Goal: Task Accomplishment & Management: Manage account settings

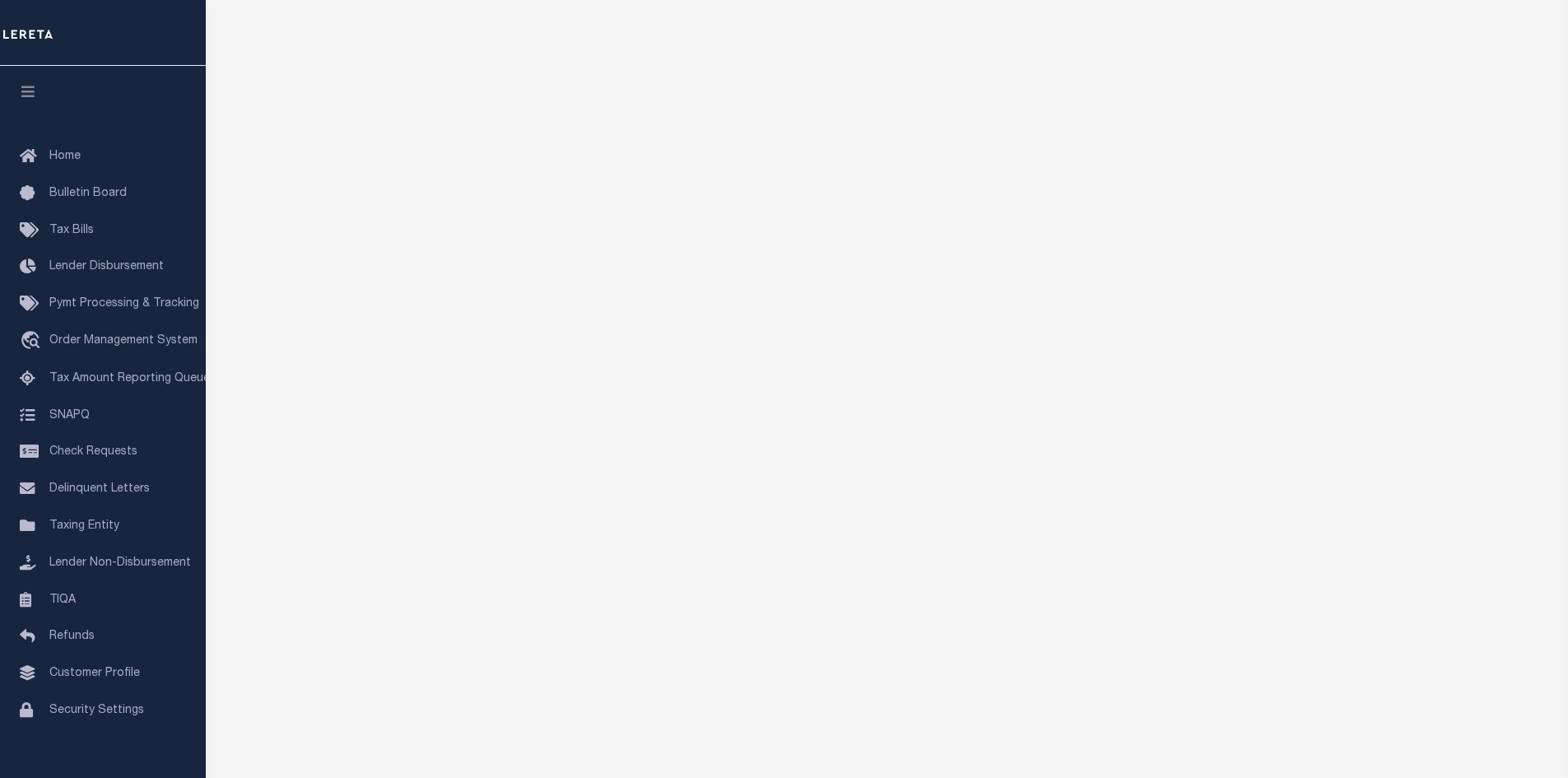
scroll to position [253, 0]
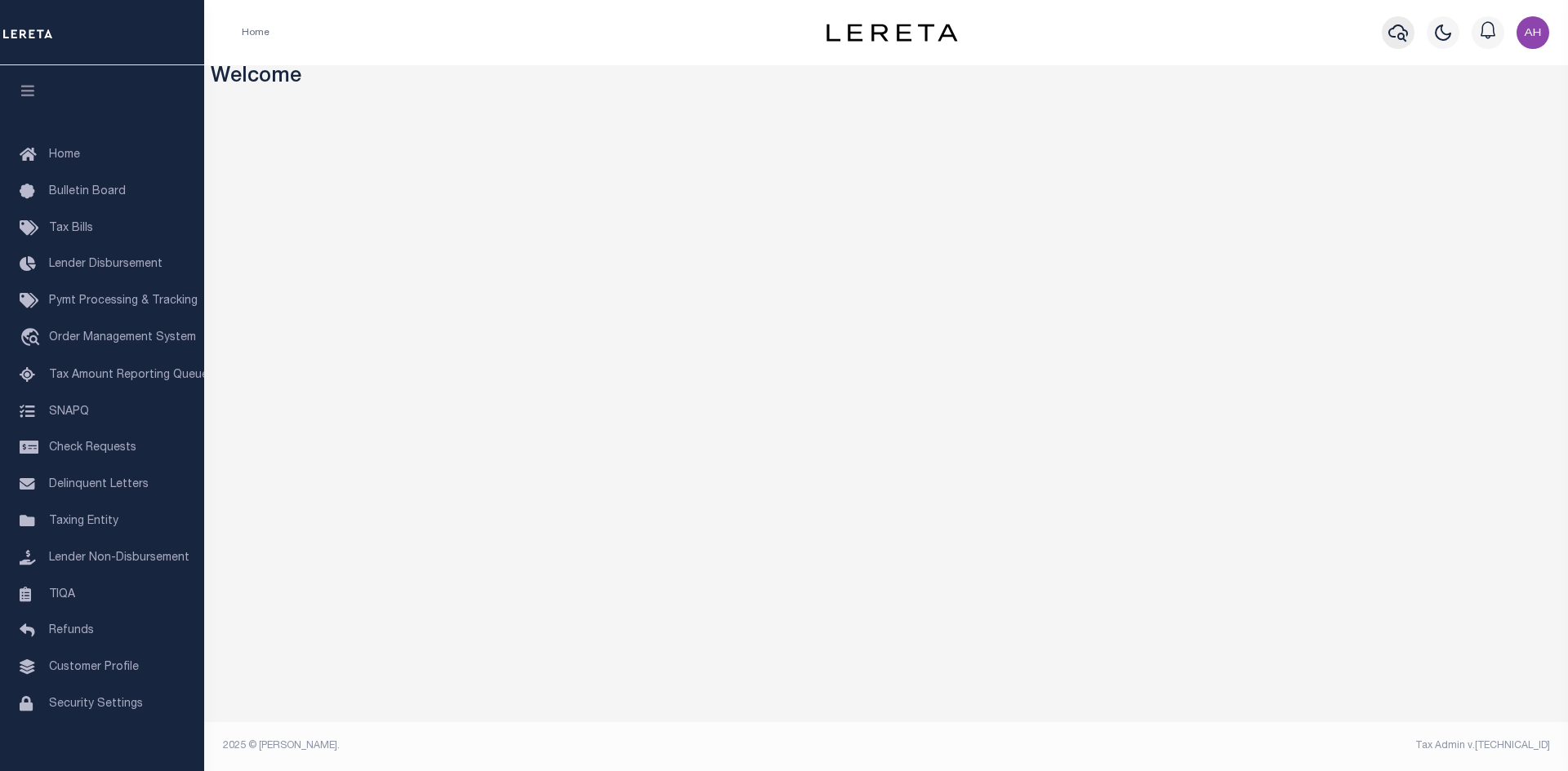
click at [1398, 35] on icon "button" at bounding box center [1397, 32] width 19 height 19
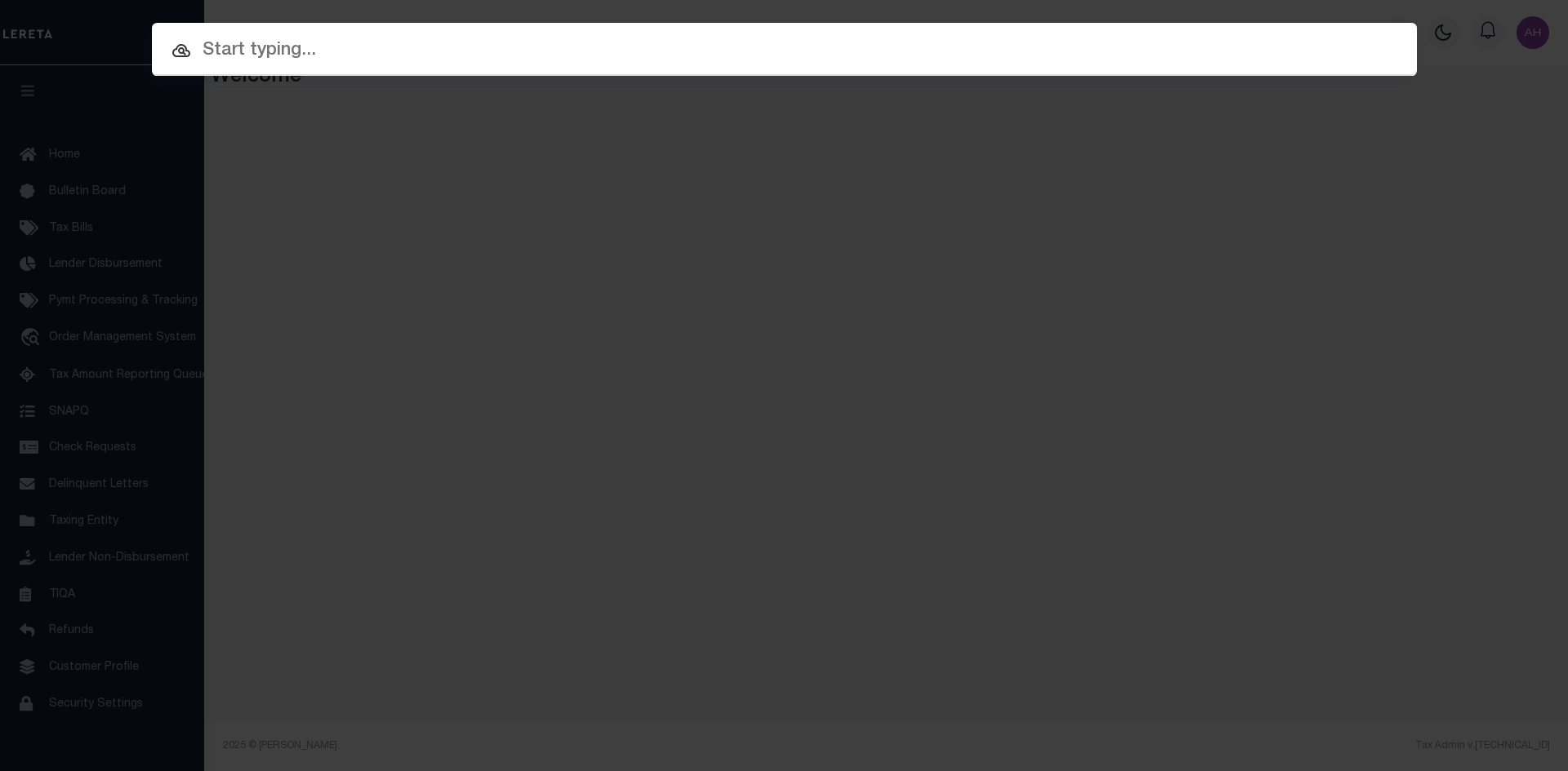
click at [256, 49] on input "text" at bounding box center [784, 51] width 1265 height 28
paste input "972200000001"
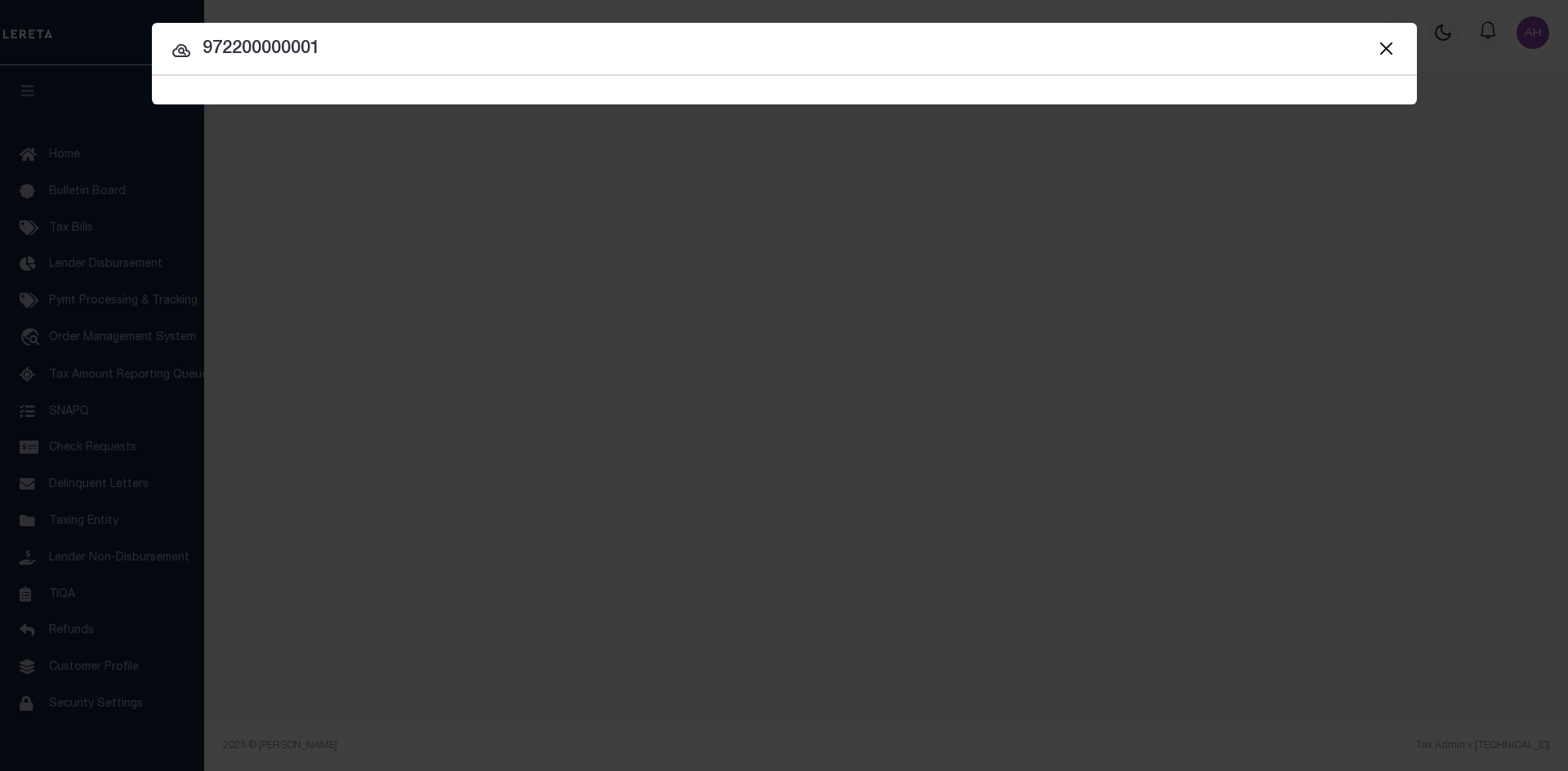
type input "972200000001"
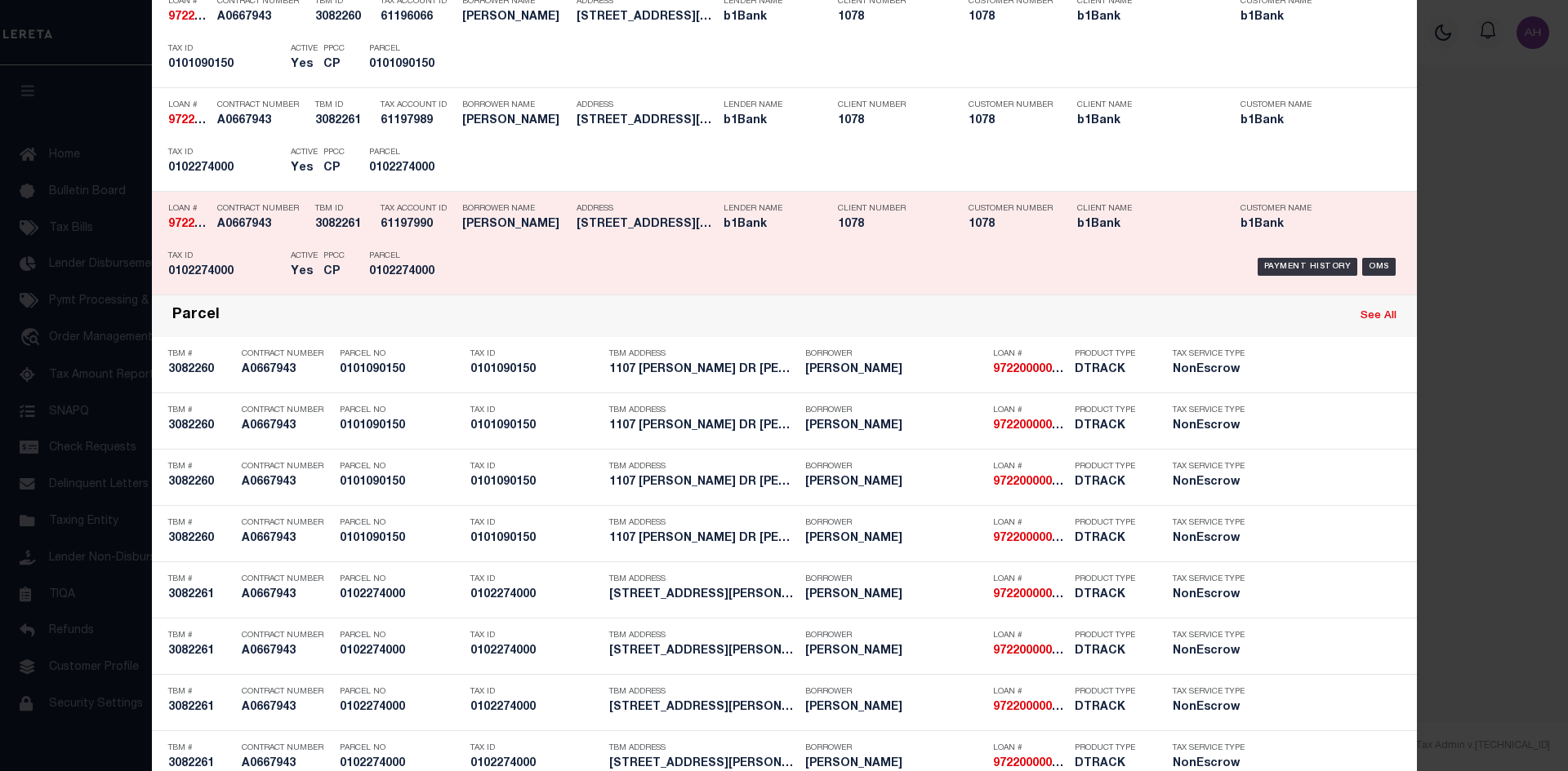
scroll to position [419, 0]
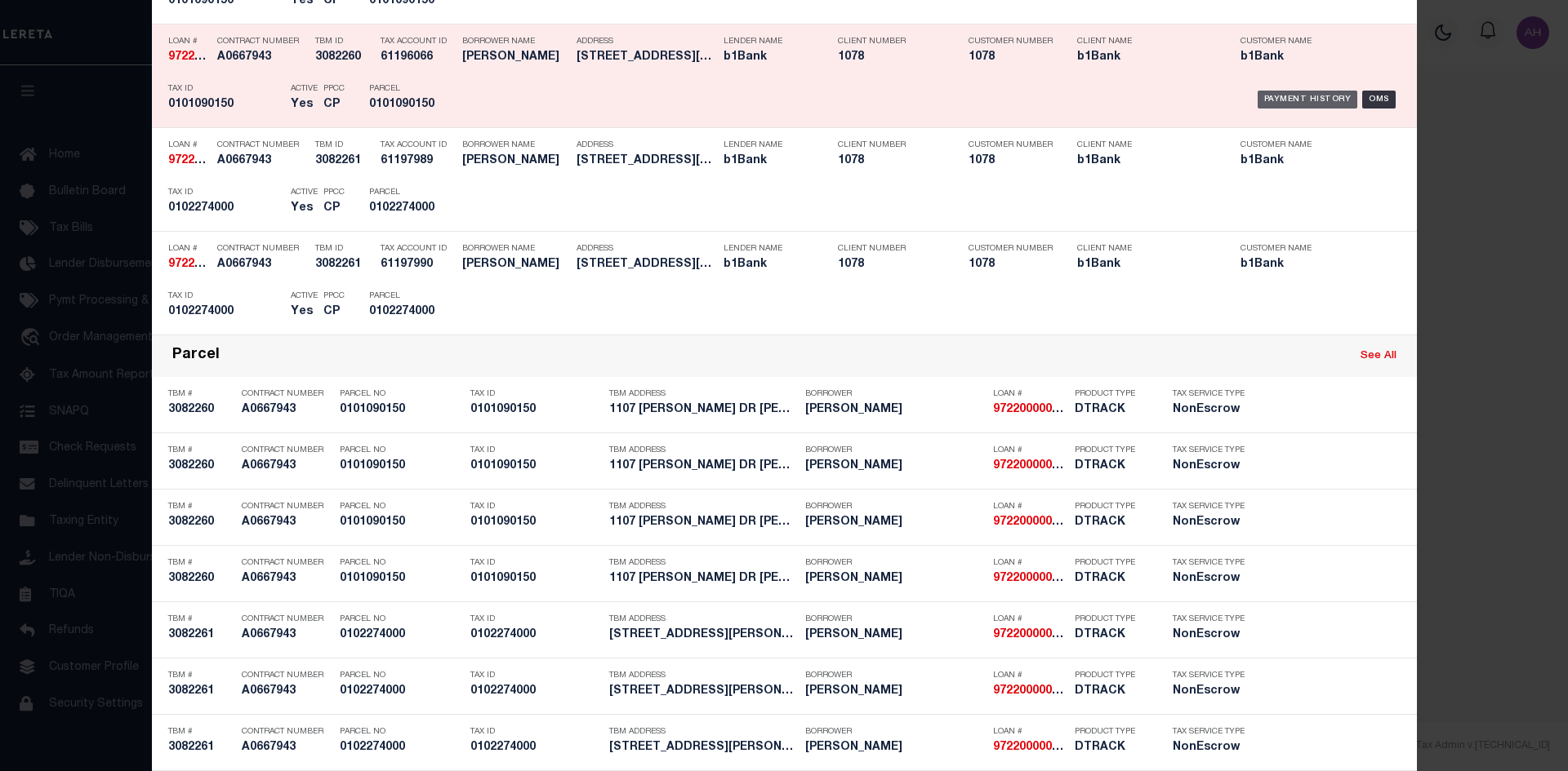
click at [1329, 92] on div "Payment History" at bounding box center [1308, 99] width 101 height 18
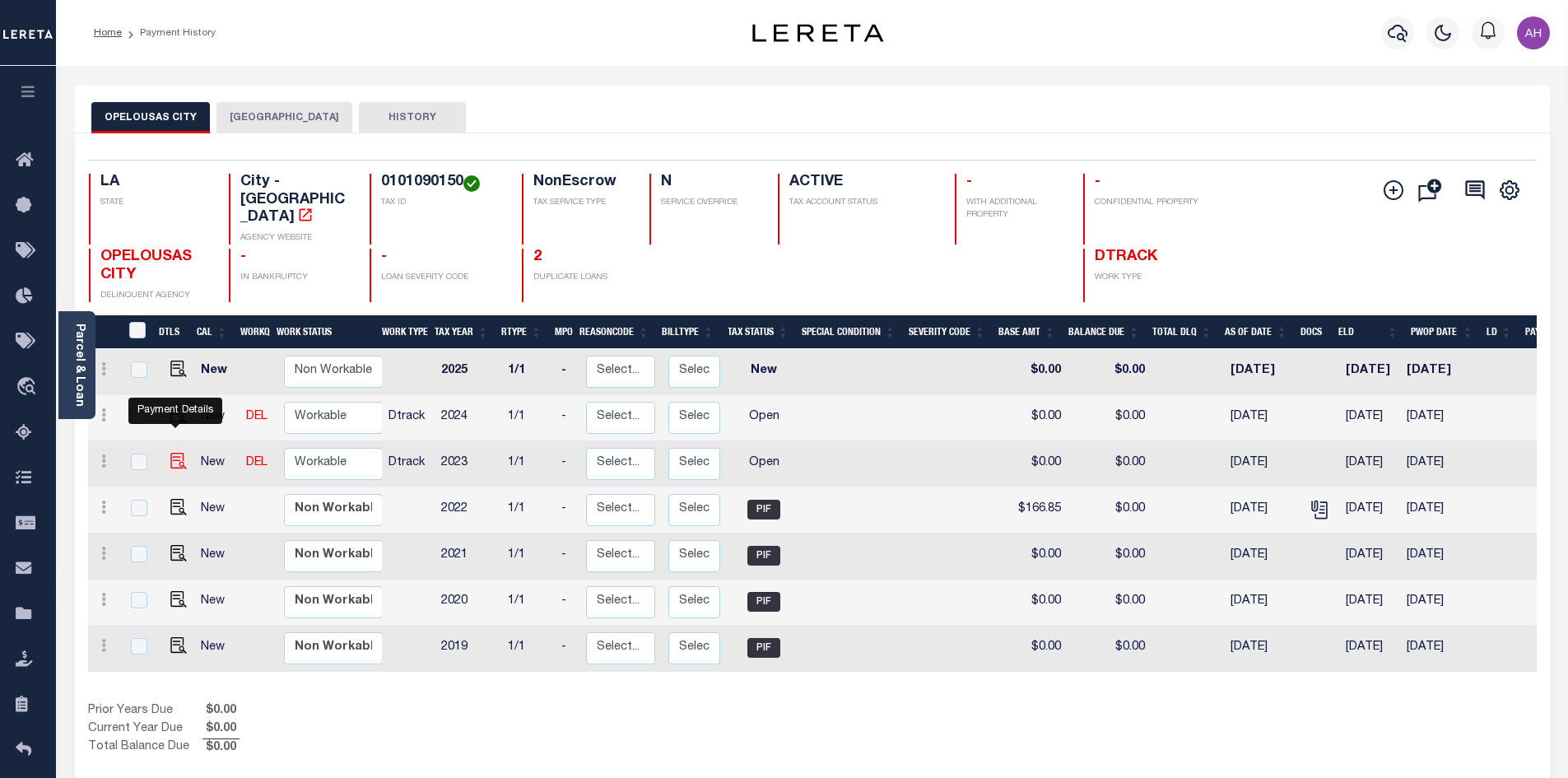
click at [176, 453] on img "" at bounding box center [178, 460] width 16 height 16
checkbox input "true"
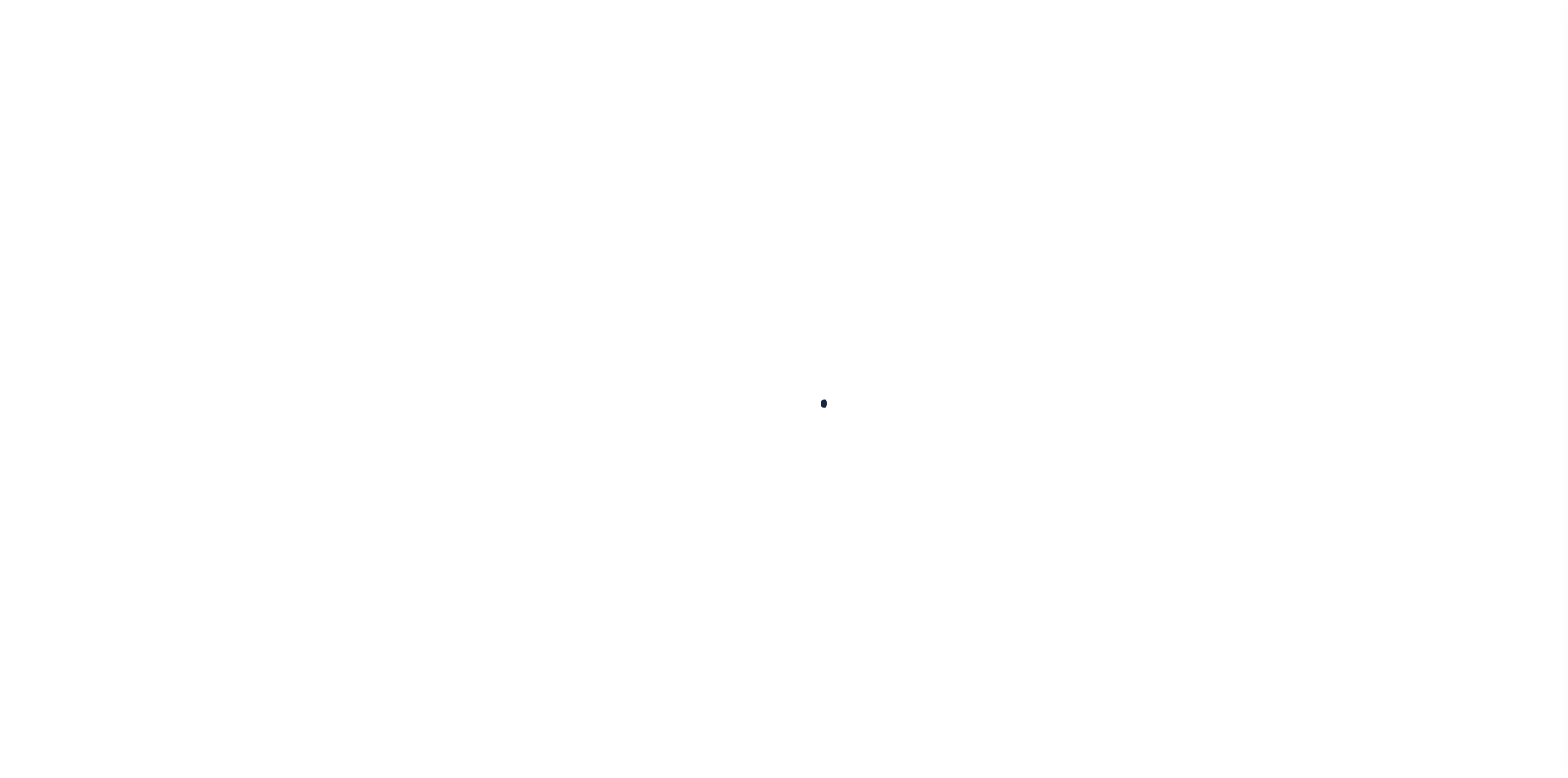
checkbox input "false"
type input "01/01/2024"
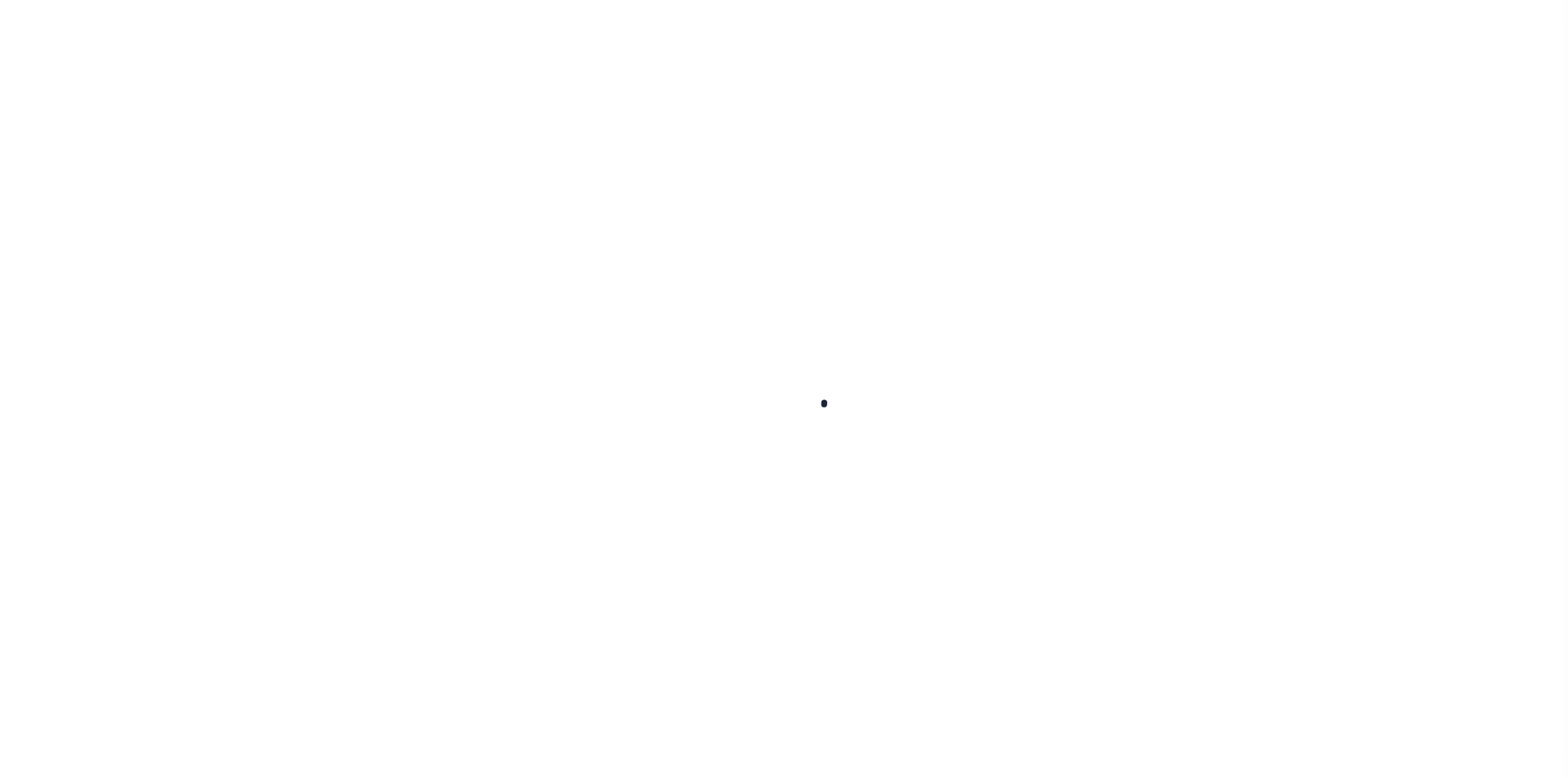
select select "OP2"
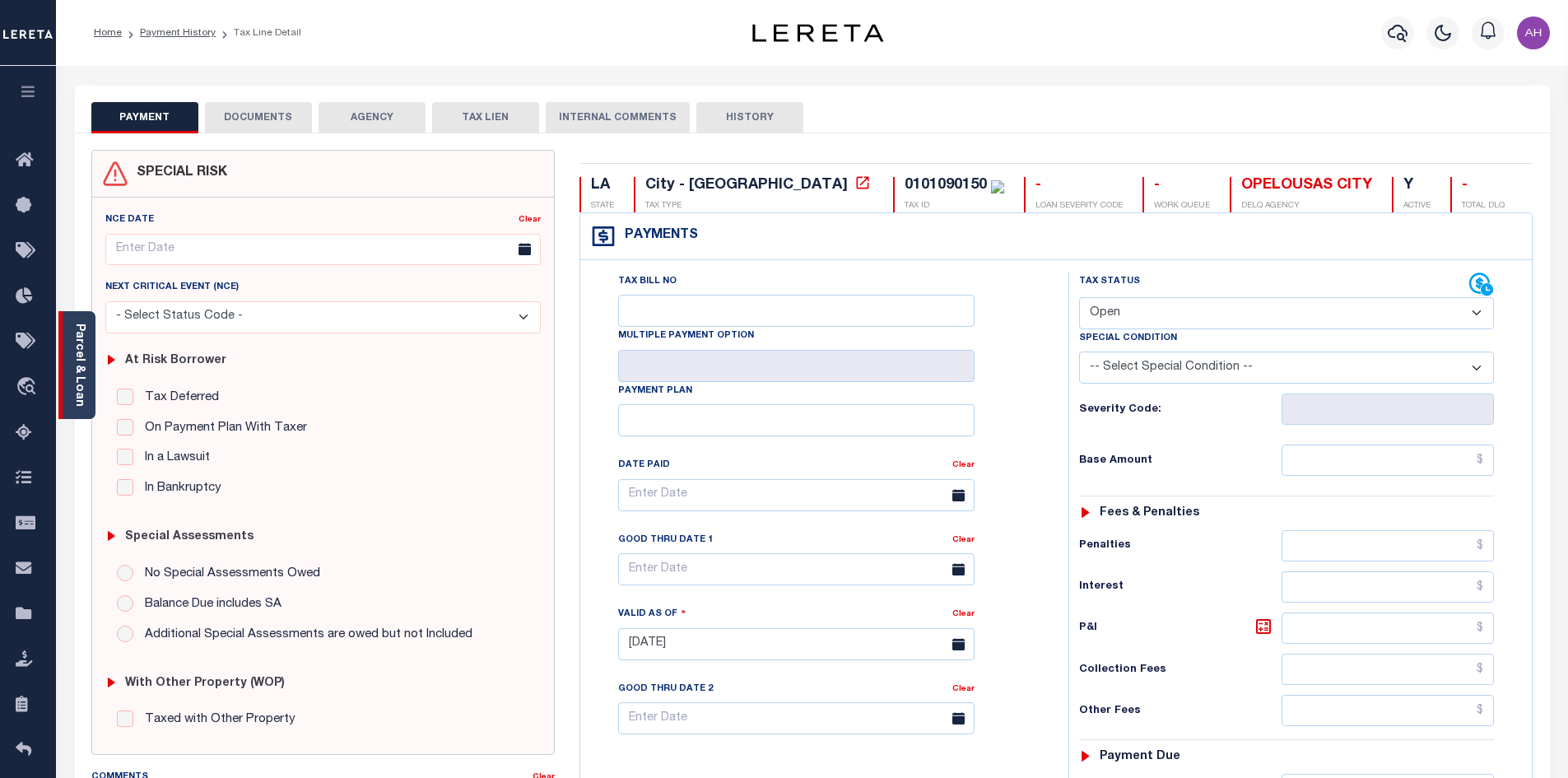
click at [80, 382] on link "Parcel & Loan" at bounding box center [79, 365] width 12 height 83
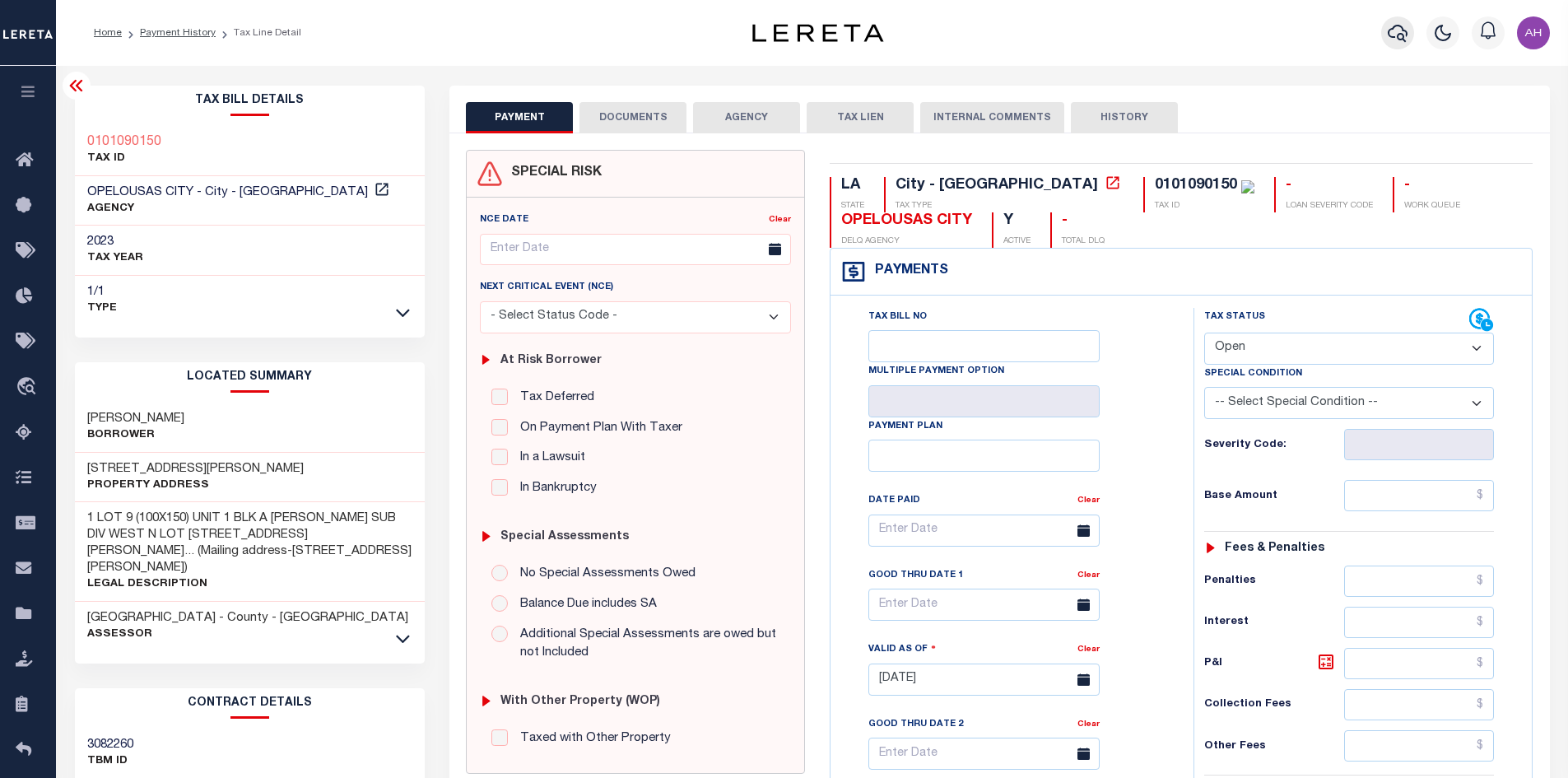
click at [1398, 27] on icon "button" at bounding box center [1397, 32] width 19 height 19
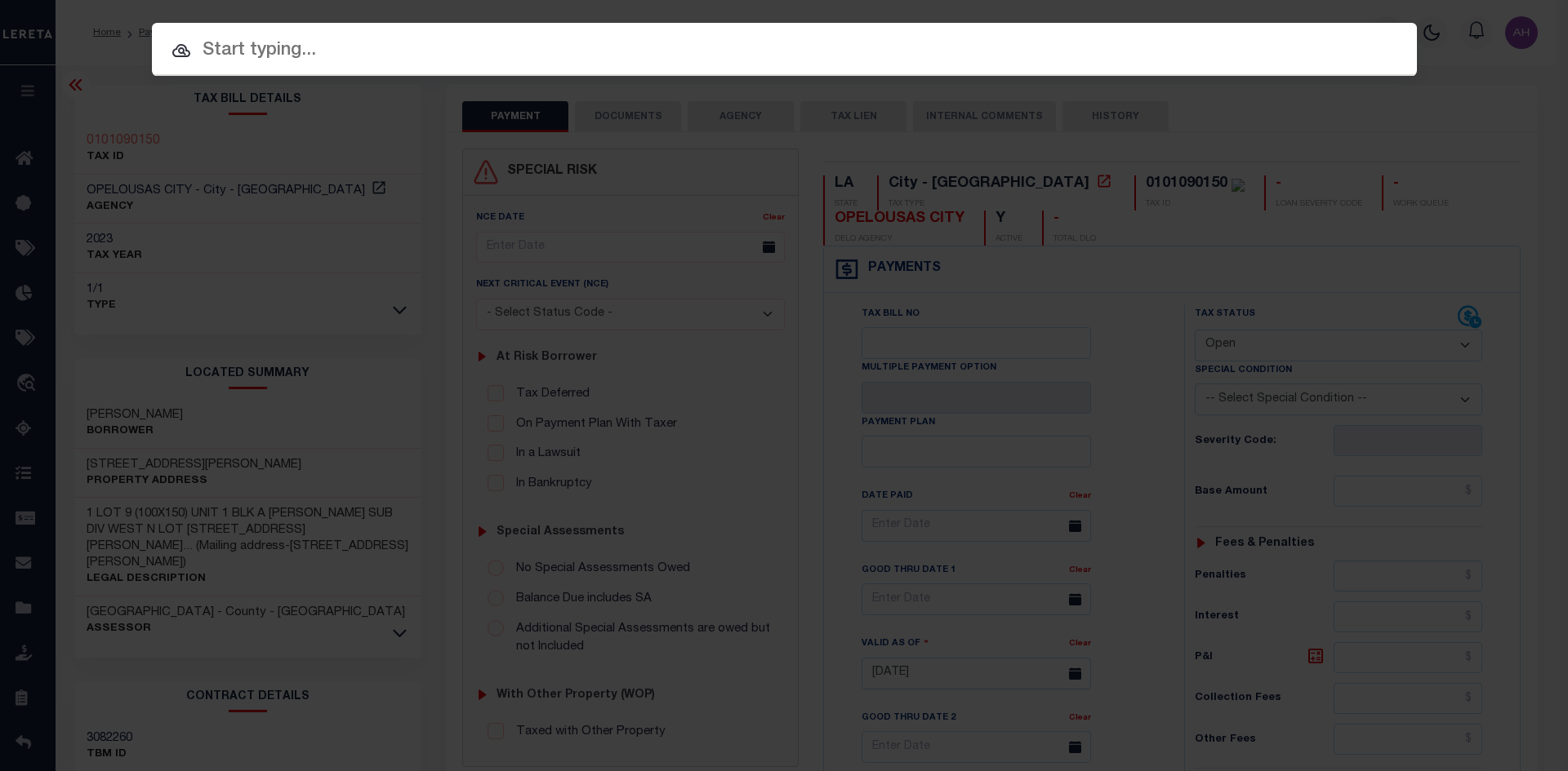
paste input "17042905"
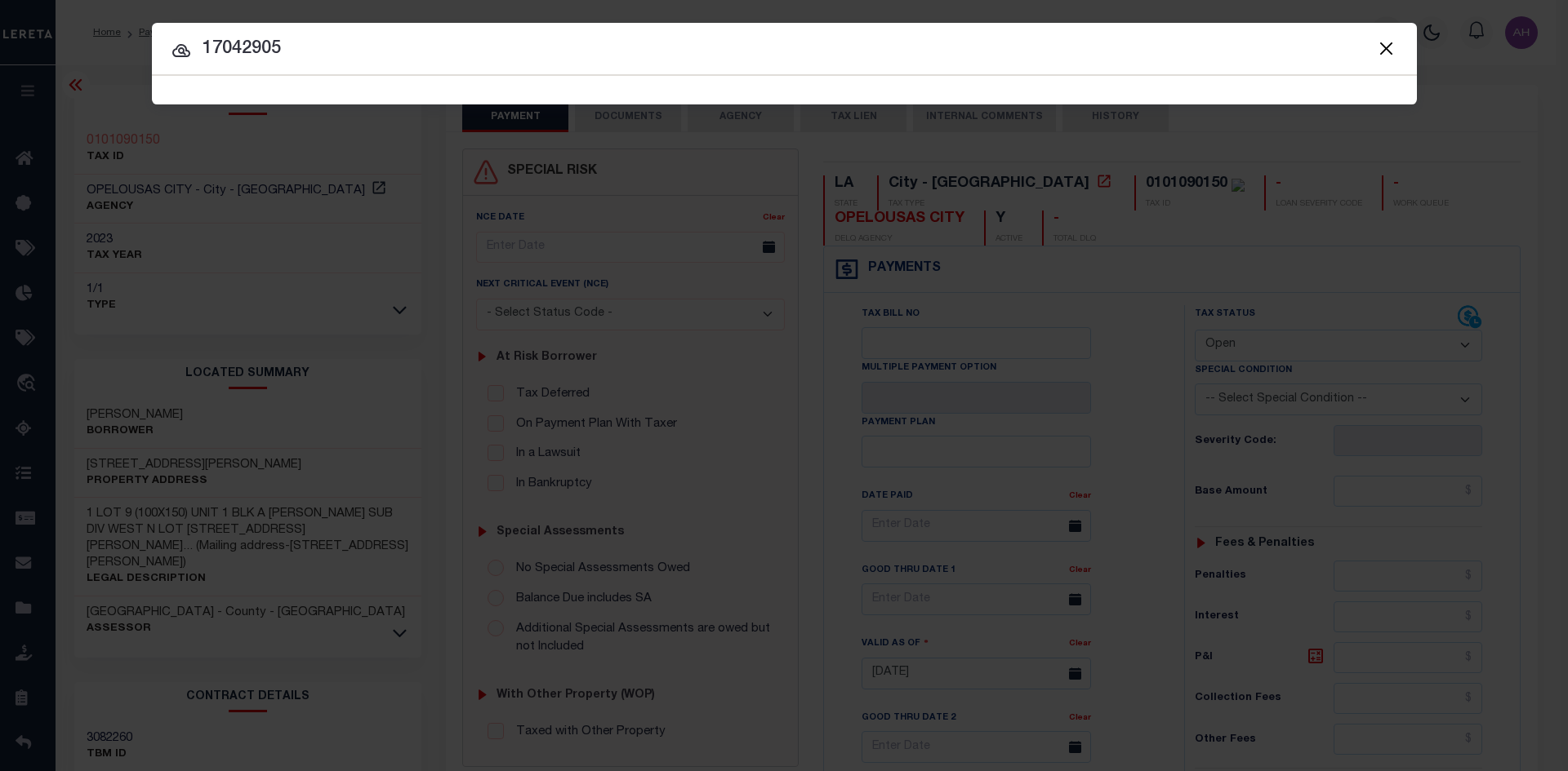
type input "17042905"
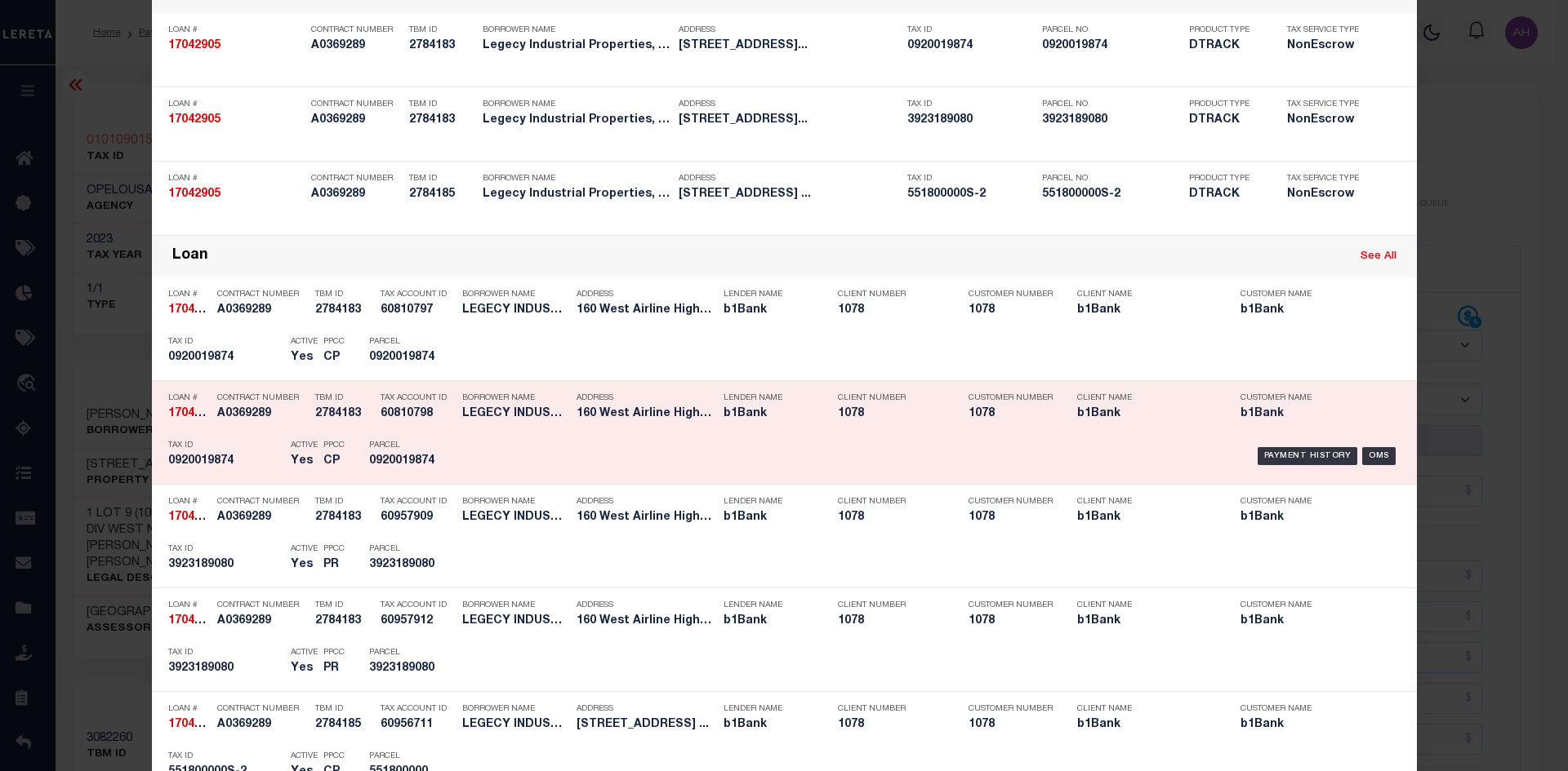
scroll to position [163, 0]
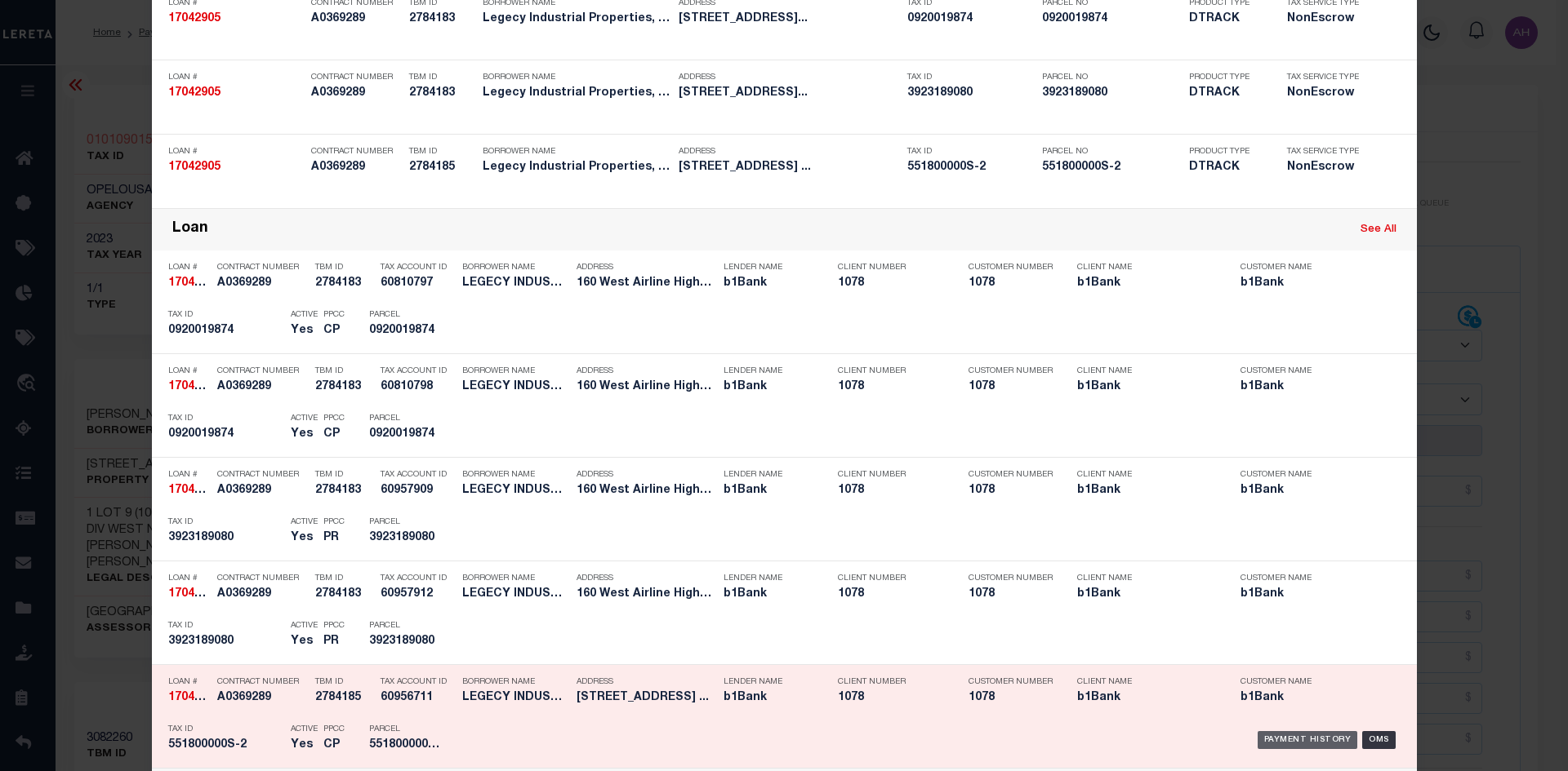
click at [1313, 748] on div "Payment History" at bounding box center [1308, 739] width 101 height 18
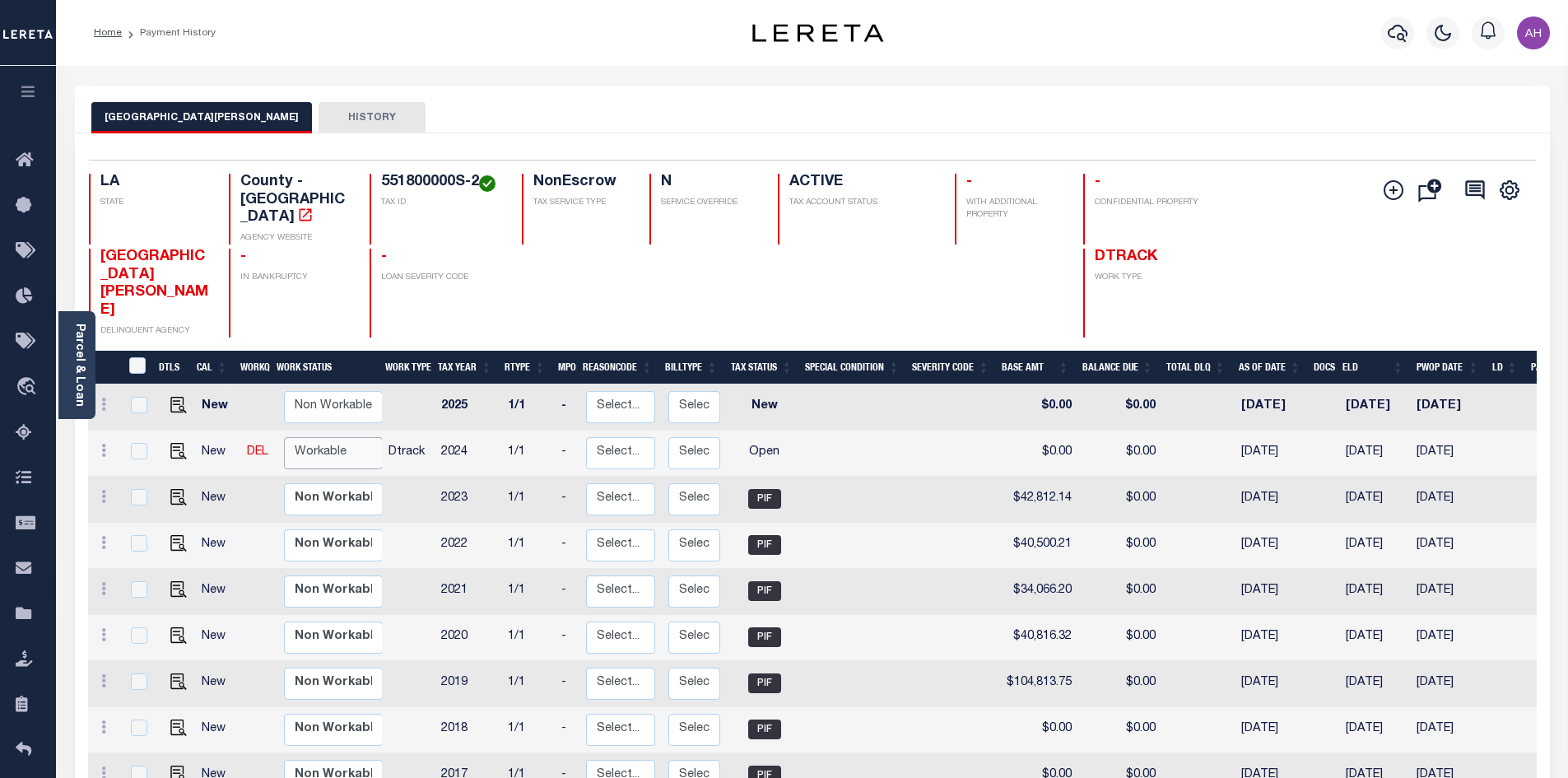
click at [313, 438] on select "Non Workable Workable" at bounding box center [333, 454] width 99 height 32
checkbox input "true"
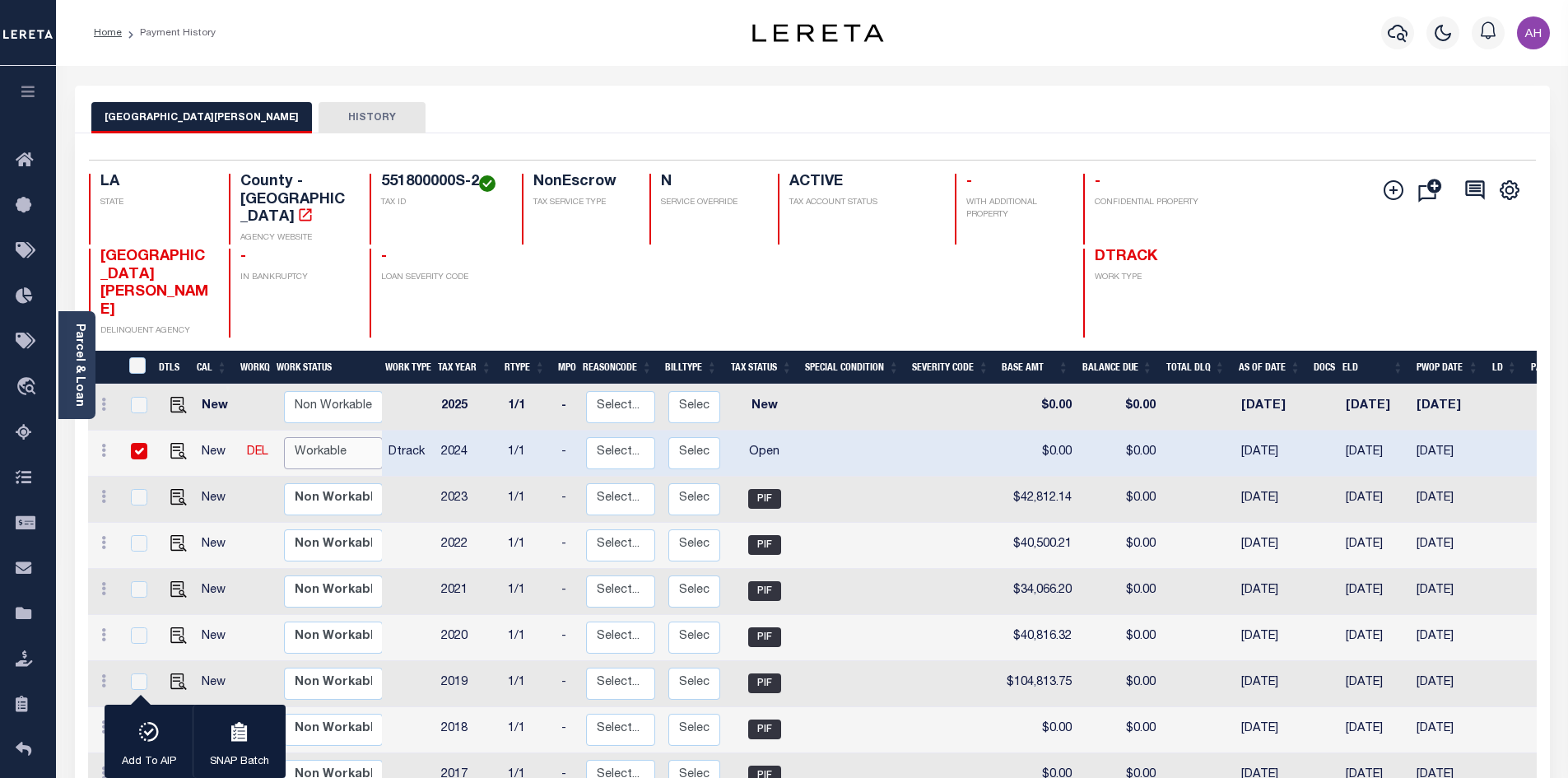
select select "true"
click at [284, 438] on select "Non Workable Workable" at bounding box center [333, 454] width 99 height 32
checkbox input "false"
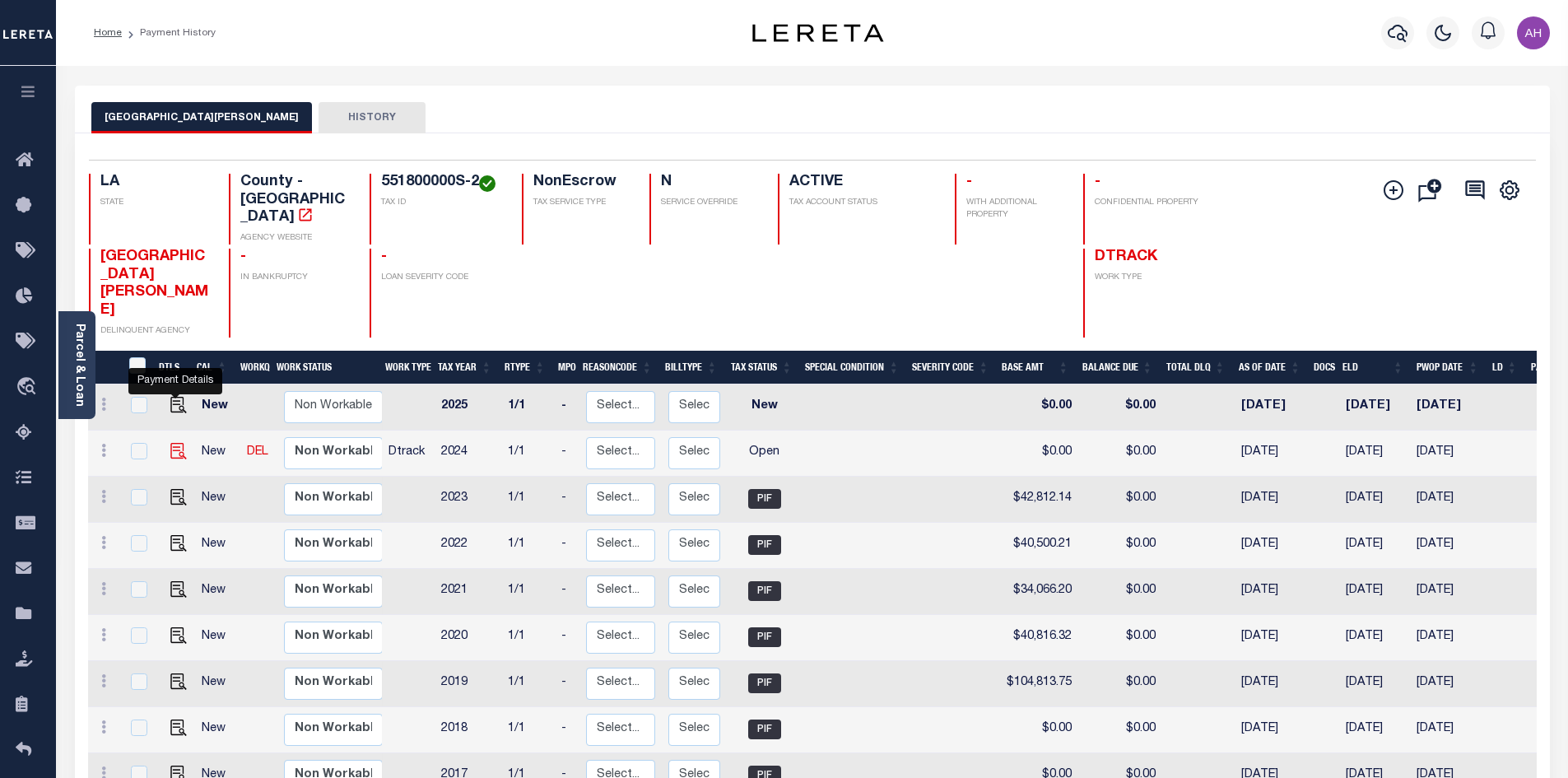
click at [173, 443] on img "" at bounding box center [178, 450] width 16 height 16
checkbox input "true"
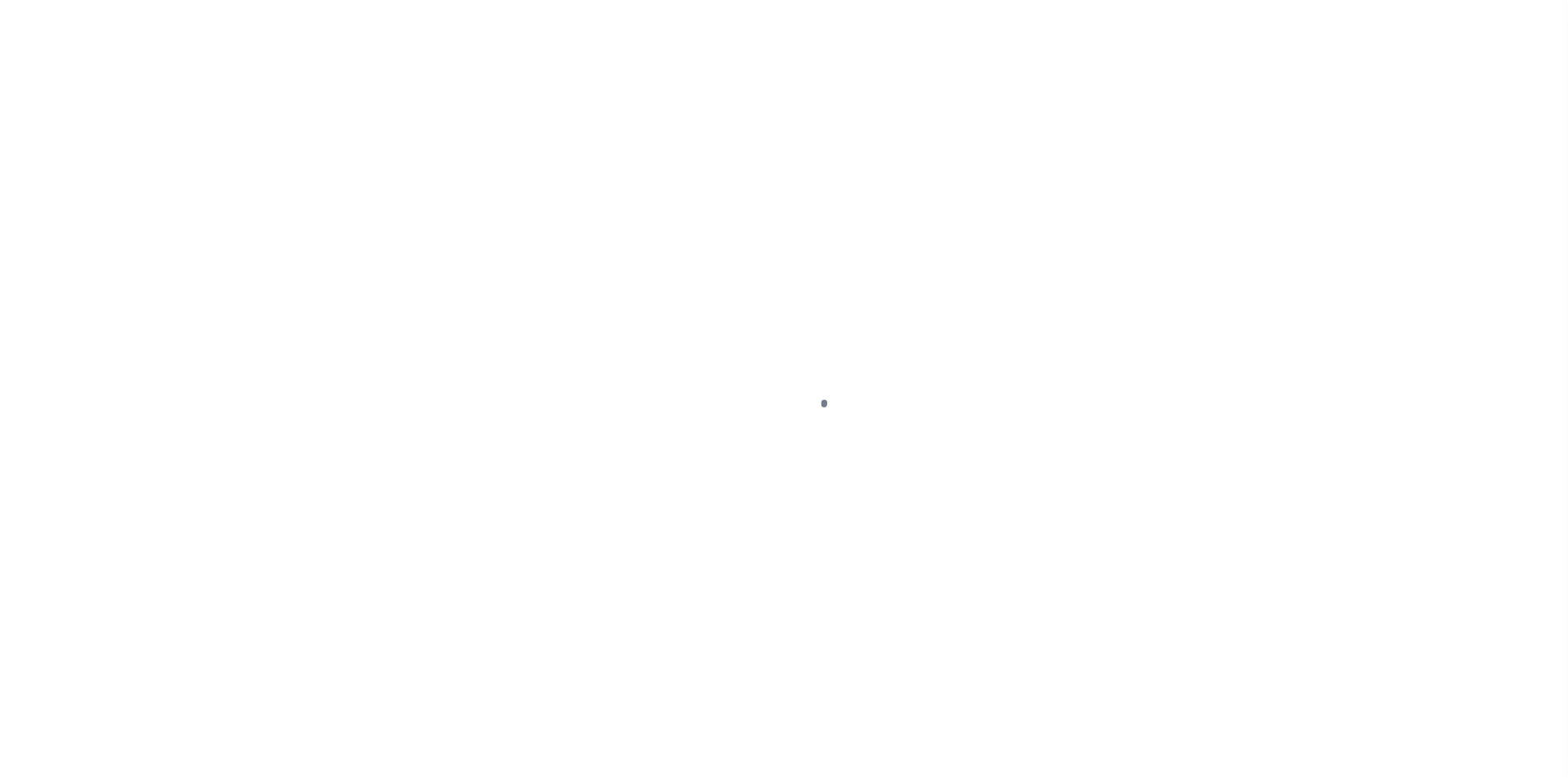
select select "OP2"
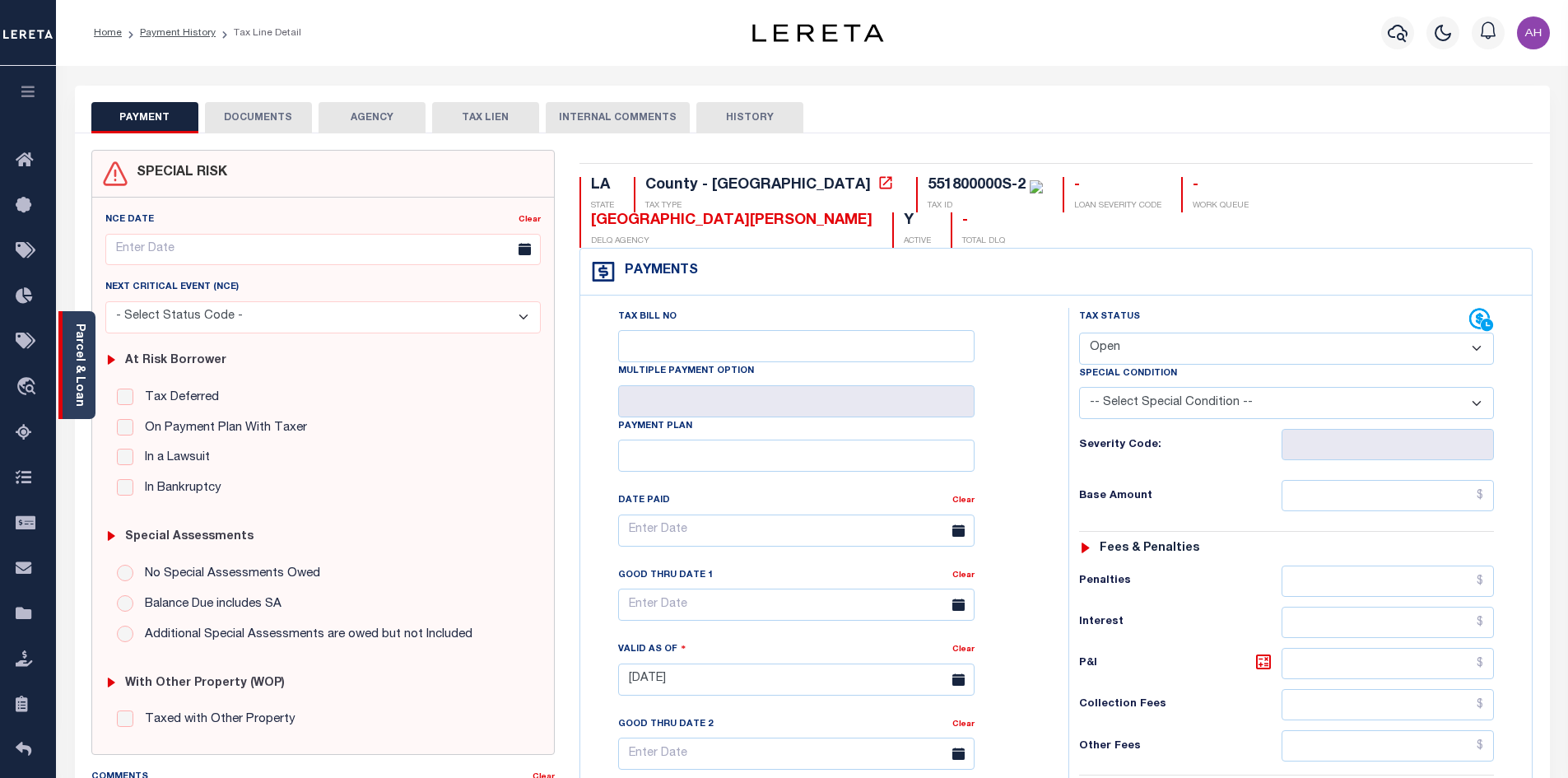
click at [79, 390] on link "Parcel & Loan" at bounding box center [79, 365] width 12 height 83
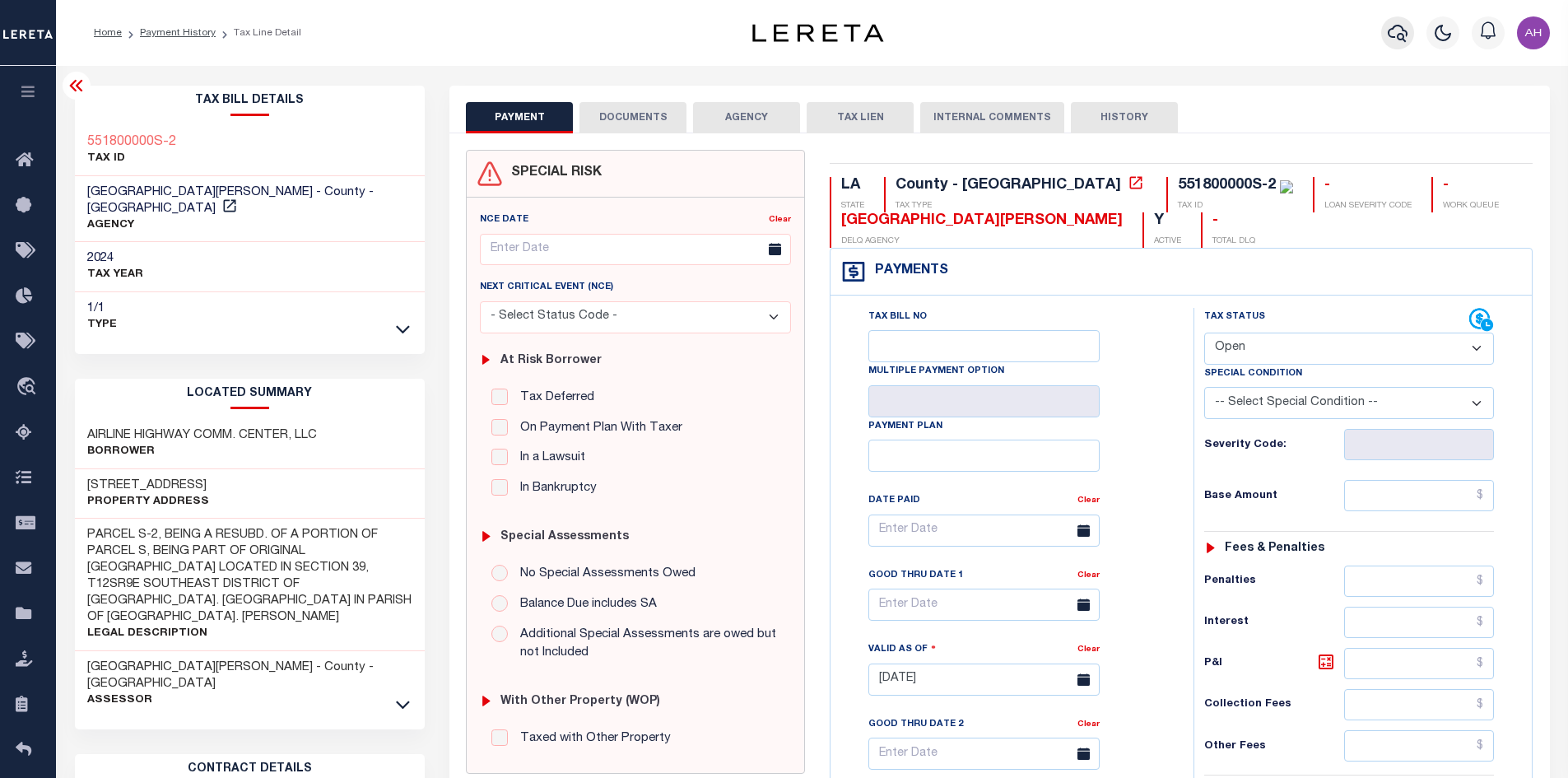
click at [1400, 26] on icon "button" at bounding box center [1397, 33] width 19 height 17
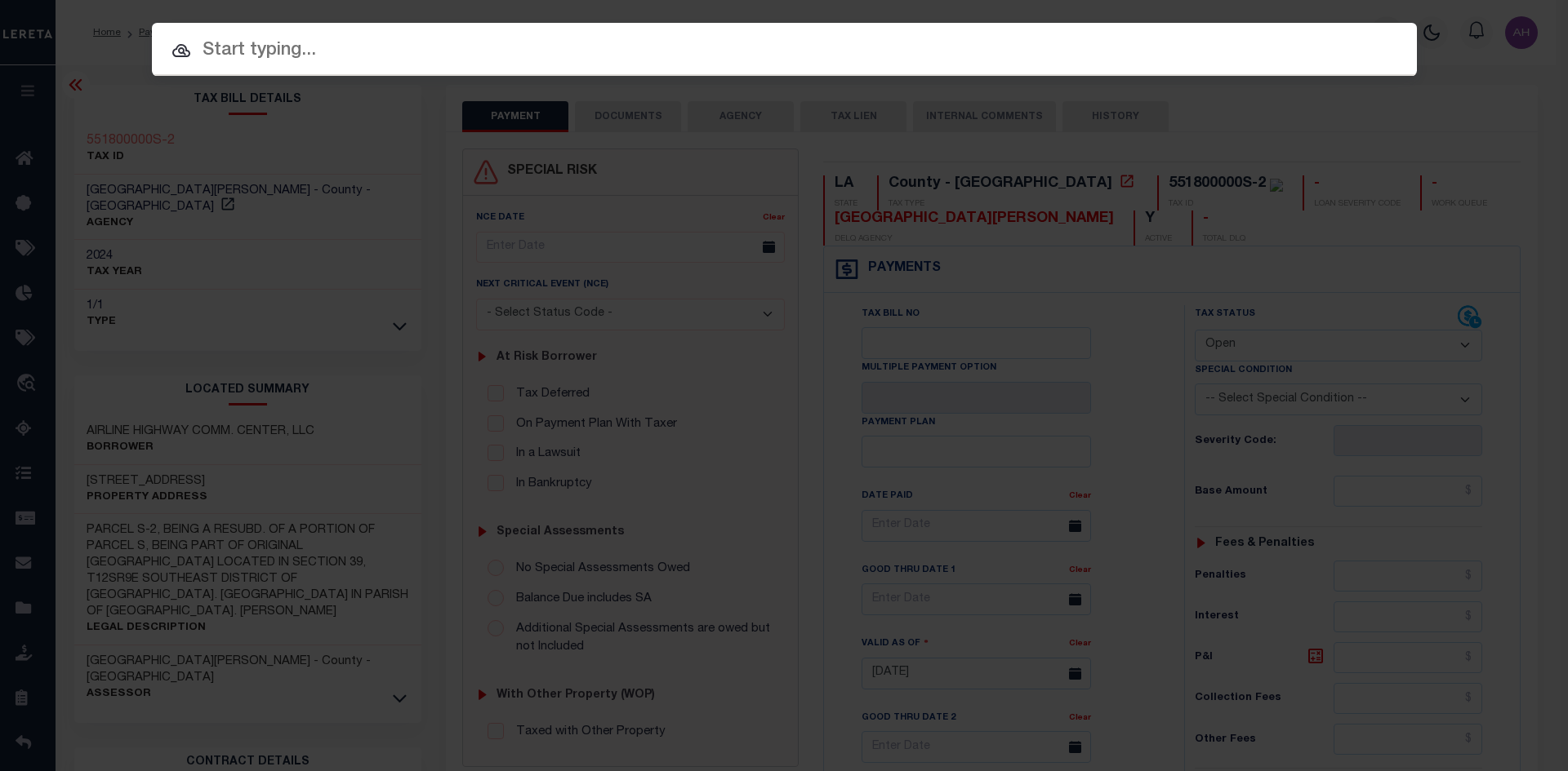
paste input "10029"
type input "10029"
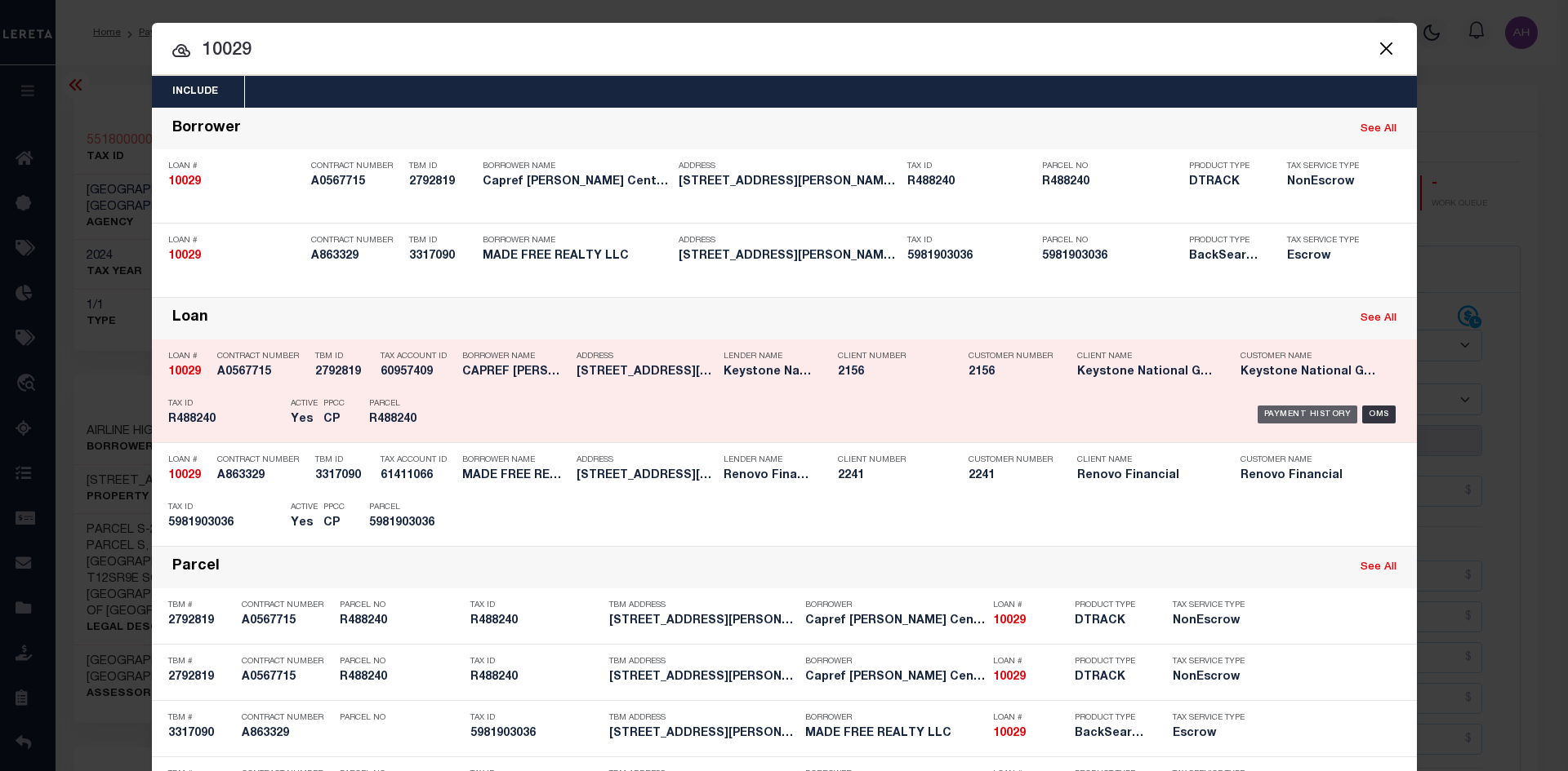
click at [1319, 417] on div "Payment History" at bounding box center [1308, 414] width 101 height 18
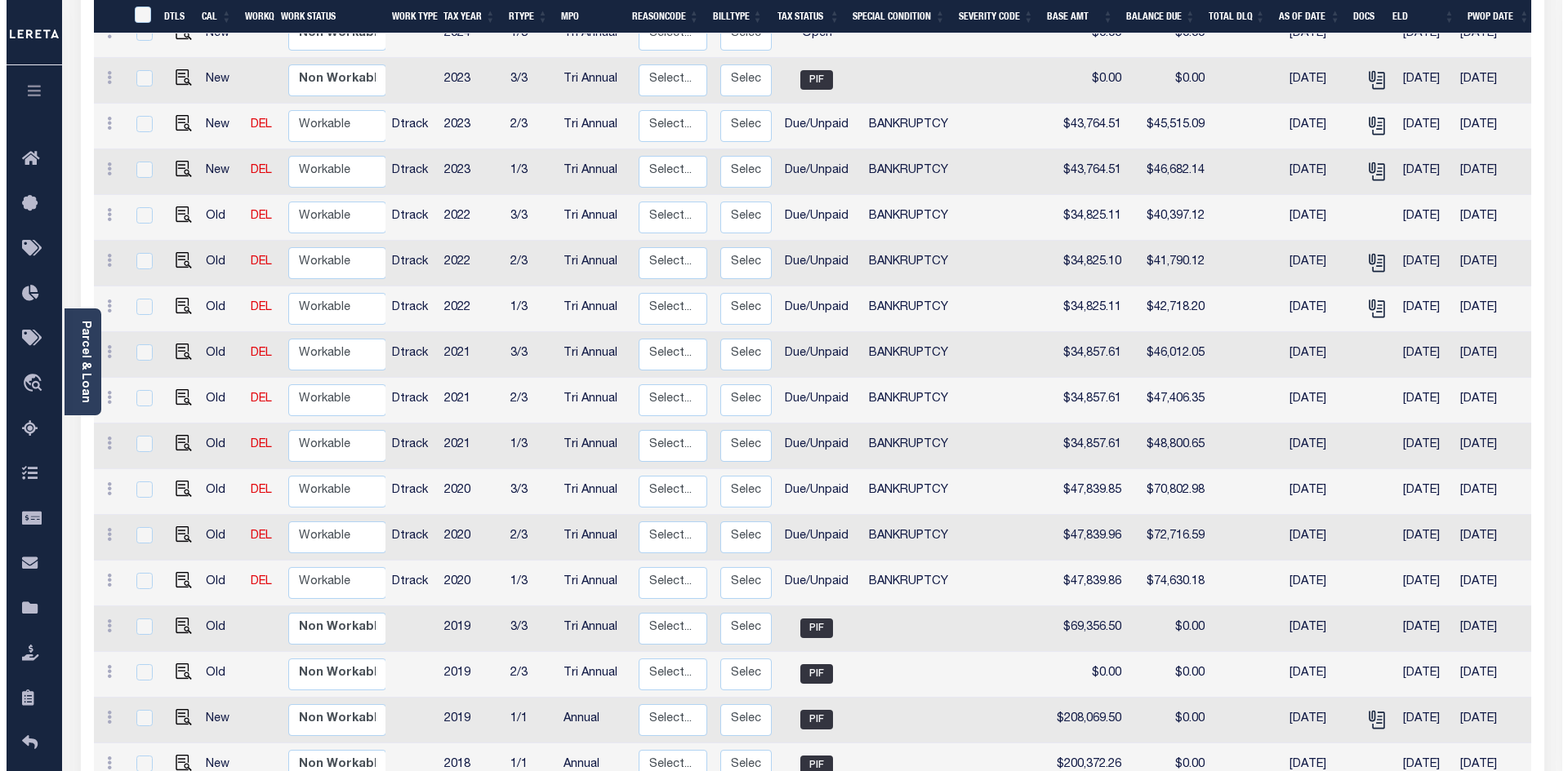
scroll to position [418, 0]
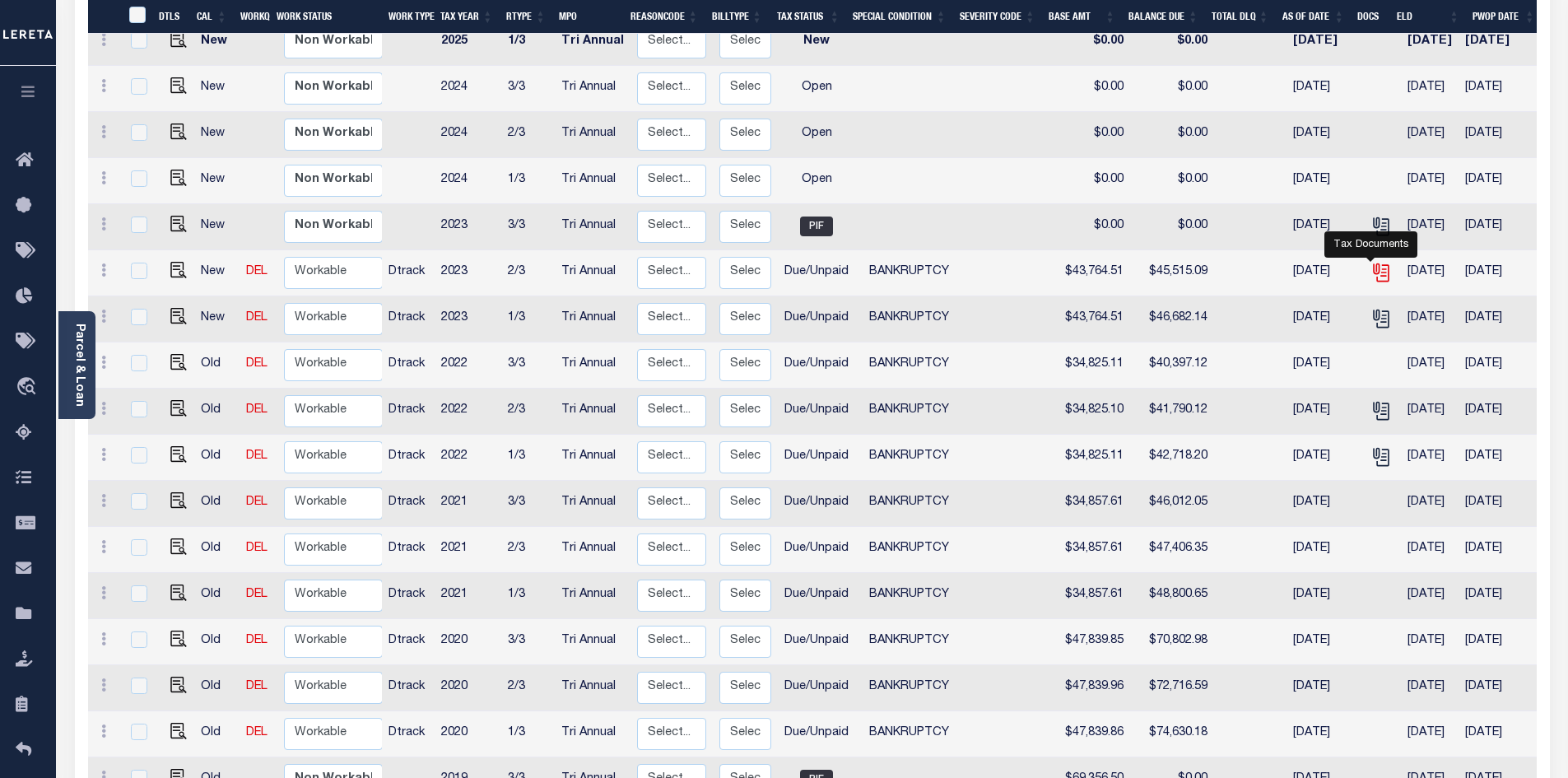
click at [1376, 262] on icon "" at bounding box center [1381, 272] width 21 height 21
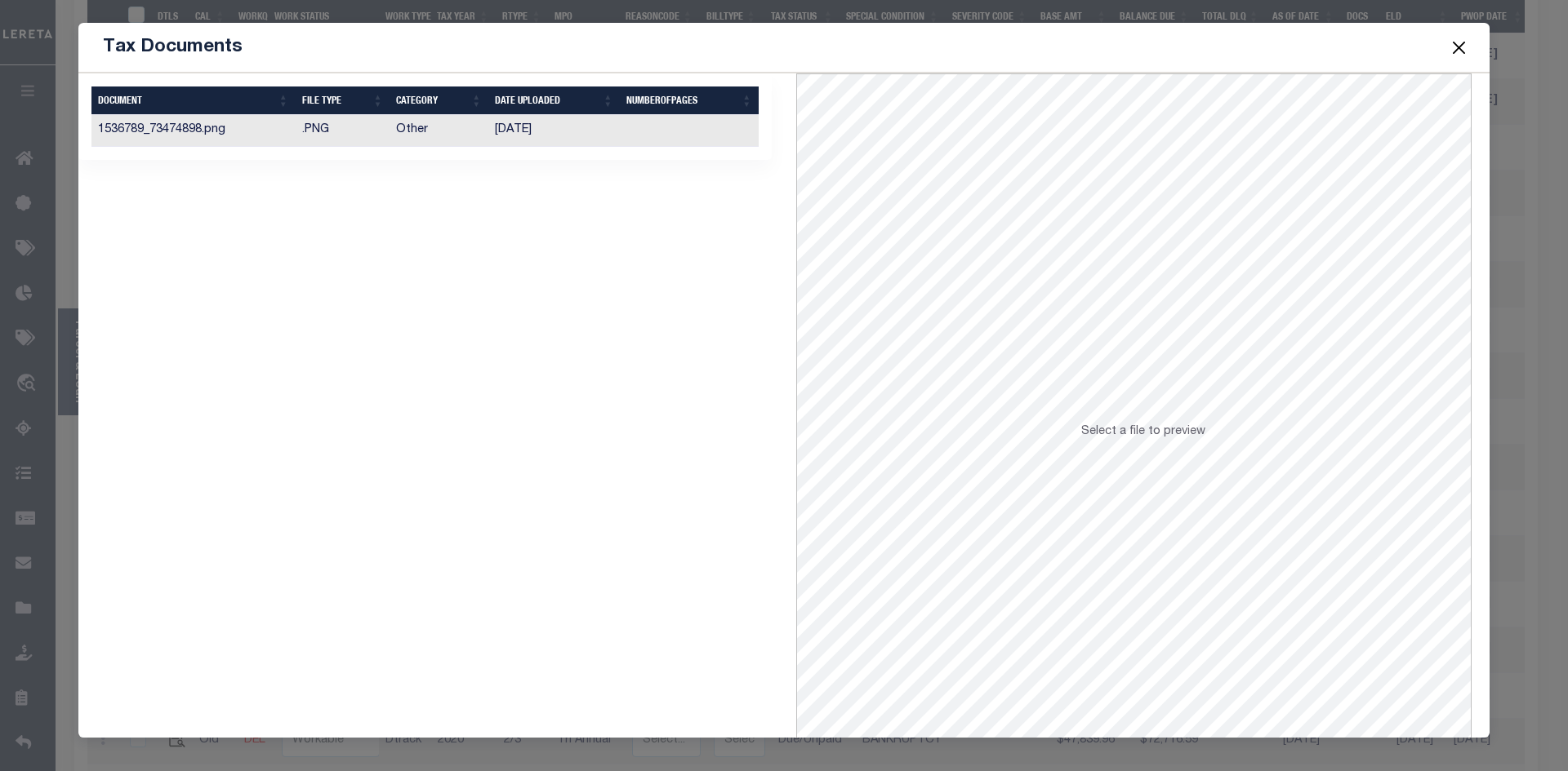
click at [323, 135] on td ".PNG" at bounding box center [343, 131] width 95 height 32
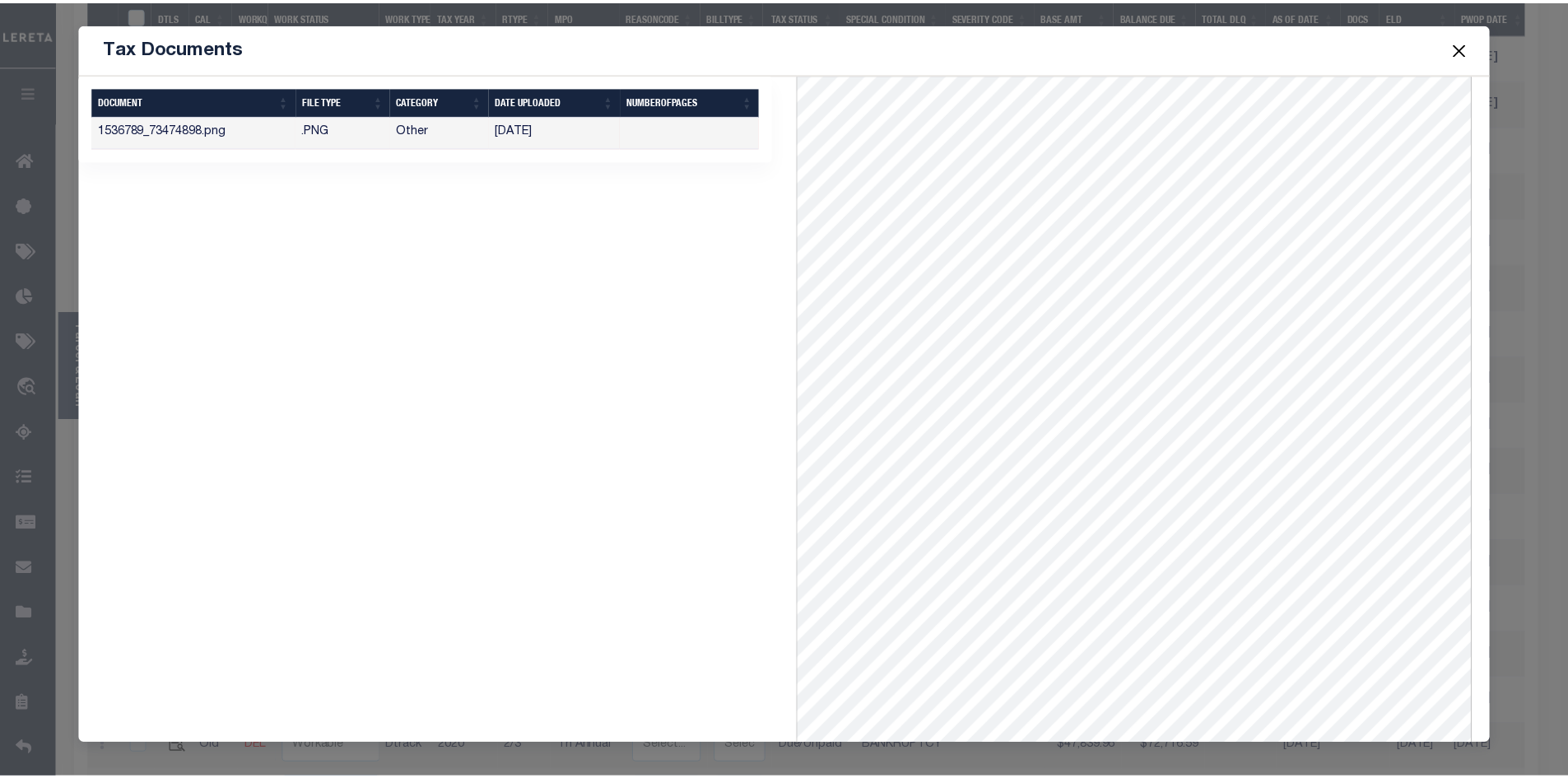
scroll to position [0, 0]
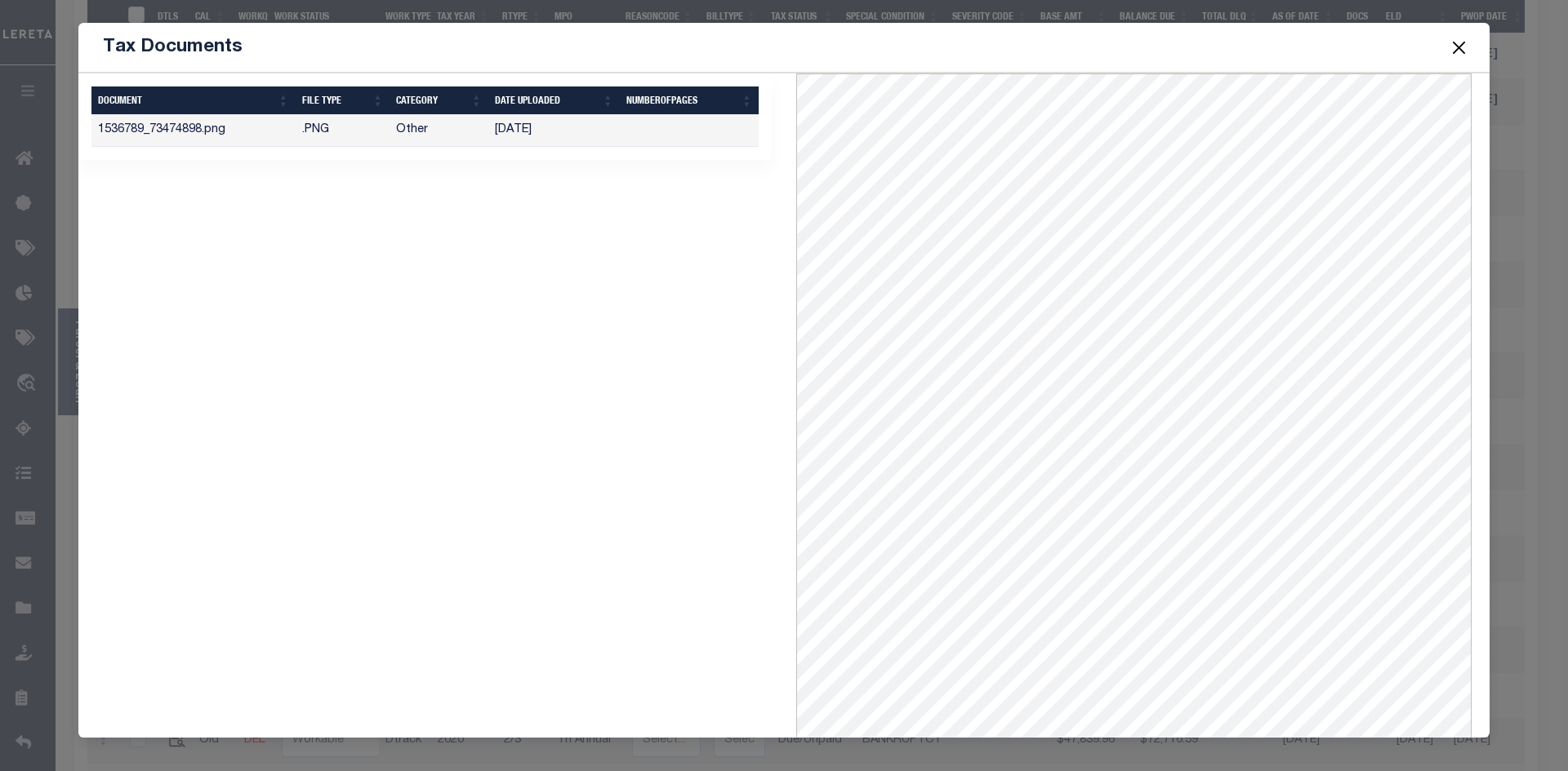
click at [1455, 51] on button "Close" at bounding box center [1458, 47] width 21 height 21
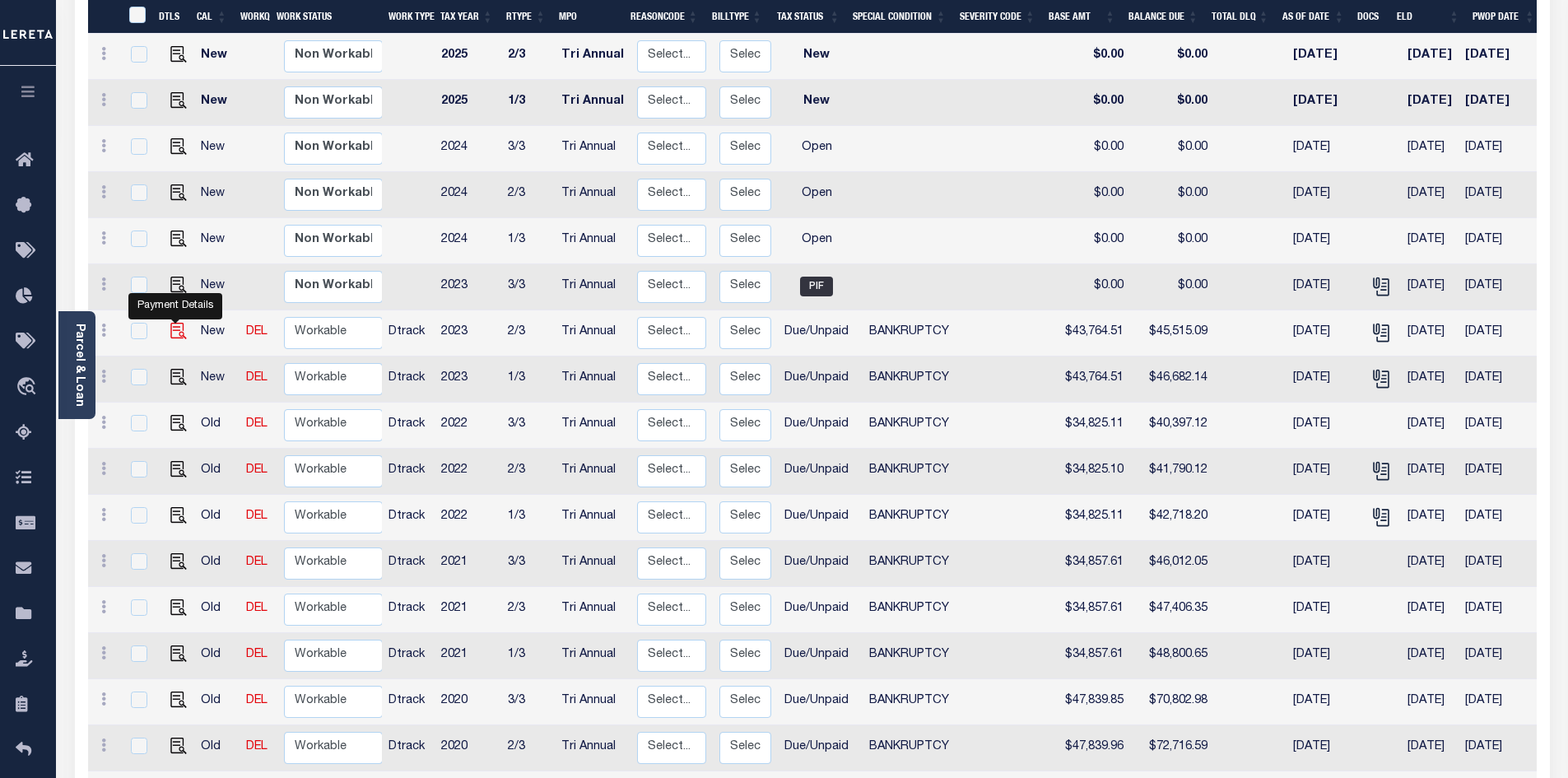
click at [171, 323] on img "" at bounding box center [178, 330] width 16 height 16
checkbox input "true"
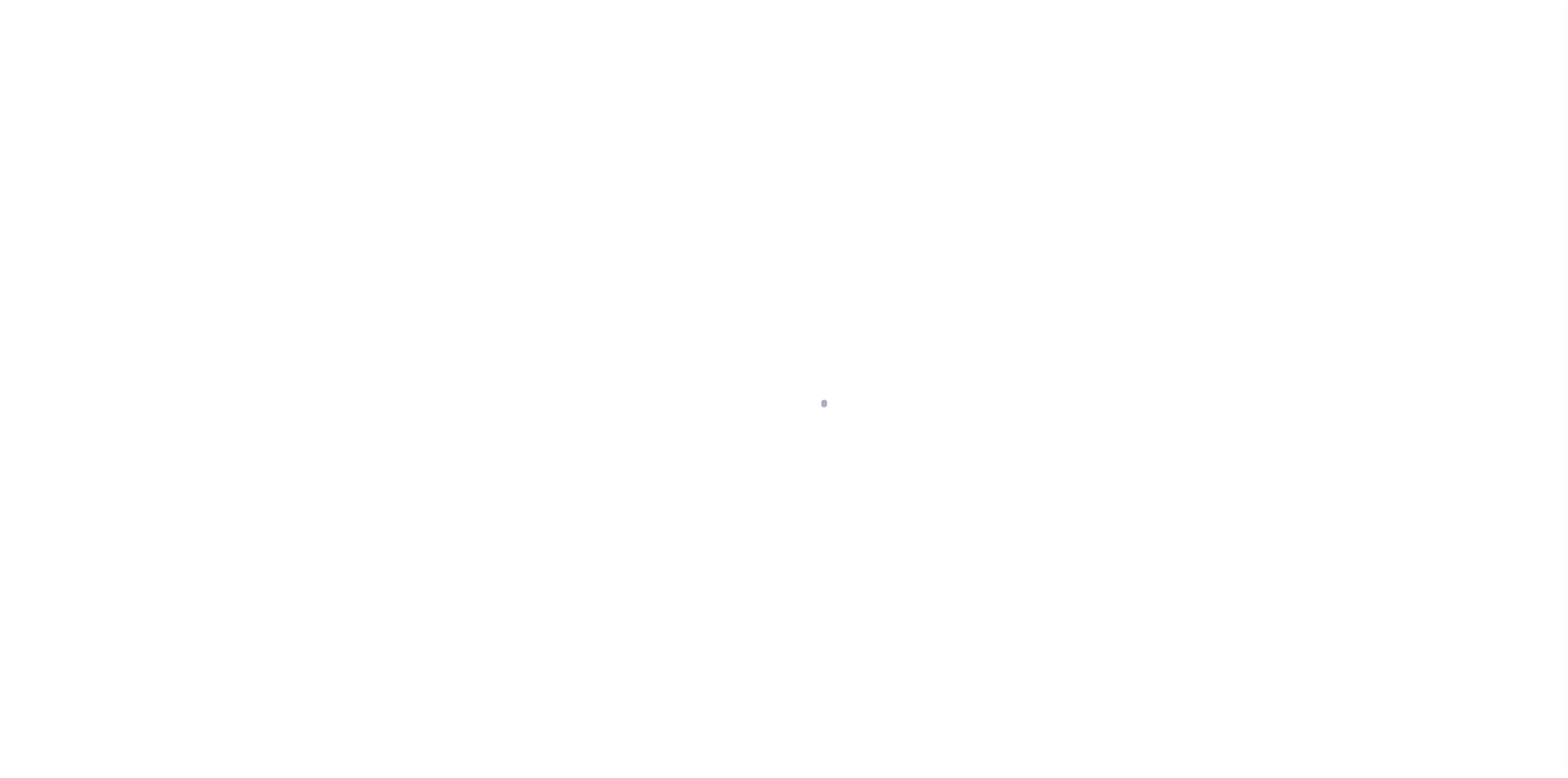
select select "DUE"
select select "22"
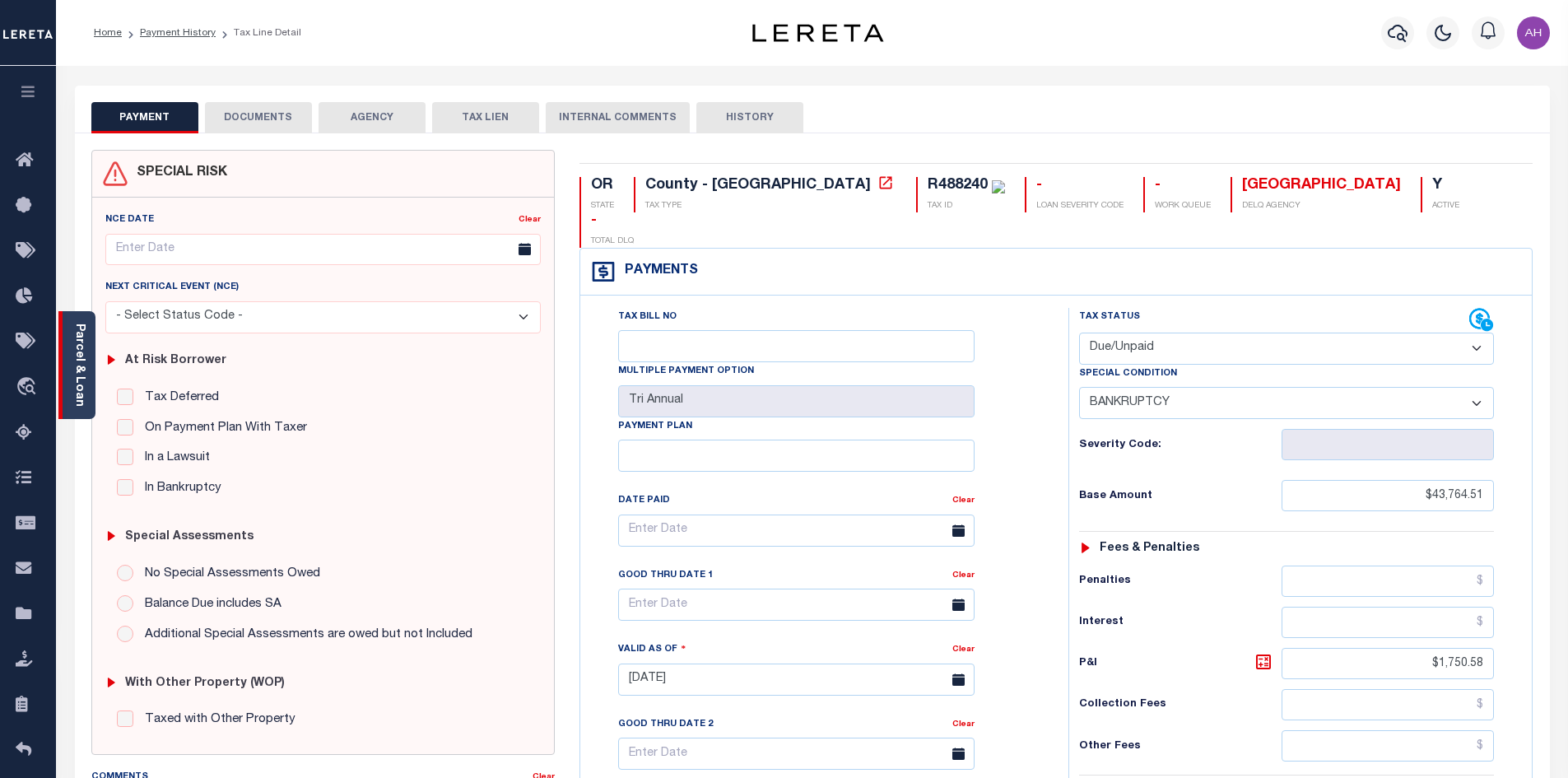
click at [87, 361] on div "Parcel & Loan" at bounding box center [77, 365] width 37 height 108
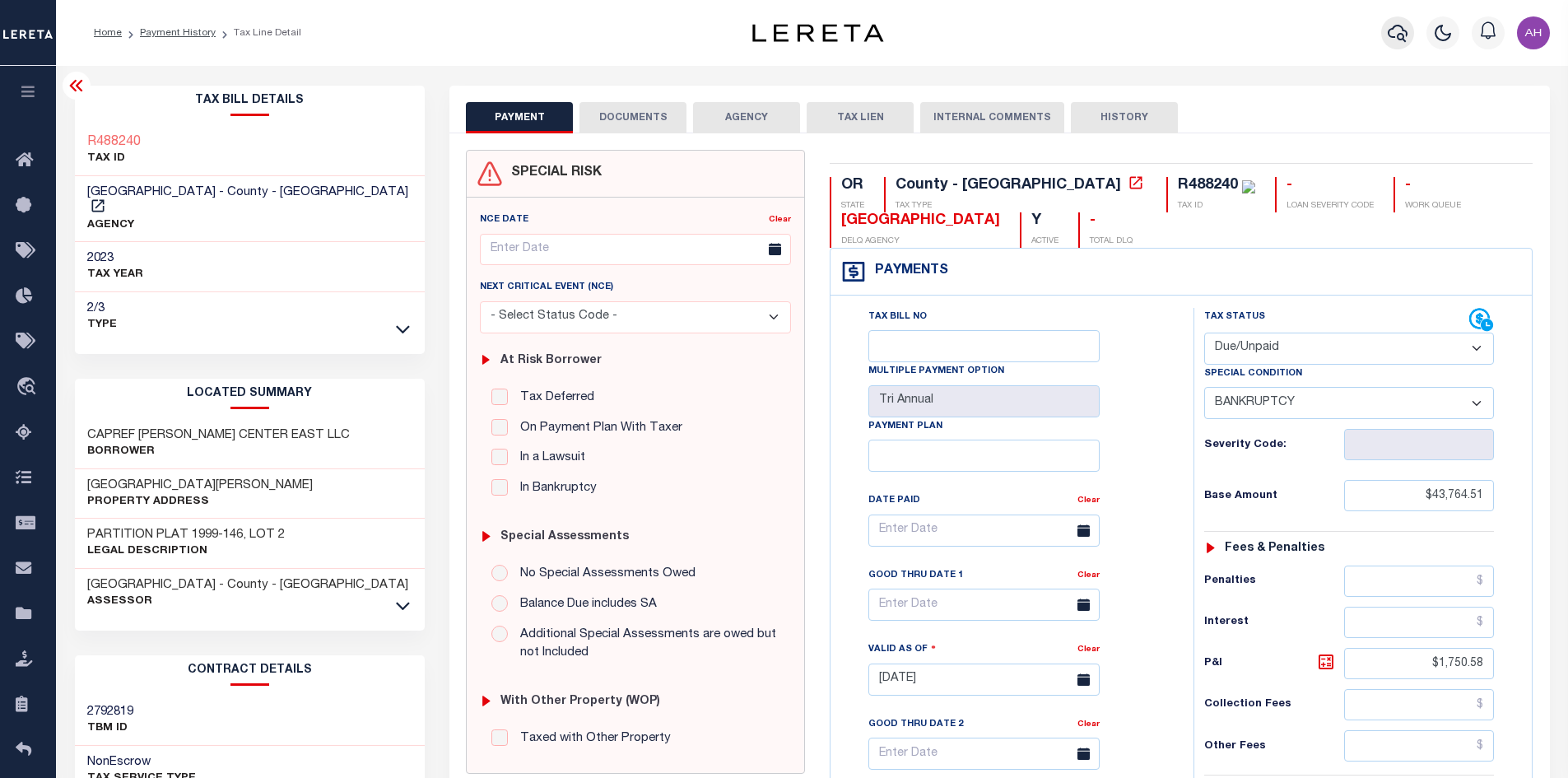
click at [1405, 36] on icon "button" at bounding box center [1397, 32] width 19 height 19
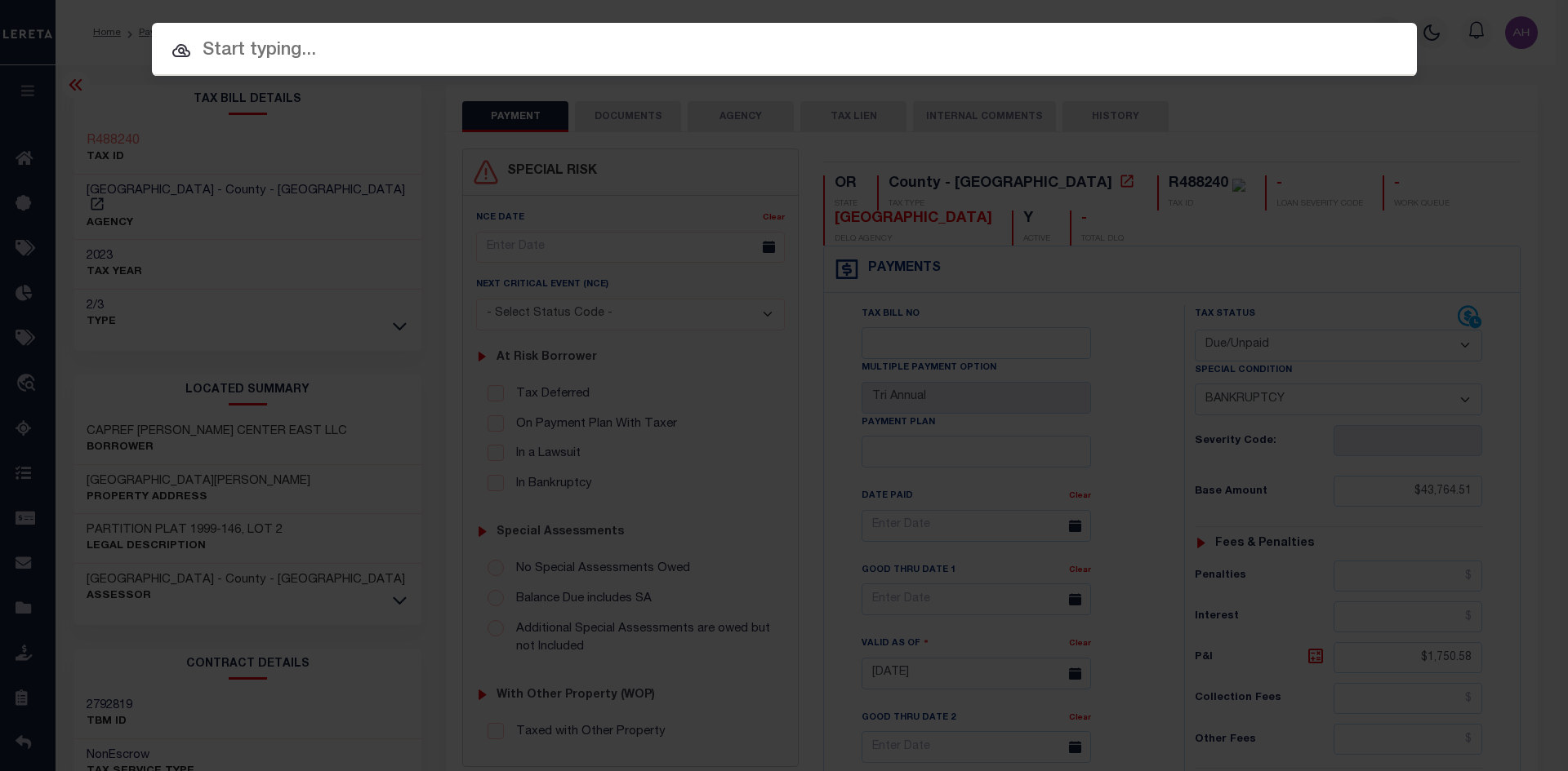
paste input "10029"
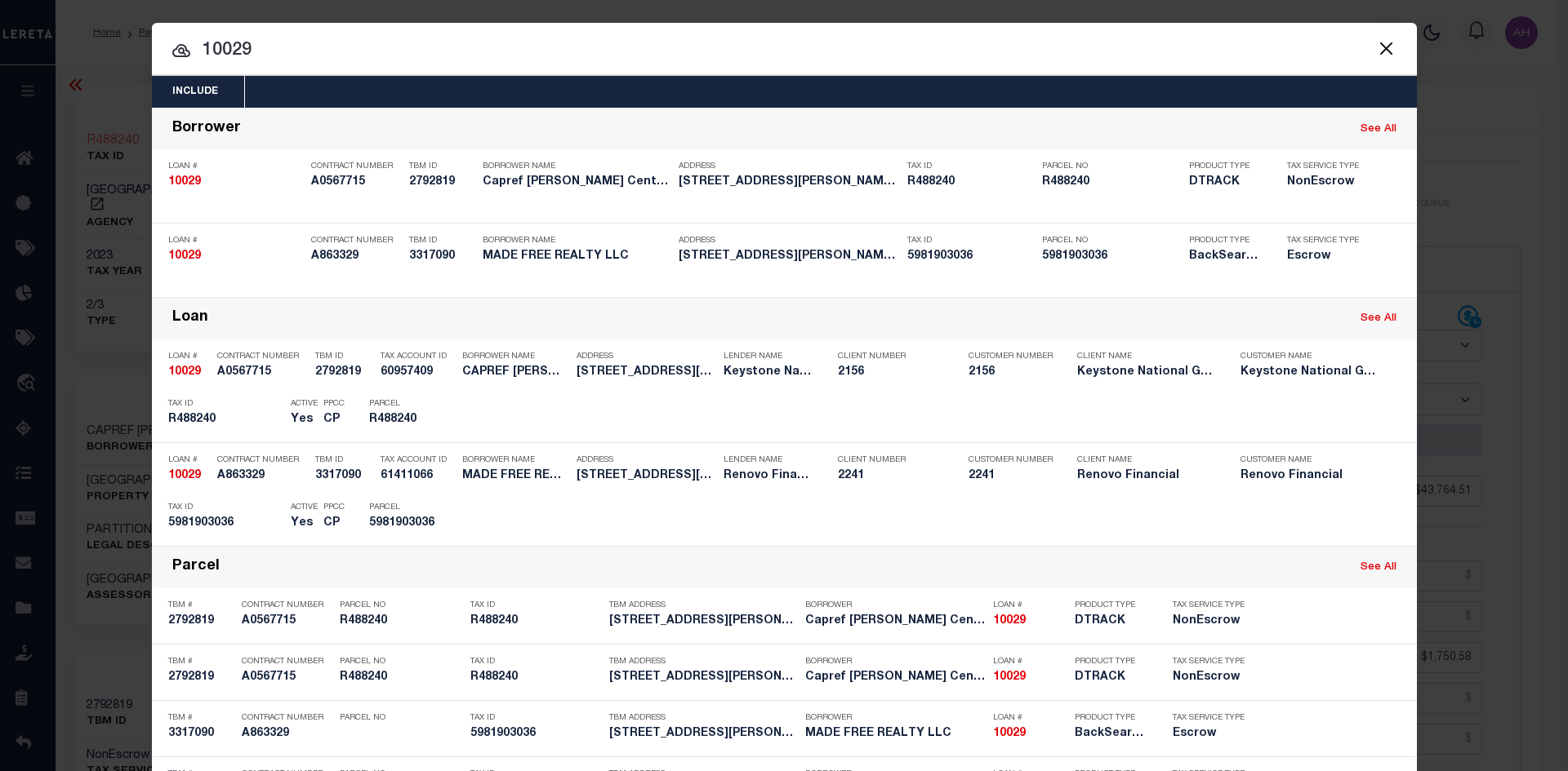
drag, startPoint x: 265, startPoint y: 50, endPoint x: 201, endPoint y: 59, distance: 64.6
click at [201, 59] on input "10029" at bounding box center [784, 51] width 1265 height 28
paste input "0612"
type input "10020612"
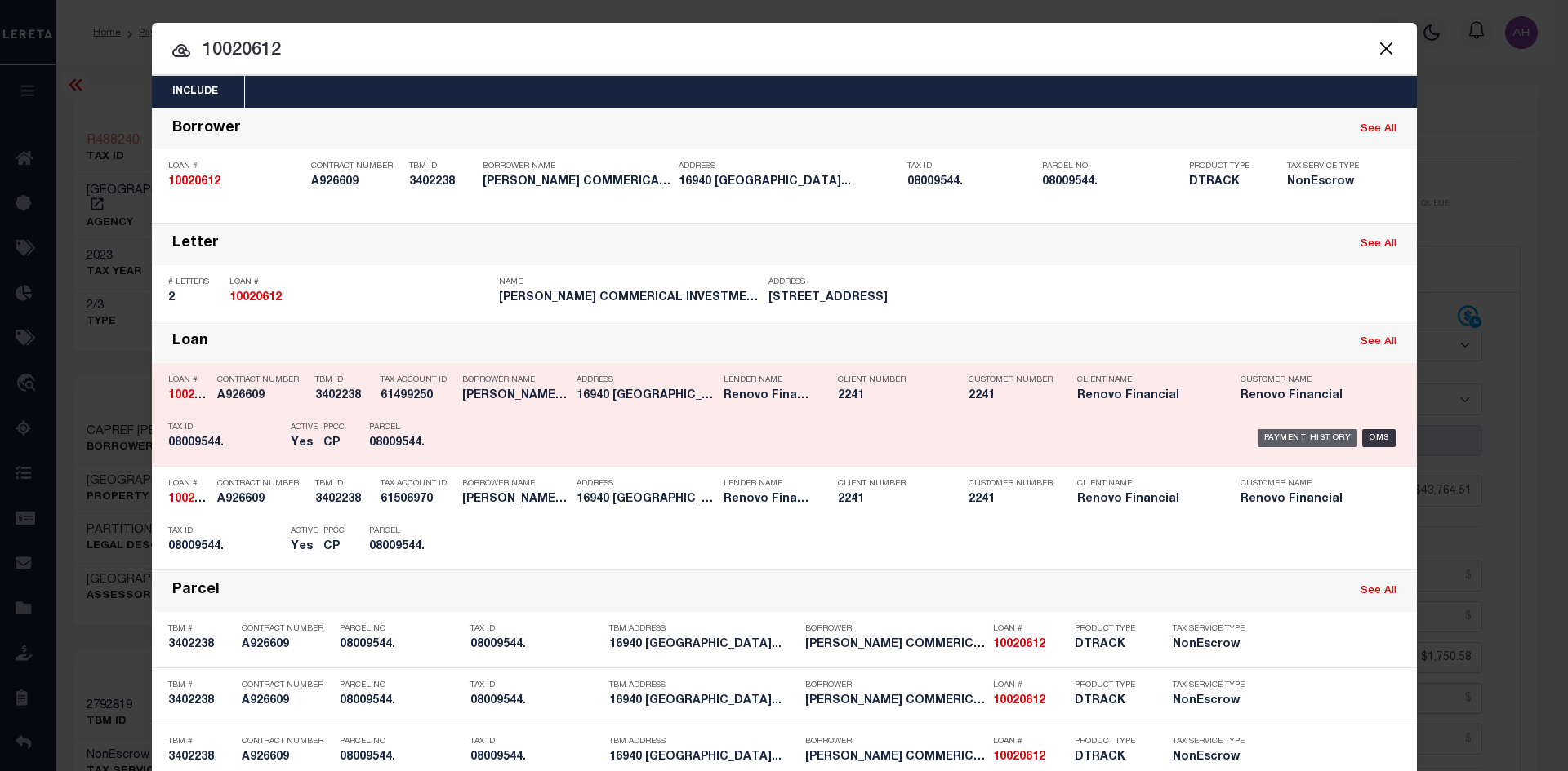
click at [1283, 433] on div "Payment History" at bounding box center [1308, 438] width 101 height 18
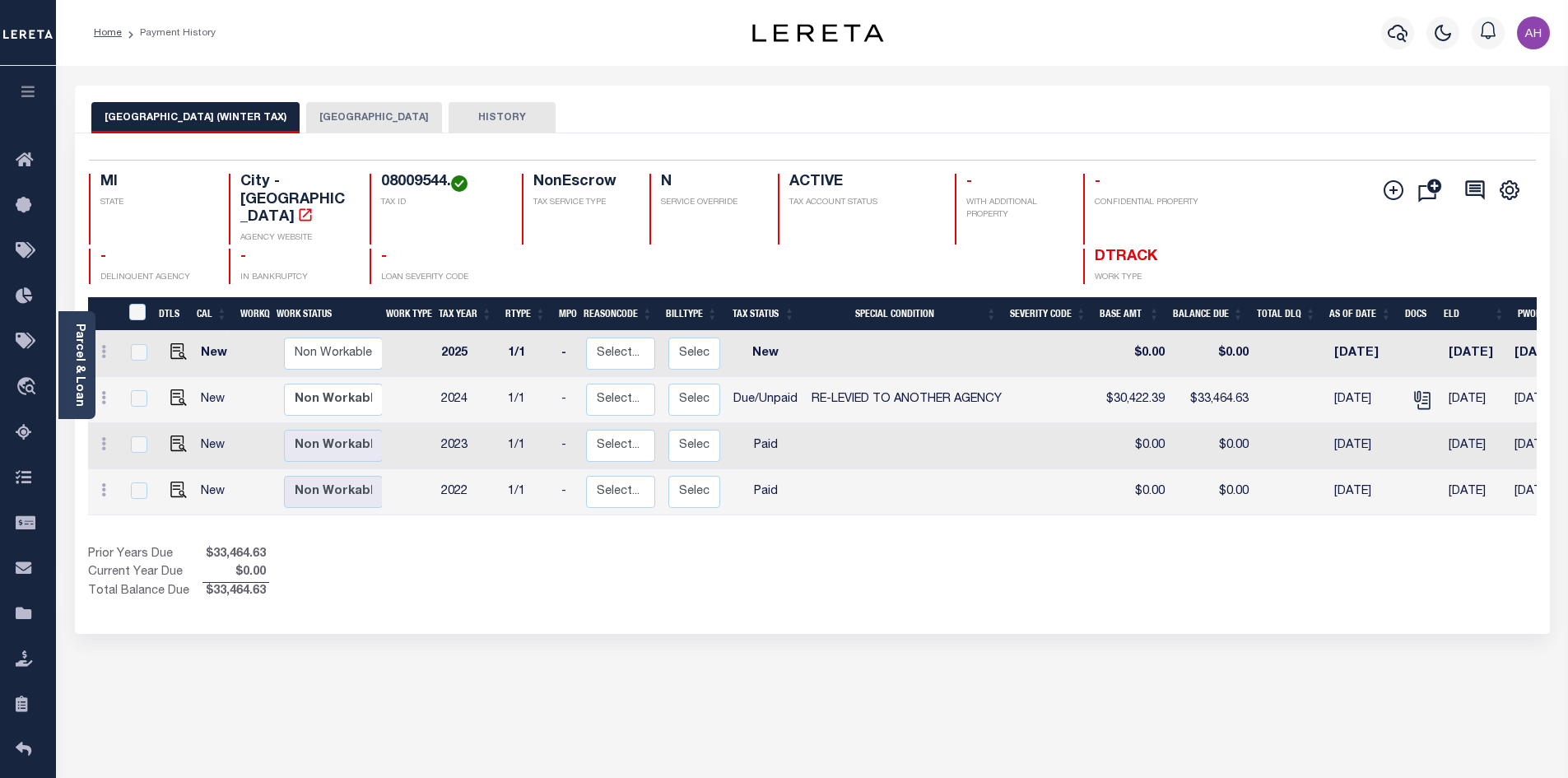
click at [316, 113] on button "[GEOGRAPHIC_DATA]" at bounding box center [374, 117] width 136 height 31
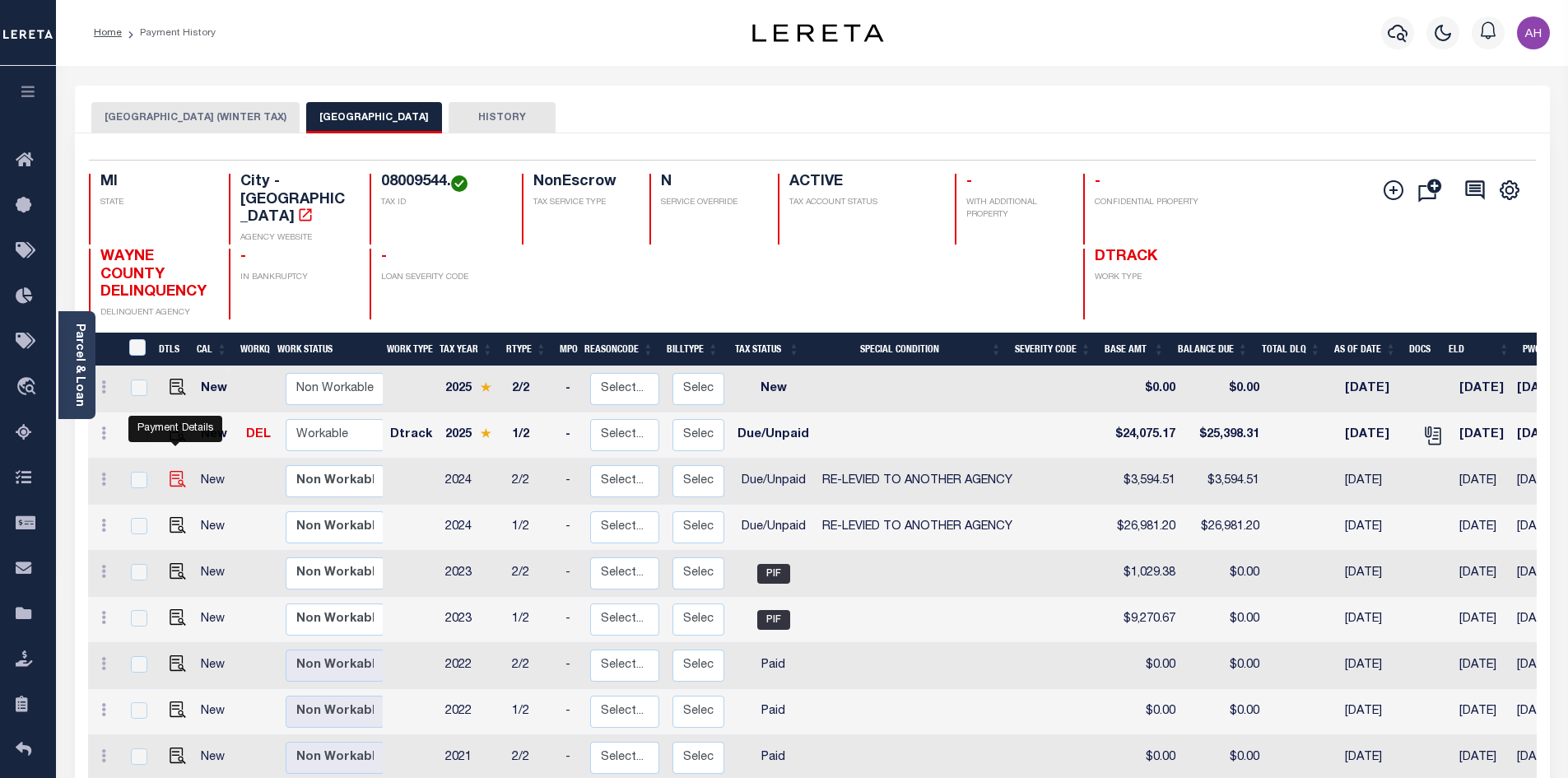
click at [180, 471] on img "" at bounding box center [177, 479] width 16 height 16
checkbox input "true"
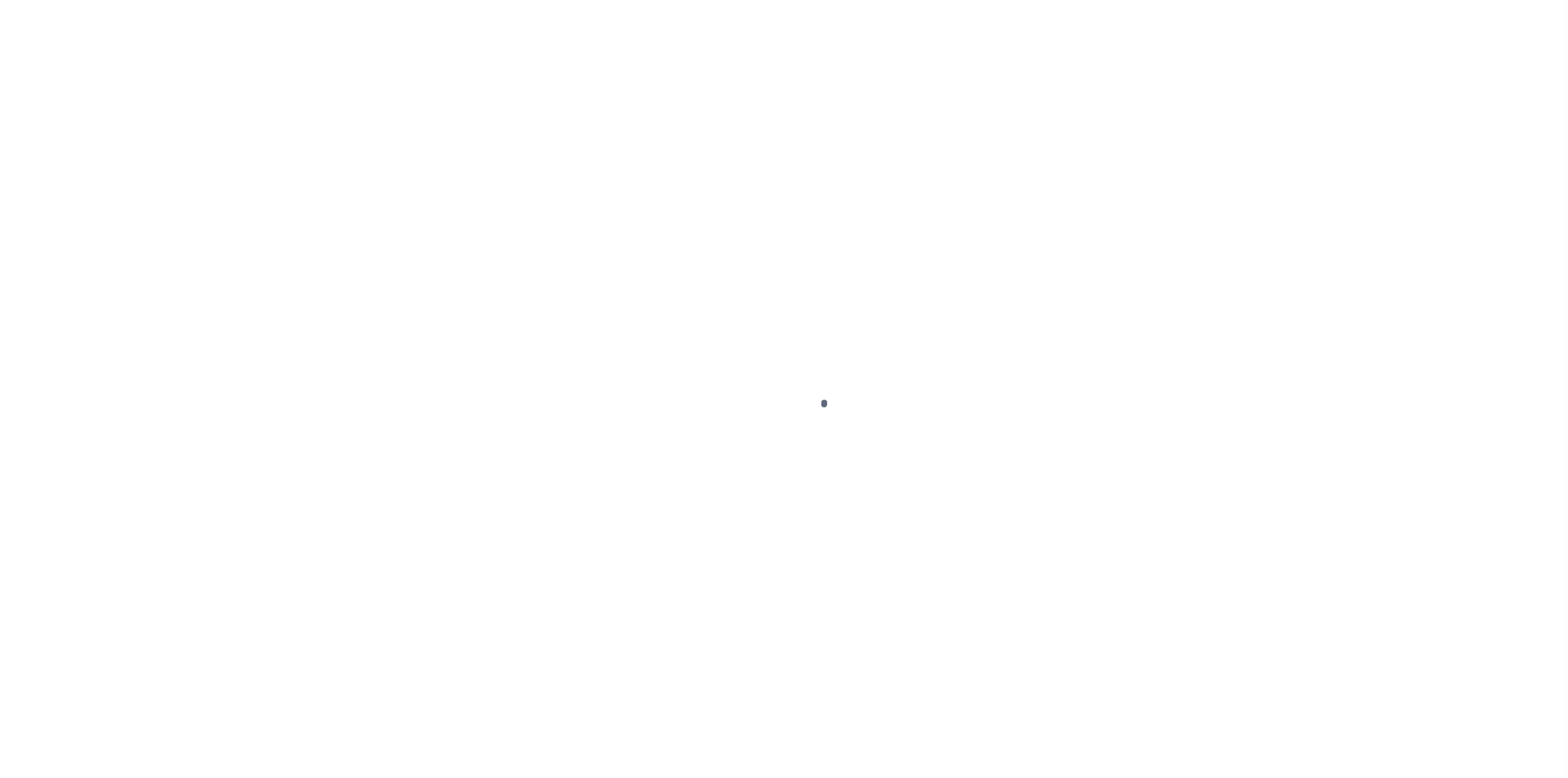
select select "DUE"
select select "31"
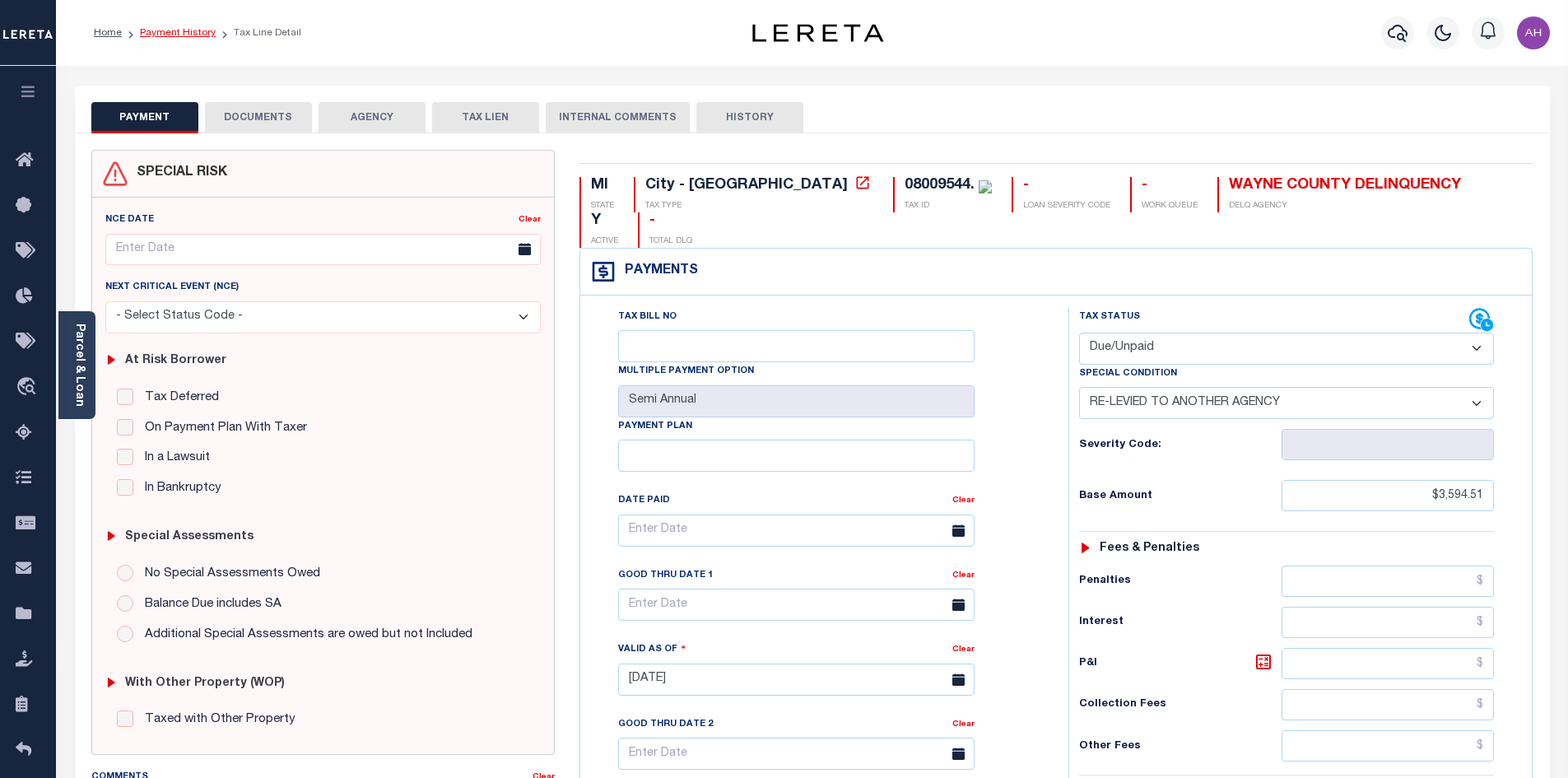
click at [192, 33] on link "Payment History" at bounding box center [178, 33] width 76 height 10
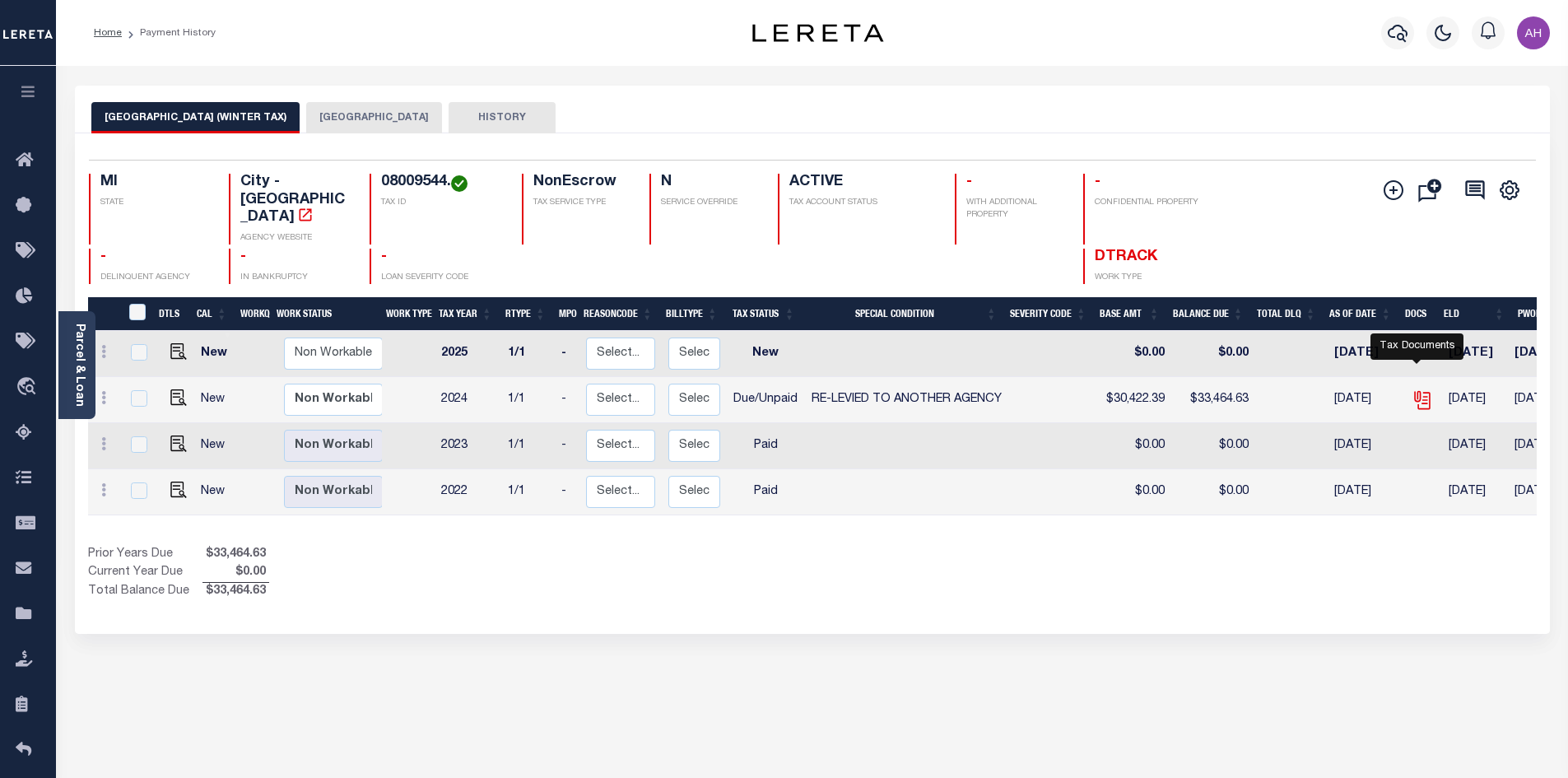
click at [1416, 389] on icon "" at bounding box center [1422, 400] width 21 height 21
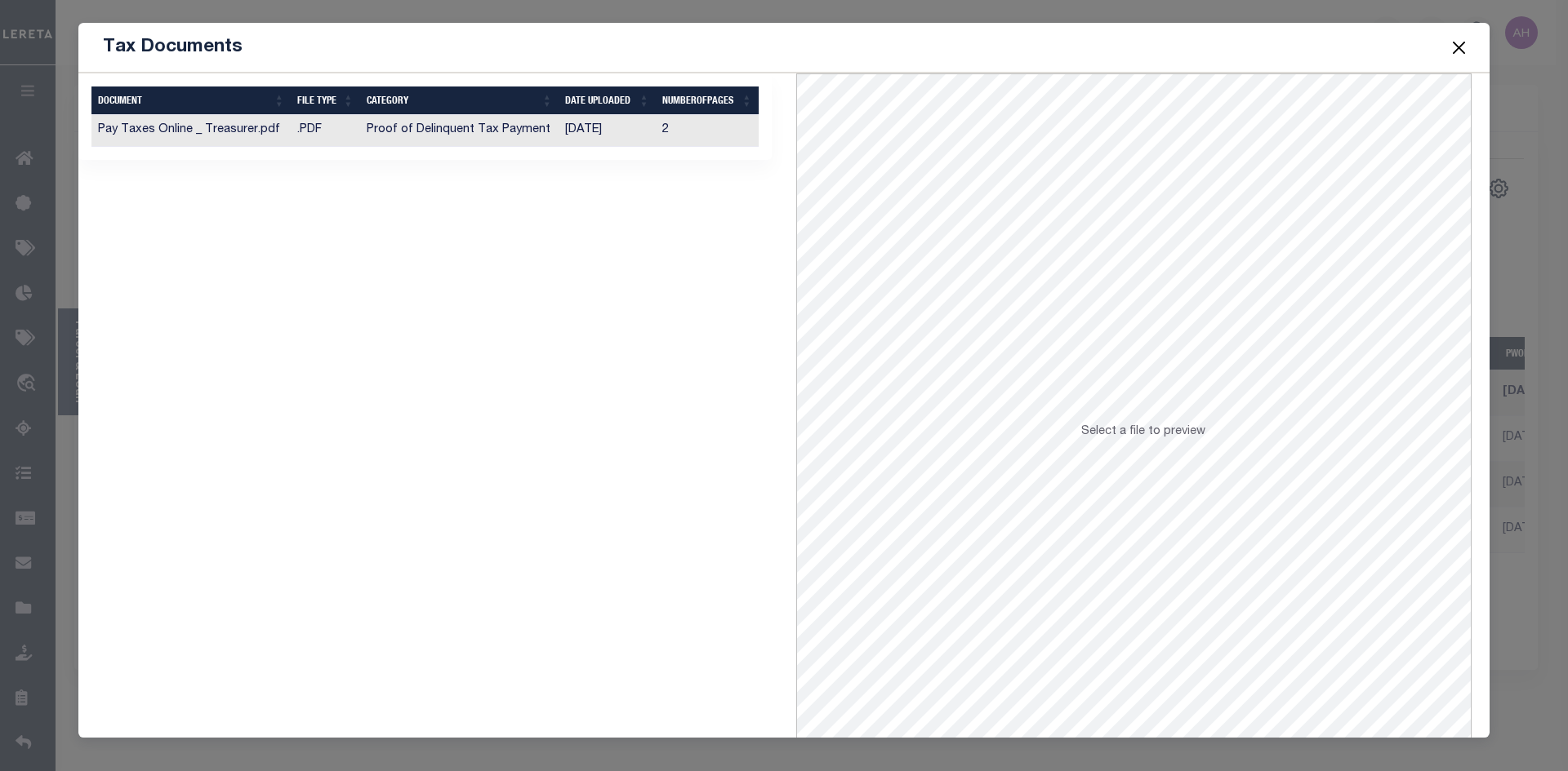
click at [456, 129] on td "Proof of Delinquent Tax Payment" at bounding box center [459, 131] width 199 height 32
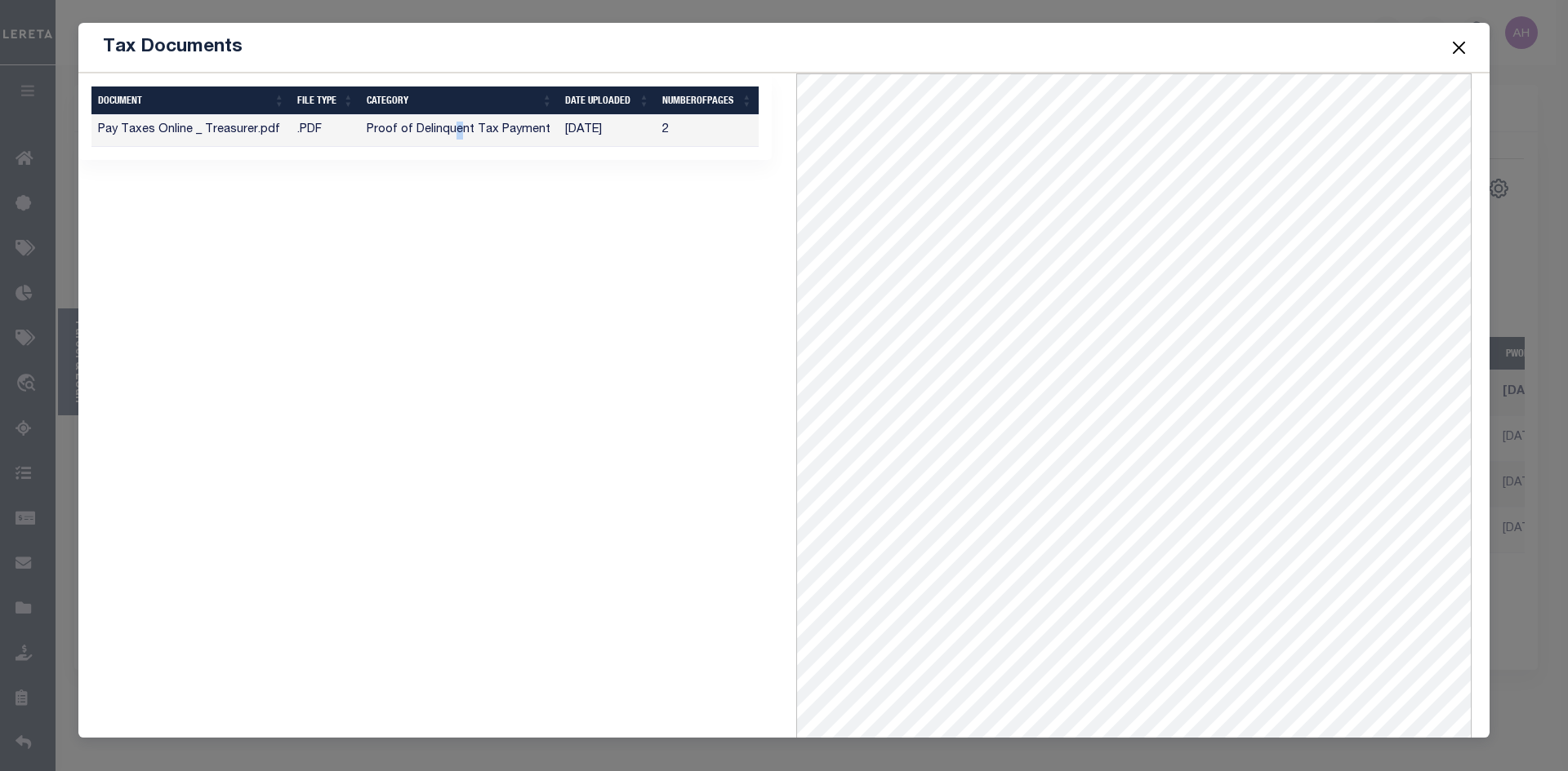
click at [1455, 44] on button "Close" at bounding box center [1458, 47] width 21 height 21
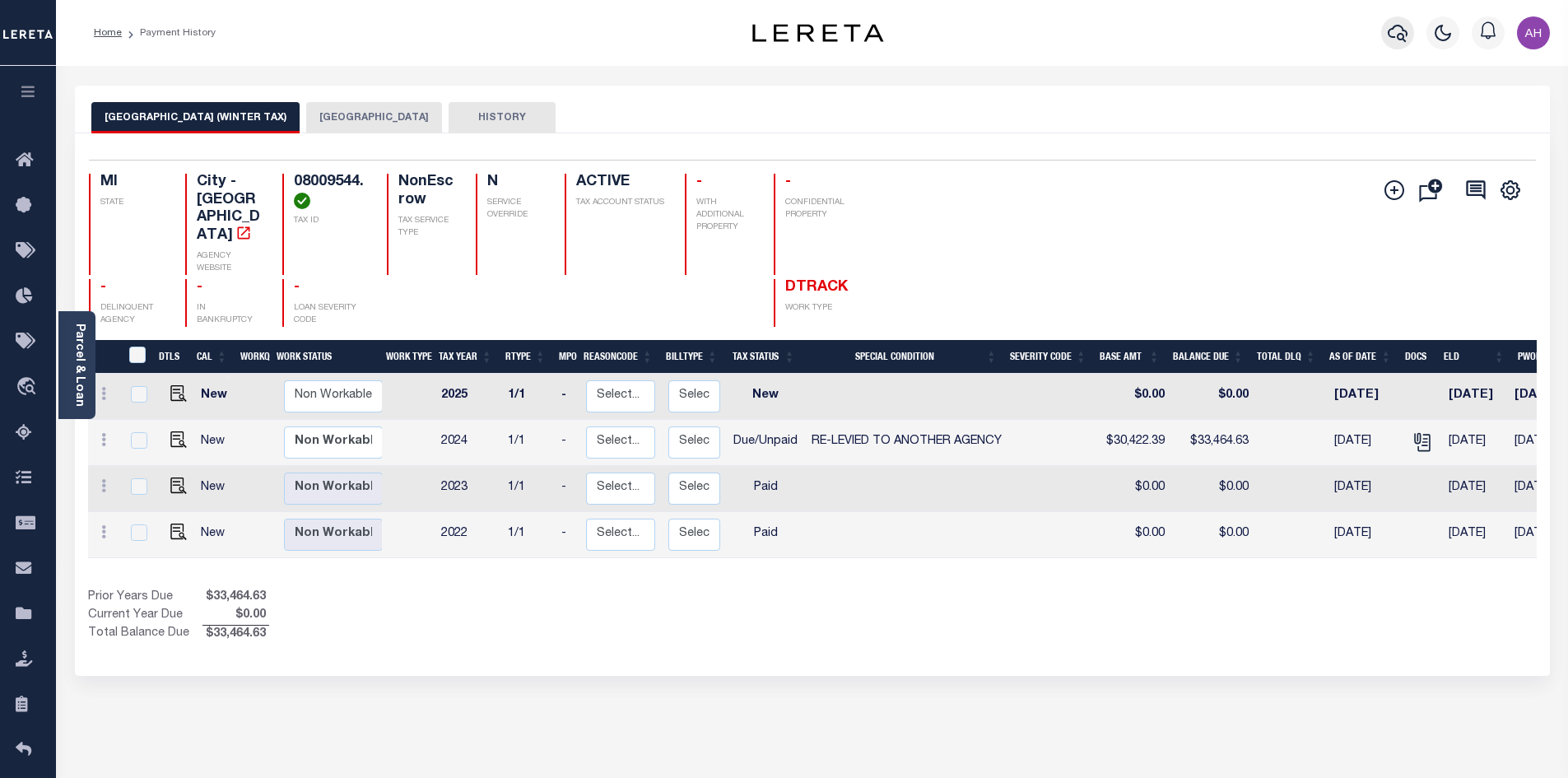
click at [1389, 40] on icon "button" at bounding box center [1397, 32] width 19 height 19
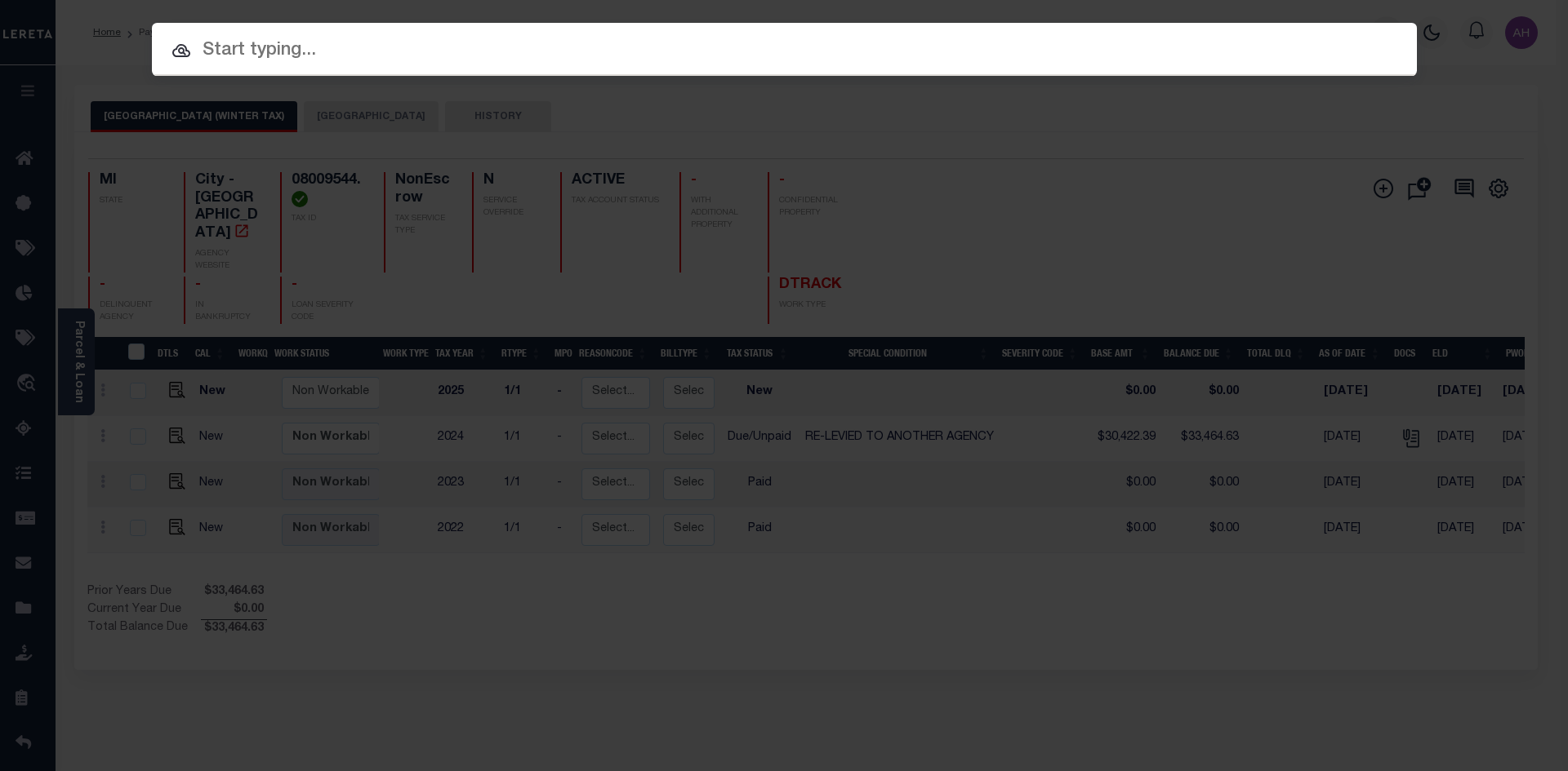
paste input "10021927"
type input "10021927"
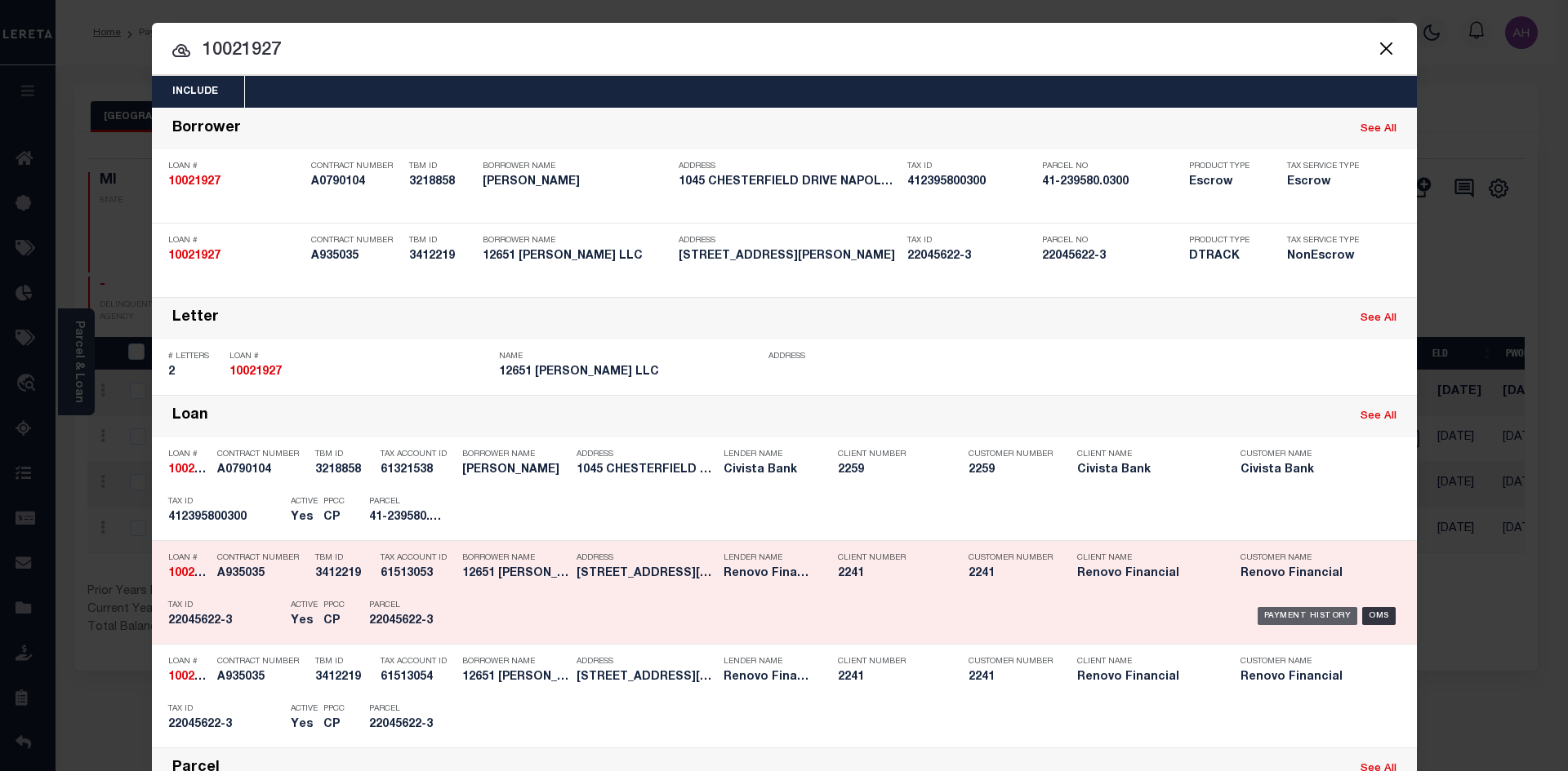
click at [1287, 623] on div "Payment History" at bounding box center [1308, 615] width 101 height 18
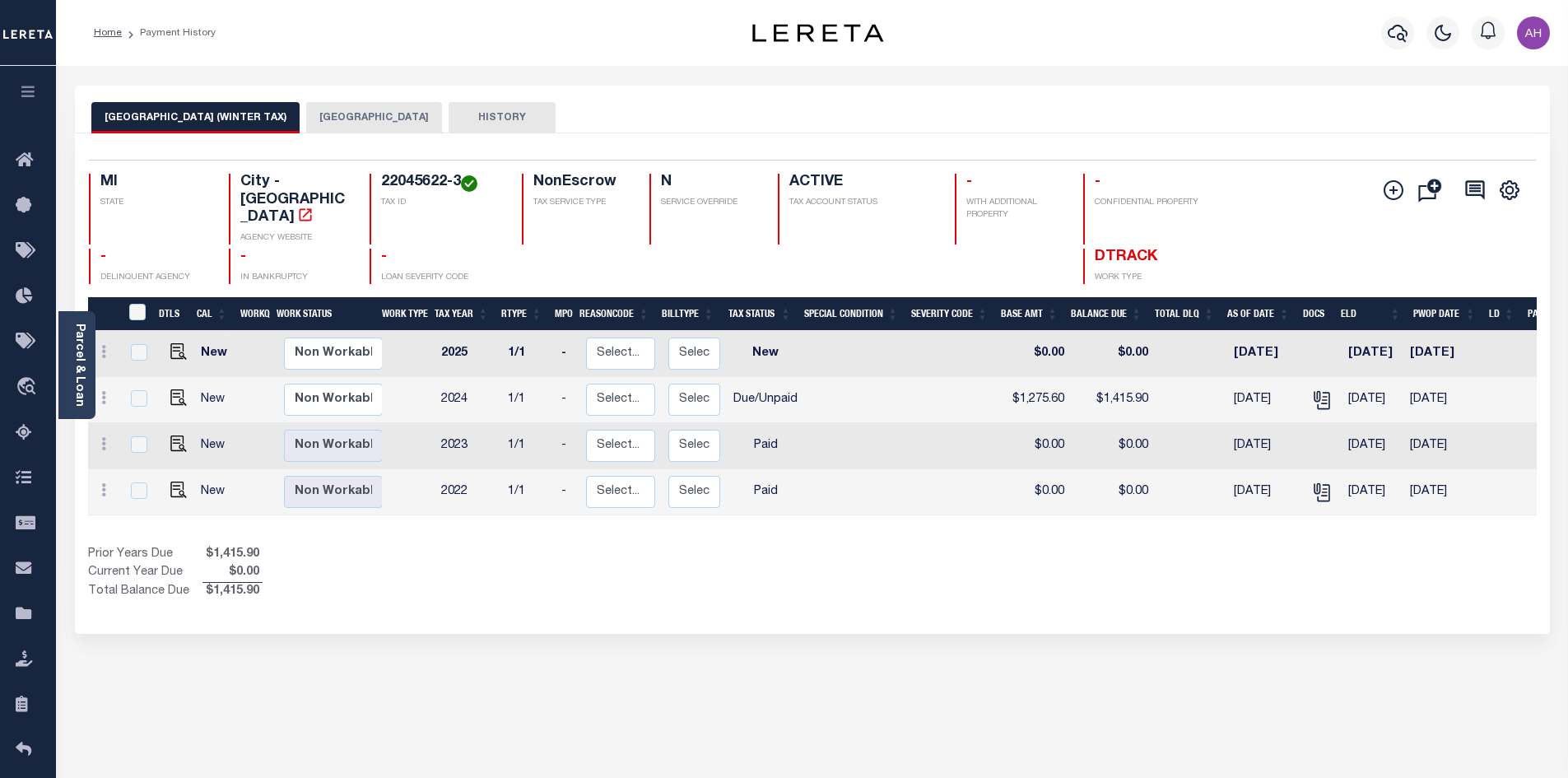
click at [337, 113] on button "[GEOGRAPHIC_DATA]" at bounding box center [374, 117] width 136 height 31
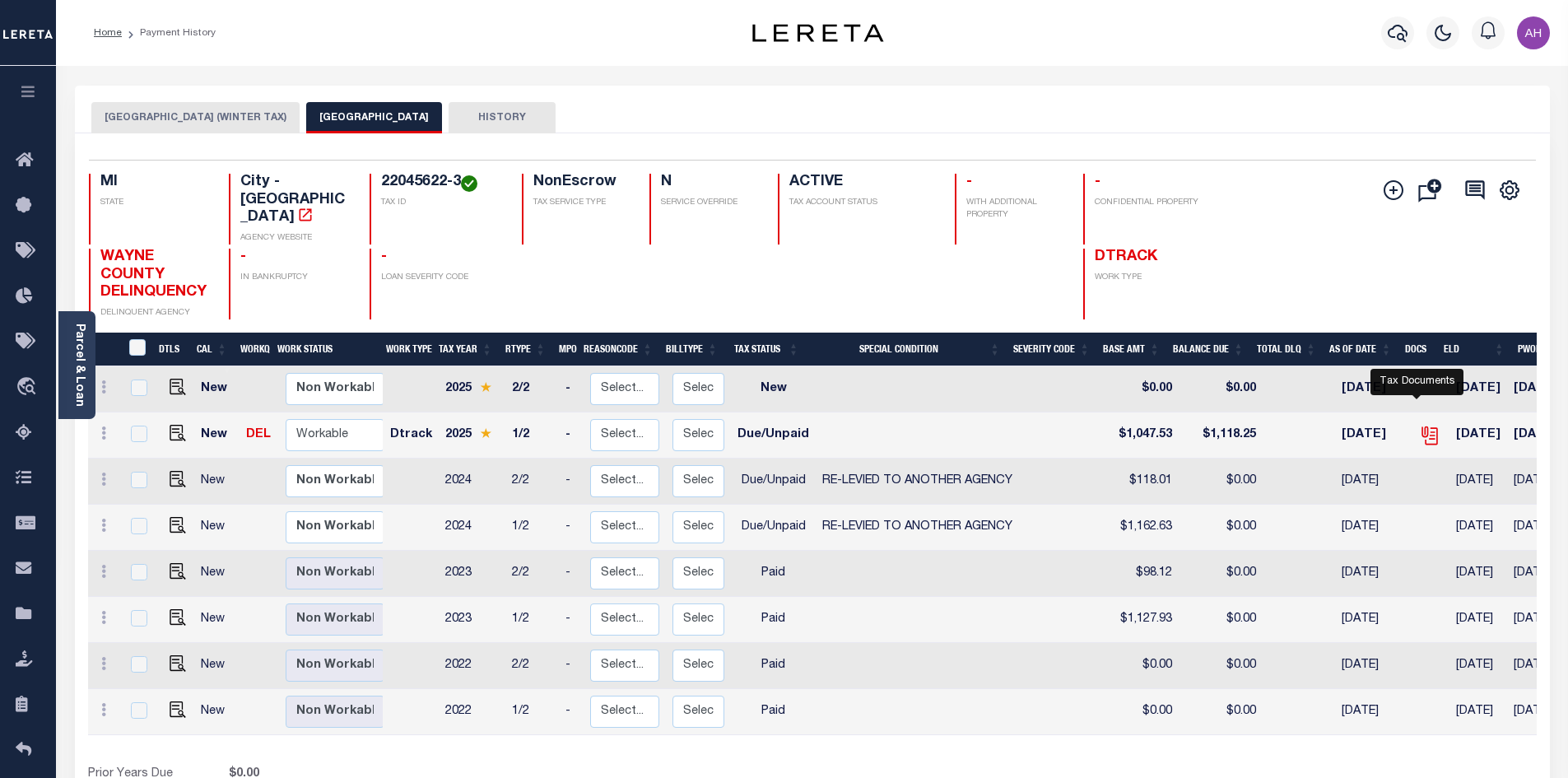
click at [1419, 425] on icon "" at bounding box center [1430, 435] width 21 height 21
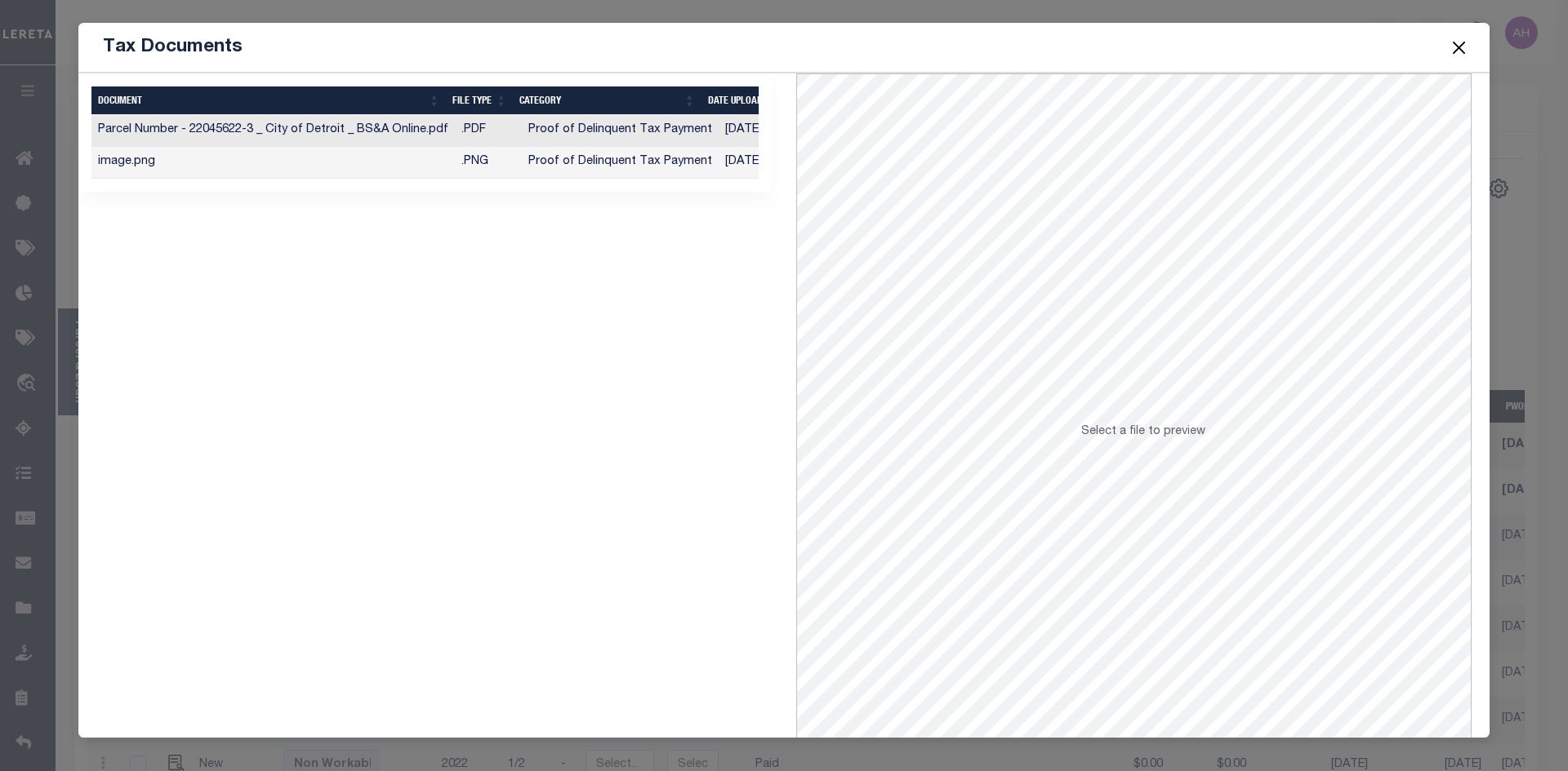
click at [613, 162] on td "Proof of Delinquent Tax Payment" at bounding box center [620, 162] width 197 height 32
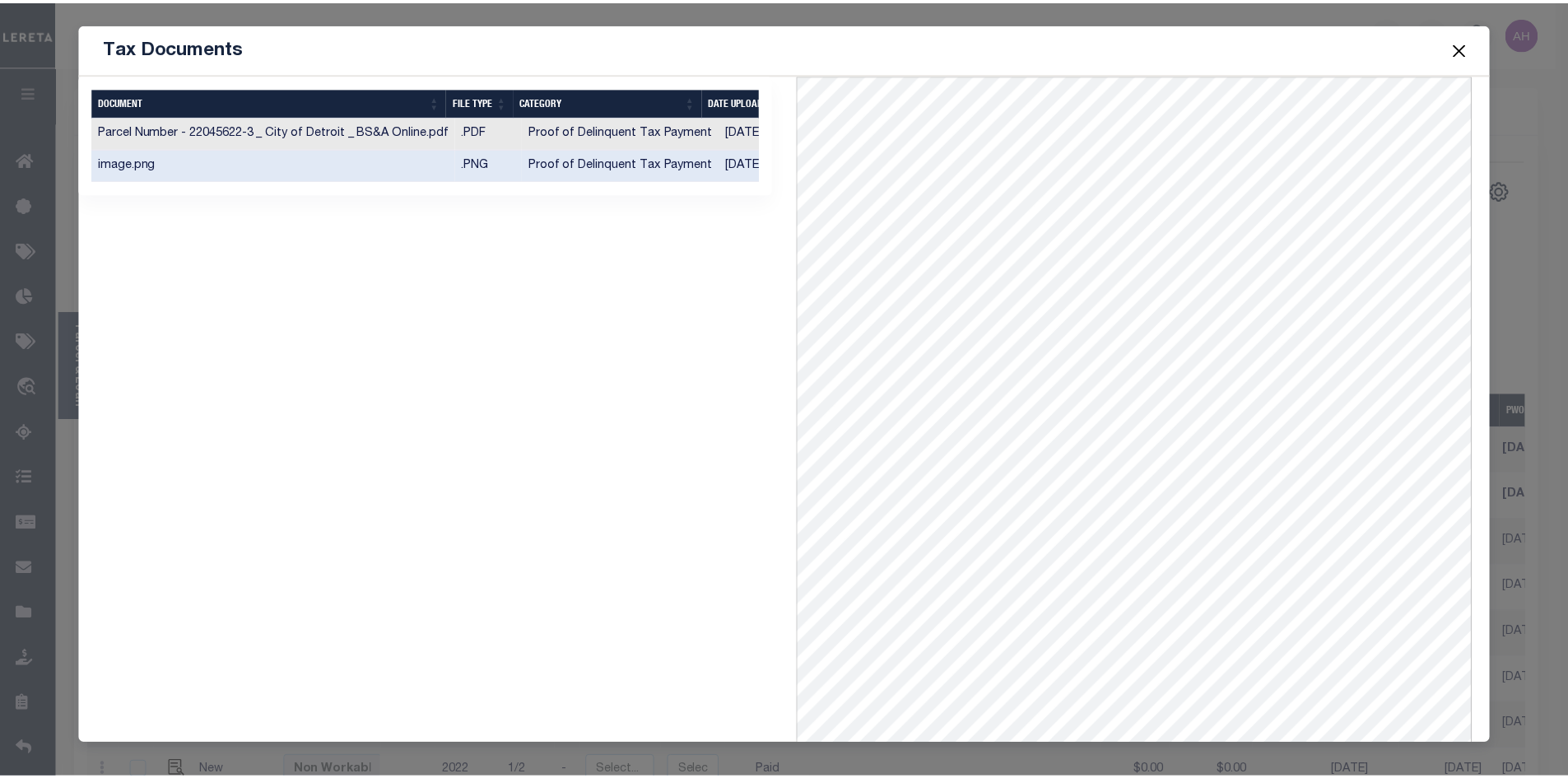
scroll to position [71, 0]
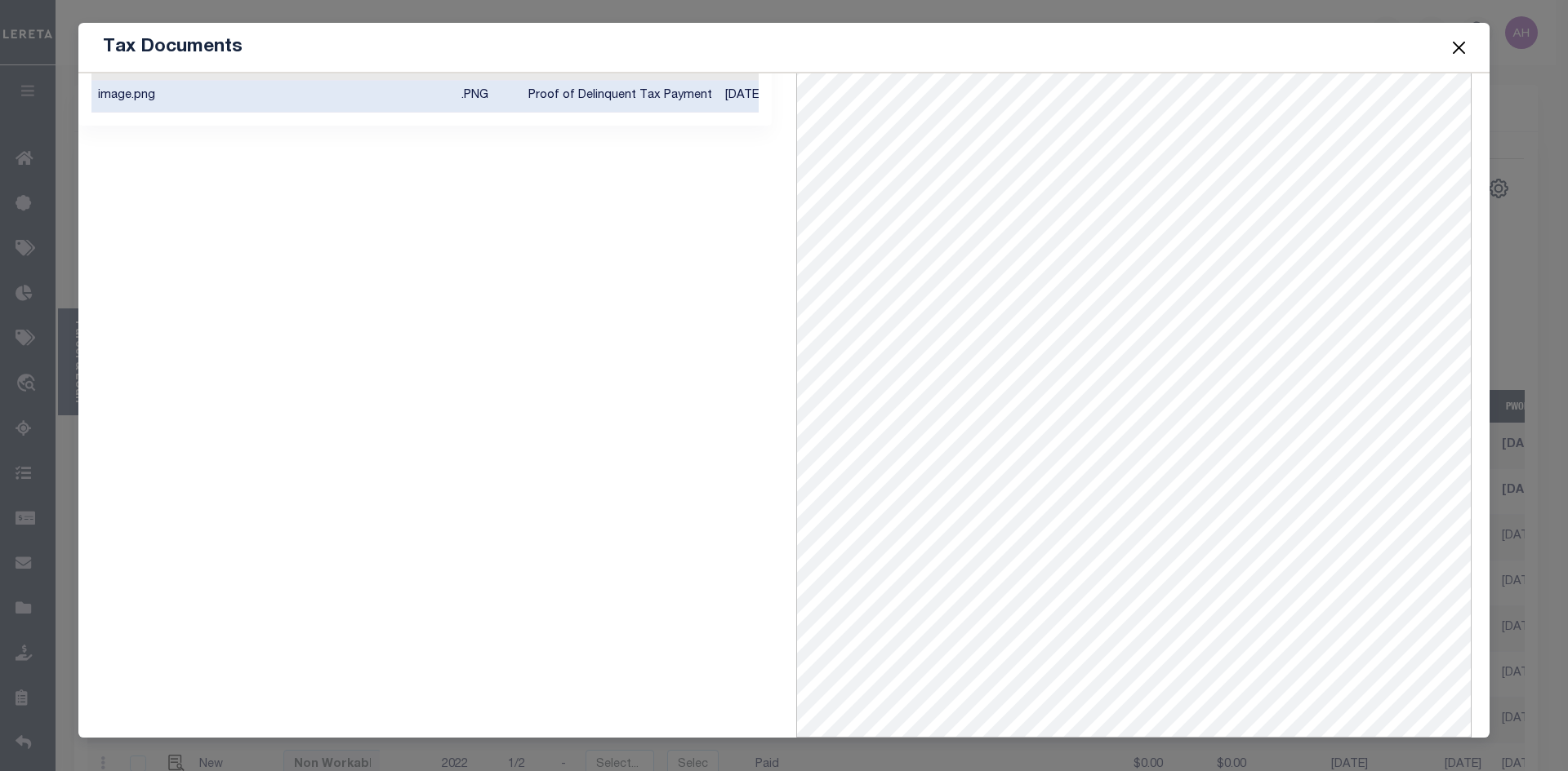
click at [1461, 45] on button "Close" at bounding box center [1458, 47] width 21 height 21
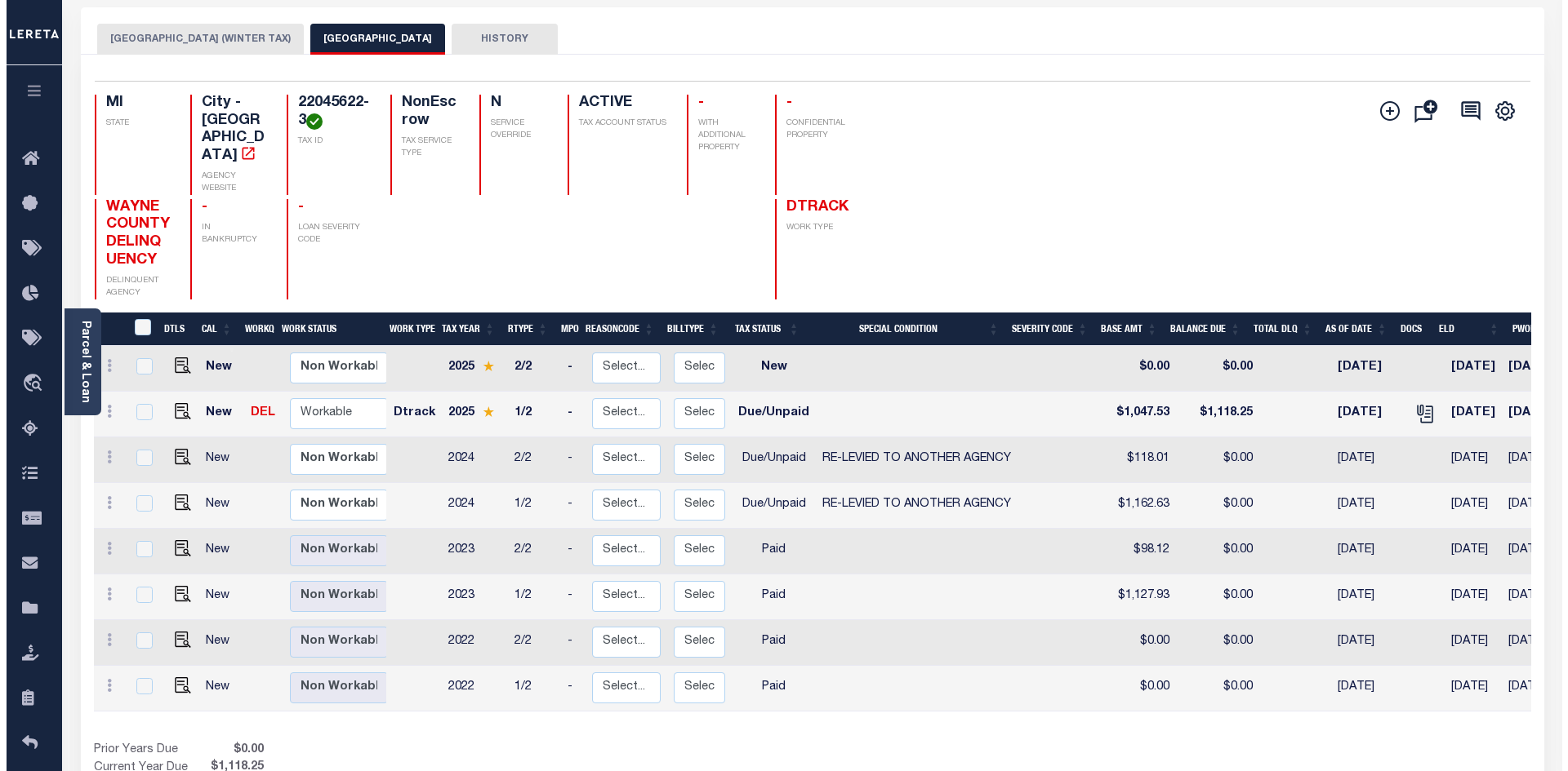
scroll to position [81, 0]
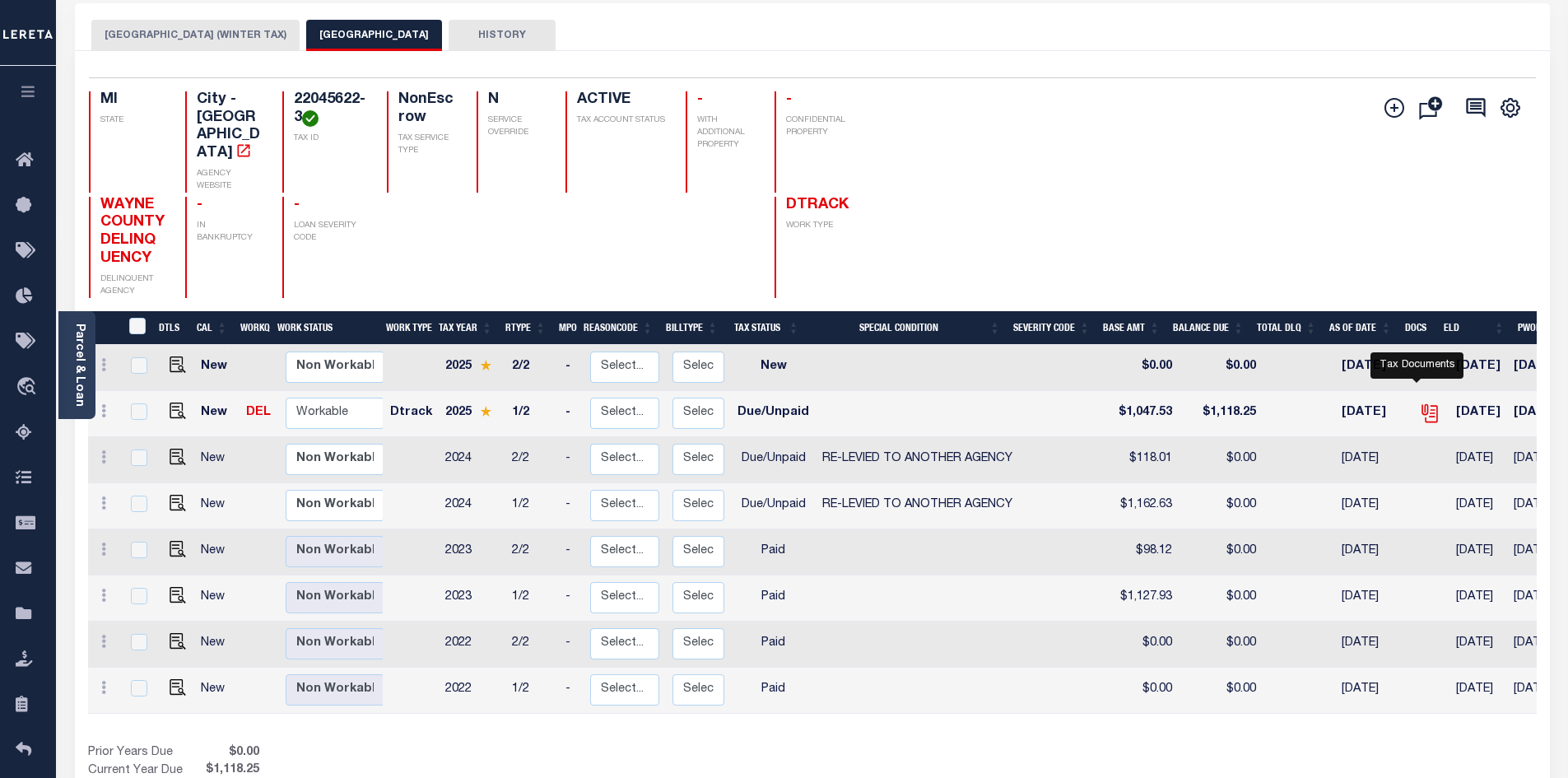
click at [1419, 403] on icon "" at bounding box center [1430, 413] width 21 height 21
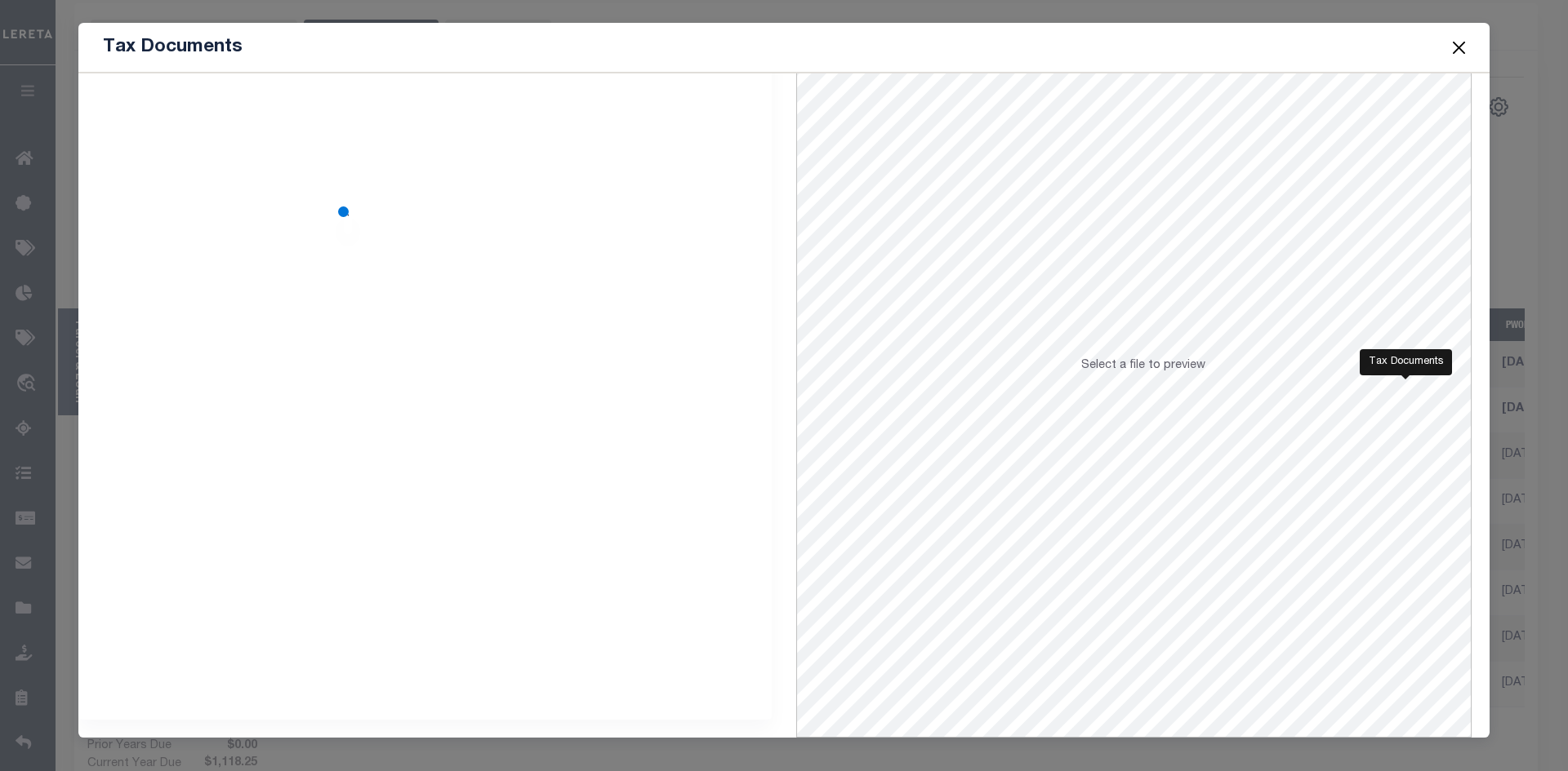
scroll to position [0, 0]
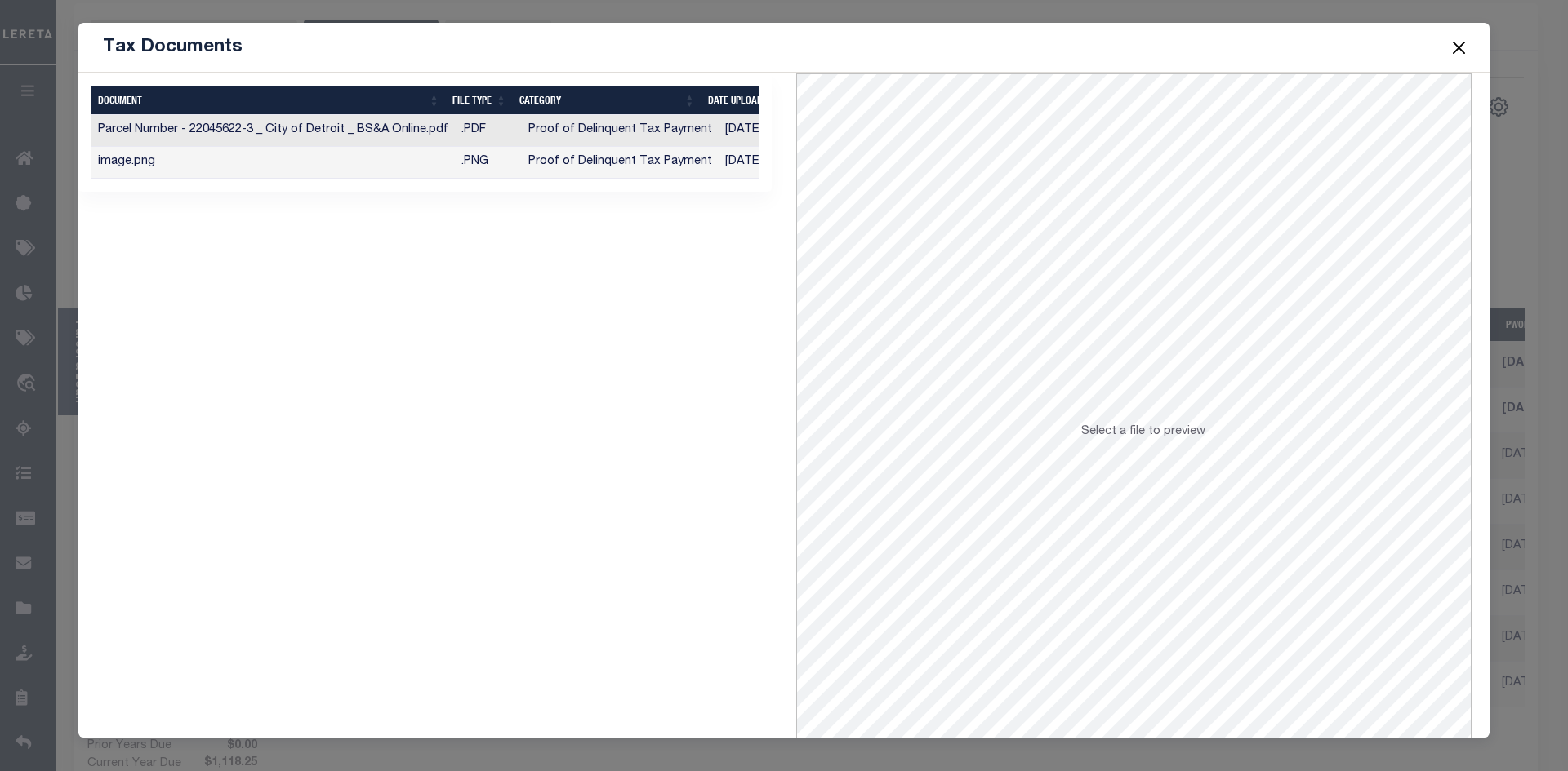
click at [720, 159] on td "09/24/2025" at bounding box center [765, 162] width 93 height 32
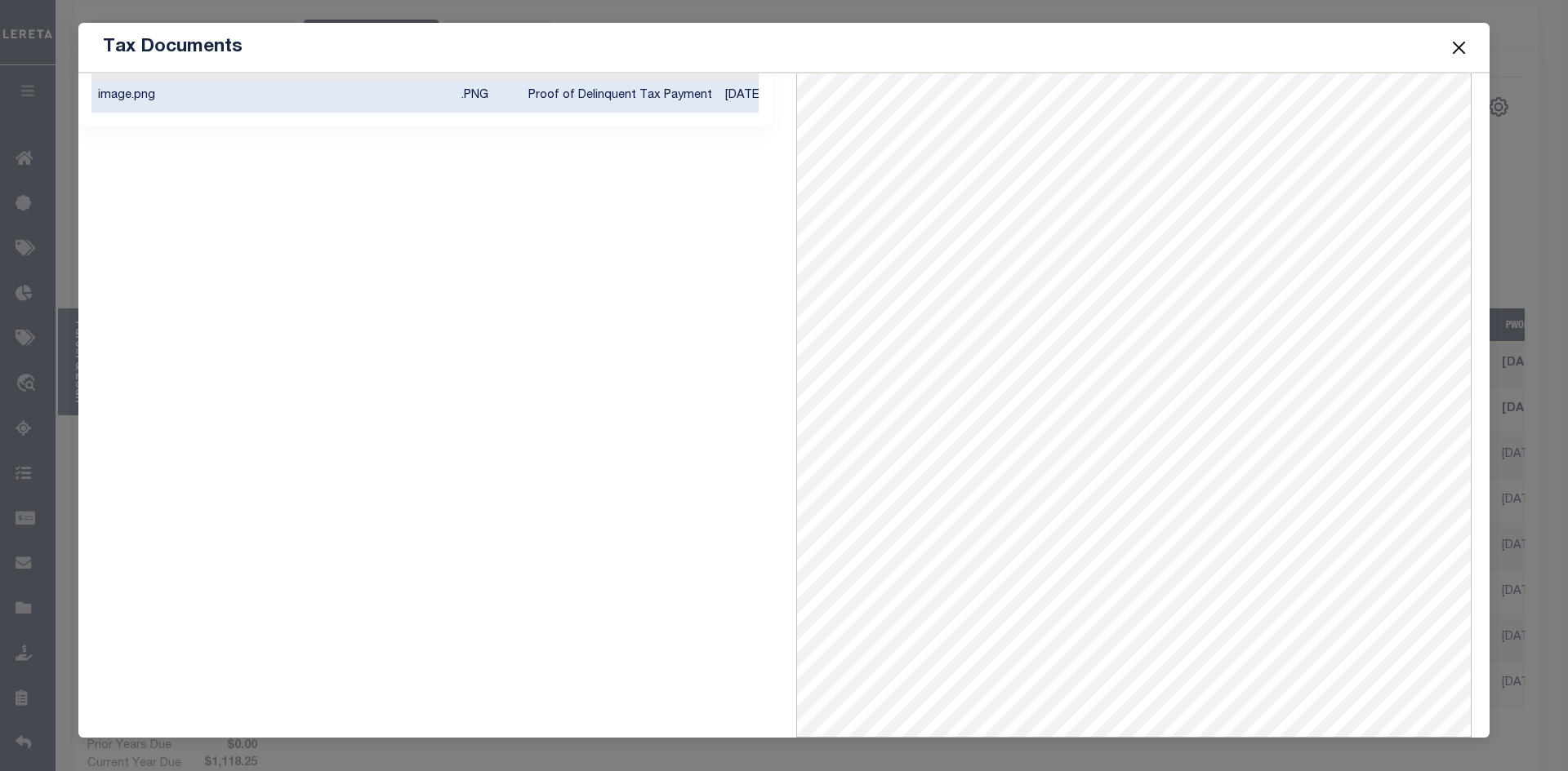
click at [1457, 49] on button "Close" at bounding box center [1458, 47] width 21 height 21
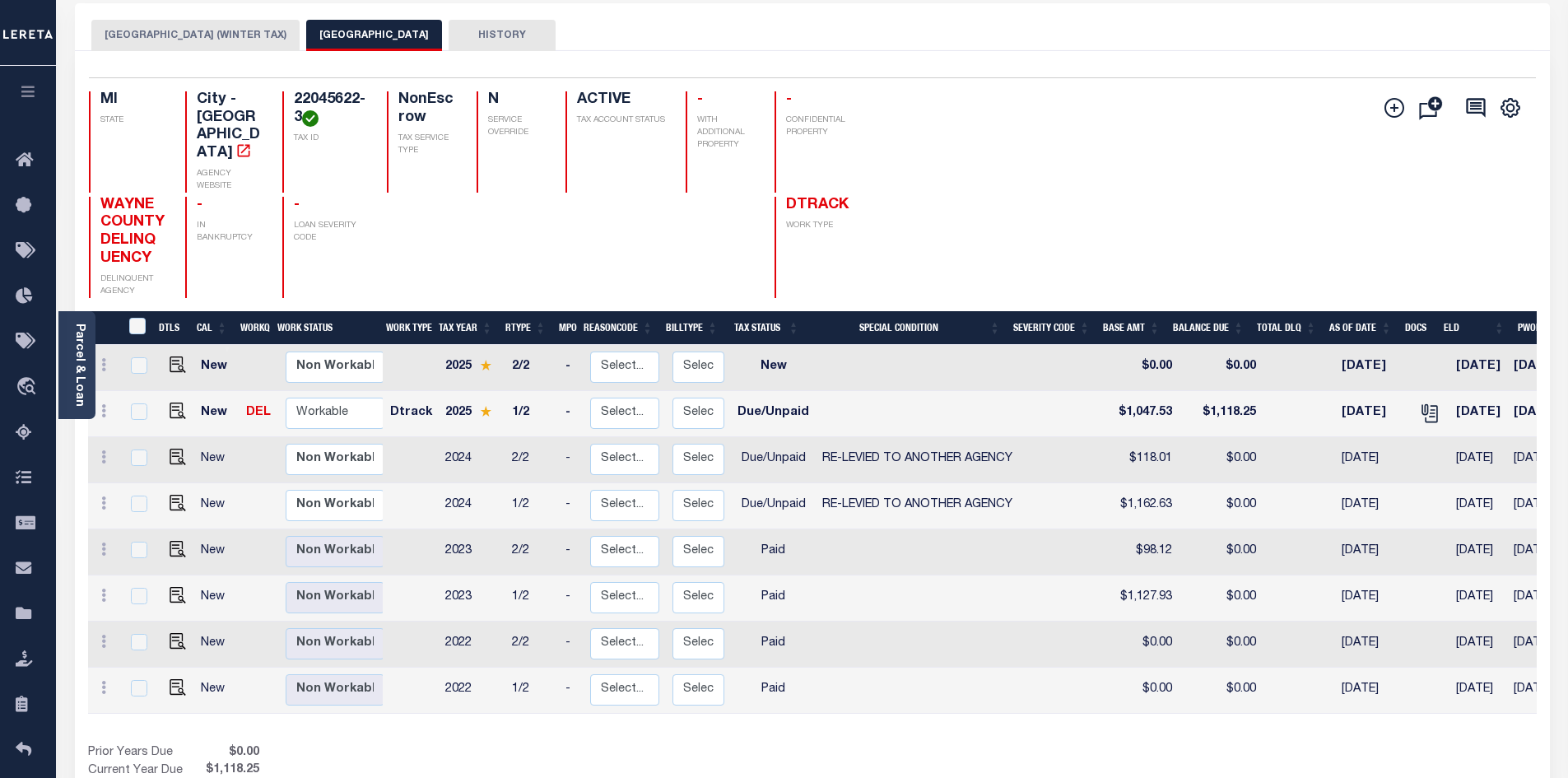
click at [200, 41] on button "DETROIT CITY (WINTER TAX)" at bounding box center [195, 35] width 209 height 31
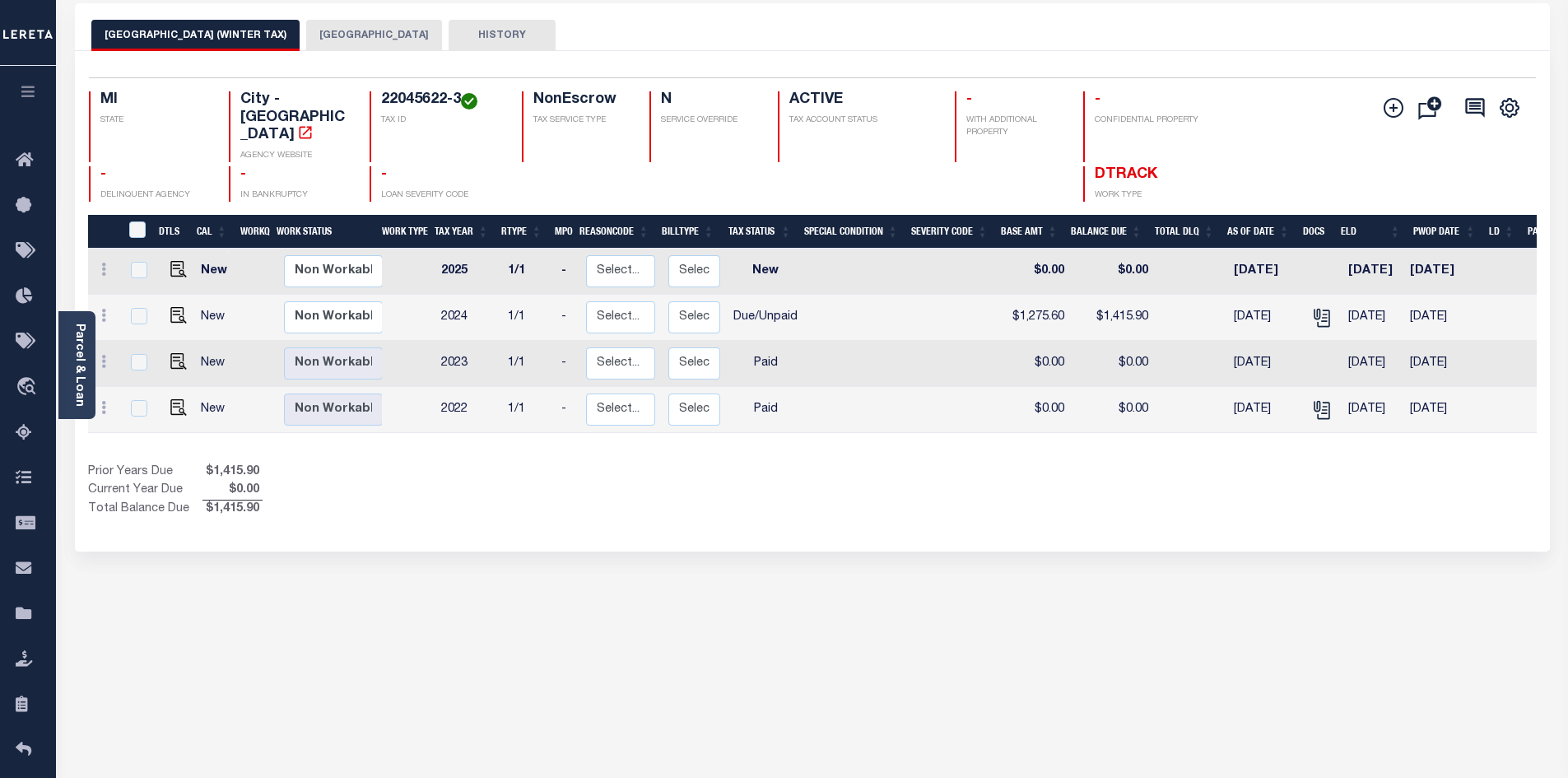
click at [310, 41] on button "DETROIT CITY" at bounding box center [374, 35] width 136 height 31
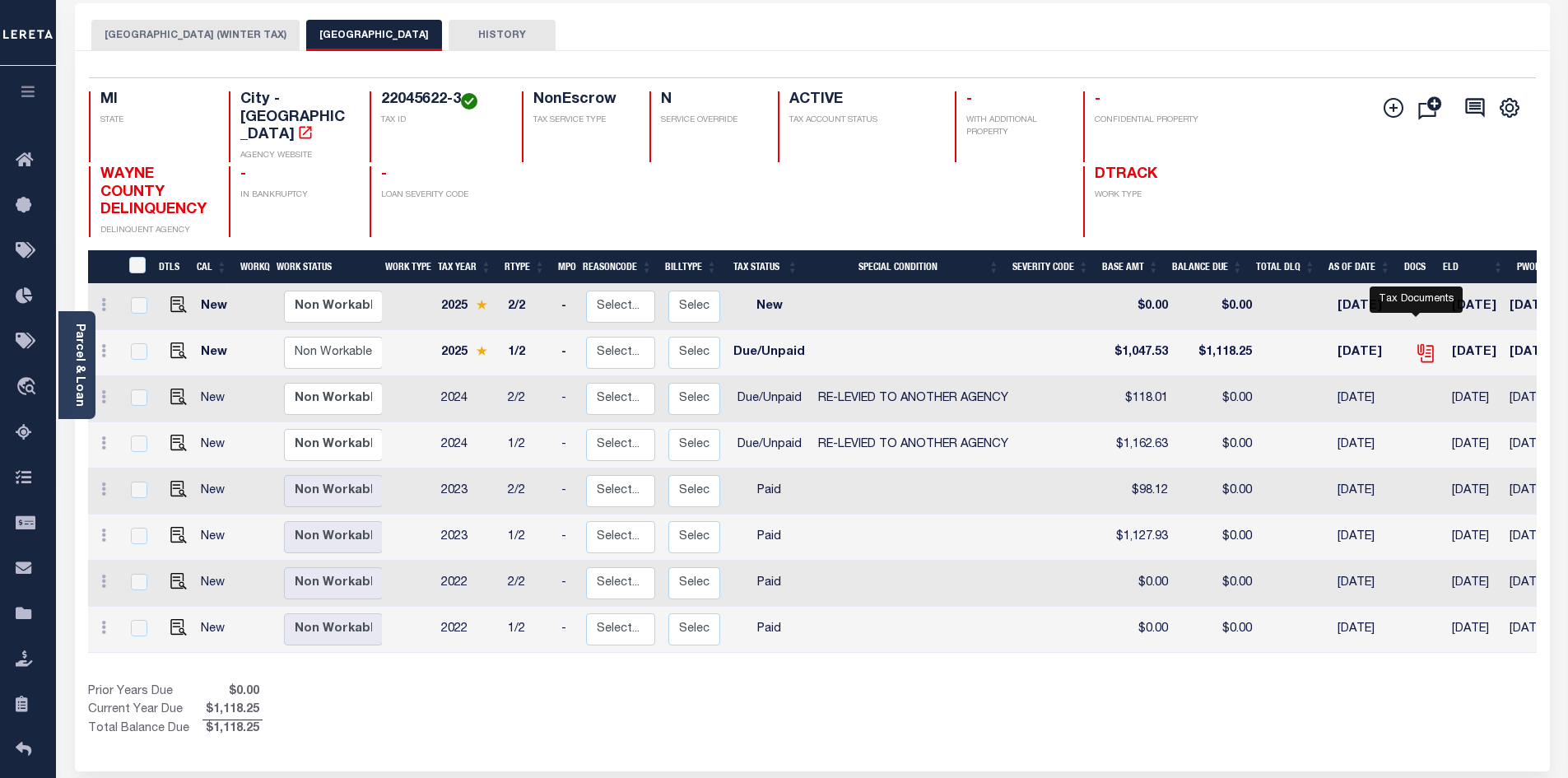
click at [1419, 343] on icon "" at bounding box center [1425, 350] width 14 height 14
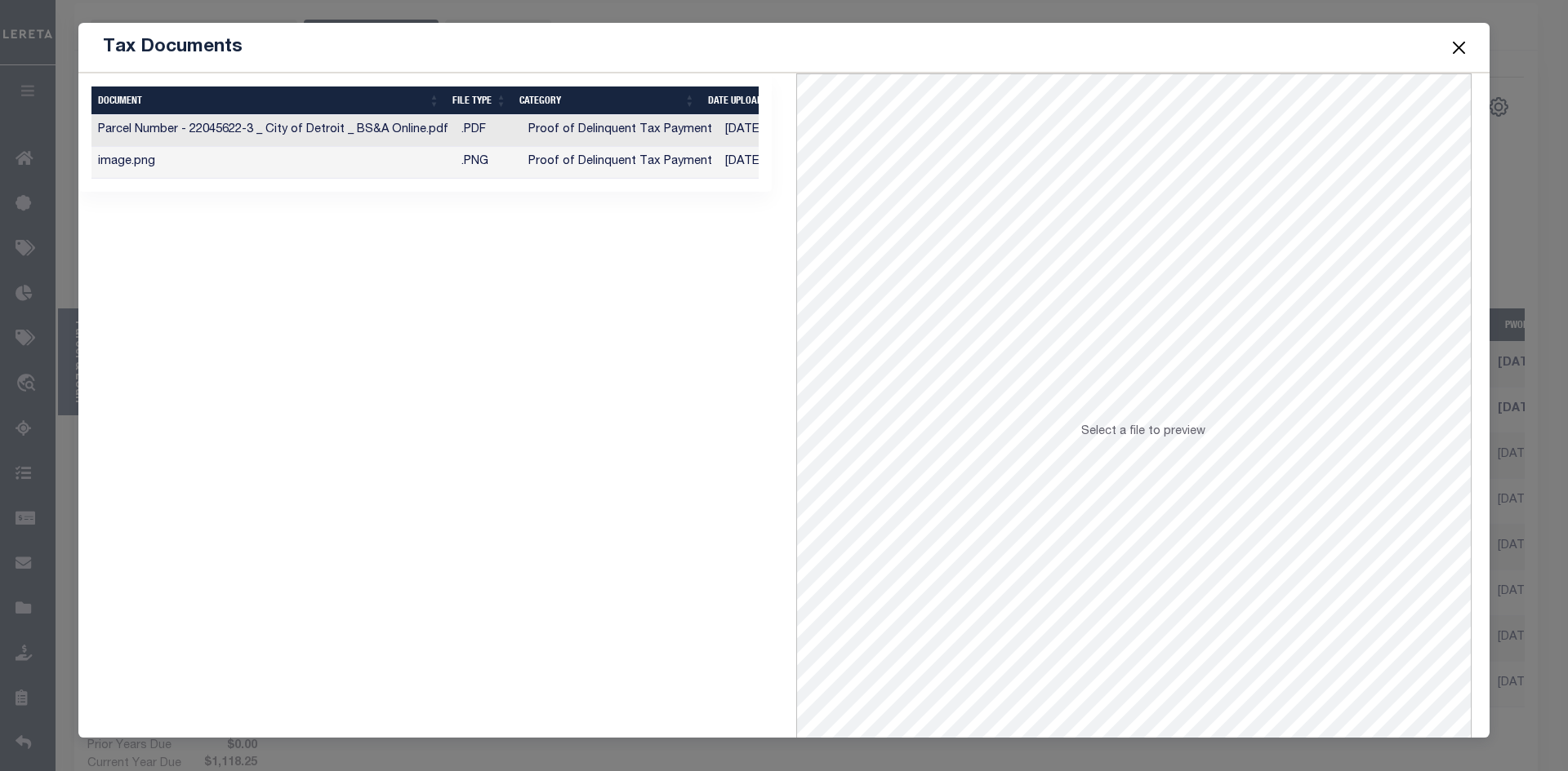
click at [702, 133] on td "Proof of Delinquent Tax Payment" at bounding box center [620, 131] width 197 height 32
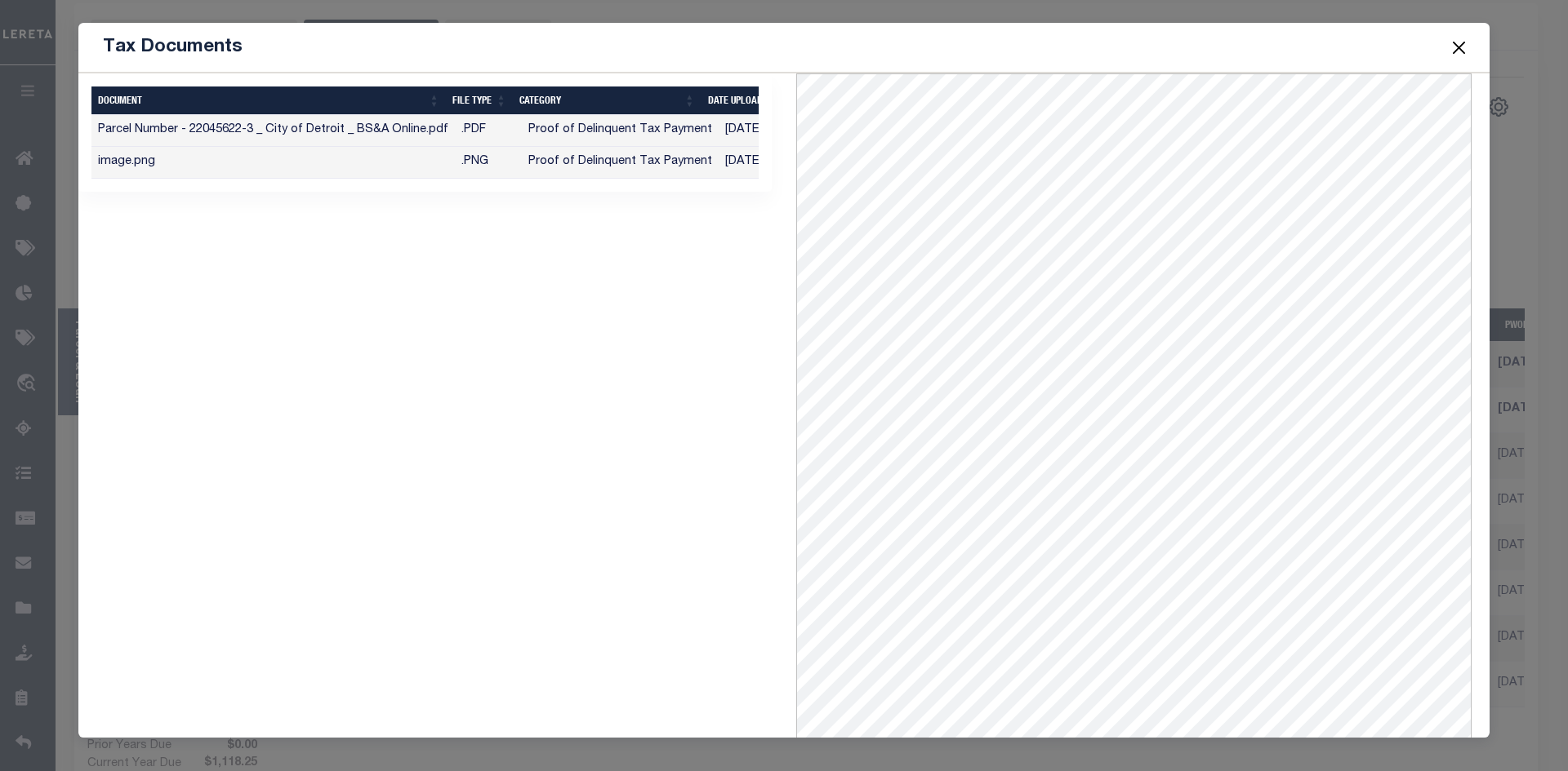
click at [1462, 45] on button "Close" at bounding box center [1458, 47] width 21 height 21
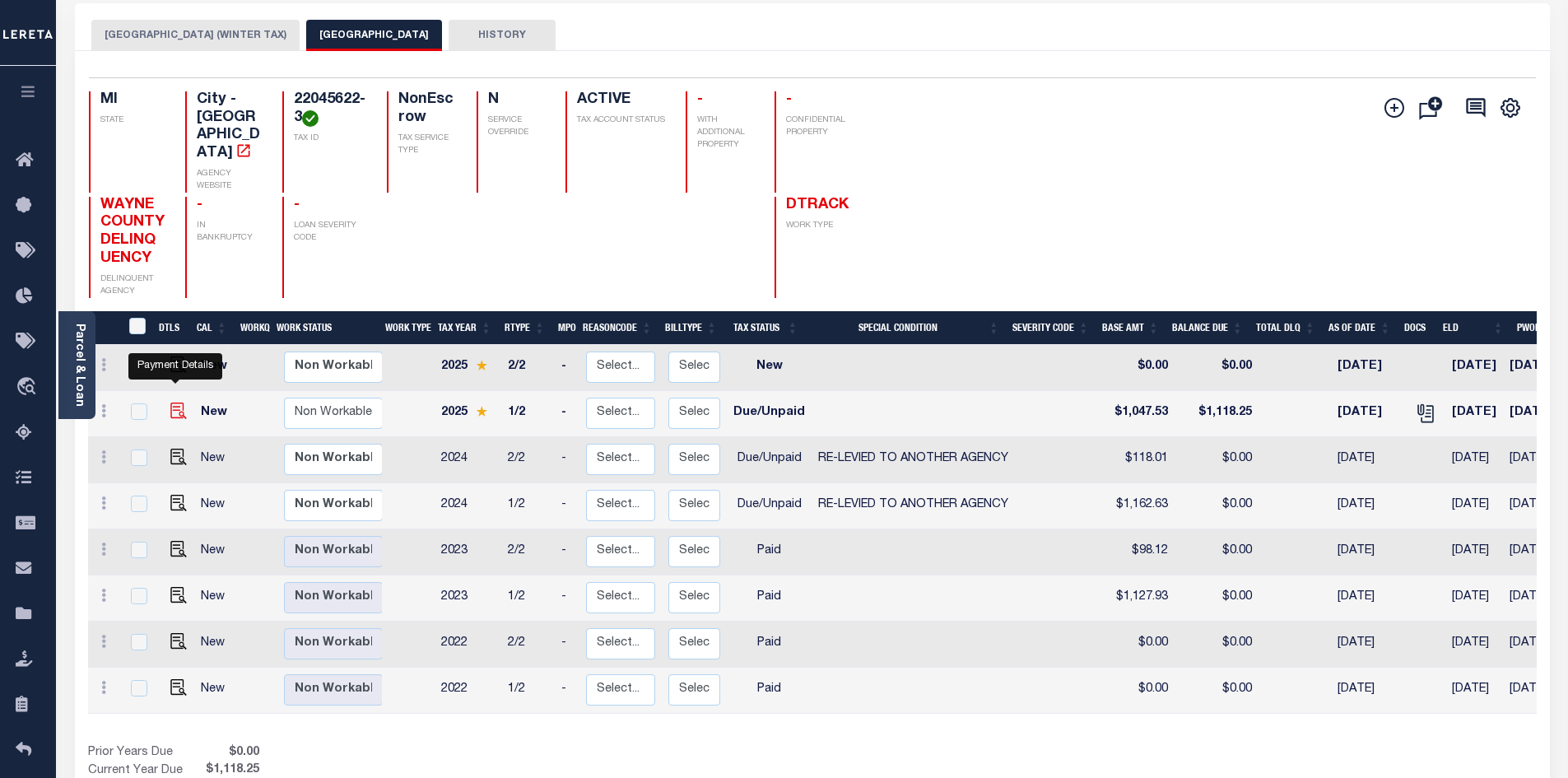
click at [175, 403] on img "" at bounding box center [178, 411] width 16 height 16
checkbox input "true"
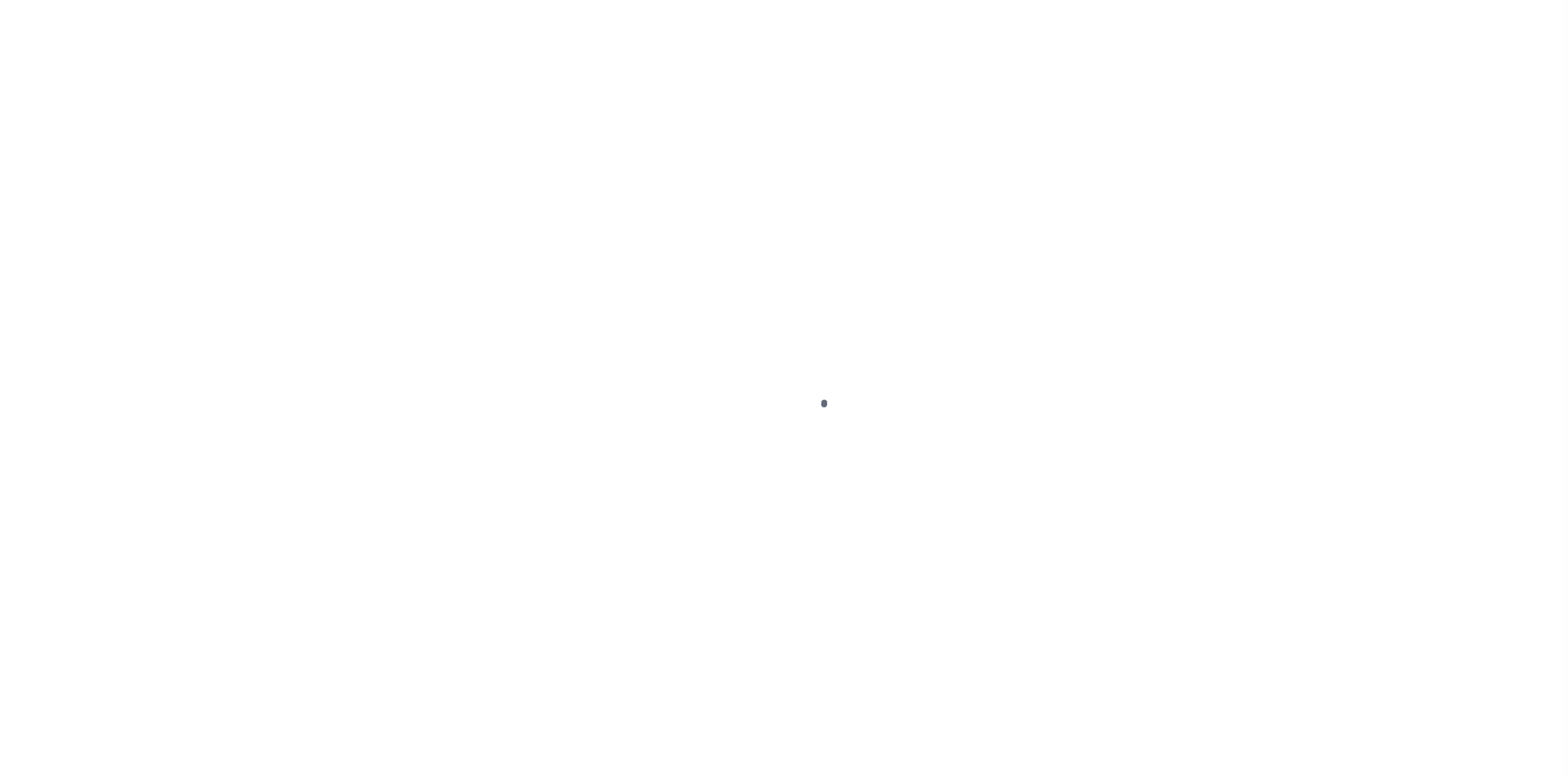
select select "DUE"
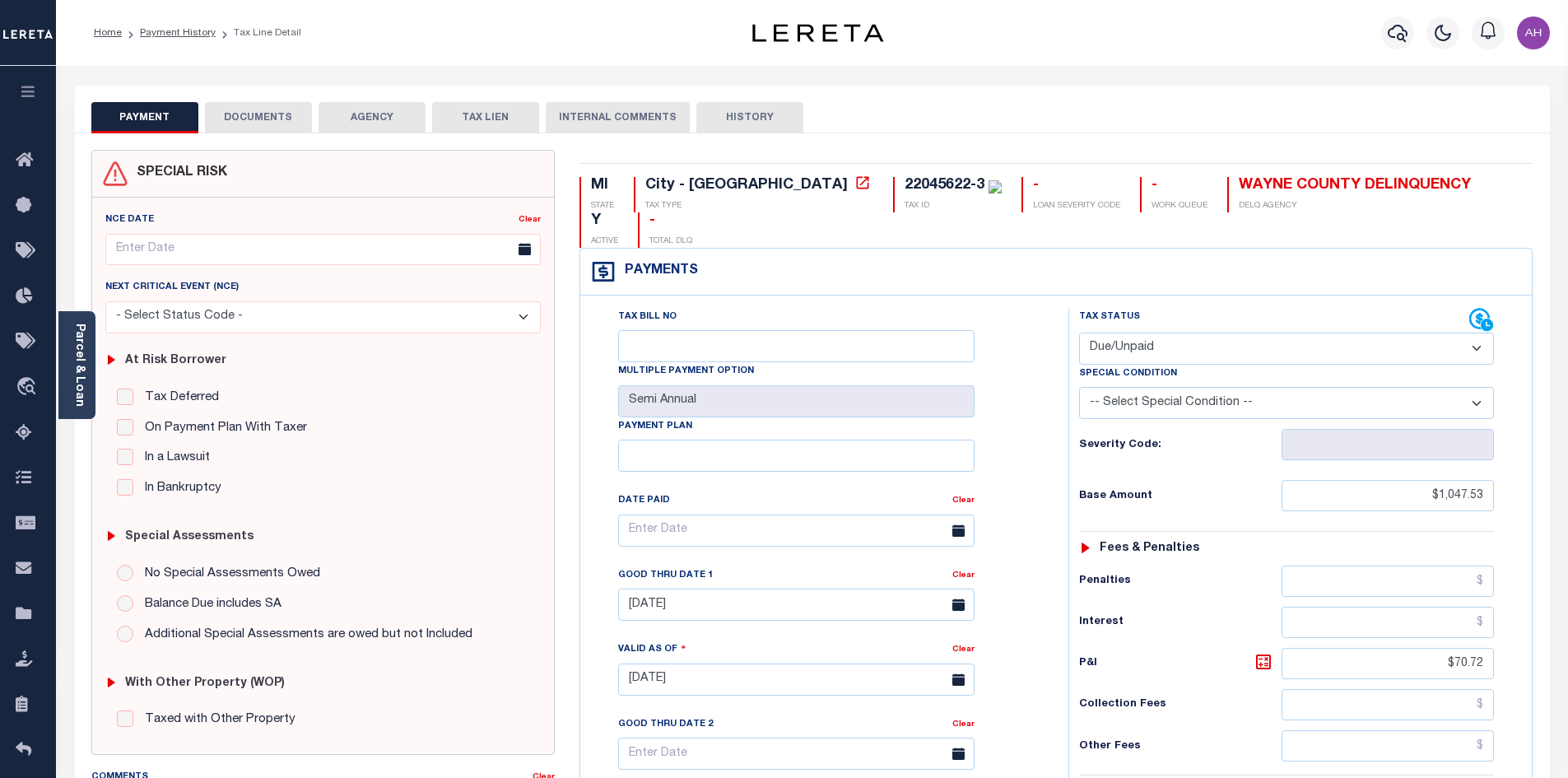
click at [73, 335] on link "Parcel & Loan" at bounding box center [79, 365] width 12 height 83
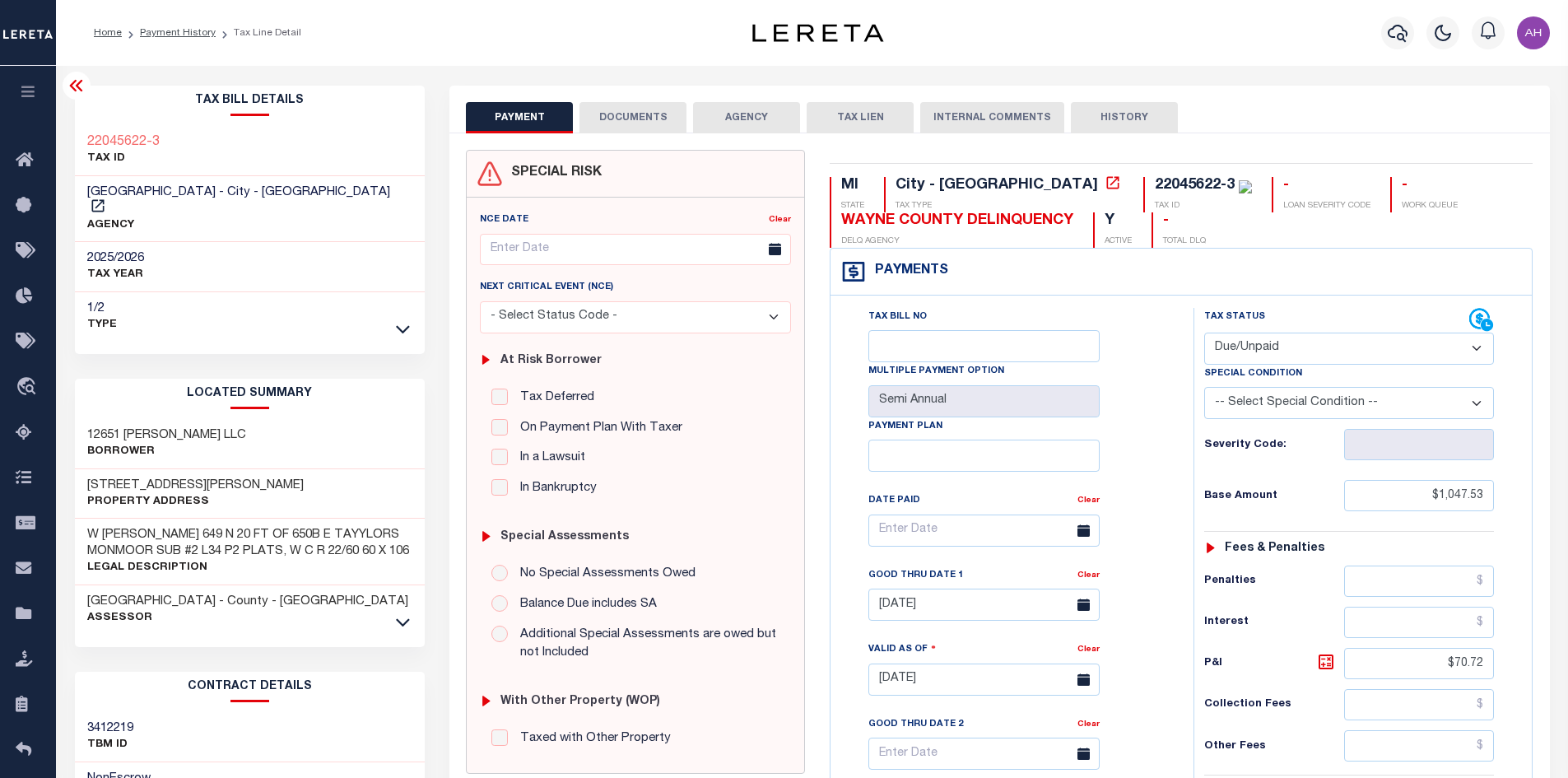
click at [607, 121] on button "DOCUMENTS" at bounding box center [632, 117] width 107 height 31
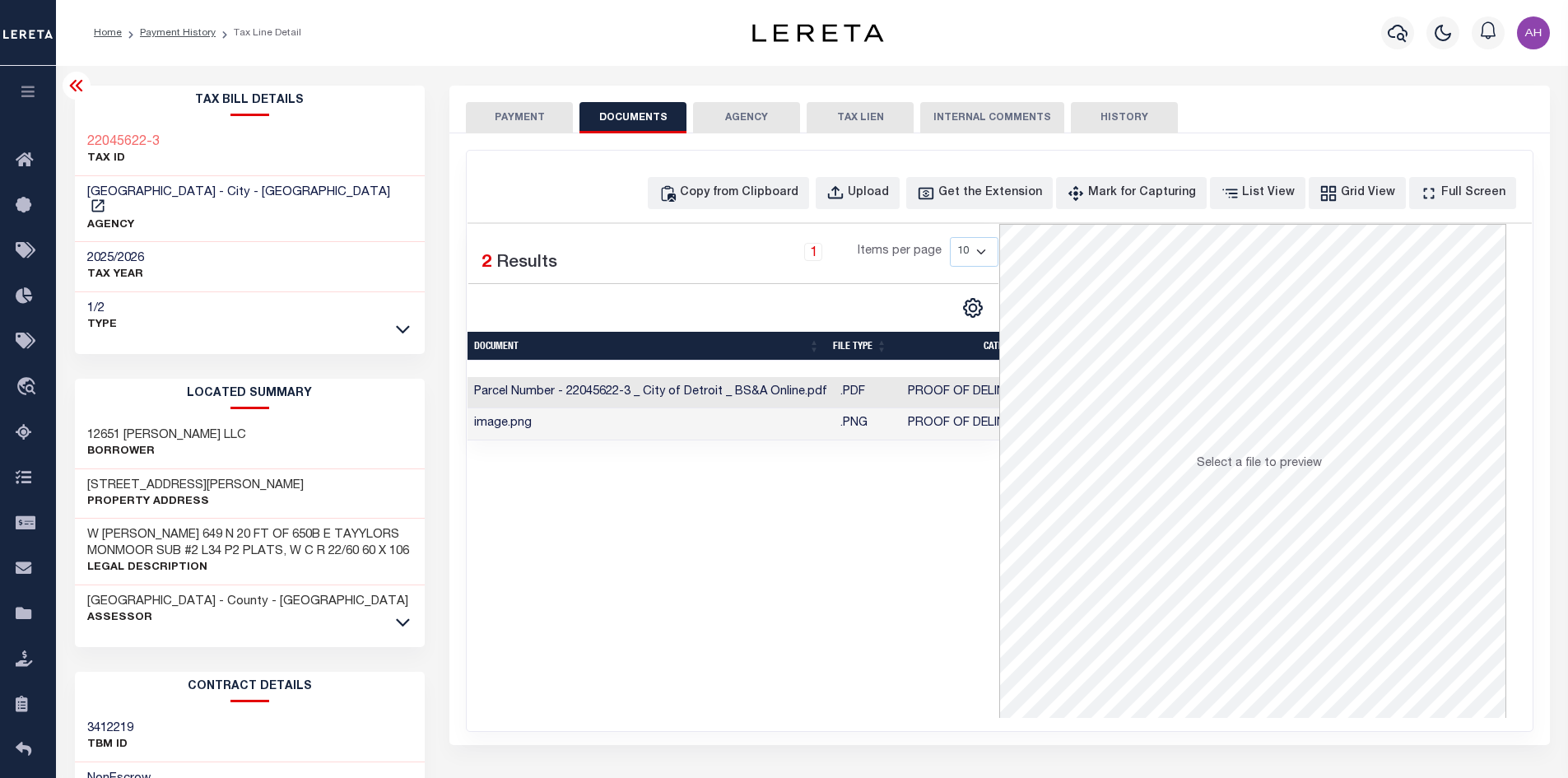
click at [654, 390] on td "Parcel Number - 22045622-3 _ City of Detroit _ BS&A Online.pdf" at bounding box center [651, 393] width 366 height 32
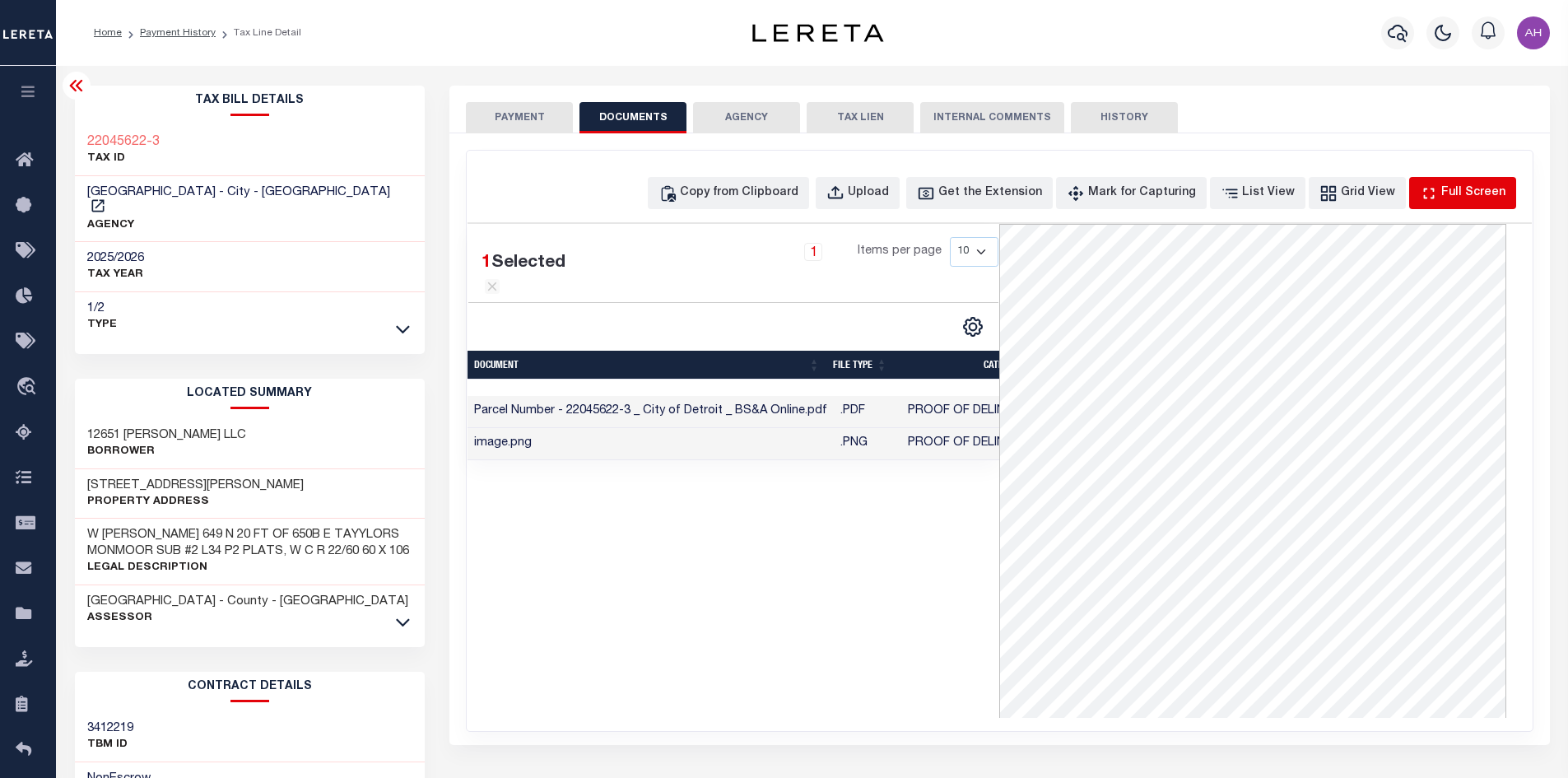
click at [1476, 199] on div "Full Screen" at bounding box center [1473, 193] width 64 height 18
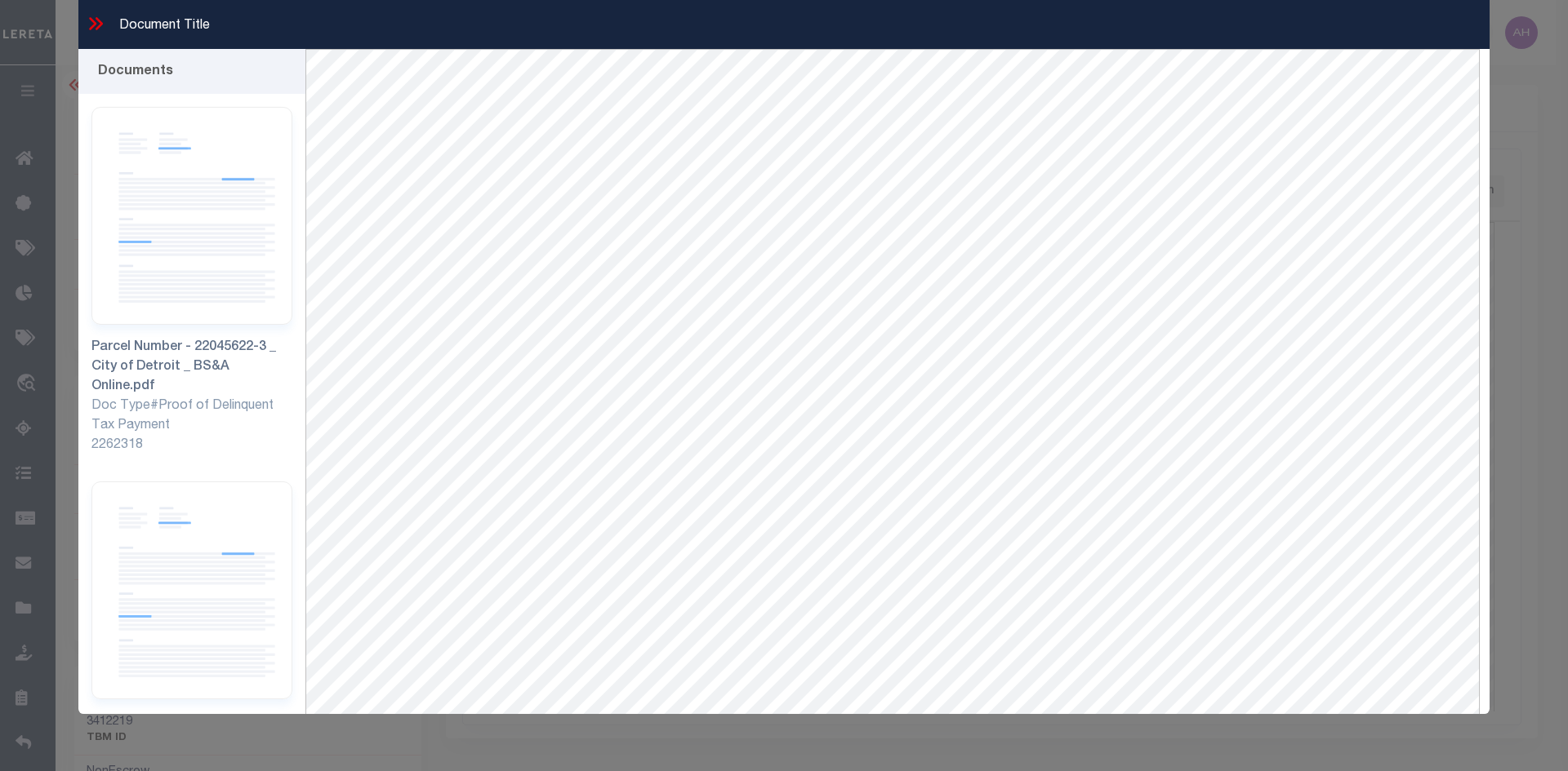
click at [97, 23] on icon at bounding box center [95, 23] width 21 height 21
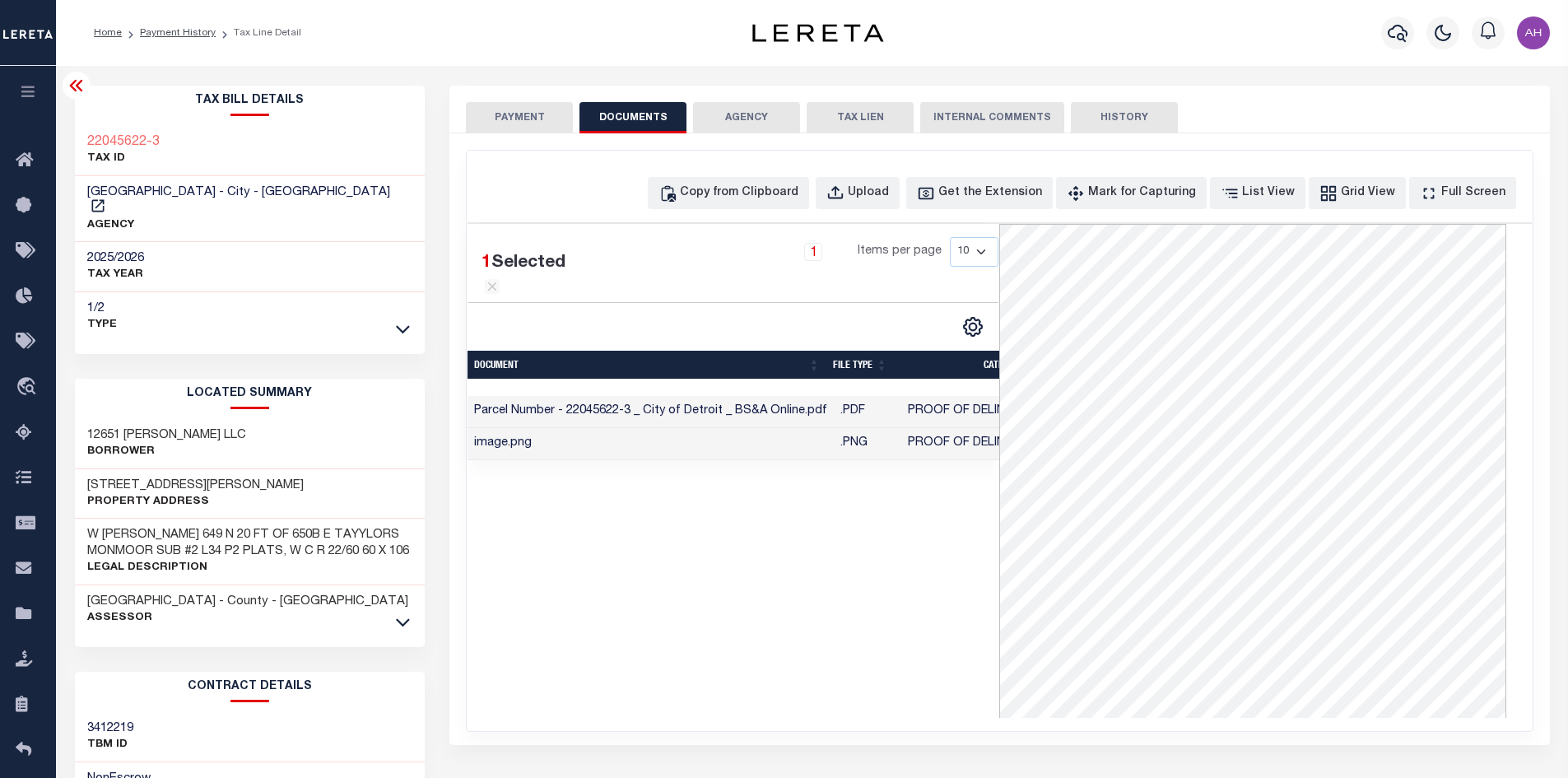
click at [846, 601] on div "1 Selected 2 Results 1 Items per page 10 25 50 100" at bounding box center [734, 471] width 532 height 494
click at [1392, 35] on icon "button" at bounding box center [1397, 32] width 19 height 19
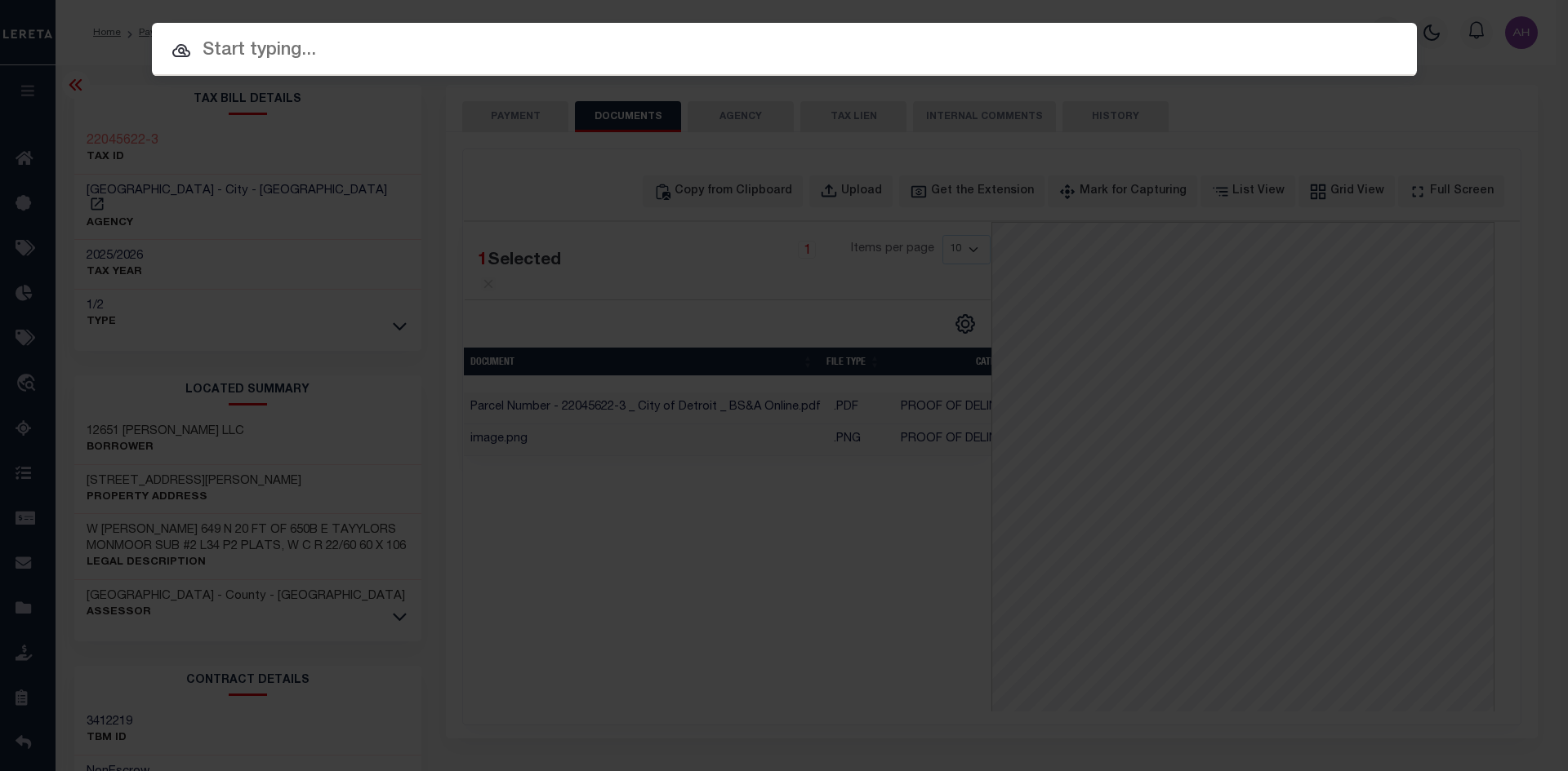
paste input "38-04-01568-01"
type input "38-04-01568-01"
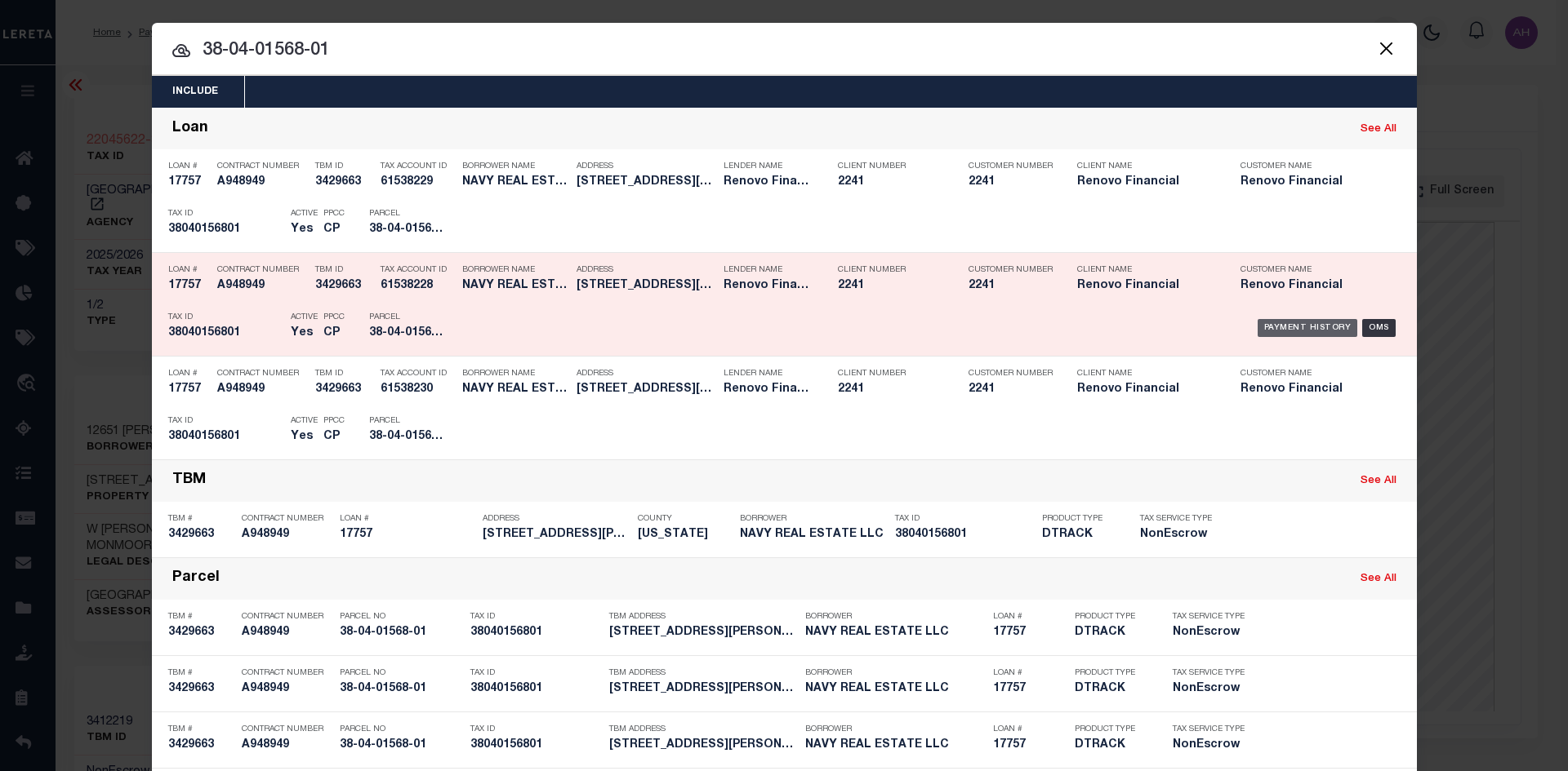
click at [1288, 335] on div "Payment History" at bounding box center [1308, 327] width 101 height 18
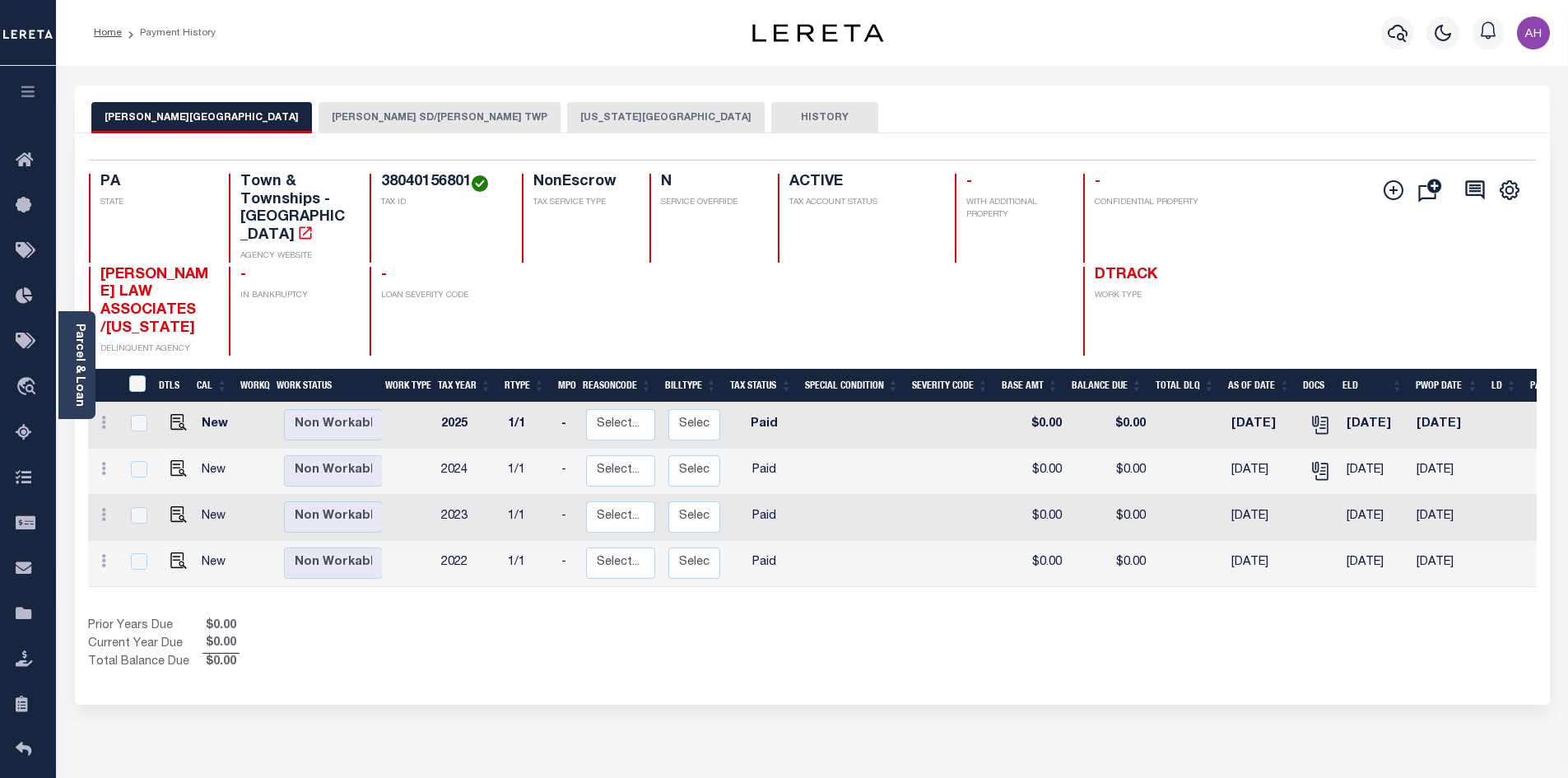
click at [318, 122] on button "[PERSON_NAME] SD/[PERSON_NAME] TWP" at bounding box center [439, 117] width 242 height 31
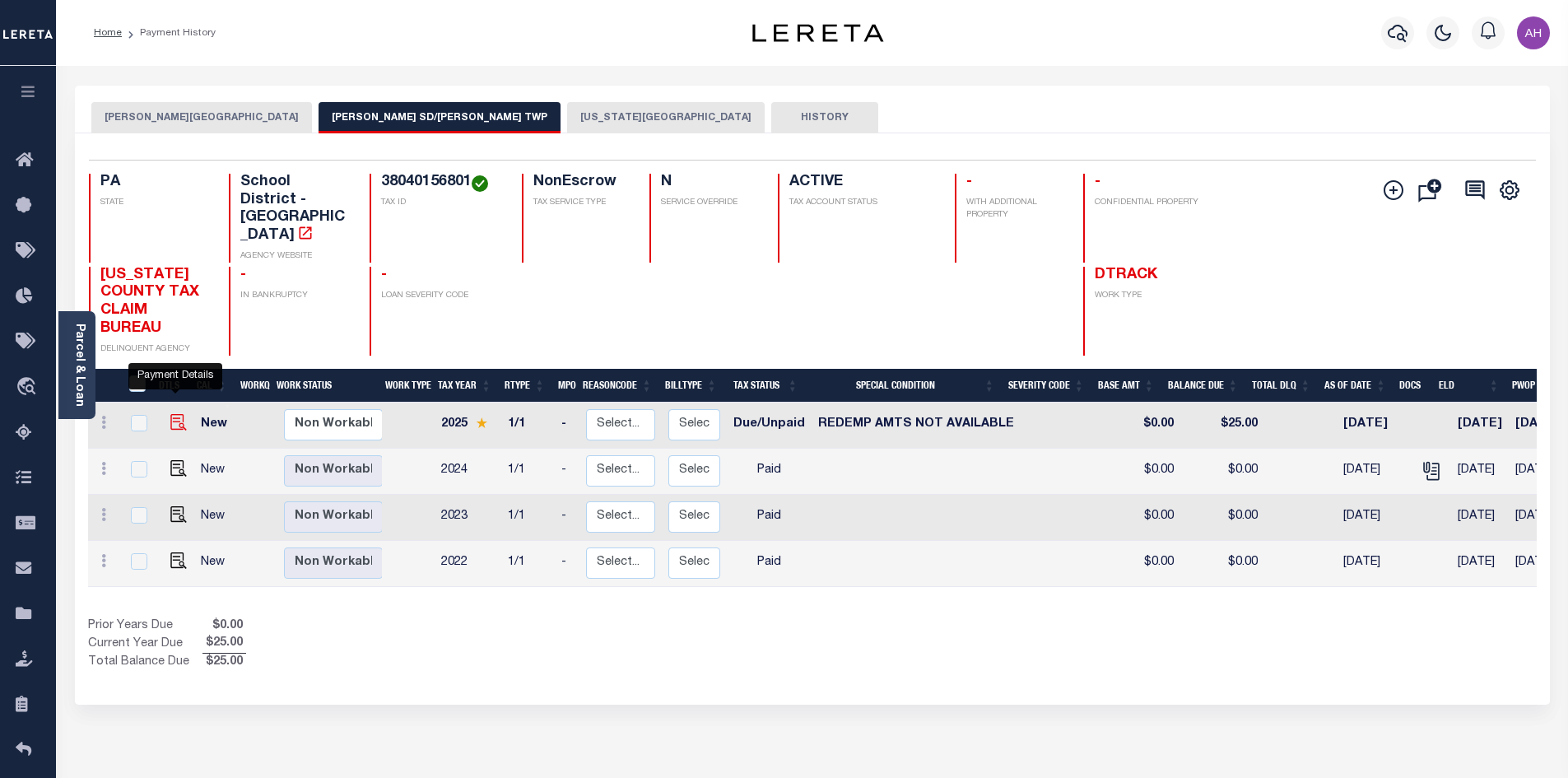
click at [177, 414] on img "" at bounding box center [178, 422] width 16 height 16
checkbox input "true"
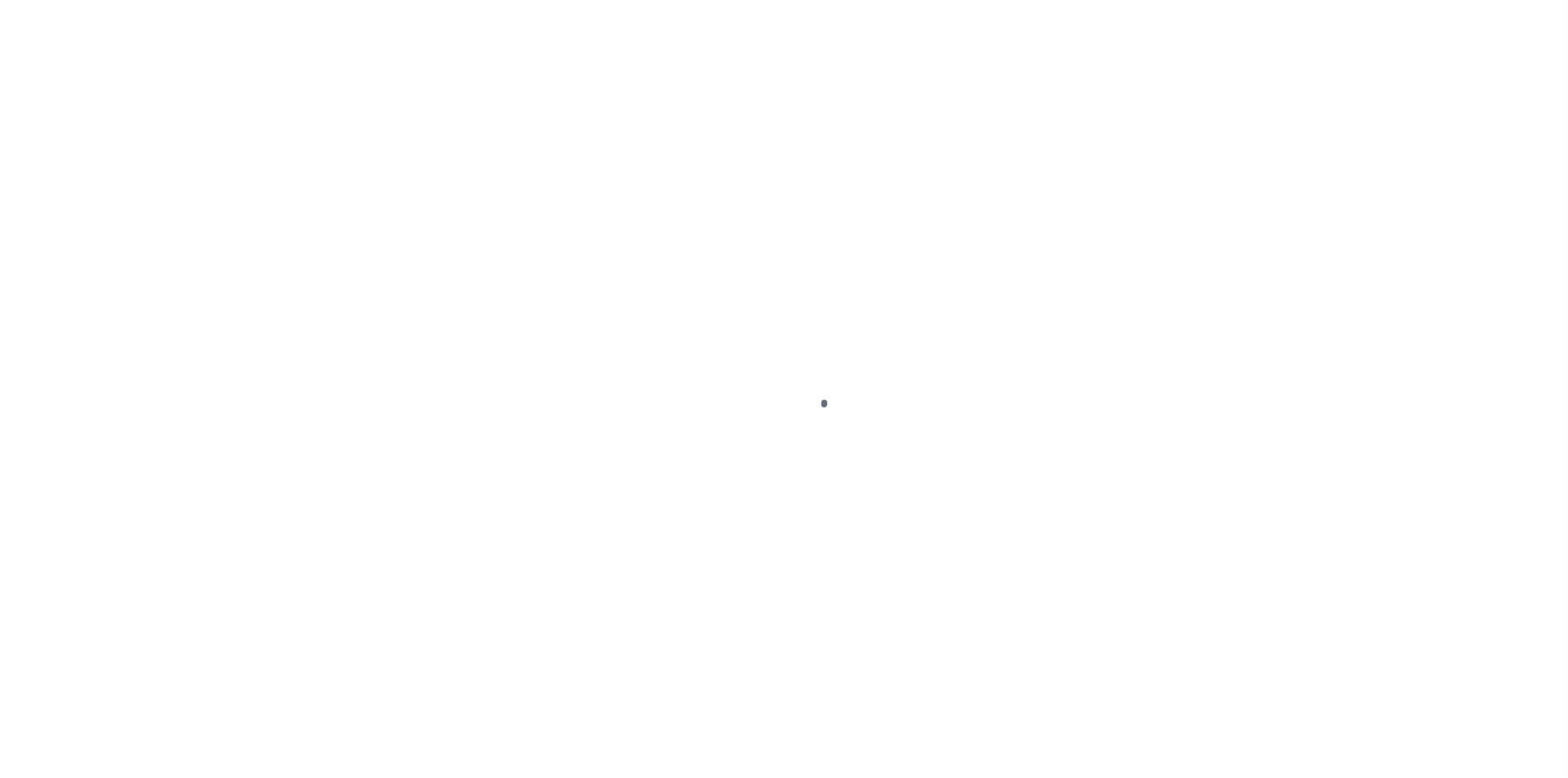
select select "DUE"
select select "24"
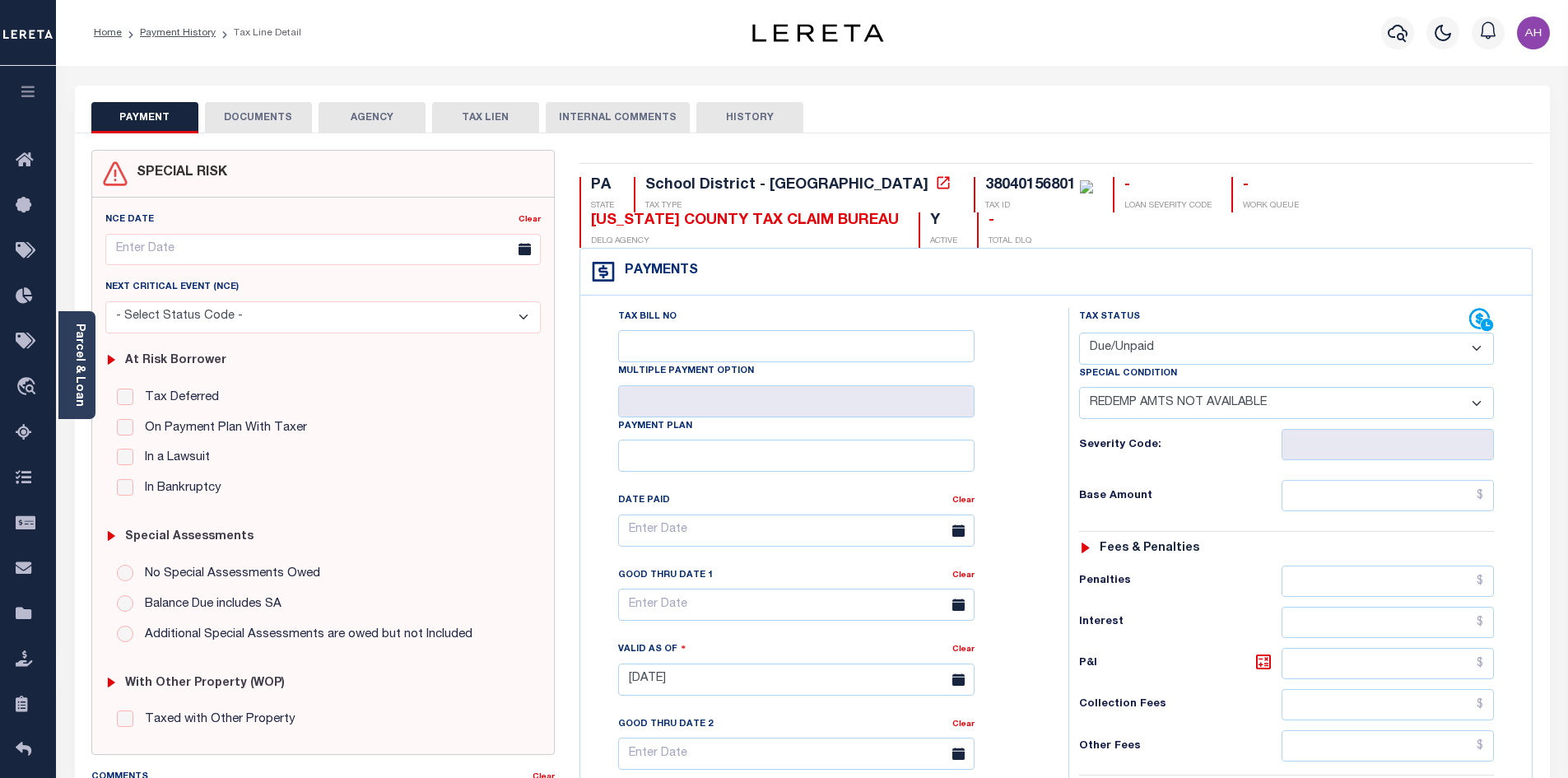
click at [1256, 344] on select "- Select Status Code - Open Due/Unpaid Paid Incomplete No Tax Due Internal Refu…" at bounding box center [1286, 349] width 415 height 32
select select "PYD"
click at [1079, 334] on select "- Select Status Code - Open Due/Unpaid Paid Incomplete No Tax Due Internal Refu…" at bounding box center [1286, 349] width 415 height 32
select select "0"
type input "[DATE]"
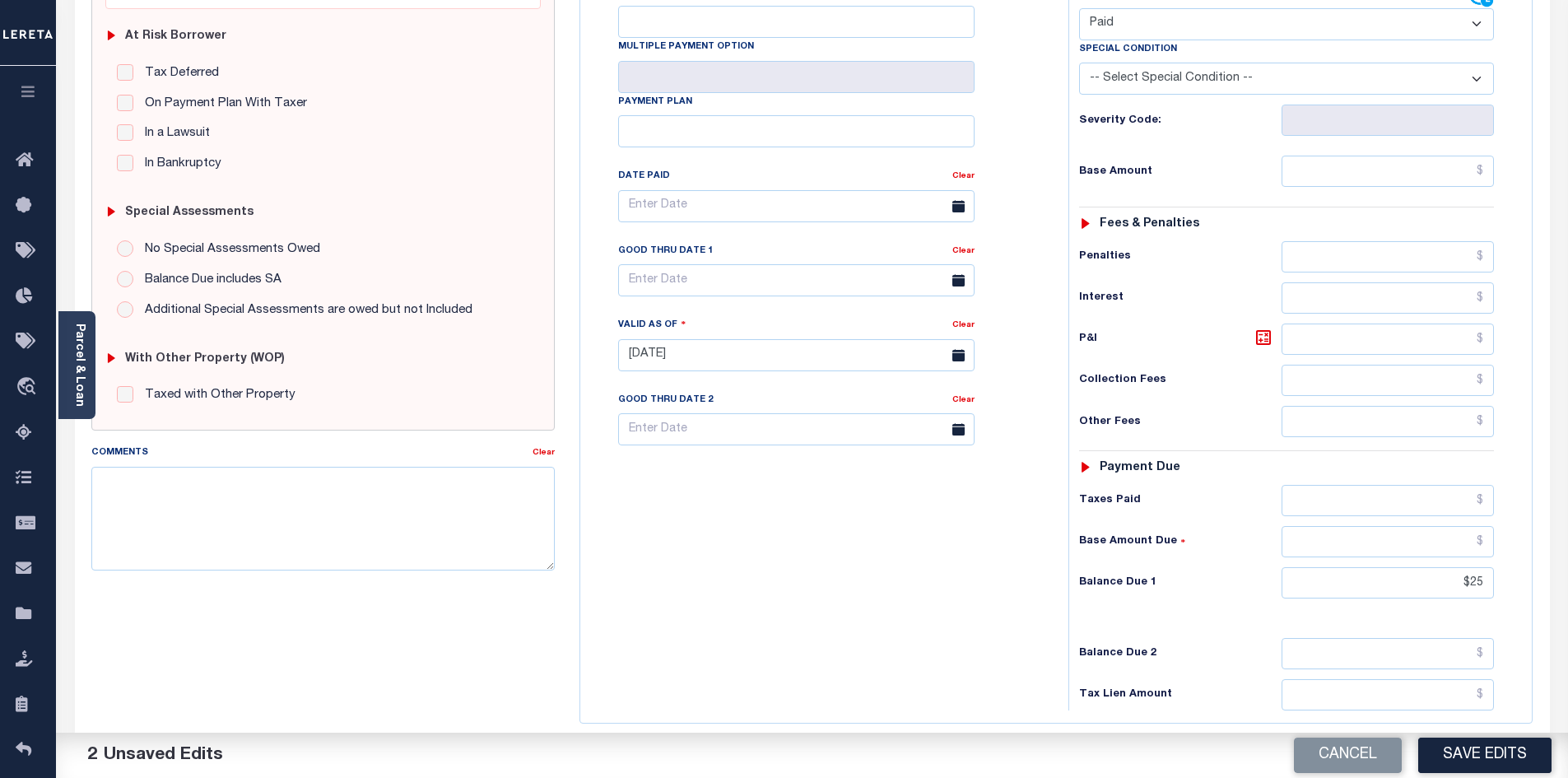
scroll to position [411, 0]
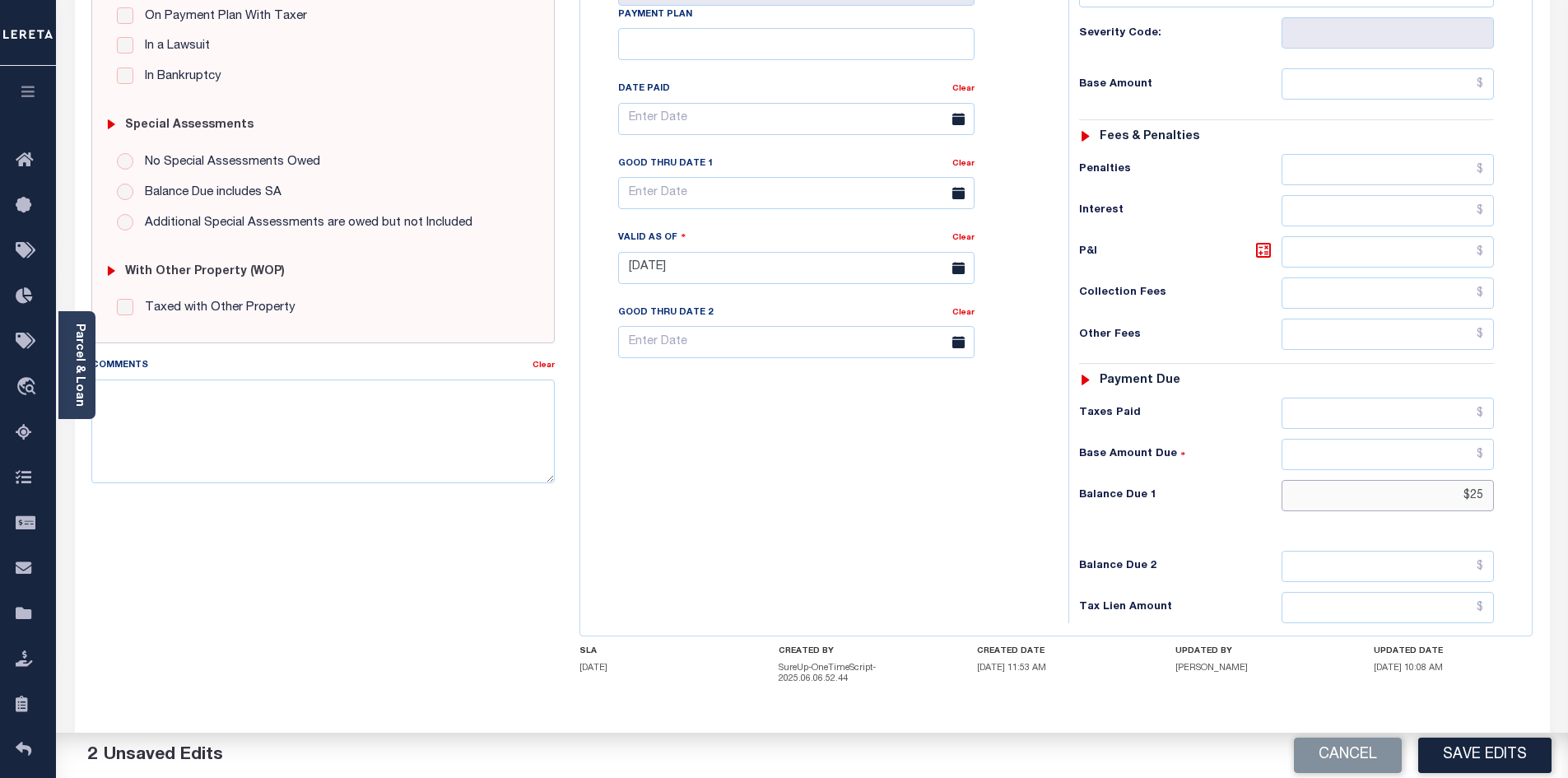
drag, startPoint x: 1397, startPoint y: 490, endPoint x: 1526, endPoint y: 501, distance: 129.5
click at [1526, 501] on div "Tax Status Status" at bounding box center [1292, 259] width 472 height 727
type input "$0.00"
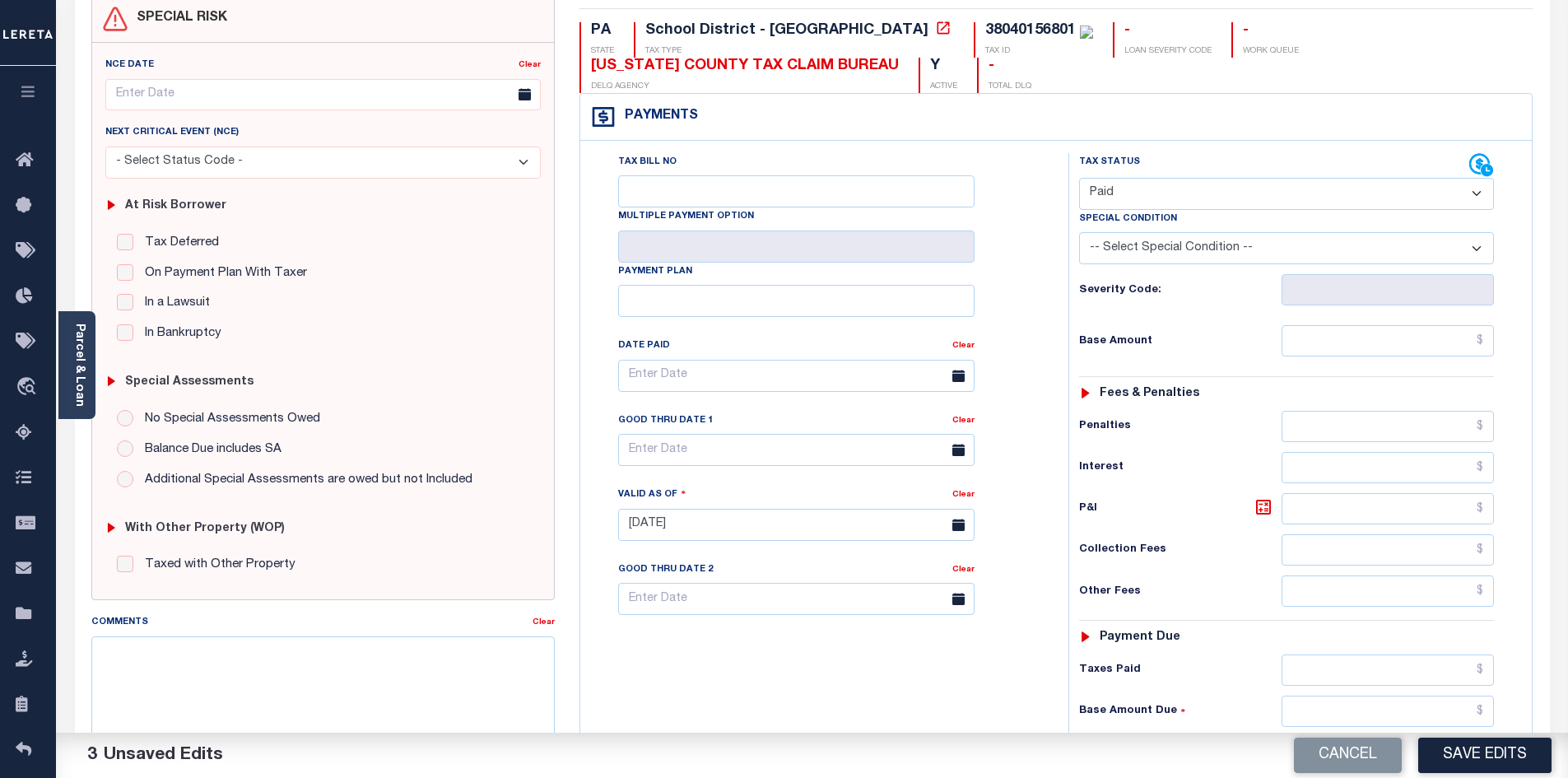
scroll to position [0, 0]
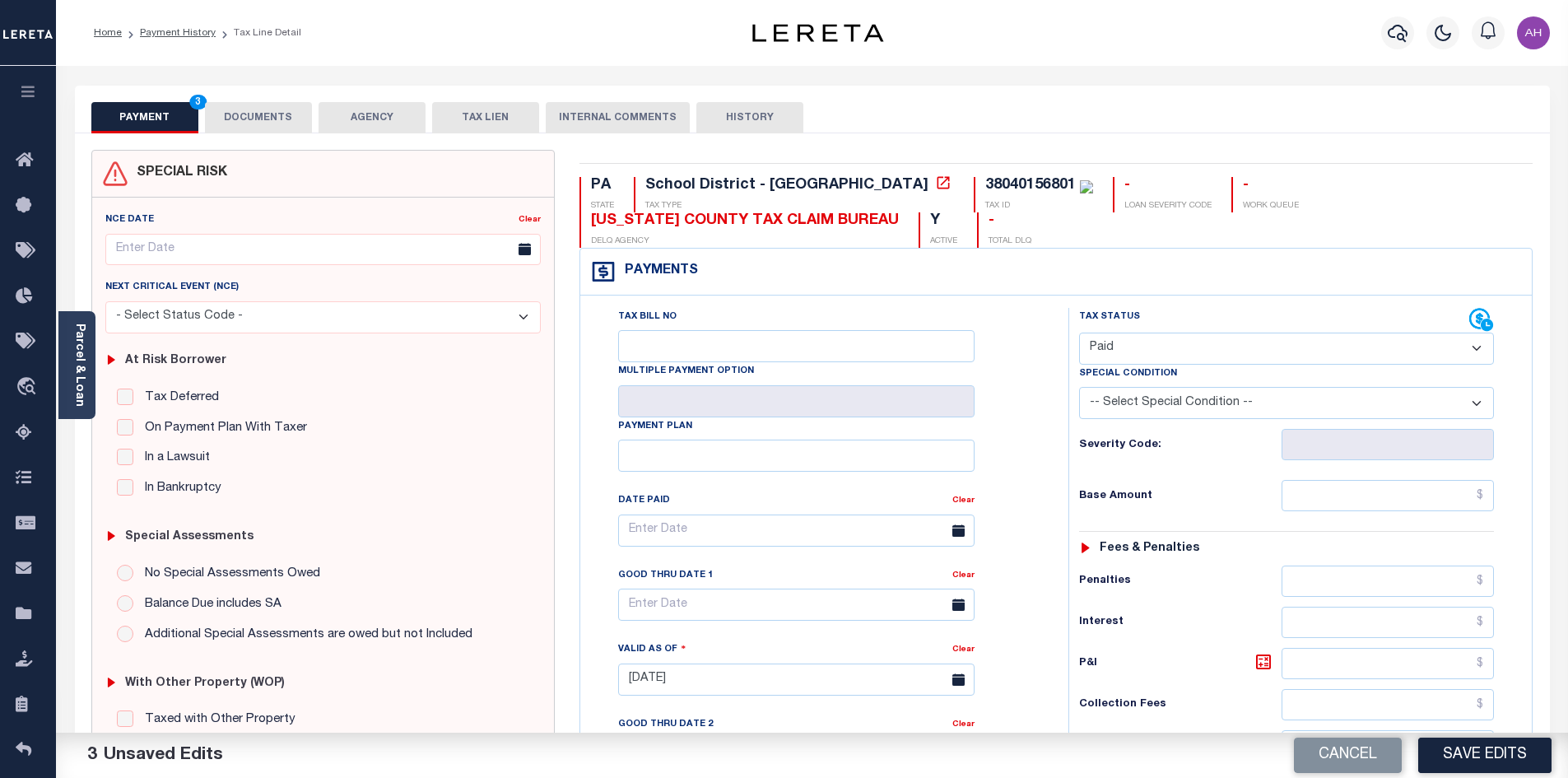
click at [290, 124] on button "DOCUMENTS" at bounding box center [258, 117] width 107 height 31
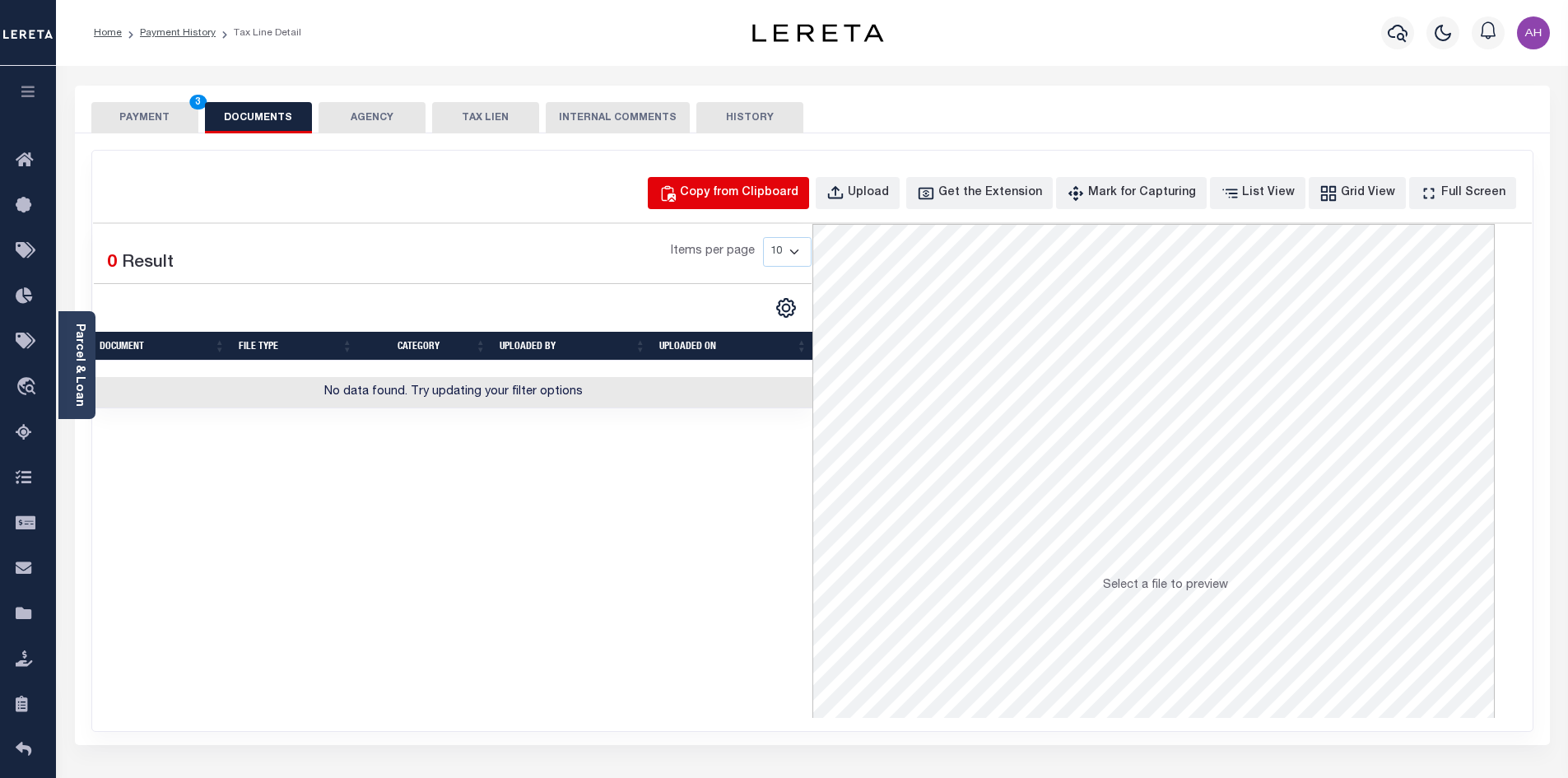
click at [799, 192] on div "Copy from Clipboard" at bounding box center [739, 193] width 118 height 18
select select "POP"
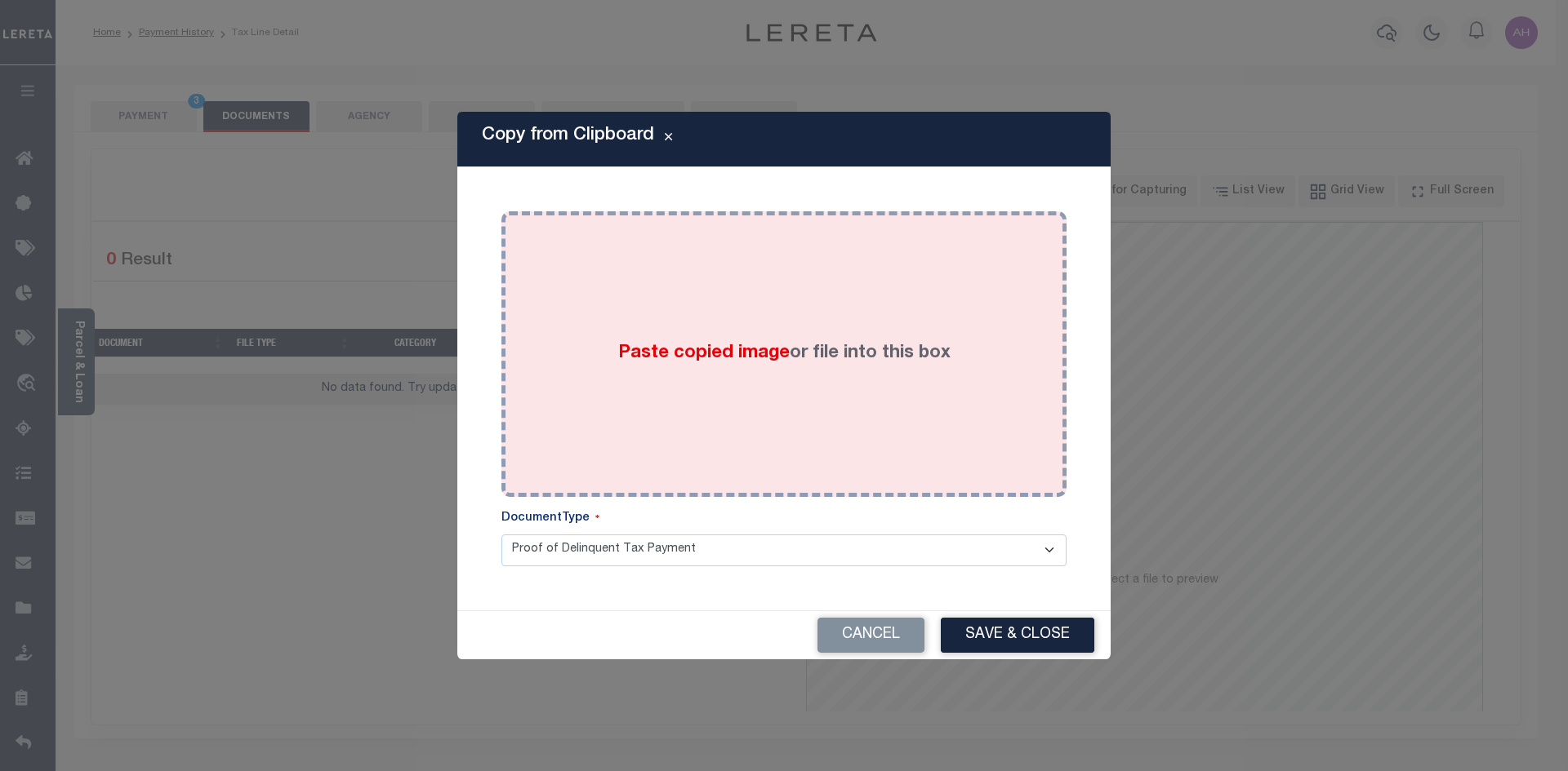
click at [736, 362] on span "Paste copied image" at bounding box center [704, 352] width 172 height 18
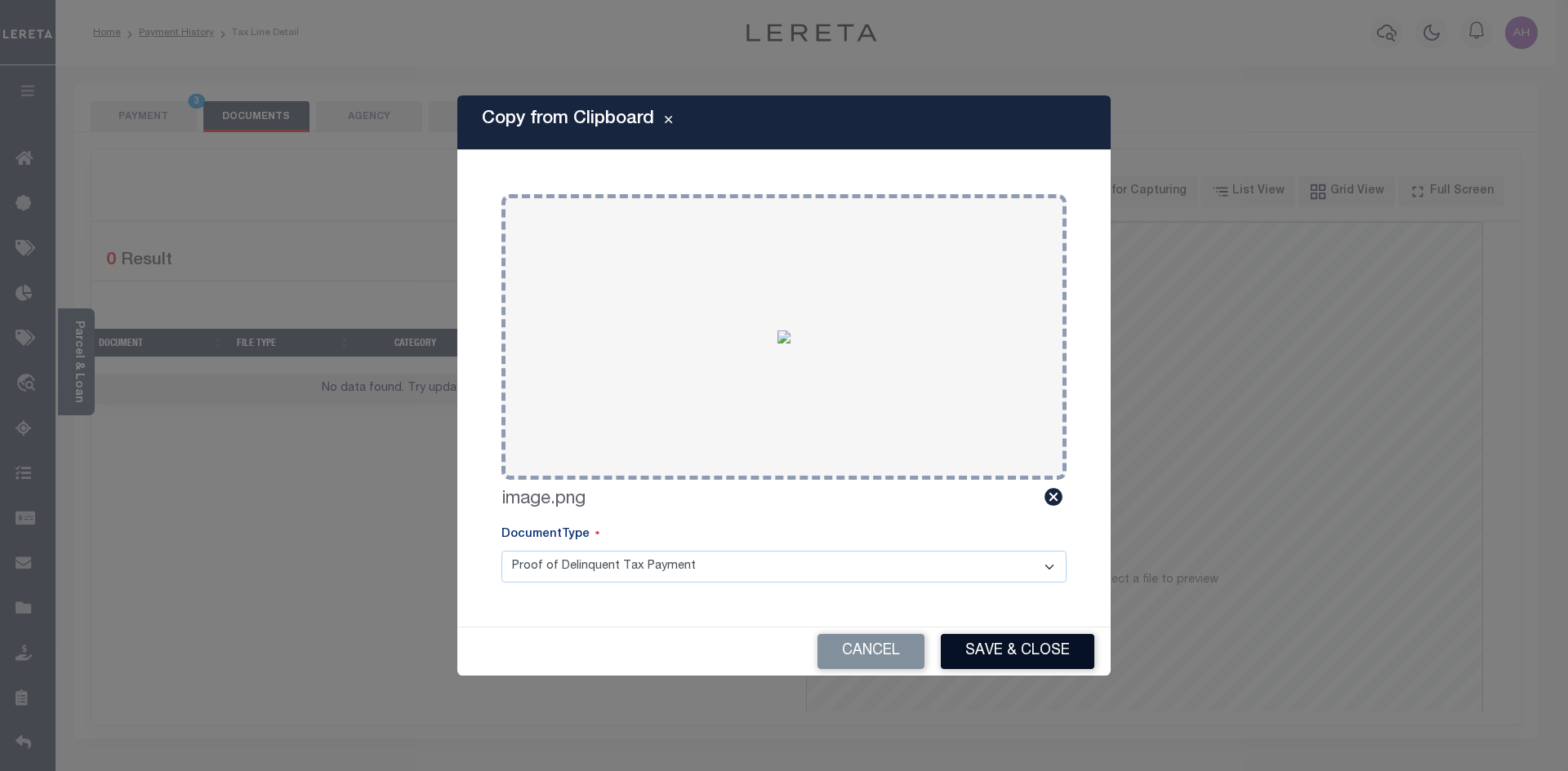
click at [1035, 658] on button "Save & Close" at bounding box center [1017, 651] width 153 height 35
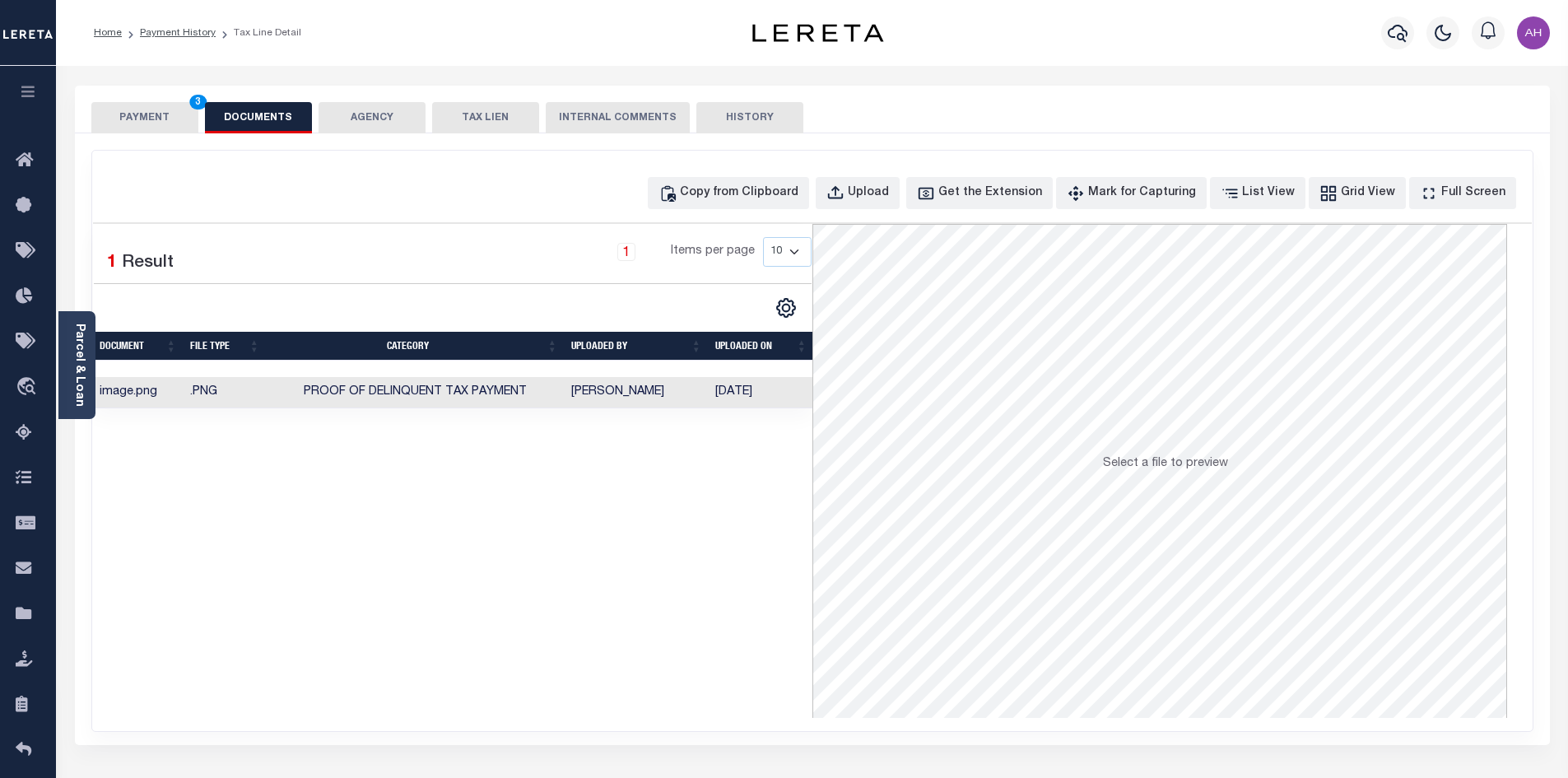
click at [163, 128] on button "PAYMENT 3" at bounding box center [144, 117] width 107 height 31
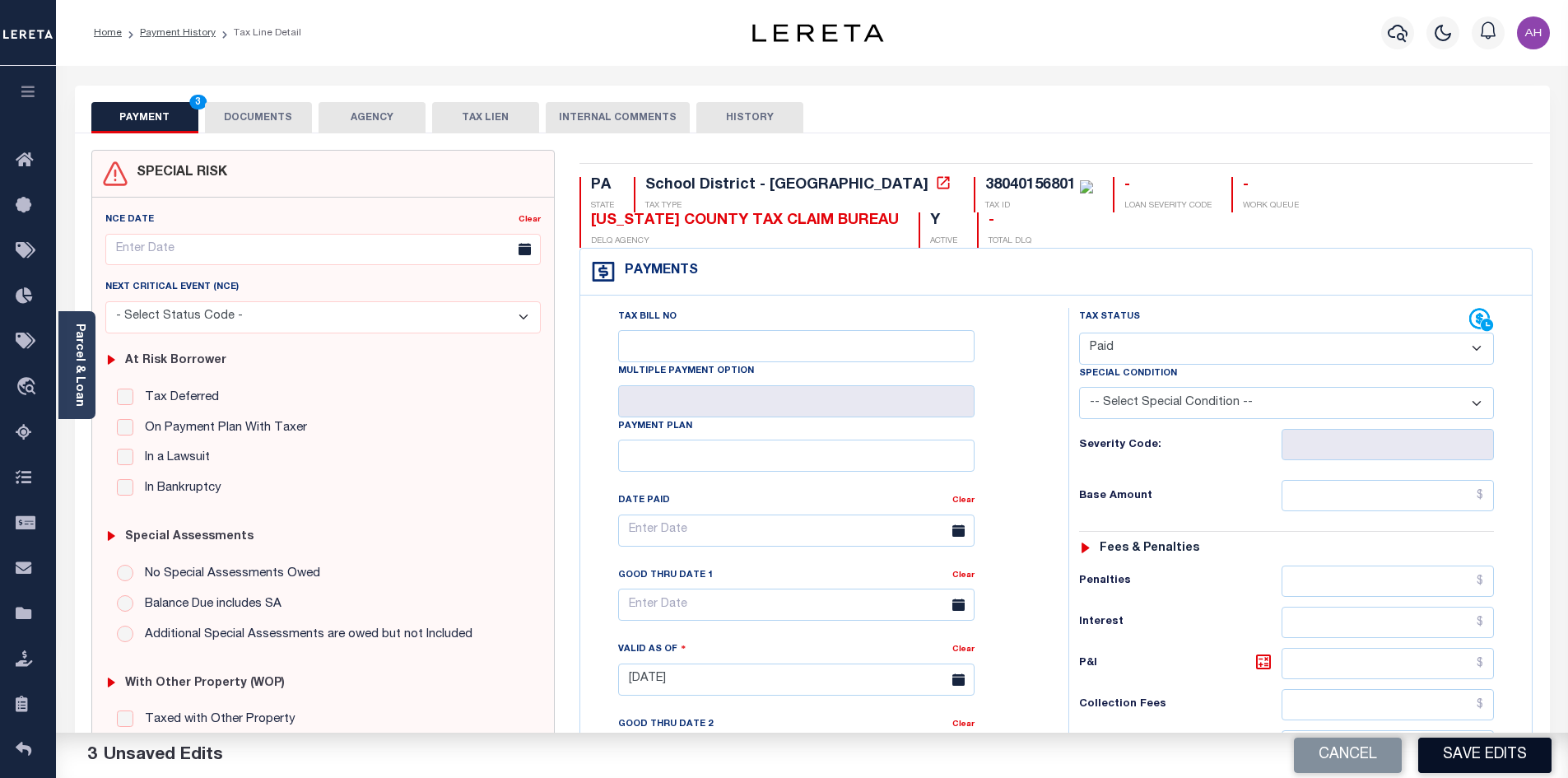
click at [1507, 764] on button "Save Edits" at bounding box center [1485, 755] width 133 height 35
checkbox input "false"
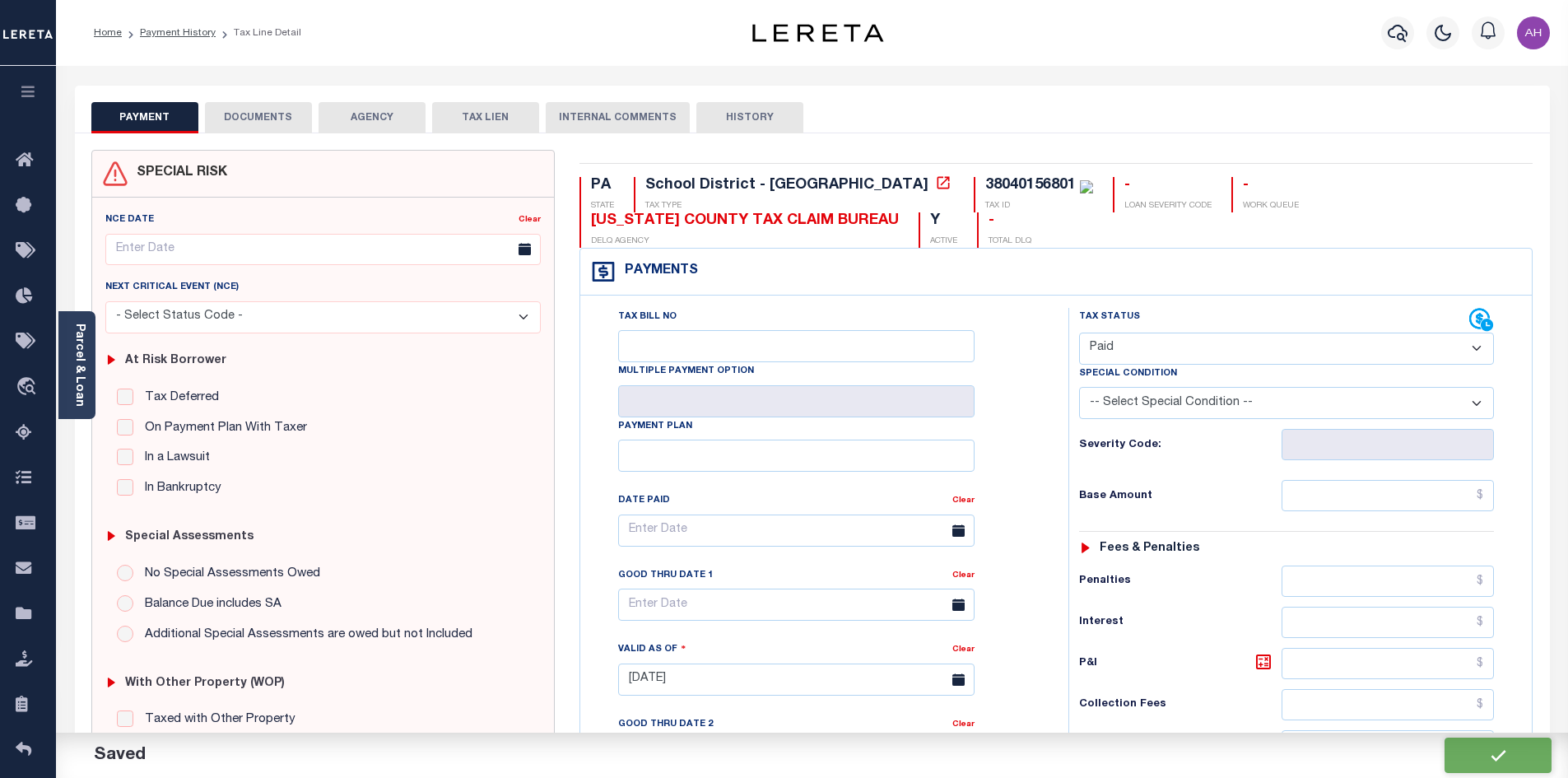
type input "$0"
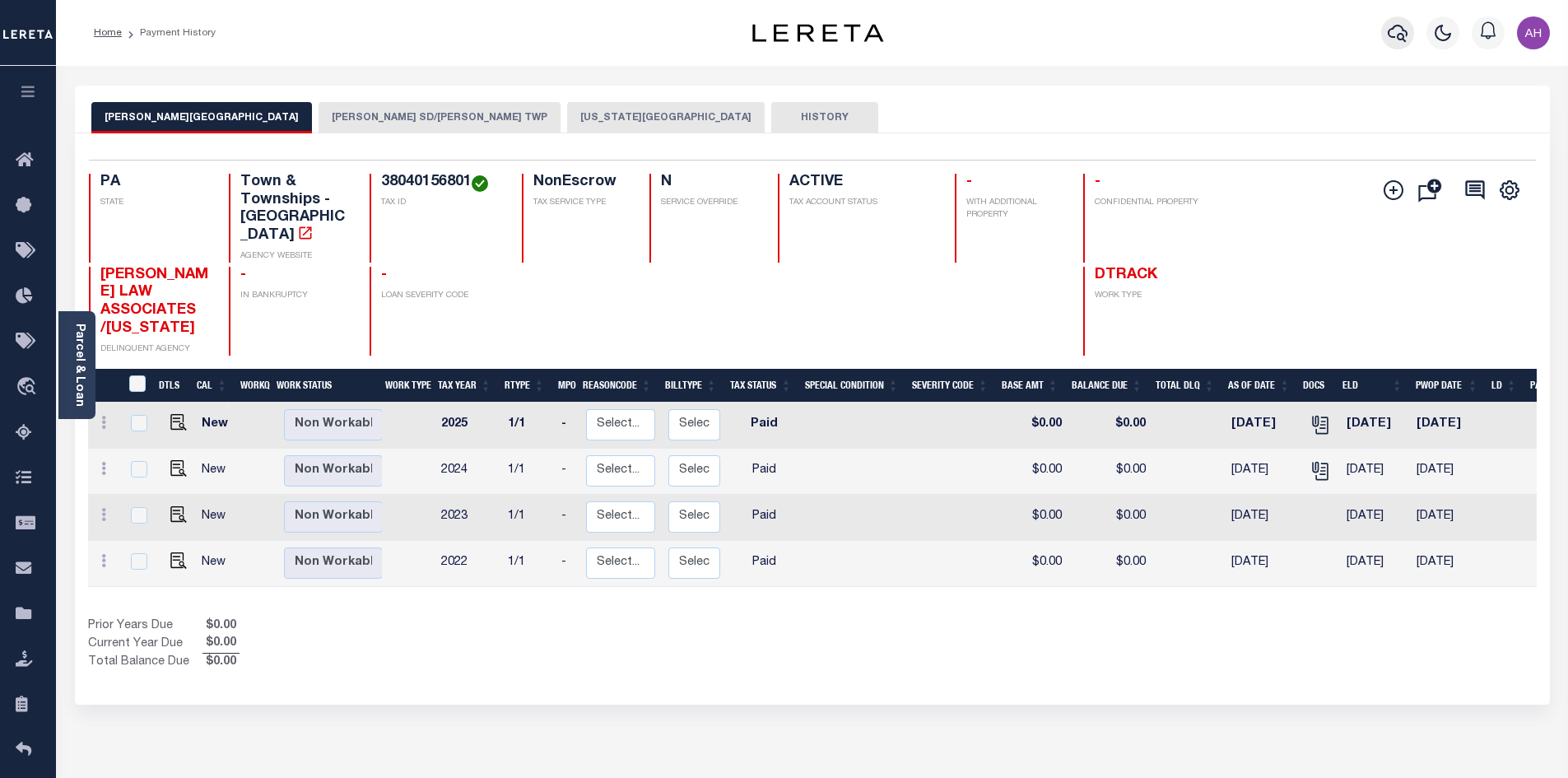
click at [1393, 41] on icon "button" at bounding box center [1397, 32] width 19 height 19
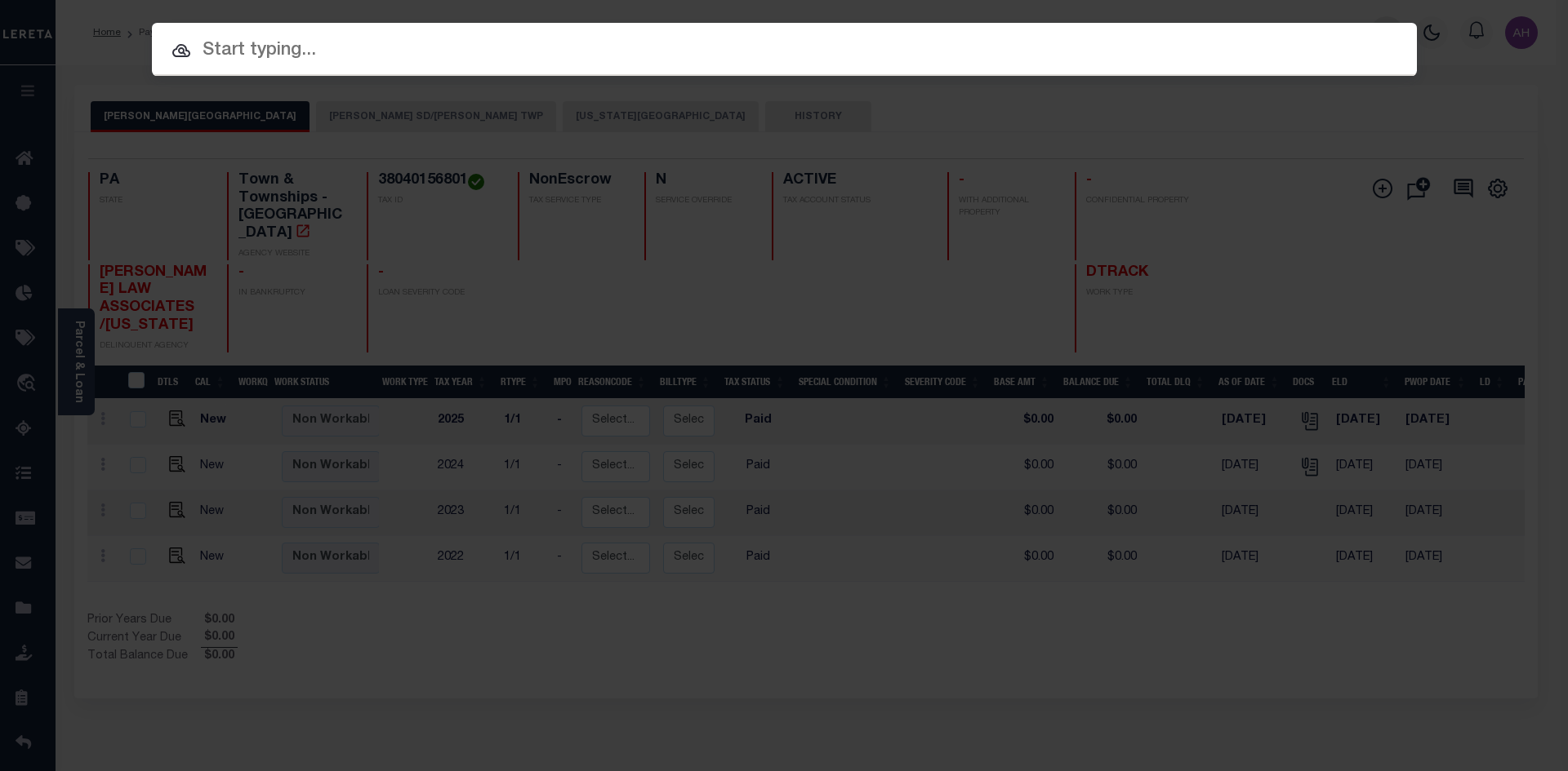
paste input "38-03-00146-00"
type input "38-03-00146-00"
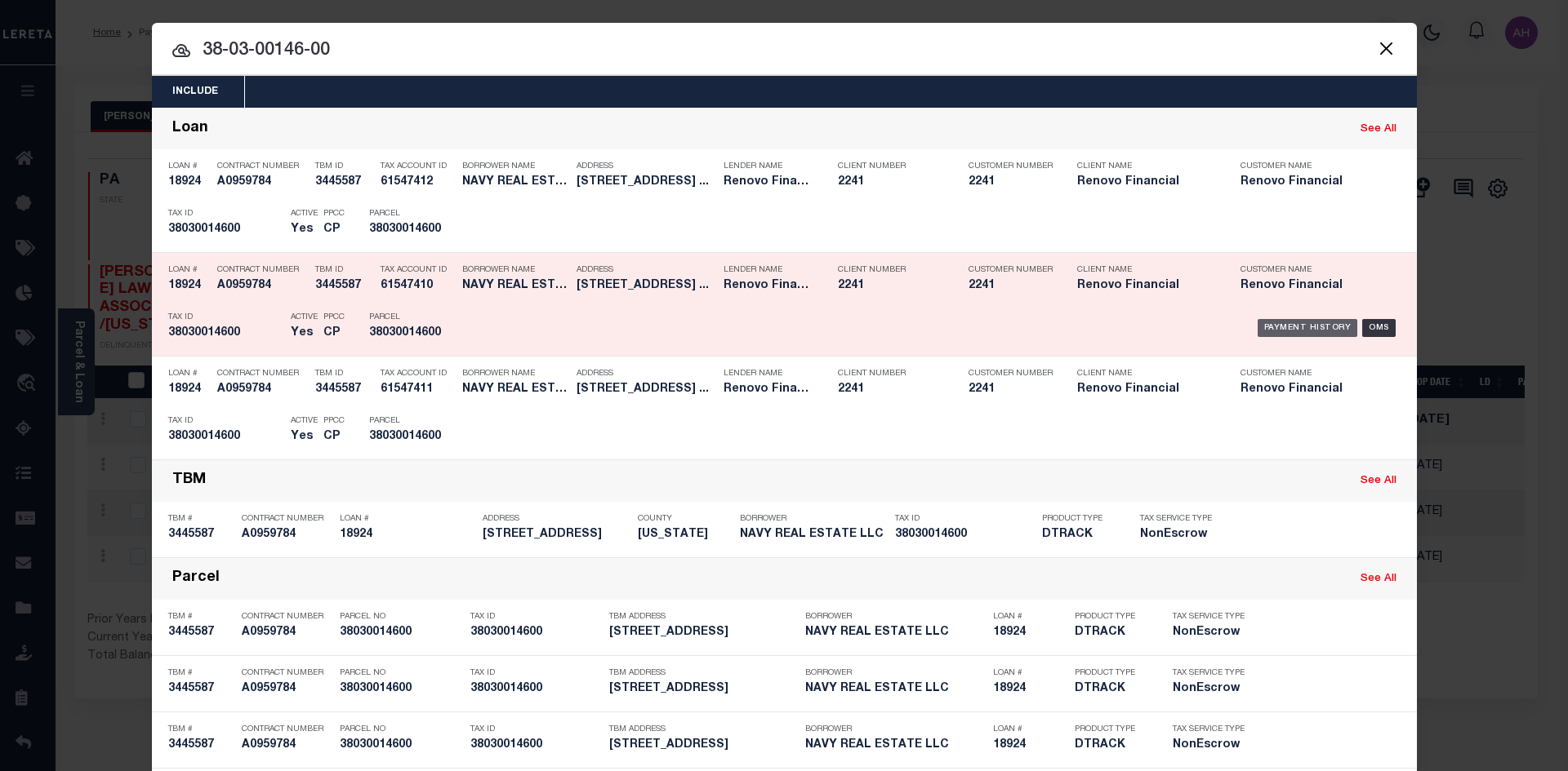
click at [1319, 325] on div "Payment History" at bounding box center [1308, 327] width 101 height 18
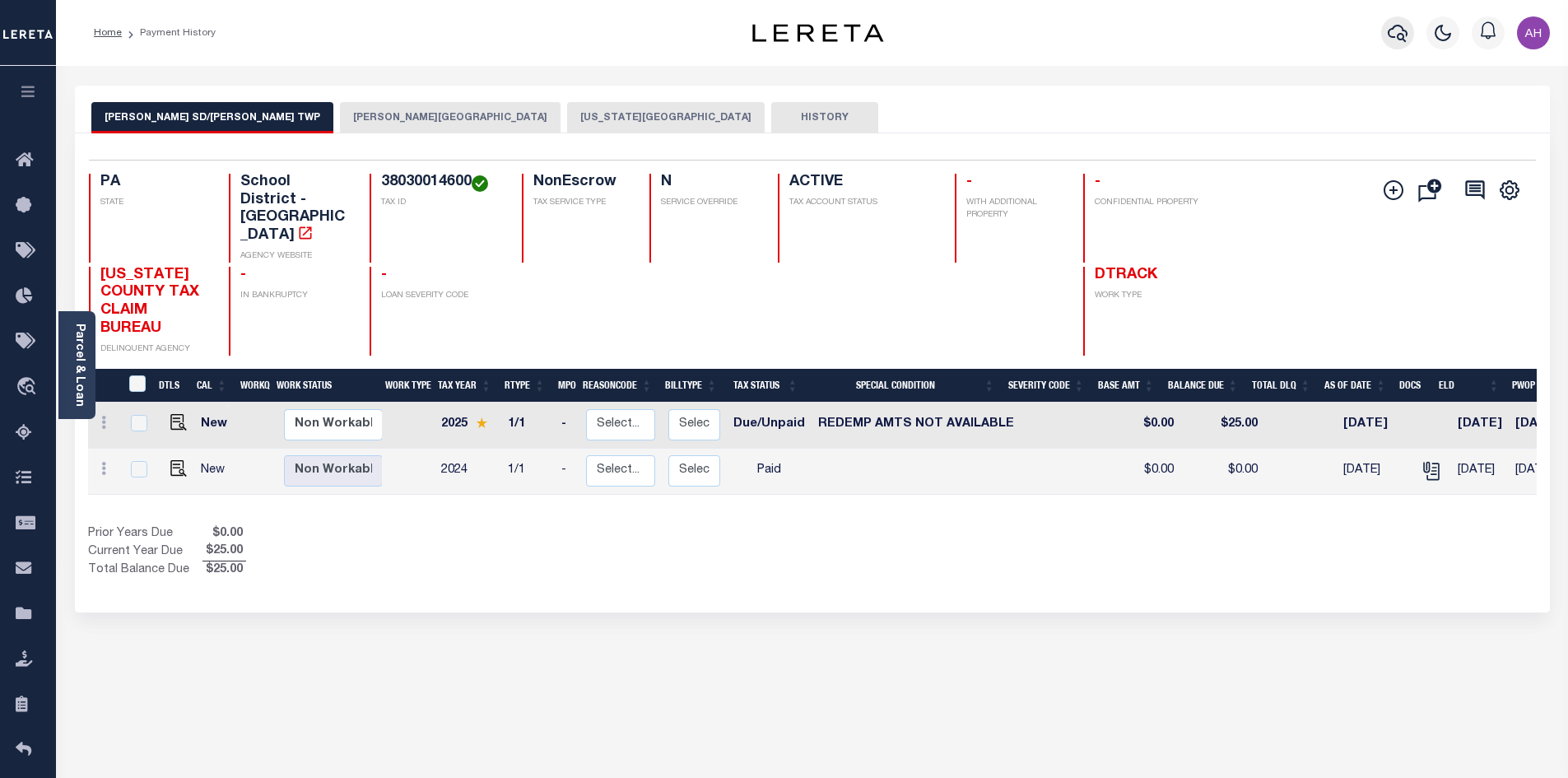
click at [1398, 37] on icon "button" at bounding box center [1397, 32] width 19 height 19
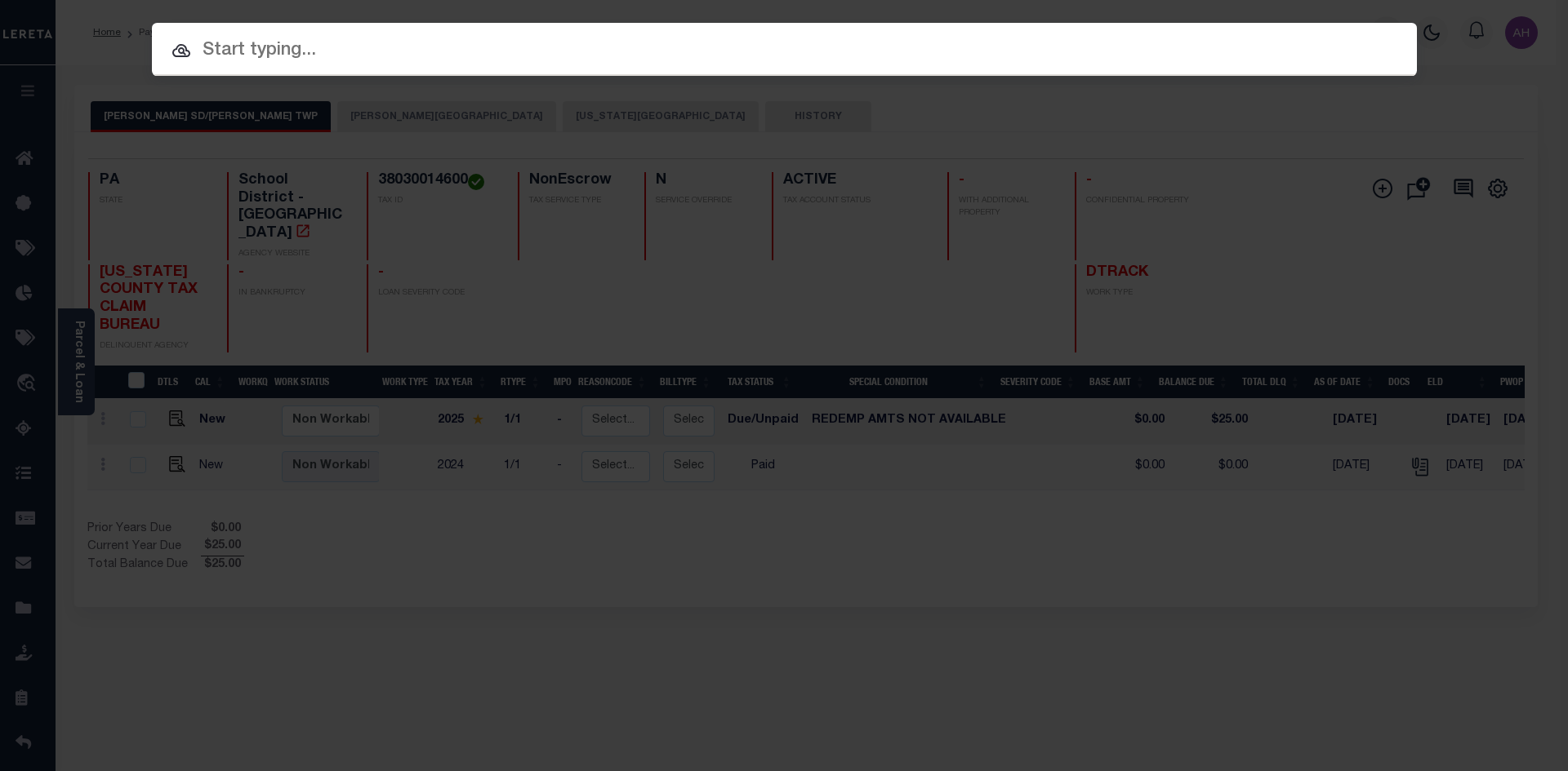
paste input "02000216900"
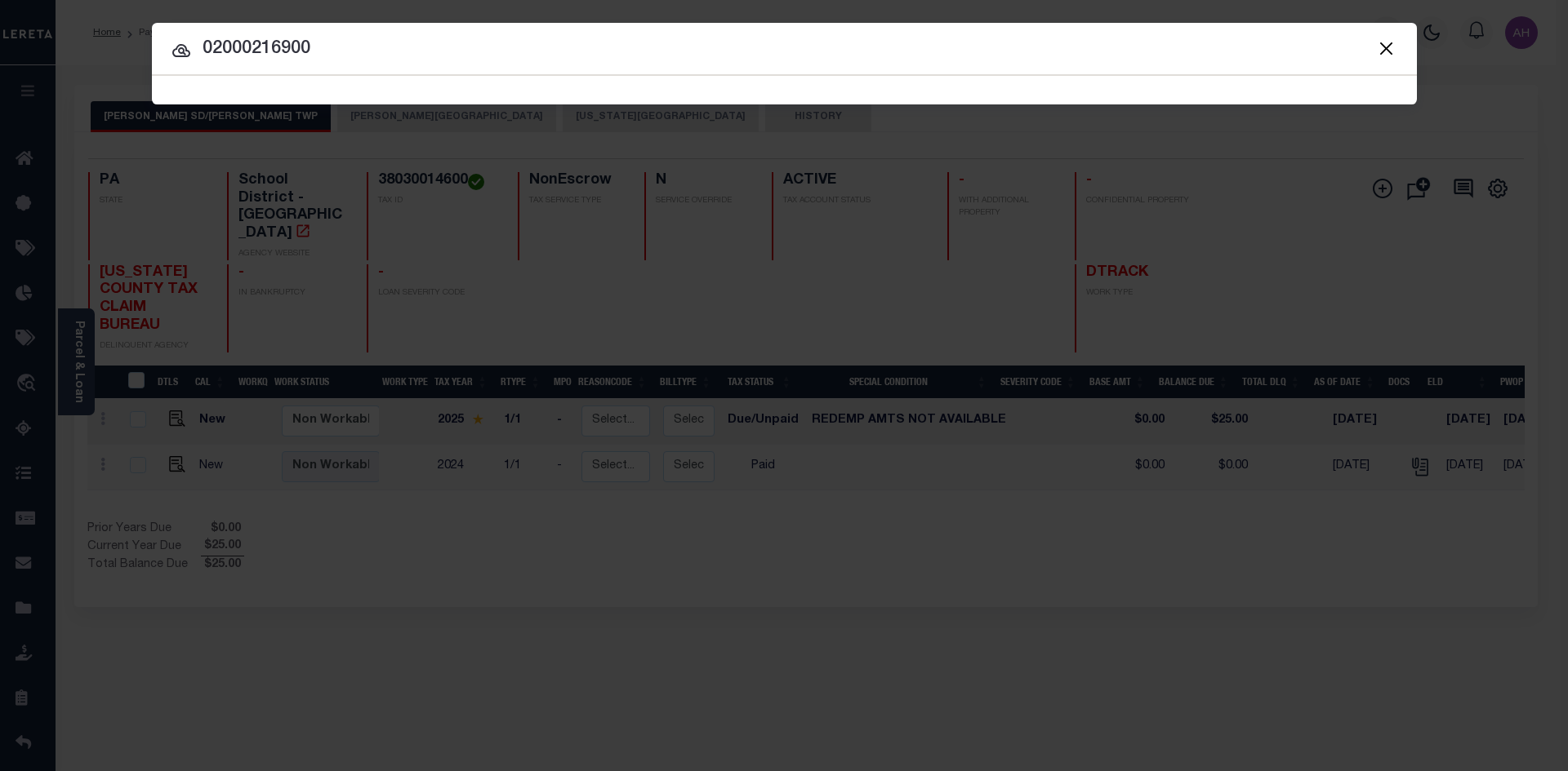
type input "02000216900"
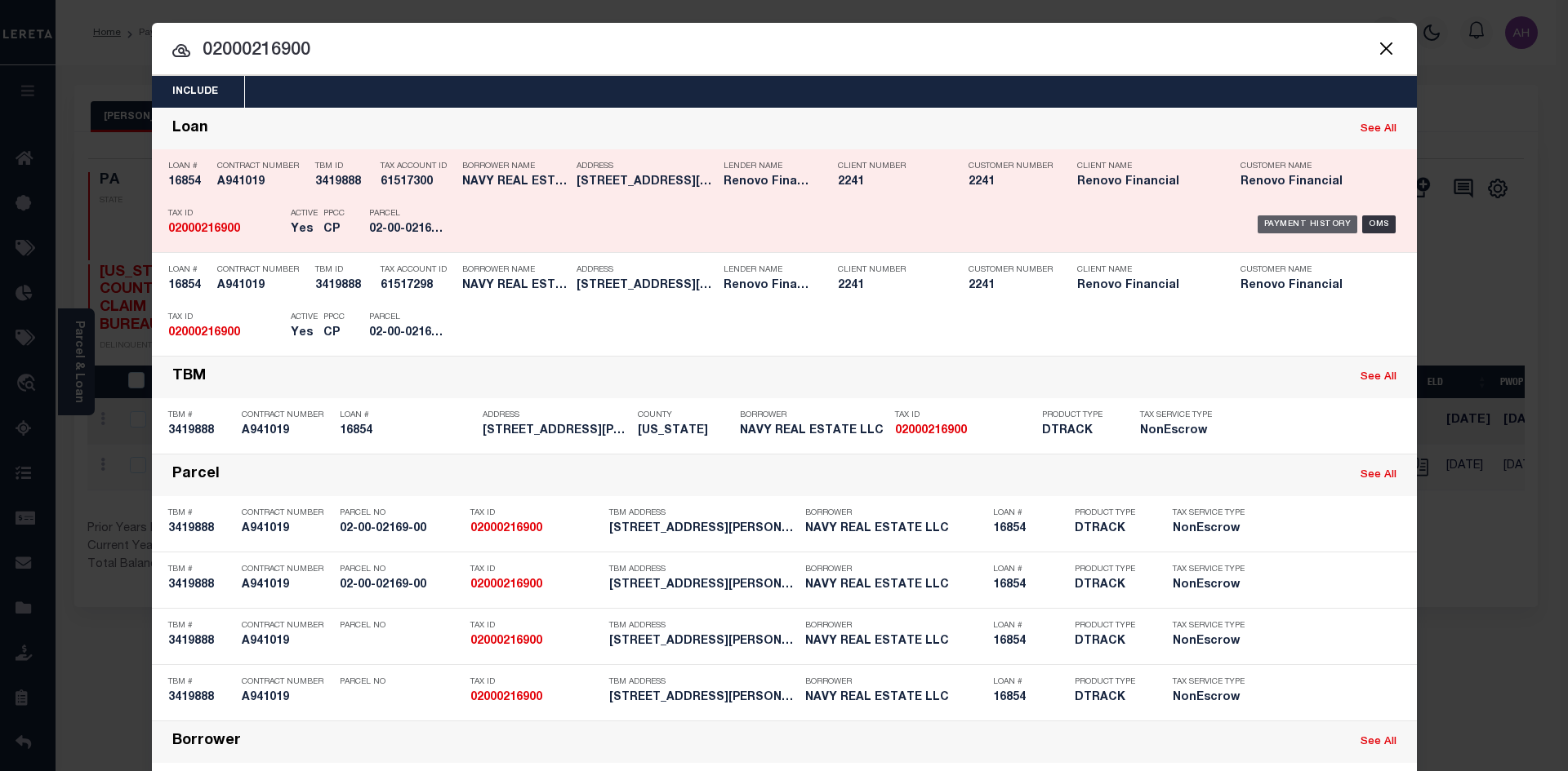
click at [1287, 233] on div "Payment History" at bounding box center [1308, 224] width 101 height 18
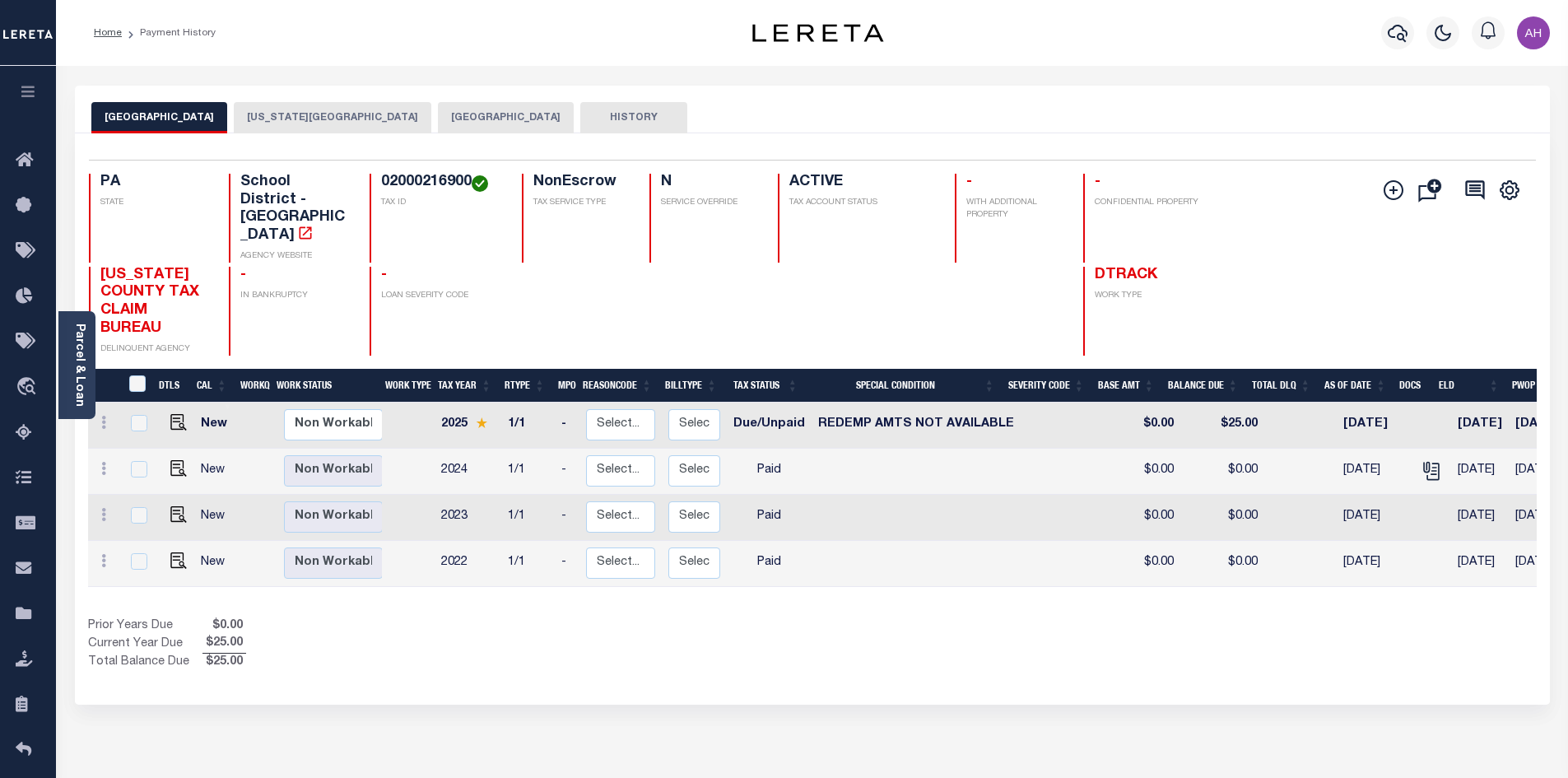
click at [361, 124] on button "[US_STATE][GEOGRAPHIC_DATA]" at bounding box center [333, 117] width 198 height 31
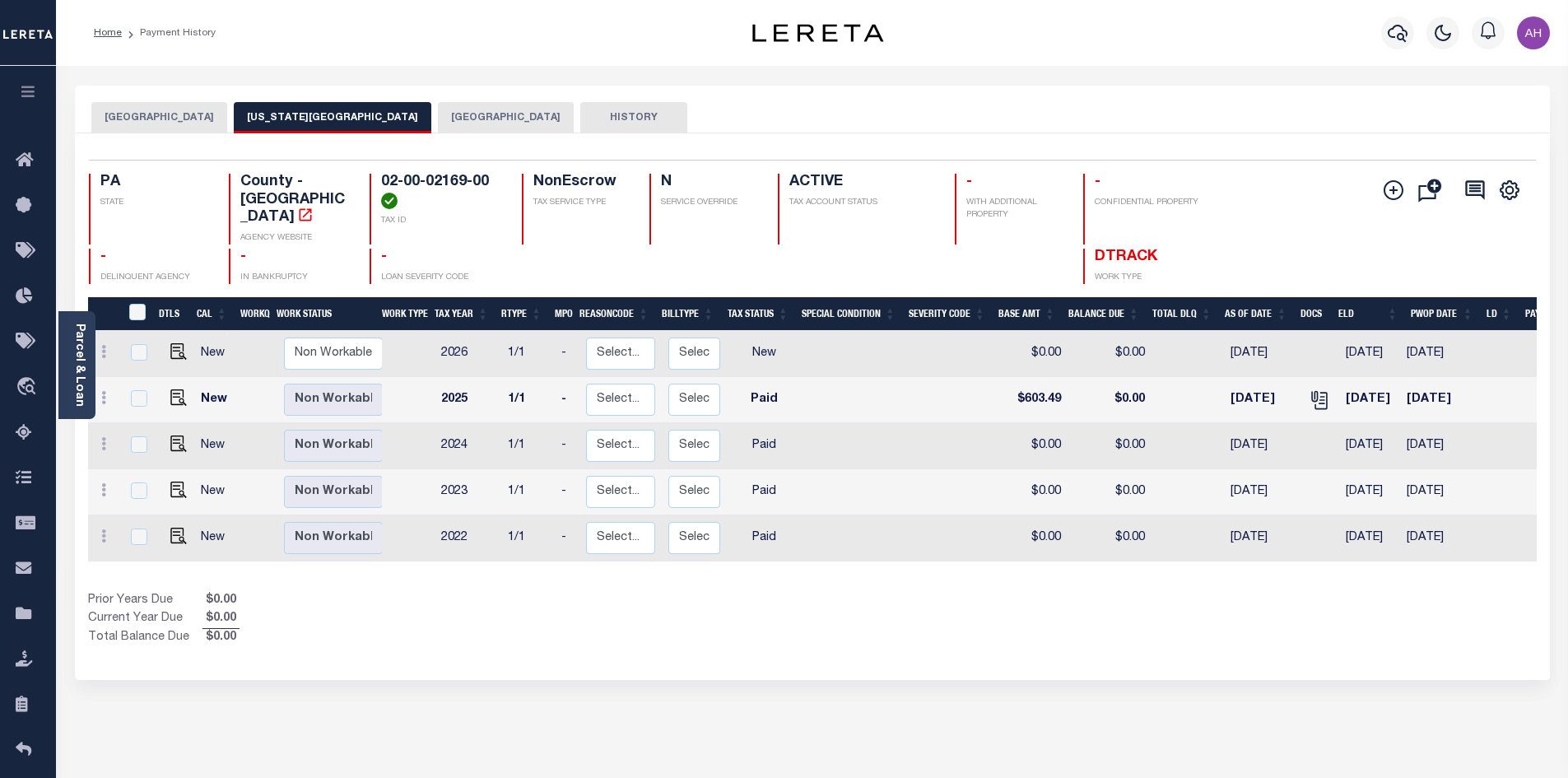
click at [474, 120] on button "ASTON TOWNSHIP" at bounding box center [506, 117] width 136 height 31
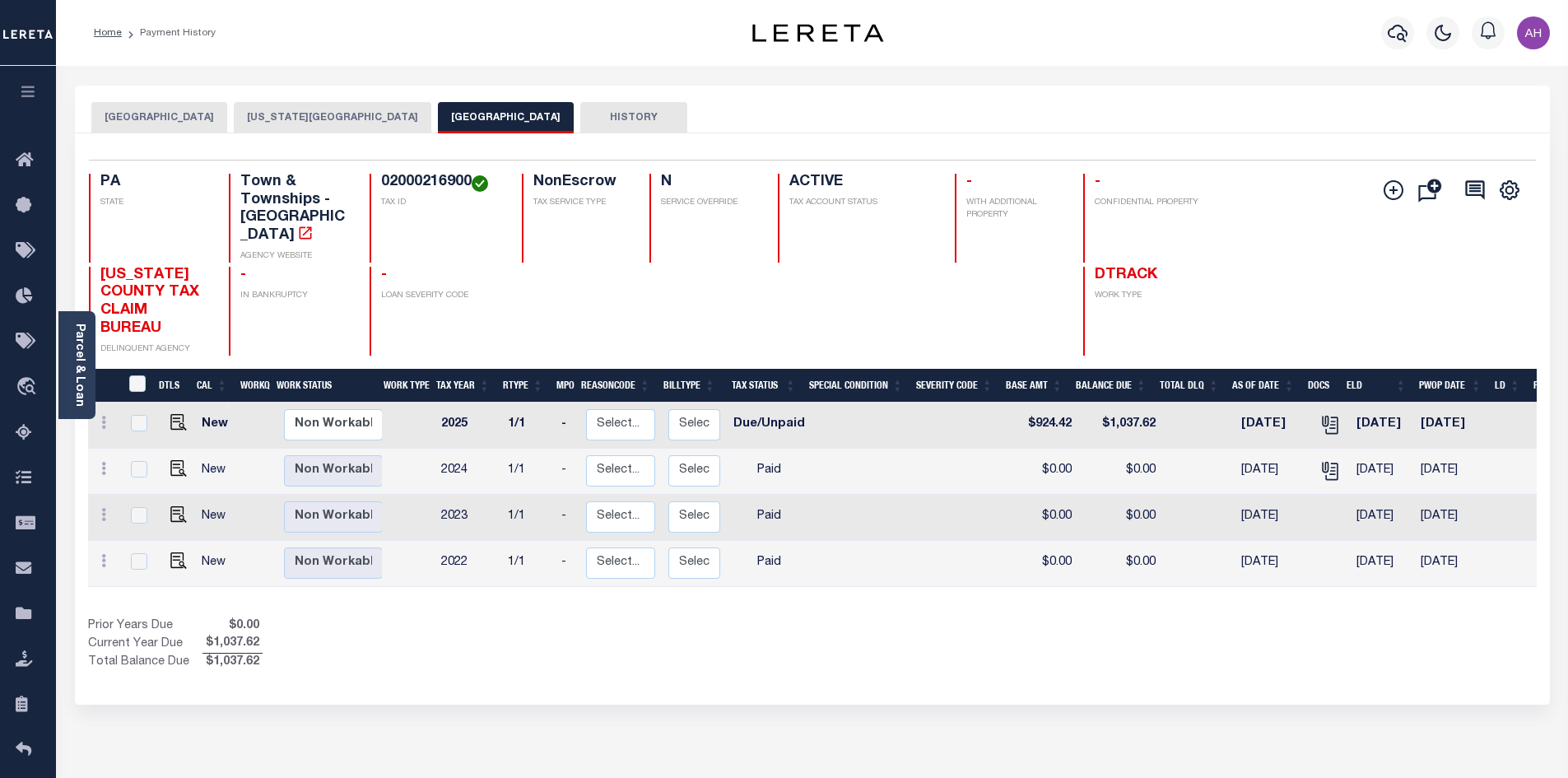
click at [312, 114] on button "[US_STATE][GEOGRAPHIC_DATA]" at bounding box center [333, 117] width 198 height 31
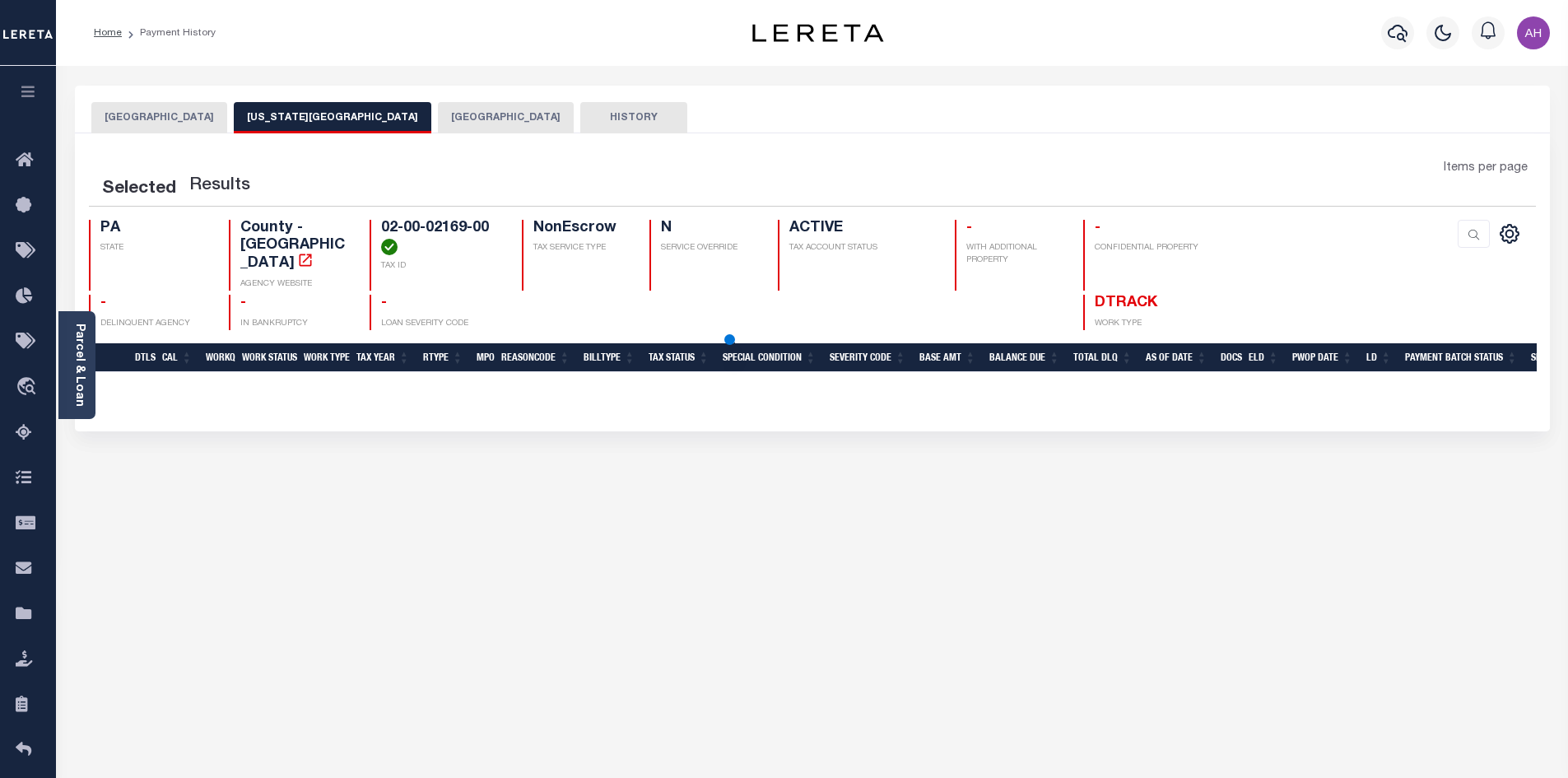
click at [203, 114] on button "[GEOGRAPHIC_DATA]" at bounding box center [159, 117] width 136 height 31
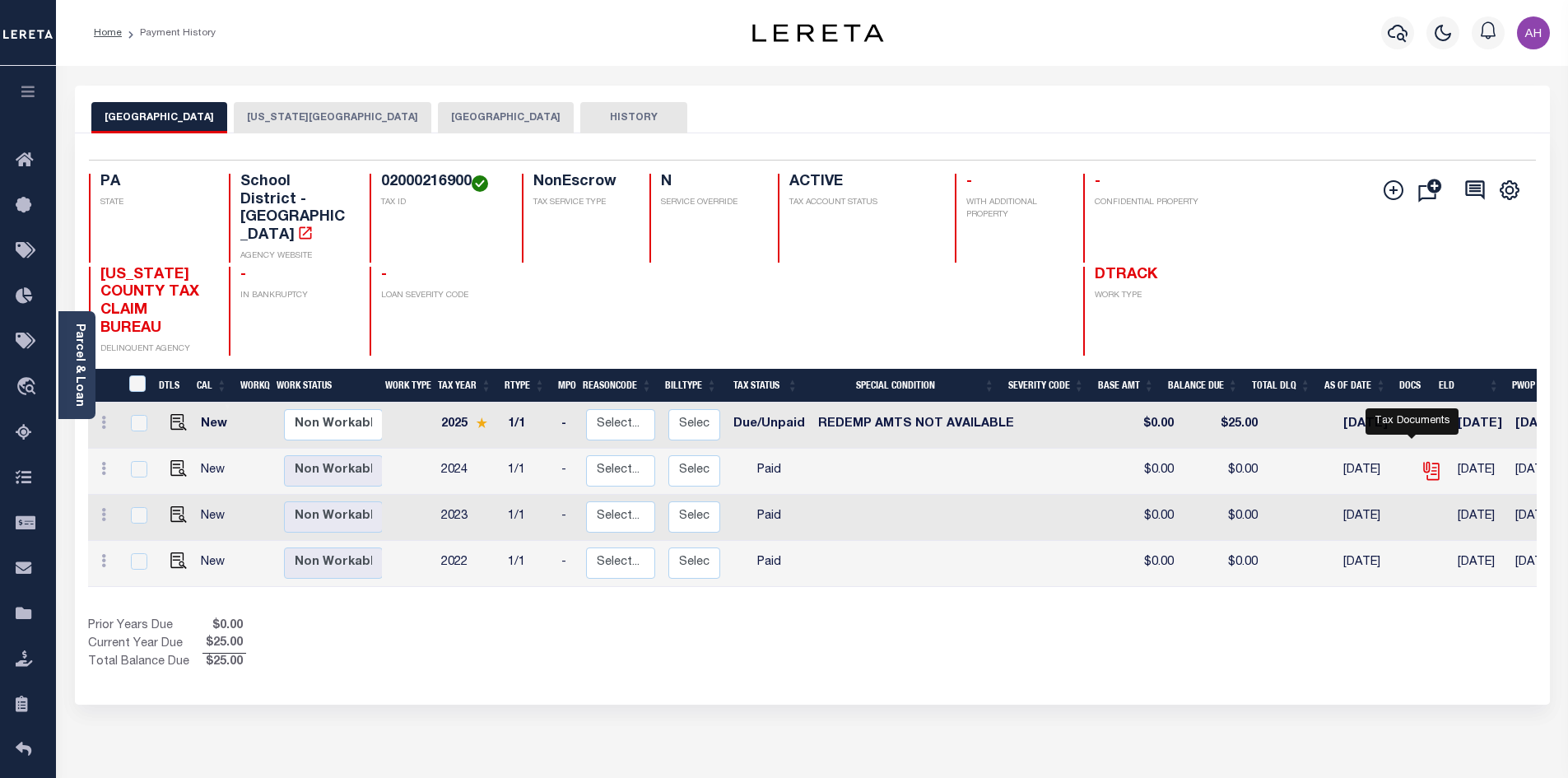
click at [1421, 460] on icon "" at bounding box center [1431, 471] width 21 height 21
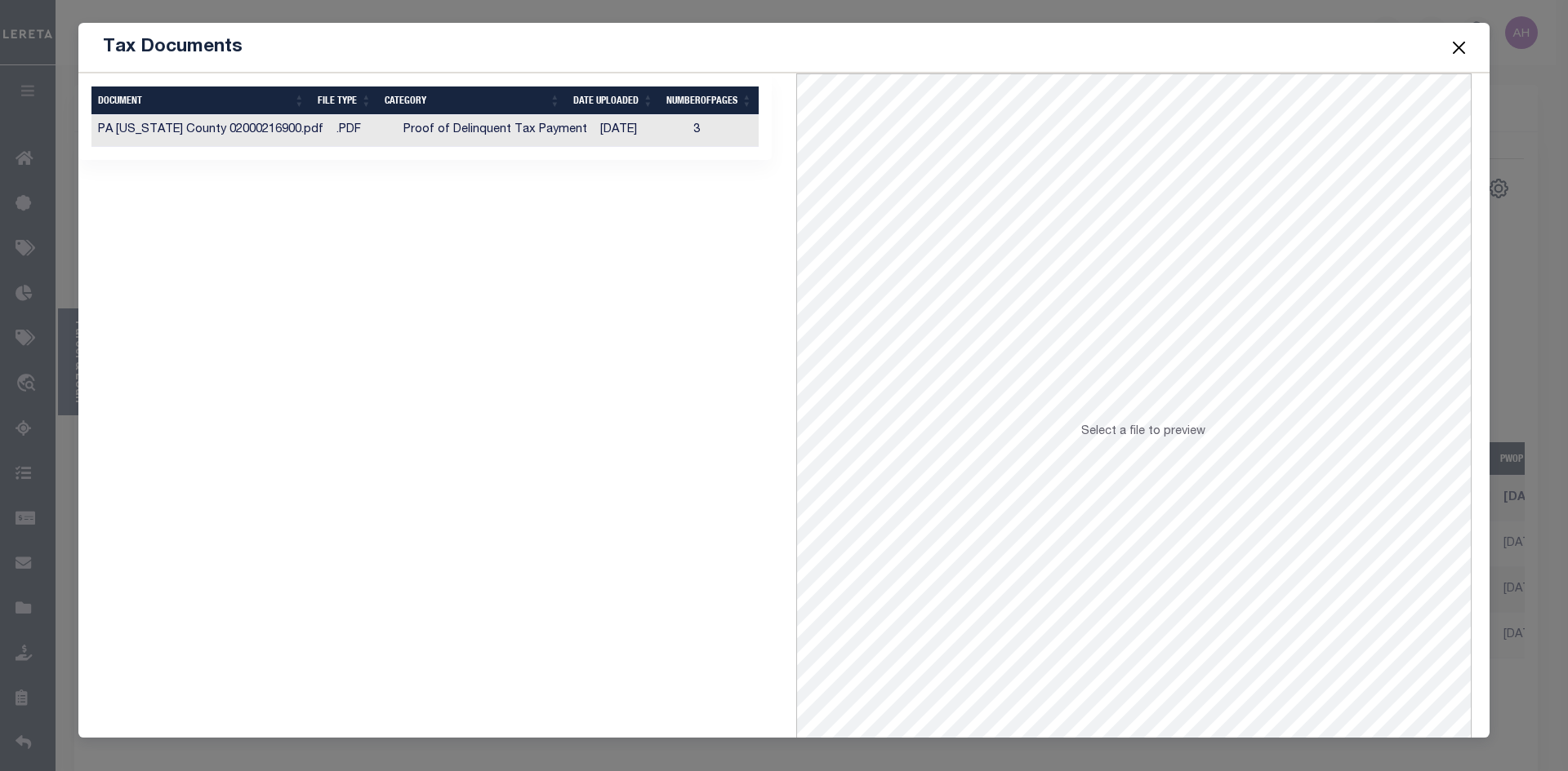
click at [560, 135] on td "Proof of Delinquent Tax Payment" at bounding box center [495, 131] width 197 height 32
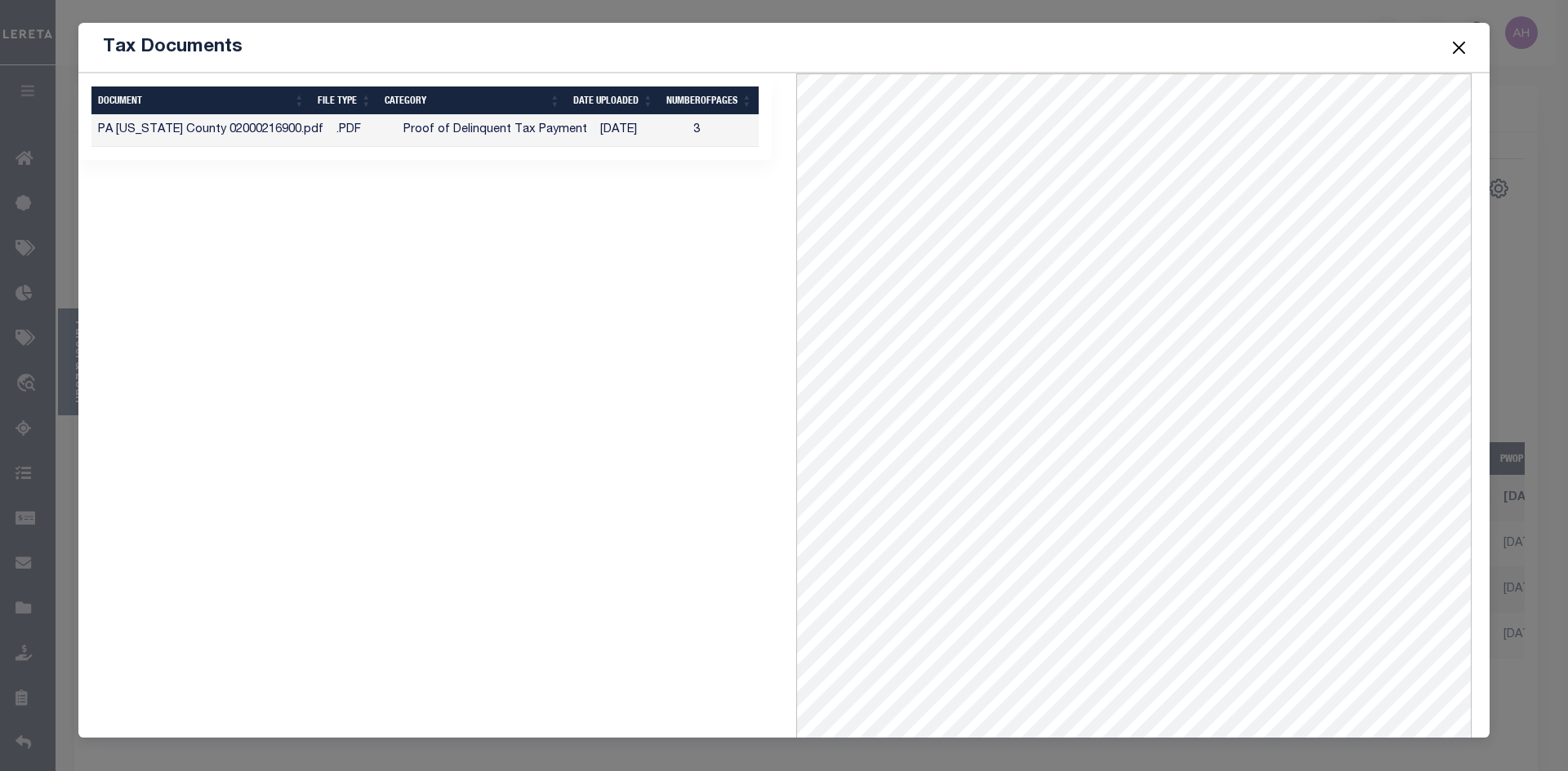
click at [1465, 46] on button "Close" at bounding box center [1458, 47] width 21 height 21
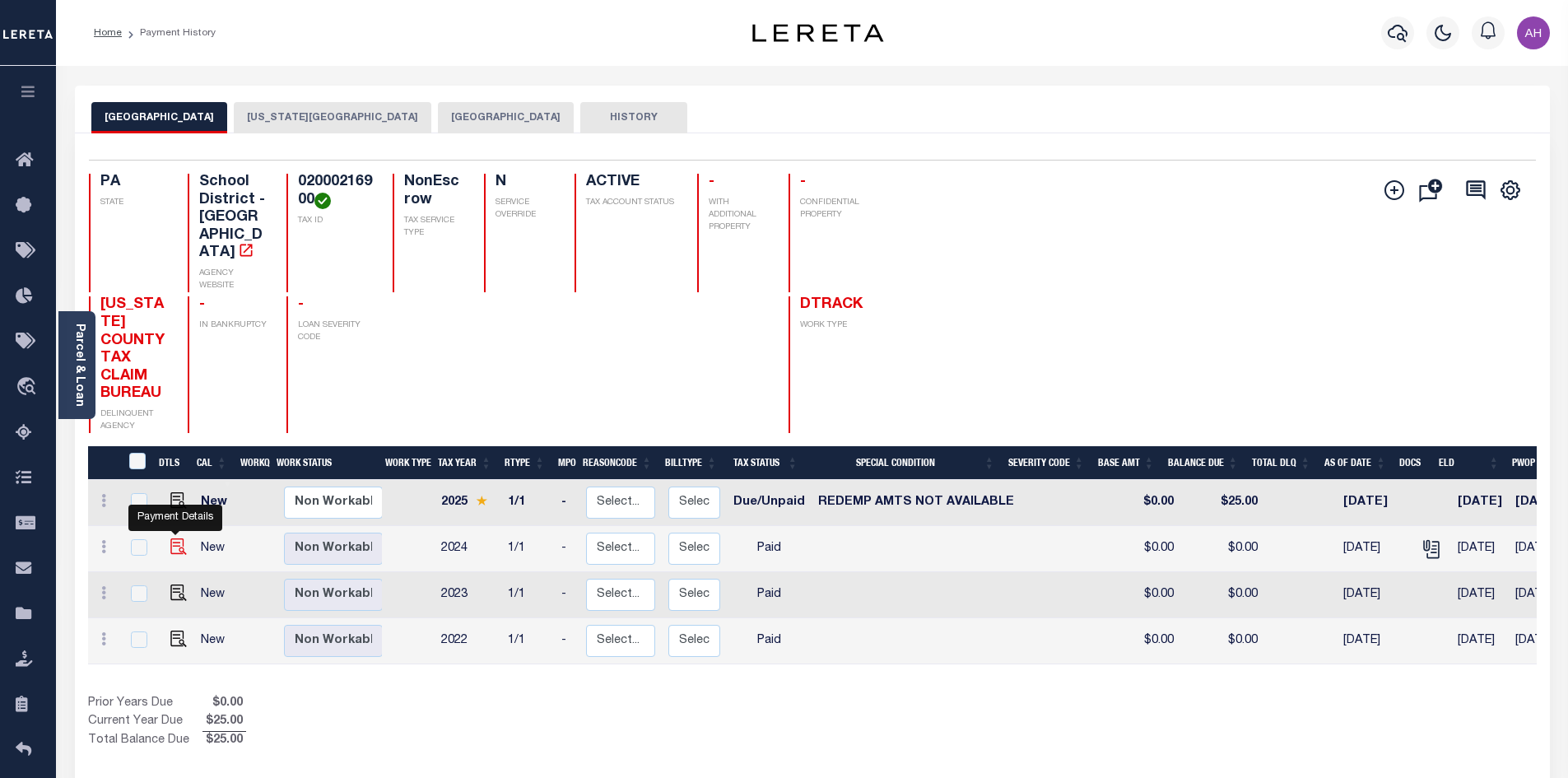
click at [171, 539] on img "" at bounding box center [178, 547] width 16 height 16
checkbox input "true"
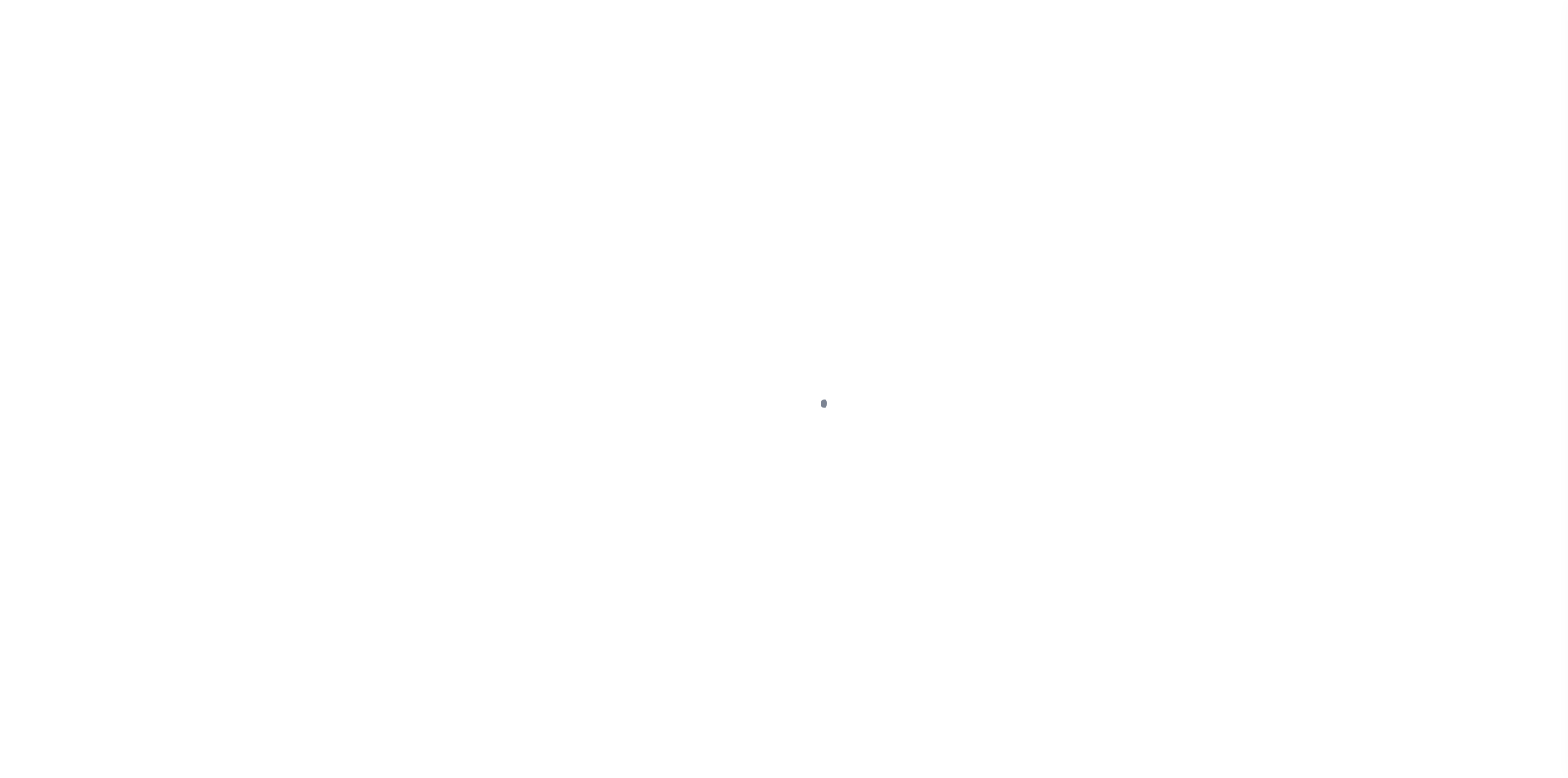
select select "PYD"
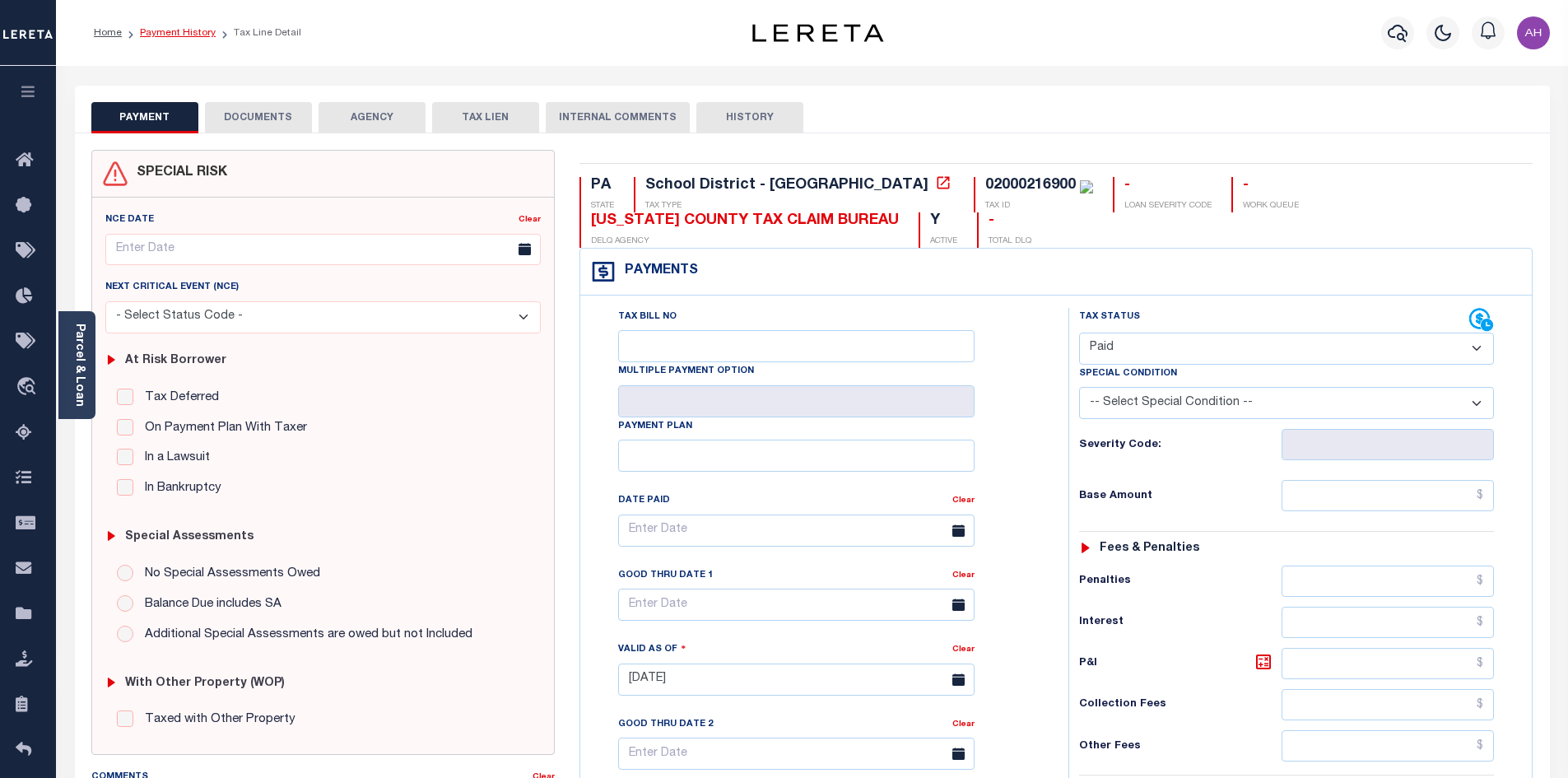
click at [189, 28] on link "Payment History" at bounding box center [178, 33] width 76 height 10
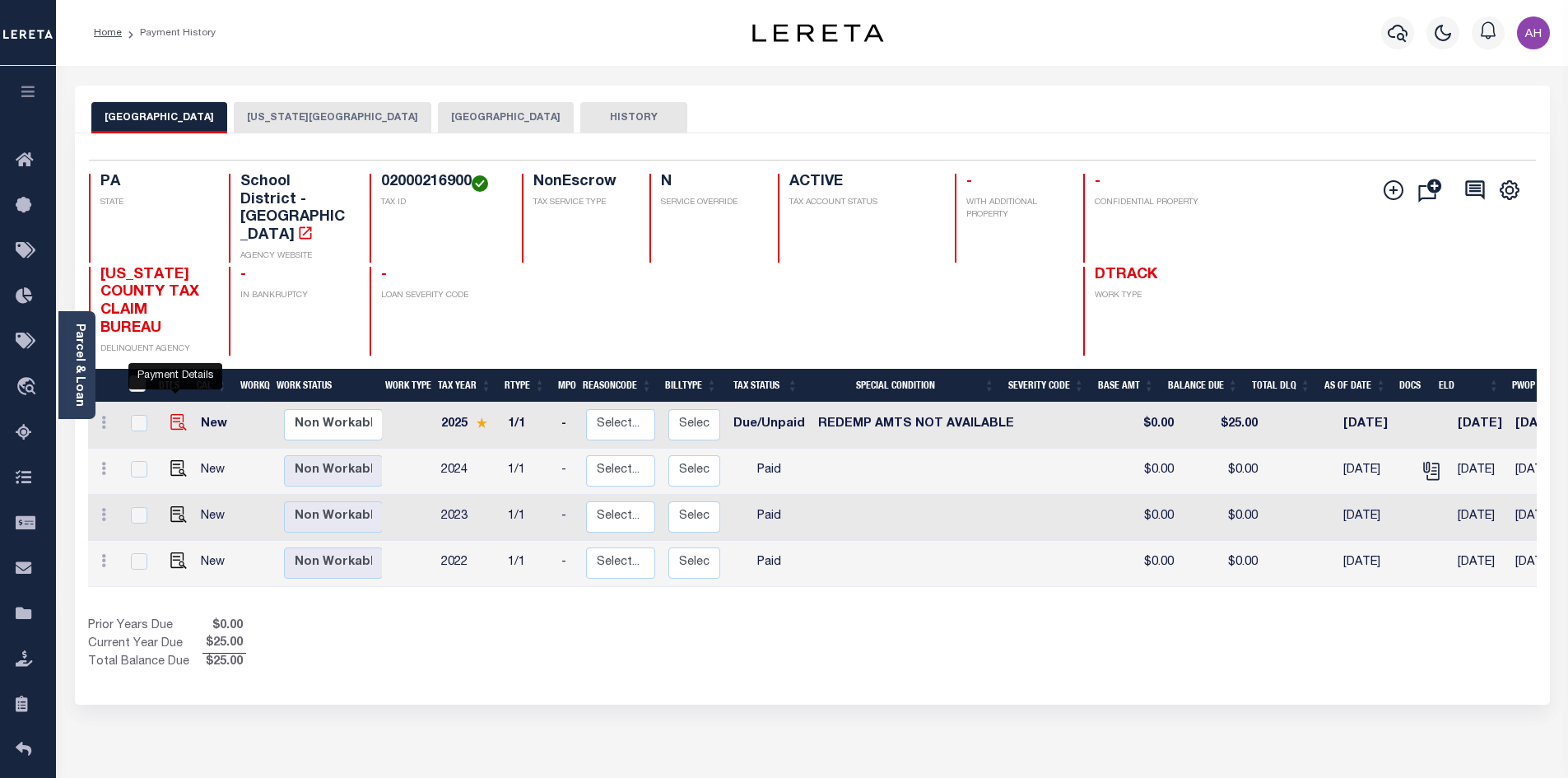
click at [171, 414] on img "" at bounding box center [178, 422] width 16 height 16
checkbox input "true"
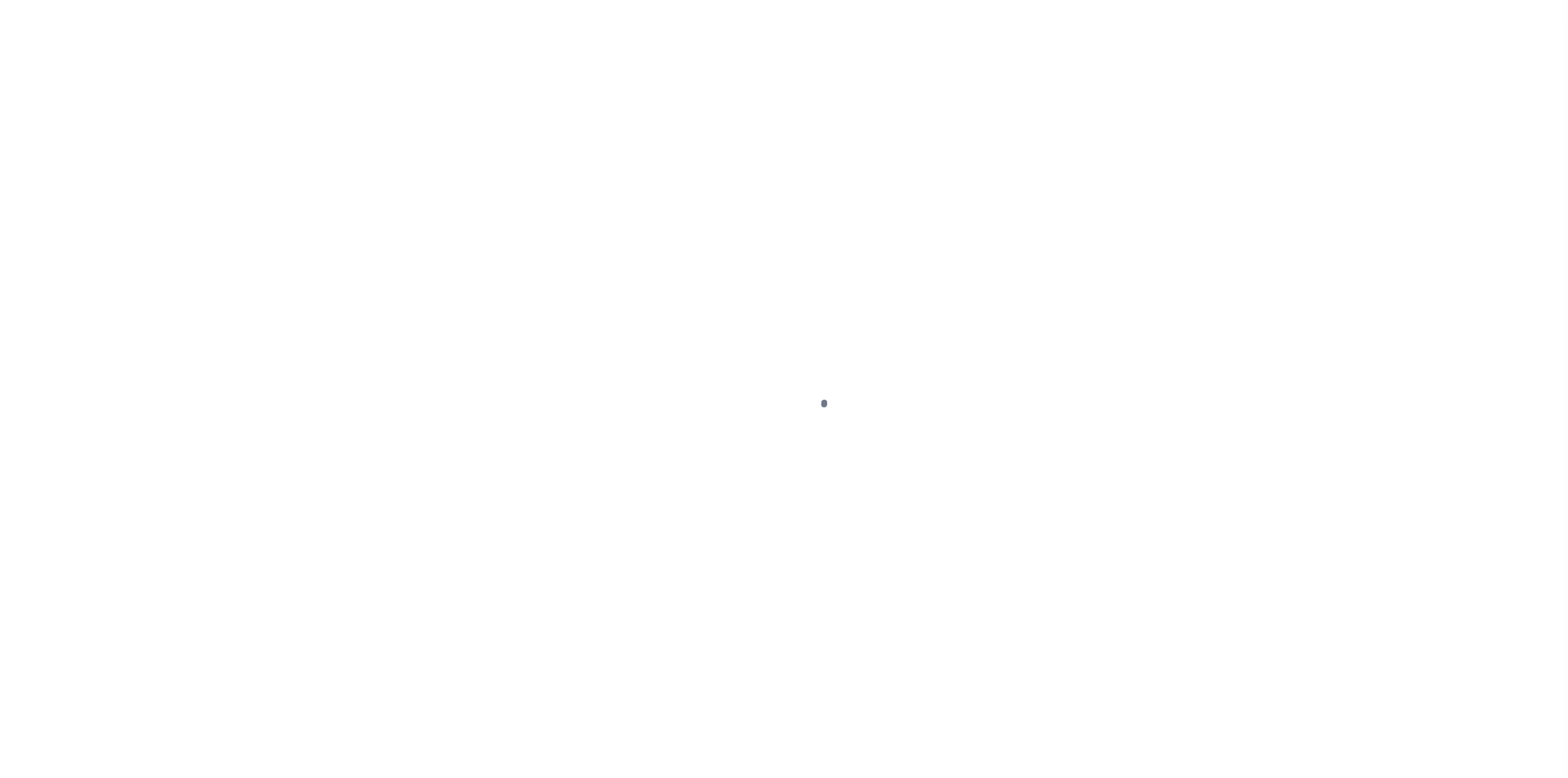
select select "DUE"
select select "24"
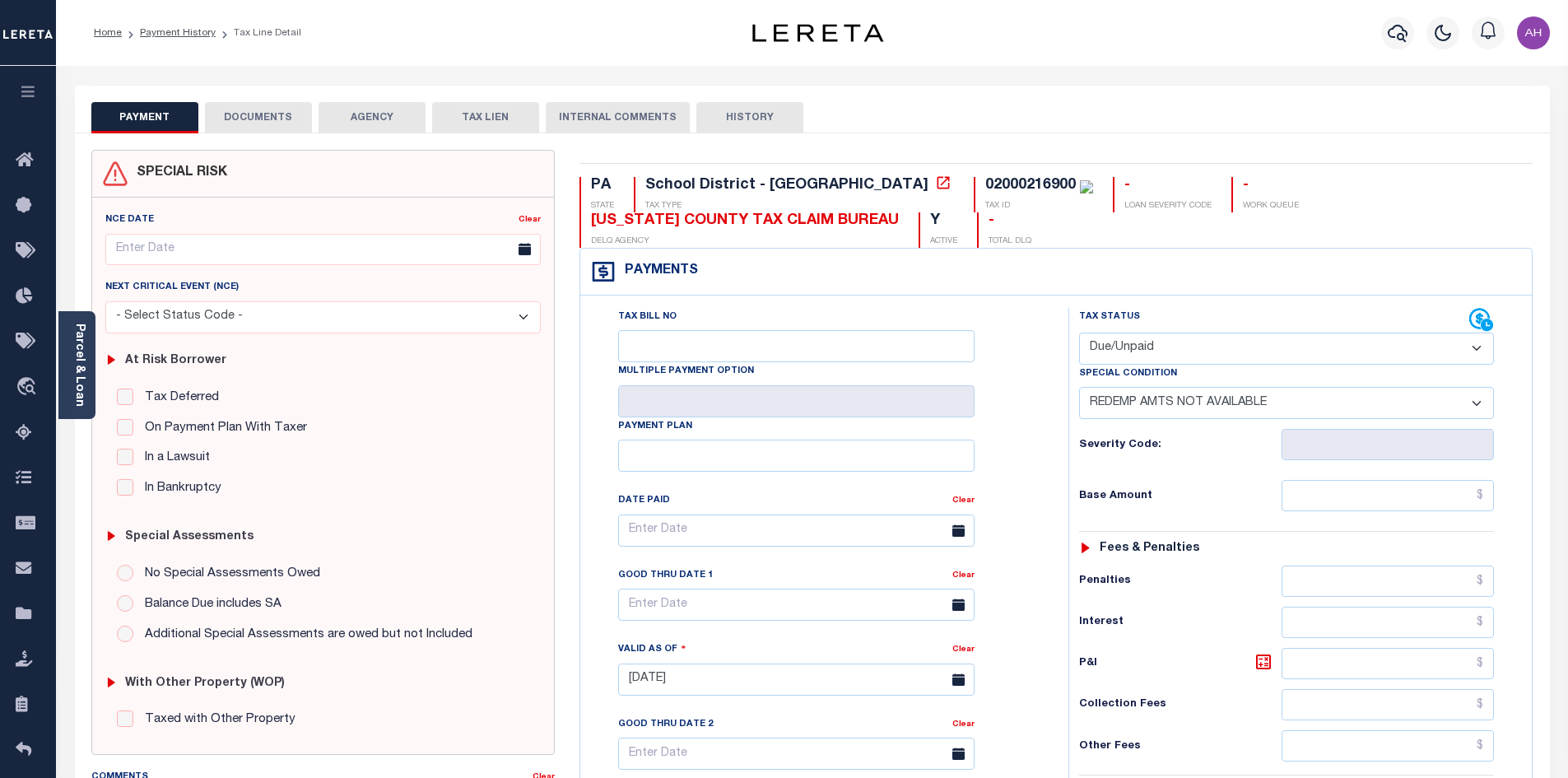
click at [282, 118] on button "DOCUMENTS" at bounding box center [258, 117] width 107 height 31
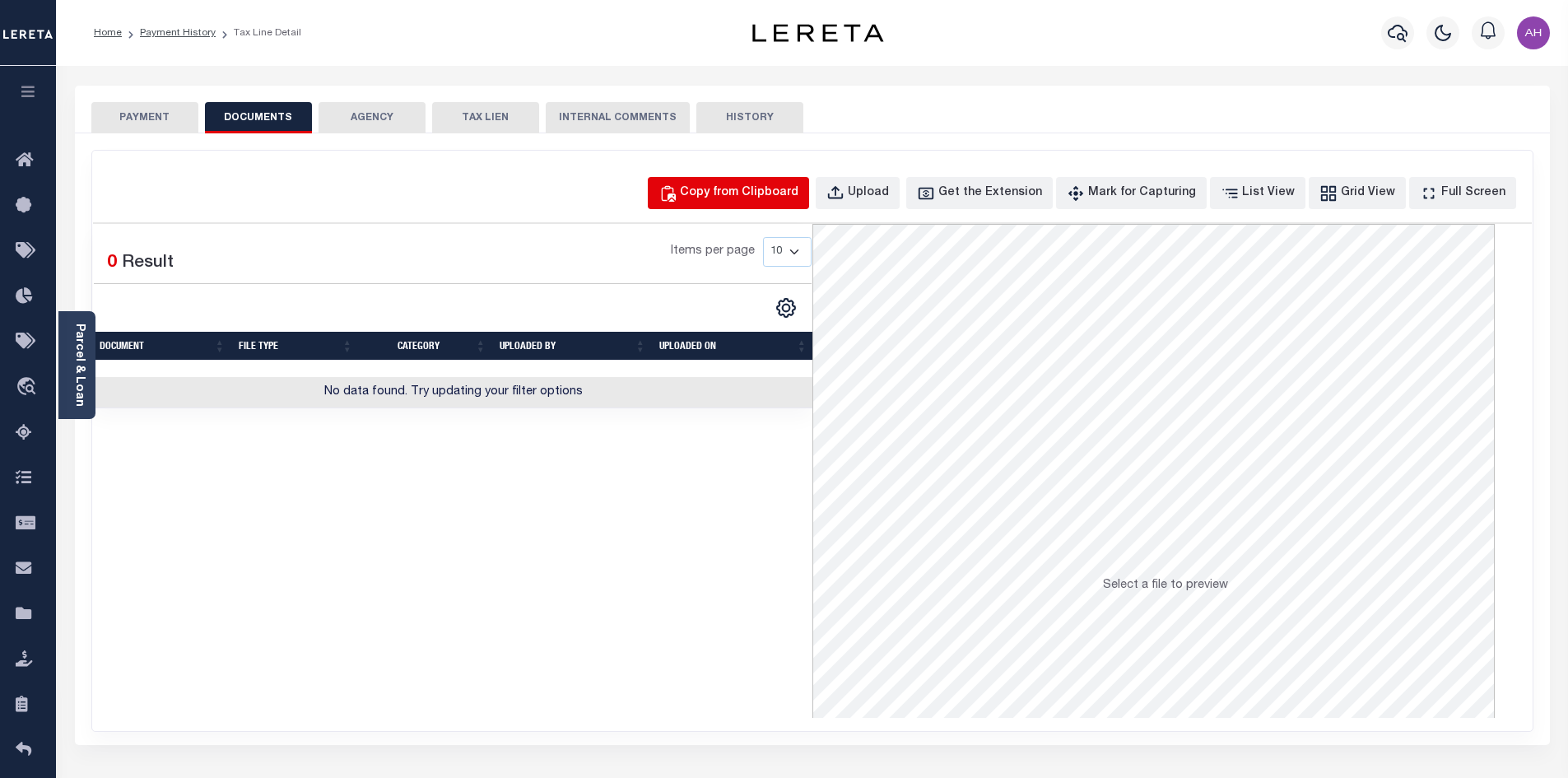
click at [722, 196] on div "Copy from Clipboard" at bounding box center [739, 193] width 118 height 18
select select "POP"
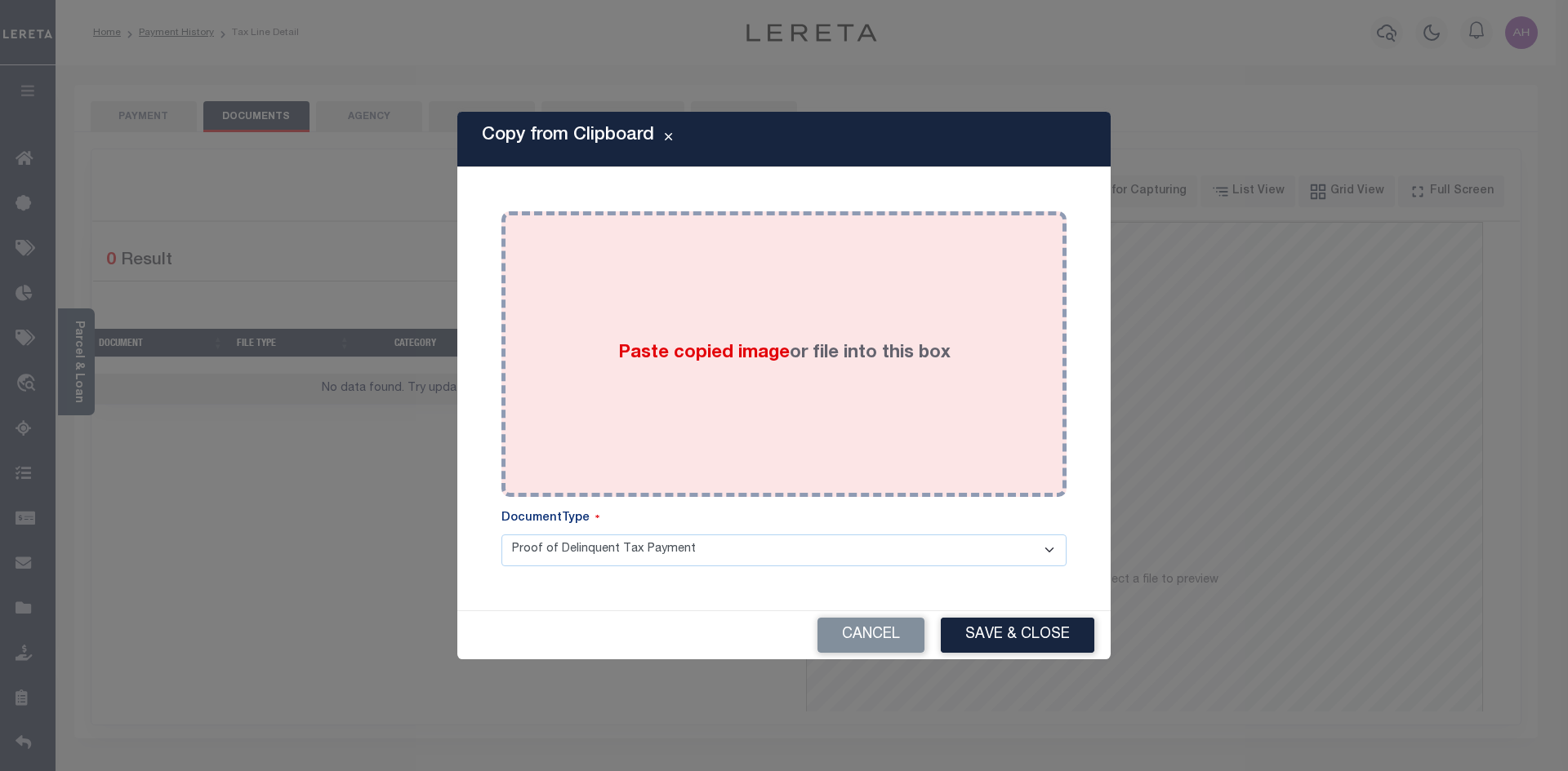
click at [658, 352] on span "Paste copied image" at bounding box center [704, 352] width 172 height 18
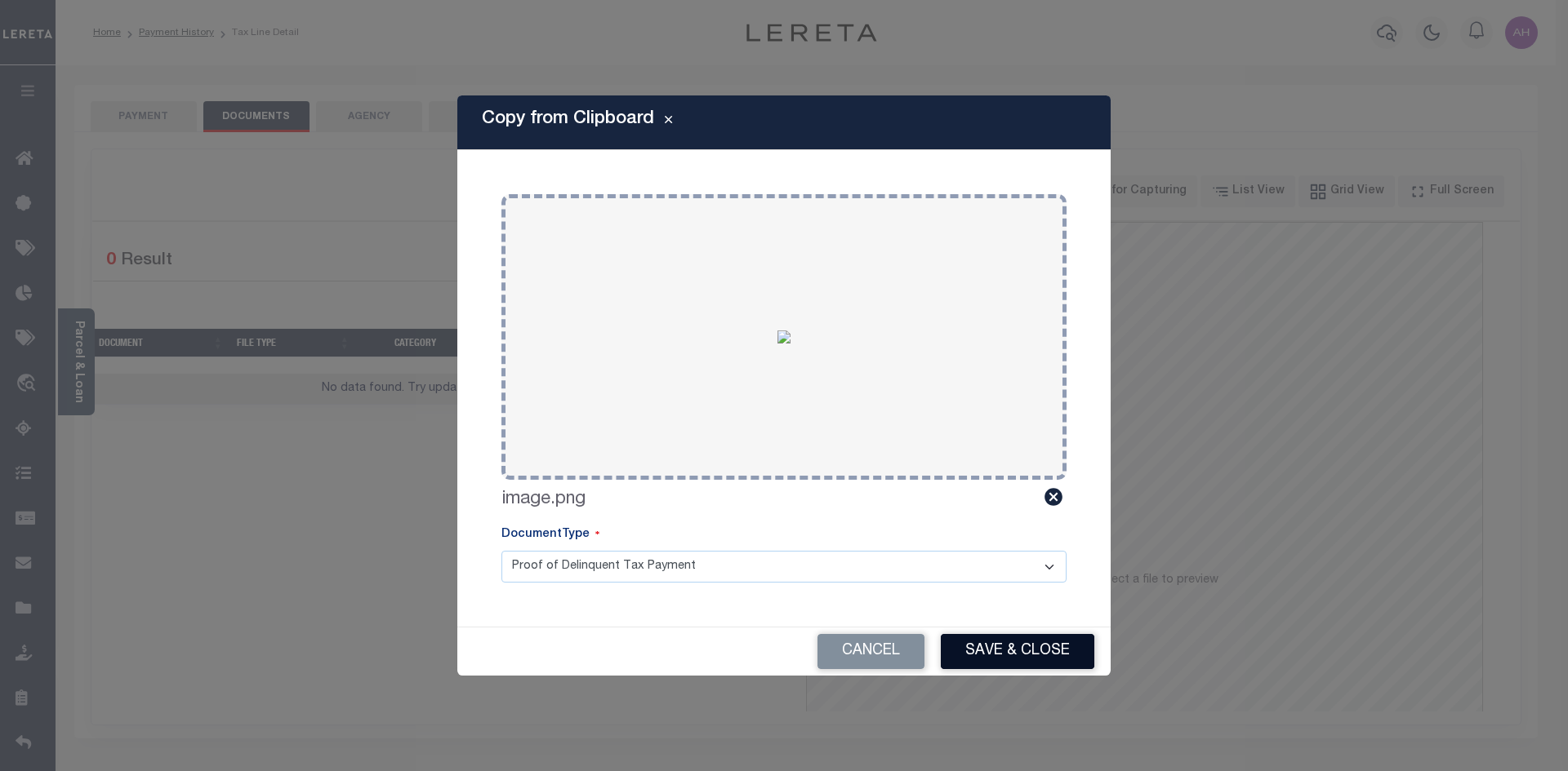
click at [1017, 664] on button "Save & Close" at bounding box center [1017, 651] width 153 height 35
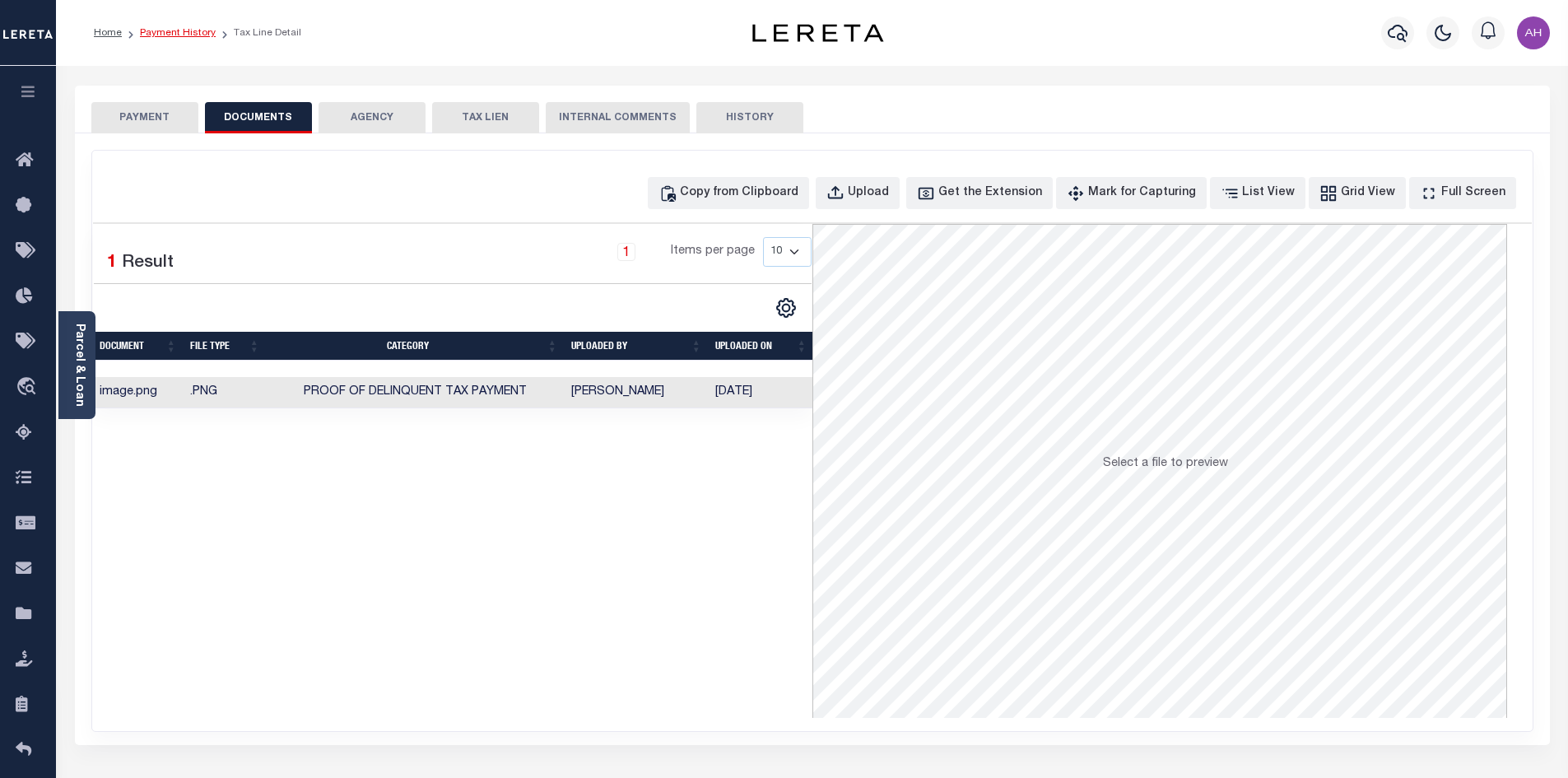
click at [176, 36] on link "Payment History" at bounding box center [178, 33] width 76 height 10
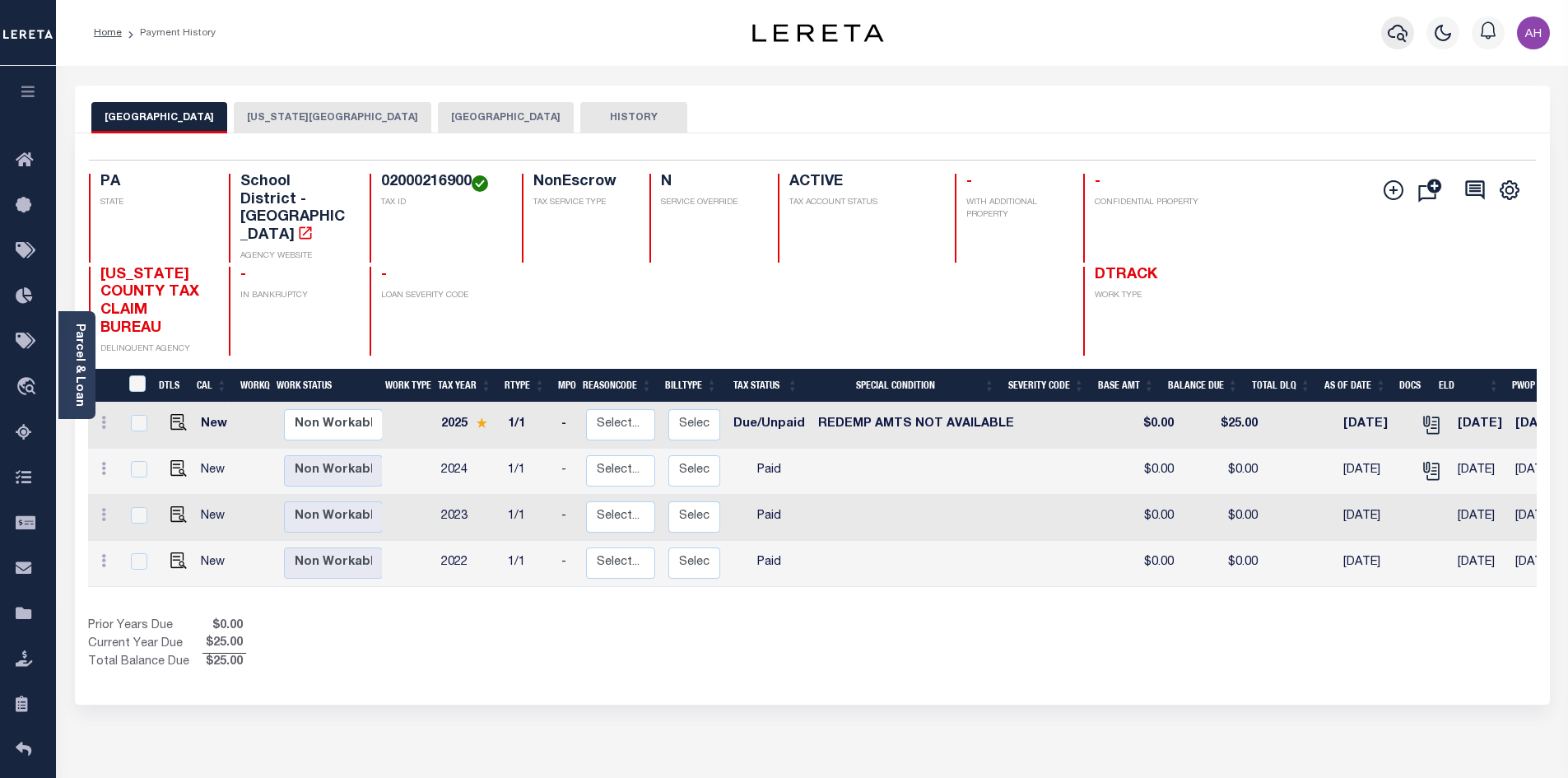
click at [1394, 31] on icon "button" at bounding box center [1397, 32] width 19 height 19
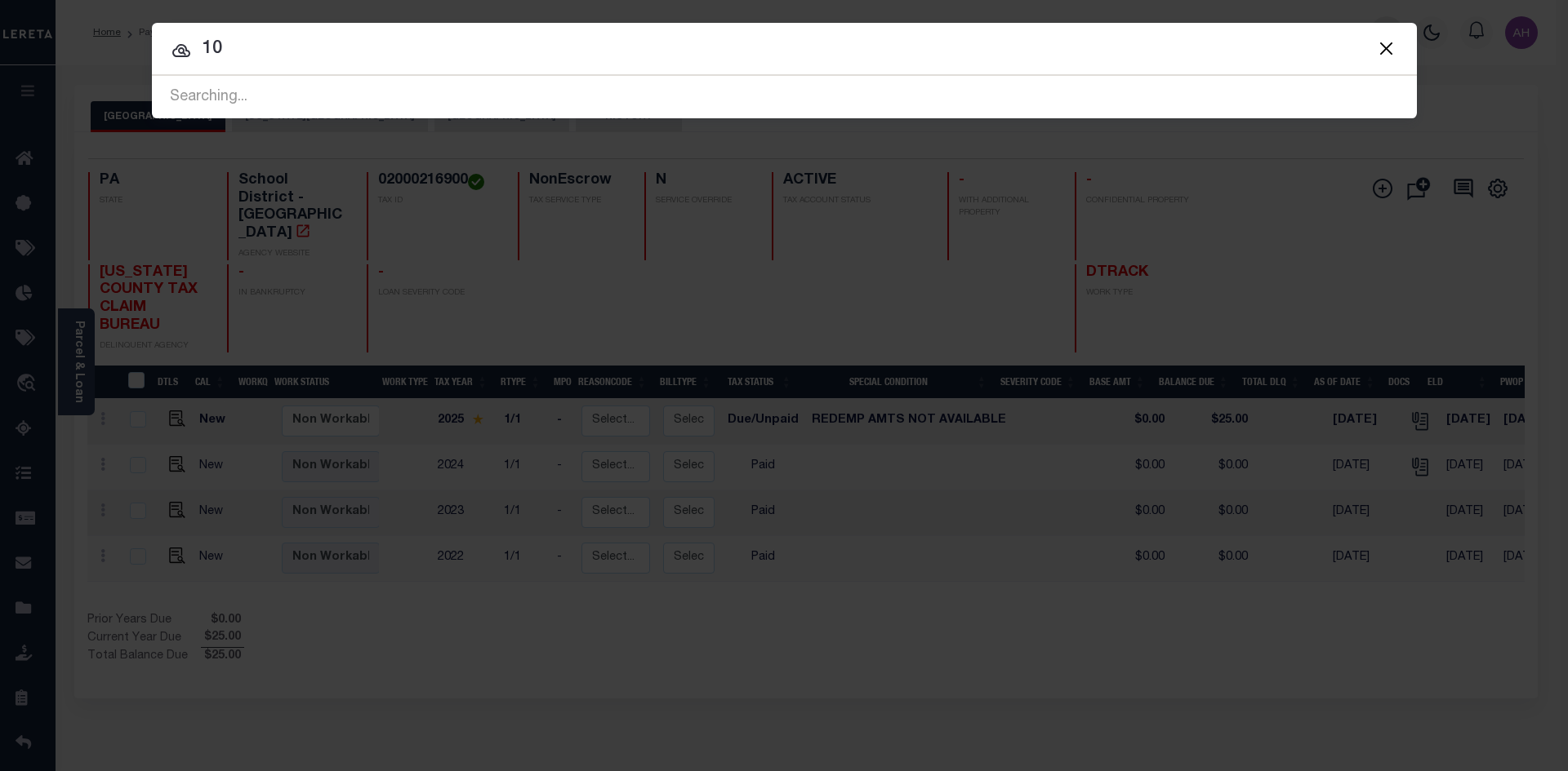
type input "1"
type input "22045622-3"
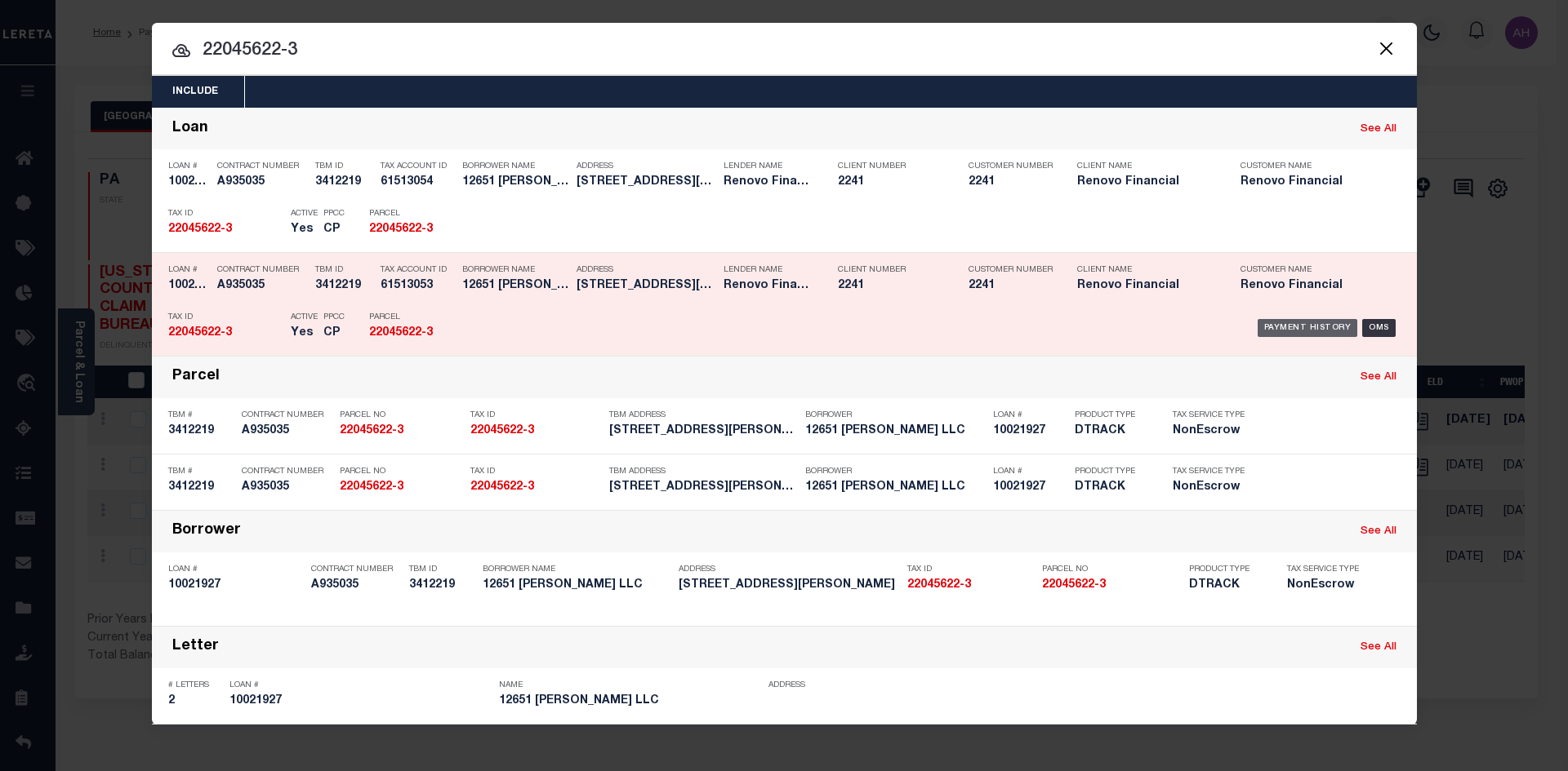
click at [1299, 323] on div "Payment History" at bounding box center [1308, 327] width 101 height 18
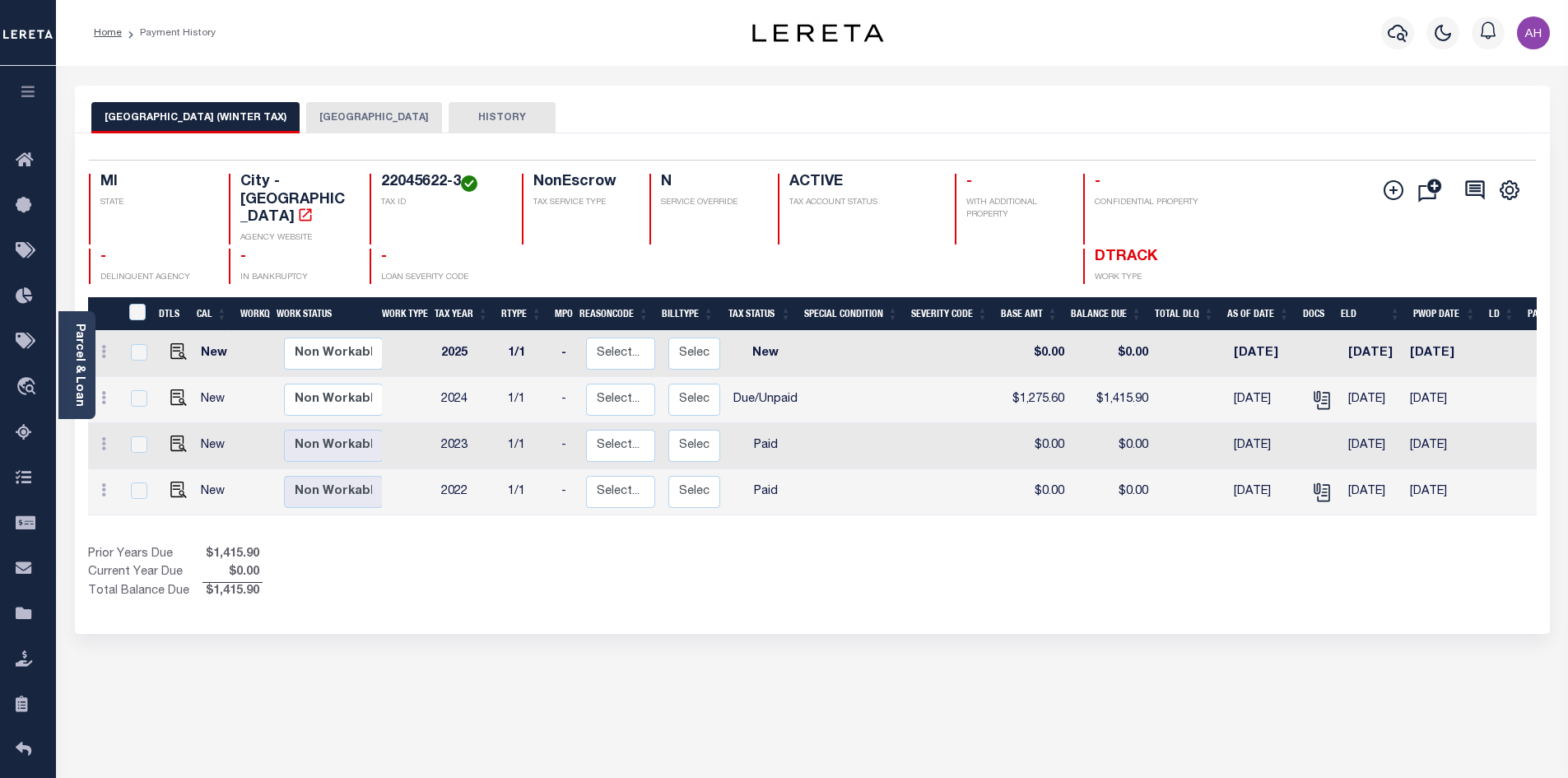
click at [321, 121] on button "[GEOGRAPHIC_DATA]" at bounding box center [374, 117] width 136 height 31
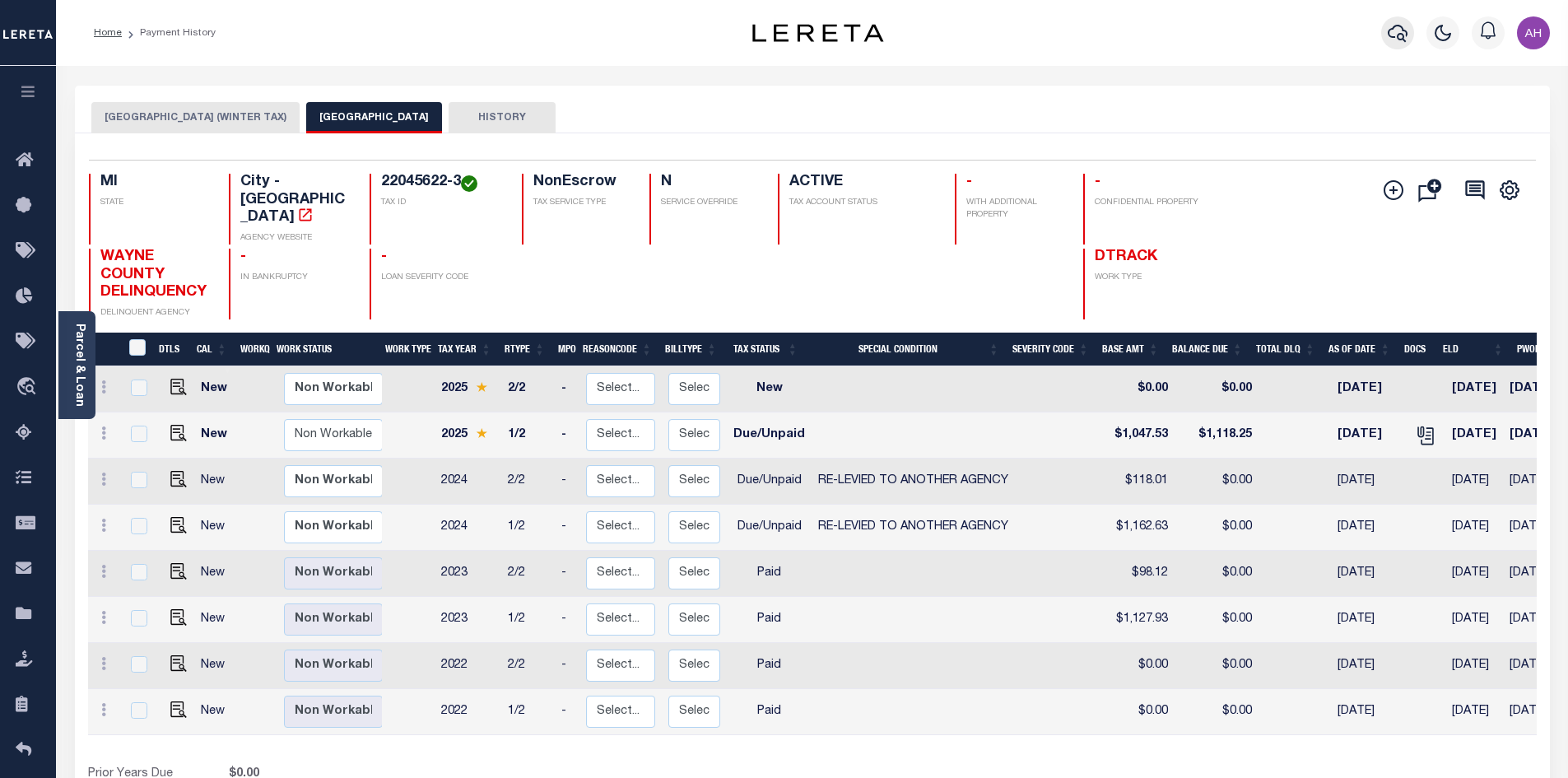
click at [1395, 35] on icon "button" at bounding box center [1397, 32] width 19 height 19
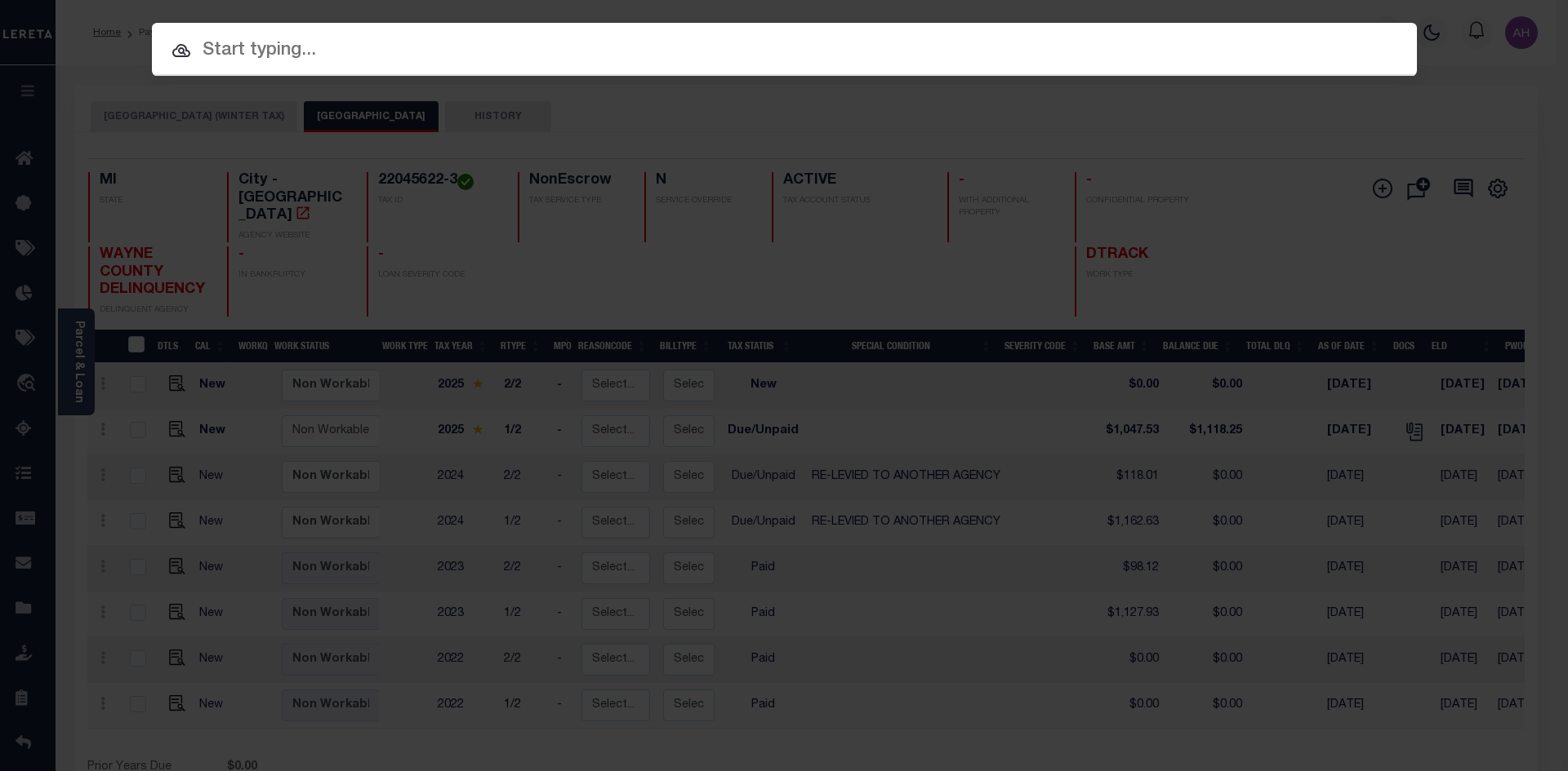
paste input "22122"
type input "22122"
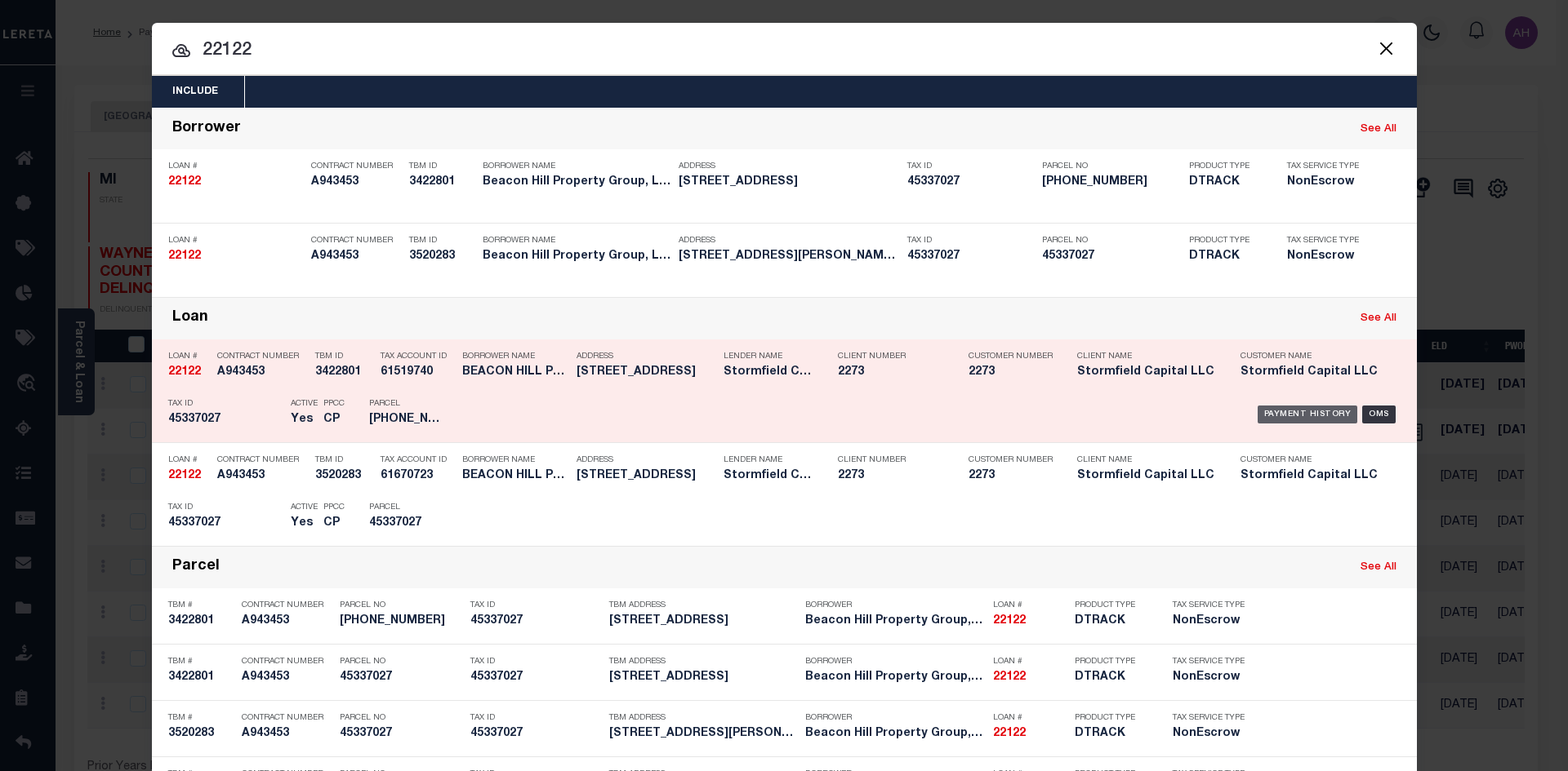
click at [1278, 410] on div "Payment History" at bounding box center [1308, 414] width 101 height 18
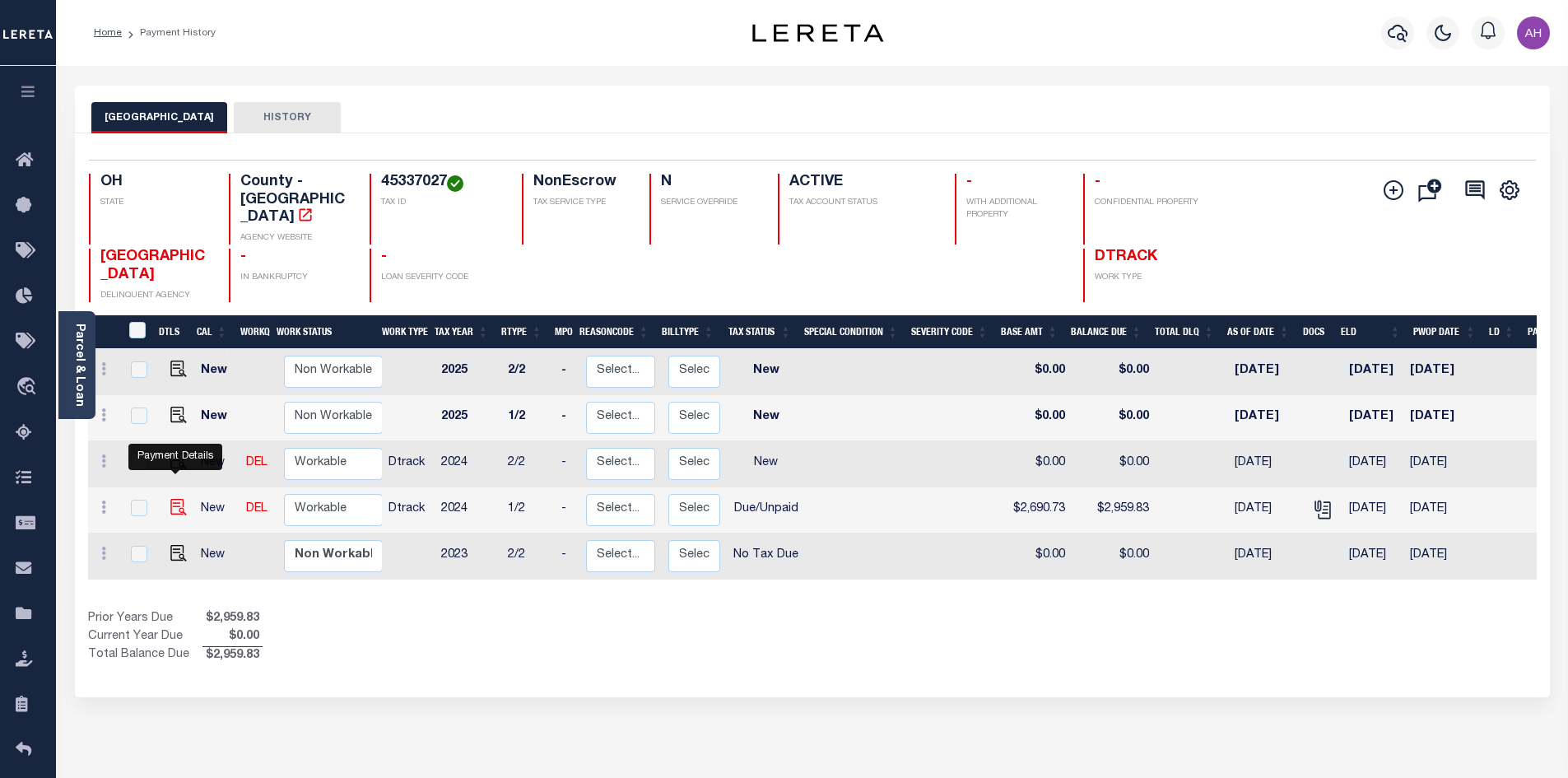
click at [178, 499] on img "" at bounding box center [178, 507] width 16 height 16
checkbox input "true"
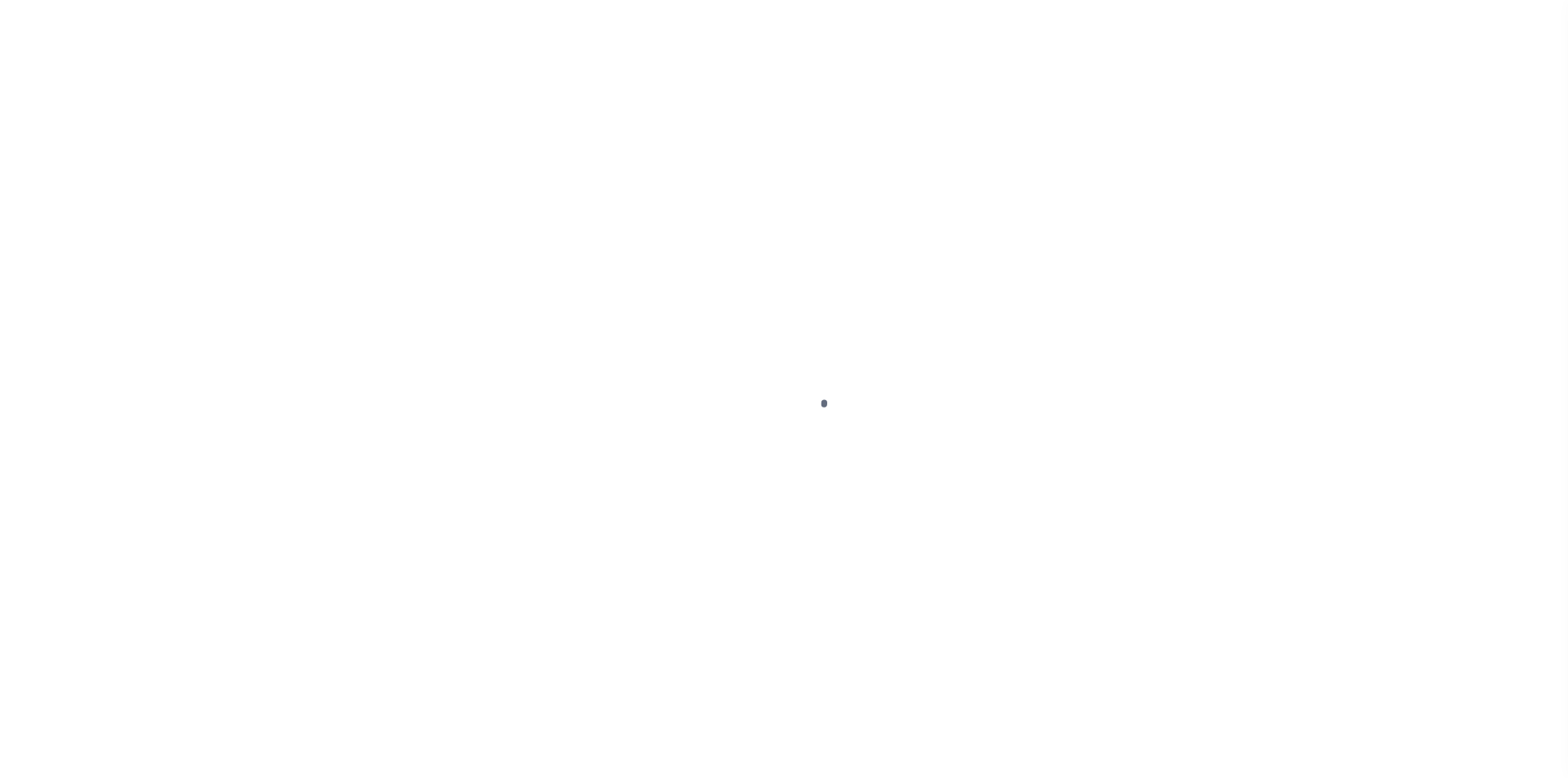
select select "DUE"
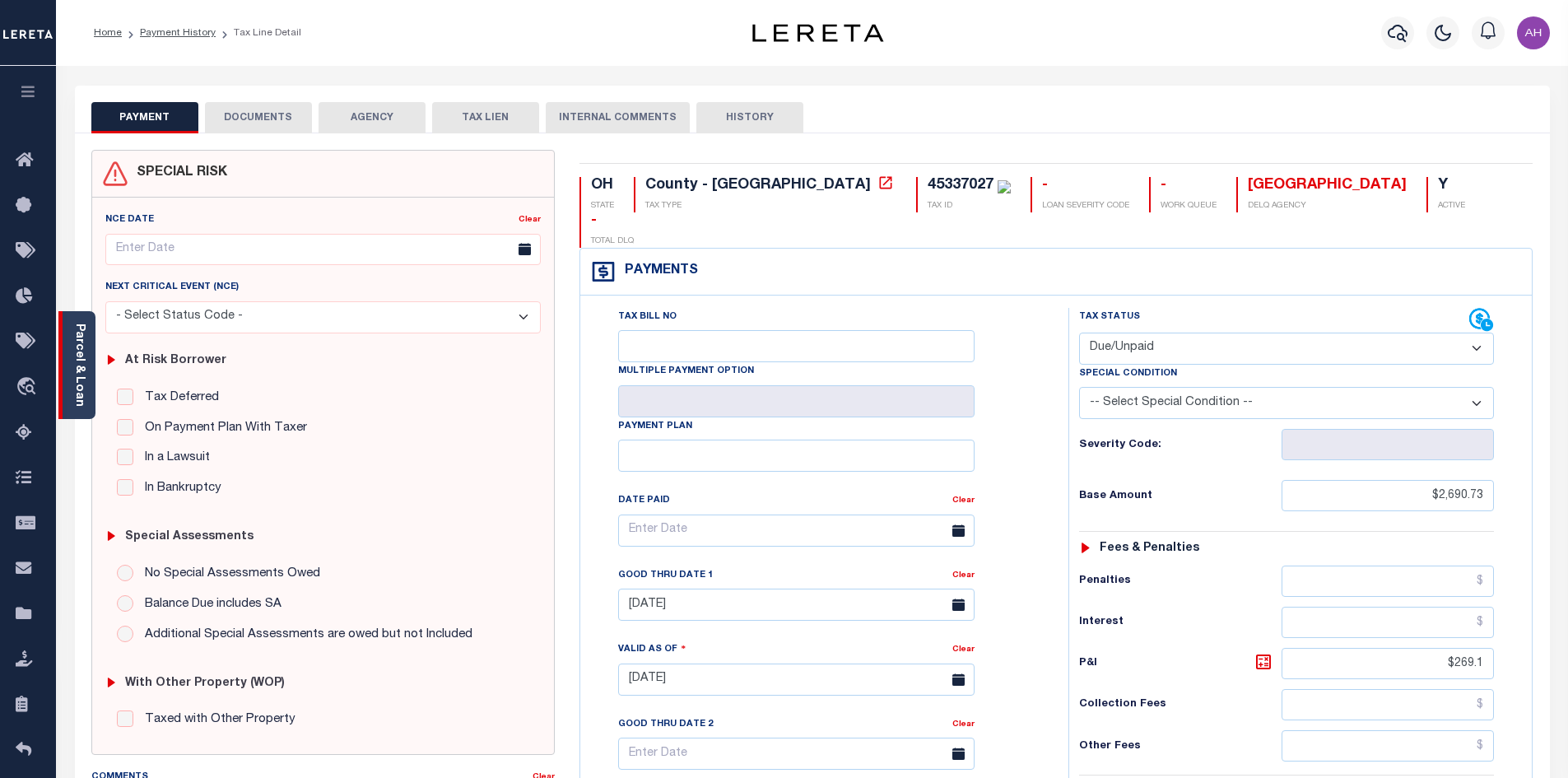
click at [78, 367] on link "Parcel & Loan" at bounding box center [79, 365] width 12 height 83
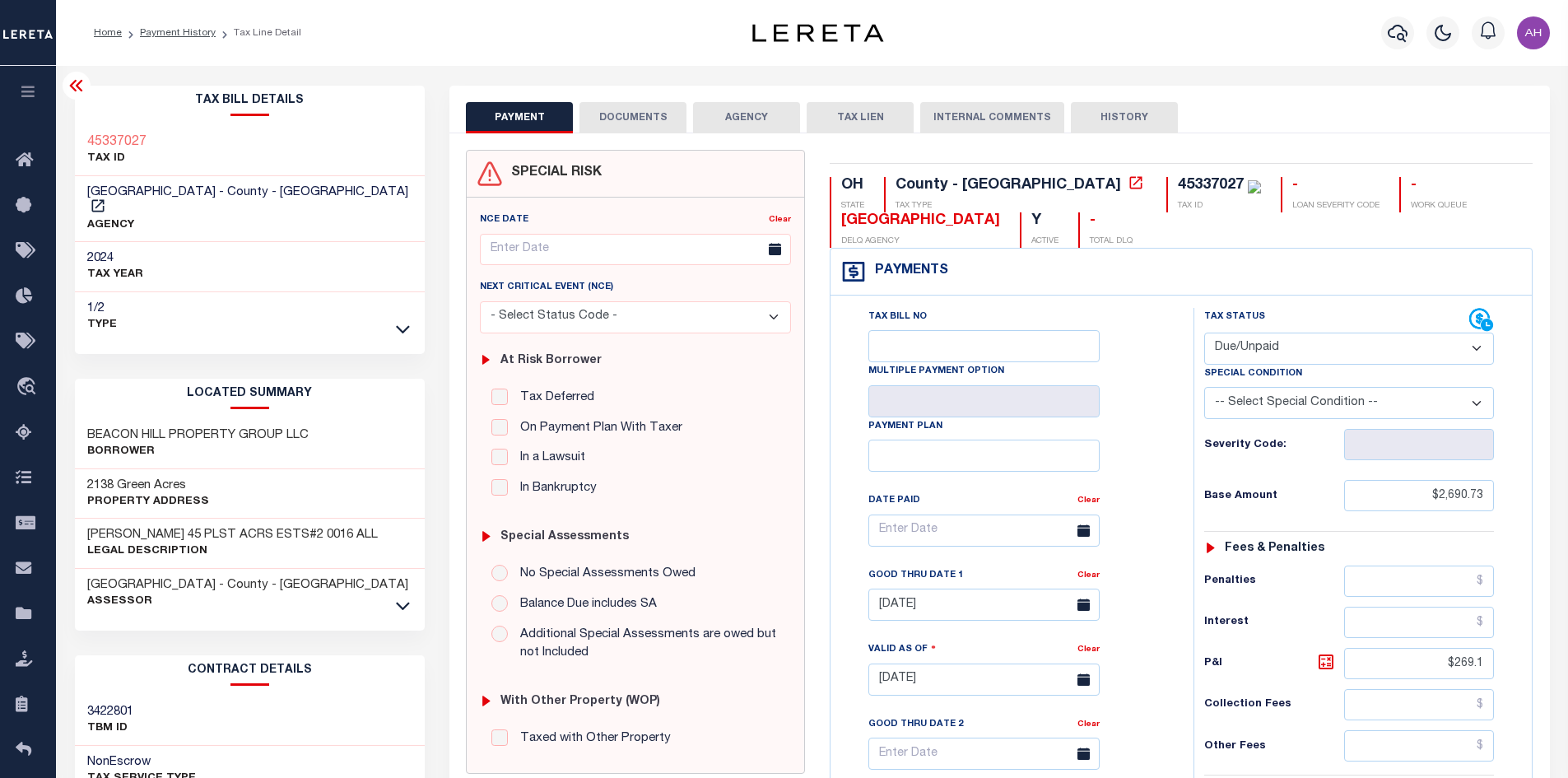
click at [350, 292] on div "1/2 Type" at bounding box center [250, 317] width 350 height 49
click at [403, 597] on icon at bounding box center [403, 606] width 14 height 17
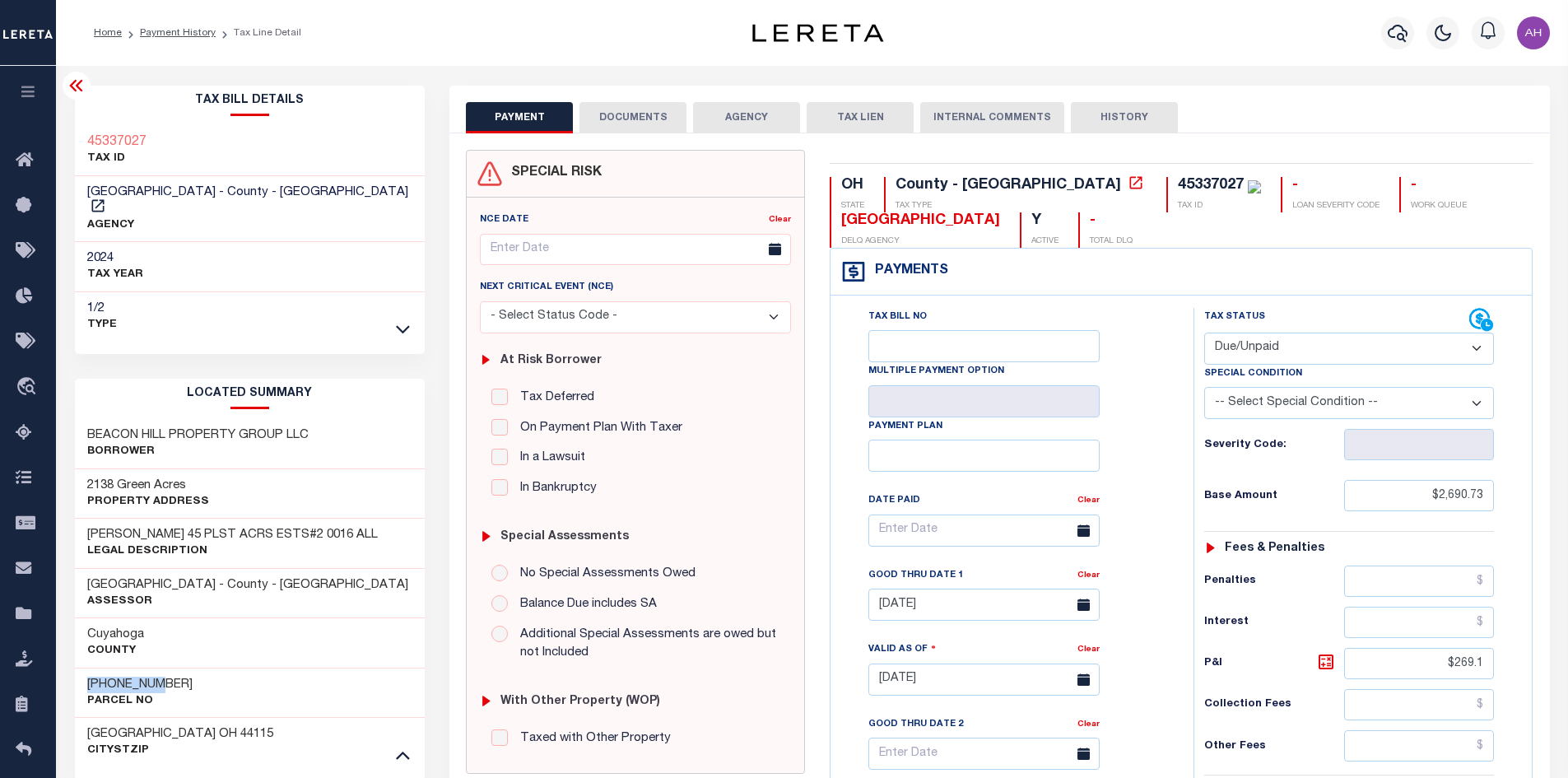
drag, startPoint x: 172, startPoint y: 666, endPoint x: 82, endPoint y: 667, distance: 90.0
click at [82, 668] on div "453-37-027 Parcel No" at bounding box center [250, 693] width 350 height 50
copy h3 "[PHONE_NUMBER]"
click at [201, 36] on link "Payment History" at bounding box center [178, 33] width 76 height 10
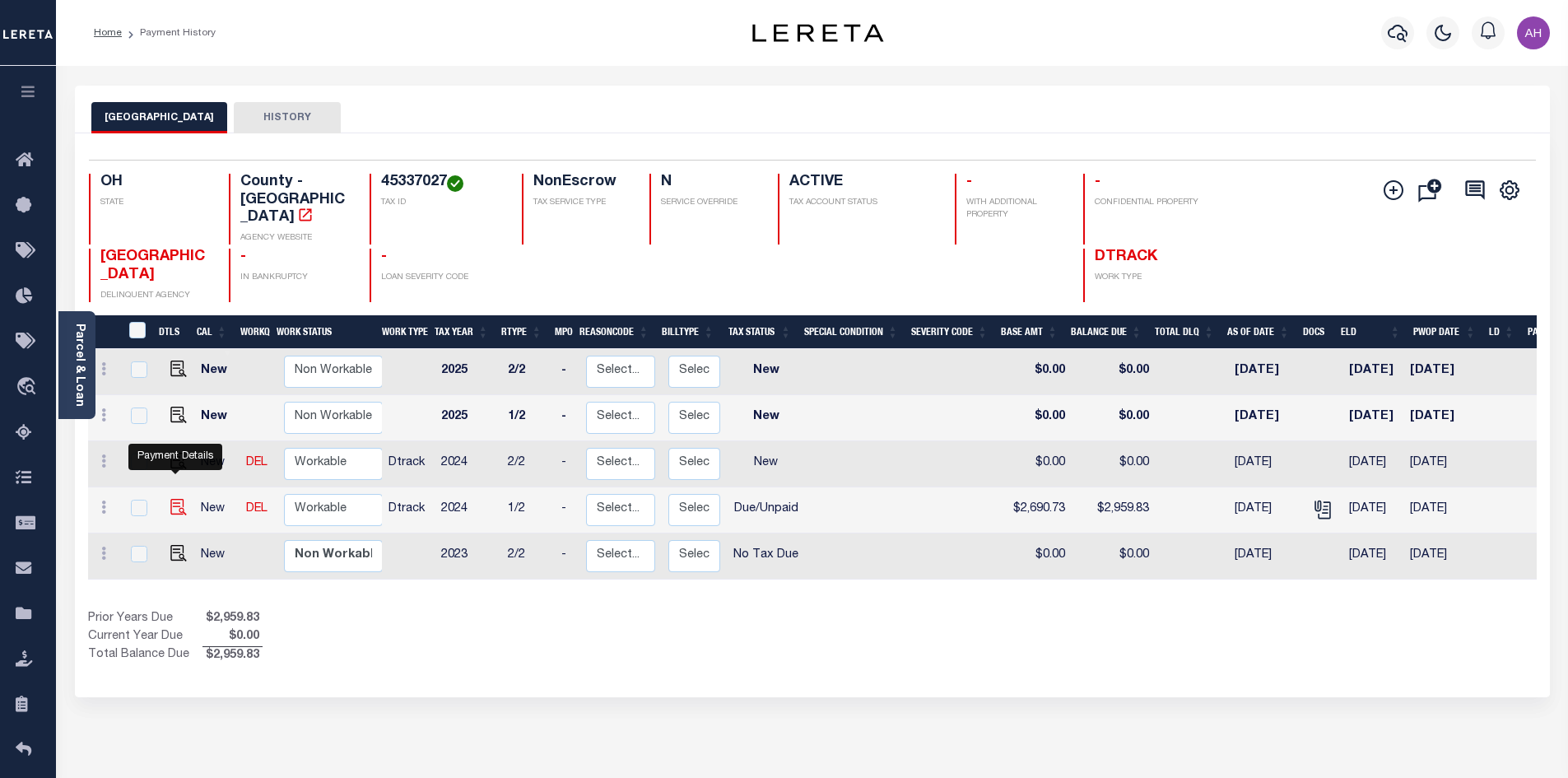
click at [175, 499] on img "" at bounding box center [178, 507] width 16 height 16
checkbox input "true"
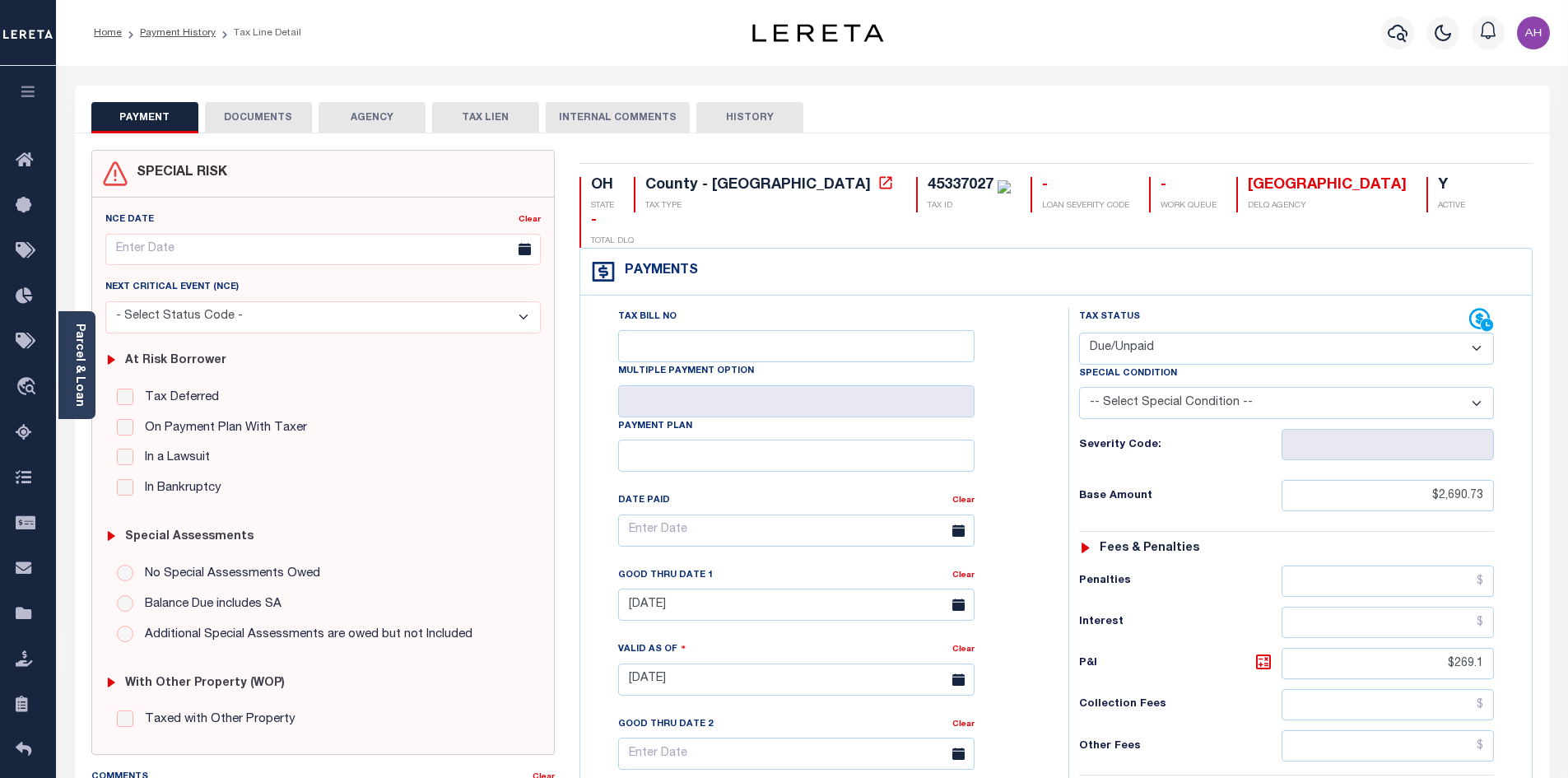
click at [1199, 333] on select "- Select Status Code - Open Due/Unpaid Paid Incomplete No Tax Due Internal Refu…" at bounding box center [1286, 349] width 415 height 32
select select "PYD"
click at [1079, 333] on select "- Select Status Code - Open Due/Unpaid Paid Incomplete No Tax Due Internal Refu…" at bounding box center [1286, 349] width 415 height 32
type input "[DATE]"
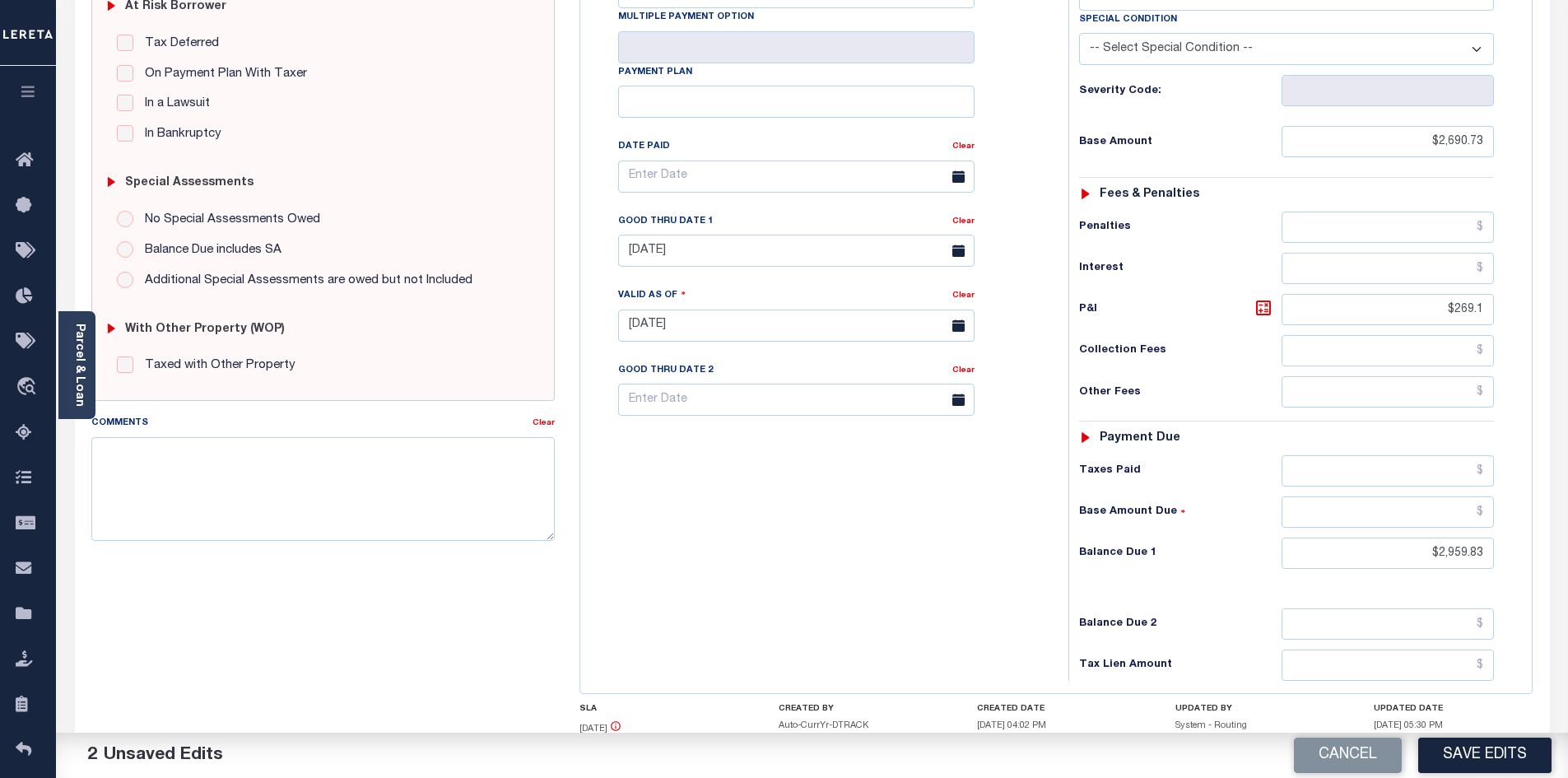
scroll to position [411, 0]
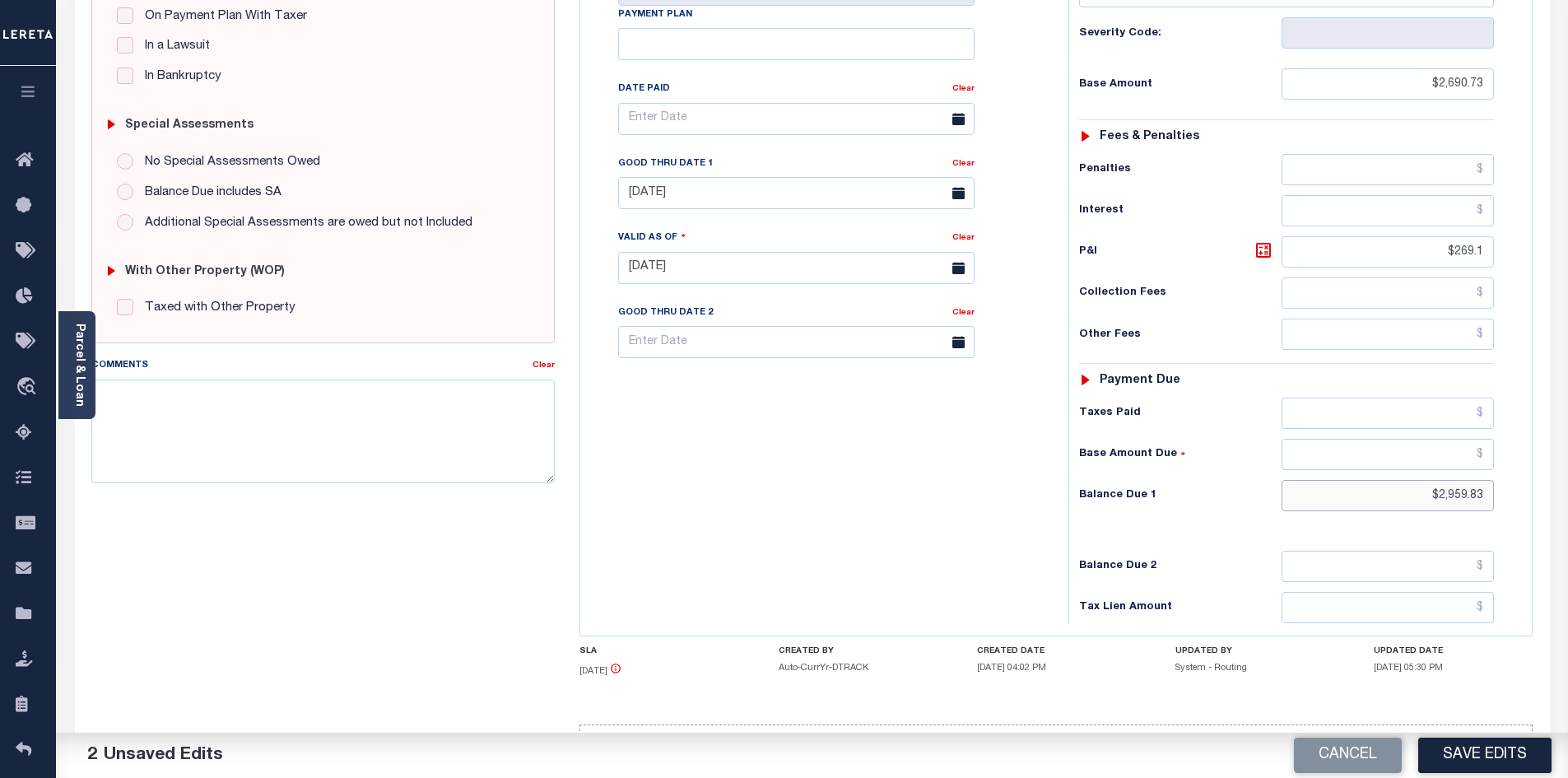
drag, startPoint x: 1408, startPoint y: 450, endPoint x: 1580, endPoint y: 465, distance: 172.7
click at [1567, 465] on html "Home Payment History Tax Line Detail" at bounding box center [784, 213] width 1568 height 1249
type input "$0.00"
click at [1496, 761] on button "Save Edits" at bounding box center [1485, 755] width 133 height 35
click at [967, 160] on link "Clear" at bounding box center [963, 164] width 22 height 8
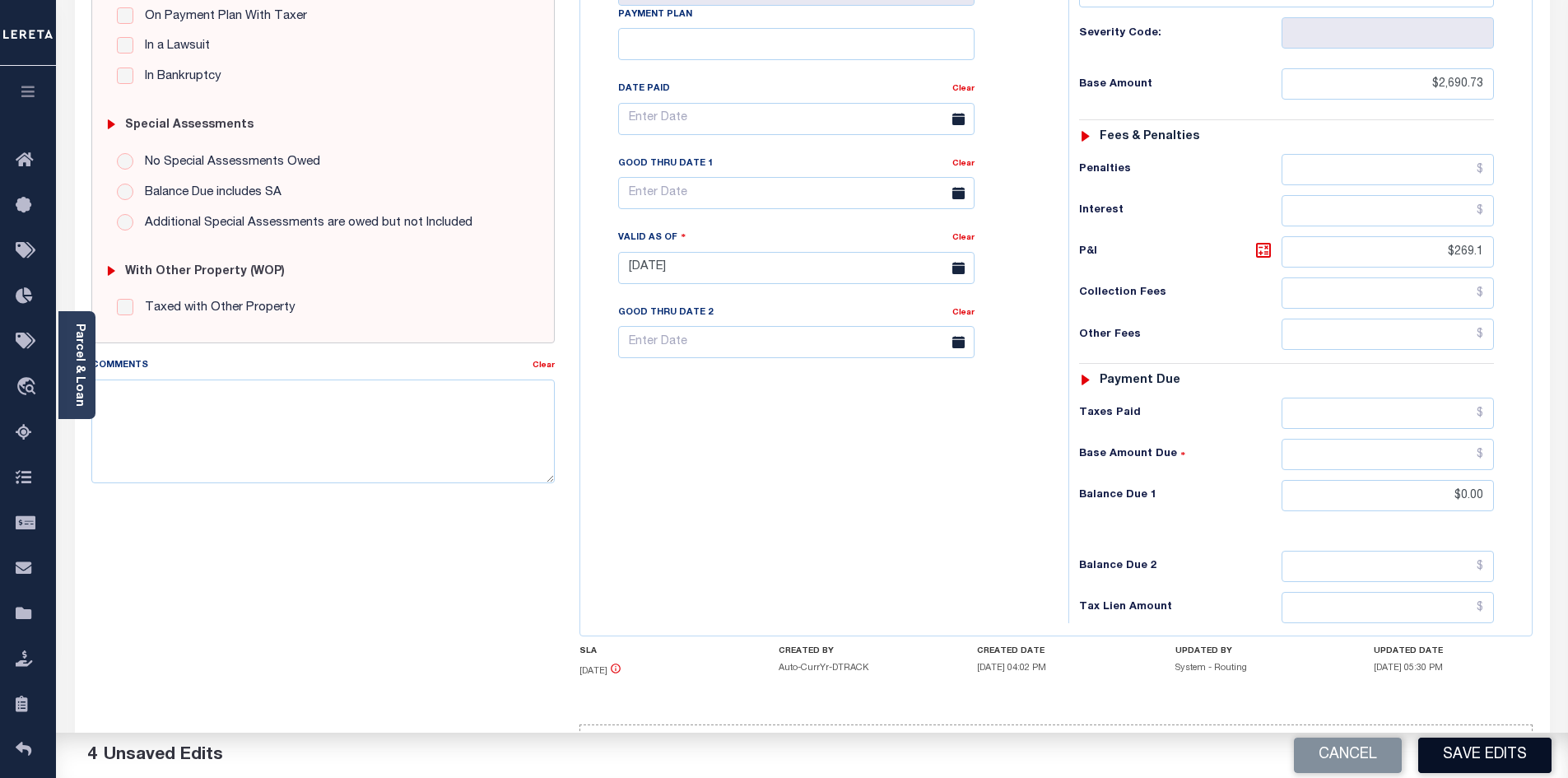
click at [1479, 767] on button "Save Edits" at bounding box center [1485, 755] width 133 height 35
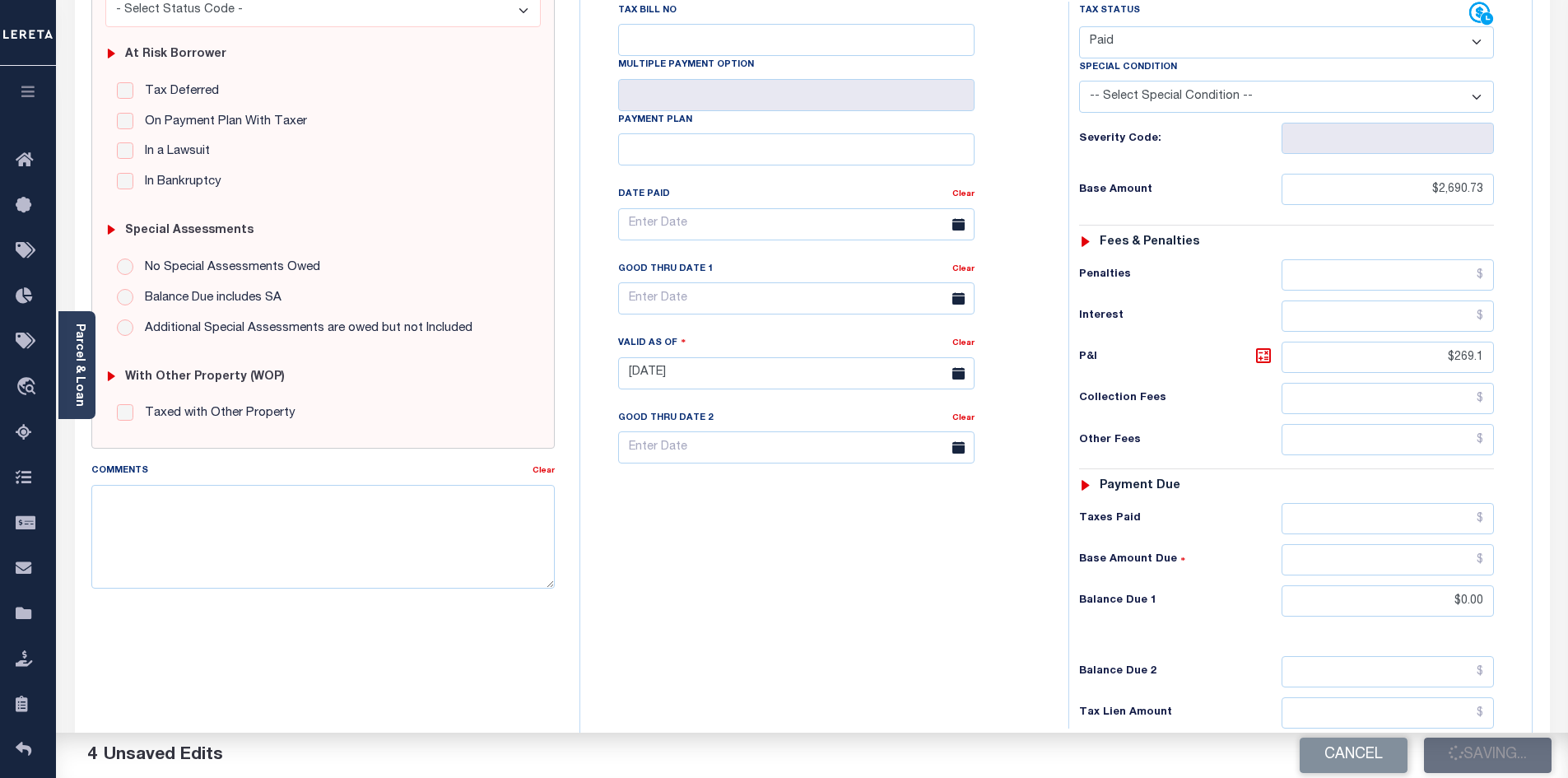
scroll to position [82, 0]
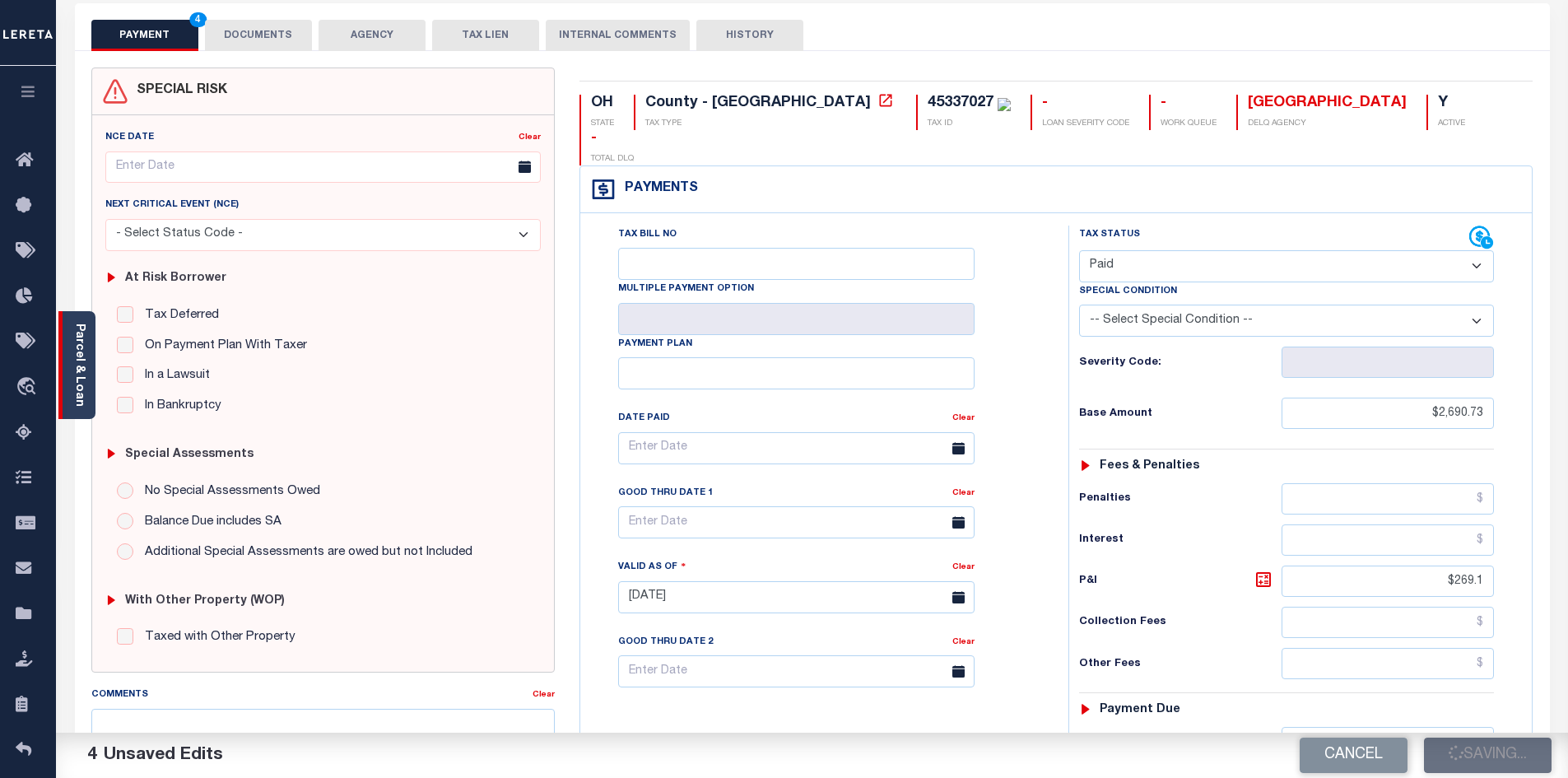
click at [86, 361] on div "Parcel & Loan" at bounding box center [77, 365] width 37 height 108
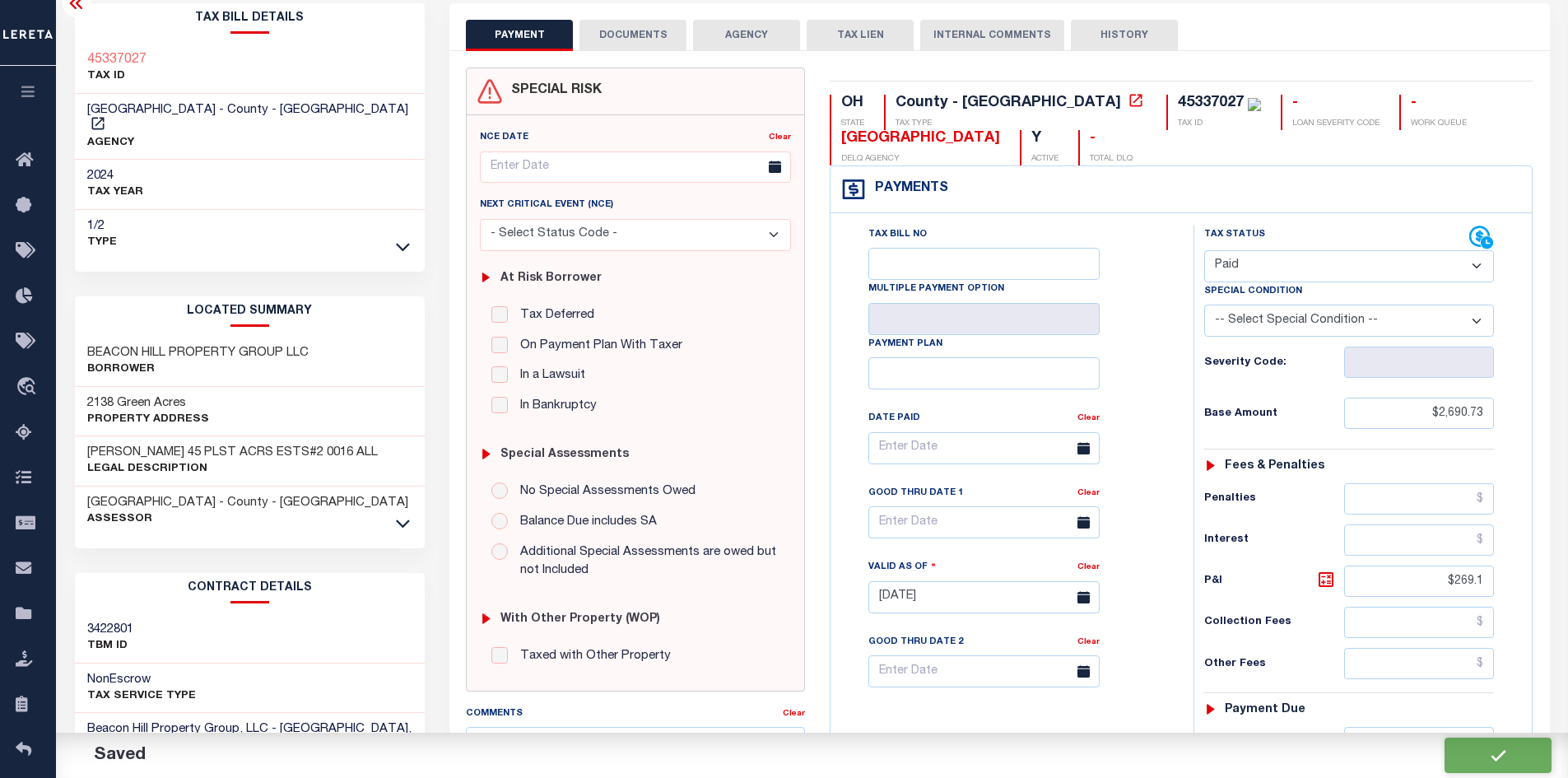
checkbox input "false"
type input "$2,690.73"
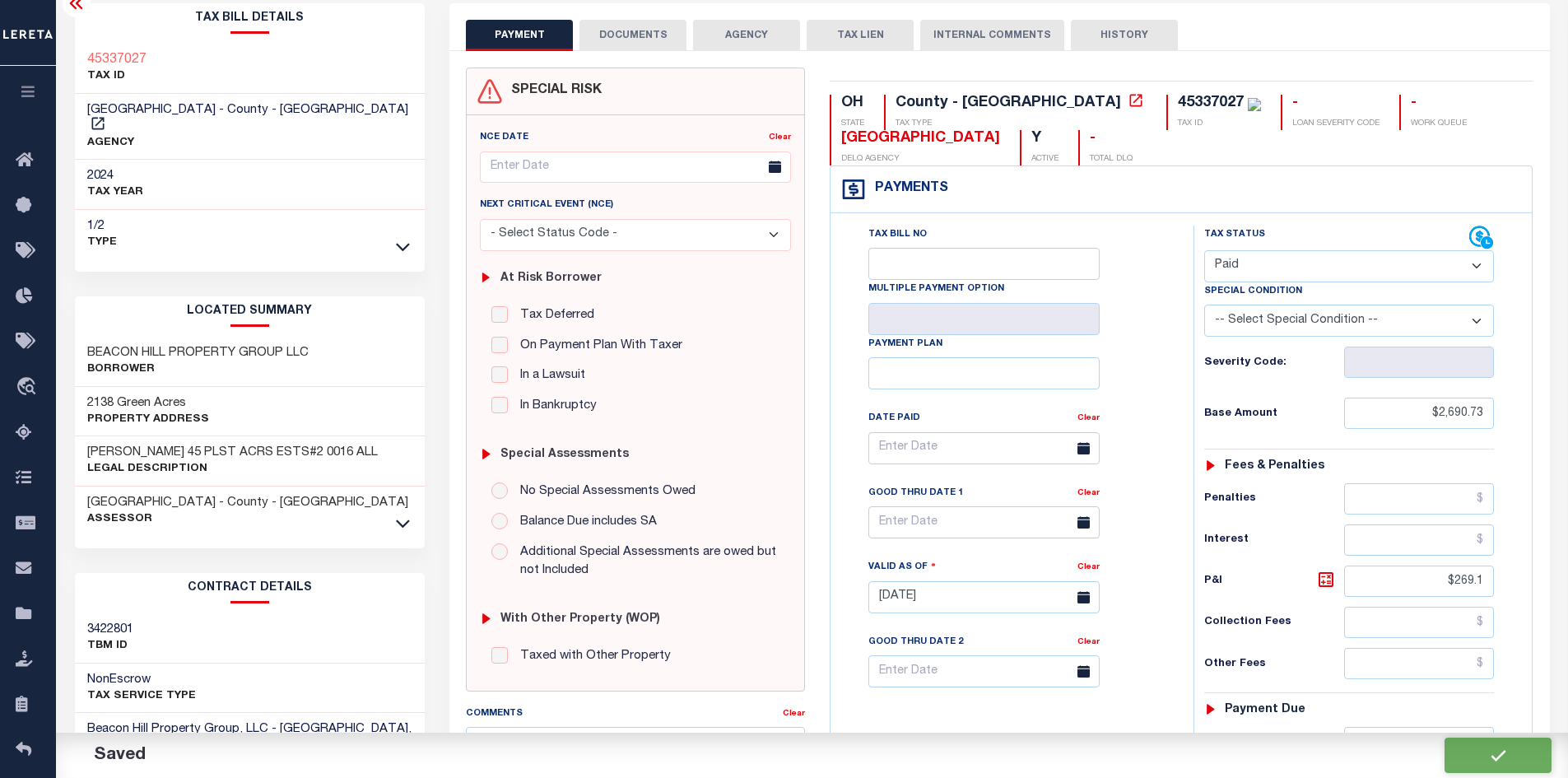
type input "$269.1"
type input "$0"
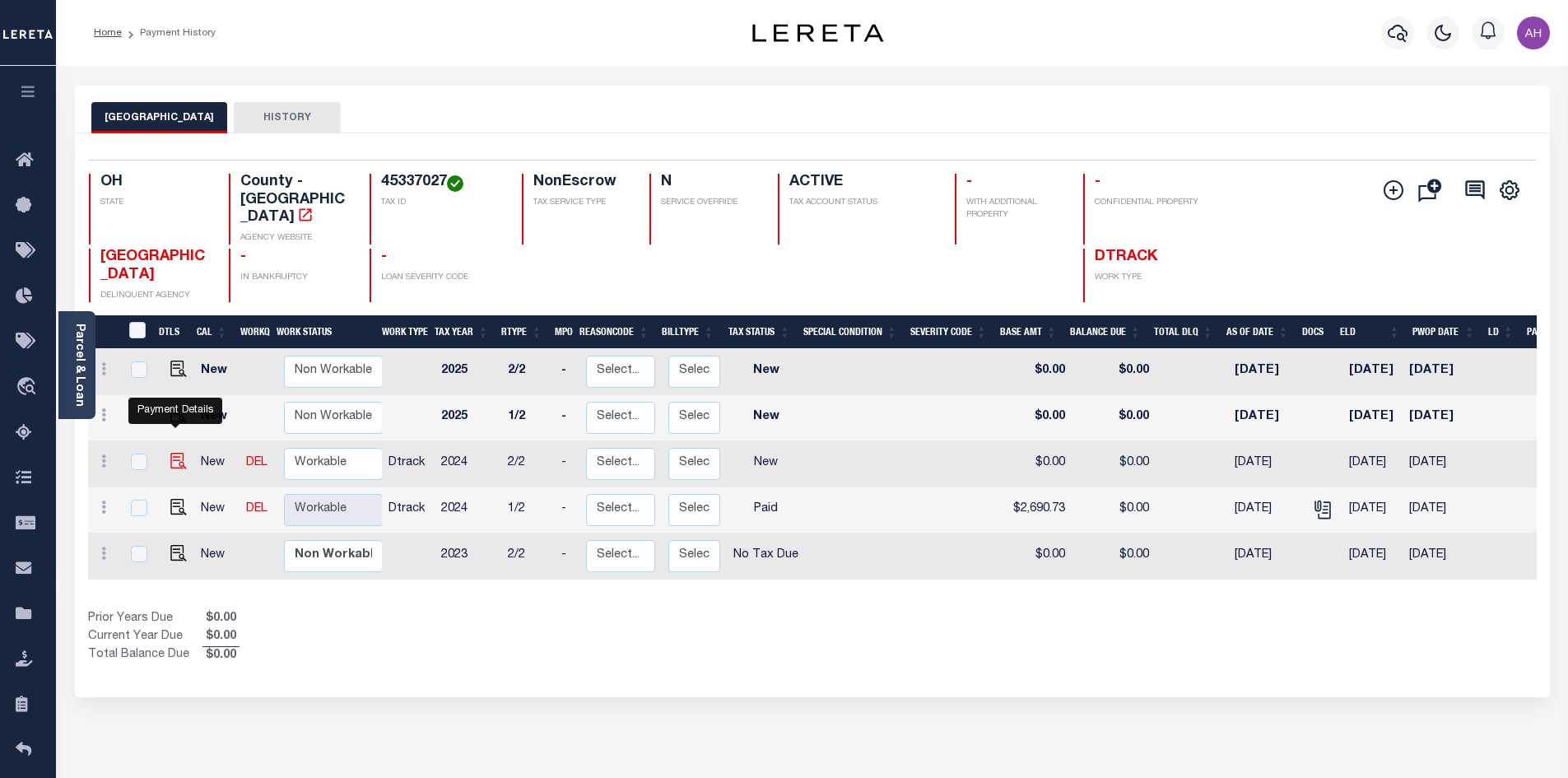
click at [178, 453] on img "" at bounding box center [178, 460] width 16 height 16
checkbox input "true"
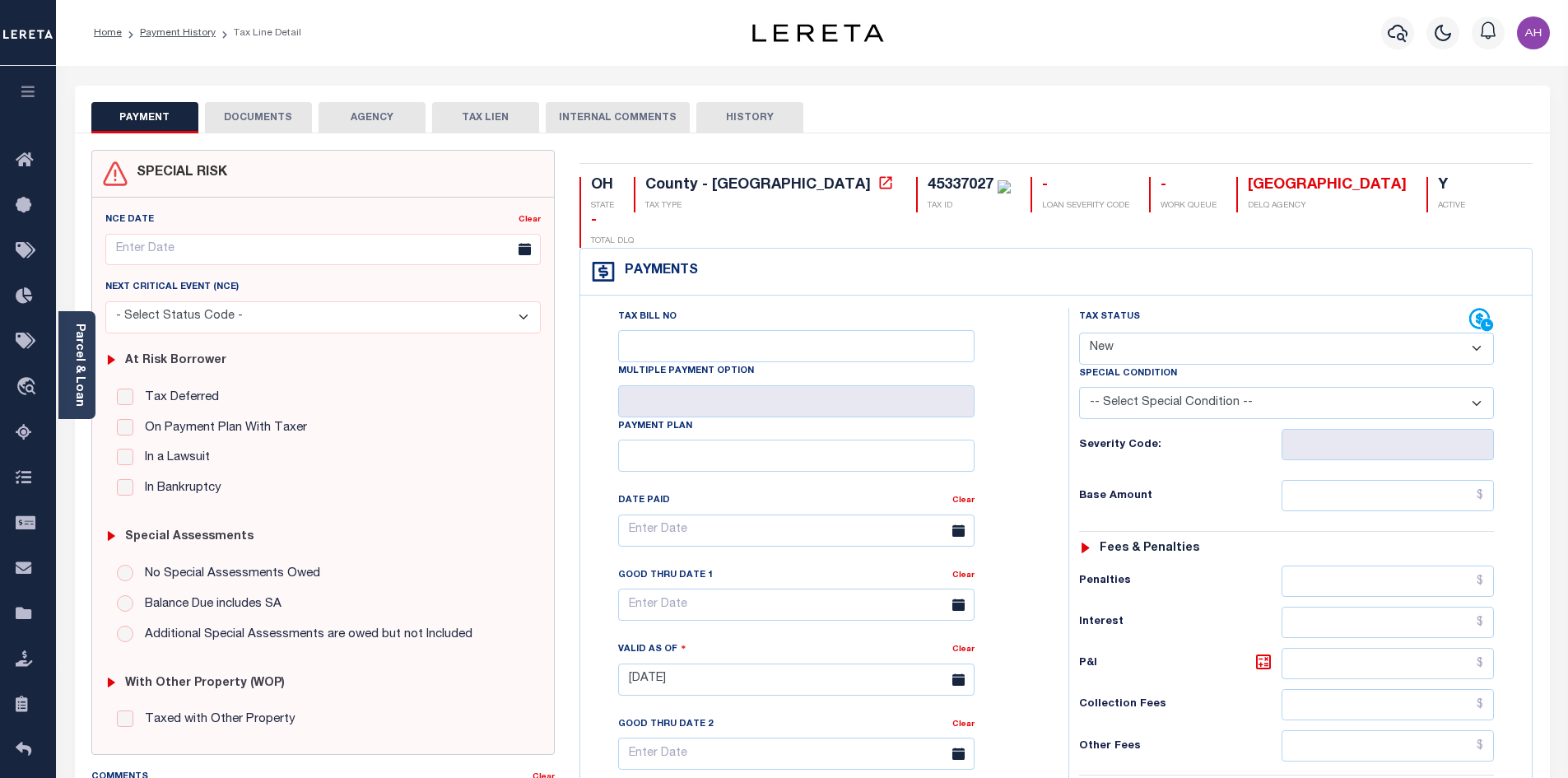
click at [1166, 333] on select "- Select Status Code - Open Due/Unpaid Paid Incomplete No Tax Due Internal Refu…" at bounding box center [1286, 349] width 415 height 32
select select "PYD"
click at [1079, 333] on select "- Select Status Code - Open Due/Unpaid Paid Incomplete No Tax Due Internal Refu…" at bounding box center [1286, 349] width 415 height 32
type input "[DATE]"
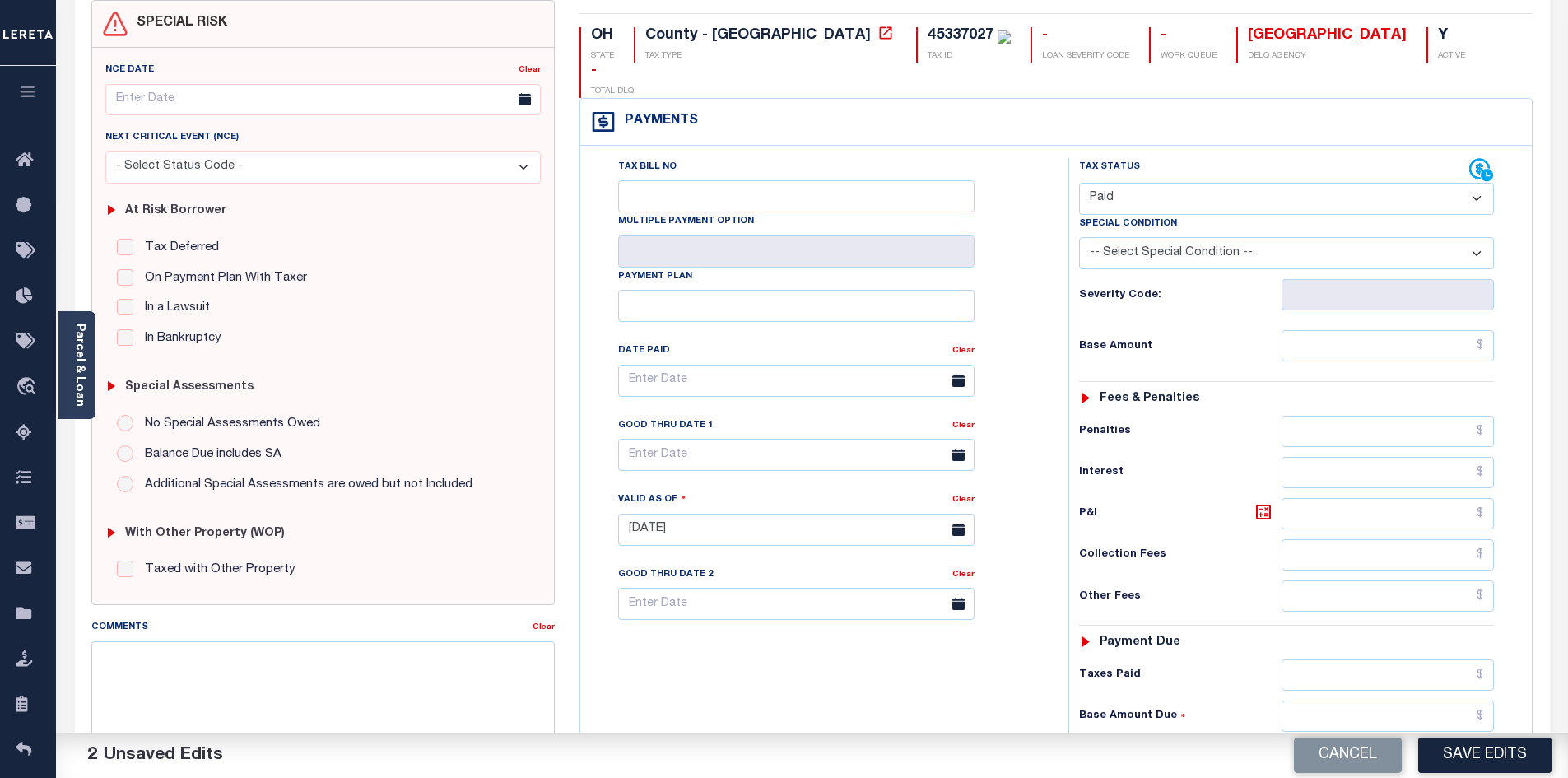
scroll to position [329, 0]
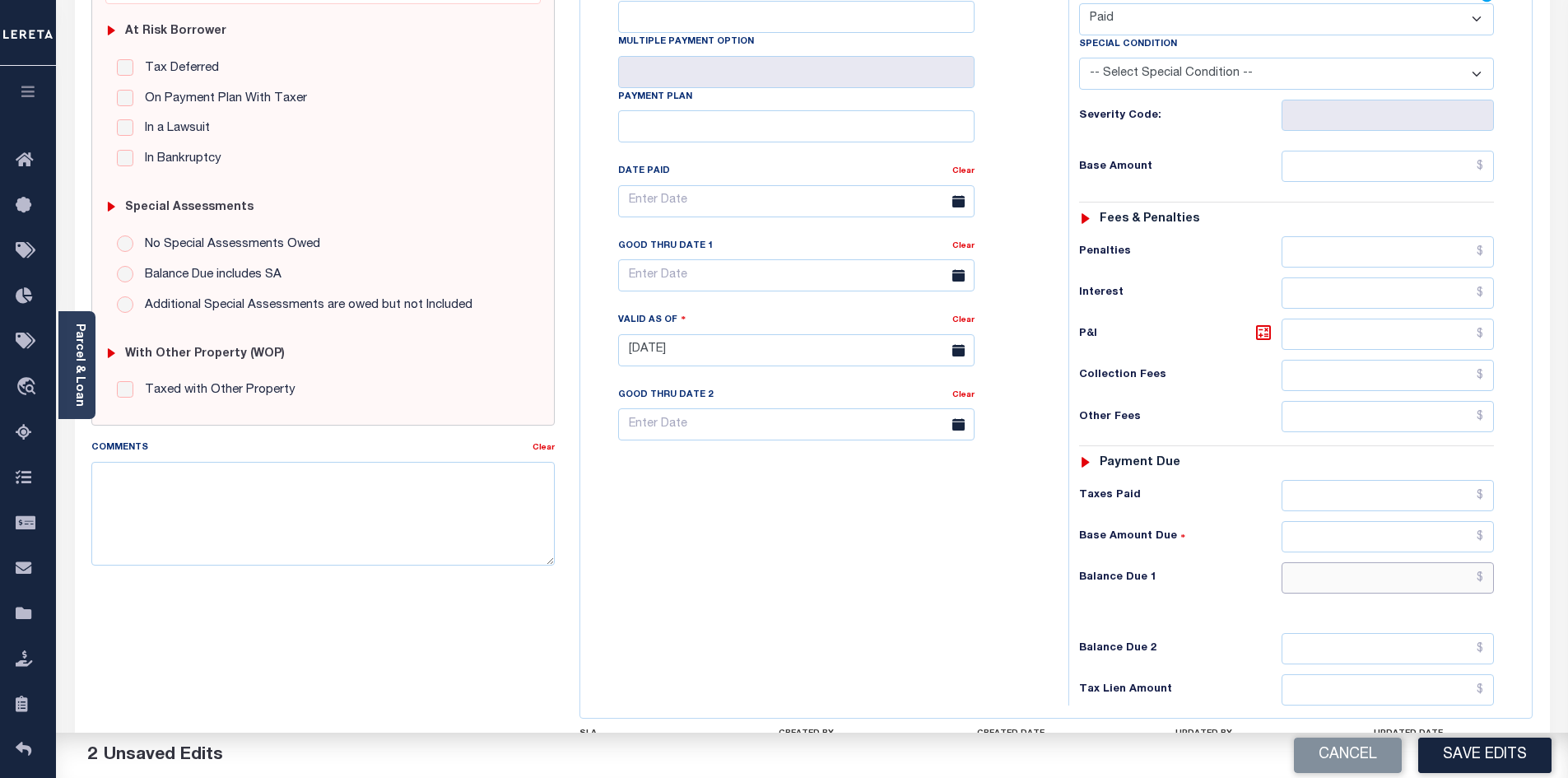
click at [1359, 563] on input "text" at bounding box center [1388, 578] width 213 height 31
type input "$0"
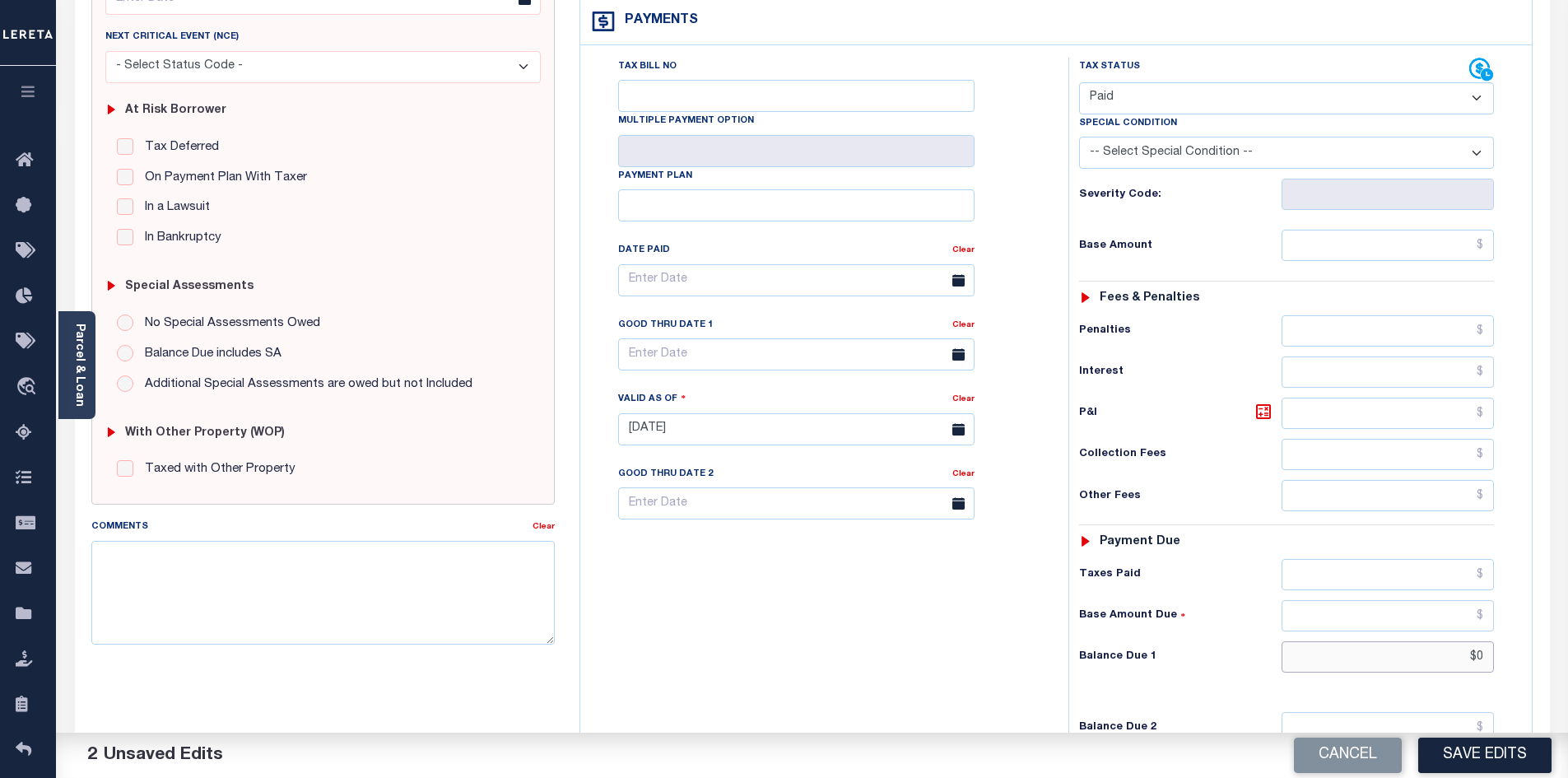
scroll to position [0, 0]
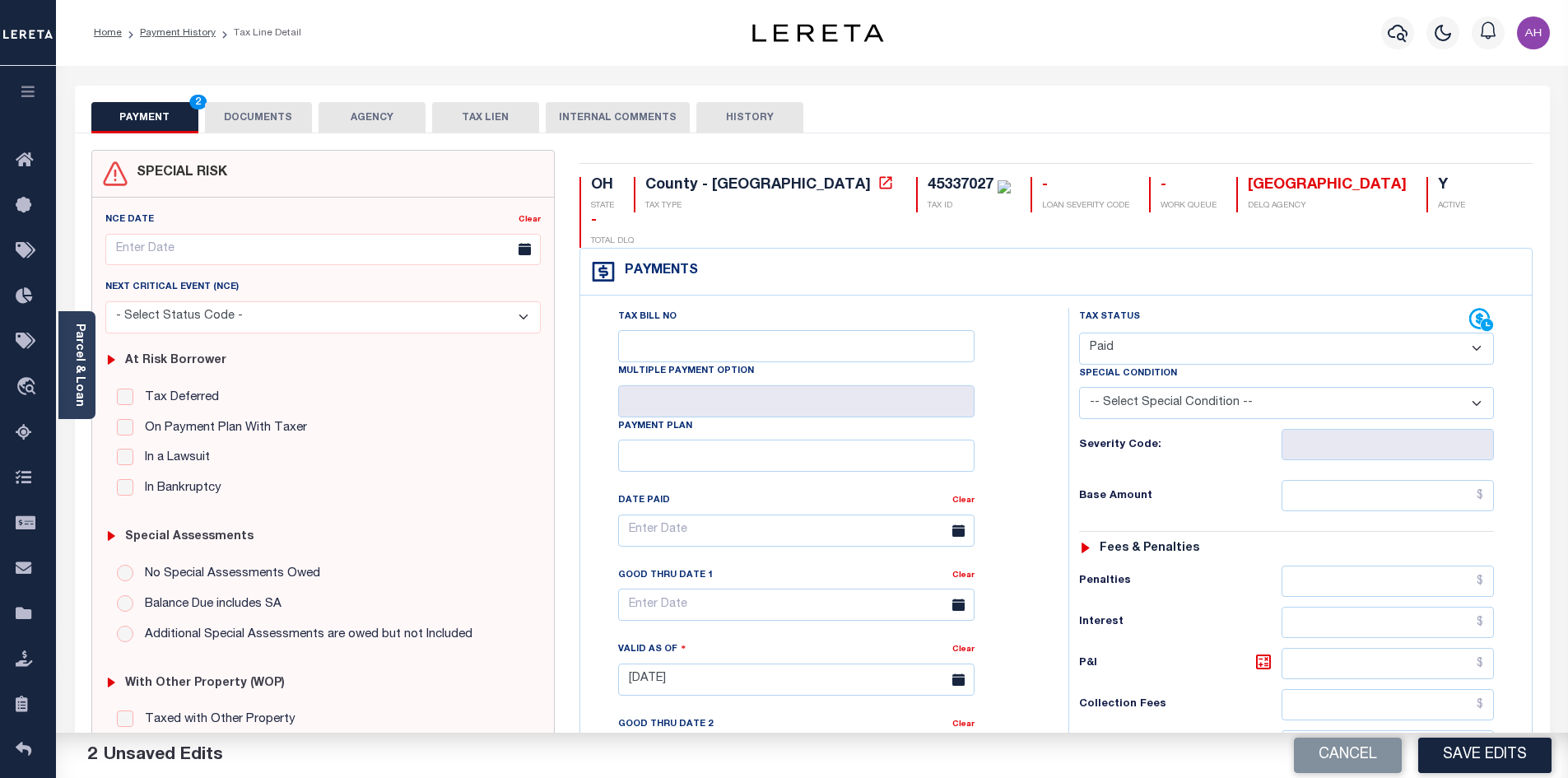
click at [304, 118] on button "DOCUMENTS" at bounding box center [258, 117] width 107 height 31
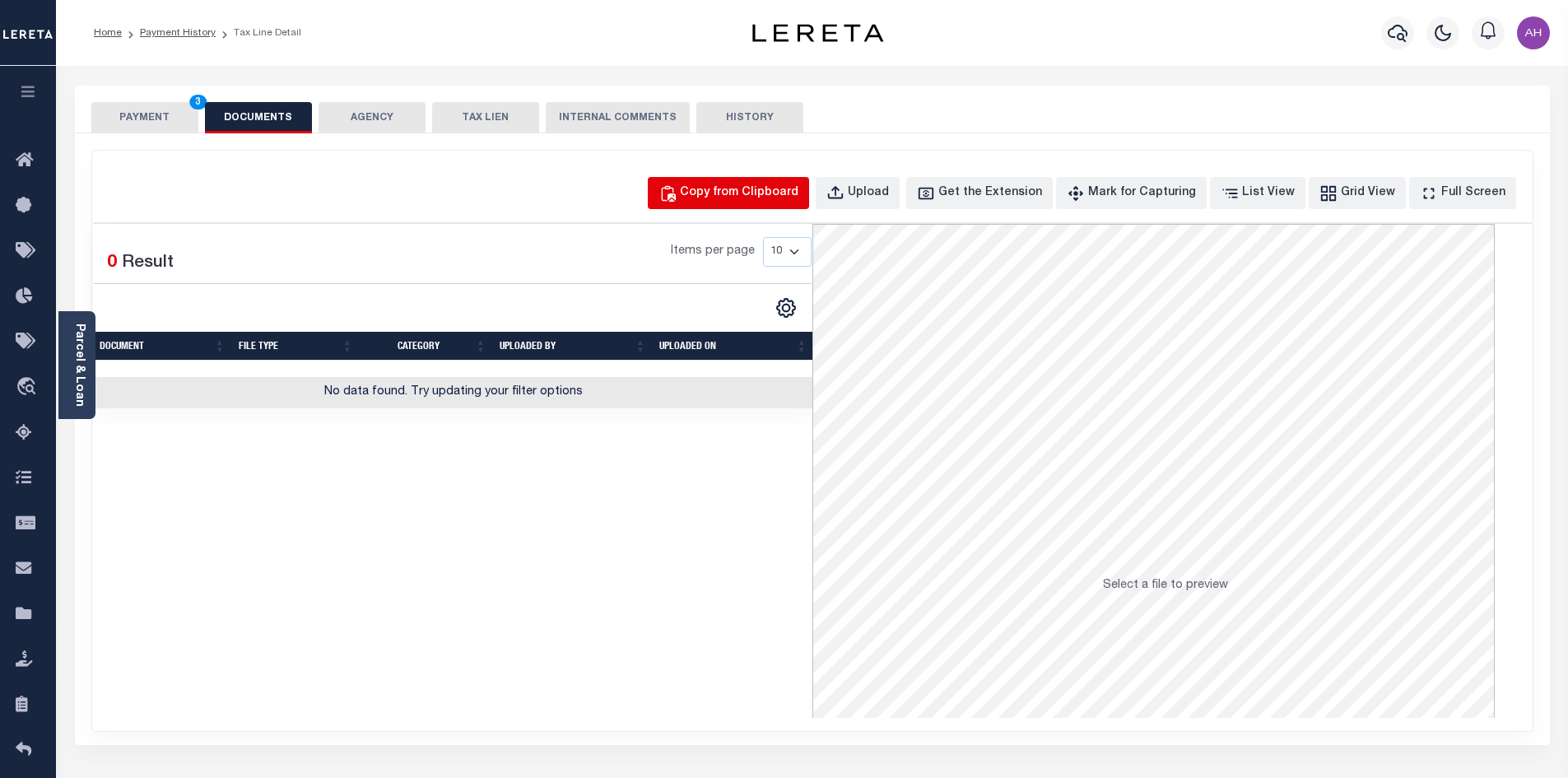
click at [726, 182] on button "Copy from Clipboard" at bounding box center [728, 193] width 161 height 32
select select "POP"
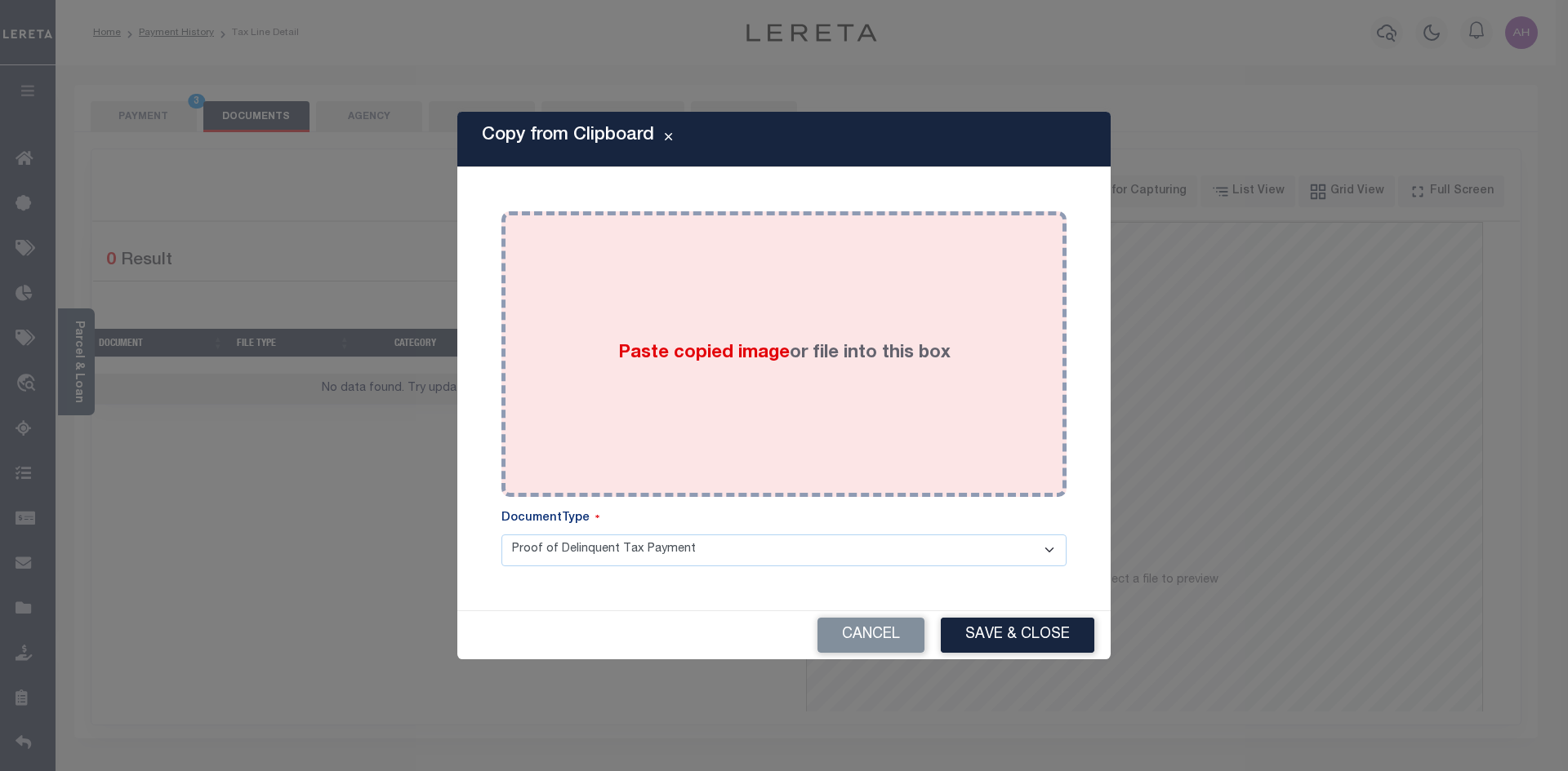
click at [780, 390] on div "Paste copied image or file into this box" at bounding box center [783, 354] width 540 height 261
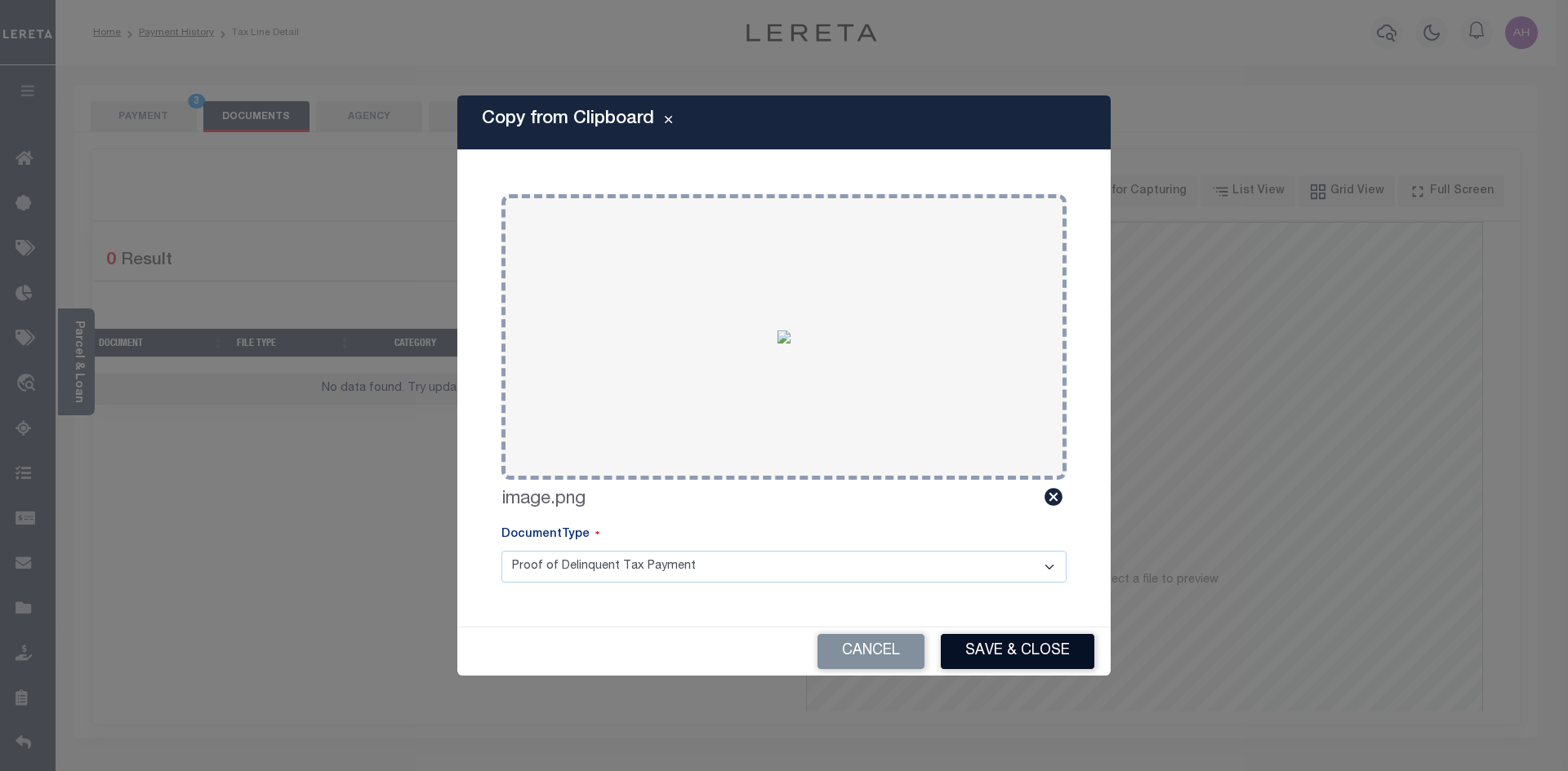
click at [981, 646] on button "Save & Close" at bounding box center [1017, 651] width 153 height 35
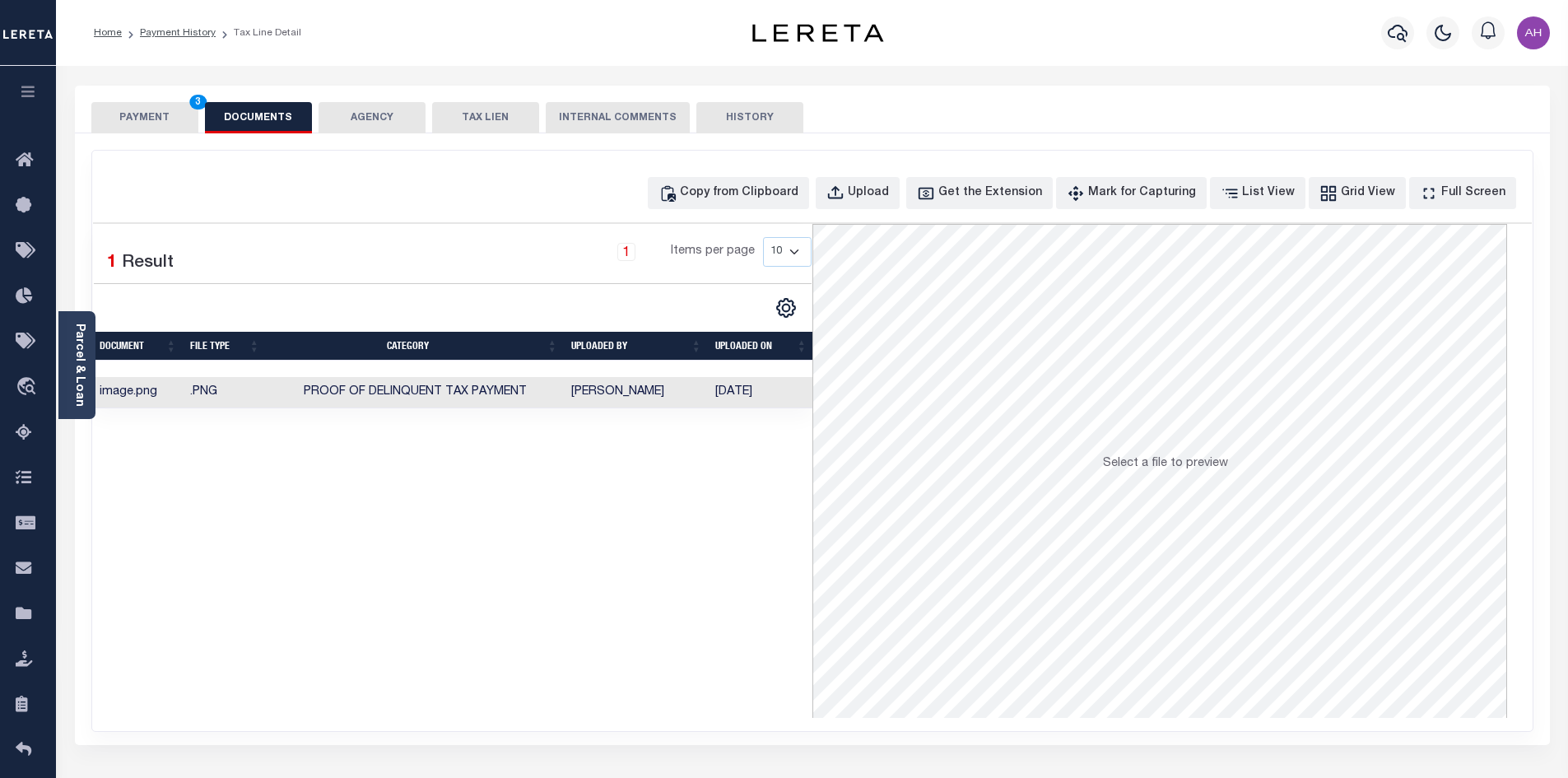
click at [181, 124] on button "PAYMENT 3" at bounding box center [144, 117] width 107 height 31
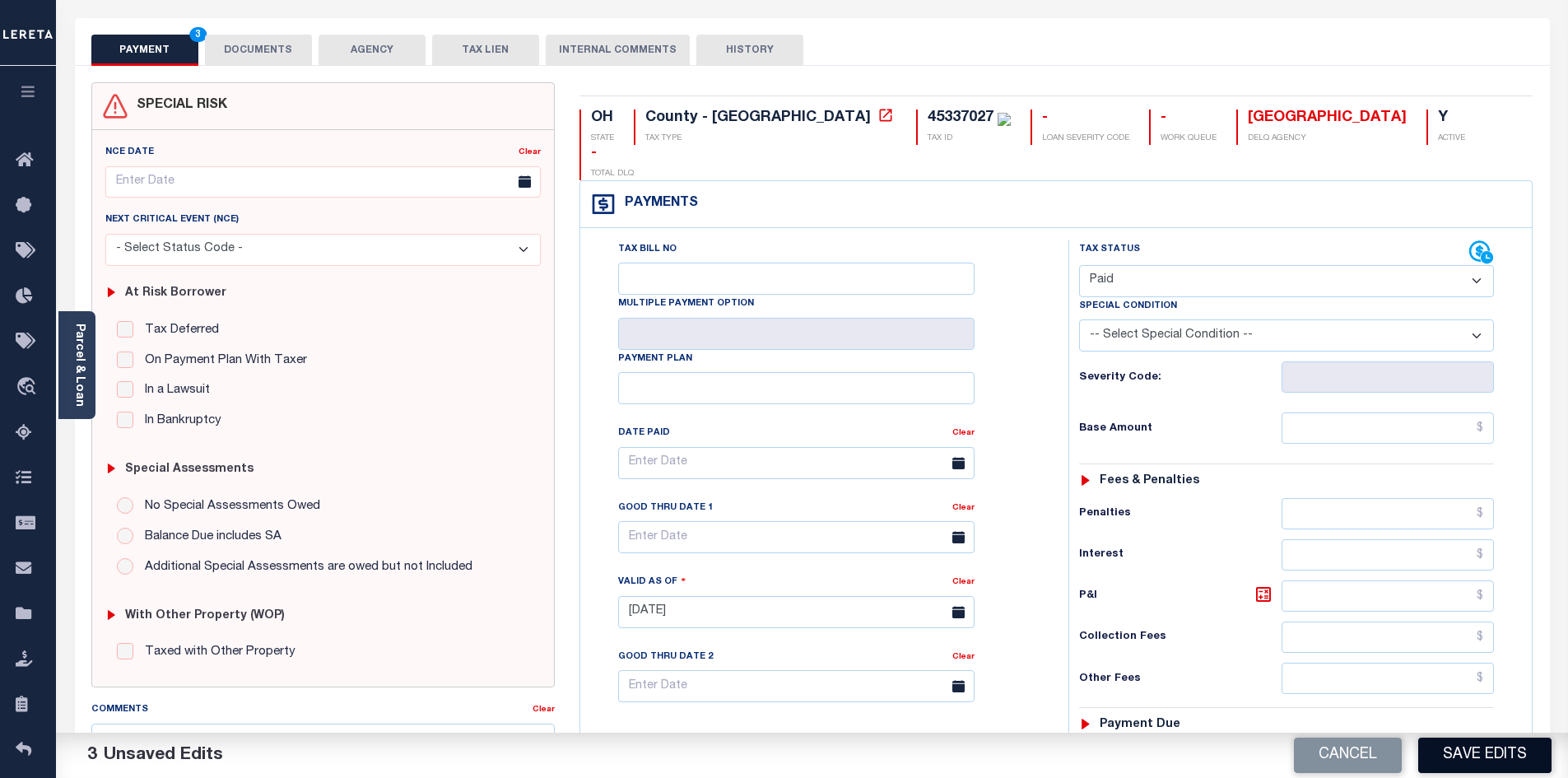
scroll to position [440, 0]
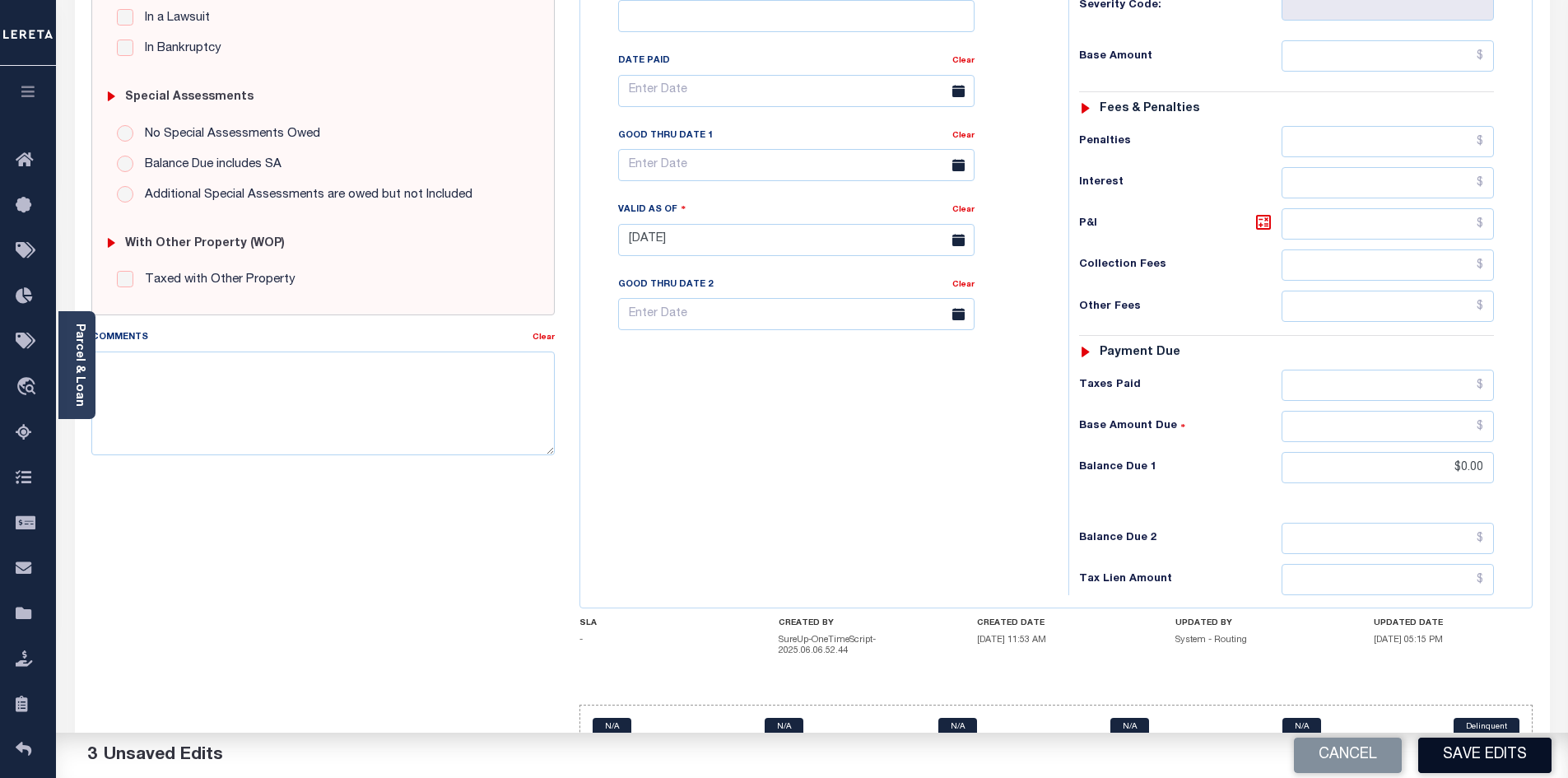
click at [1459, 747] on button "Save Edits" at bounding box center [1485, 755] width 133 height 35
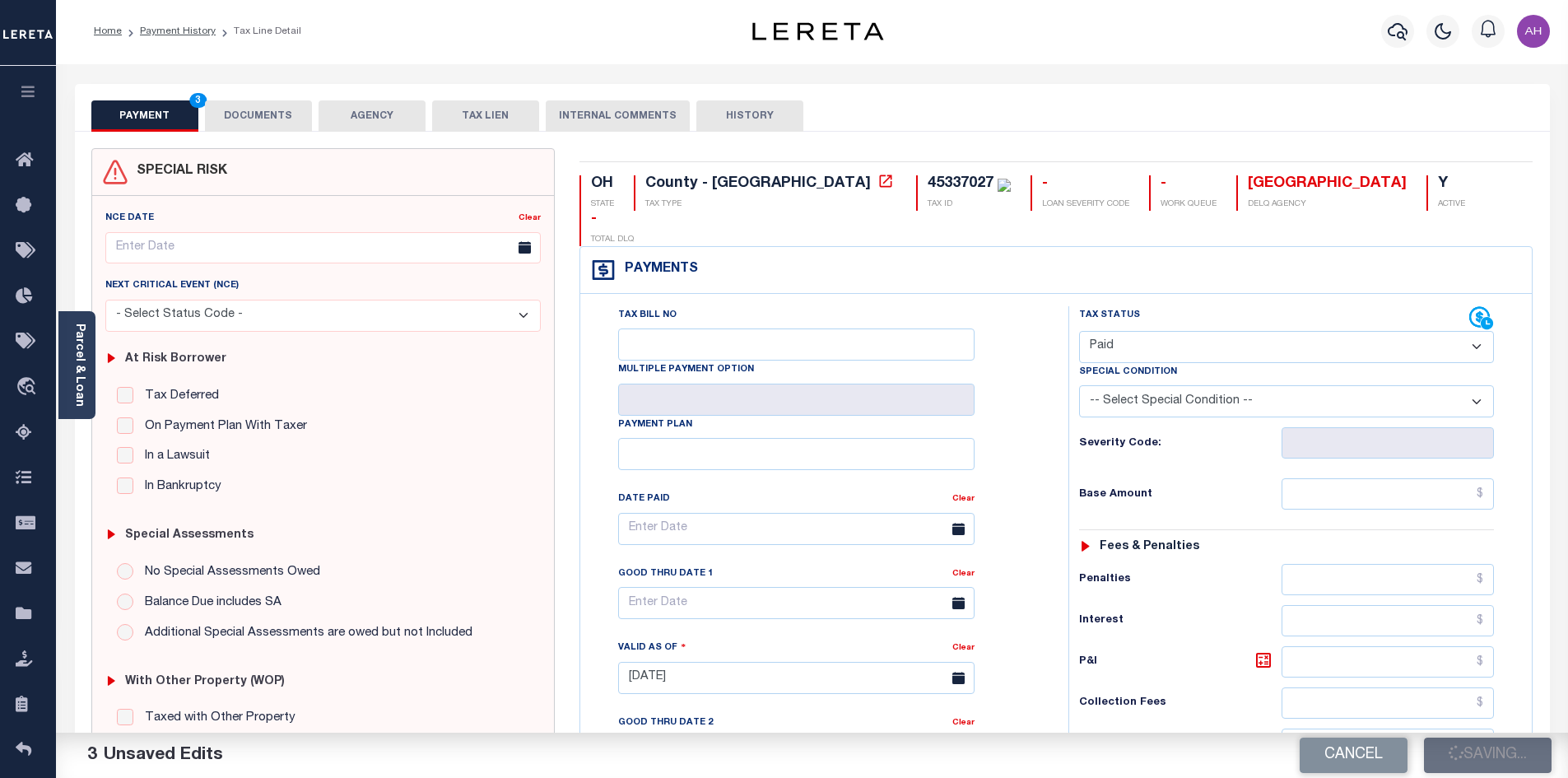
scroll to position [0, 0]
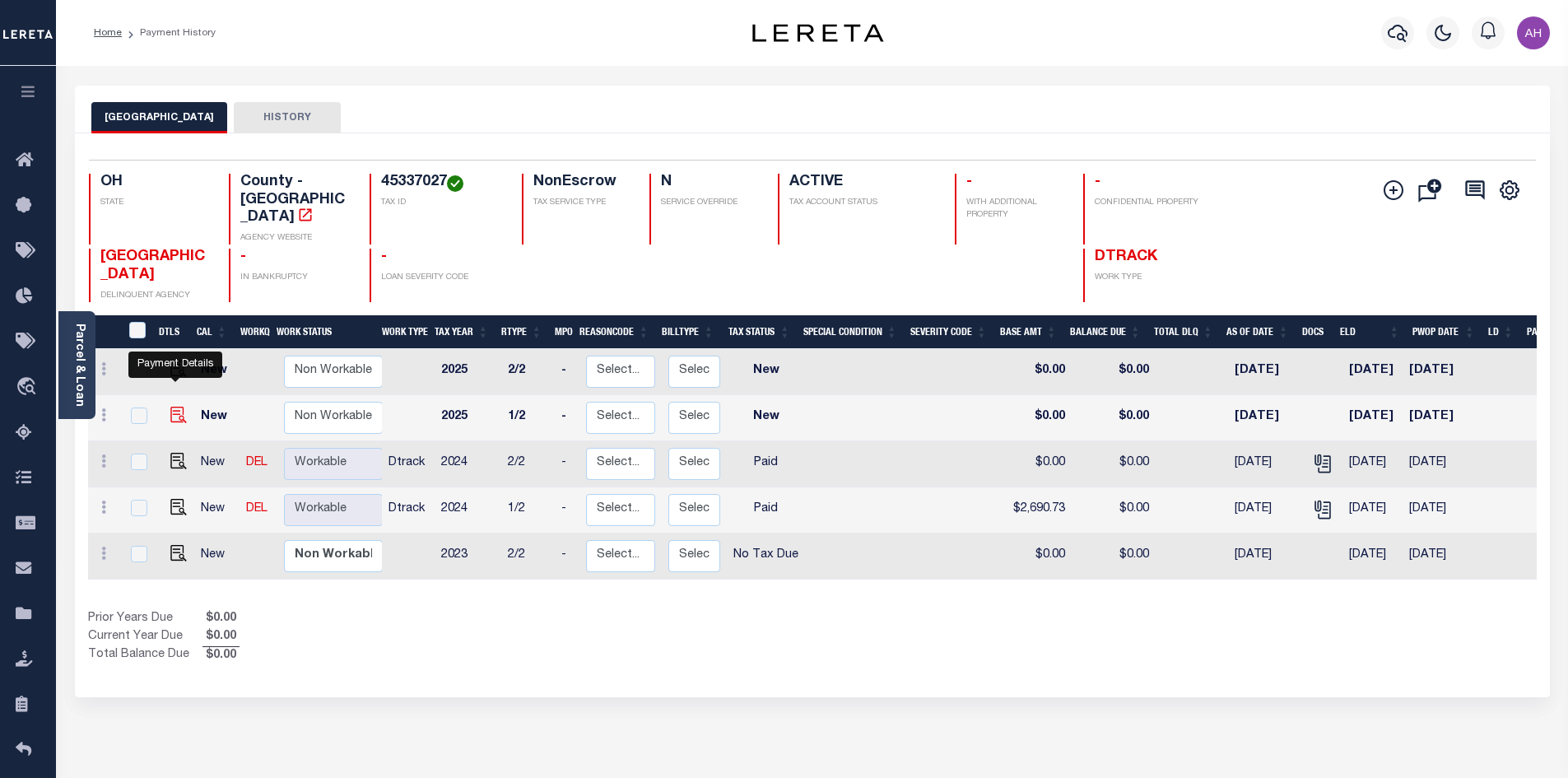
click at [182, 407] on img "" at bounding box center [178, 415] width 16 height 16
checkbox input "true"
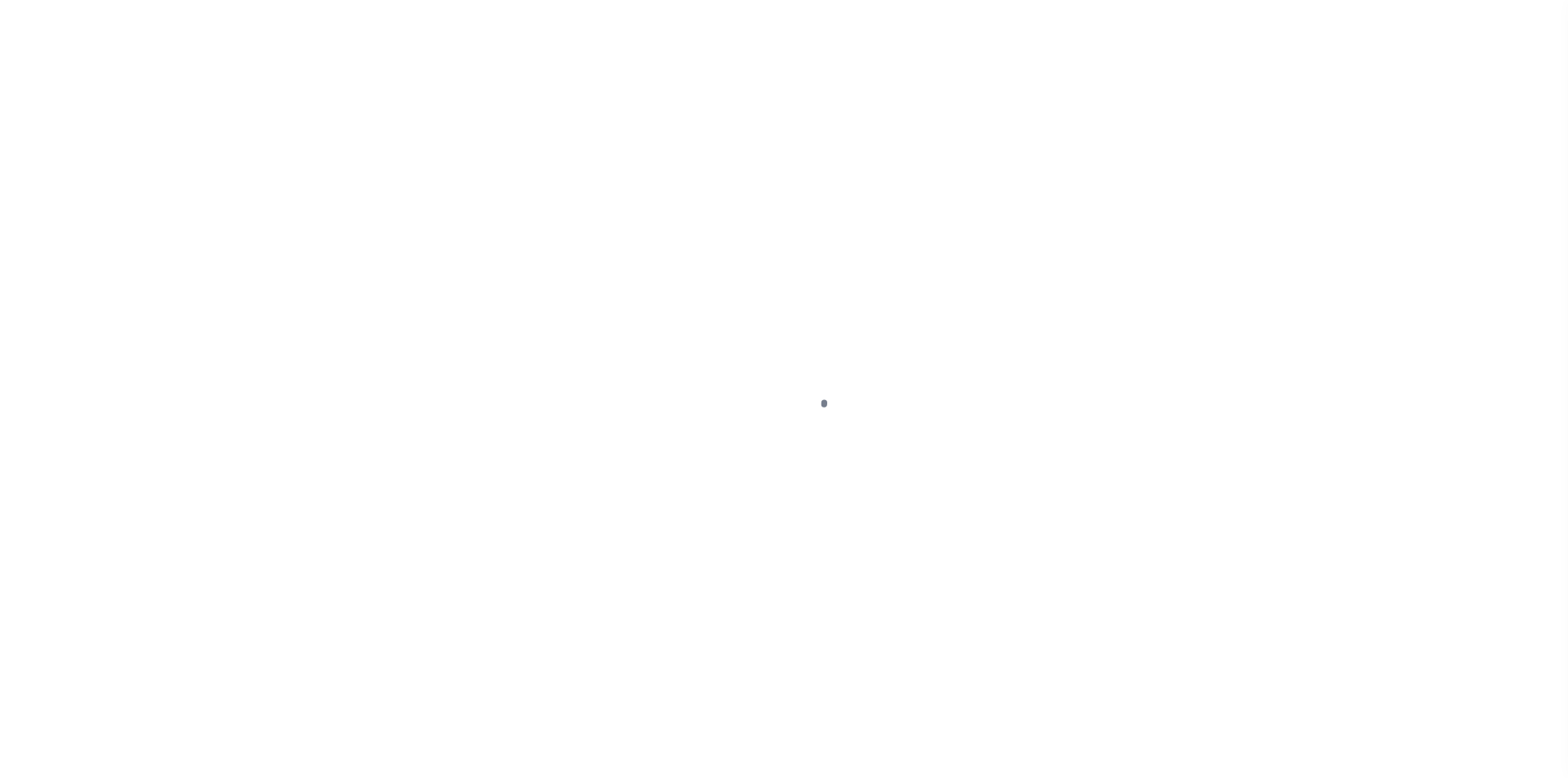
select select "NW2"
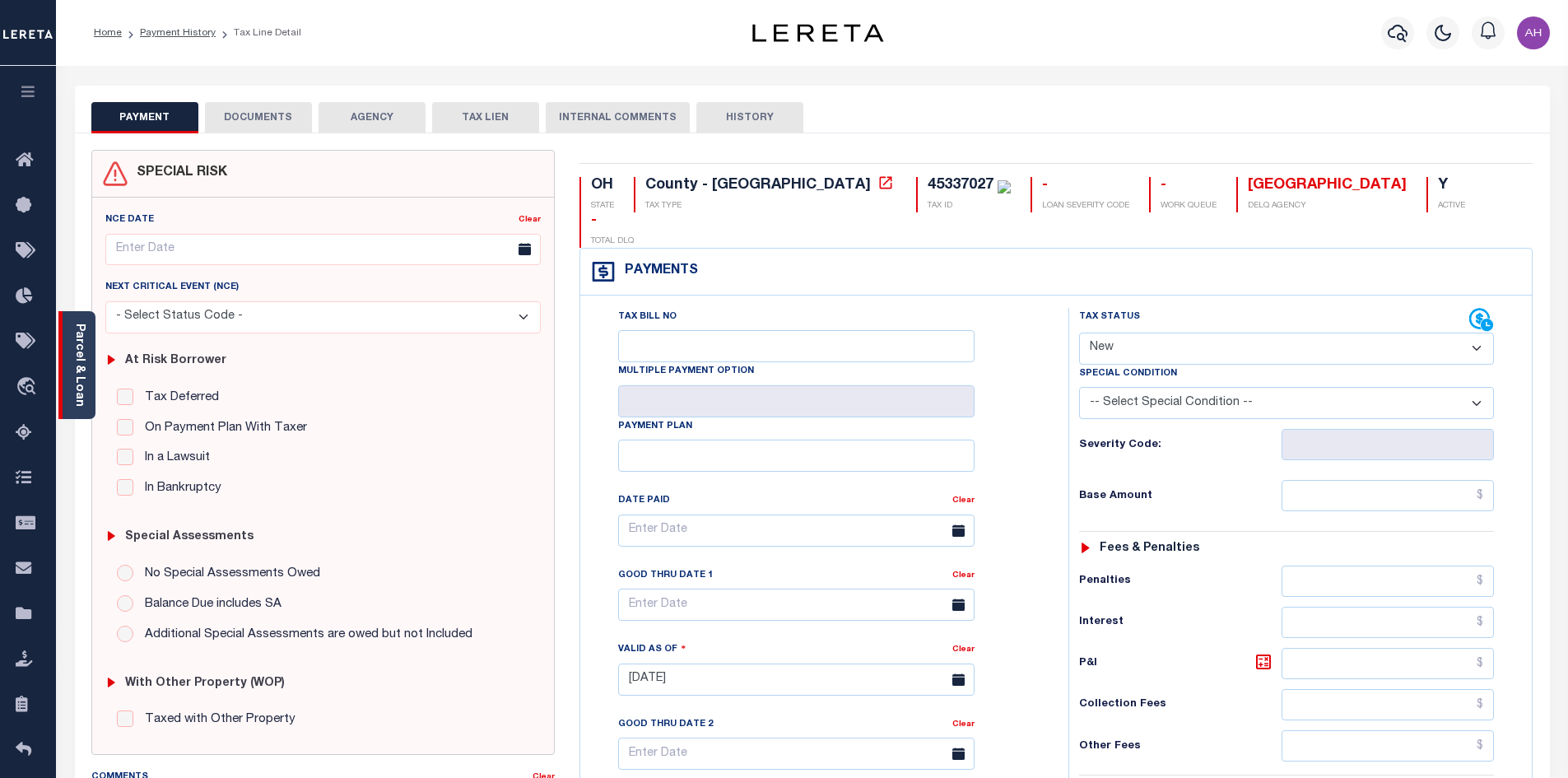
click at [81, 340] on link "Parcel & Loan" at bounding box center [79, 365] width 12 height 83
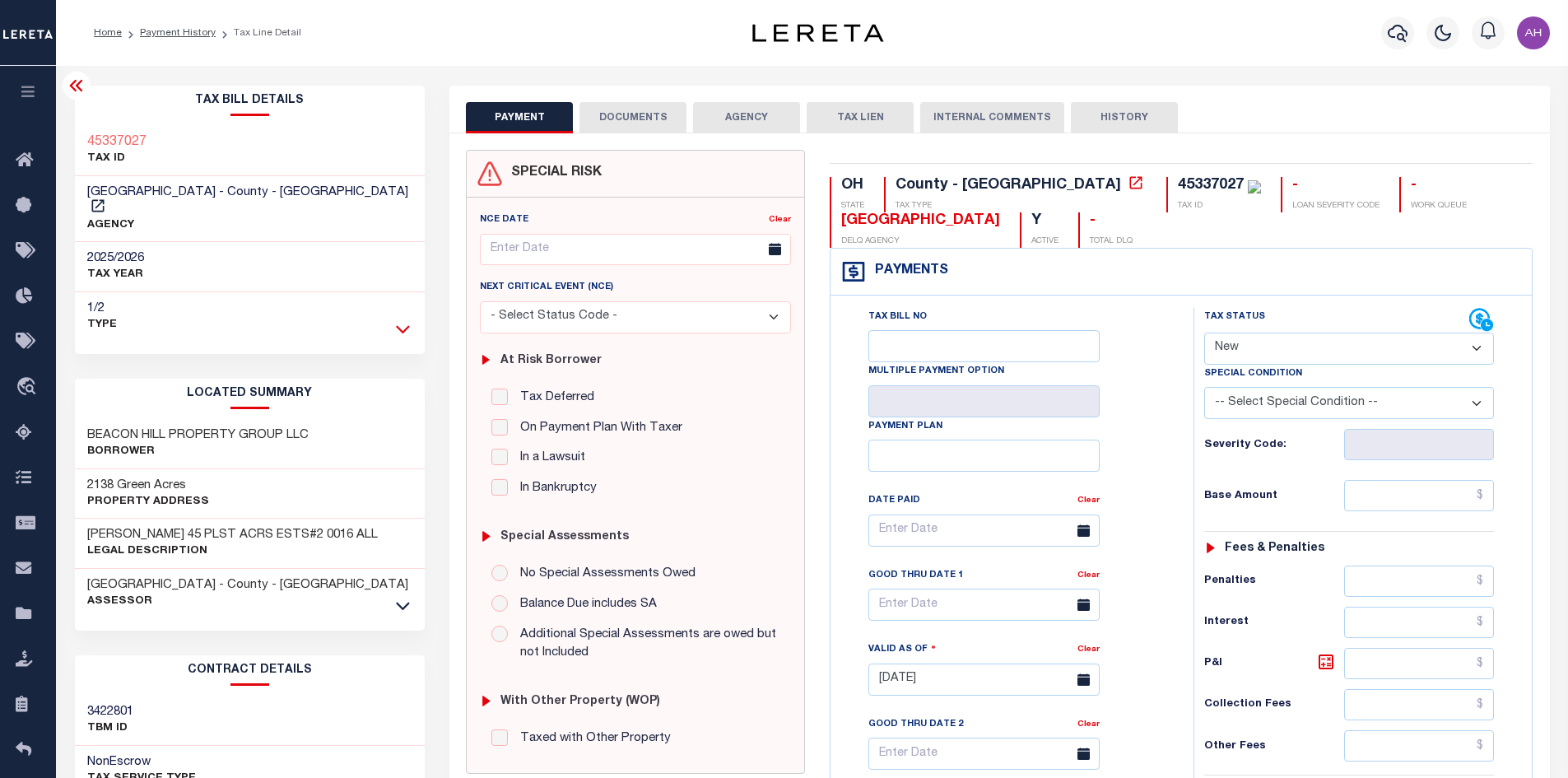
click at [409, 320] on icon at bounding box center [403, 329] width 14 height 17
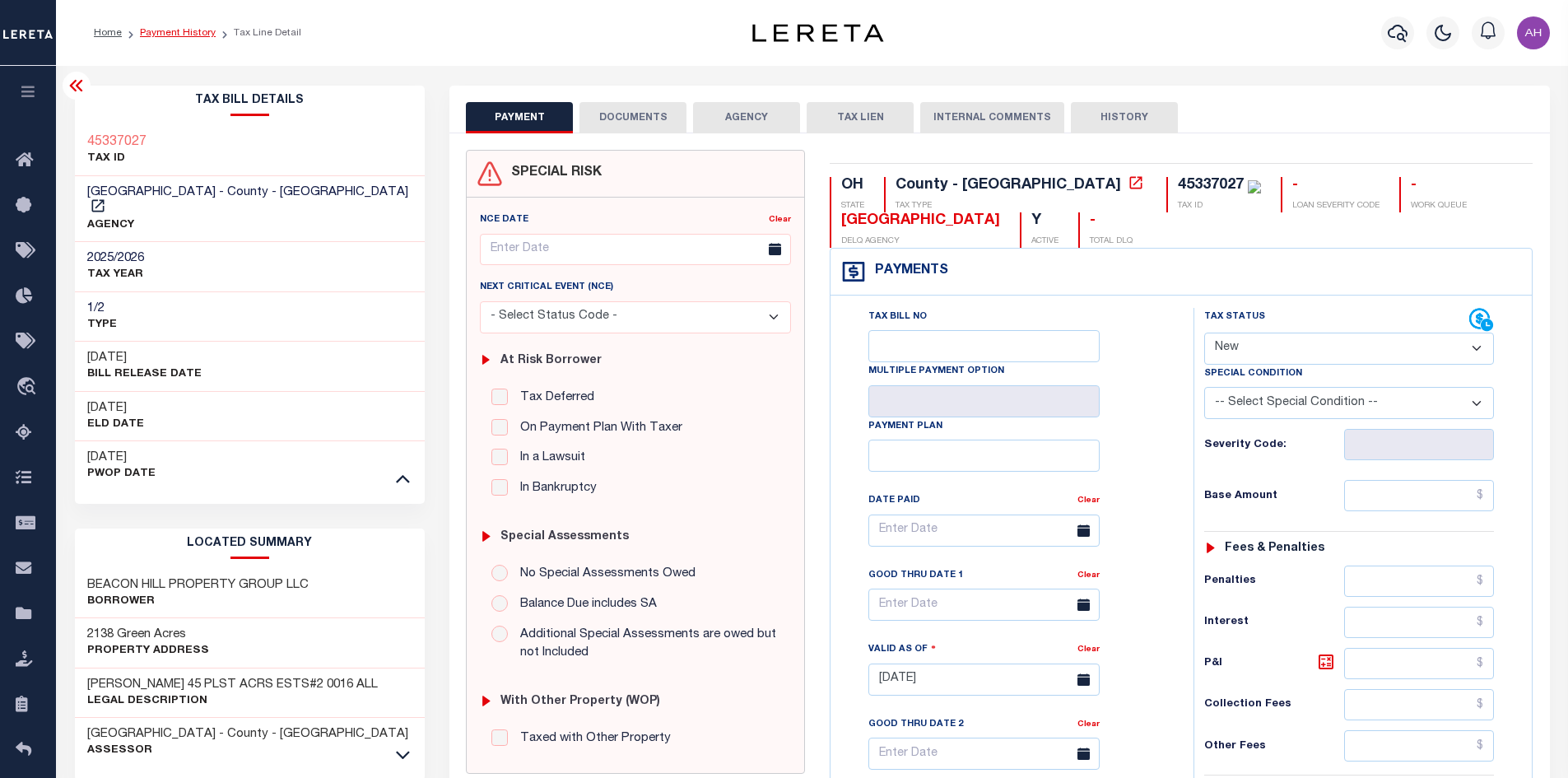
click at [194, 30] on link "Payment History" at bounding box center [178, 33] width 76 height 10
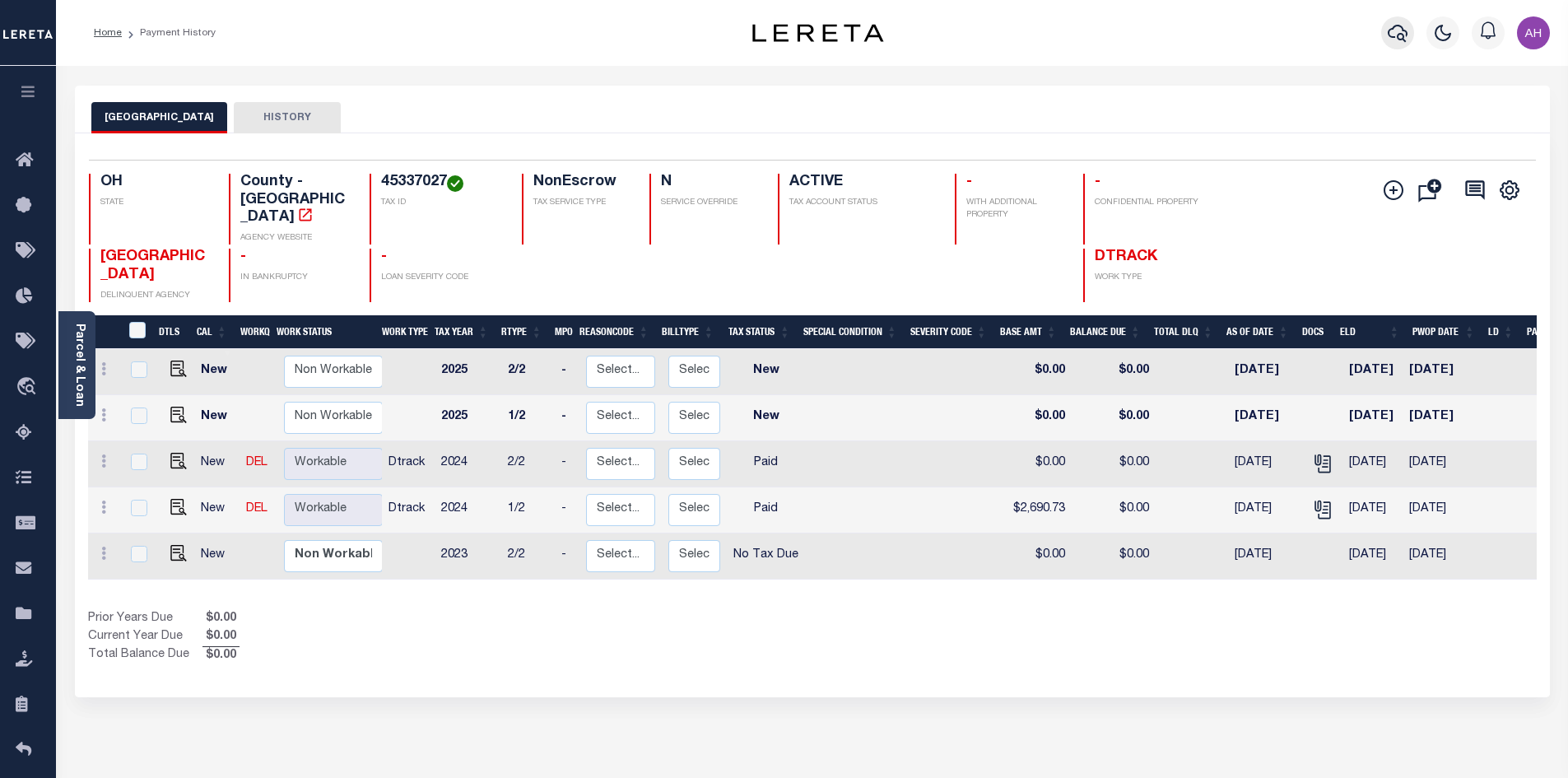
click at [1393, 43] on icon "button" at bounding box center [1397, 32] width 19 height 19
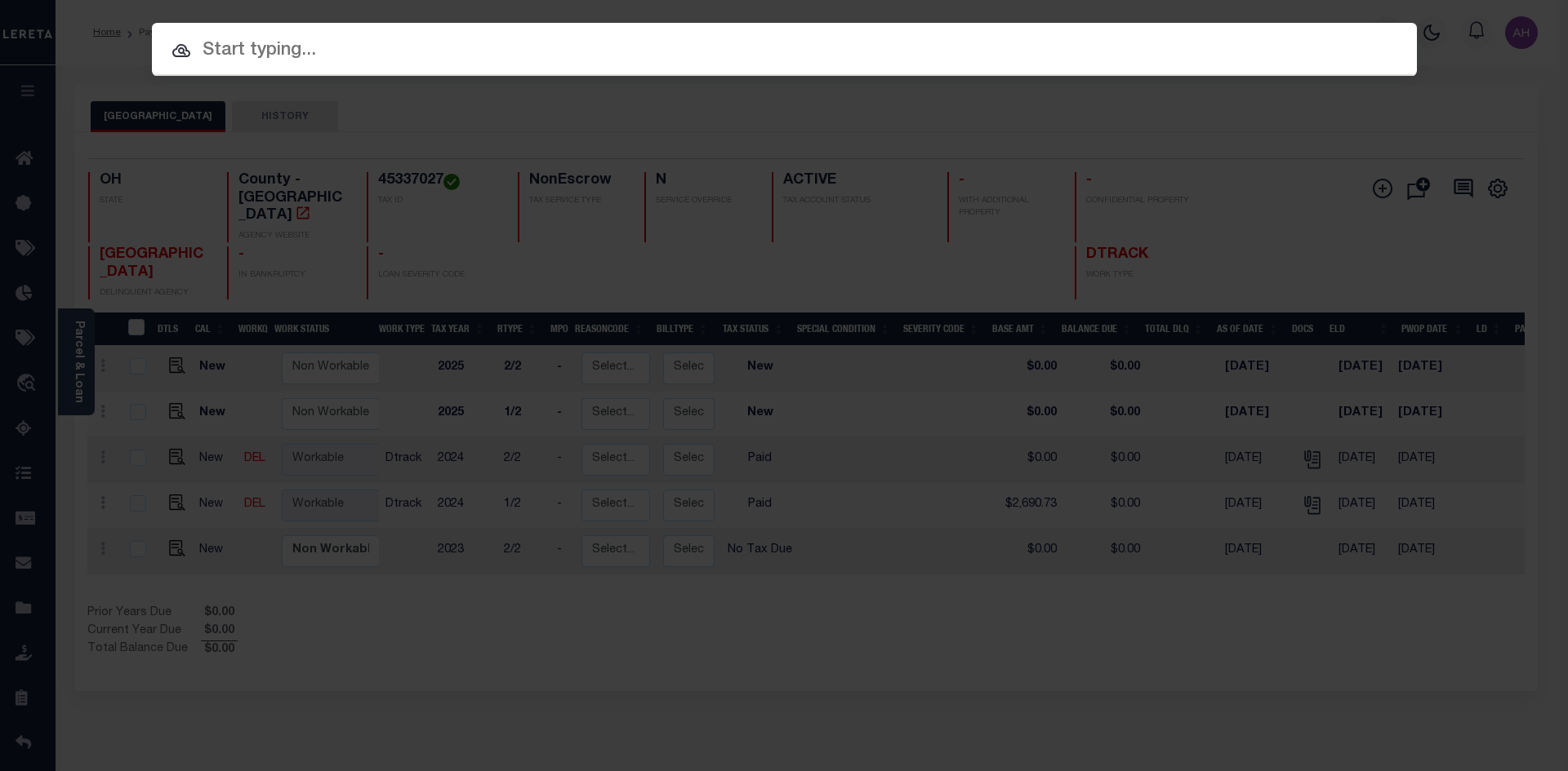
paste input "1321384620"
type input "1321384620"
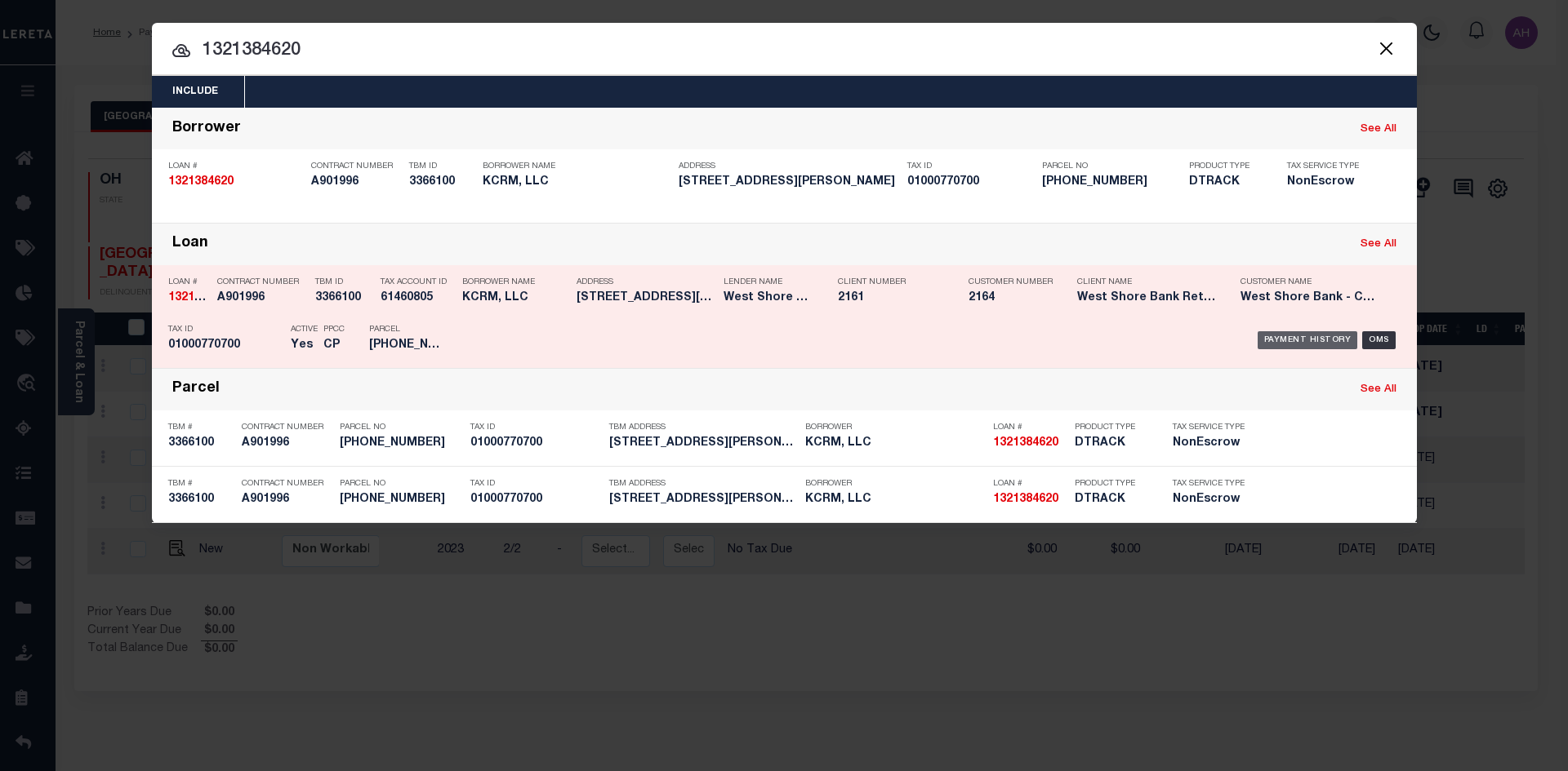
click at [1308, 340] on div "Payment History" at bounding box center [1308, 340] width 101 height 18
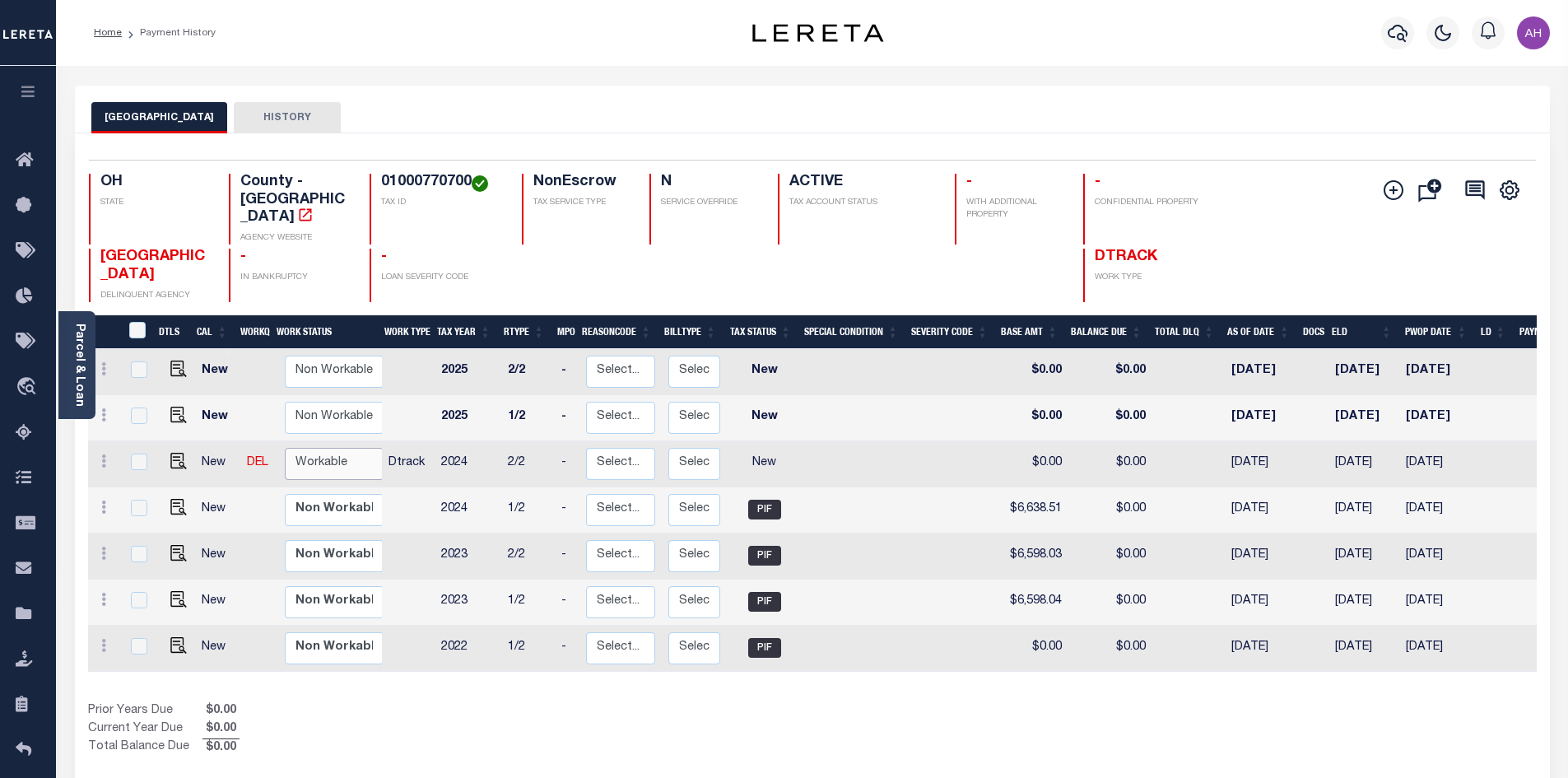
click at [305, 448] on select "Non Workable Workable" at bounding box center [334, 464] width 99 height 32
checkbox input "true"
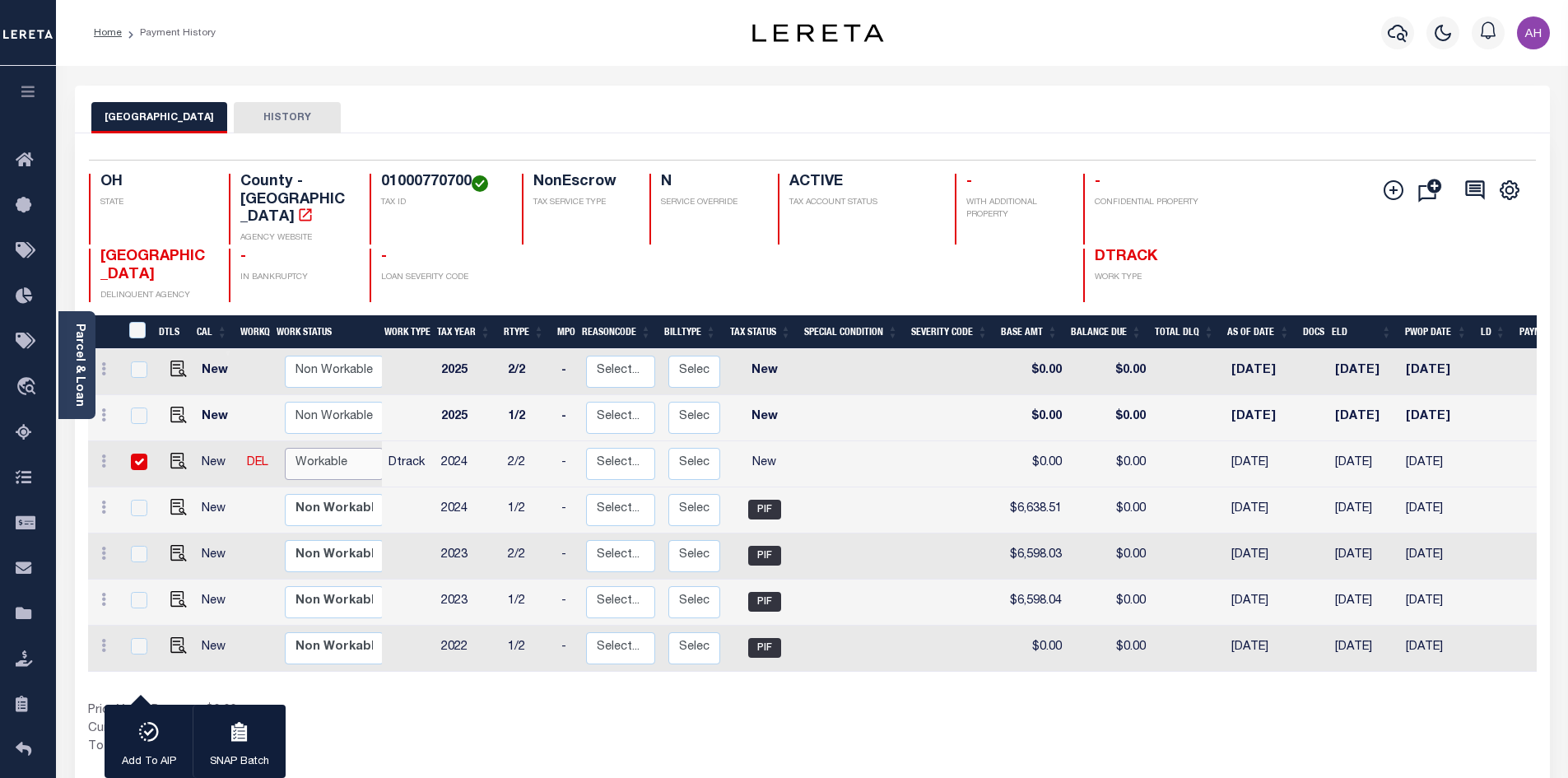
select select "true"
click at [285, 448] on select "Non Workable Workable" at bounding box center [334, 464] width 99 height 32
checkbox input "false"
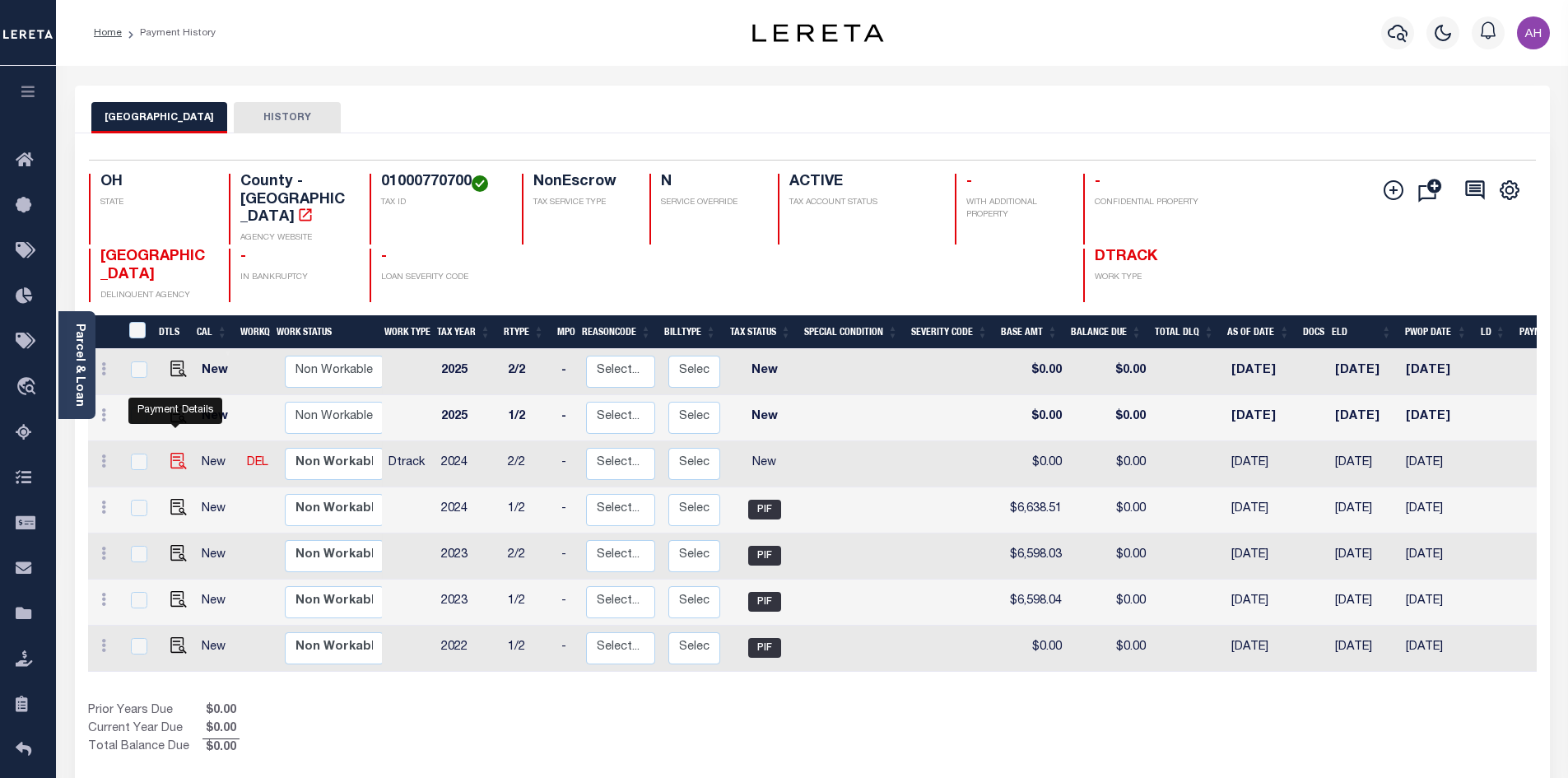
click at [175, 453] on img "" at bounding box center [178, 460] width 16 height 16
checkbox input "true"
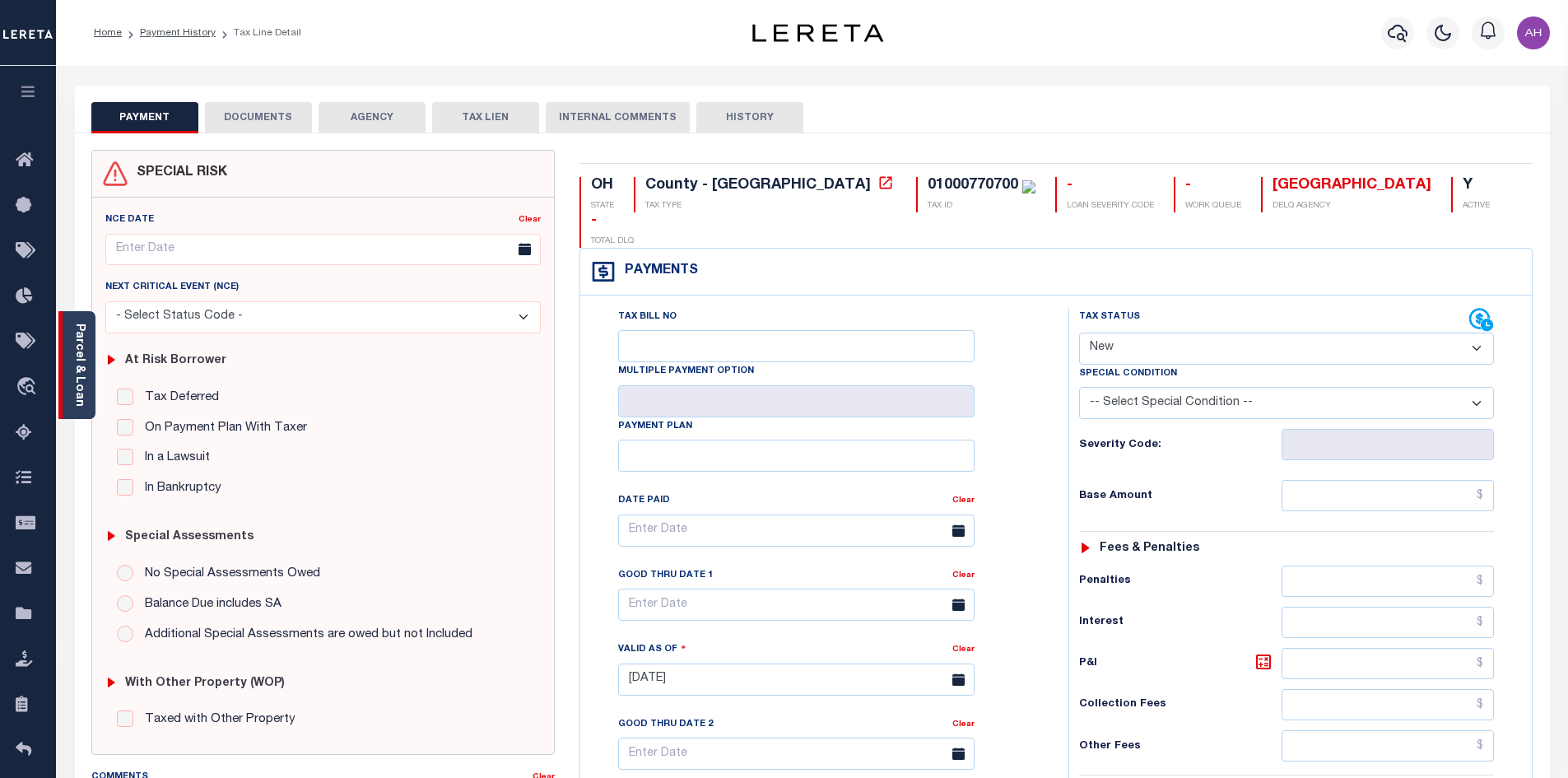
click at [81, 373] on link "Parcel & Loan" at bounding box center [79, 365] width 12 height 83
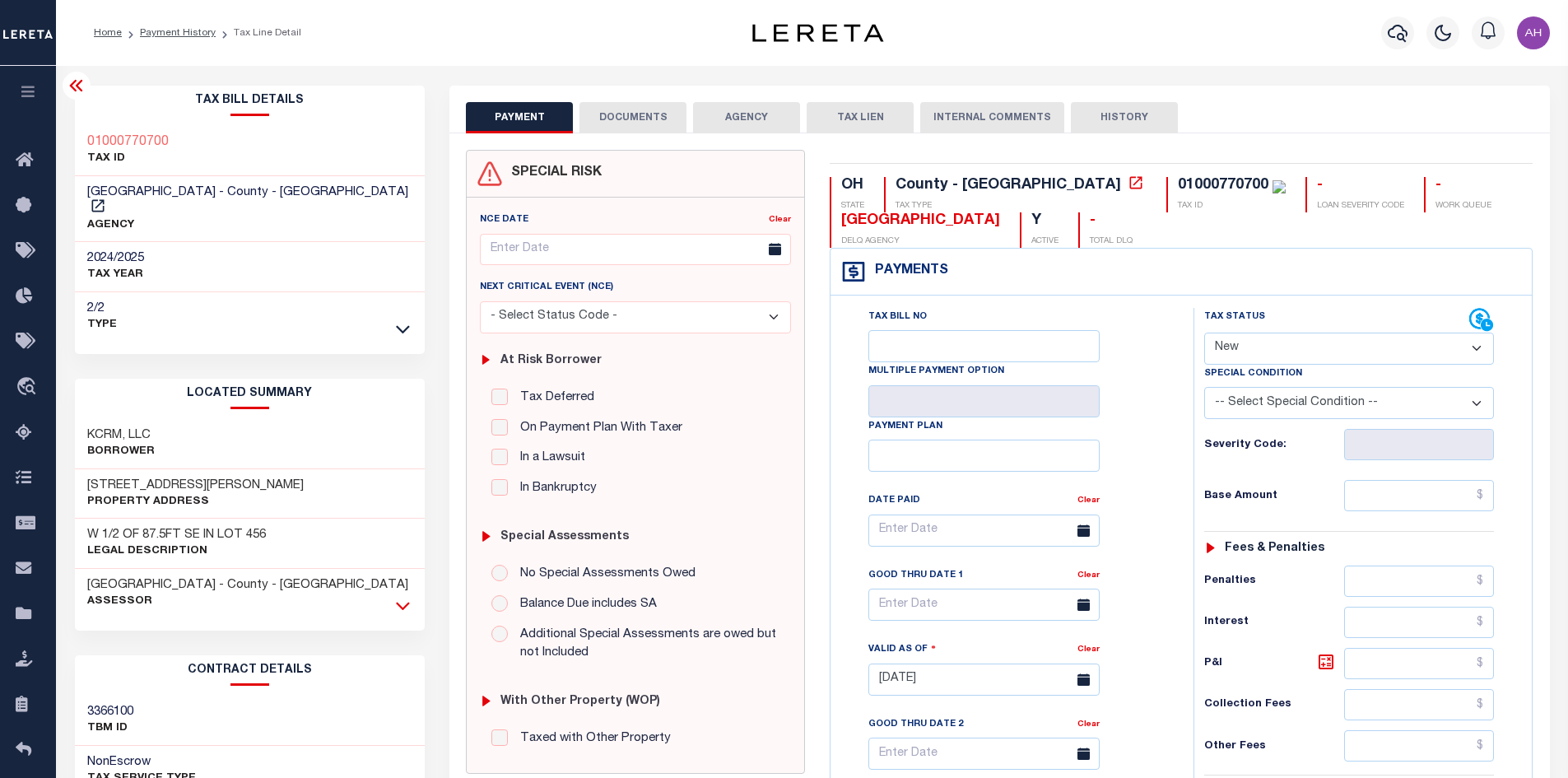
click at [405, 597] on icon at bounding box center [403, 606] width 14 height 17
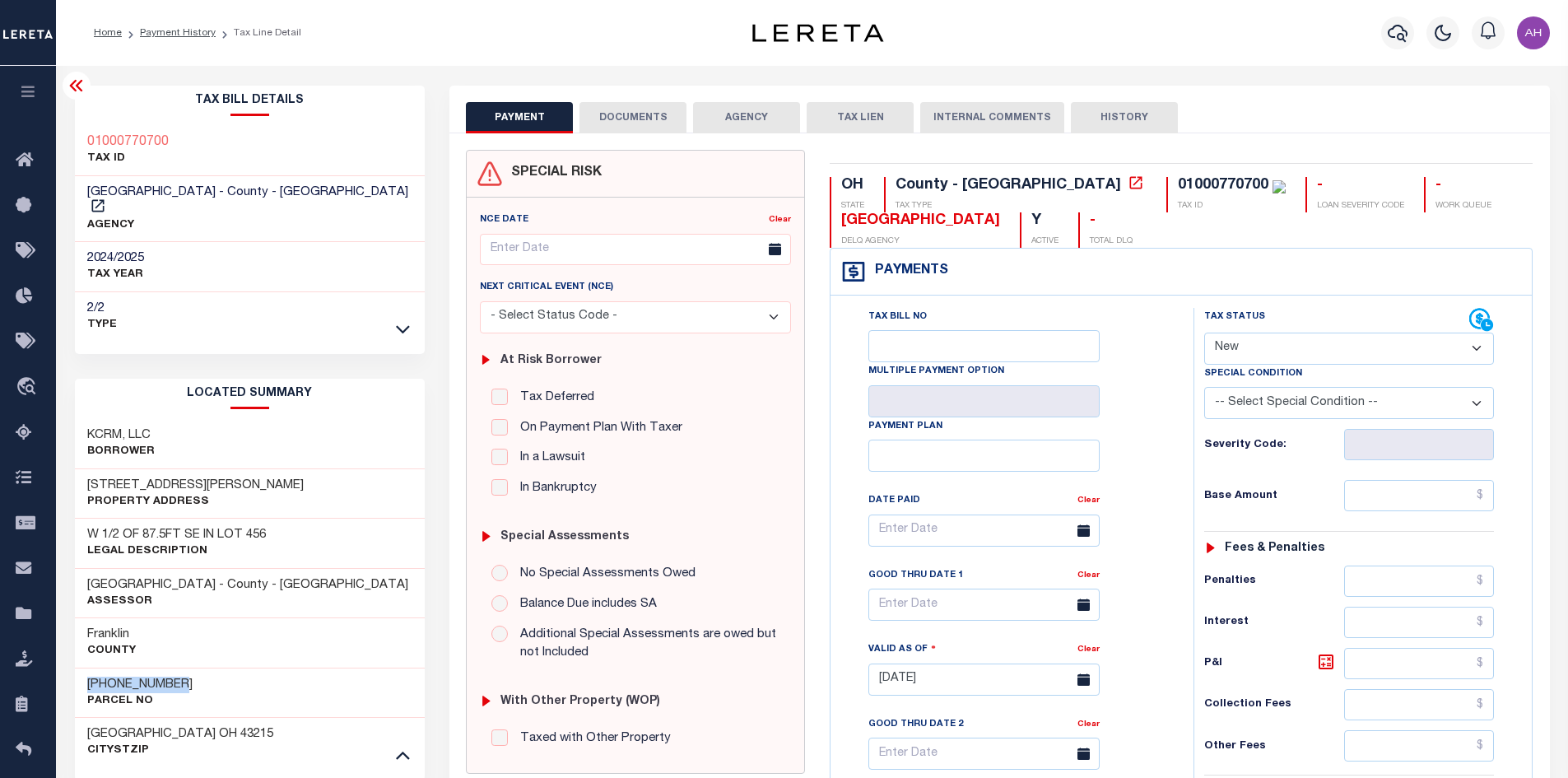
drag, startPoint x: 210, startPoint y: 668, endPoint x: 70, endPoint y: 669, distance: 140.0
click at [70, 669] on div "Tax Bill Details 01000770700 TAX ID 2/2" at bounding box center [250, 683] width 376 height 1194
copy h3 "[PHONE_NUMBER]"
click at [1261, 356] on select "- Select Status Code - Open Due/Unpaid Paid Incomplete No Tax Due Internal Refu…" at bounding box center [1348, 349] width 290 height 32
select select "PYD"
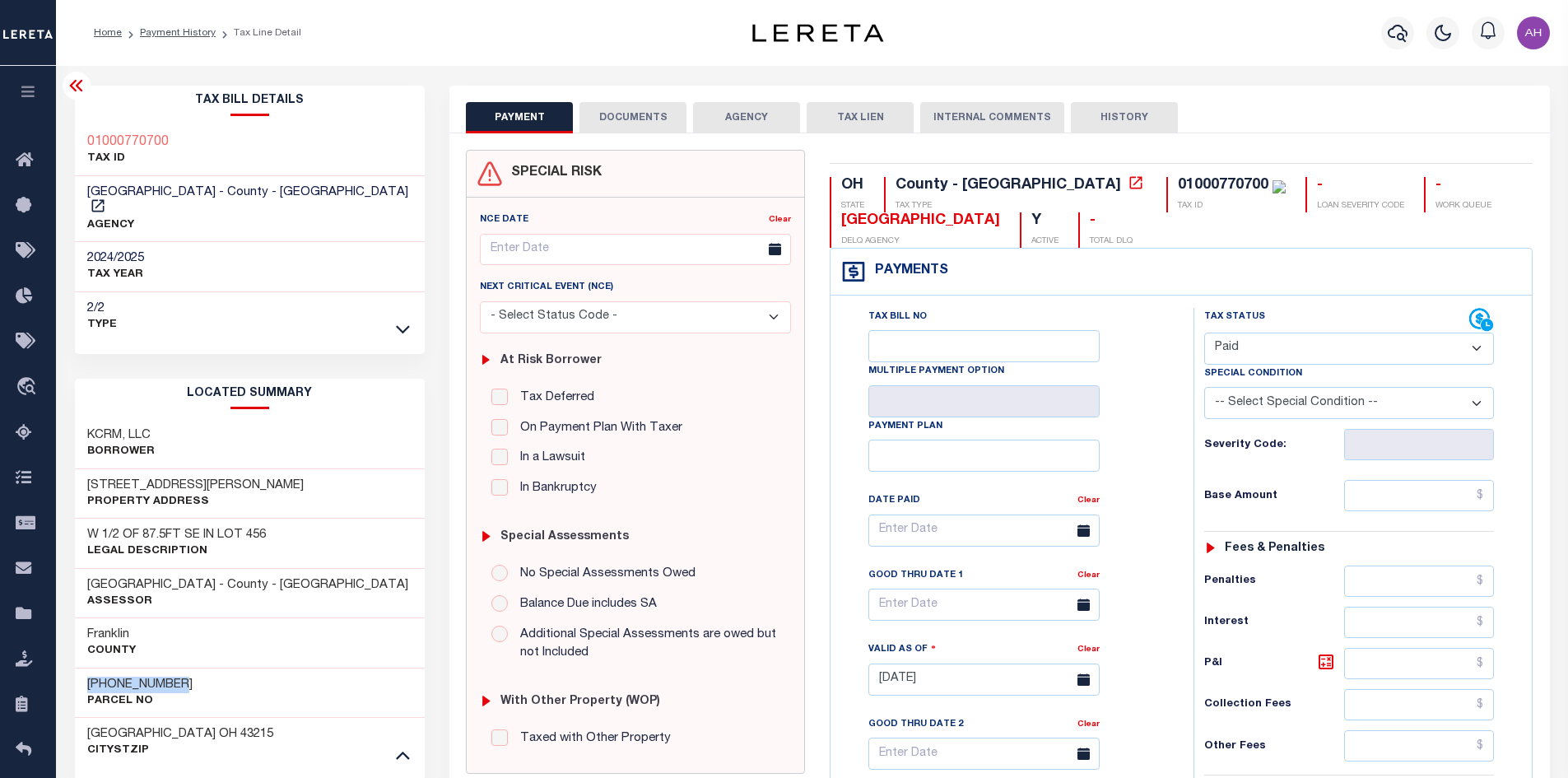
click at [1204, 334] on select "- Select Status Code - Open Due/Unpaid Paid Incomplete No Tax Due Internal Refu…" at bounding box center [1348, 349] width 290 height 32
type input "[DATE]"
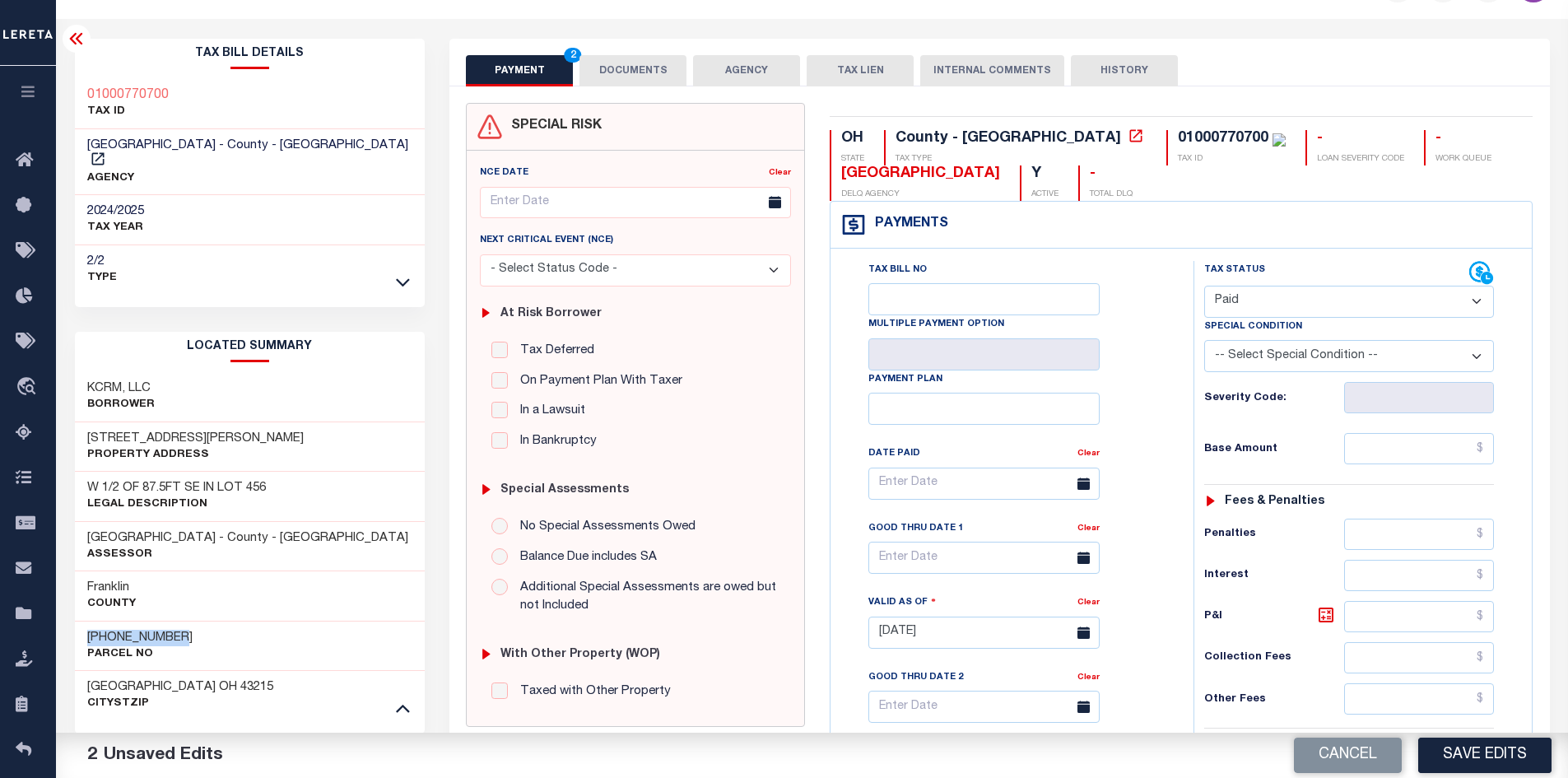
scroll to position [329, 0]
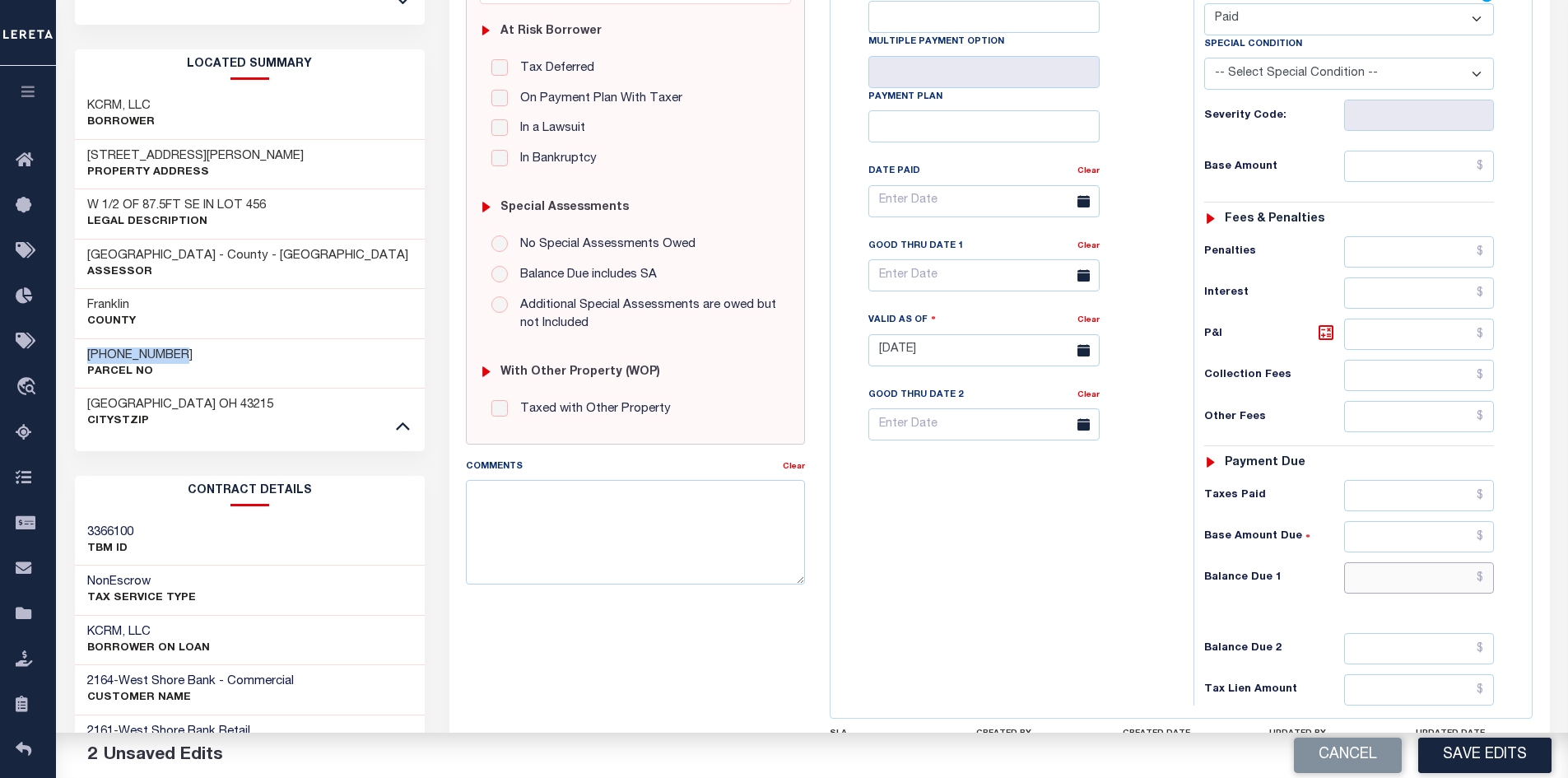
click at [1378, 574] on input "text" at bounding box center [1419, 578] width 150 height 31
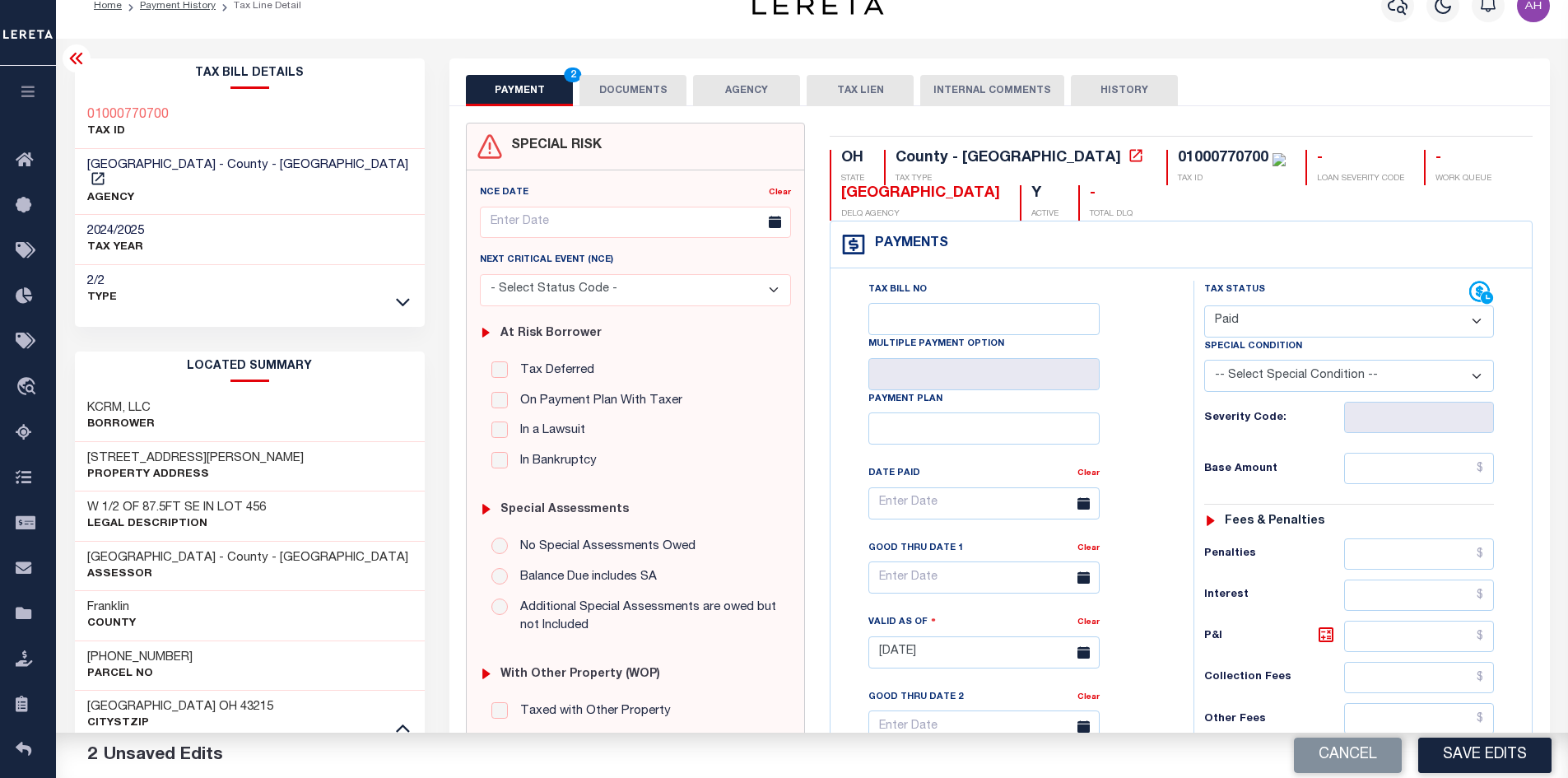
scroll to position [0, 0]
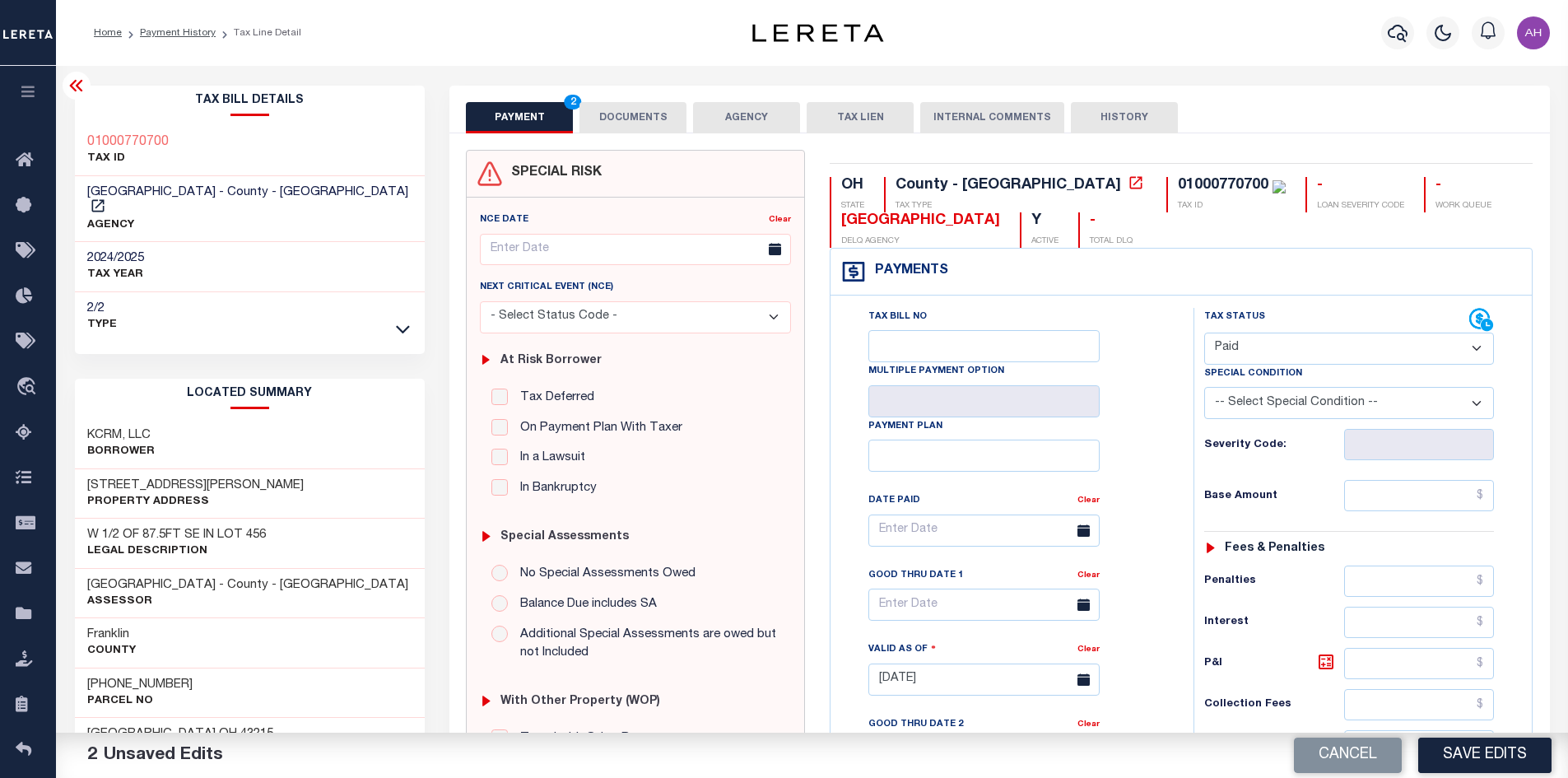
type input "$0.00"
click at [625, 127] on button "DOCUMENTS" at bounding box center [632, 117] width 107 height 31
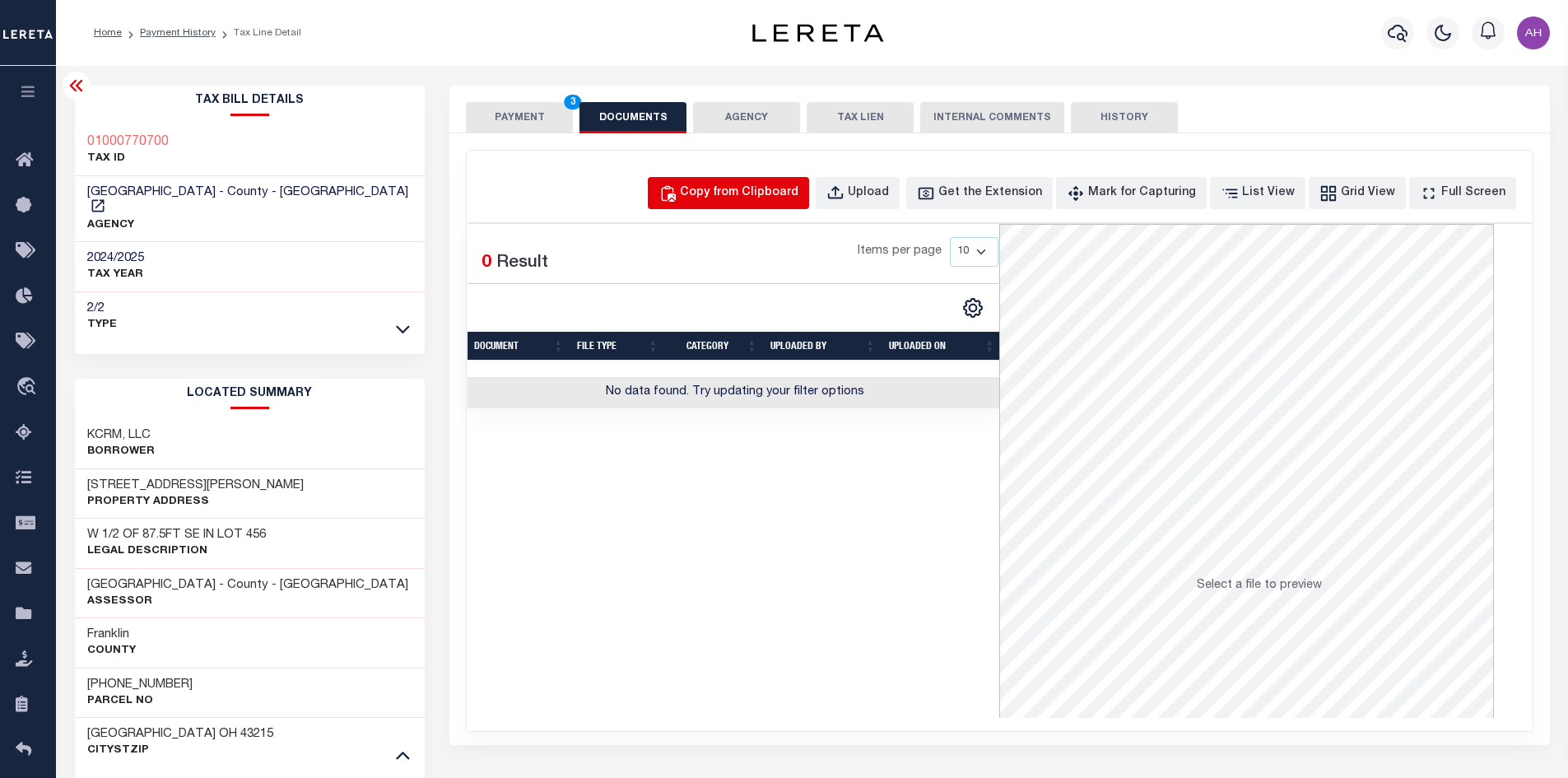
click at [719, 191] on div "Copy from Clipboard" at bounding box center [739, 193] width 118 height 18
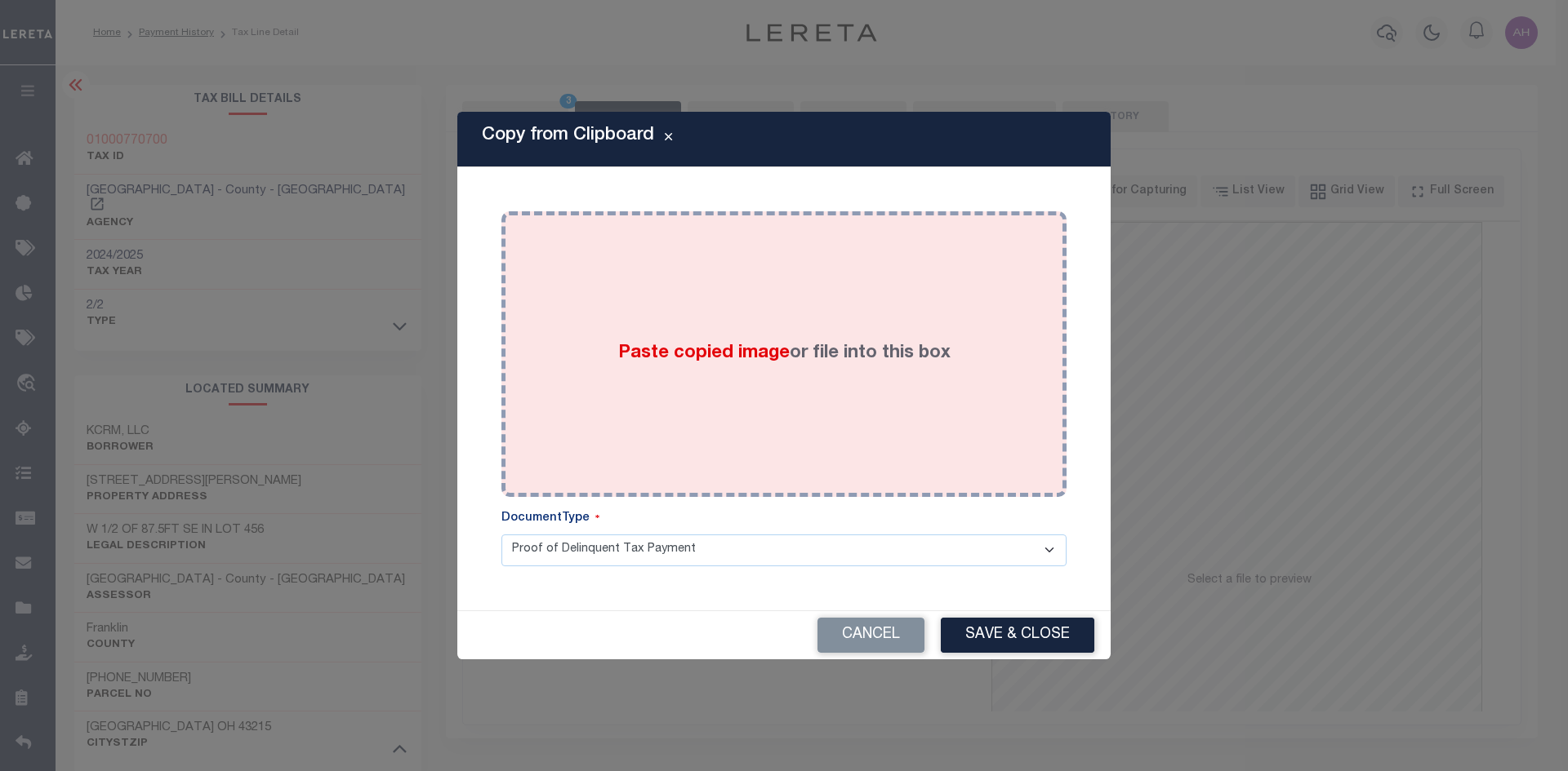
click at [642, 366] on label "Paste copied image or file into this box" at bounding box center [784, 353] width 333 height 27
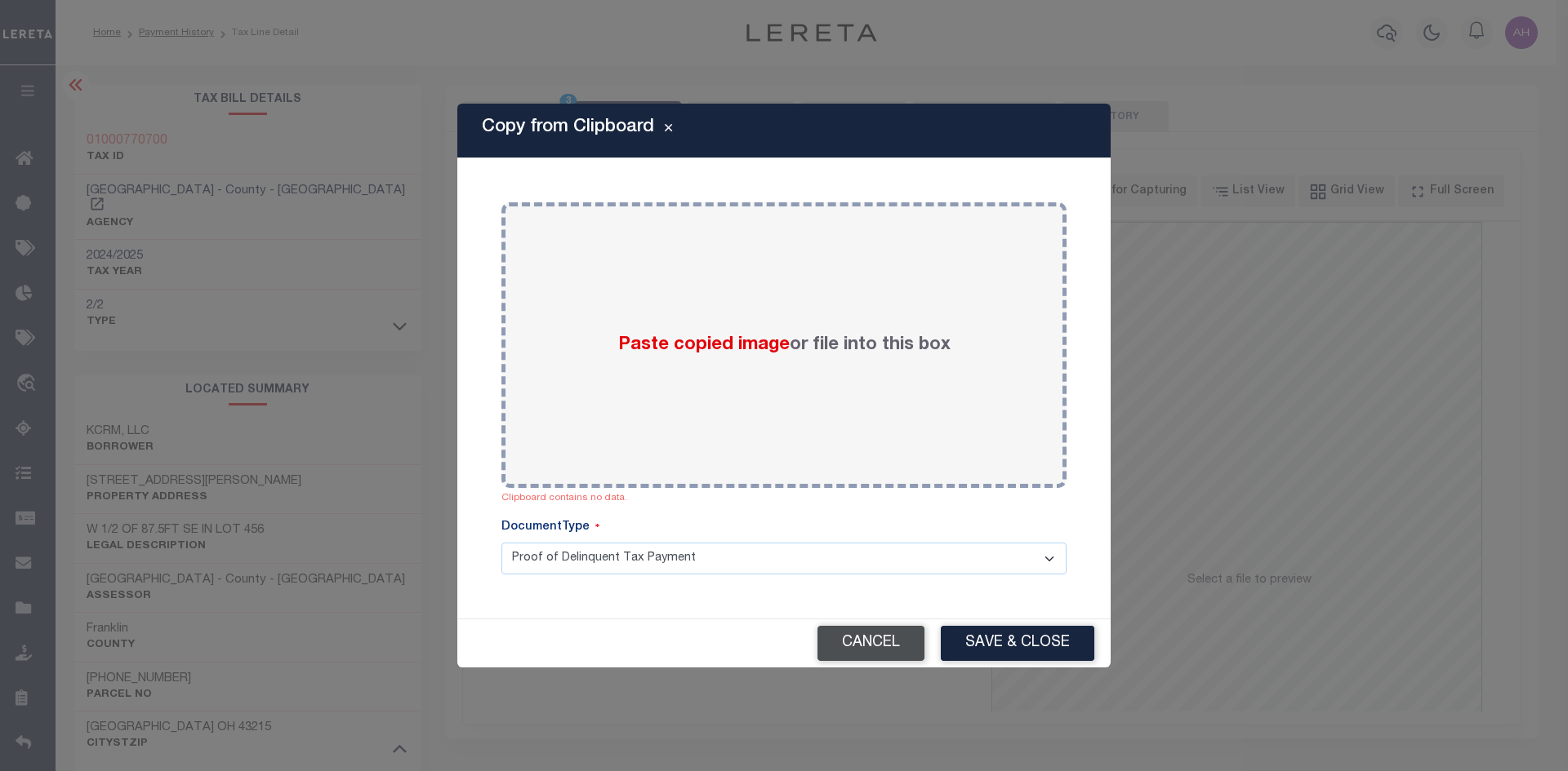
click at [881, 650] on button "Cancel" at bounding box center [871, 644] width 107 height 35
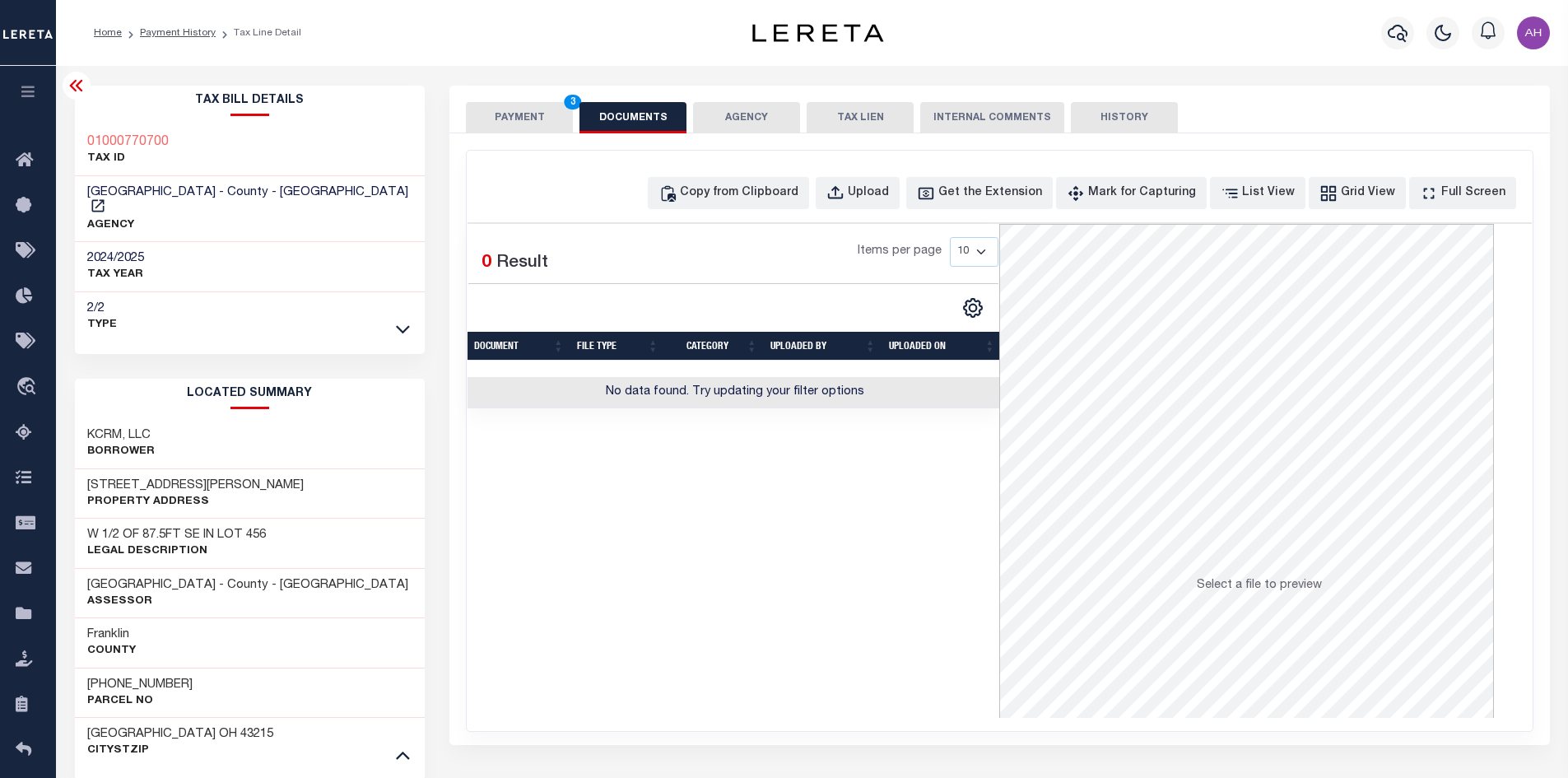
click at [722, 114] on button "AGENCY" at bounding box center [746, 117] width 107 height 31
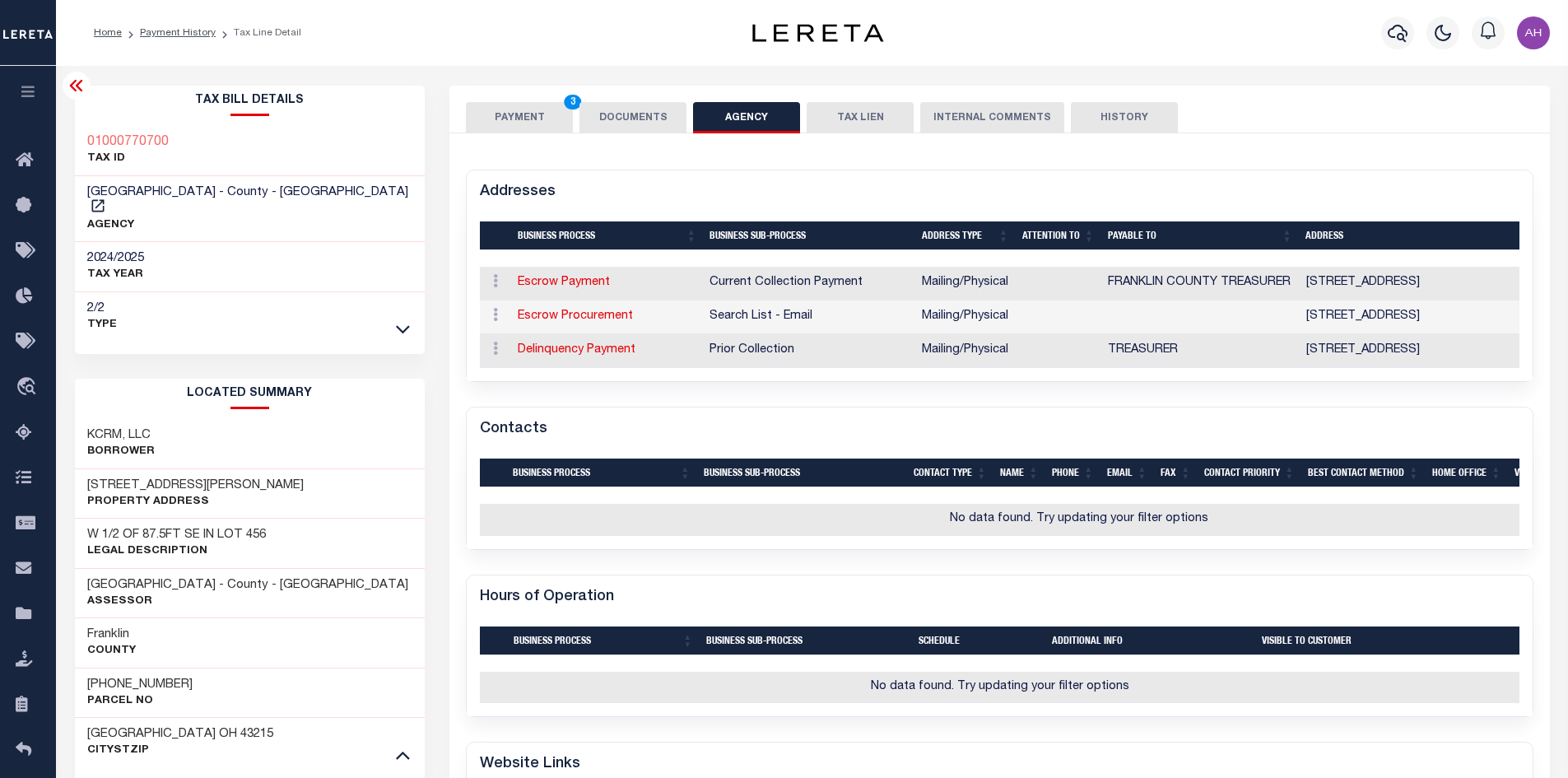
click at [614, 122] on button "DOCUMENTS" at bounding box center [632, 117] width 107 height 31
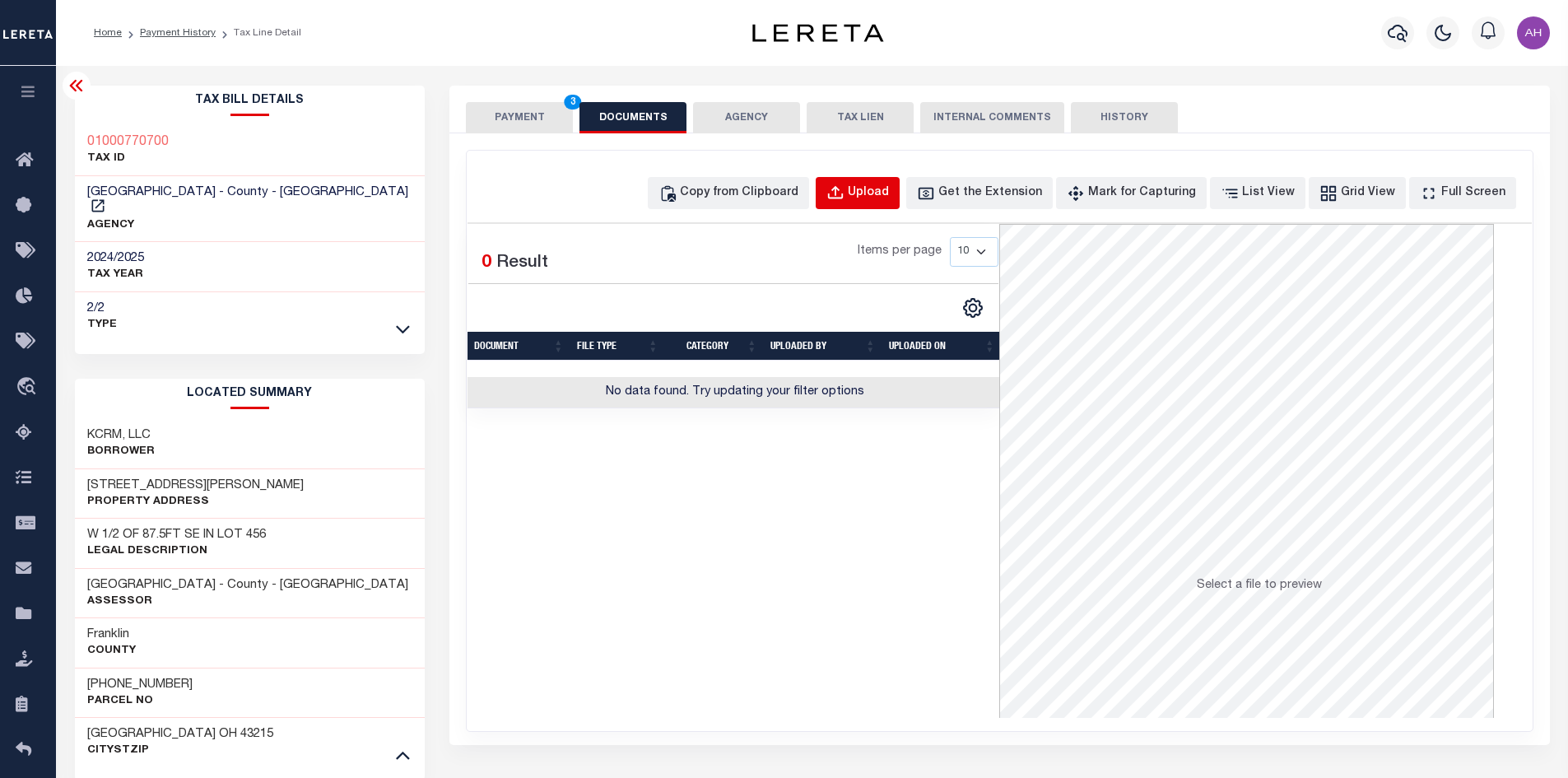
click at [889, 195] on div "Upload" at bounding box center [868, 193] width 41 height 18
select select "POP"
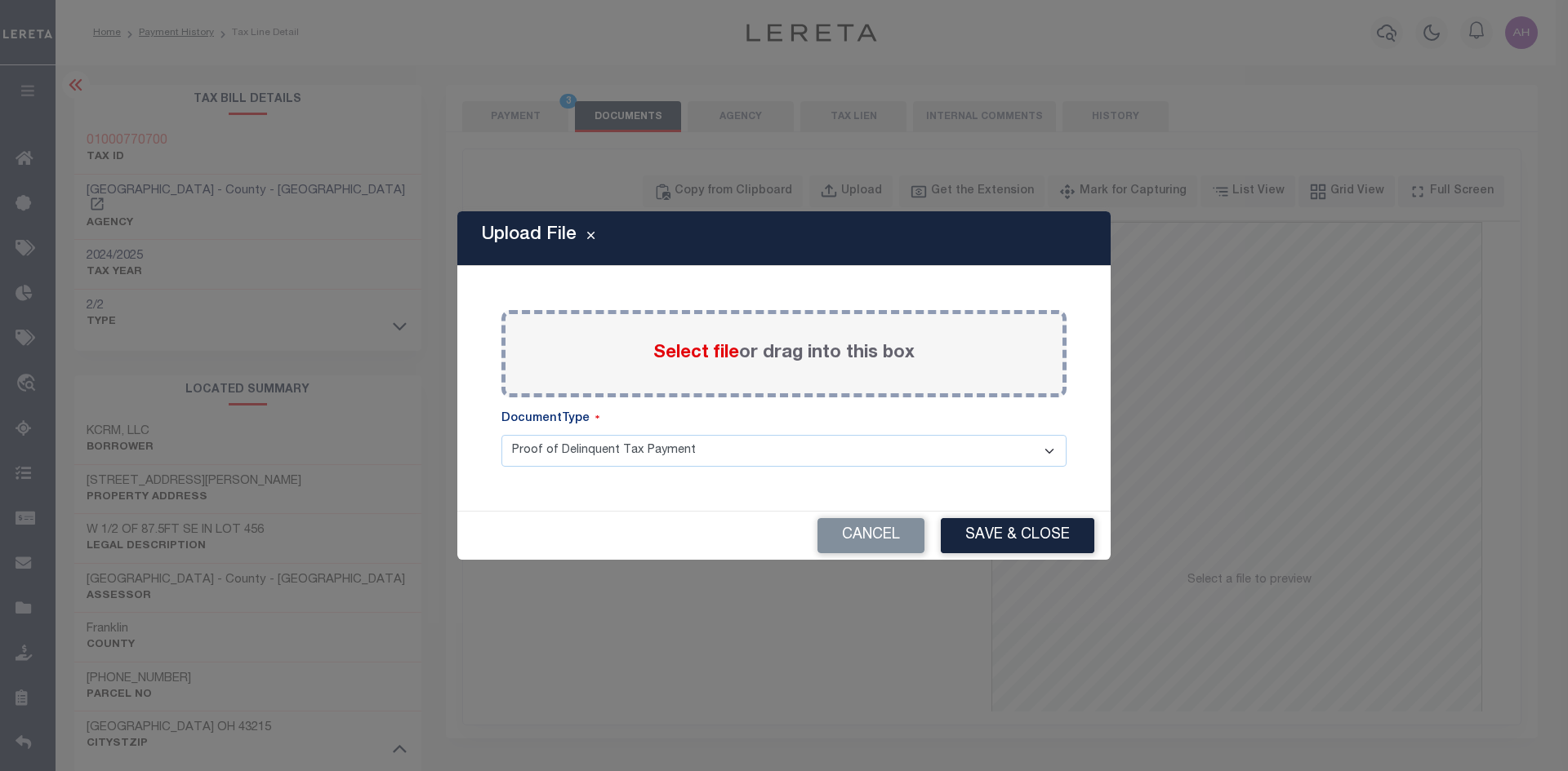
click at [669, 347] on span "Select file" at bounding box center [696, 352] width 85 height 18
click at [0, 0] on input "Select file or drag into this box" at bounding box center [0, 0] width 0 height 0
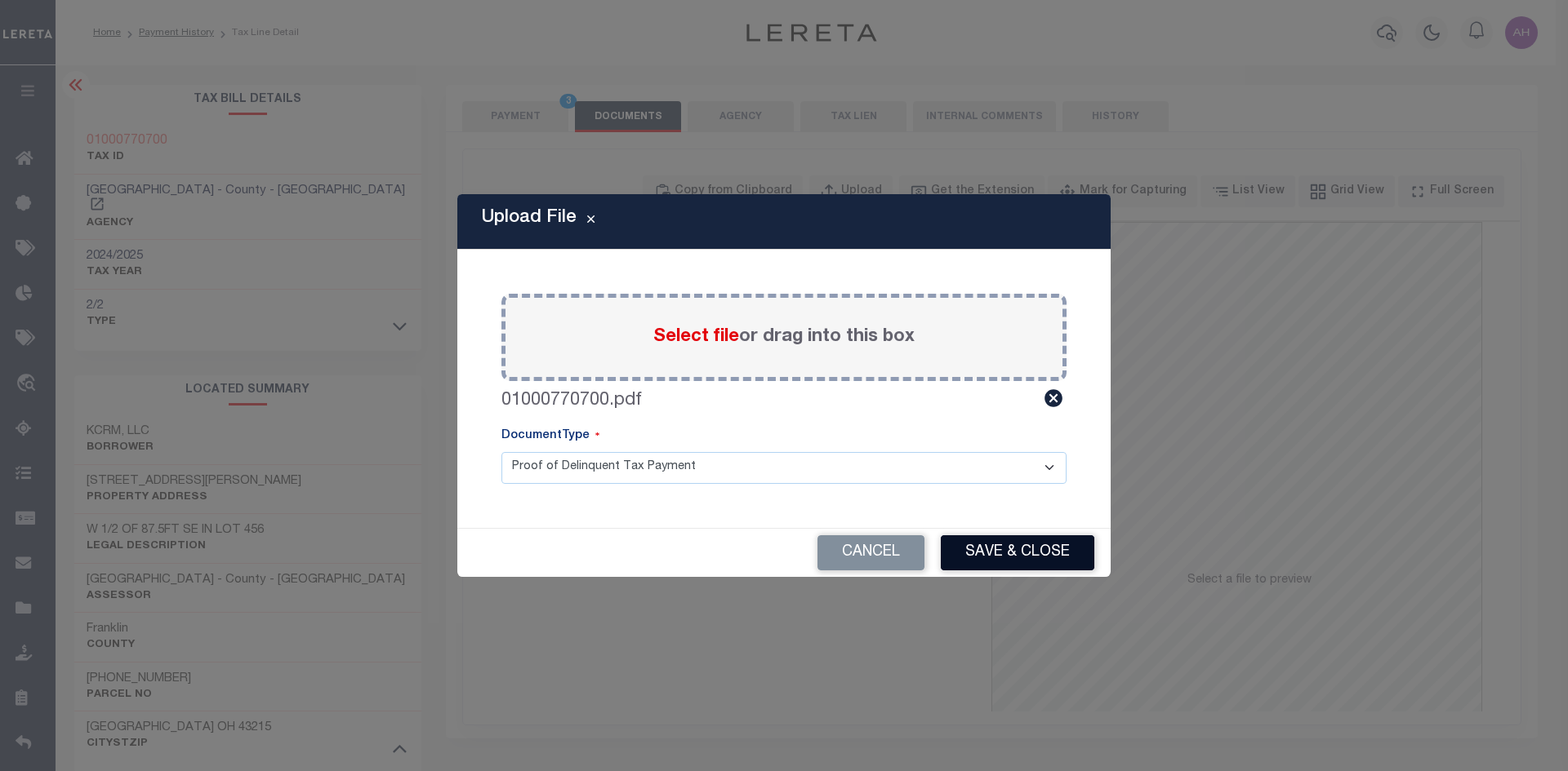
click at [1010, 563] on button "Save & Close" at bounding box center [1017, 553] width 153 height 35
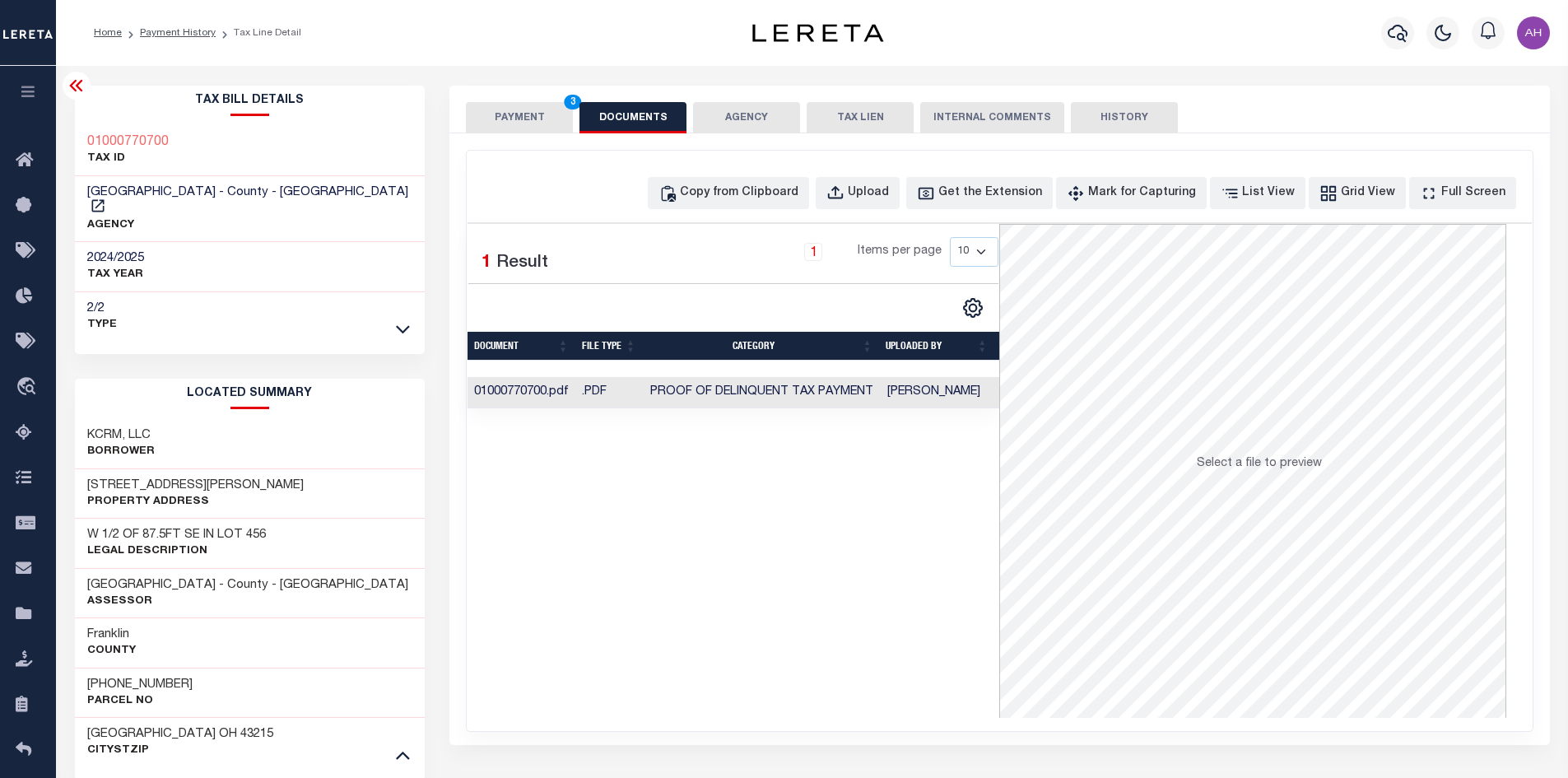
click at [524, 127] on button "PAYMENT 3" at bounding box center [519, 117] width 107 height 31
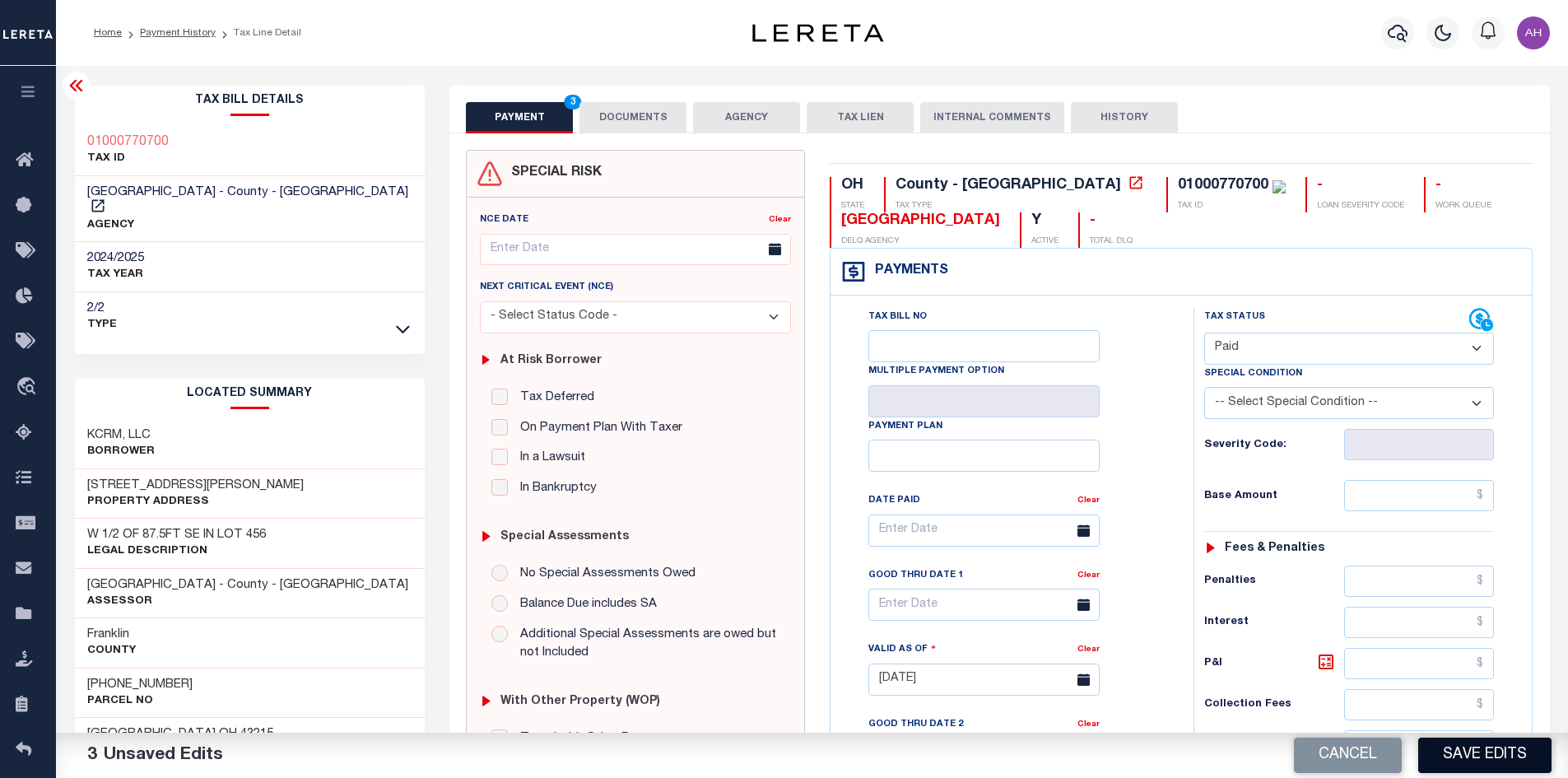
click at [1462, 760] on button "Save Edits" at bounding box center [1485, 755] width 133 height 35
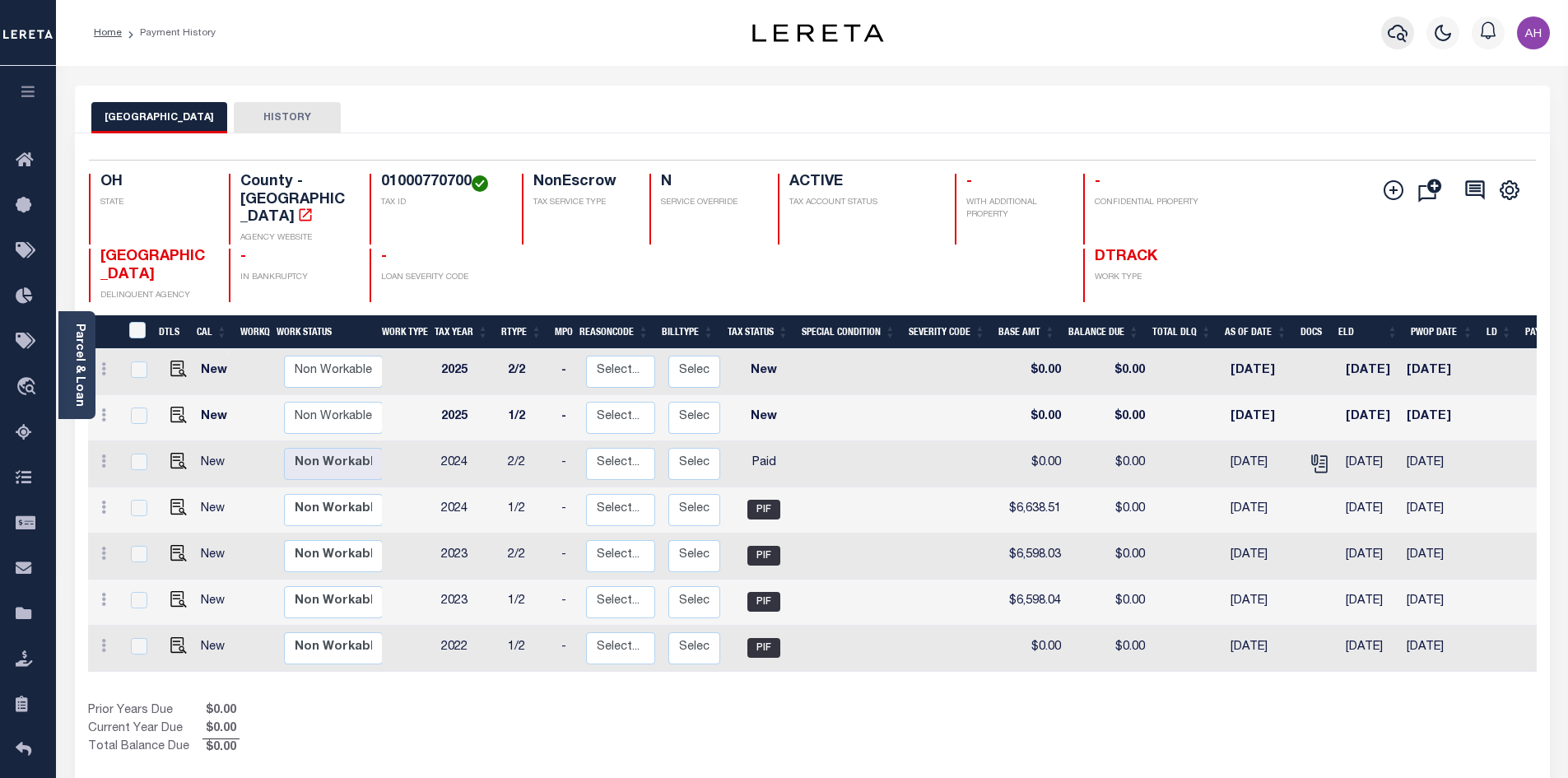
click at [1400, 33] on icon "button" at bounding box center [1397, 32] width 19 height 19
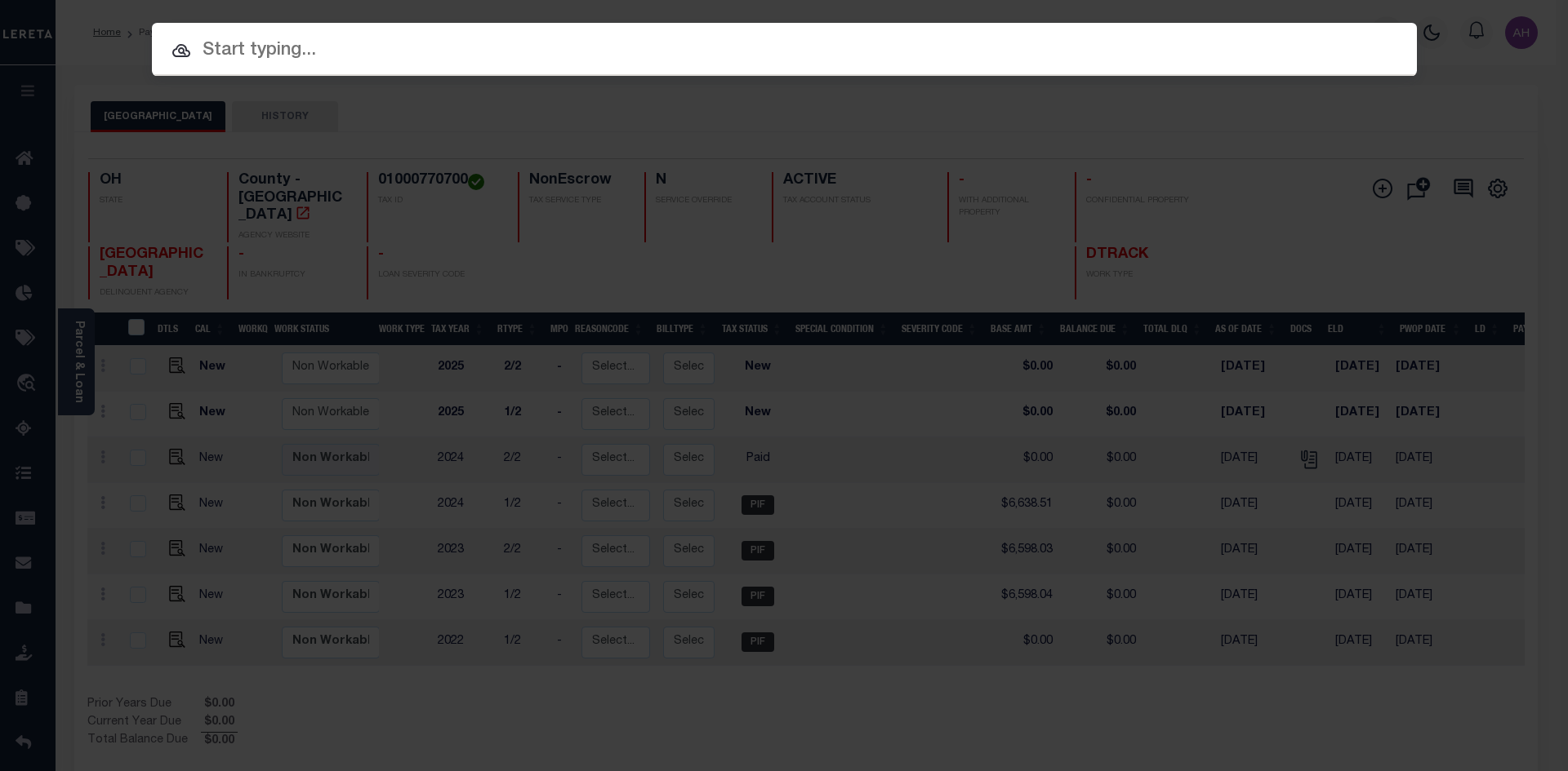
paste input "3201043-1"
type input "3201043-1"
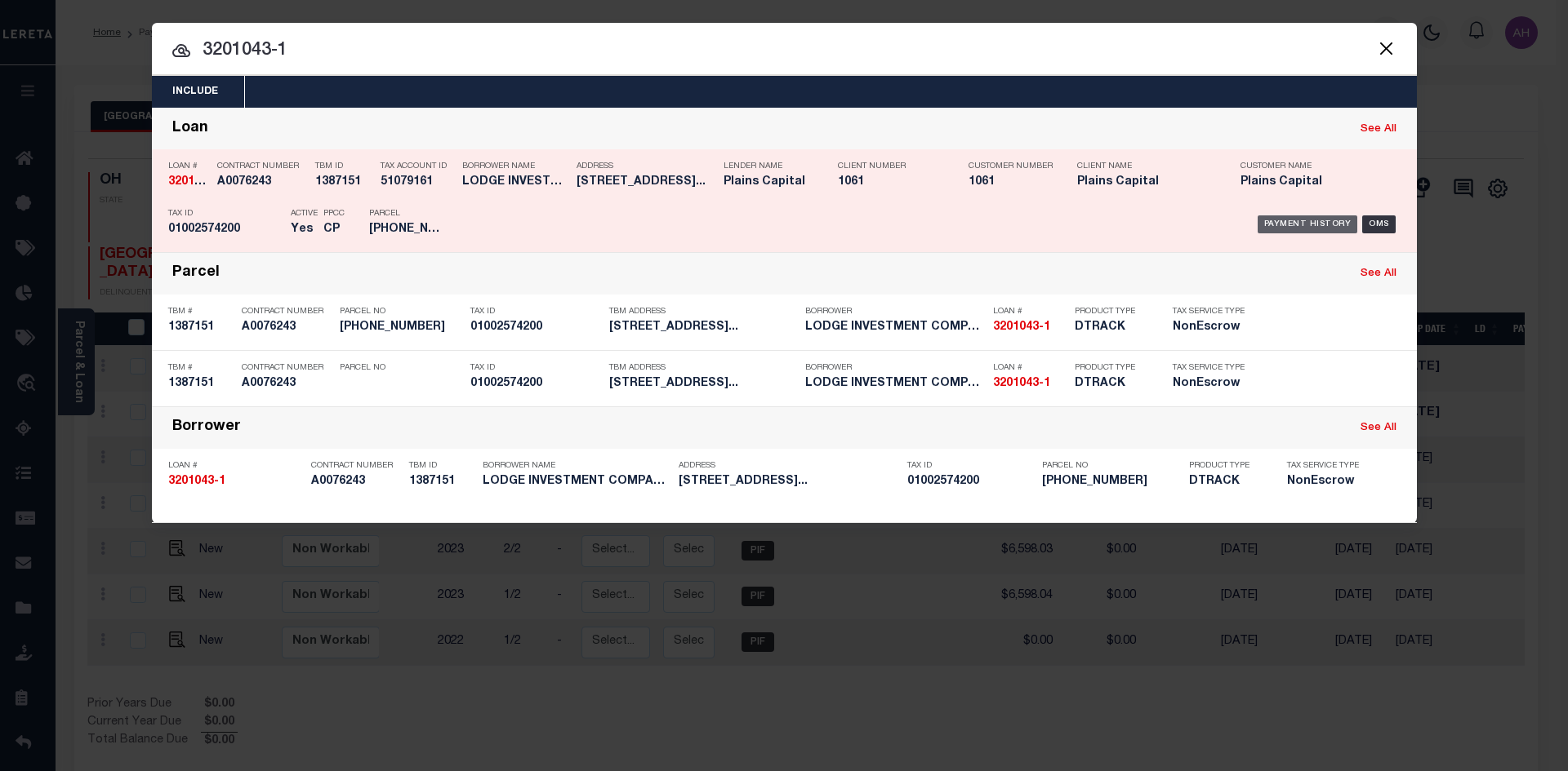
click at [1309, 224] on div "Payment History" at bounding box center [1308, 224] width 101 height 18
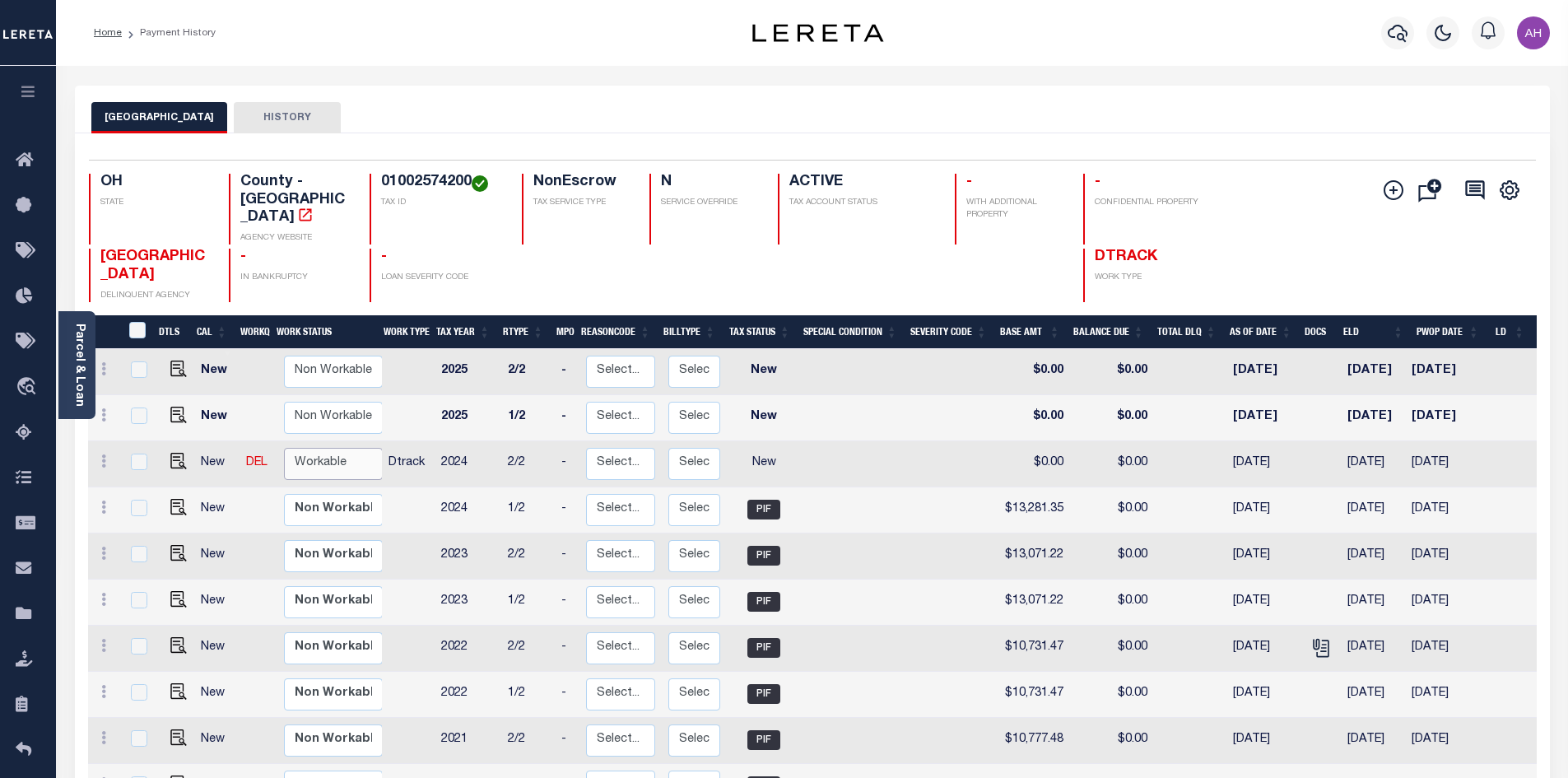
click at [317, 448] on select "Non Workable Workable" at bounding box center [333, 464] width 99 height 32
checkbox input "true"
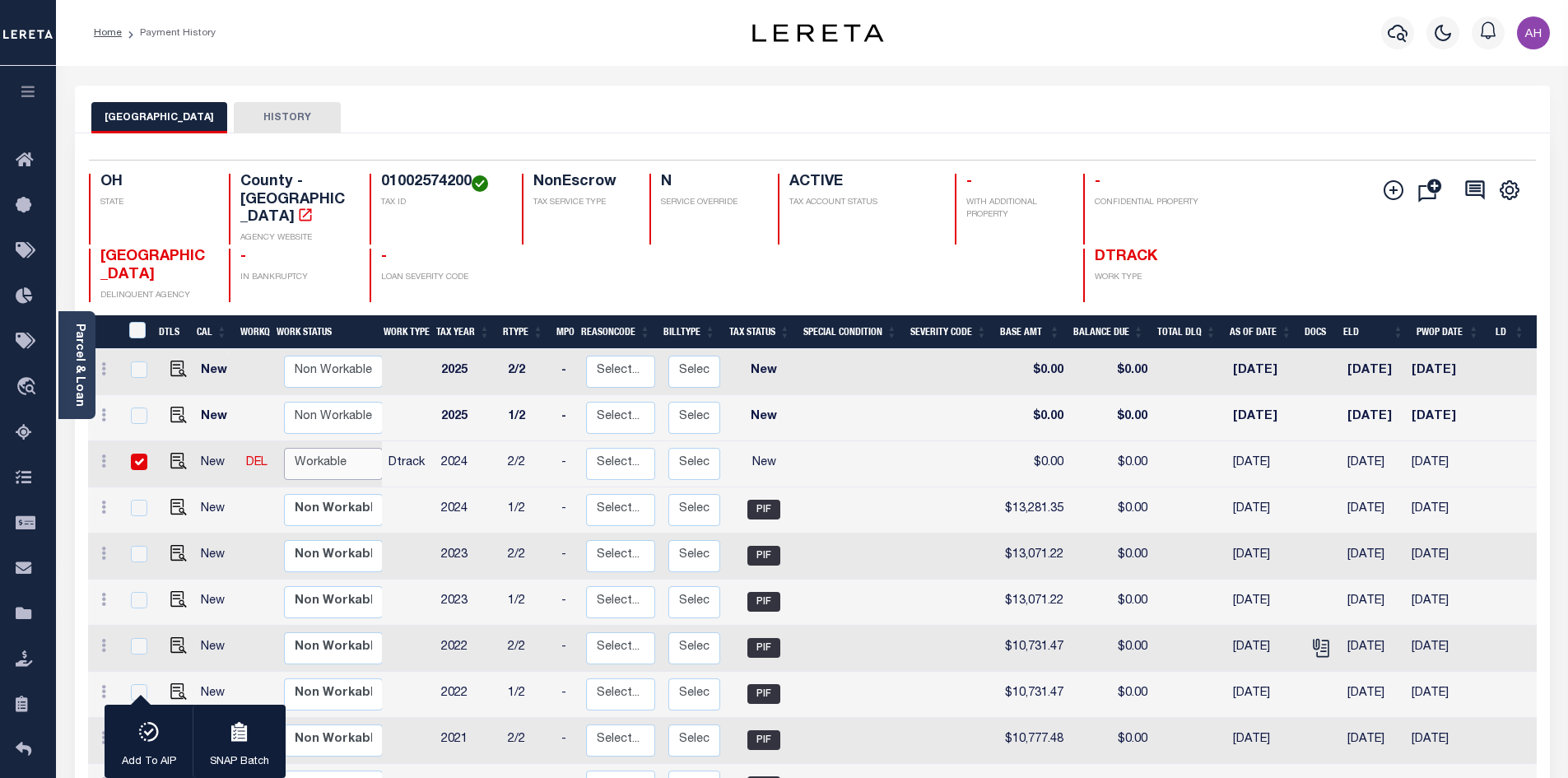
select select "true"
click at [284, 448] on select "Non Workable Workable" at bounding box center [333, 464] width 99 height 32
checkbox input "false"
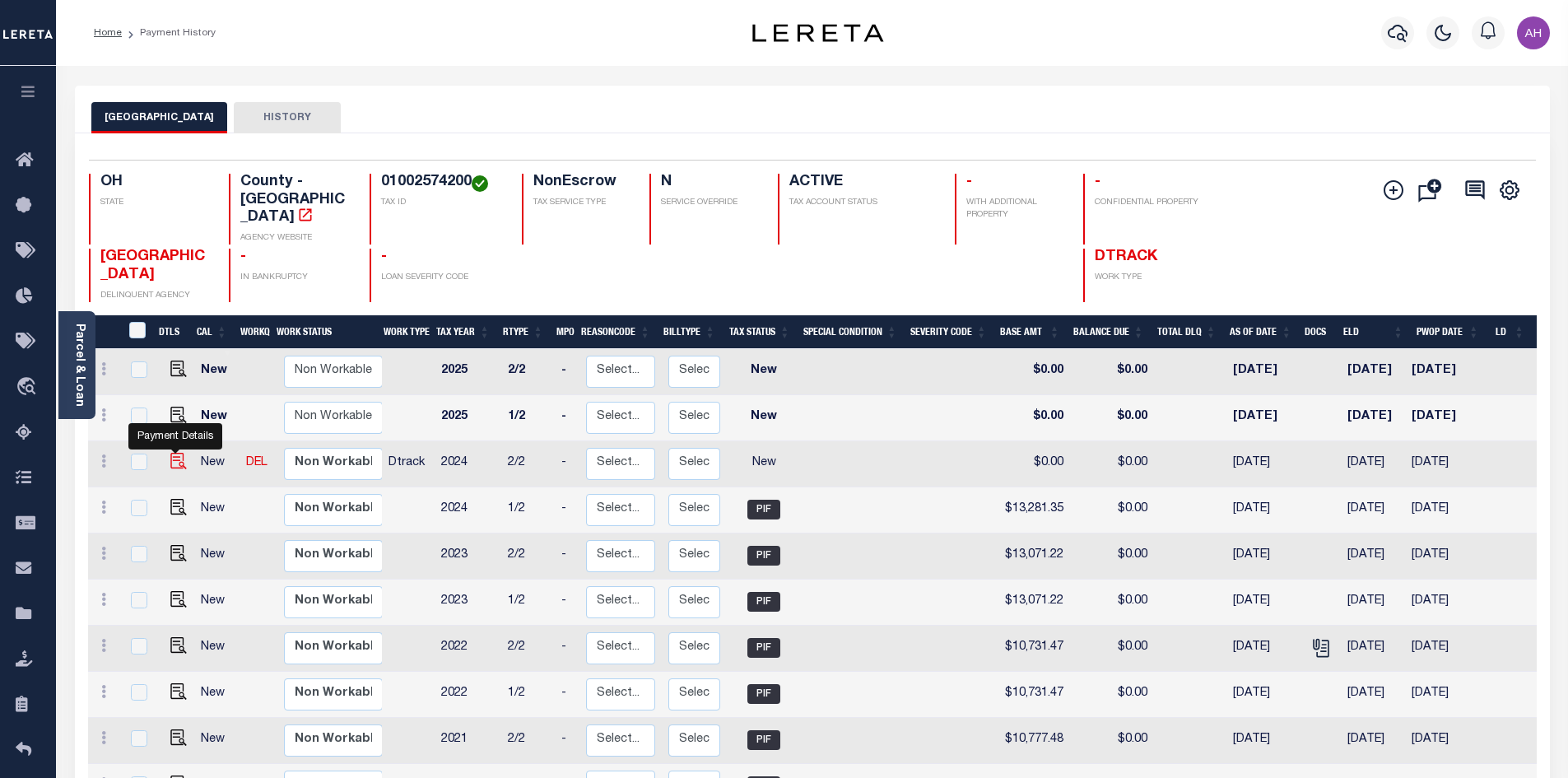
click at [174, 453] on img "" at bounding box center [178, 460] width 16 height 16
checkbox input "true"
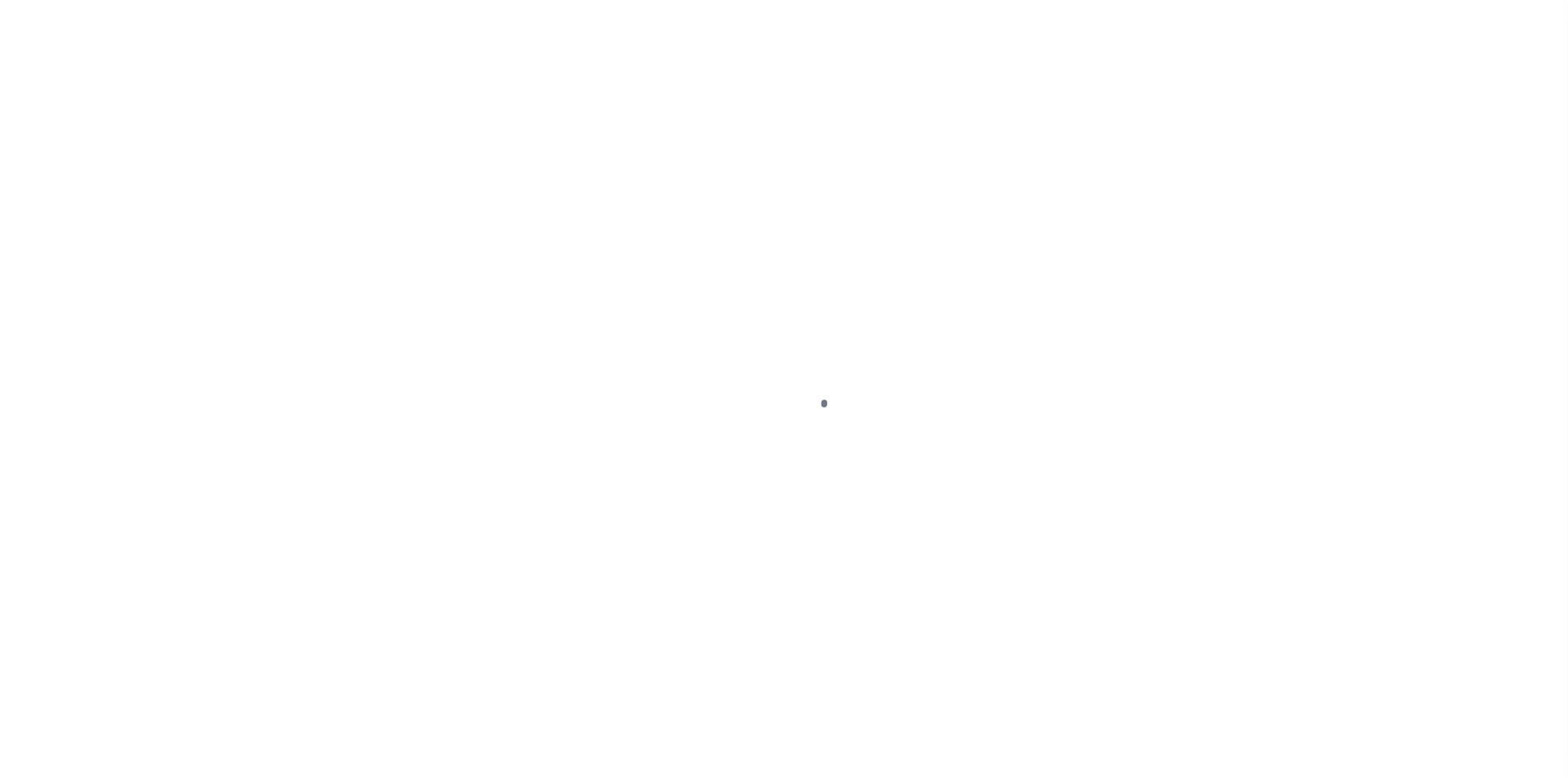
select select "NW2"
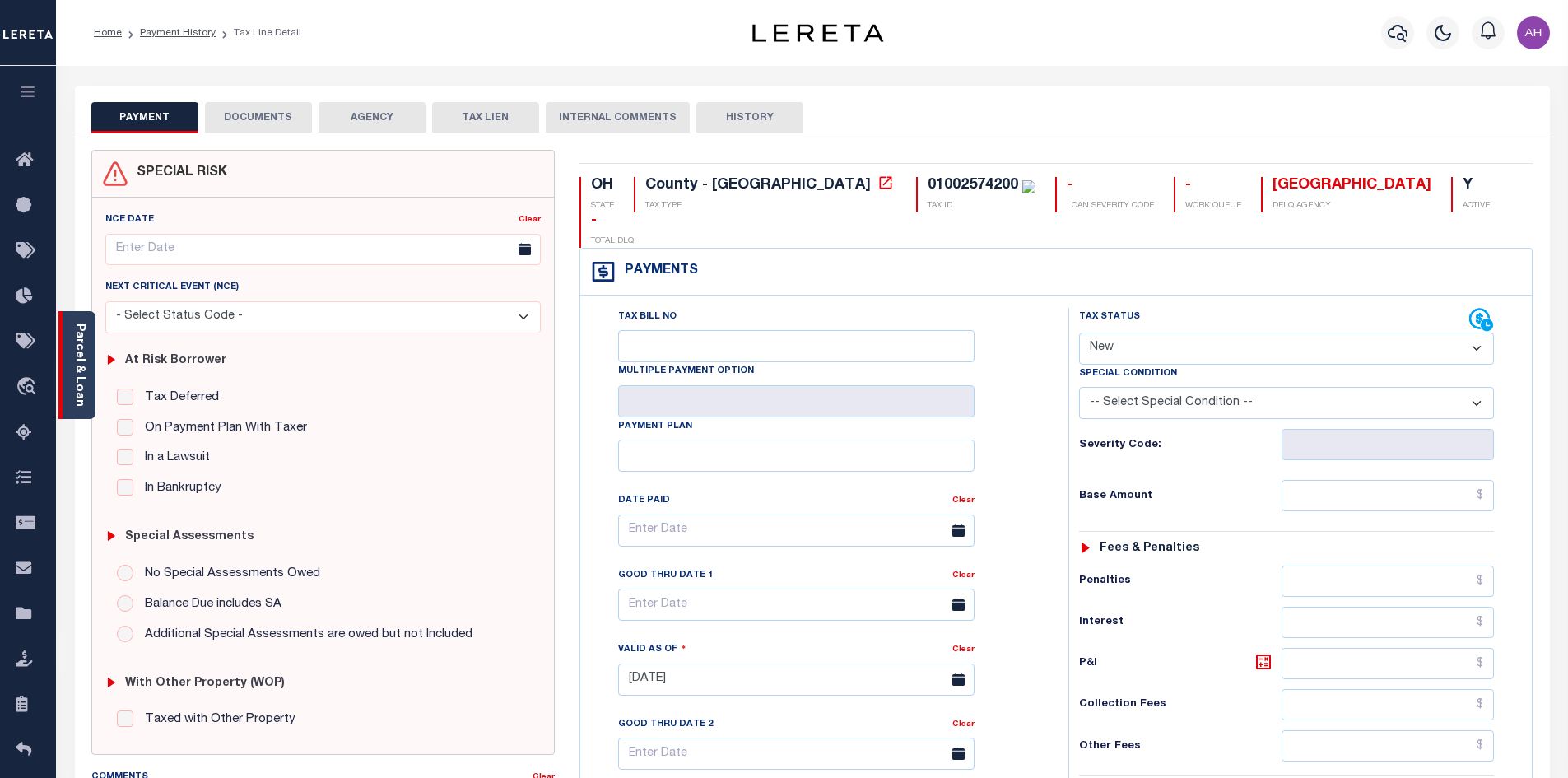
click at [85, 335] on div "Parcel & Loan" at bounding box center [77, 365] width 37 height 108
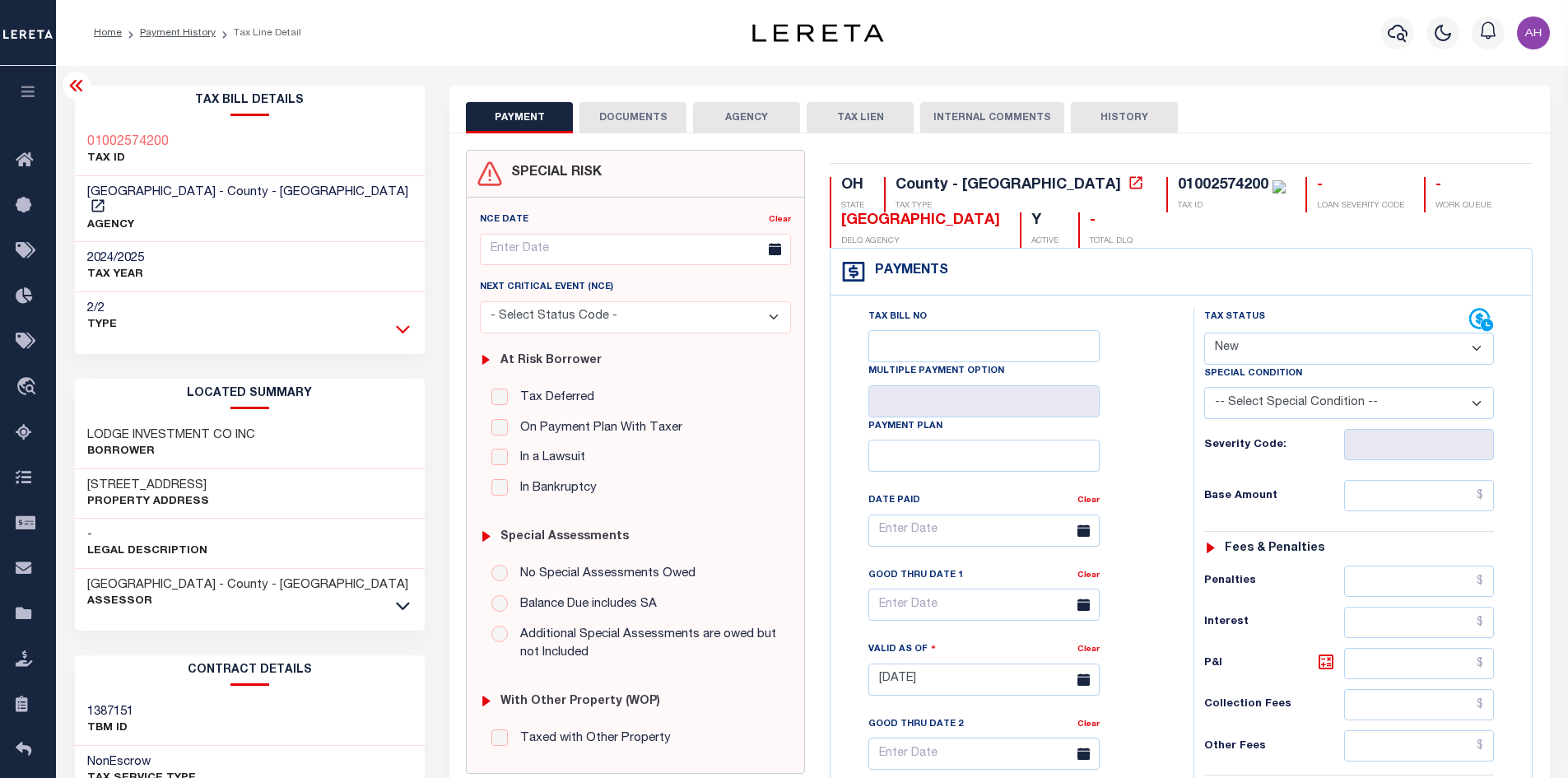
click at [401, 325] on icon at bounding box center [403, 329] width 14 height 8
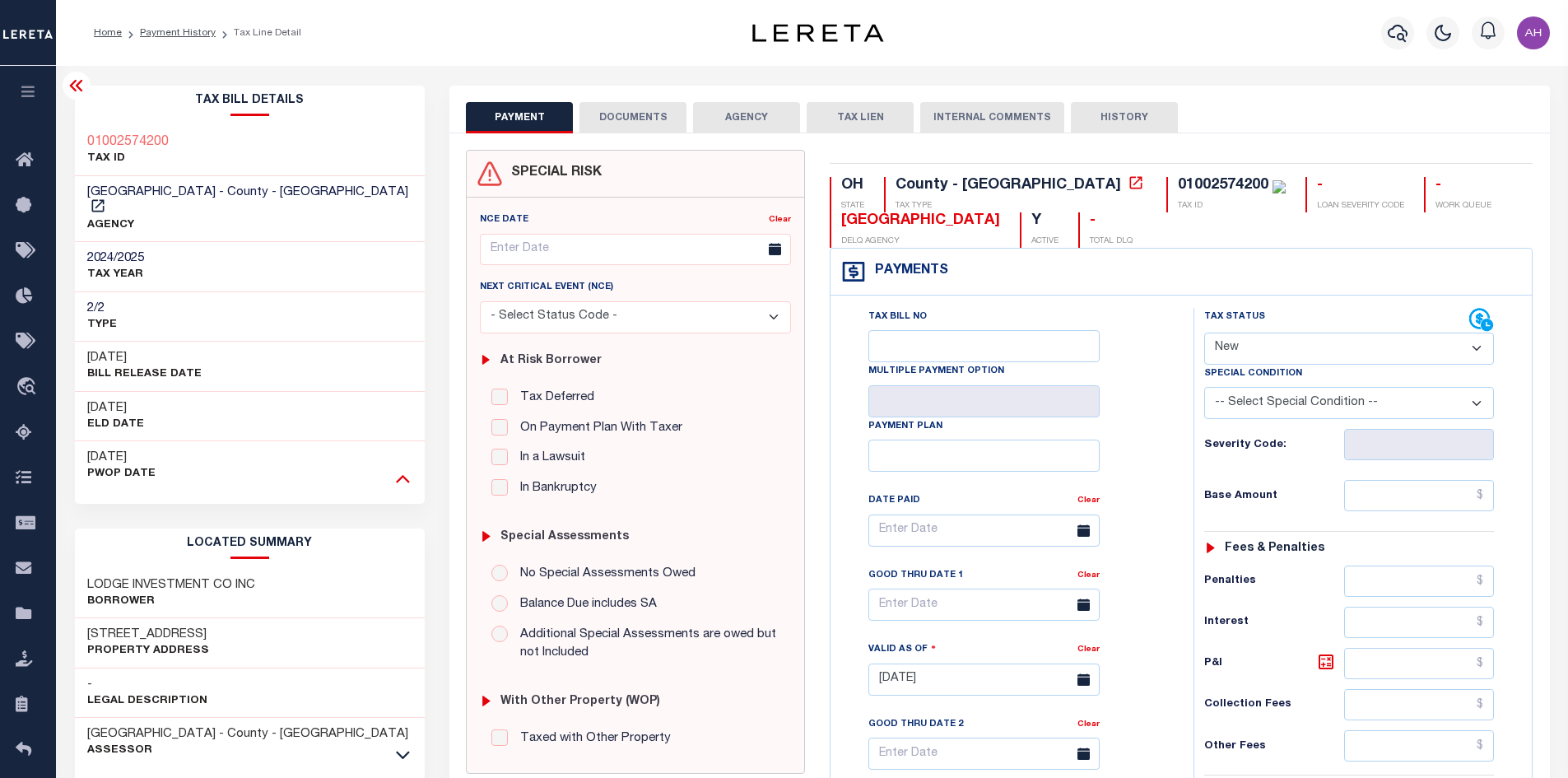
click at [404, 470] on icon at bounding box center [403, 478] width 14 height 17
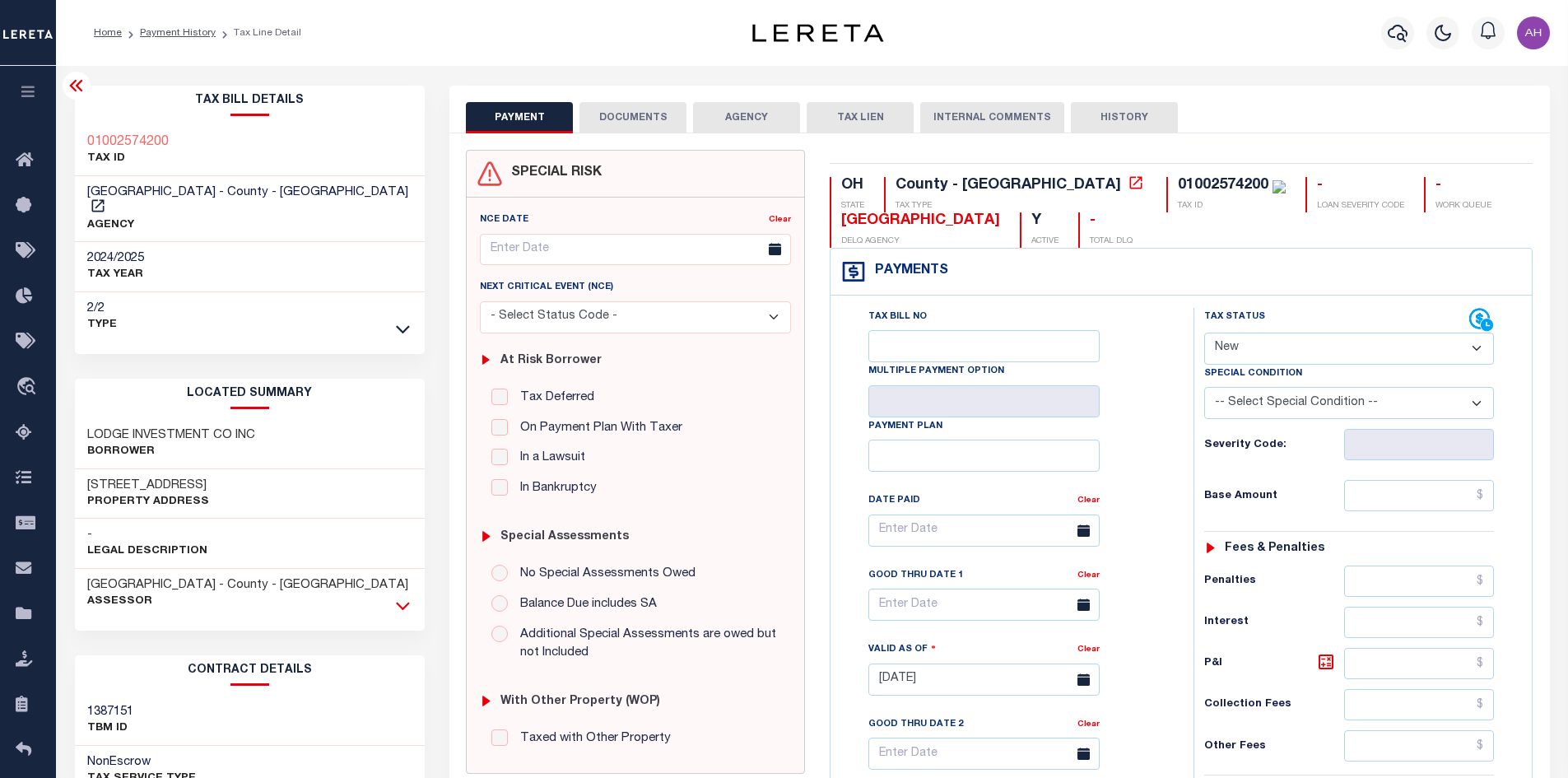
click at [399, 602] on icon at bounding box center [403, 607] width 14 height 8
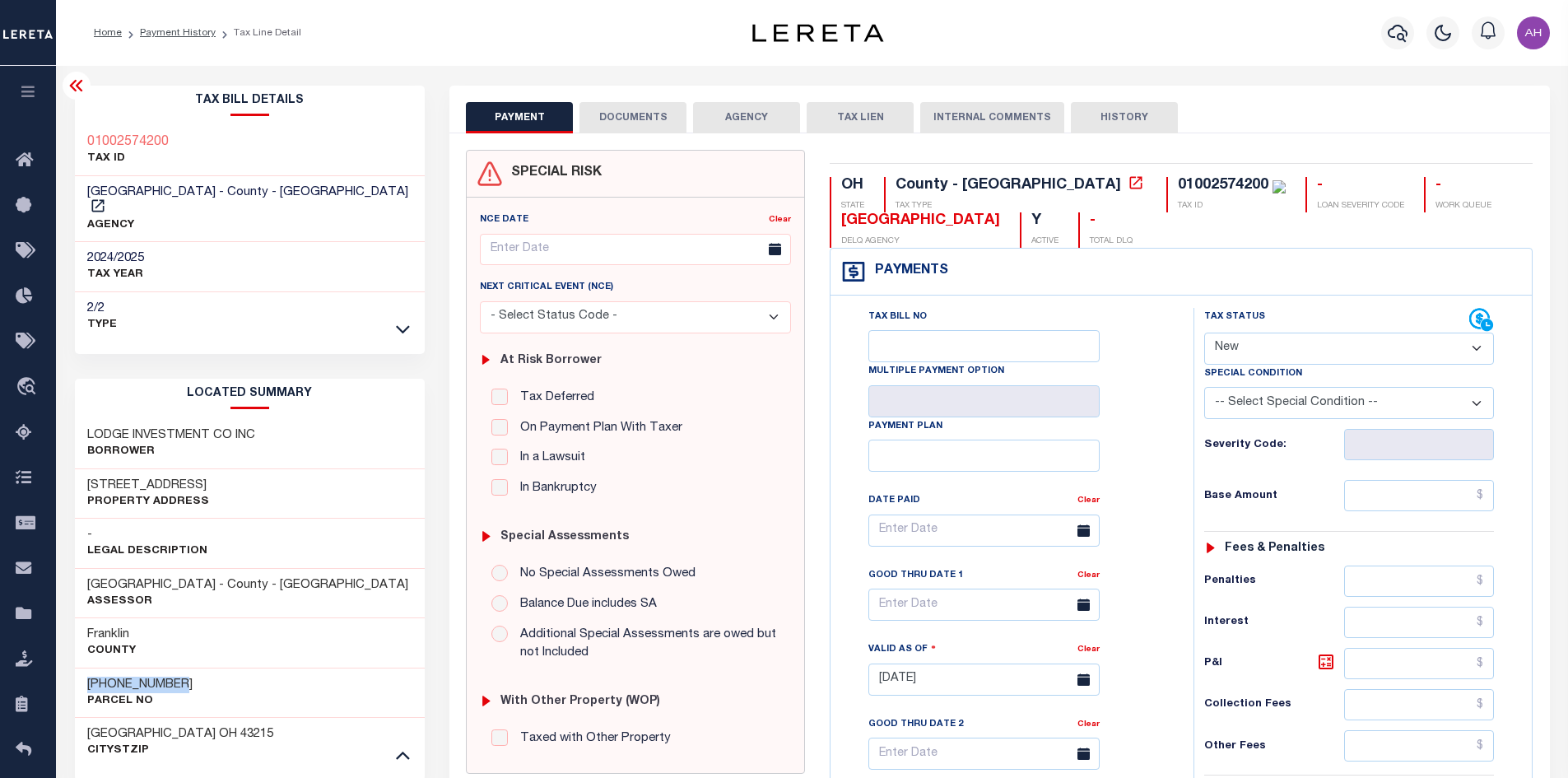
drag, startPoint x: 190, startPoint y: 670, endPoint x: 83, endPoint y: 667, distance: 107.0
click at [83, 668] on div "010-025742-00 Parcel No" at bounding box center [250, 693] width 350 height 50
copy h3 "010-025742-00"
click at [1358, 492] on input "text" at bounding box center [1419, 495] width 150 height 31
click at [1411, 498] on input "text" at bounding box center [1419, 495] width 150 height 31
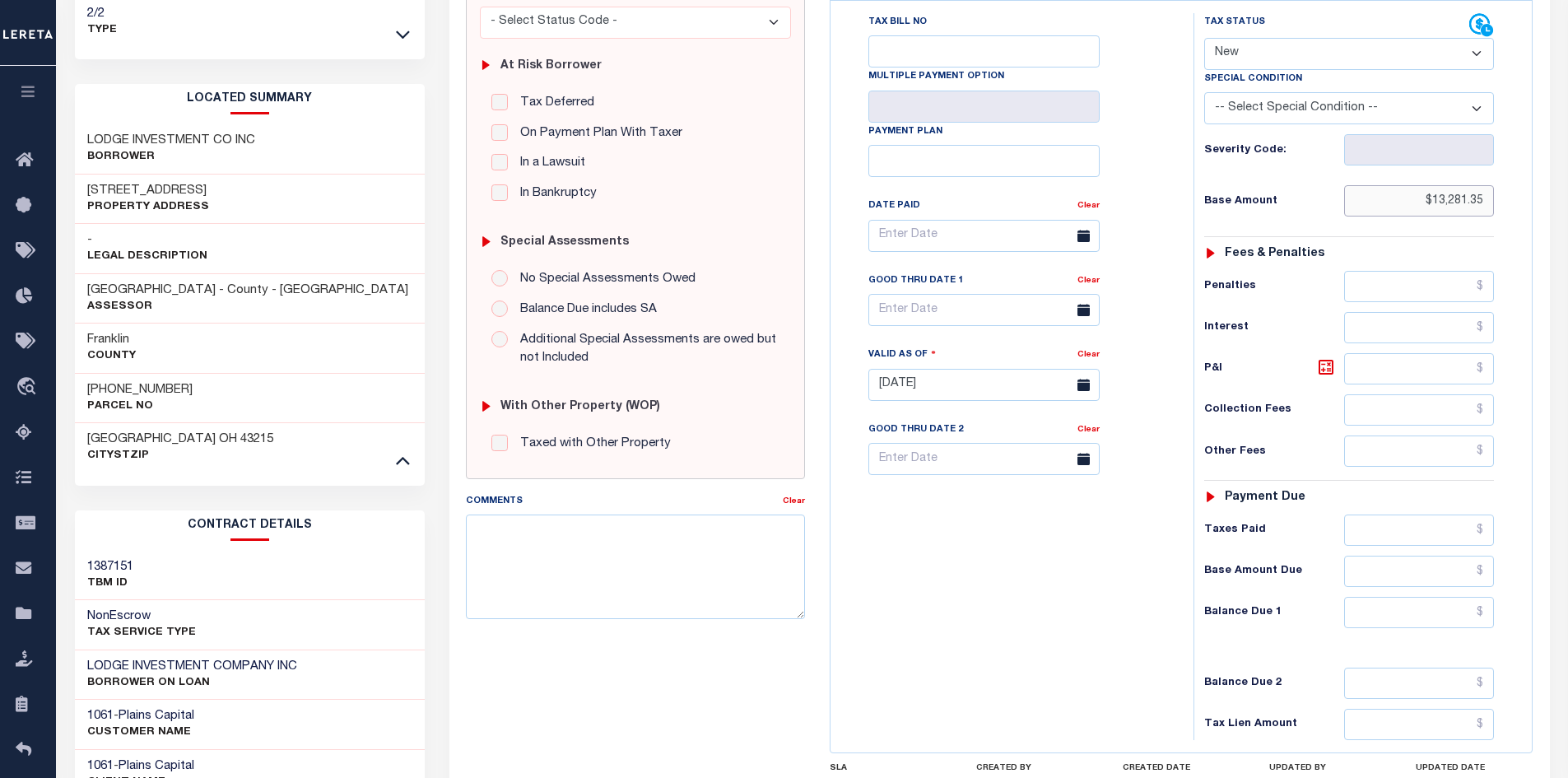
scroll to position [411, 0]
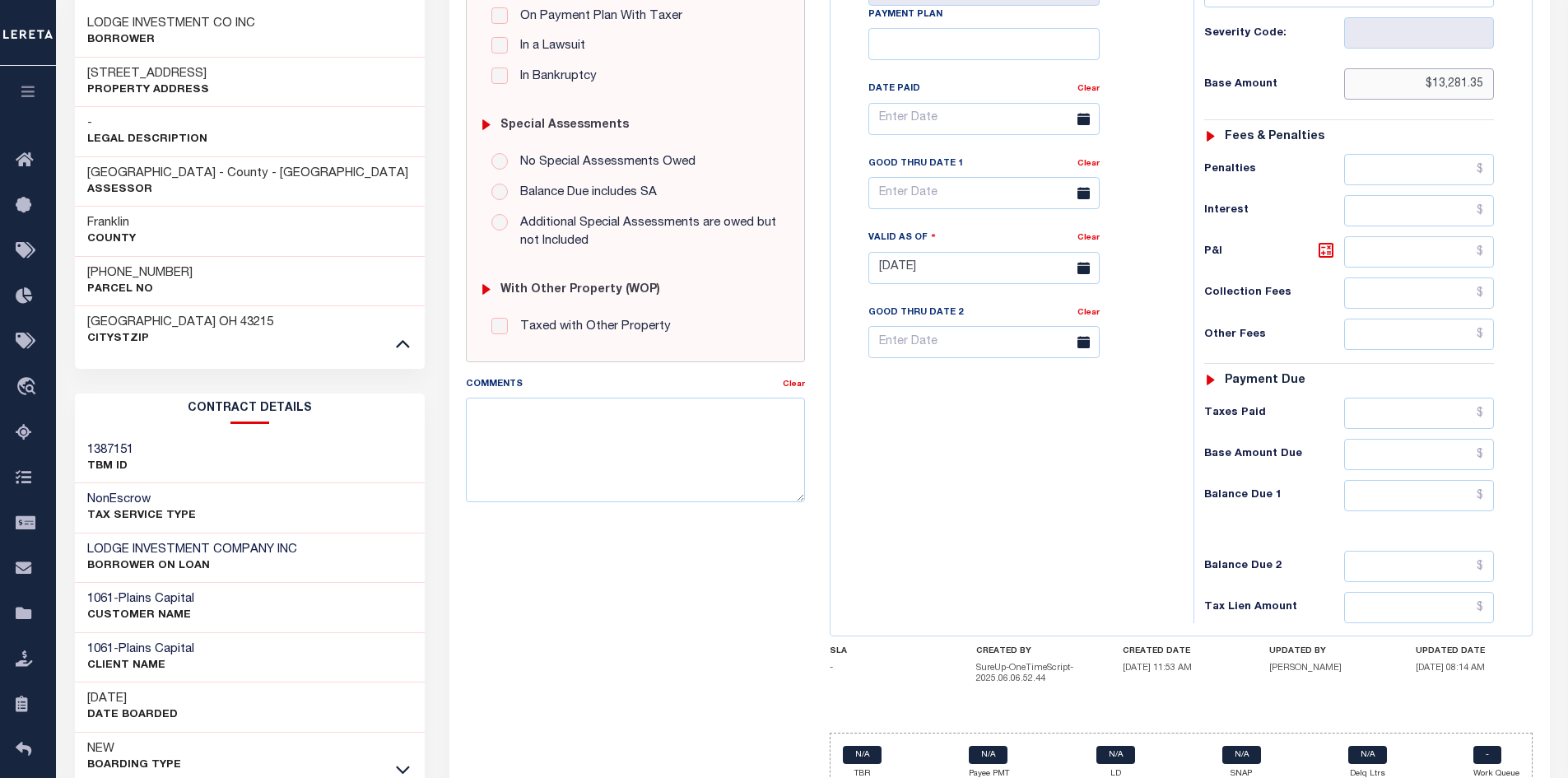
type input "$13,281.35"
type input "[DATE]"
click at [1435, 495] on input "text" at bounding box center [1419, 495] width 150 height 31
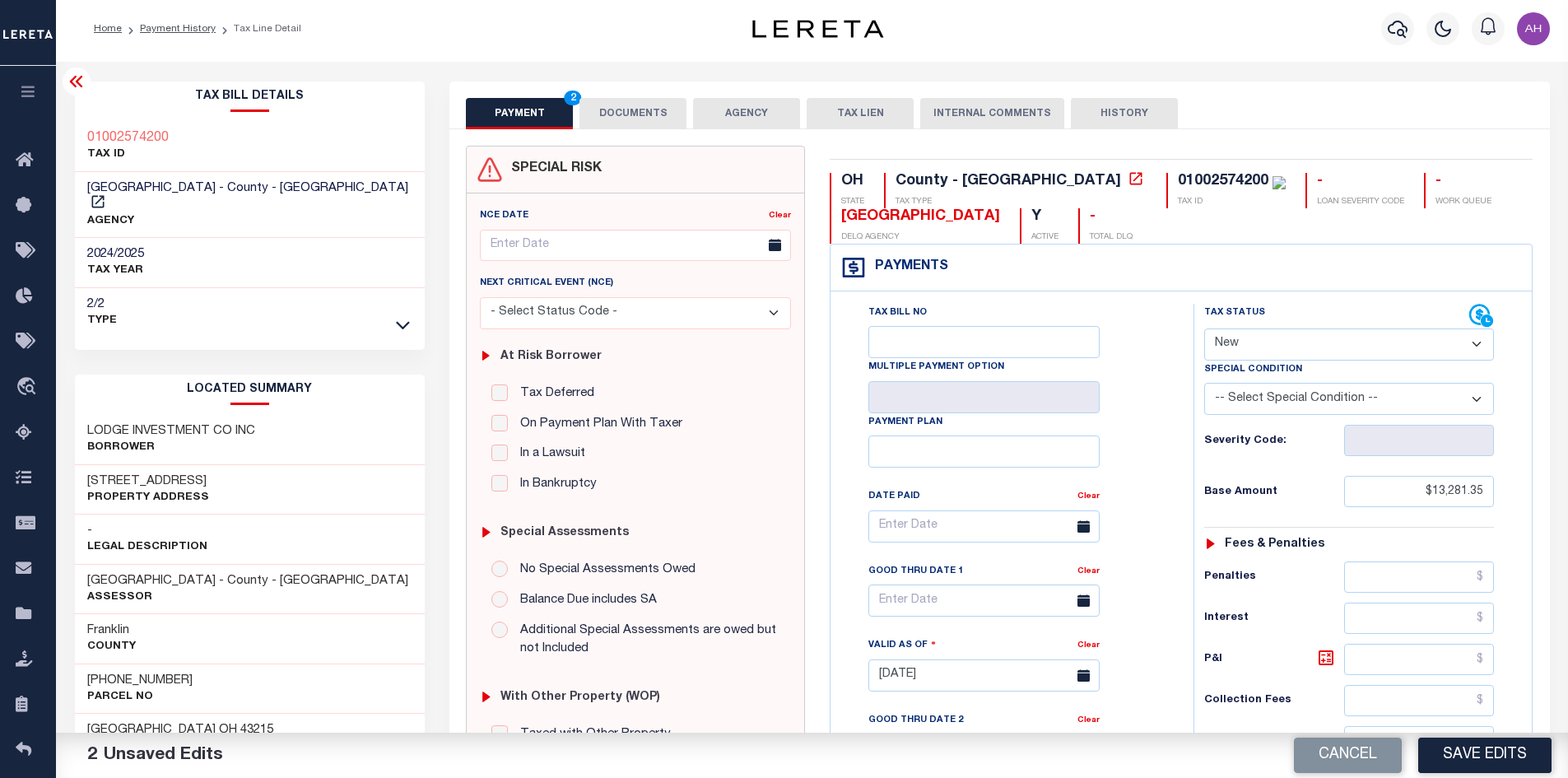
scroll to position [0, 0]
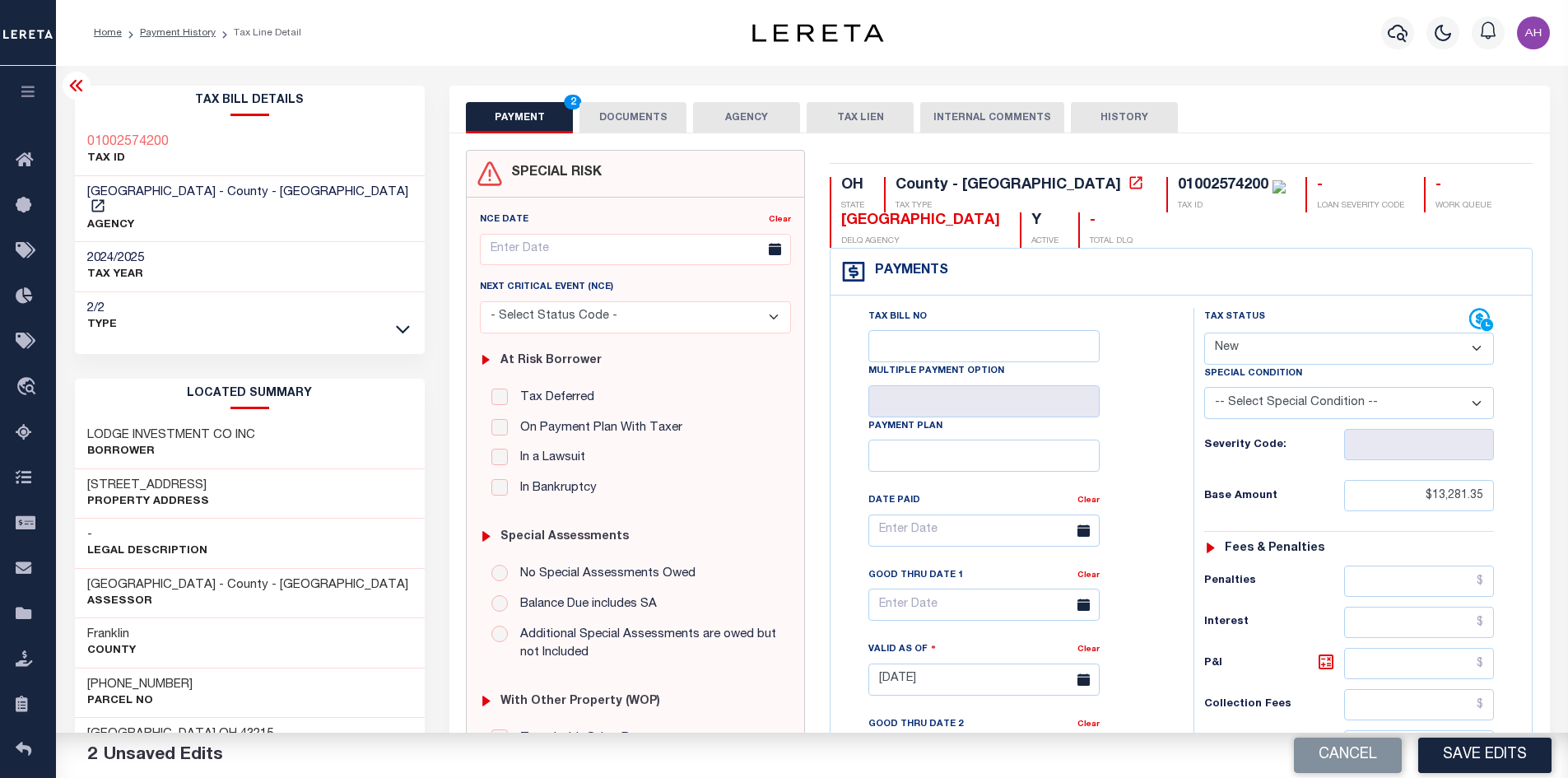
type input "$0.00"
click at [667, 128] on button "DOCUMENTS" at bounding box center [632, 117] width 107 height 31
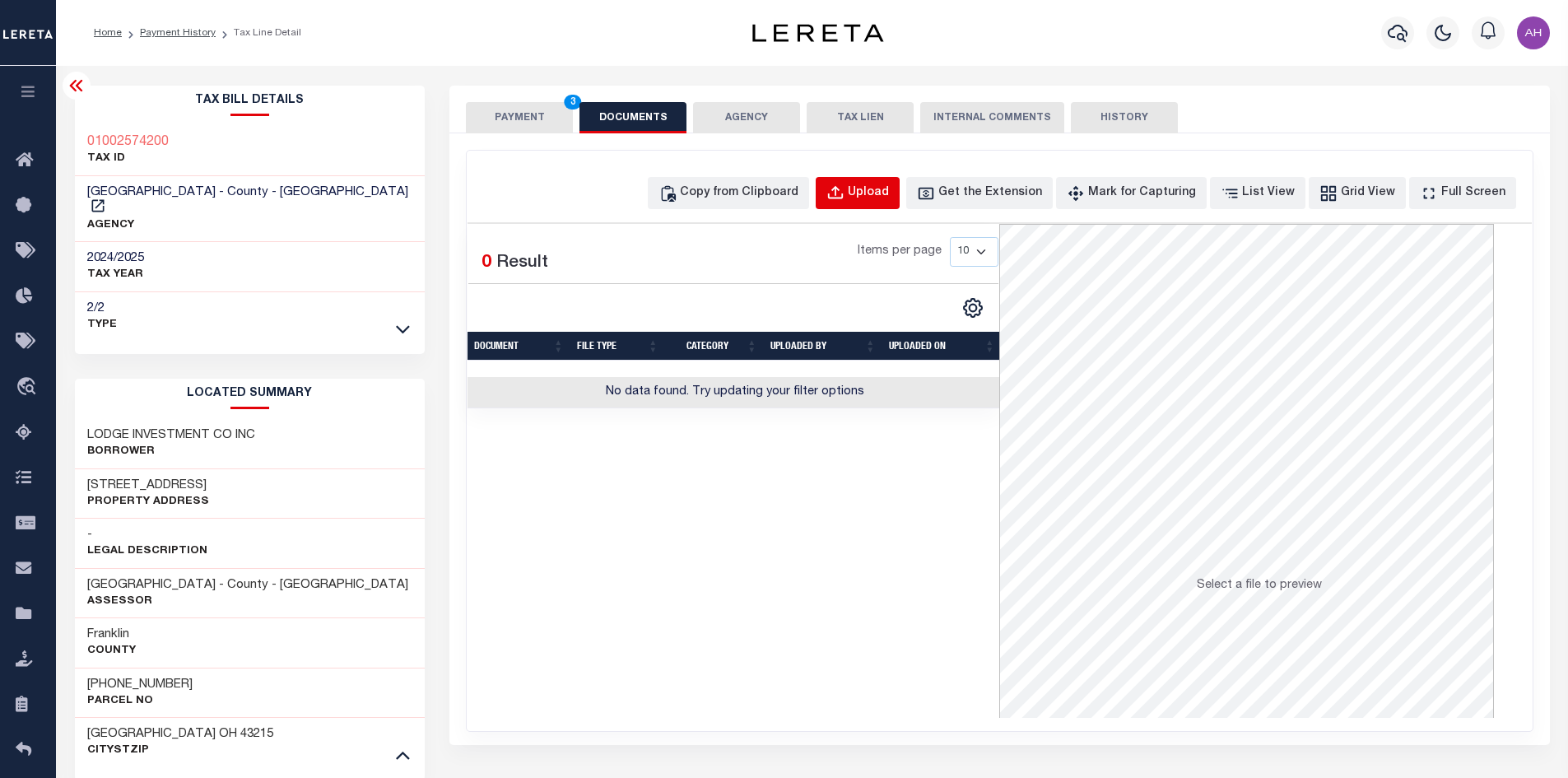
click at [889, 191] on div "Upload" at bounding box center [868, 193] width 41 height 18
select select "POP"
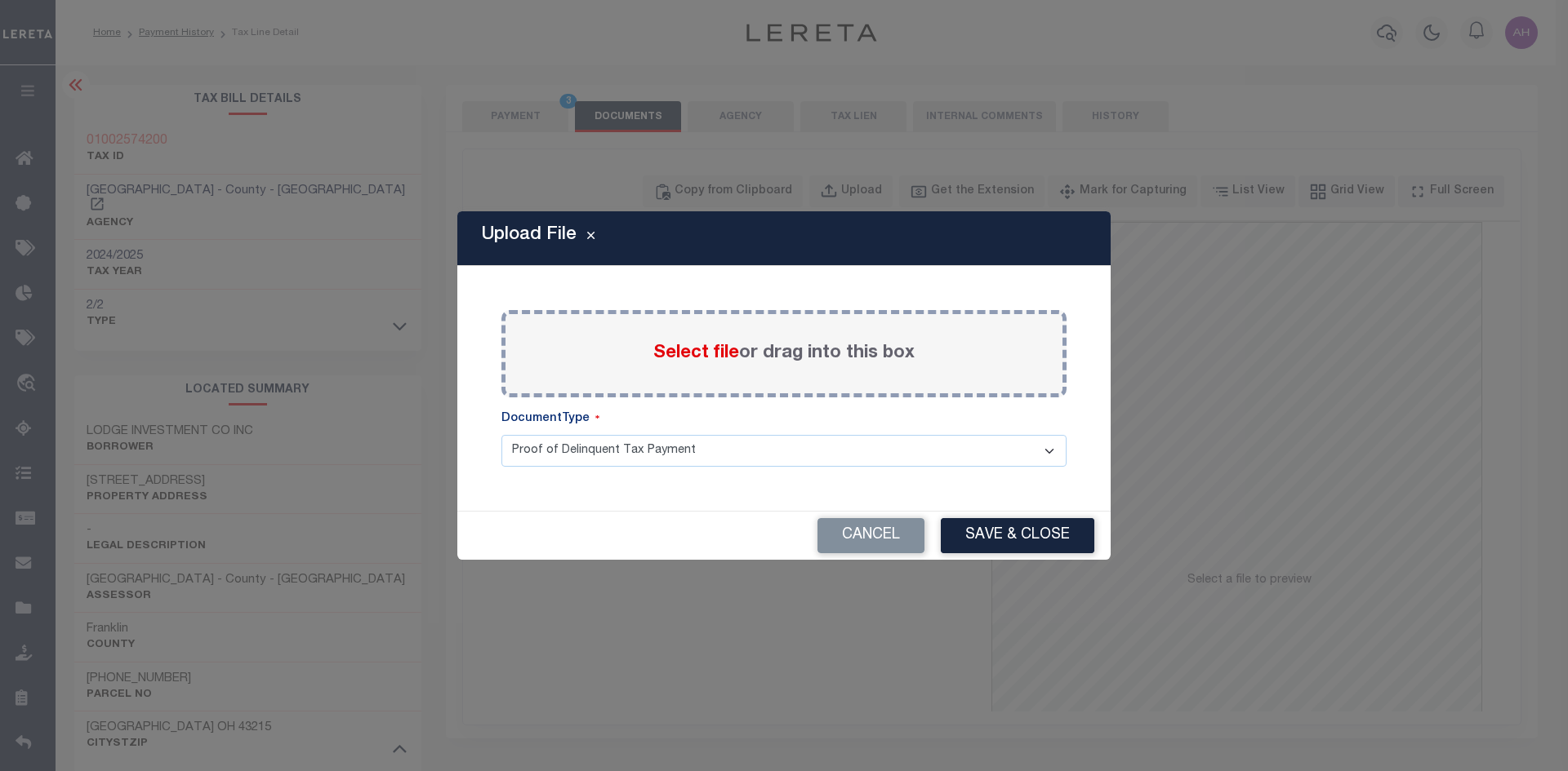
click at [693, 356] on span "Select file" at bounding box center [696, 352] width 85 height 18
click at [0, 0] on input "Select file or drag into this box" at bounding box center [0, 0] width 0 height 0
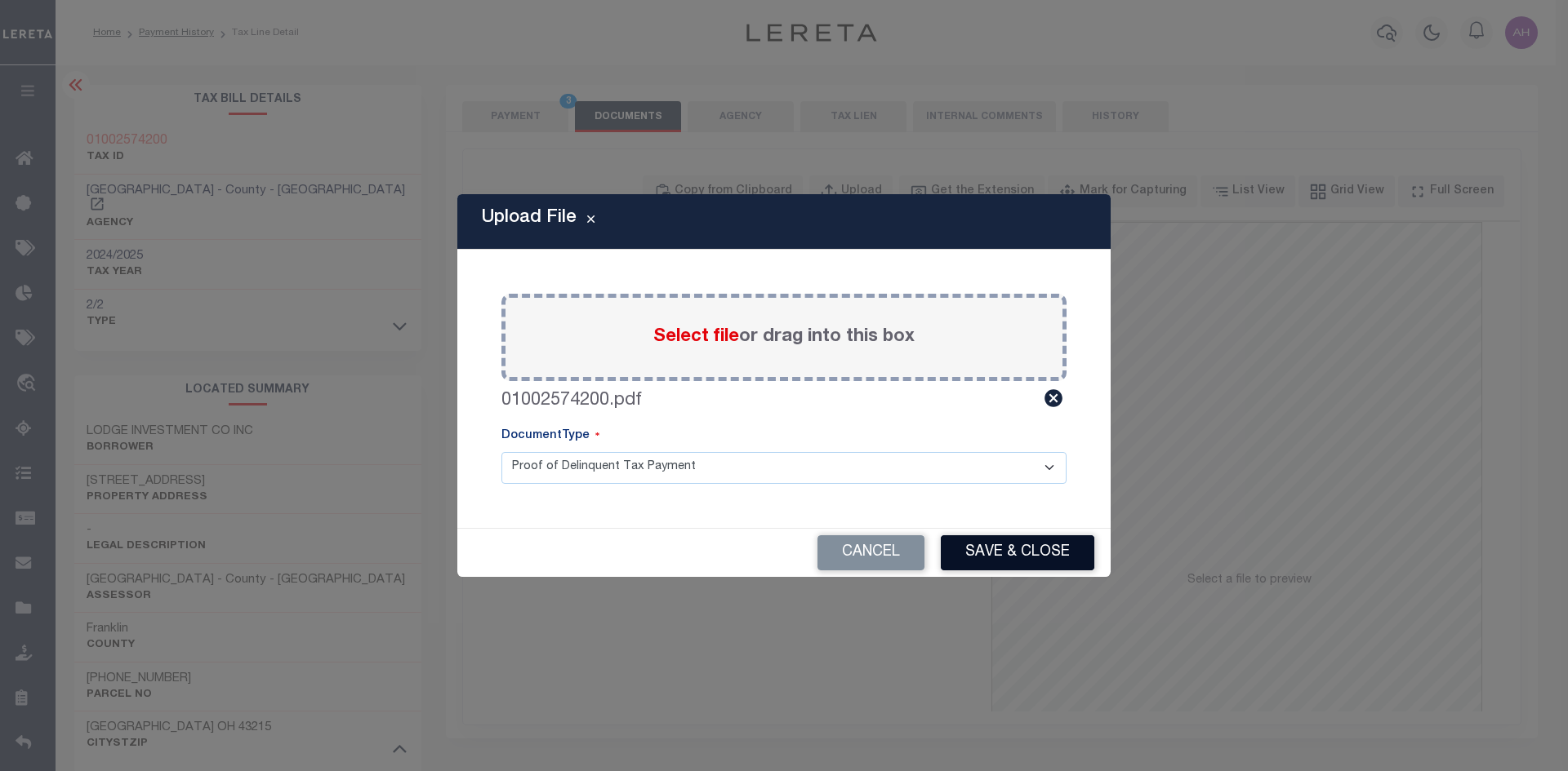
click at [1008, 551] on button "Save & Close" at bounding box center [1017, 553] width 153 height 35
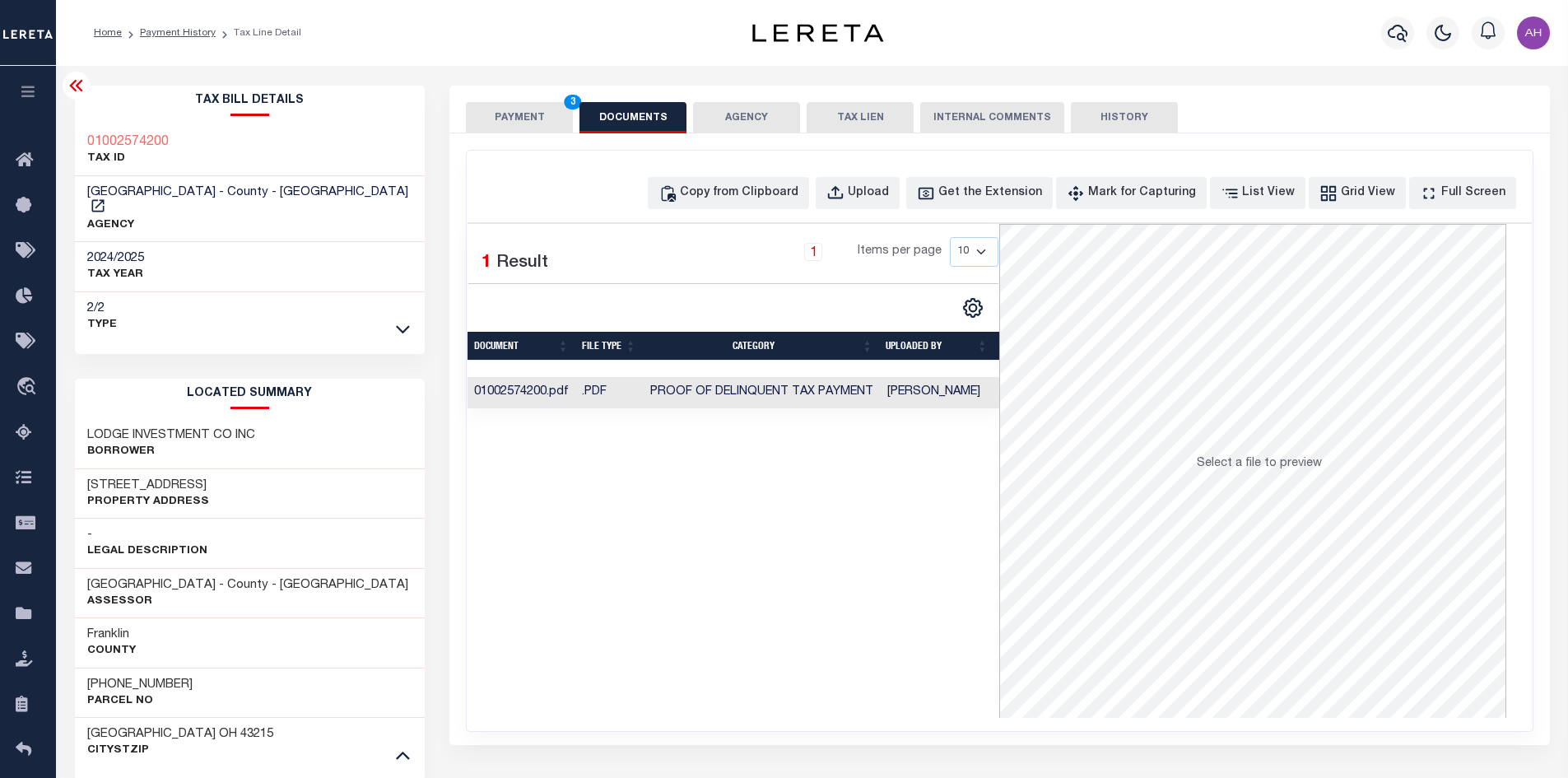
click at [518, 121] on button "PAYMENT 3" at bounding box center [519, 117] width 107 height 31
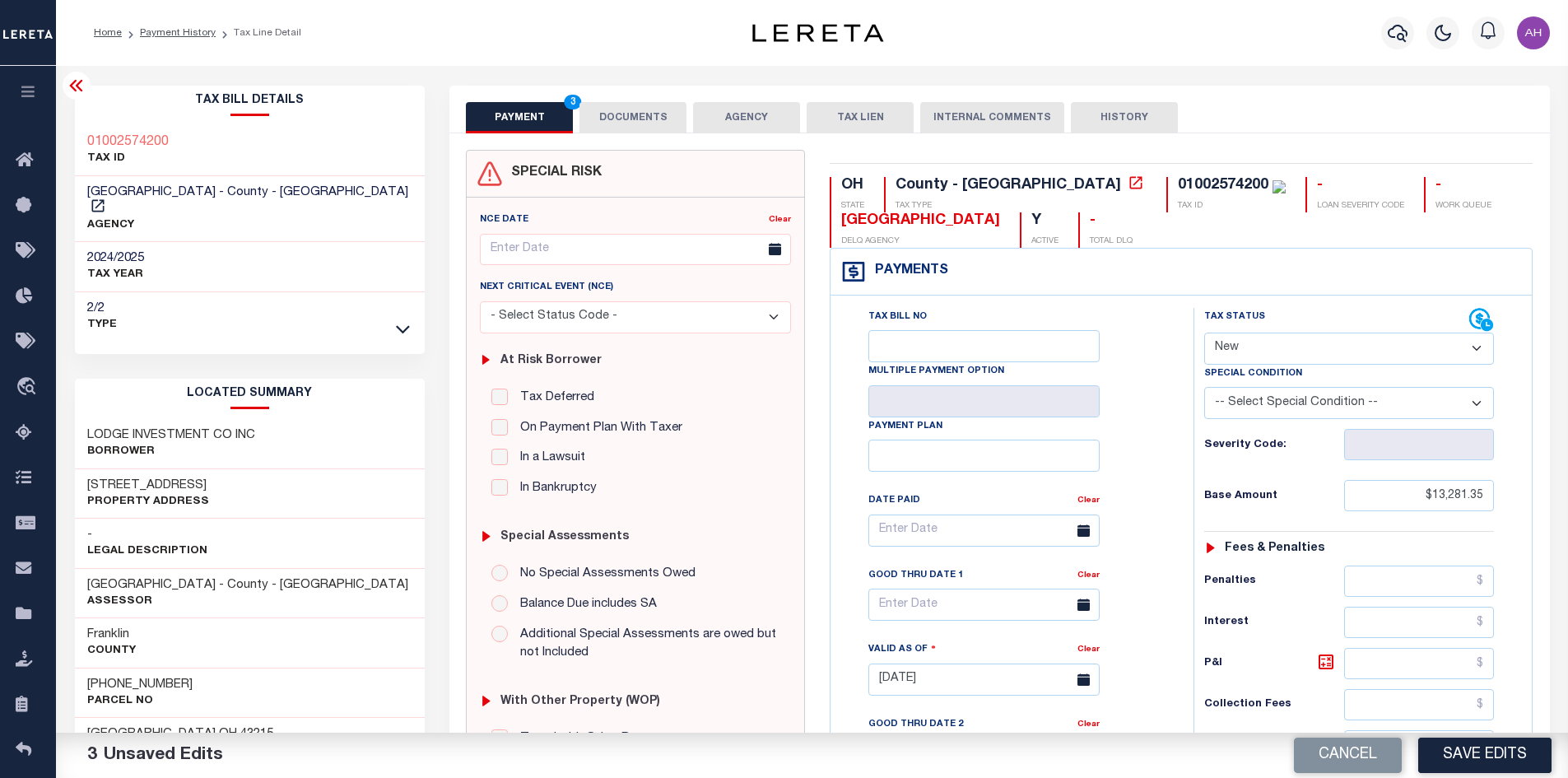
click at [1263, 346] on select "- Select Status Code - Open Due/Unpaid Paid Incomplete No Tax Due Internal Refu…" at bounding box center [1348, 349] width 290 height 32
select select "PYD"
click at [1204, 334] on select "- Select Status Code - Open Due/Unpaid Paid Incomplete No Tax Due Internal Refu…" at bounding box center [1348, 349] width 290 height 32
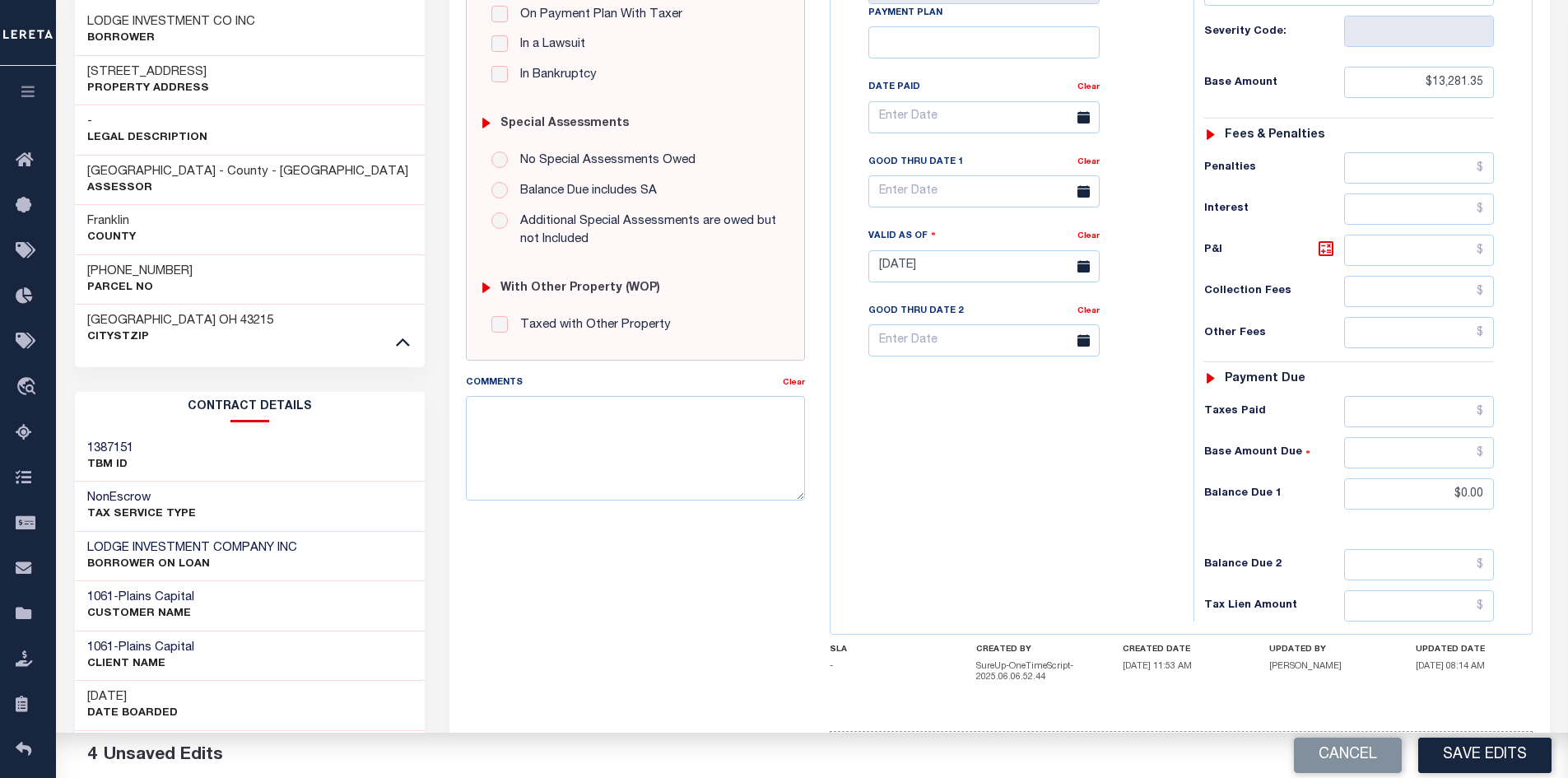
scroll to position [486, 0]
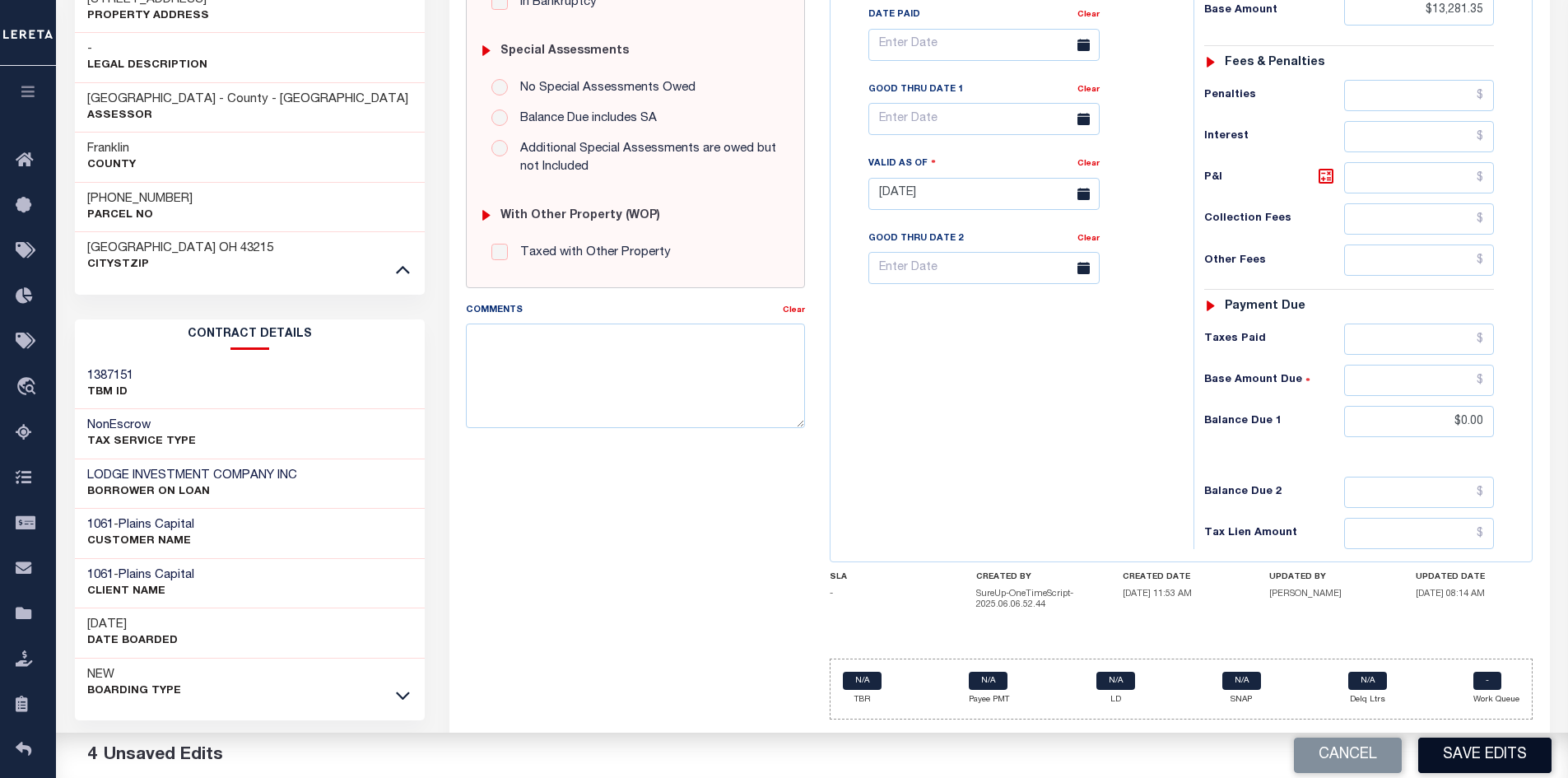
click at [1500, 755] on button "Save Edits" at bounding box center [1485, 755] width 133 height 35
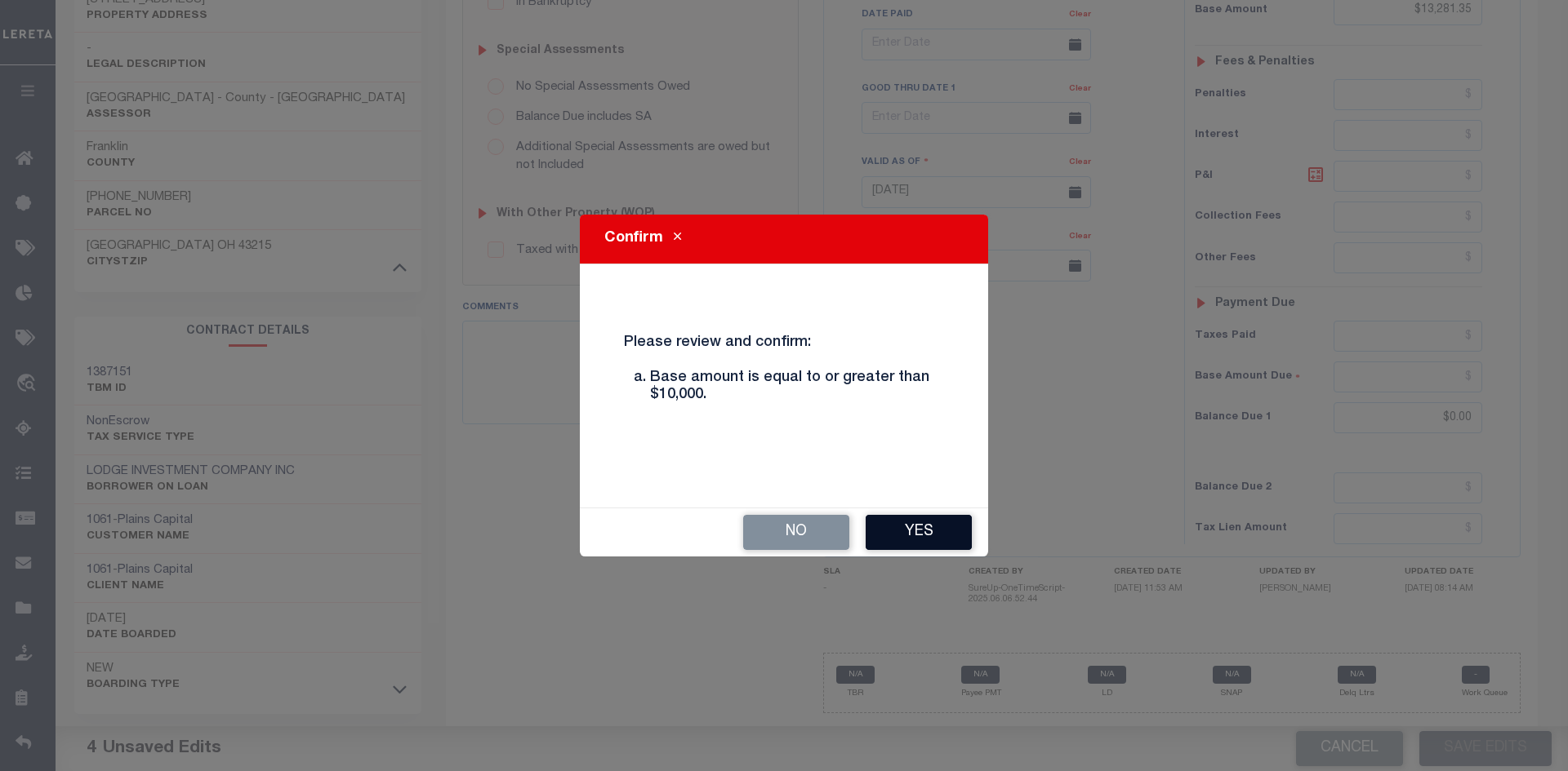
click at [941, 525] on button "Yes" at bounding box center [918, 532] width 106 height 35
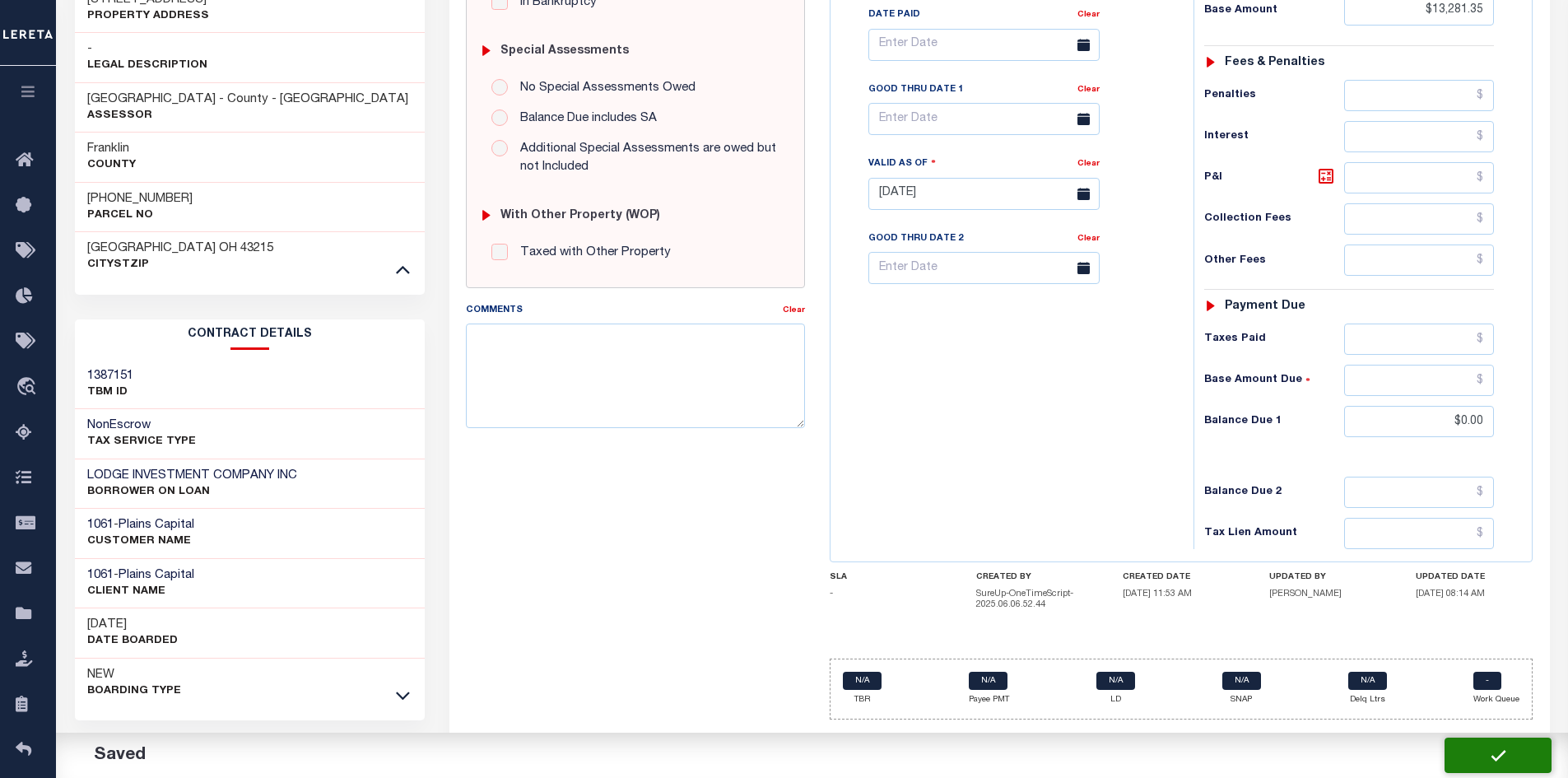
checkbox input "false"
type input "$13,281.35"
type input "$0"
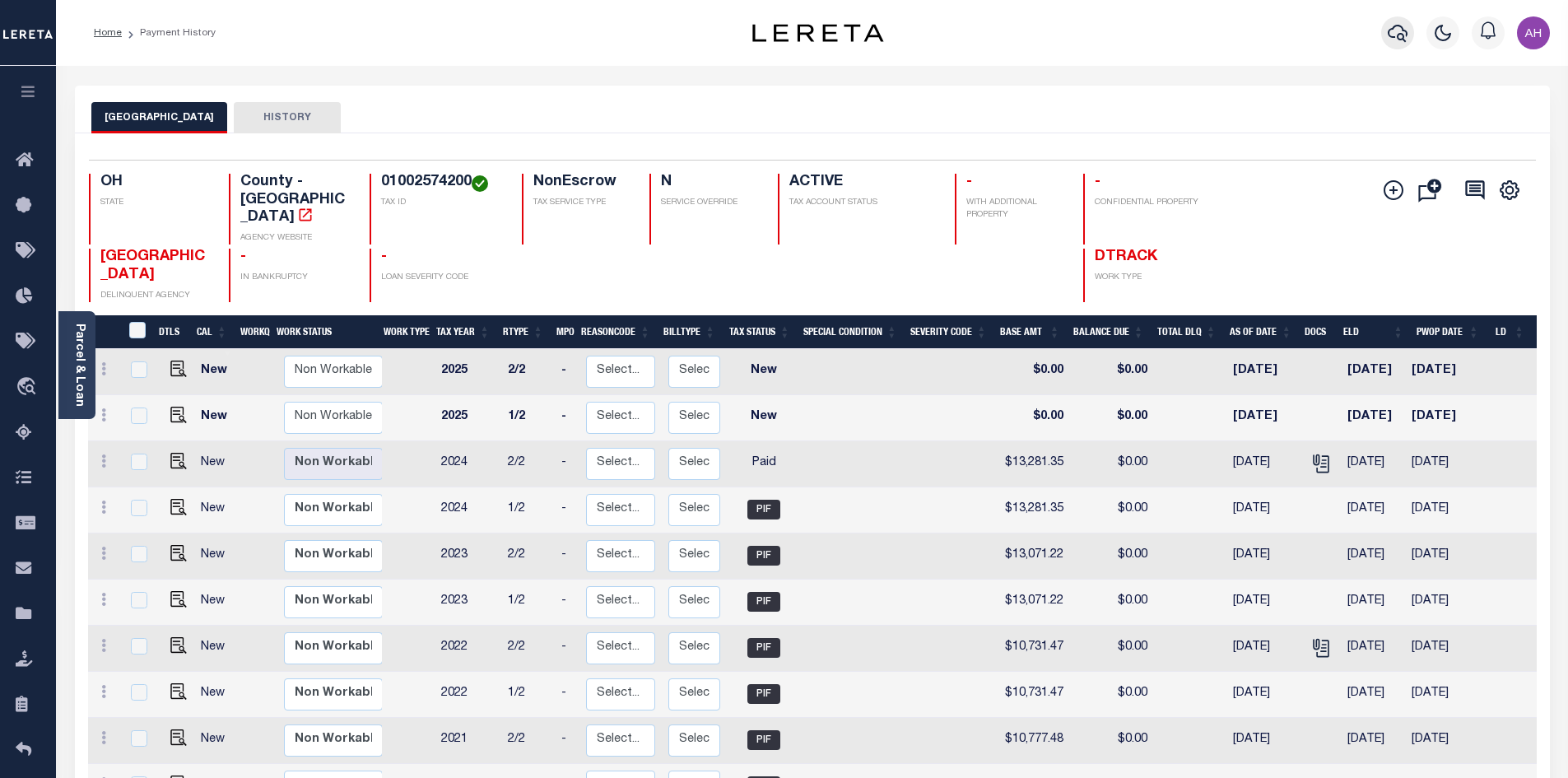
click at [1390, 40] on icon "button" at bounding box center [1397, 32] width 19 height 19
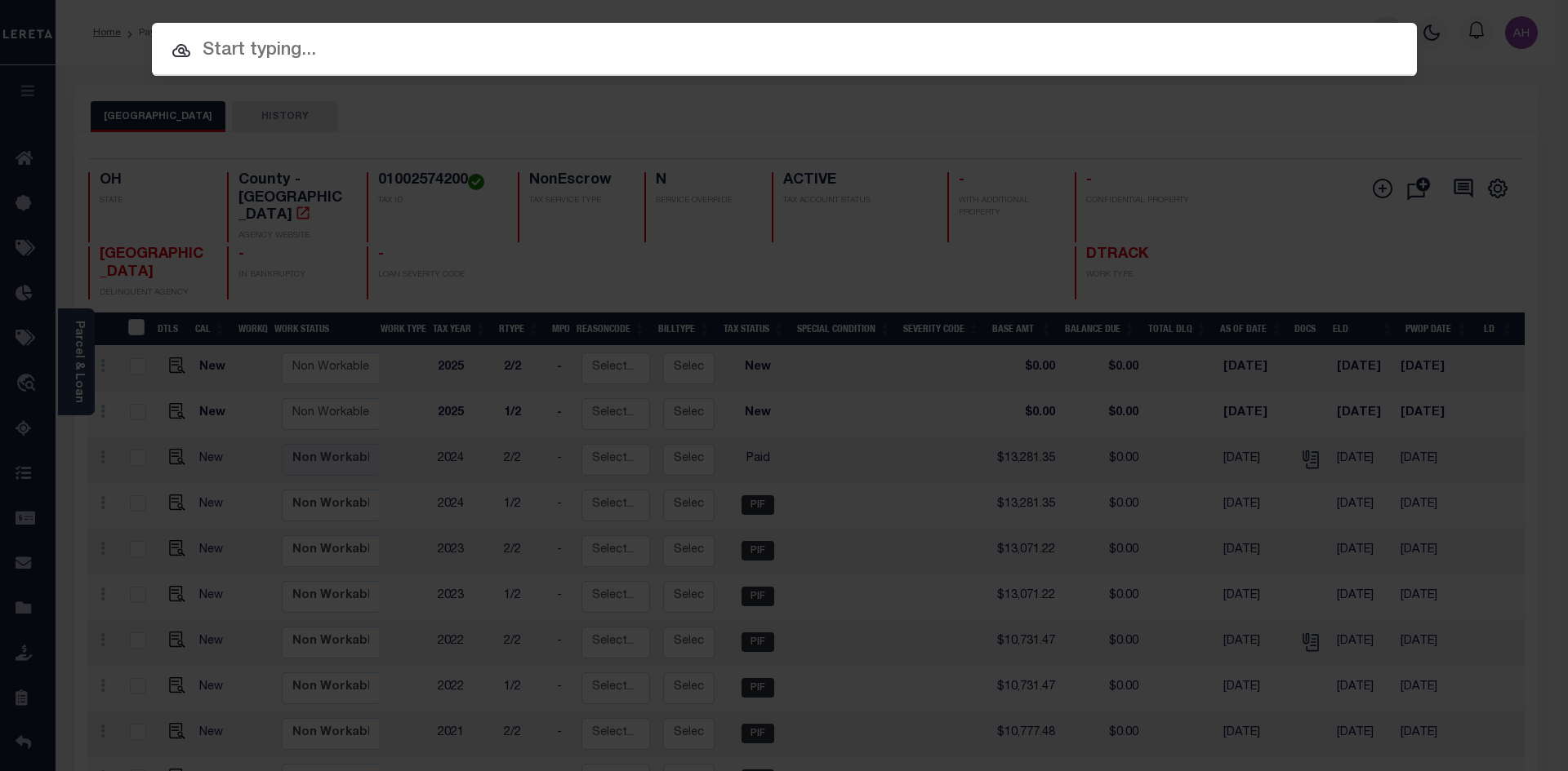
paste input "942300005033"
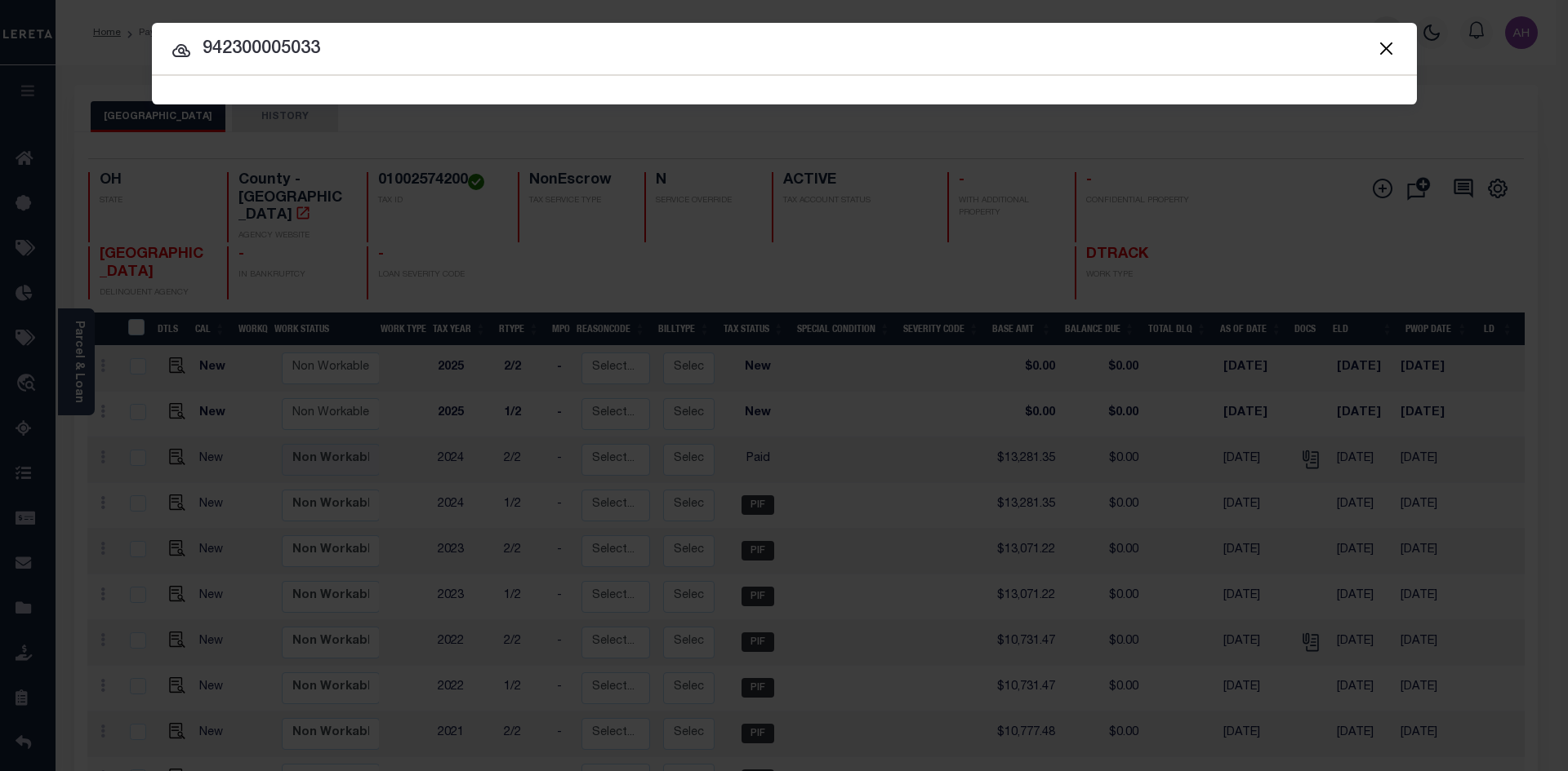
type input "942300005033"
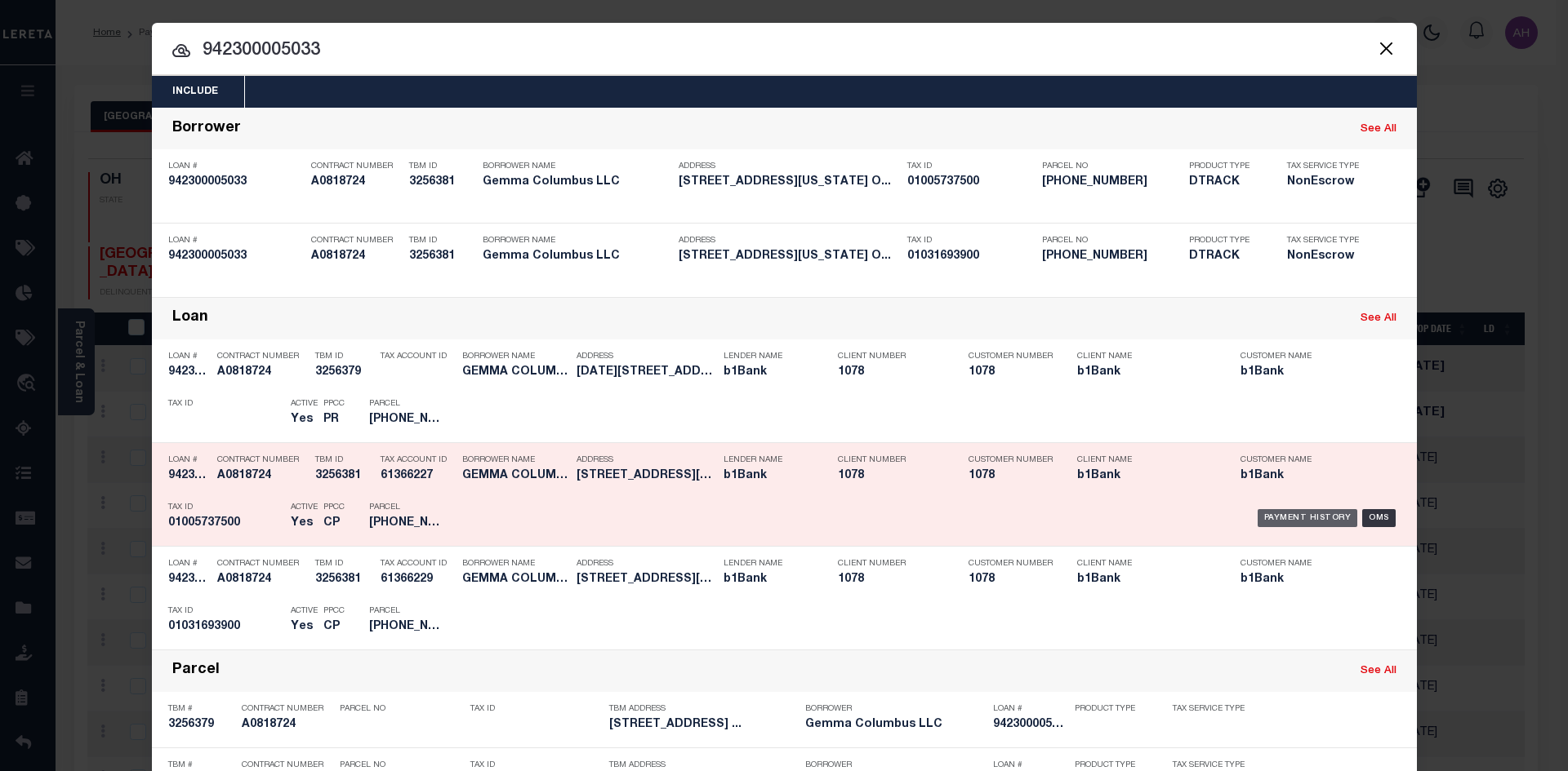
click at [1280, 521] on div "Payment History" at bounding box center [1308, 517] width 101 height 18
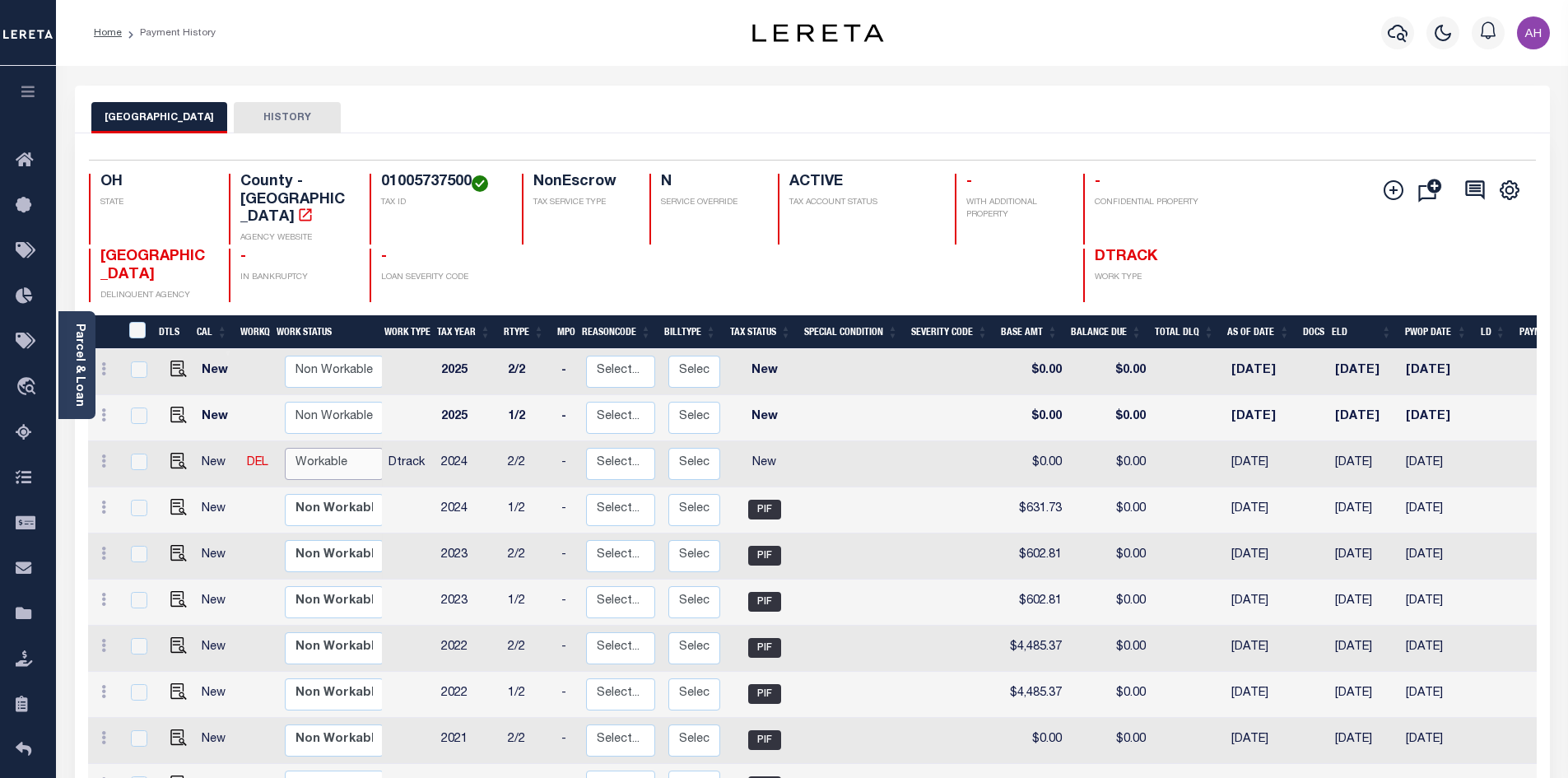
click at [318, 448] on select "Non Workable Workable" at bounding box center [334, 464] width 99 height 32
checkbox input "true"
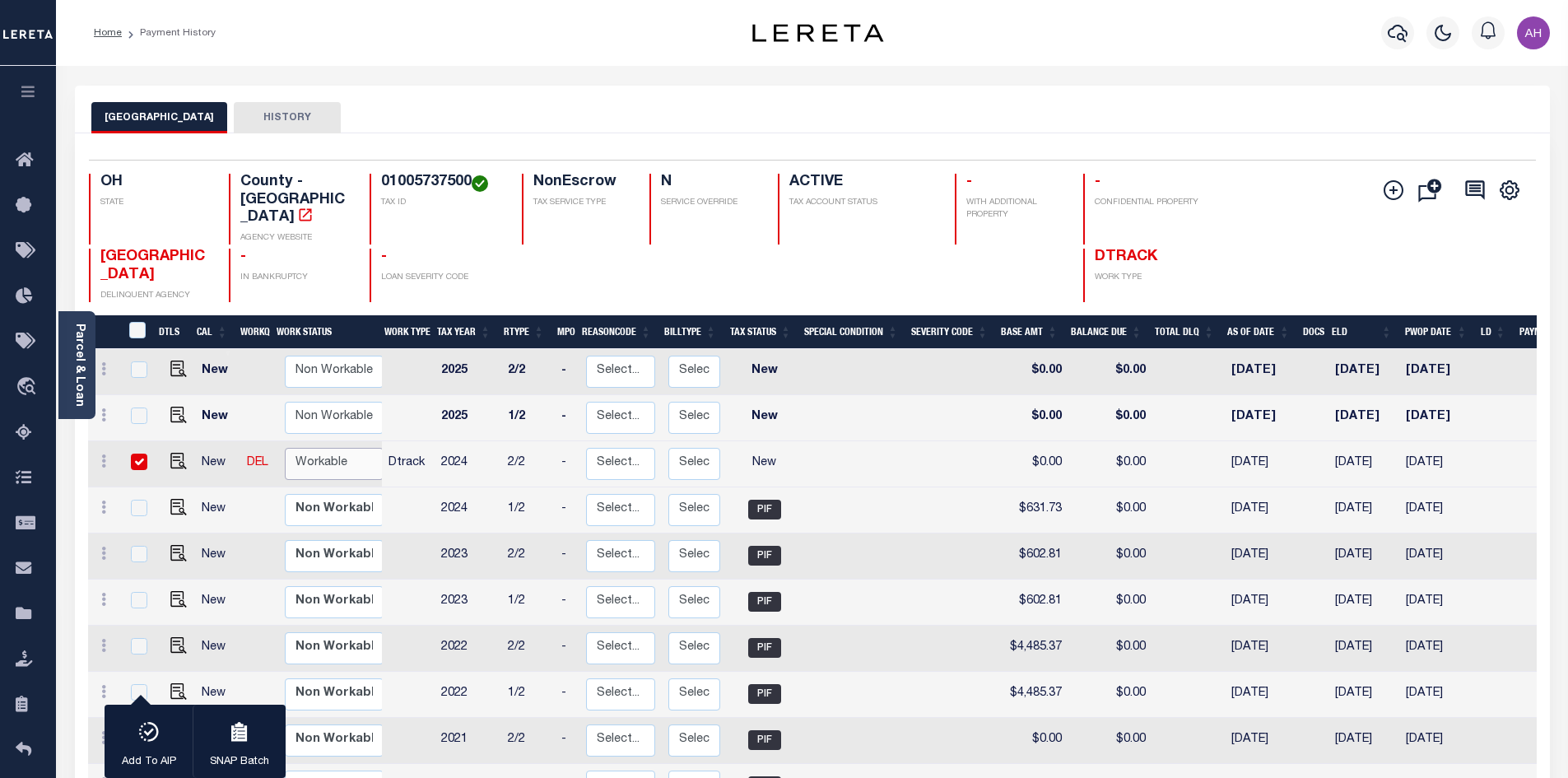
select select "true"
click at [285, 448] on select "Non Workable Workable" at bounding box center [334, 464] width 99 height 32
checkbox input "false"
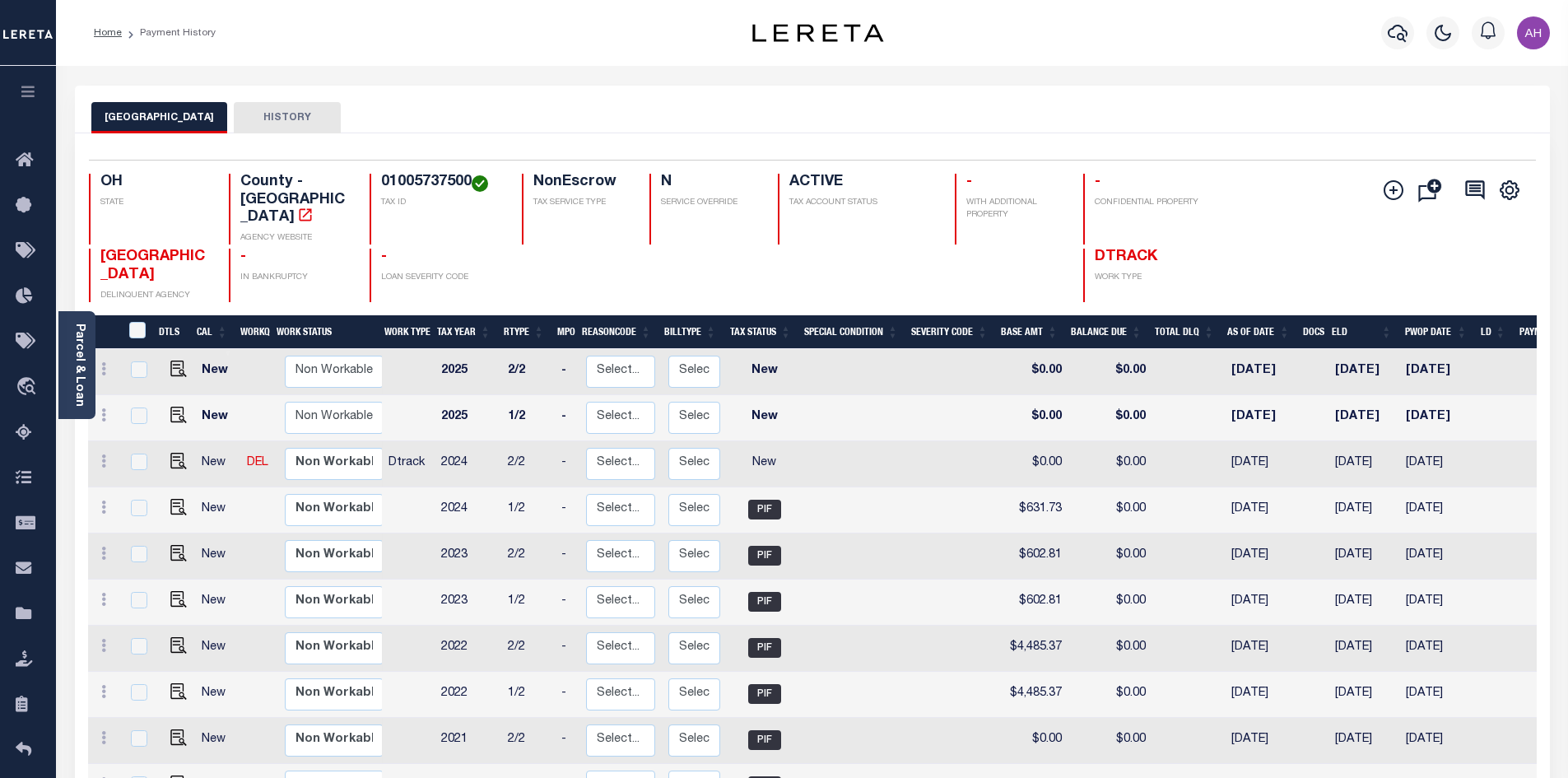
click at [165, 457] on link at bounding box center [174, 463] width 24 height 12
checkbox input "true"
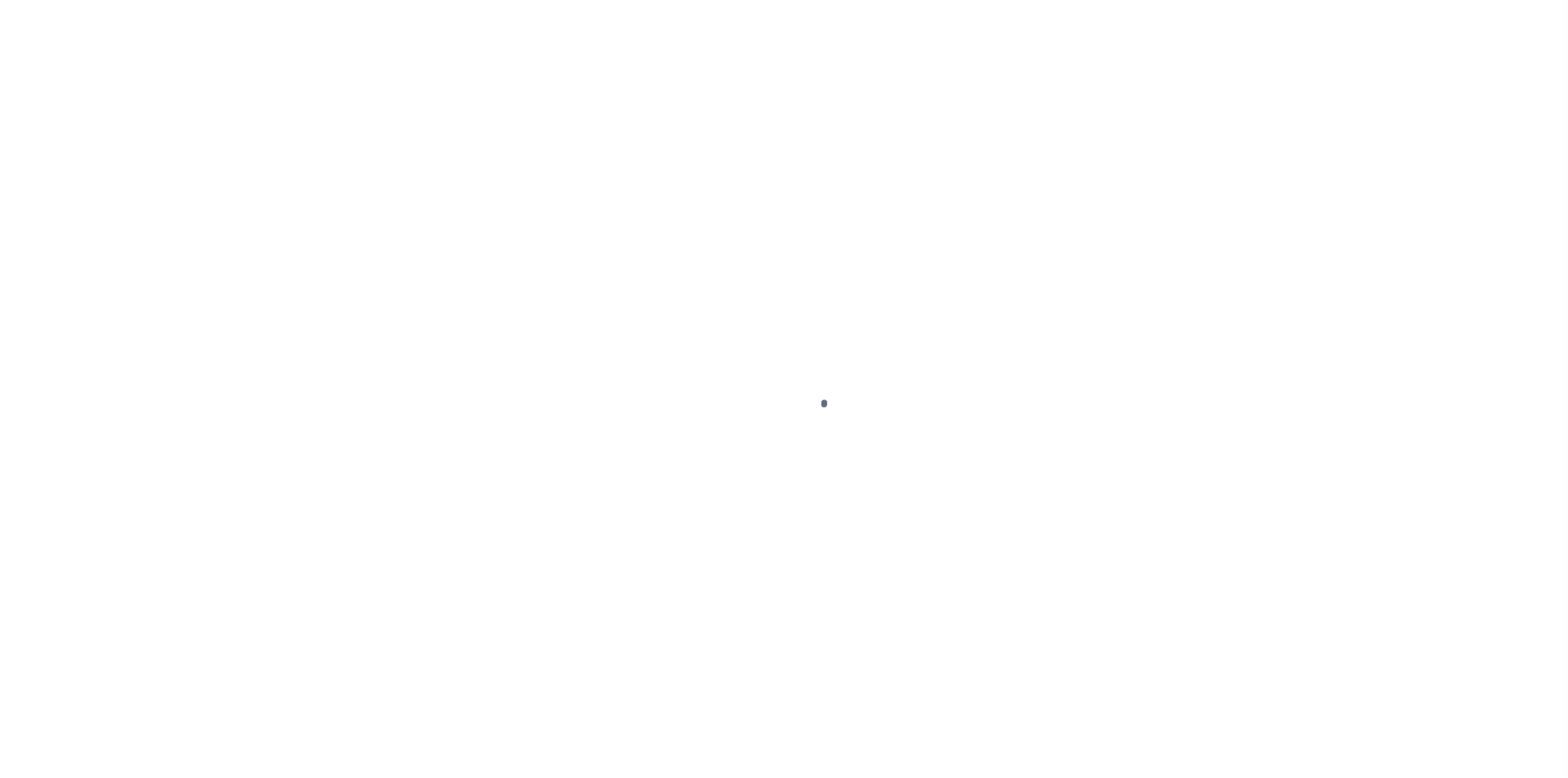
select select "NW2"
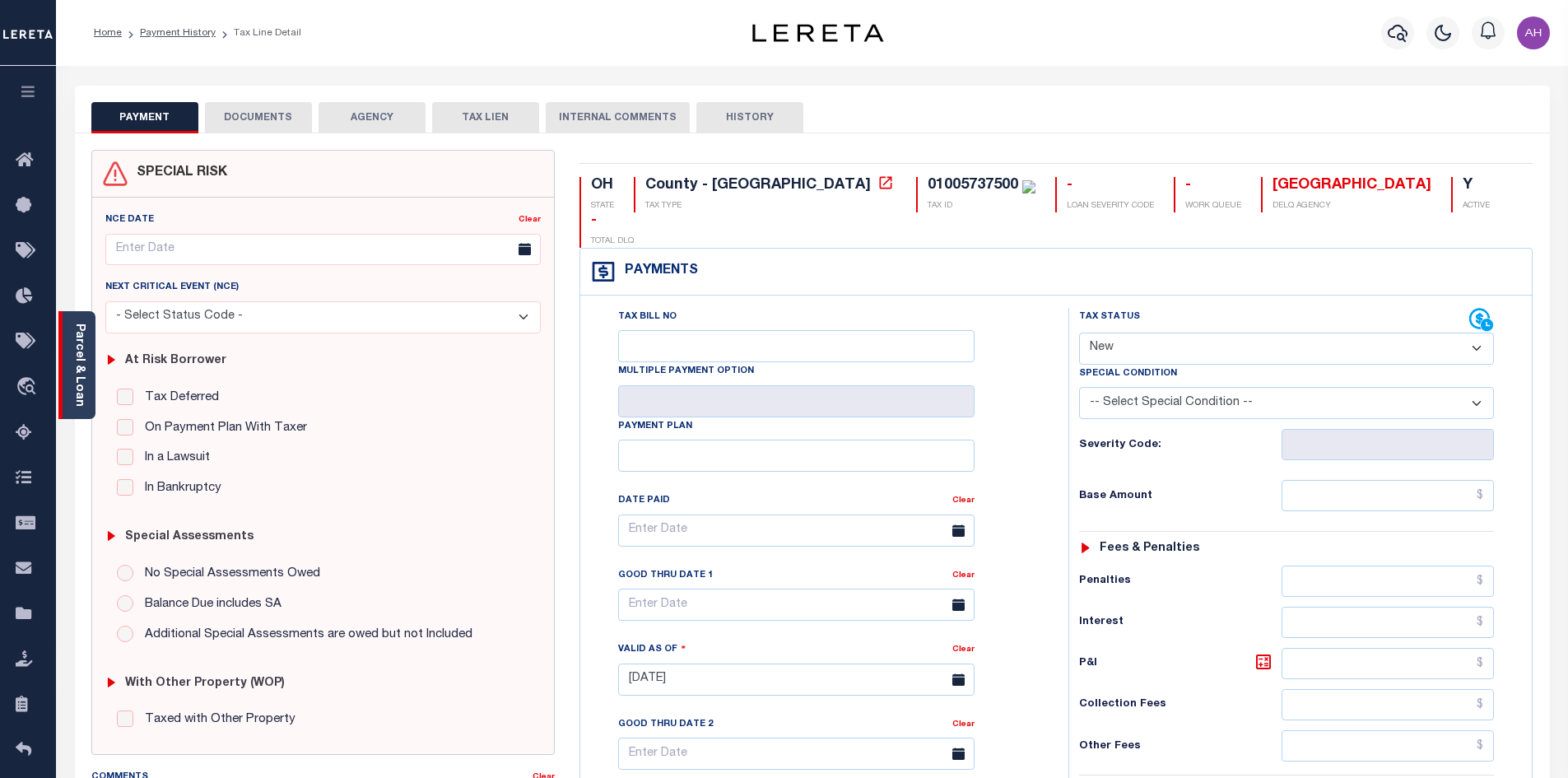
click at [74, 376] on link "Parcel & Loan" at bounding box center [79, 365] width 12 height 83
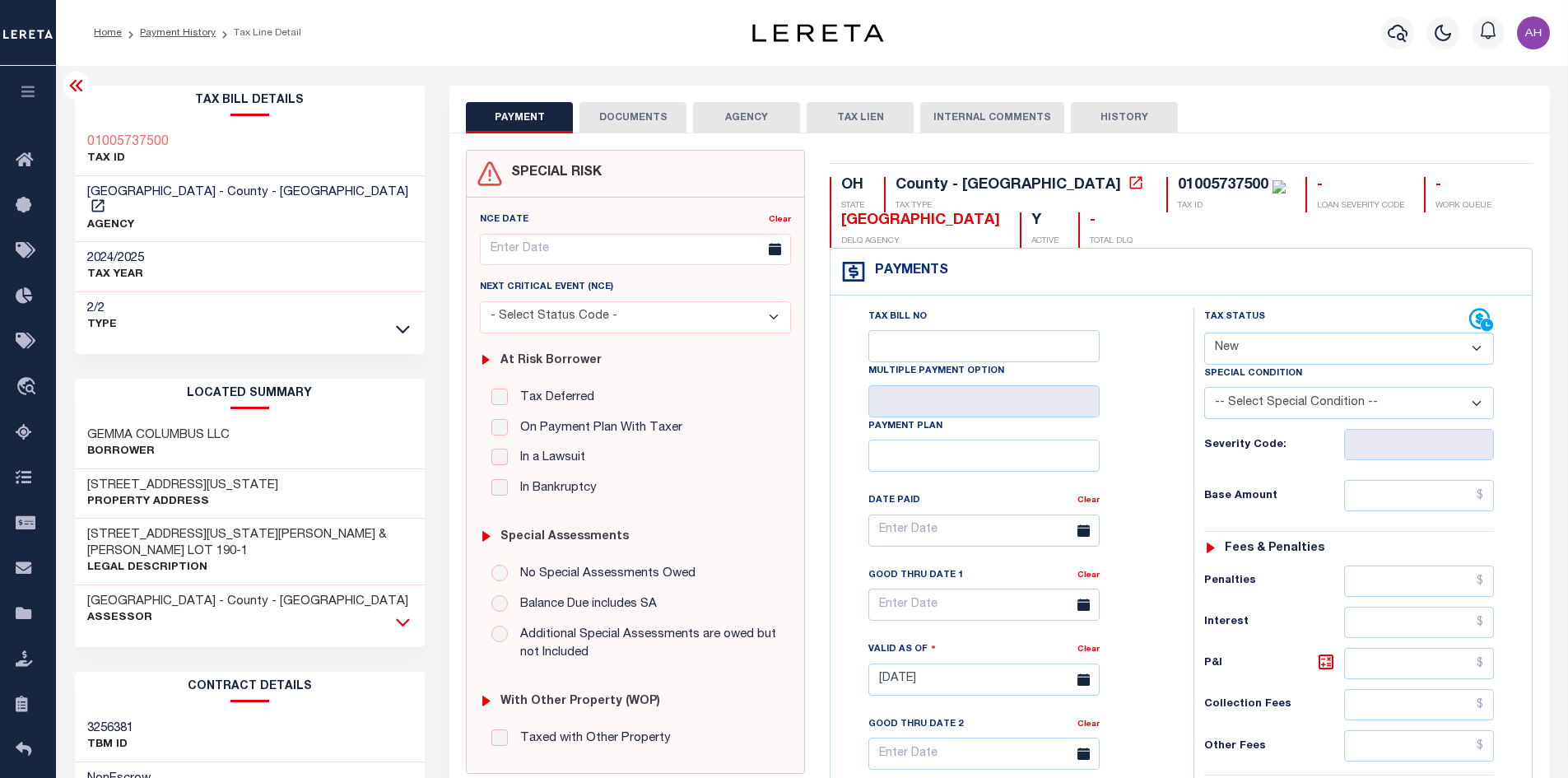
click at [402, 613] on icon at bounding box center [403, 622] width 14 height 17
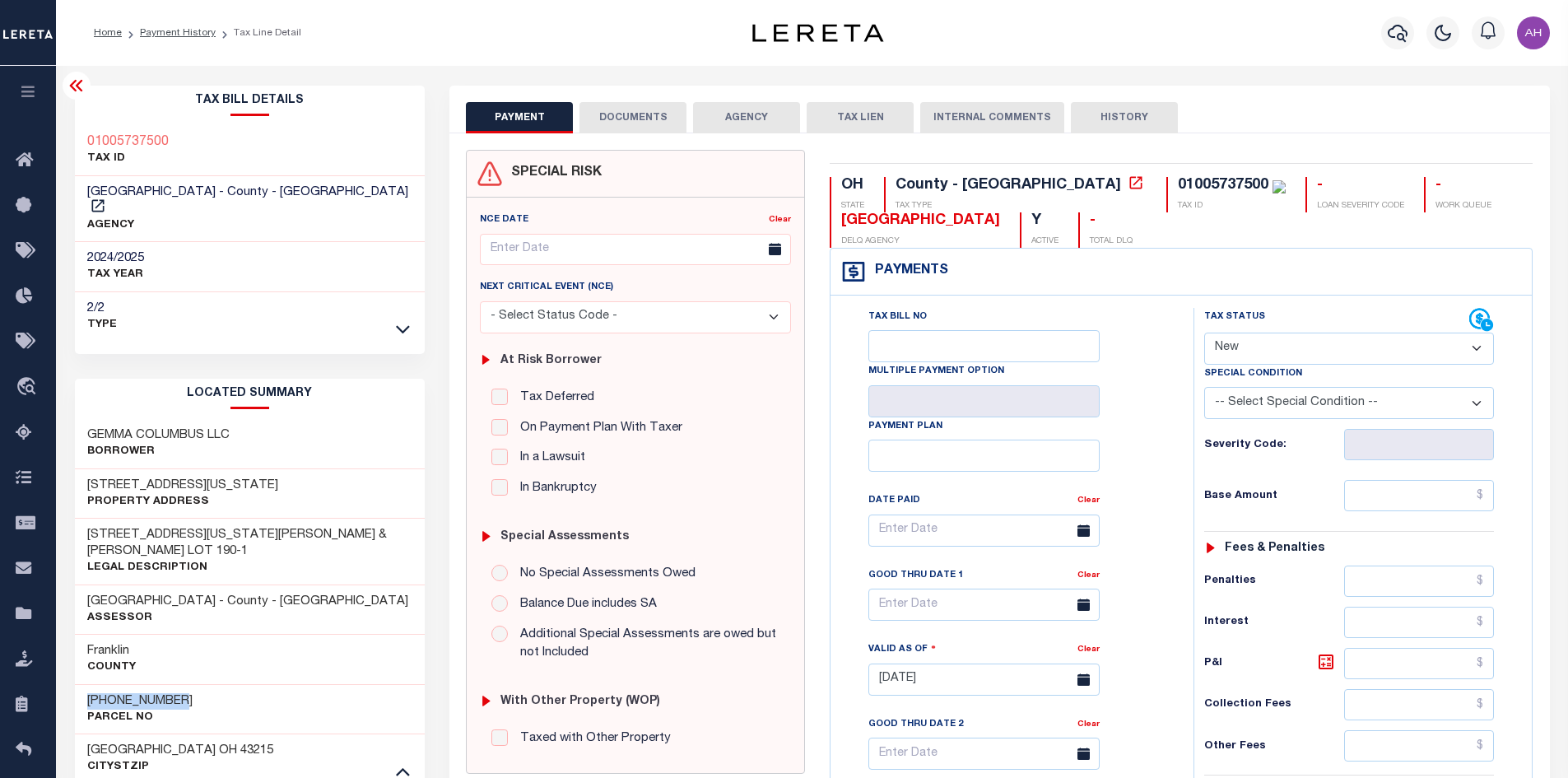
drag, startPoint x: 183, startPoint y: 660, endPoint x: 66, endPoint y: 670, distance: 117.4
click at [66, 670] on div "Tax Bill Details 01005737500 TAX ID 2/2" at bounding box center [250, 691] width 376 height 1211
copy h3 "010-057375-00"
click at [1390, 494] on input "text" at bounding box center [1419, 495] width 150 height 31
type input "$610.43"
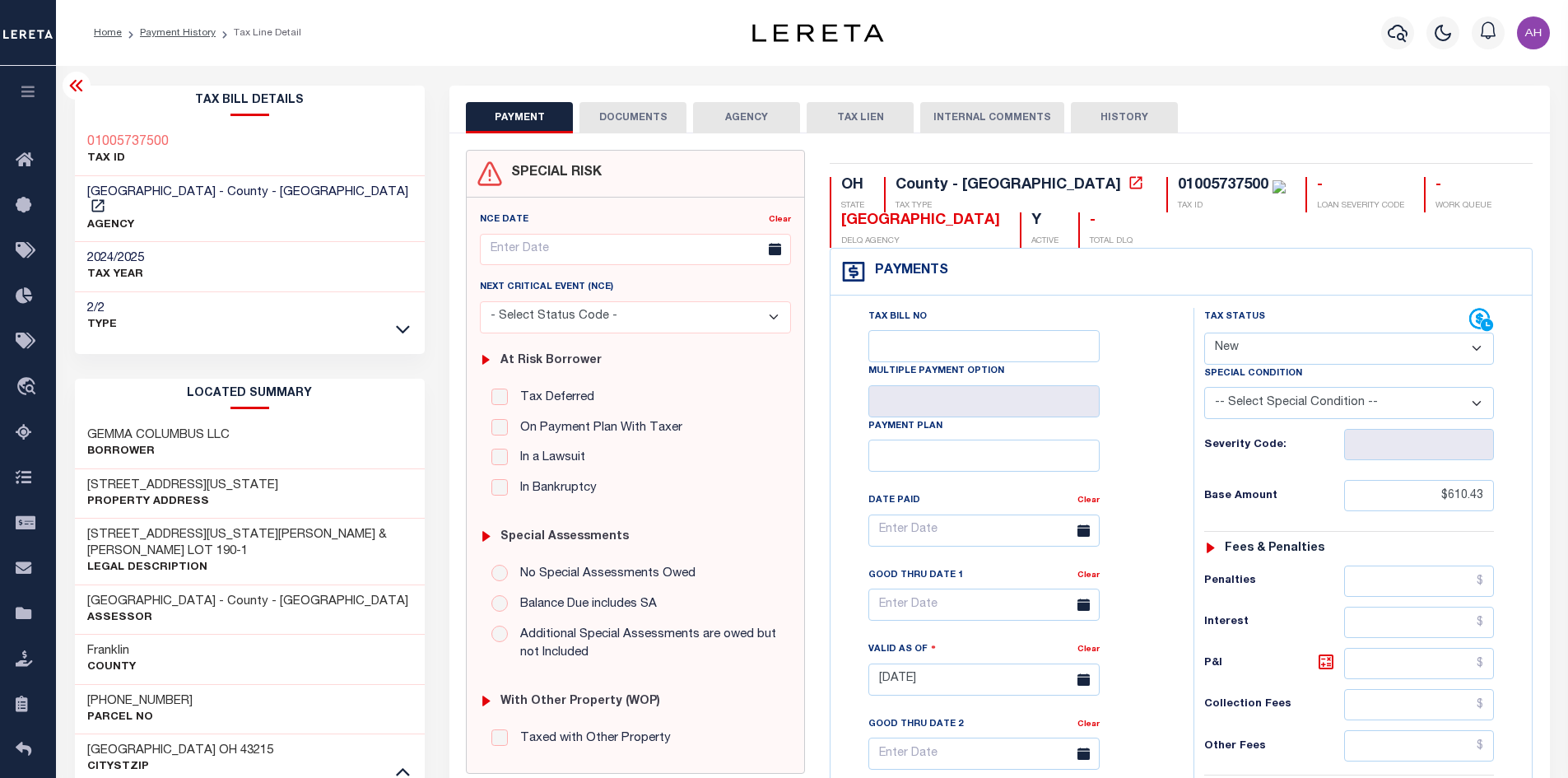
type input "10/08/2025"
click at [1289, 343] on select "- Select Status Code - Open Due/Unpaid Paid Incomplete No Tax Due Internal Refu…" at bounding box center [1348, 349] width 290 height 32
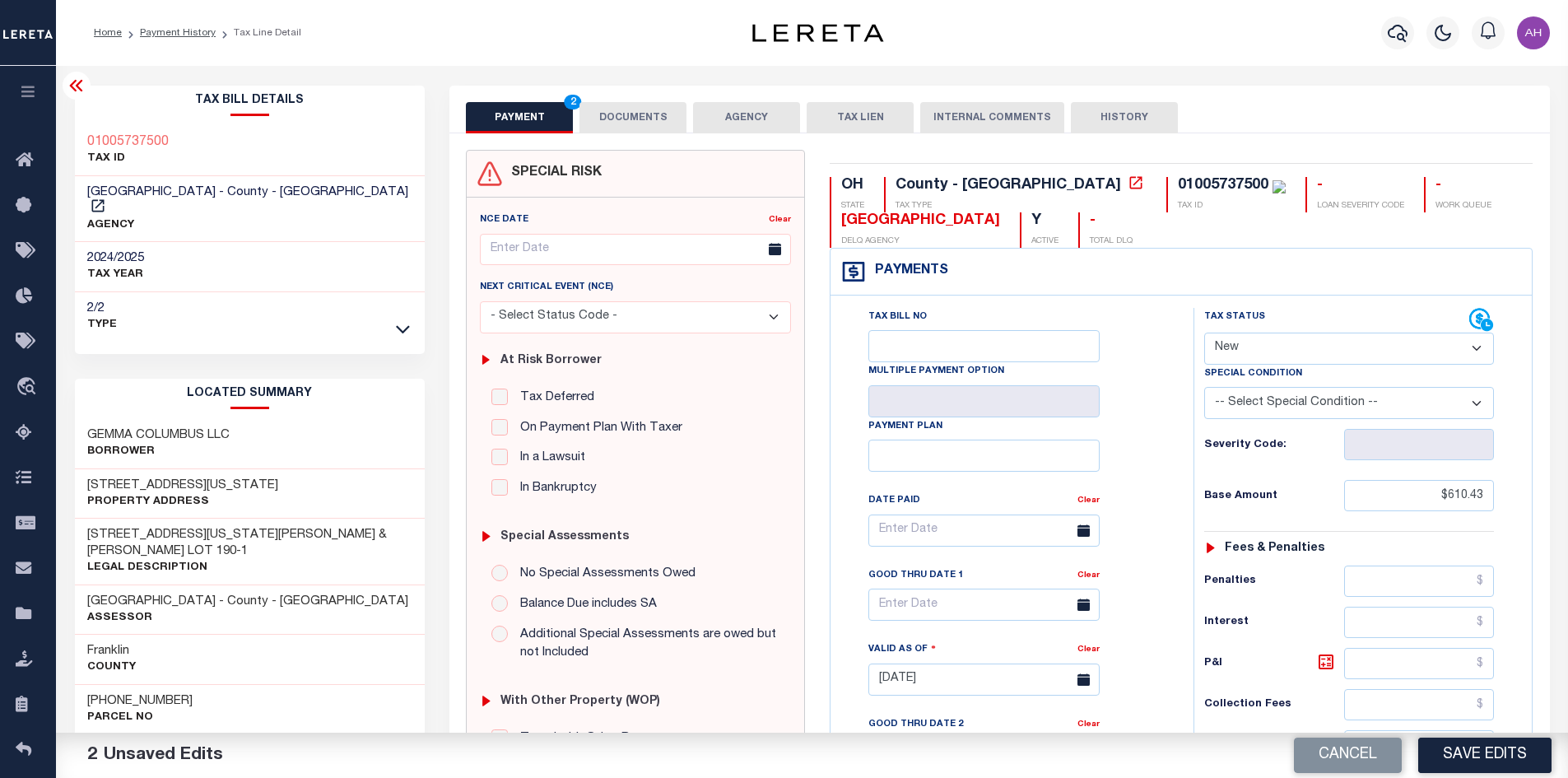
select select "PYD"
click at [1204, 334] on select "- Select Status Code - Open Due/Unpaid Paid Incomplete No Tax Due Internal Refu…" at bounding box center [1348, 349] width 290 height 32
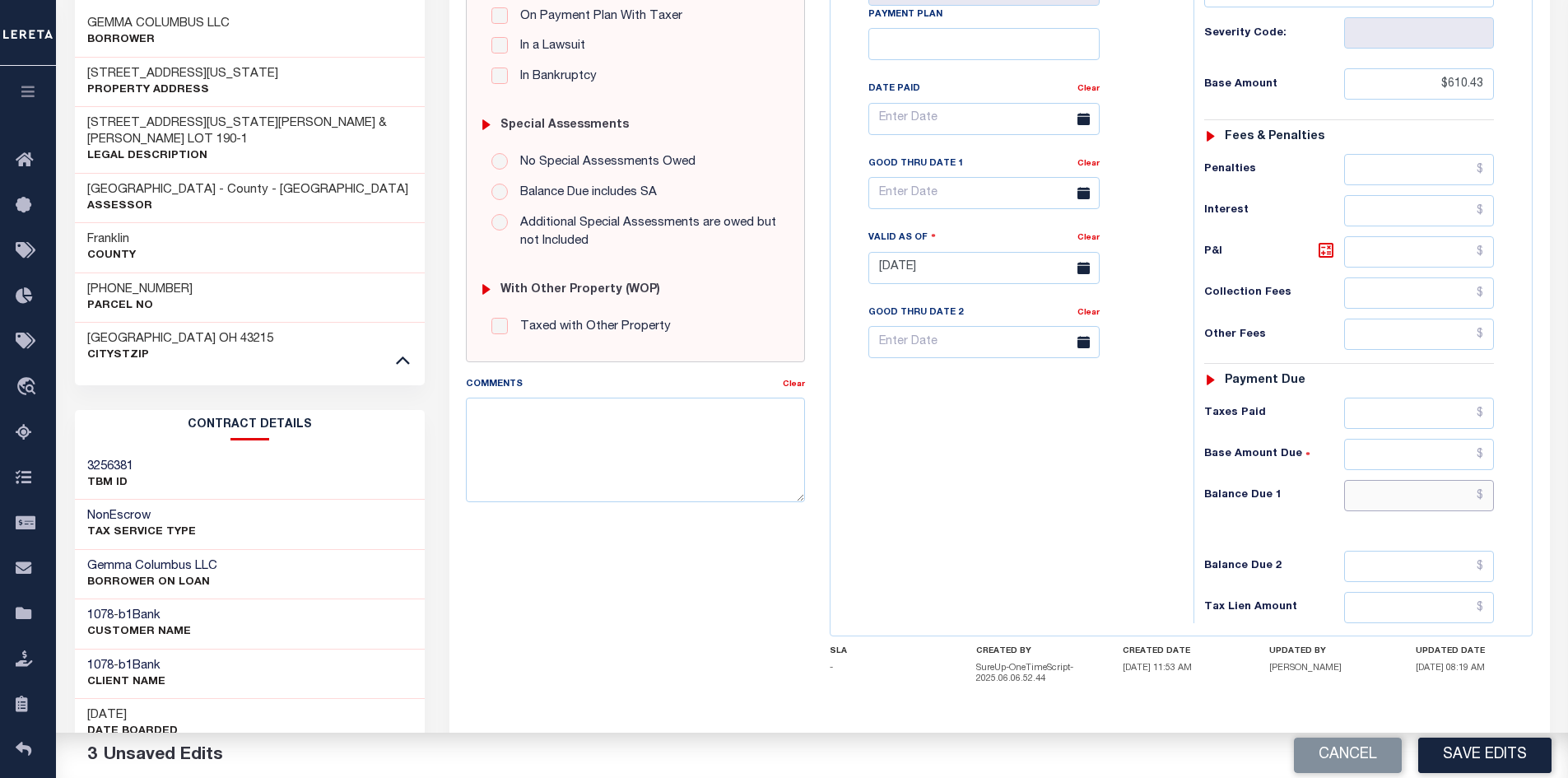
click at [1460, 499] on input "text" at bounding box center [1419, 495] width 150 height 31
type input "$0"
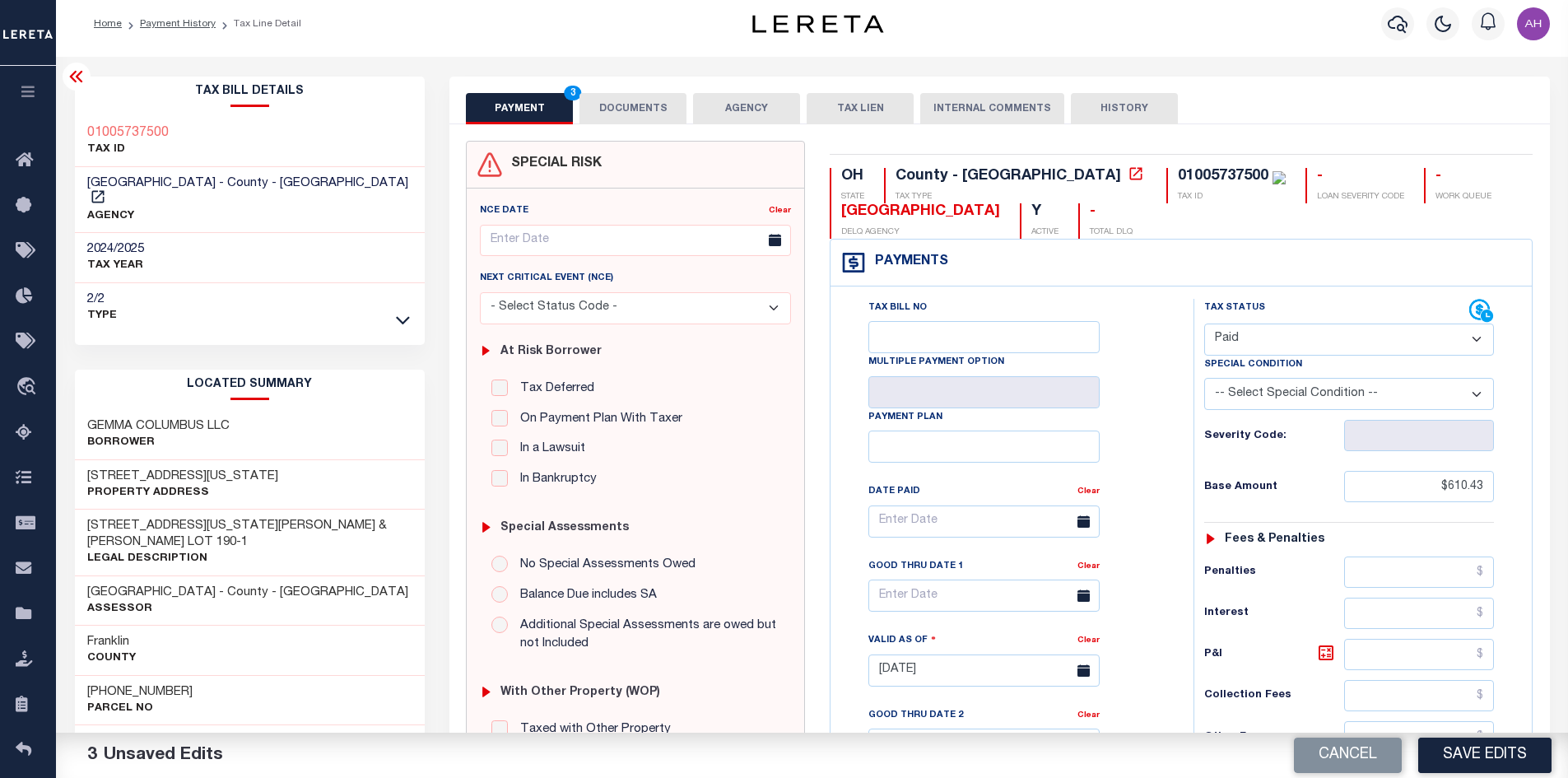
scroll to position [0, 0]
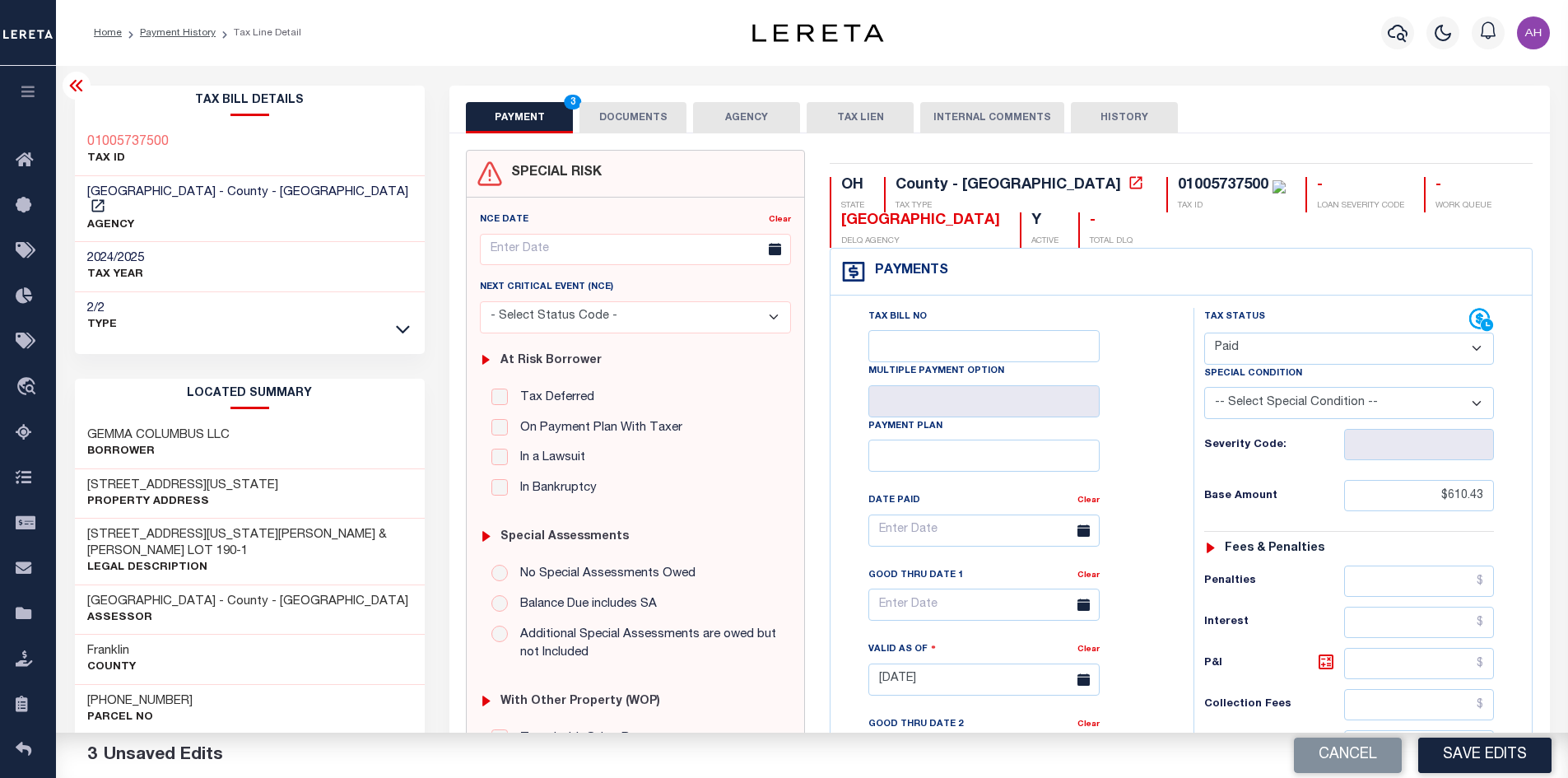
click at [645, 112] on button "DOCUMENTS" at bounding box center [632, 117] width 107 height 31
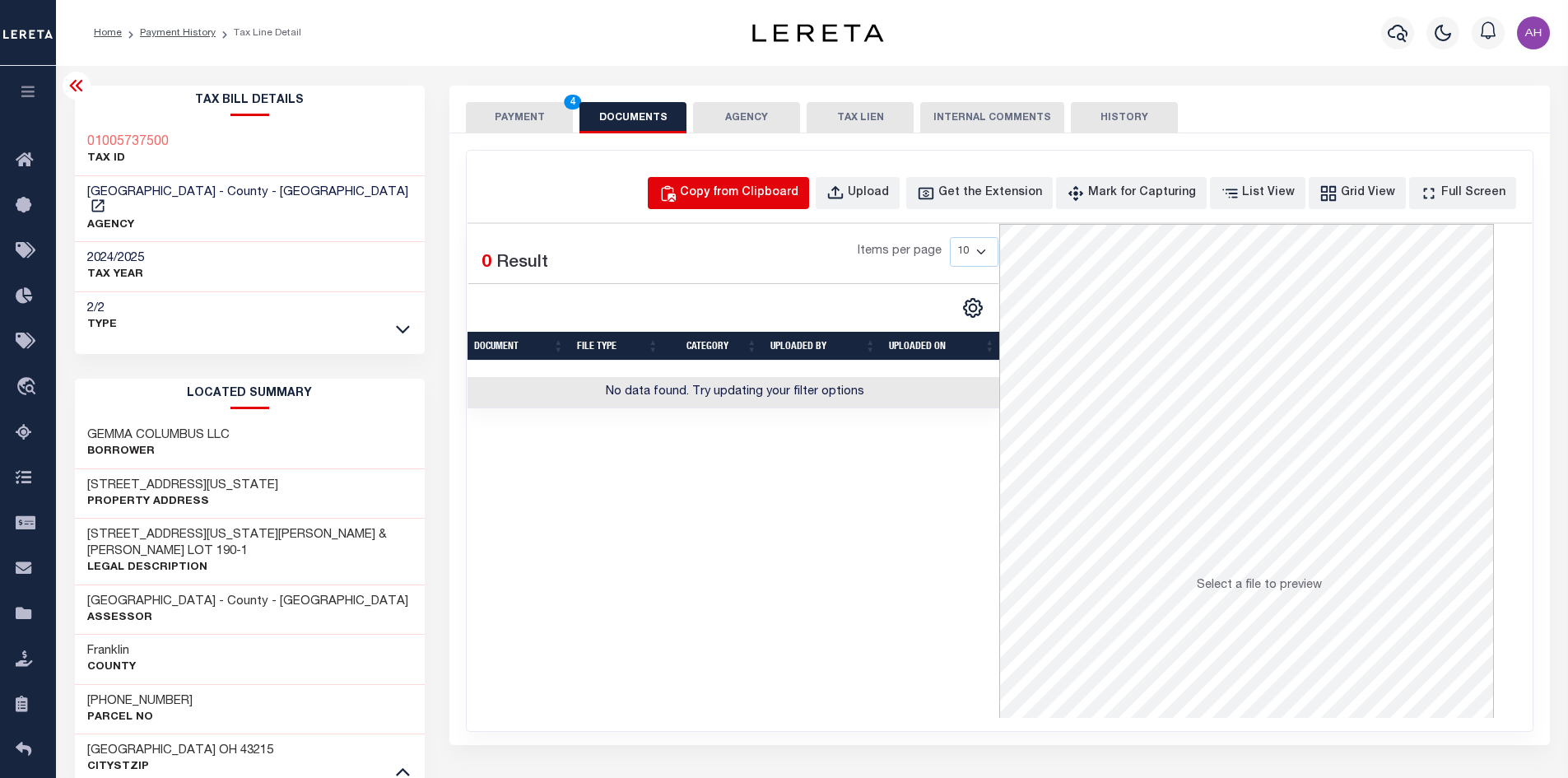
click at [744, 192] on div "Copy from Clipboard" at bounding box center [739, 193] width 118 height 18
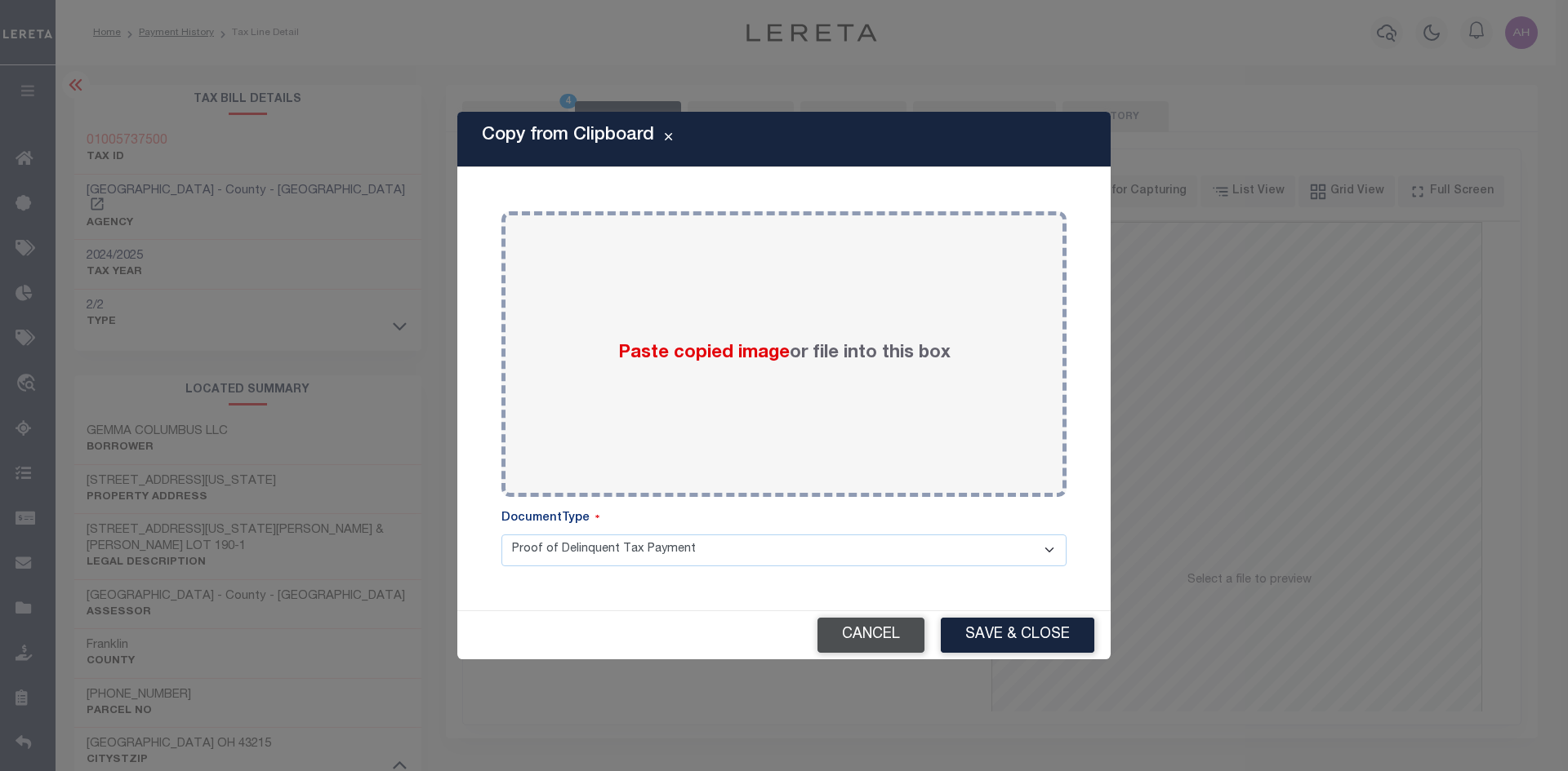
click at [897, 640] on button "Cancel" at bounding box center [871, 635] width 107 height 35
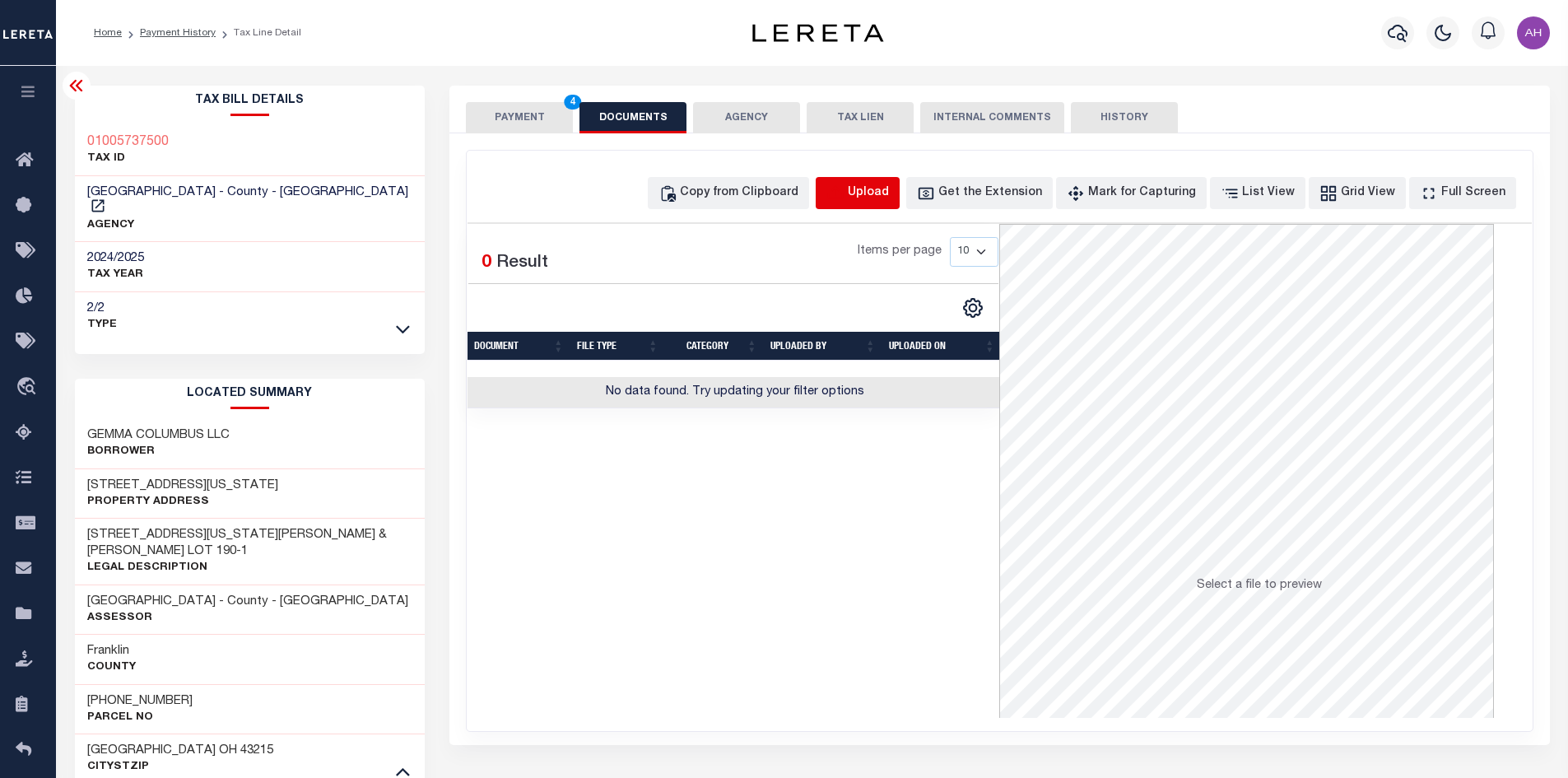
click at [844, 186] on icon "button" at bounding box center [835, 193] width 18 height 18
select select "POP"
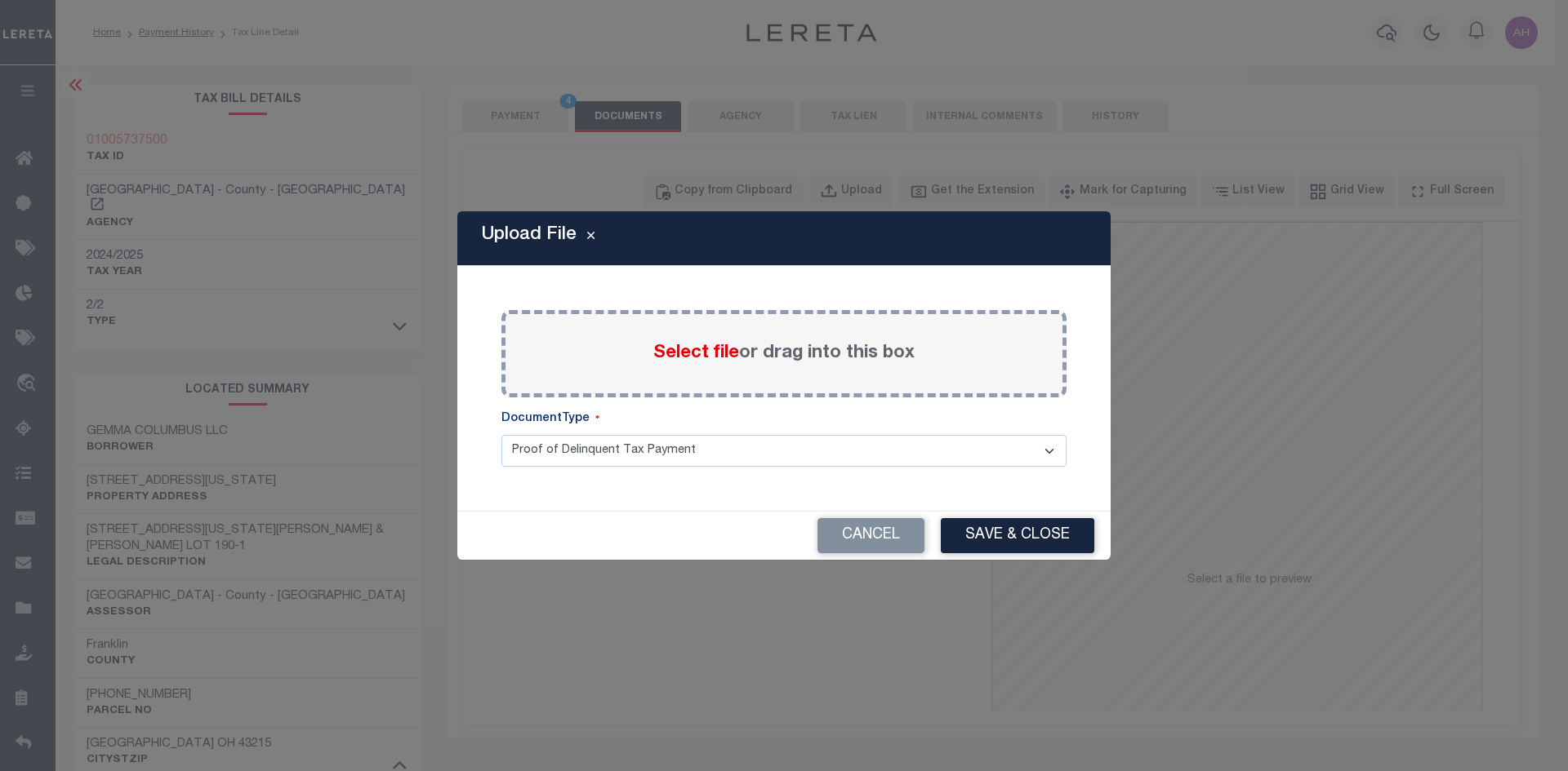
click at [711, 353] on span "Select file" at bounding box center [696, 352] width 85 height 18
click at [0, 0] on input "Select file or drag into this box" at bounding box center [0, 0] width 0 height 0
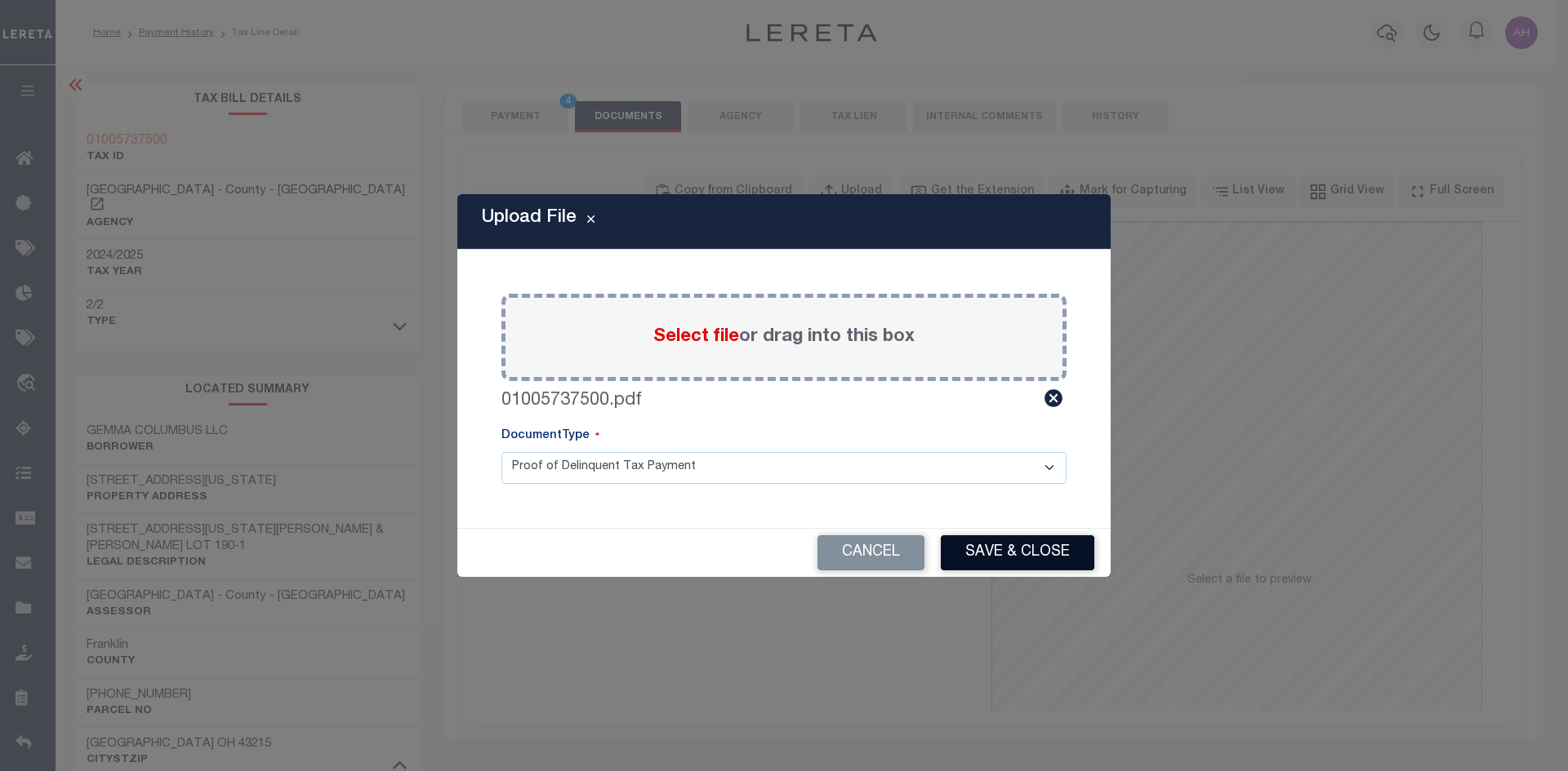
click at [1034, 554] on button "Save & Close" at bounding box center [1017, 553] width 153 height 35
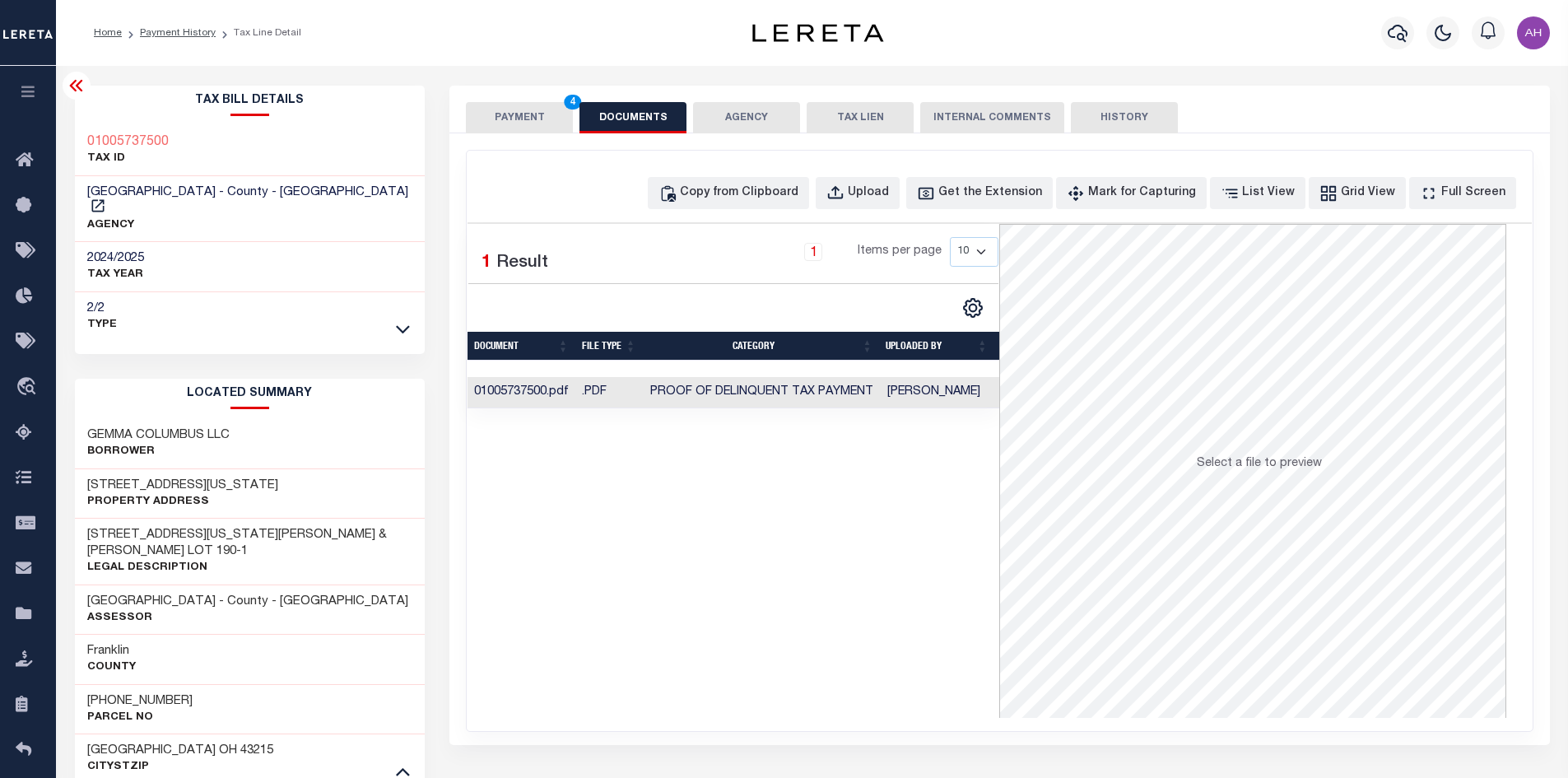
click at [529, 113] on button "PAYMENT 4" at bounding box center [519, 117] width 107 height 31
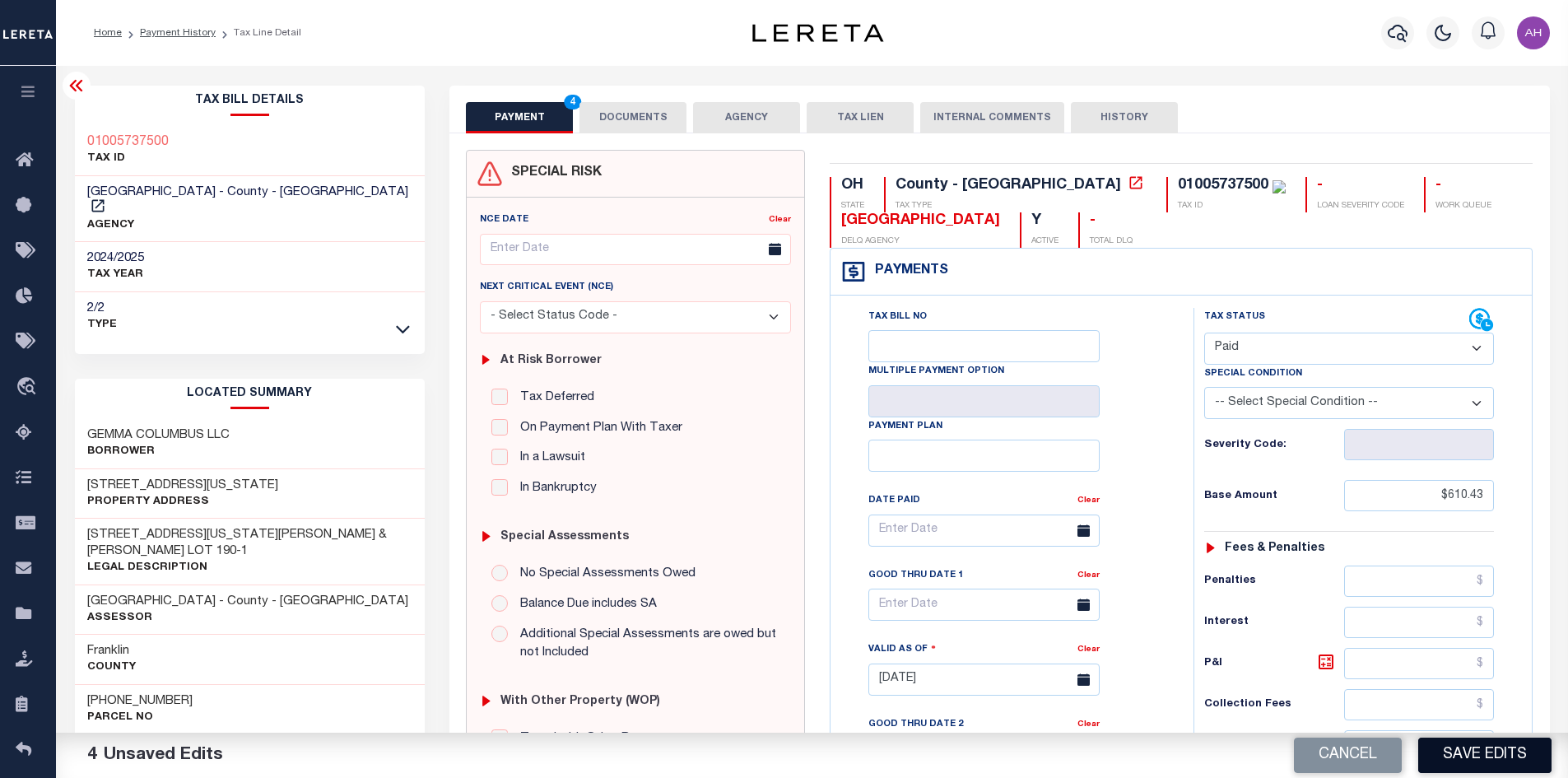
click at [1535, 758] on button "Save Edits" at bounding box center [1485, 755] width 133 height 35
checkbox input "false"
type input "$610.43"
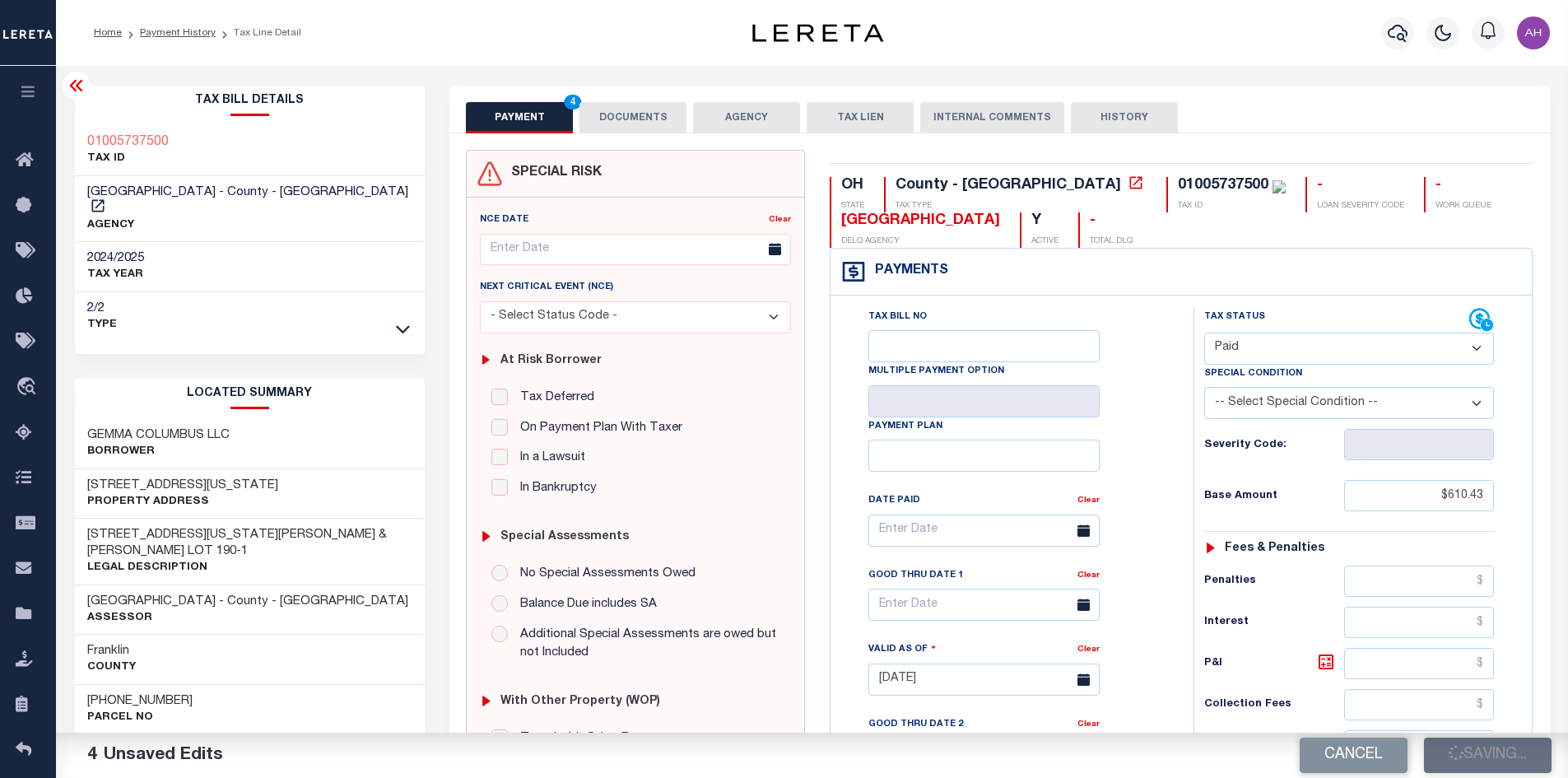
type input "$0"
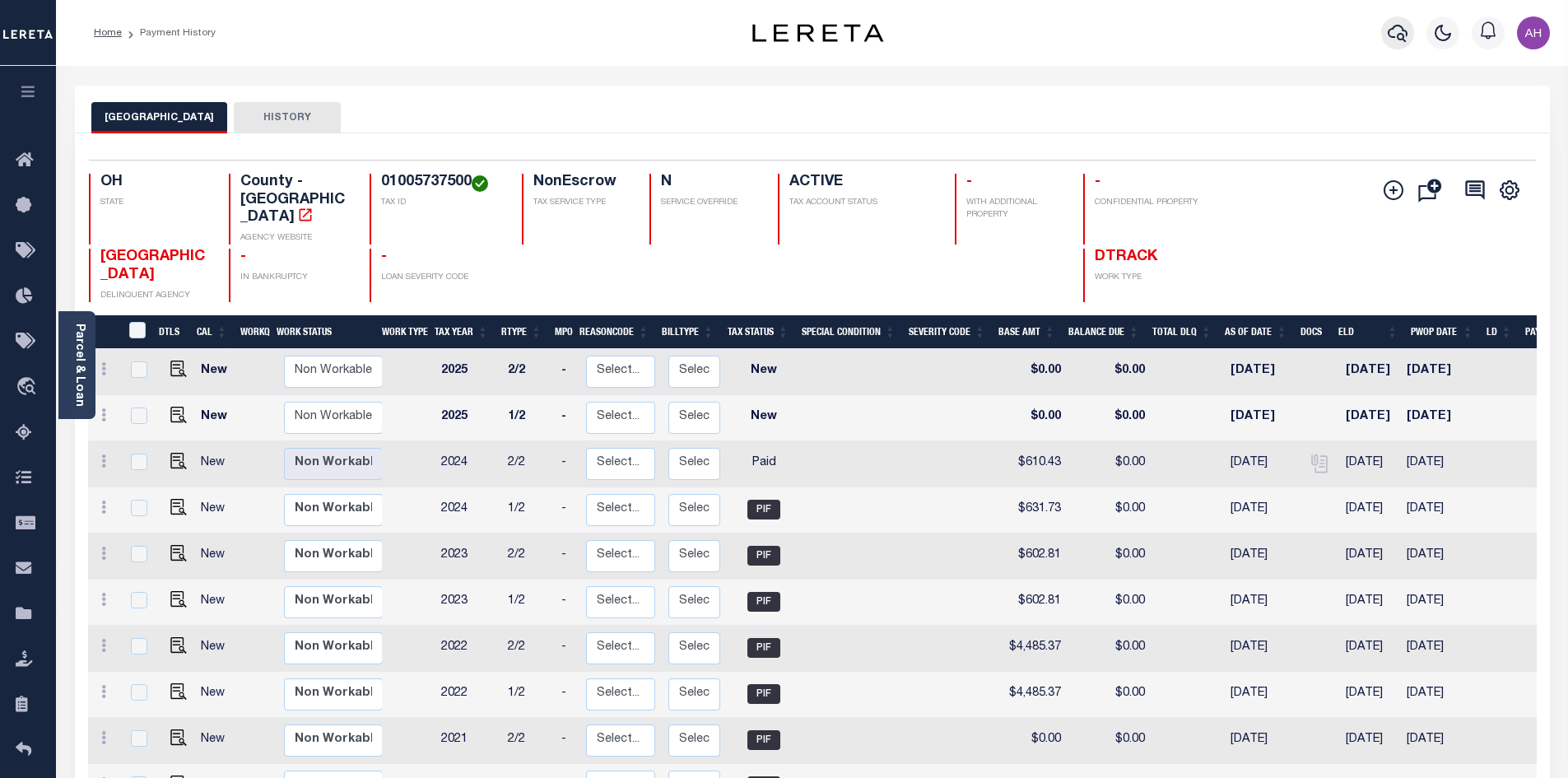
click at [1397, 39] on icon "button" at bounding box center [1397, 33] width 19 height 17
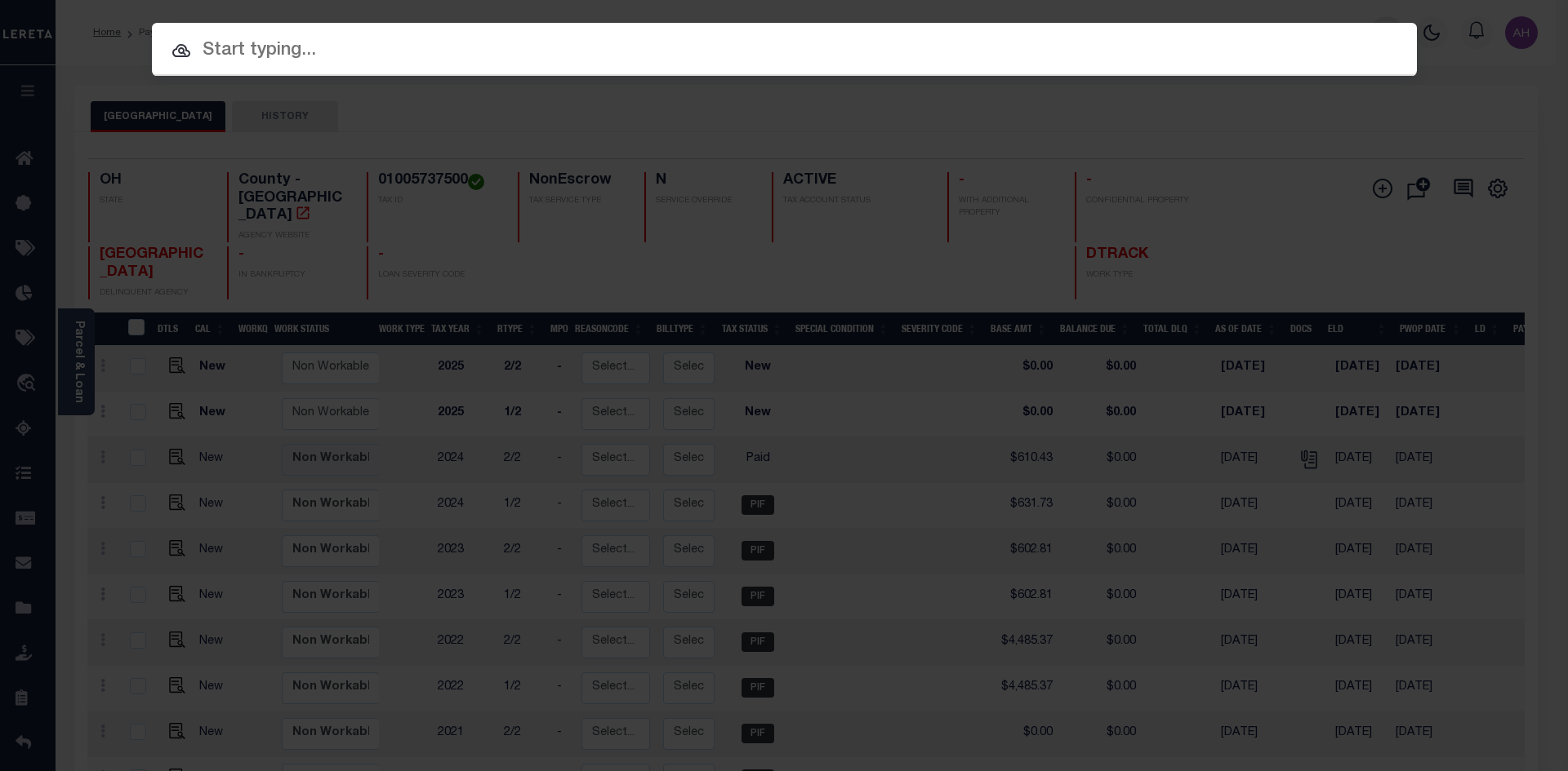
paste input "942400008044"
type input "942400008044"
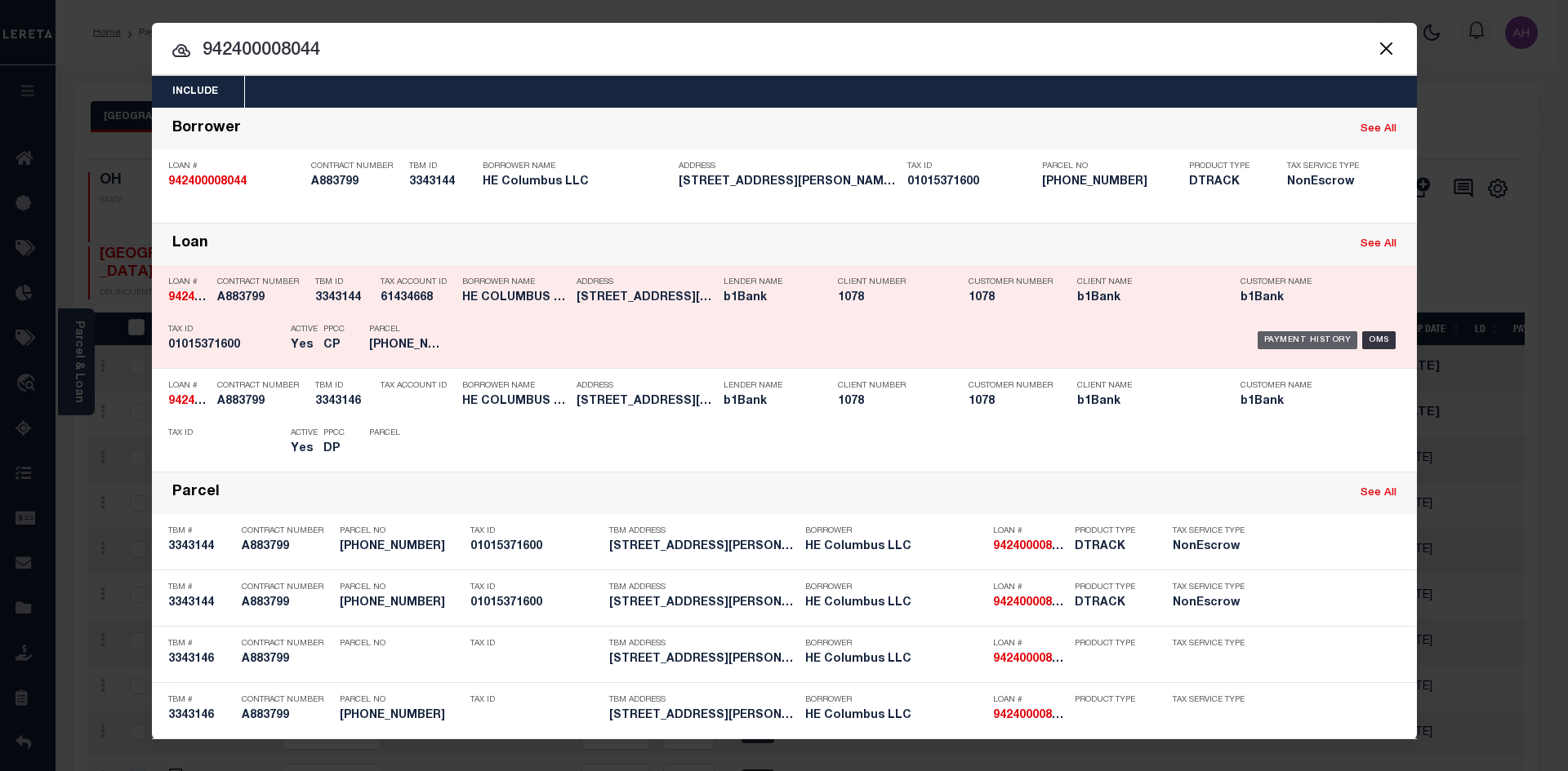
click at [1308, 346] on div "Payment History" at bounding box center [1308, 340] width 101 height 18
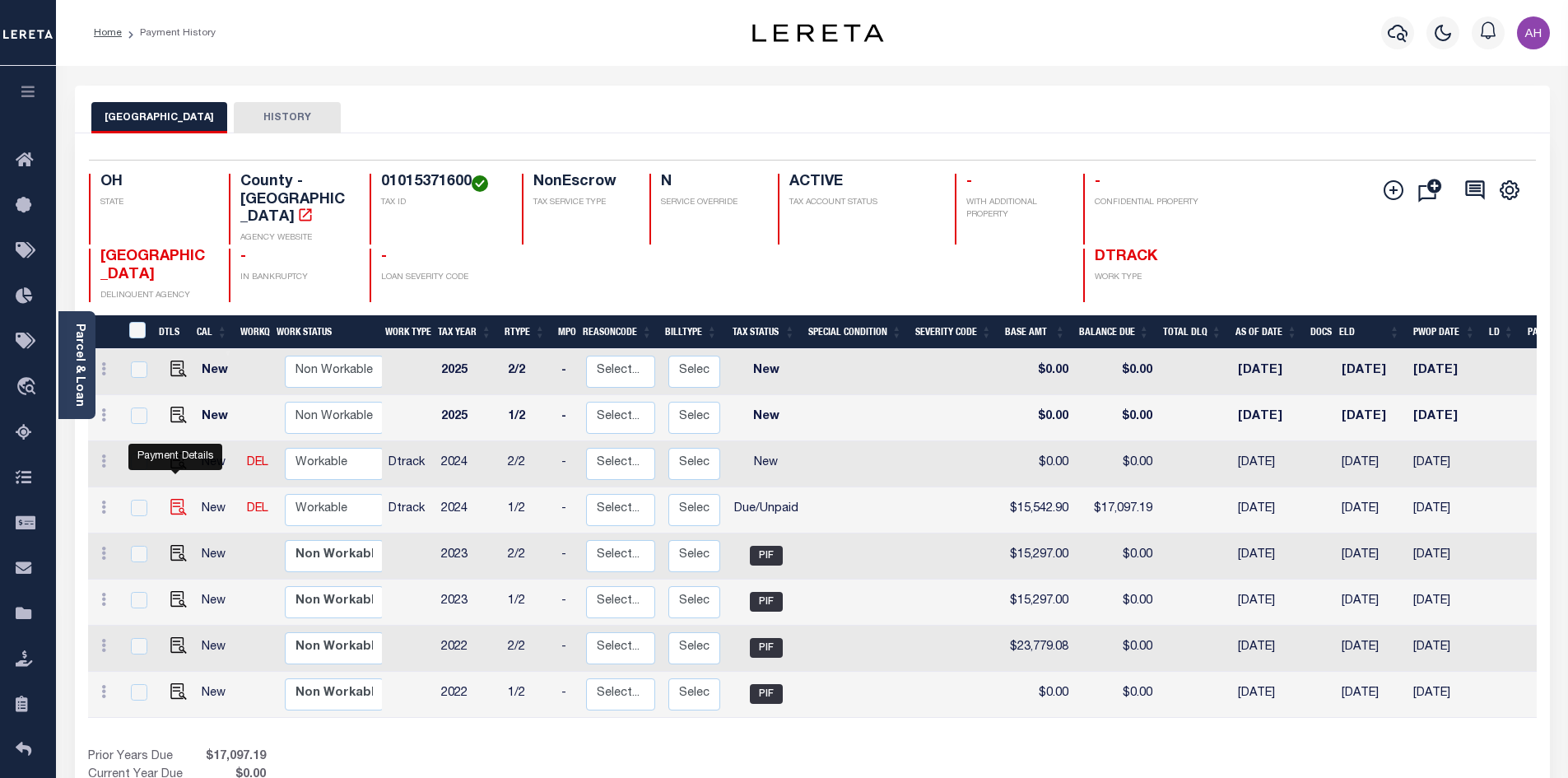
click at [171, 499] on img "" at bounding box center [178, 507] width 16 height 16
checkbox input "true"
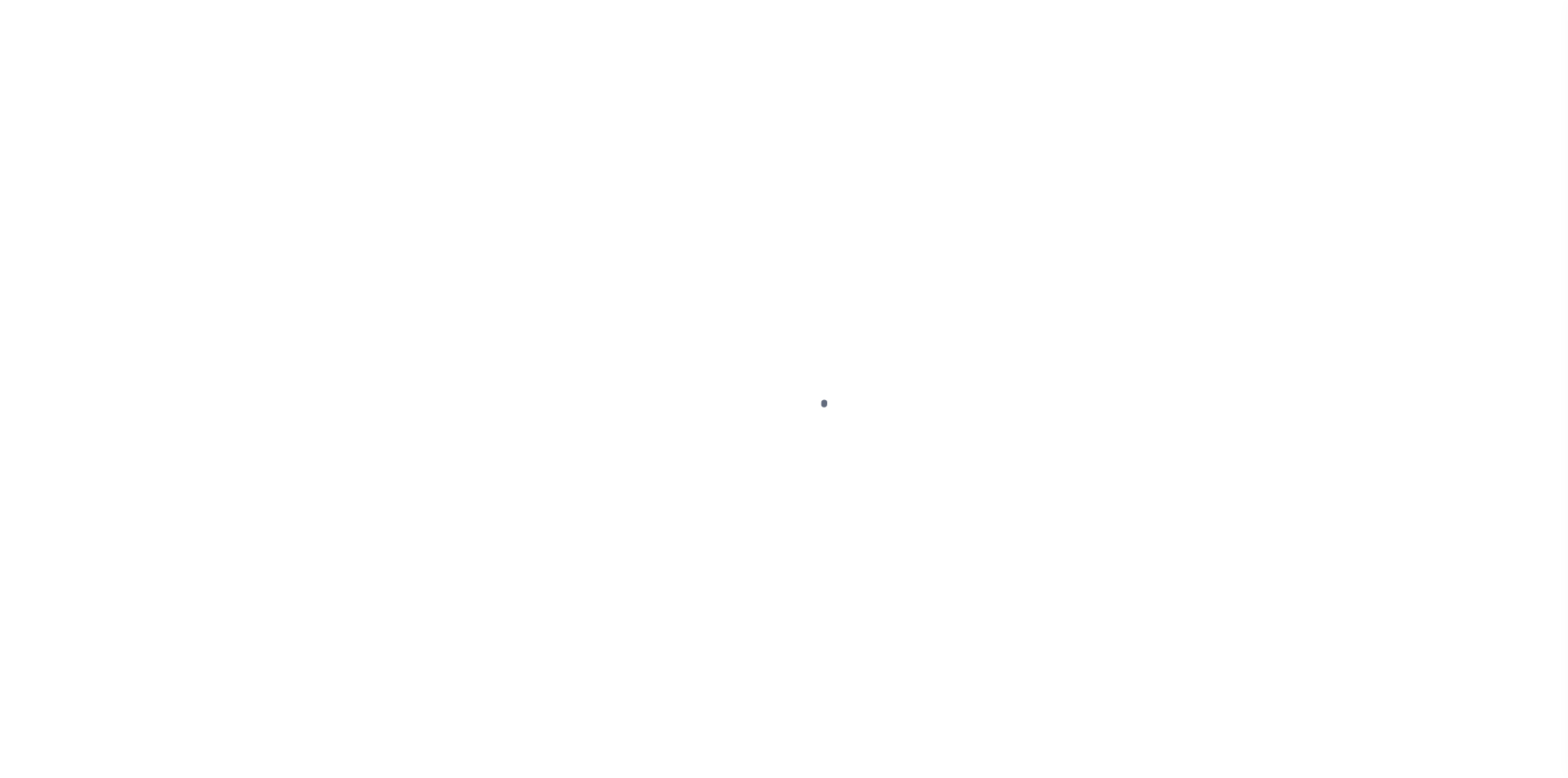
select select "DUE"
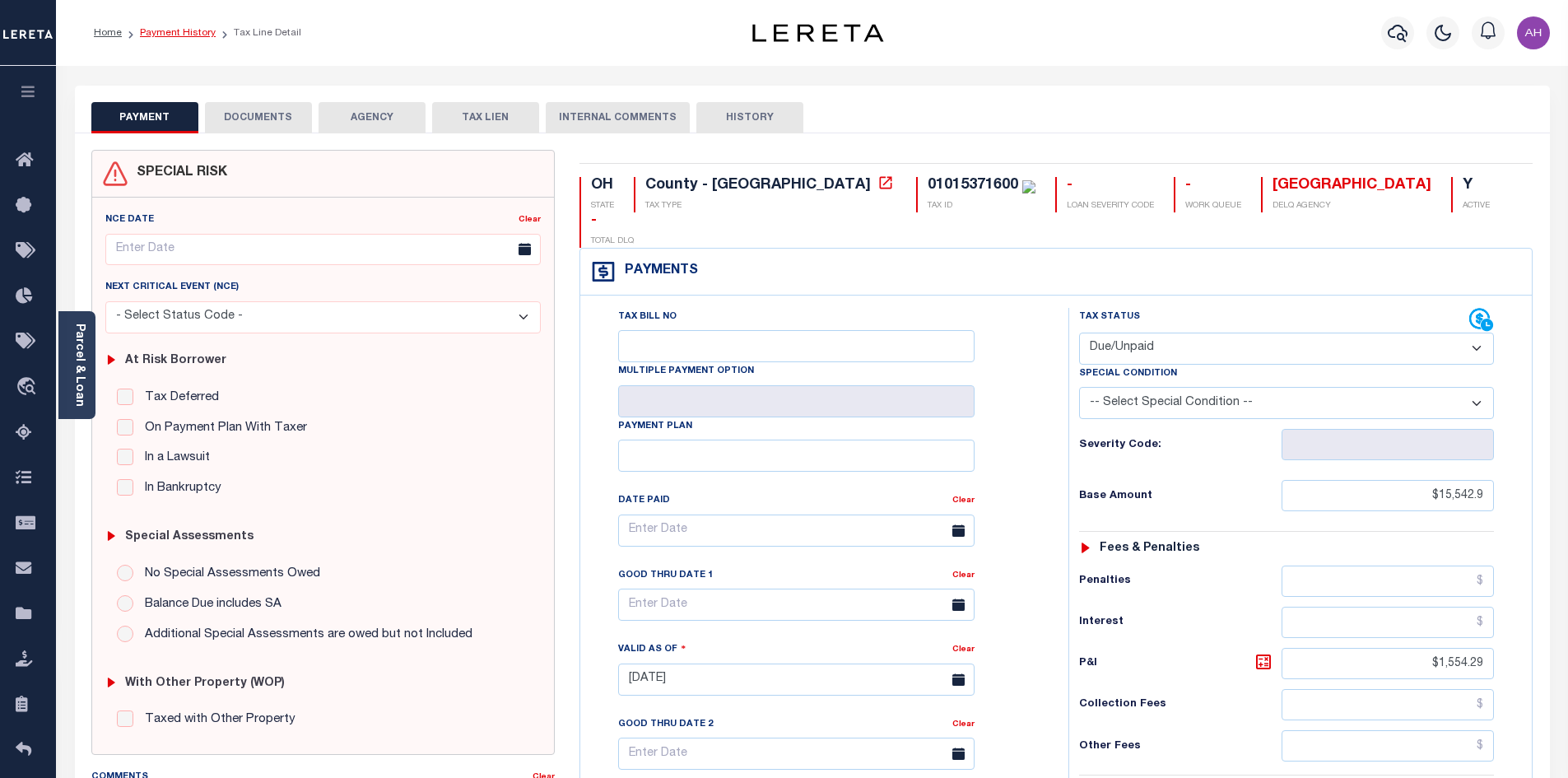
click at [155, 35] on link "Payment History" at bounding box center [178, 33] width 76 height 10
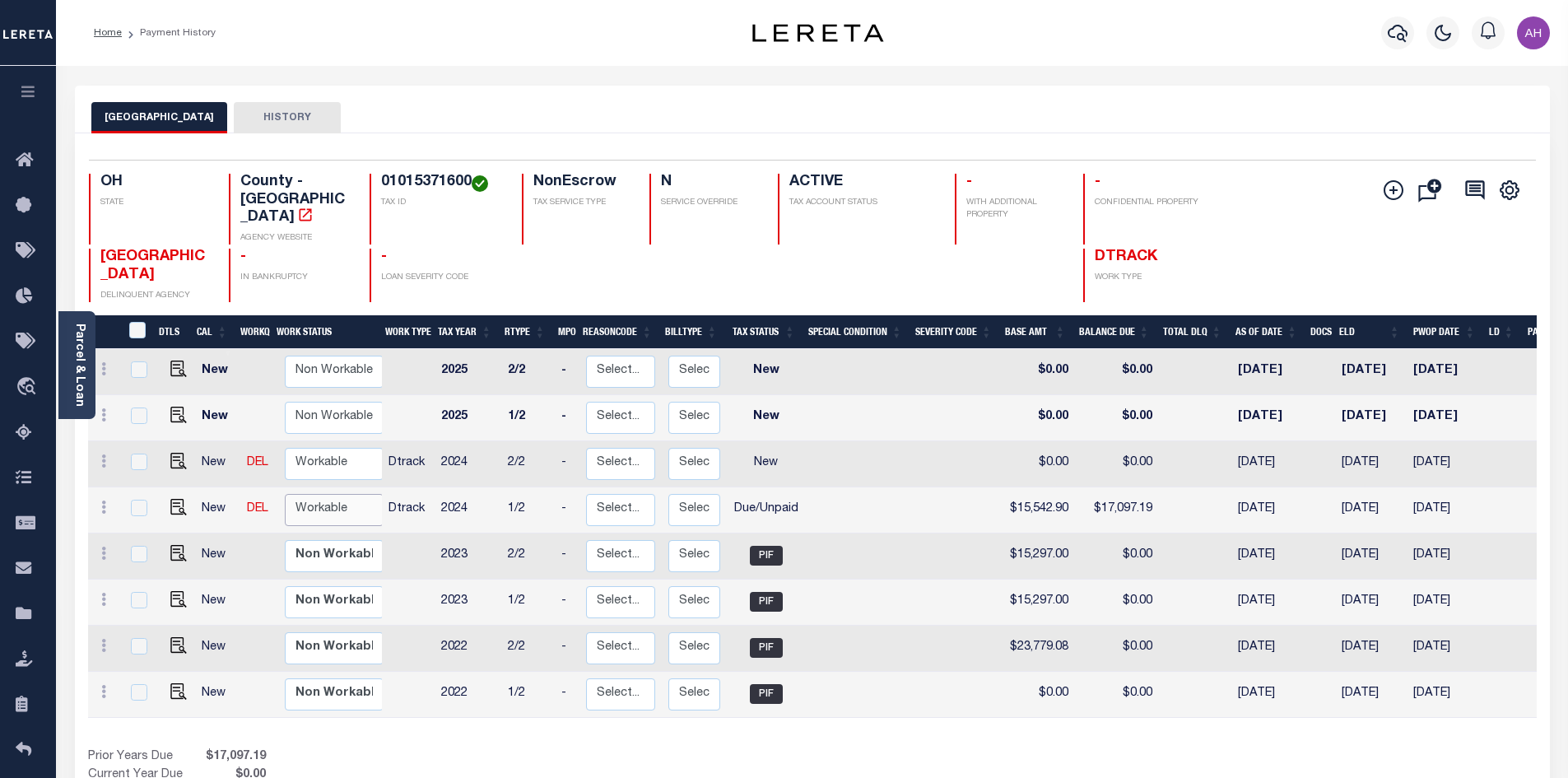
click at [338, 494] on select "Non Workable Workable" at bounding box center [334, 510] width 99 height 32
checkbox input "true"
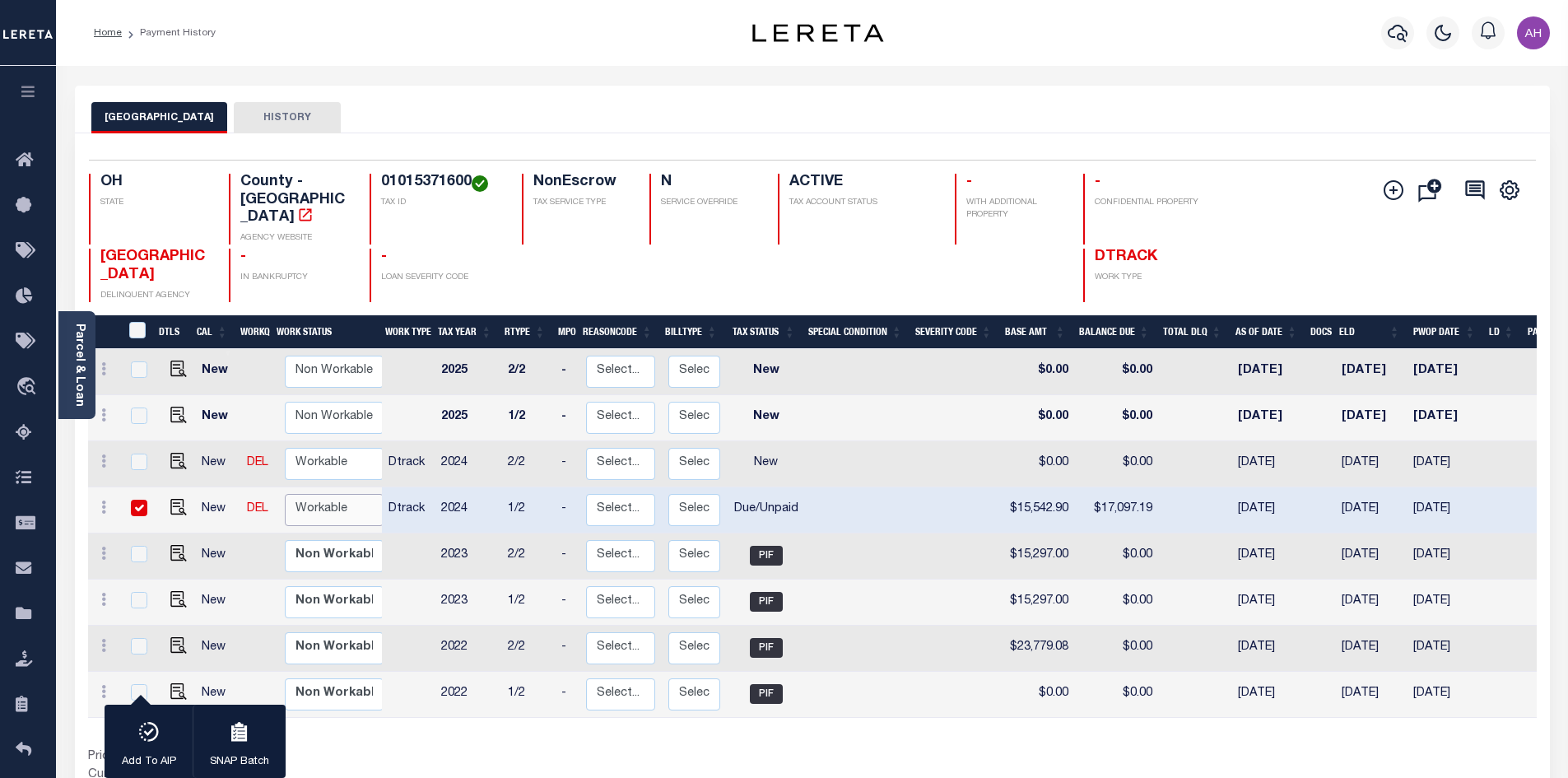
select select "true"
click at [285, 494] on select "Non Workable Workable" at bounding box center [334, 510] width 99 height 32
checkbox input "false"
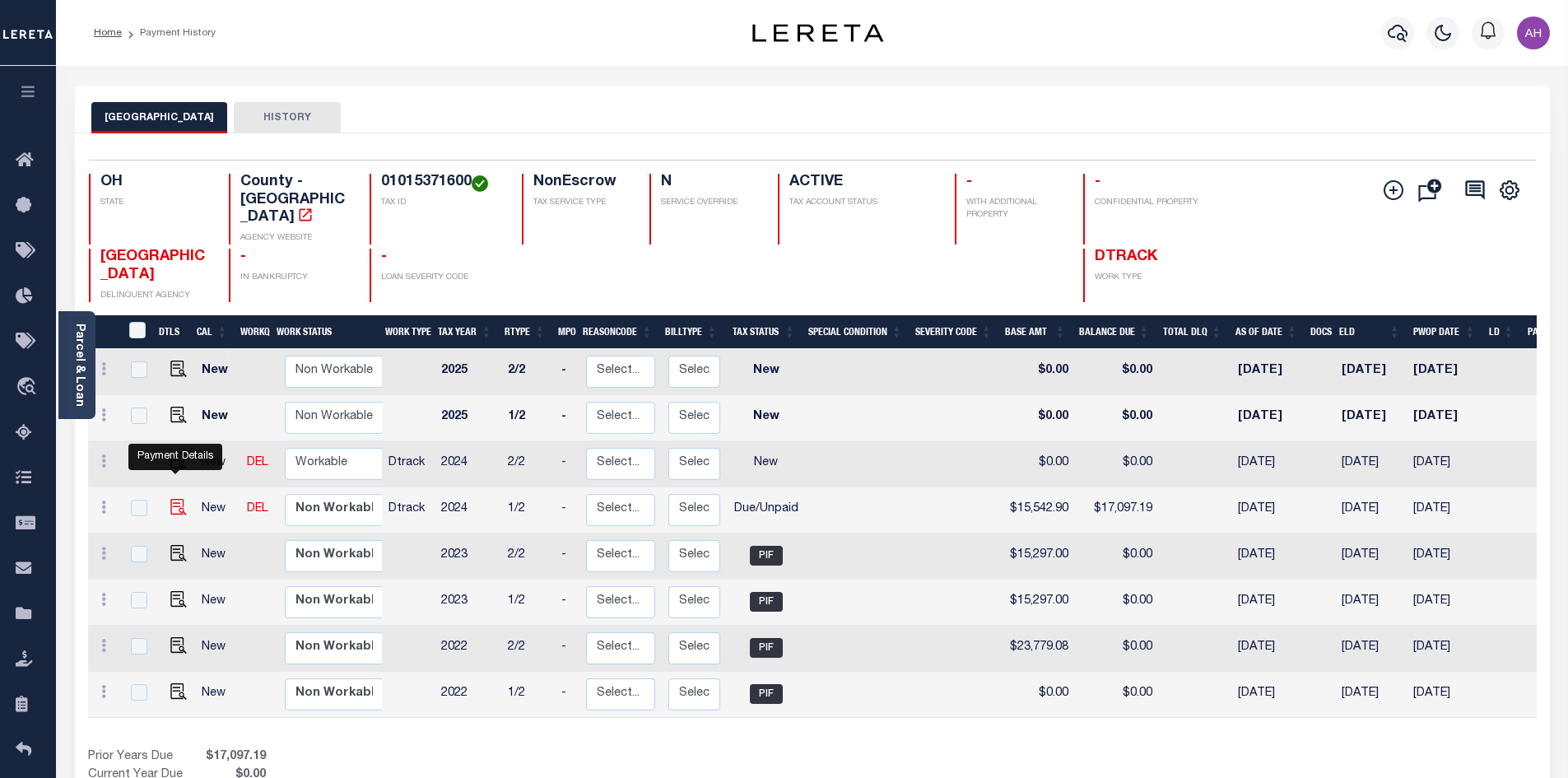
click at [174, 499] on img "" at bounding box center [178, 507] width 16 height 16
checkbox input "true"
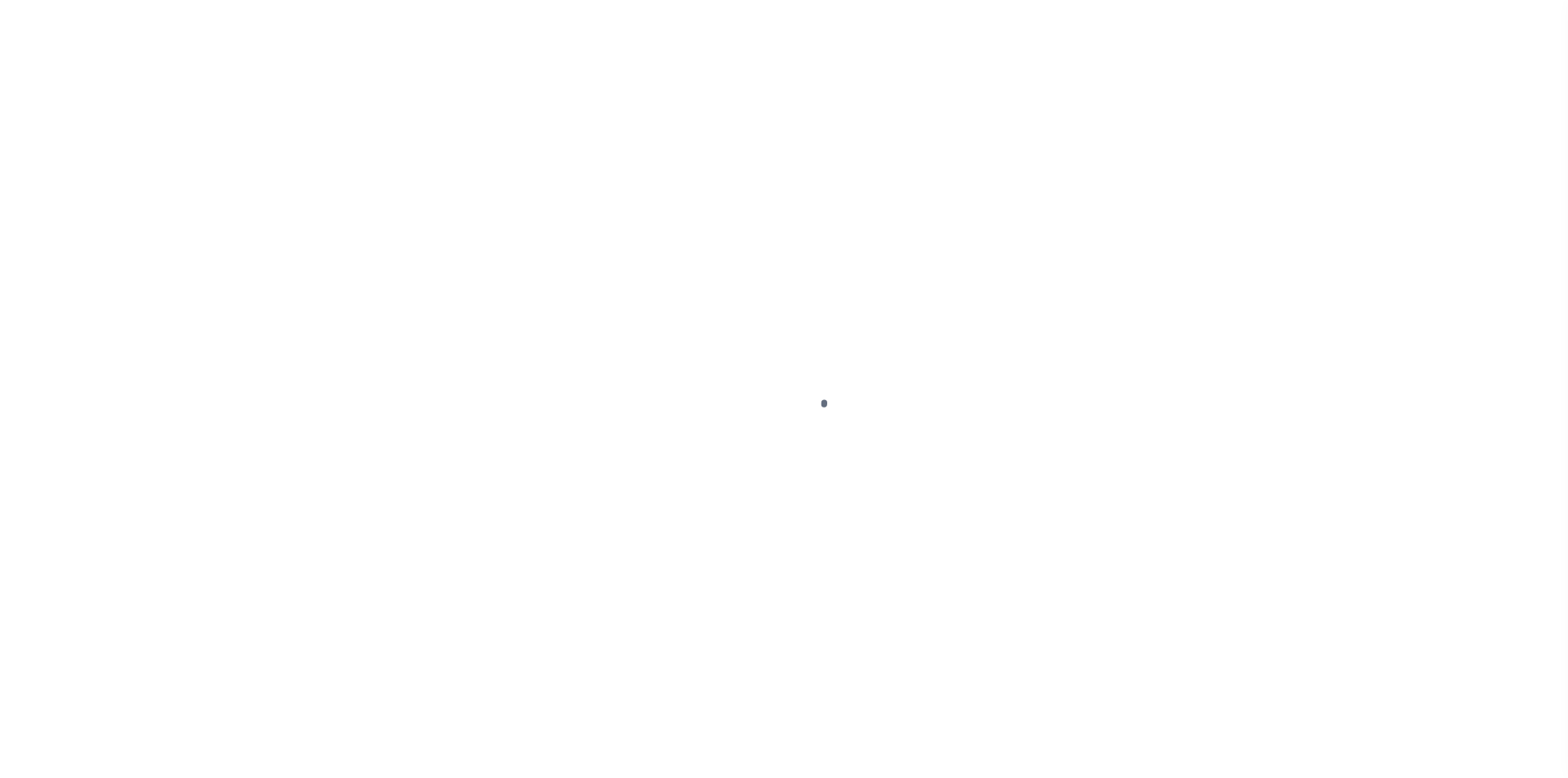
select select "DUE"
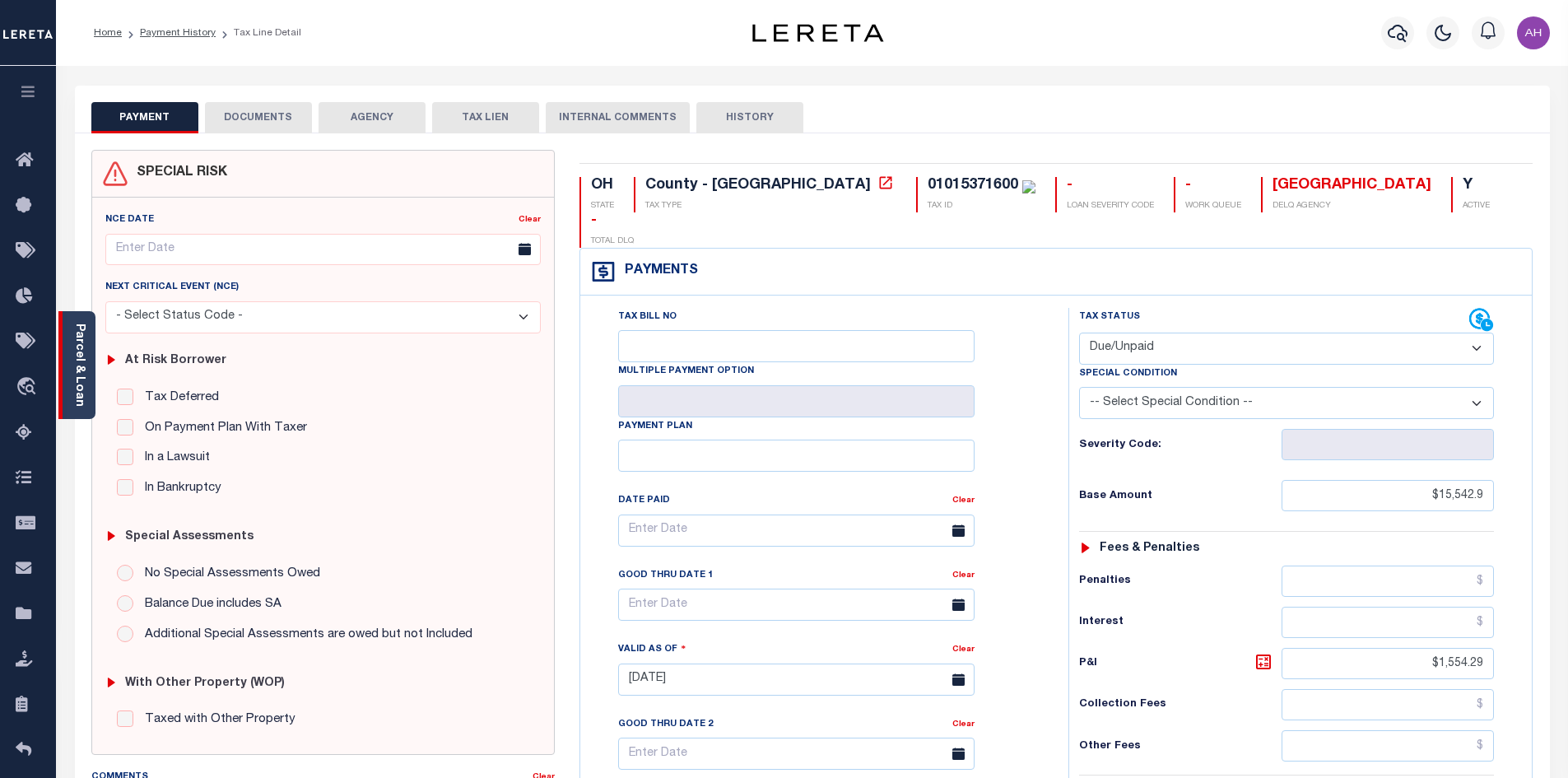
click at [80, 353] on link "Parcel & Loan" at bounding box center [79, 365] width 12 height 83
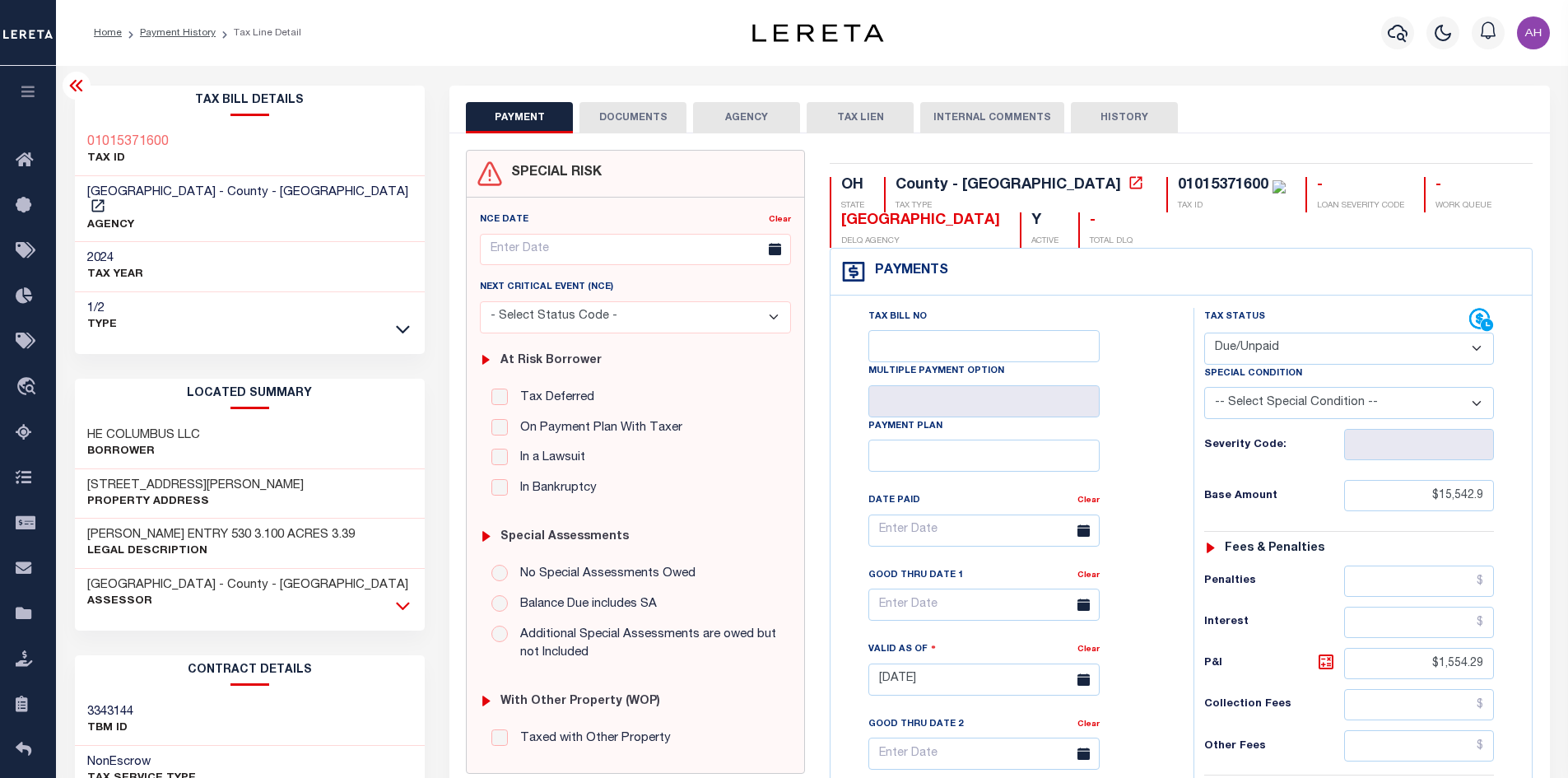
click at [401, 597] on icon at bounding box center [403, 606] width 14 height 17
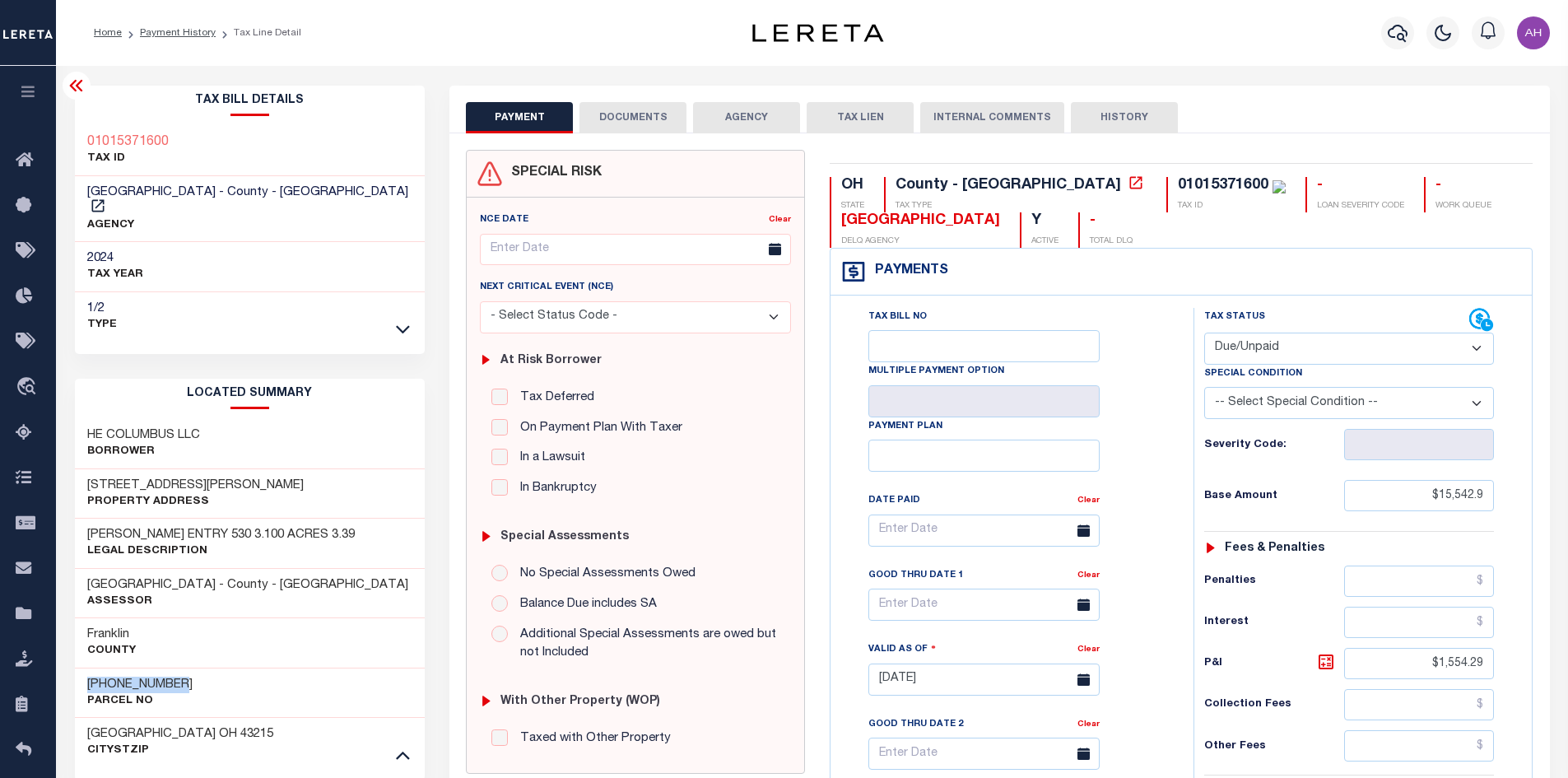
drag, startPoint x: 208, startPoint y: 665, endPoint x: 76, endPoint y: 662, distance: 132.0
click at [76, 668] on div "[PHONE_NUMBER] Parcel No" at bounding box center [250, 693] width 350 height 50
copy h3 "[PHONE_NUMBER]"
click at [399, 320] on icon at bounding box center [403, 329] width 14 height 17
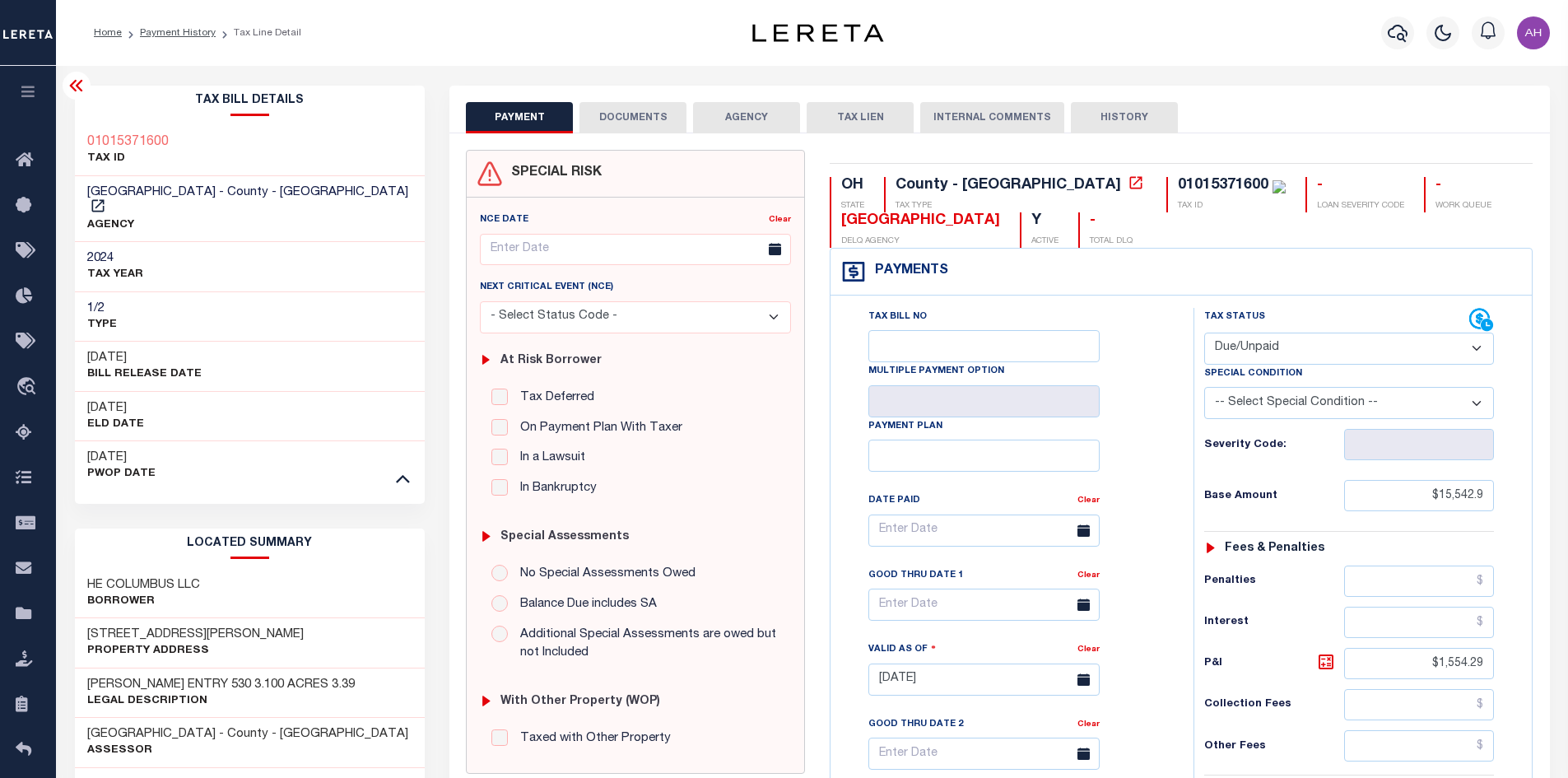
click at [644, 117] on button "DOCUMENTS" at bounding box center [632, 117] width 107 height 31
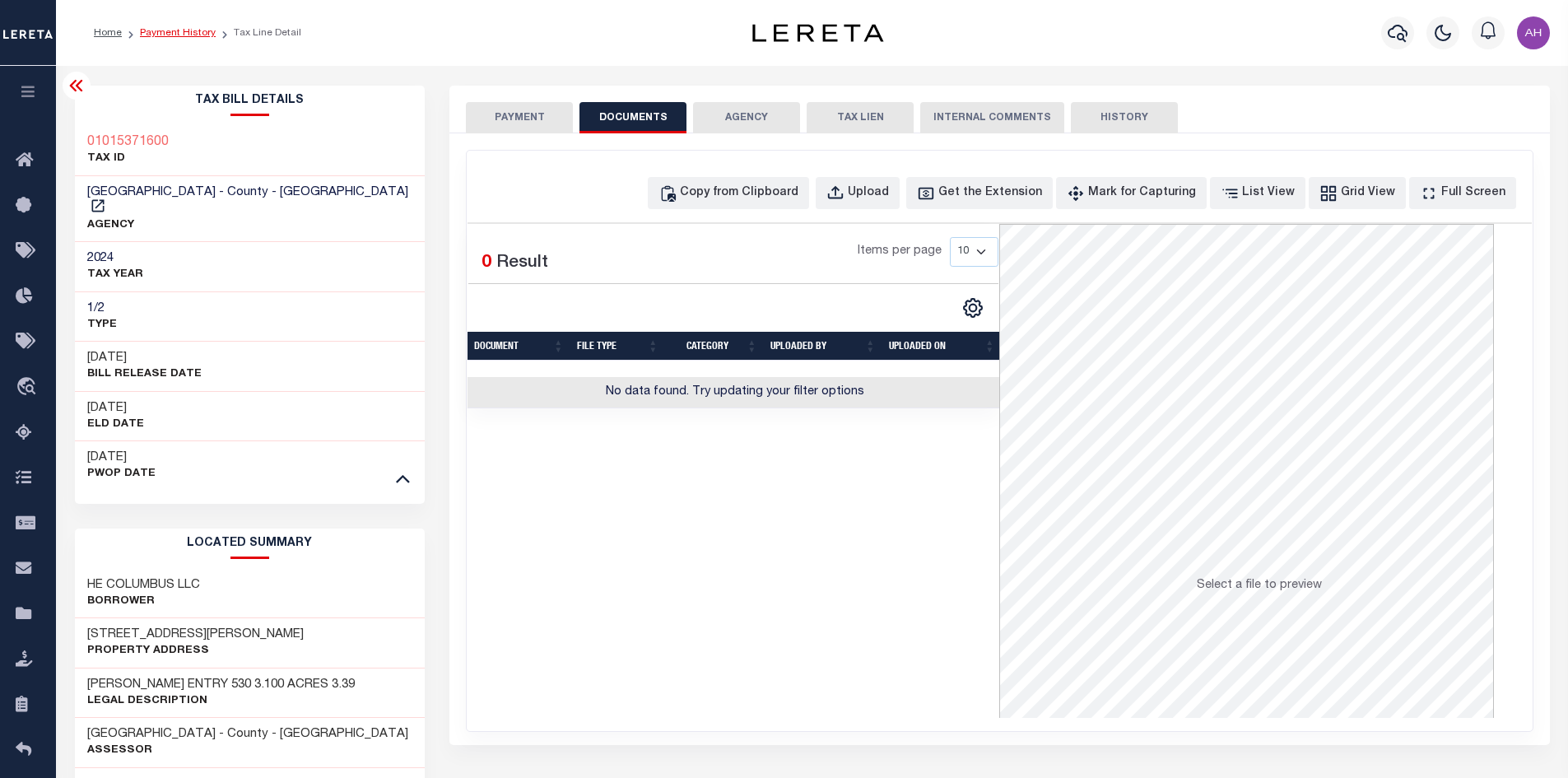
click at [156, 33] on link "Payment History" at bounding box center [178, 33] width 76 height 10
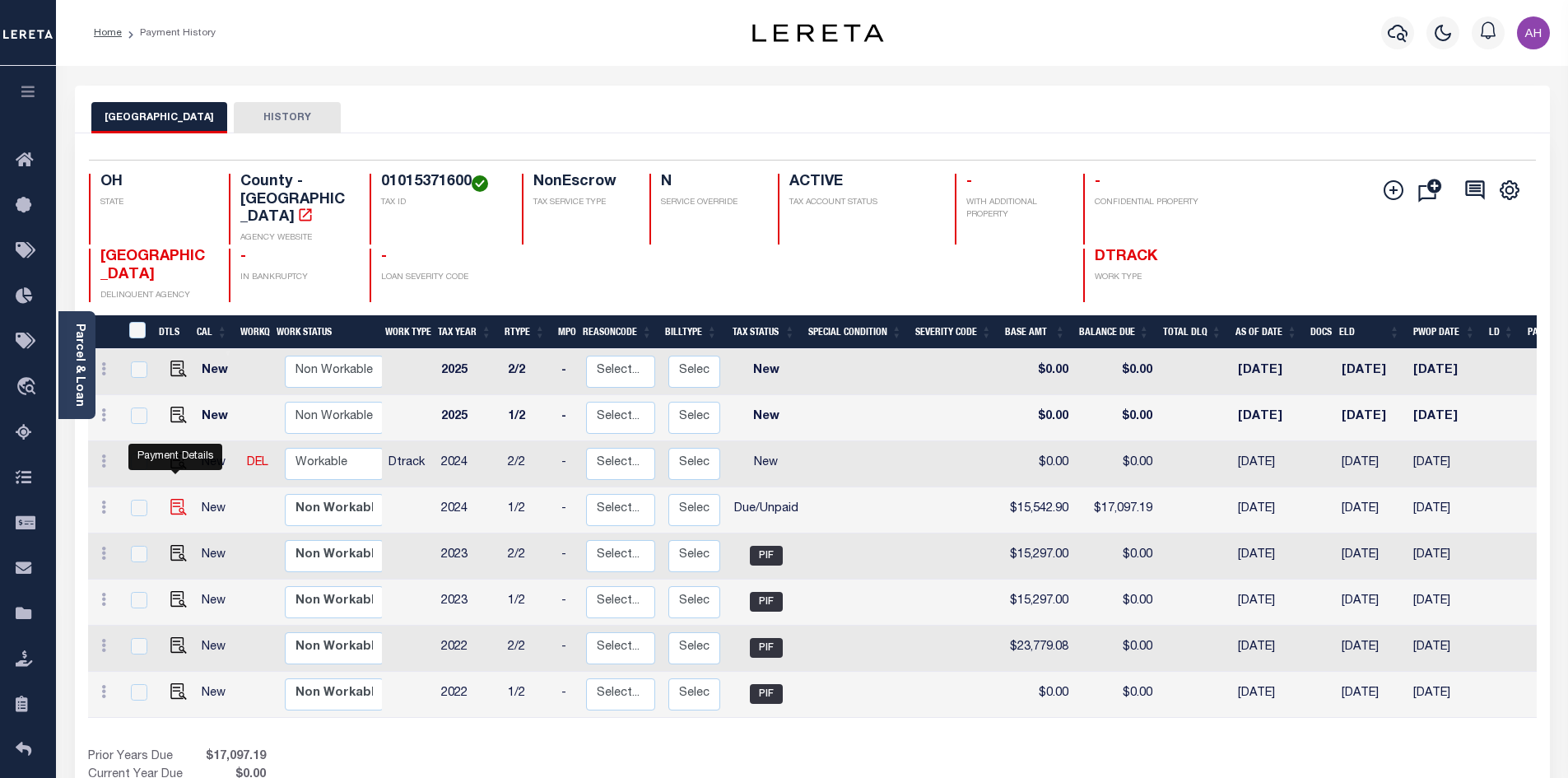
click at [176, 499] on img "" at bounding box center [178, 507] width 16 height 16
checkbox input "true"
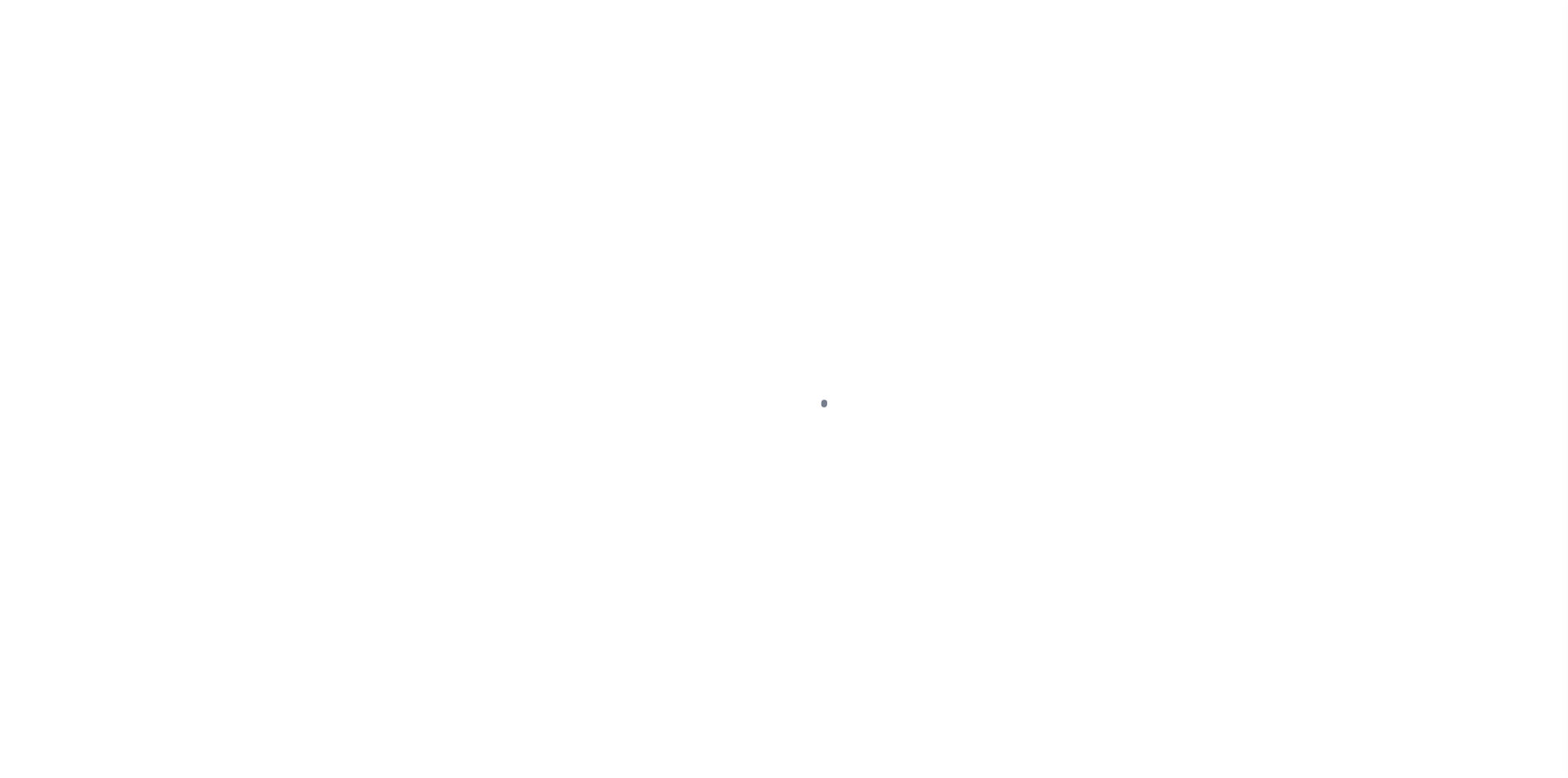
select select "DUE"
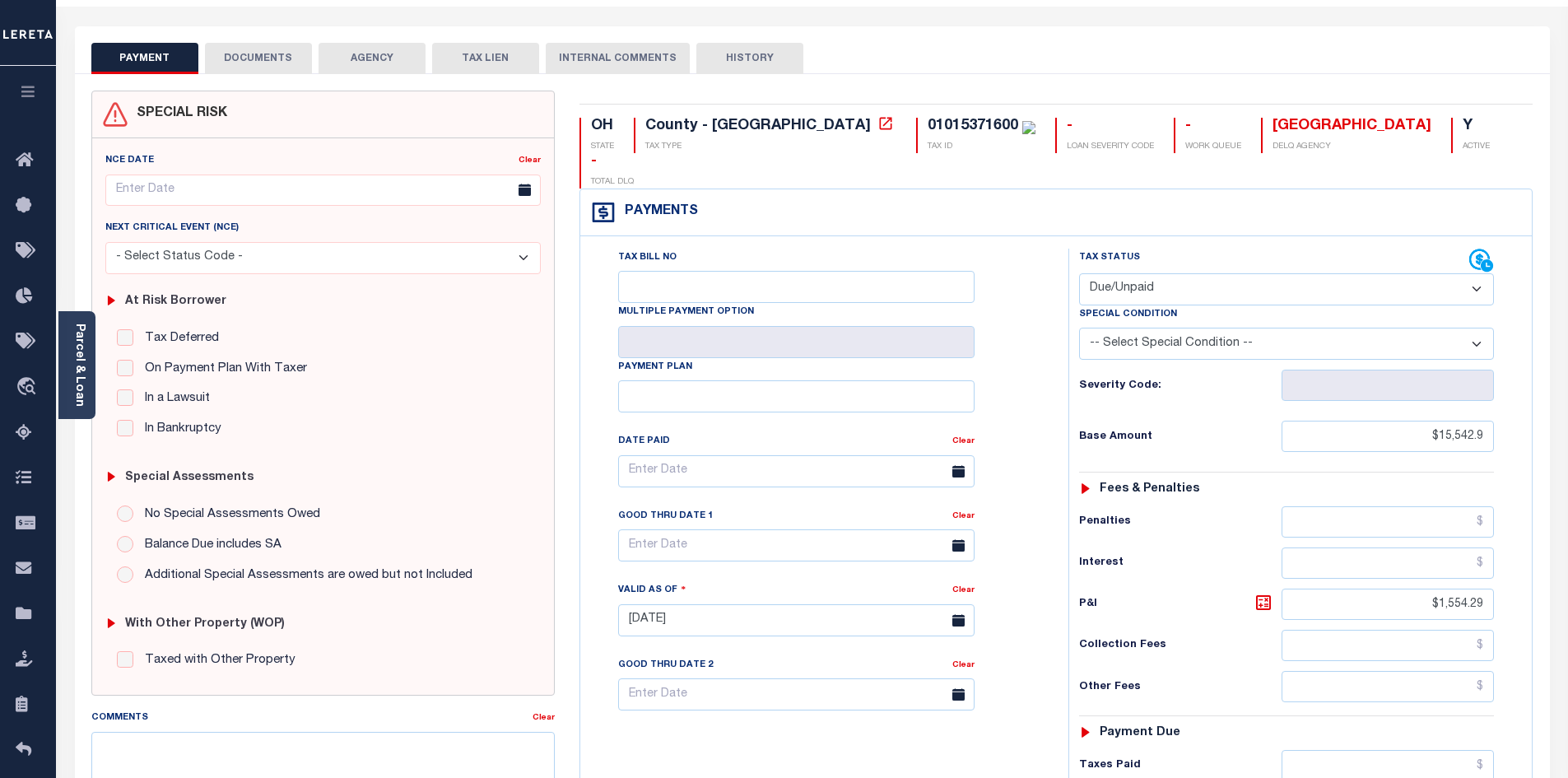
scroll to position [411, 0]
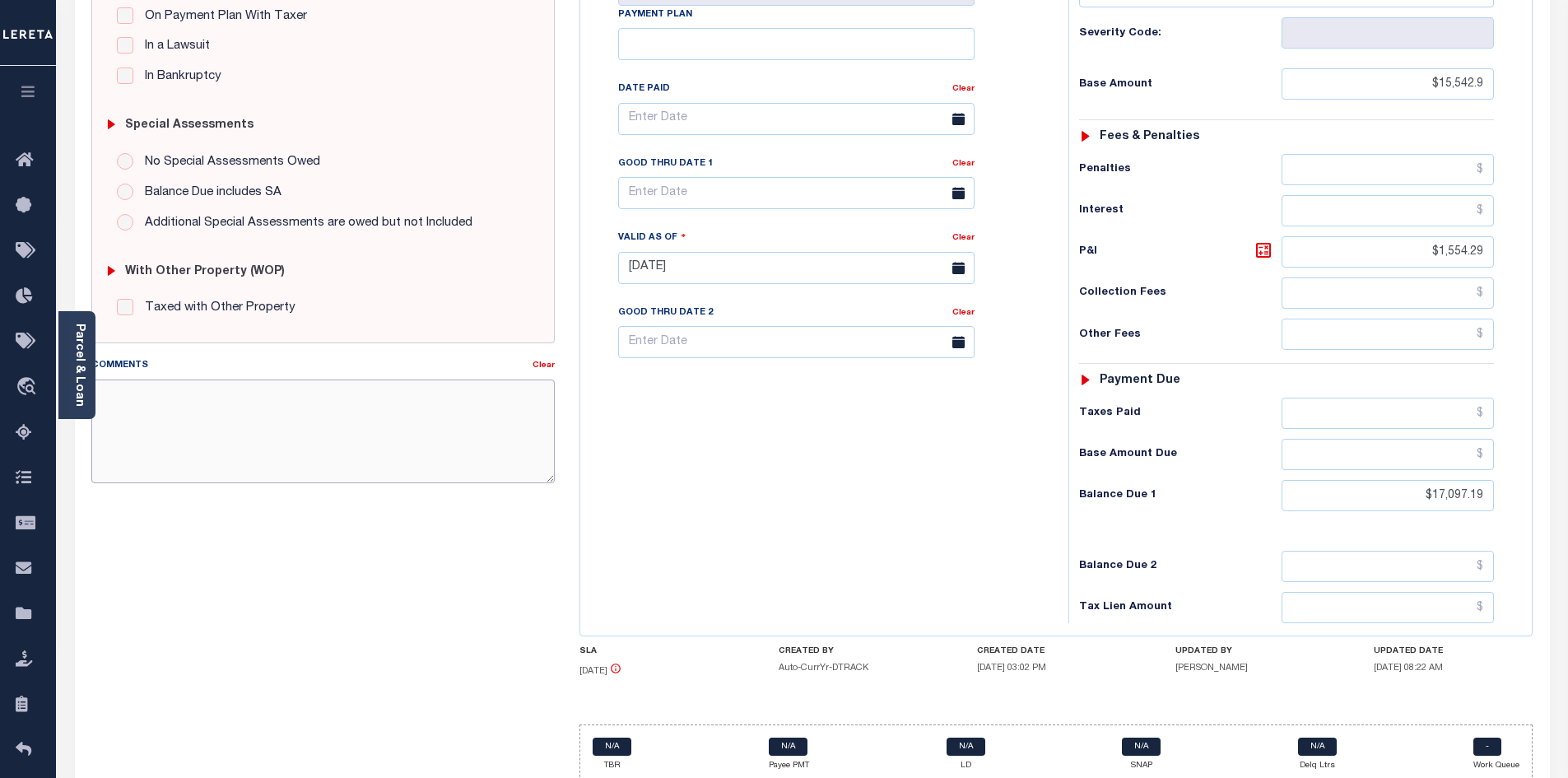
click at [421, 411] on textarea "Comments" at bounding box center [323, 431] width 464 height 104
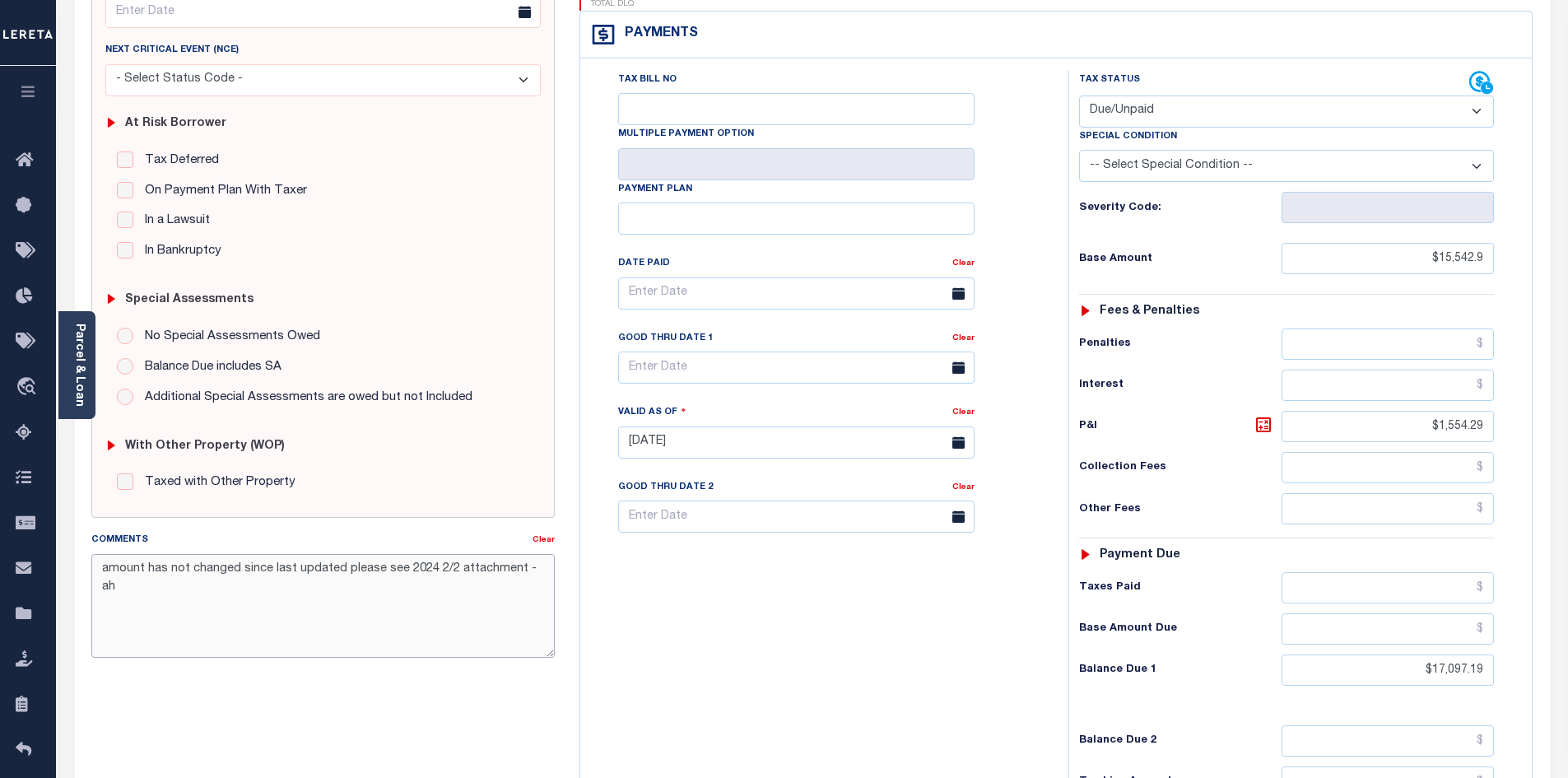
scroll to position [437, 0]
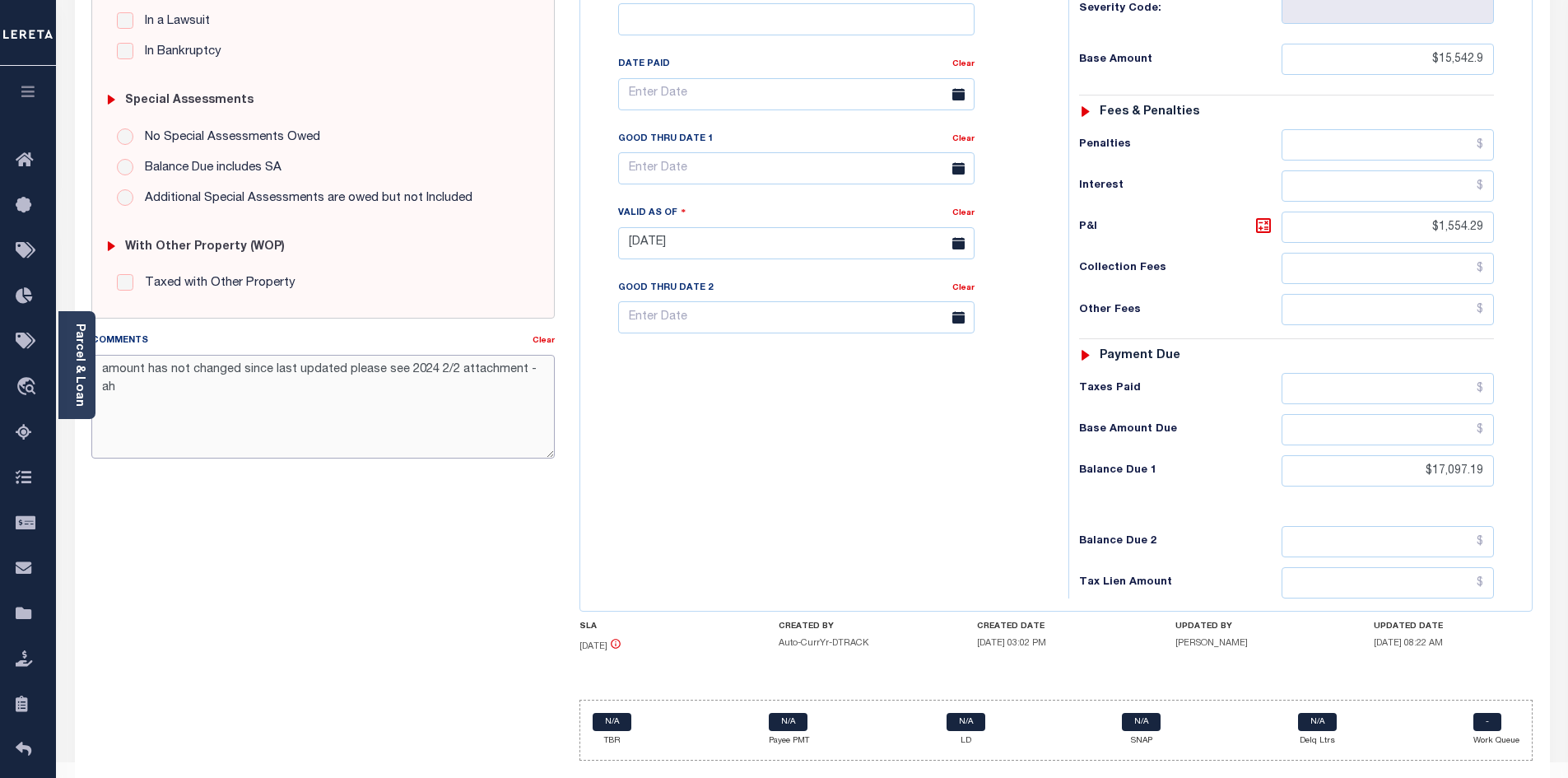
click at [339, 371] on textarea "amount has not changed since last updated please see 2024 2/2 attachment - ah" at bounding box center [323, 406] width 464 height 104
click at [409, 399] on textarea "amount has not changed since last updated on 4/21/25 please see 2024 2/2 attach…" at bounding box center [323, 406] width 464 height 104
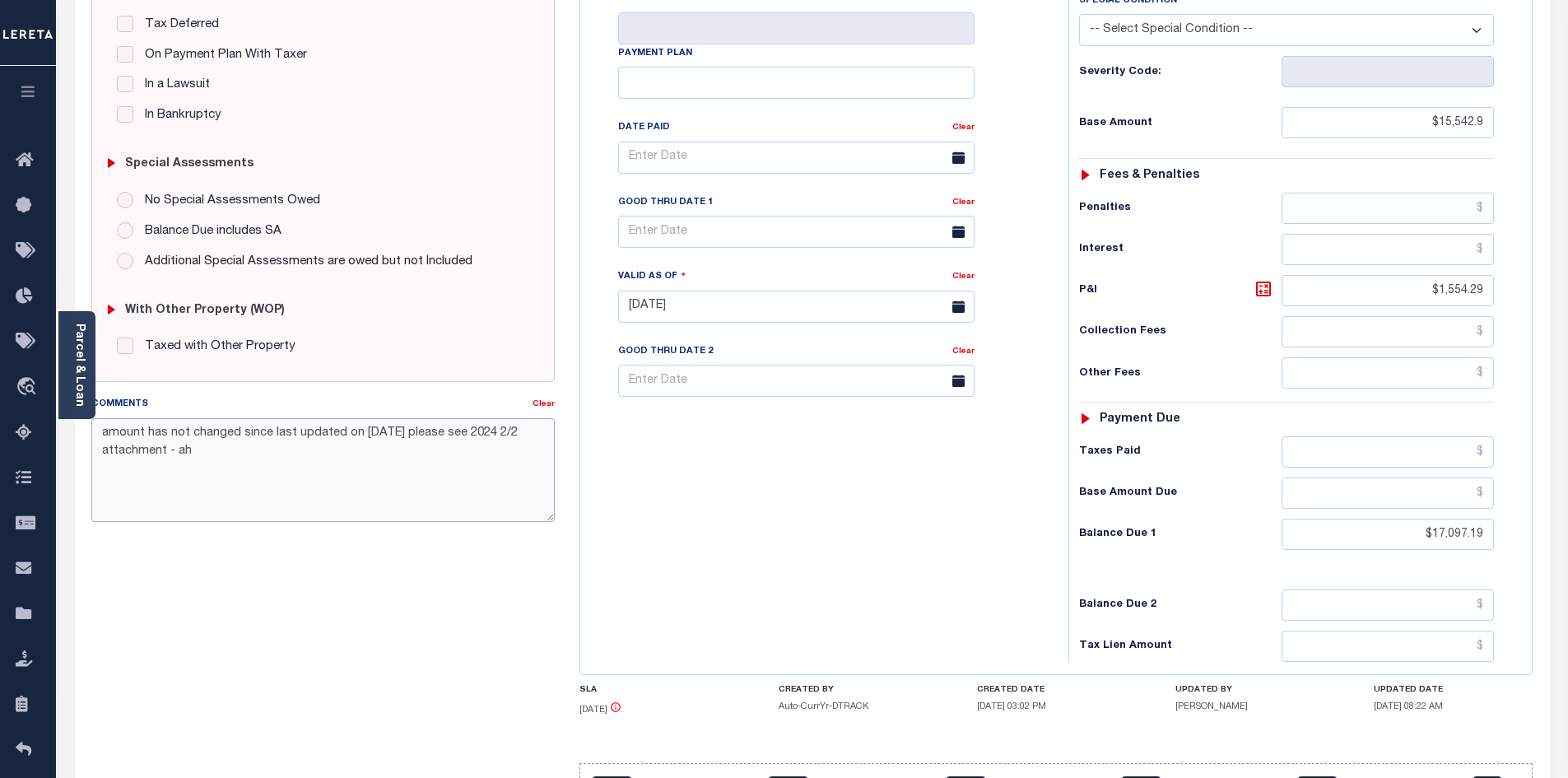
scroll to position [107, 0]
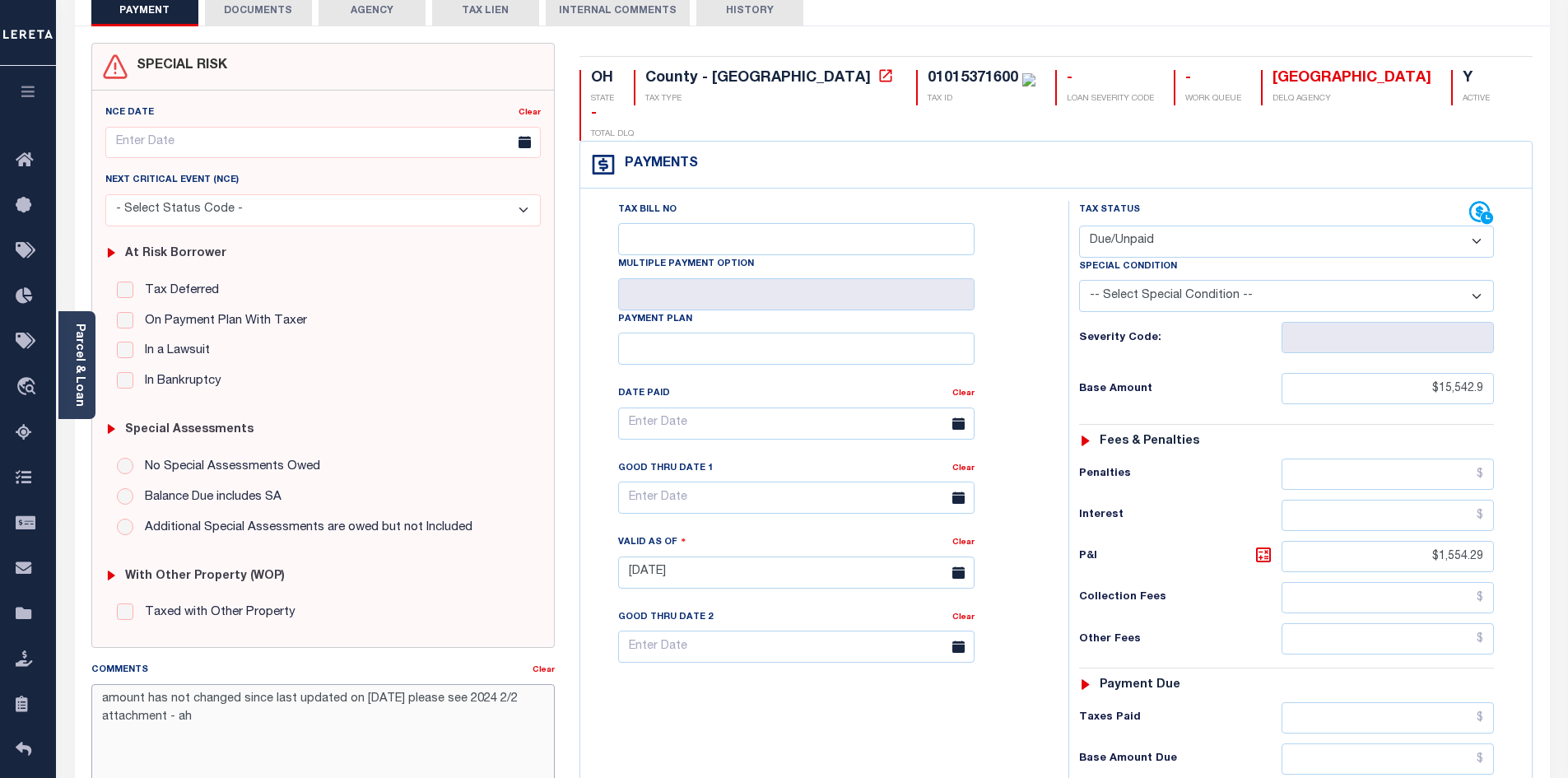
type textarea "amount has not changed since last updated on 4/21/25 please see 2024 2/2 attach…"
type input "[DATE]"
drag, startPoint x: 845, startPoint y: 614, endPoint x: 871, endPoint y: 610, distance: 26.3
click at [847, 631] on input "text" at bounding box center [796, 647] width 356 height 32
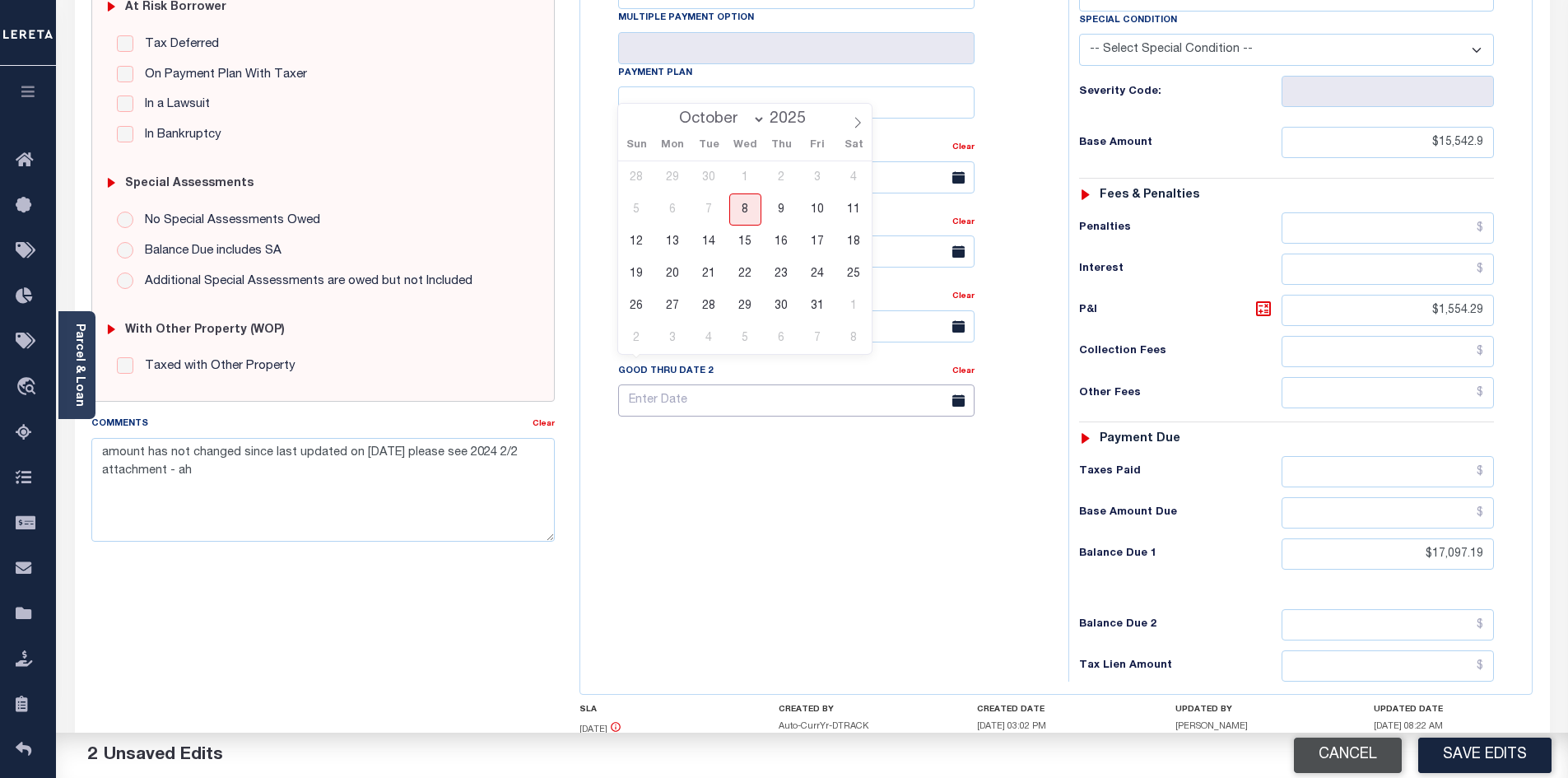
scroll to position [437, 0]
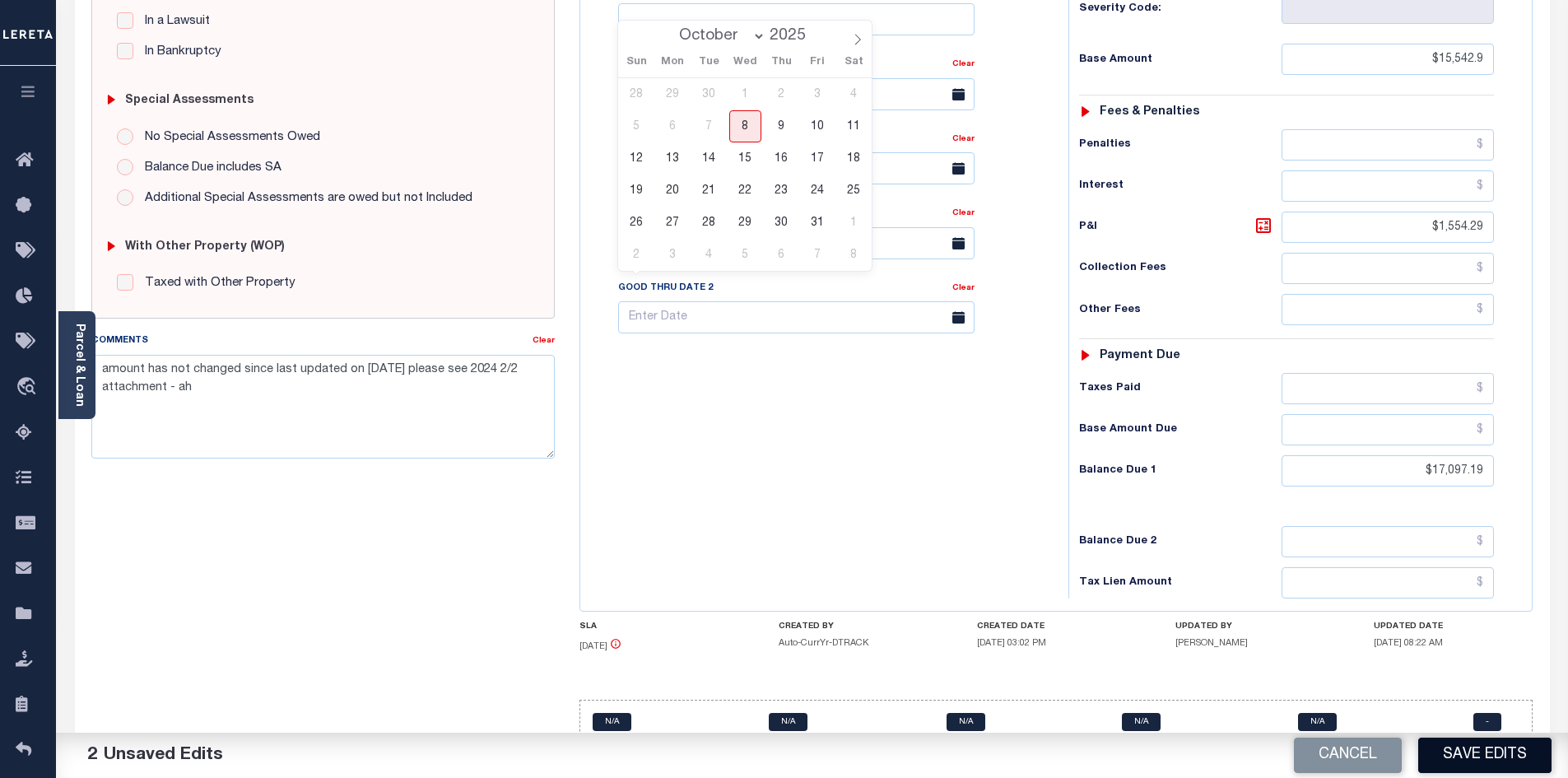
click at [1468, 757] on button "Save Edits" at bounding box center [1485, 755] width 133 height 35
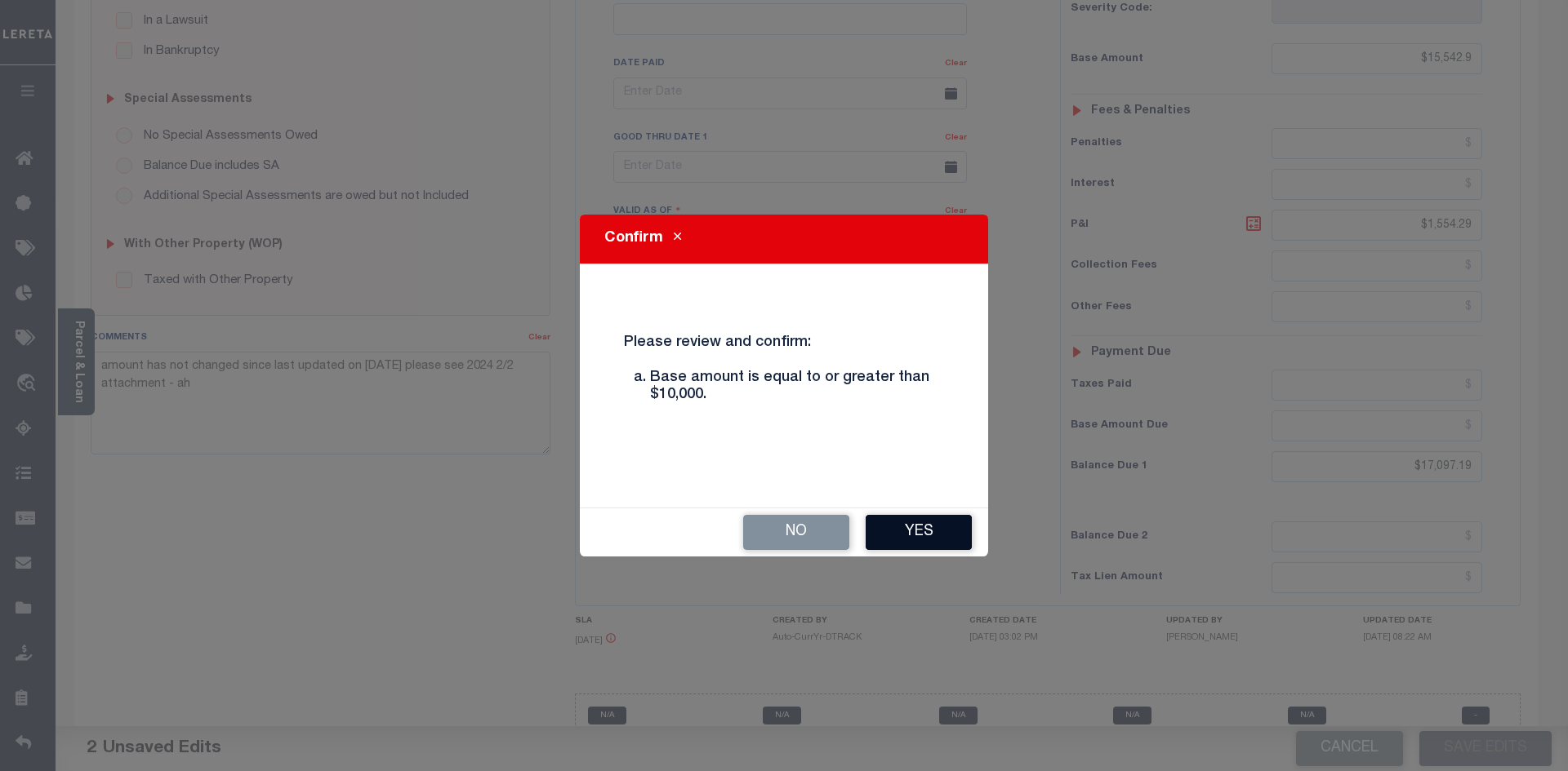
click at [933, 535] on button "Yes" at bounding box center [918, 532] width 106 height 35
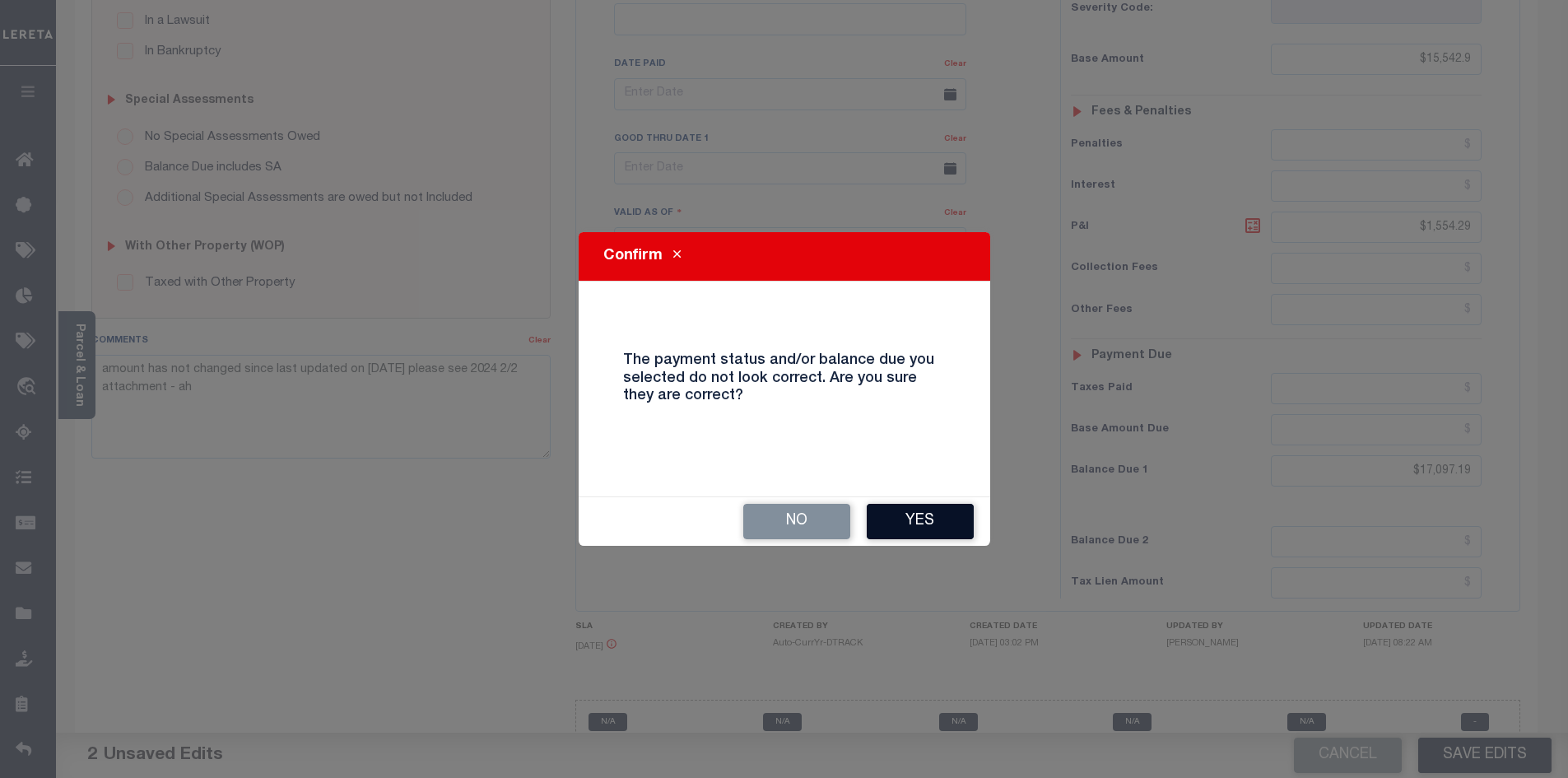
click at [934, 528] on button "Yes" at bounding box center [920, 522] width 107 height 35
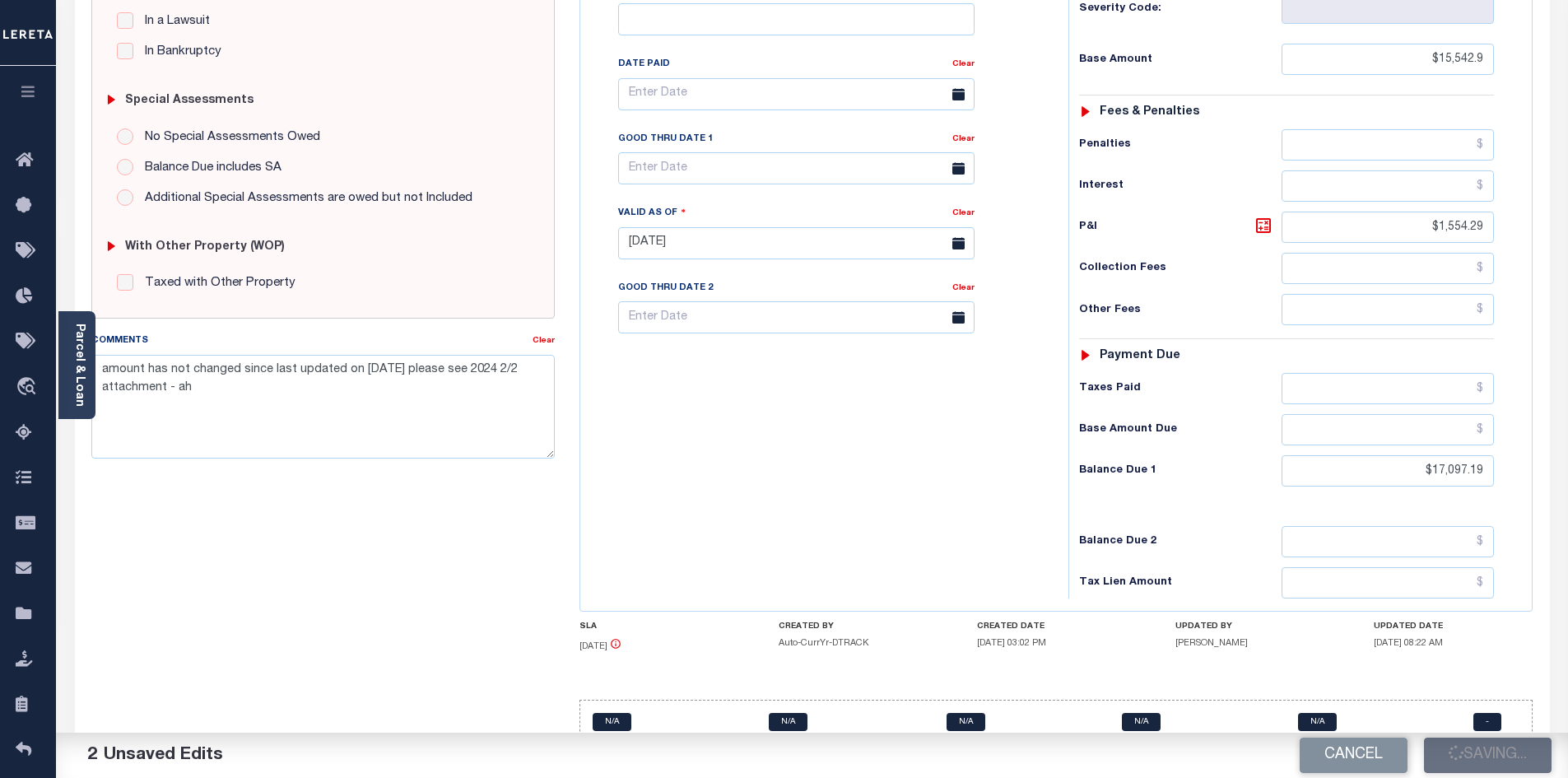
checkbox input "false"
type input "$15,542.9"
type input "$1,554.29"
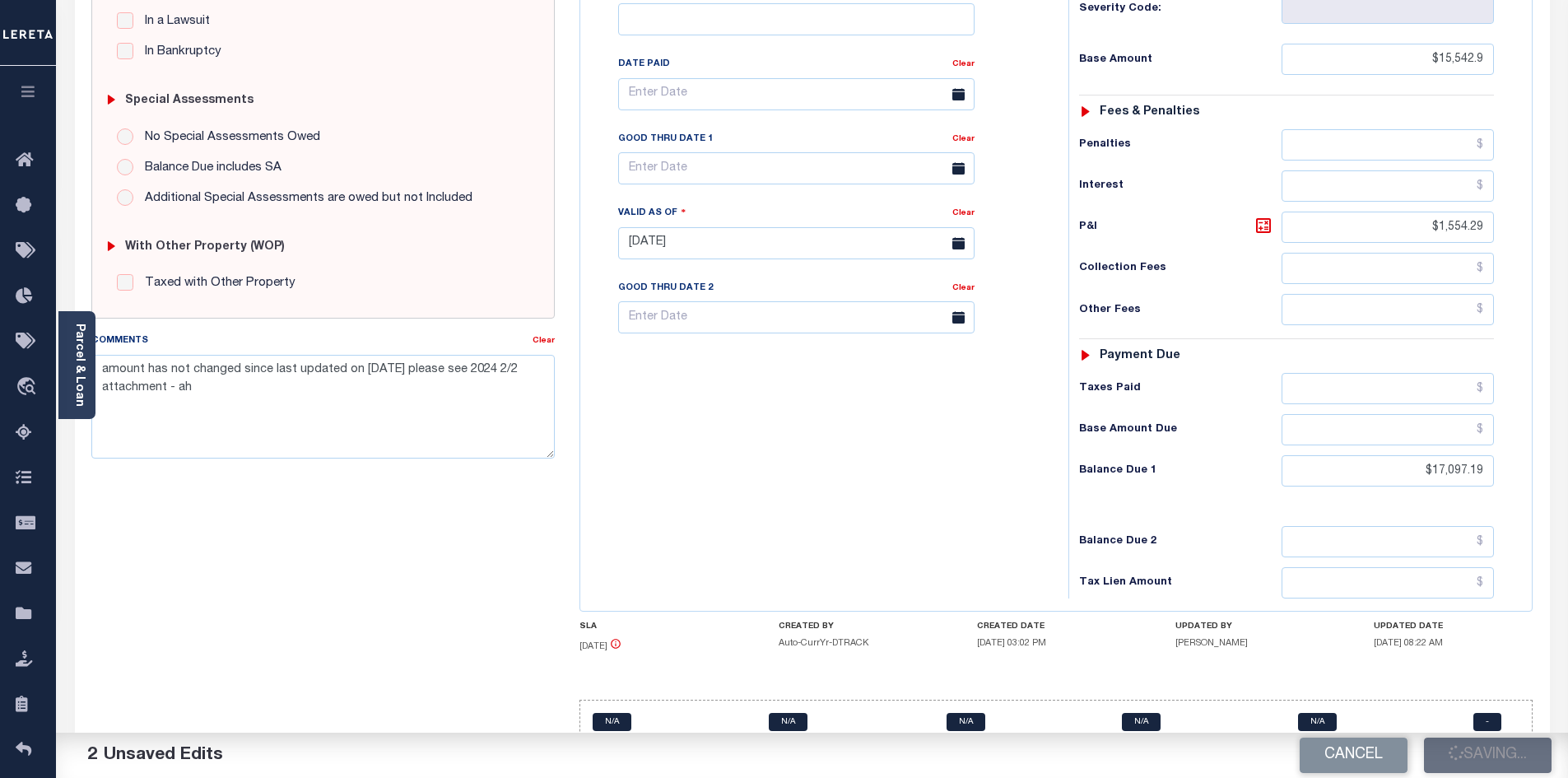
type input "$17,097.19"
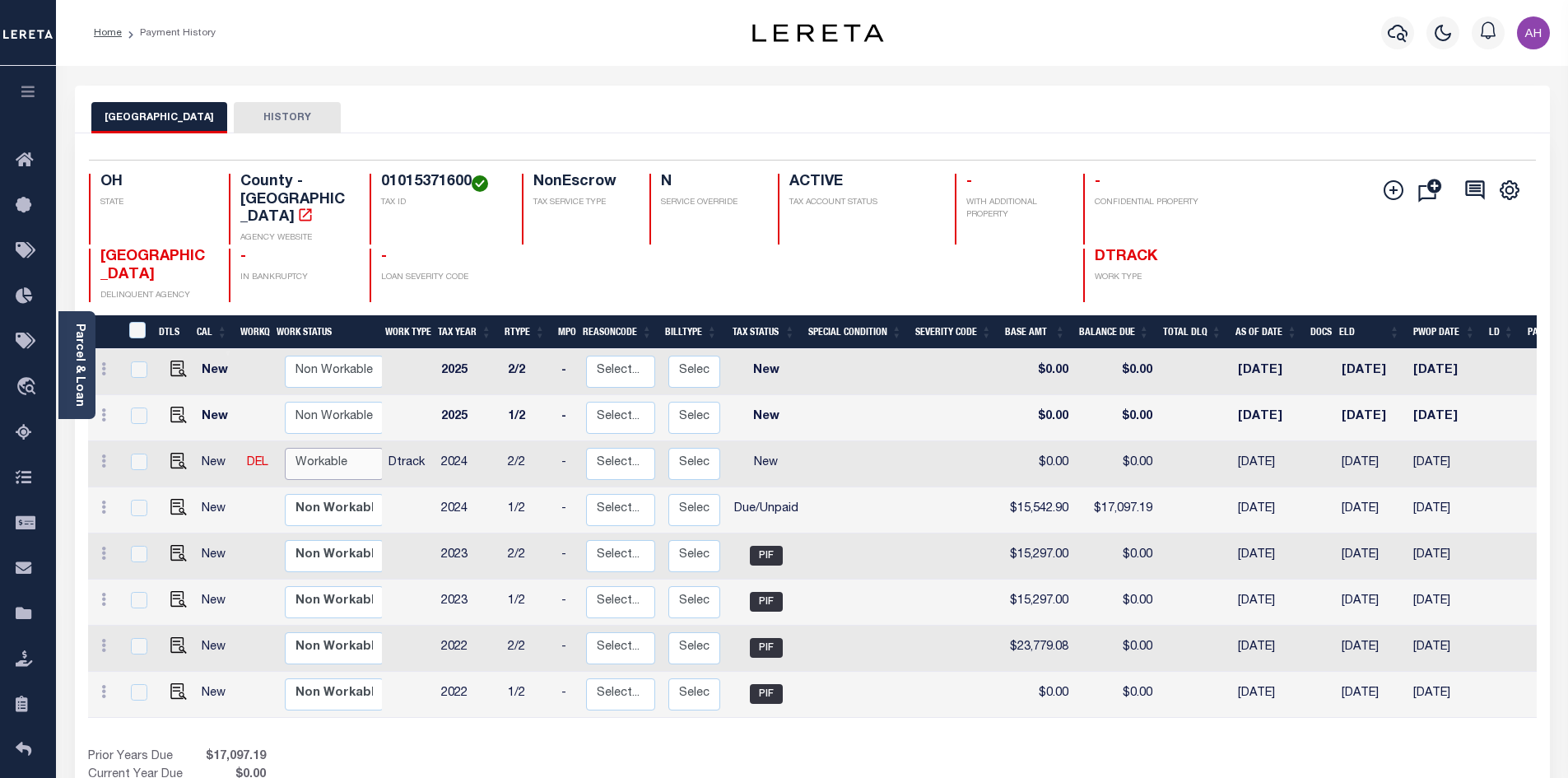
drag, startPoint x: 310, startPoint y: 441, endPoint x: 336, endPoint y: 454, distance: 29.1
click at [310, 448] on select "Non Workable Workable" at bounding box center [334, 464] width 99 height 32
checkbox input "true"
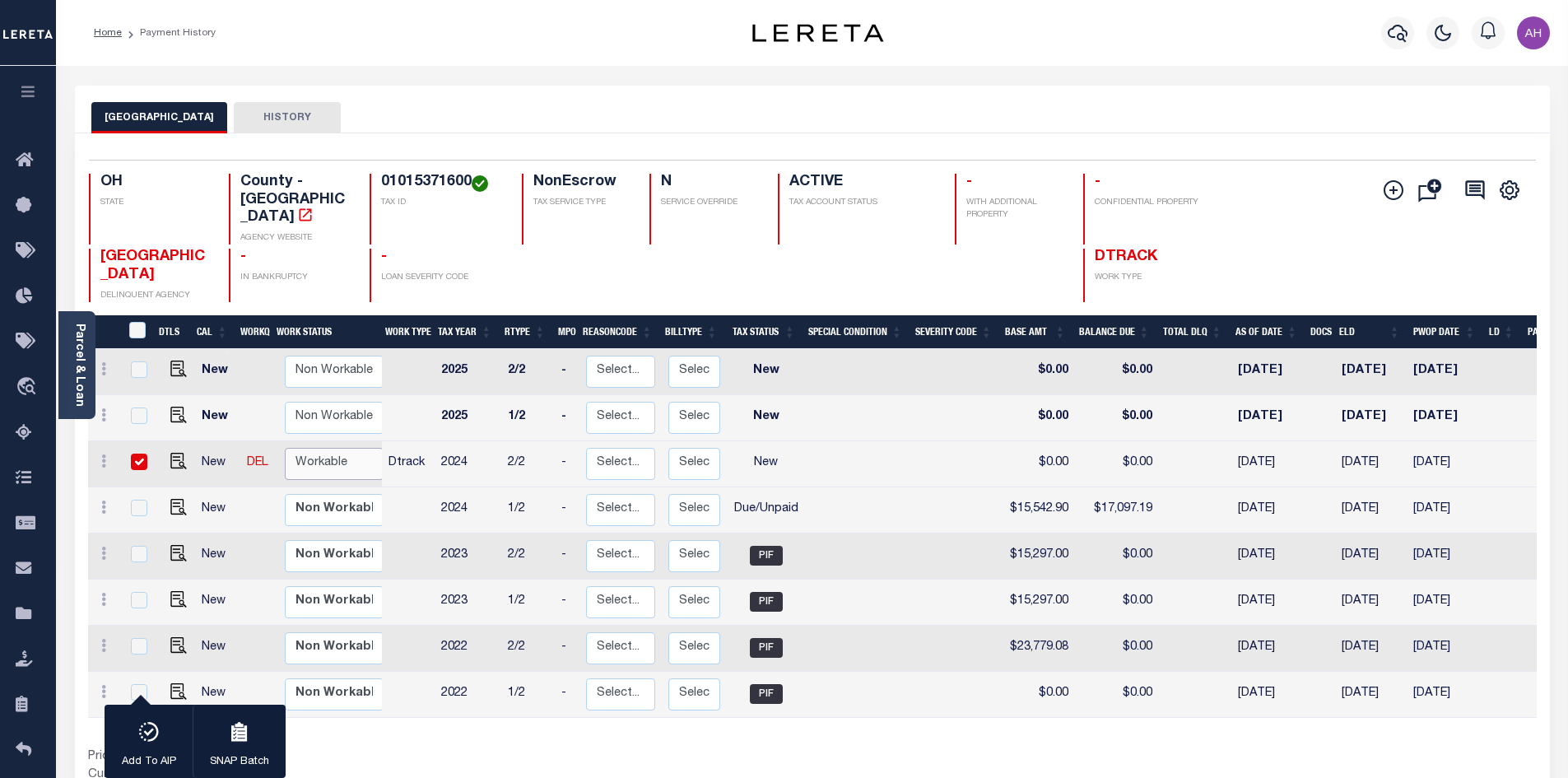
select select "true"
click at [285, 448] on select "Non Workable Workable" at bounding box center [334, 464] width 99 height 32
checkbox input "false"
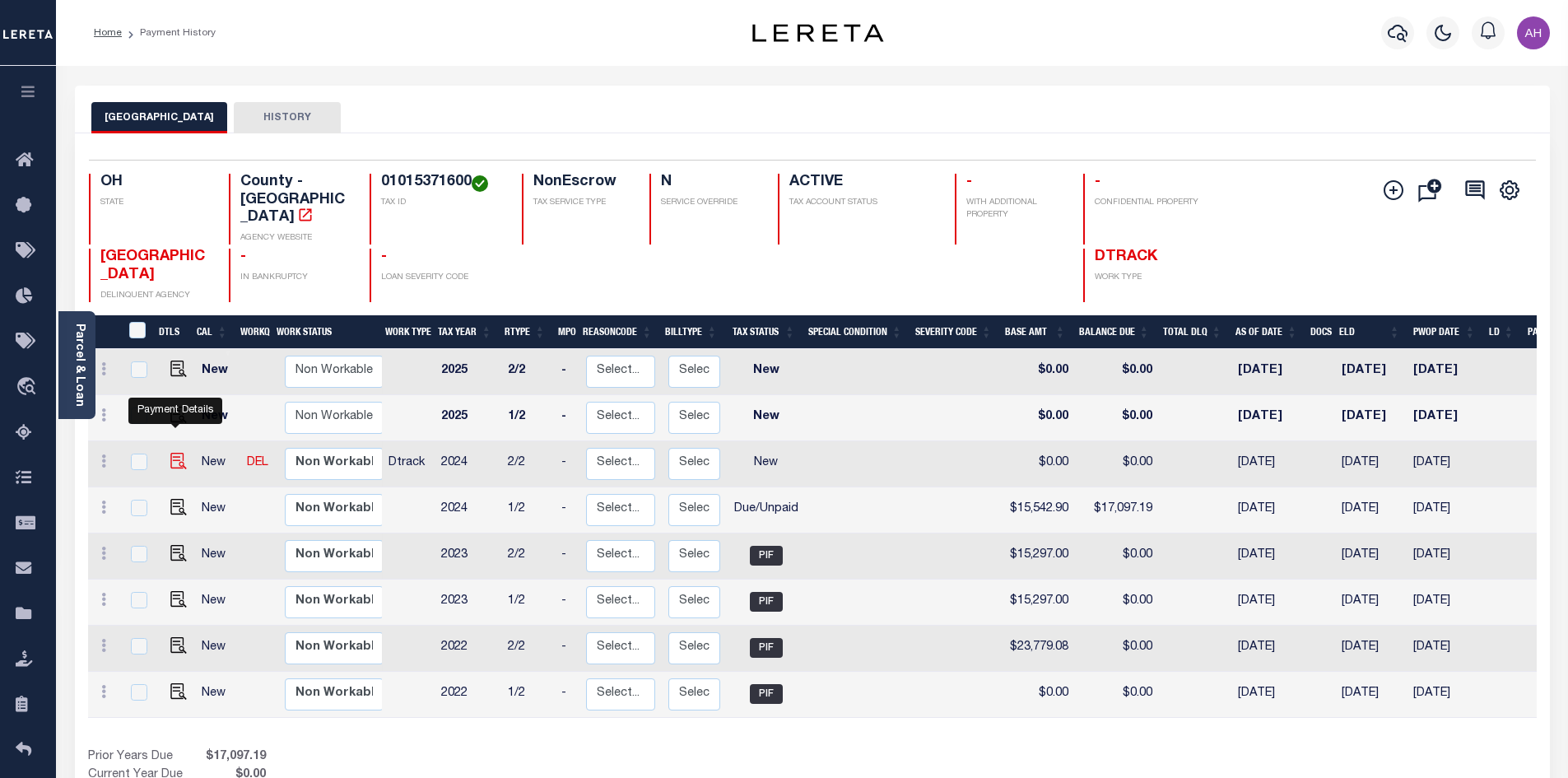
click at [178, 453] on img "" at bounding box center [178, 460] width 16 height 16
checkbox input "true"
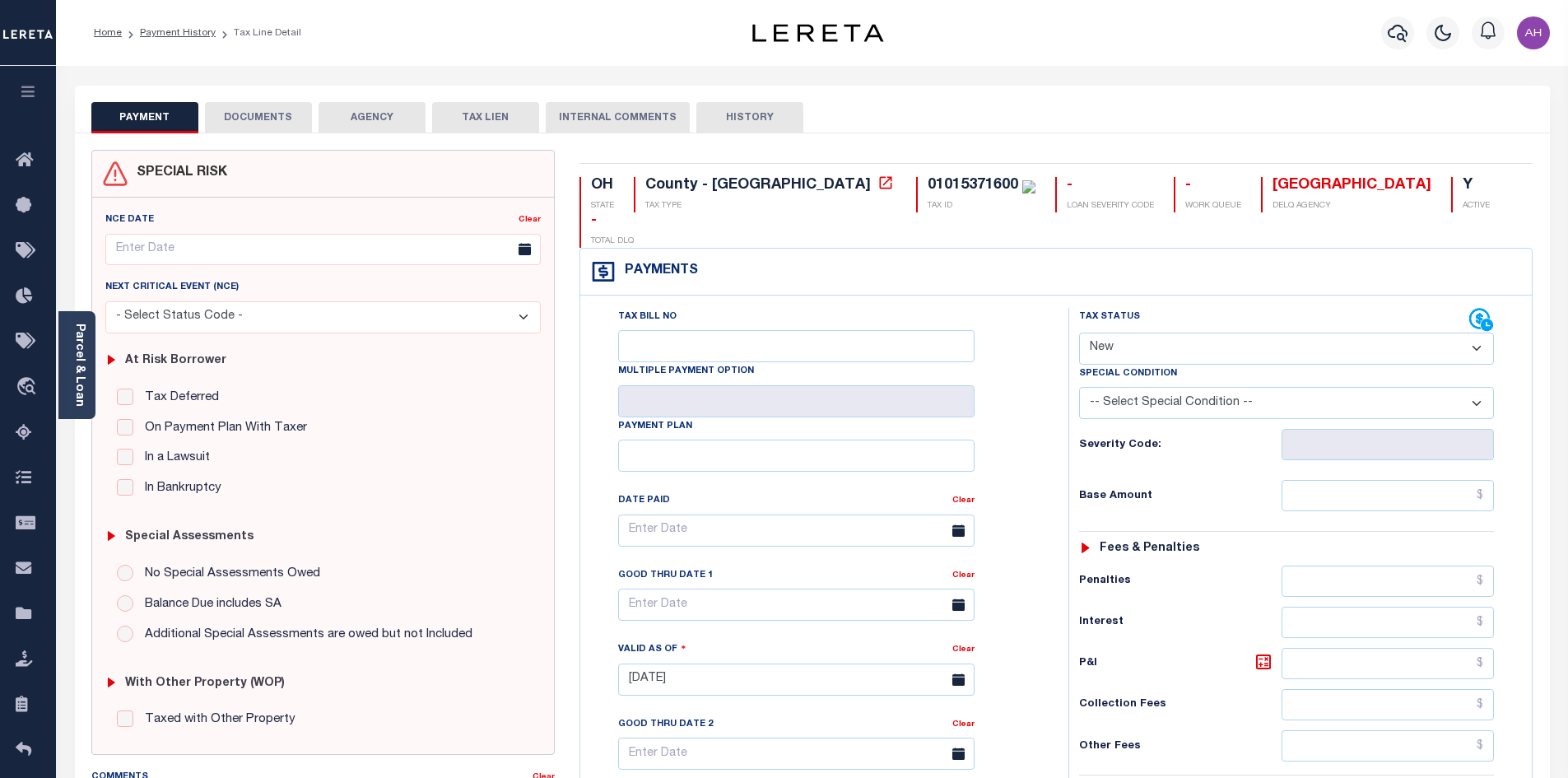
click at [1125, 333] on select "- Select Status Code - Open Due/Unpaid Paid Incomplete No Tax Due Internal Refu…" at bounding box center [1286, 349] width 415 height 32
select select "PYD"
click at [1079, 333] on select "- Select Status Code - Open Due/Unpaid Paid Incomplete No Tax Due Internal Refu…" at bounding box center [1286, 349] width 415 height 32
type input "[DATE]"
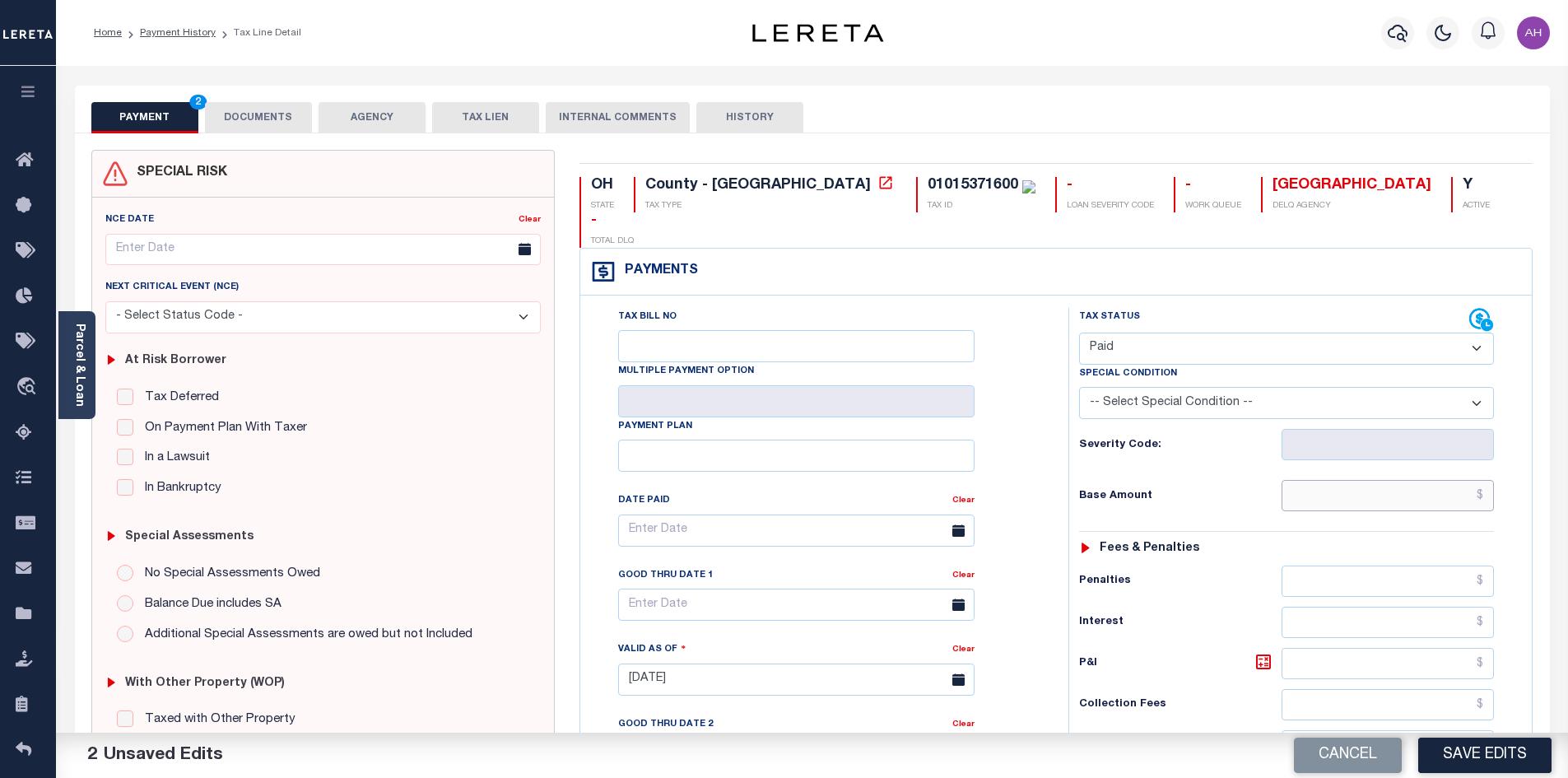
click at [1360, 480] on input "text" at bounding box center [1388, 495] width 213 height 31
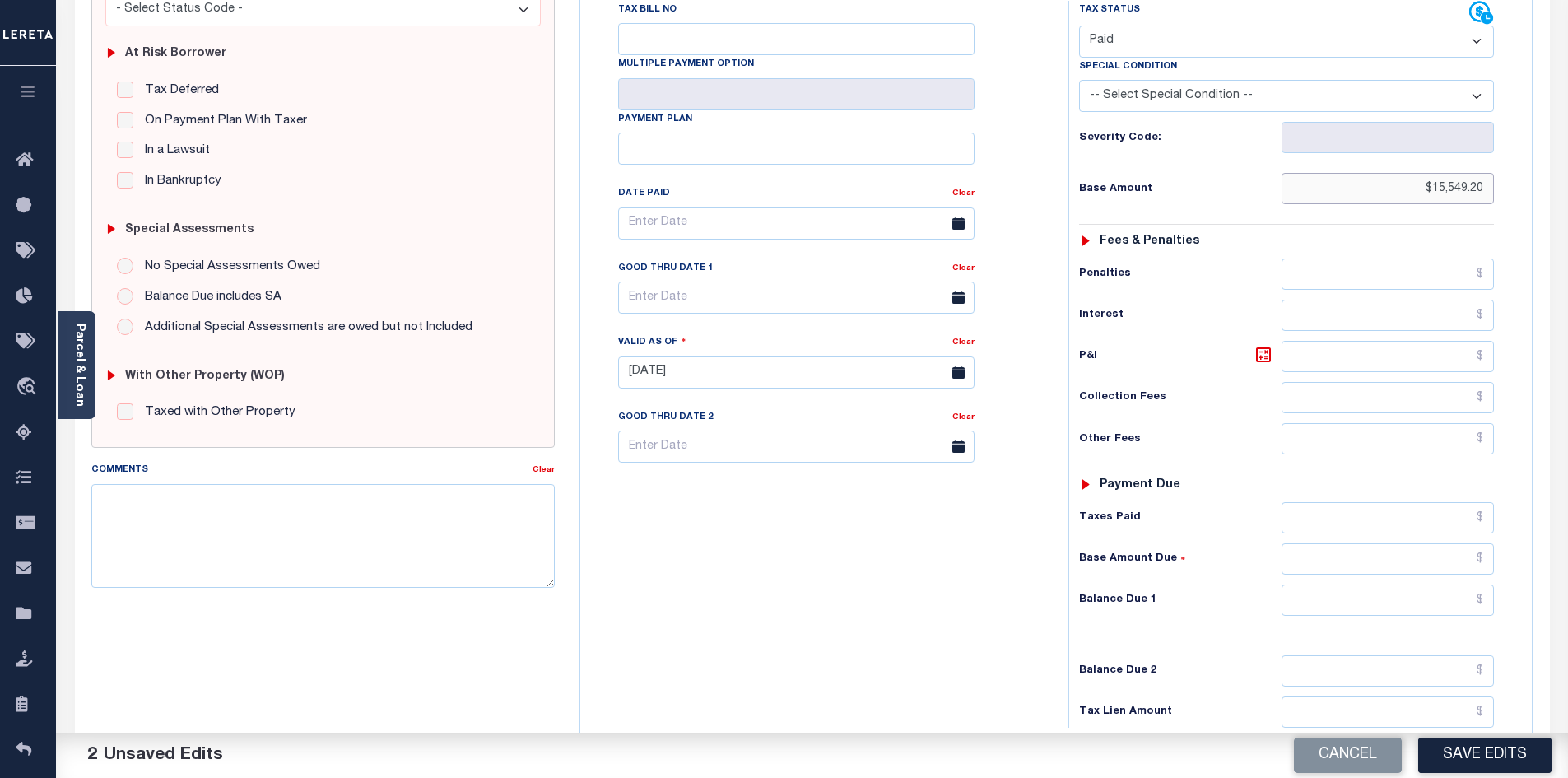
scroll to position [411, 0]
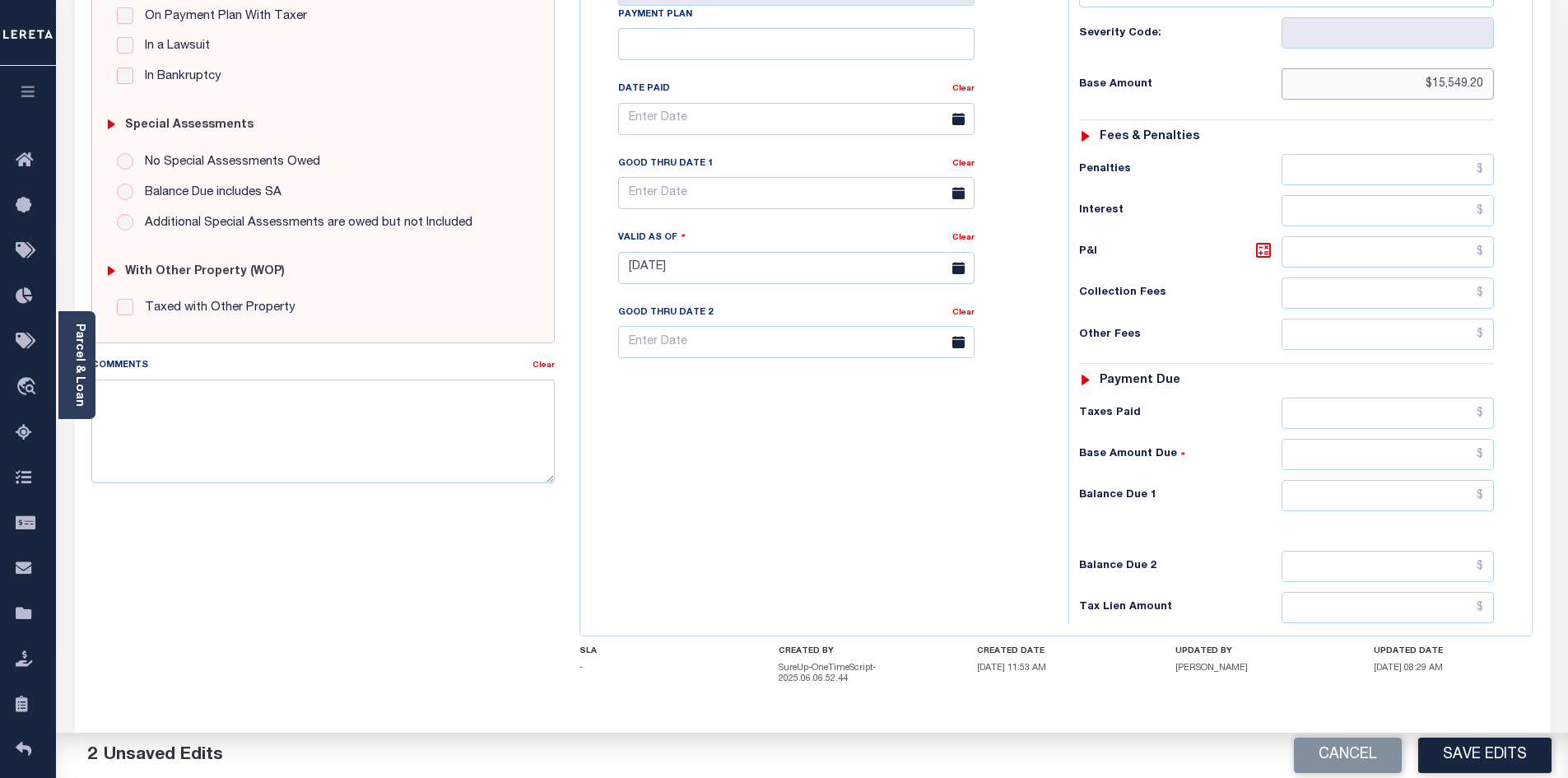
type input "$15,549.20"
click at [1368, 480] on input "text" at bounding box center [1388, 495] width 213 height 31
type input "$15,549.20"
click at [226, 383] on textarea "Comments" at bounding box center [323, 431] width 464 height 104
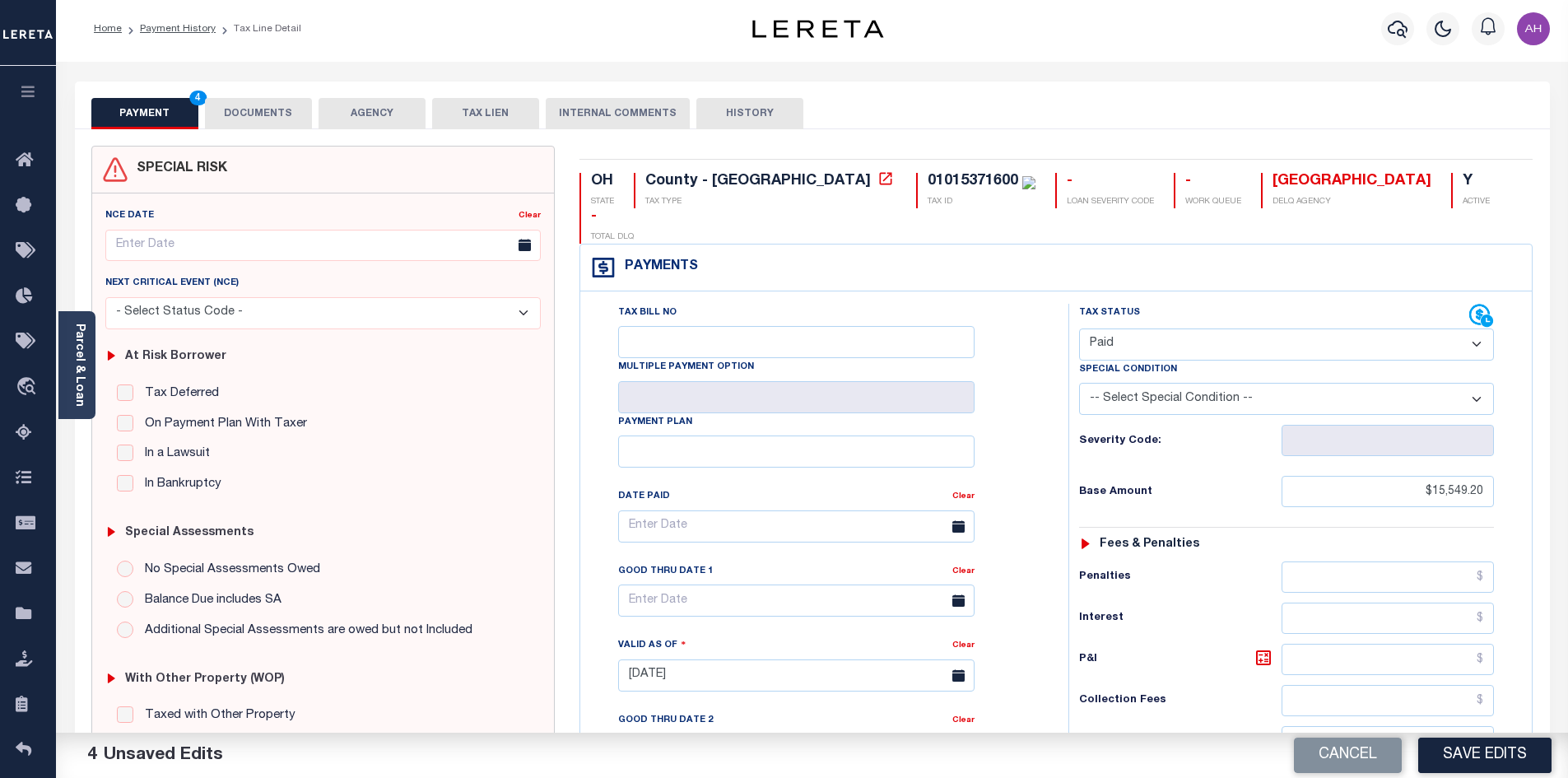
scroll to position [0, 0]
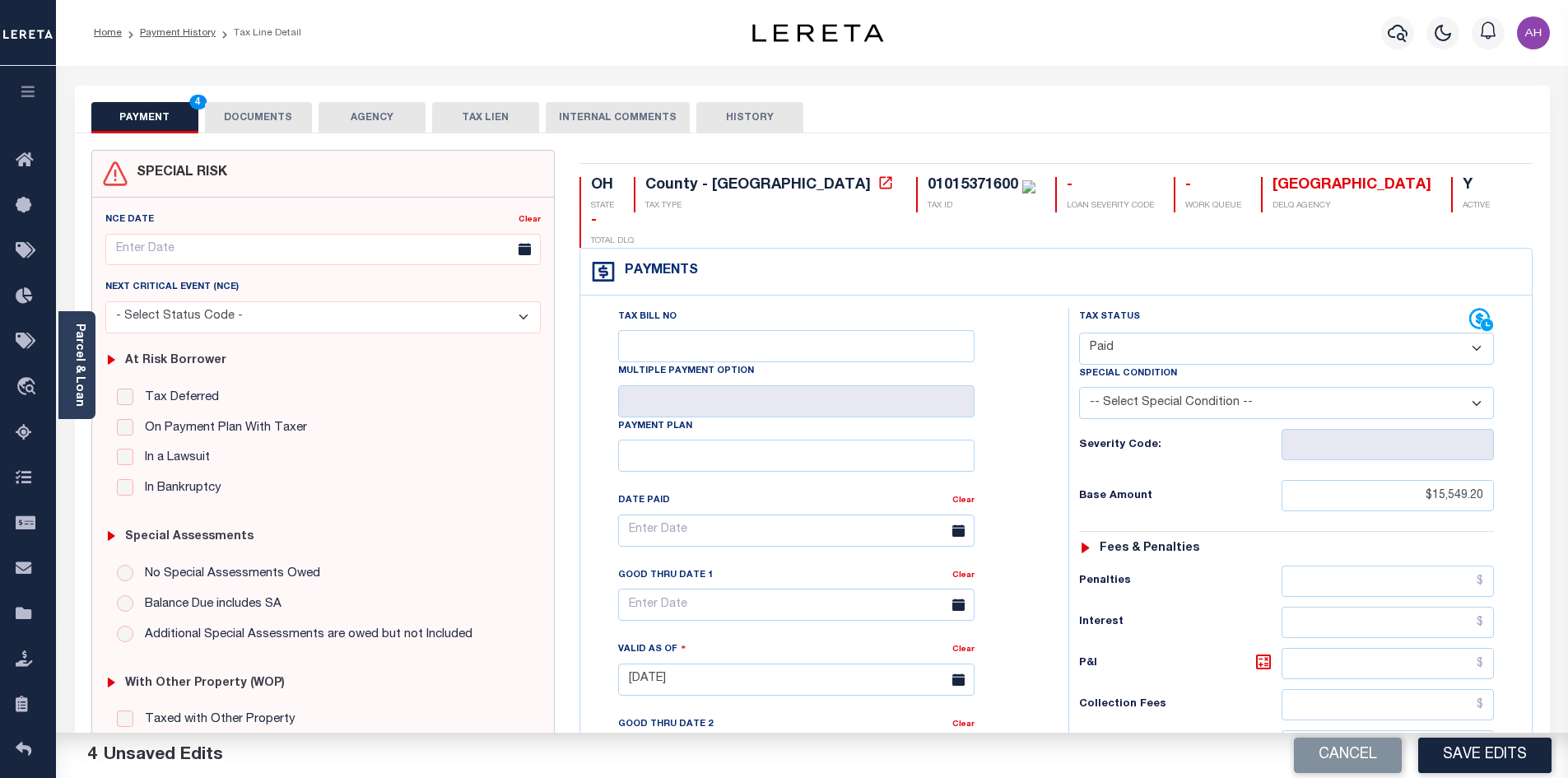
type textarea "P&I is all on 2024 1/2 please see attachment - ah"
click at [255, 108] on button "DOCUMENTS" at bounding box center [258, 117] width 107 height 31
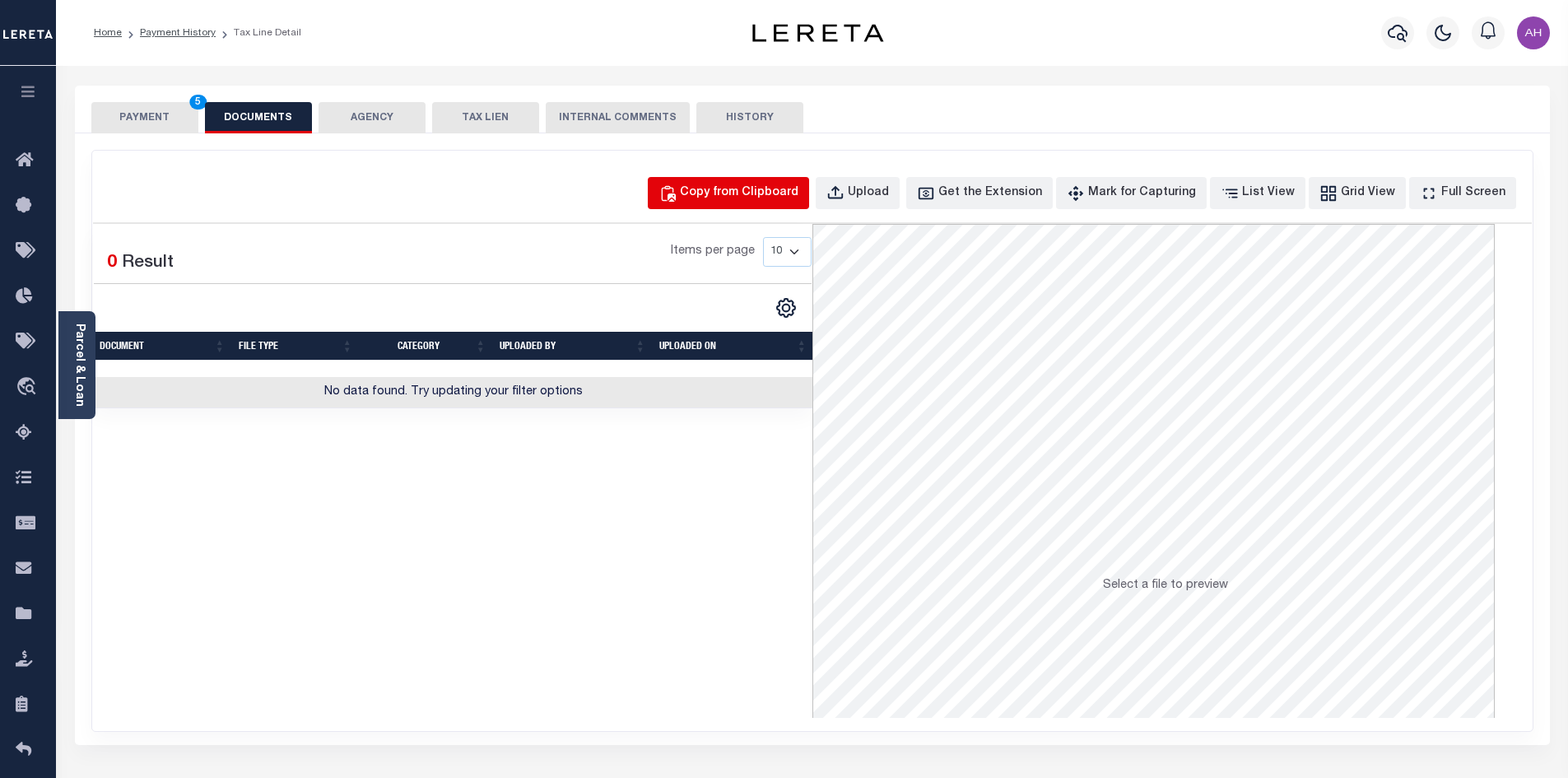
click at [758, 188] on div "Copy from Clipboard" at bounding box center [739, 193] width 118 height 18
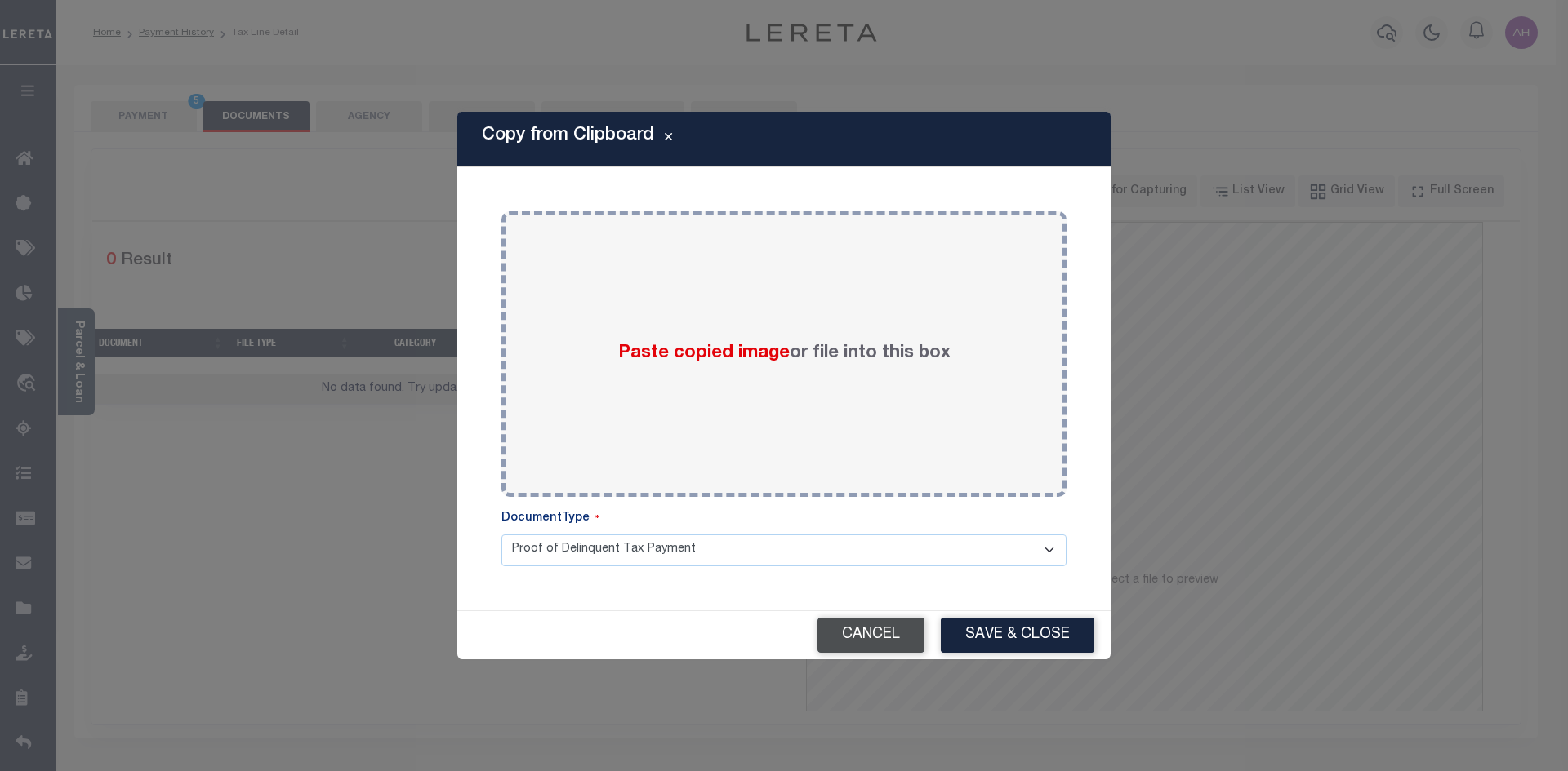
click at [862, 618] on button "Cancel" at bounding box center [871, 635] width 107 height 35
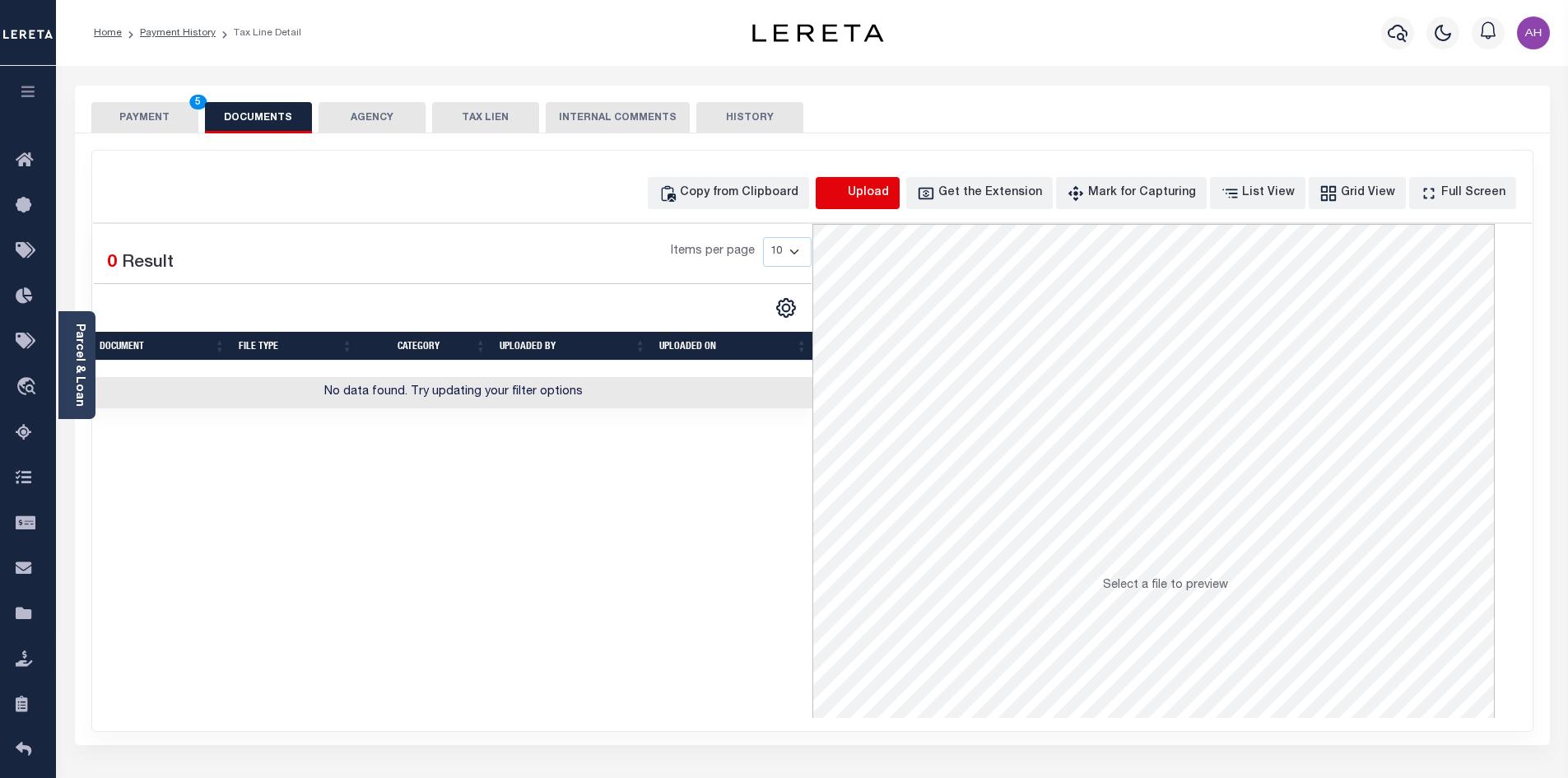
click at [844, 193] on icon "button" at bounding box center [835, 193] width 18 height 18
select select "POP"
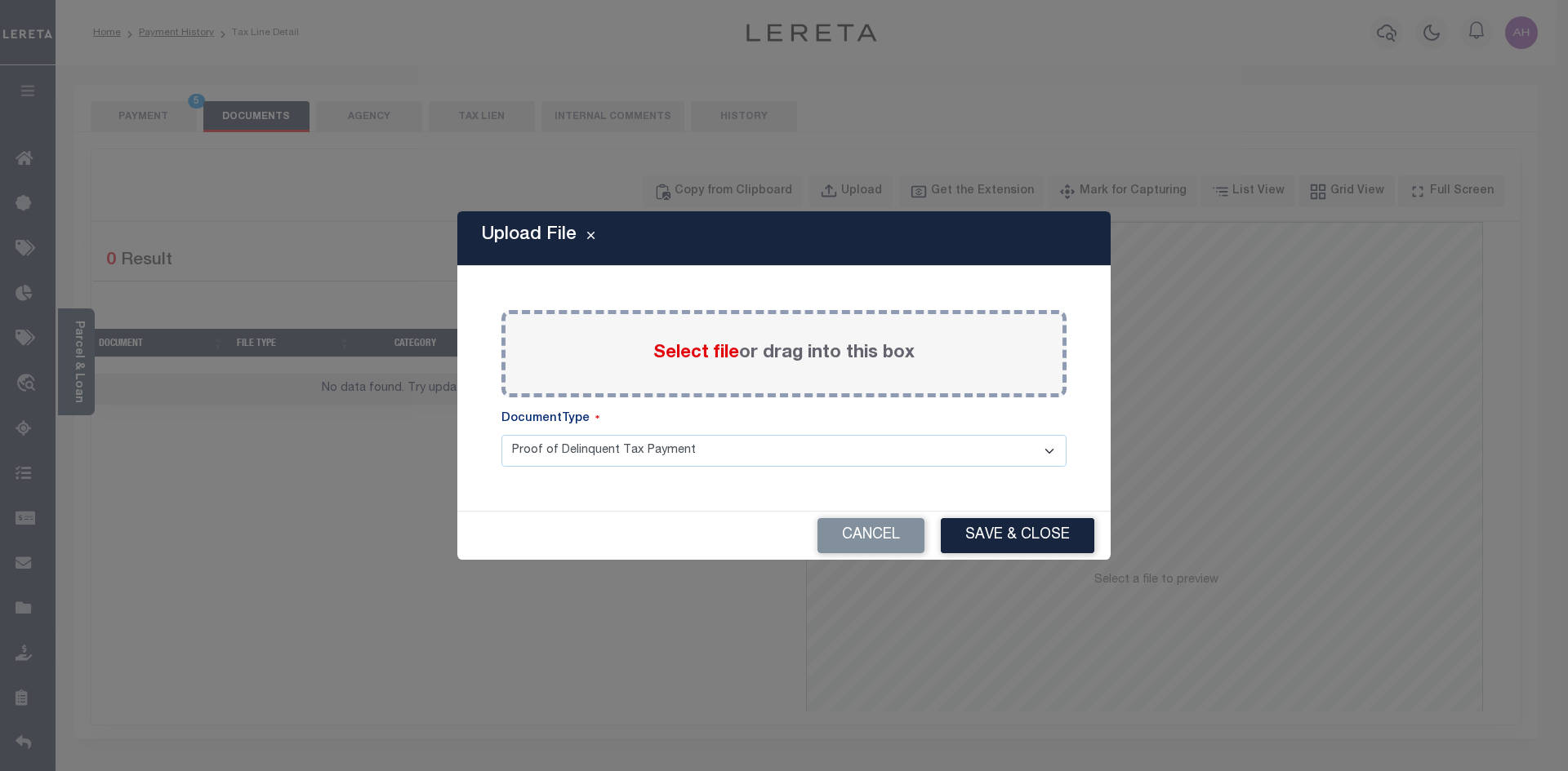
click at [683, 355] on span "Select file" at bounding box center [696, 352] width 85 height 18
click at [0, 0] on input "Select file or drag into this box" at bounding box center [0, 0] width 0 height 0
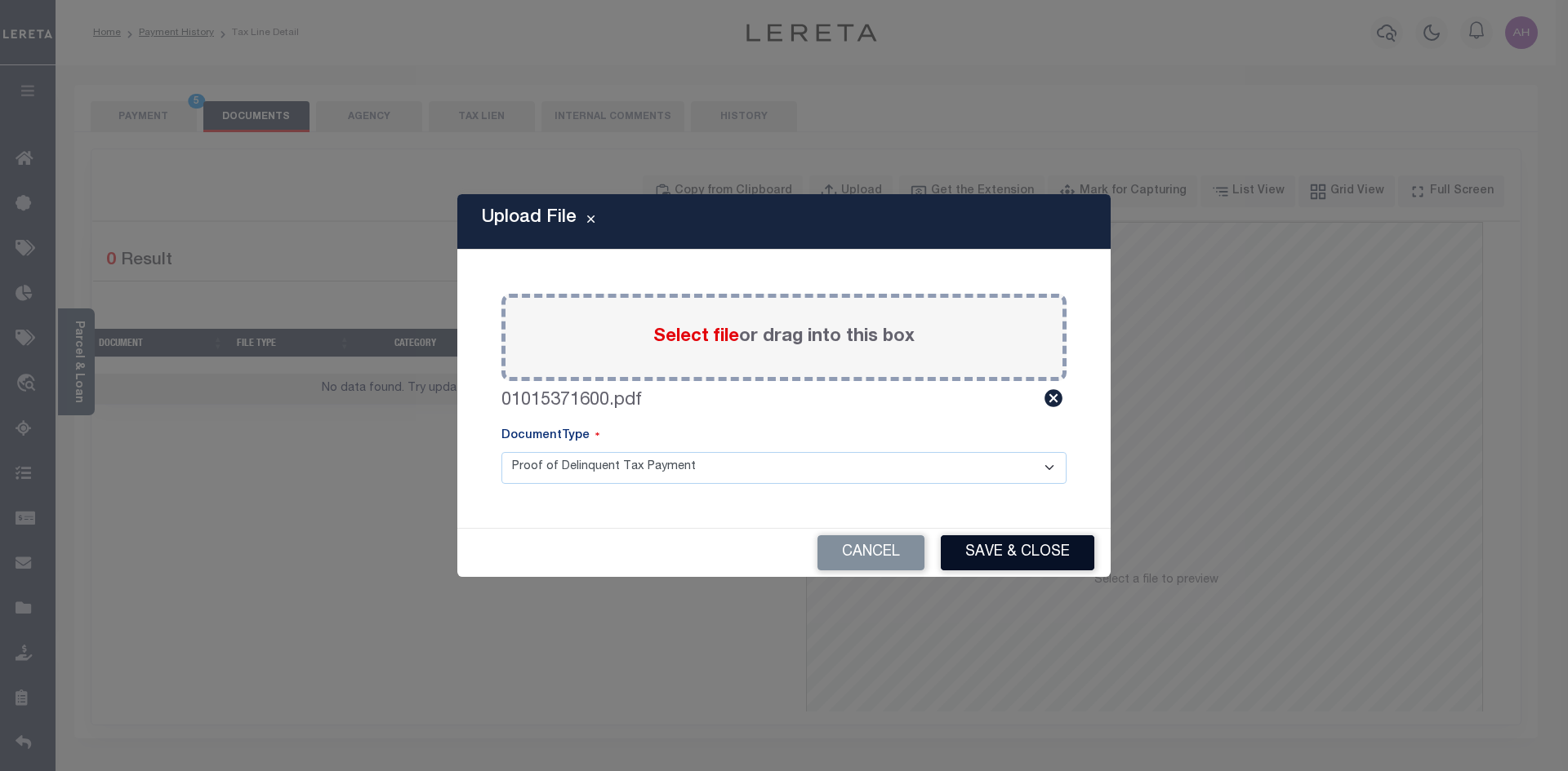
click at [1022, 547] on button "Save & Close" at bounding box center [1017, 553] width 153 height 35
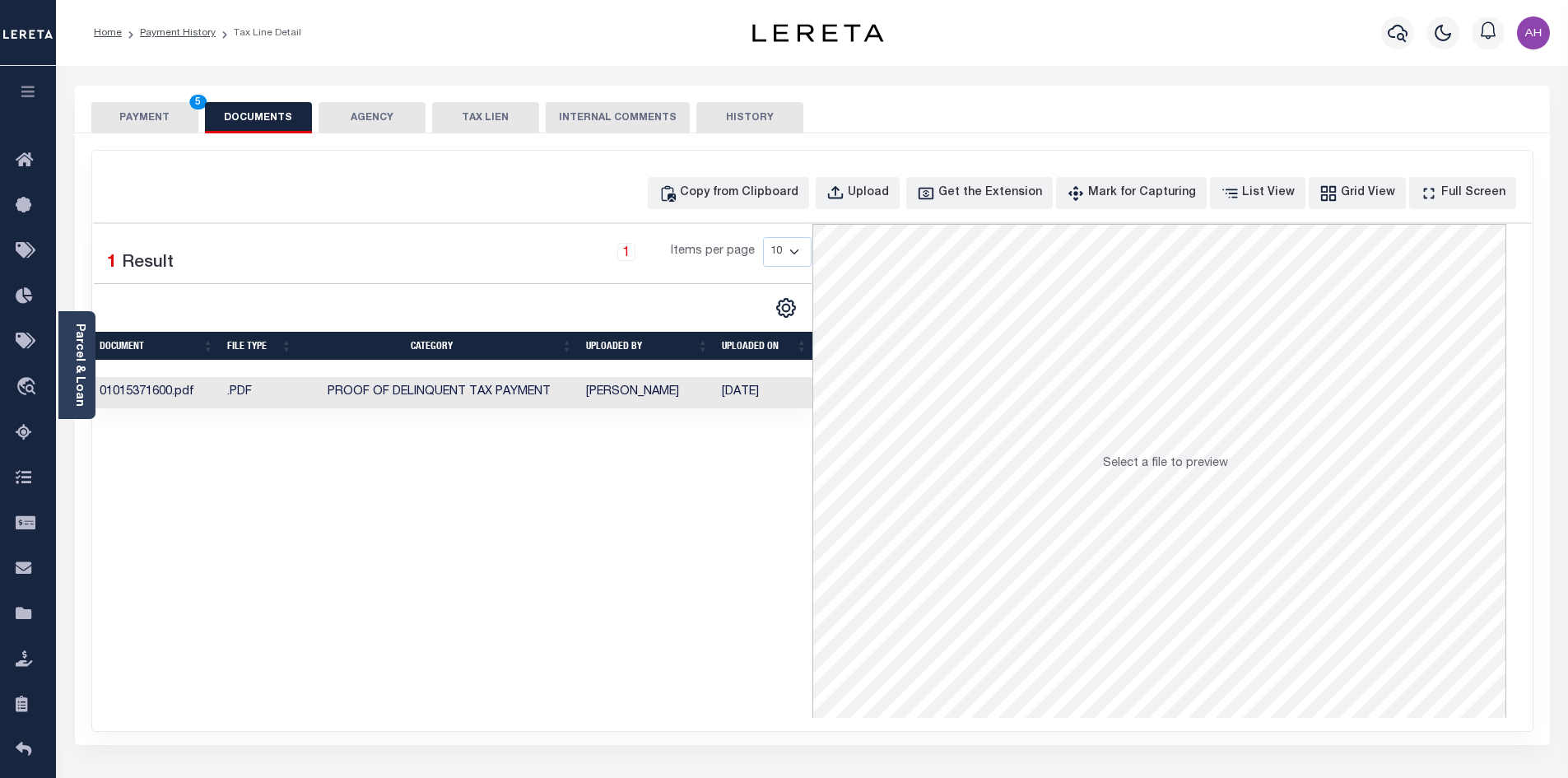
click at [157, 112] on button "PAYMENT 5" at bounding box center [144, 117] width 107 height 31
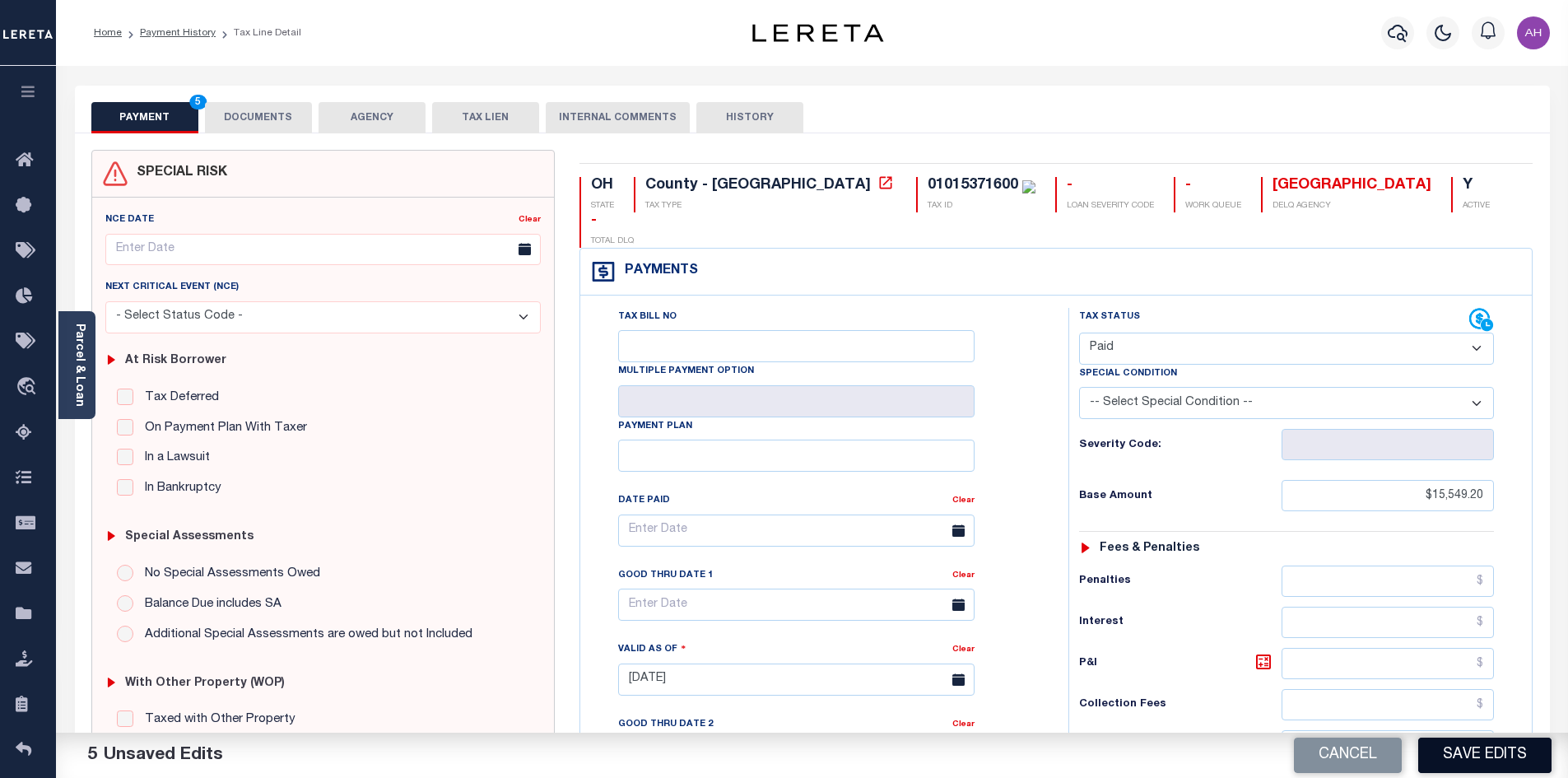
click at [1459, 753] on button "Save Edits" at bounding box center [1485, 755] width 133 height 35
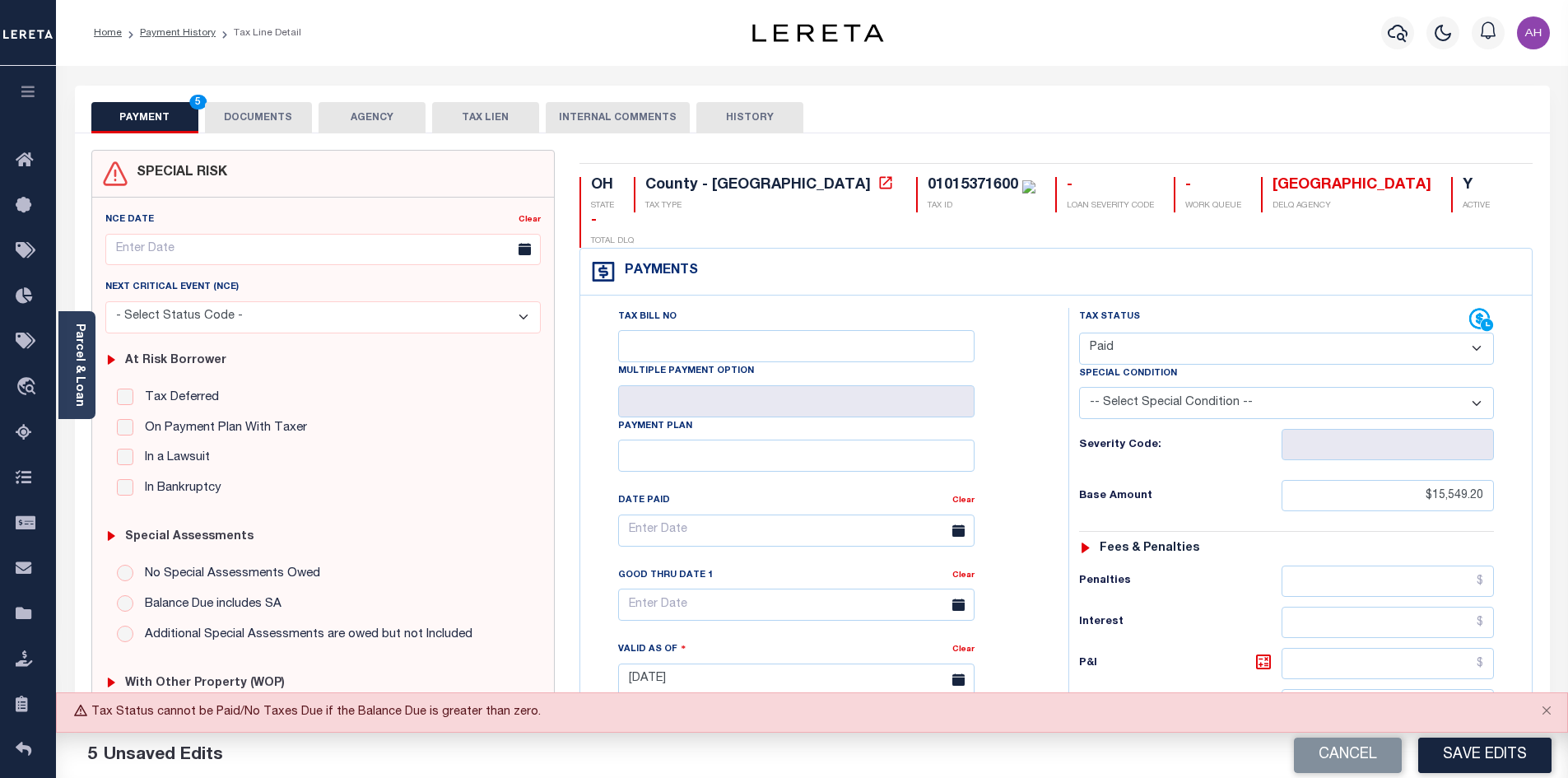
click at [1104, 333] on select "- Select Status Code - Open Due/Unpaid Paid Incomplete No Tax Due Internal Refu…" at bounding box center [1286, 349] width 415 height 32
select select "DUE"
click at [1079, 333] on select "- Select Status Code - Open Due/Unpaid Paid Incomplete No Tax Due Internal Refu…" at bounding box center [1286, 349] width 415 height 32
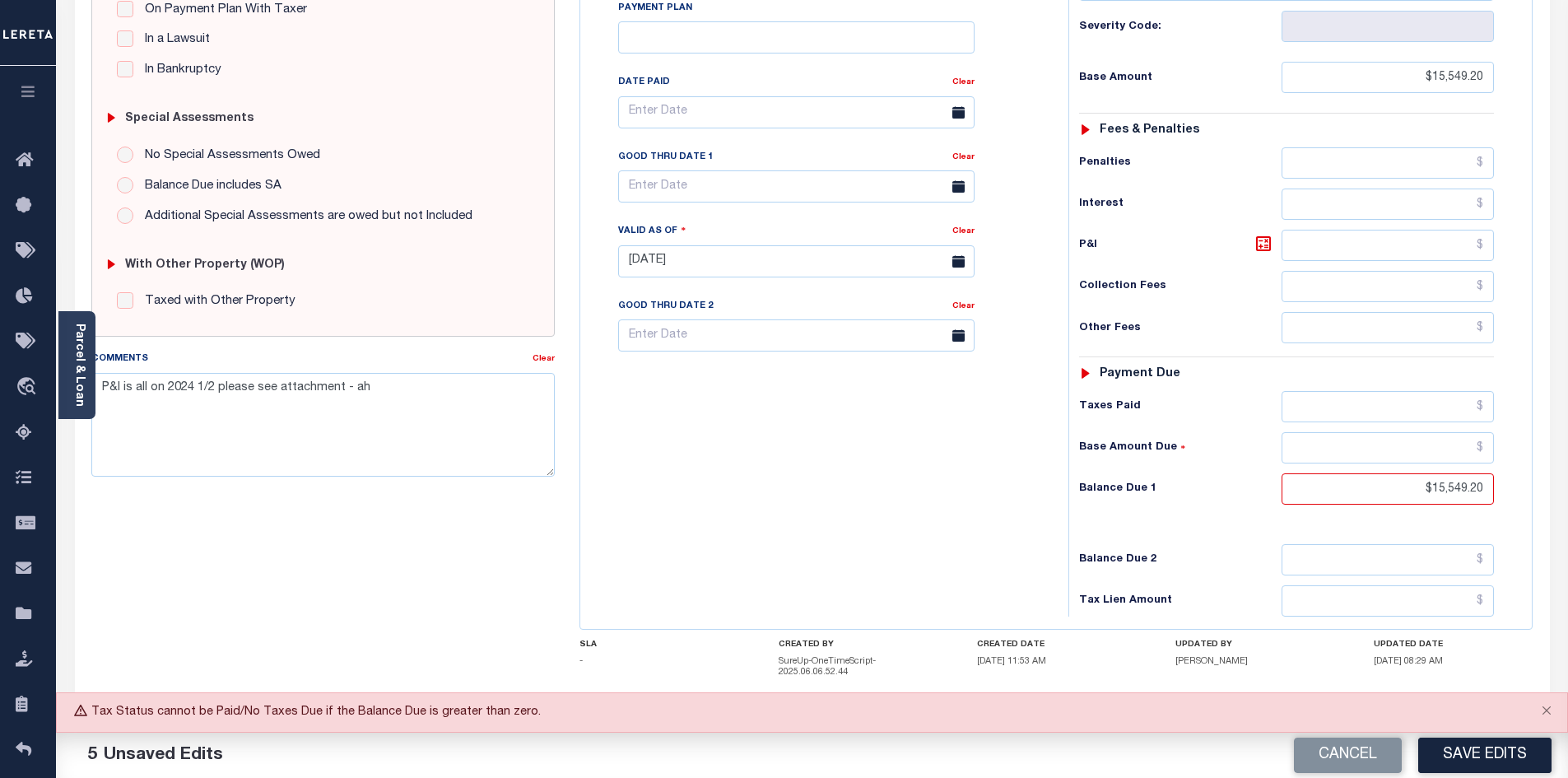
scroll to position [440, 0]
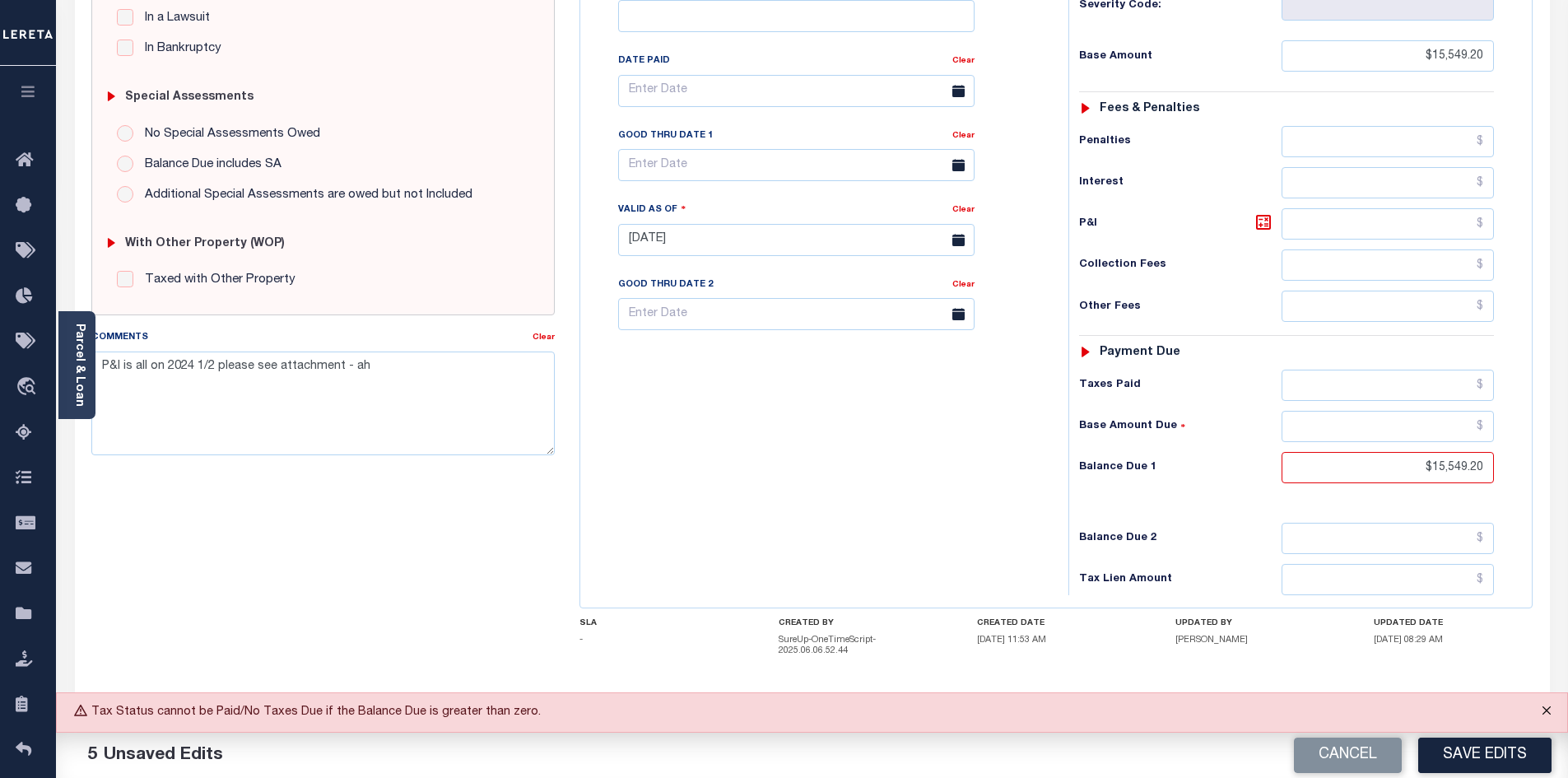
click at [1549, 707] on button "Close" at bounding box center [1546, 711] width 41 height 36
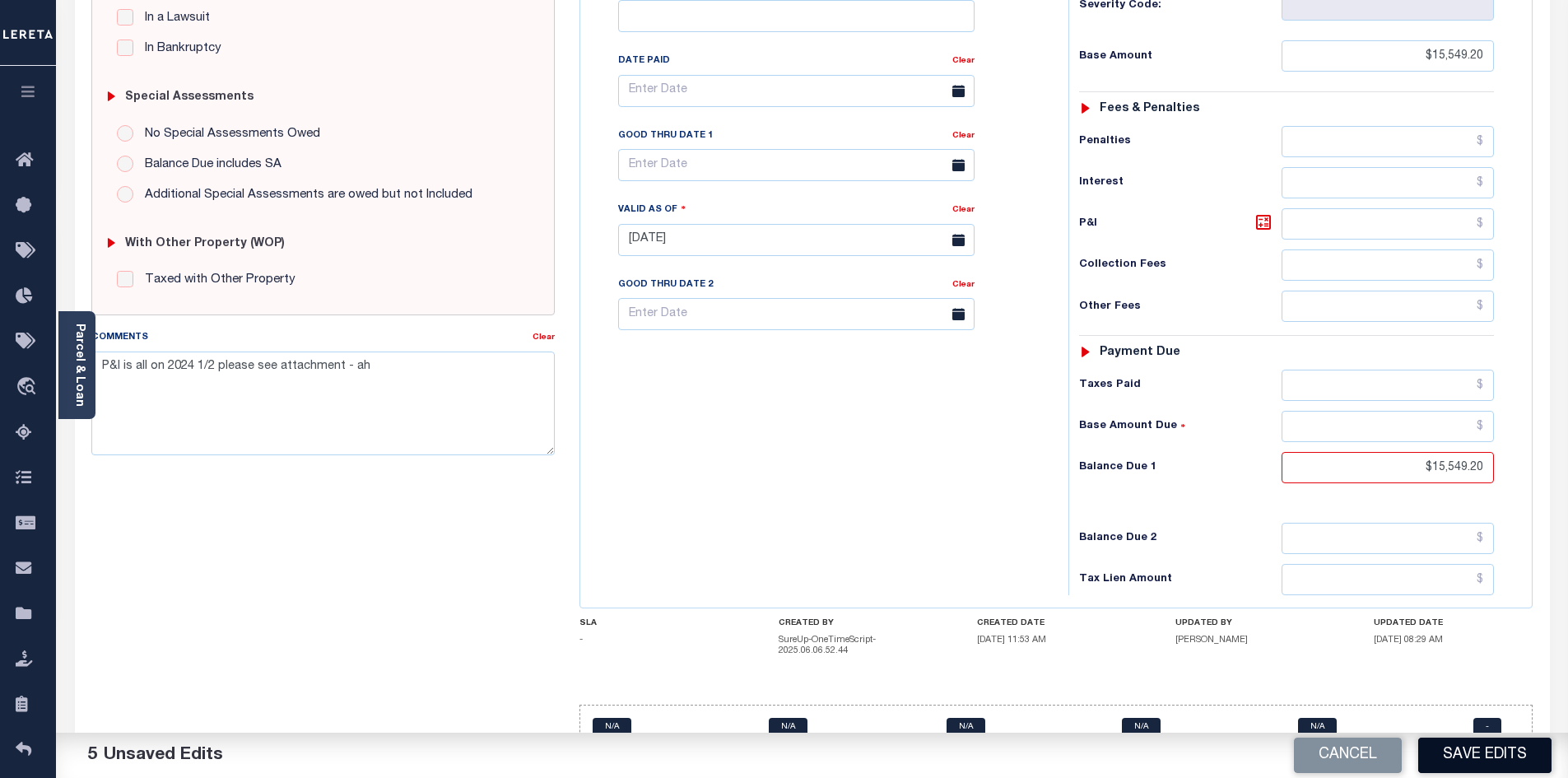
click at [1483, 762] on button "Save Edits" at bounding box center [1485, 755] width 133 height 35
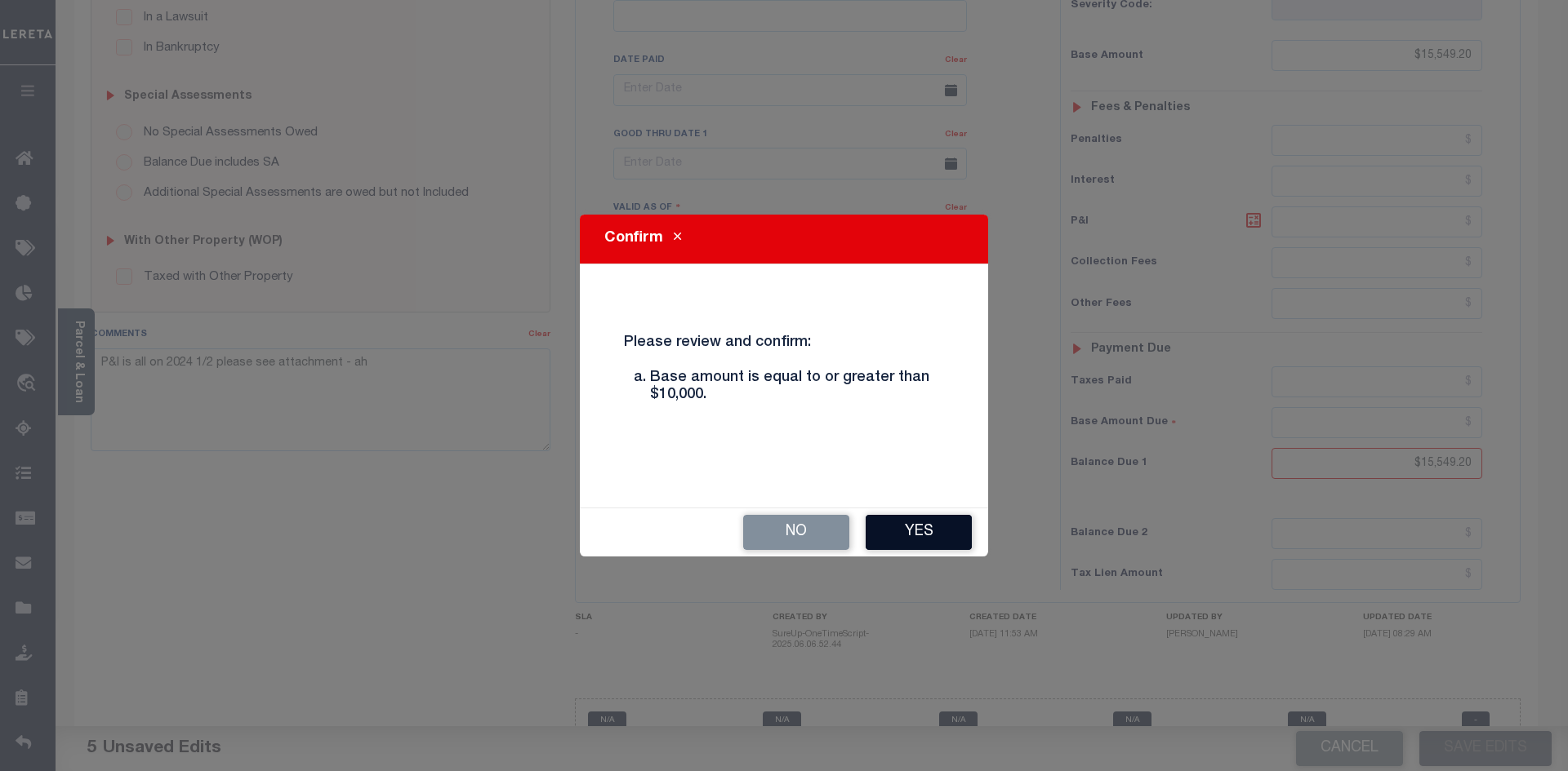
click at [958, 541] on button "Yes" at bounding box center [918, 532] width 106 height 35
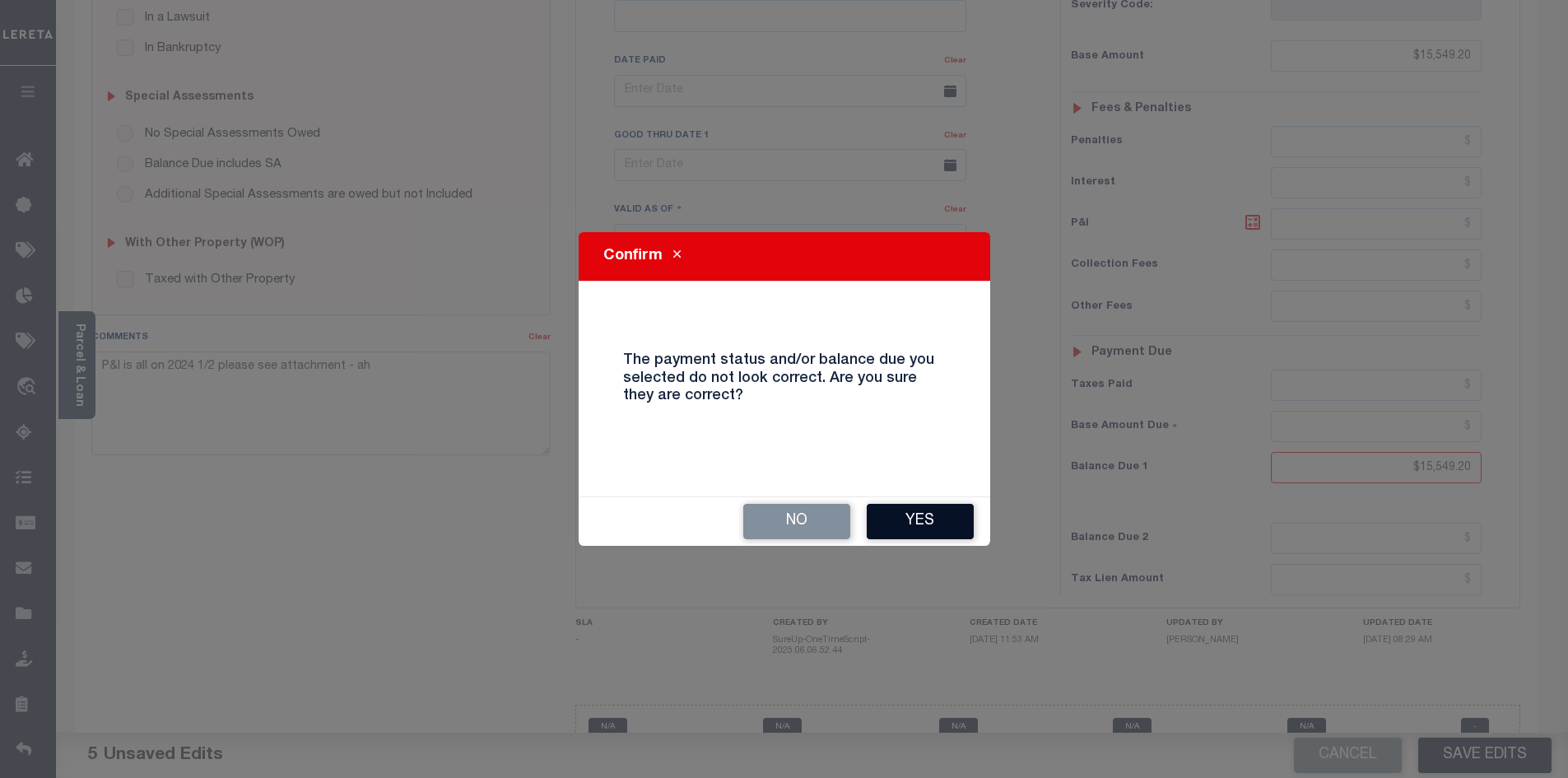
click at [898, 512] on button "Yes" at bounding box center [920, 522] width 107 height 35
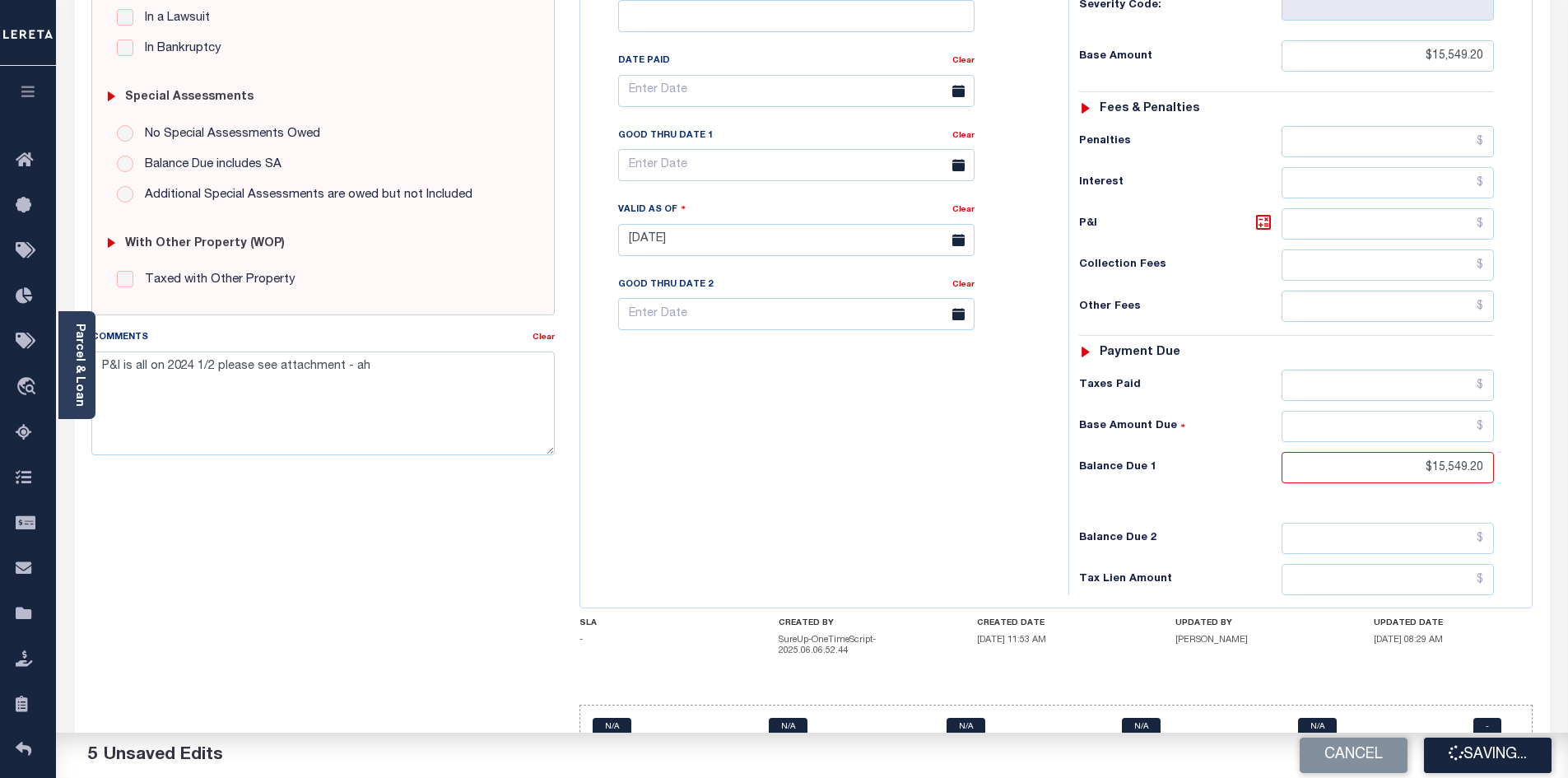
checkbox input "false"
type input "$15,549.2"
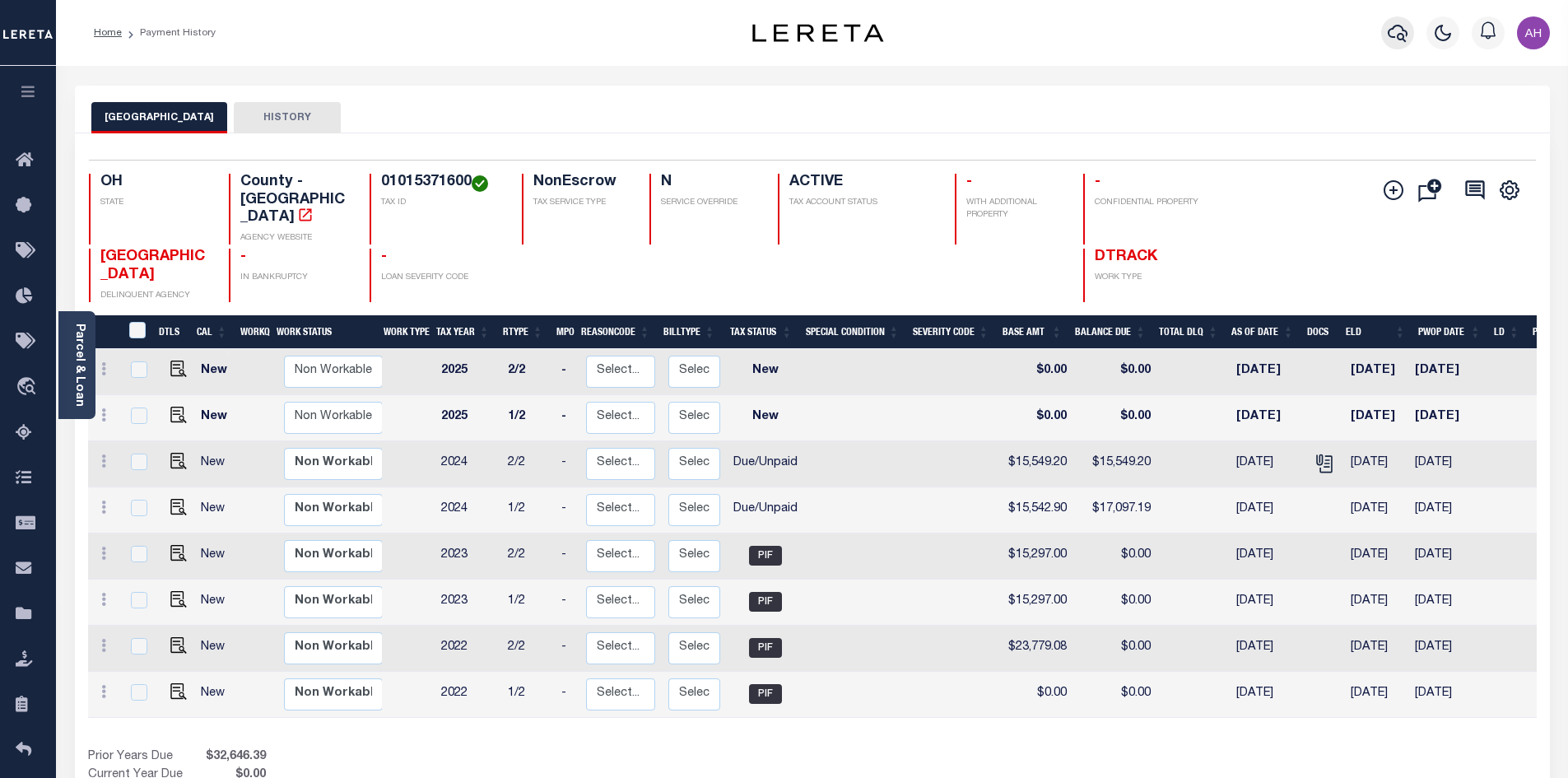
click at [1392, 43] on icon "button" at bounding box center [1397, 32] width 19 height 19
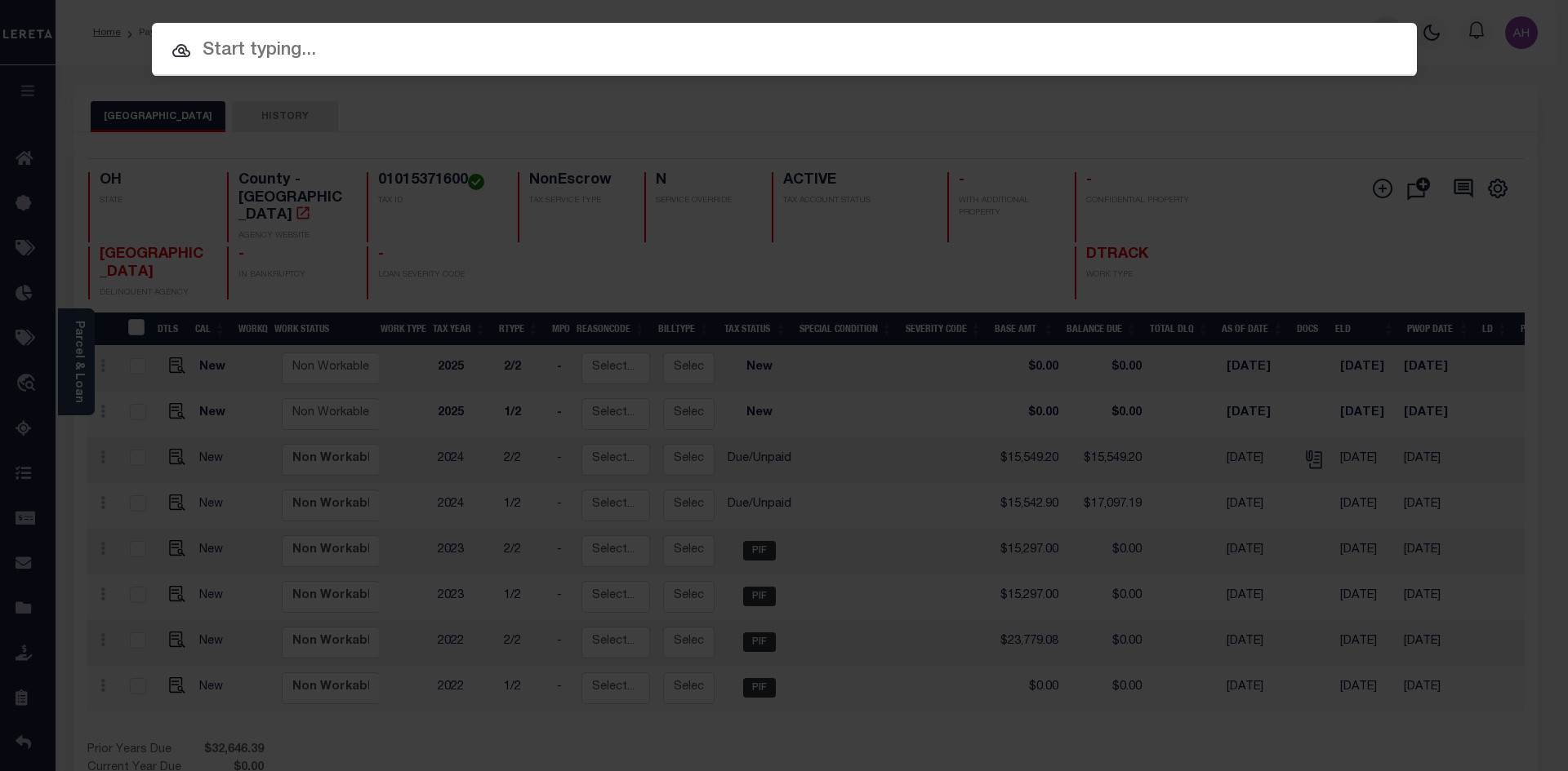
paste input "942400007756"
type input "942400007756"
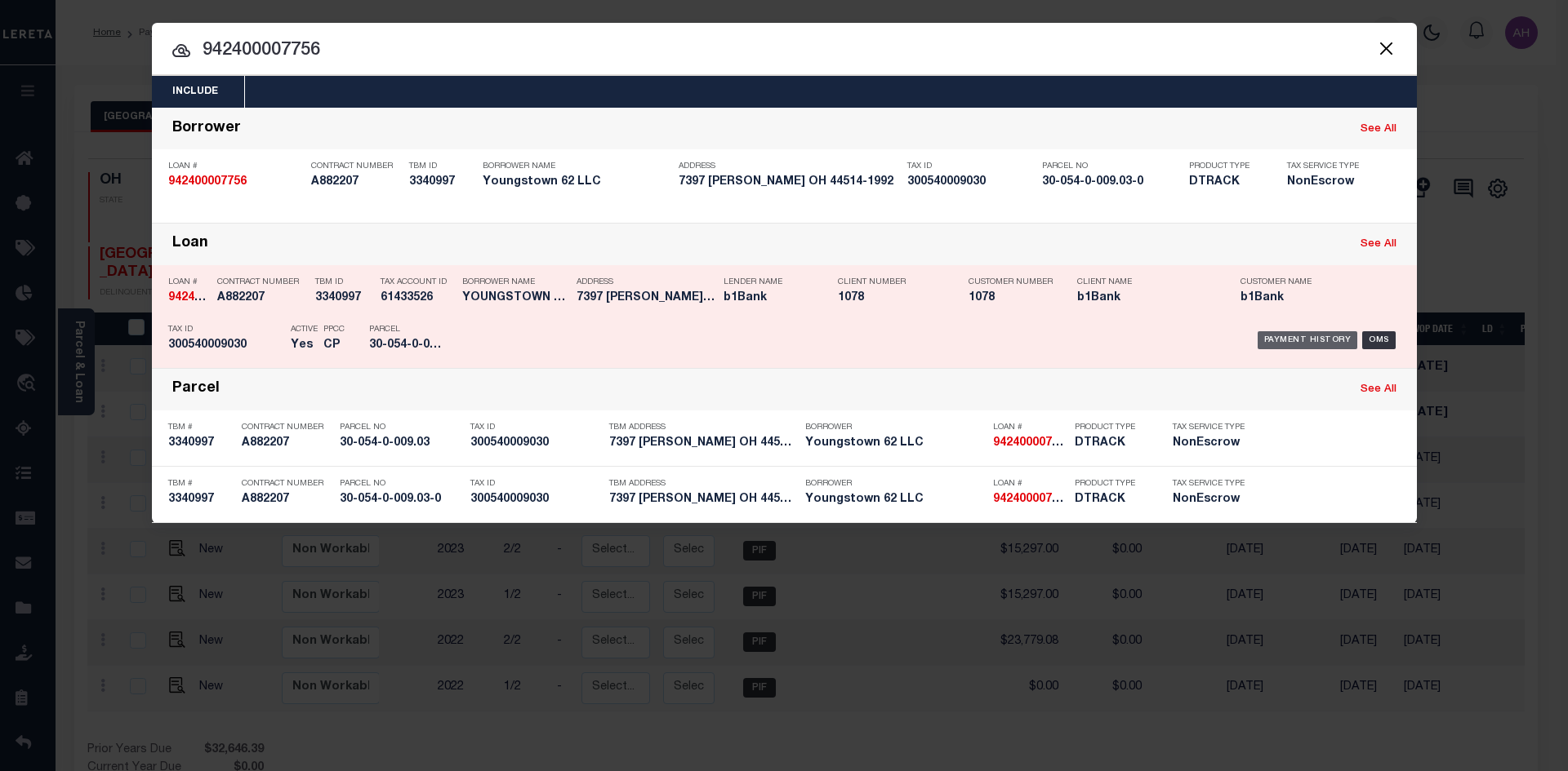
click at [1298, 338] on div "Payment History" at bounding box center [1308, 340] width 101 height 18
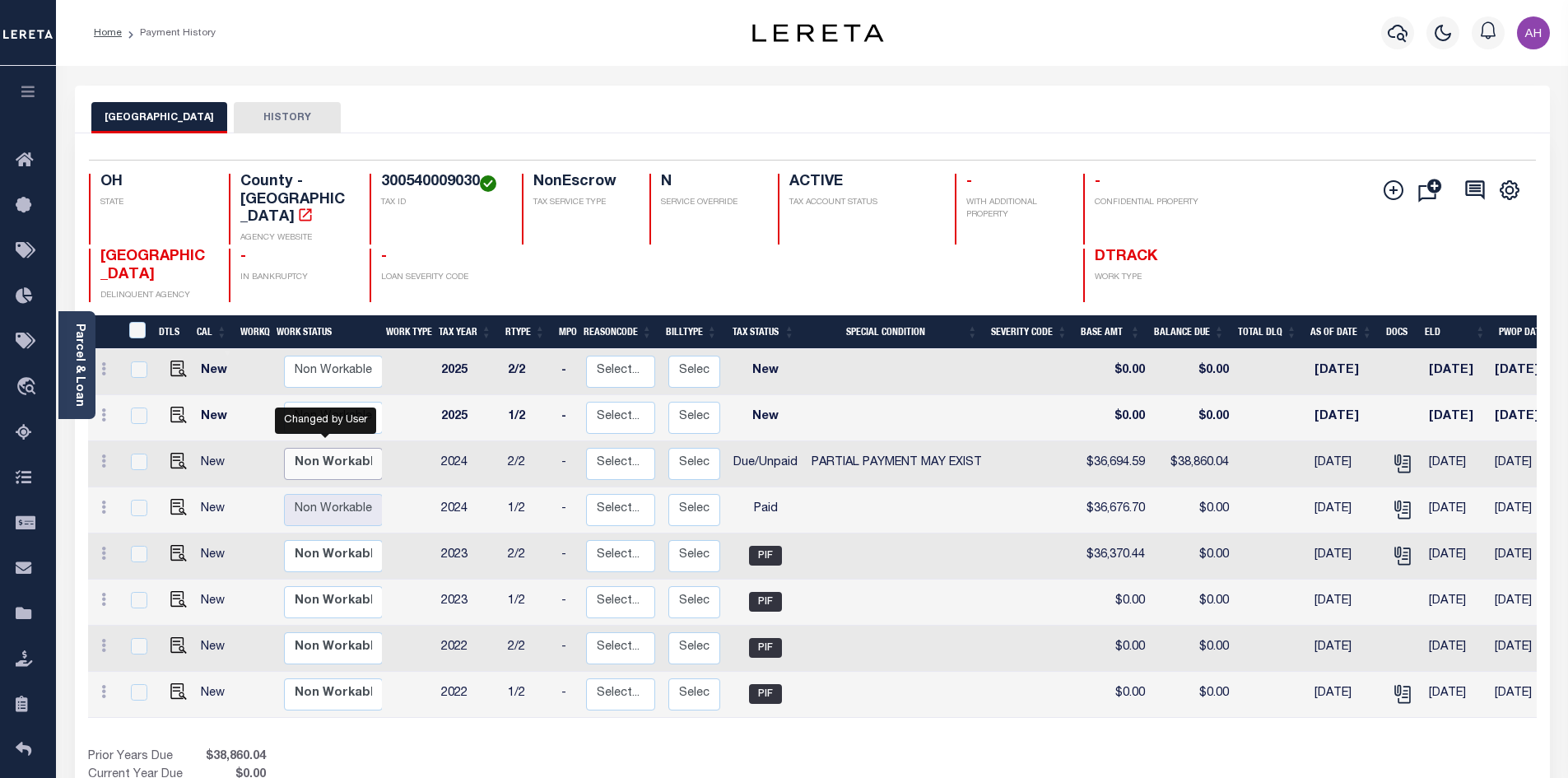
click at [339, 448] on select "Non Workable Workable" at bounding box center [333, 464] width 99 height 32
checkbox input "true"
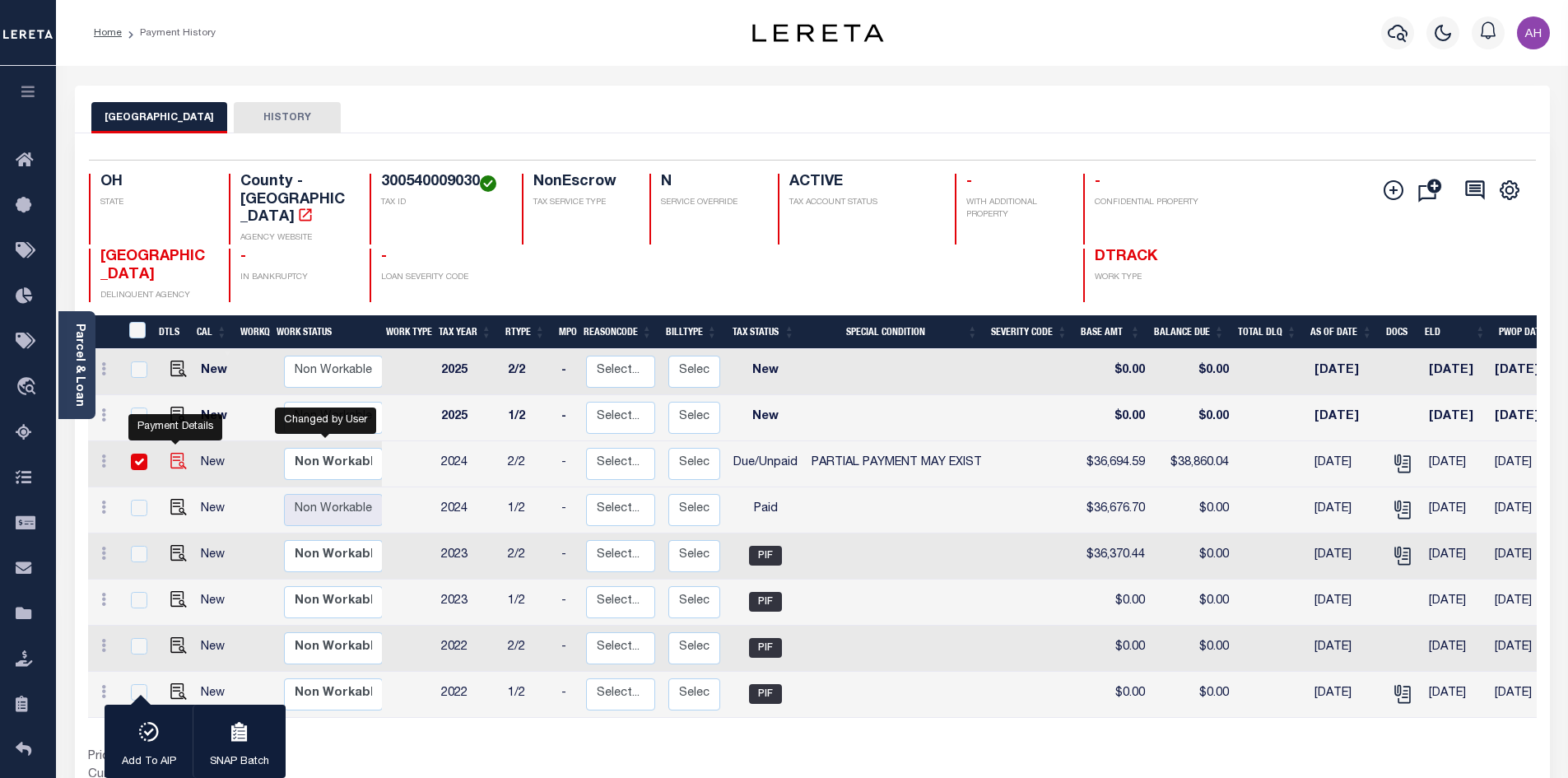
click at [176, 453] on img "" at bounding box center [178, 460] width 16 height 16
checkbox input "false"
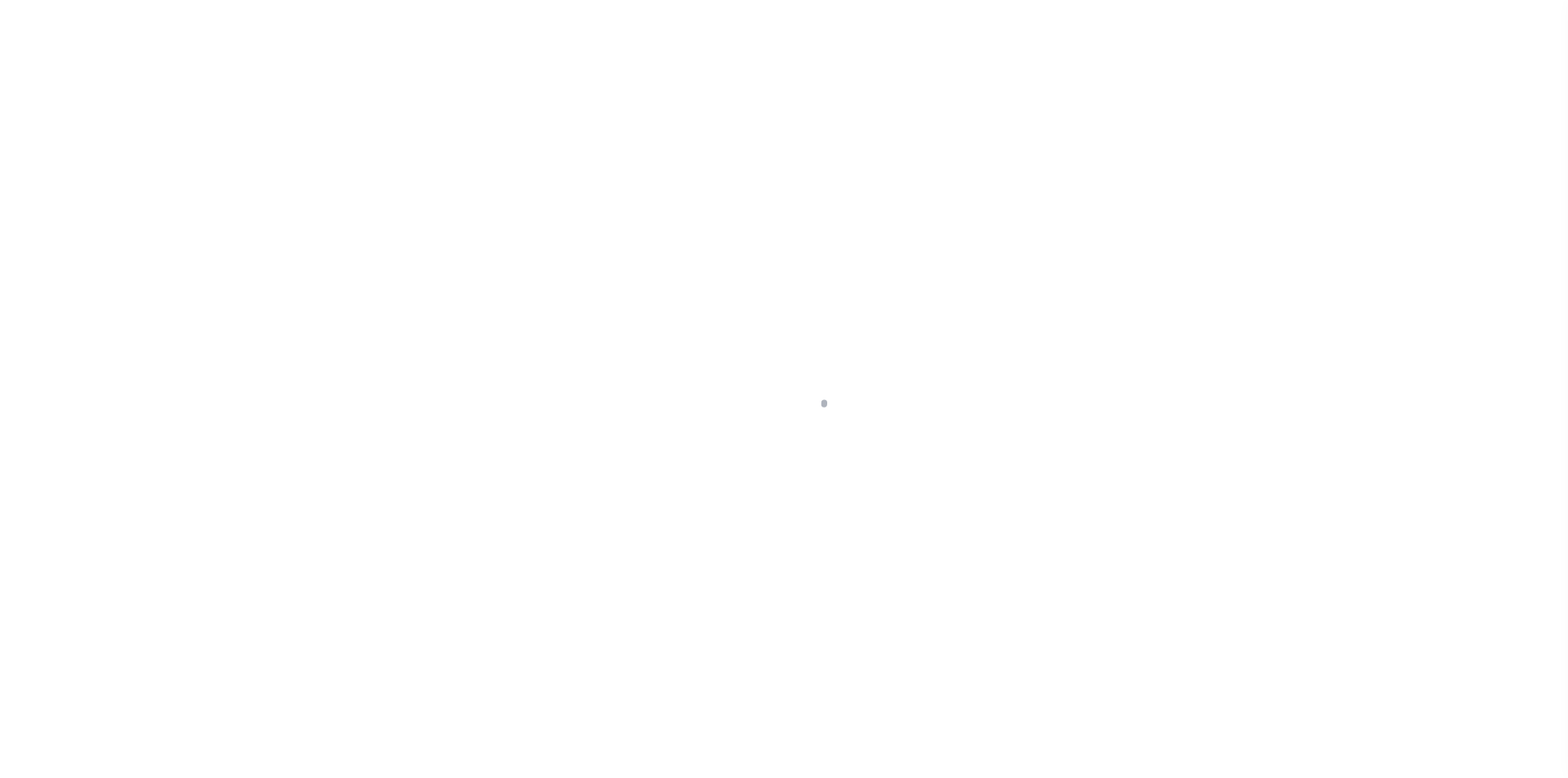
select select "DUE"
select select "15"
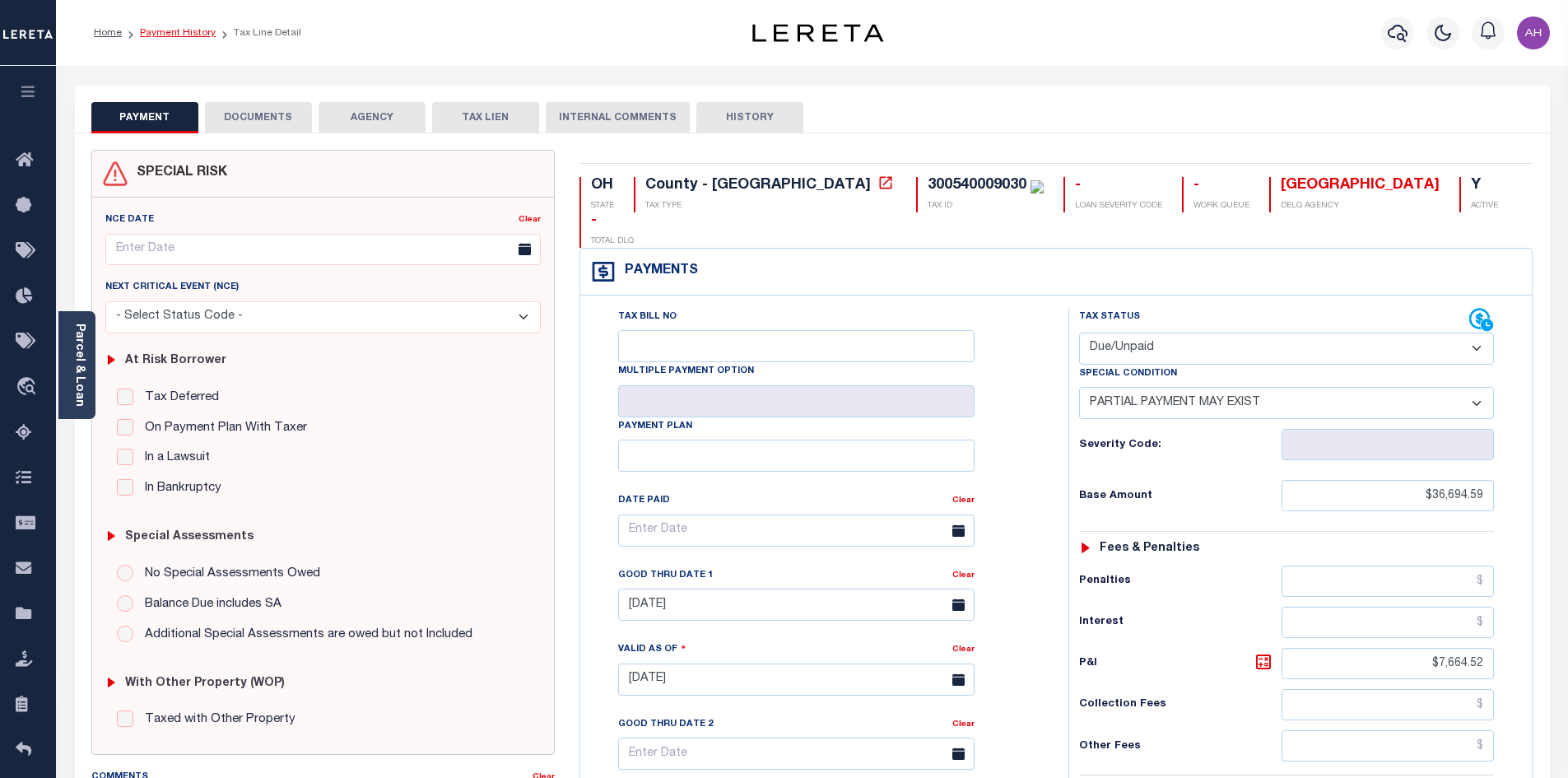
click at [188, 31] on link "Payment History" at bounding box center [178, 33] width 76 height 10
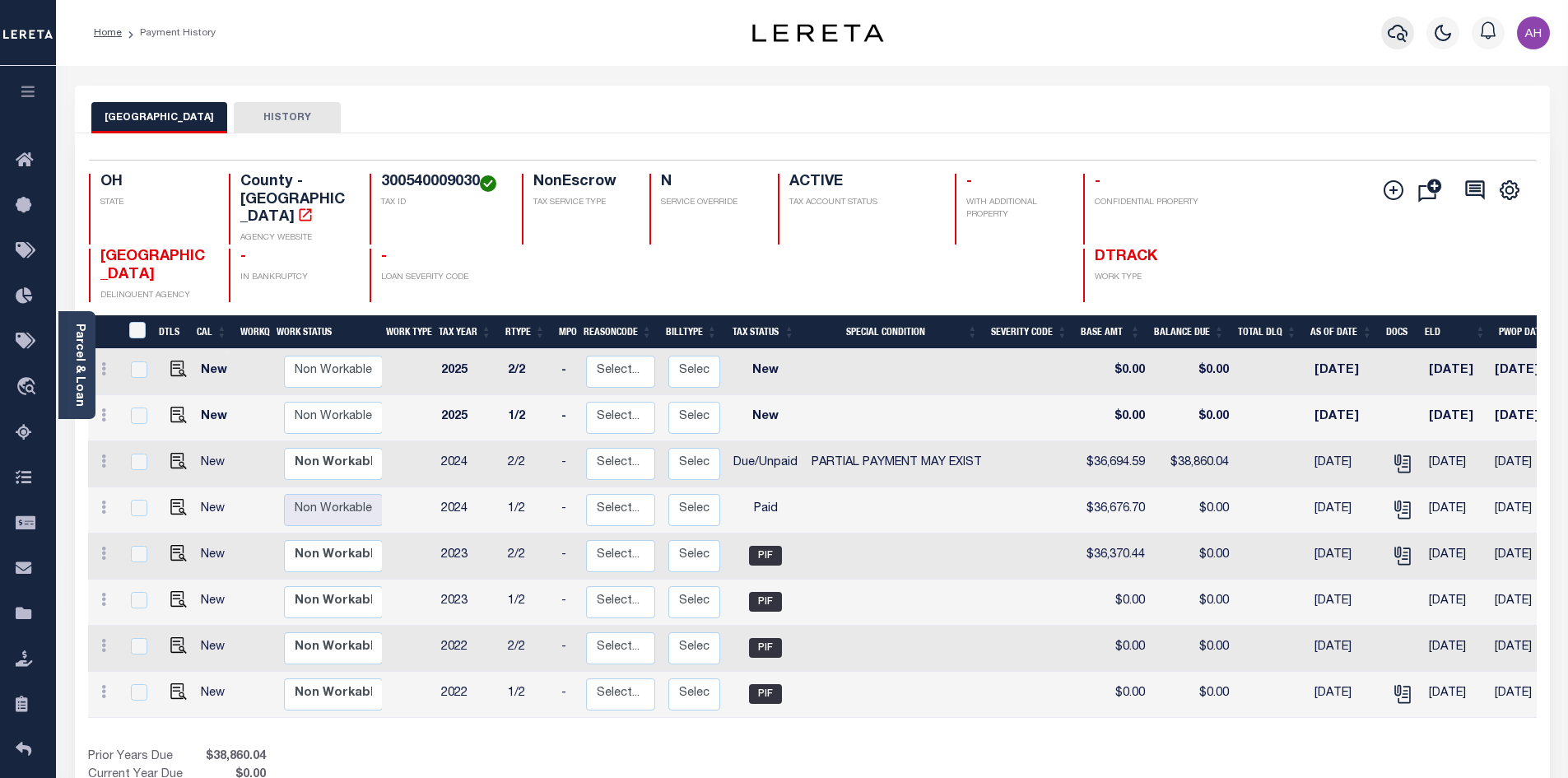
click at [1401, 27] on icon "button" at bounding box center [1397, 33] width 19 height 17
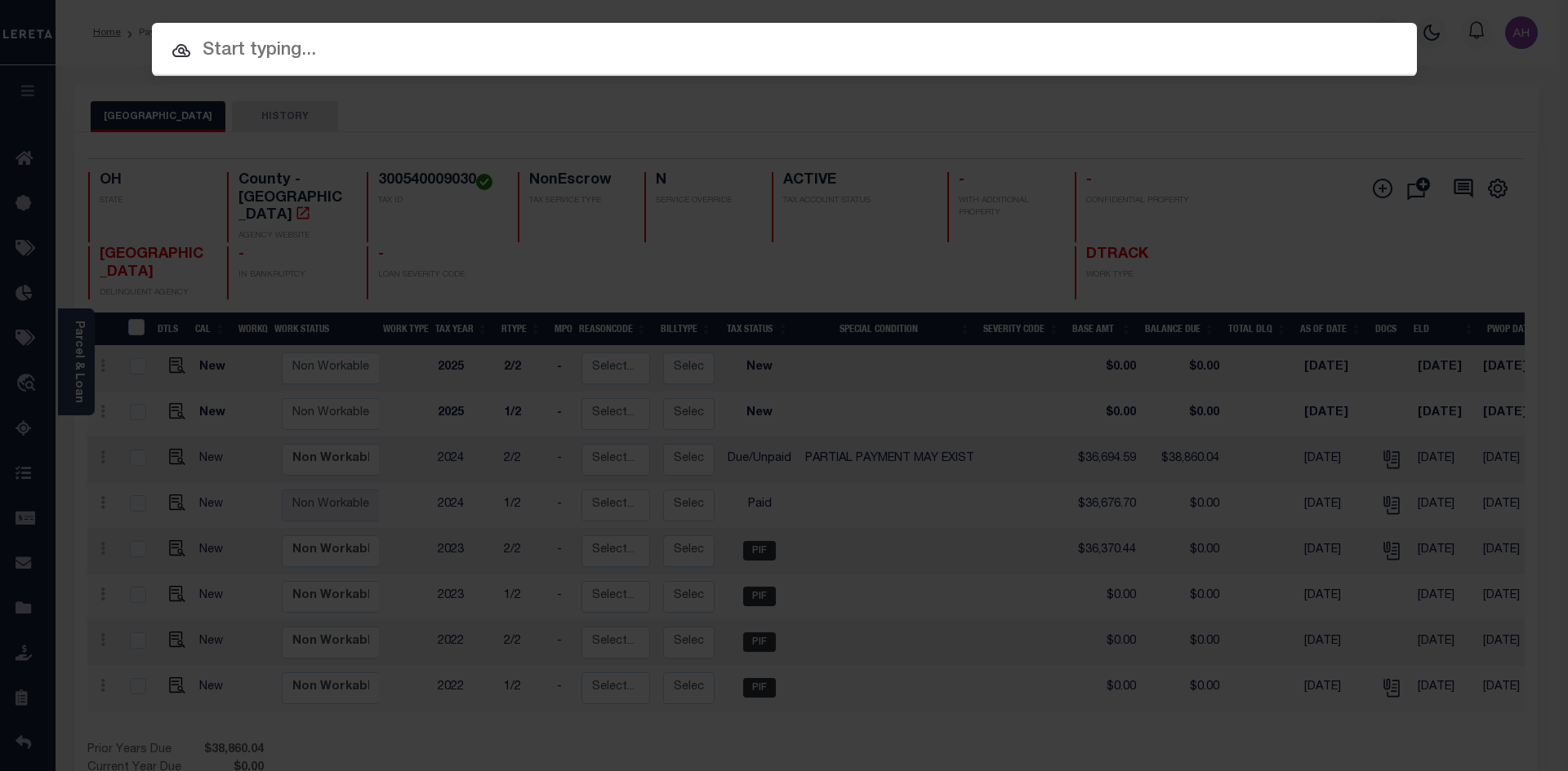
paste input "942400007764"
type input "942400007764"
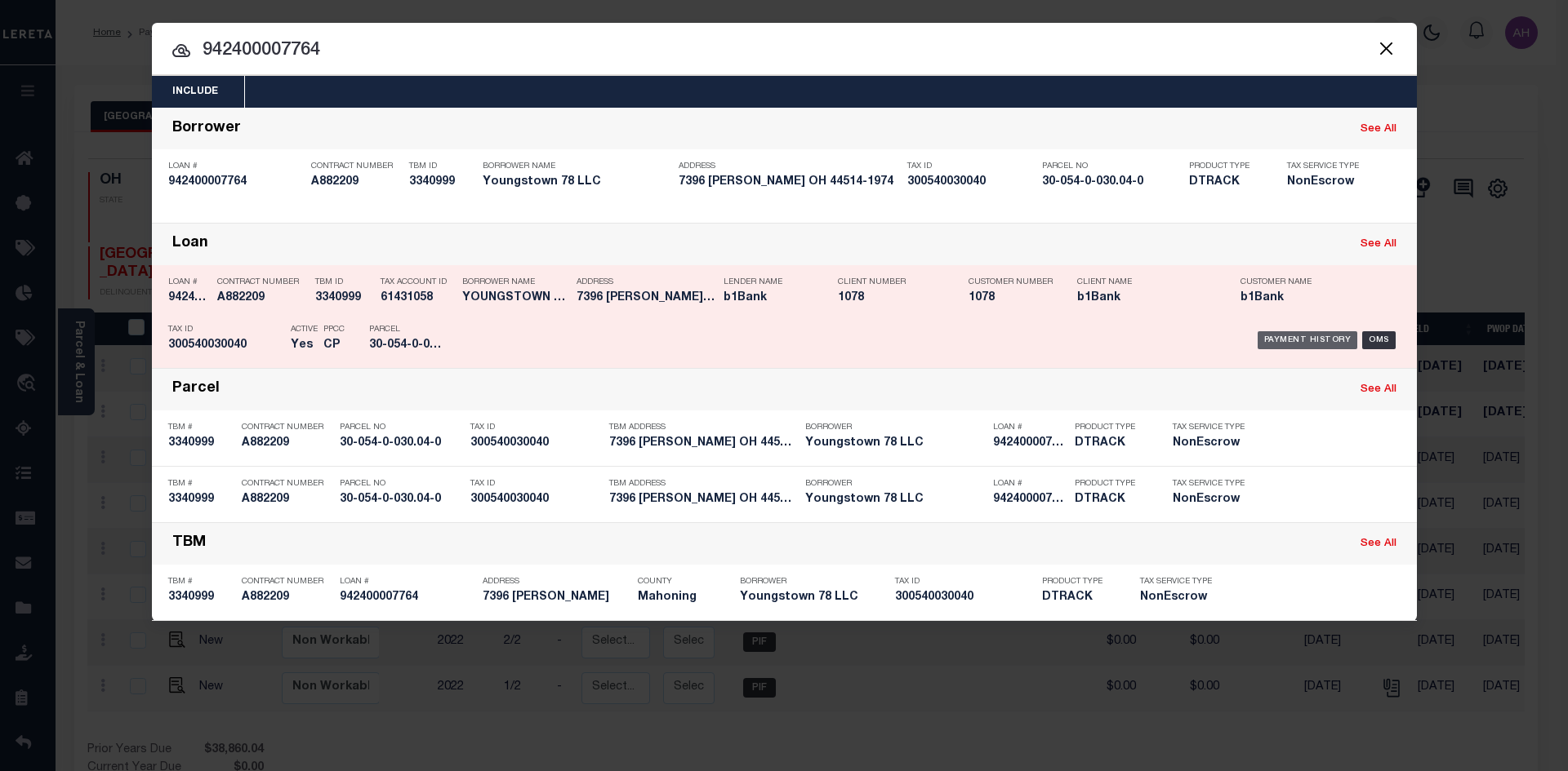
click at [1290, 347] on div "Payment History" at bounding box center [1308, 340] width 101 height 18
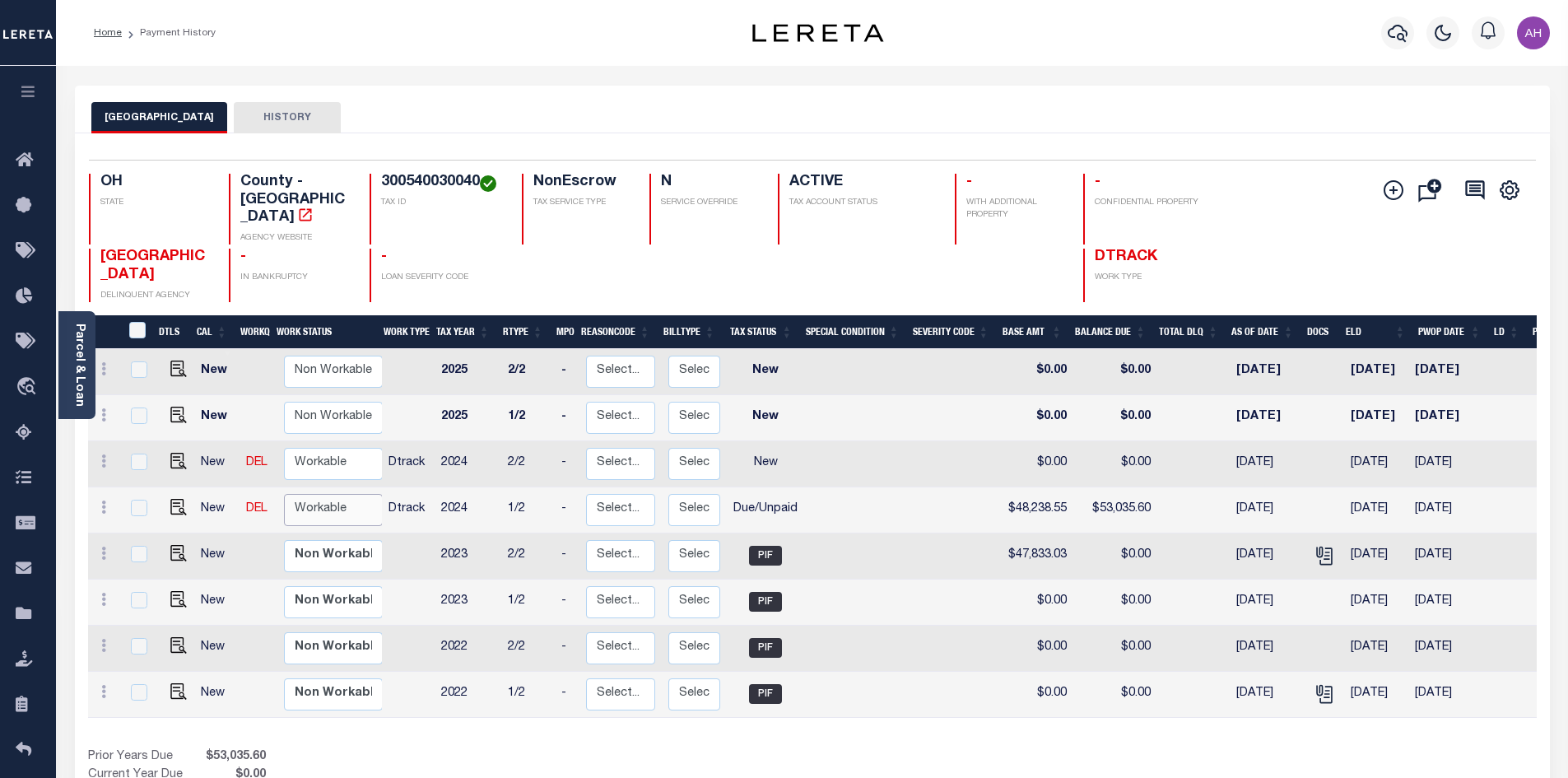
click at [318, 494] on select "Non Workable Workable" at bounding box center [333, 510] width 99 height 32
checkbox input "true"
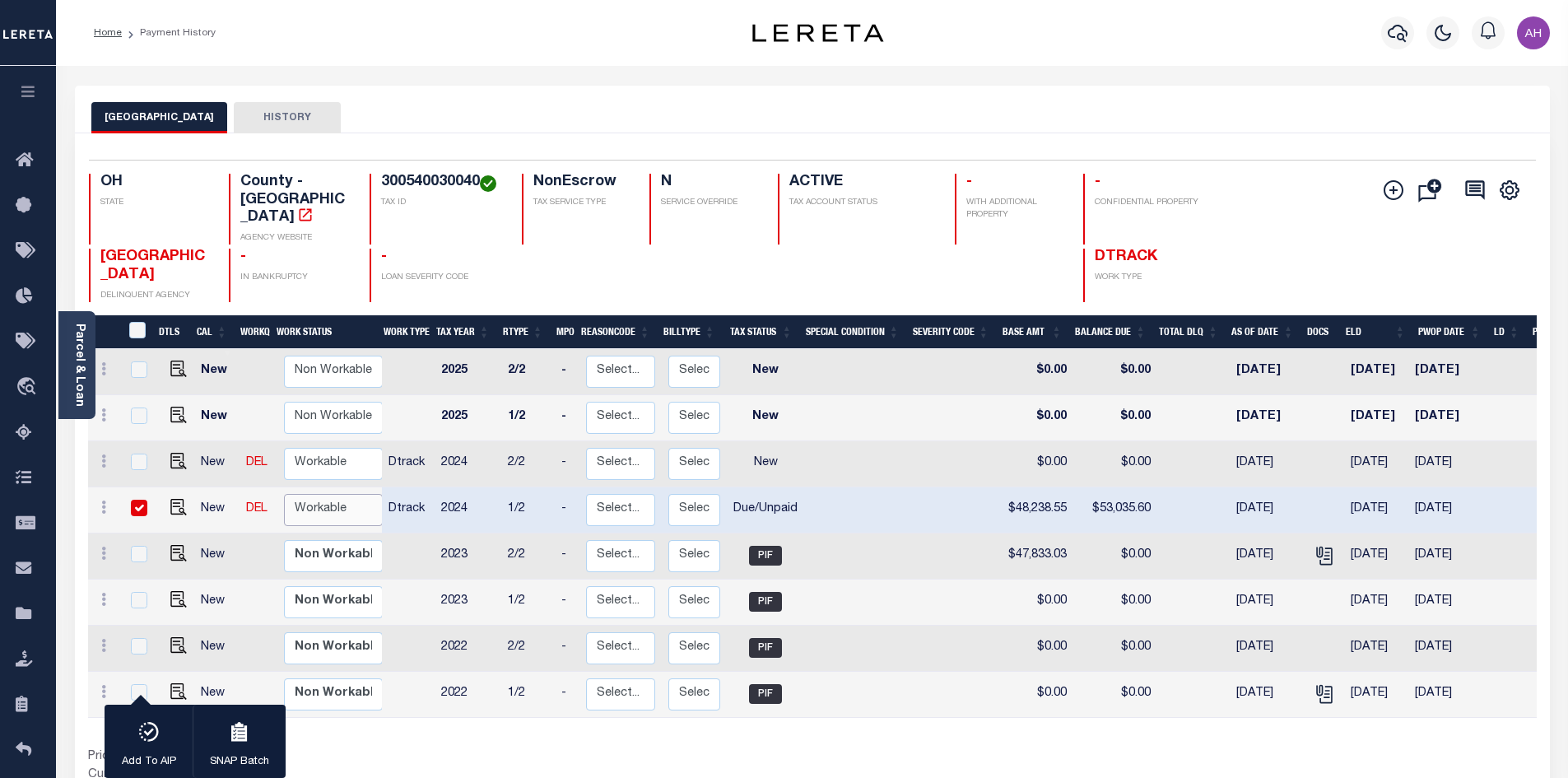
select select "true"
click at [284, 494] on select "Non Workable Workable" at bounding box center [333, 510] width 99 height 32
checkbox input "false"
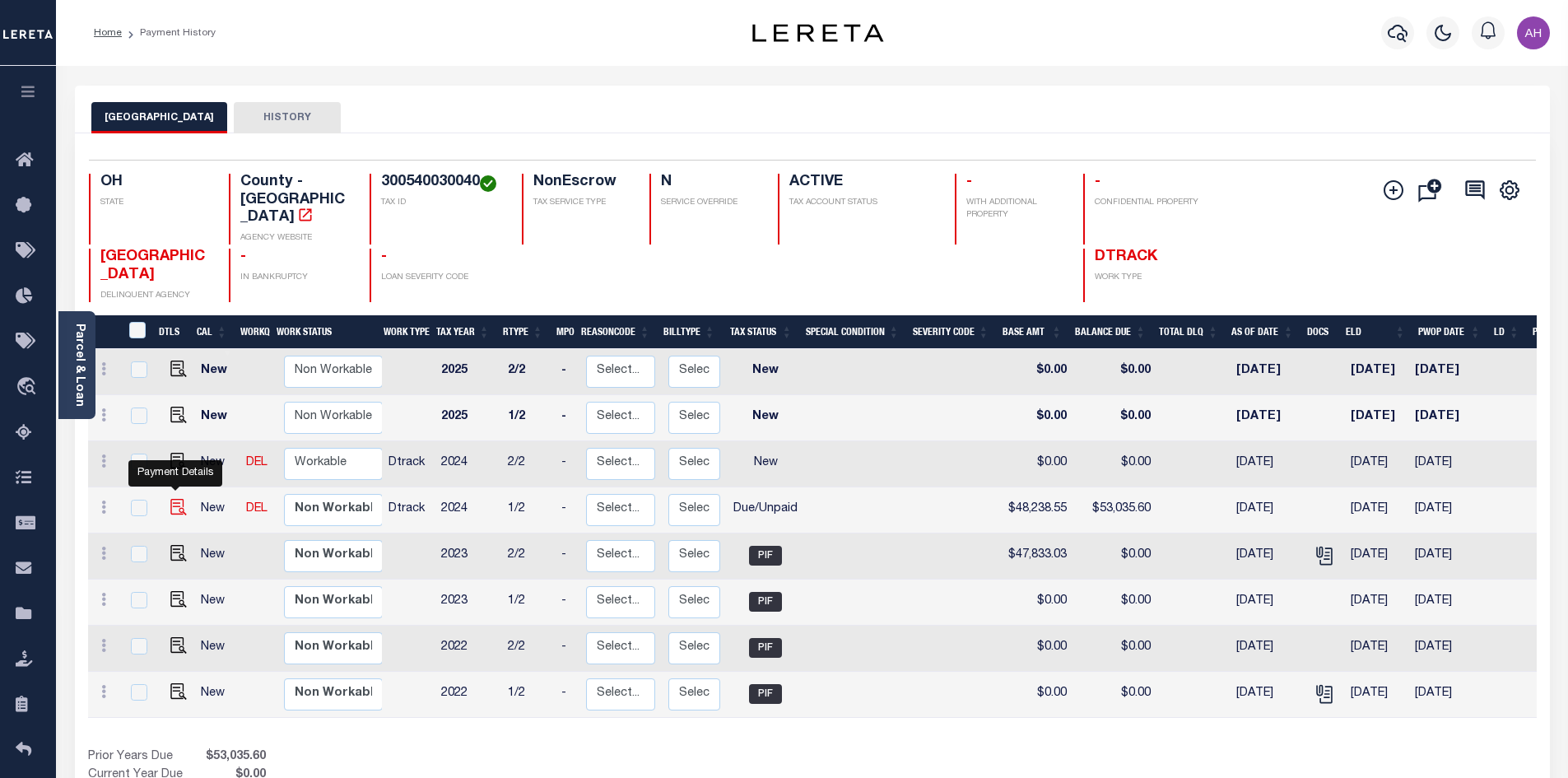
click at [176, 499] on img "" at bounding box center [178, 507] width 16 height 16
checkbox input "true"
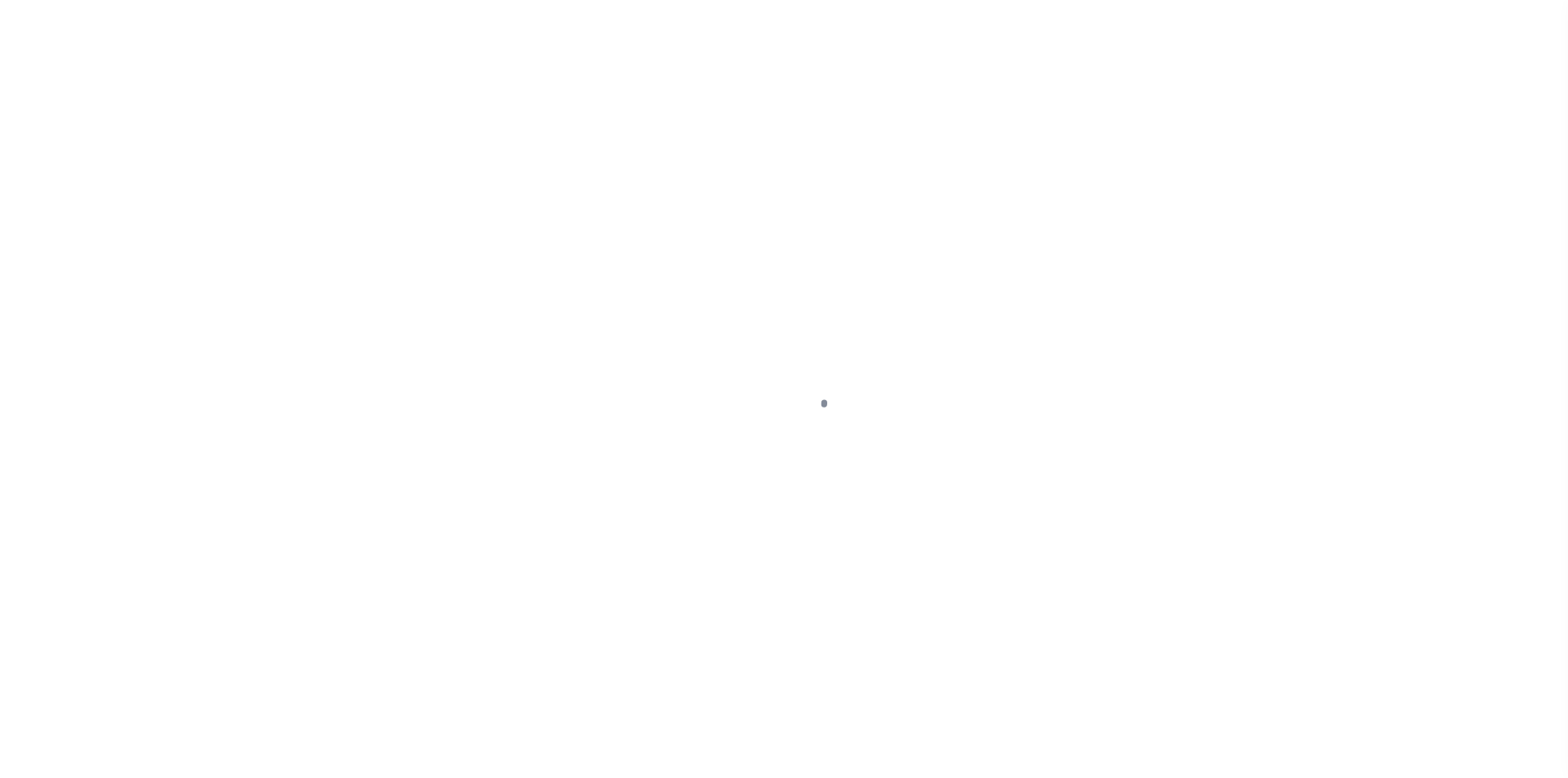
select select "DUE"
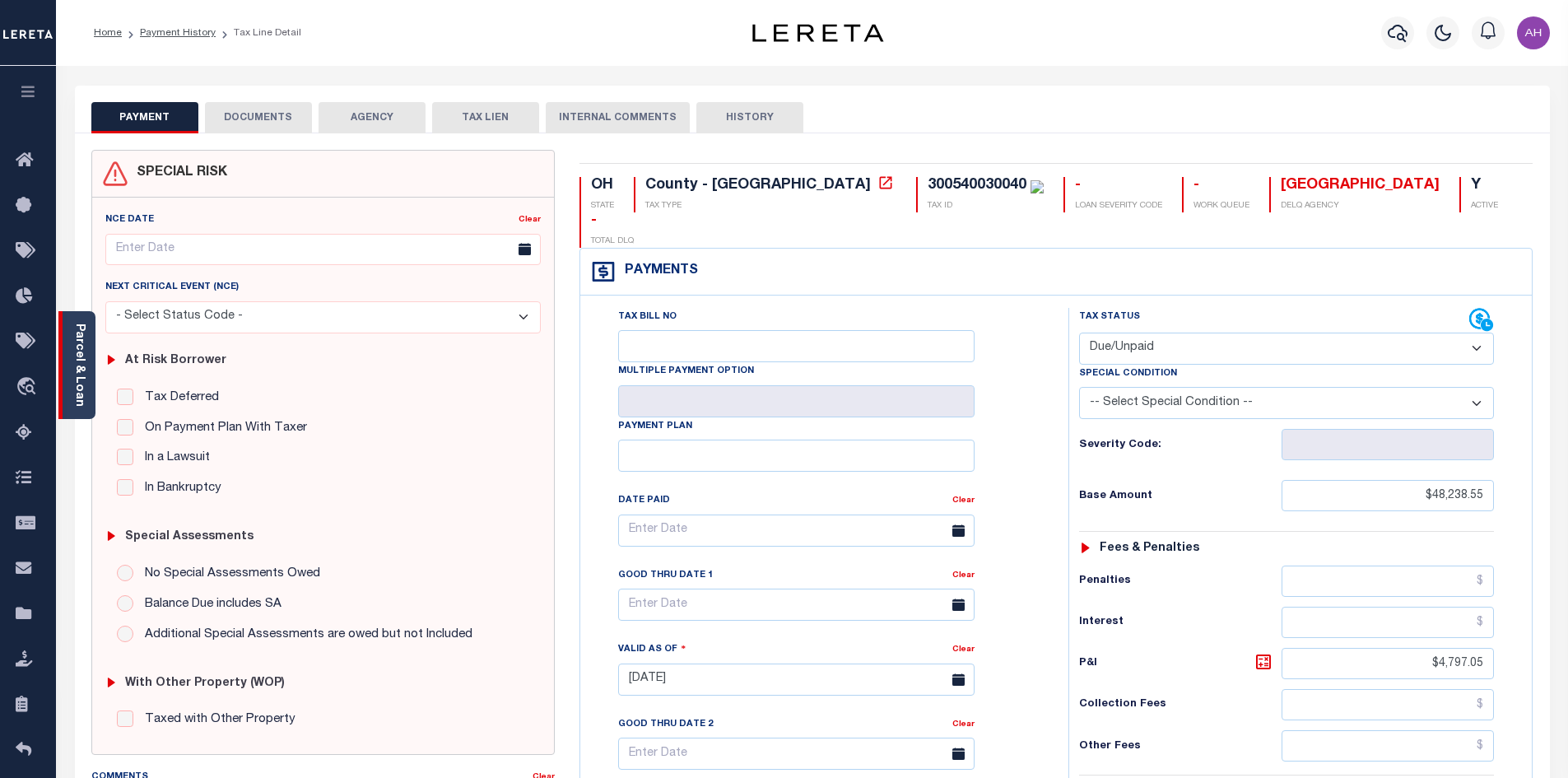
click at [80, 352] on link "Parcel & Loan" at bounding box center [79, 365] width 12 height 83
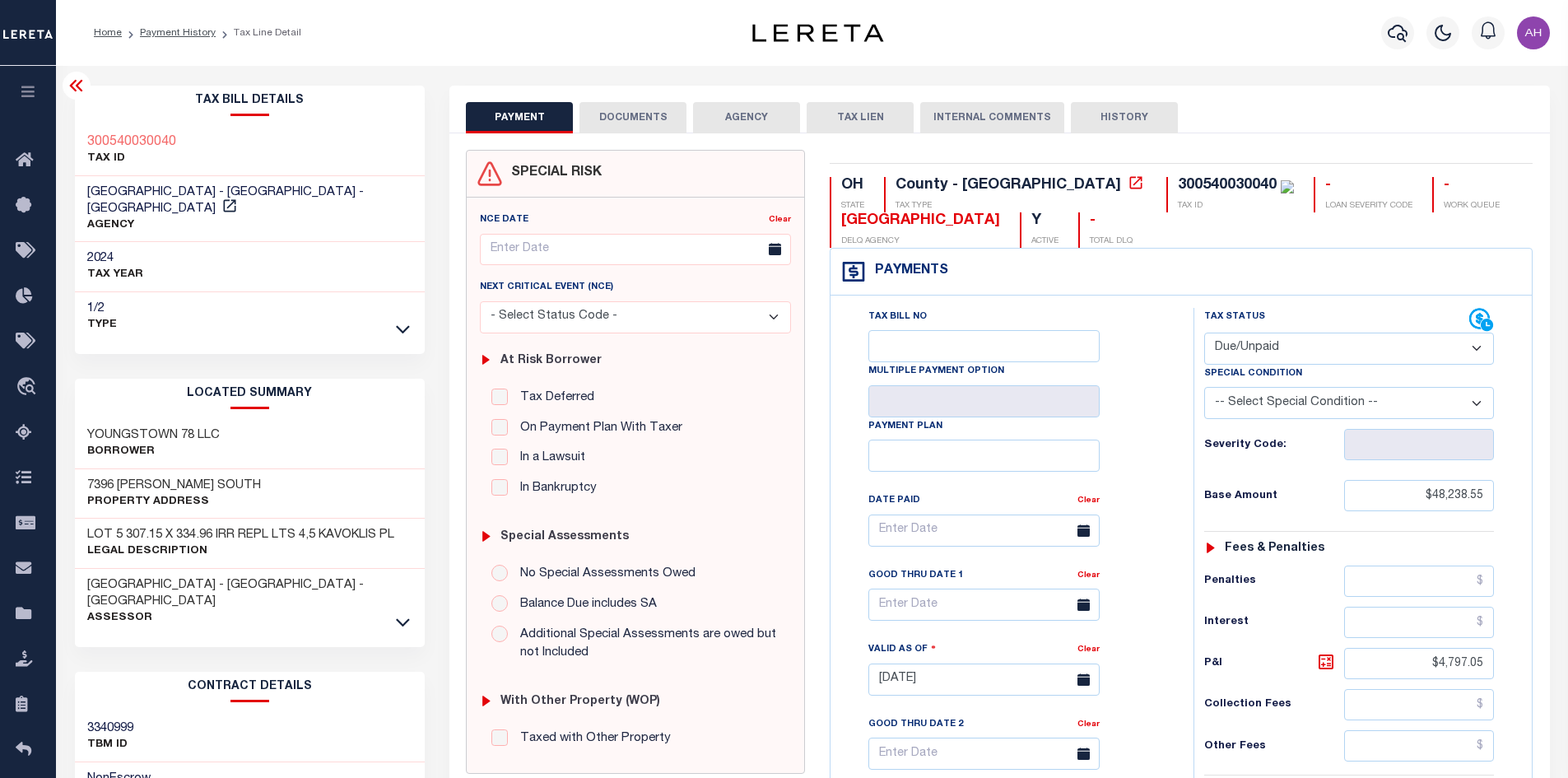
drag, startPoint x: 304, startPoint y: 184, endPoint x: 241, endPoint y: 248, distance: 89.8
click at [238, 264] on div "2024 TAX YEAR" at bounding box center [250, 267] width 350 height 50
click at [398, 618] on icon at bounding box center [403, 623] width 14 height 8
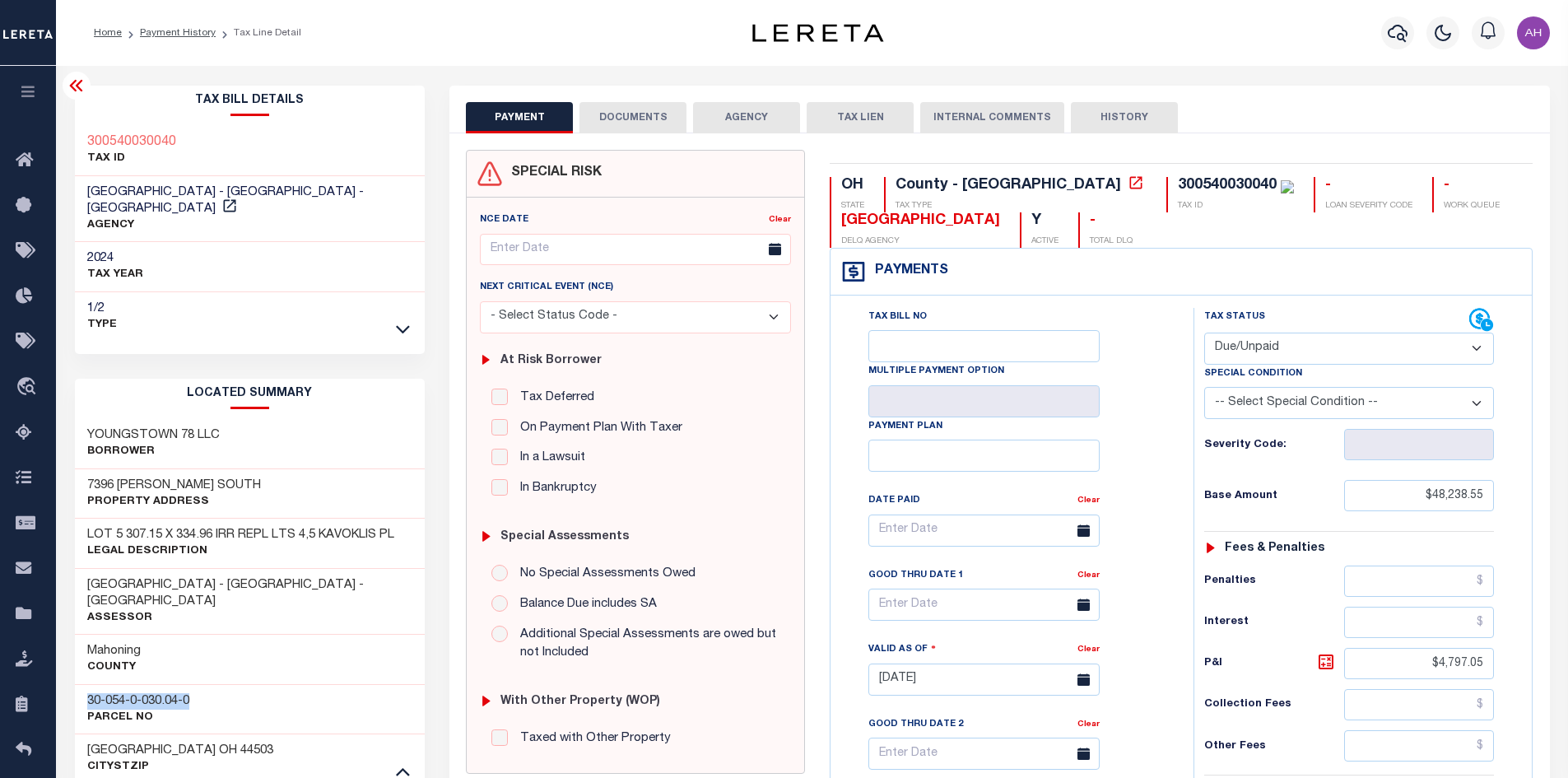
drag, startPoint x: 198, startPoint y: 664, endPoint x: 78, endPoint y: 667, distance: 120.0
click at [78, 684] on div "30-054-0-030.04-0 Parcel No" at bounding box center [250, 709] width 350 height 50
copy h3 "30-054-0-030.04-0"
click at [186, 34] on link "Payment History" at bounding box center [178, 33] width 76 height 10
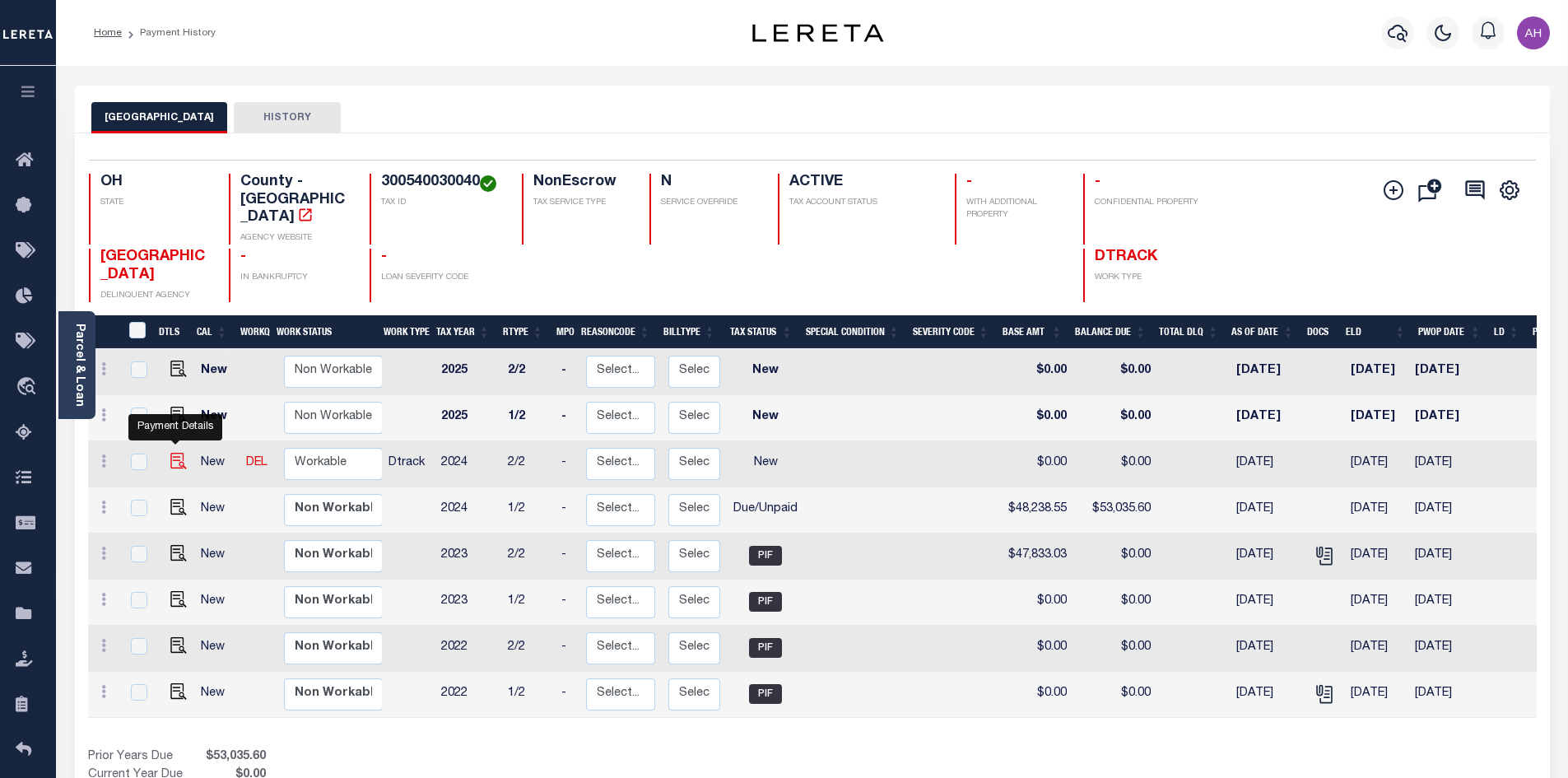
click at [175, 453] on img "" at bounding box center [178, 460] width 16 height 16
checkbox input "true"
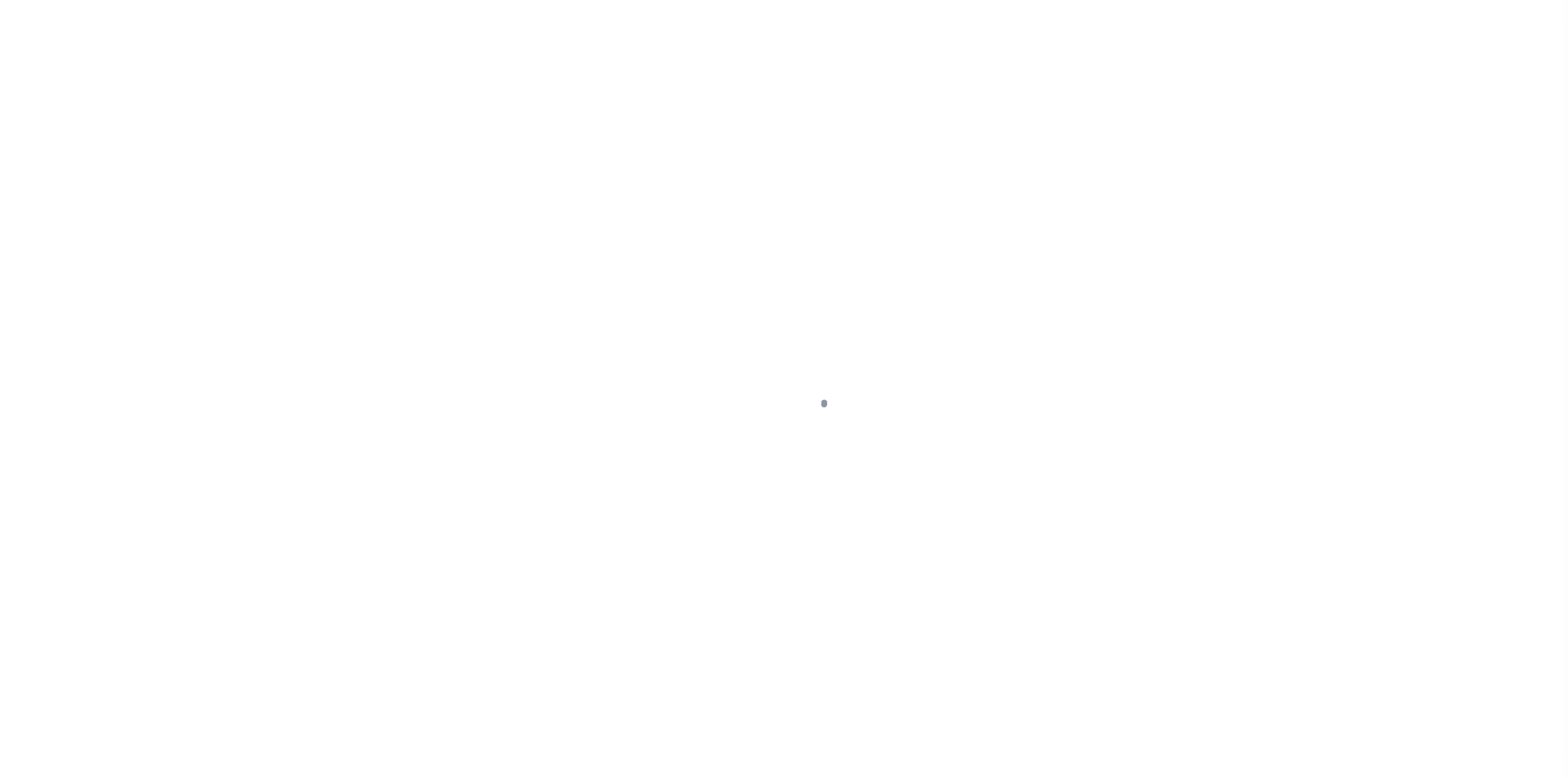
select select "NW2"
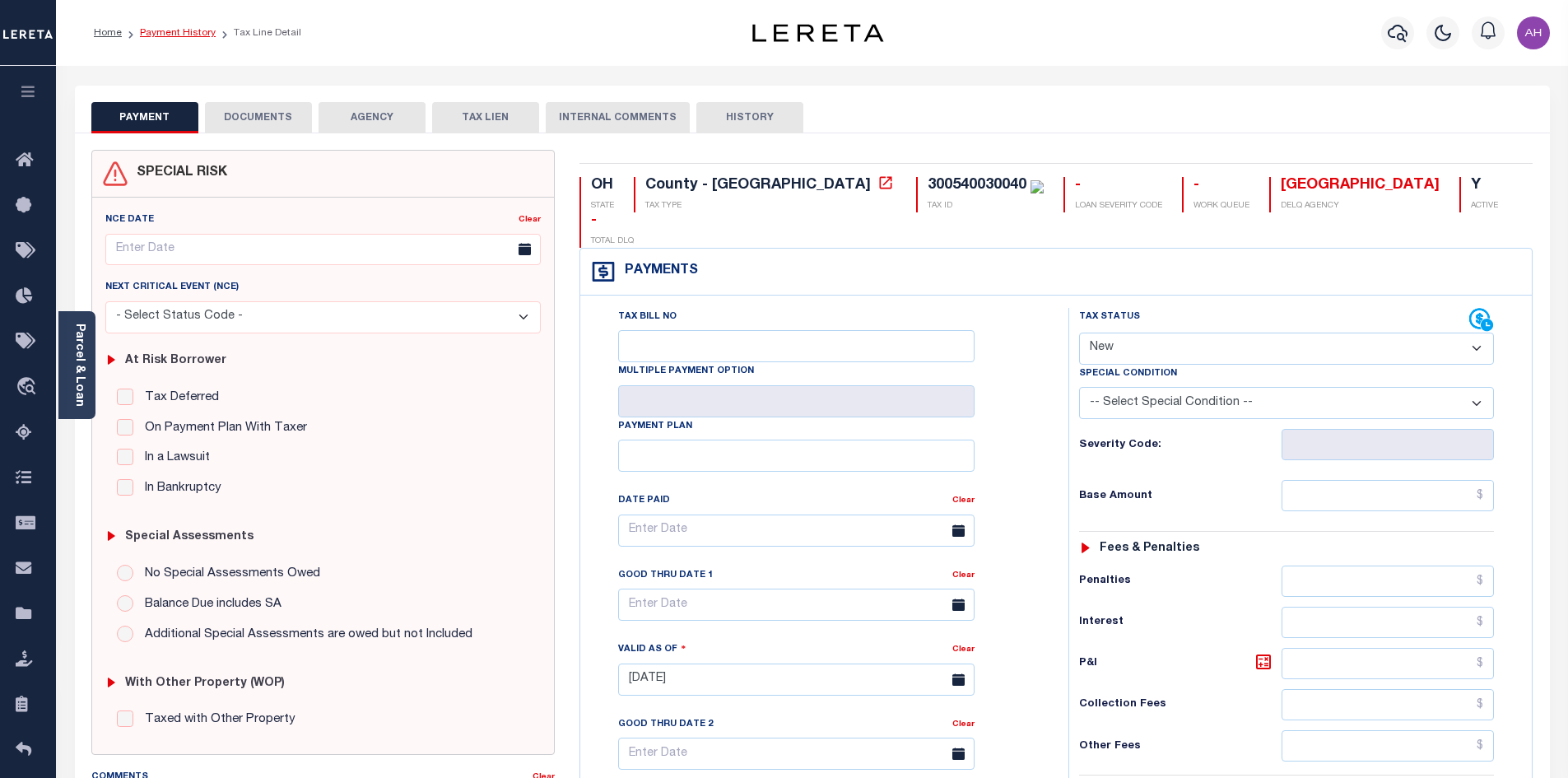
click at [175, 32] on link "Payment History" at bounding box center [178, 33] width 76 height 10
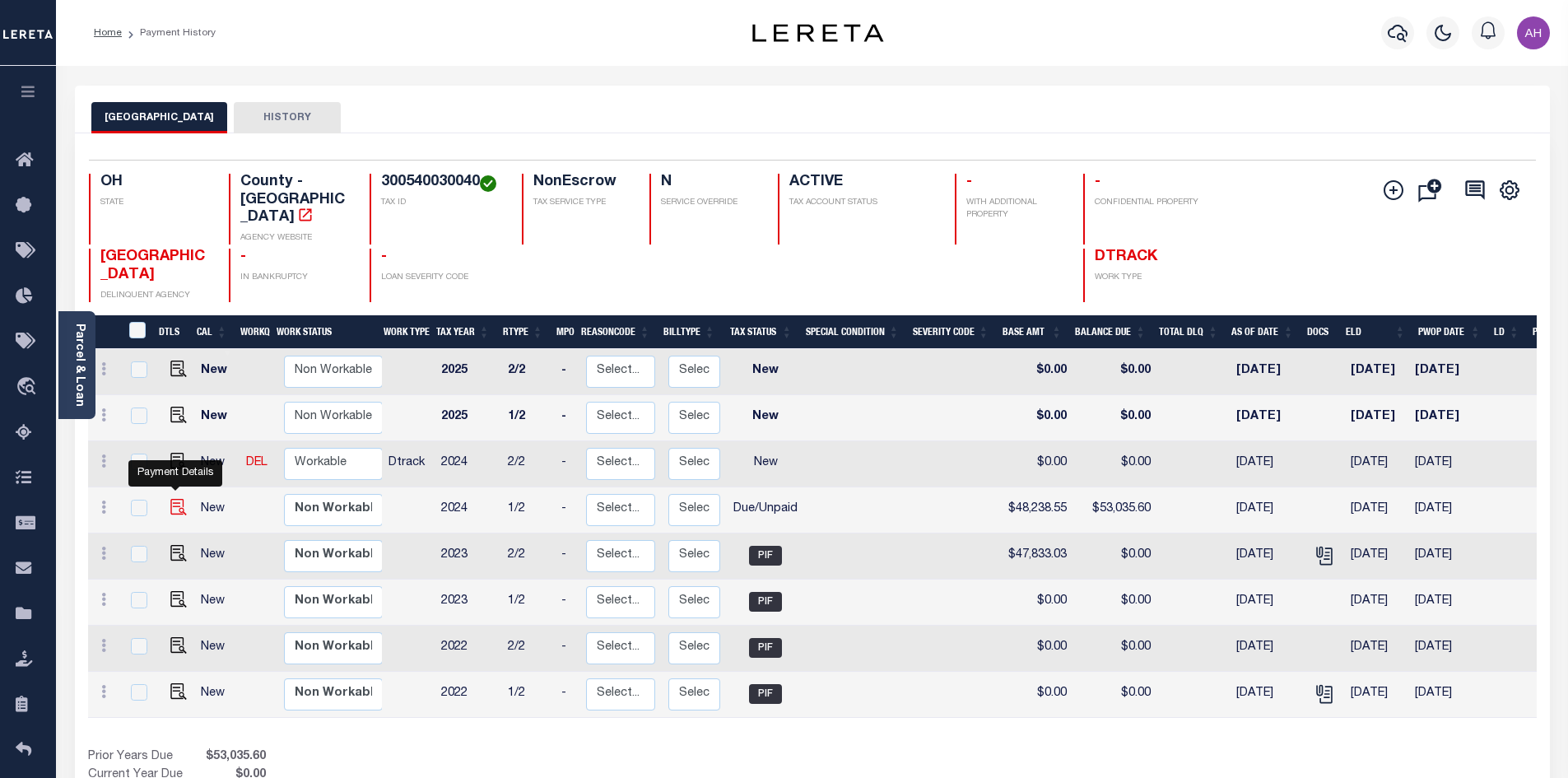
click at [174, 499] on img "" at bounding box center [178, 507] width 16 height 16
checkbox input "true"
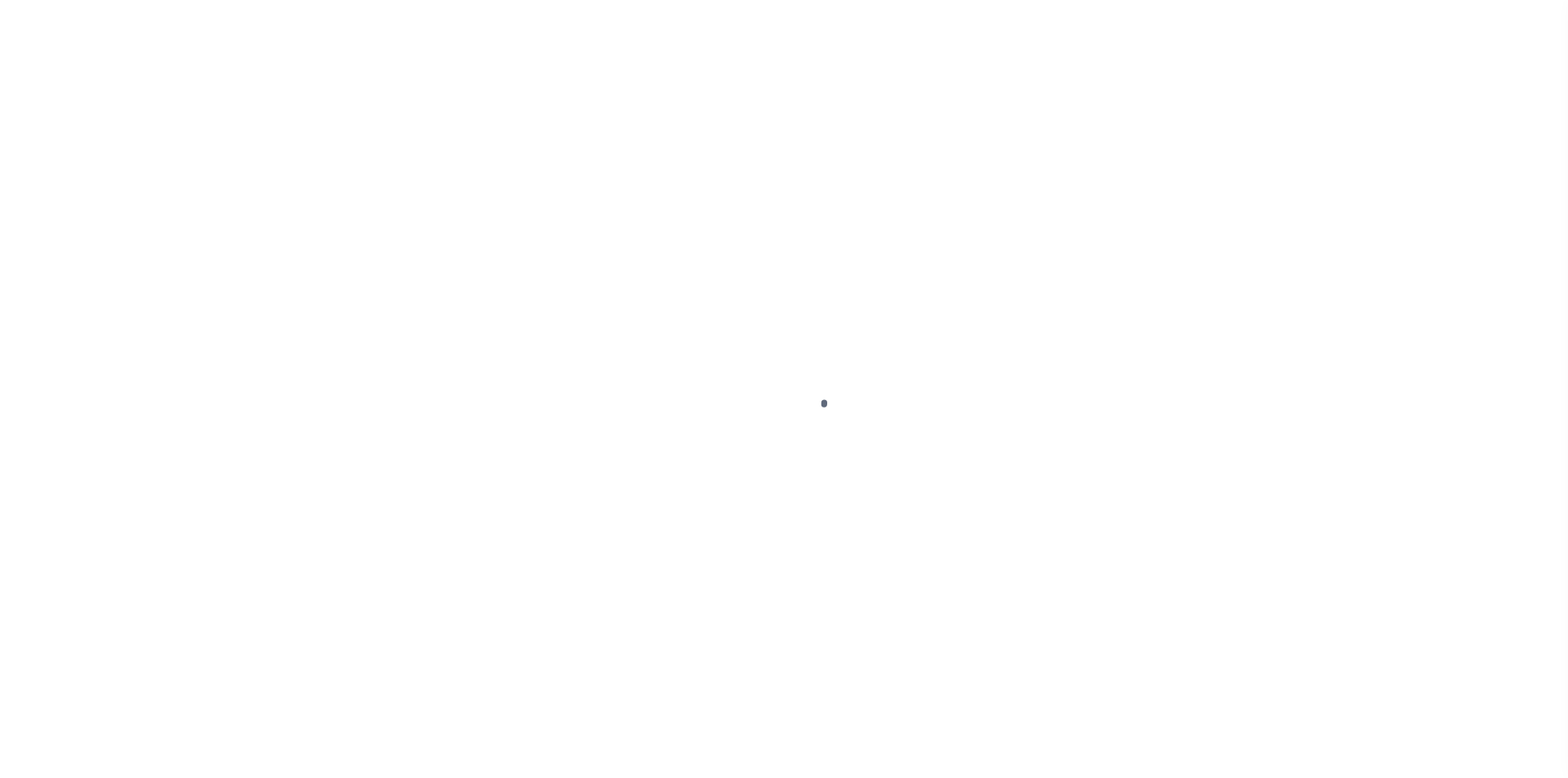
select select "DUE"
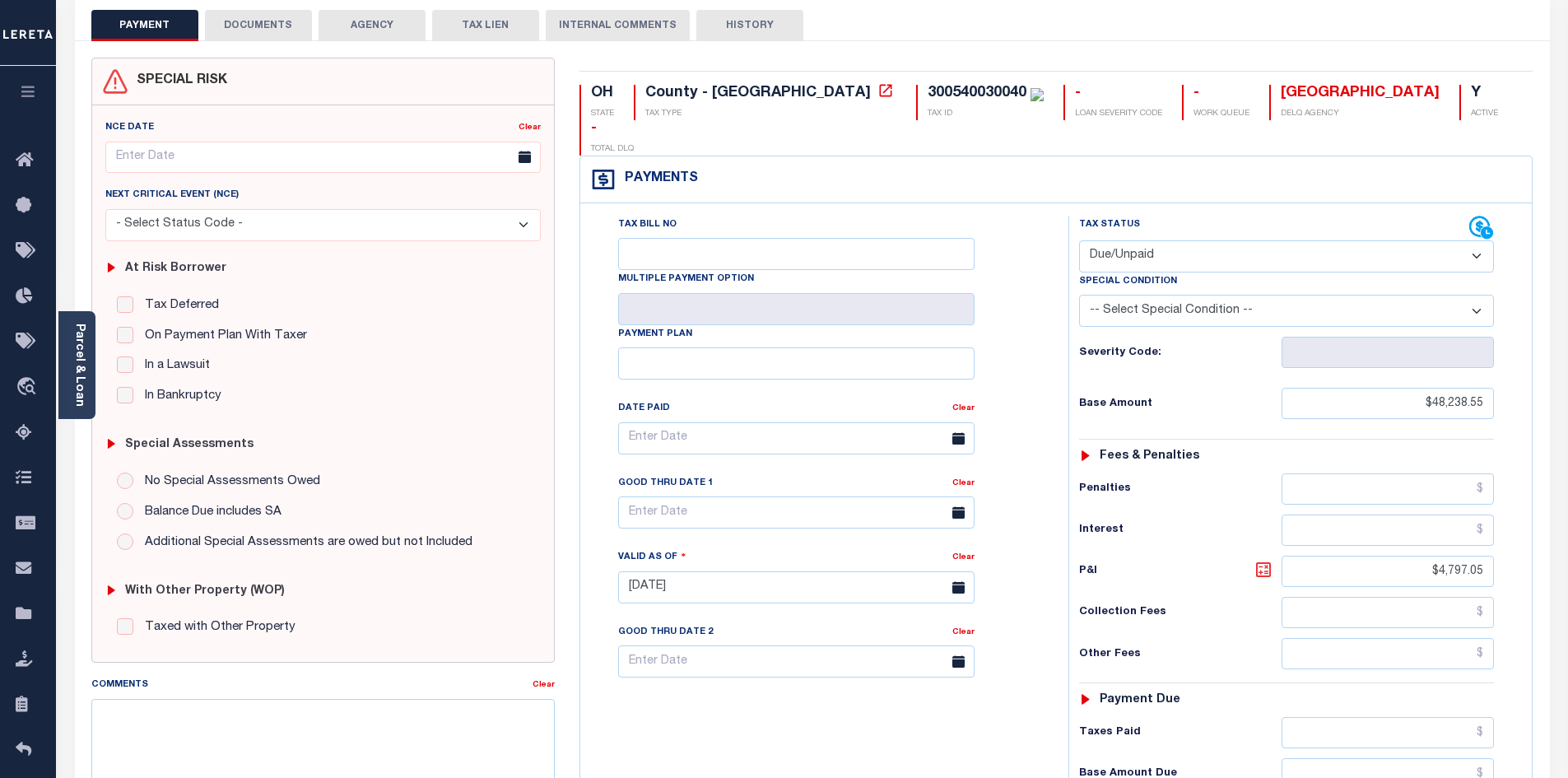
scroll to position [165, 0]
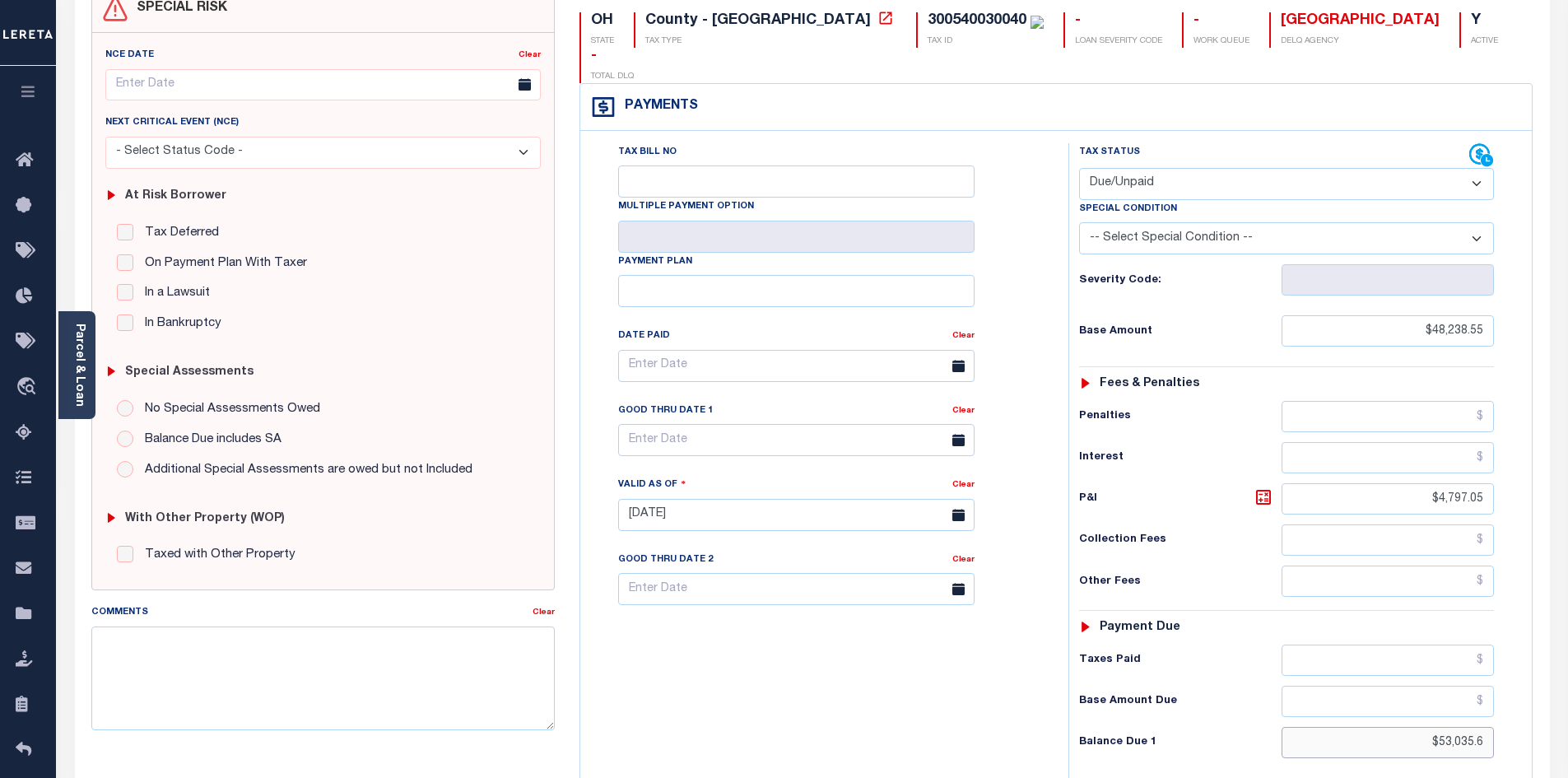
drag, startPoint x: 1360, startPoint y: 700, endPoint x: 1532, endPoint y: 714, distance: 172.6
click at [1532, 714] on div "Tax Bill No Multiple Payment Option Payment Plan" at bounding box center [1055, 507] width 952 height 752
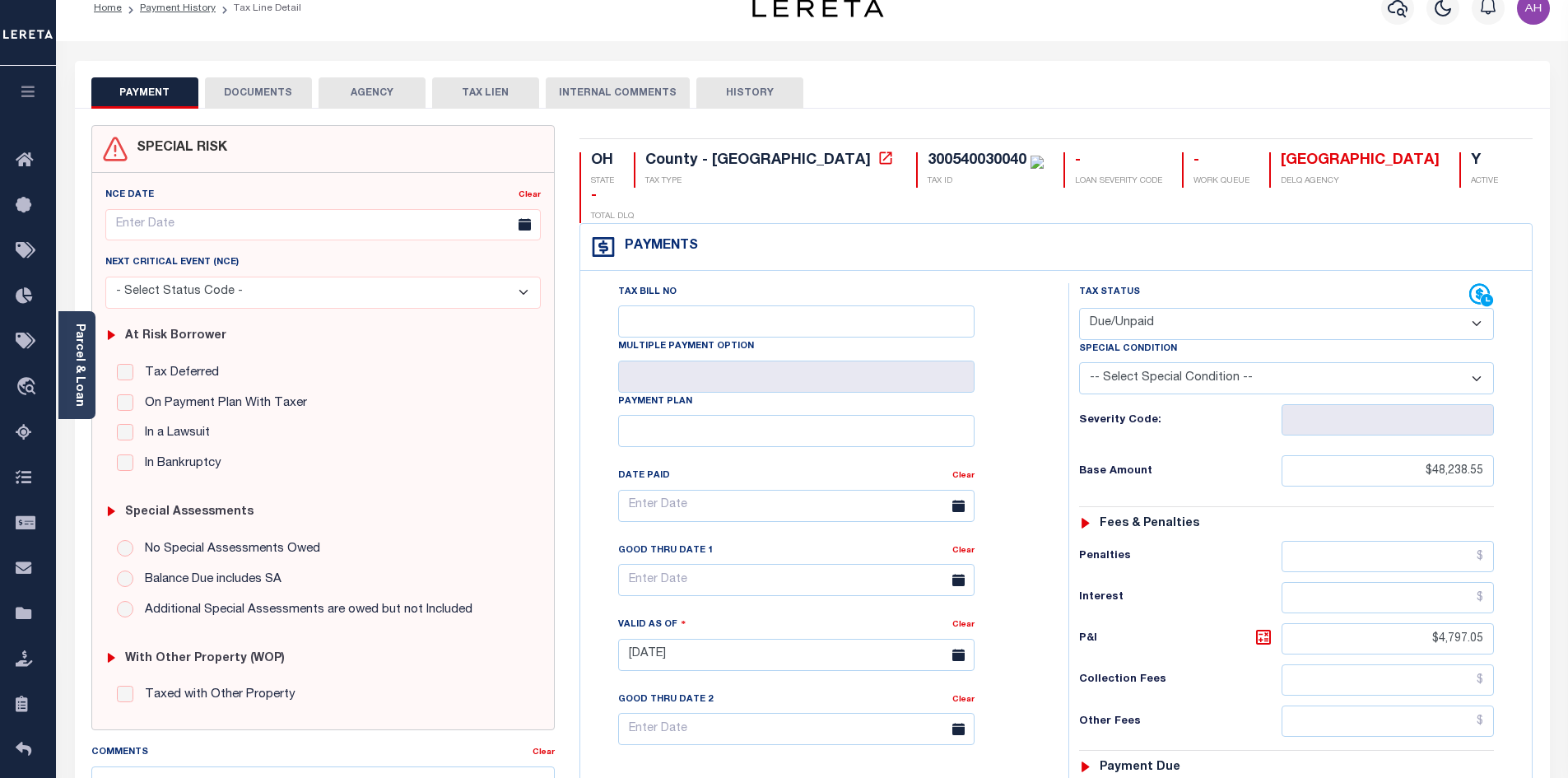
scroll to position [0, 0]
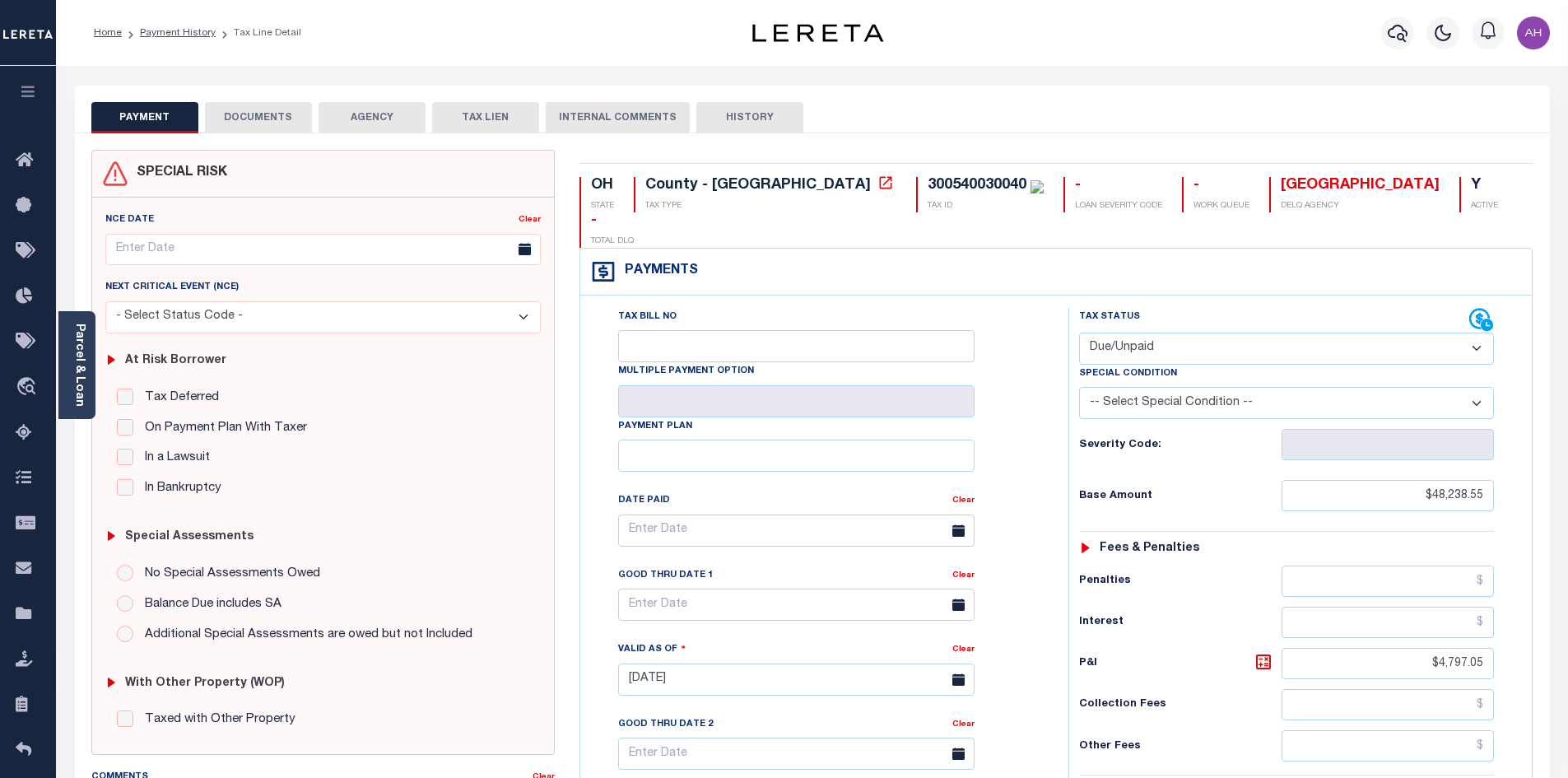
type input "$0"
type input "[DATE]"
type input "$0.00"
click at [1192, 333] on select "- Select Status Code - Open Due/Unpaid Paid Incomplete No Tax Due Internal Refu…" at bounding box center [1286, 349] width 415 height 32
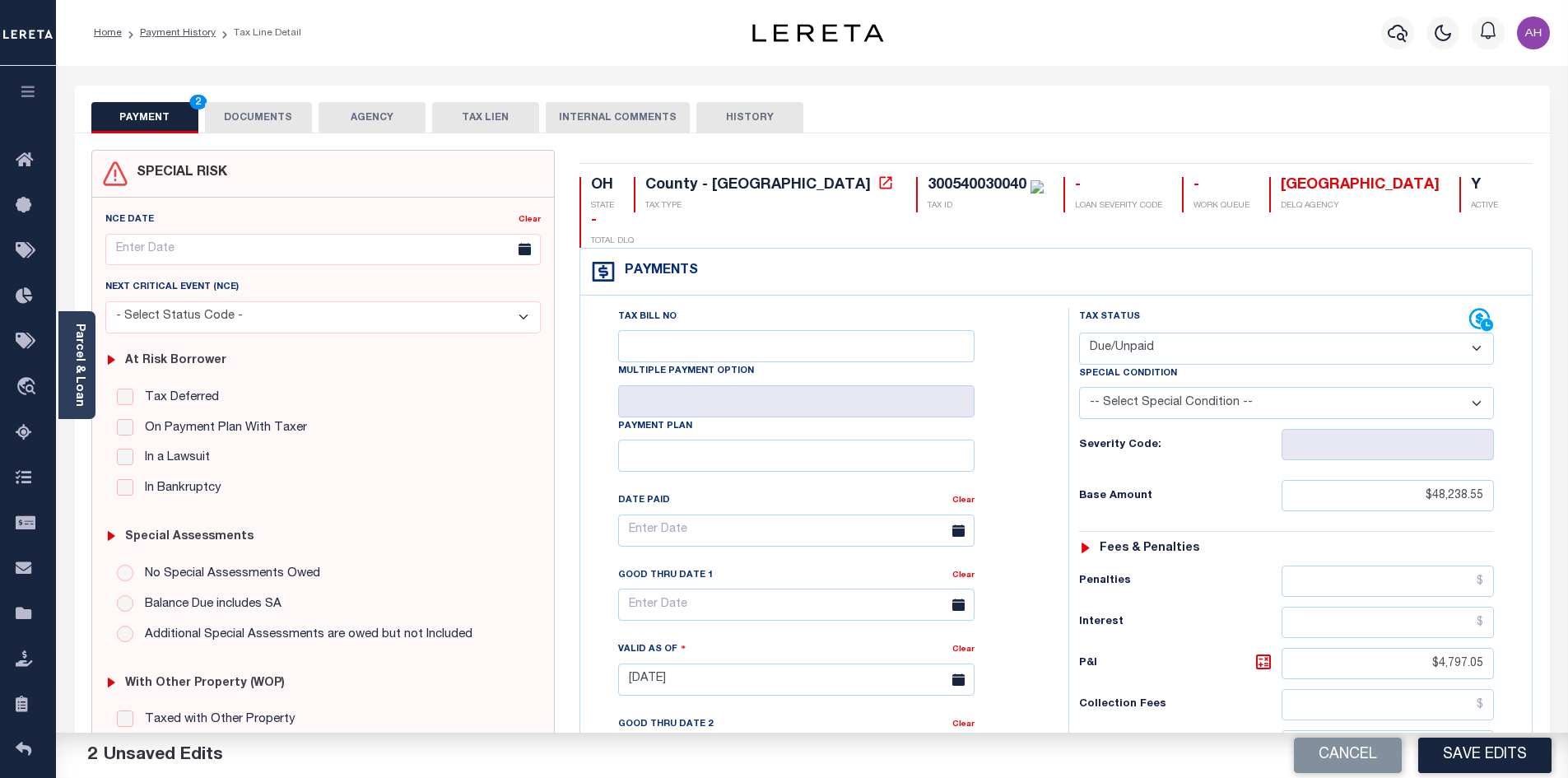
select select "PYD"
click at [1079, 333] on select "- Select Status Code - Open Due/Unpaid Paid Incomplete No Tax Due Internal Refu…" at bounding box center [1286, 349] width 415 height 32
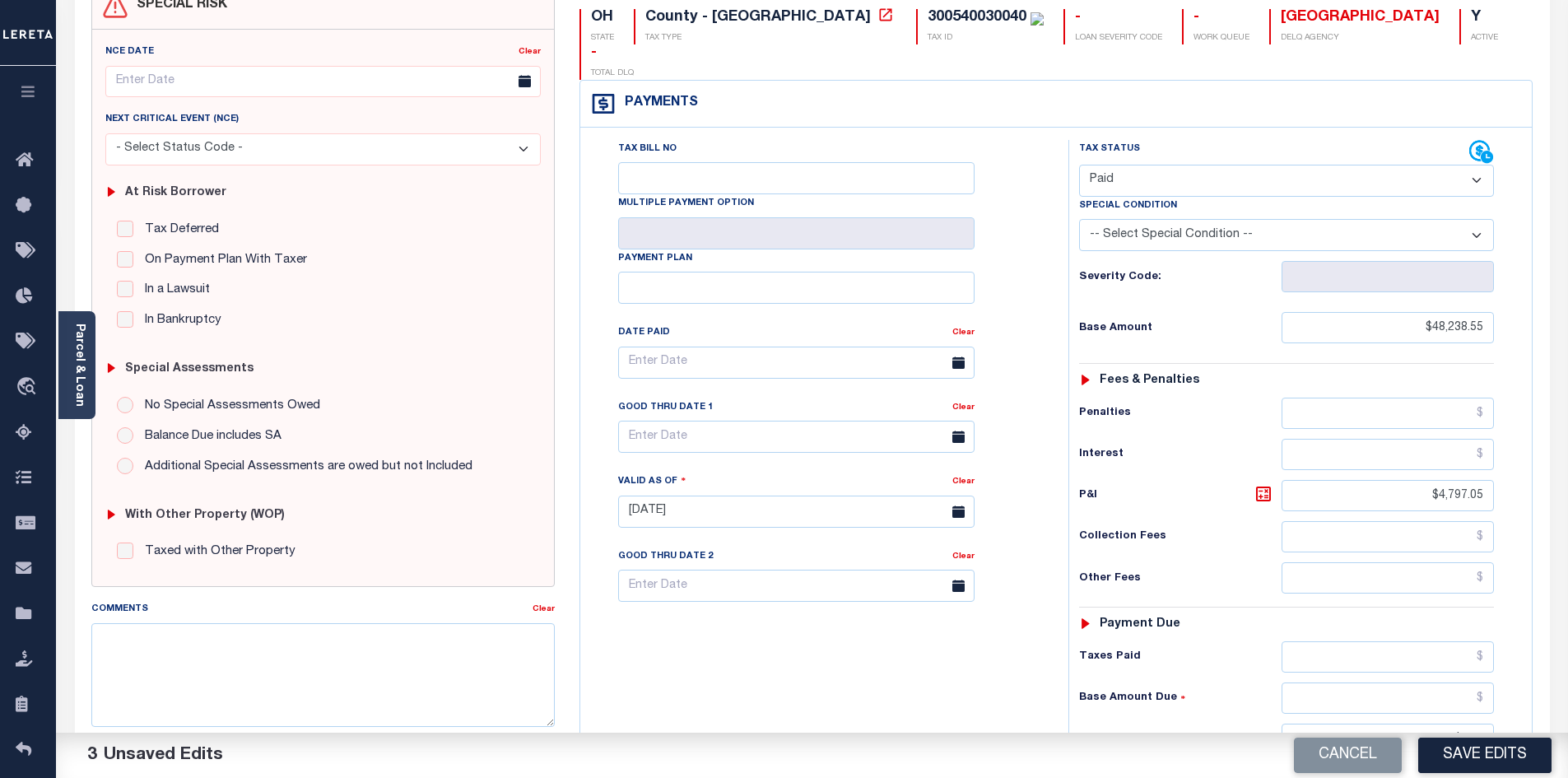
scroll to position [247, 0]
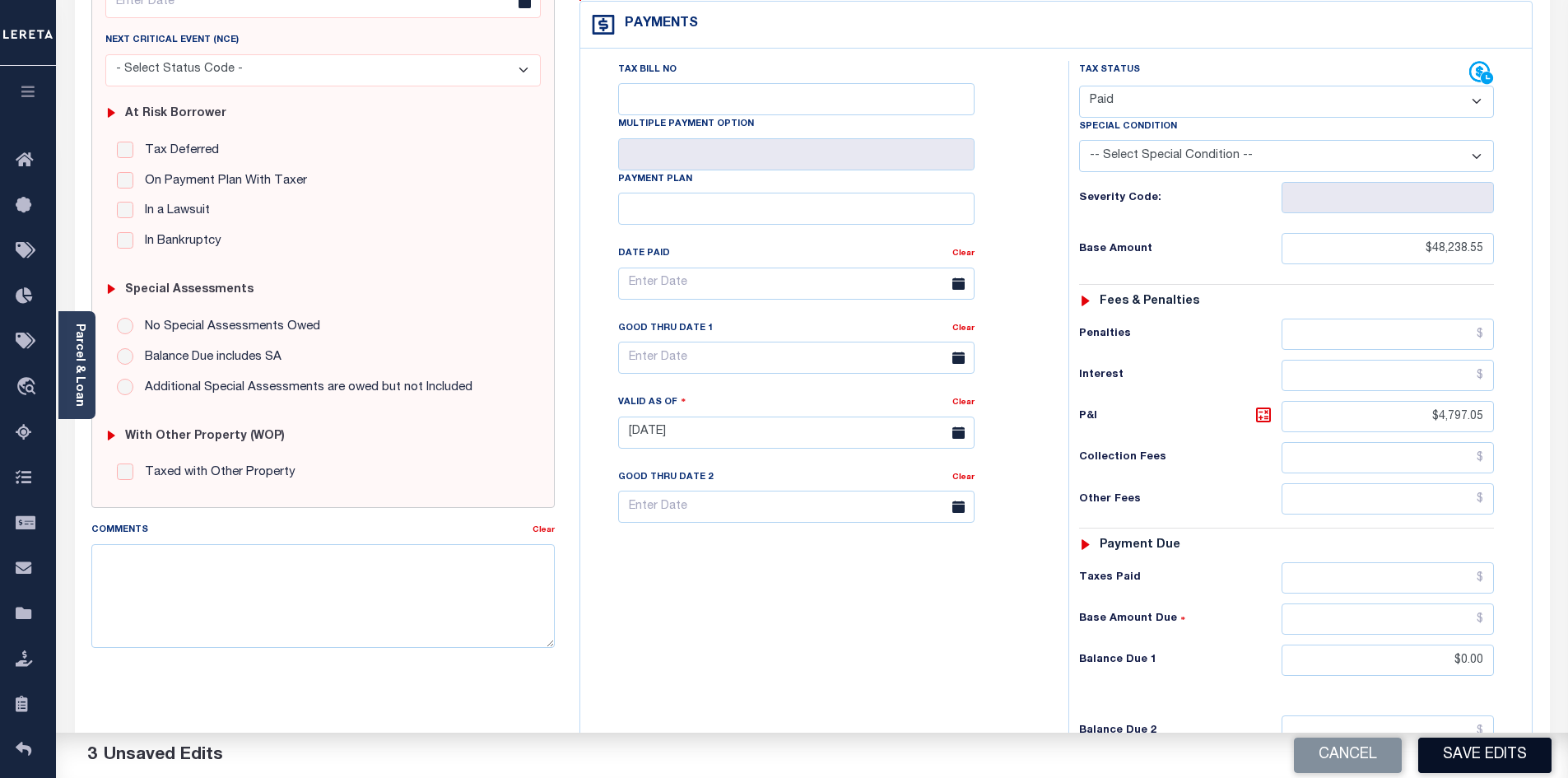
click at [1506, 757] on button "Save Edits" at bounding box center [1485, 755] width 133 height 35
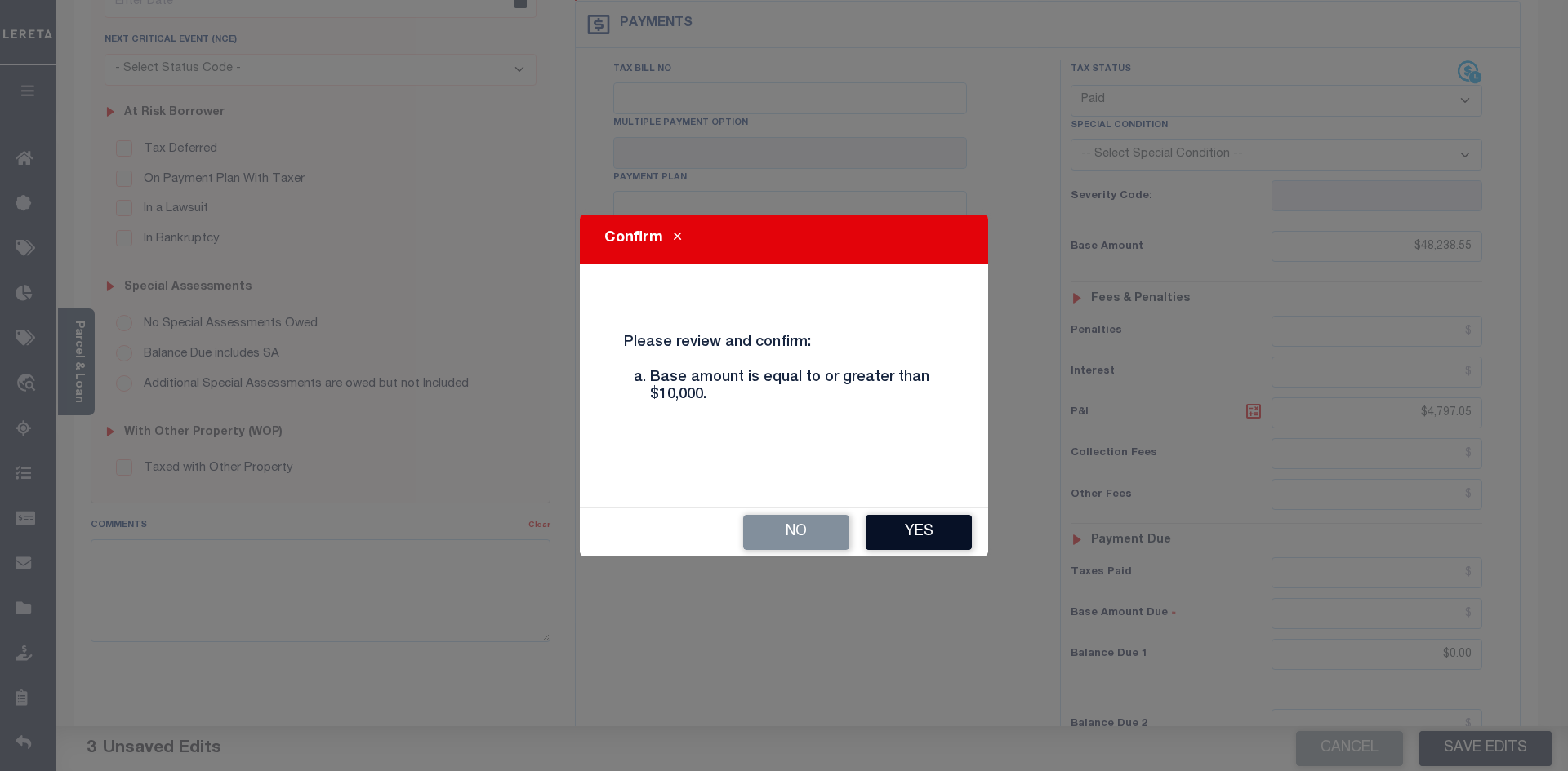
click at [918, 534] on button "Yes" at bounding box center [918, 532] width 106 height 35
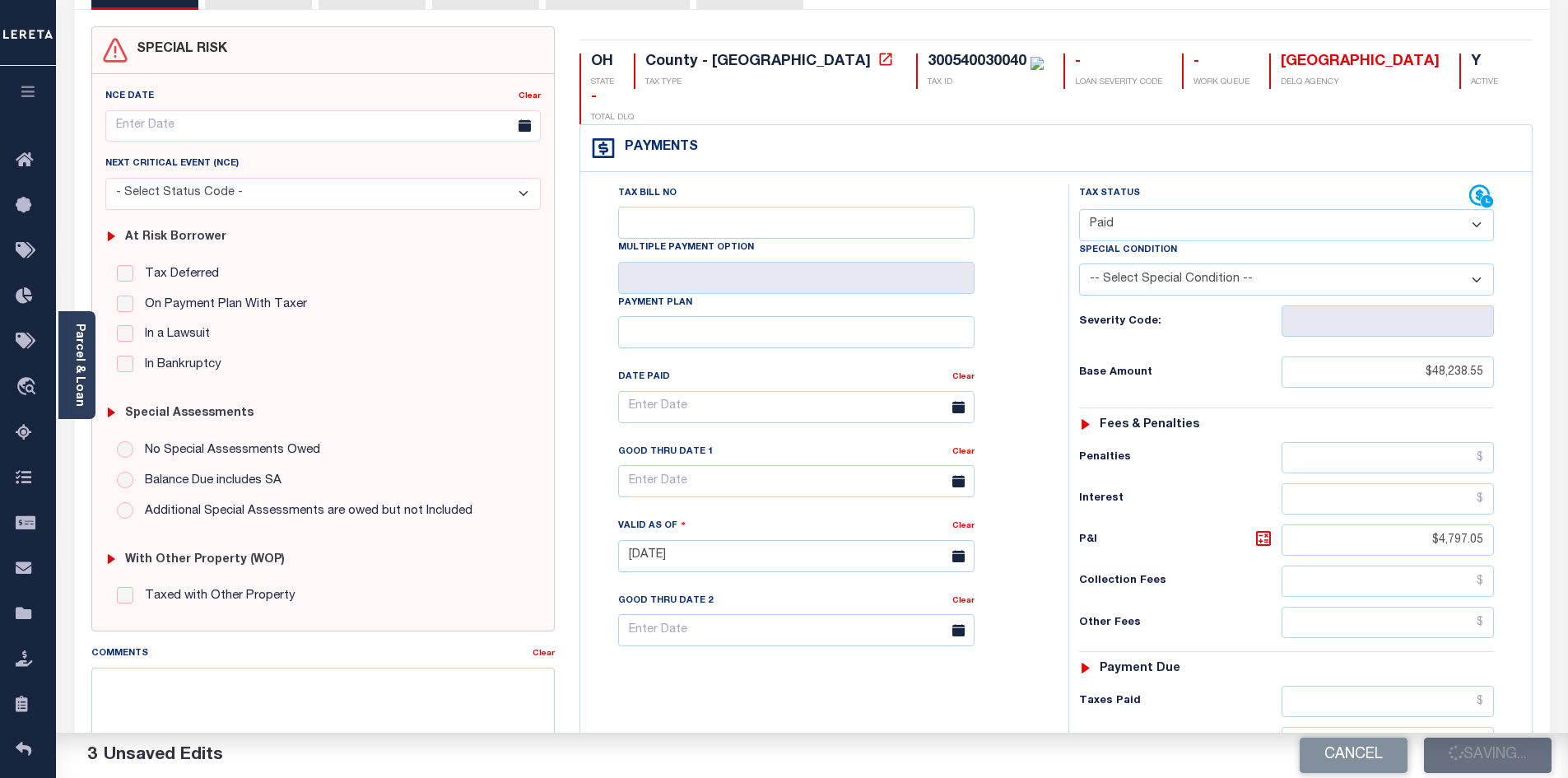
scroll to position [0, 0]
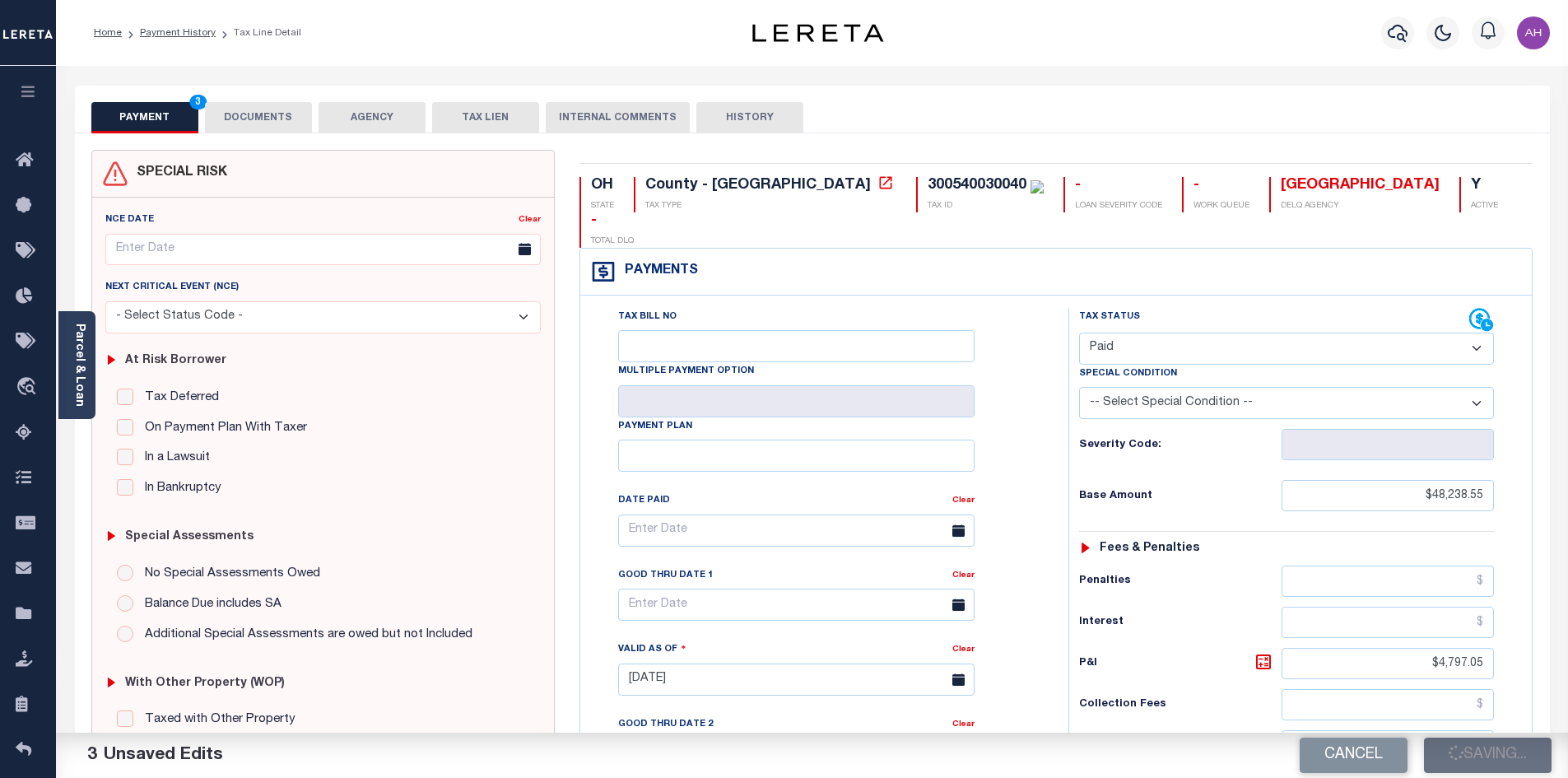
click at [1217, 100] on div "PAYMENT 3 DOCUMENTS AGENCY DELINQUENT PAYEE TAX LIEN" at bounding box center [812, 109] width 1475 height 48
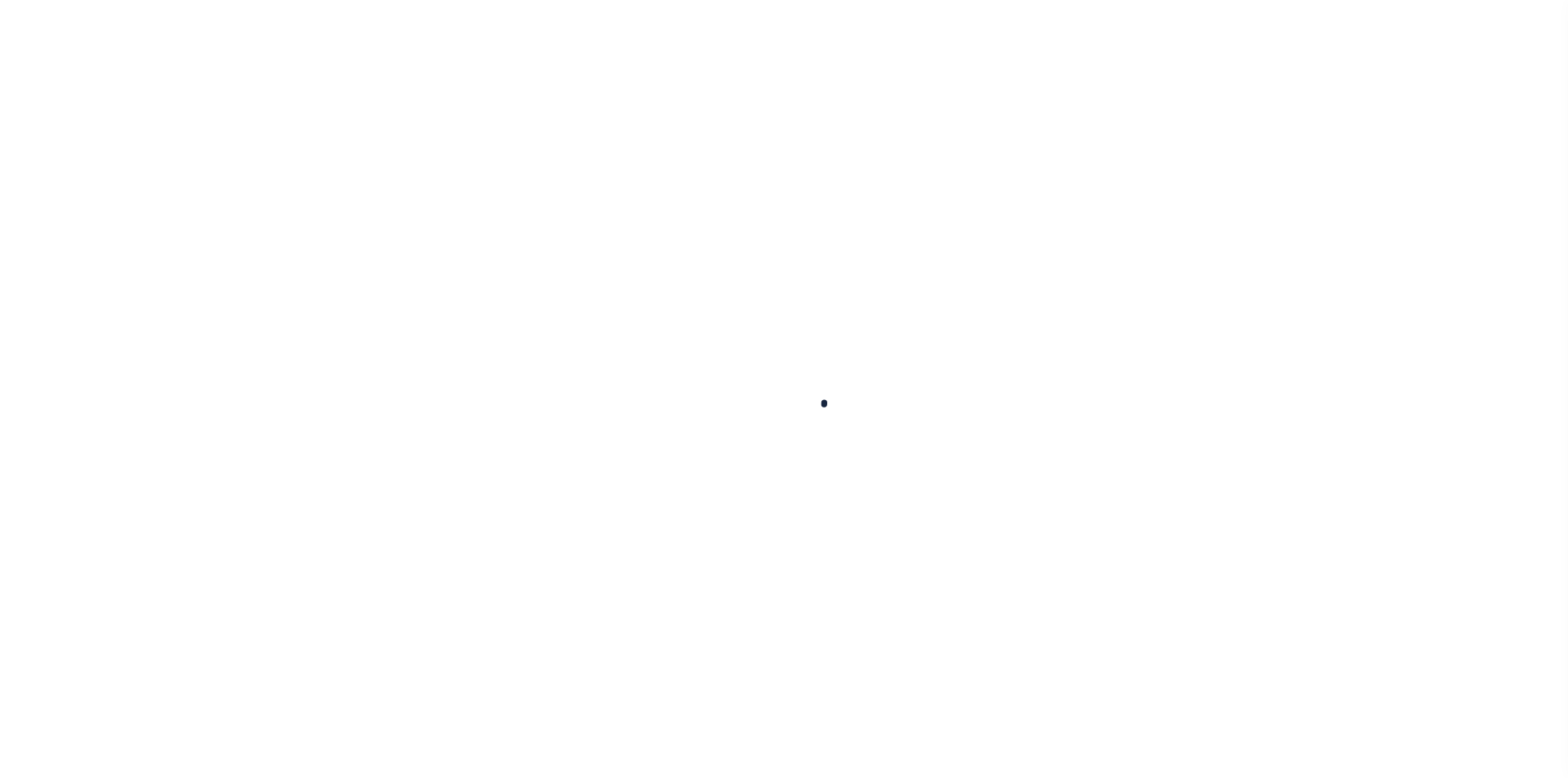
checkbox input "false"
type input "[DATE]"
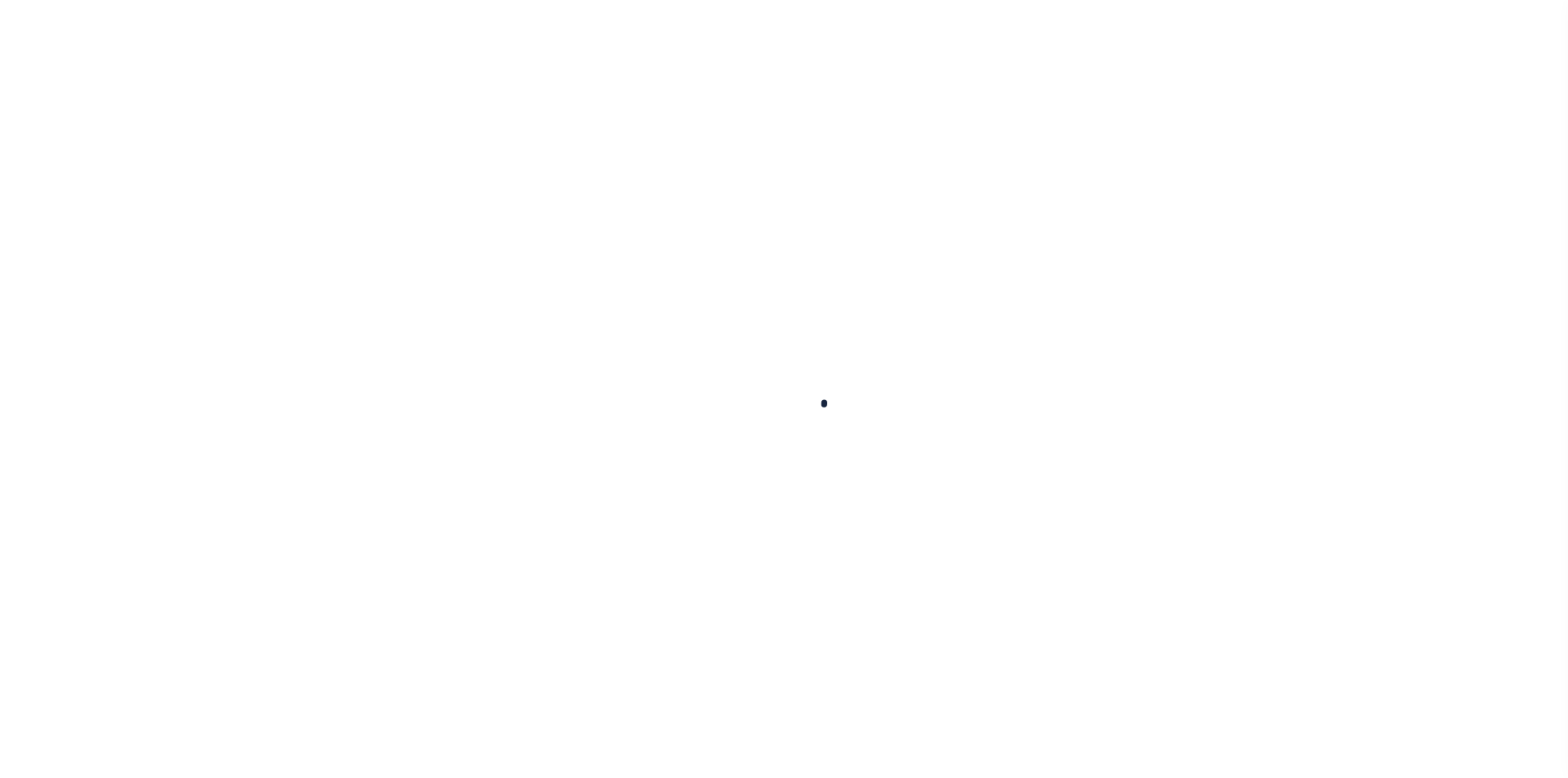
select select "PYD"
type input "$48,238.55"
type input "$4,797.05"
type input "$0"
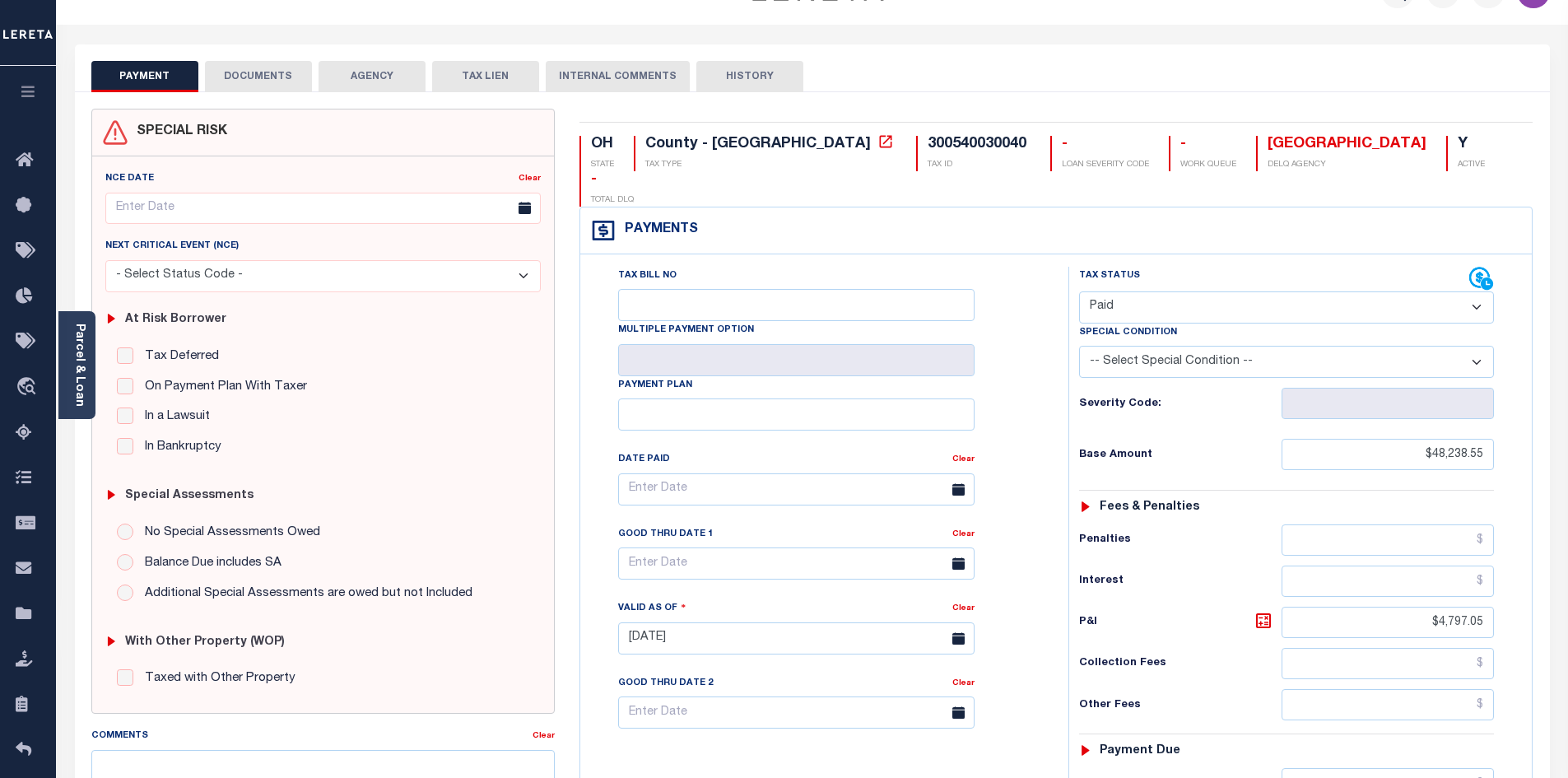
scroll to position [22, 0]
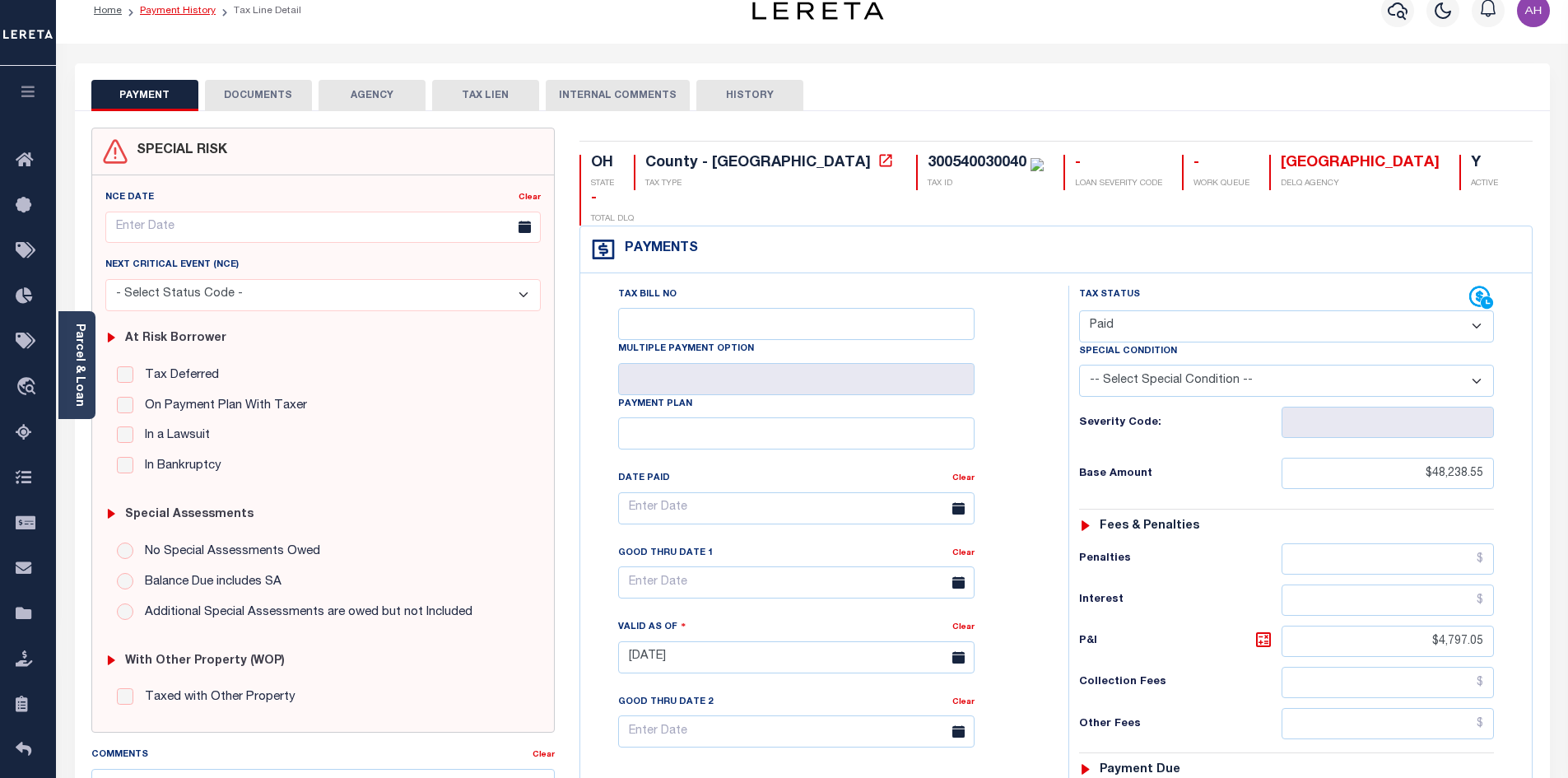
click at [180, 14] on link "Payment History" at bounding box center [178, 11] width 76 height 10
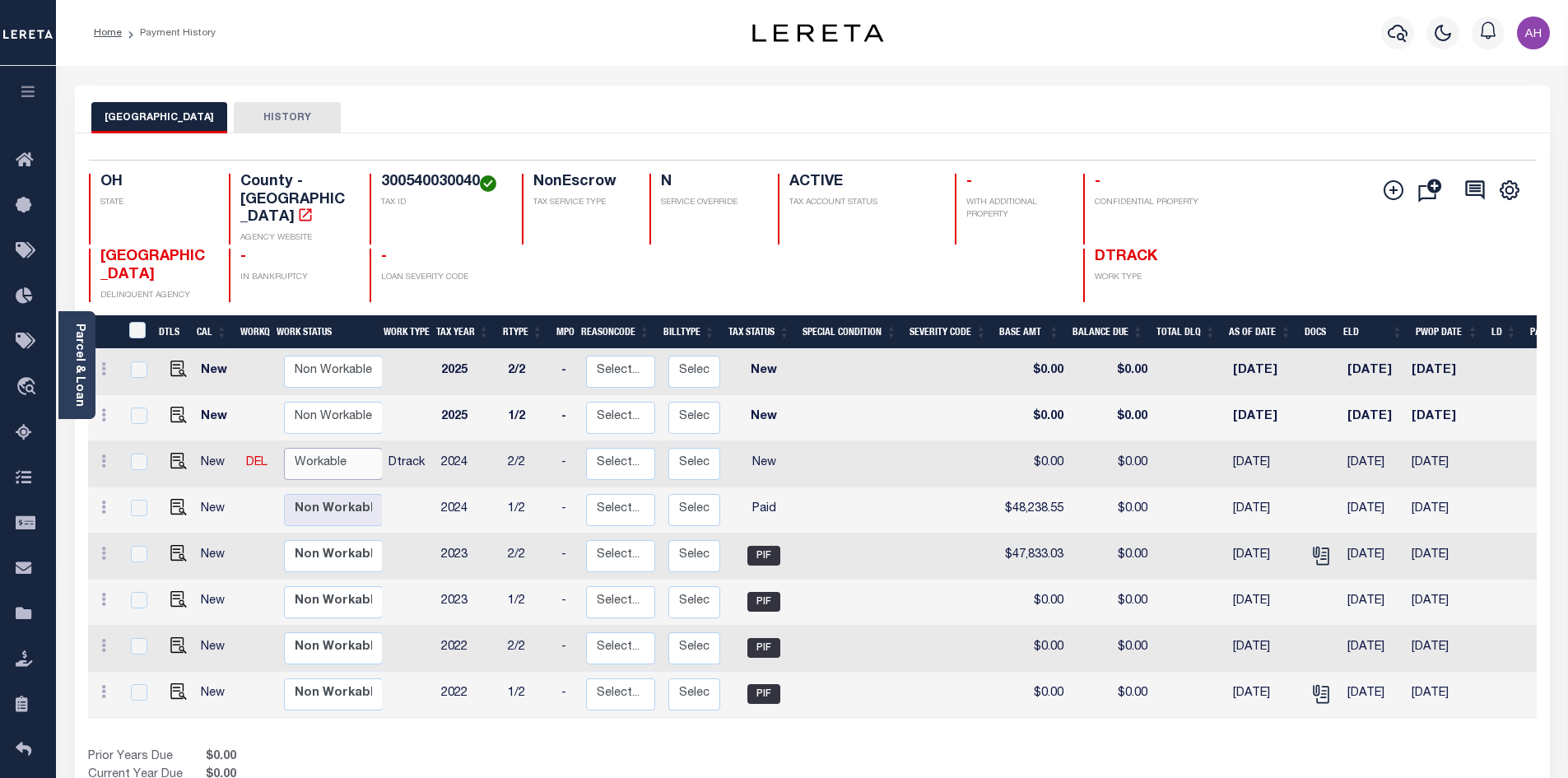
click at [317, 448] on select "Non Workable Workable" at bounding box center [333, 464] width 99 height 32
checkbox input "true"
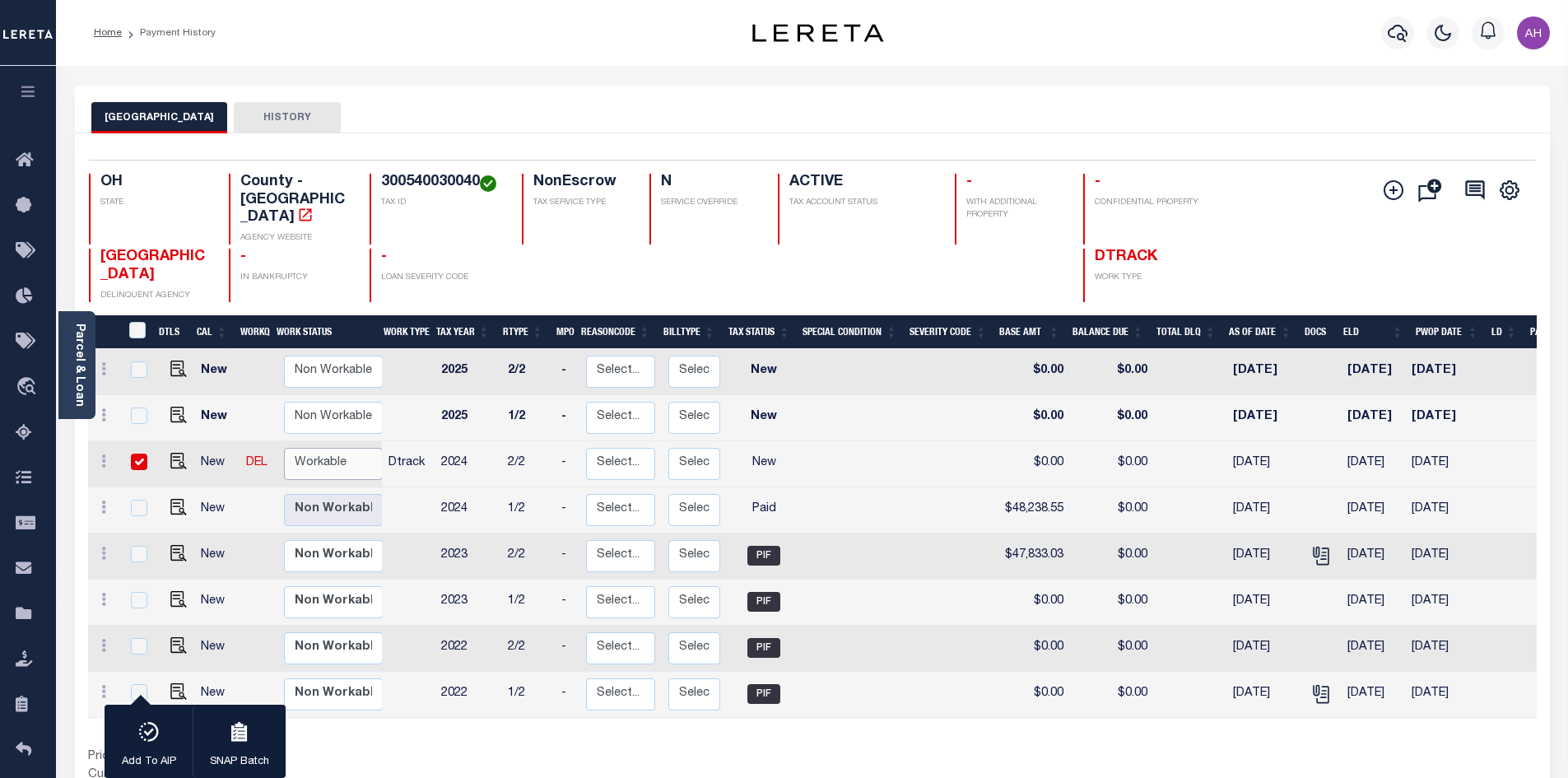
select select "true"
click at [284, 448] on select "Non Workable Workable" at bounding box center [333, 464] width 99 height 32
checkbox input "false"
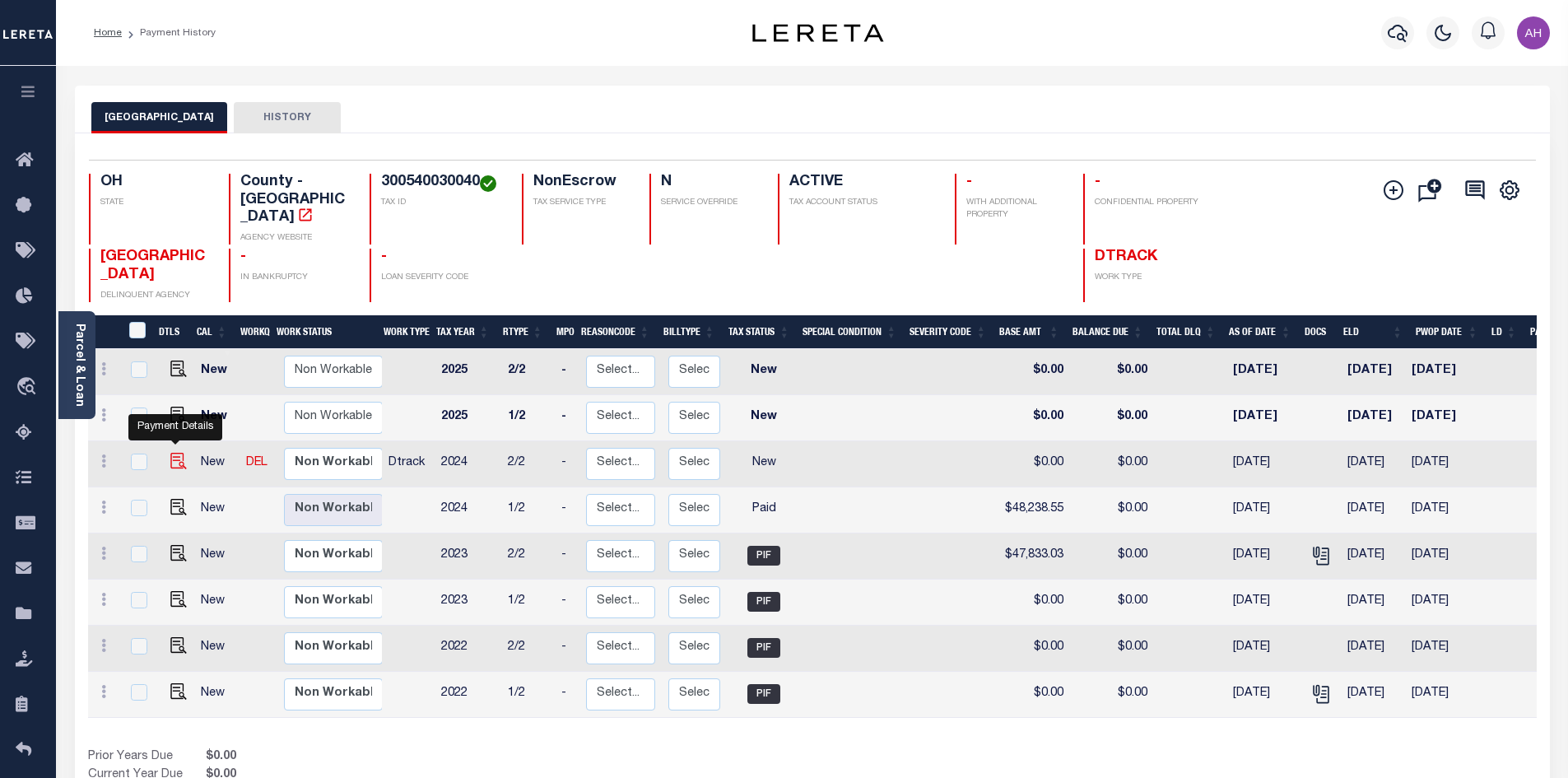
click at [180, 453] on img "" at bounding box center [178, 460] width 16 height 16
checkbox input "true"
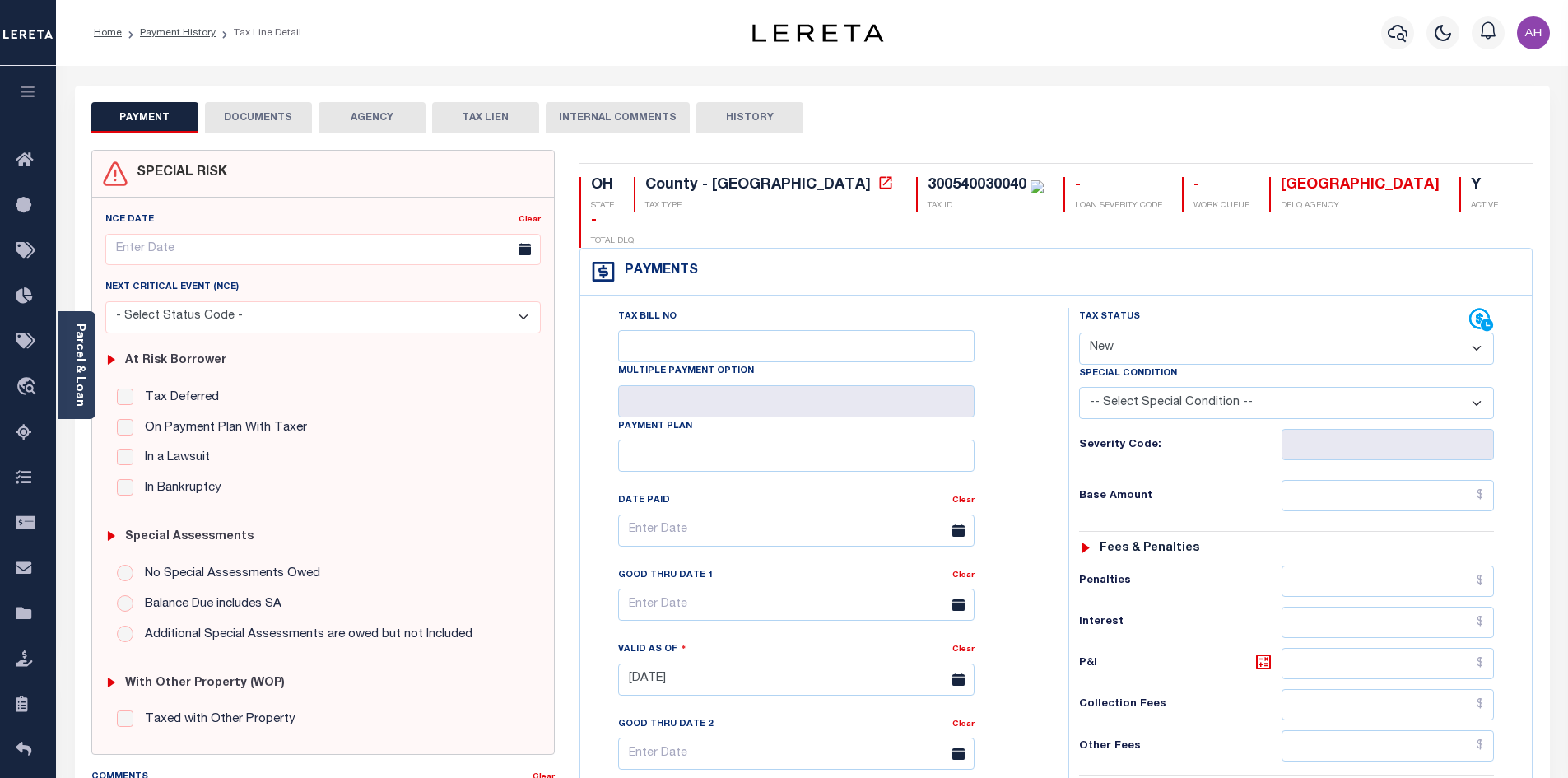
click at [1119, 333] on select "- Select Status Code - Open Due/Unpaid Paid Incomplete No Tax Due Internal Refu…" at bounding box center [1286, 349] width 415 height 32
select select "DUE"
click at [1079, 333] on select "- Select Status Code - Open Due/Unpaid Paid Incomplete No Tax Due Internal Refu…" at bounding box center [1286, 349] width 415 height 32
type input "[DATE]"
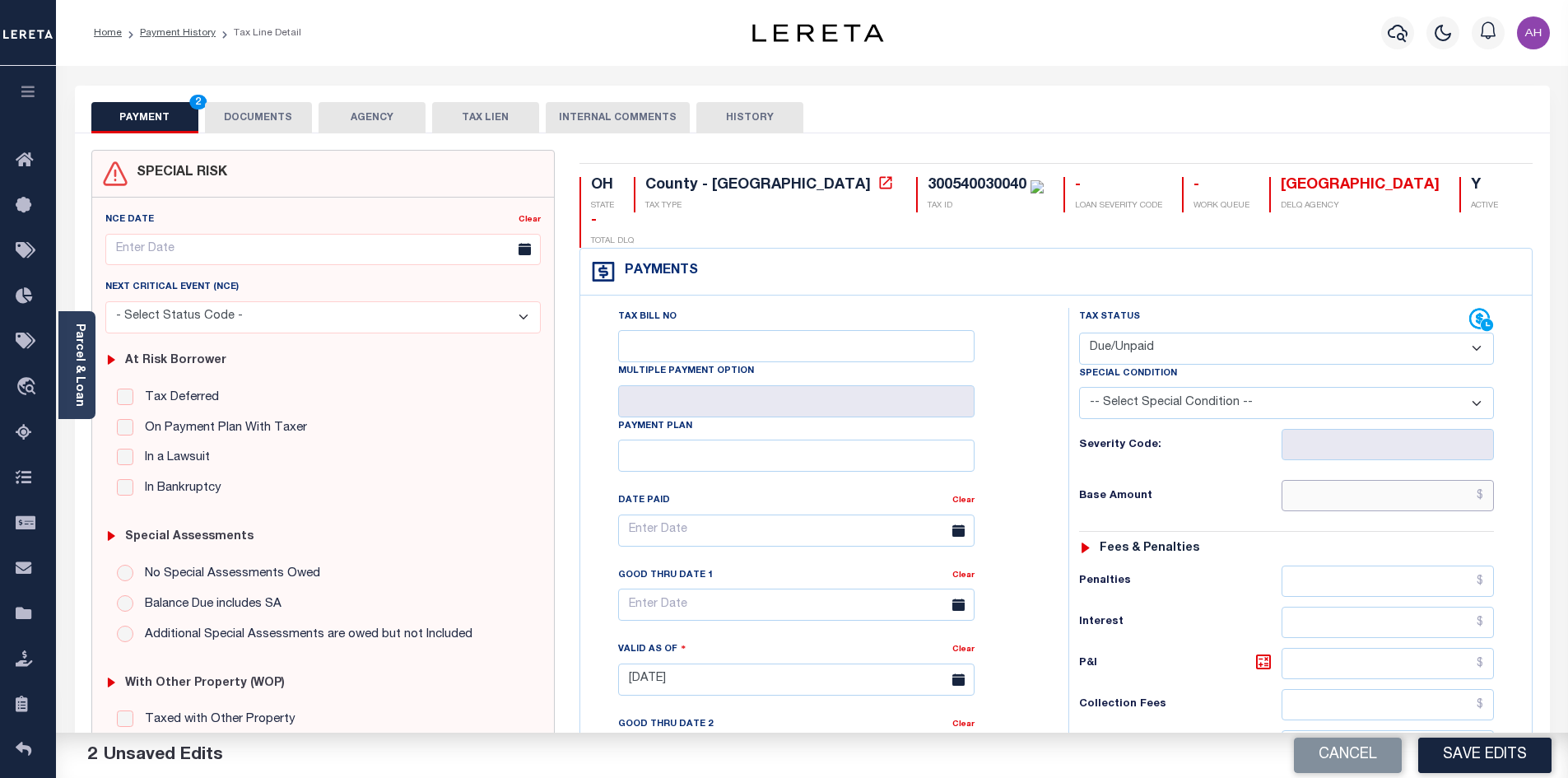
click at [1339, 480] on input "text" at bounding box center [1388, 495] width 213 height 31
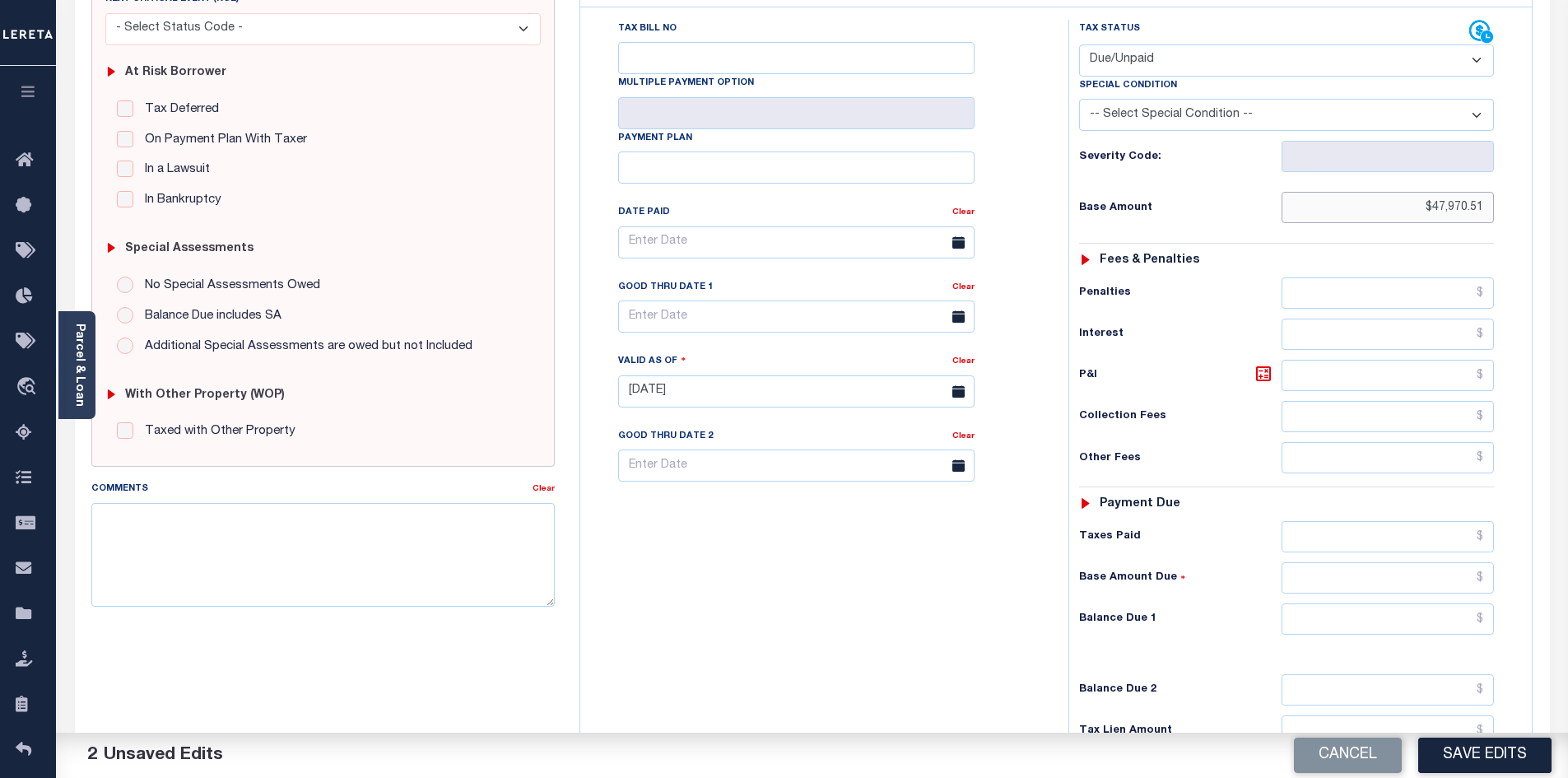
scroll to position [329, 0]
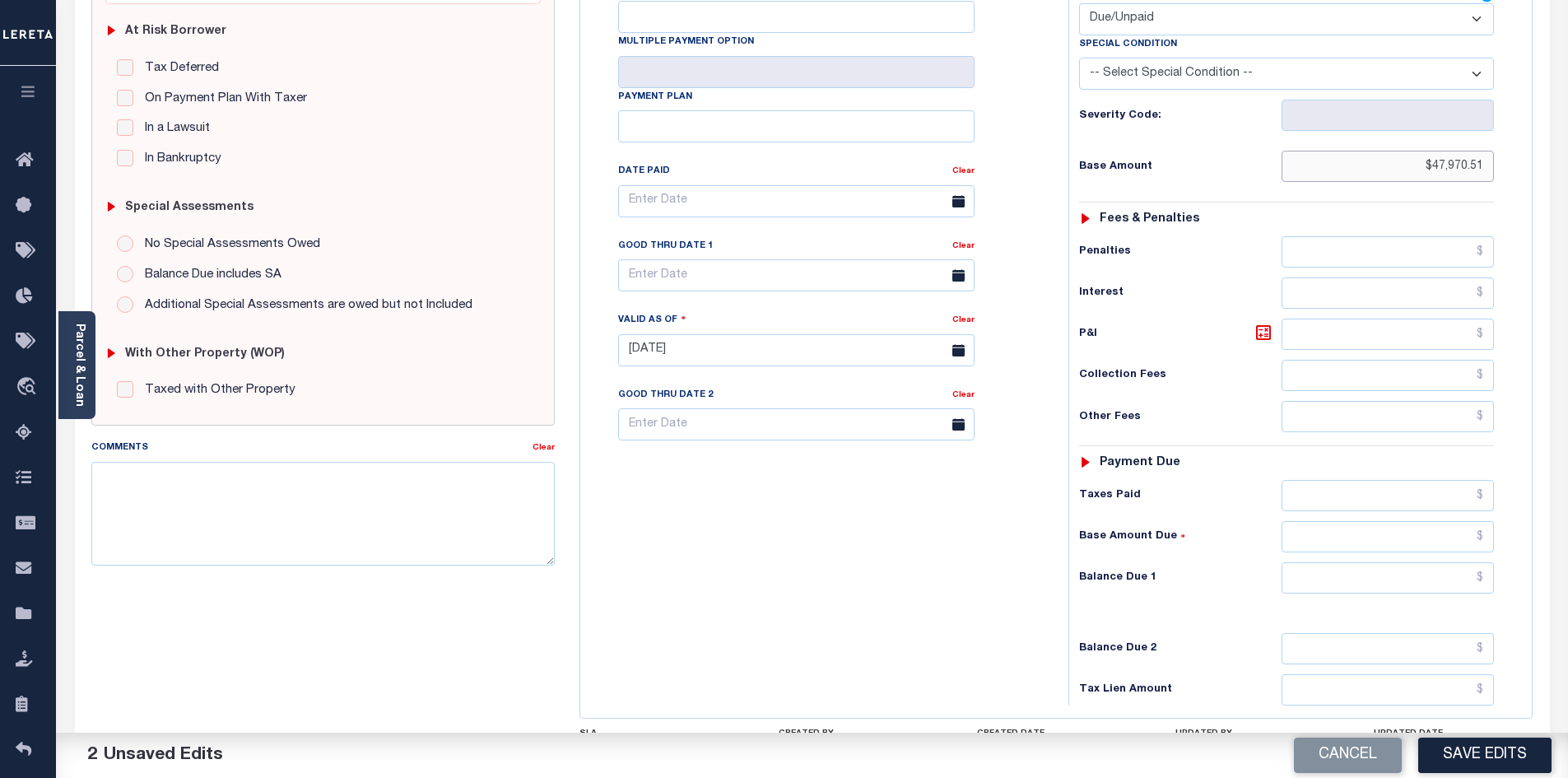
type input "$47,970.51"
click at [1404, 563] on input "text" at bounding box center [1388, 578] width 213 height 31
type input "$58,339.16"
click at [1264, 323] on icon at bounding box center [1263, 332] width 19 height 19
type input "$10,368.65"
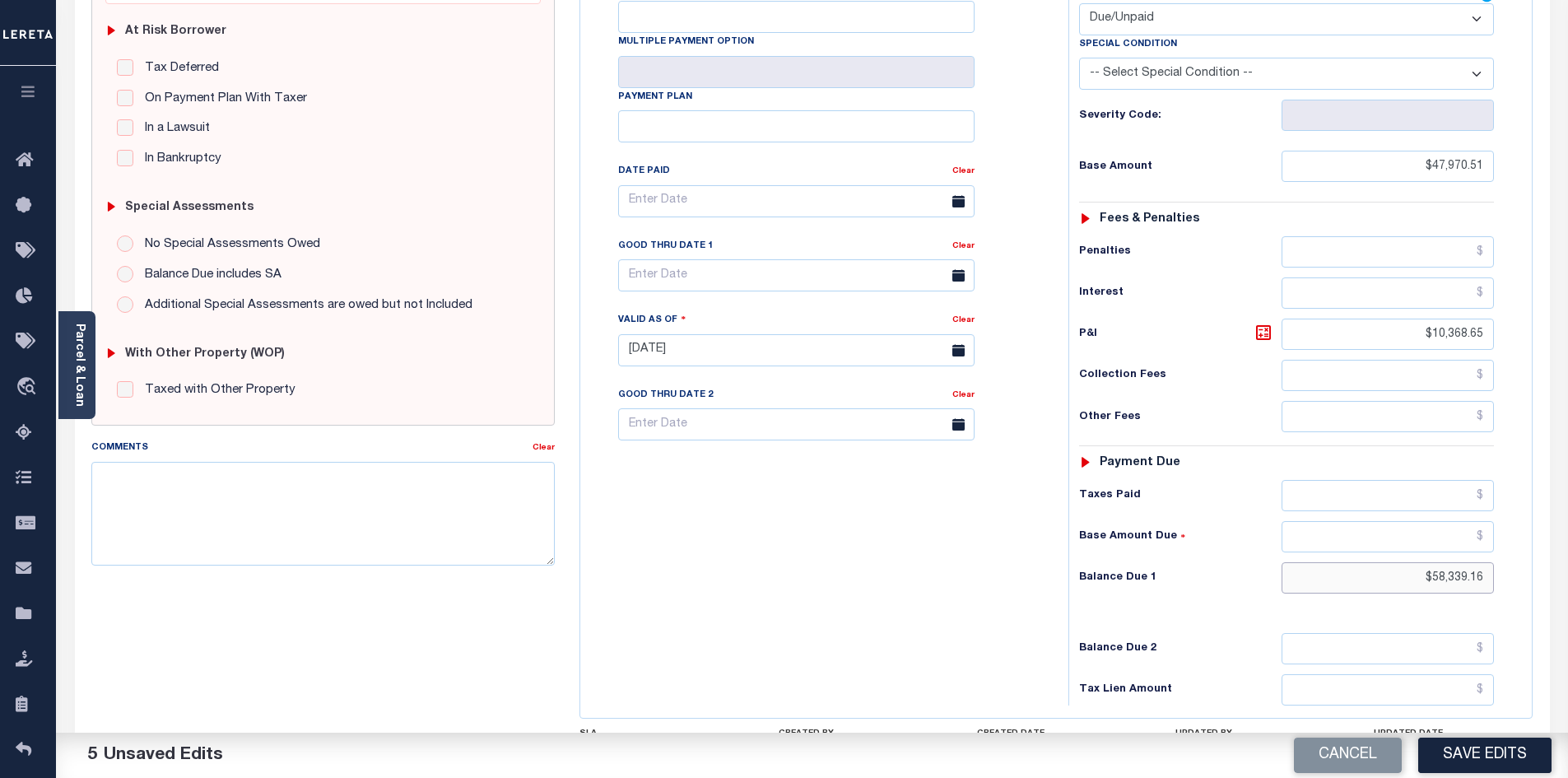
drag, startPoint x: 1370, startPoint y: 537, endPoint x: 1536, endPoint y: 544, distance: 166.1
click at [1536, 544] on div "OH STATE County - OH TAX TYPE 300540030040 TAX ID - LOAN SEVERITY CODE - WORK Q…" at bounding box center [1056, 354] width 978 height 1069
type input "$51,107.04"
click at [1437, 480] on input "text" at bounding box center [1388, 495] width 213 height 31
type input "$7,232.12"
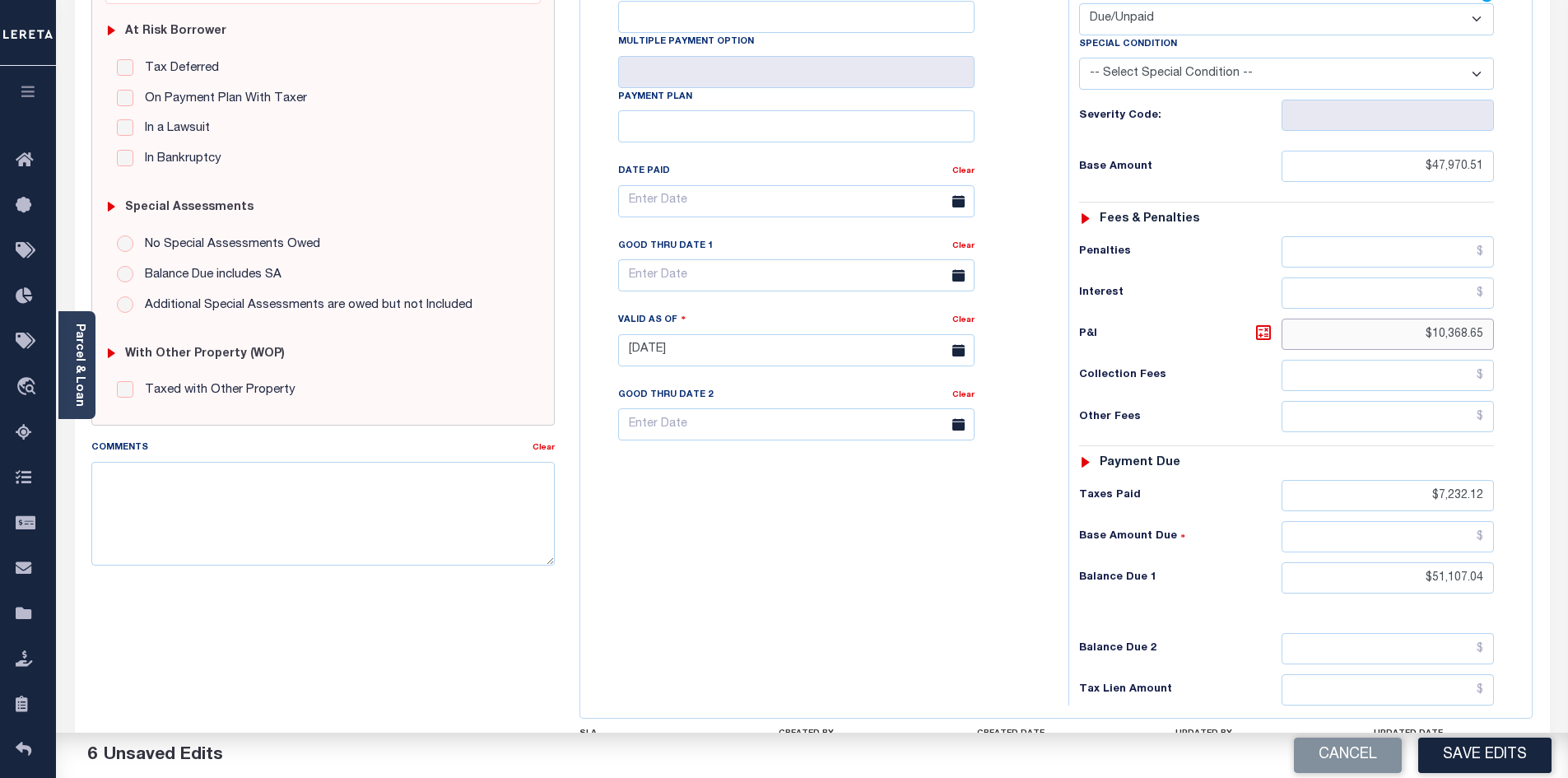
drag, startPoint x: 1405, startPoint y: 304, endPoint x: 1489, endPoint y: 304, distance: 84.0
click at [1489, 318] on input "$10,368.65" at bounding box center [1388, 334] width 213 height 31
type input "$10,073.81"
click at [838, 528] on div "Tax Bill No Multiple Payment Option Payment Plan Clear" at bounding box center [820, 342] width 472 height 727
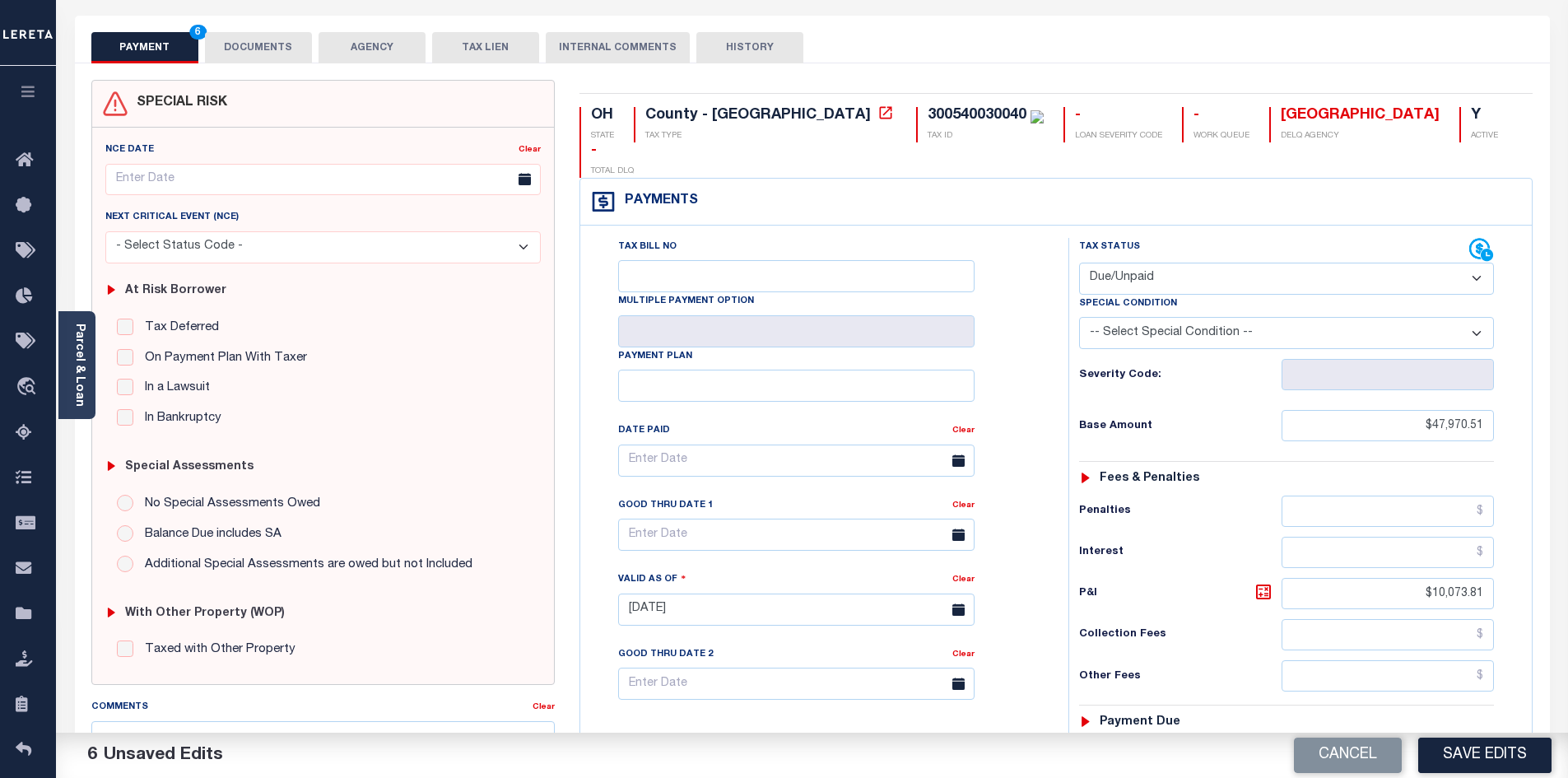
scroll to position [0, 0]
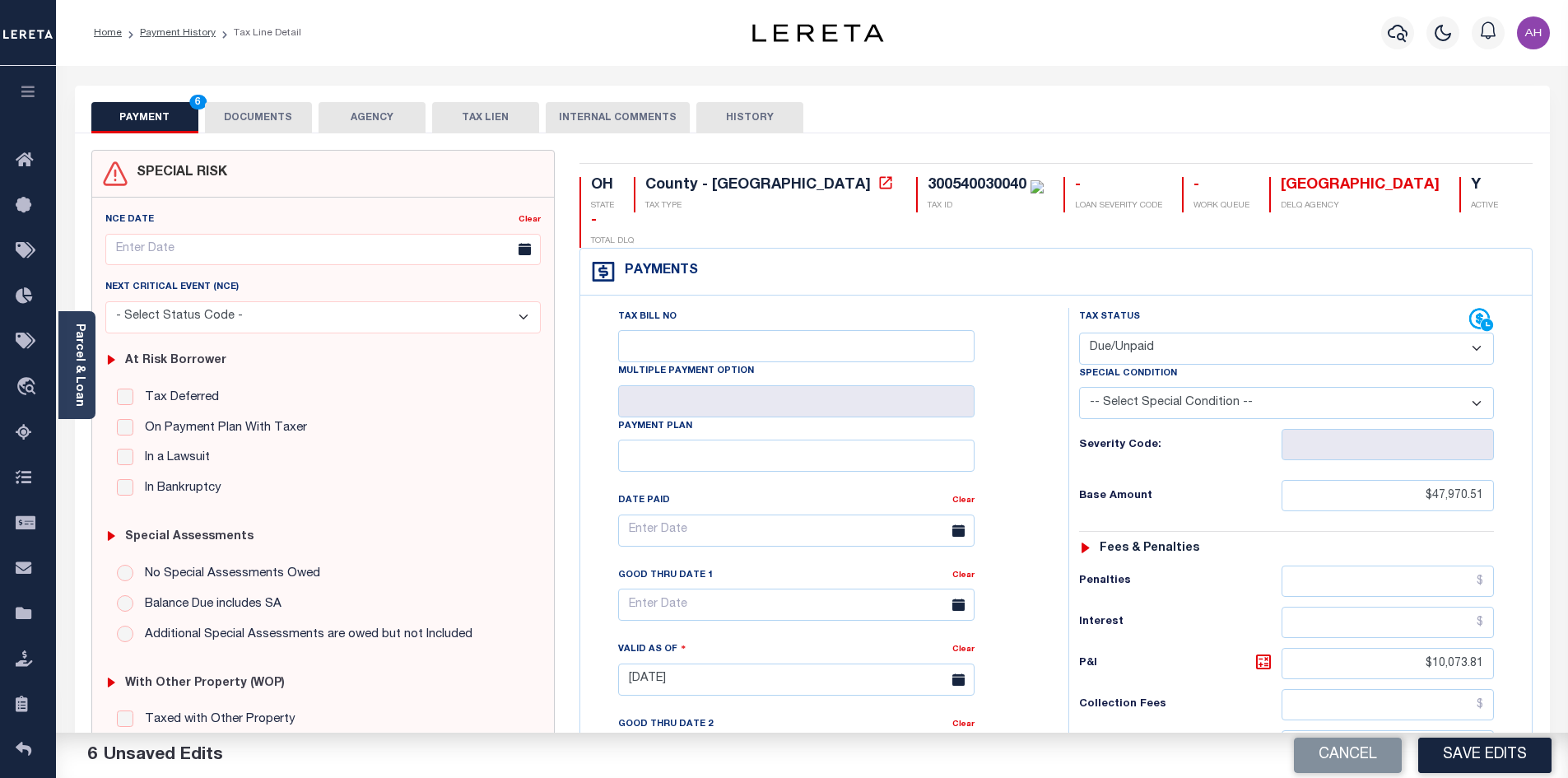
click at [1204, 387] on select "-- Select Special Condition -- 3RD PARTY TAX LIEN AGENCY TAX LIEN (A.K.A Inside…" at bounding box center [1286, 403] width 415 height 32
select select "15"
click at [1079, 387] on select "-- Select Special Condition -- 3RD PARTY TAX LIEN AGENCY TAX LIEN (A.K.A Inside…" at bounding box center [1286, 403] width 415 height 32
click at [266, 128] on button "DOCUMENTS" at bounding box center [258, 117] width 107 height 31
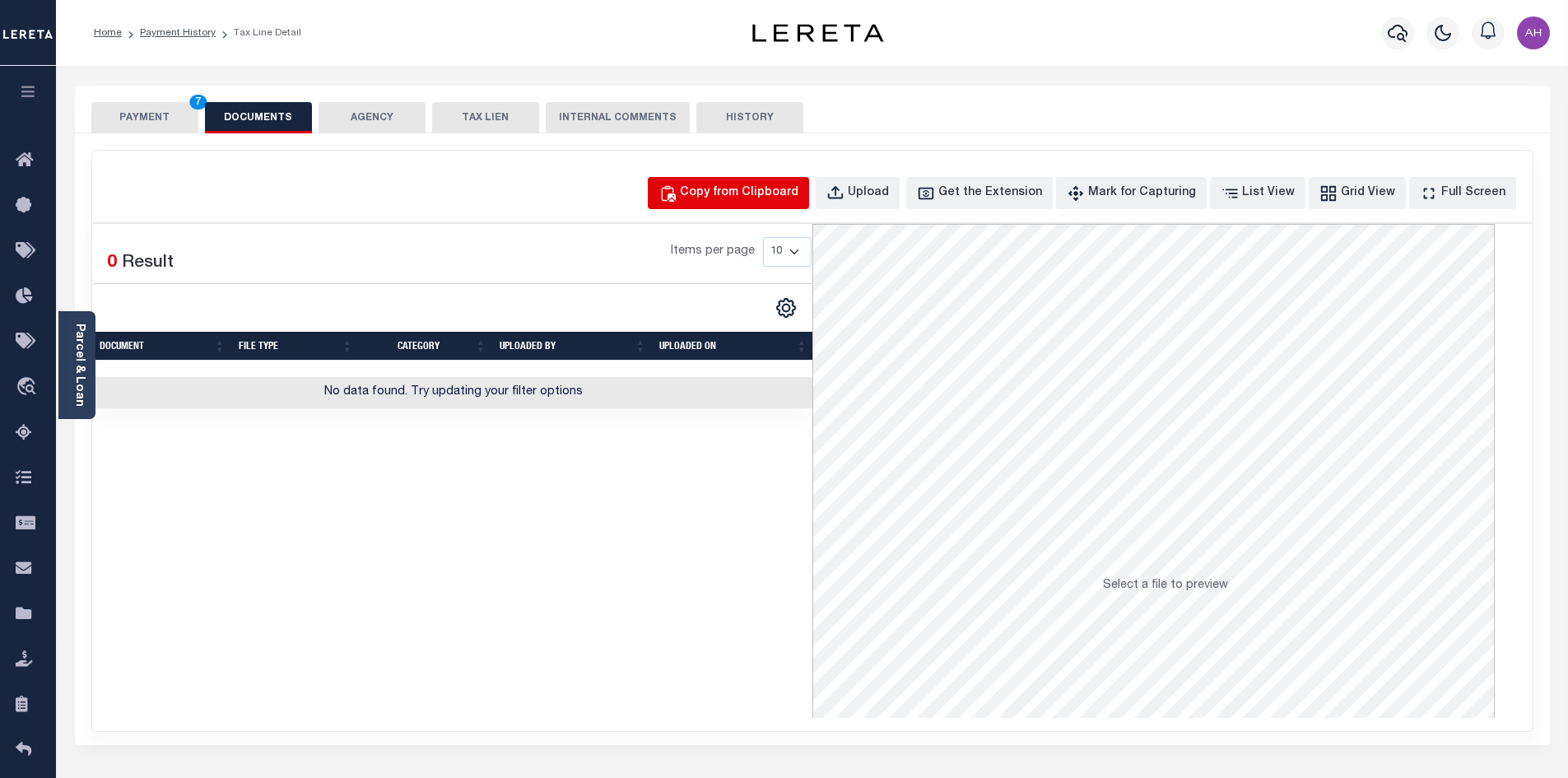
click at [723, 197] on div "Copy from Clipboard" at bounding box center [739, 193] width 118 height 18
select select "POP"
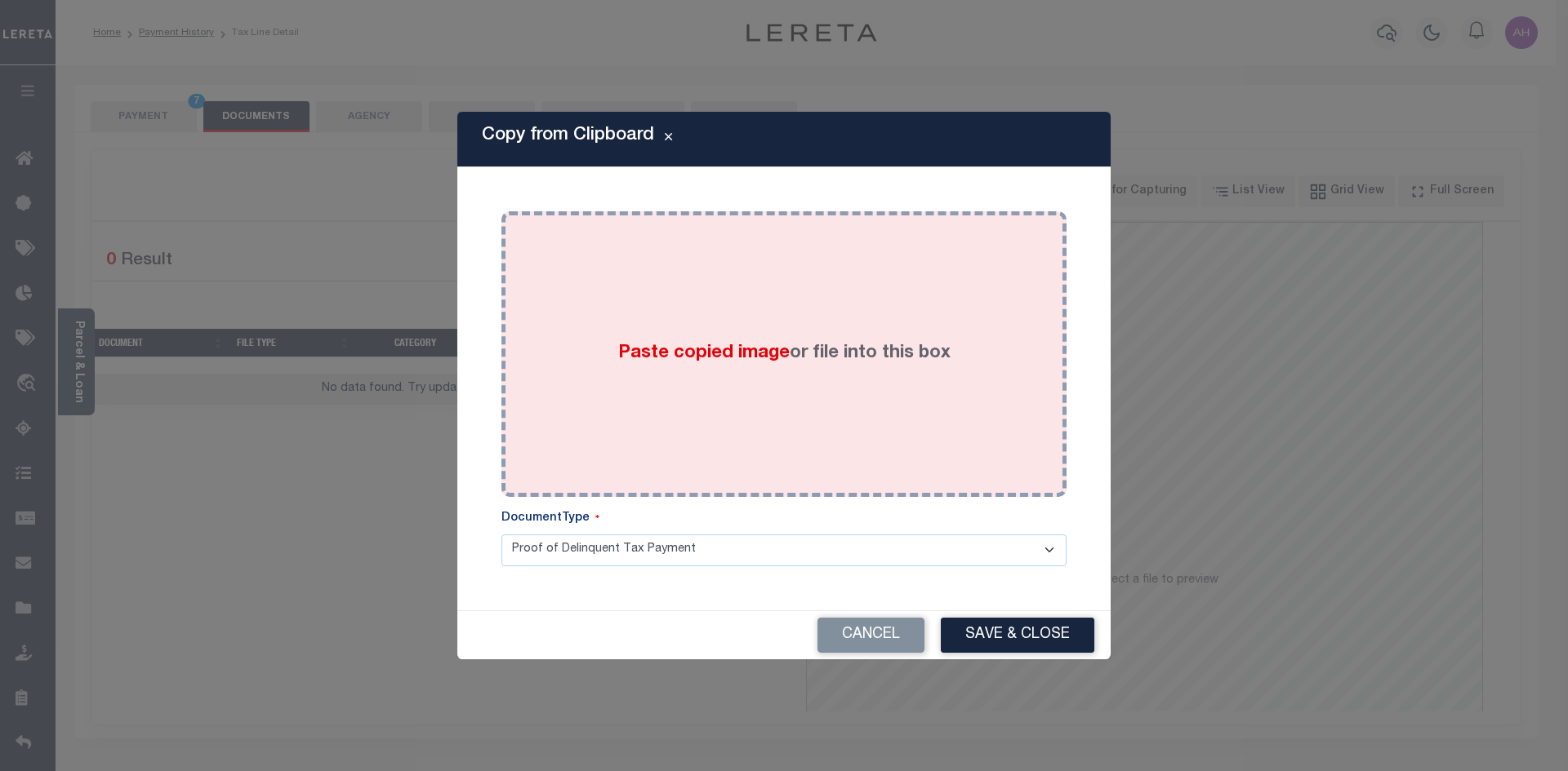
click at [781, 349] on span "Paste copied image" at bounding box center [704, 352] width 172 height 18
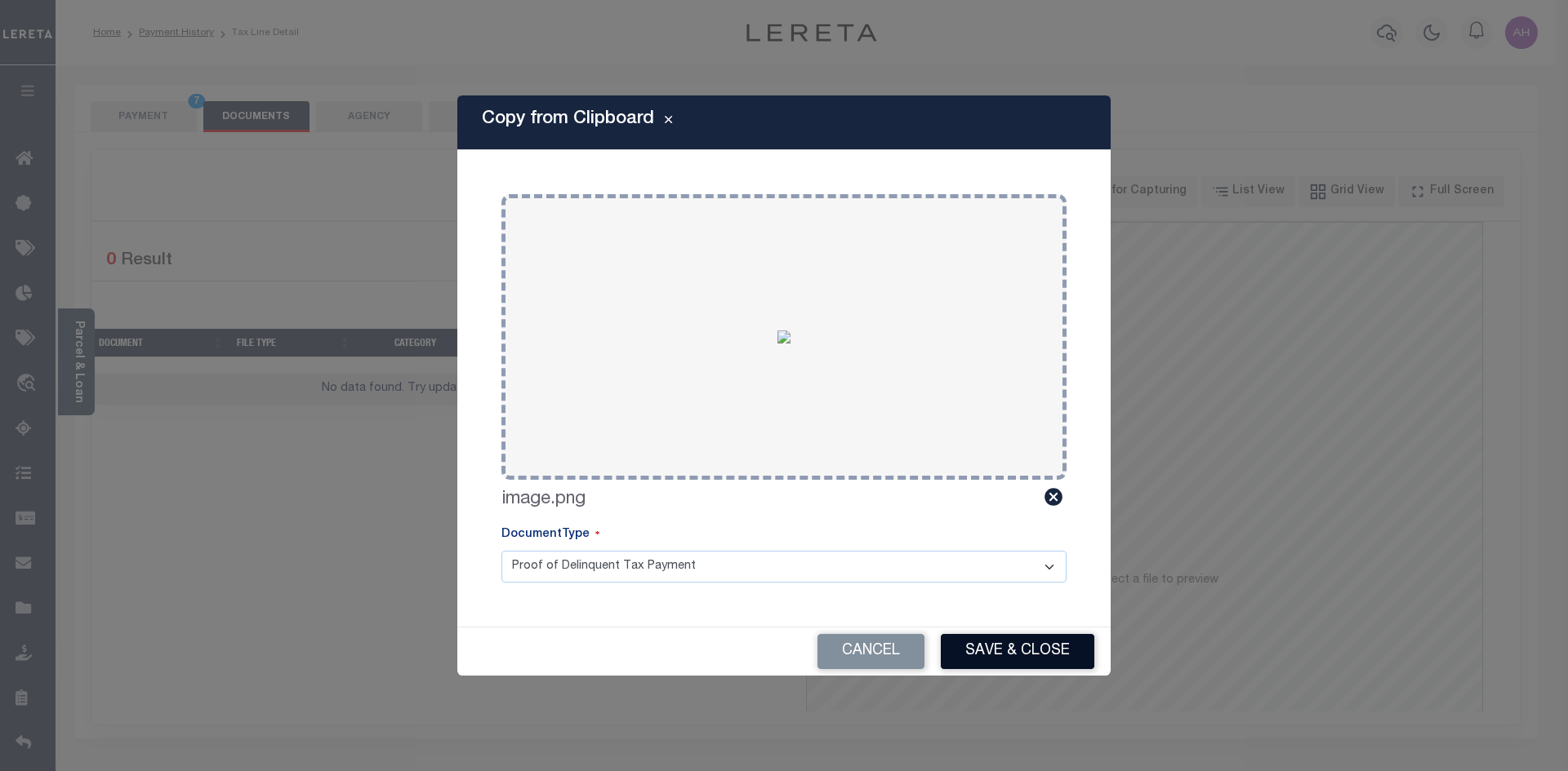
click at [1009, 643] on button "Save & Close" at bounding box center [1017, 651] width 153 height 35
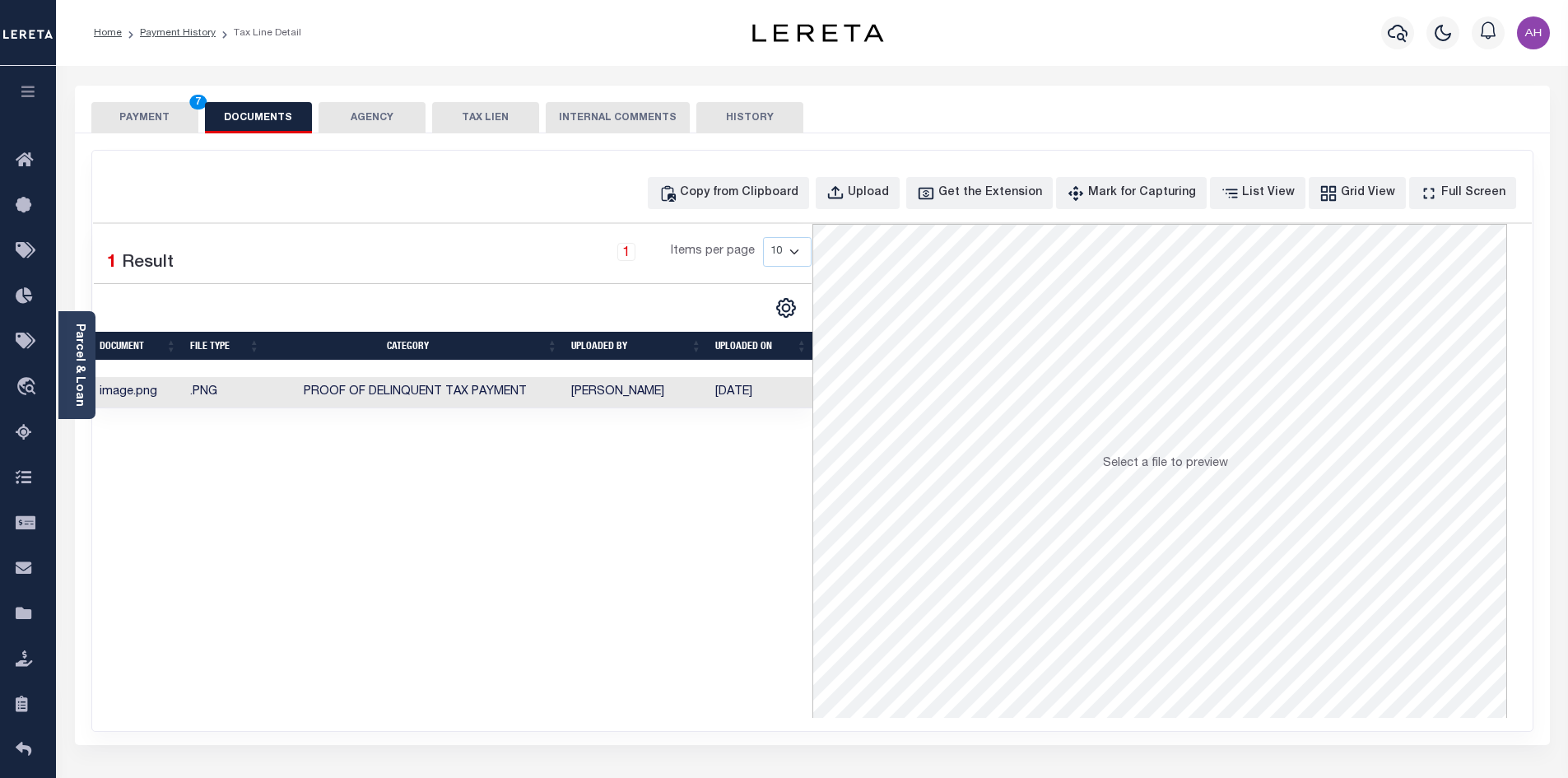
click at [132, 110] on button "PAYMENT 7" at bounding box center [144, 117] width 107 height 31
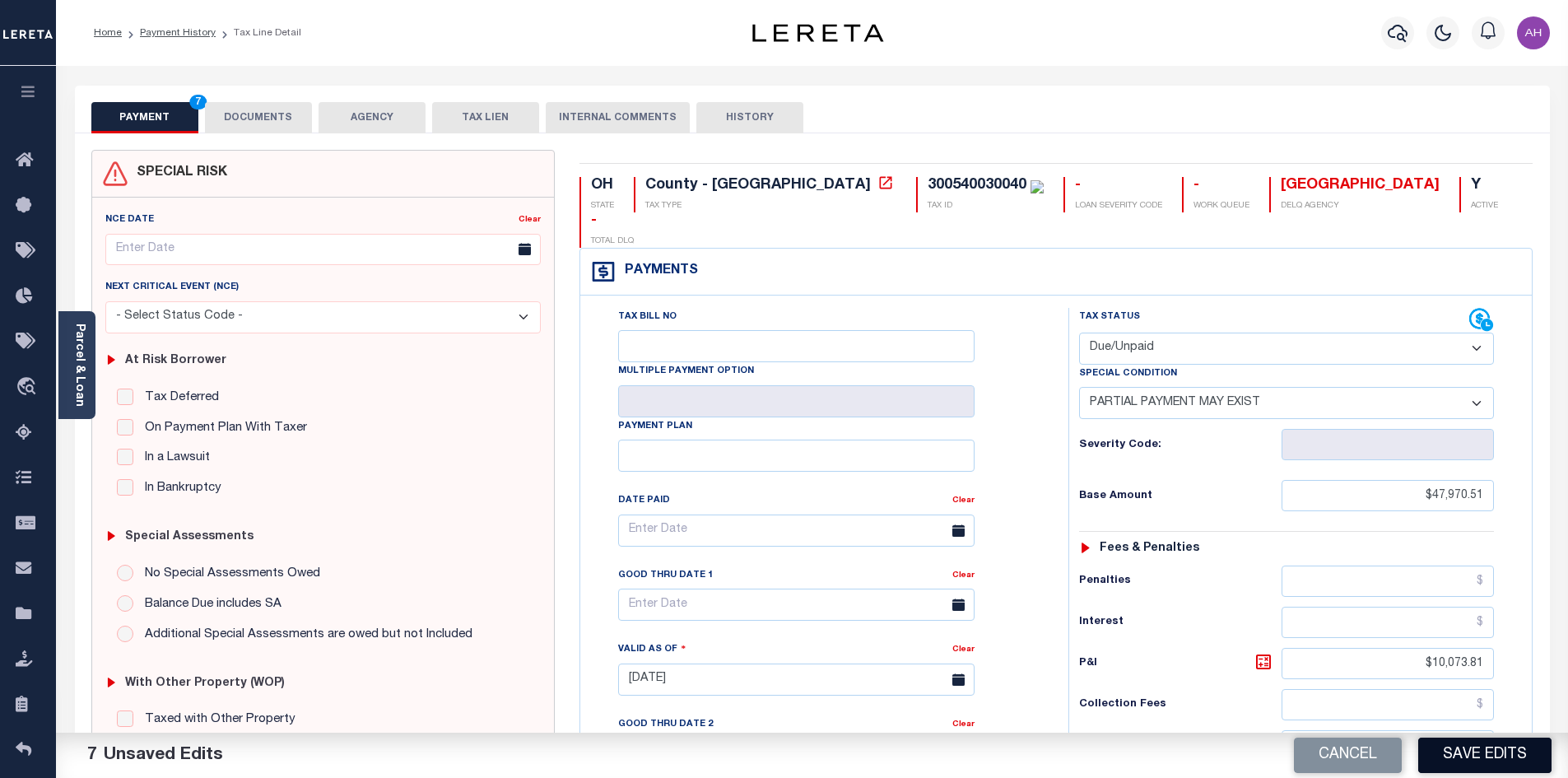
click at [1469, 746] on button "Save Edits" at bounding box center [1485, 755] width 133 height 35
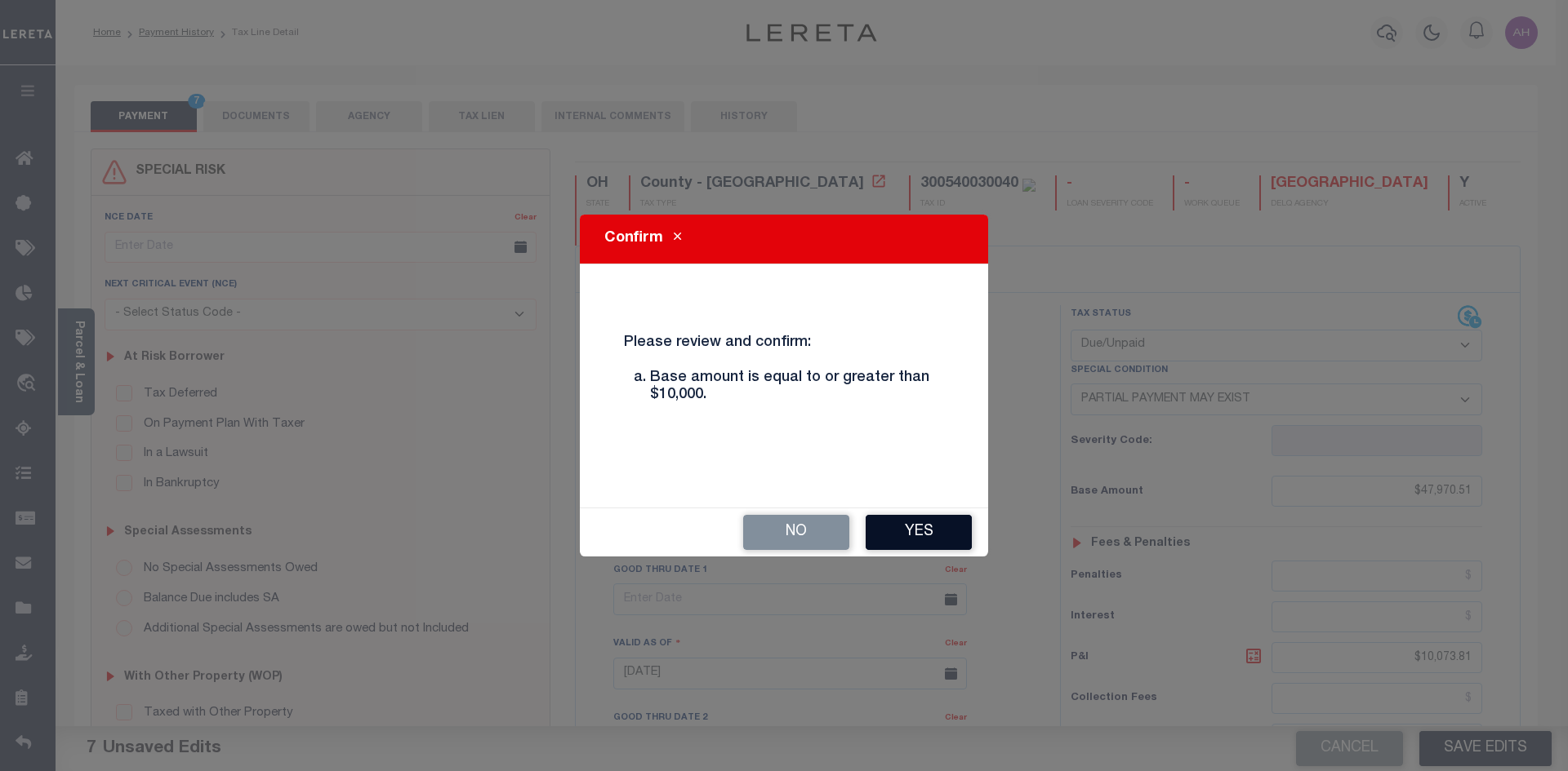
click at [918, 527] on button "Yes" at bounding box center [918, 532] width 106 height 35
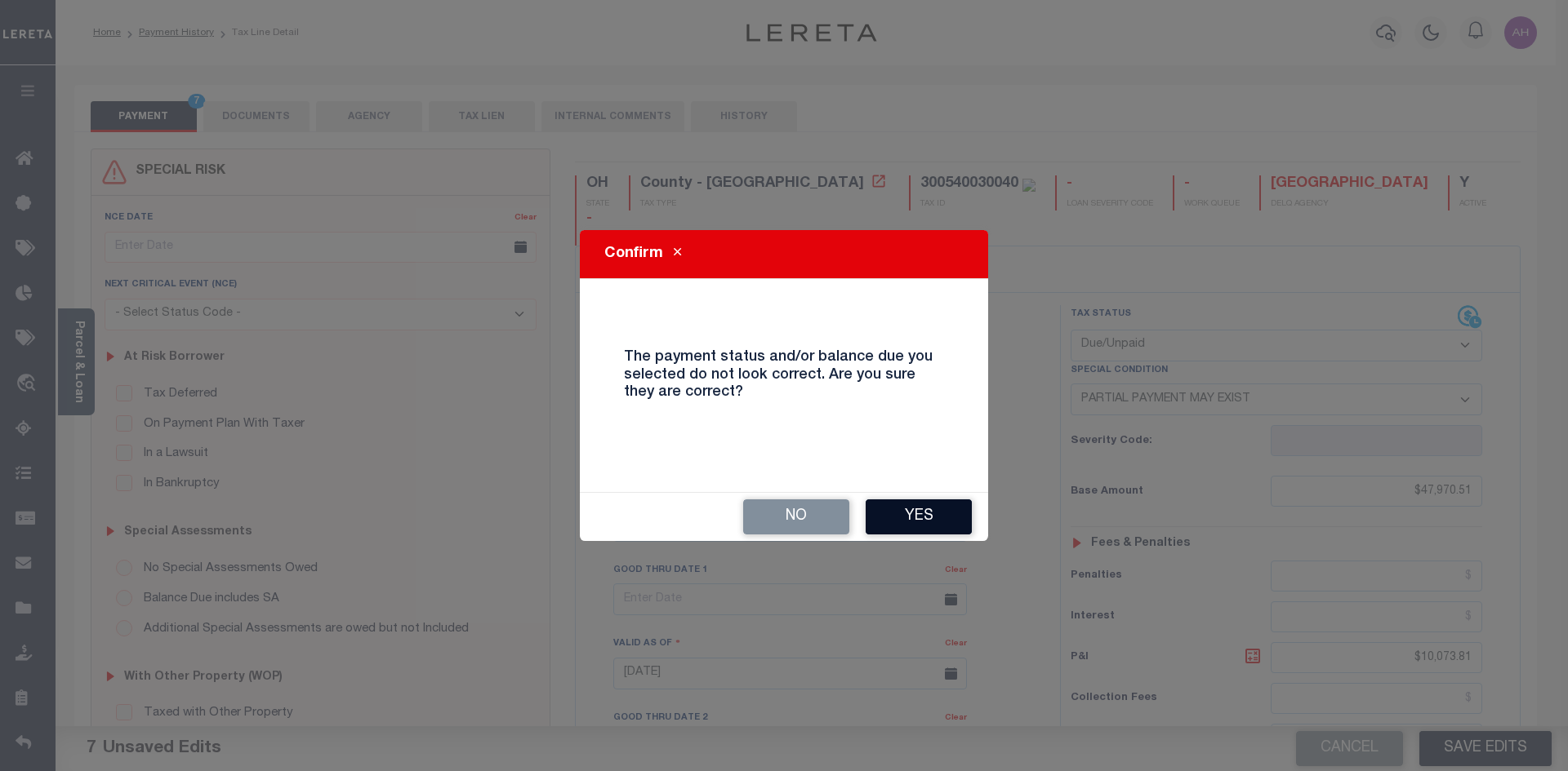
click at [917, 527] on button "Yes" at bounding box center [918, 517] width 106 height 35
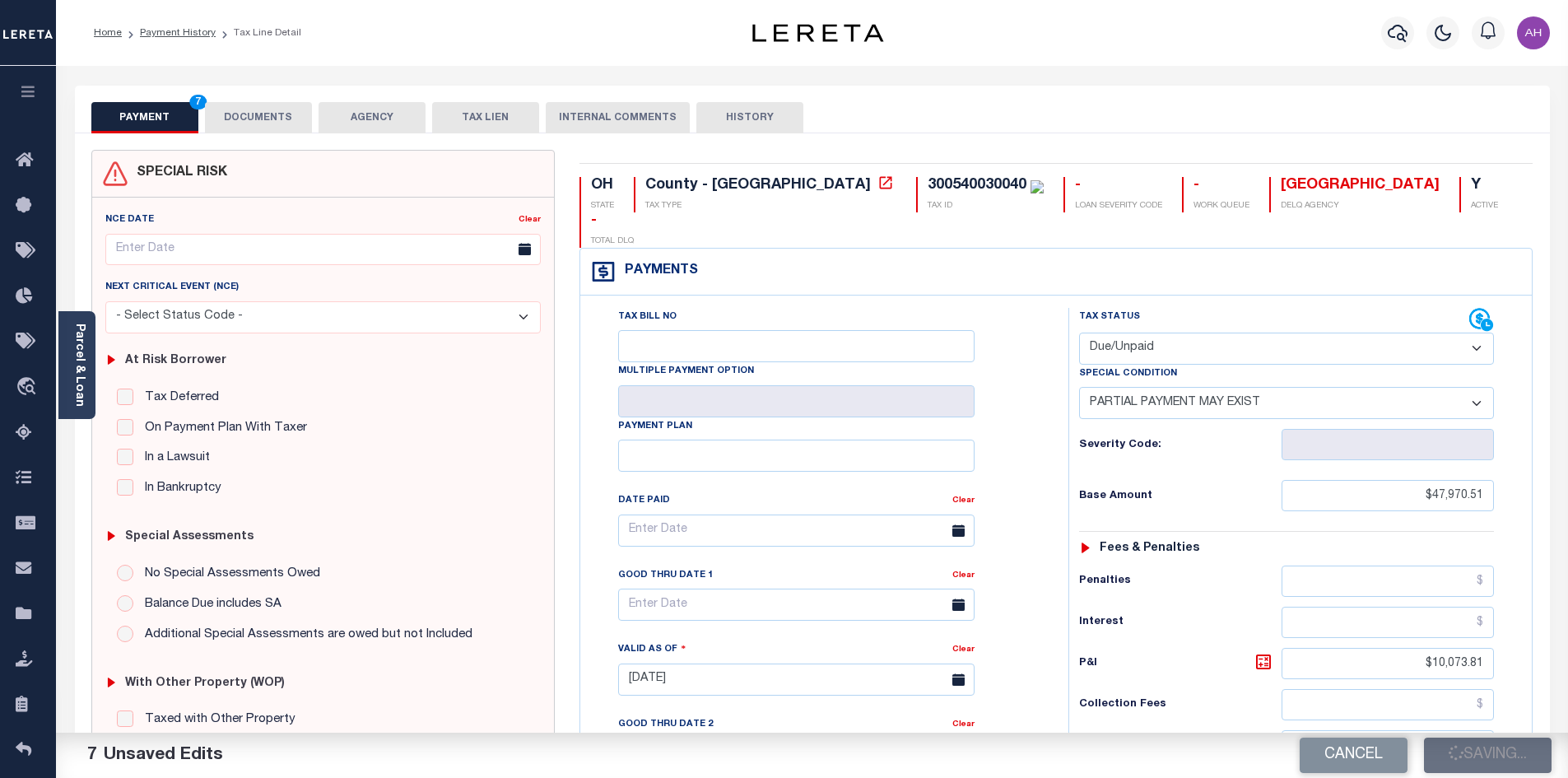
click at [1238, 250] on div "Payments Warning! Search Status is not "Completed", amounts can not be keyed." at bounding box center [1055, 272] width 952 height 47
click at [1099, 111] on div "PAYMENT 7 DOCUMENTS AGENCY DELINQUENT PAYEE TAX LIEN HISTORY" at bounding box center [812, 117] width 1442 height 30
checkbox input "false"
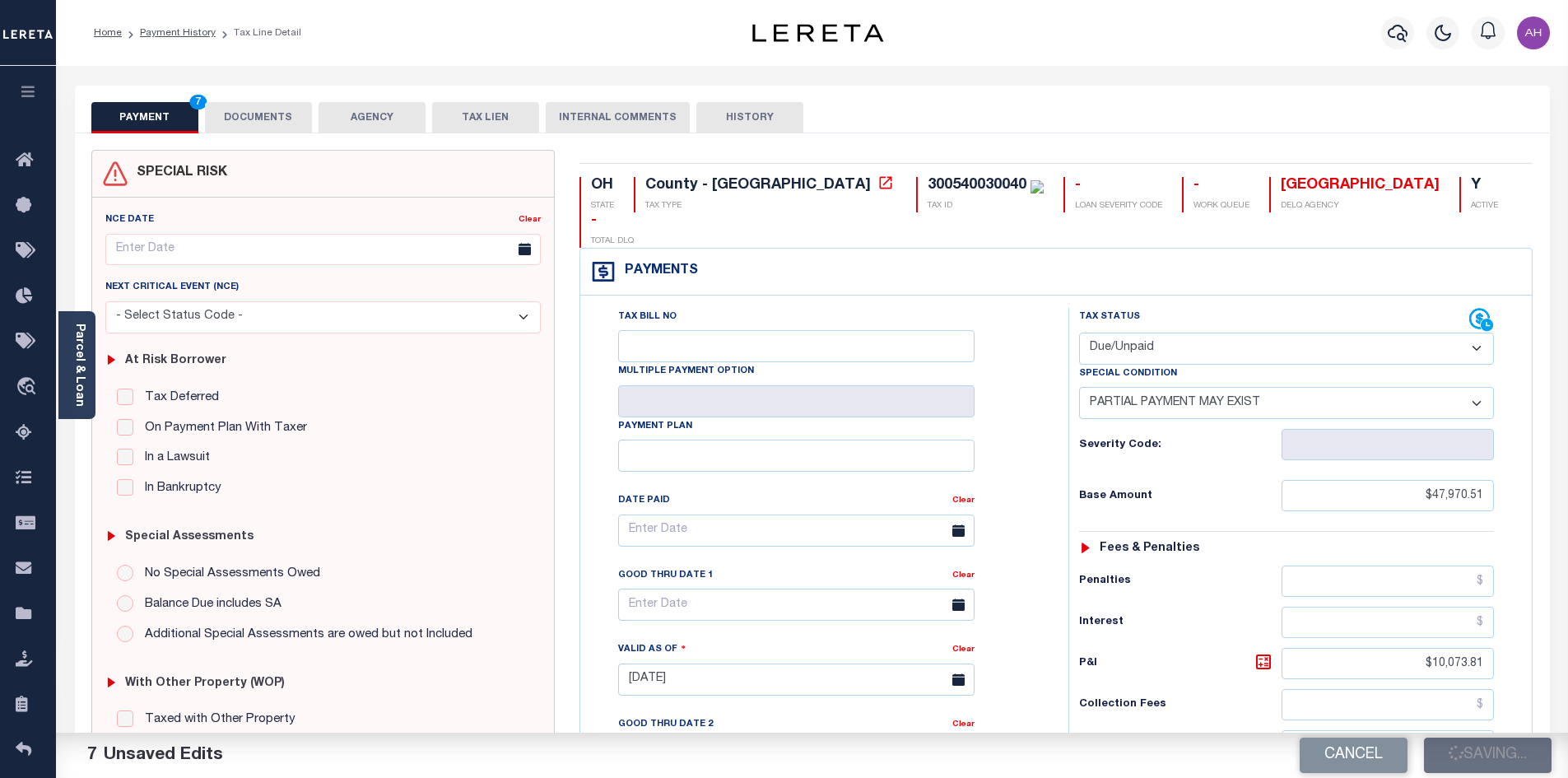
checkbox input "false"
type input "$47,970.51"
type input "$10,073.81"
type input "$7,232.12"
type input "$51,107.04"
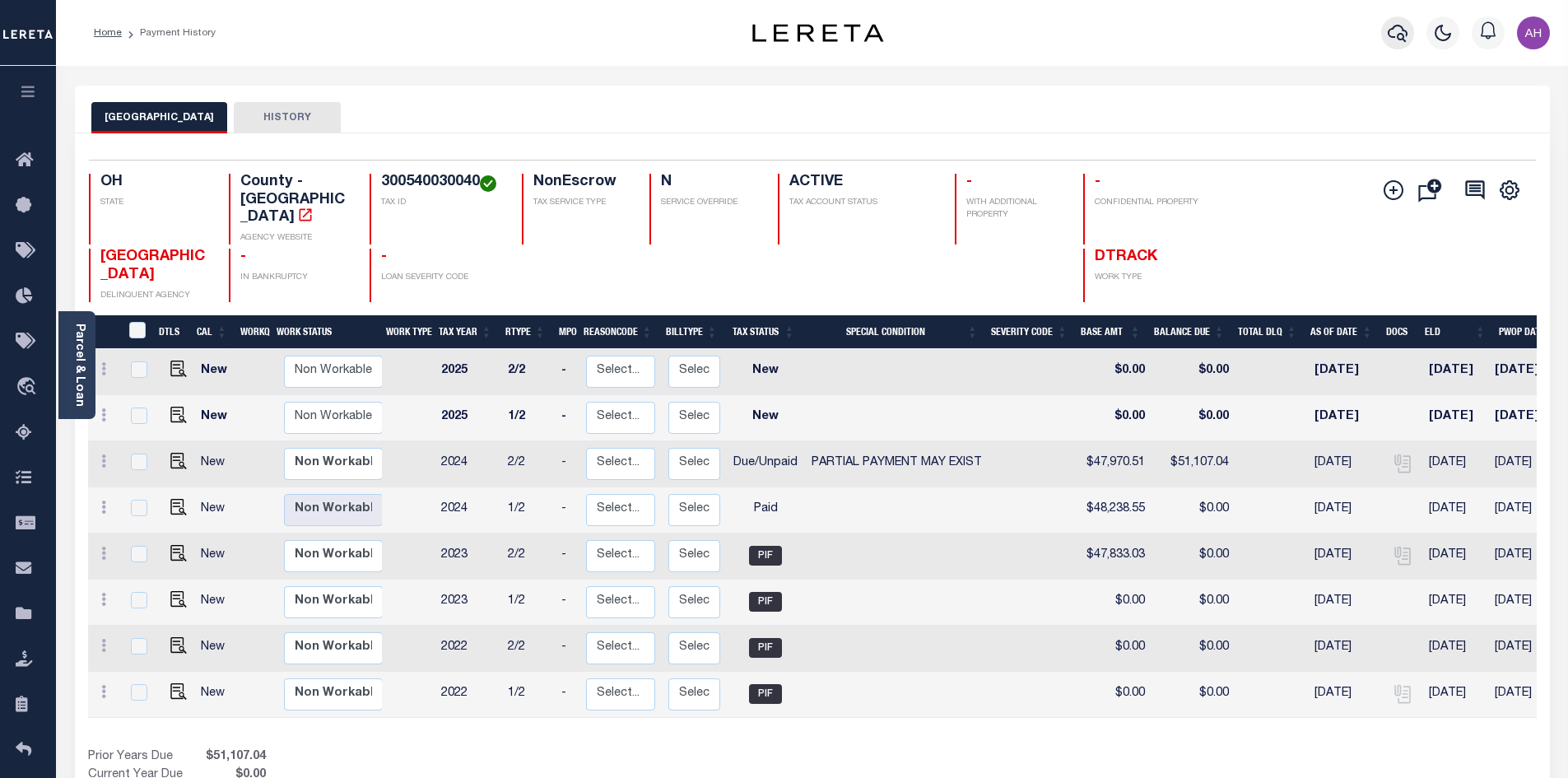
click at [1406, 31] on icon "button" at bounding box center [1397, 32] width 19 height 19
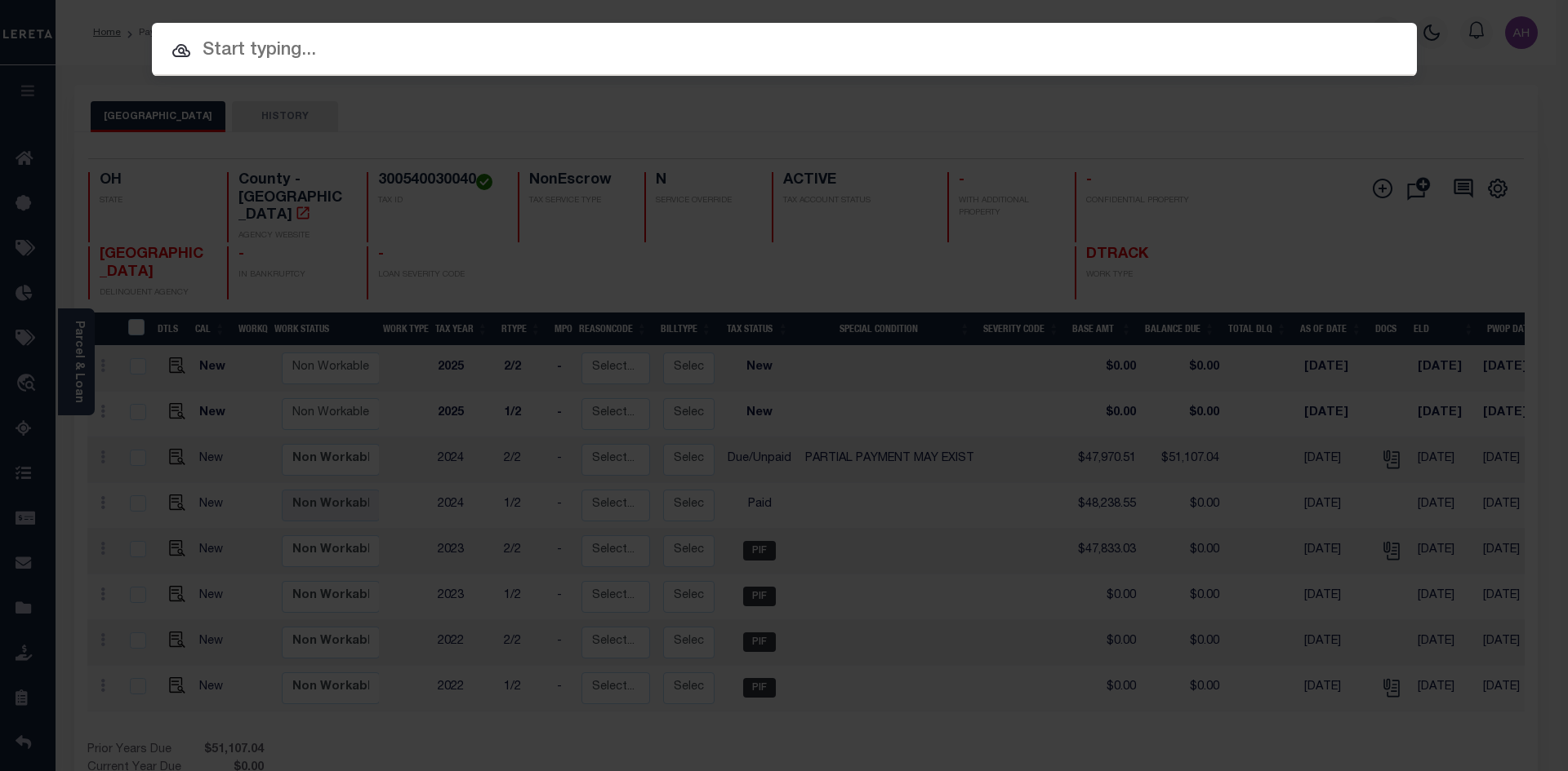
paste input "10029"
type input "10029"
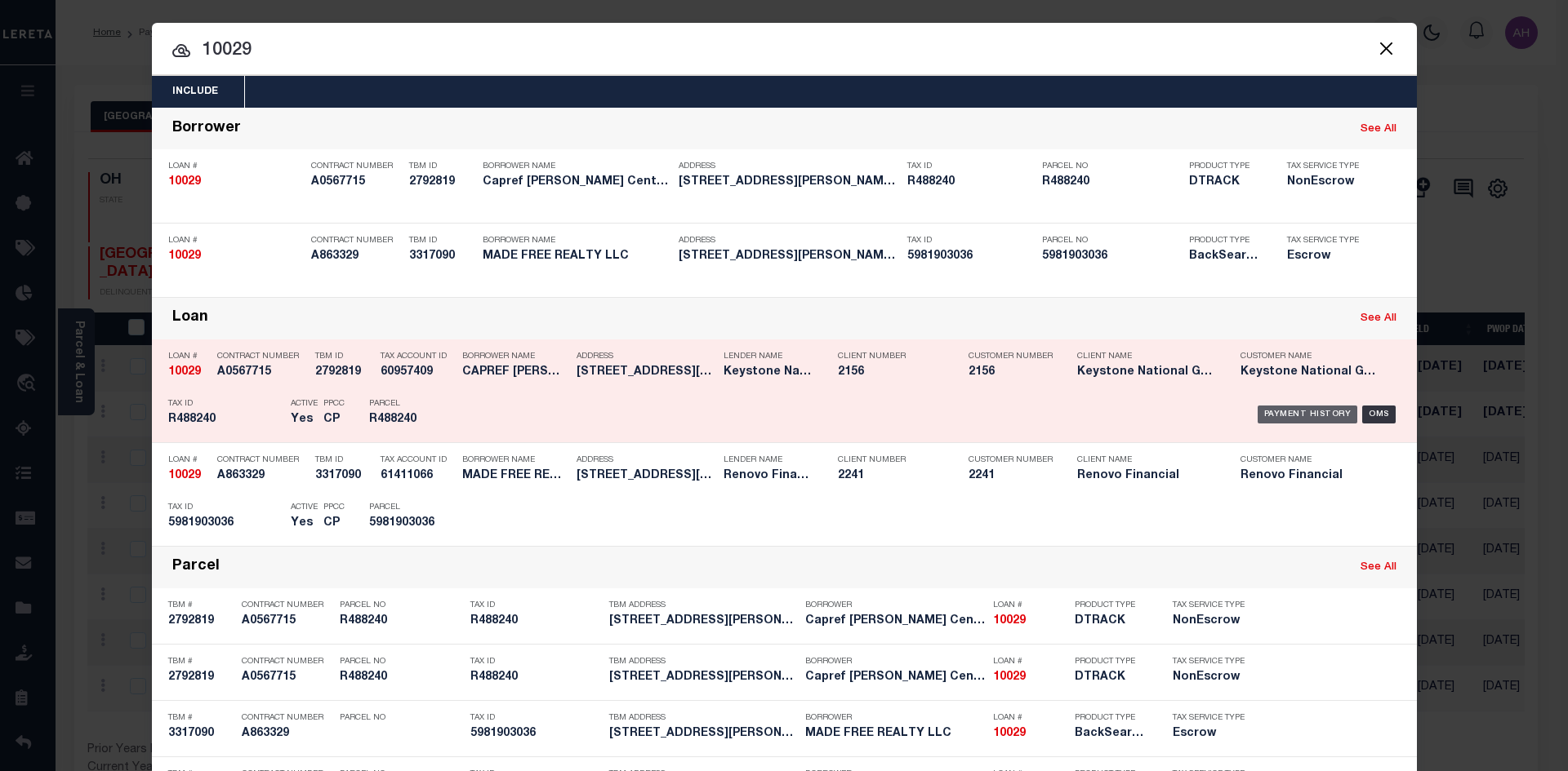
click at [1302, 417] on div "Payment History" at bounding box center [1308, 414] width 101 height 18
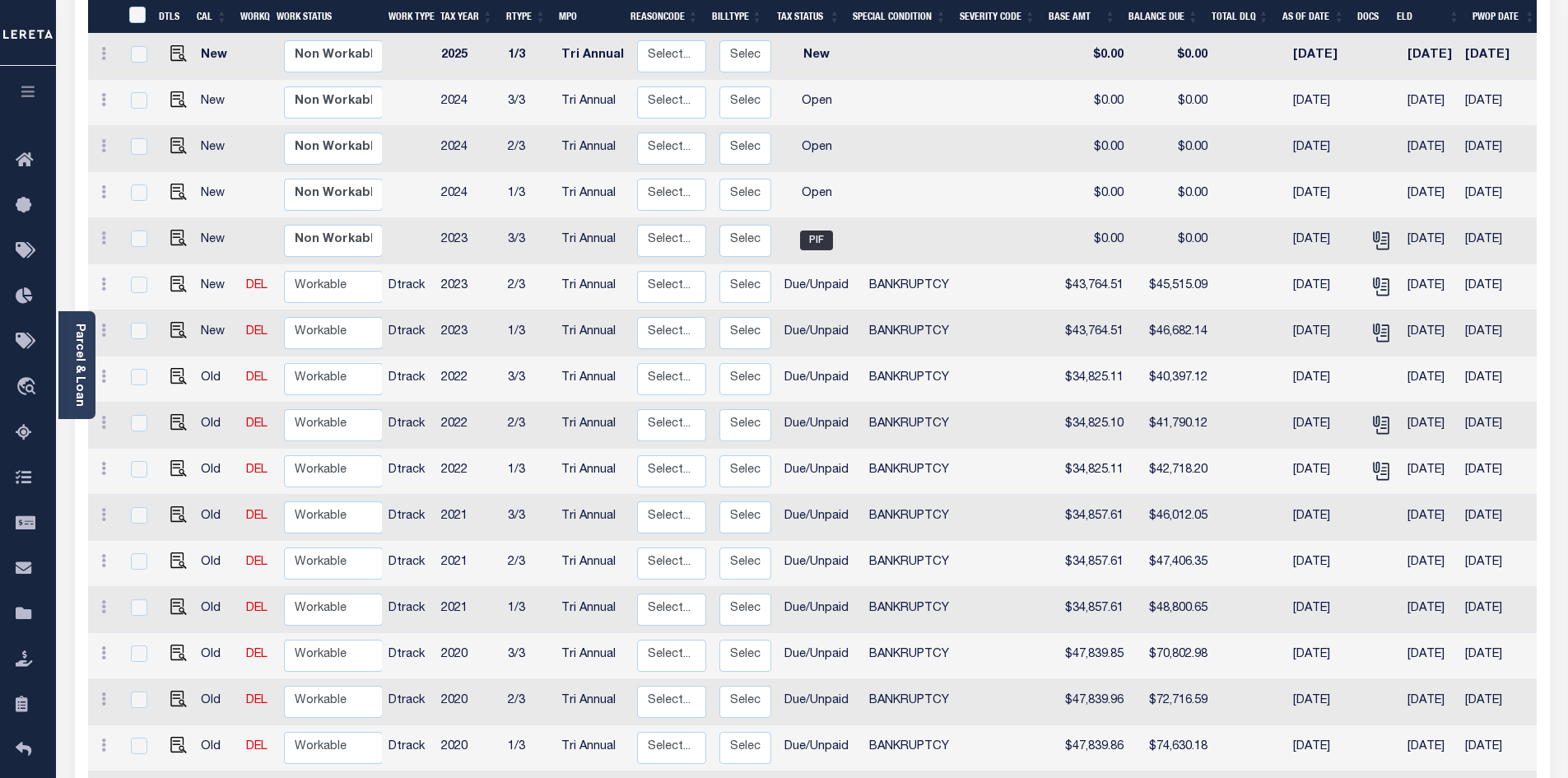
scroll to position [411, 0]
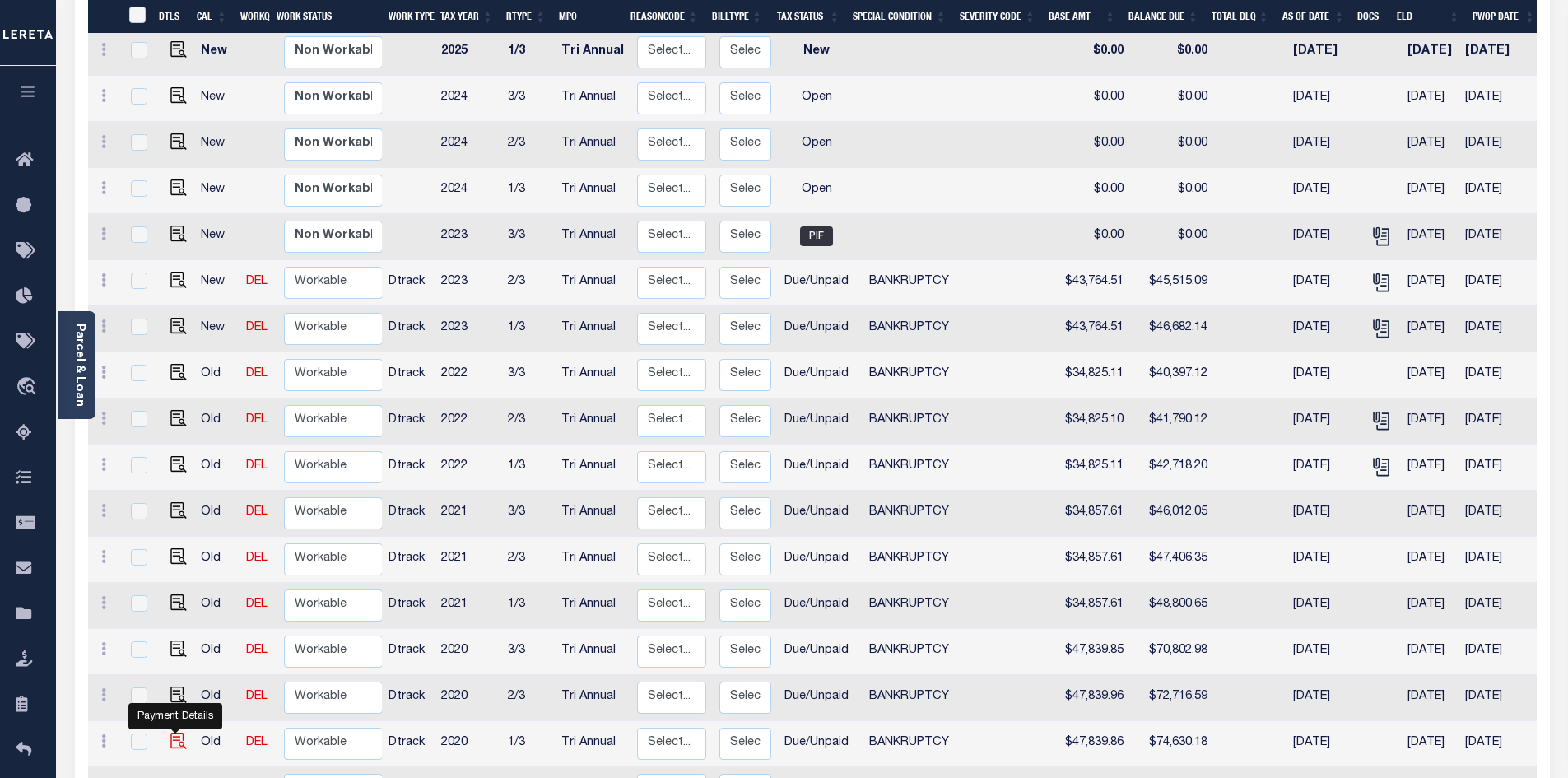
click at [179, 733] on img "" at bounding box center [178, 741] width 16 height 16
checkbox input "true"
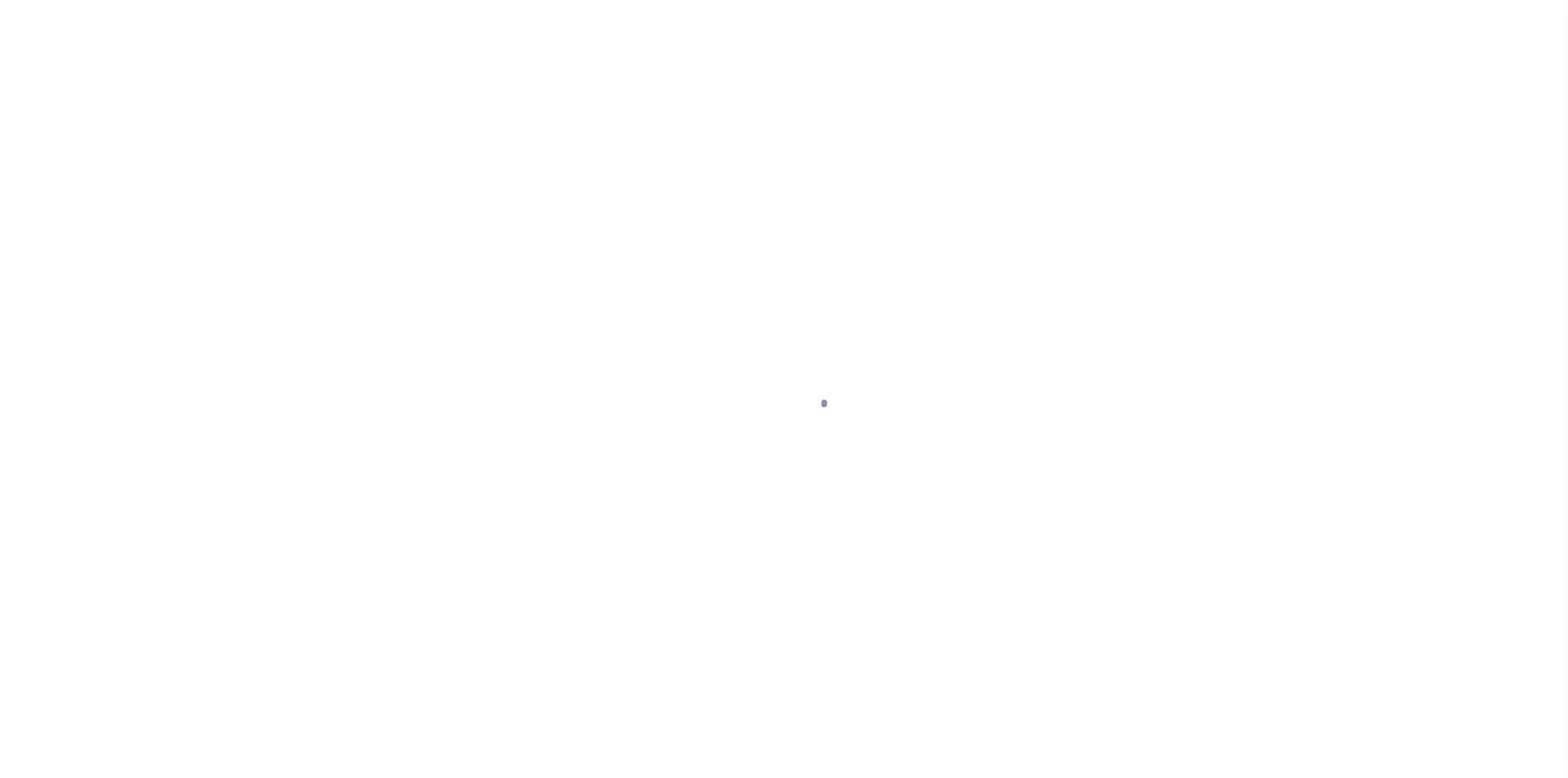
select select "DUE"
select select "22"
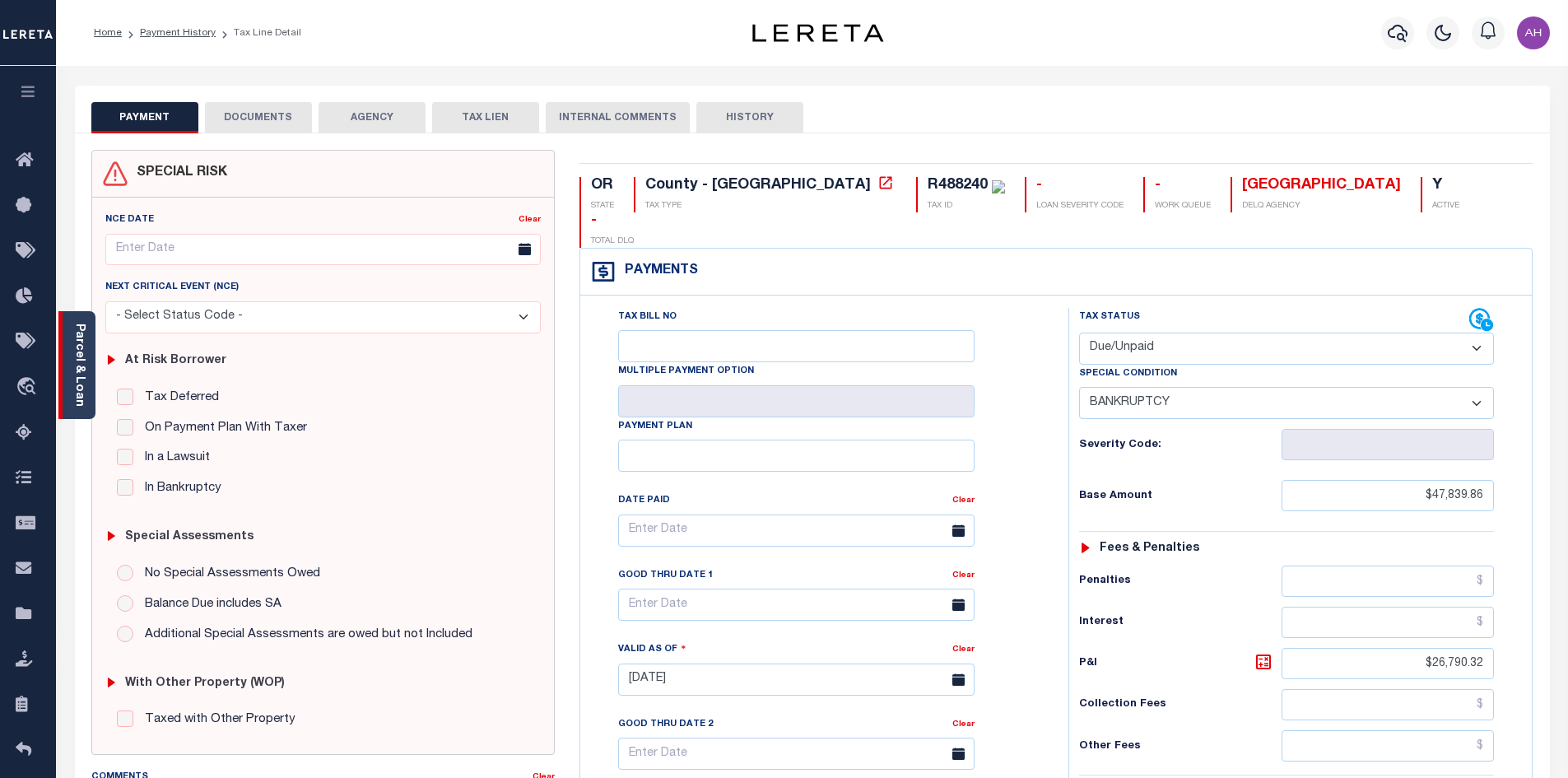
click at [86, 345] on div "Parcel & Loan" at bounding box center [77, 365] width 37 height 108
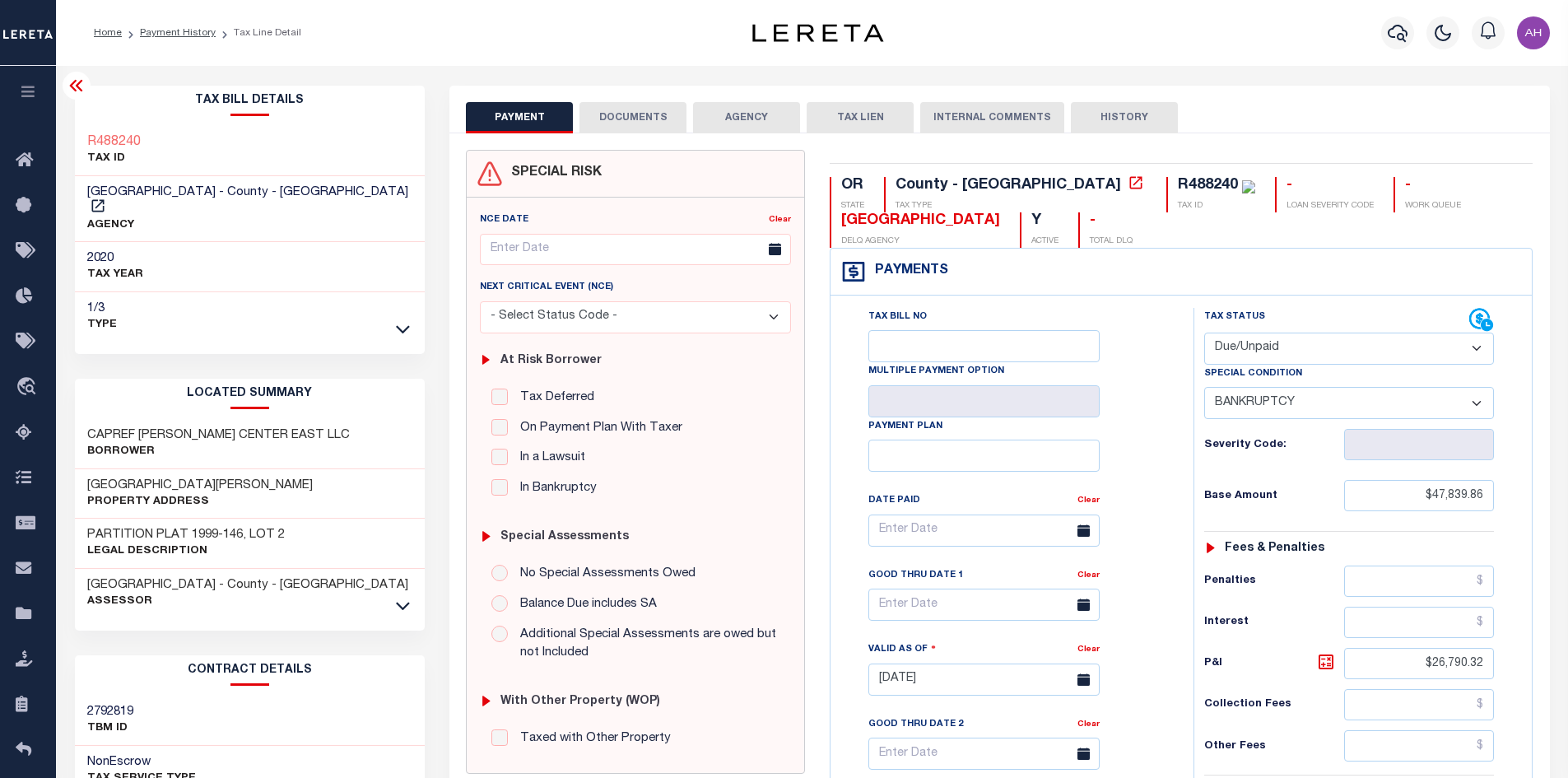
drag, startPoint x: 189, startPoint y: 40, endPoint x: 198, endPoint y: 46, distance: 10.8
click at [191, 40] on li "Payment History" at bounding box center [168, 33] width 94 height 15
click at [191, 32] on link "Payment History" at bounding box center [178, 33] width 76 height 10
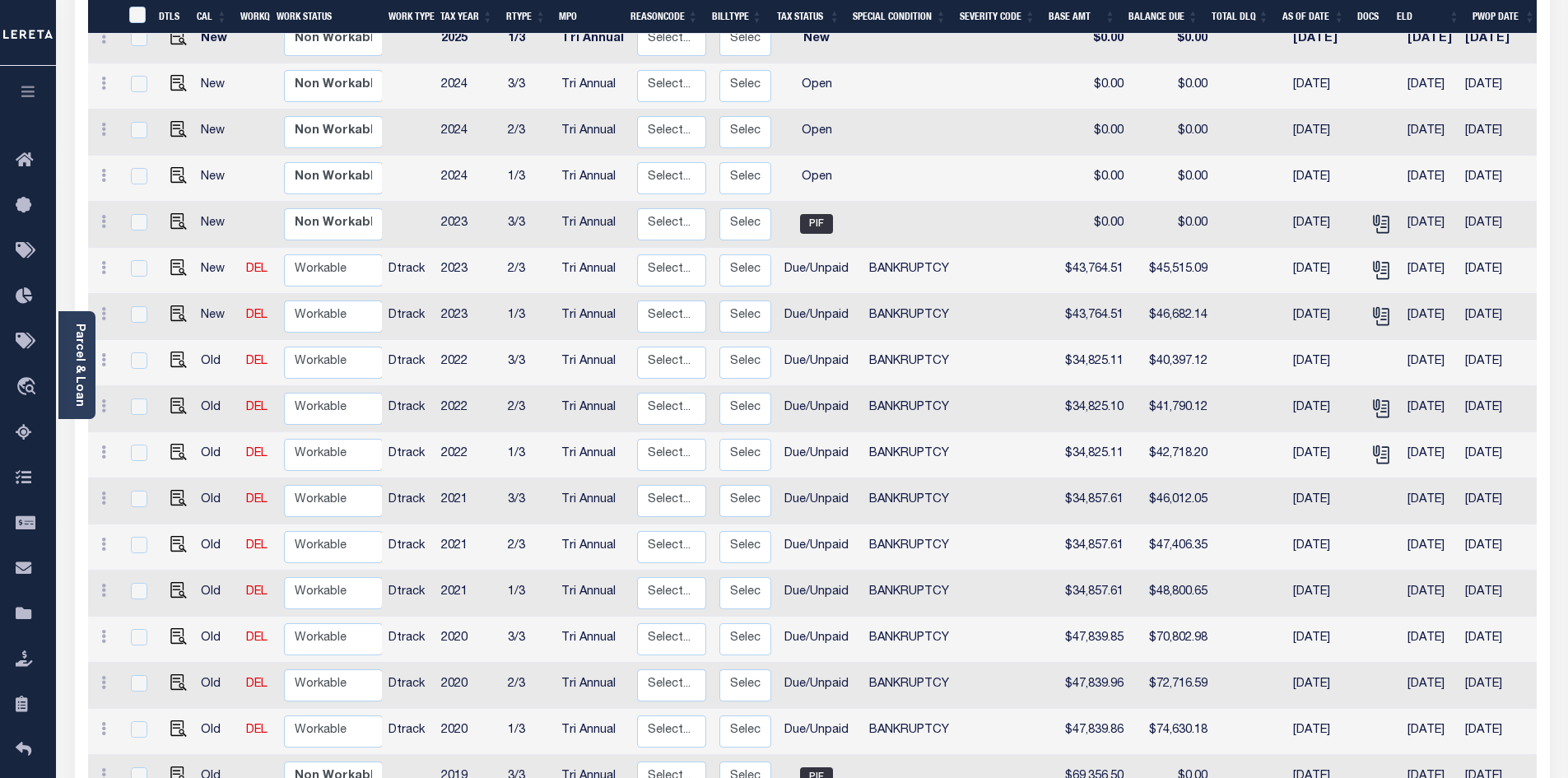
scroll to position [494, 0]
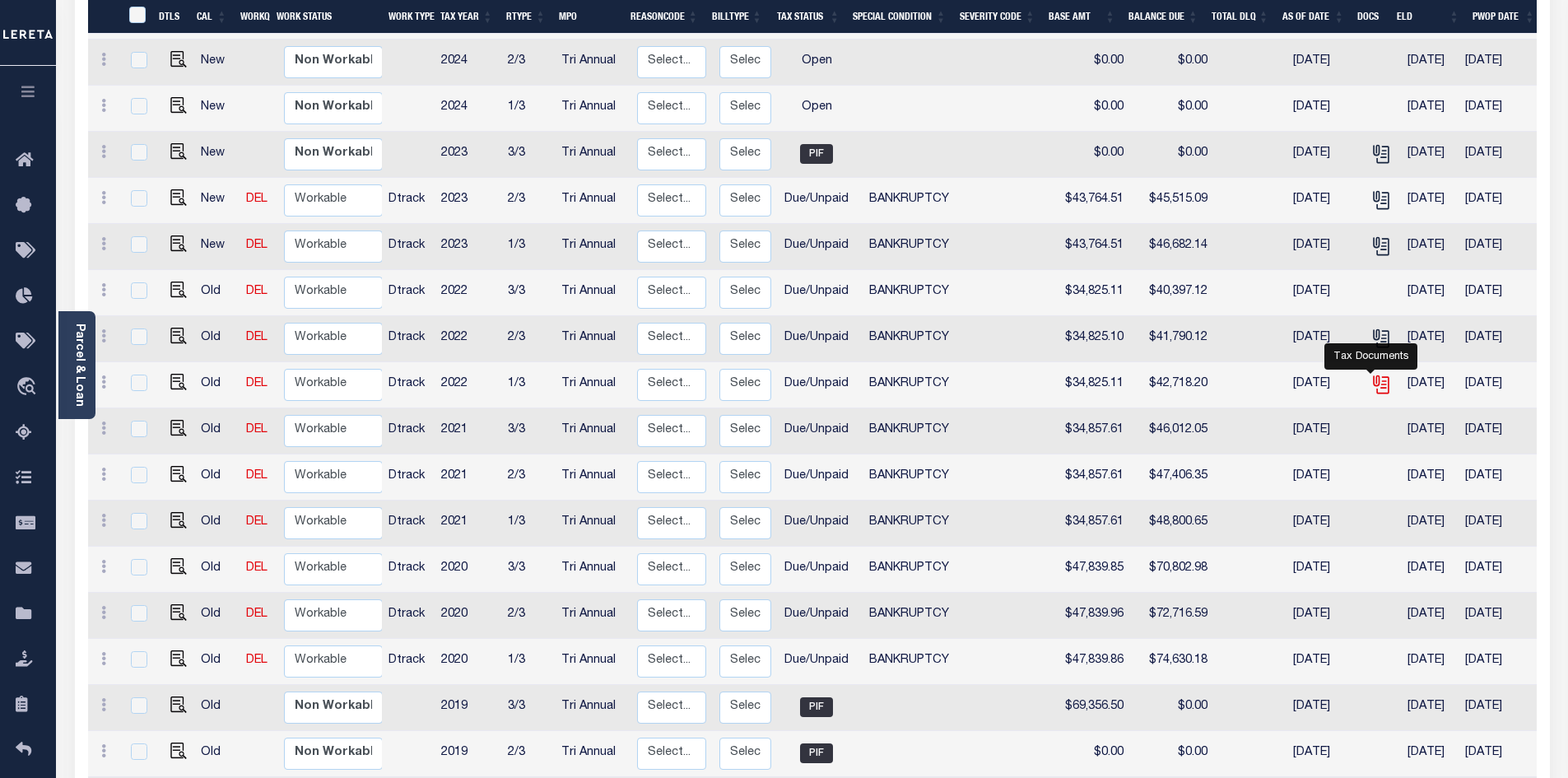
click at [1375, 376] on icon "" at bounding box center [1381, 383] width 14 height 14
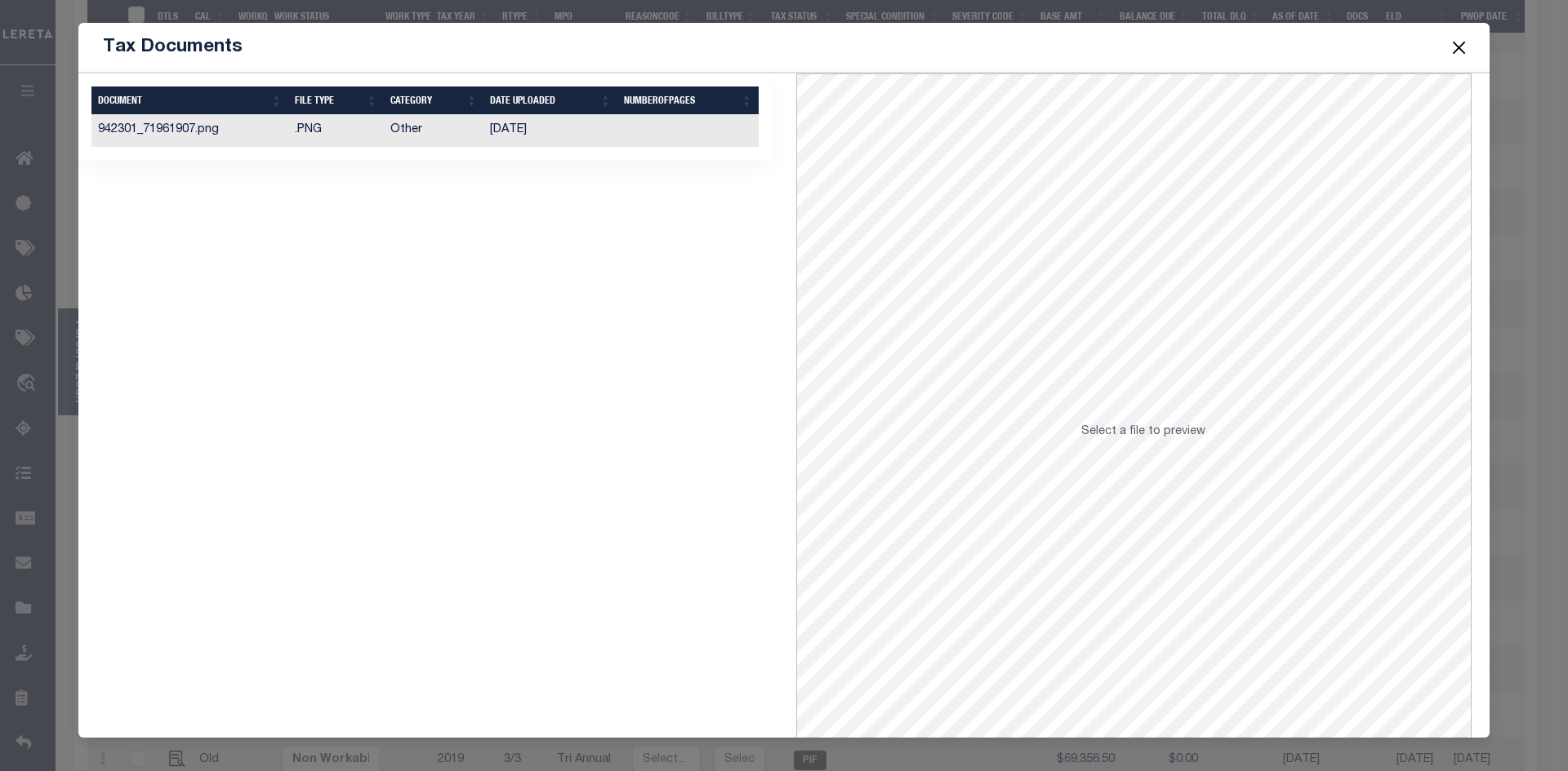
click at [552, 136] on td "01/03/2023" at bounding box center [550, 131] width 134 height 32
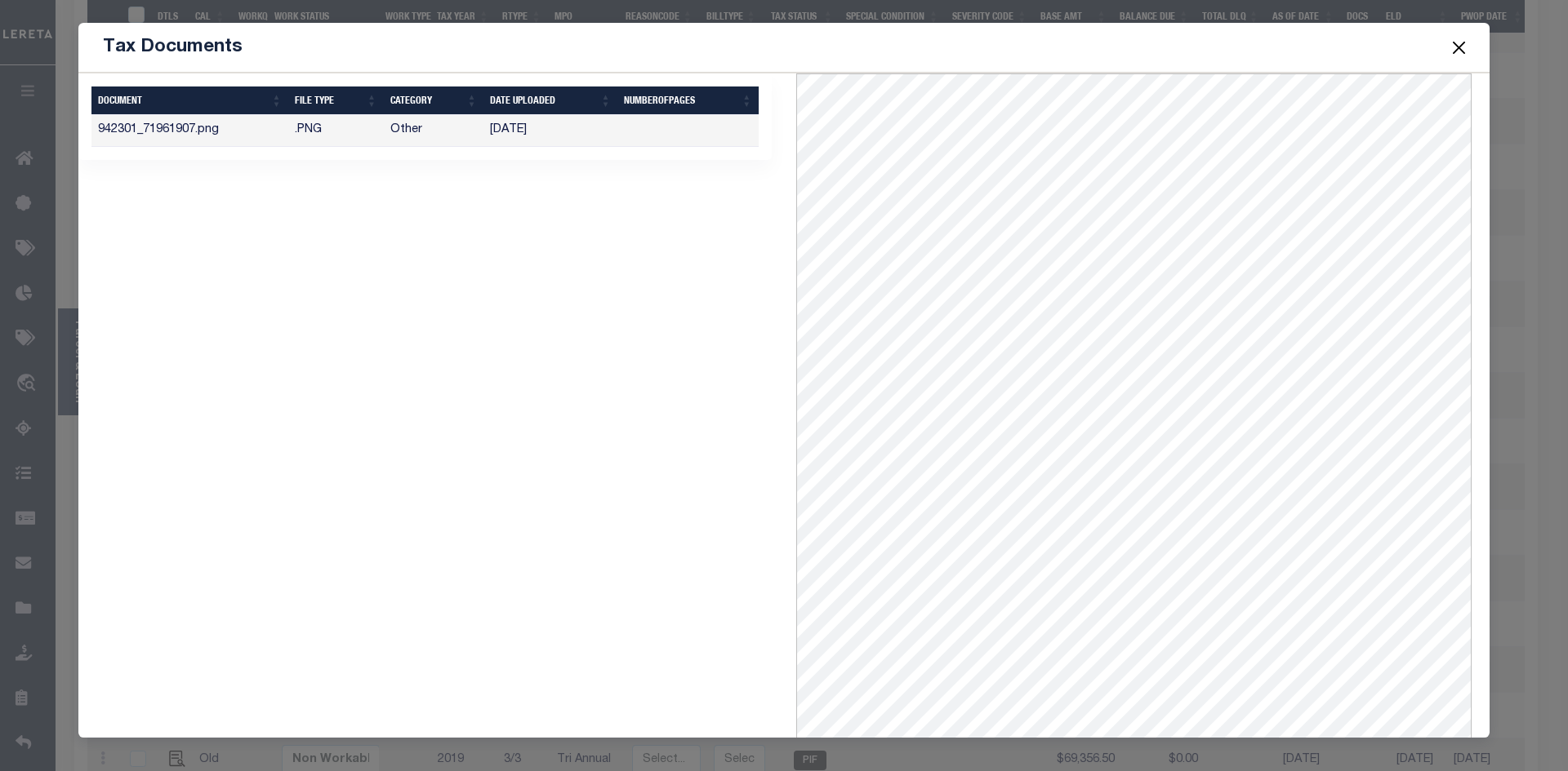
click at [1462, 49] on button "Close" at bounding box center [1458, 47] width 21 height 21
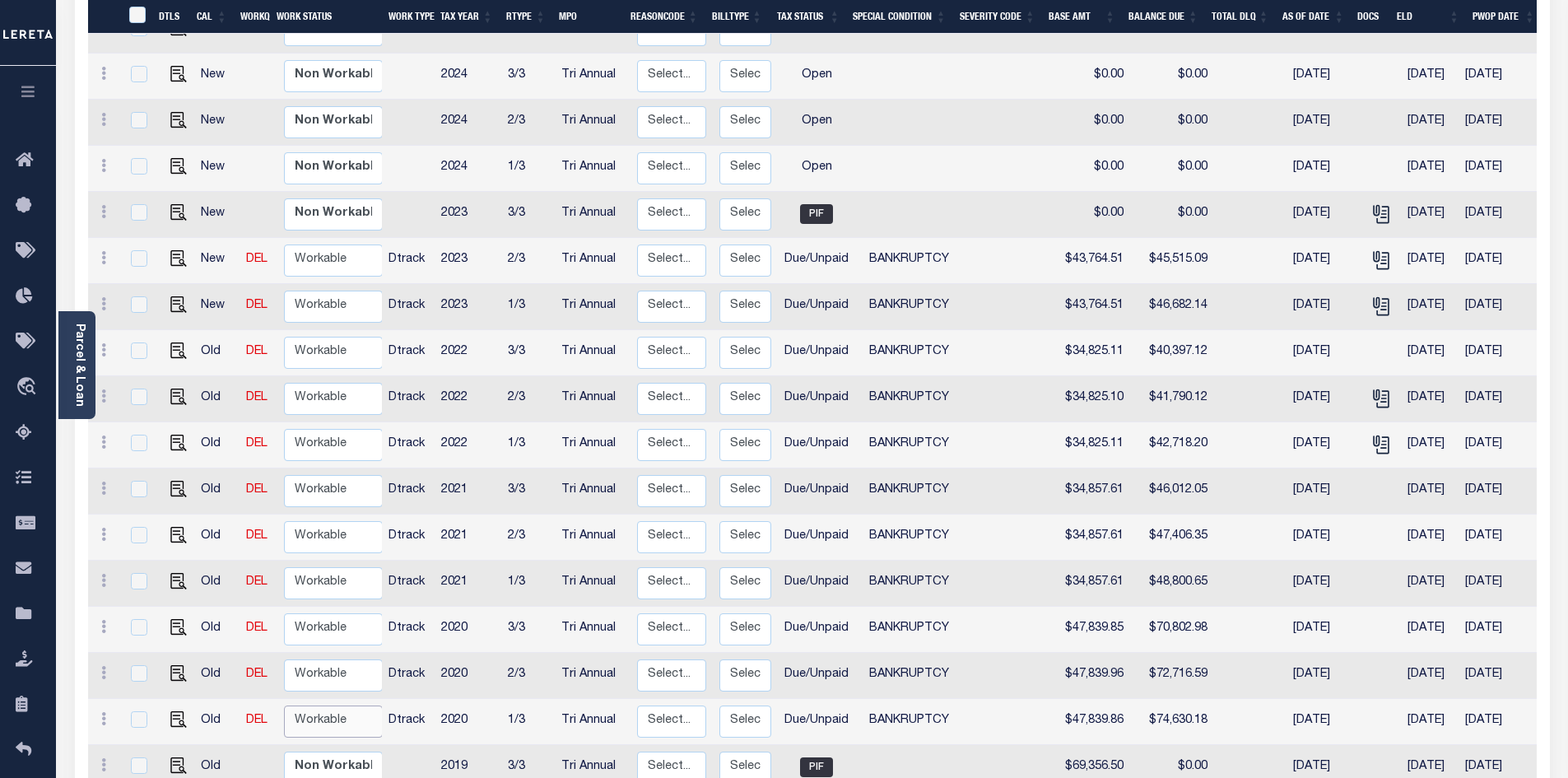
drag, startPoint x: 303, startPoint y: 700, endPoint x: 328, endPoint y: 710, distance: 26.9
click at [303, 705] on select "Non Workable Workable" at bounding box center [333, 721] width 99 height 32
checkbox input "true"
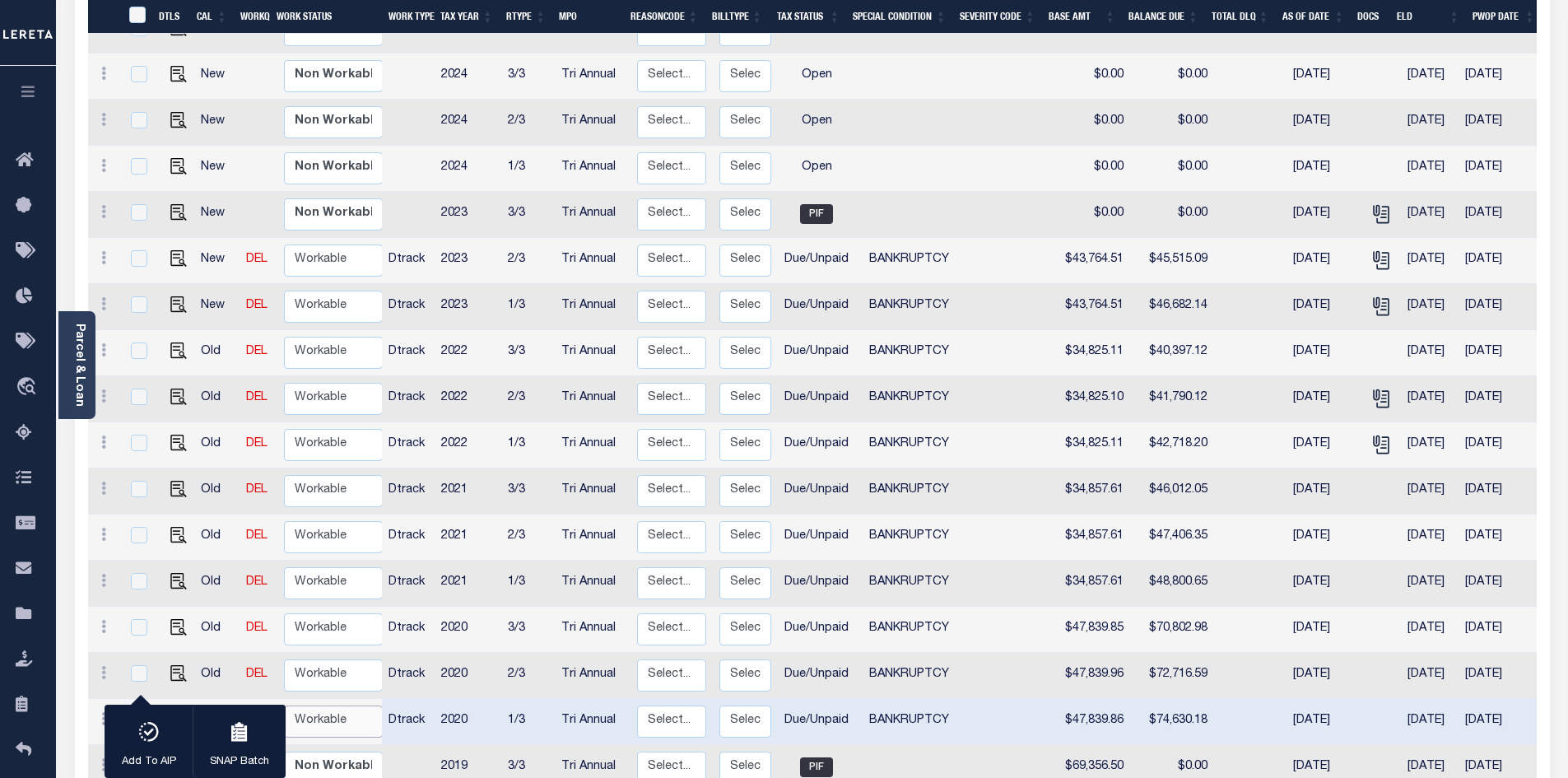
select select "true"
click at [284, 705] on select "Non Workable Workable" at bounding box center [333, 721] width 99 height 32
checkbox input "false"
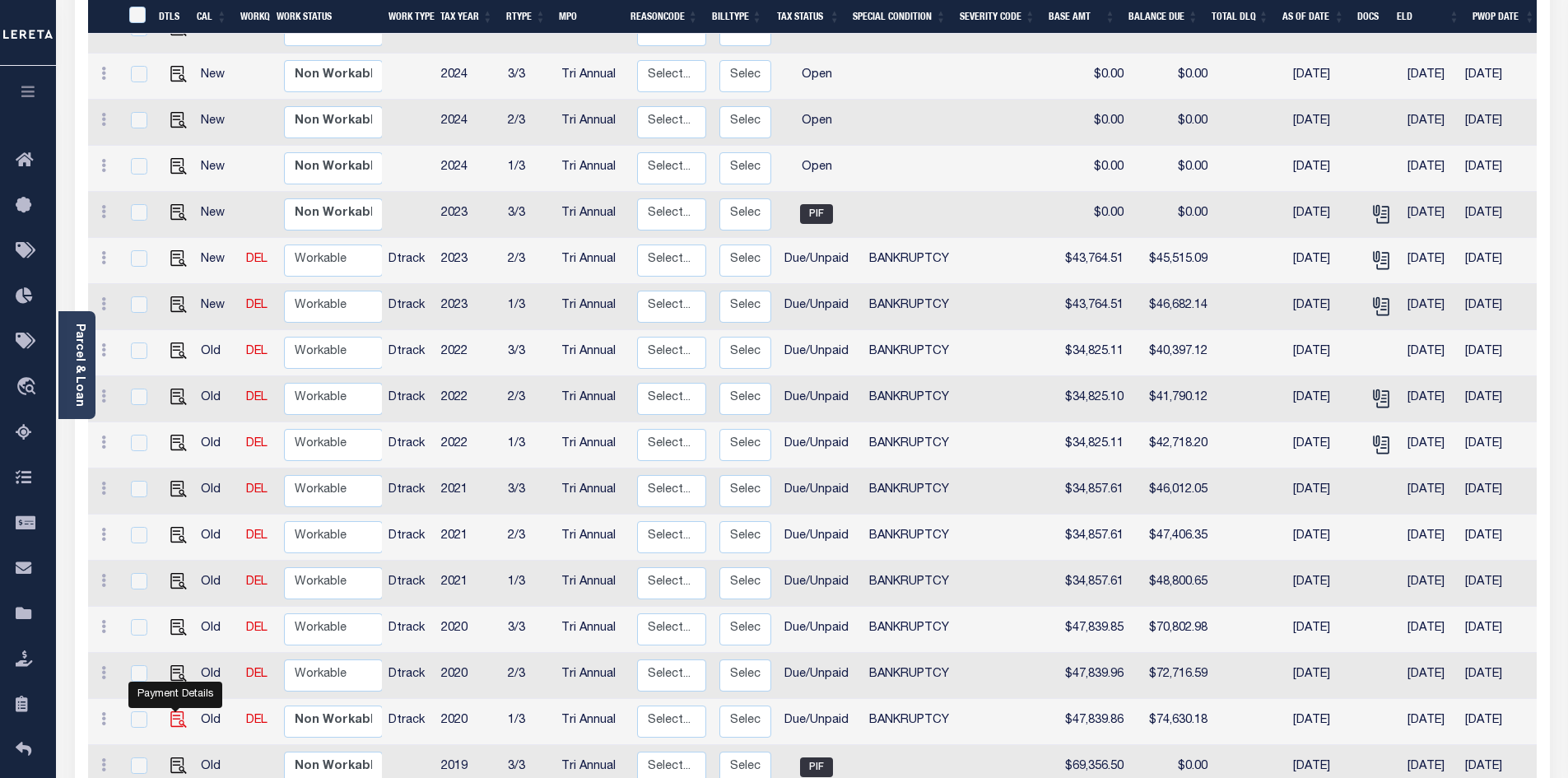
click at [173, 711] on img "" at bounding box center [178, 719] width 16 height 16
checkbox input "true"
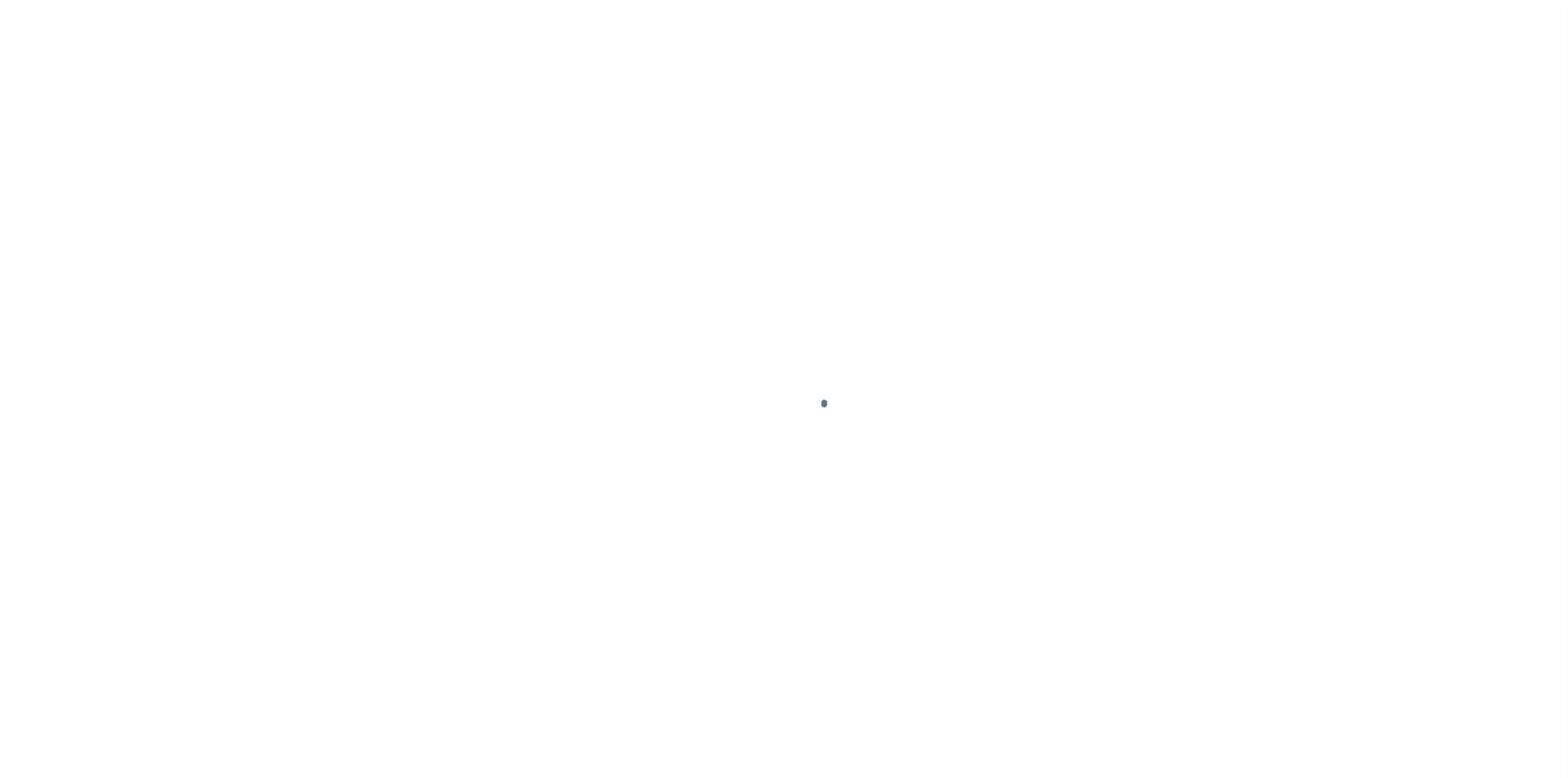
select select "DUE"
select select "22"
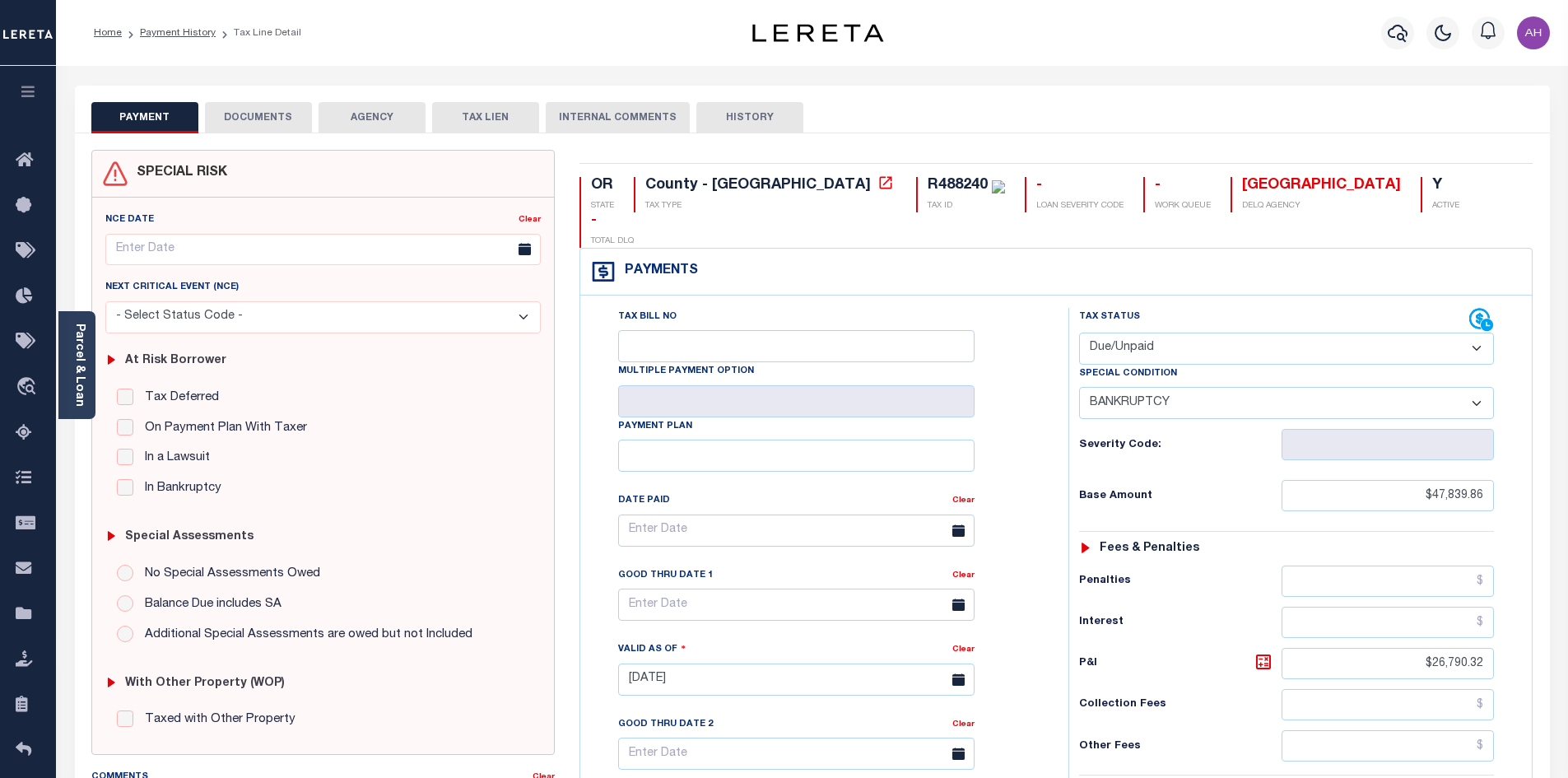
click at [1221, 333] on select "- Select Status Code - Open Due/Unpaid Paid Incomplete No Tax Due Internal Refu…" at bounding box center [1286, 349] width 415 height 32
select select "PYD"
click at [1079, 333] on select "- Select Status Code - Open Due/Unpaid Paid Incomplete No Tax Due Internal Refu…" at bounding box center [1286, 349] width 415 height 32
select select "0"
type input "[DATE]"
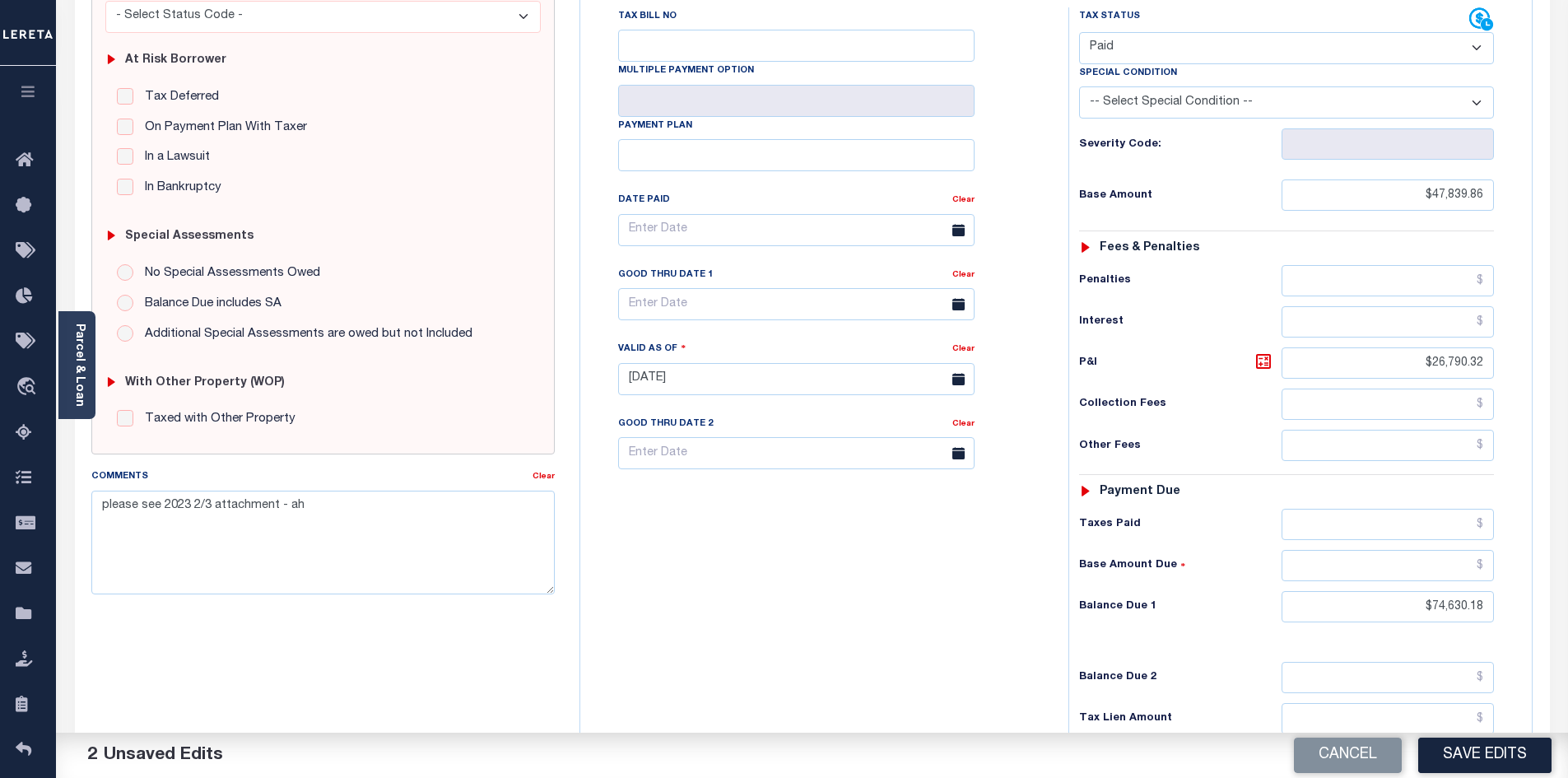
scroll to position [411, 0]
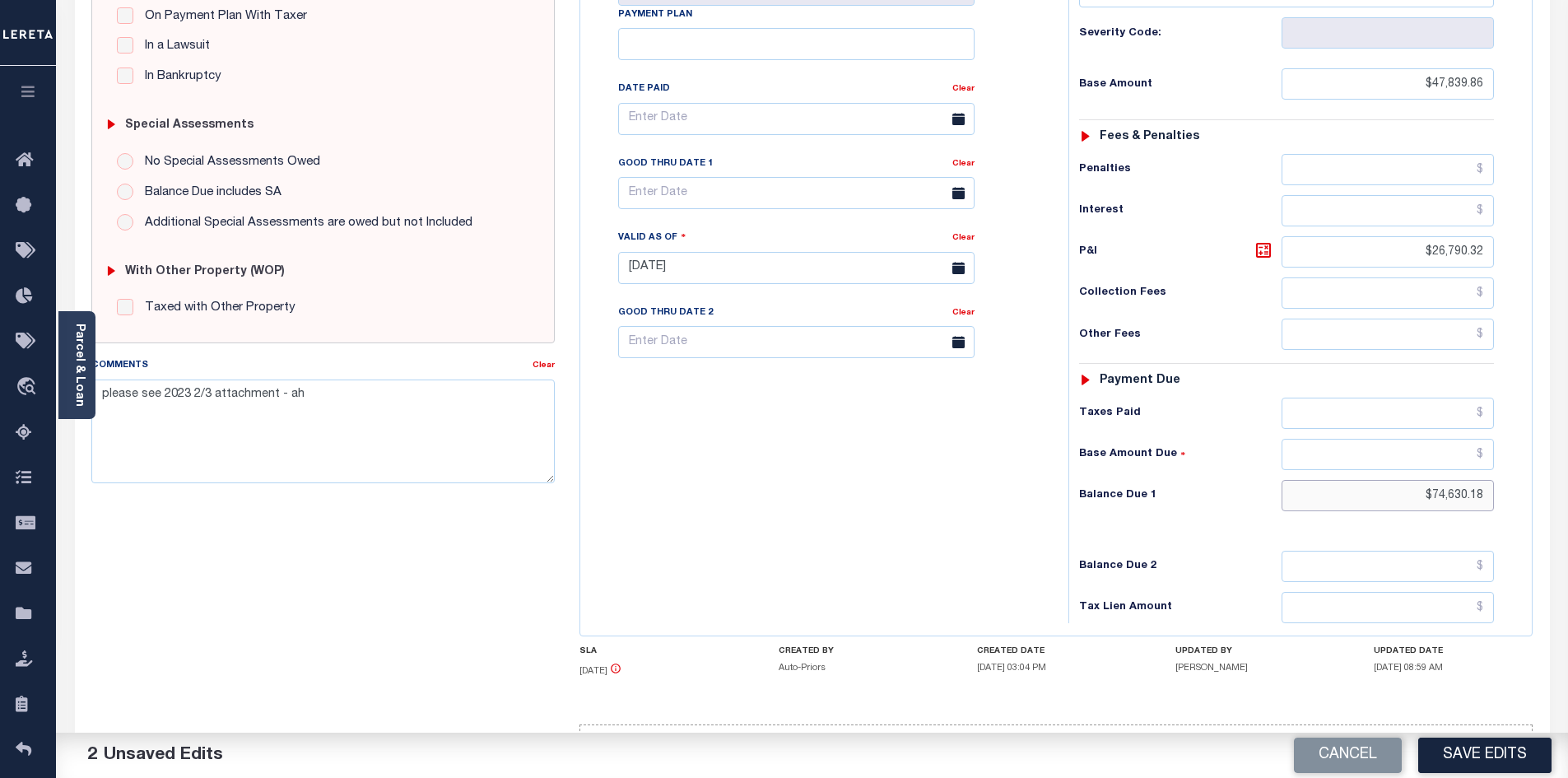
drag, startPoint x: 1394, startPoint y: 465, endPoint x: 1580, endPoint y: 447, distance: 186.9
click at [1567, 447] on html "Home Payment History Tax Line Detail" at bounding box center [784, 213] width 1568 height 1249
type input "$0.00"
click at [548, 364] on link "Clear" at bounding box center [544, 366] width 22 height 8
click at [1477, 758] on button "Save Edits" at bounding box center [1485, 755] width 133 height 35
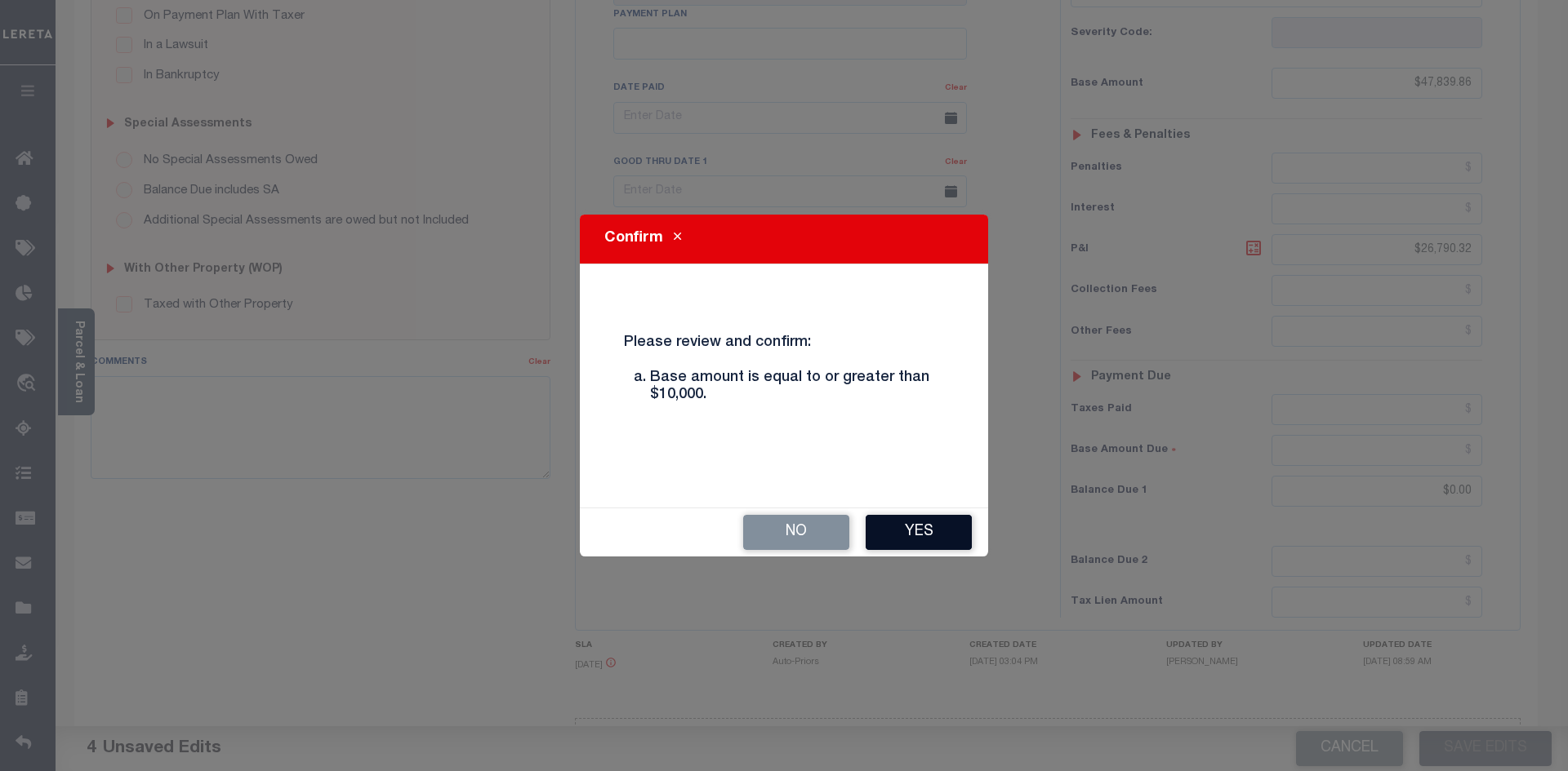
click at [894, 542] on button "Yes" at bounding box center [918, 532] width 106 height 35
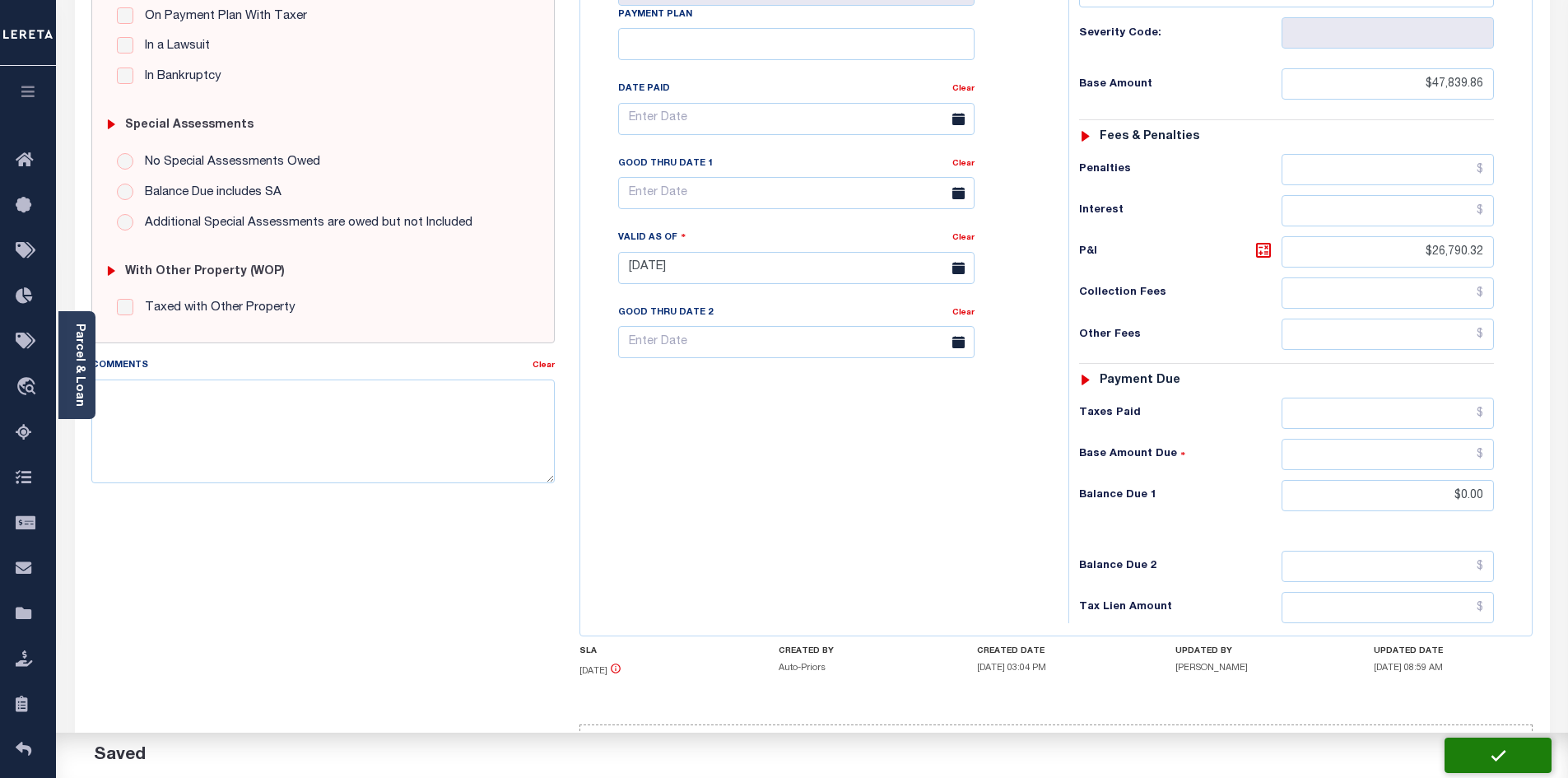
checkbox input "false"
type input "$47,839.86"
type input "$26,790.32"
type input "$0"
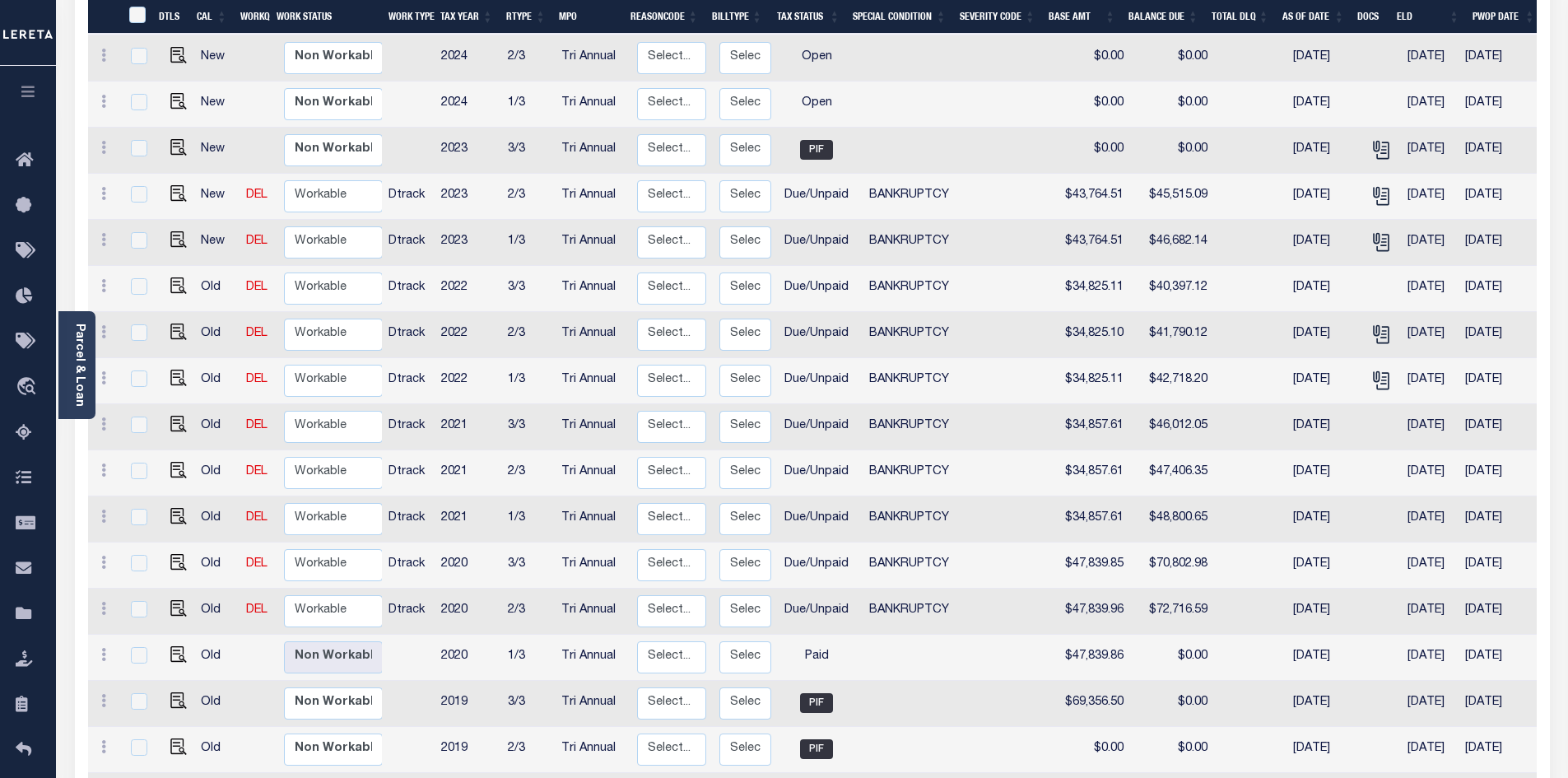
scroll to position [494, 0]
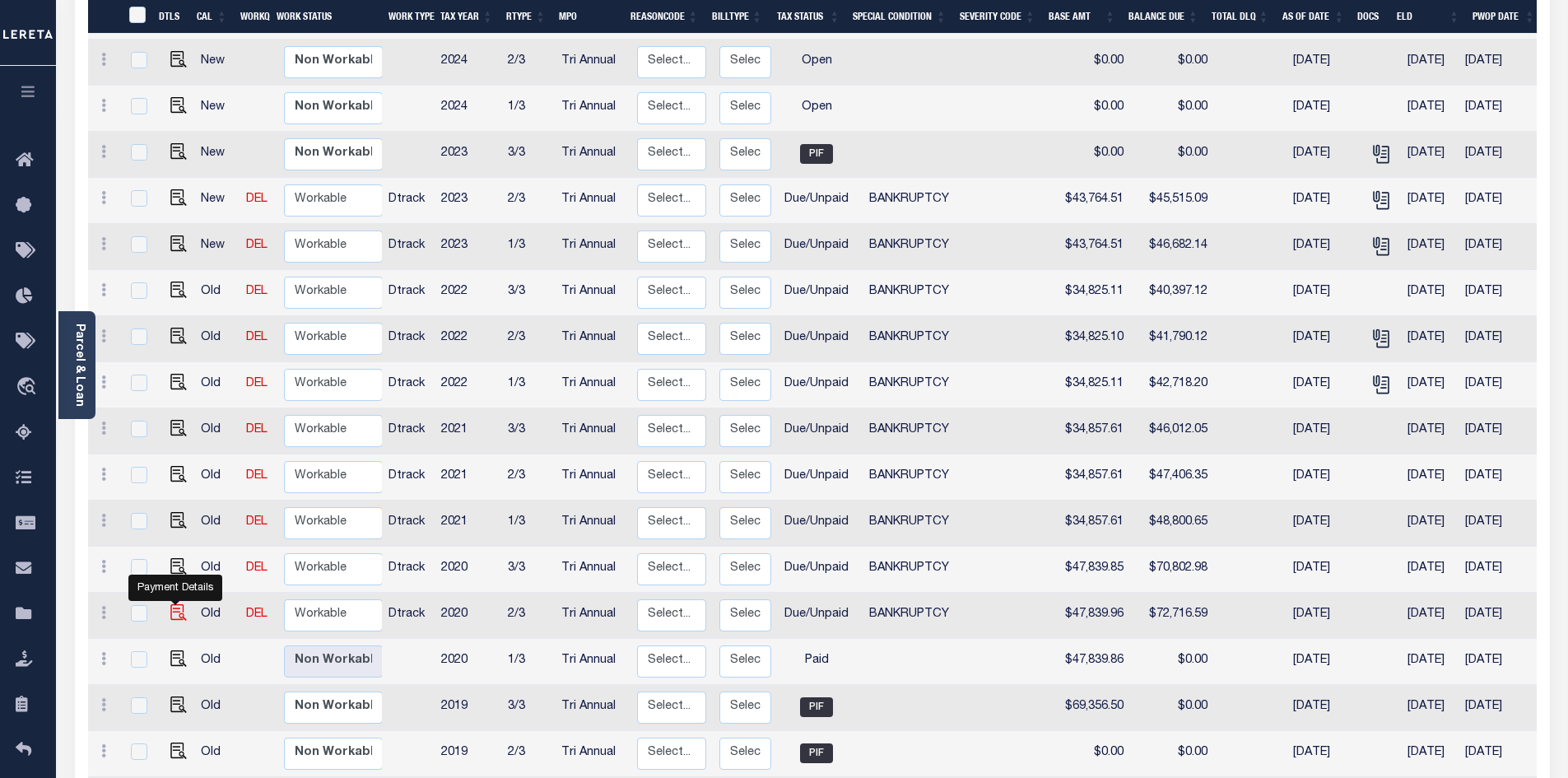
click at [174, 605] on img "" at bounding box center [178, 612] width 16 height 16
checkbox input "true"
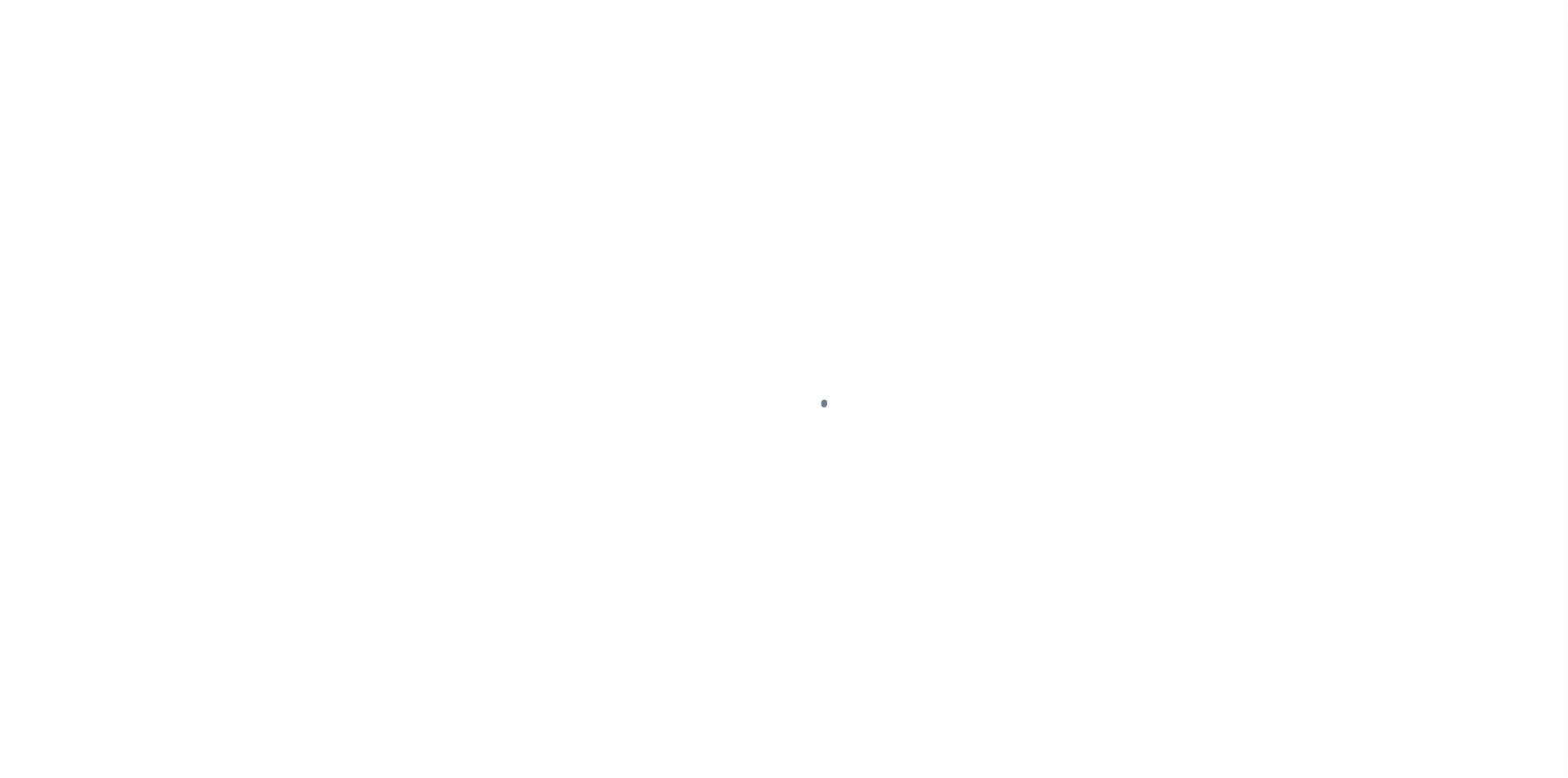
select select "DUE"
select select "22"
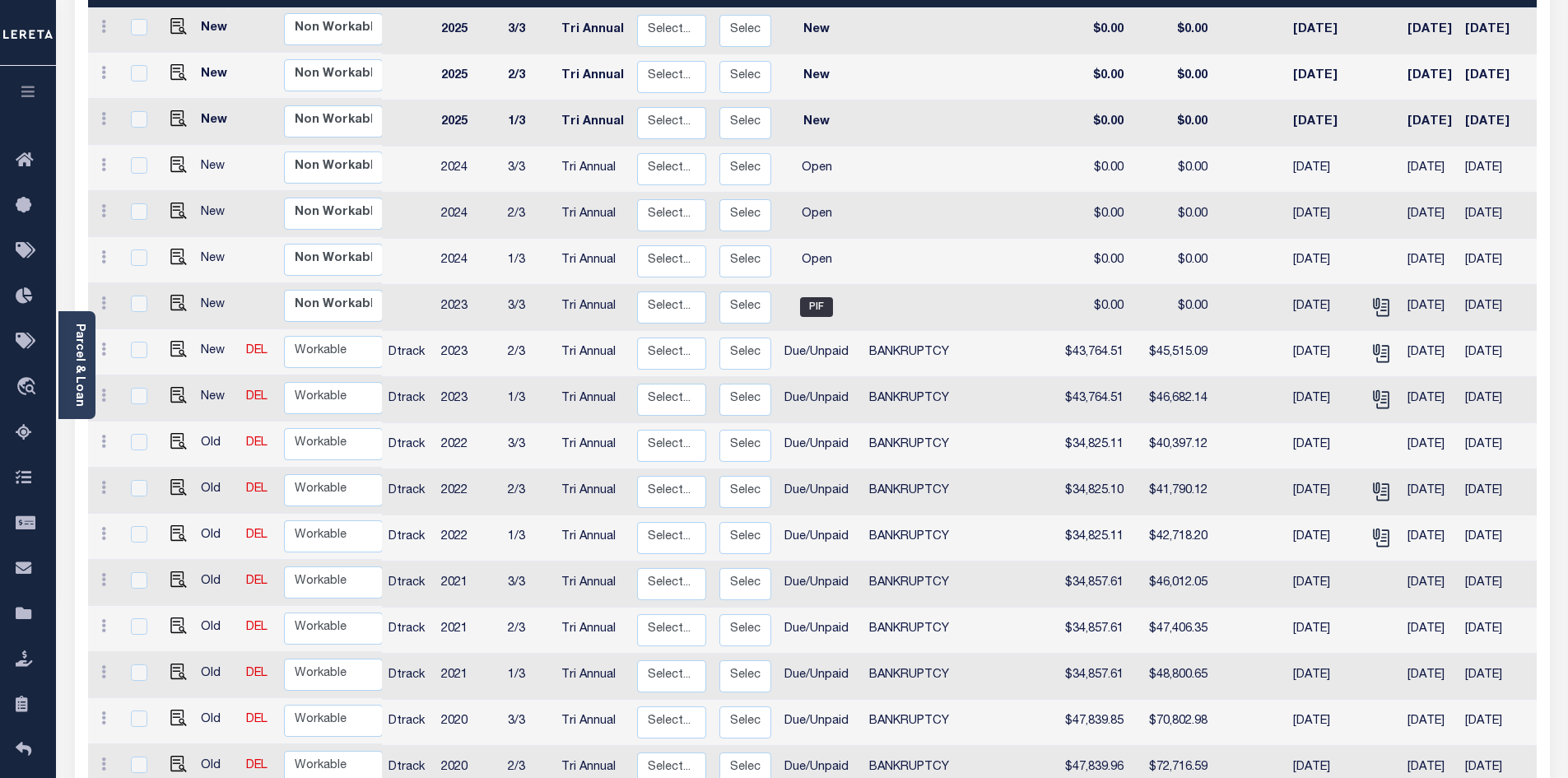
scroll to position [424, 0]
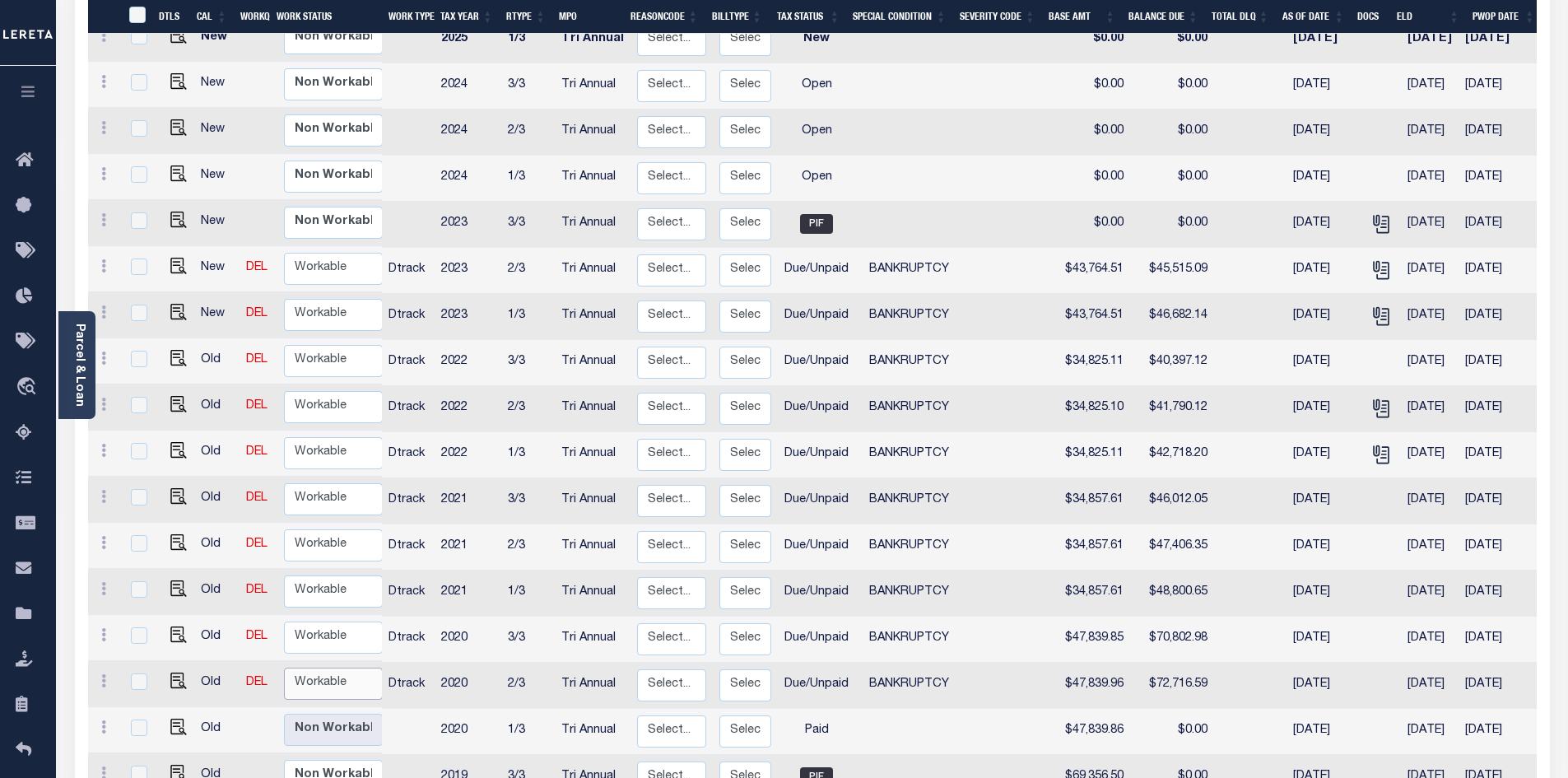
click at [337, 668] on select "Non Workable Workable" at bounding box center [333, 684] width 99 height 32
checkbox input "true"
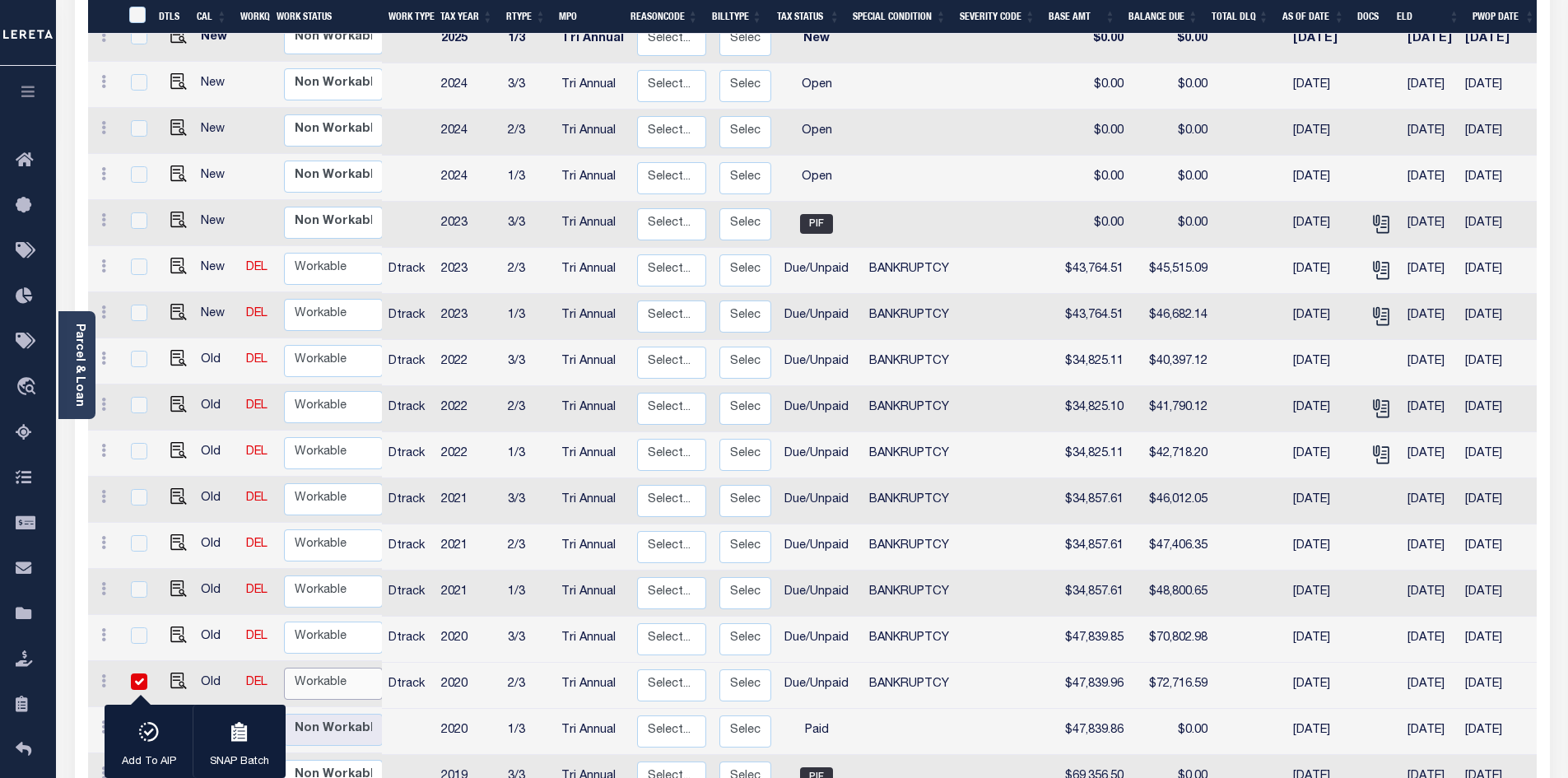
select select "true"
click at [284, 668] on select "Non Workable Workable" at bounding box center [333, 684] width 99 height 32
checkbox input "false"
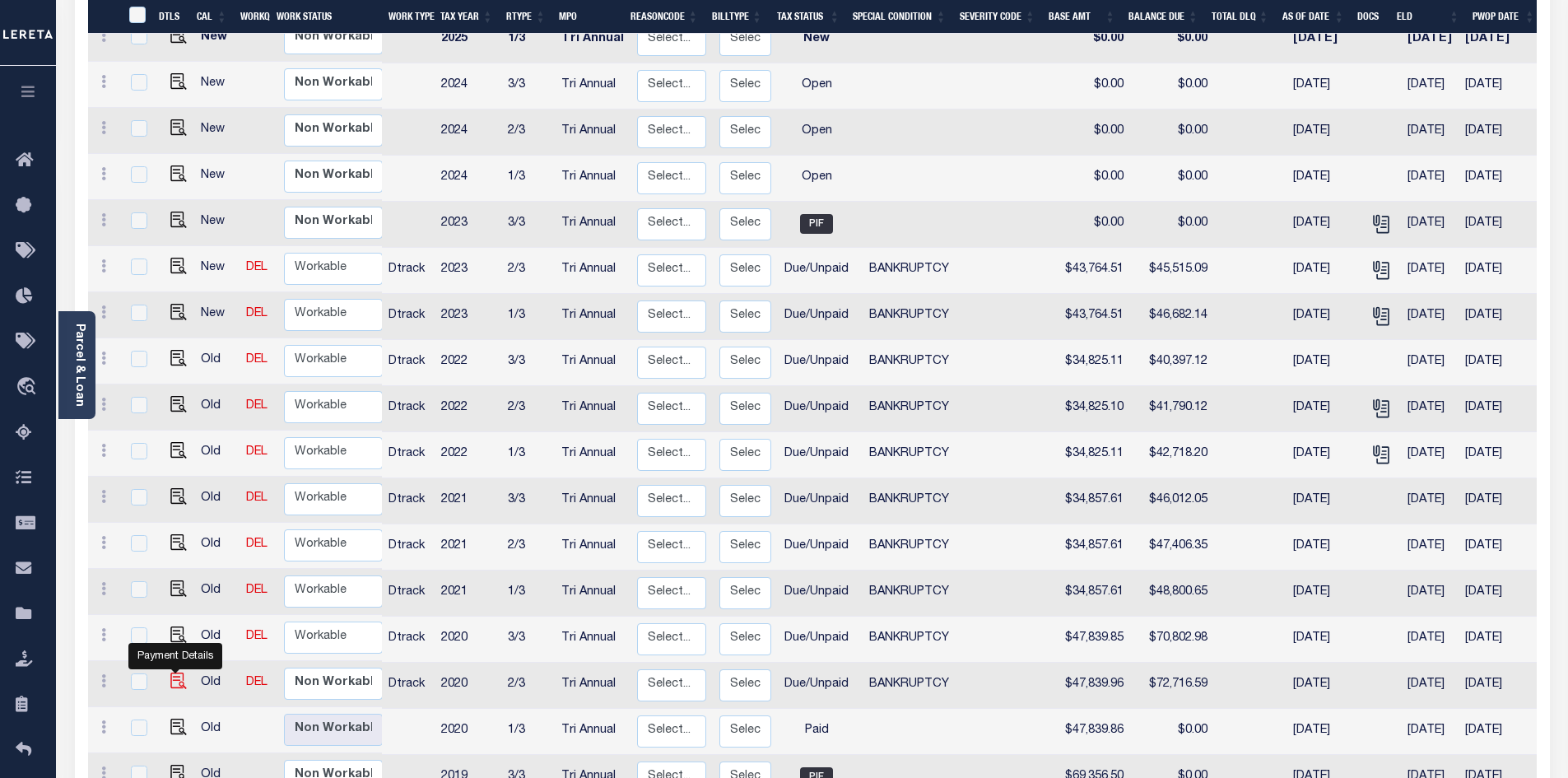
click at [176, 672] on img "" at bounding box center [178, 680] width 16 height 16
checkbox input "true"
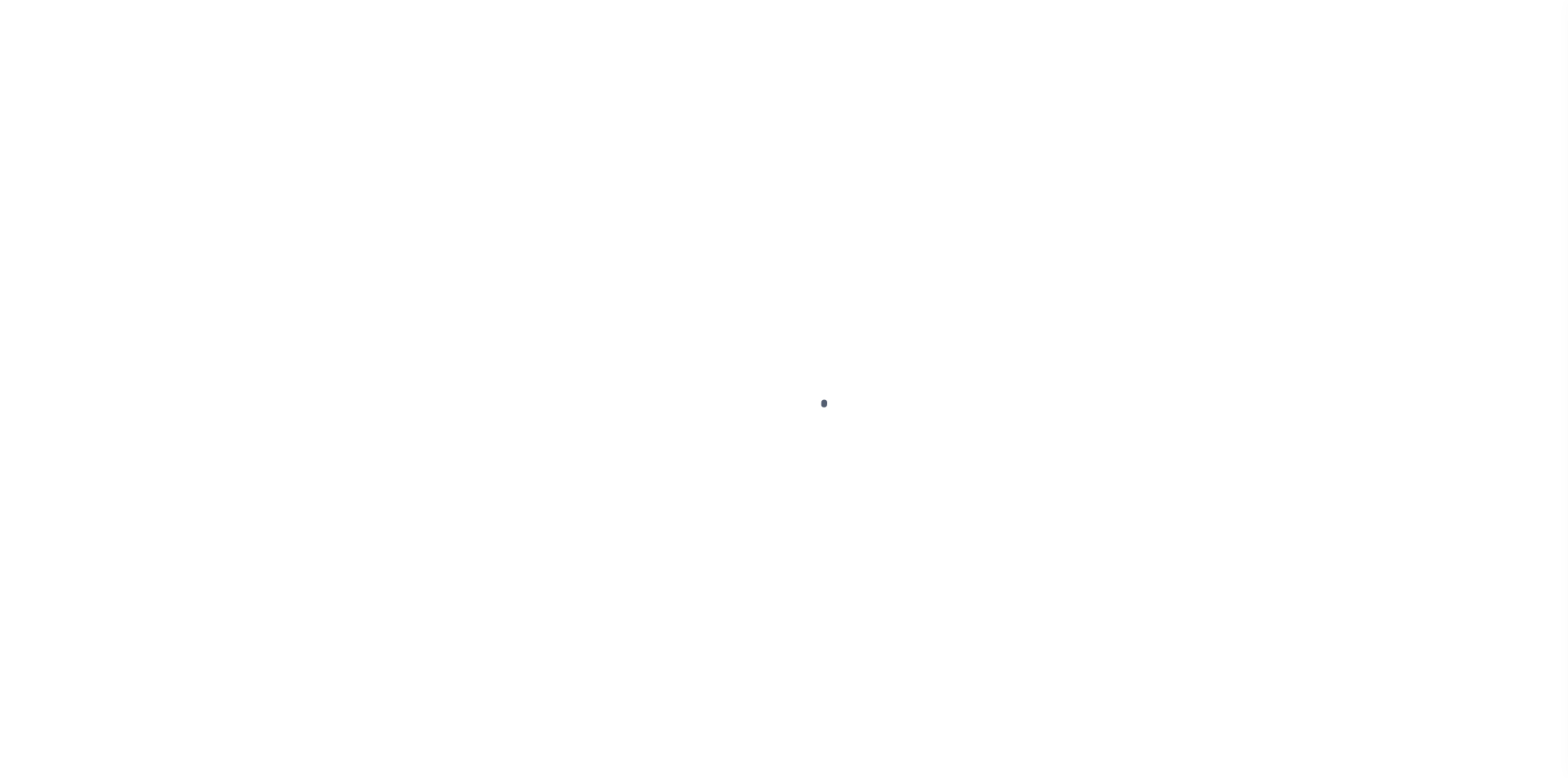
select select "DUE"
select select "22"
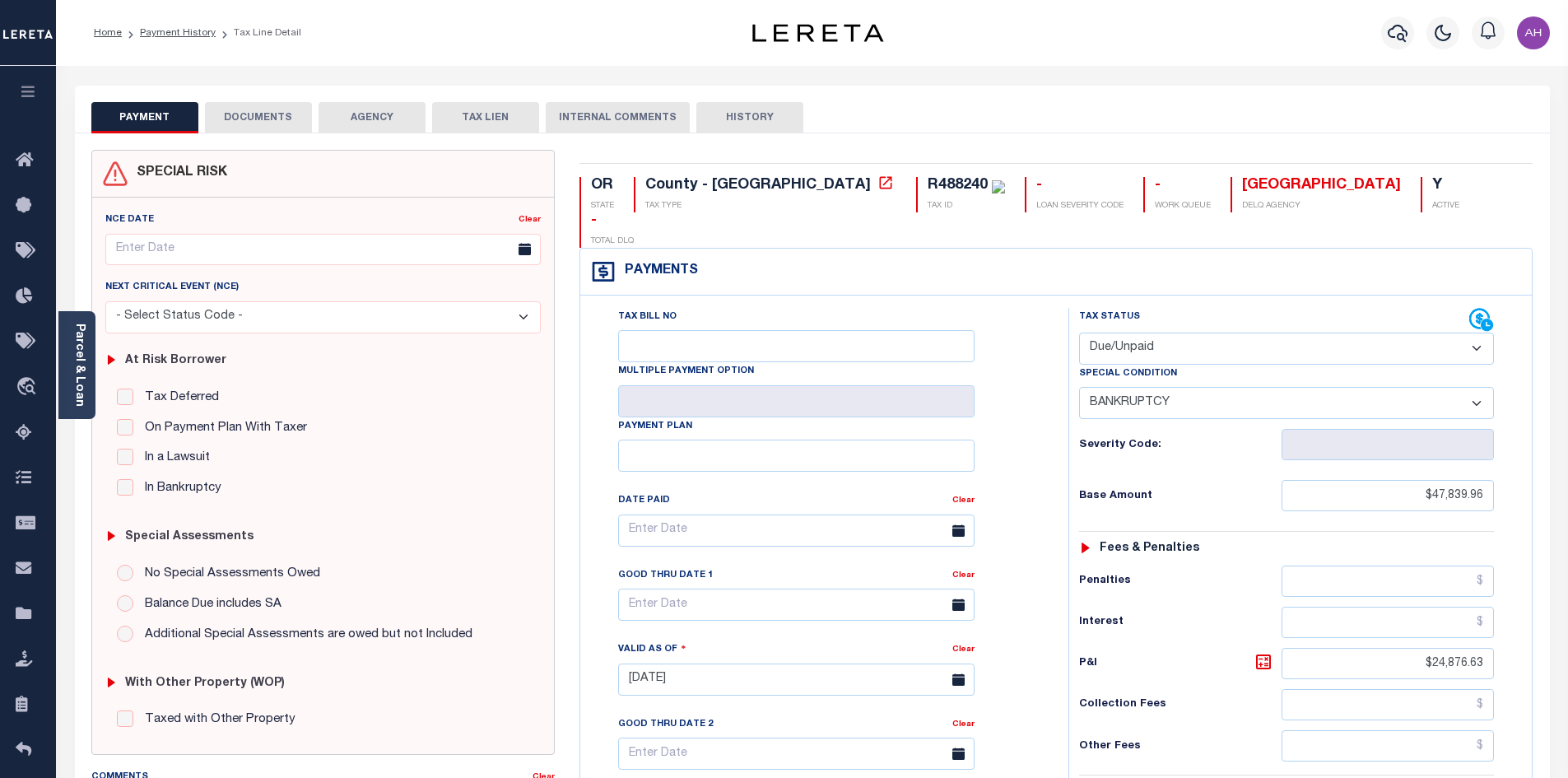
click at [1159, 333] on select "- Select Status Code - Open Due/Unpaid Paid Incomplete No Tax Due Internal Refu…" at bounding box center [1286, 349] width 415 height 32
select select "PYD"
click at [1079, 333] on select "- Select Status Code - Open Due/Unpaid Paid Incomplete No Tax Due Internal Refu…" at bounding box center [1286, 349] width 415 height 32
select select "0"
type input "[DATE]"
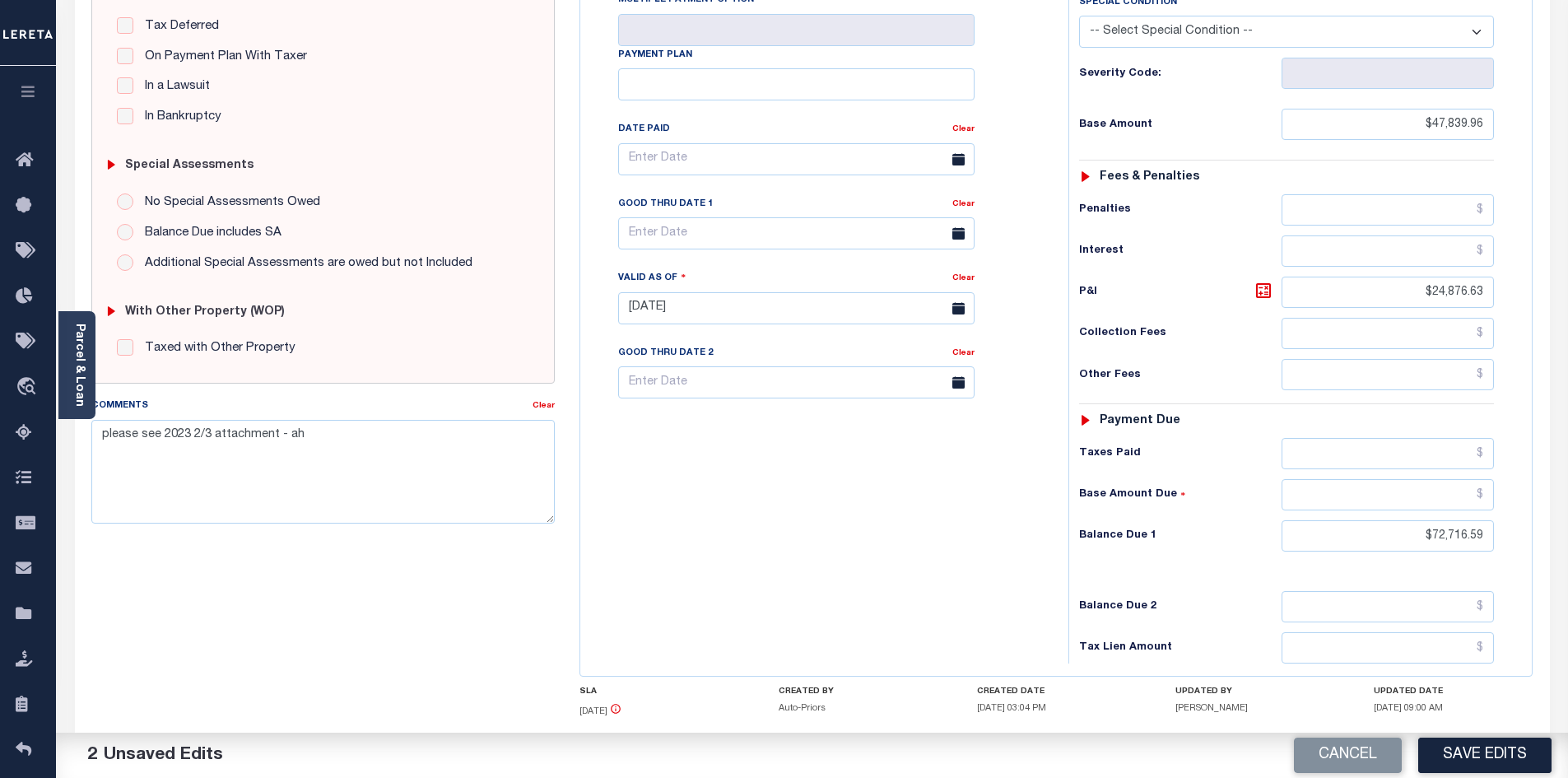
scroll to position [411, 0]
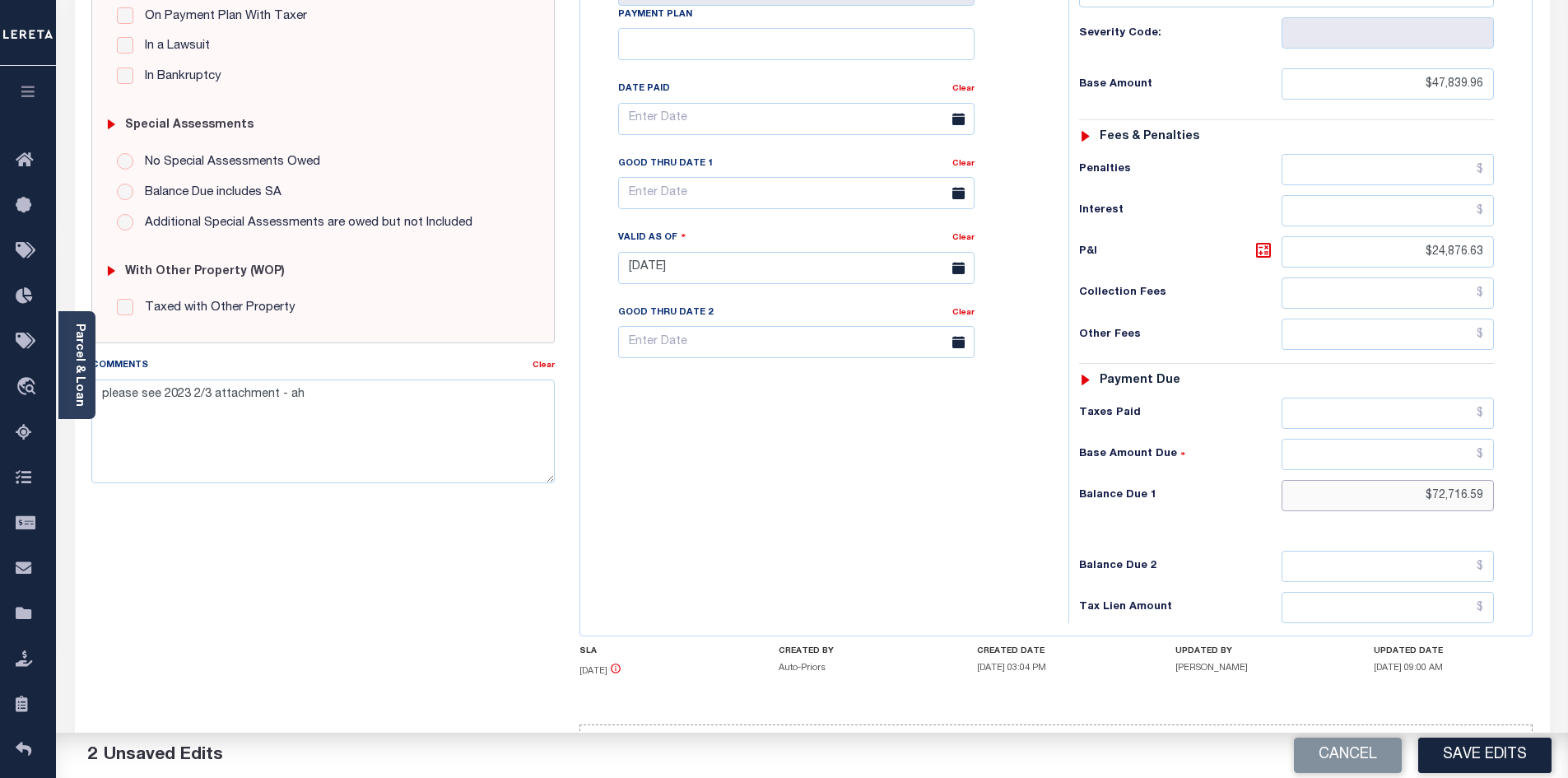
drag, startPoint x: 1382, startPoint y: 472, endPoint x: 1498, endPoint y: 461, distance: 116.5
click div "Tax Status Status - Select Status Code -"
type input "$0.00"
click link "Clear"
click button "Save Edits"
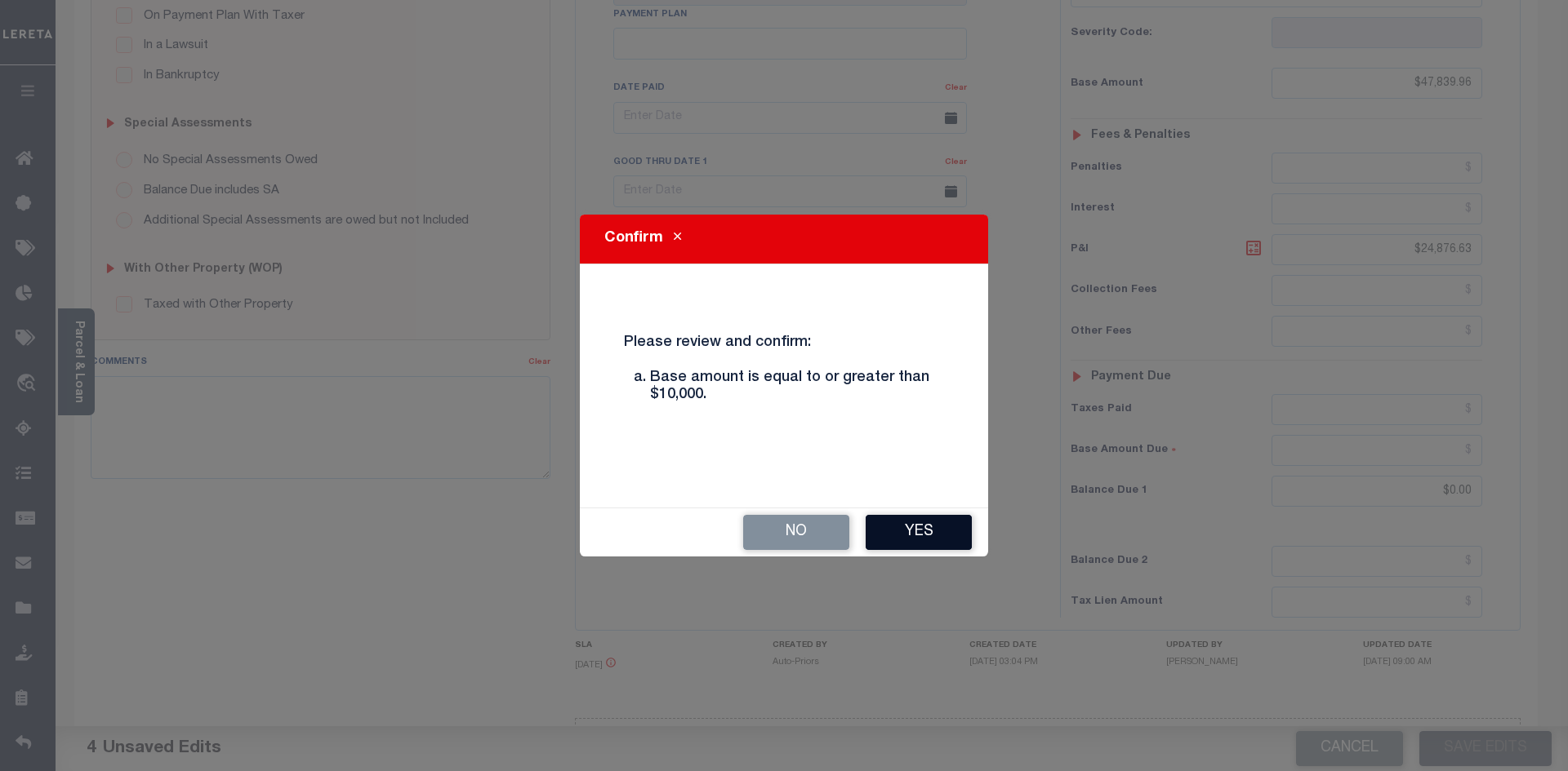
click button "Yes"
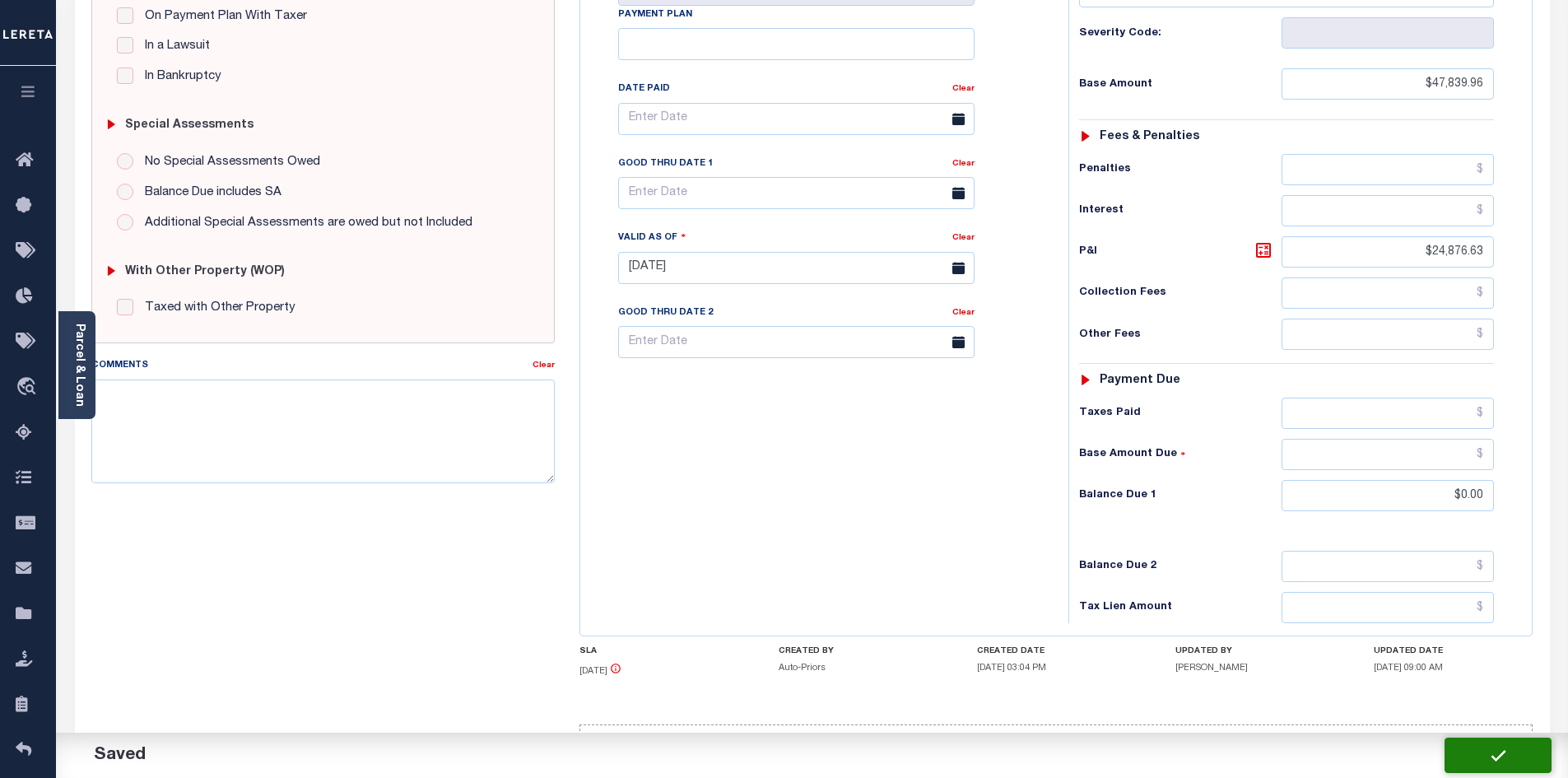
checkbox input "false"
type input "$47,839.96"
type input "$24,876.63"
type input "$0"
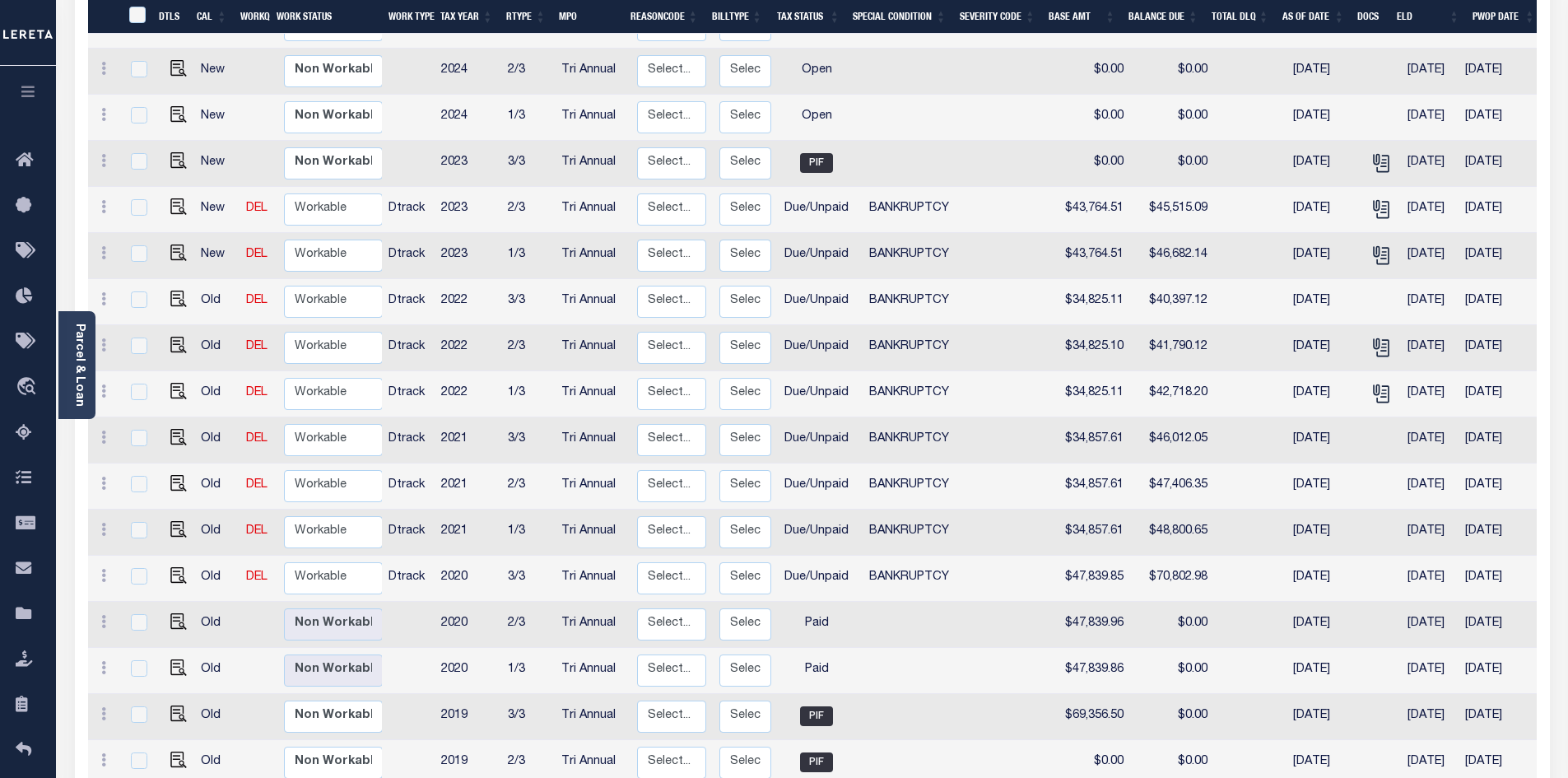
scroll to position [487, 0]
click at [334, 561] on select "Non Workable Workable" at bounding box center [333, 577] width 99 height 32
checkbox input "true"
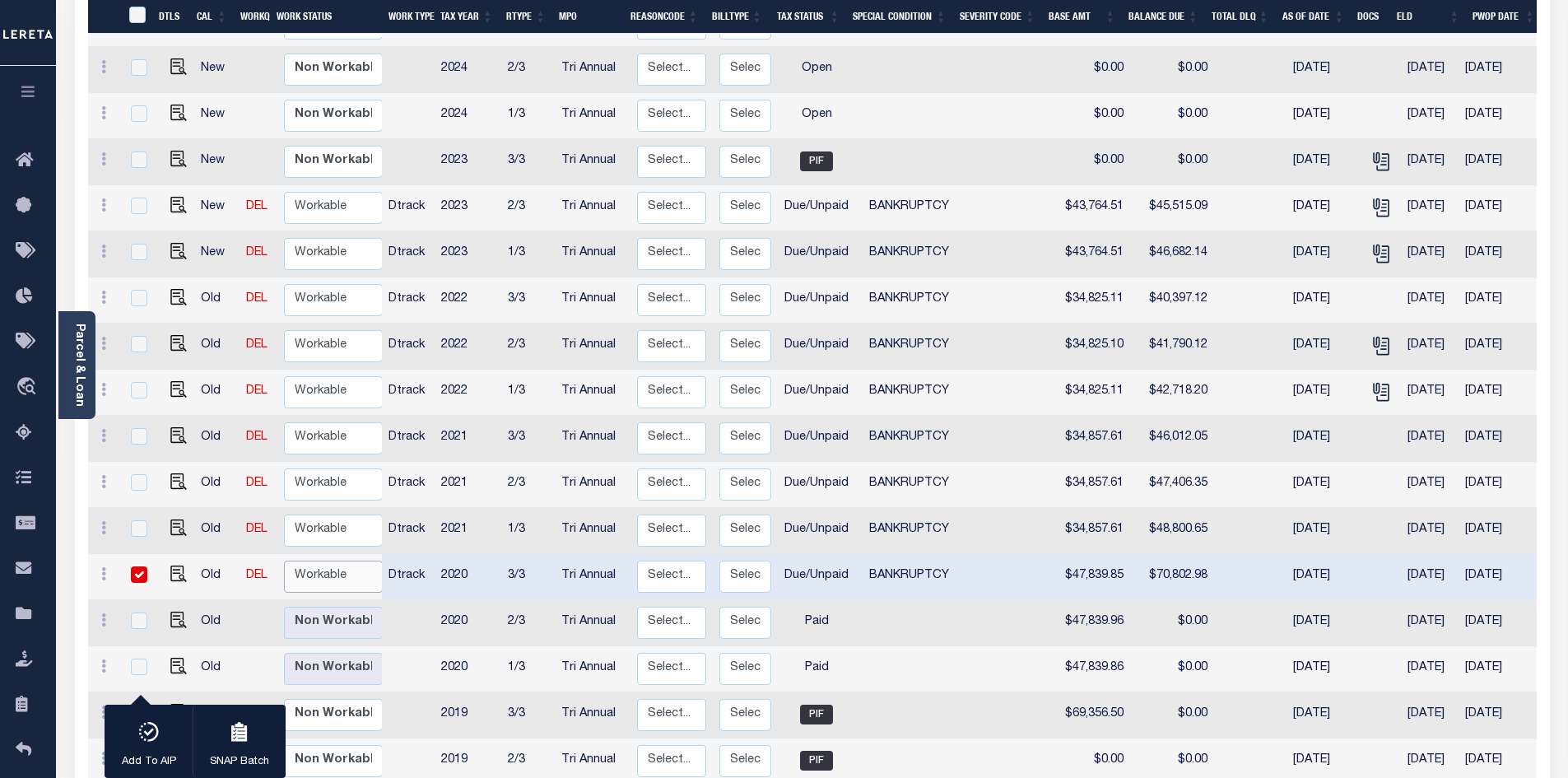
select select "true"
click at [284, 561] on select "Non Workable Workable" at bounding box center [333, 577] width 99 height 32
checkbox input "false"
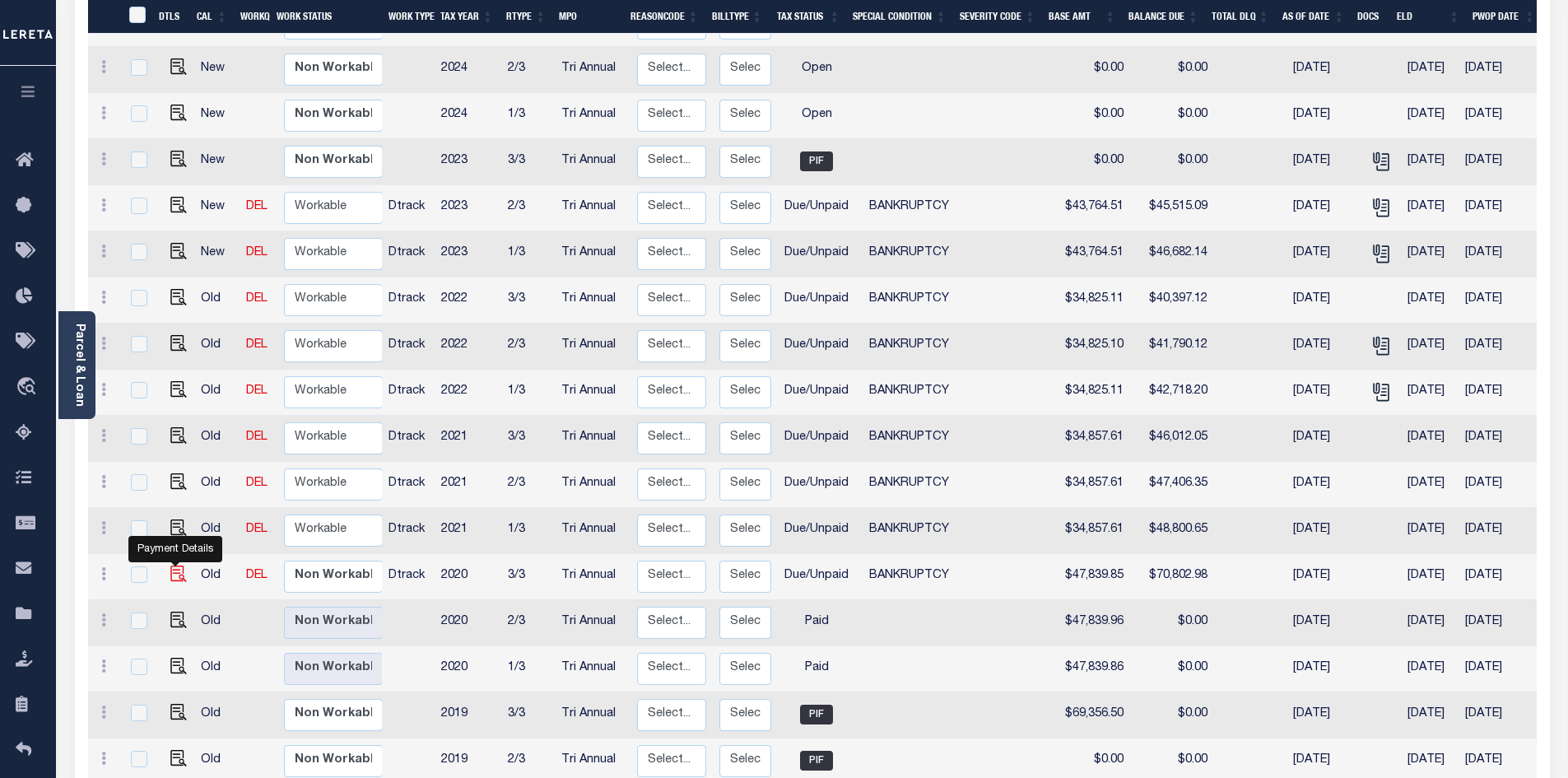
click at [182, 566] on img "" at bounding box center [178, 574] width 16 height 16
checkbox input "true"
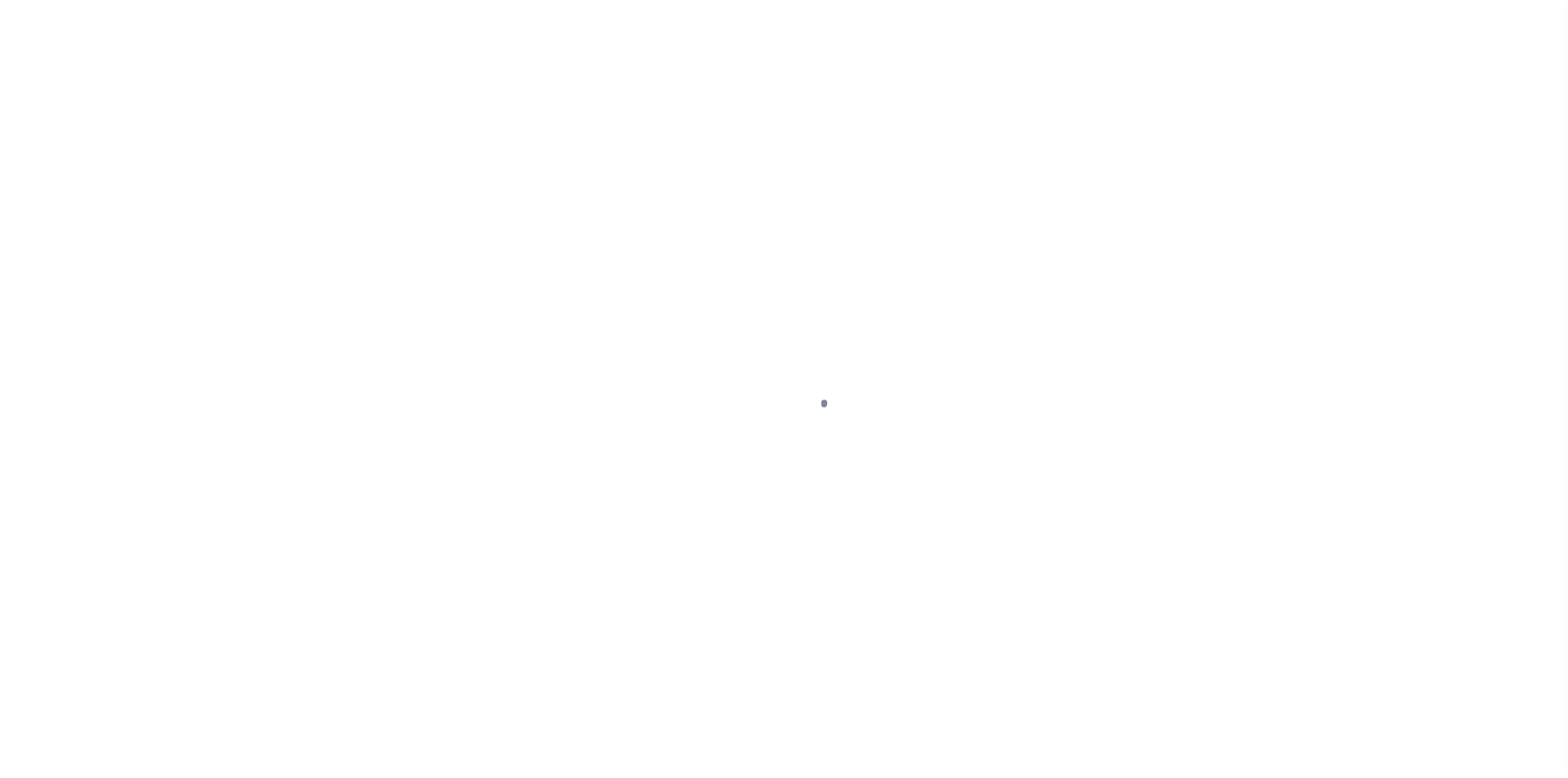
select select "DUE"
select select "22"
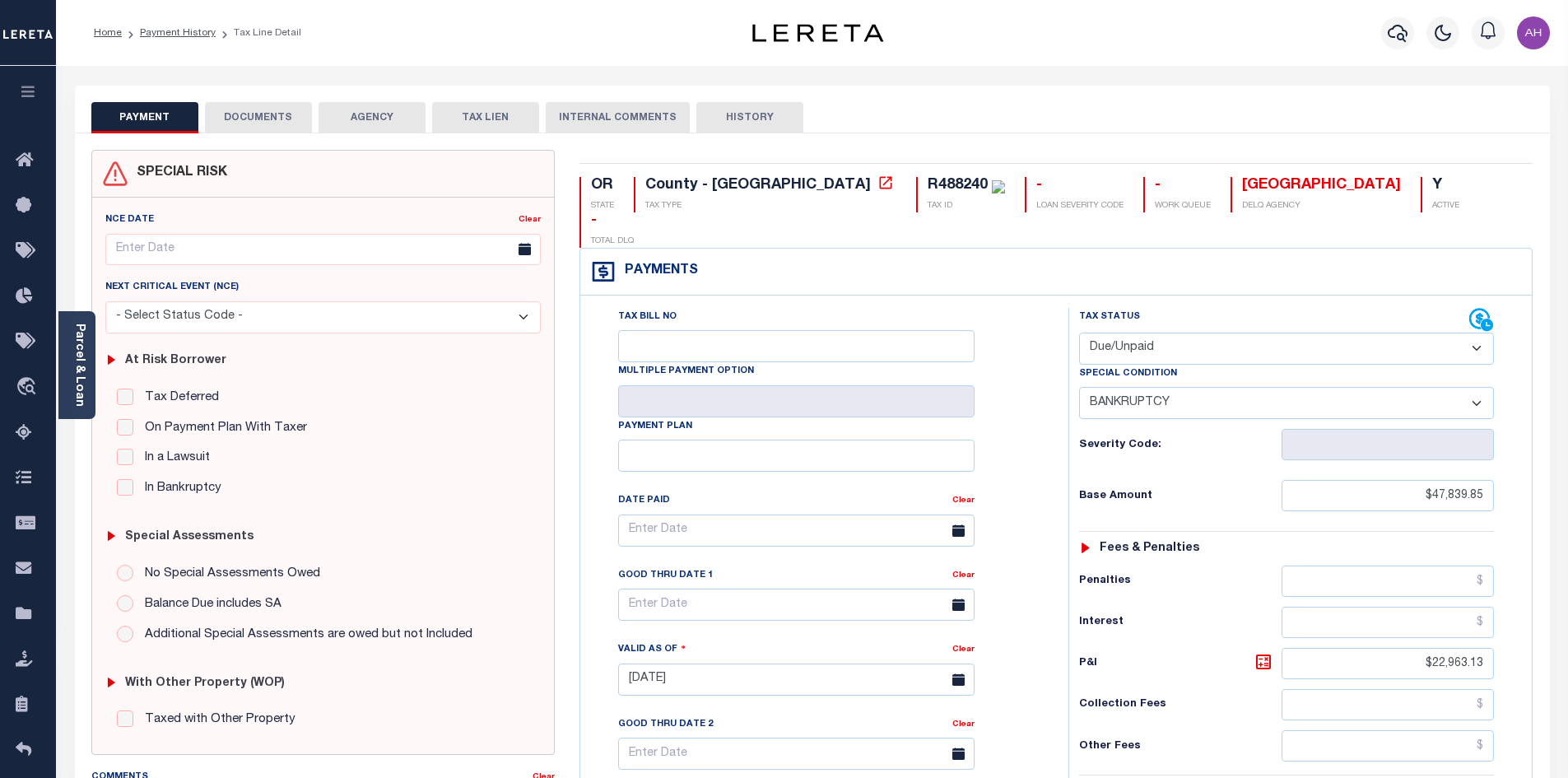
click at [1185, 333] on select "- Select Status Code - Open Due/Unpaid Paid Incomplete No Tax Due Internal Refu…" at bounding box center [1286, 349] width 415 height 32
select select "PYD"
click at [1079, 333] on select "- Select Status Code - Open Due/Unpaid Paid Incomplete No Tax Due Internal Refu…" at bounding box center [1286, 349] width 415 height 32
select select "0"
type input "[DATE]"
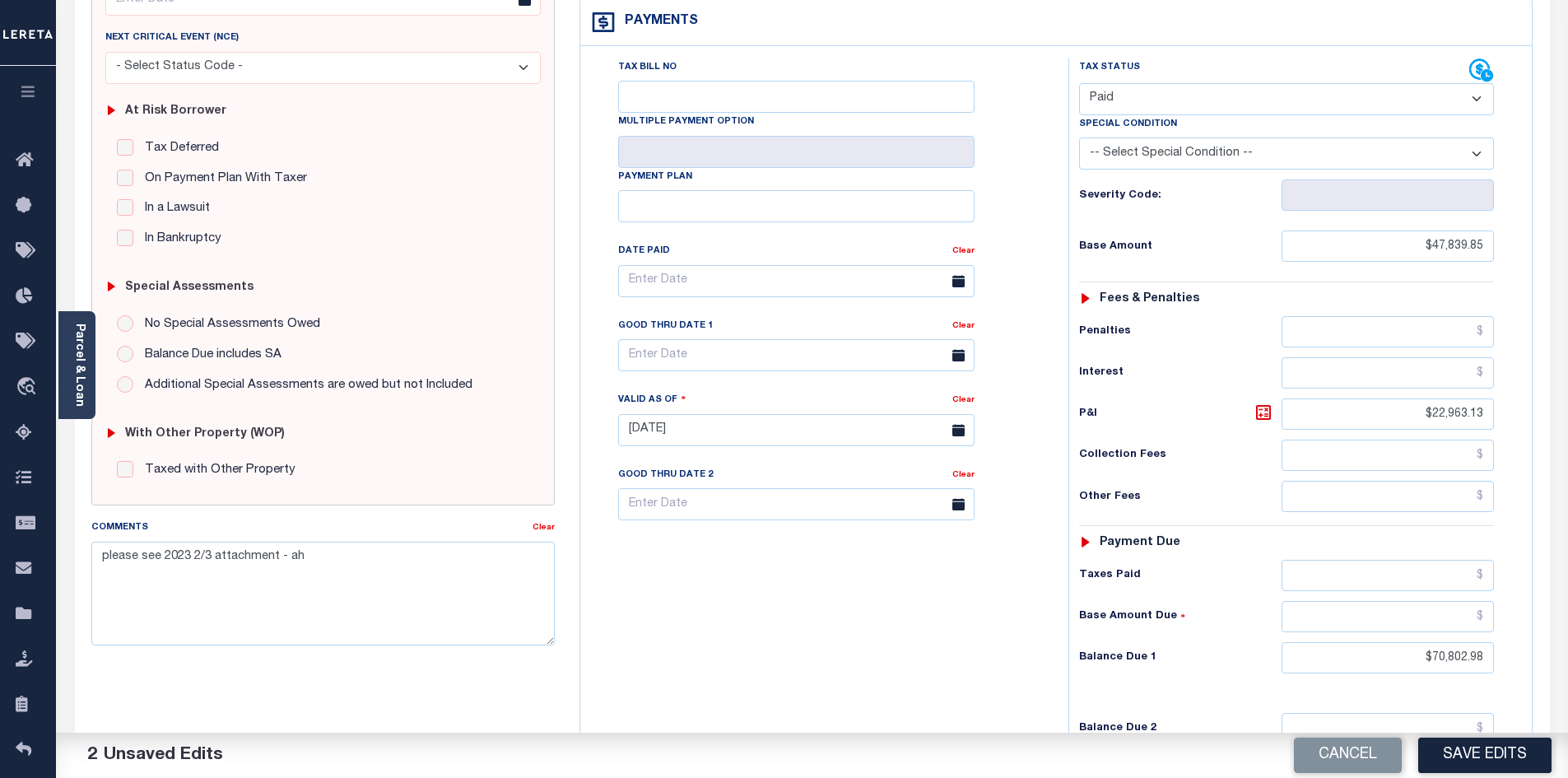
scroll to position [329, 0]
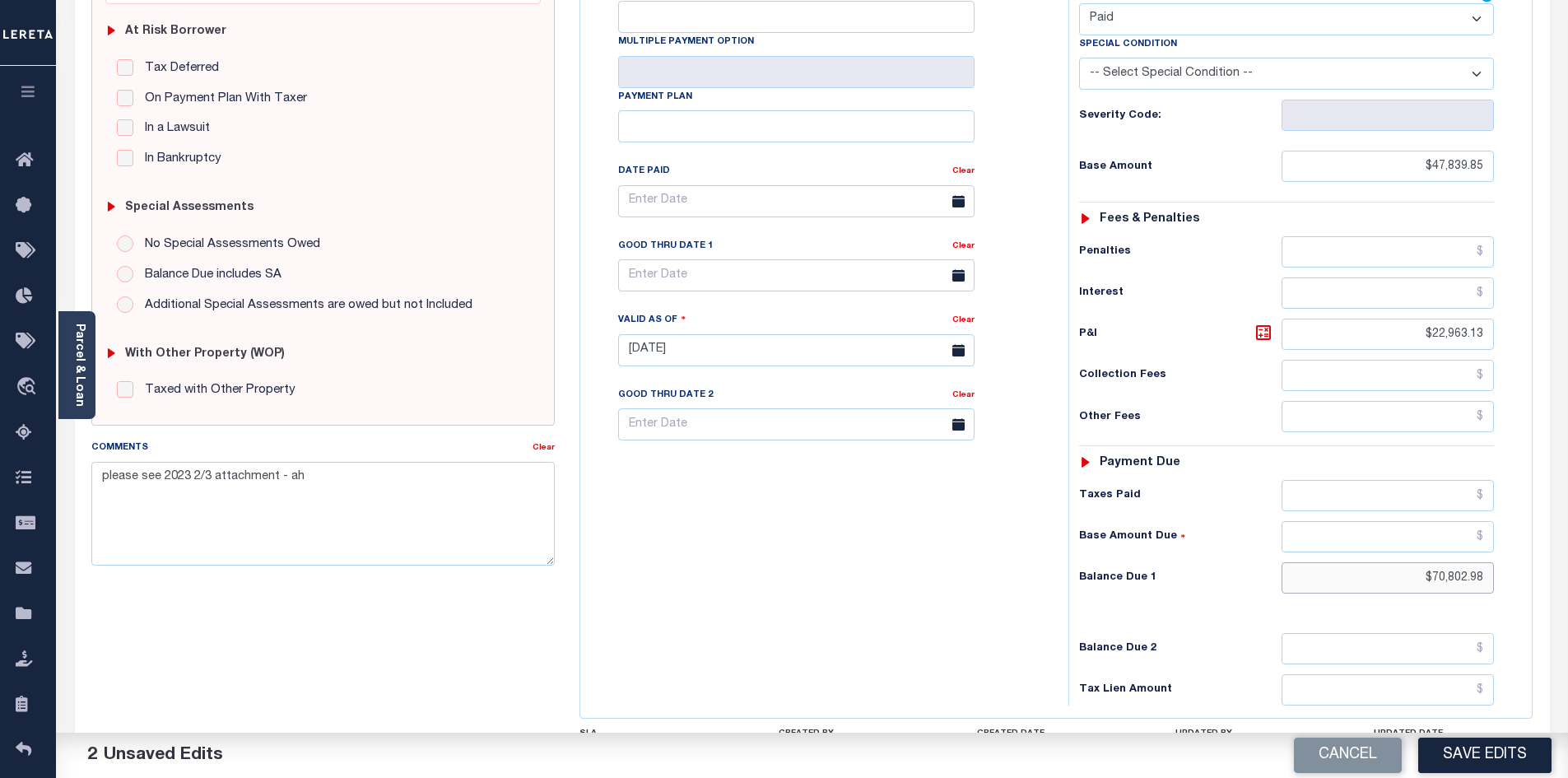
drag, startPoint x: 1404, startPoint y: 538, endPoint x: 1531, endPoint y: 540, distance: 127.0
click at [1531, 540] on div "Tax Bill No Multiple Payment Option Payment Plan" at bounding box center [1055, 342] width 952 height 752
type input "$0.00"
click at [539, 450] on link "Clear" at bounding box center [544, 448] width 22 height 8
click at [1518, 762] on button "Save Edits" at bounding box center [1485, 755] width 133 height 35
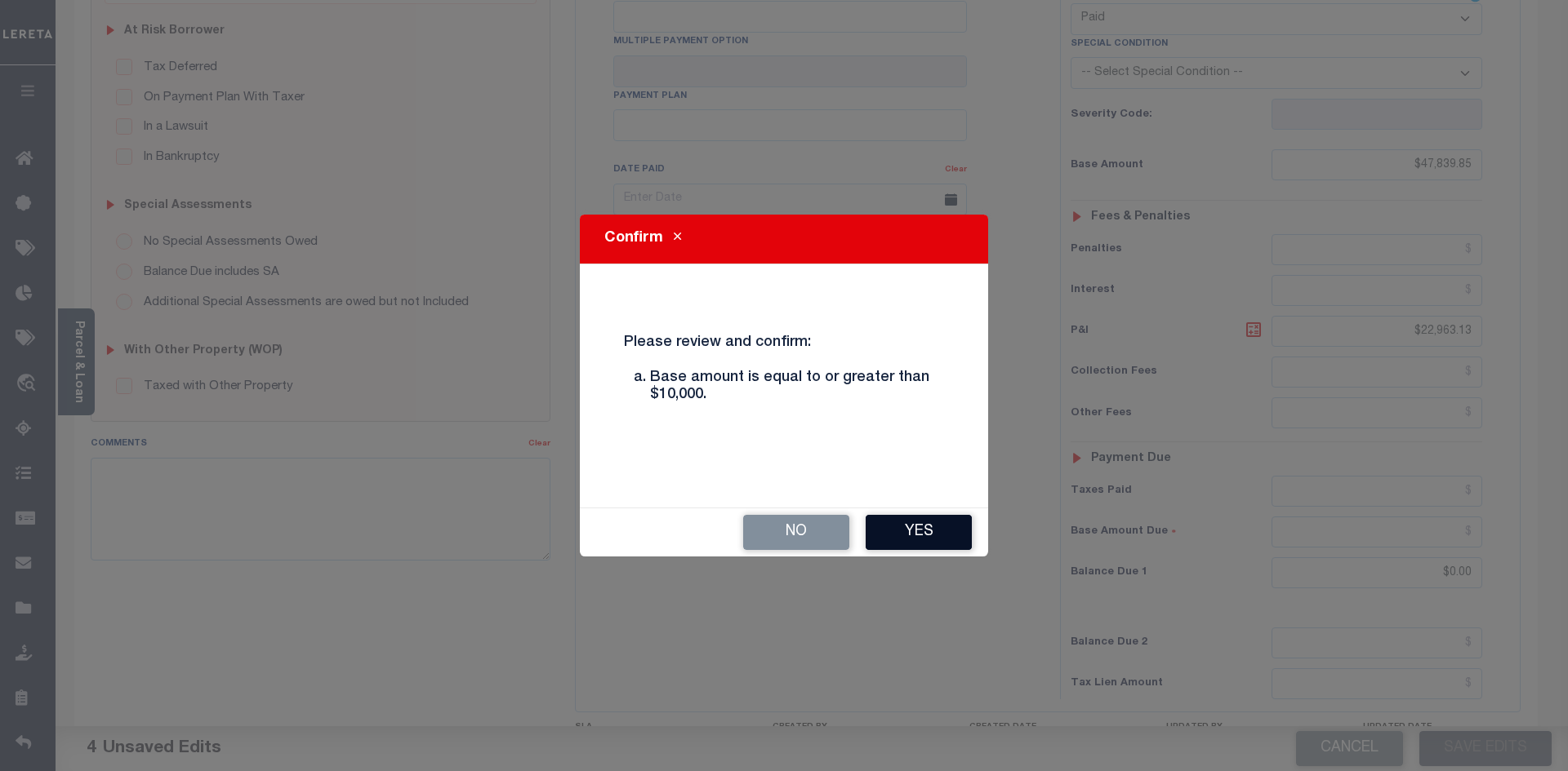
click at [900, 536] on button "Yes" at bounding box center [918, 532] width 106 height 35
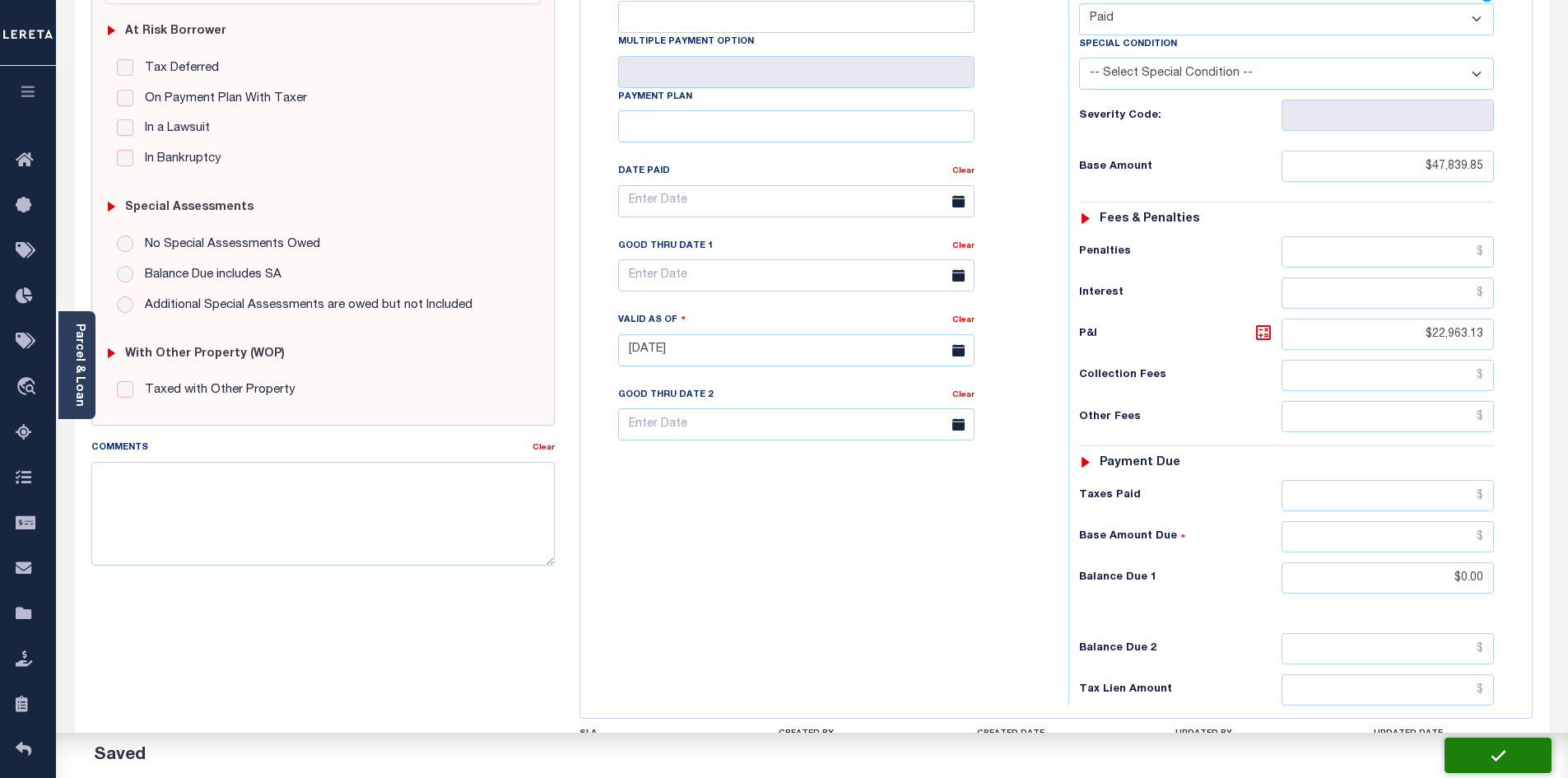
checkbox input "false"
type input "$47,839.85"
type input "$22,963.13"
type input "$0"
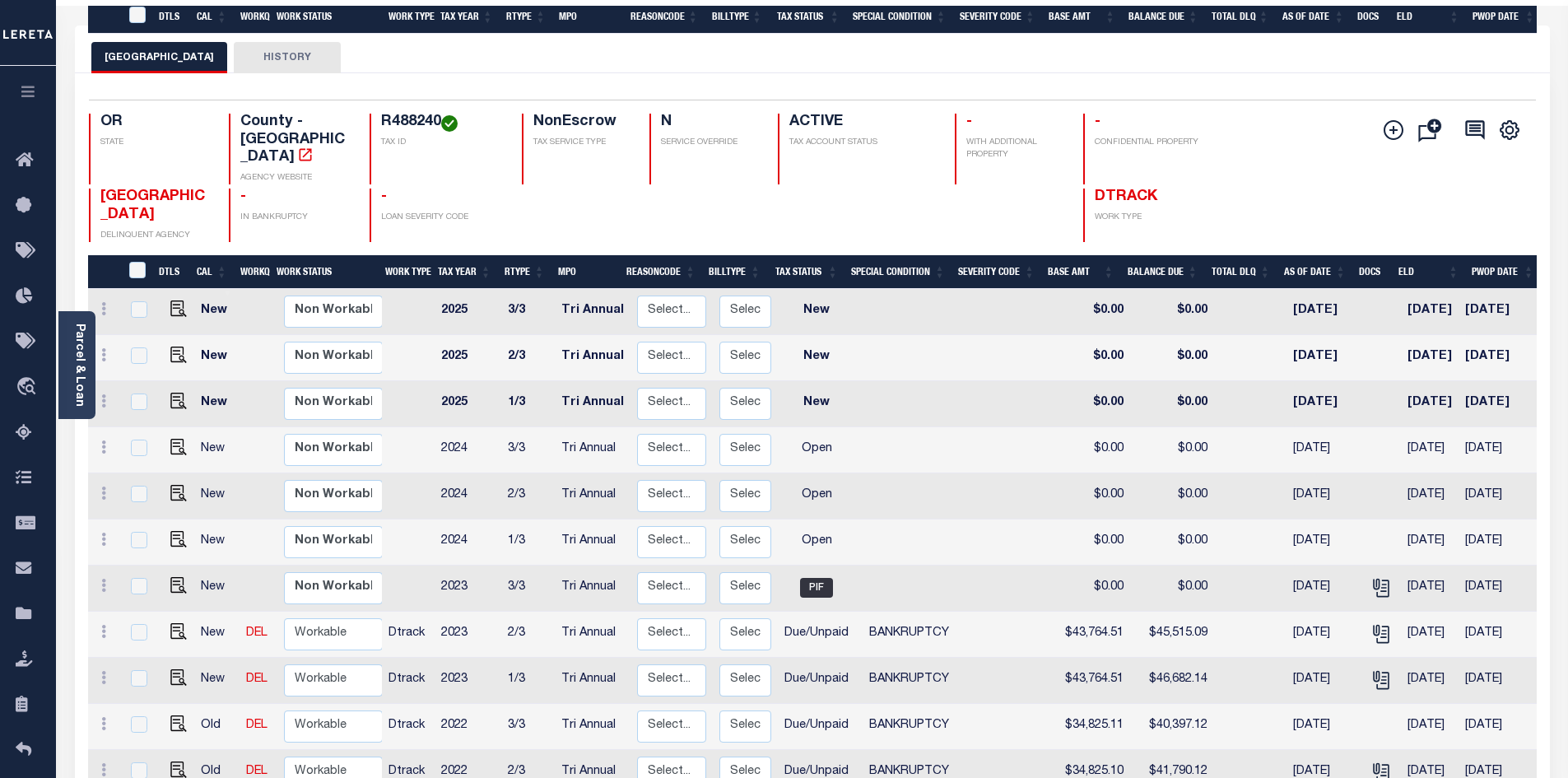
scroll to position [329, 0]
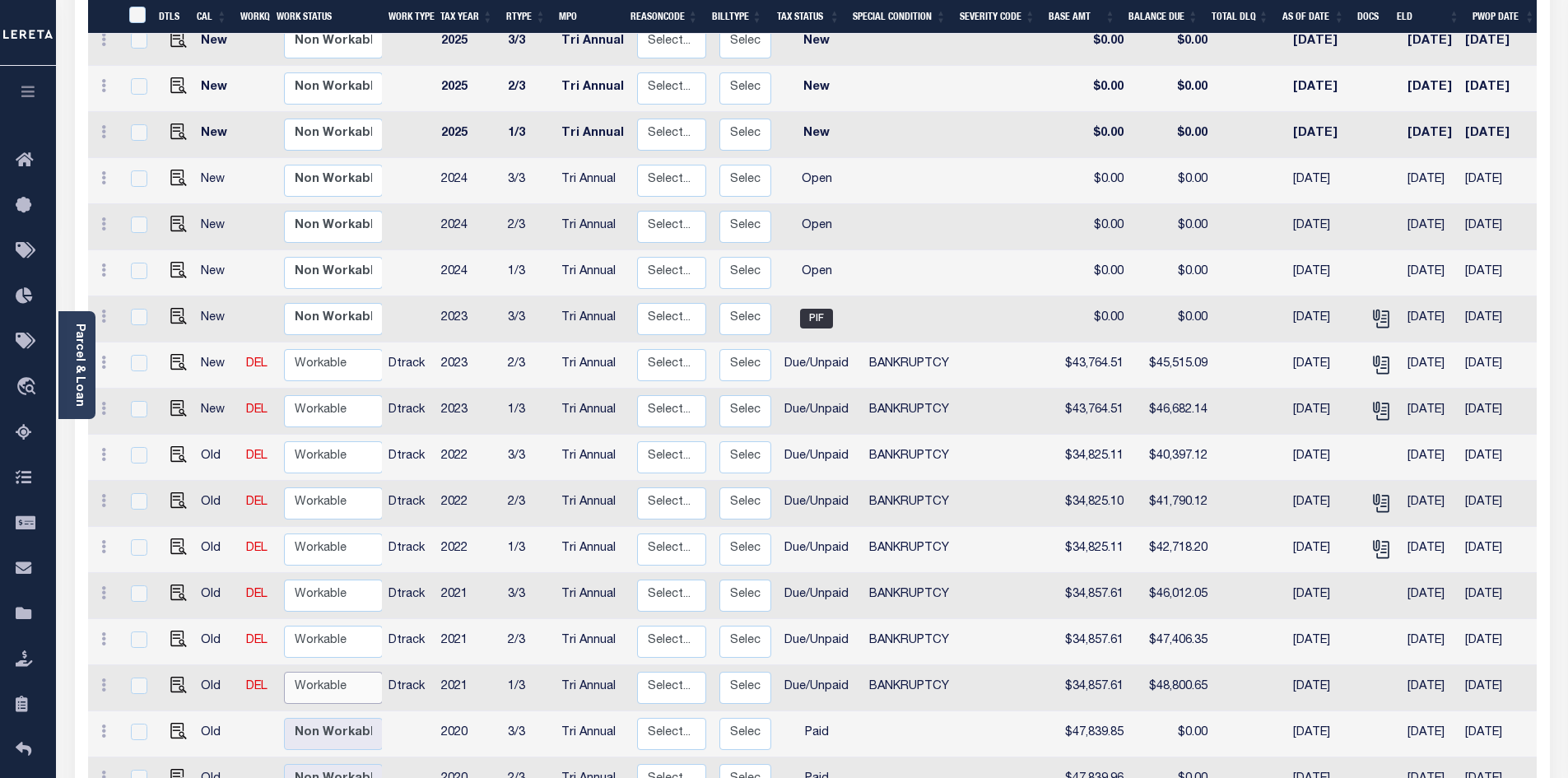
click at [335, 672] on select "Non Workable Workable" at bounding box center [333, 688] width 99 height 32
checkbox input "true"
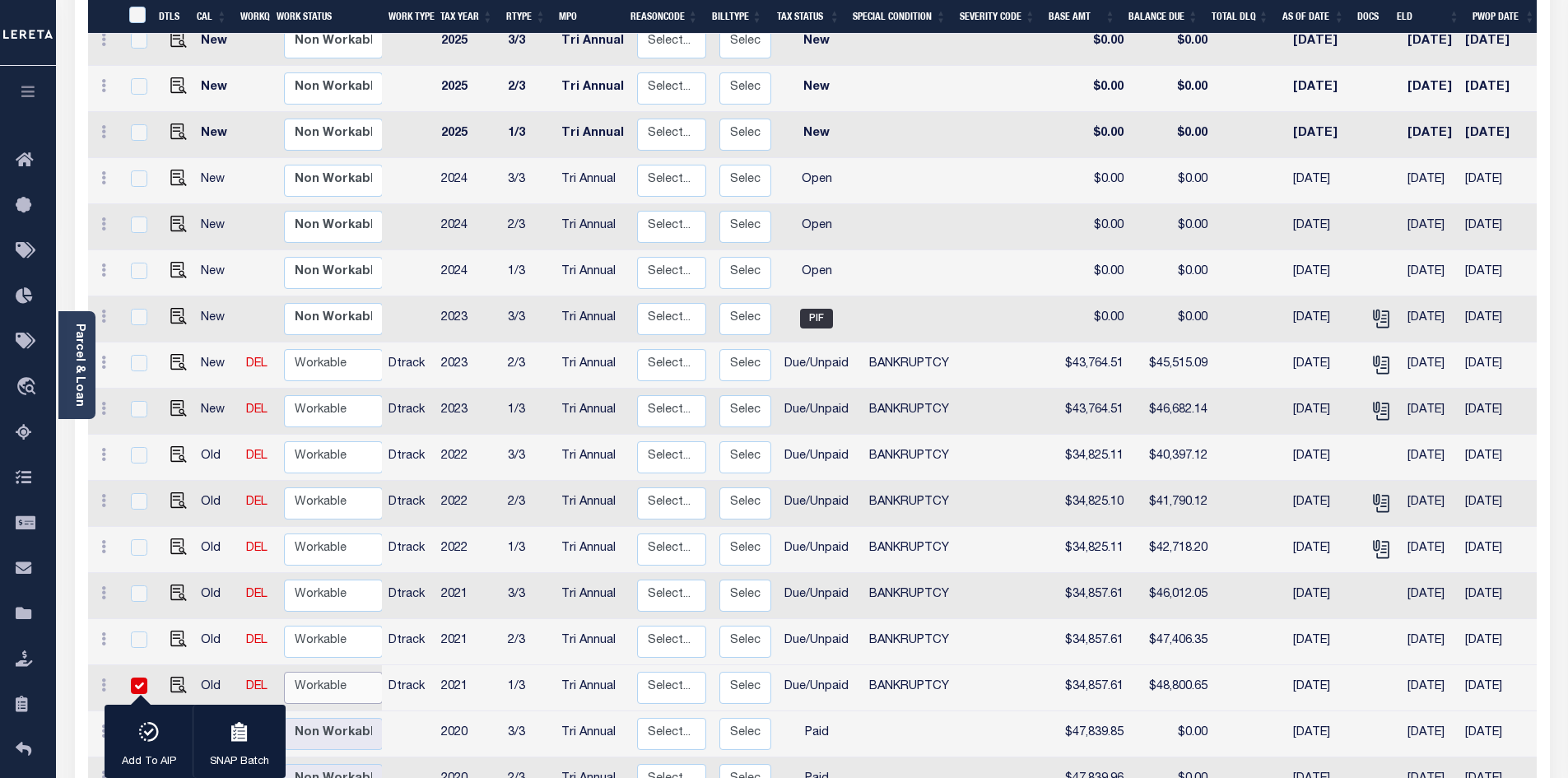
select select "true"
click at [284, 672] on select "Non Workable Workable" at bounding box center [333, 688] width 99 height 32
checkbox input "false"
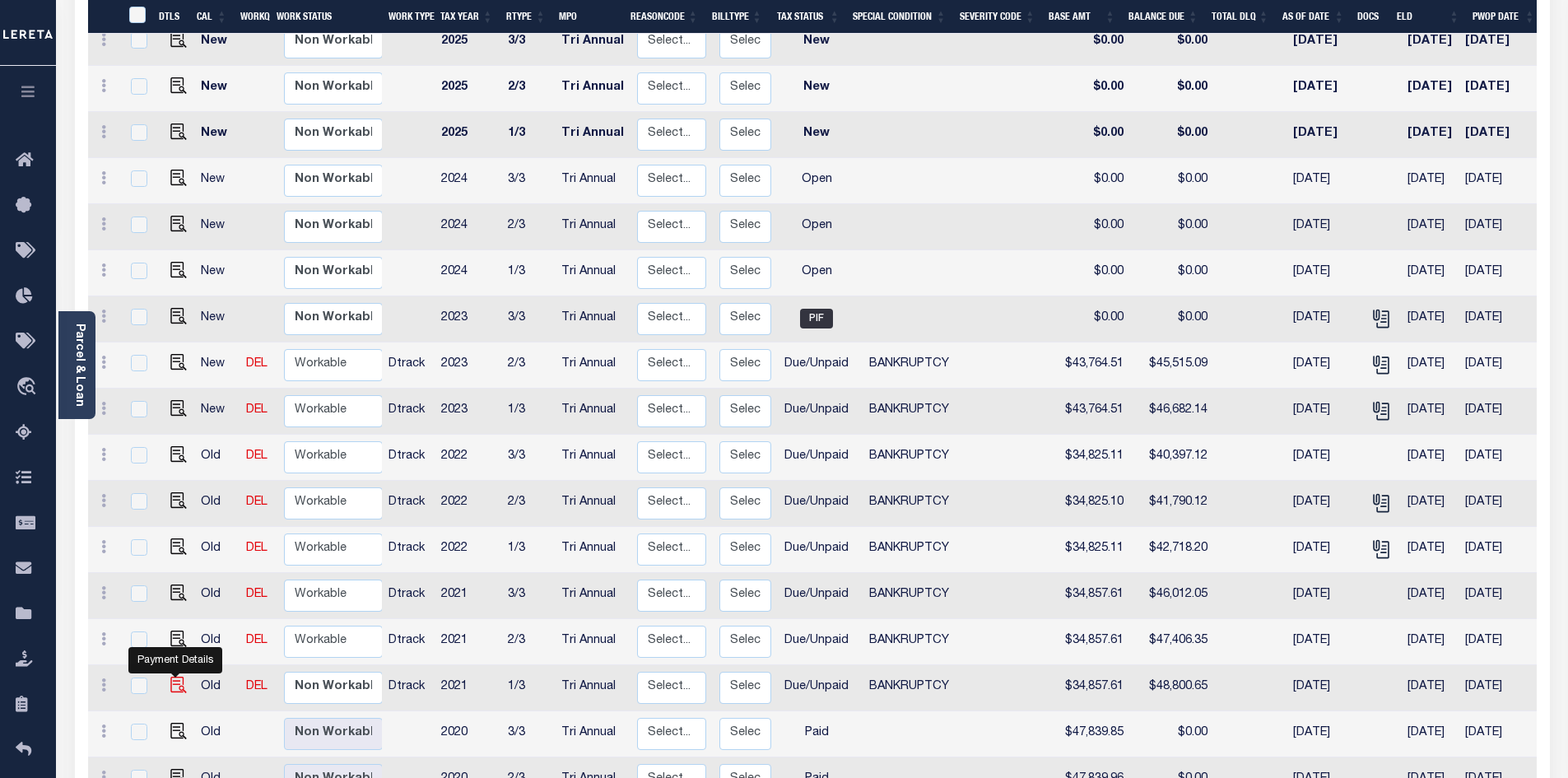
click at [176, 677] on img "" at bounding box center [178, 684] width 16 height 16
checkbox input "true"
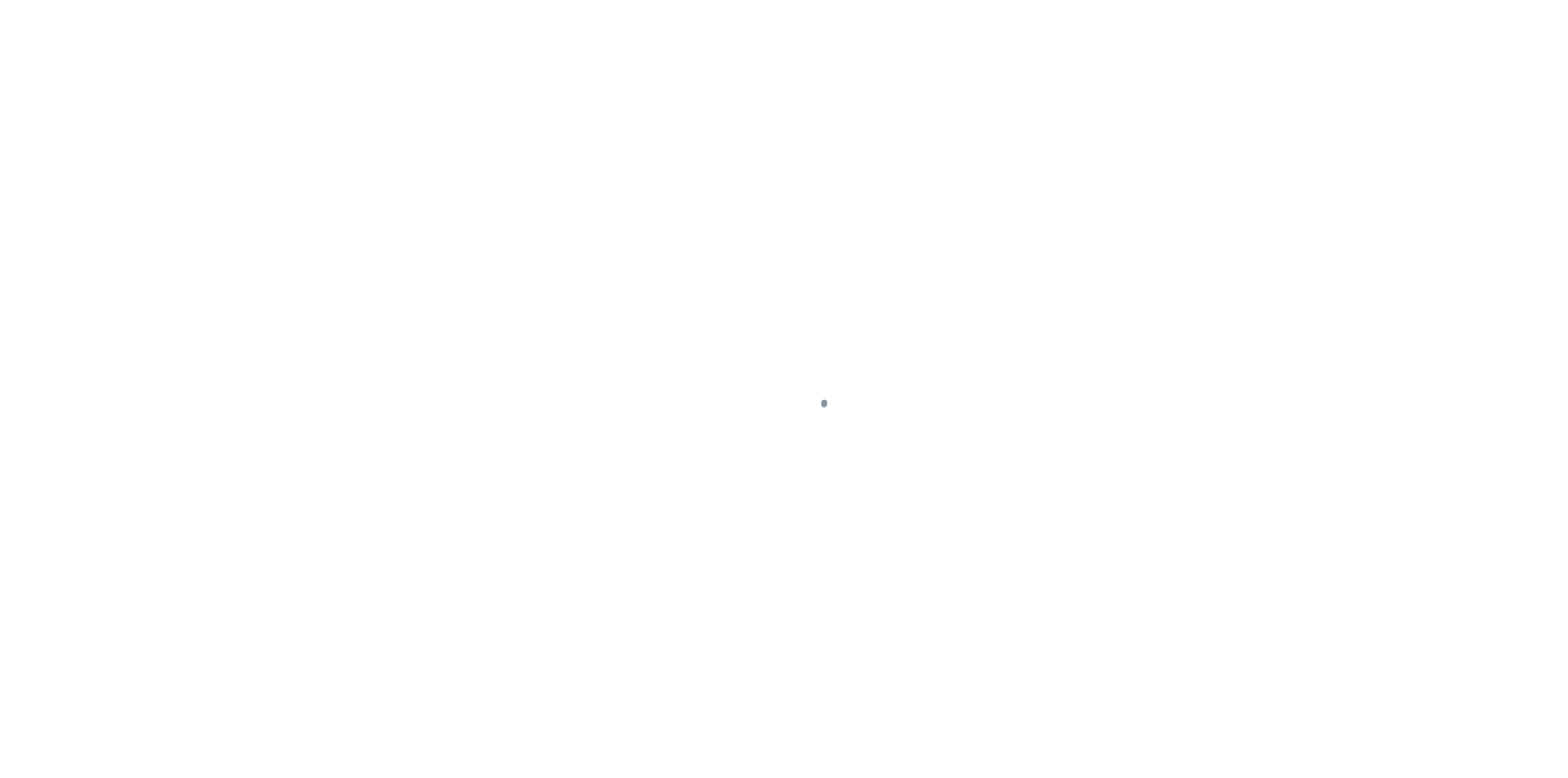
select select "DUE"
select select "22"
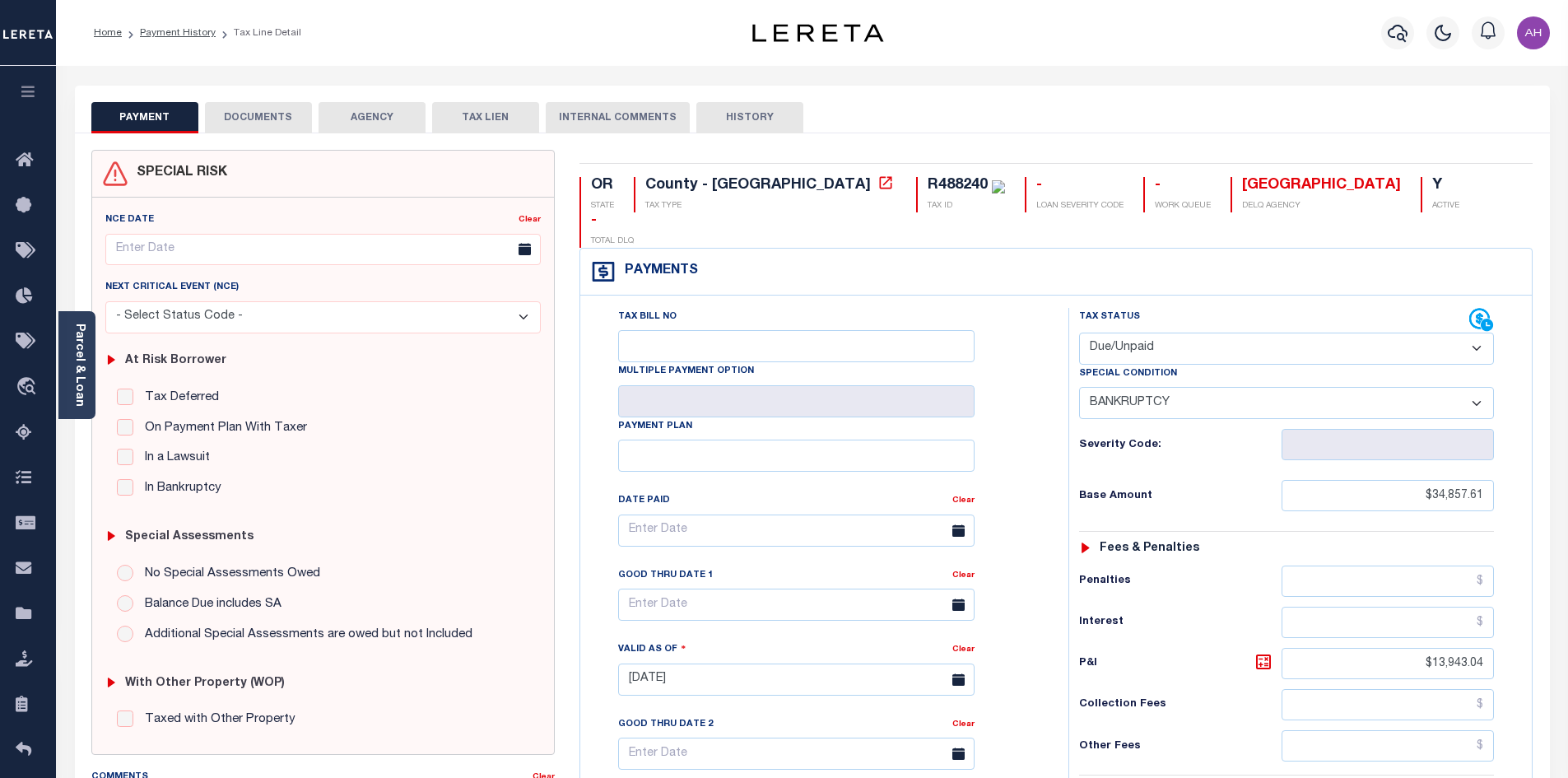
click at [1105, 333] on select "- Select Status Code - Open Due/Unpaid Paid Incomplete No Tax Due Internal Refu…" at bounding box center [1286, 349] width 415 height 32
select select "PYD"
click at [1079, 333] on select "- Select Status Code - Open Due/Unpaid Paid Incomplete No Tax Due Internal Refu…" at bounding box center [1286, 349] width 415 height 32
select select "0"
type input "[DATE]"
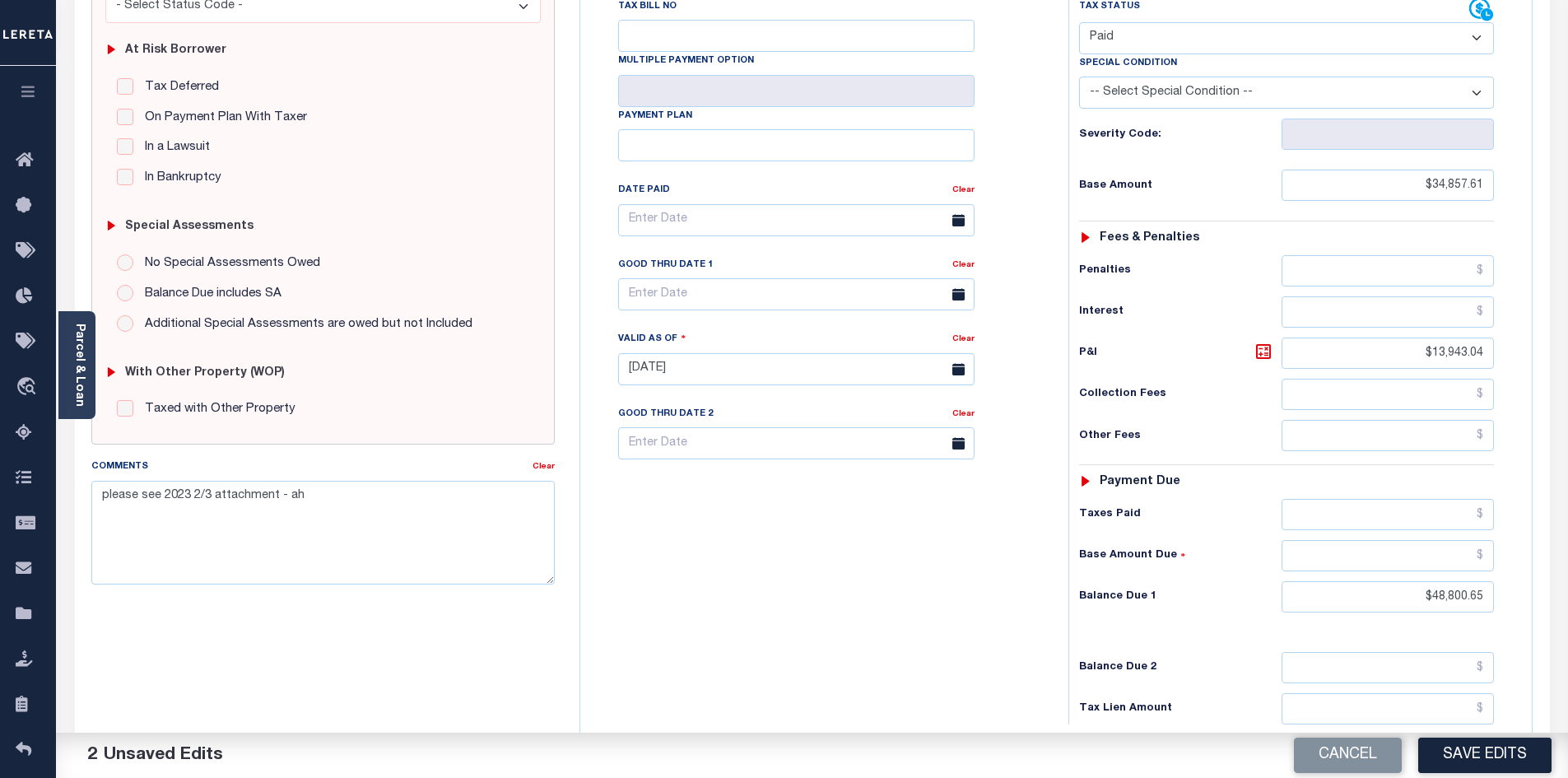
scroll to position [329, 0]
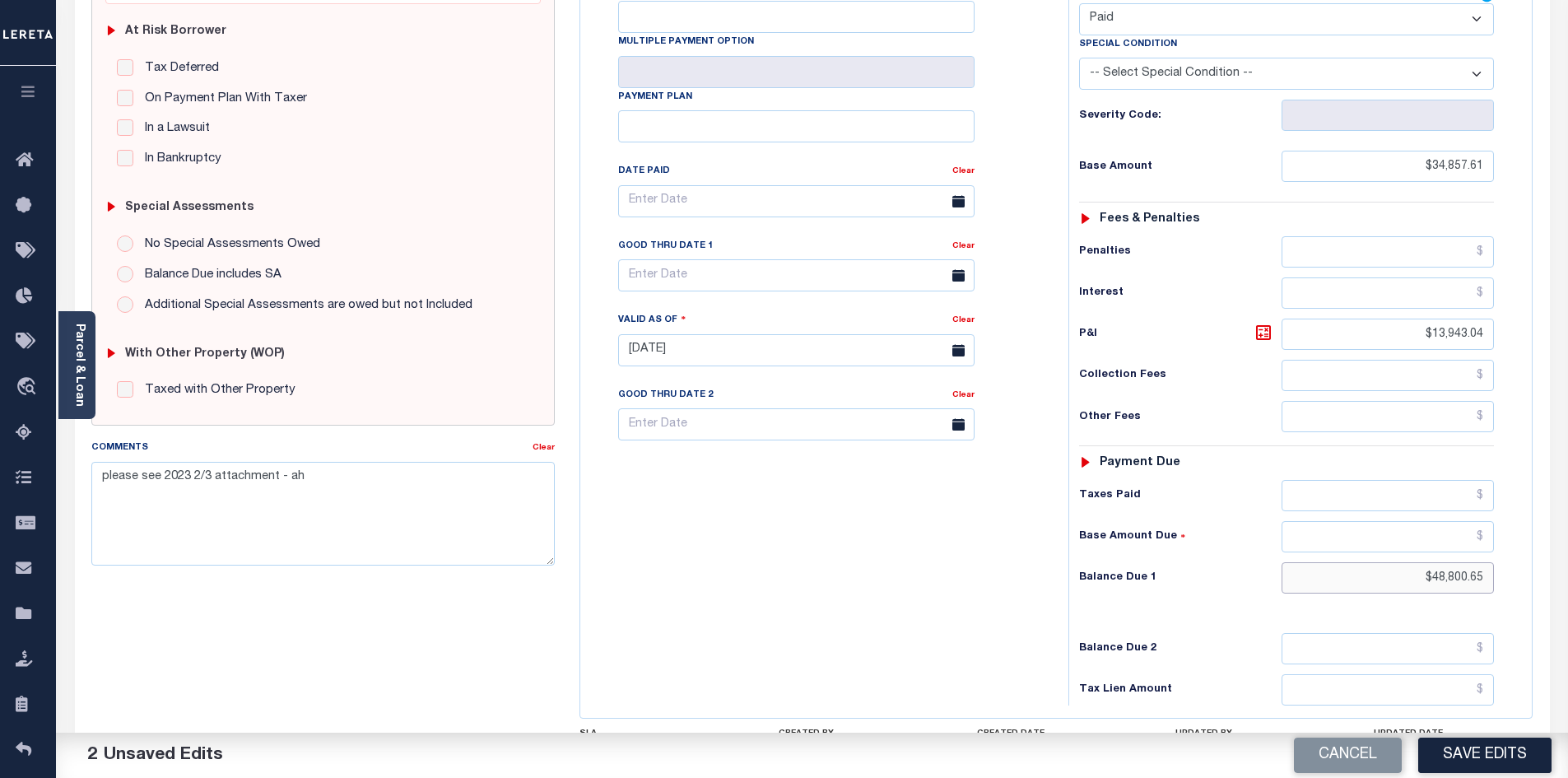
drag, startPoint x: 1360, startPoint y: 535, endPoint x: 1550, endPoint y: 546, distance: 190.3
click at [1550, 546] on div "PAYMENT 2 DOCUMENTS AGENCY DELINQUENT PAYEE" at bounding box center [812, 337] width 1500 height 1162
type input "$0.00"
click at [542, 451] on link "Clear" at bounding box center [544, 448] width 22 height 8
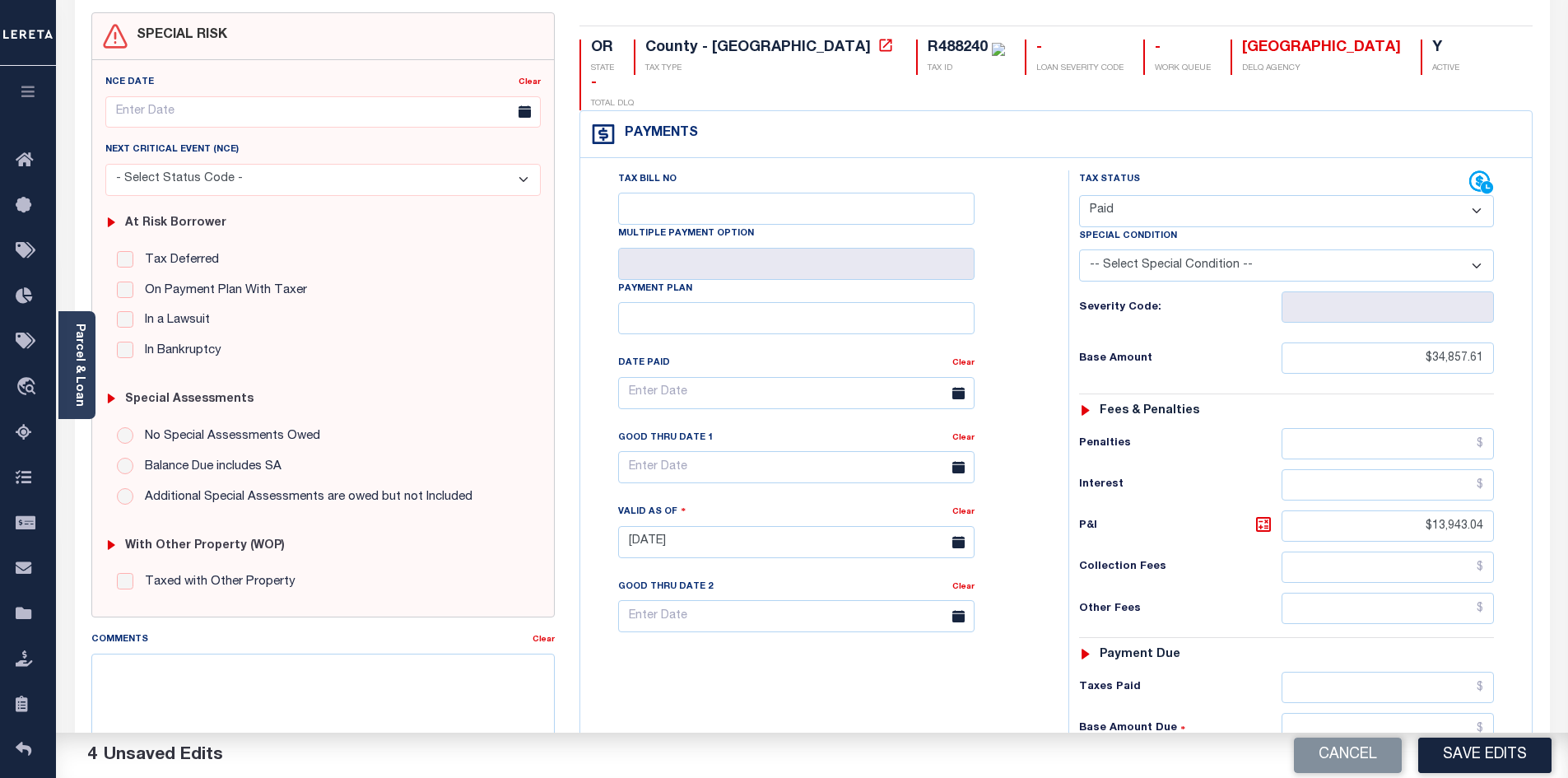
scroll to position [0, 0]
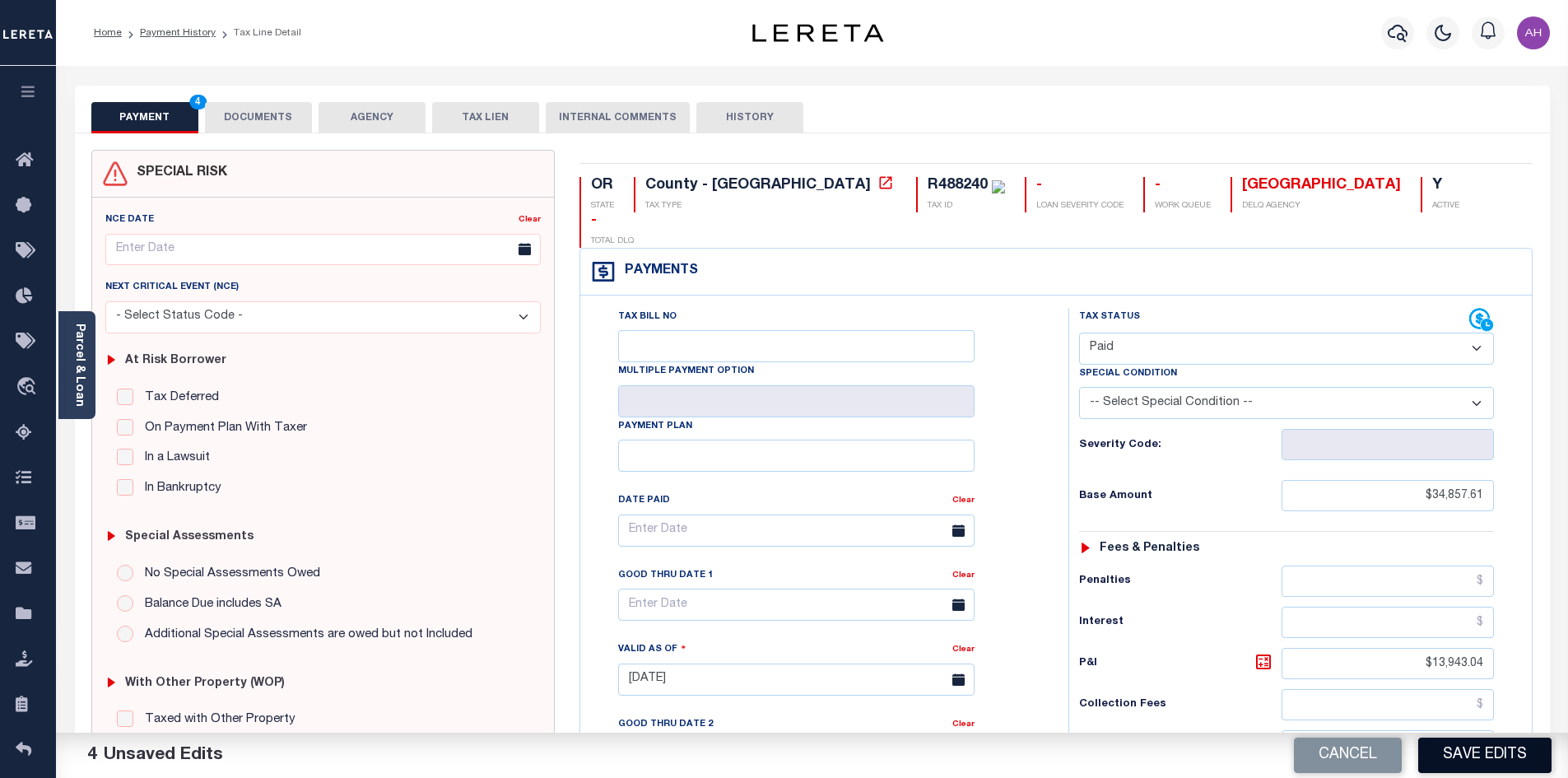
click at [1509, 751] on button "Save Edits" at bounding box center [1485, 755] width 133 height 35
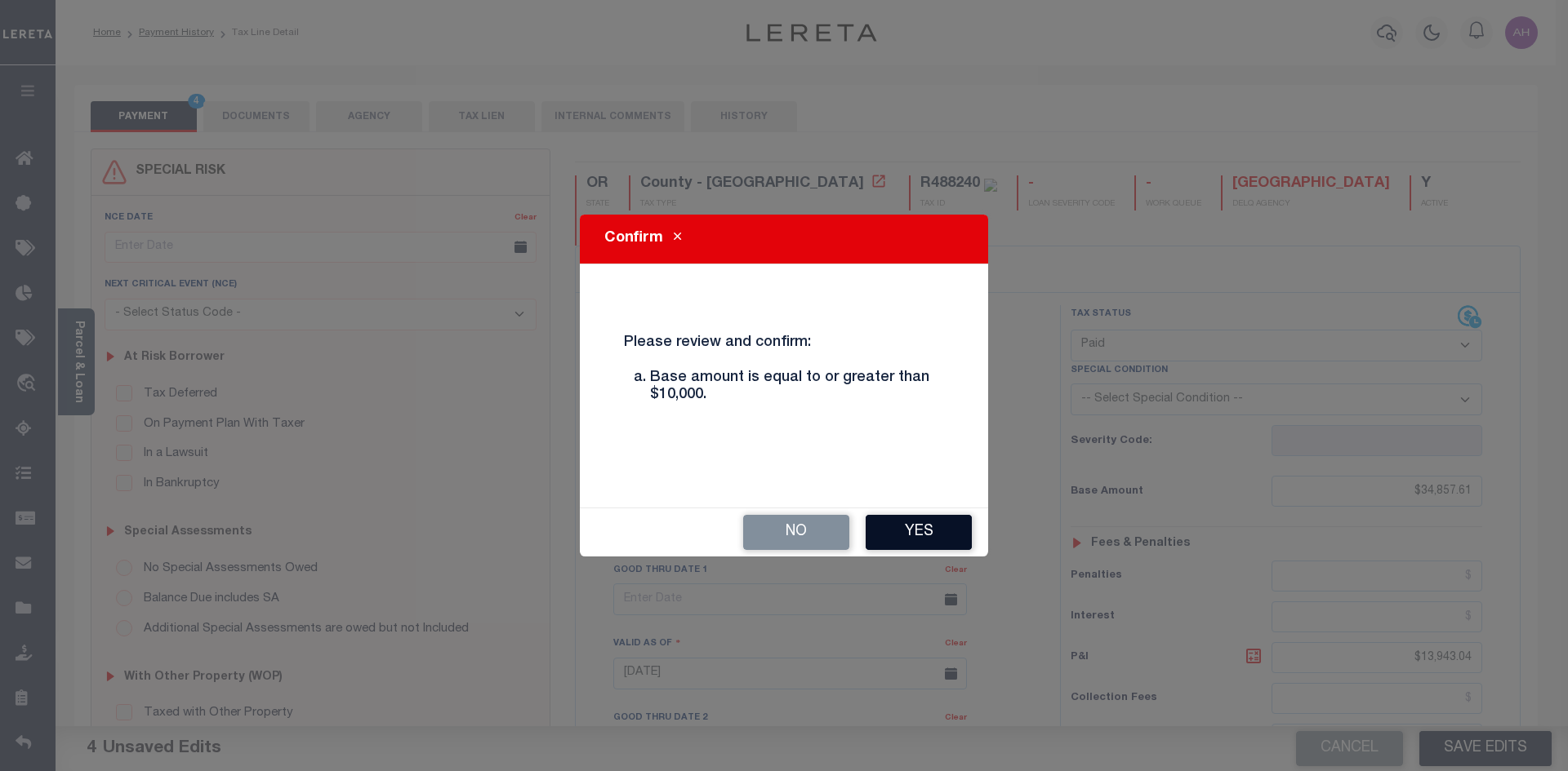
click at [923, 528] on button "Yes" at bounding box center [918, 532] width 106 height 35
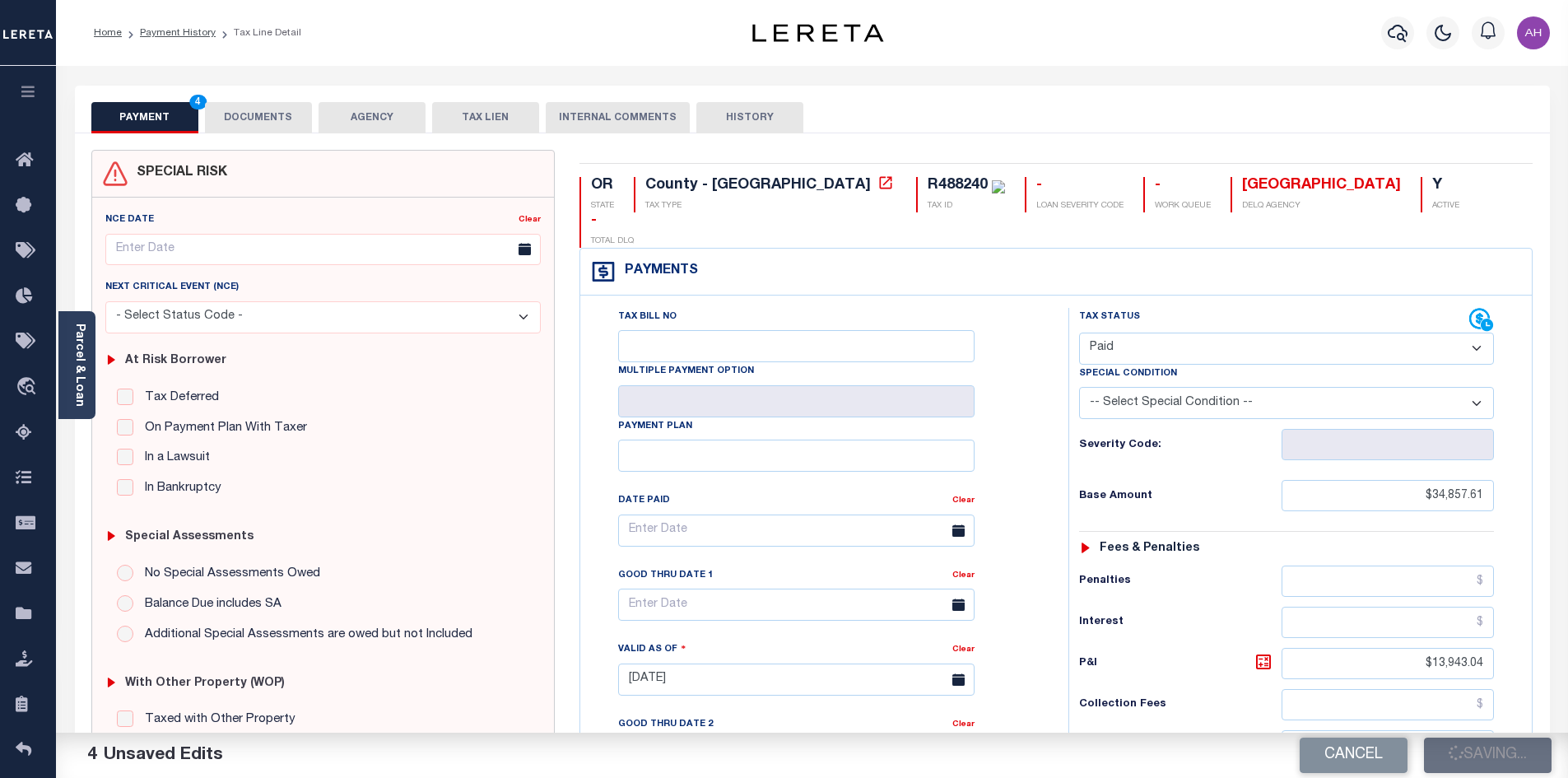
checkbox input "false"
type input "$34,857.61"
type input "$13,943.04"
type input "$0"
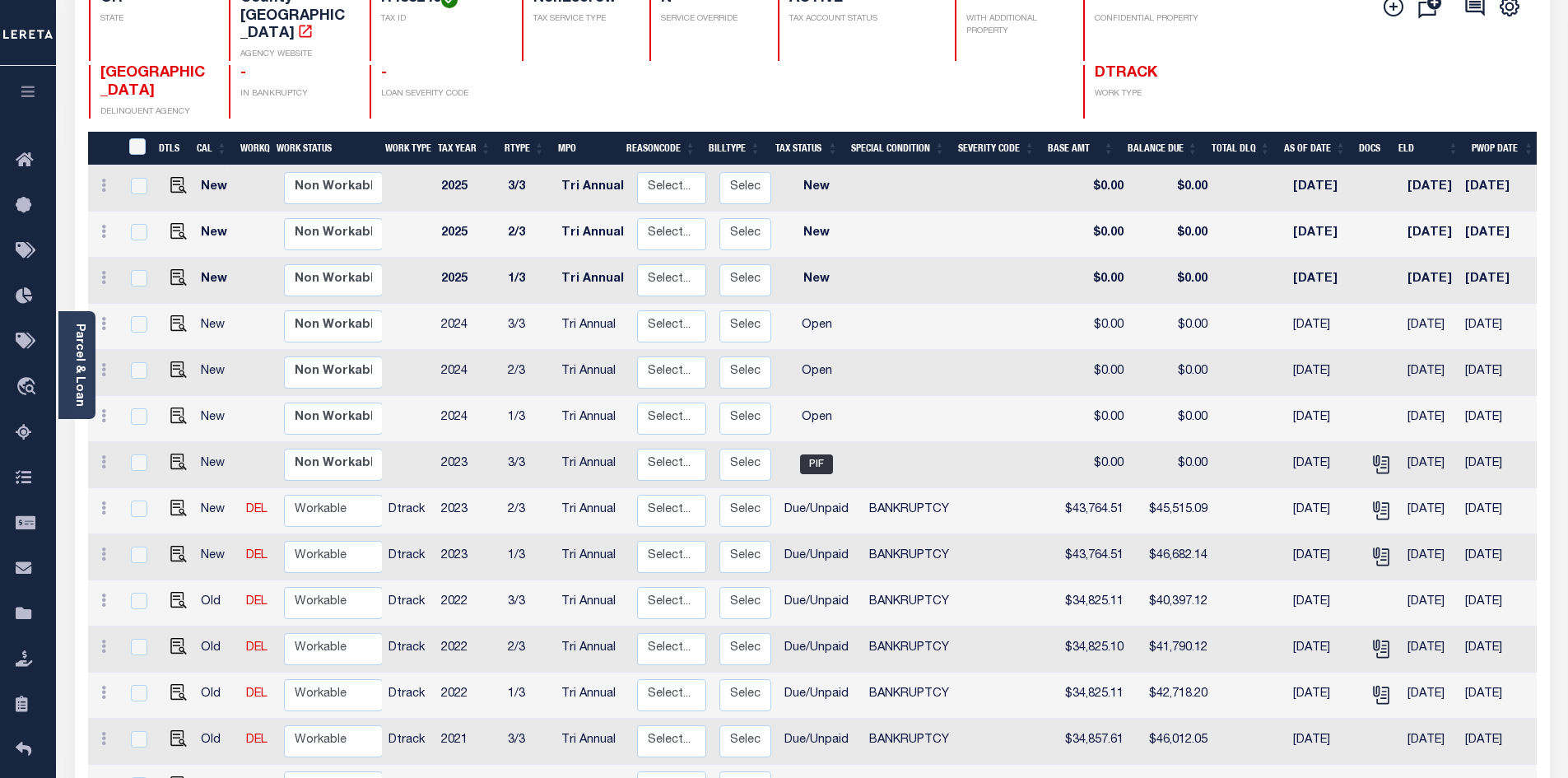
scroll to position [329, 0]
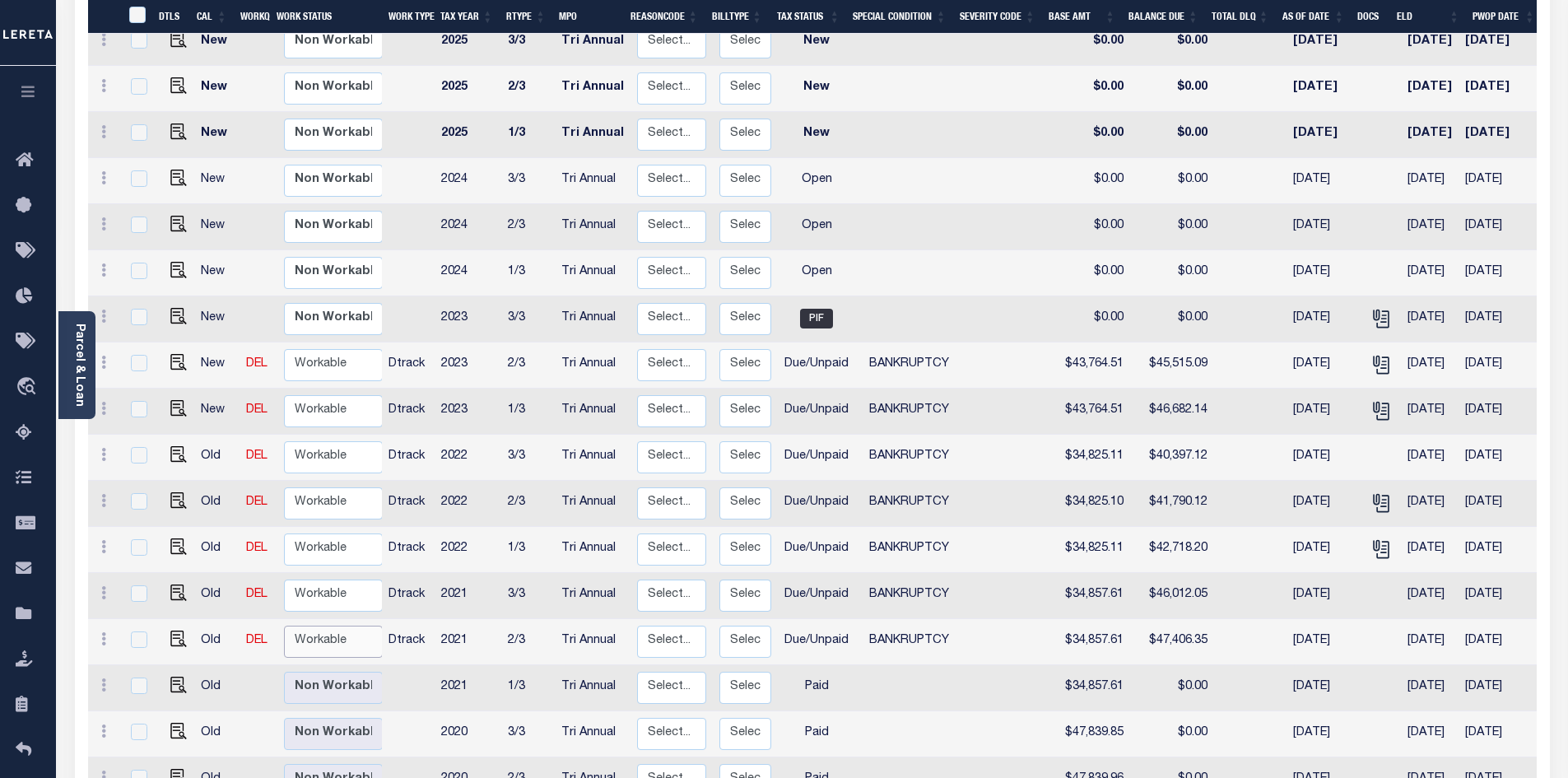
drag, startPoint x: 323, startPoint y: 612, endPoint x: 334, endPoint y: 622, distance: 14.9
click at [323, 626] on select "Non Workable Workable" at bounding box center [333, 642] width 99 height 32
checkbox input "true"
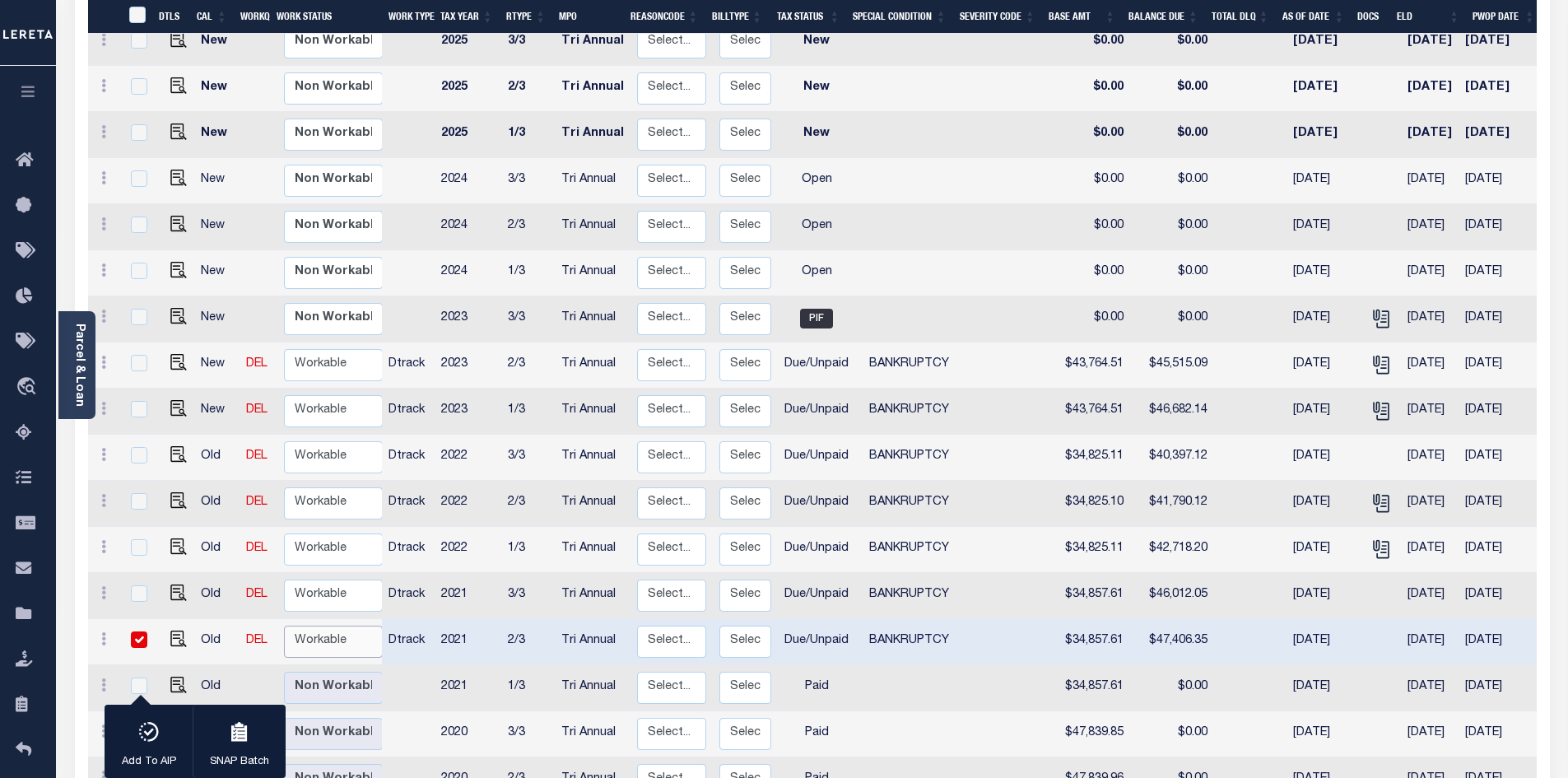
select select "true"
click at [284, 626] on select "Non Workable Workable" at bounding box center [333, 642] width 99 height 32
checkbox input "false"
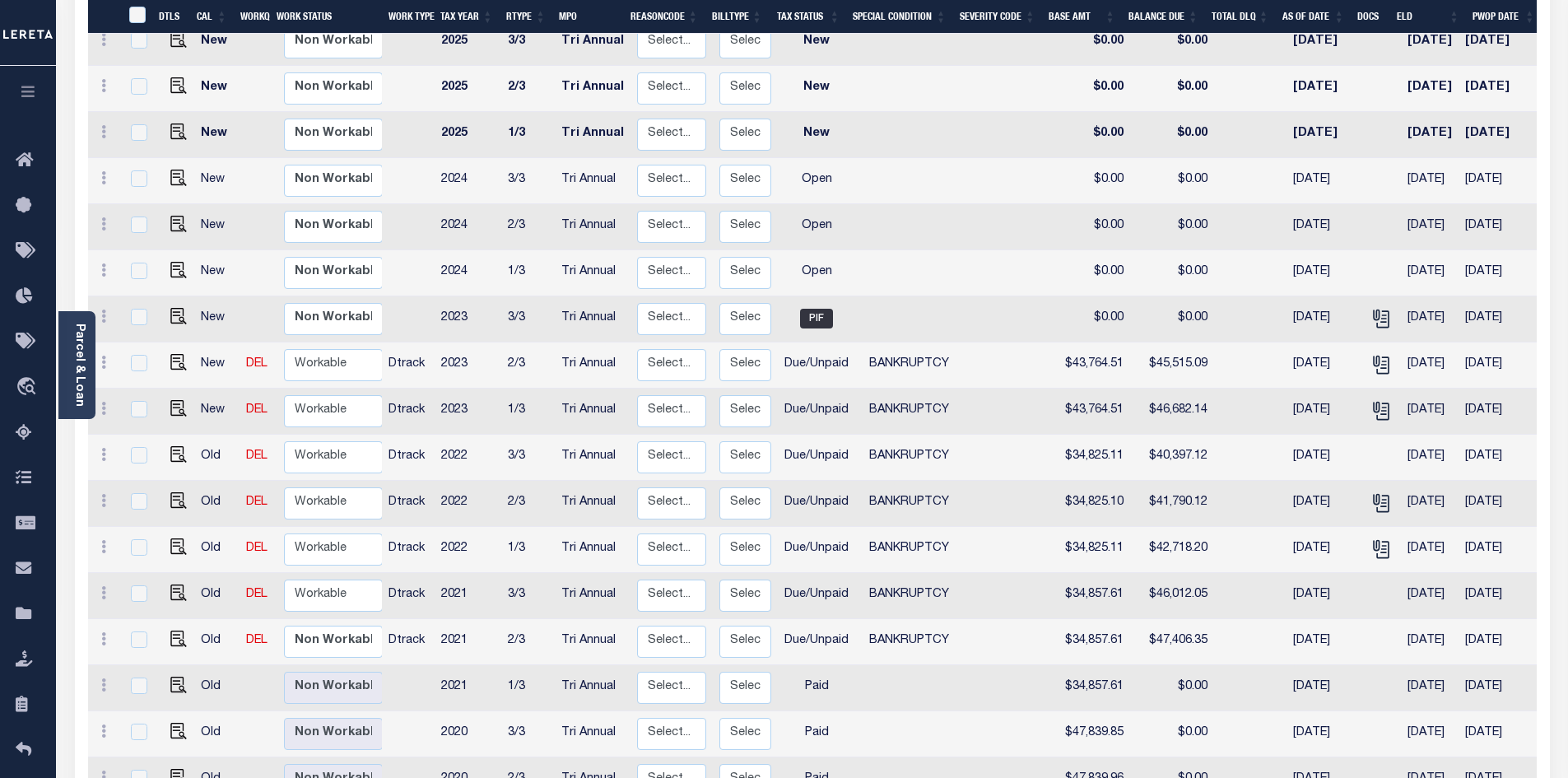
click at [176, 619] on td at bounding box center [175, 642] width 40 height 46
checkbox input "true"
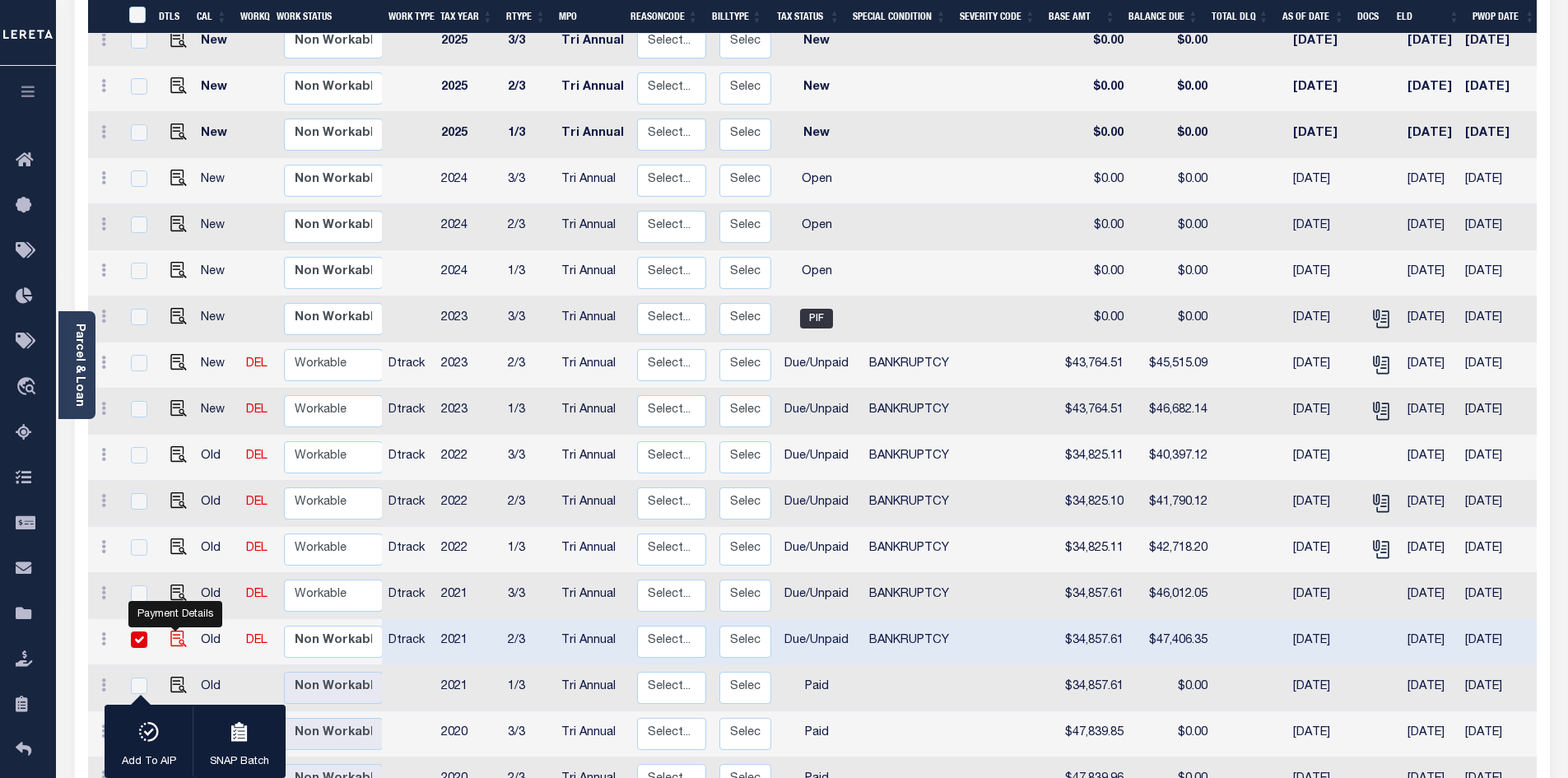
click at [172, 631] on img "" at bounding box center [178, 639] width 16 height 16
checkbox input "false"
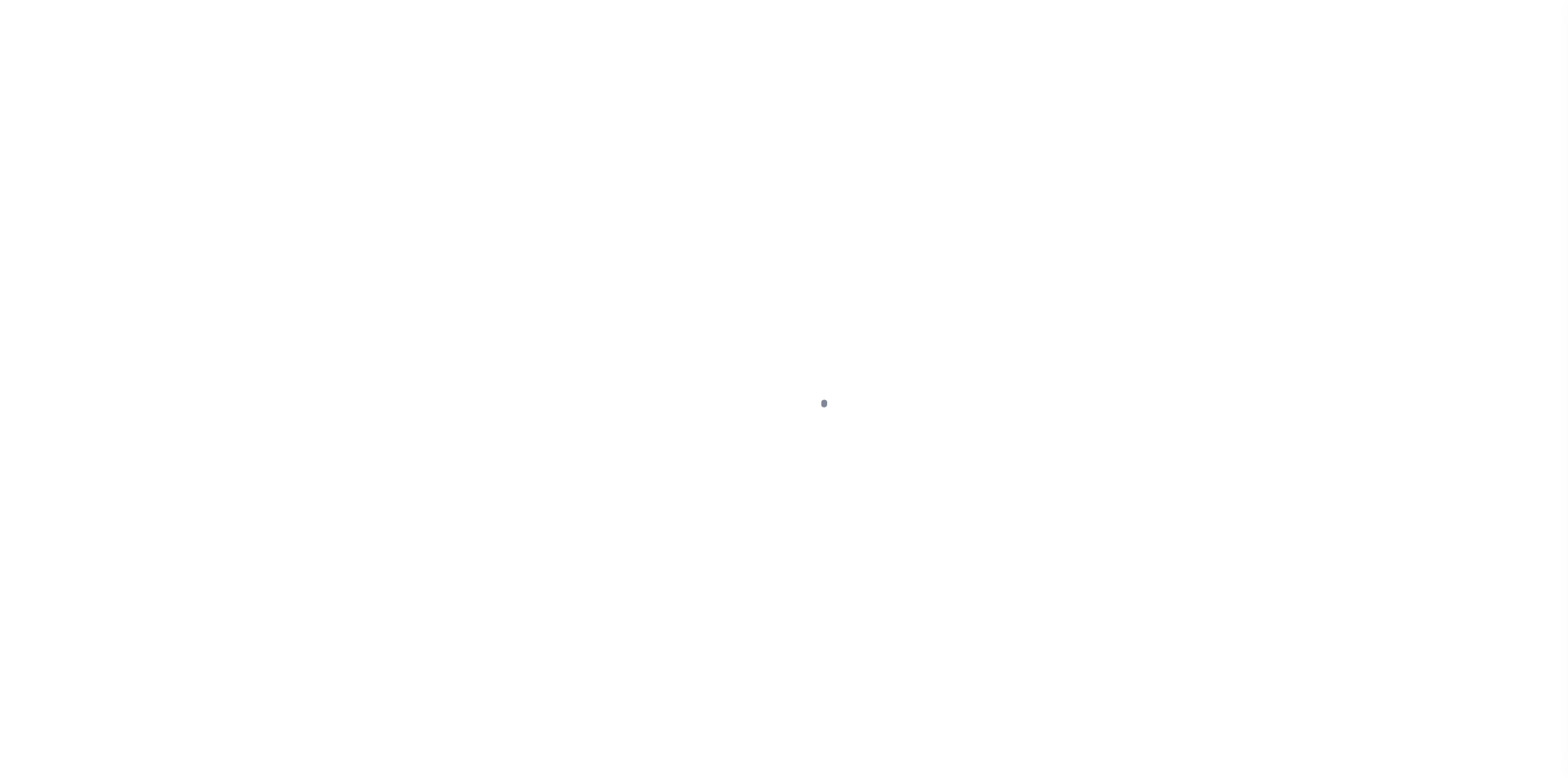
select select "DUE"
select select "22"
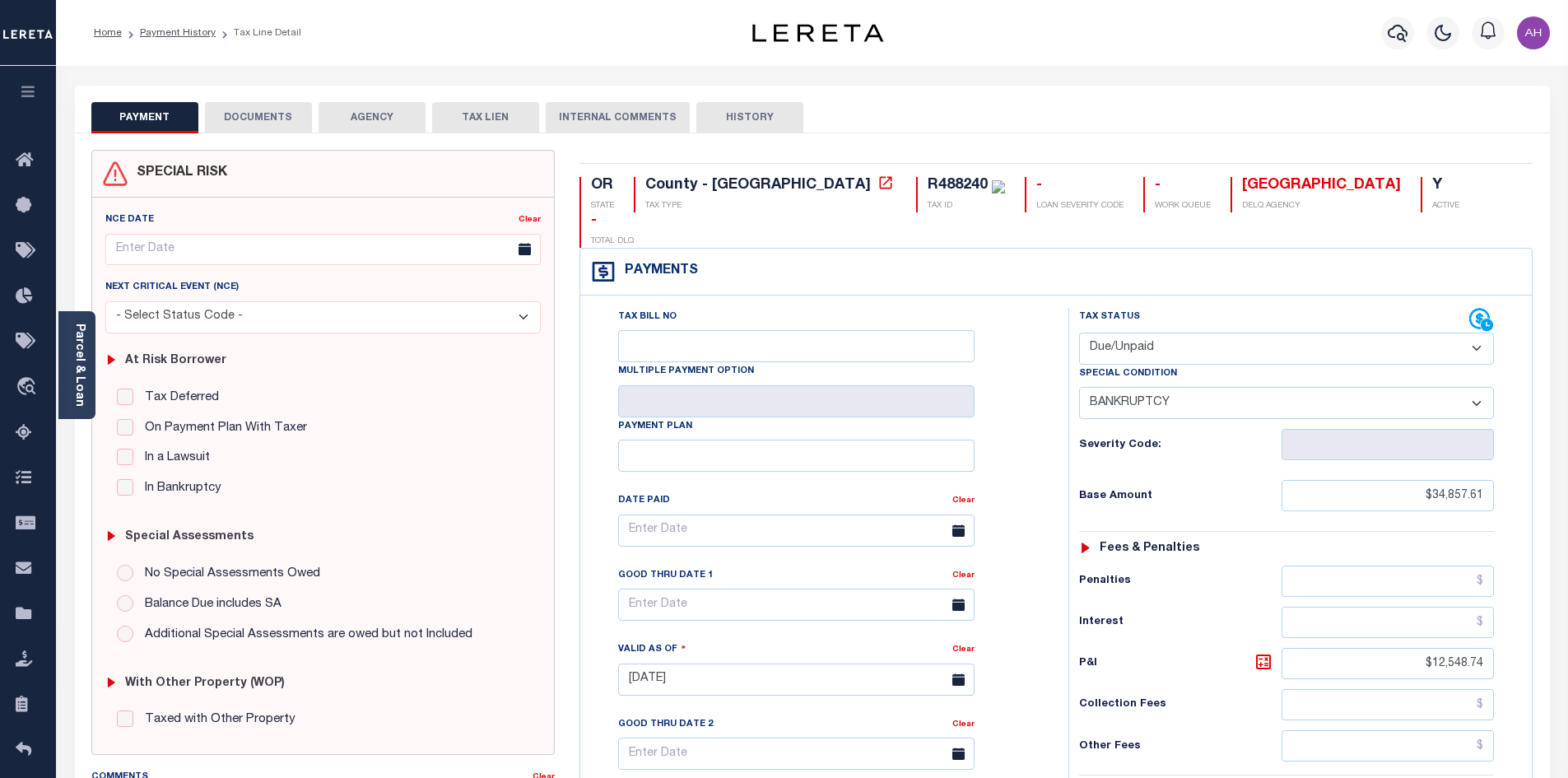
click at [1140, 333] on select "- Select Status Code - Open Due/Unpaid Paid Incomplete No Tax Due Internal Refu…" at bounding box center [1286, 349] width 415 height 32
select select "PYD"
click at [1079, 333] on select "- Select Status Code - Open Due/Unpaid Paid Incomplete No Tax Due Internal Refu…" at bounding box center [1286, 349] width 415 height 32
select select "0"
type input "[DATE]"
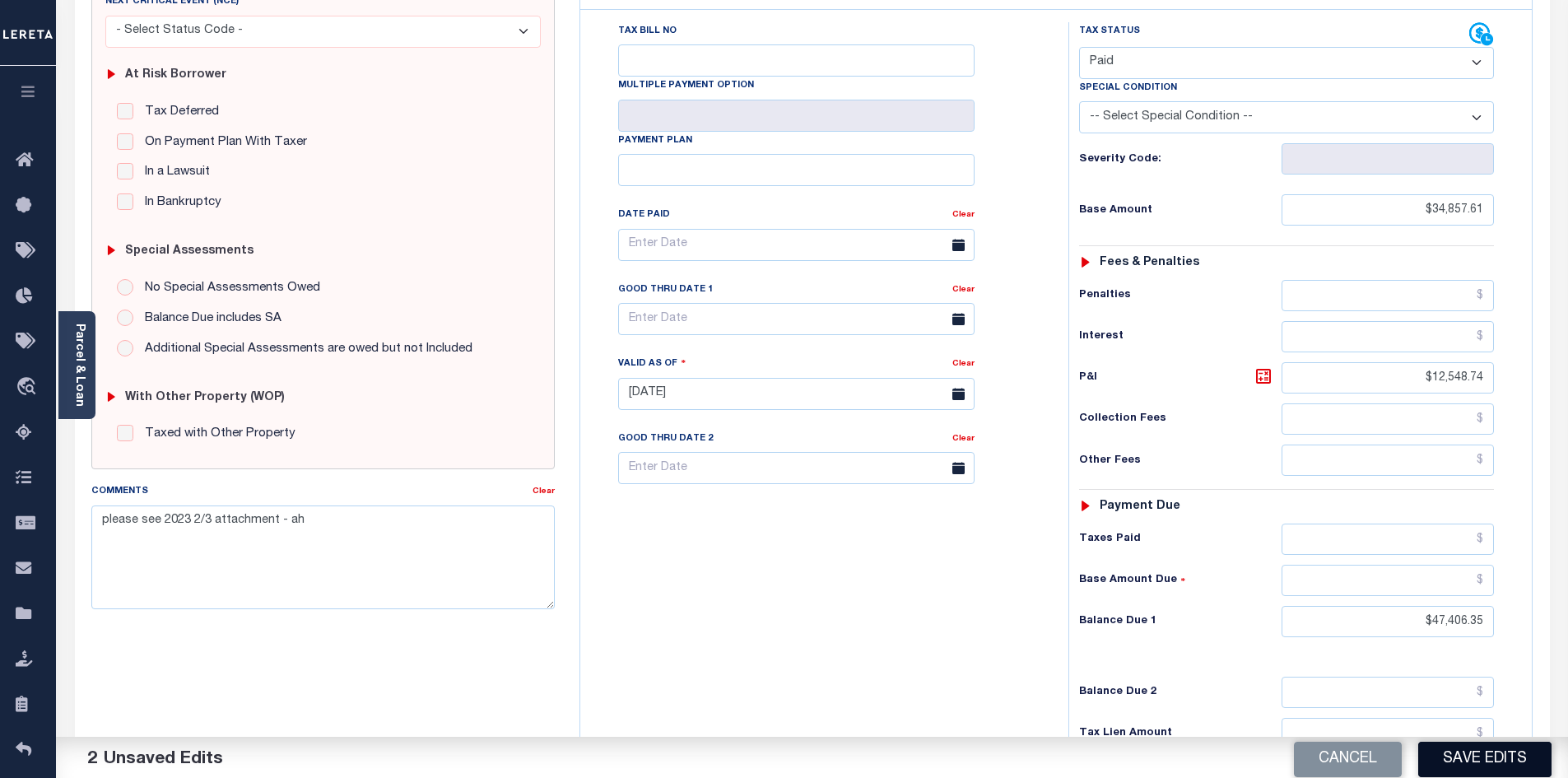
scroll to position [329, 0]
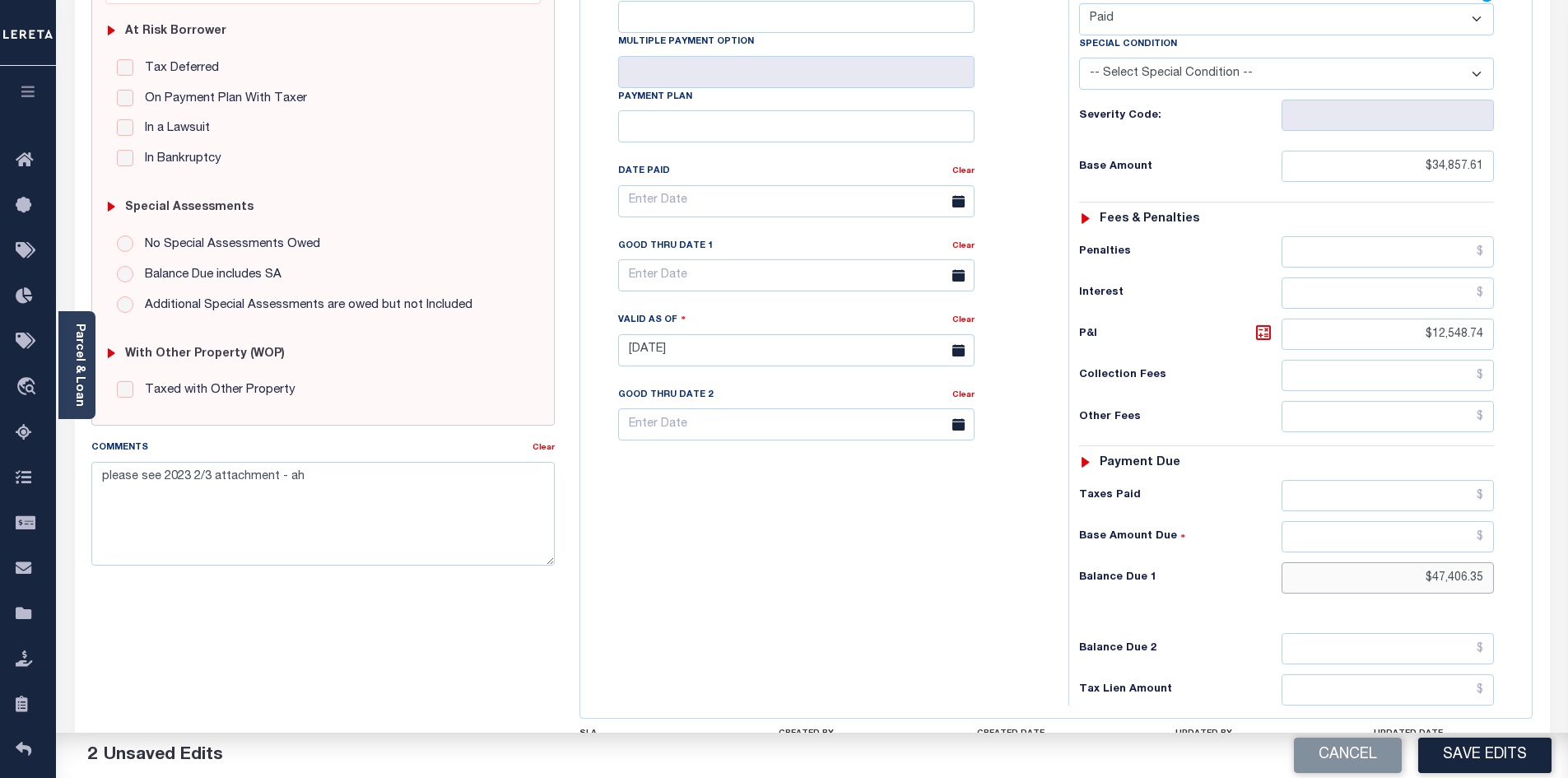
drag, startPoint x: 1393, startPoint y: 549, endPoint x: 1519, endPoint y: 547, distance: 126.0
click at [1519, 547] on div "Tax Status Status" at bounding box center [1292, 342] width 472 height 727
type input "$0.00"
click at [550, 448] on link "Clear" at bounding box center [544, 448] width 22 height 8
click at [1519, 760] on button "Save Edits" at bounding box center [1485, 755] width 133 height 35
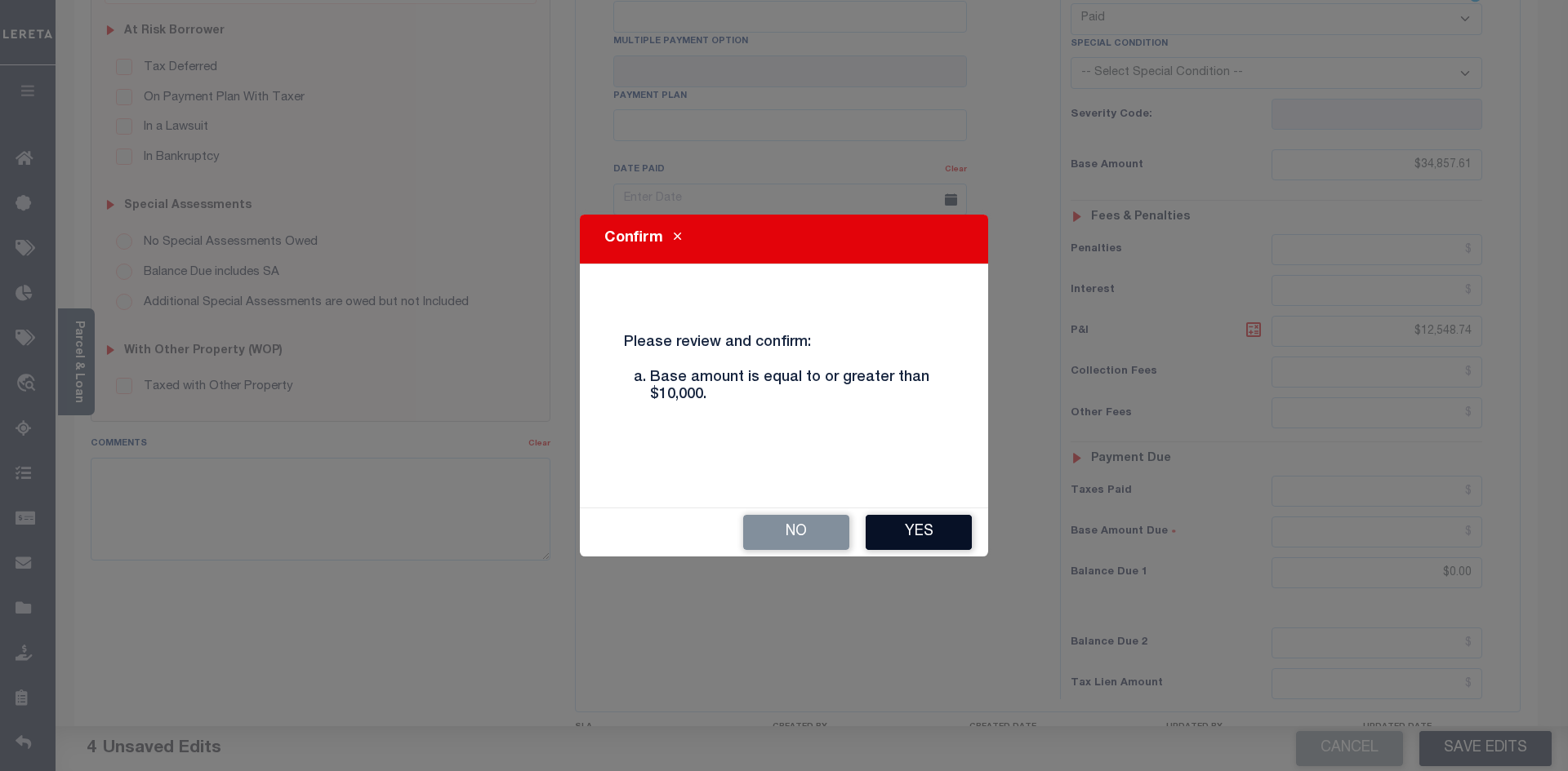
click at [942, 545] on button "Yes" at bounding box center [918, 532] width 106 height 35
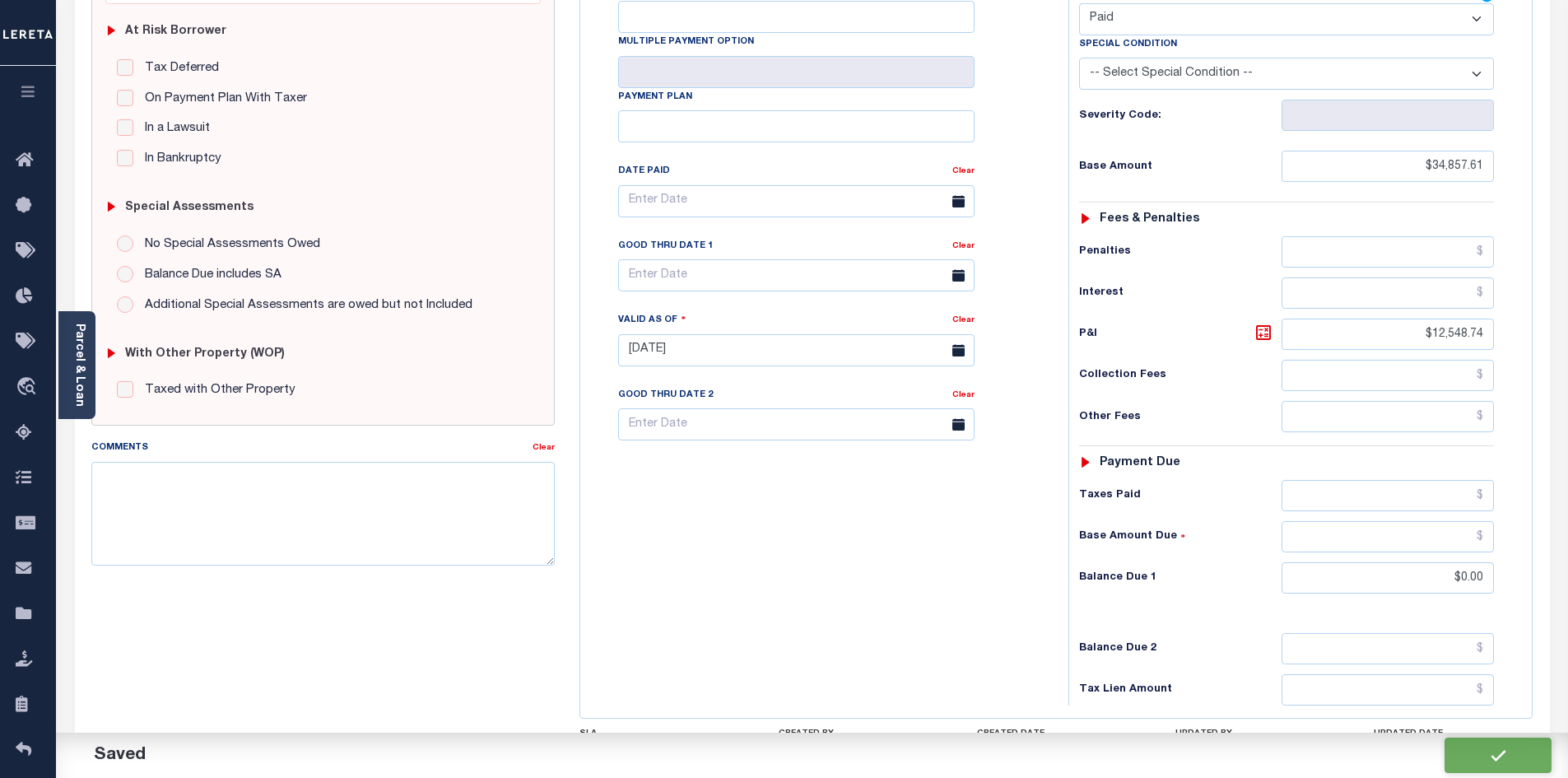
checkbox input "false"
type input "$34,857.61"
type input "$12,548.74"
type input "$0"
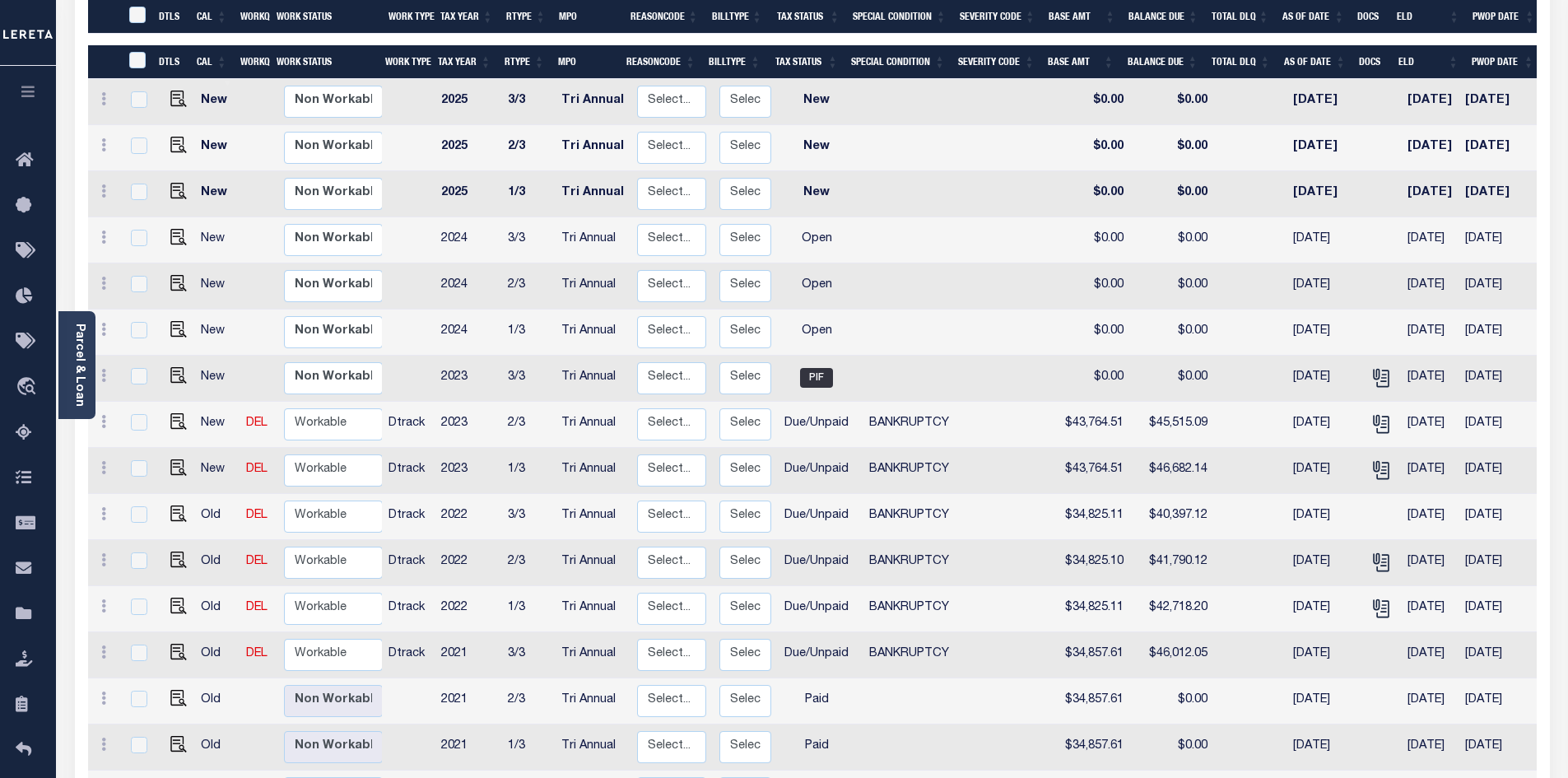
scroll to position [329, 0]
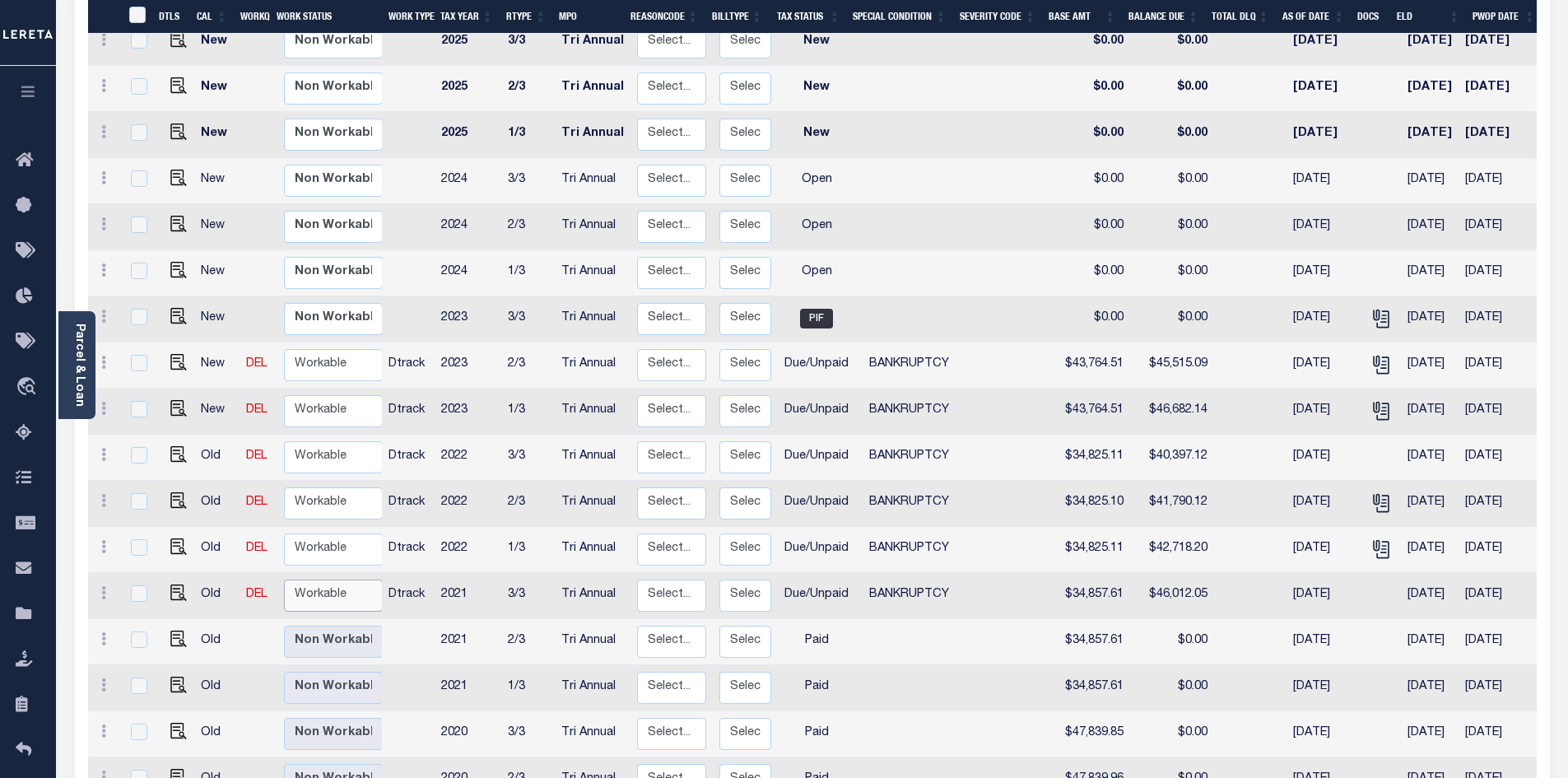
click at [329, 579] on select "Non Workable Workable" at bounding box center [333, 596] width 99 height 32
checkbox input "true"
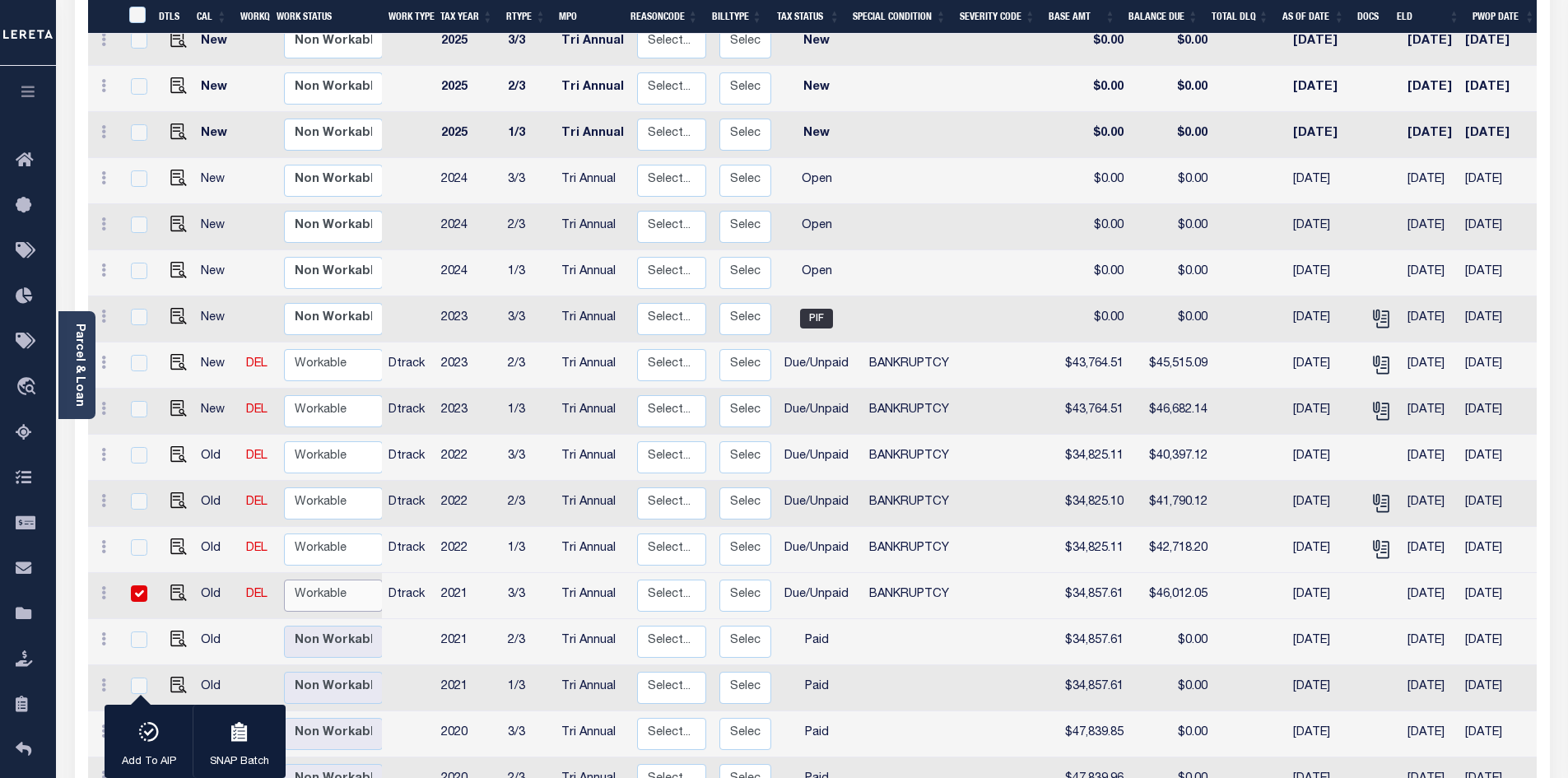
select select "true"
click at [284, 579] on select "Non Workable Workable" at bounding box center [333, 596] width 99 height 32
checkbox input "false"
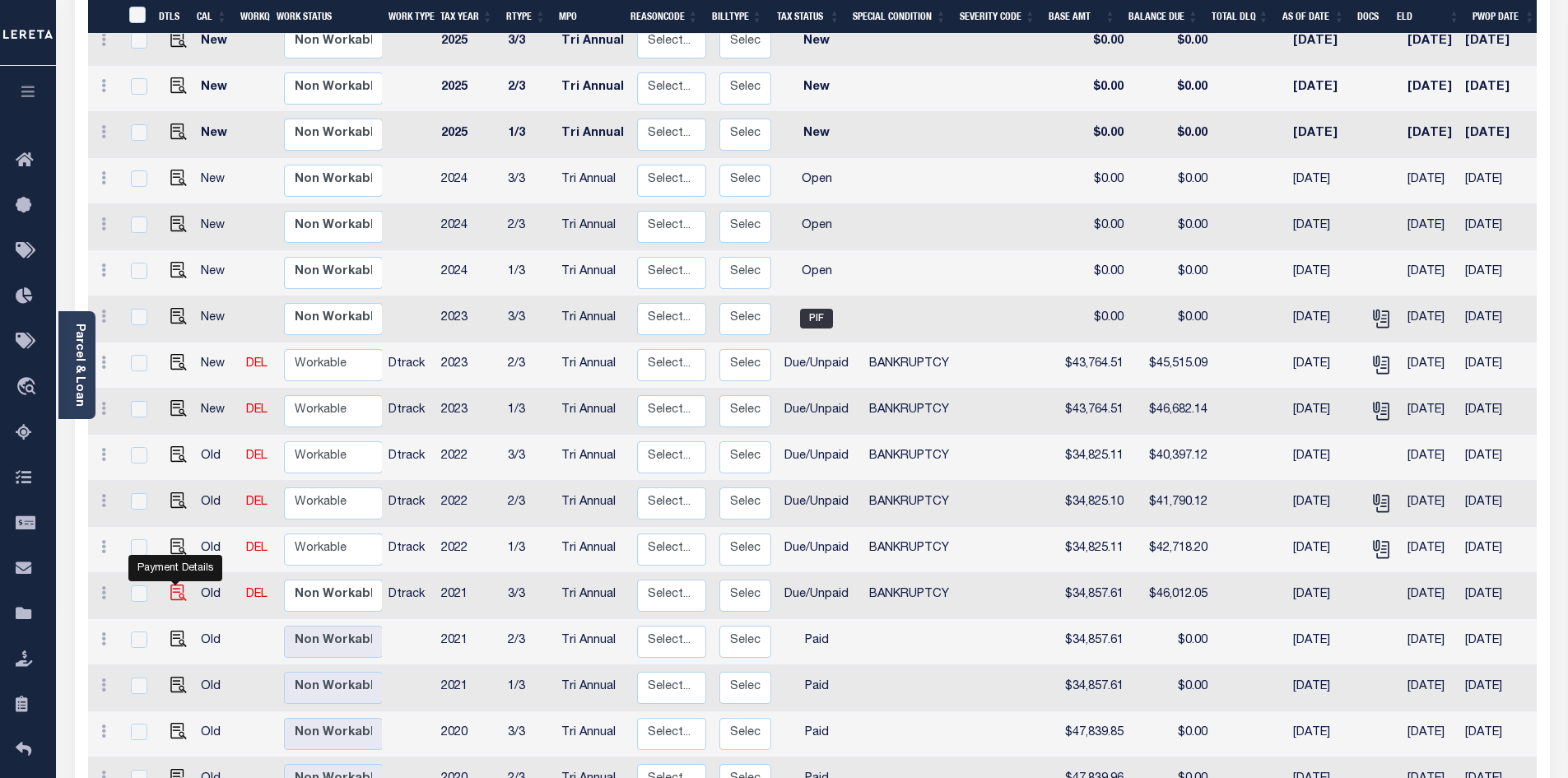
click at [176, 585] on img "" at bounding box center [178, 592] width 16 height 16
checkbox input "true"
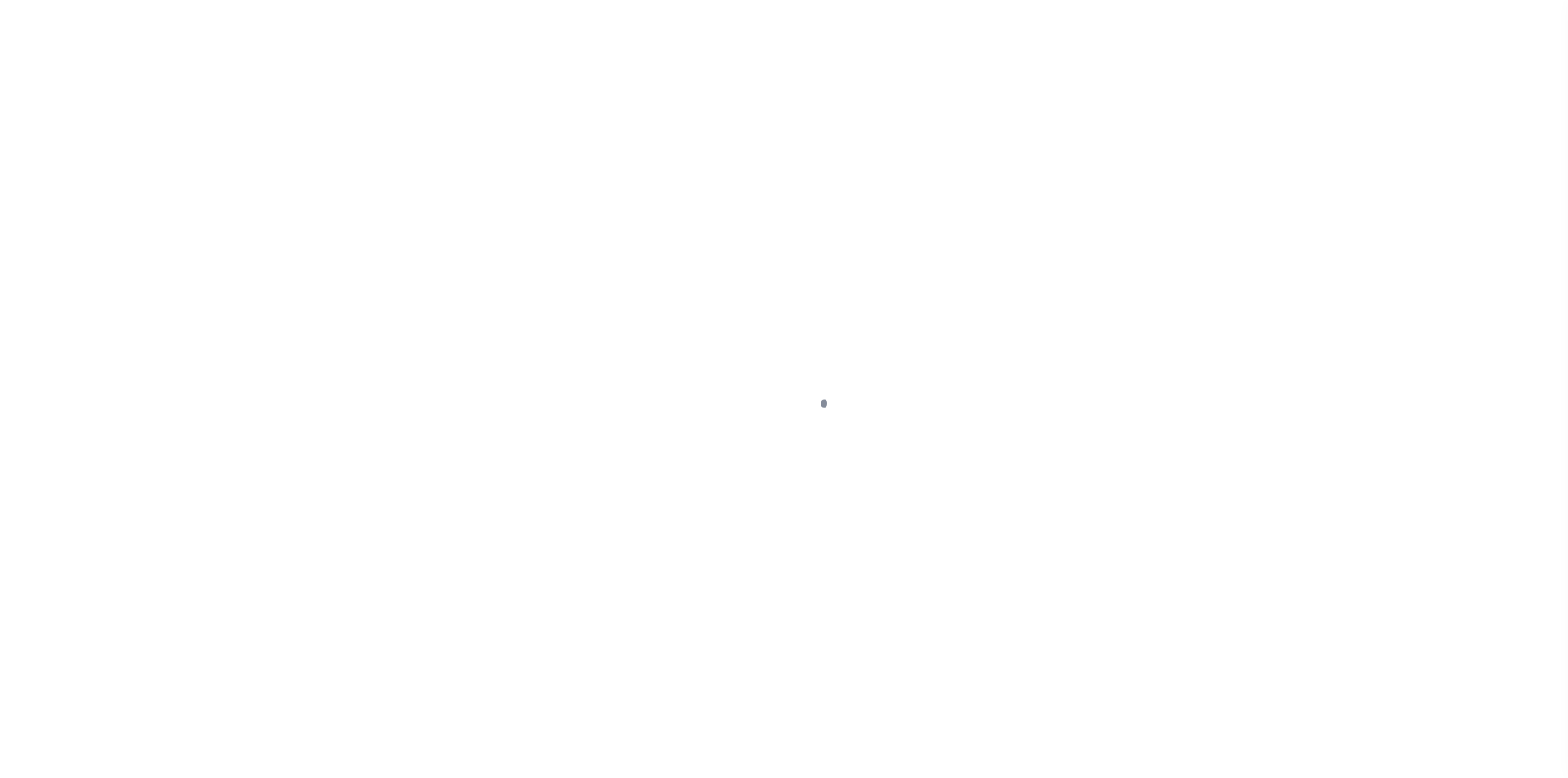
select select "DUE"
select select "22"
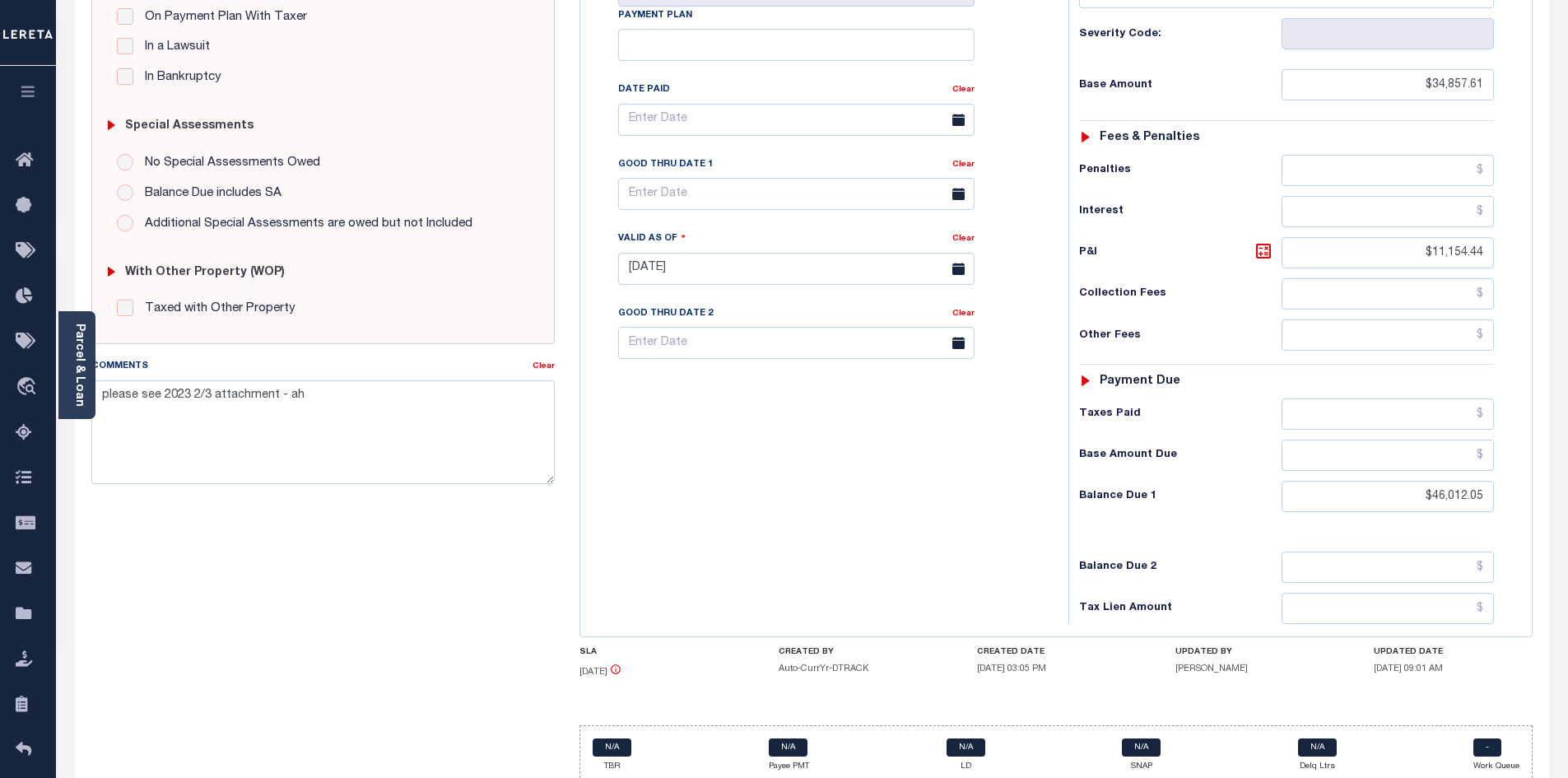
scroll to position [437, 0]
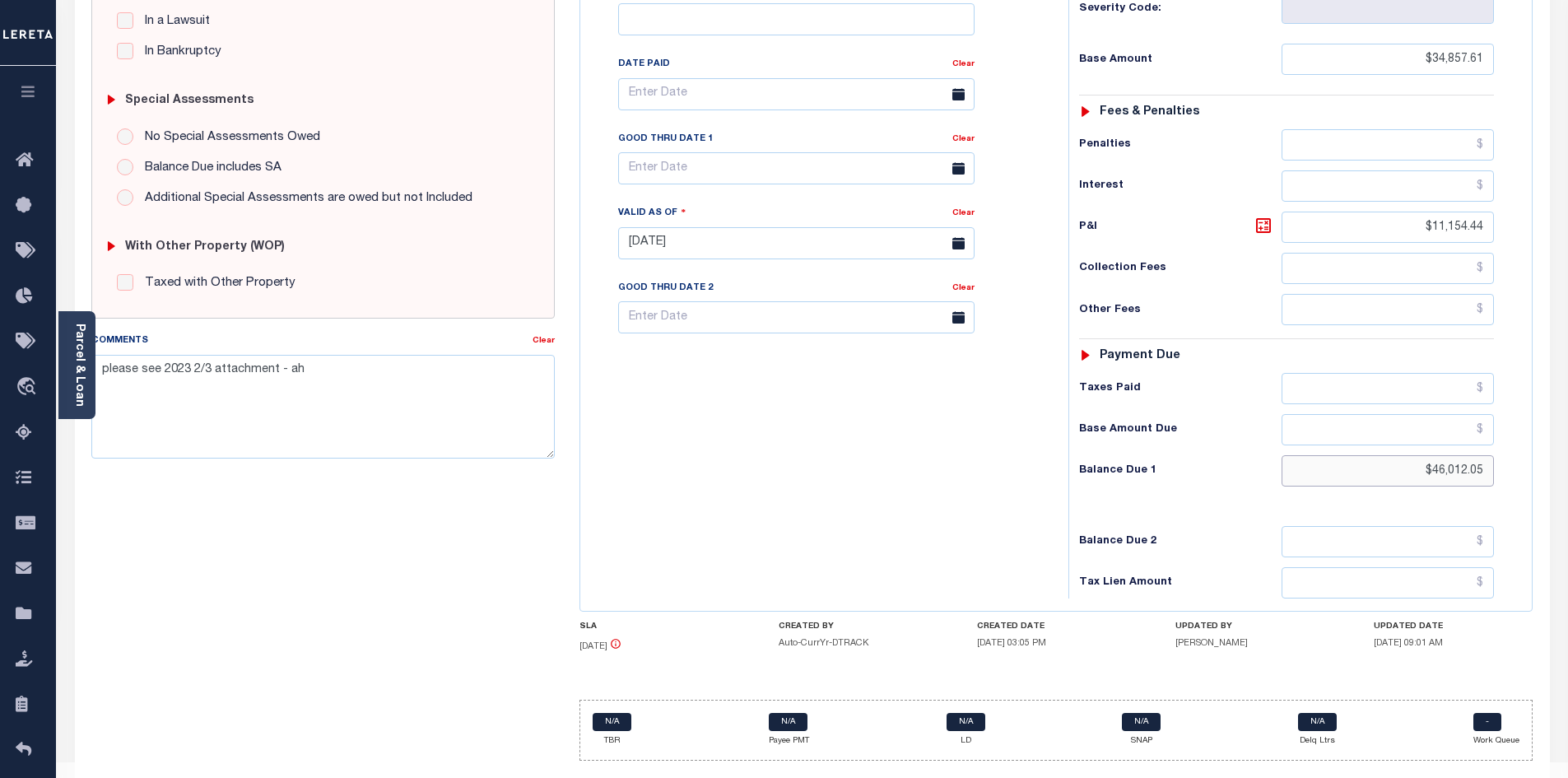
drag, startPoint x: 1392, startPoint y: 432, endPoint x: 1505, endPoint y: 423, distance: 113.4
click at [1505, 423] on div "Tax Status Status - Select Status Code -" at bounding box center [1291, 235] width 447 height 727
type input "$0"
type input "[DATE]"
type input "$0.00"
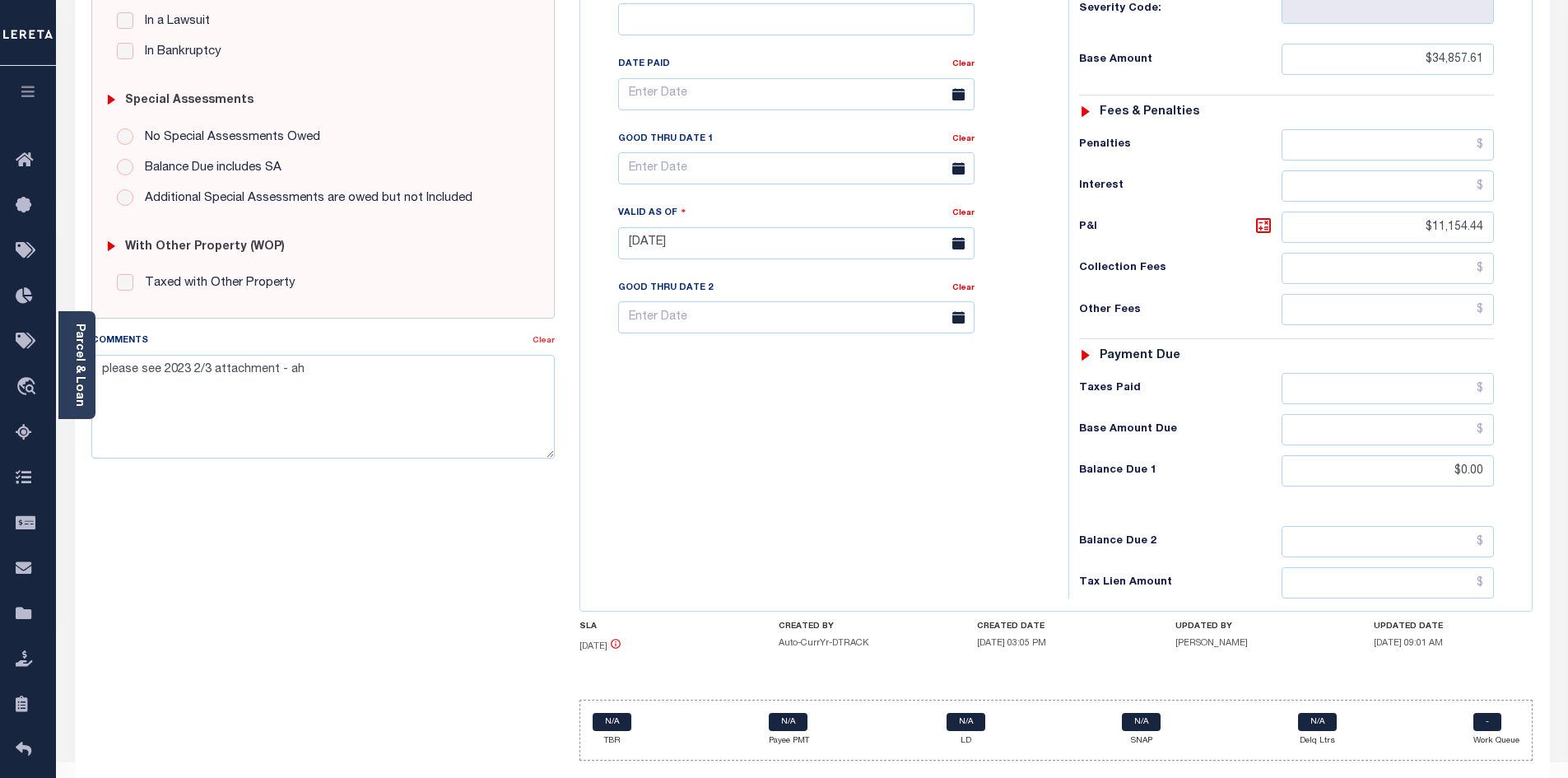
click at [543, 340] on link "Clear" at bounding box center [544, 341] width 22 height 8
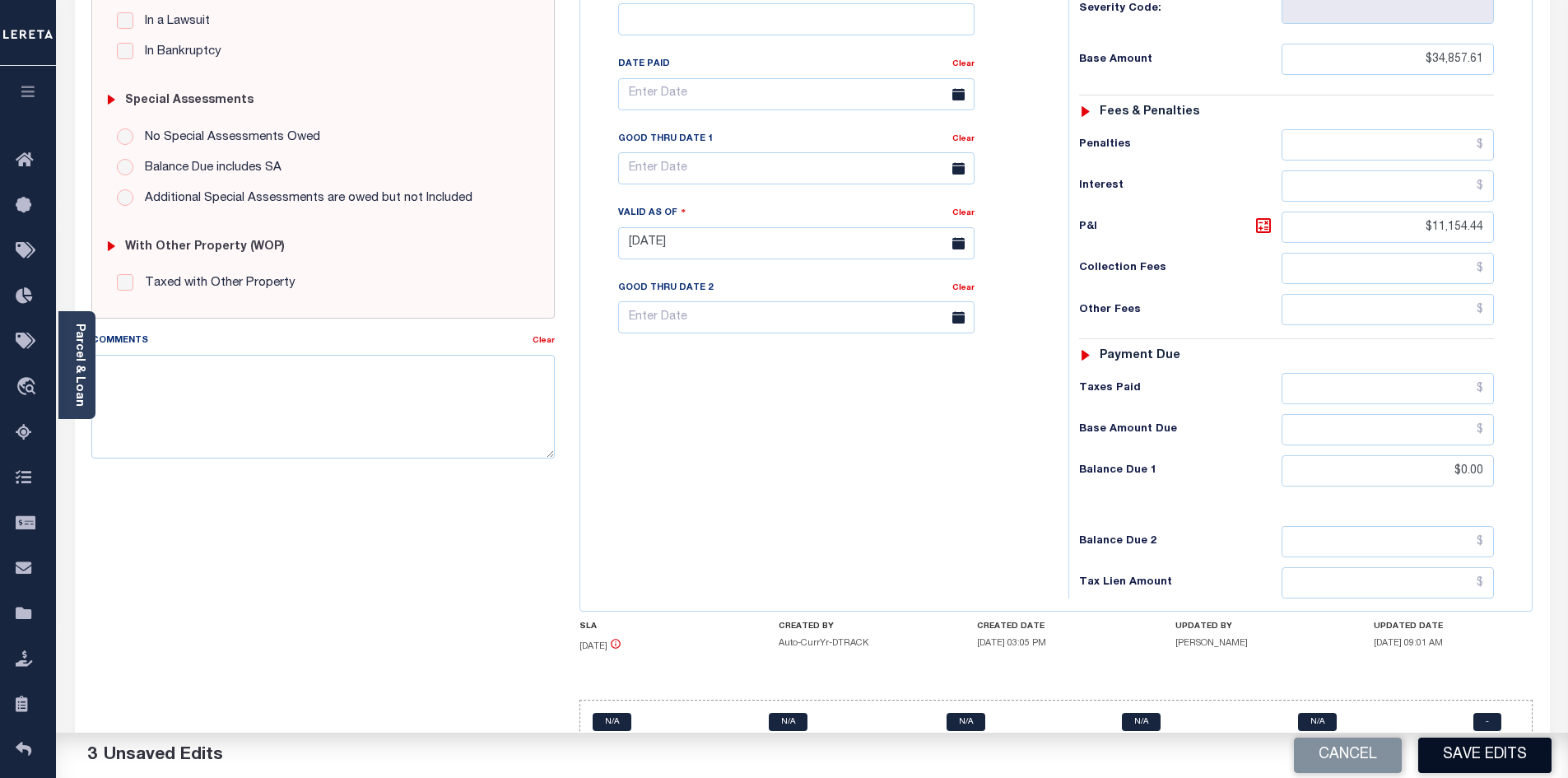
click at [1462, 754] on button "Save Edits" at bounding box center [1485, 755] width 133 height 35
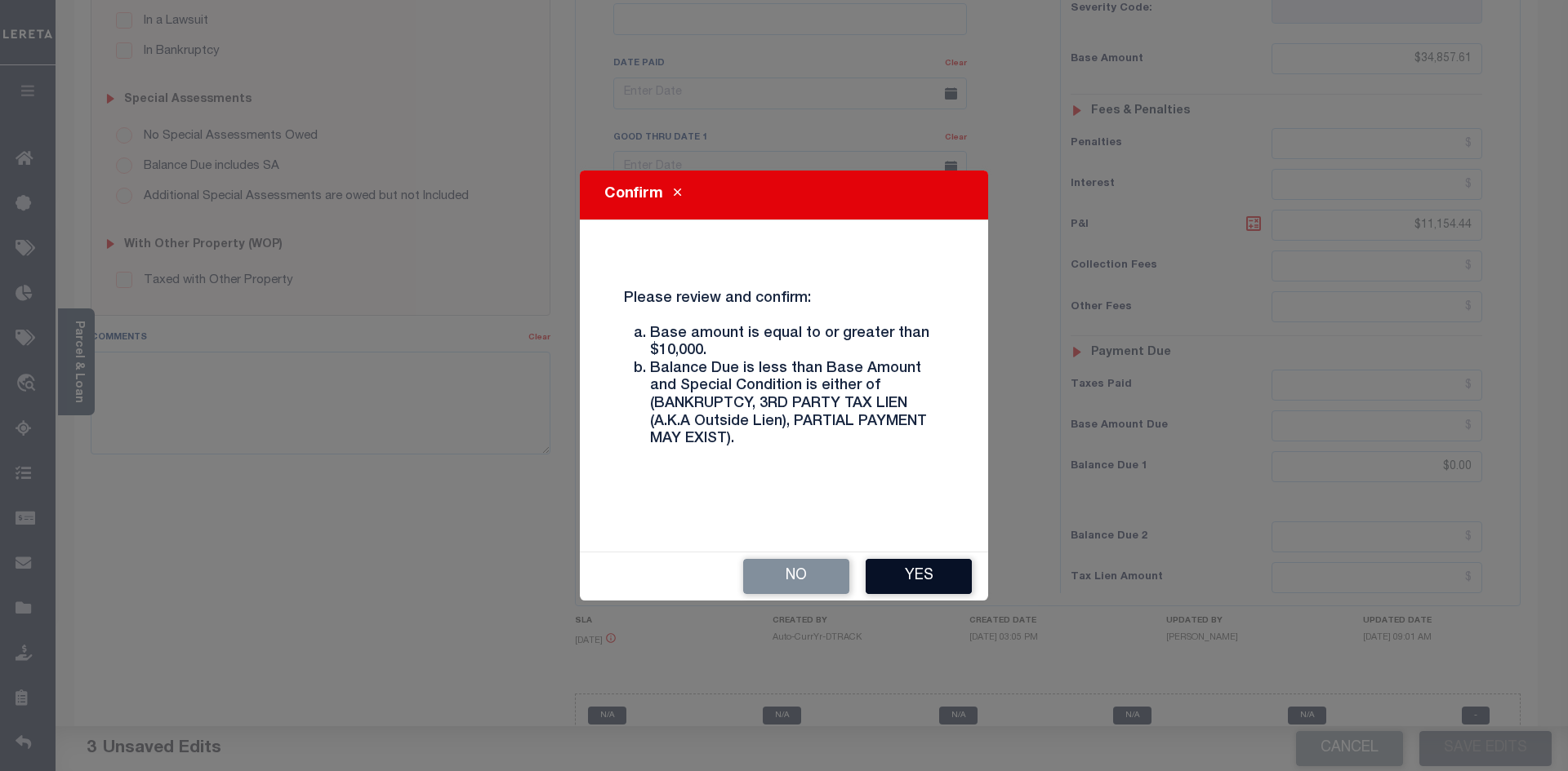
click at [926, 568] on button "Yes" at bounding box center [918, 577] width 106 height 35
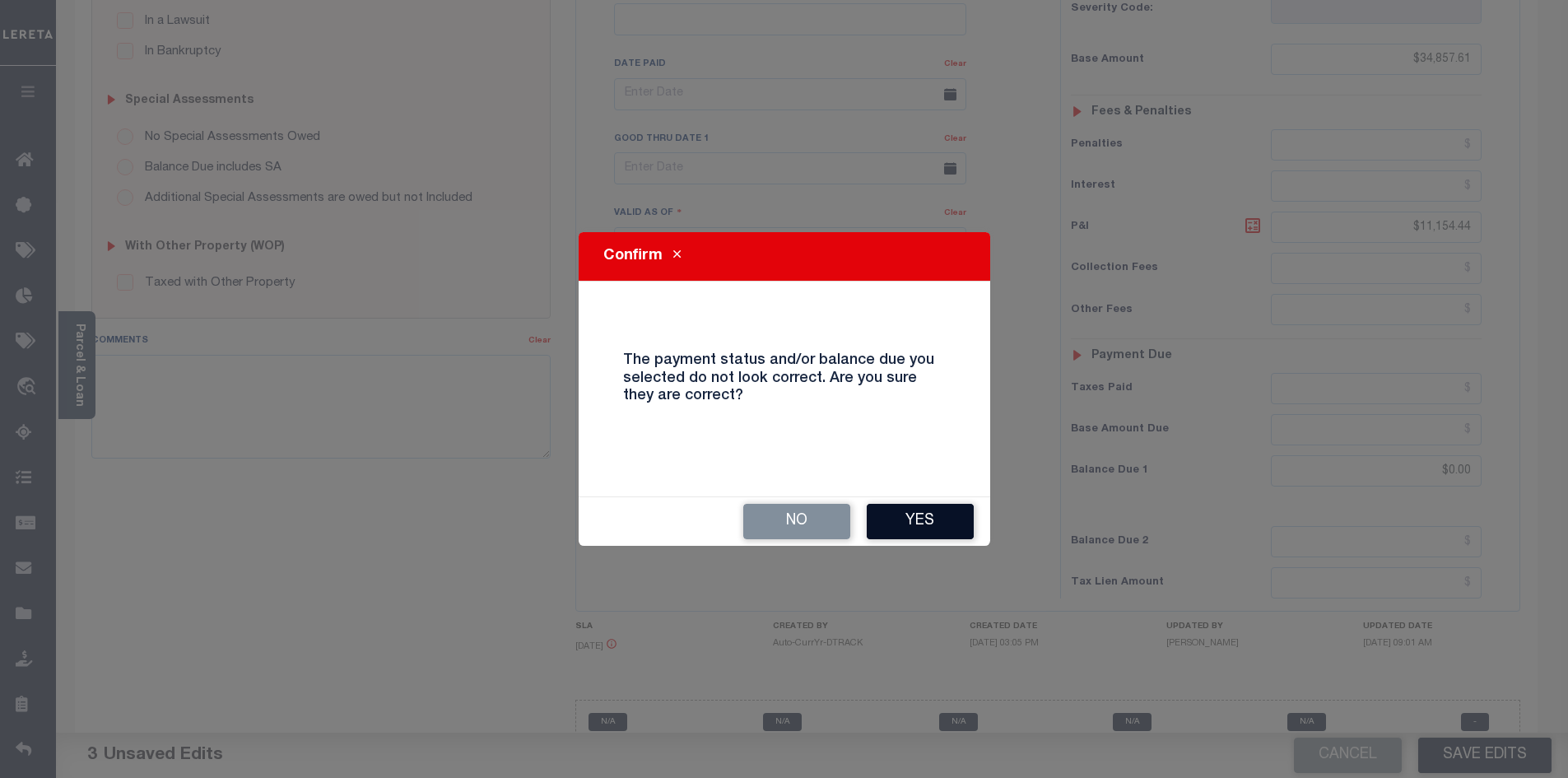
click at [924, 525] on button "Yes" at bounding box center [920, 522] width 107 height 35
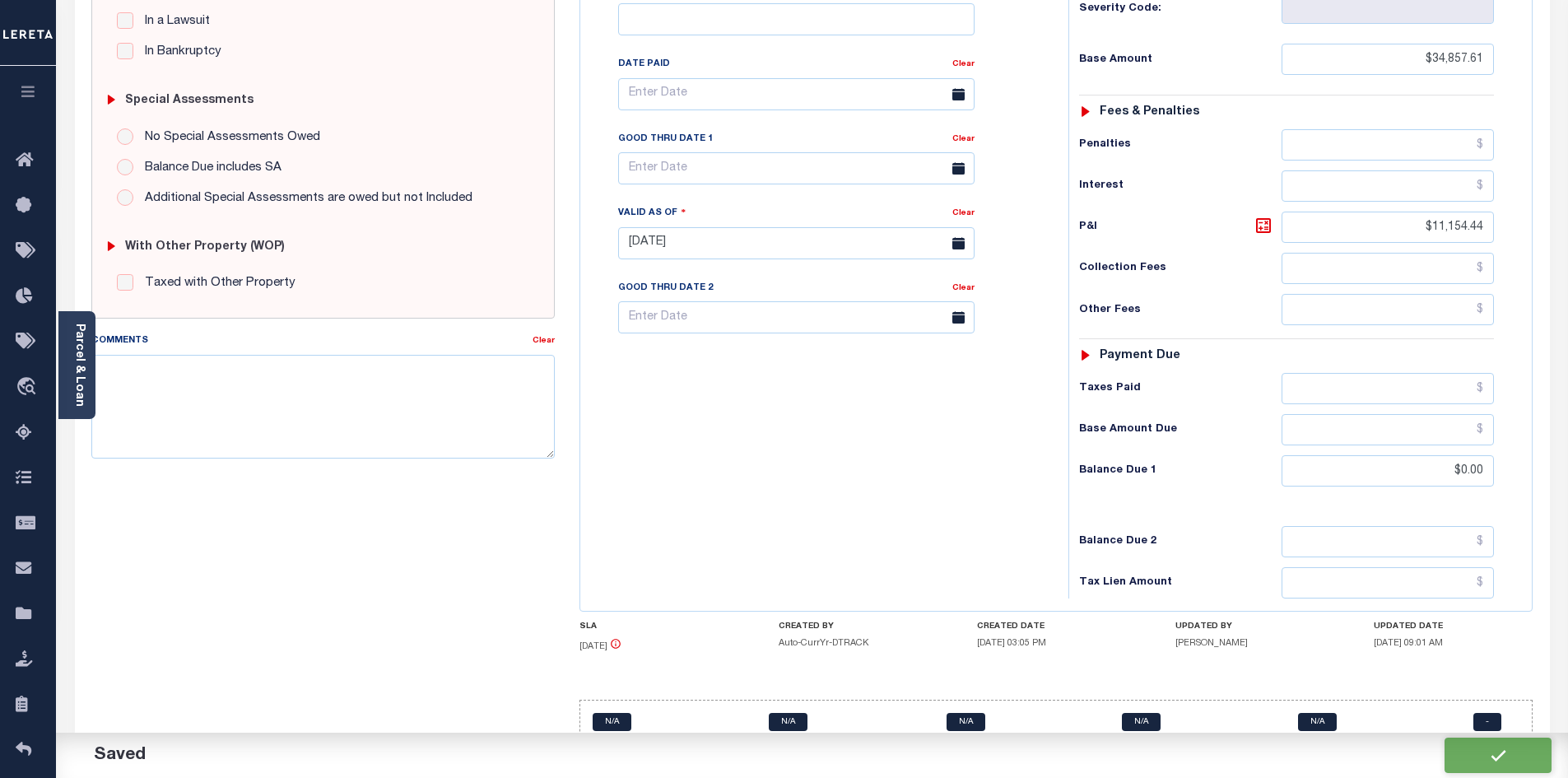
checkbox input "false"
type input "$34,857.61"
type input "$11,154.44"
type input "$0"
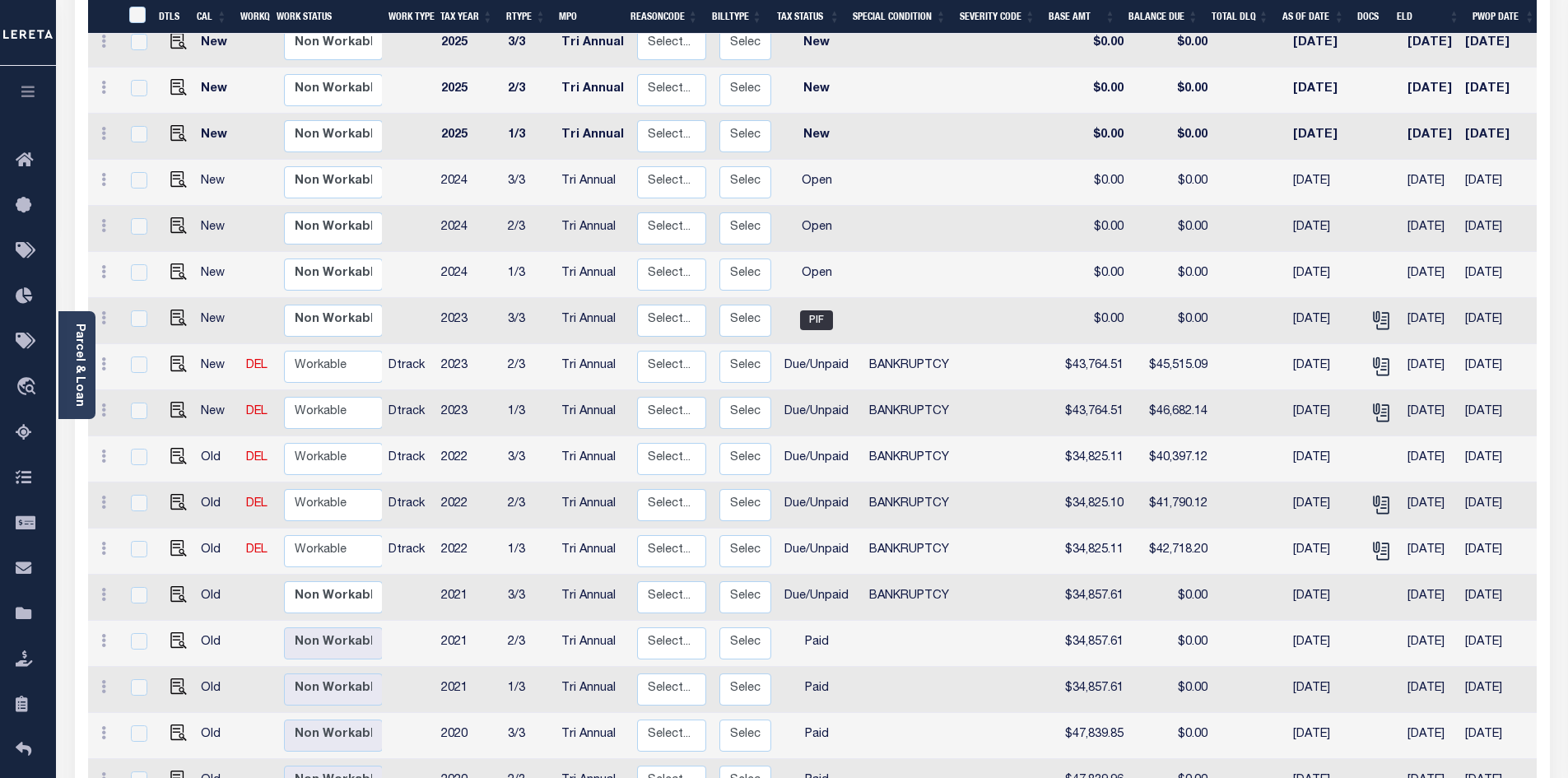
scroll to position [329, 0]
click at [176, 585] on img "" at bounding box center [178, 592] width 16 height 16
checkbox input "true"
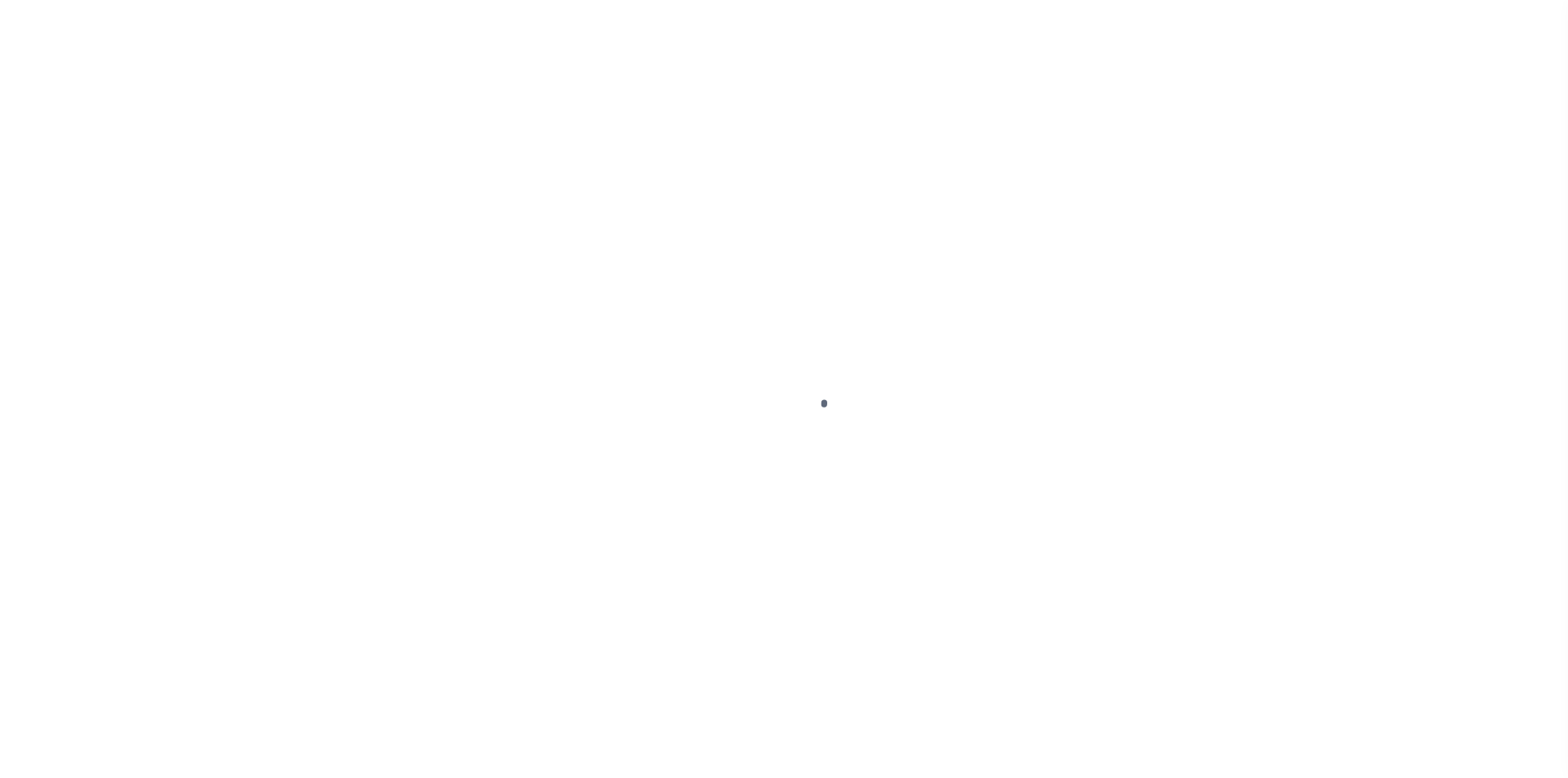
select select "DUE"
select select "22"
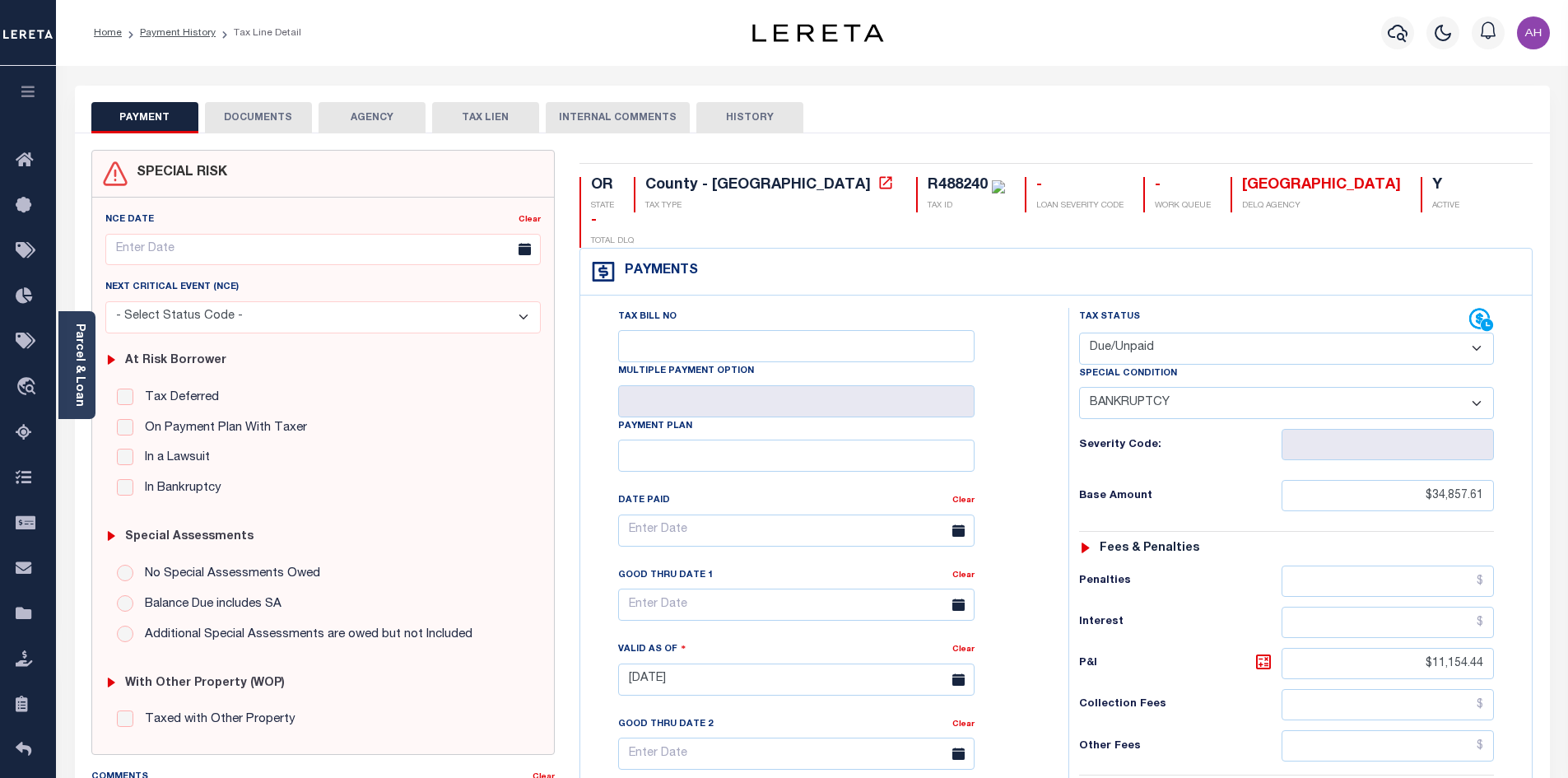
click at [1170, 333] on select "- Select Status Code - Open Due/Unpaid Paid Incomplete No Tax Due Internal Refu…" at bounding box center [1286, 349] width 415 height 32
select select "PYD"
click at [1079, 333] on select "- Select Status Code - Open Due/Unpaid Paid Incomplete No Tax Due Internal Refu…" at bounding box center [1286, 349] width 415 height 32
select select "0"
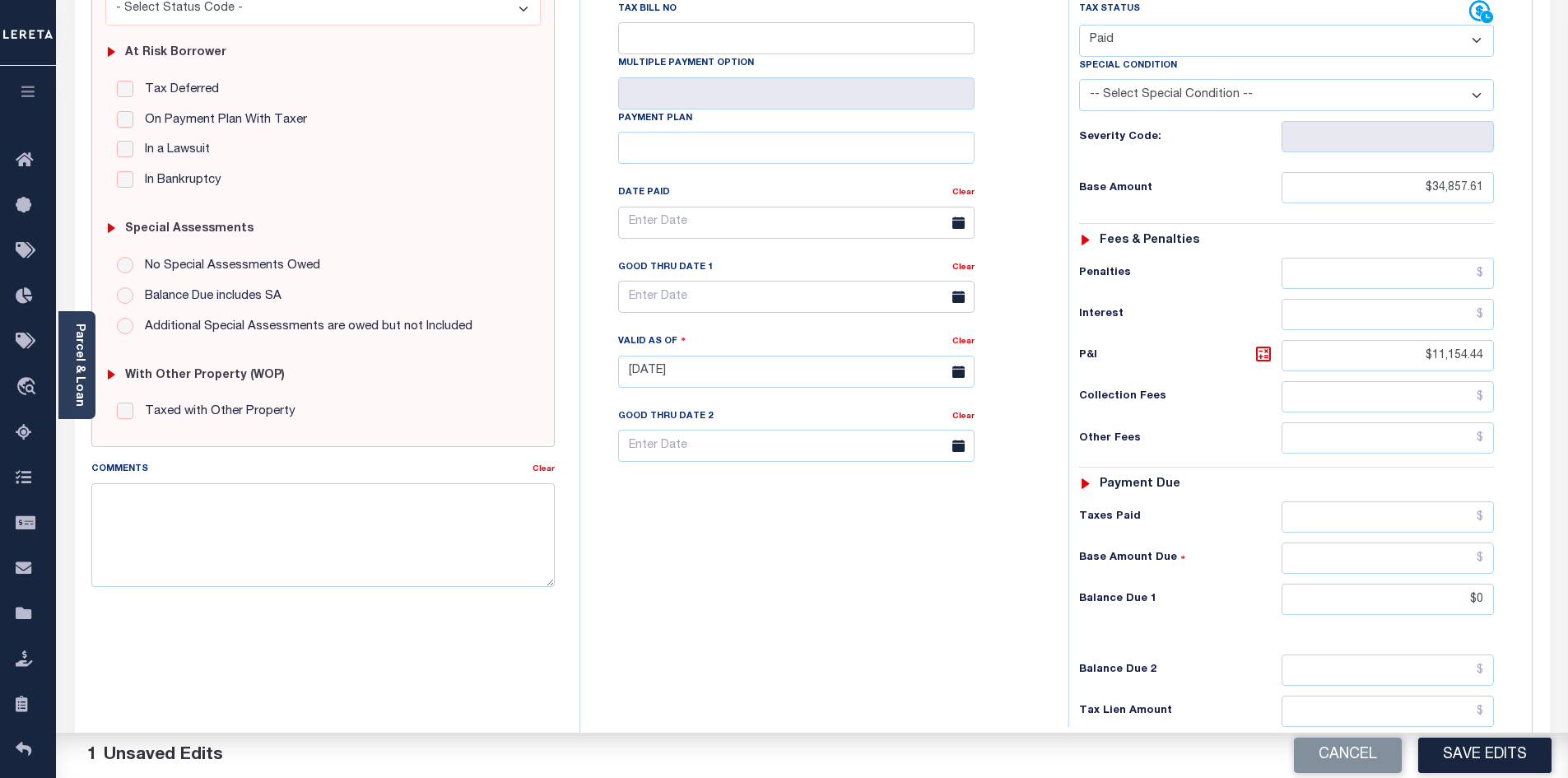
scroll to position [329, 0]
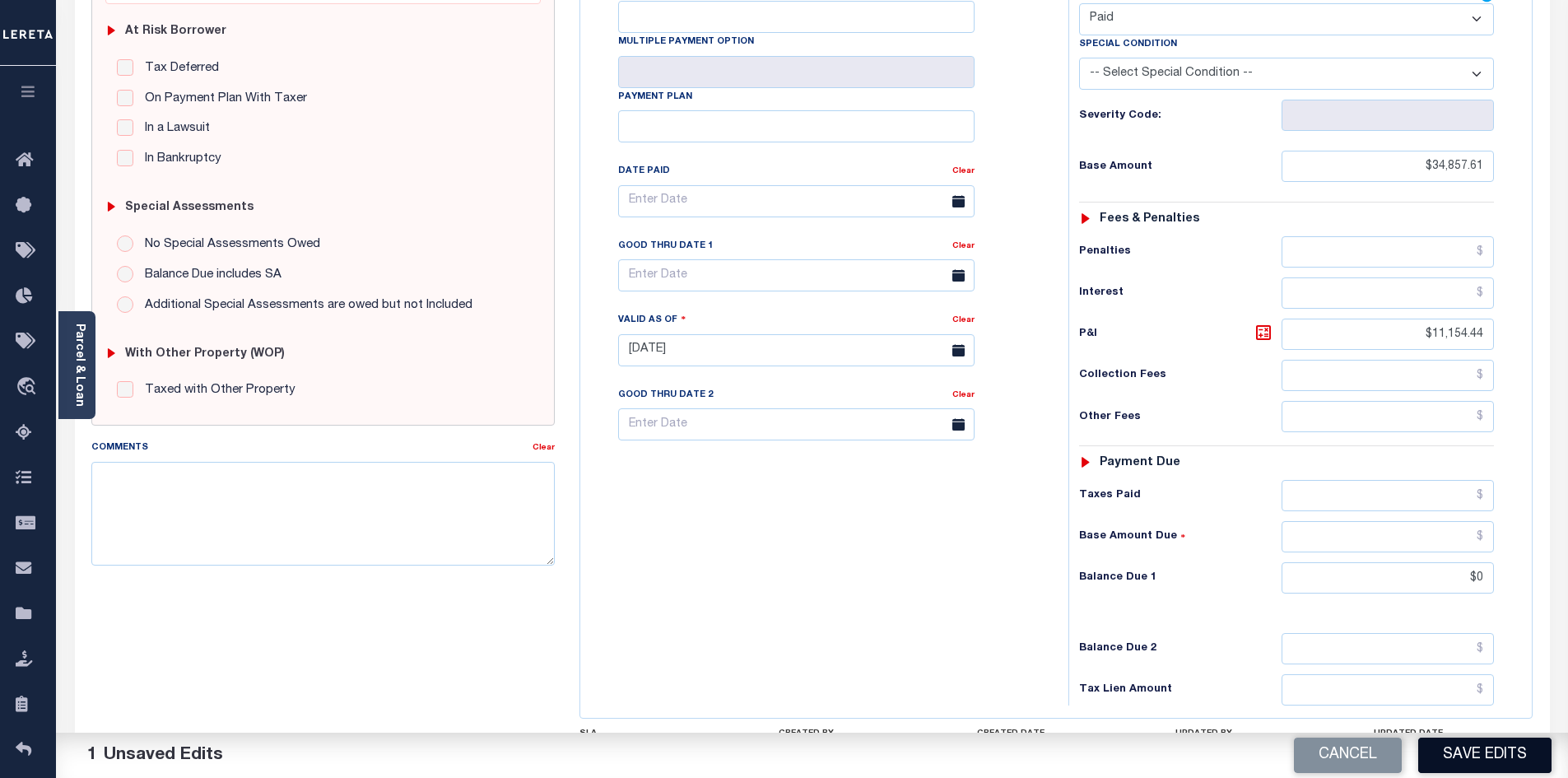
click at [1468, 759] on button "Save Edits" at bounding box center [1485, 755] width 133 height 35
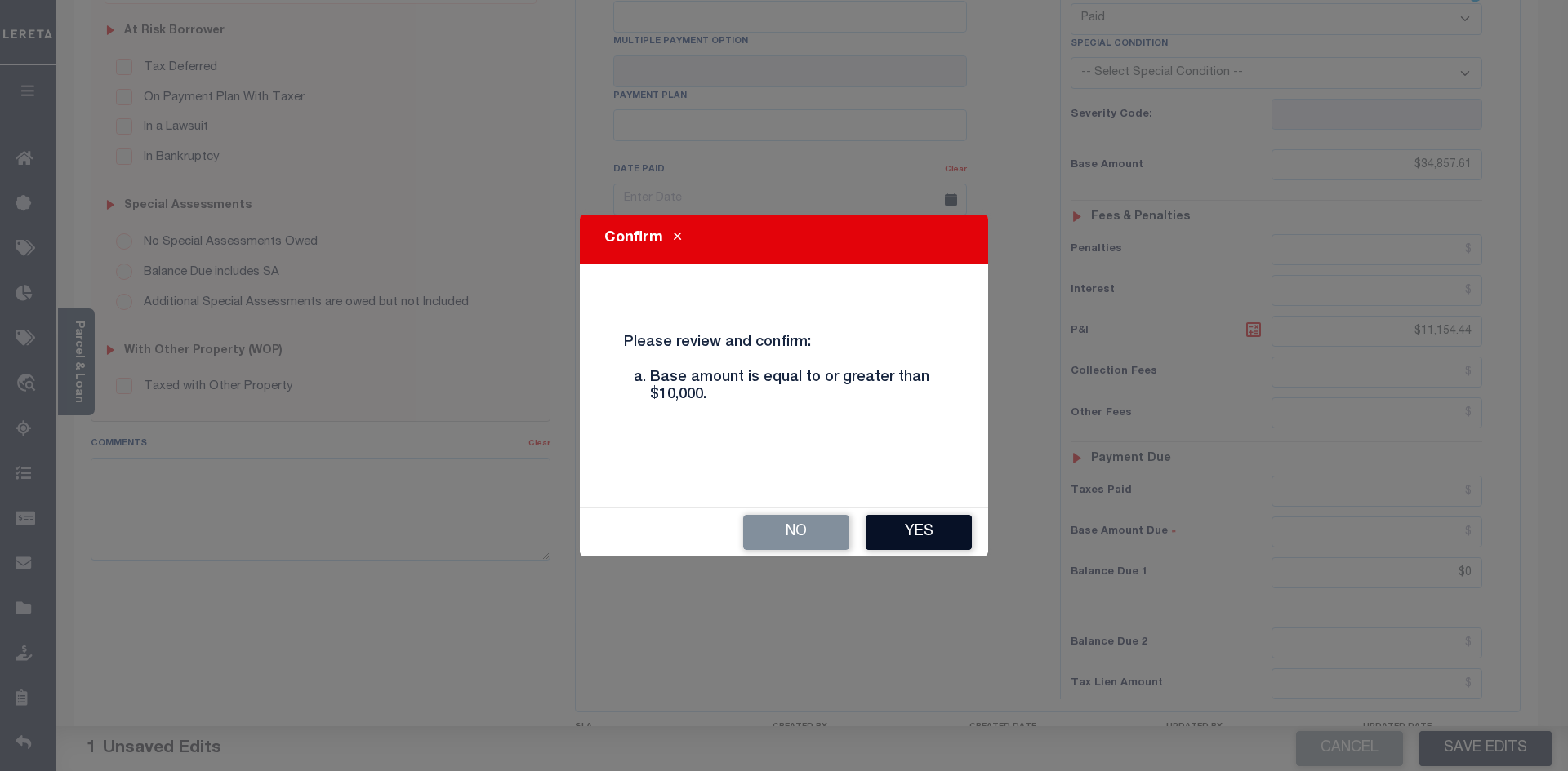
click at [954, 542] on button "Yes" at bounding box center [918, 532] width 106 height 35
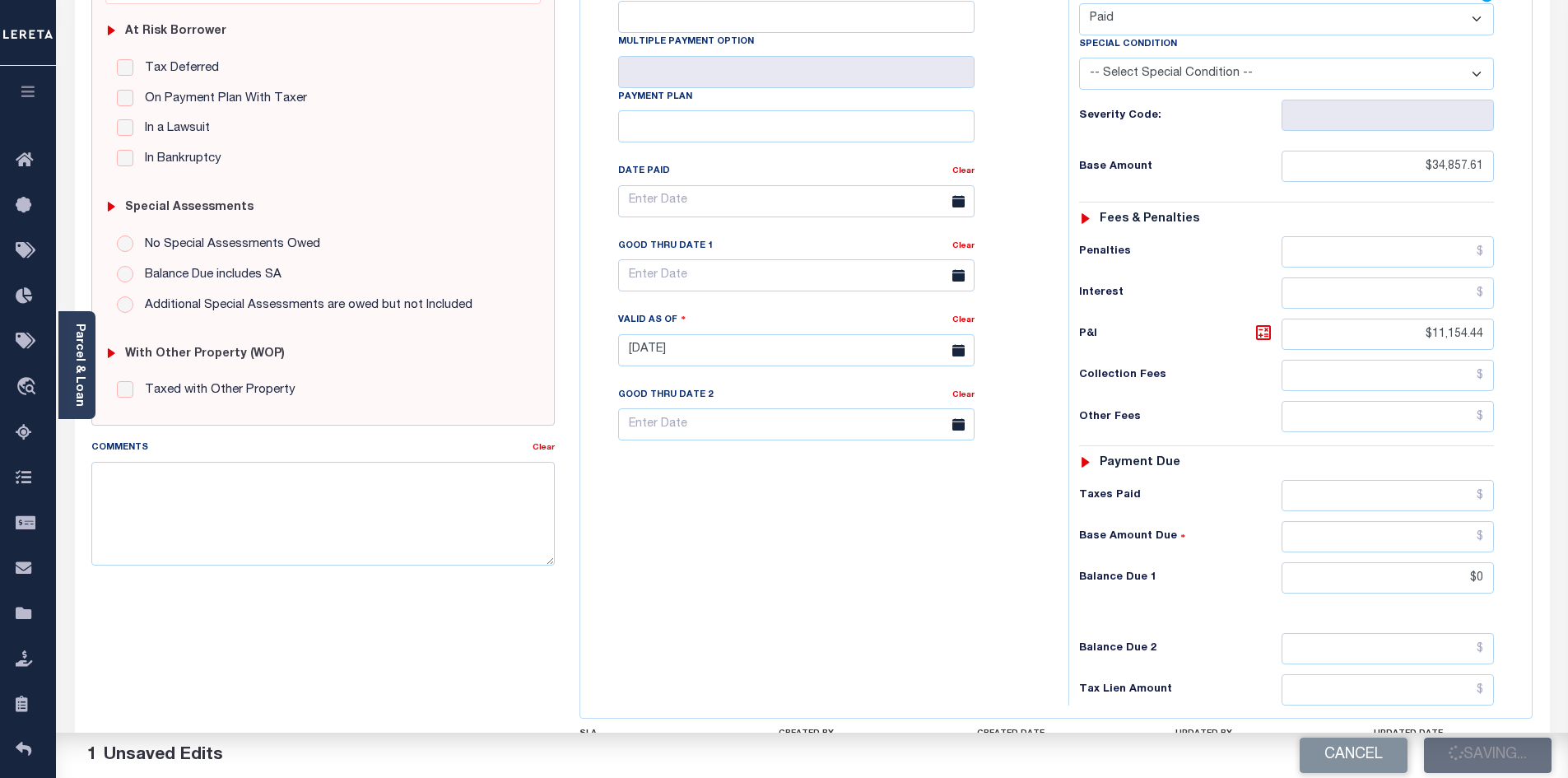
checkbox input "false"
type input "$34,857.61"
type input "$11,154.44"
type input "$0"
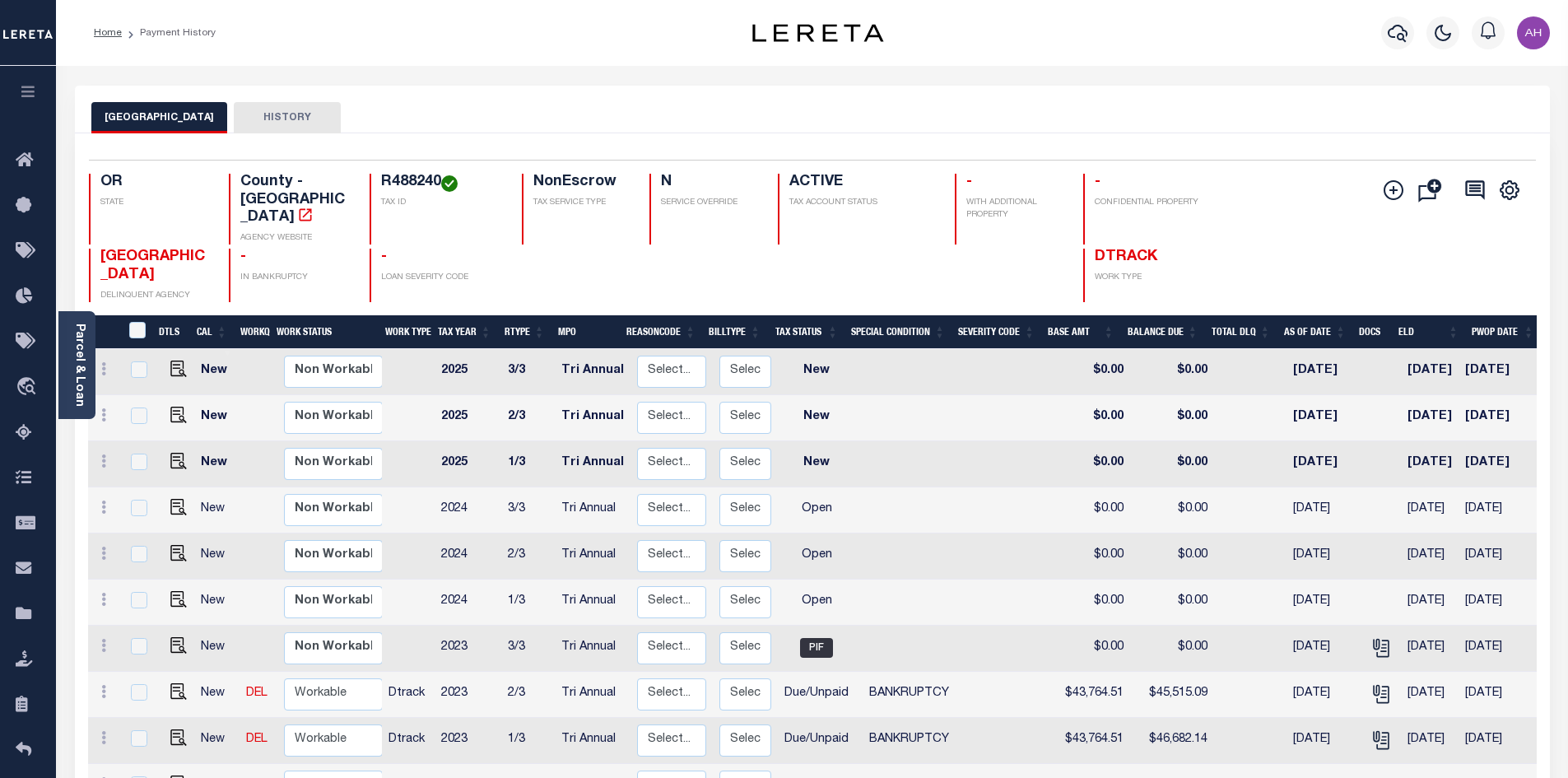
scroll to position [240, 0]
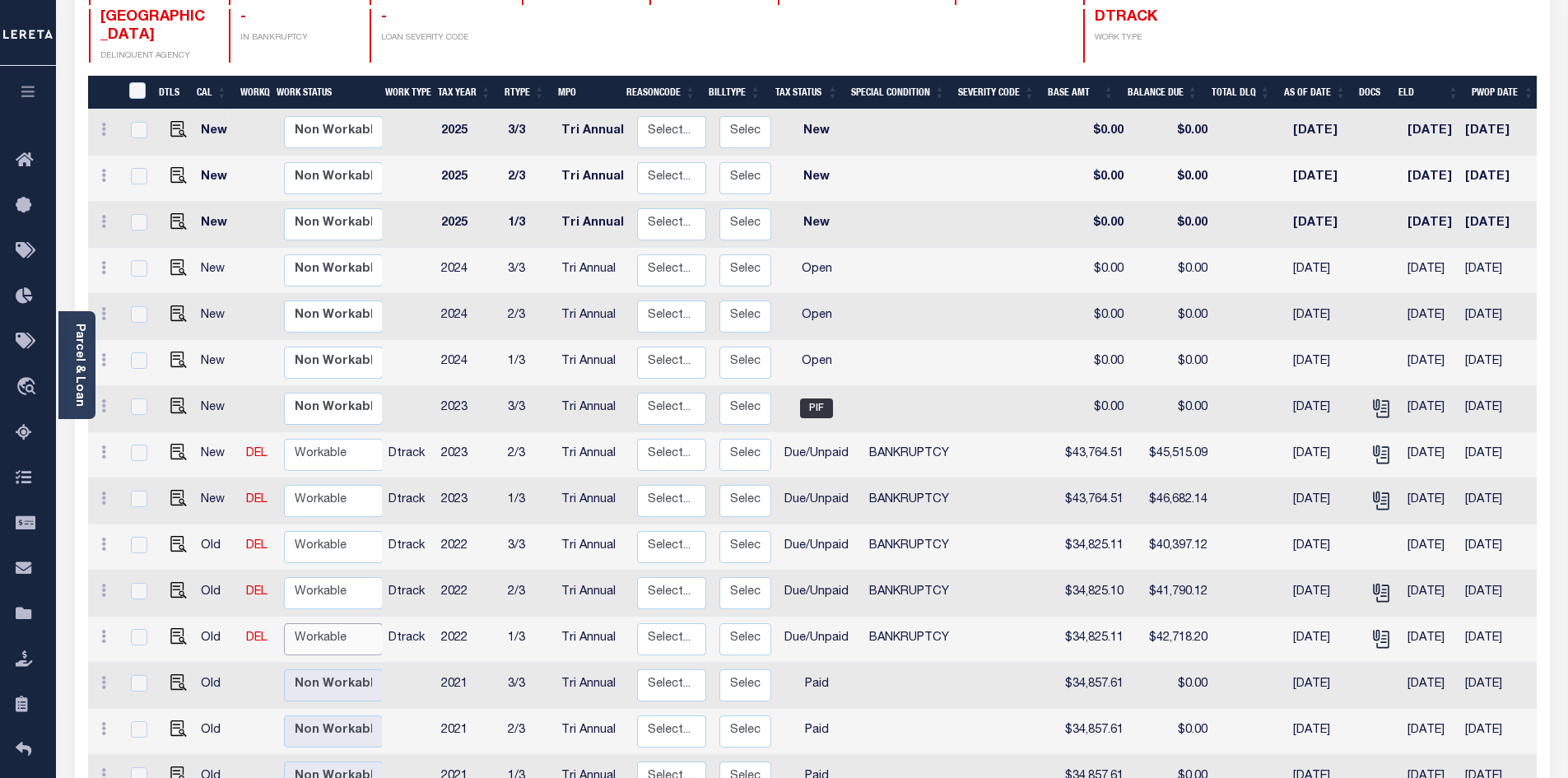
click at [290, 623] on select "Non Workable Workable" at bounding box center [333, 639] width 99 height 32
checkbox input "true"
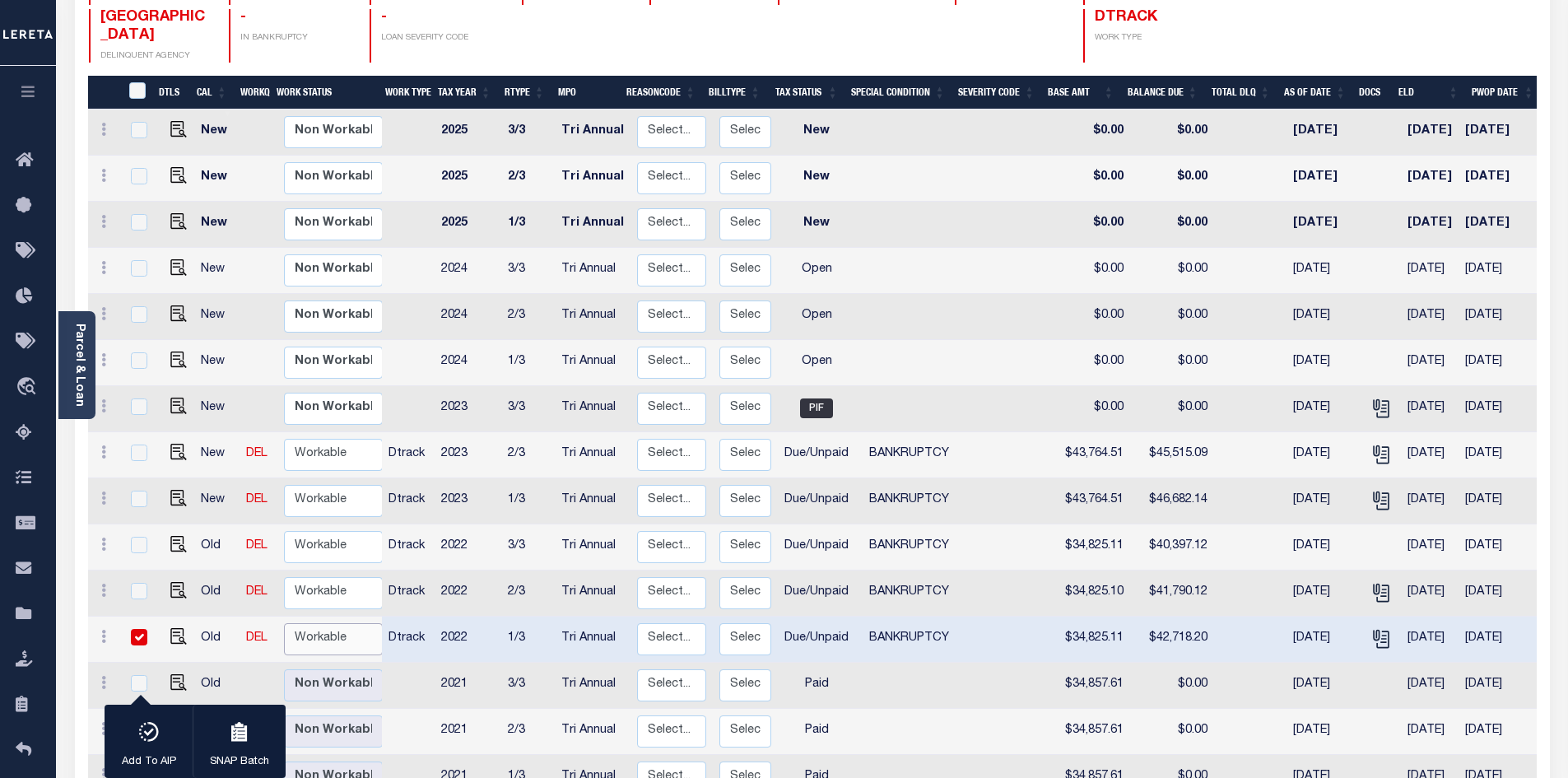
select select "true"
click at [284, 623] on select "Non Workable Workable" at bounding box center [333, 639] width 99 height 32
checkbox input "false"
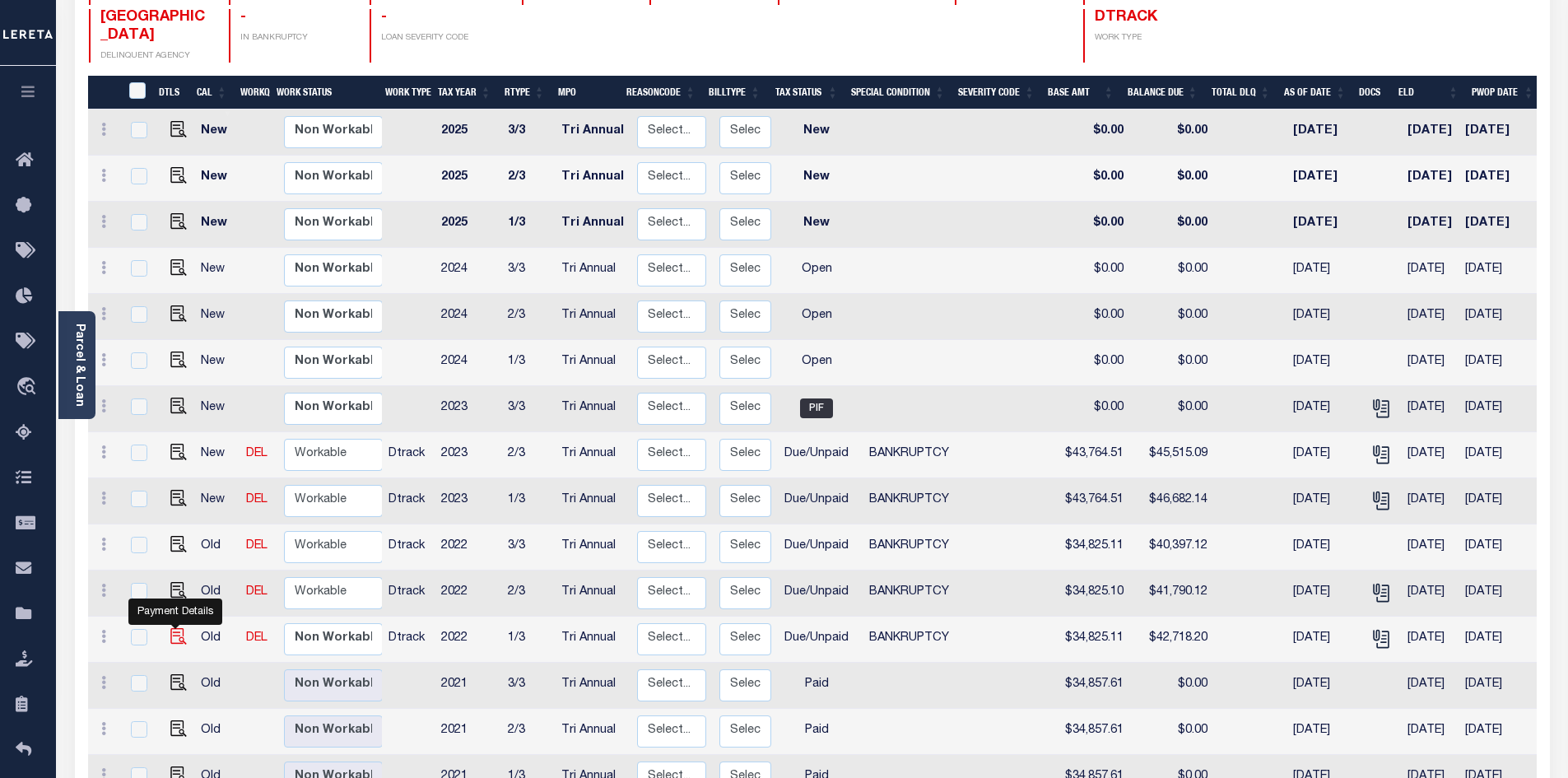
click at [176, 628] on img "" at bounding box center [178, 636] width 16 height 16
checkbox input "true"
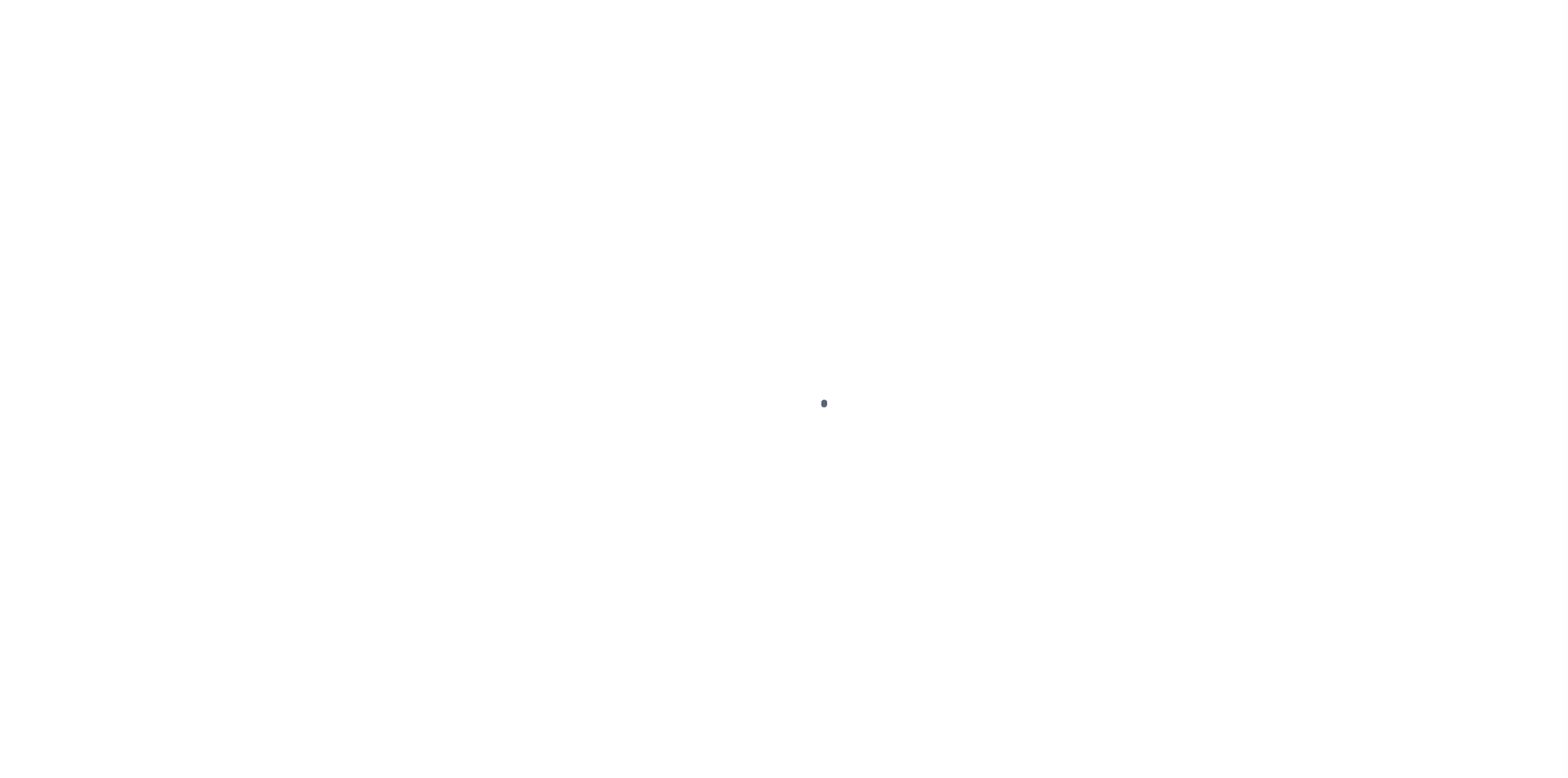
select select "DUE"
select select "22"
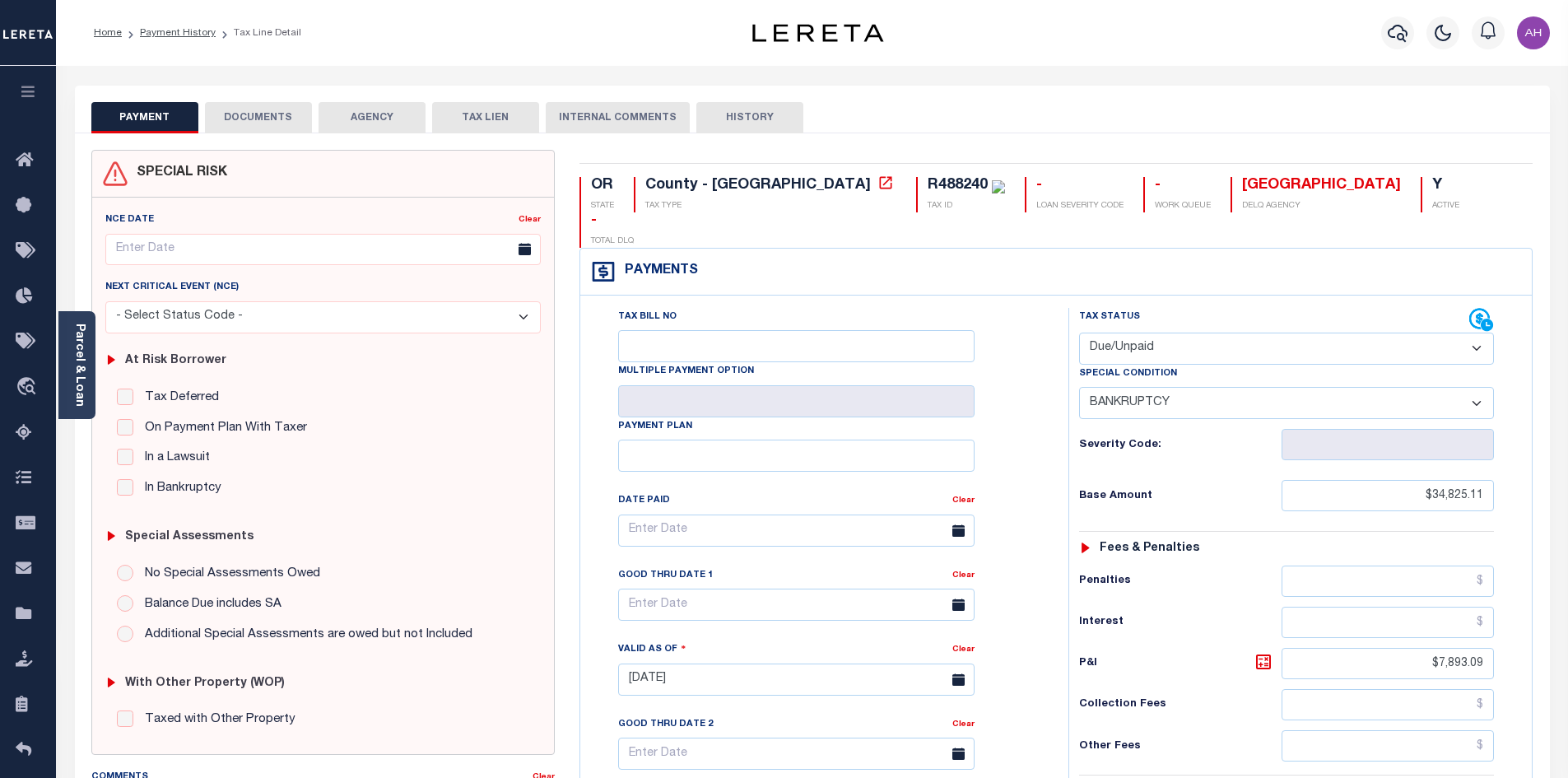
click at [1140, 333] on select "- Select Status Code - Open Due/Unpaid Paid Incomplete No Tax Due Internal Refu…" at bounding box center [1286, 349] width 415 height 32
select select "PYD"
click at [1079, 333] on select "- Select Status Code - Open Due/Unpaid Paid Incomplete No Tax Due Internal Refu…" at bounding box center [1286, 349] width 415 height 32
select select "0"
type input "[DATE]"
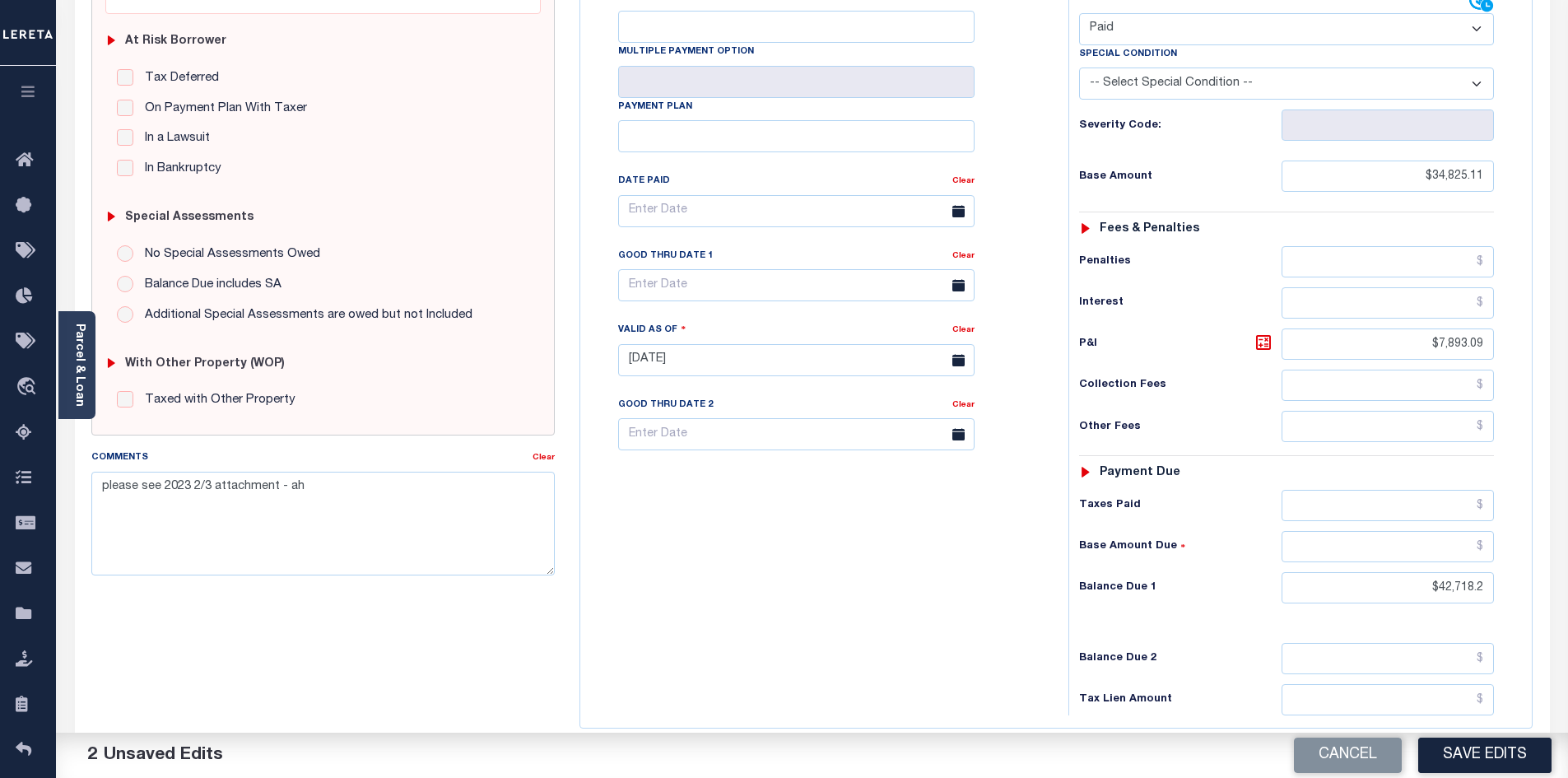
scroll to position [329, 0]
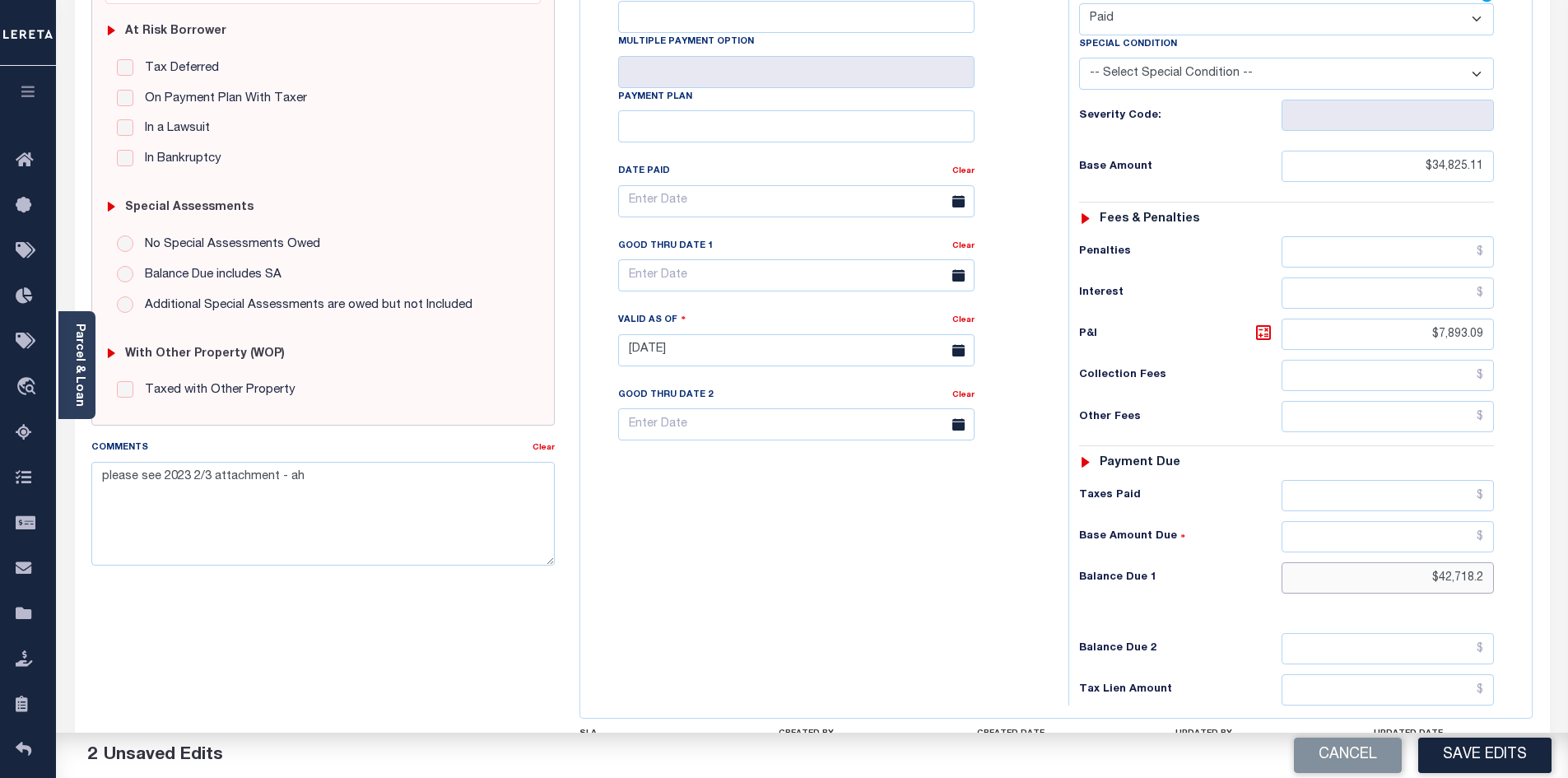
drag, startPoint x: 1423, startPoint y: 545, endPoint x: 1520, endPoint y: 542, distance: 97.0
click at [1520, 542] on div "Tax Status Status" at bounding box center [1292, 342] width 472 height 727
type input "$0.00"
click at [544, 451] on link "Clear" at bounding box center [544, 448] width 22 height 8
click at [1453, 756] on button "Save Edits" at bounding box center [1485, 755] width 133 height 35
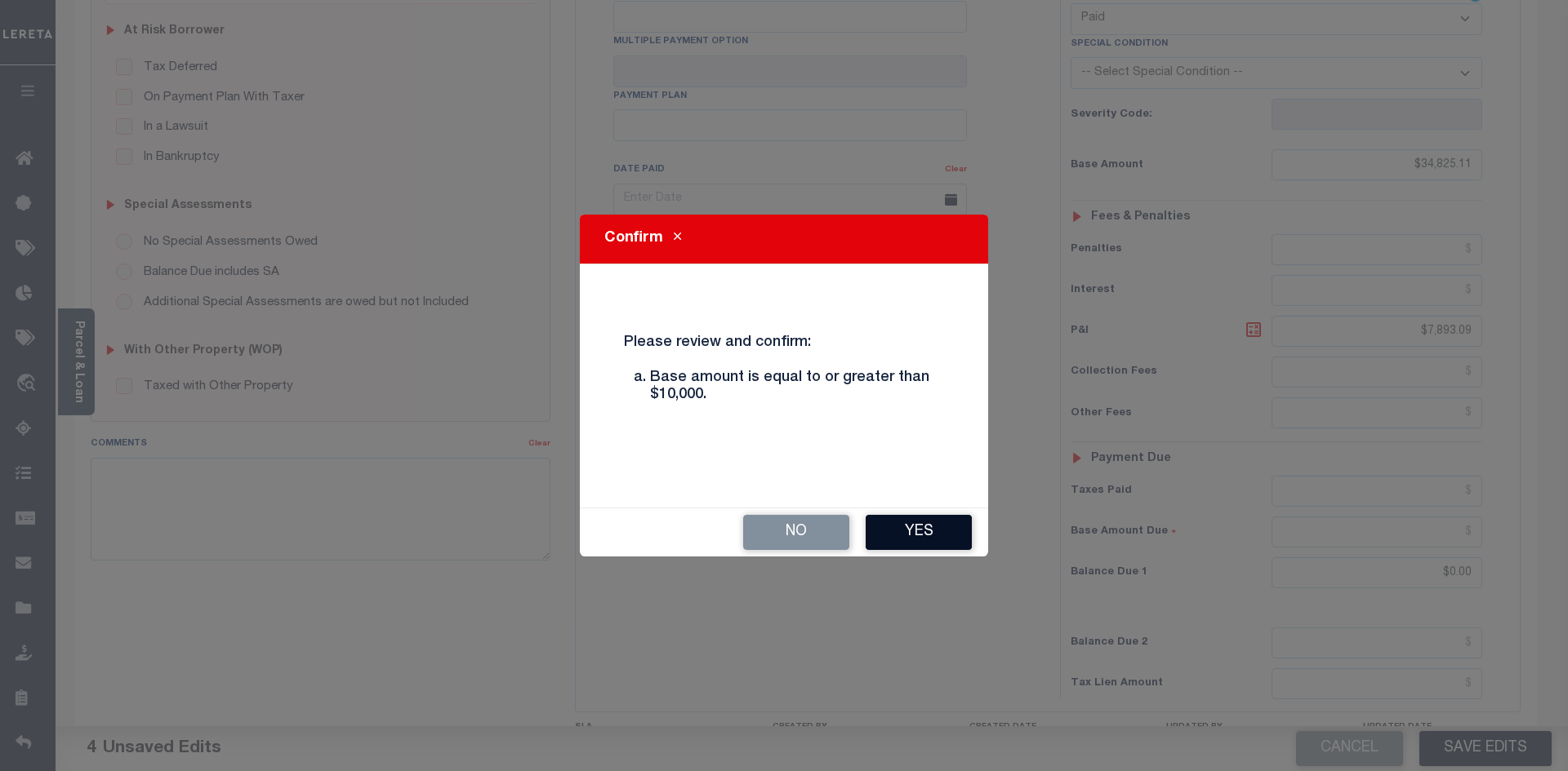
click at [945, 535] on button "Yes" at bounding box center [918, 532] width 106 height 35
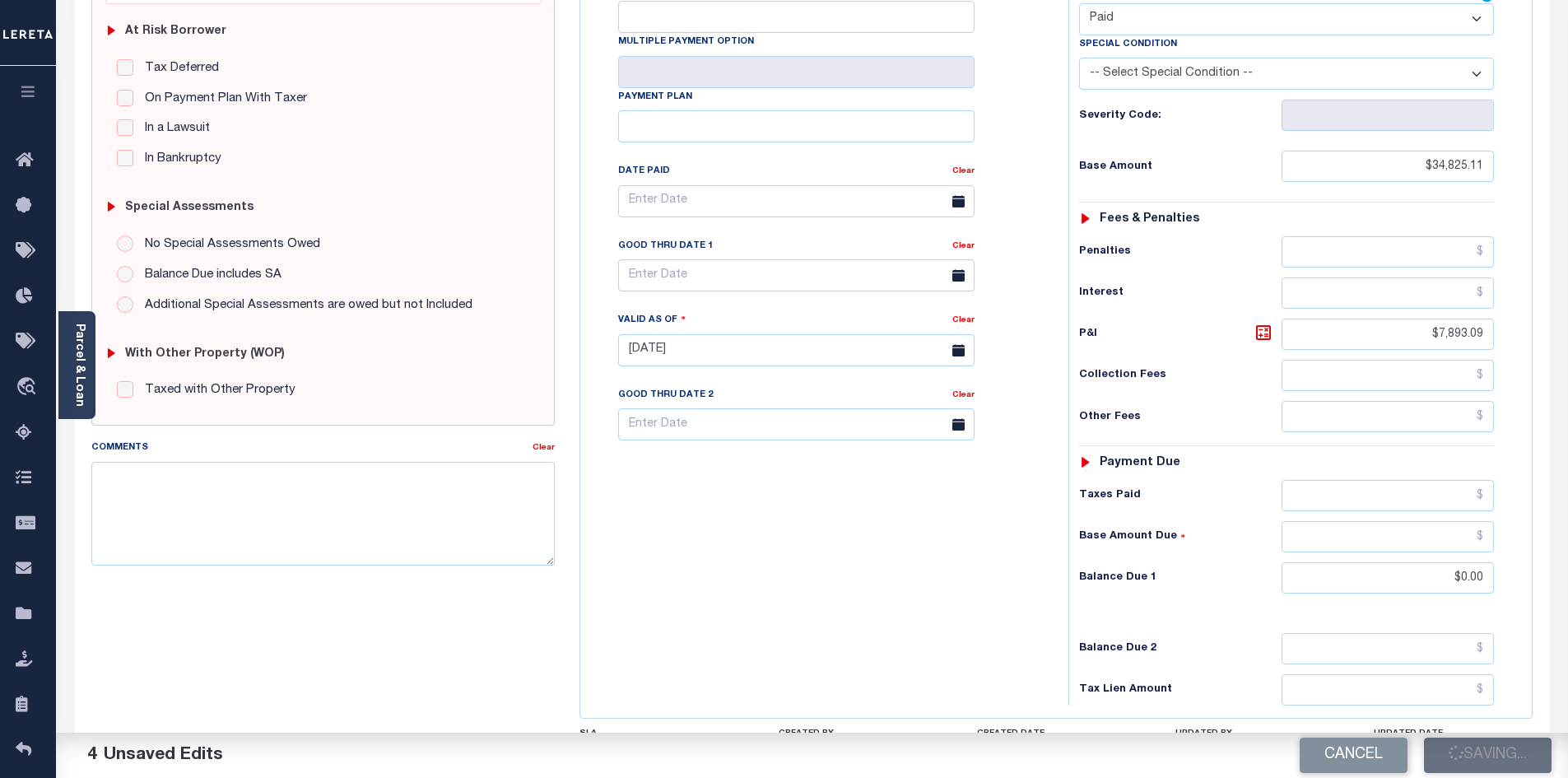
checkbox input "false"
type input "$34,825.11"
type input "$7,893.09"
type input "$0"
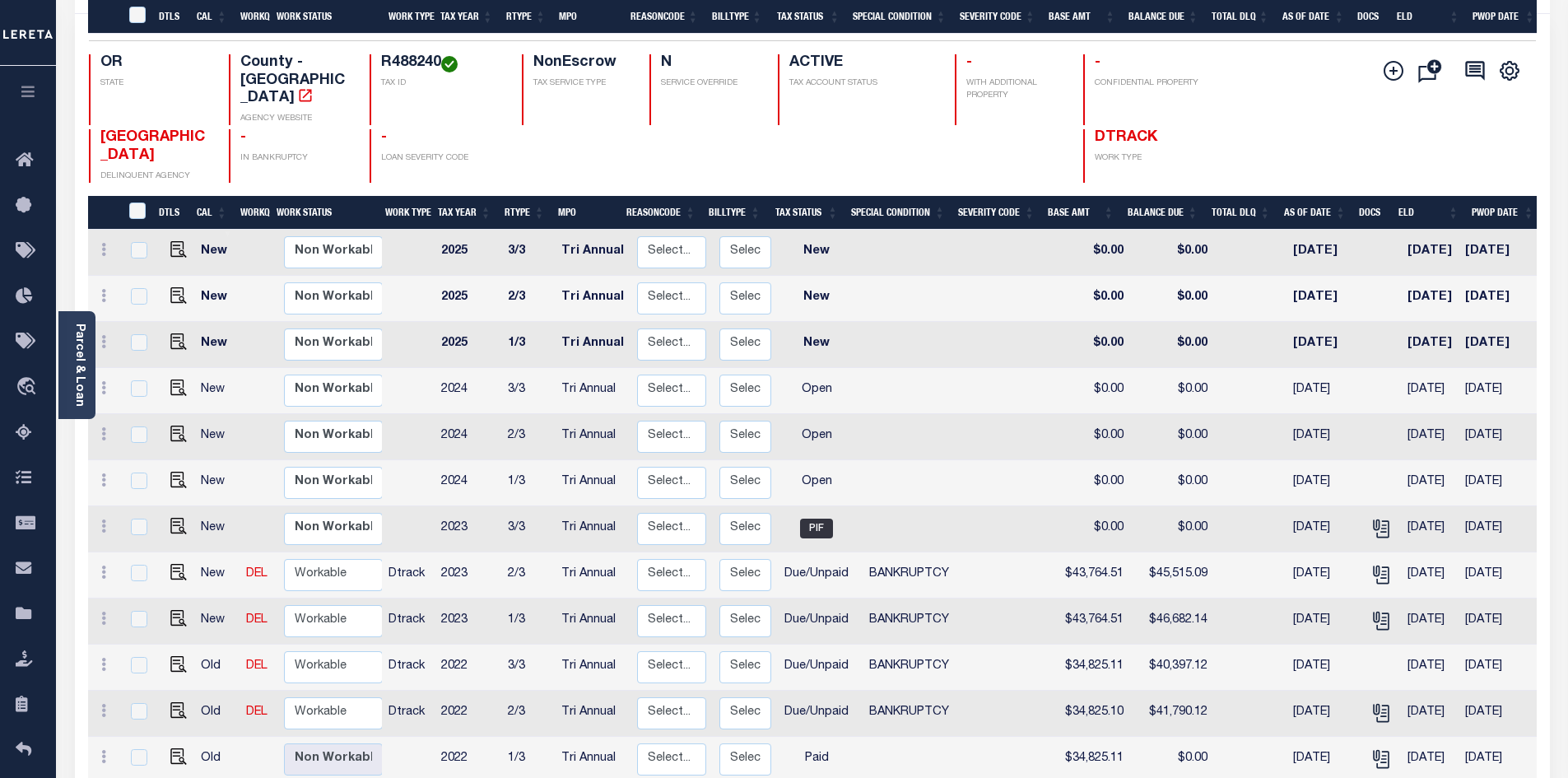
scroll to position [329, 0]
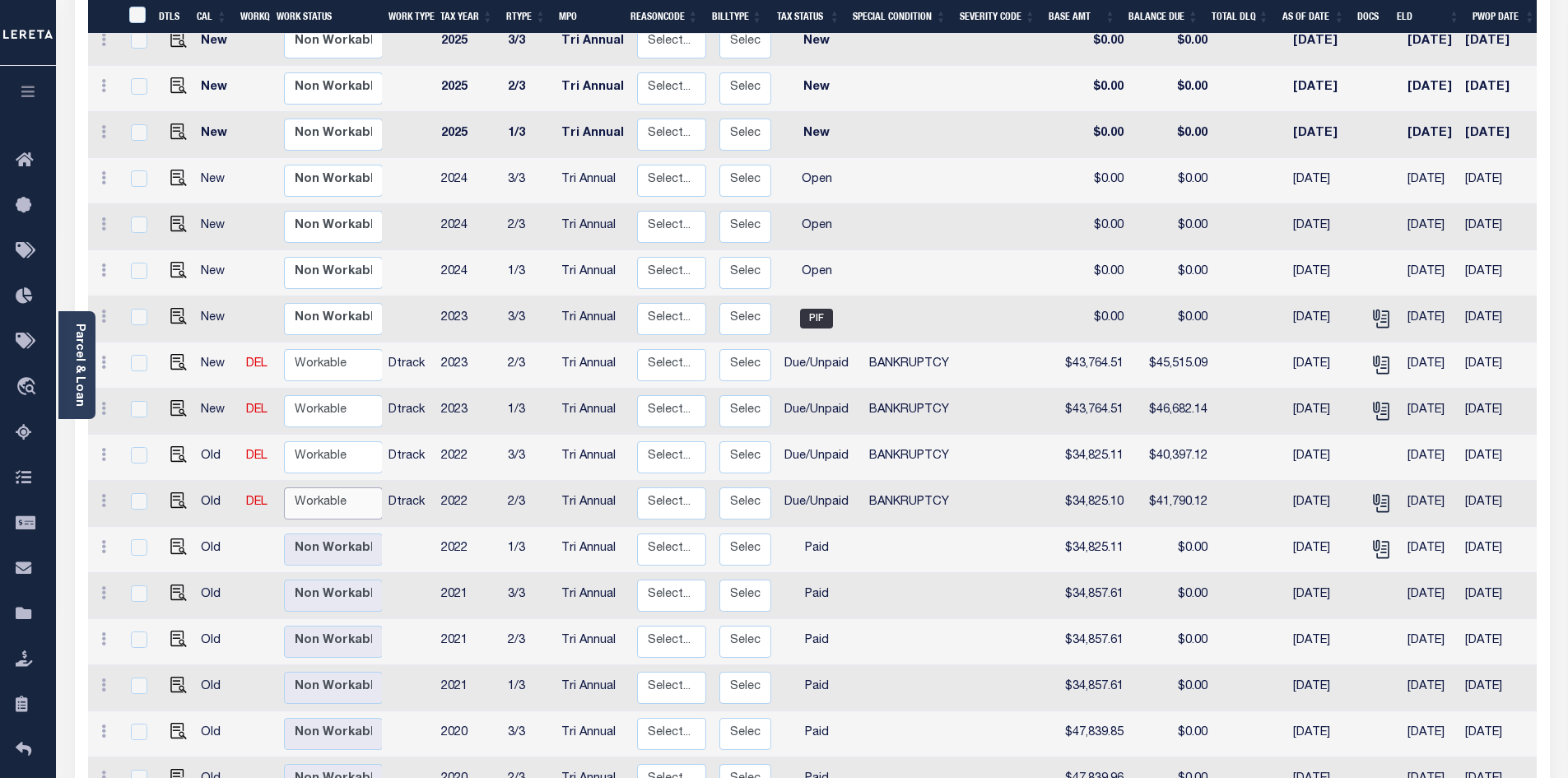
click at [334, 487] on select "Non Workable Workable" at bounding box center [333, 503] width 99 height 32
checkbox input "true"
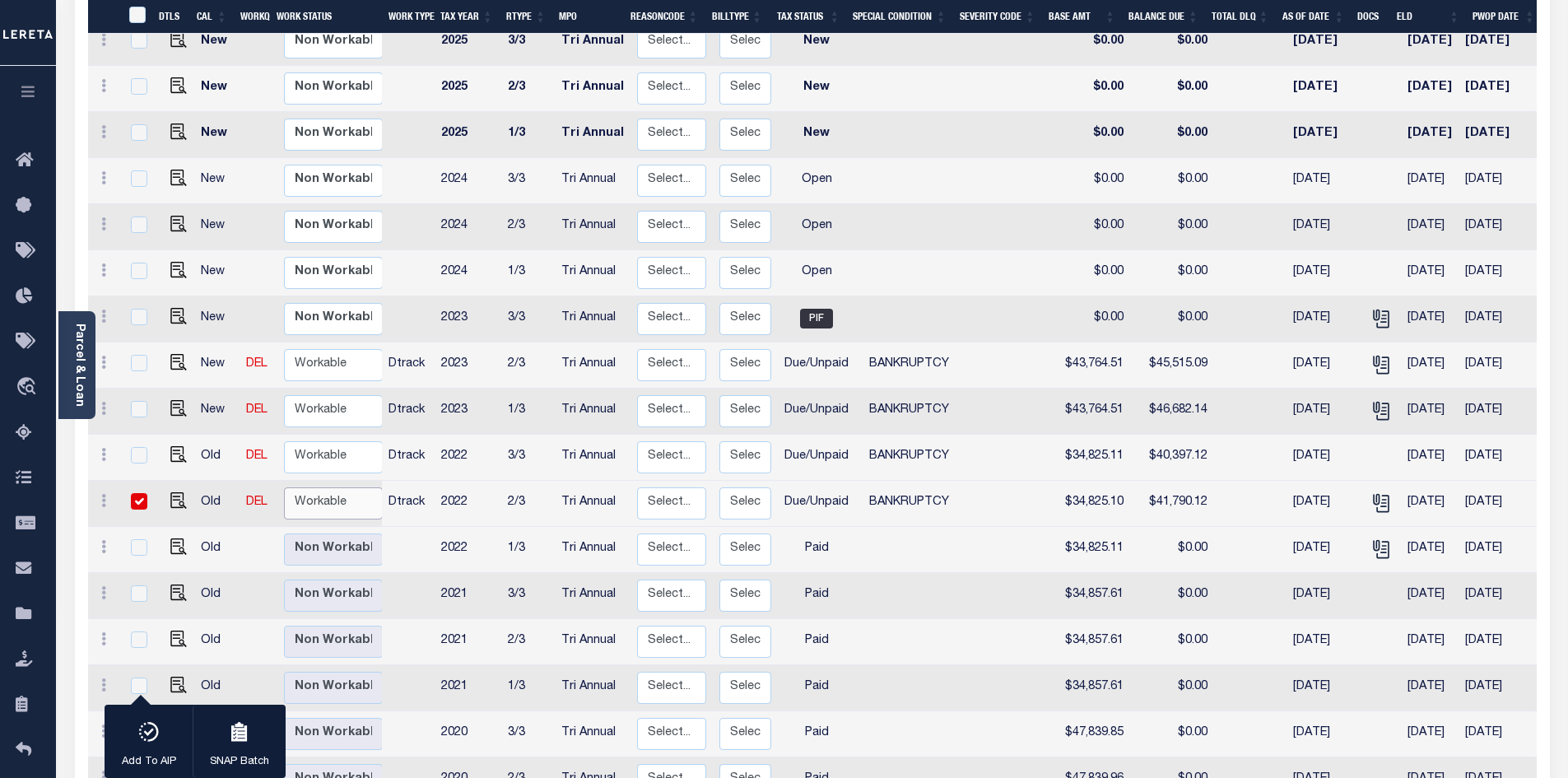
select select "true"
click at [284, 487] on select "Non Workable Workable" at bounding box center [333, 503] width 99 height 32
checkbox input "false"
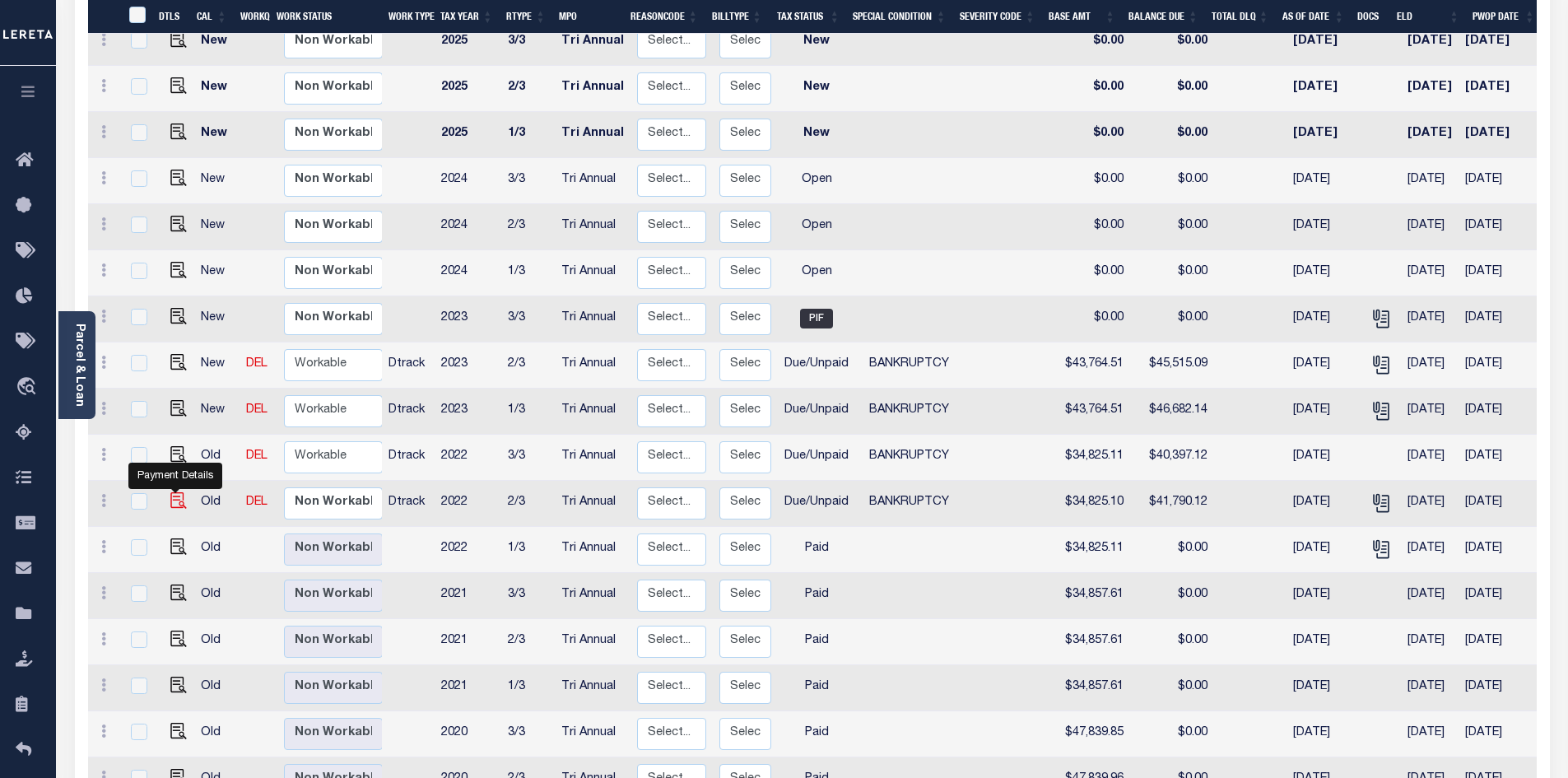
click at [176, 492] on img "" at bounding box center [178, 500] width 16 height 16
checkbox input "true"
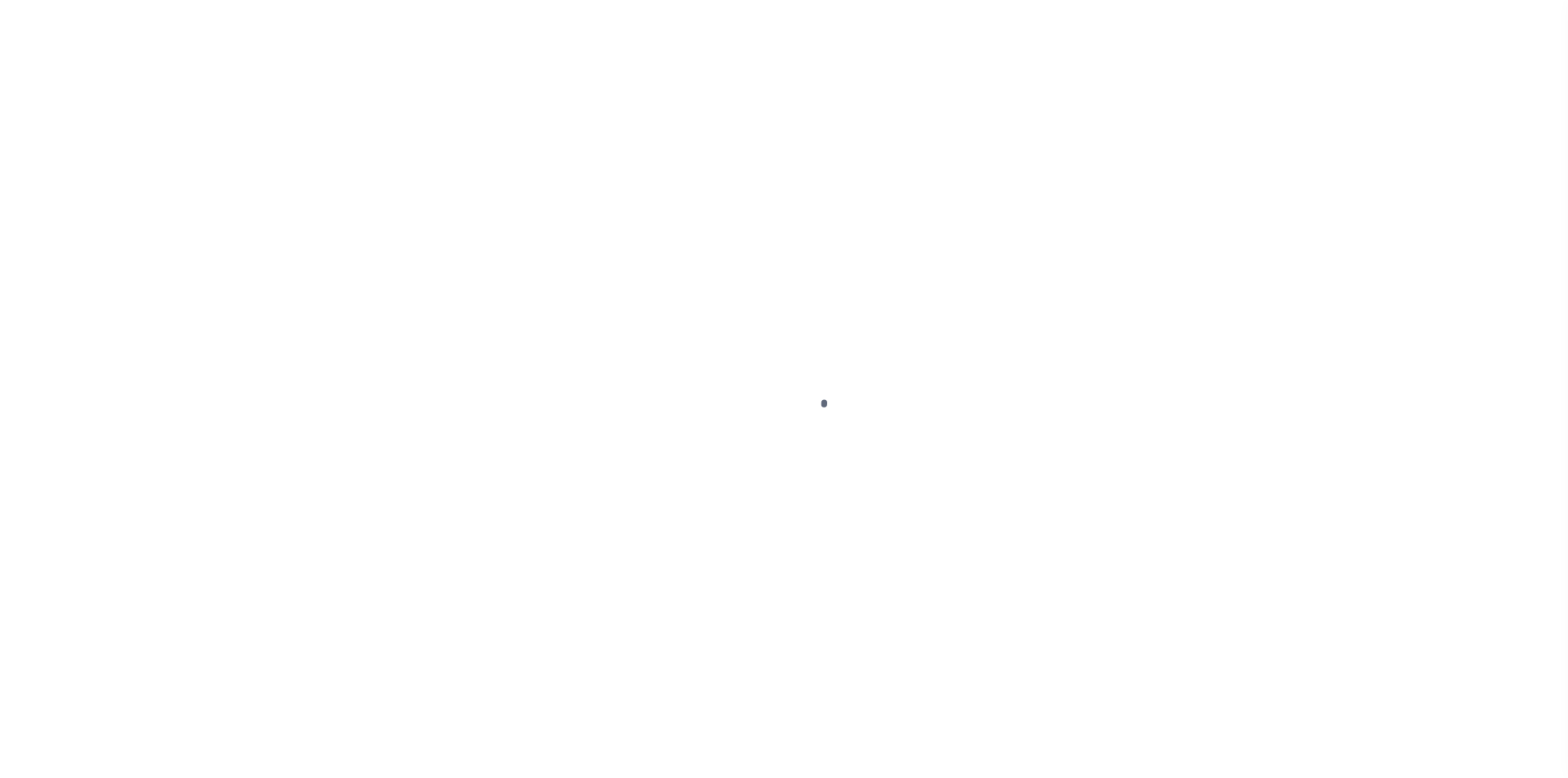
select select "DUE"
select select "22"
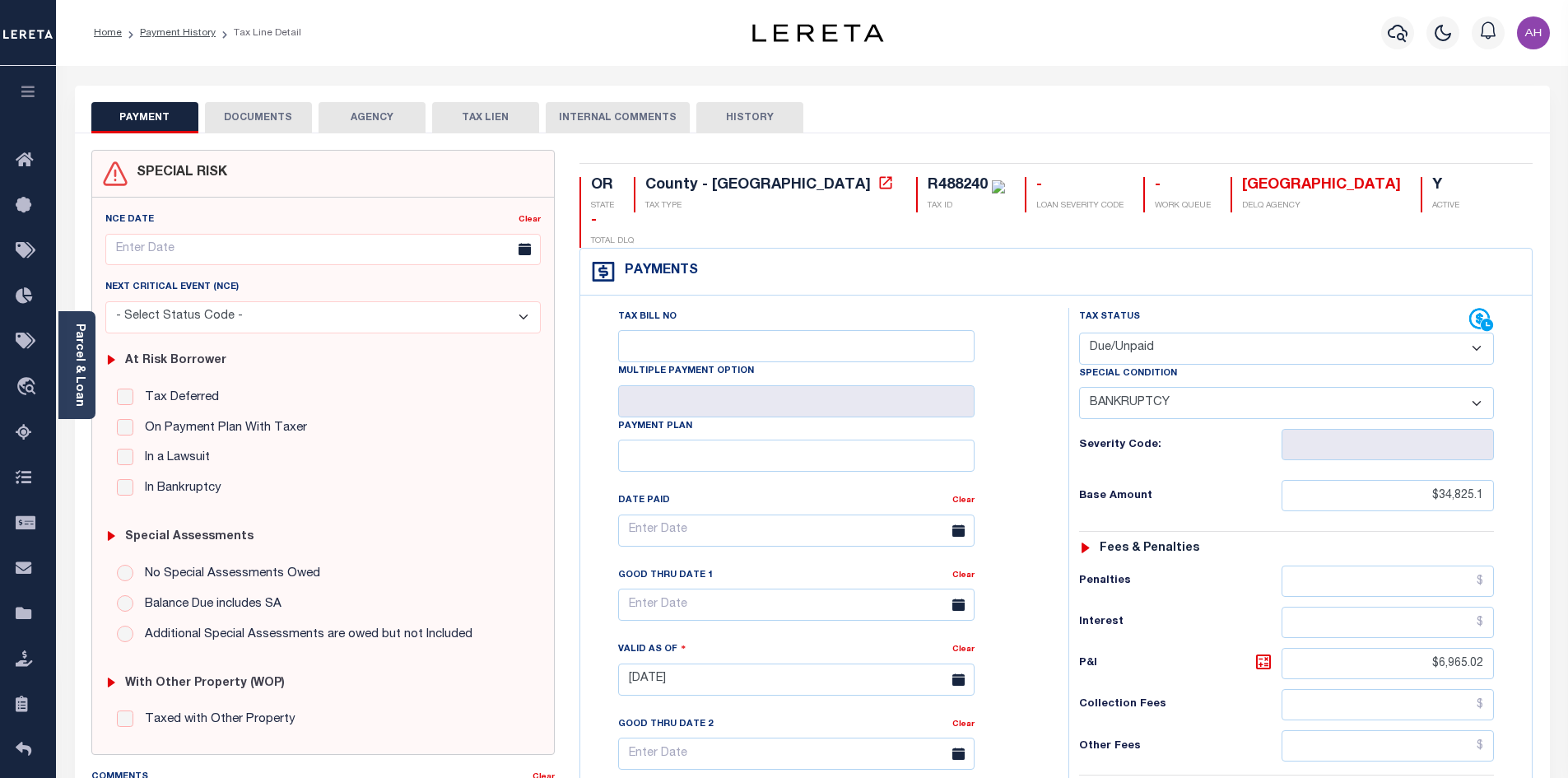
click at [1138, 333] on select "- Select Status Code - Open Due/Unpaid Paid Incomplete No Tax Due Internal Refu…" at bounding box center [1286, 349] width 415 height 32
select select "PYD"
click at [1079, 333] on select "- Select Status Code - Open Due/Unpaid Paid Incomplete No Tax Due Internal Refu…" at bounding box center [1286, 349] width 415 height 32
select select "0"
type input "[DATE]"
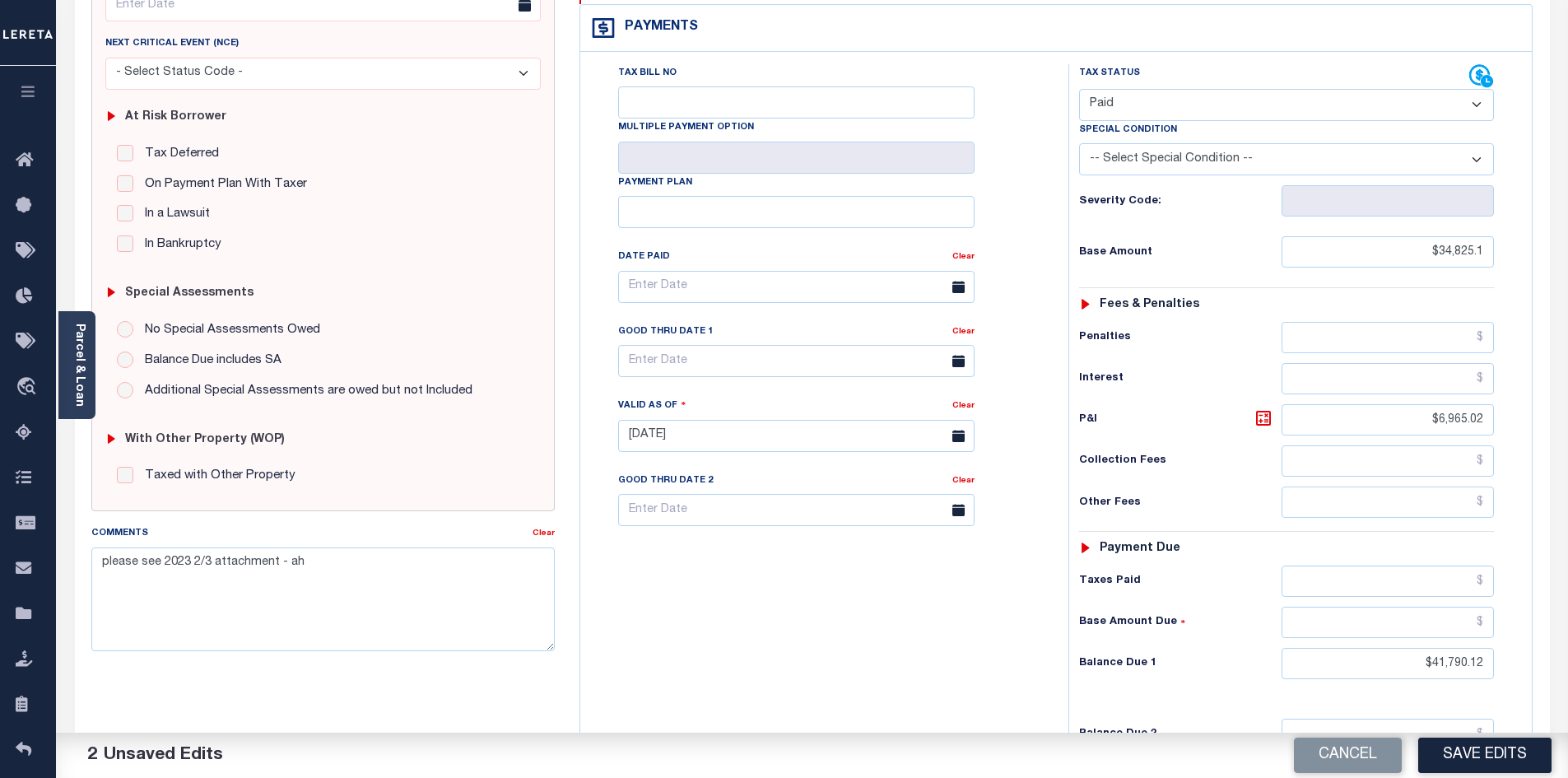
scroll to position [247, 0]
drag, startPoint x: 1404, startPoint y: 632, endPoint x: 1567, endPoint y: 631, distance: 163.0
click at [1567, 631] on div "Parcel & Loan Tax Bill Details R488240" at bounding box center [811, 411] width 1512 height 1183
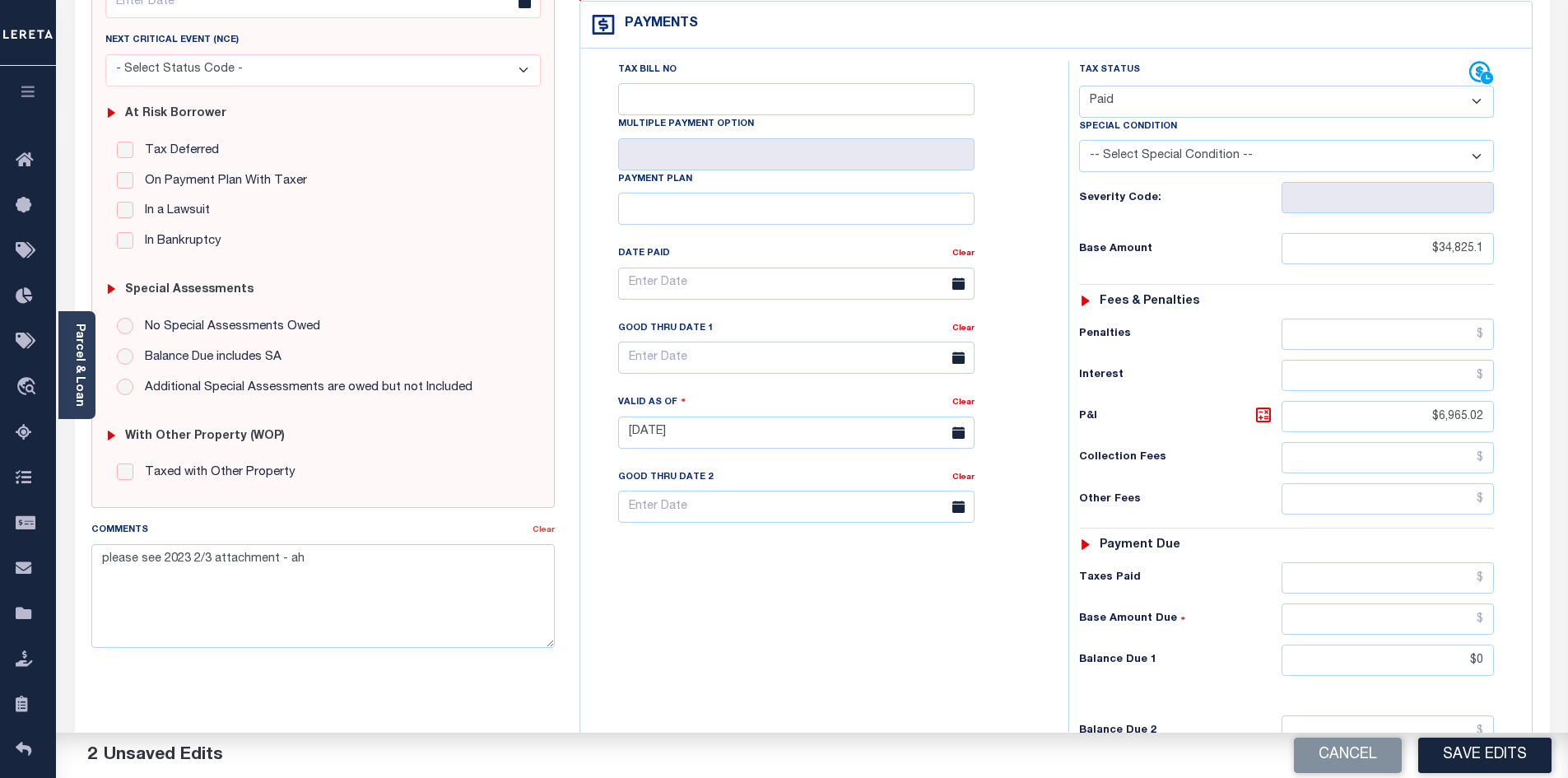
type input "$0.00"
click at [538, 531] on link "Clear" at bounding box center [544, 530] width 22 height 8
click at [1472, 759] on button "Save Edits" at bounding box center [1485, 755] width 133 height 35
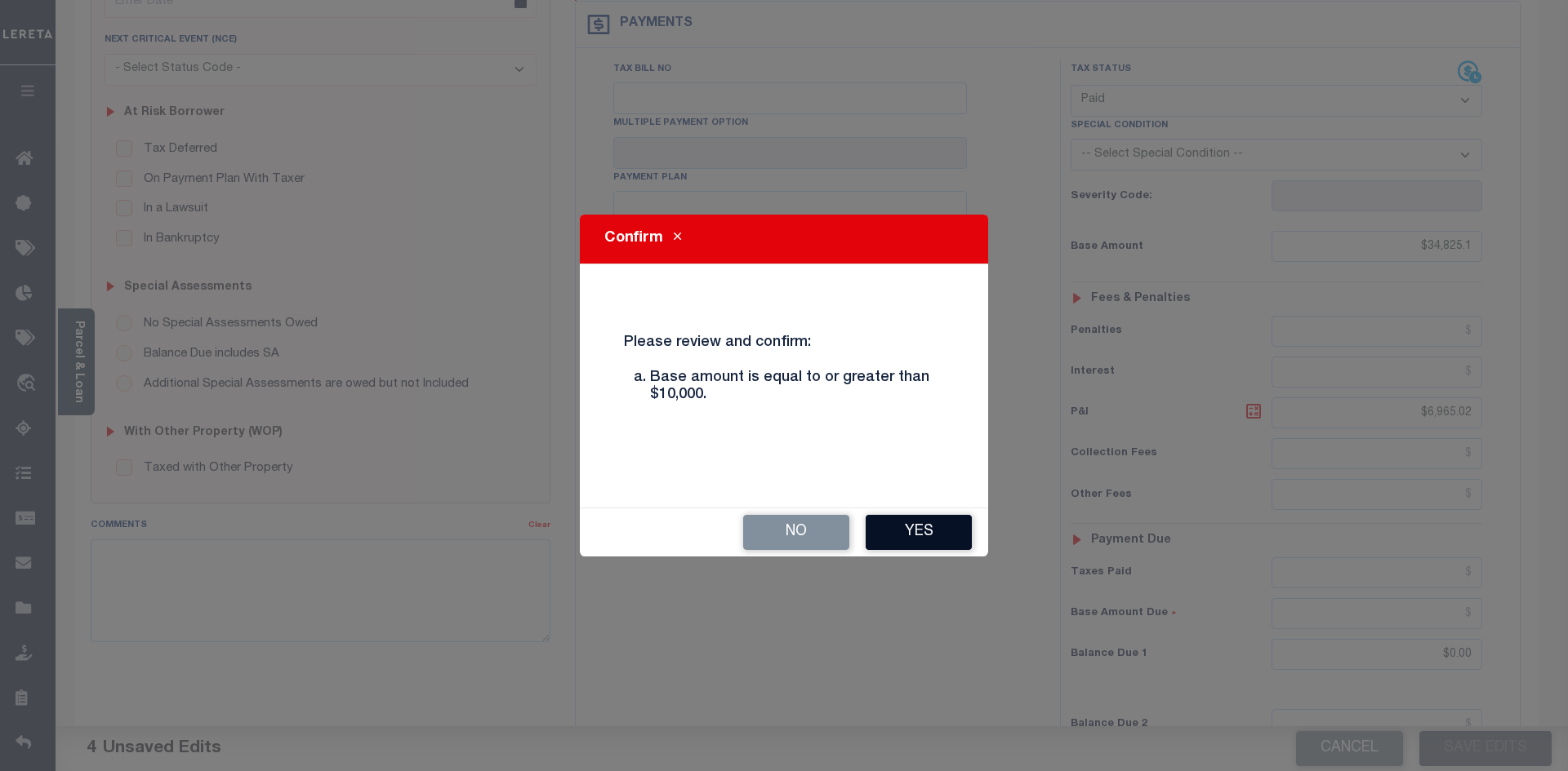
click at [920, 537] on button "Yes" at bounding box center [918, 532] width 106 height 35
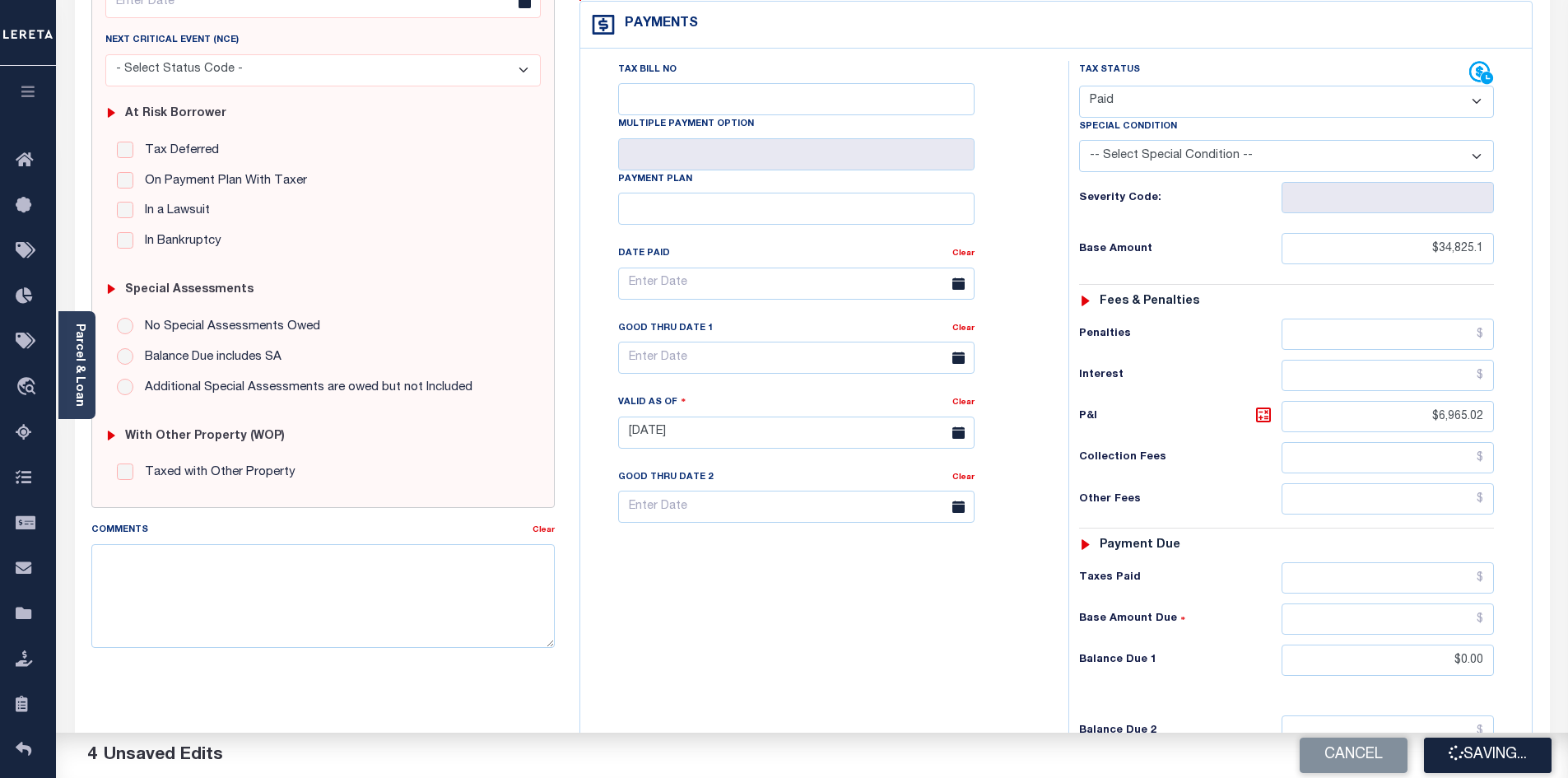
checkbox input "false"
type input "$34,825.1"
type input "$6,965.02"
type input "$0"
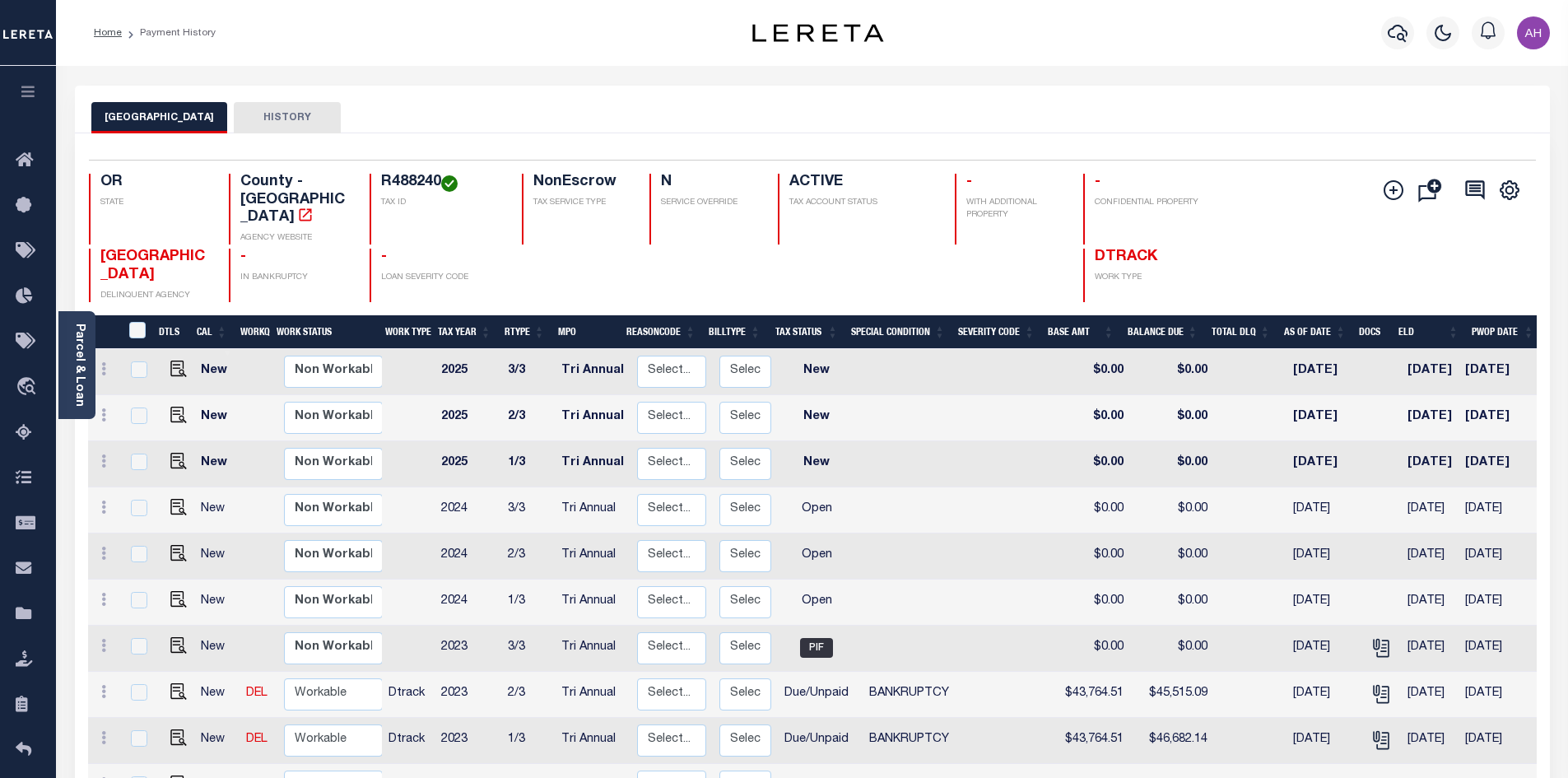
scroll to position [247, 0]
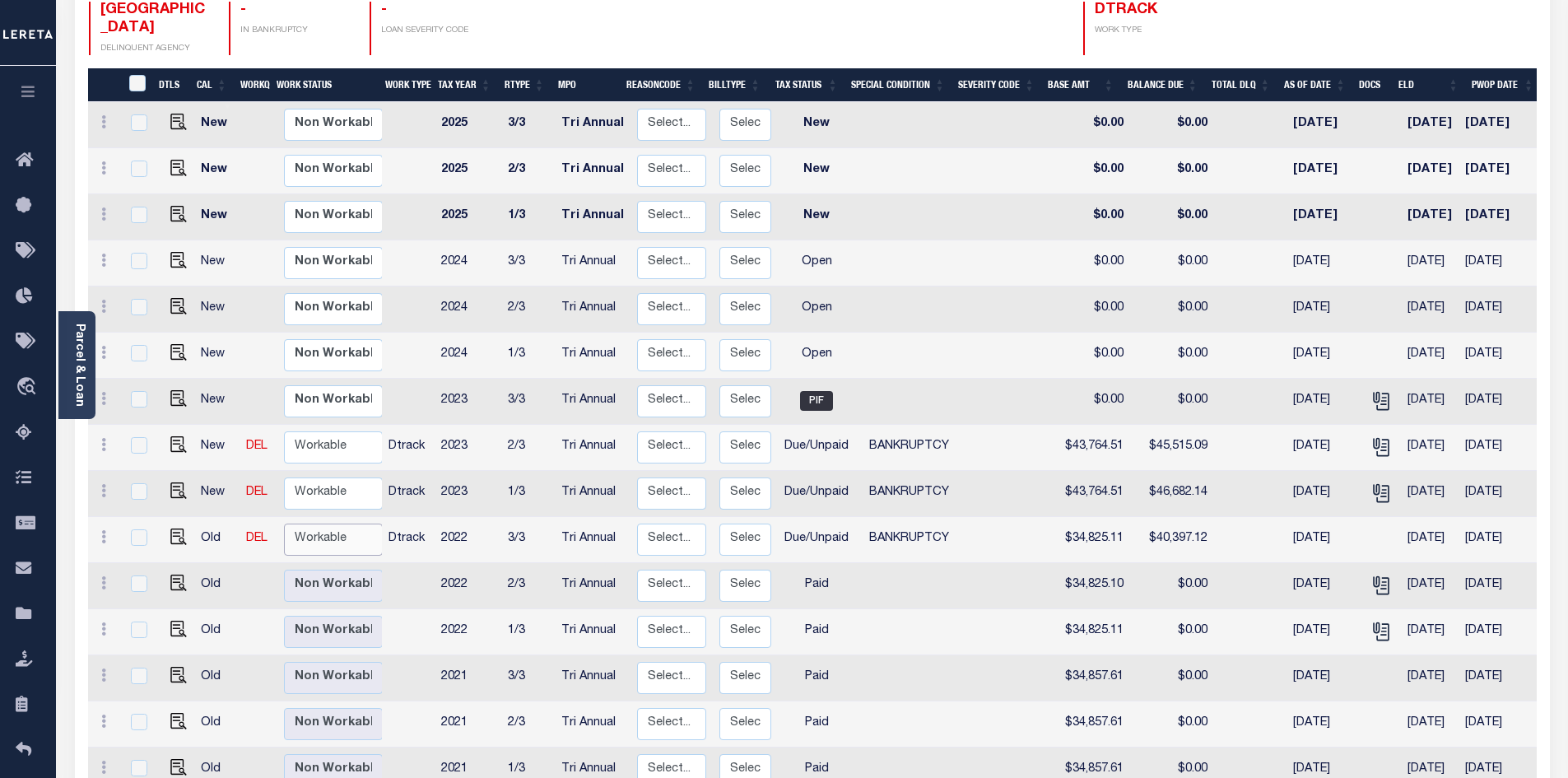
click at [332, 524] on select "Non Workable Workable" at bounding box center [333, 540] width 99 height 32
checkbox input "true"
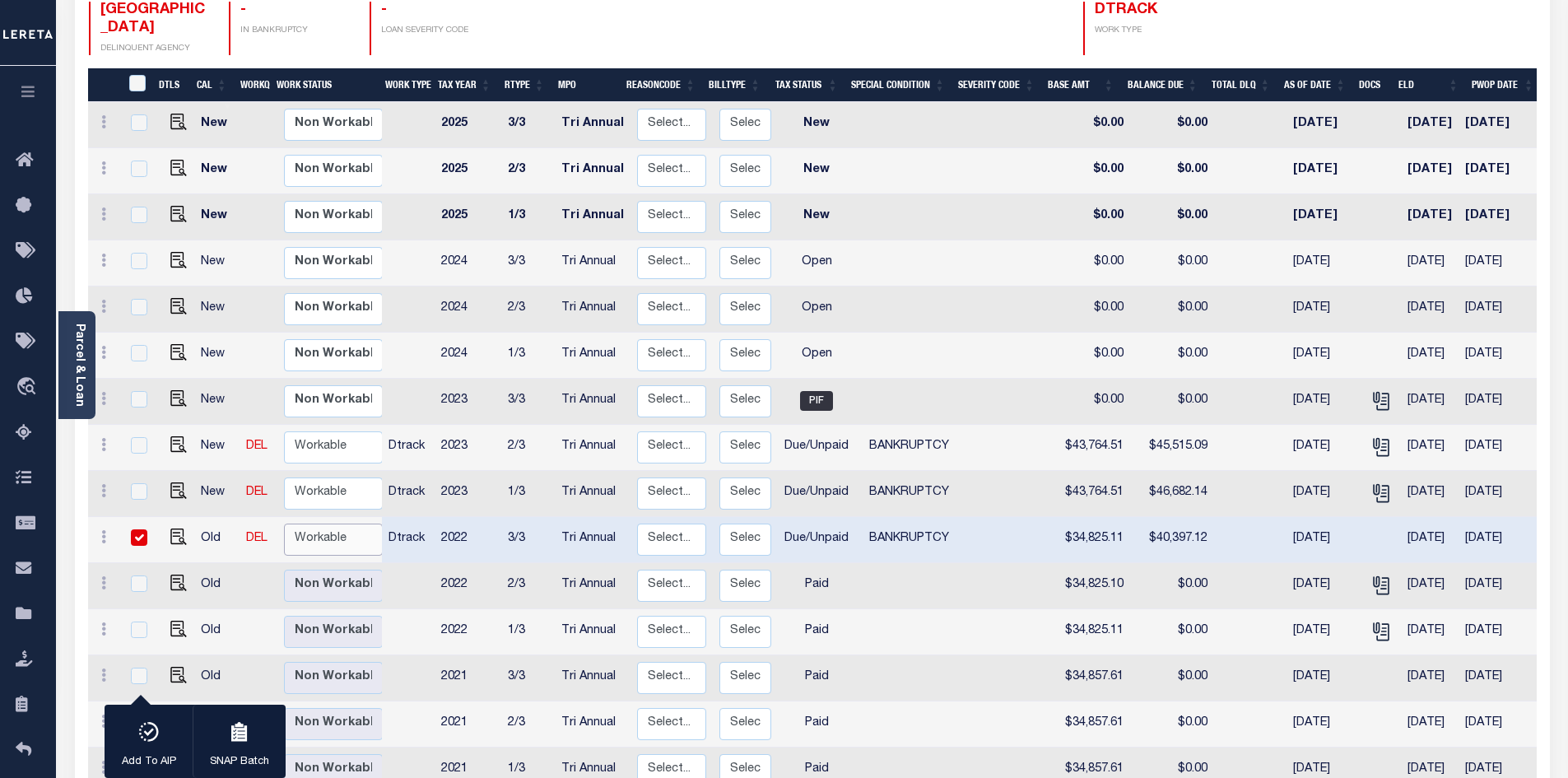
select select "true"
click at [284, 524] on select "Non Workable Workable" at bounding box center [333, 540] width 99 height 32
checkbox input "false"
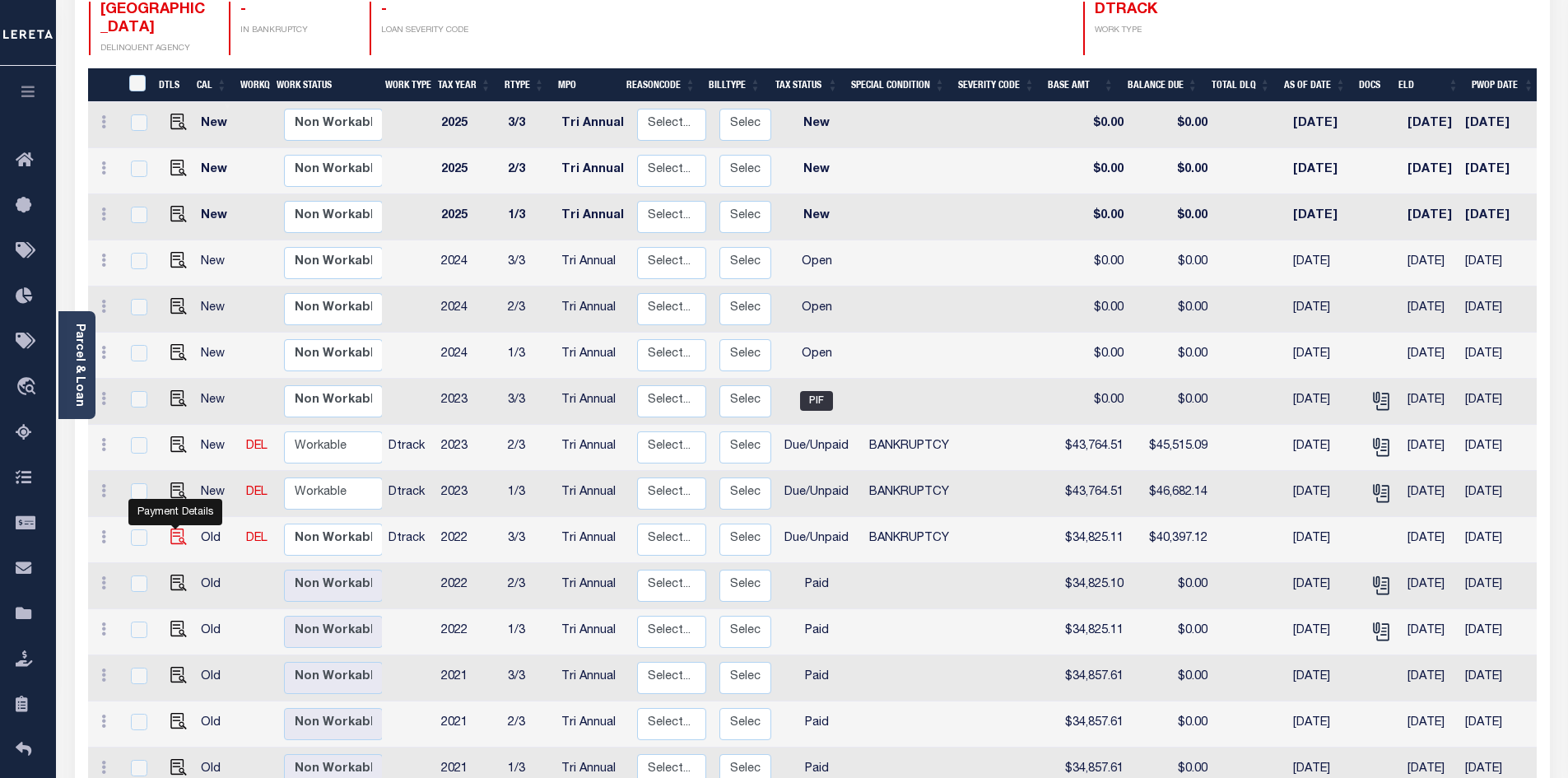
click at [180, 529] on img "" at bounding box center [178, 536] width 16 height 16
checkbox input "true"
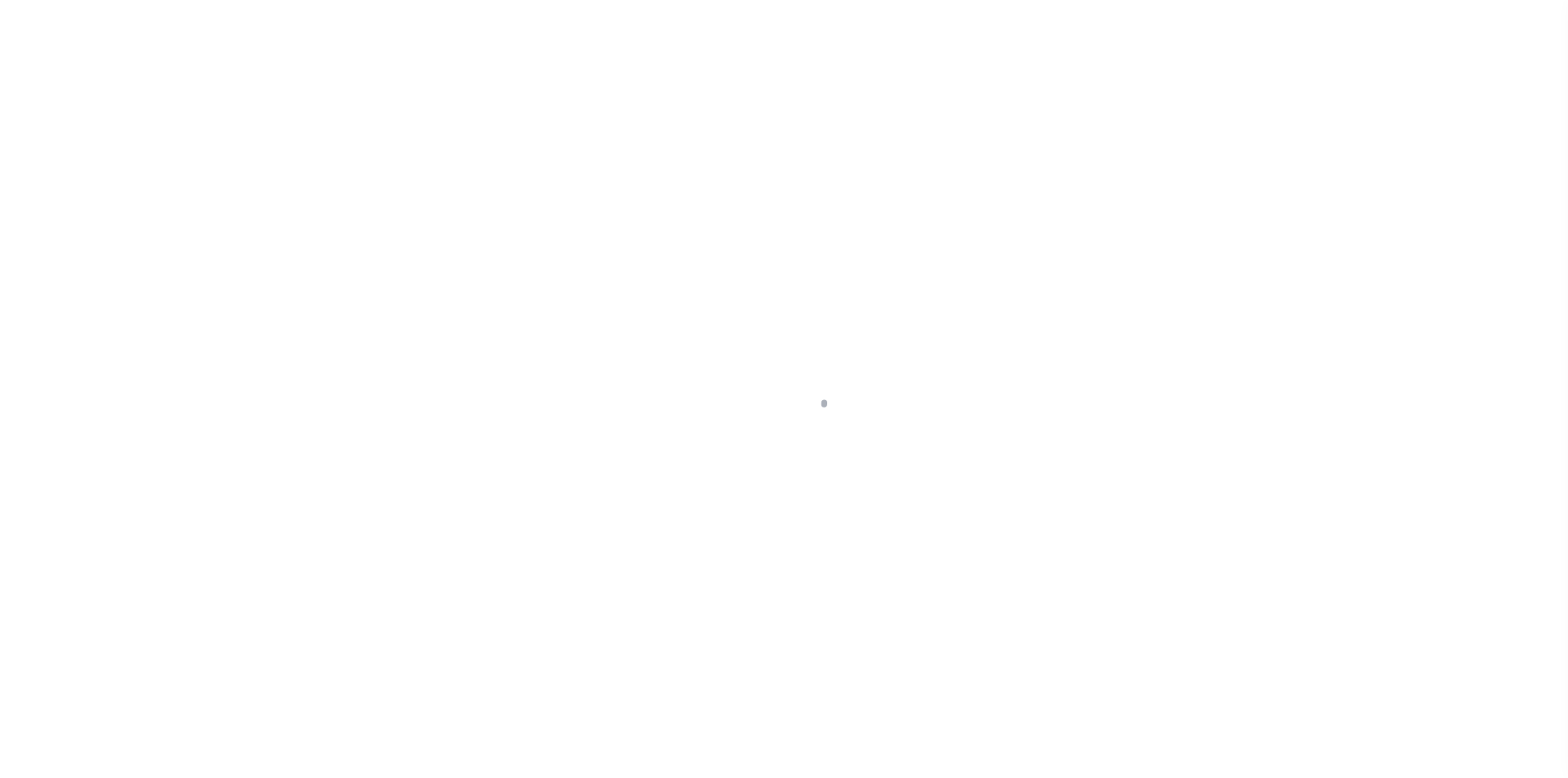
select select "DUE"
select select "22"
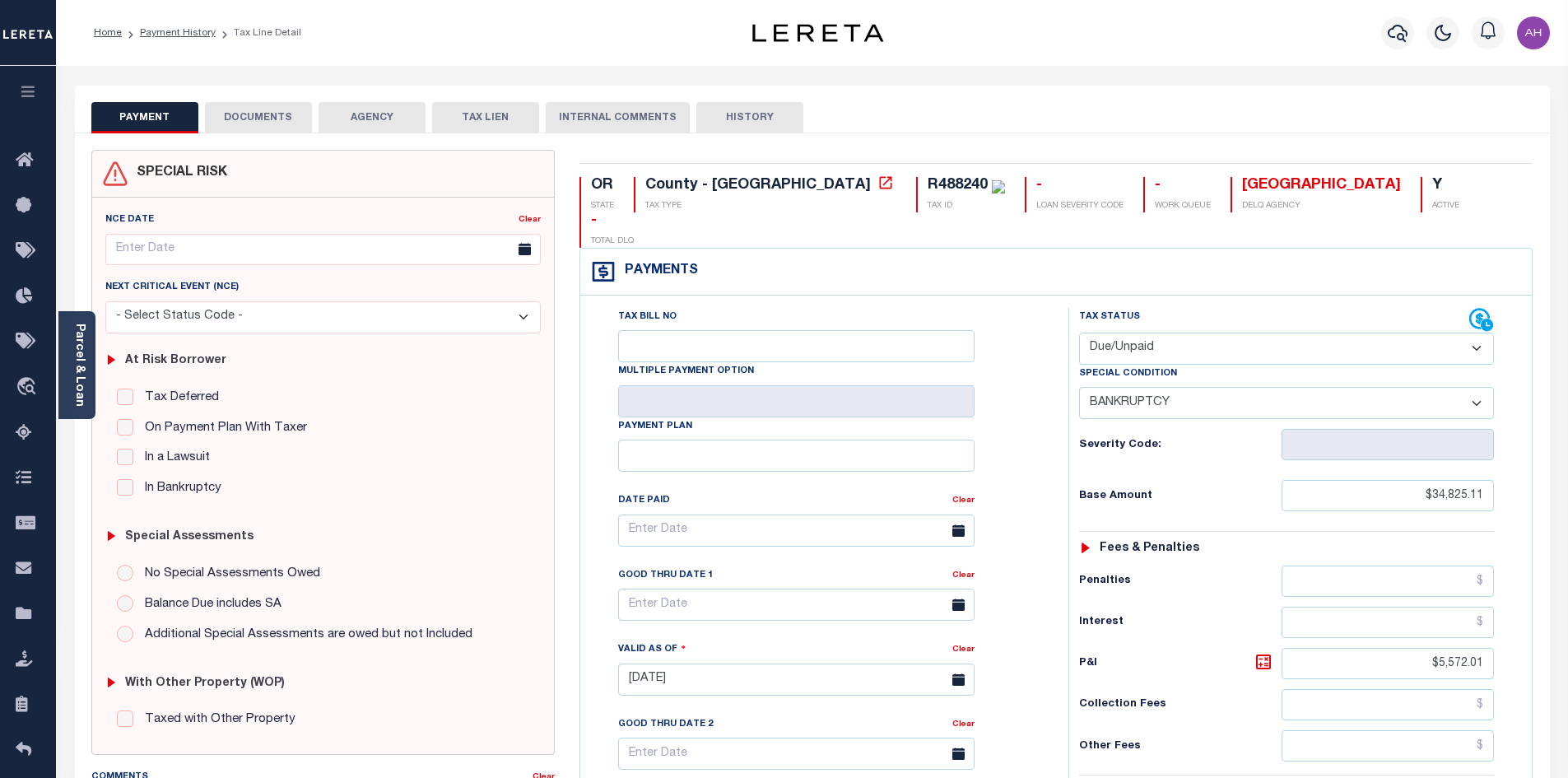
click at [1193, 333] on select "- Select Status Code - Open Due/Unpaid Paid Incomplete No Tax Due Internal Refu…" at bounding box center [1286, 349] width 415 height 32
select select "PYD"
click at [1079, 333] on select "- Select Status Code - Open Due/Unpaid Paid Incomplete No Tax Due Internal Refu…" at bounding box center [1286, 349] width 415 height 32
select select "0"
type input "[DATE]"
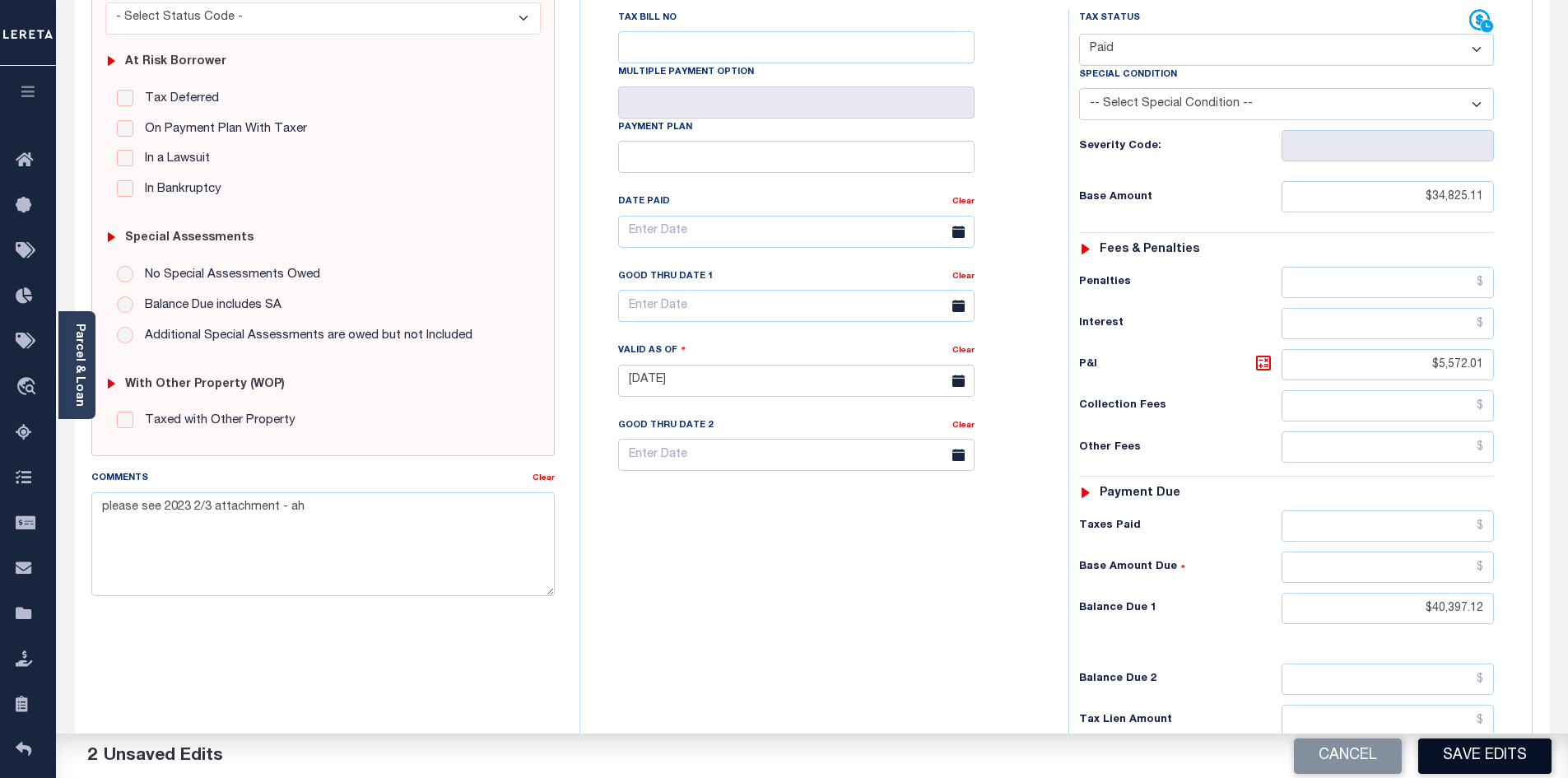
scroll to position [329, 0]
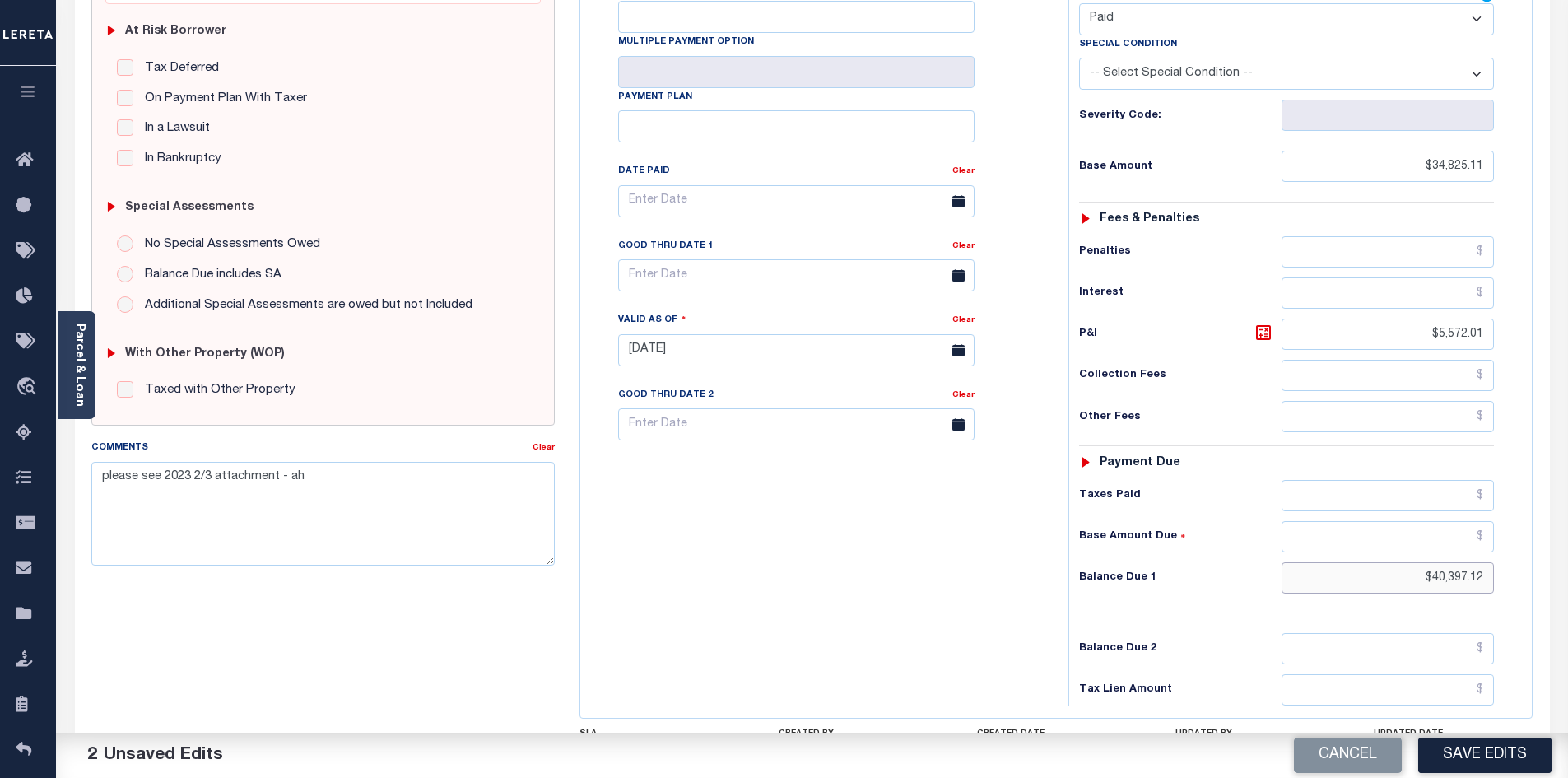
drag, startPoint x: 1388, startPoint y: 544, endPoint x: 1580, endPoint y: 542, distance: 192.0
click at [1567, 542] on html "Home Payment History Tax Line Detail" at bounding box center [784, 295] width 1568 height 1249
type input "$0.00"
click at [540, 444] on link "Clear" at bounding box center [544, 448] width 22 height 8
click at [1466, 748] on button "Save Edits" at bounding box center [1485, 755] width 133 height 35
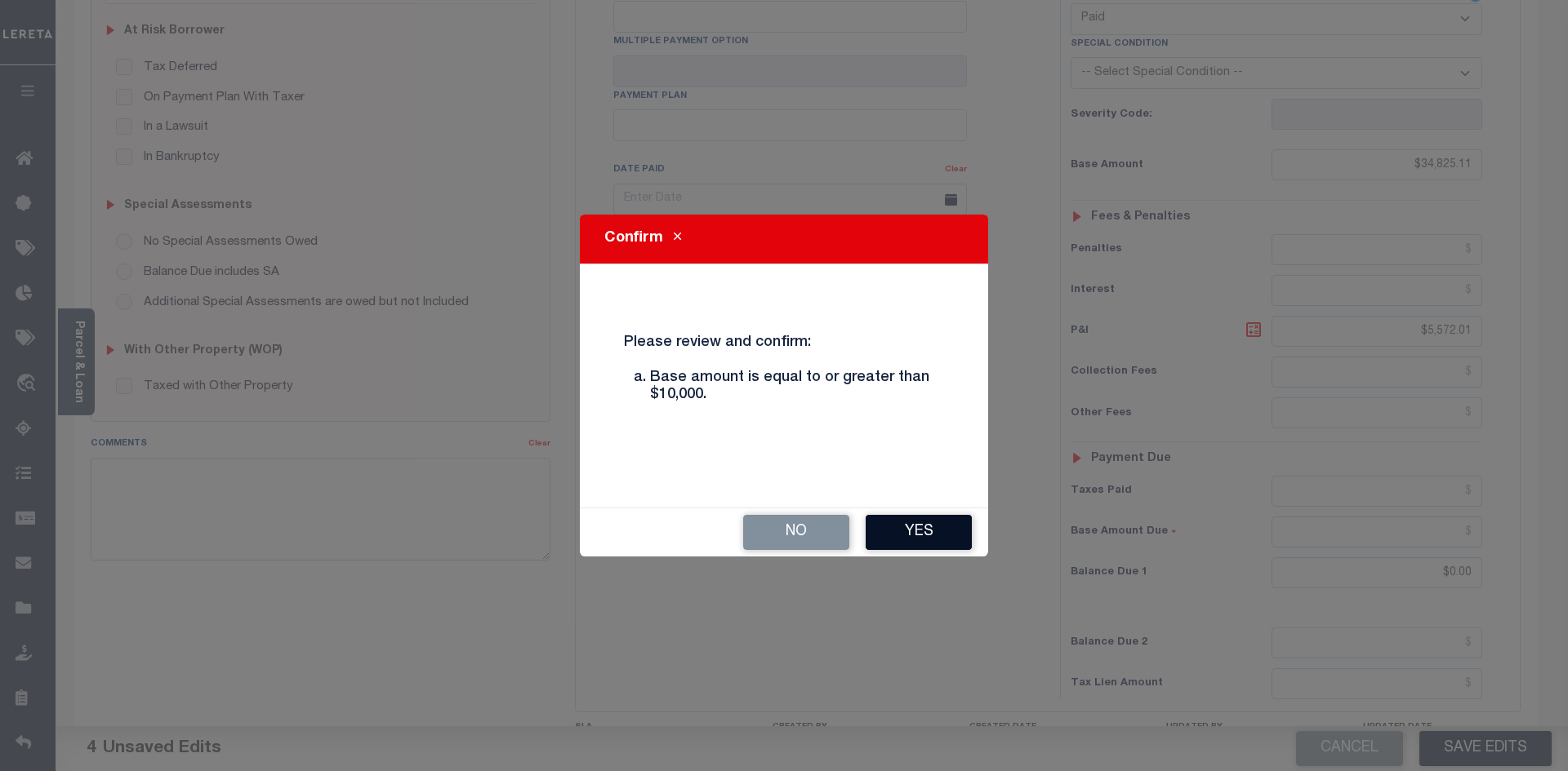
click at [935, 532] on button "Yes" at bounding box center [918, 532] width 106 height 35
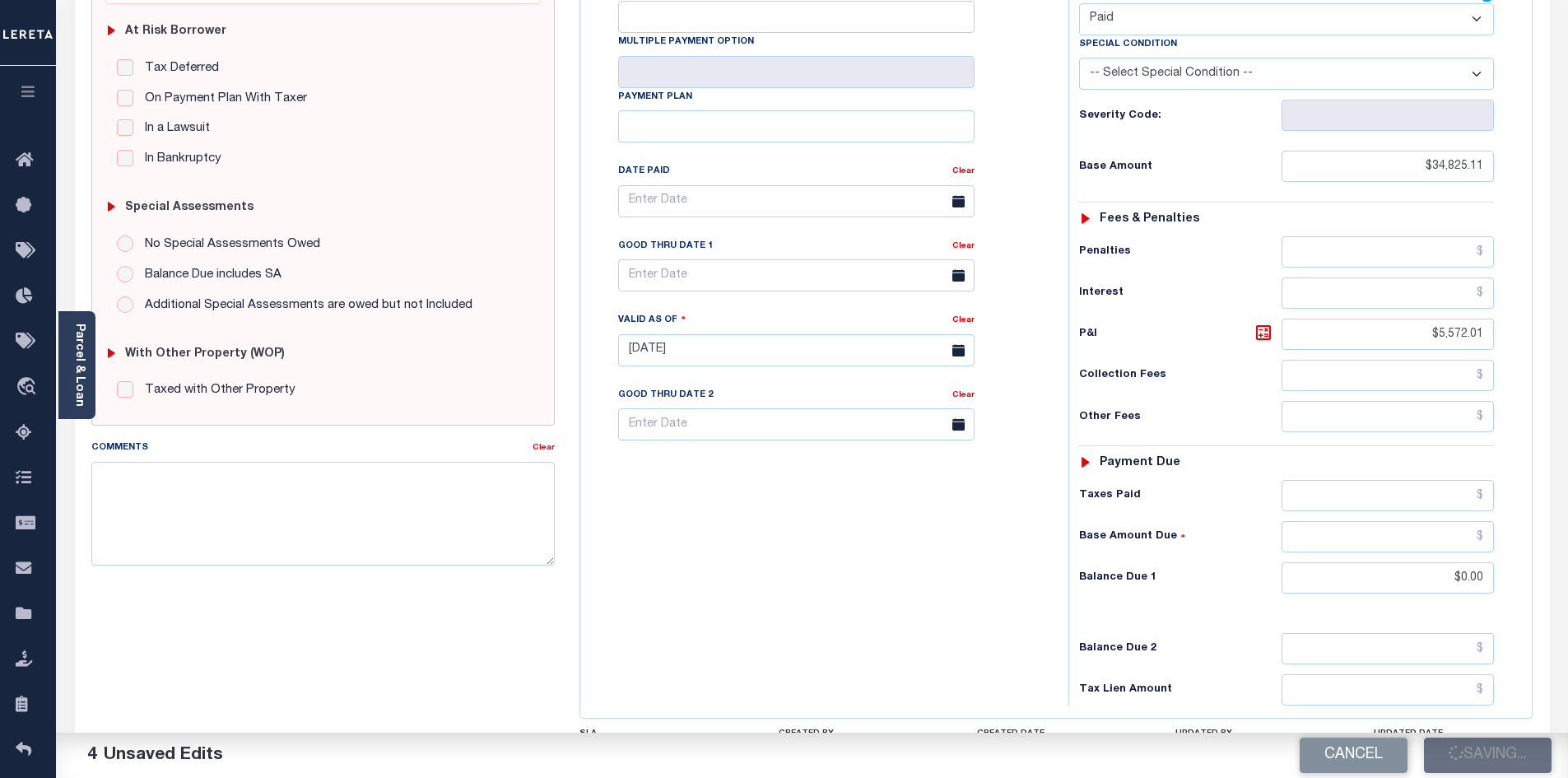
checkbox input "false"
type input "$34,825.11"
type input "$5,572.01"
type input "$0"
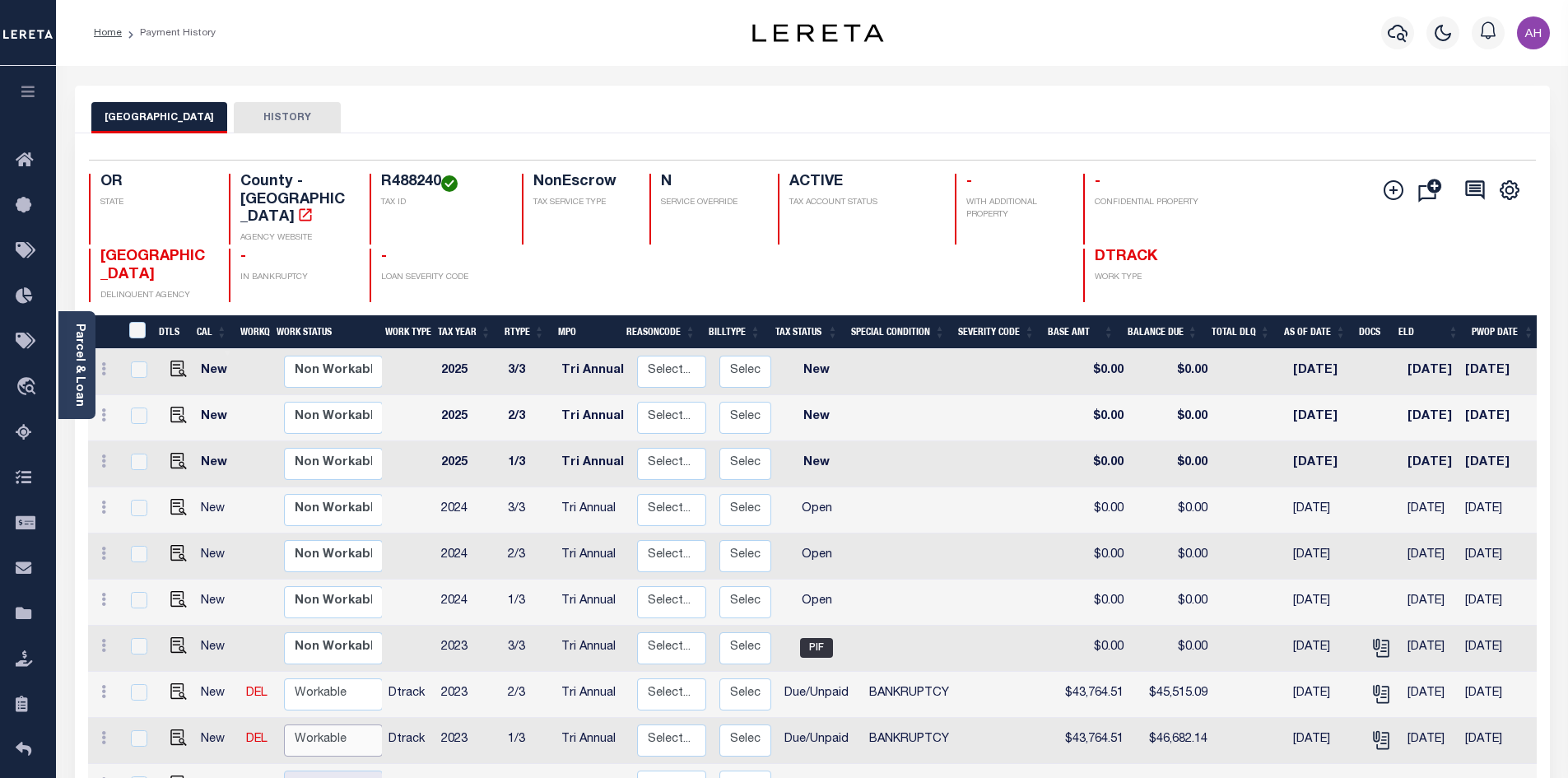
click at [317, 725] on select "Non Workable Workable" at bounding box center [333, 741] width 99 height 32
checkbox input "true"
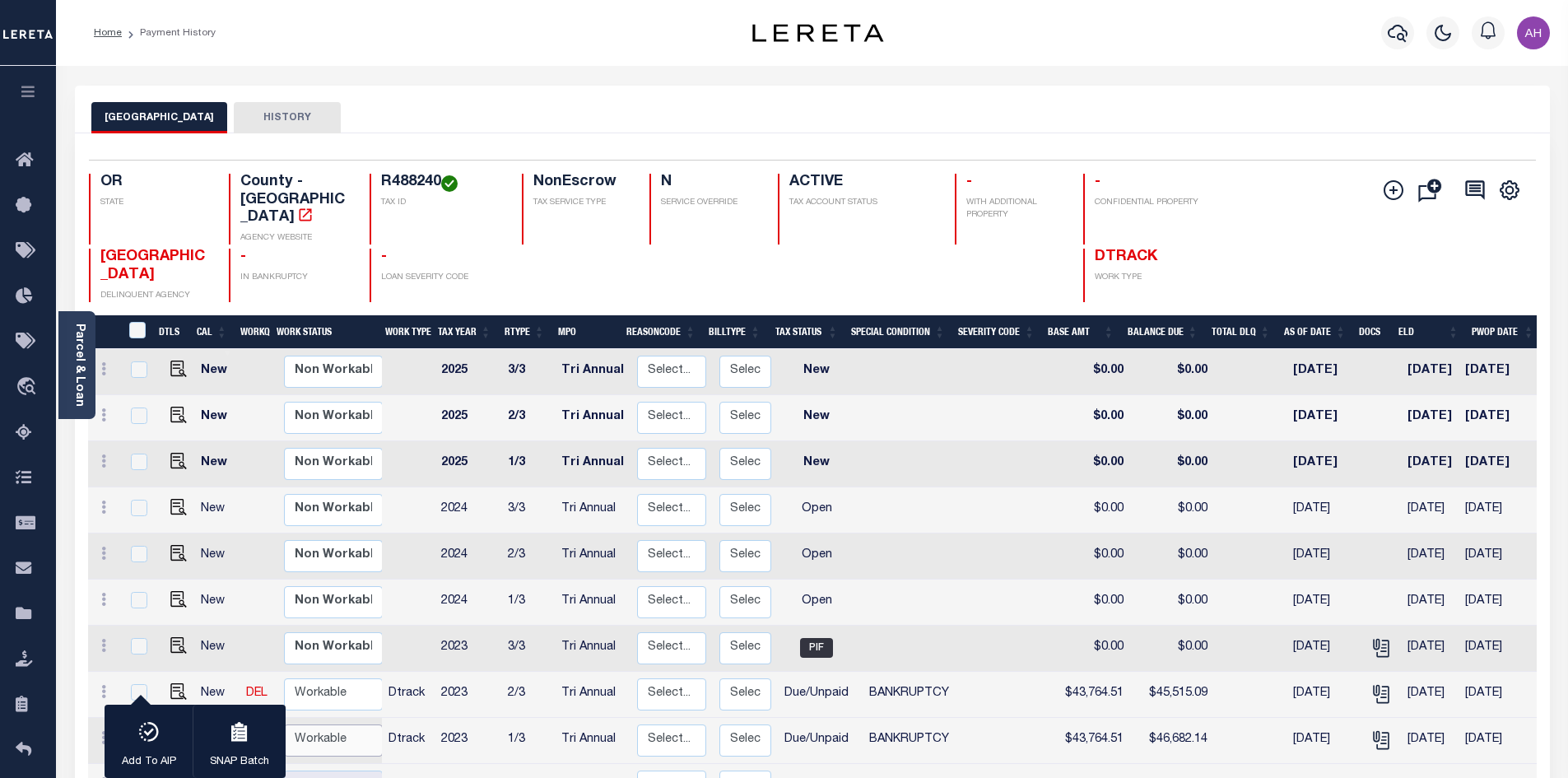
select select "true"
click at [284, 725] on select "Non Workable Workable" at bounding box center [333, 741] width 99 height 32
checkbox input "false"
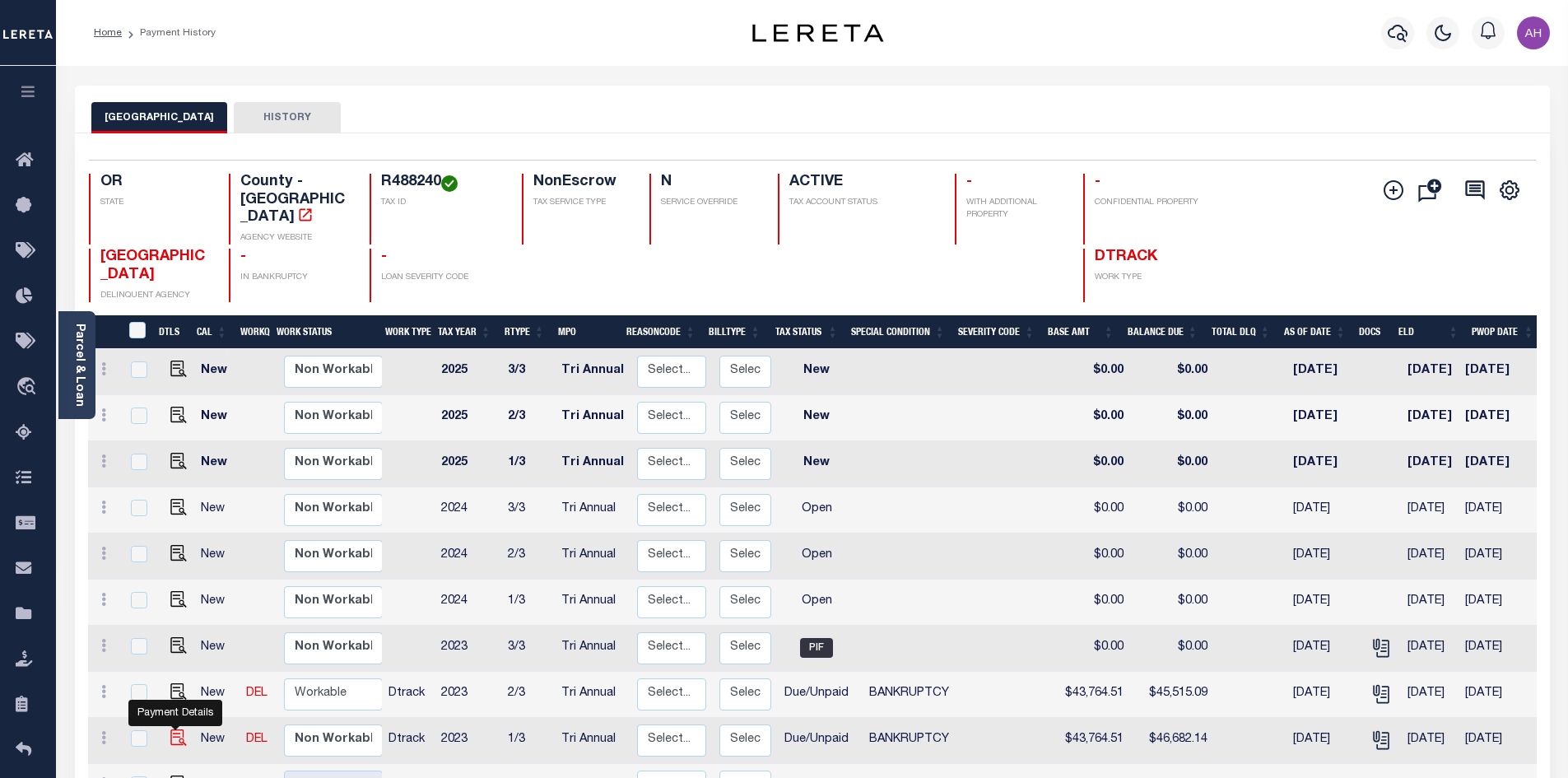
click at [171, 730] on img "" at bounding box center [178, 737] width 16 height 16
checkbox input "true"
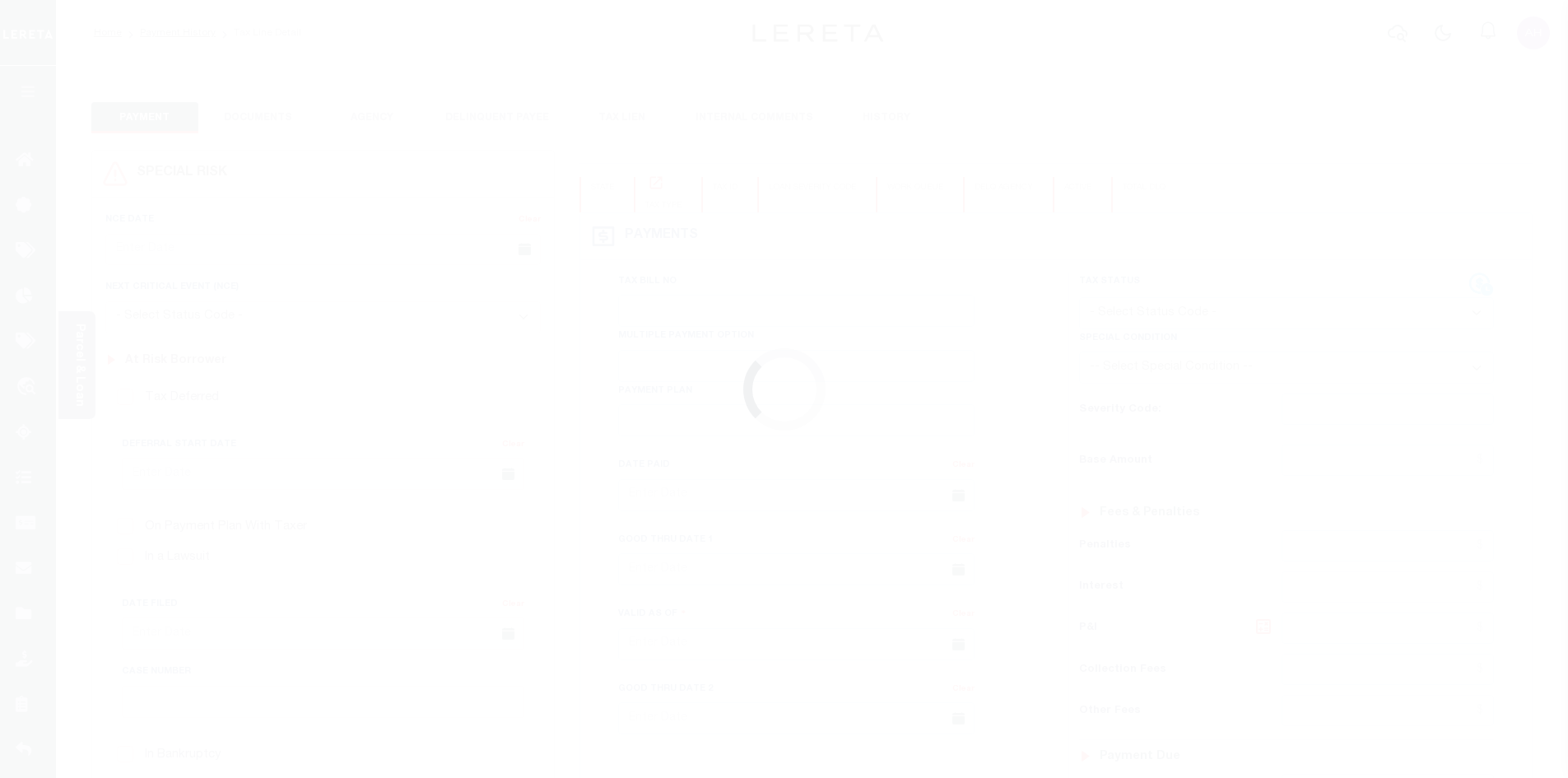
checkbox input "false"
type textarea "please see 2023 2/3 attachment - ah"
type input "Tri Annual"
type input "[DATE]"
select select "DUE"
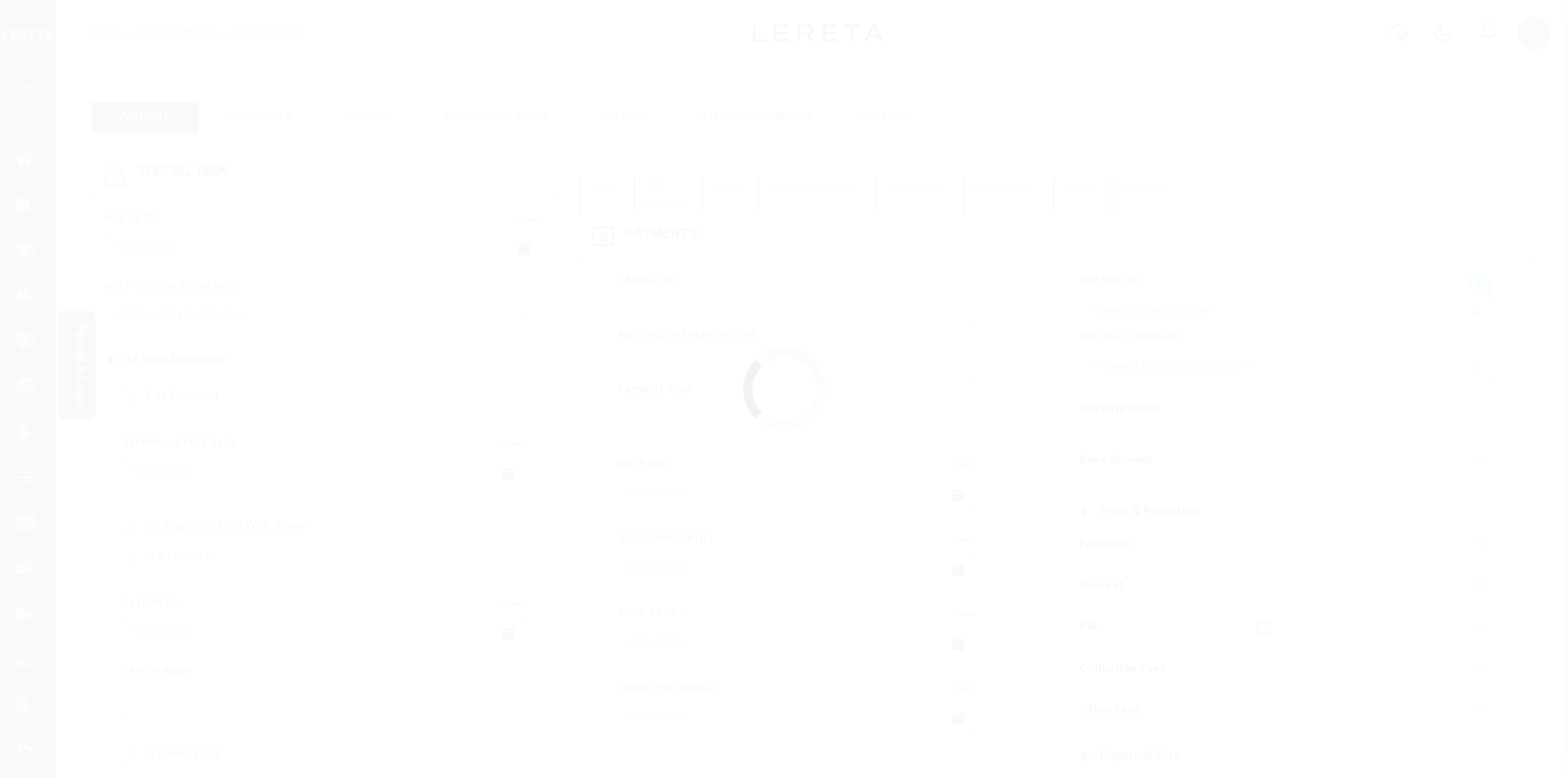
select select "22"
type input "$43,764.51"
type input "$2,917.63"
type input "$46,682.14"
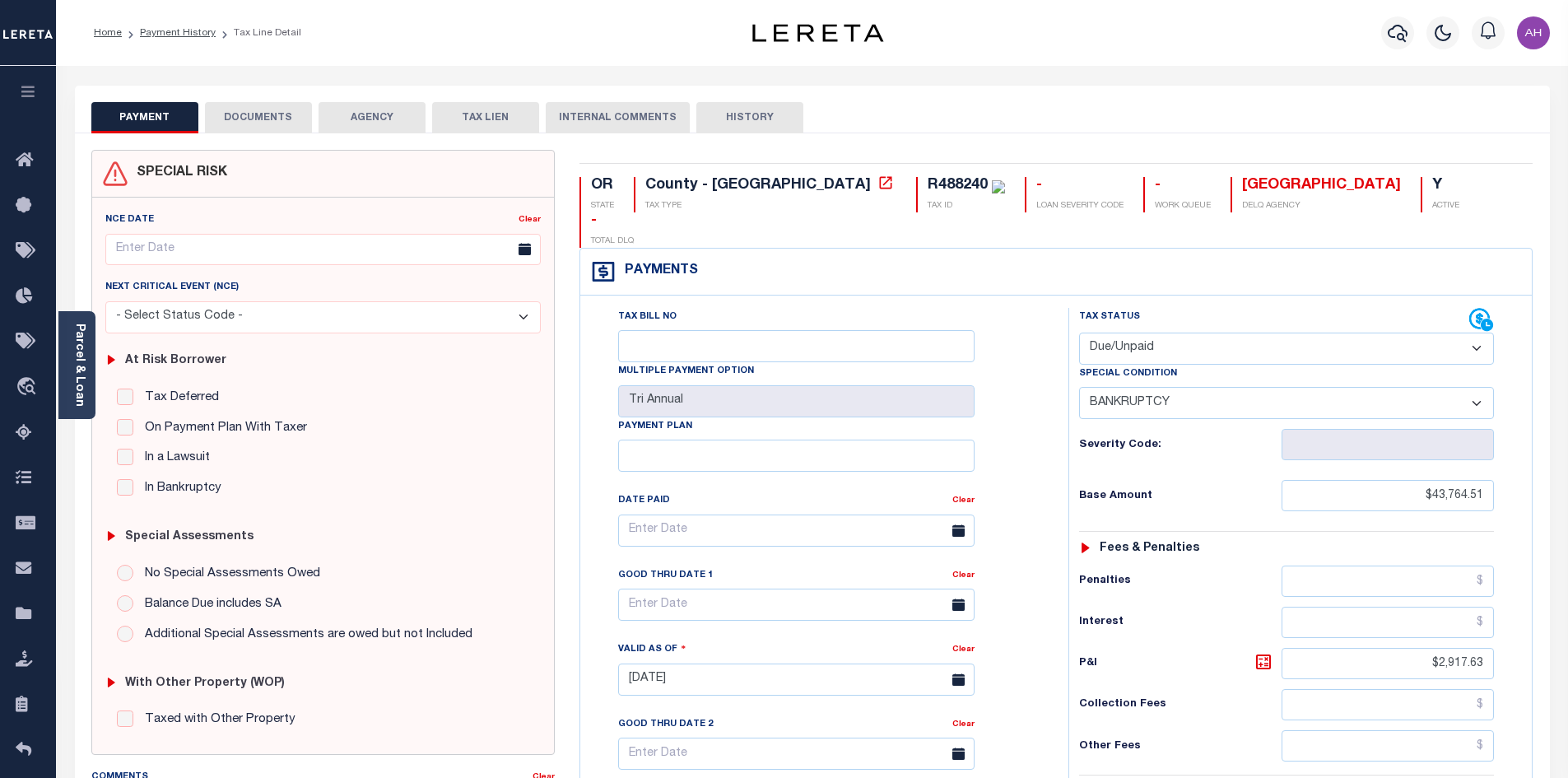
click at [1140, 333] on select "- Select Status Code - Open Due/Unpaid Paid Incomplete No Tax Due Internal Refu…" at bounding box center [1286, 349] width 415 height 32
select select "PYD"
click at [1079, 333] on select "- Select Status Code - Open Due/Unpaid Paid Incomplete No Tax Due Internal Refu…" at bounding box center [1286, 349] width 415 height 32
select select "0"
type input "[DATE]"
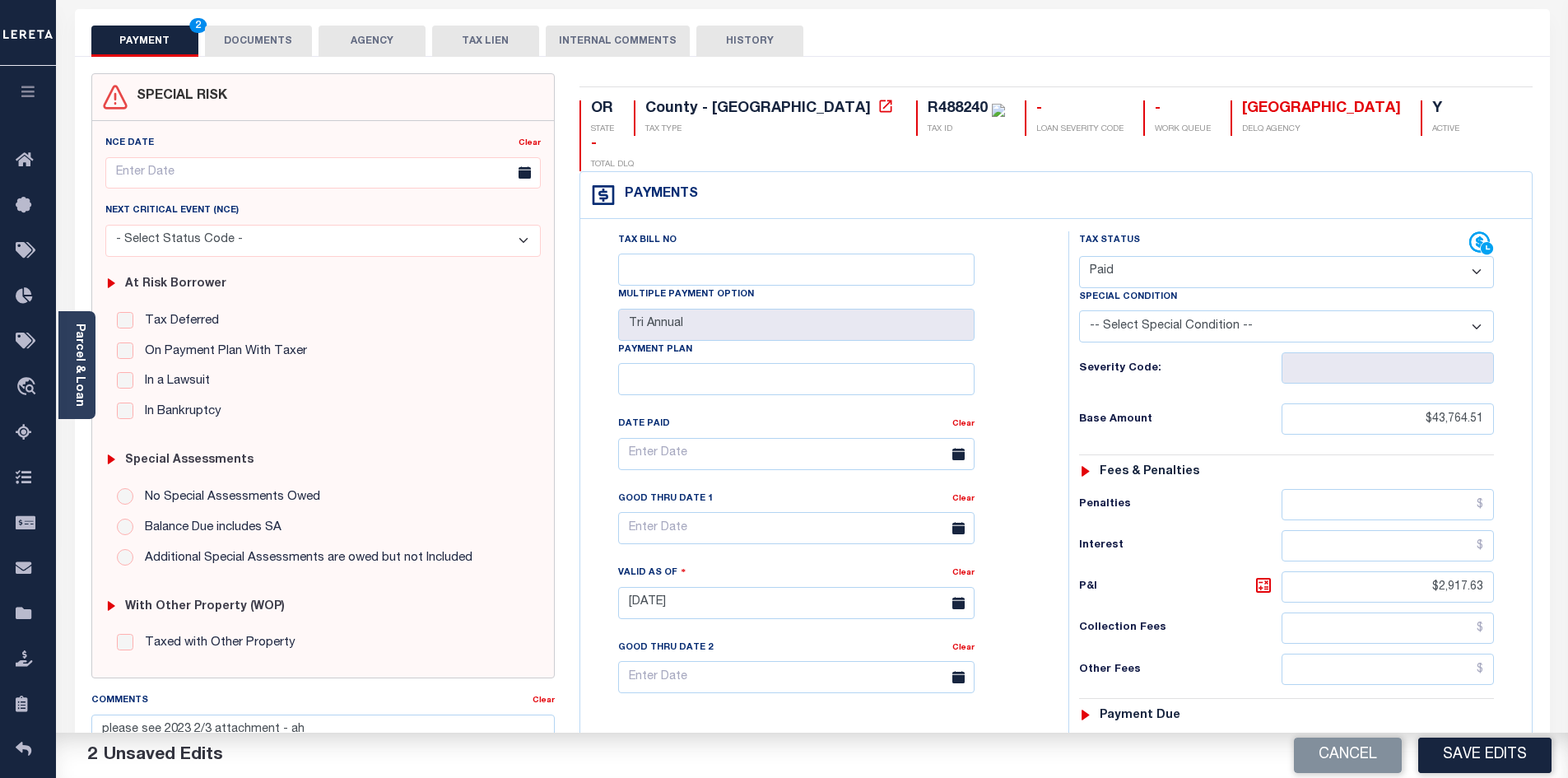
scroll to position [329, 0]
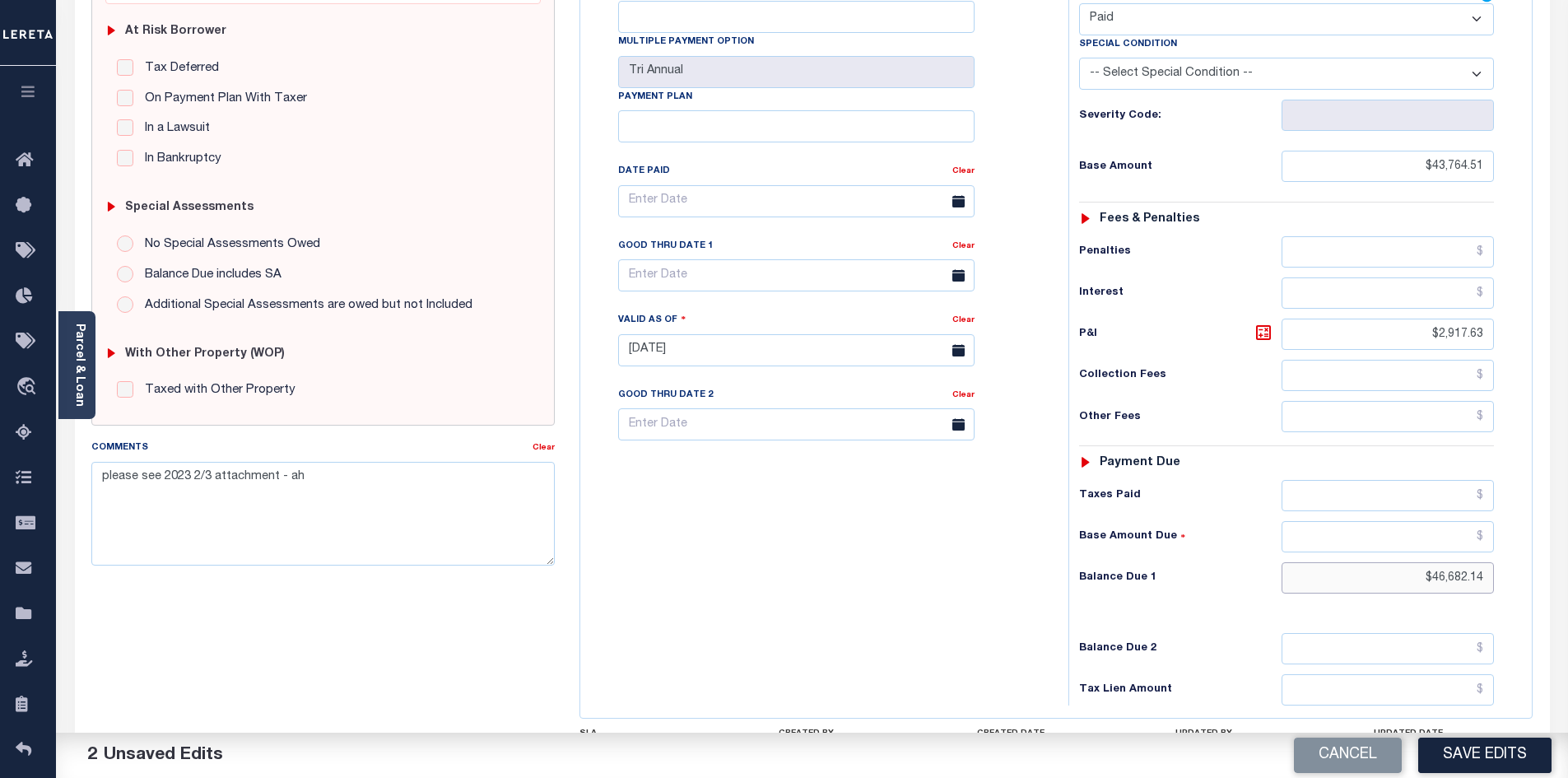
drag, startPoint x: 1392, startPoint y: 552, endPoint x: 1545, endPoint y: 547, distance: 153.1
click at [1545, 547] on div "OR STATE County - OR TAX TYPE R488240 TAX ID - LOAN SEVERITY CODE - WORK QUEUE …" at bounding box center [1056, 351] width 978 height 1061
type input "$0.00"
click at [548, 447] on link "Clear" at bounding box center [544, 448] width 22 height 8
click at [1453, 759] on button "Save Edits" at bounding box center [1485, 755] width 133 height 35
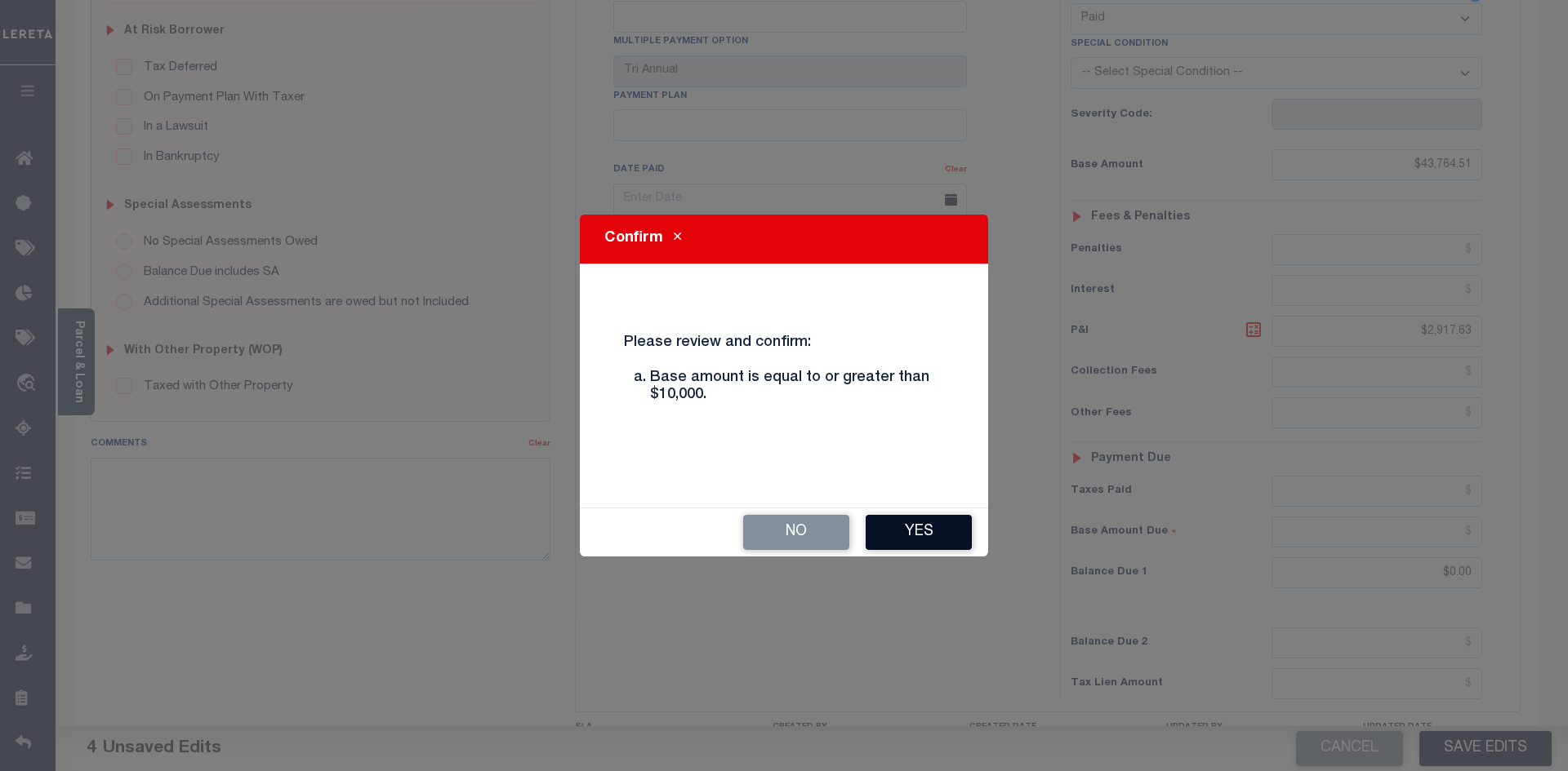
click at [944, 539] on button "Yes" at bounding box center [918, 532] width 106 height 35
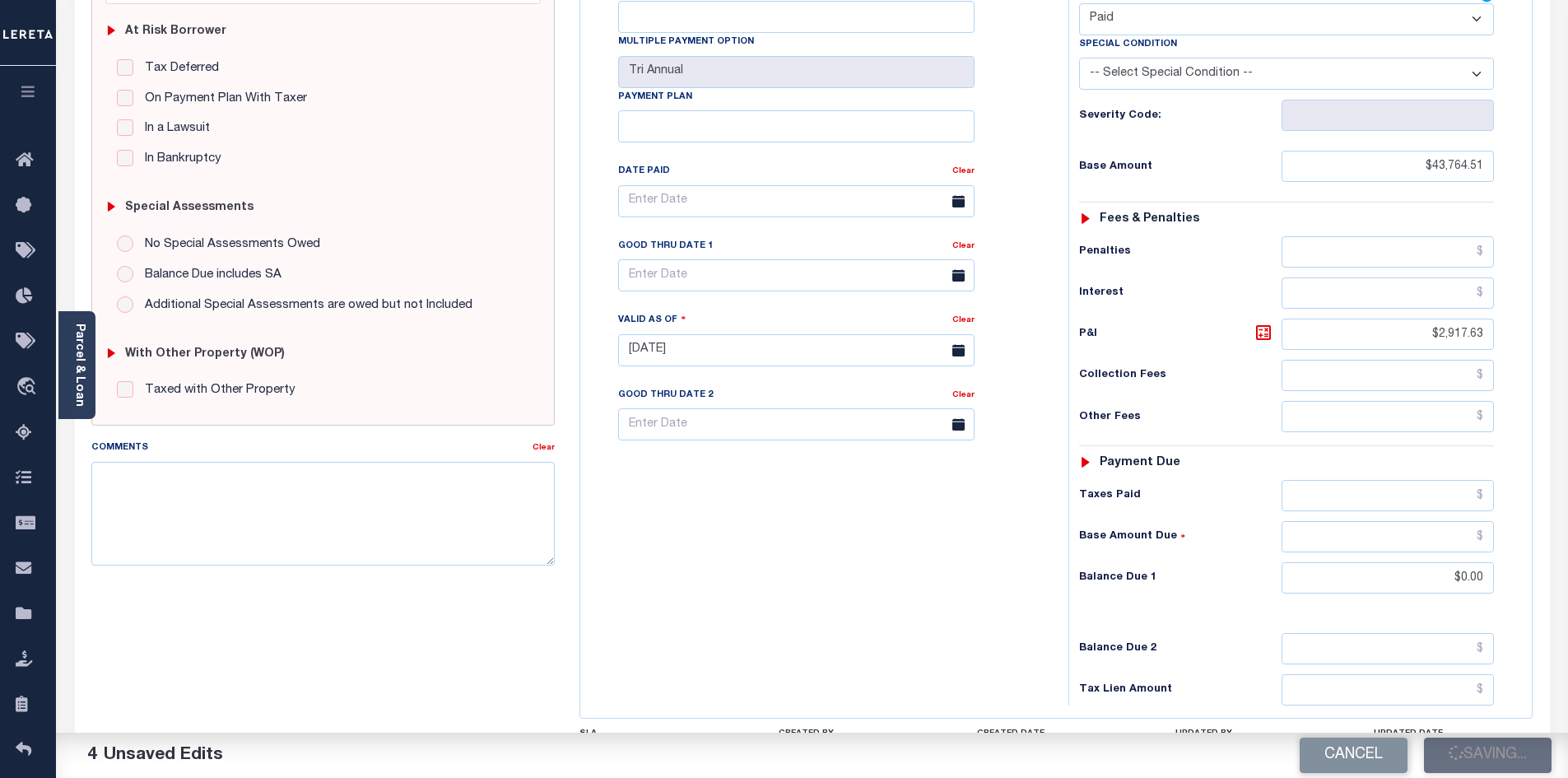
checkbox input "false"
type input "$43,764.51"
type input "$2,917.63"
type input "$0"
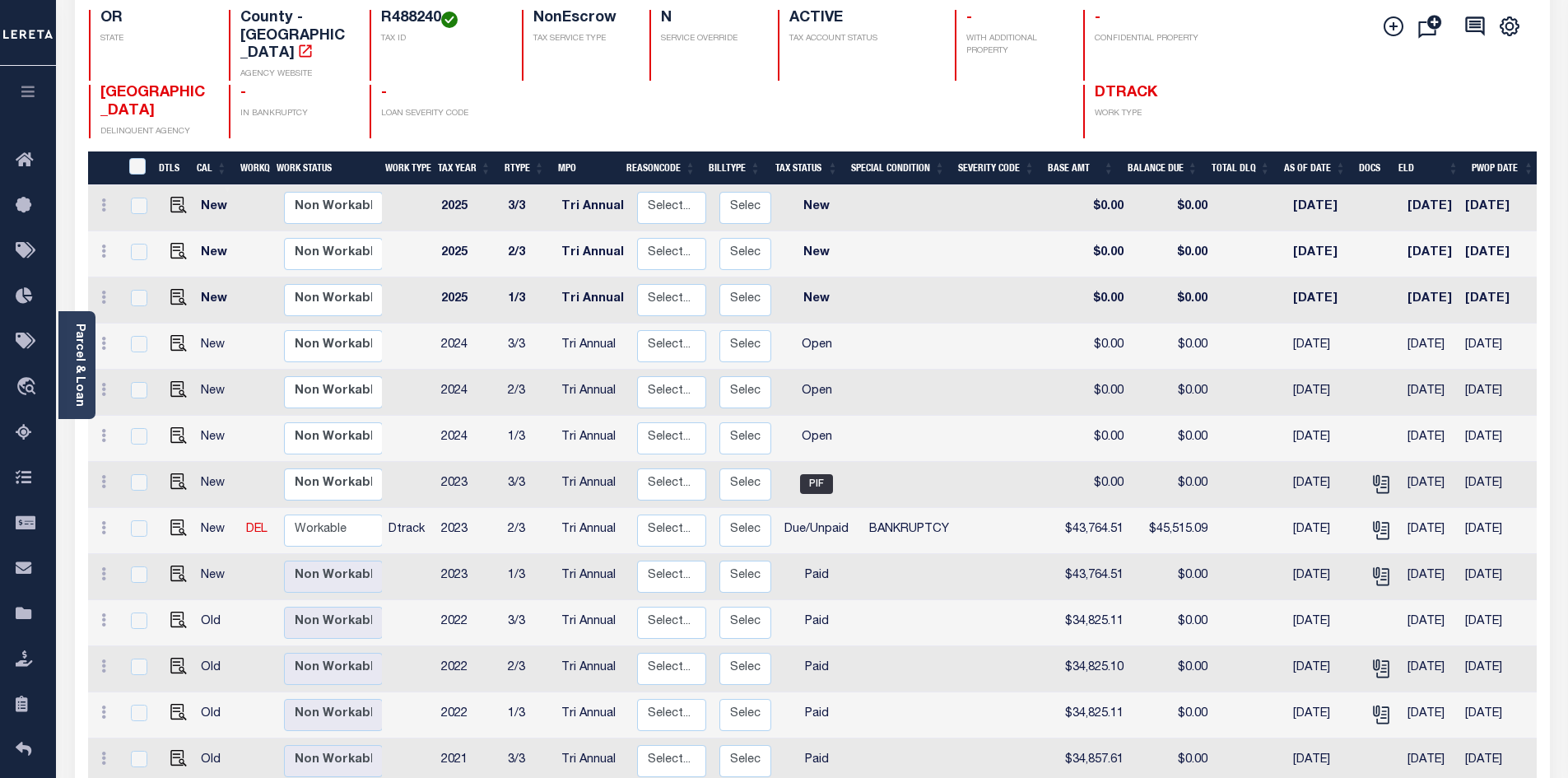
scroll to position [165, 0]
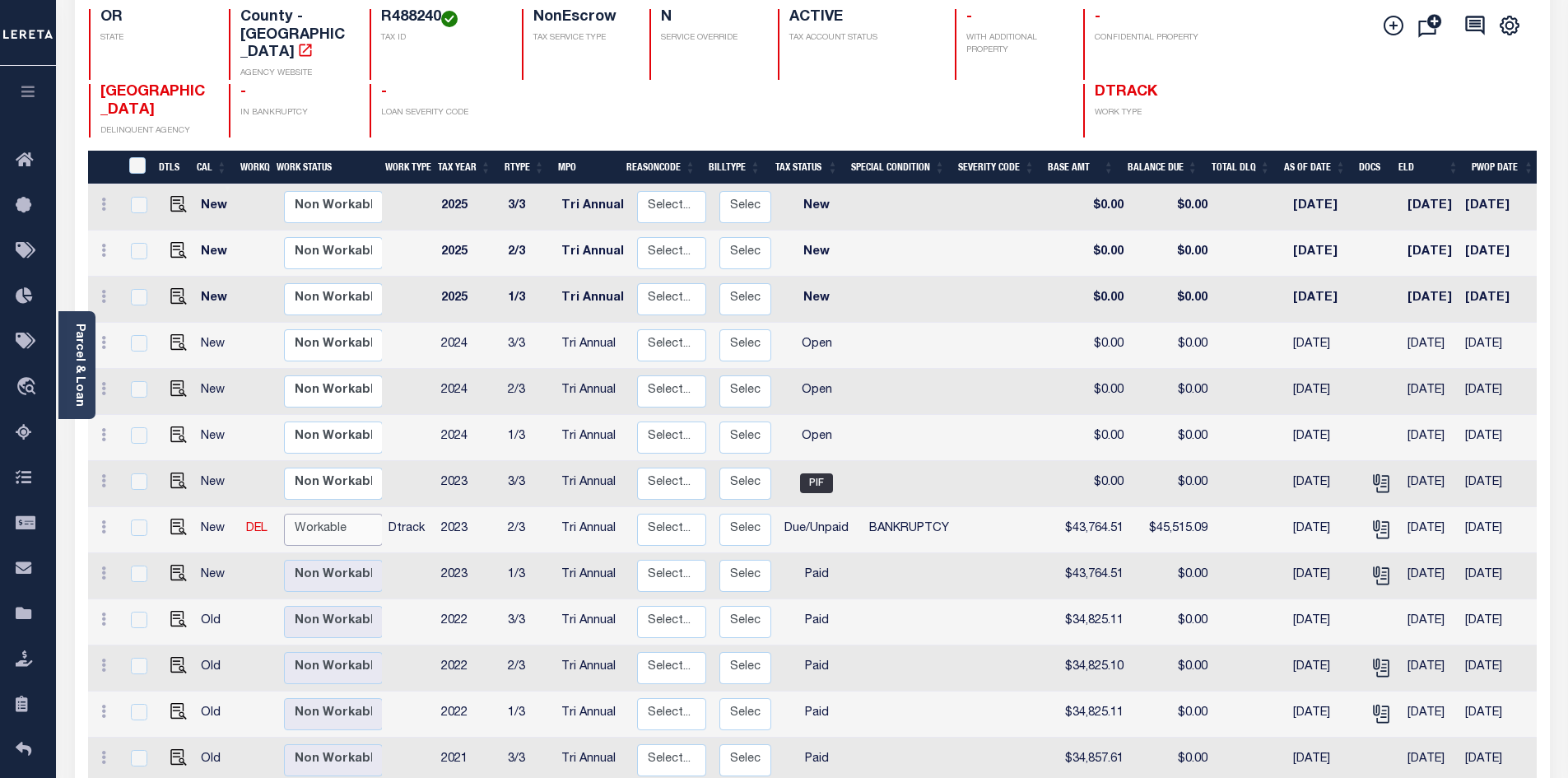
click at [328, 514] on select "Non Workable Workable" at bounding box center [333, 530] width 99 height 32
checkbox input "true"
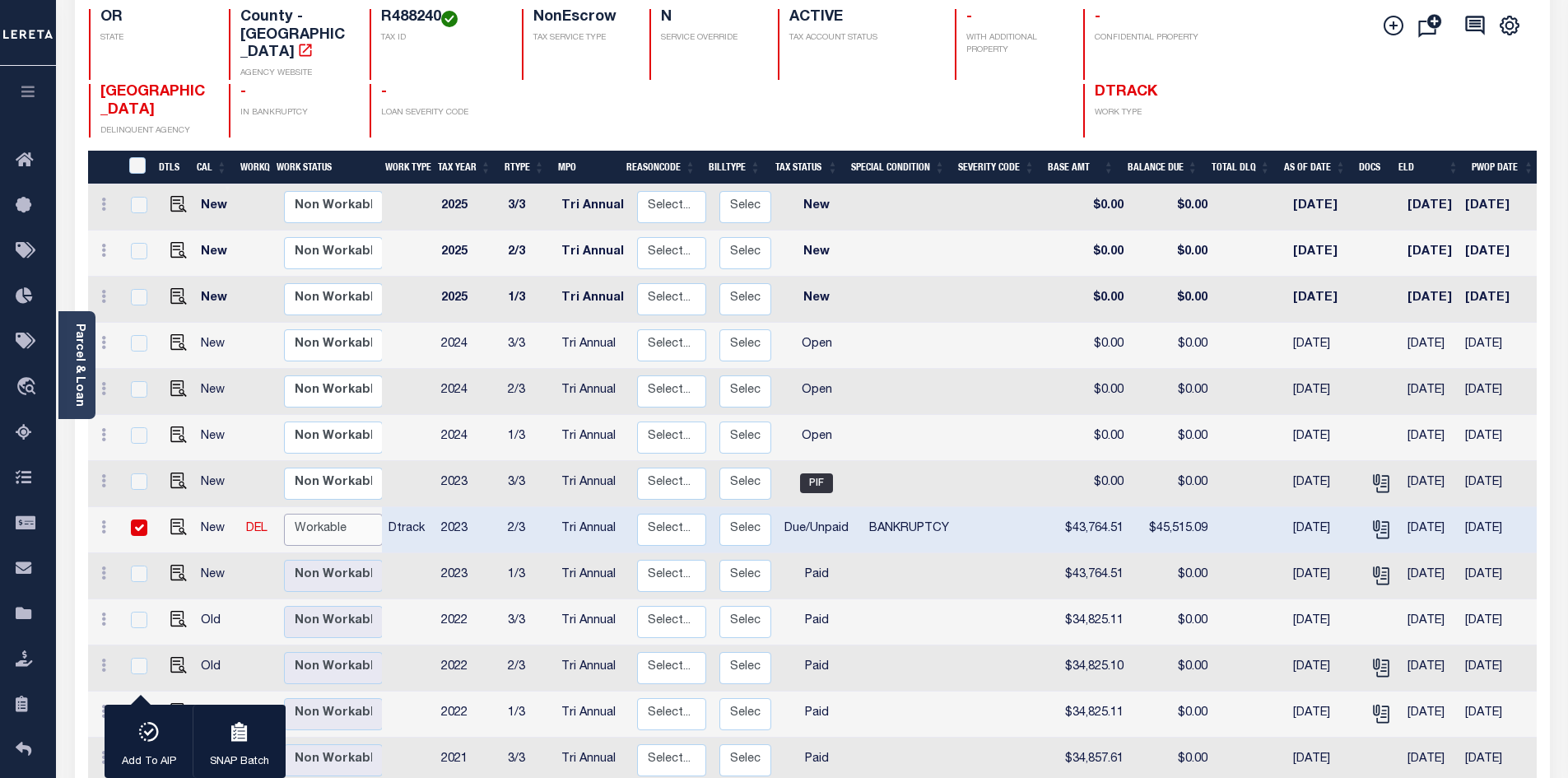
select select "true"
click at [284, 514] on select "Non Workable Workable" at bounding box center [333, 530] width 99 height 32
checkbox input "false"
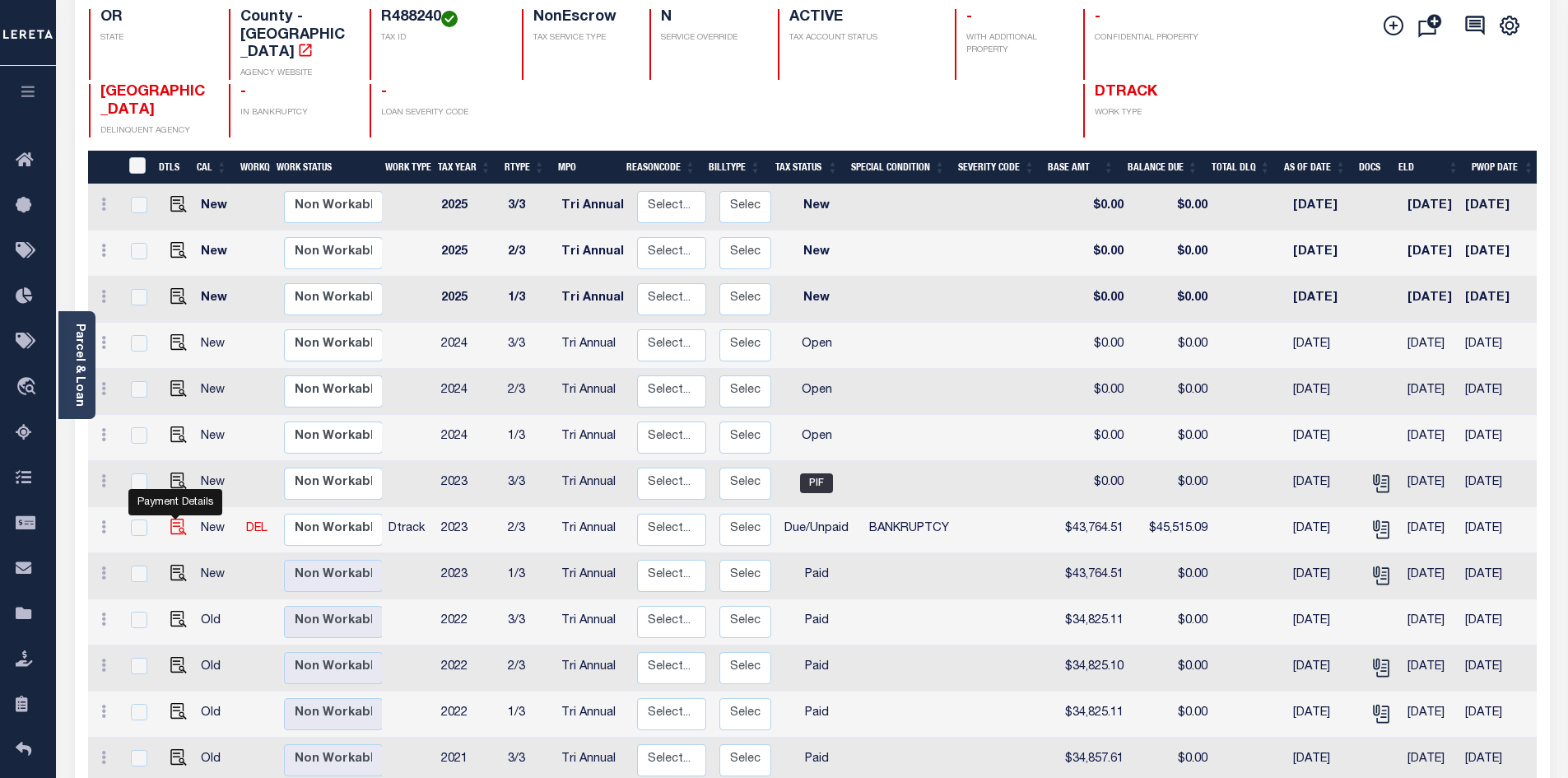
click at [178, 519] on img "" at bounding box center [178, 526] width 16 height 16
checkbox input "true"
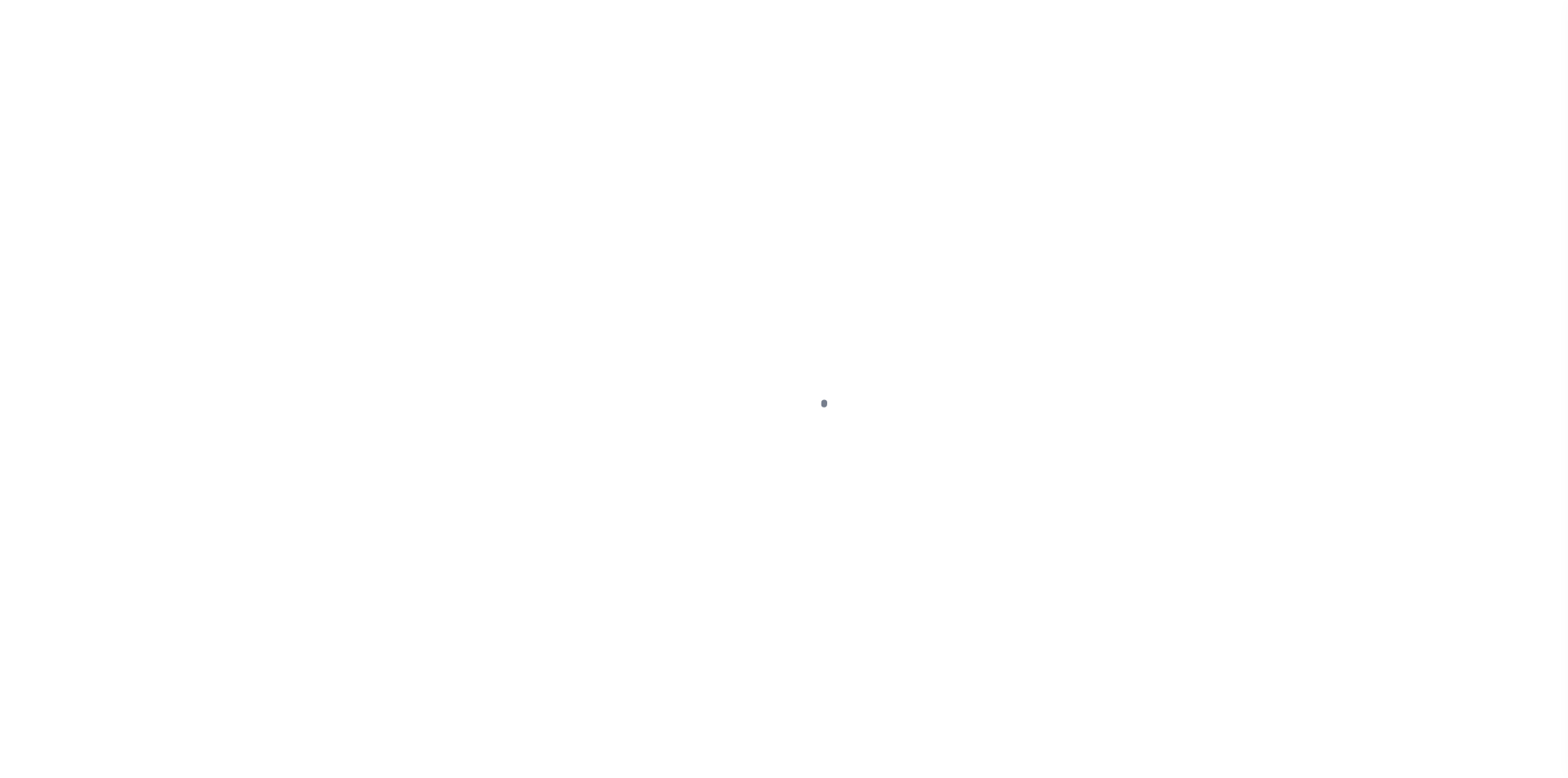
select select "DUE"
select select "22"
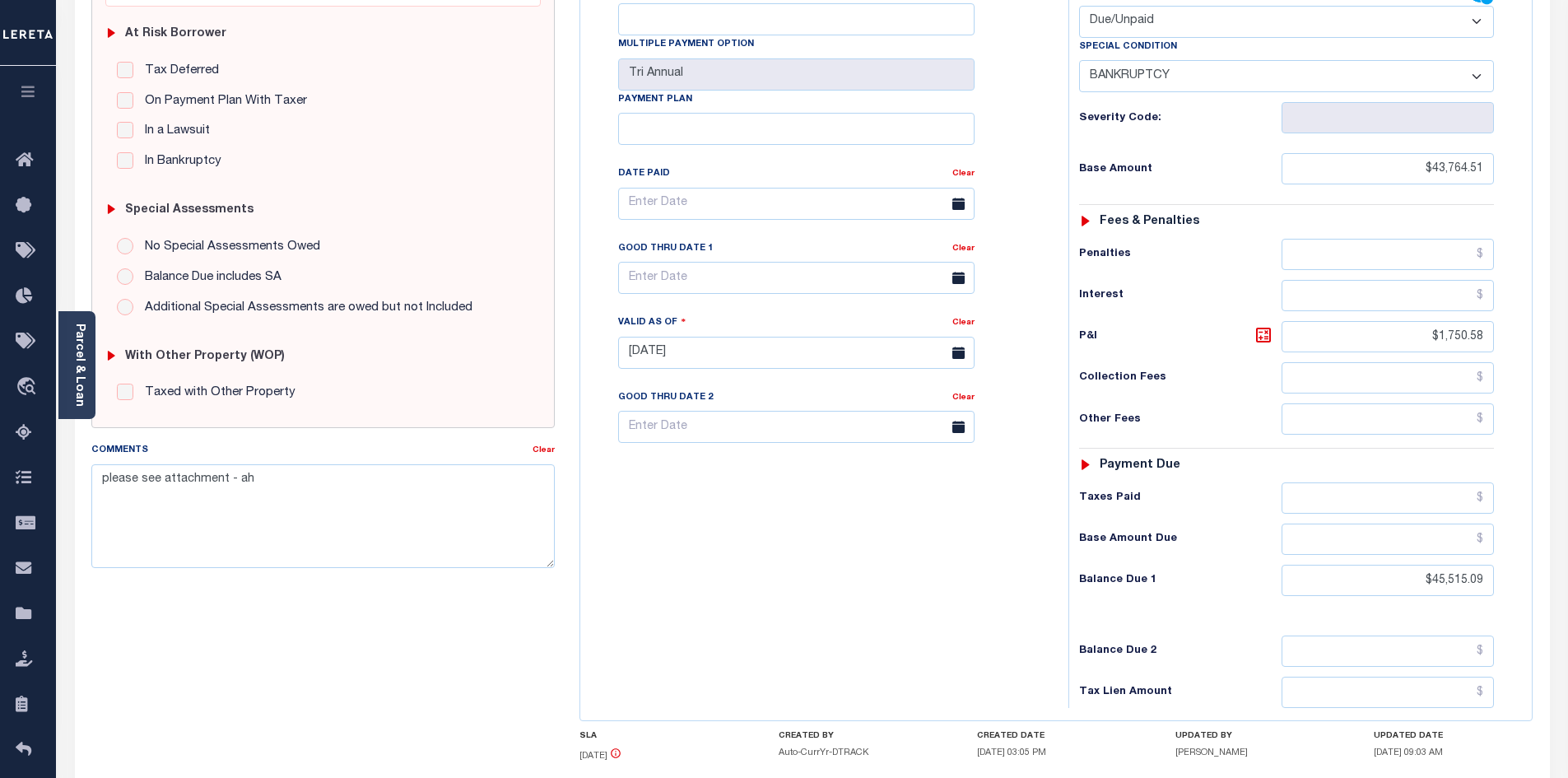
scroll to position [329, 0]
drag, startPoint x: 1380, startPoint y: 553, endPoint x: 1580, endPoint y: 540, distance: 200.4
click at [1567, 540] on html "Home Payment History Tax Line Detail" at bounding box center [784, 295] width 1568 height 1249
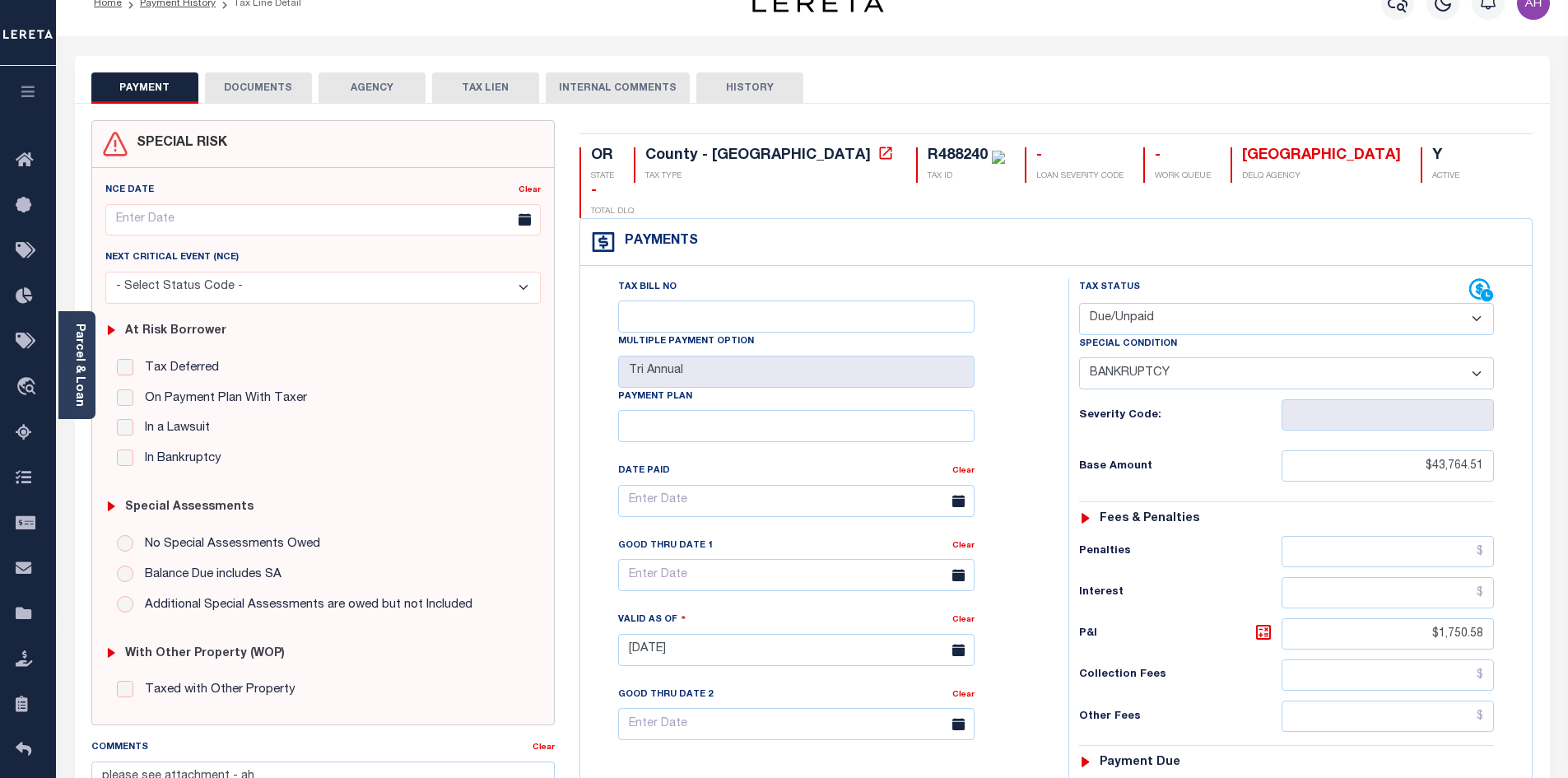
scroll to position [0, 0]
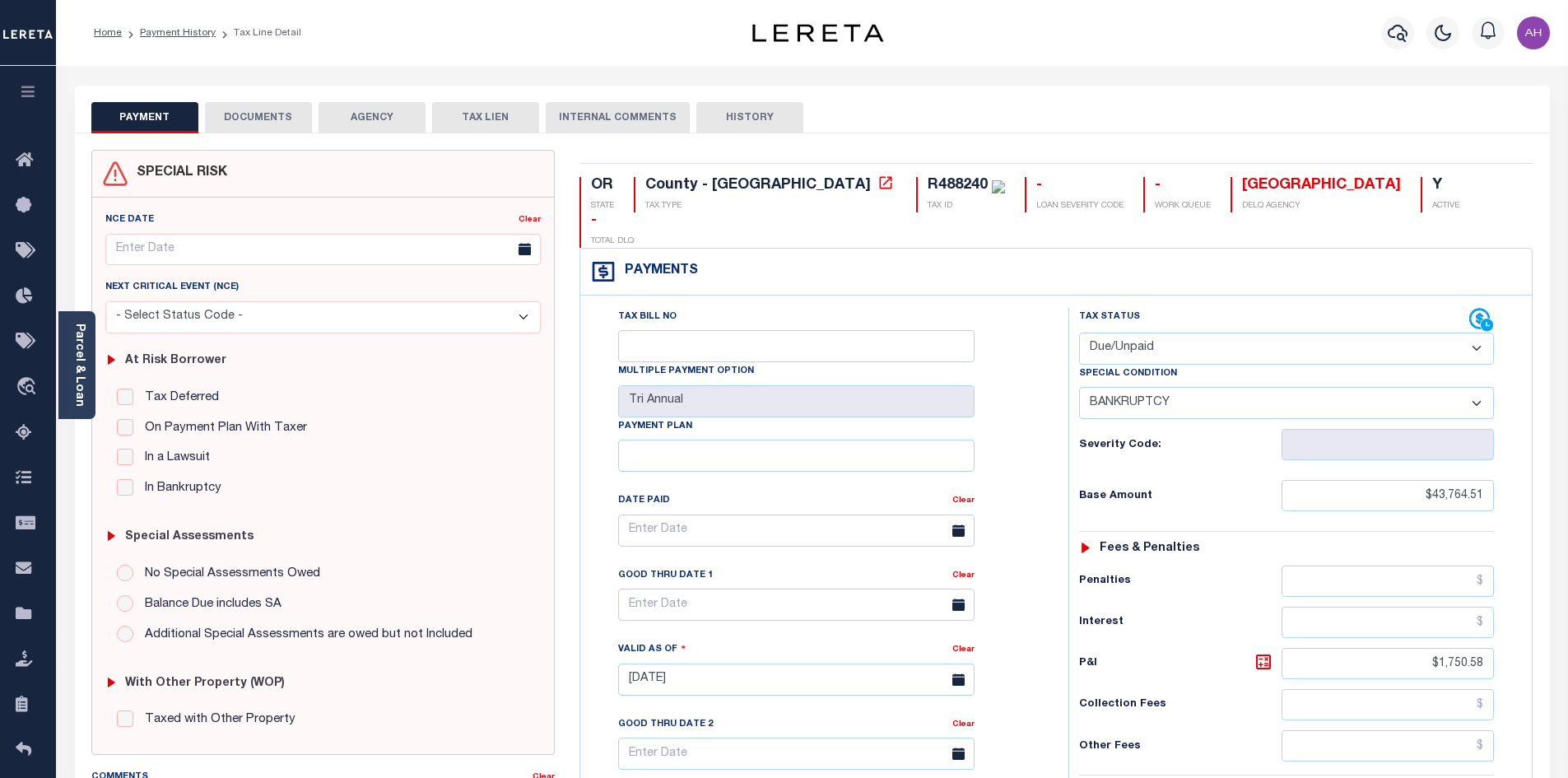
type input "$0"
type input "[DATE]"
type input "$0.00"
click at [1178, 333] on select "- Select Status Code - Open Due/Unpaid Paid Incomplete No Tax Due Internal Refu…" at bounding box center [1286, 349] width 415 height 32
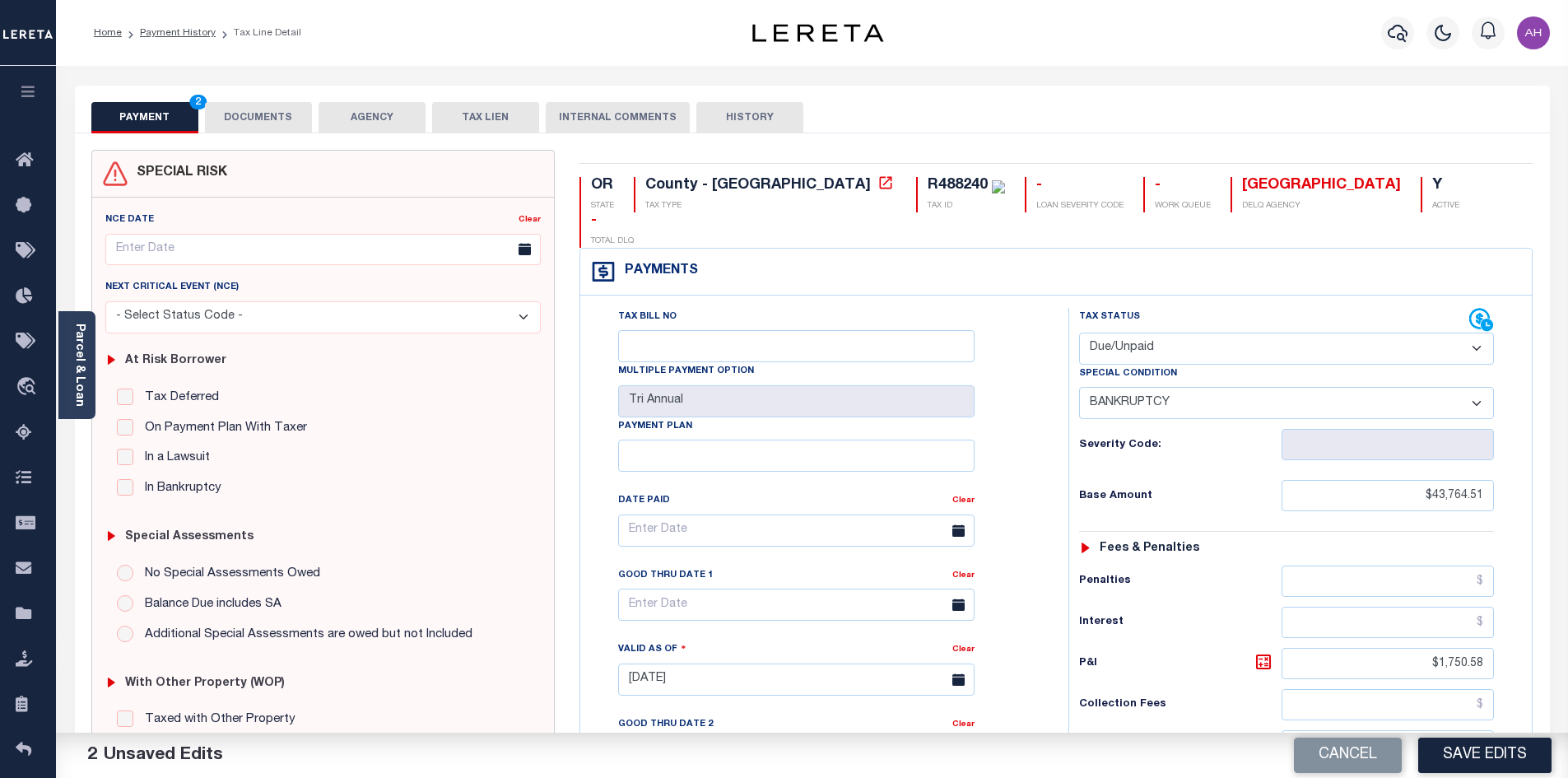
select select "PYD"
click at [1079, 333] on select "- Select Status Code - Open Due/Unpaid Paid Incomplete No Tax Due Internal Refu…" at bounding box center [1286, 349] width 415 height 32
select select "0"
click at [261, 114] on button "DOCUMENTS" at bounding box center [258, 117] width 107 height 31
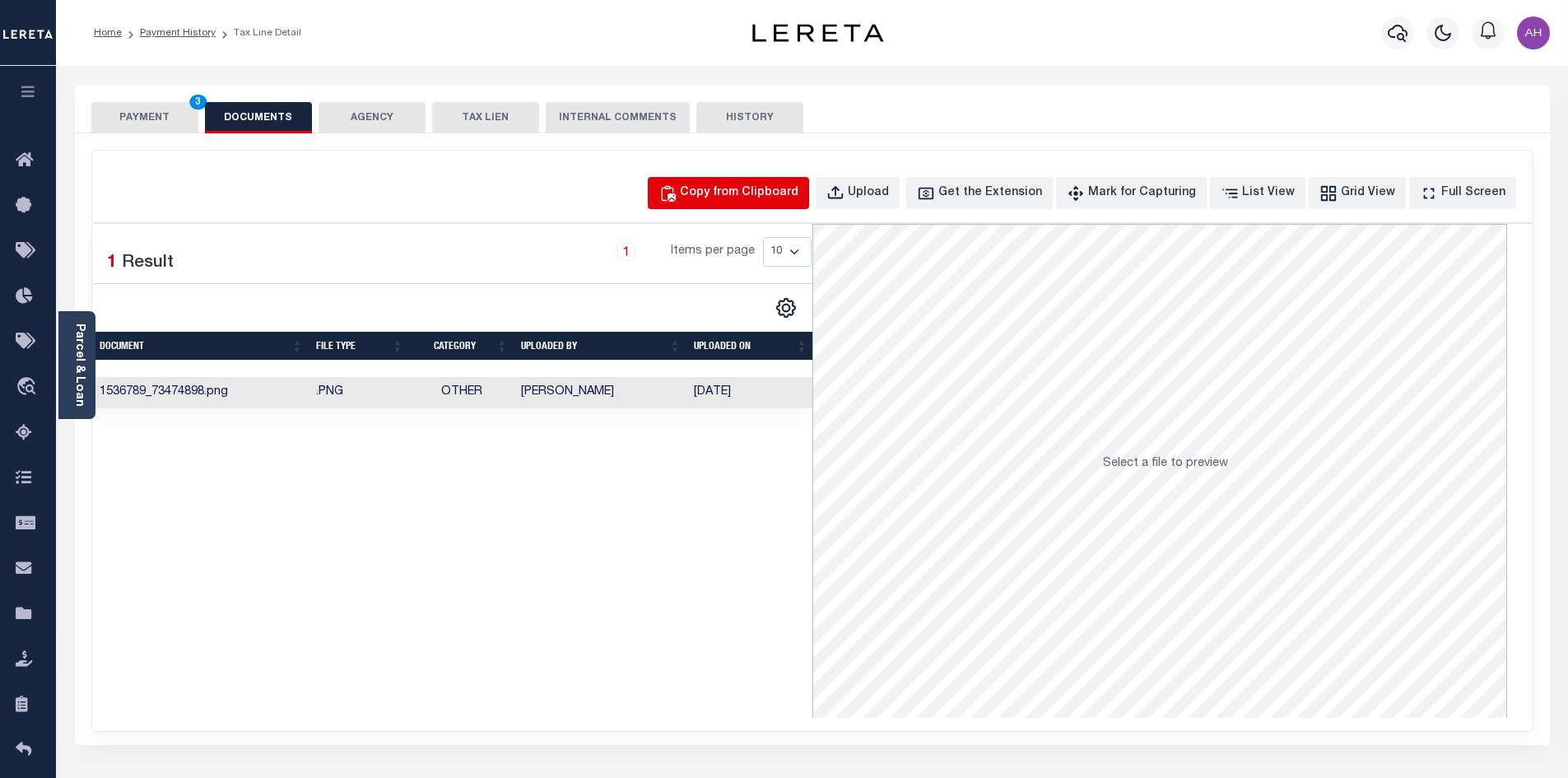
click at [776, 188] on div "Copy from Clipboard" at bounding box center [739, 193] width 118 height 18
select select "POP"
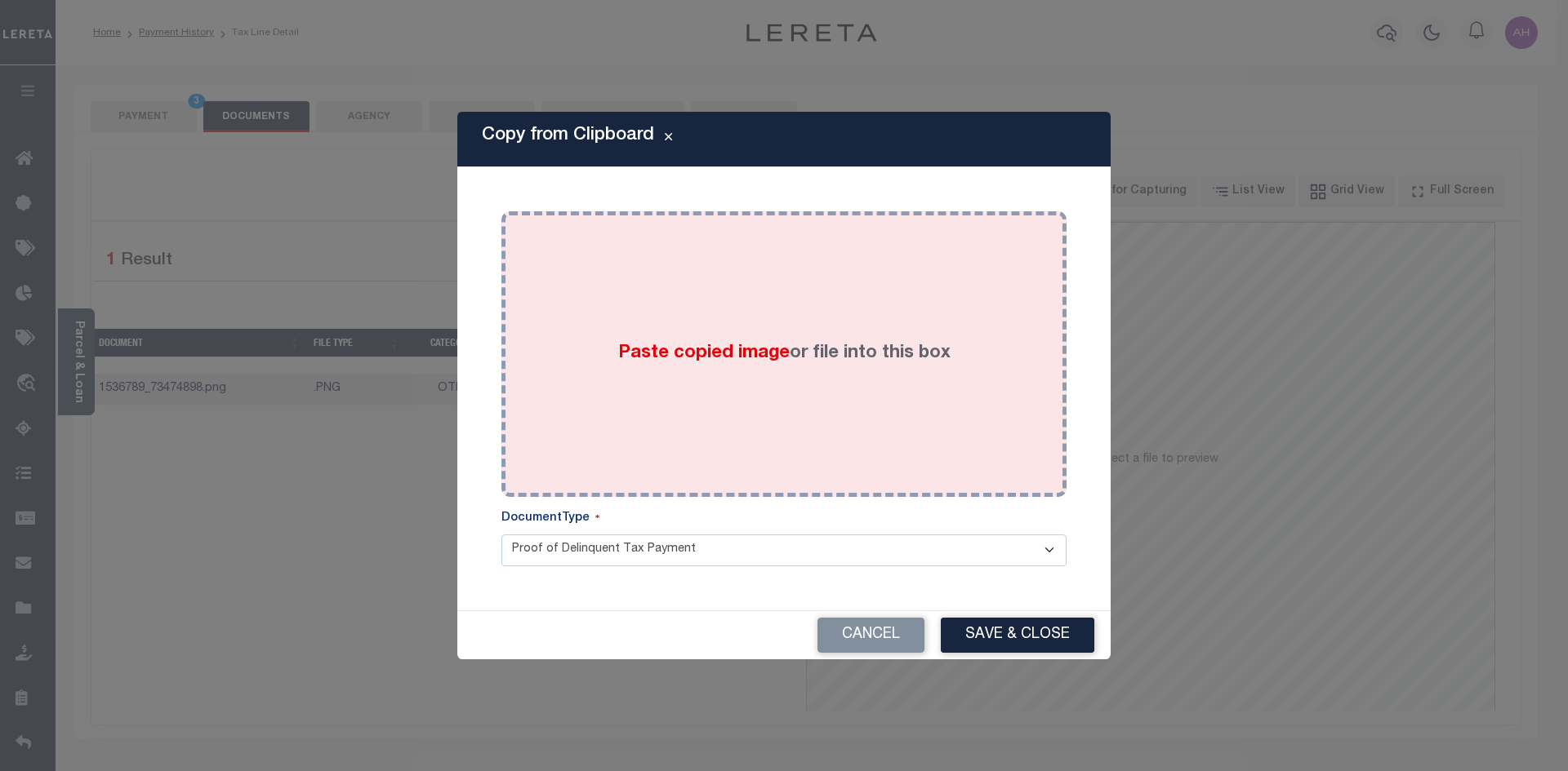
click at [700, 383] on div "Paste copied image or file into this box" at bounding box center [783, 354] width 540 height 261
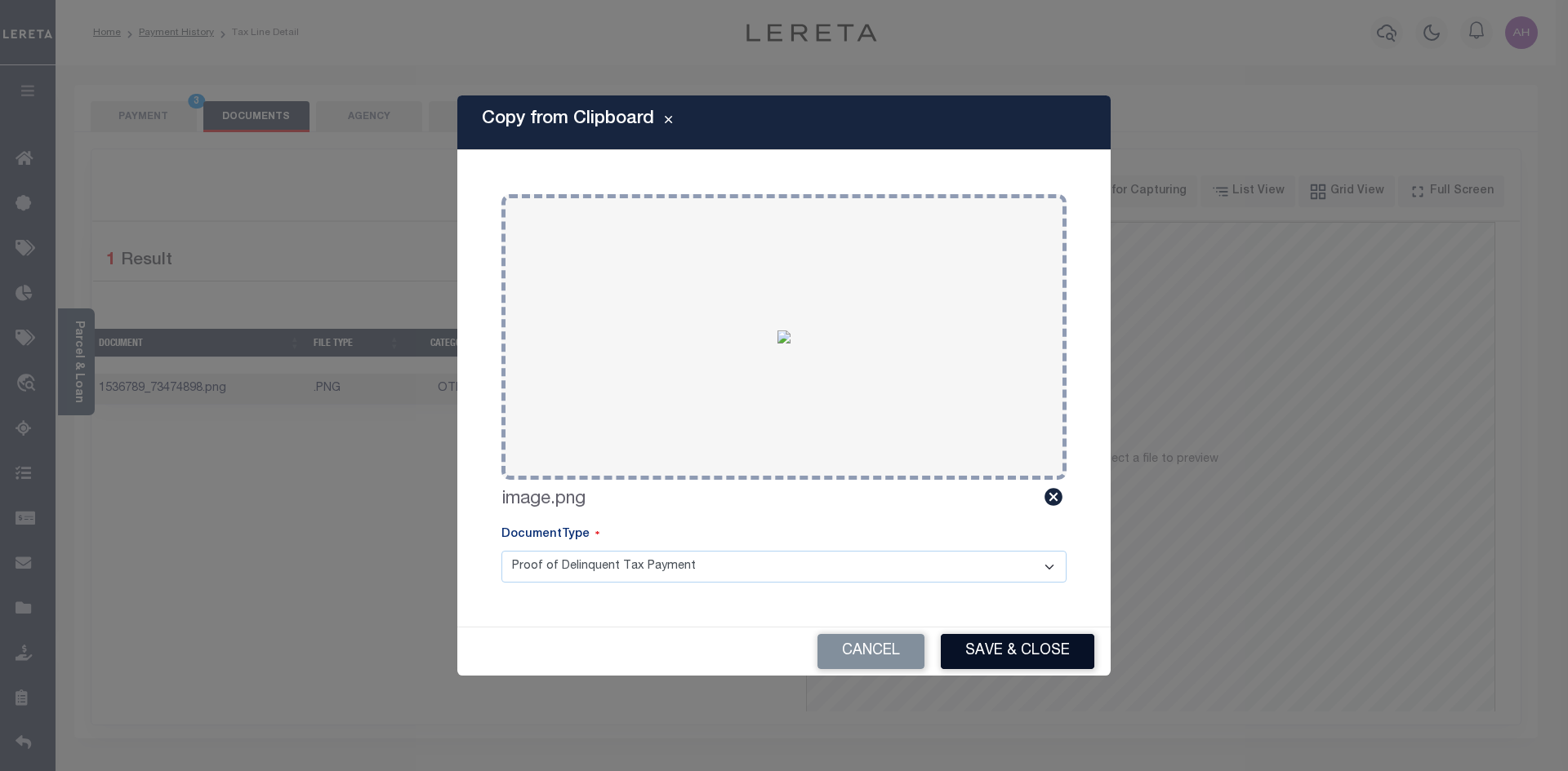
click at [1028, 646] on button "Save & Close" at bounding box center [1017, 651] width 153 height 35
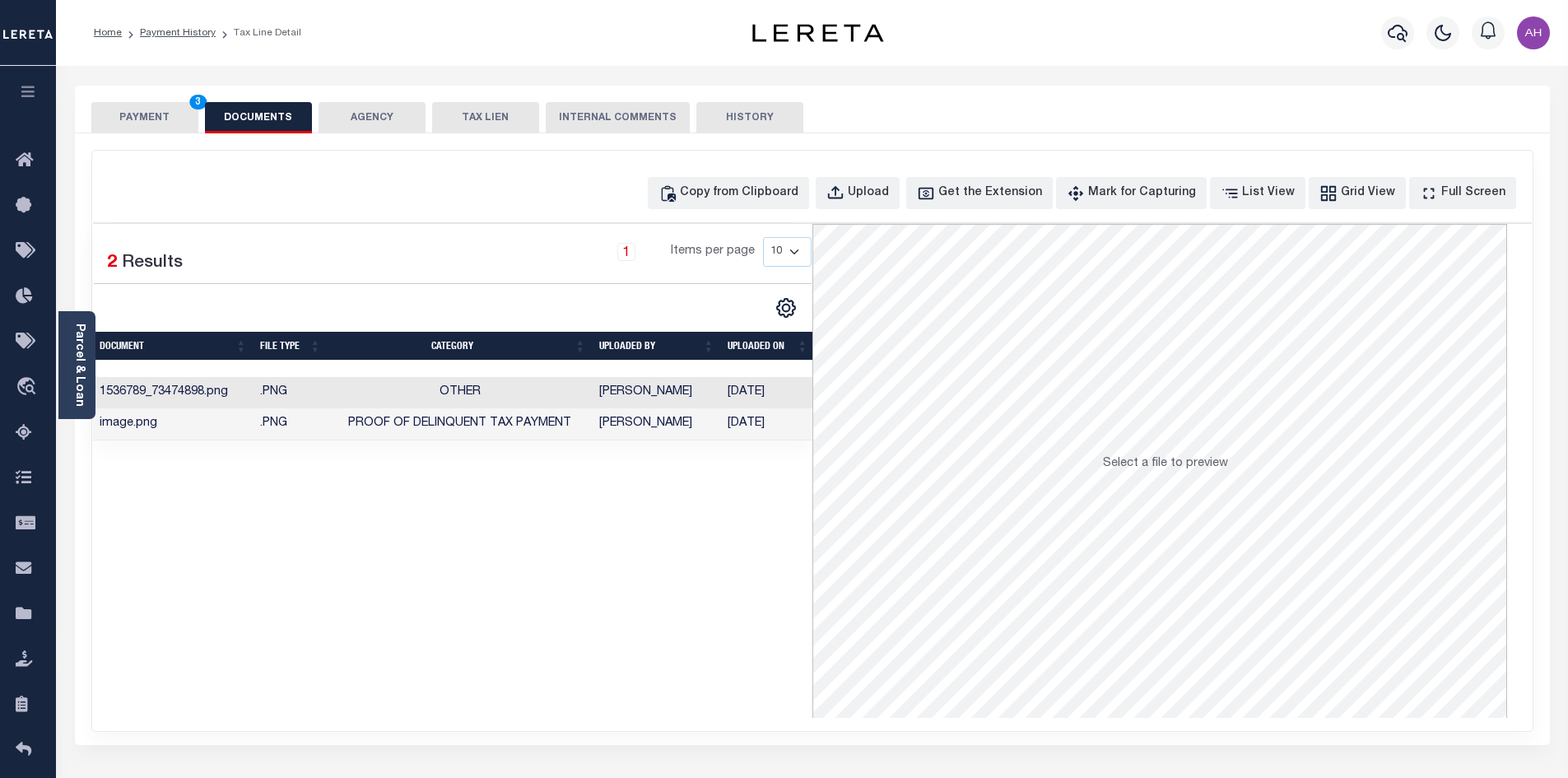
click at [661, 394] on td "Hernandez, Araceli" at bounding box center [657, 393] width 128 height 32
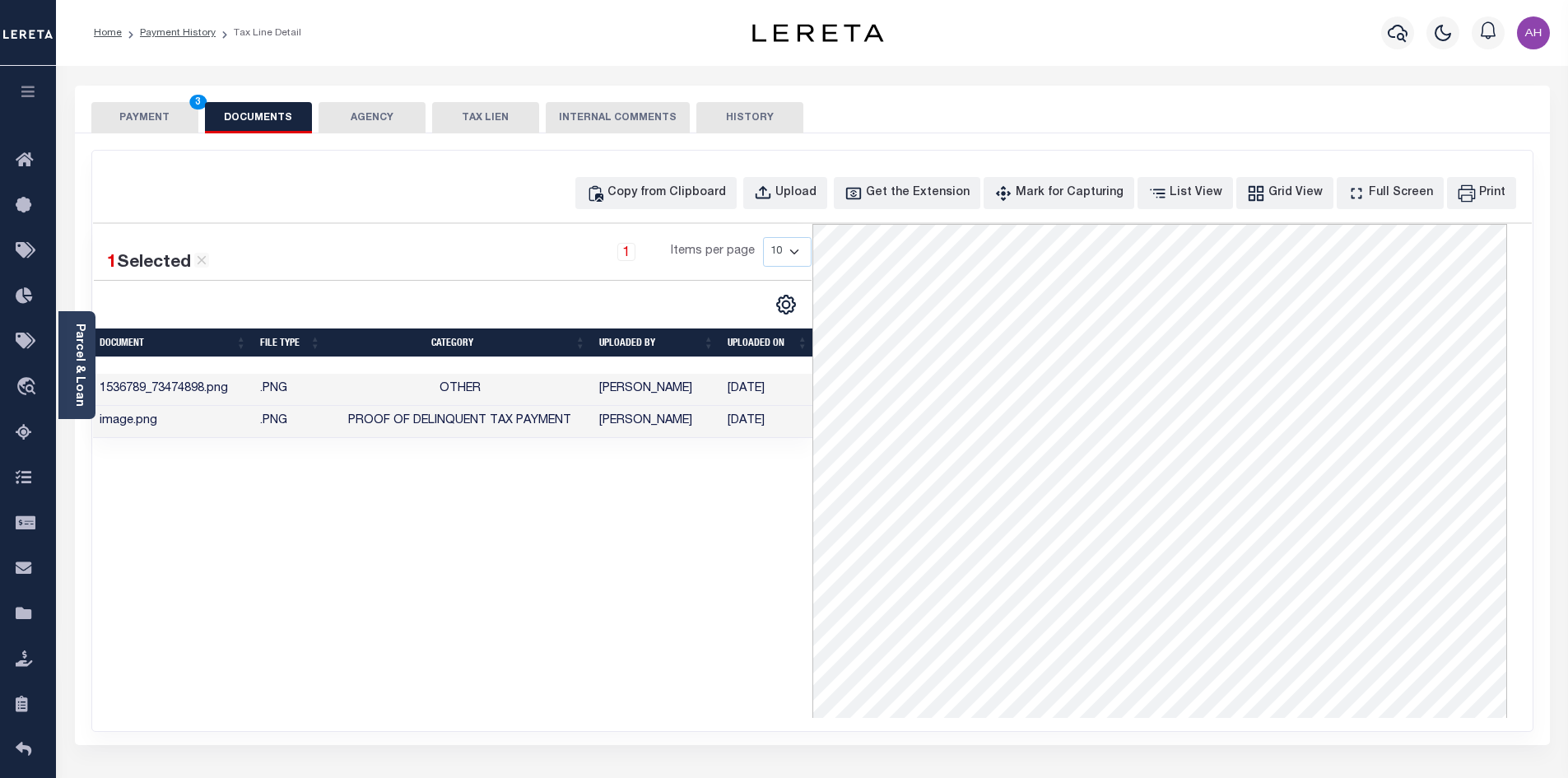
click at [745, 614] on div "1 Selected 2 Results 1 Items per page 10 25 50 100" at bounding box center [453, 471] width 719 height 494
click at [396, 148] on div "SPECIAL RISK NCE Date Clear" at bounding box center [812, 439] width 1475 height 612
click at [138, 106] on button "PAYMENT 3" at bounding box center [144, 117] width 107 height 31
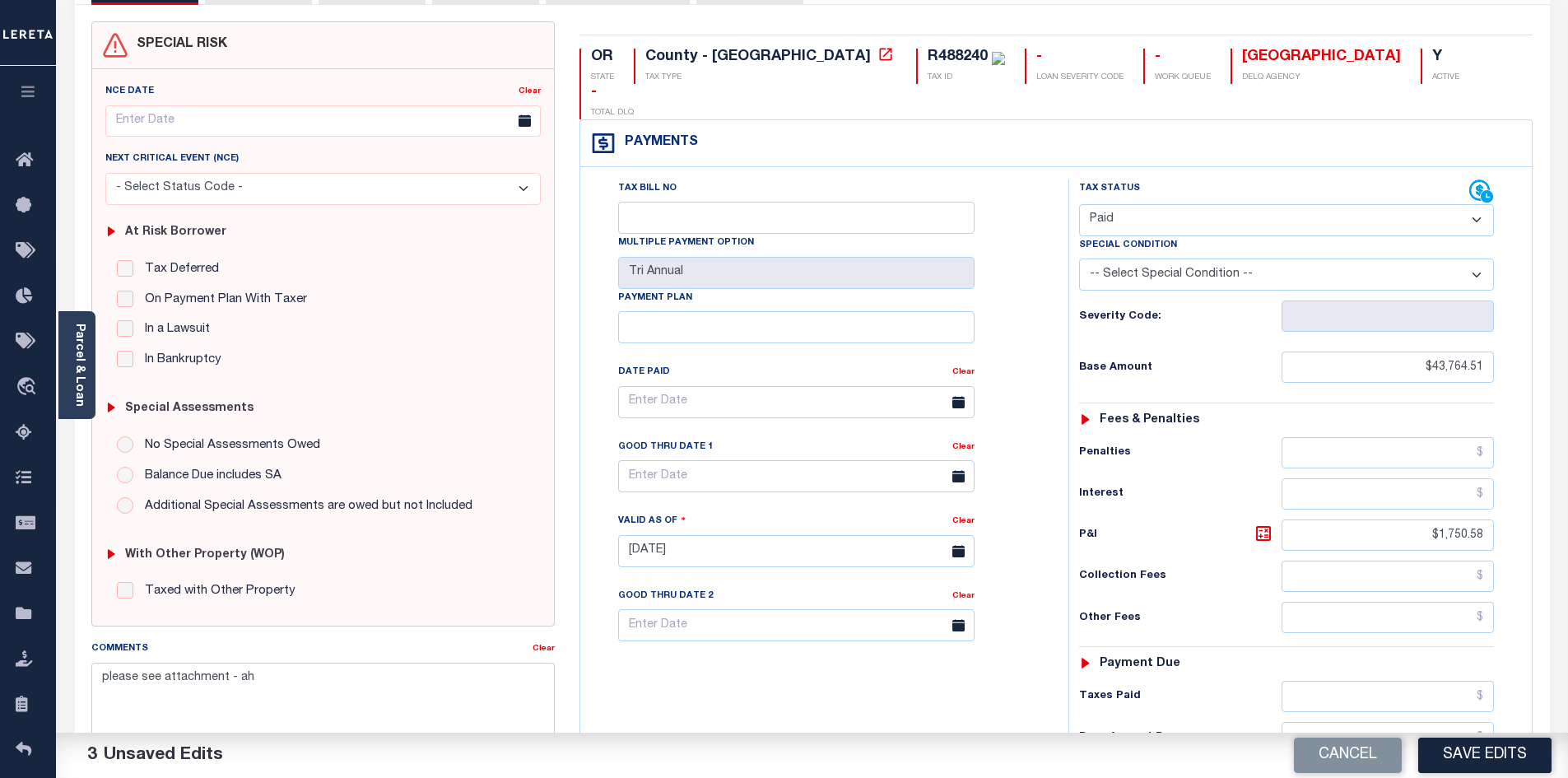
scroll to position [329, 0]
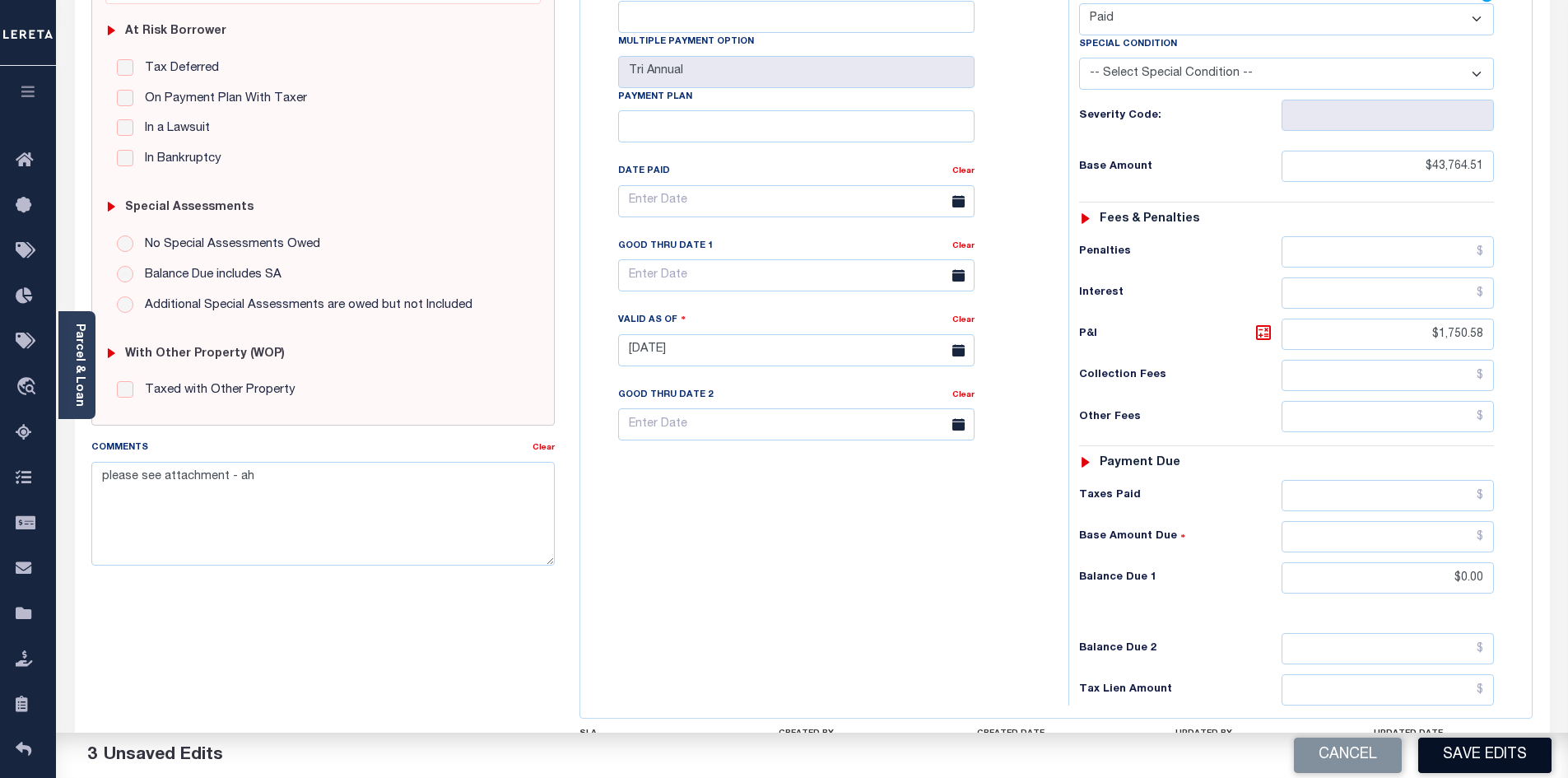
click at [1478, 758] on button "Save Edits" at bounding box center [1485, 755] width 133 height 35
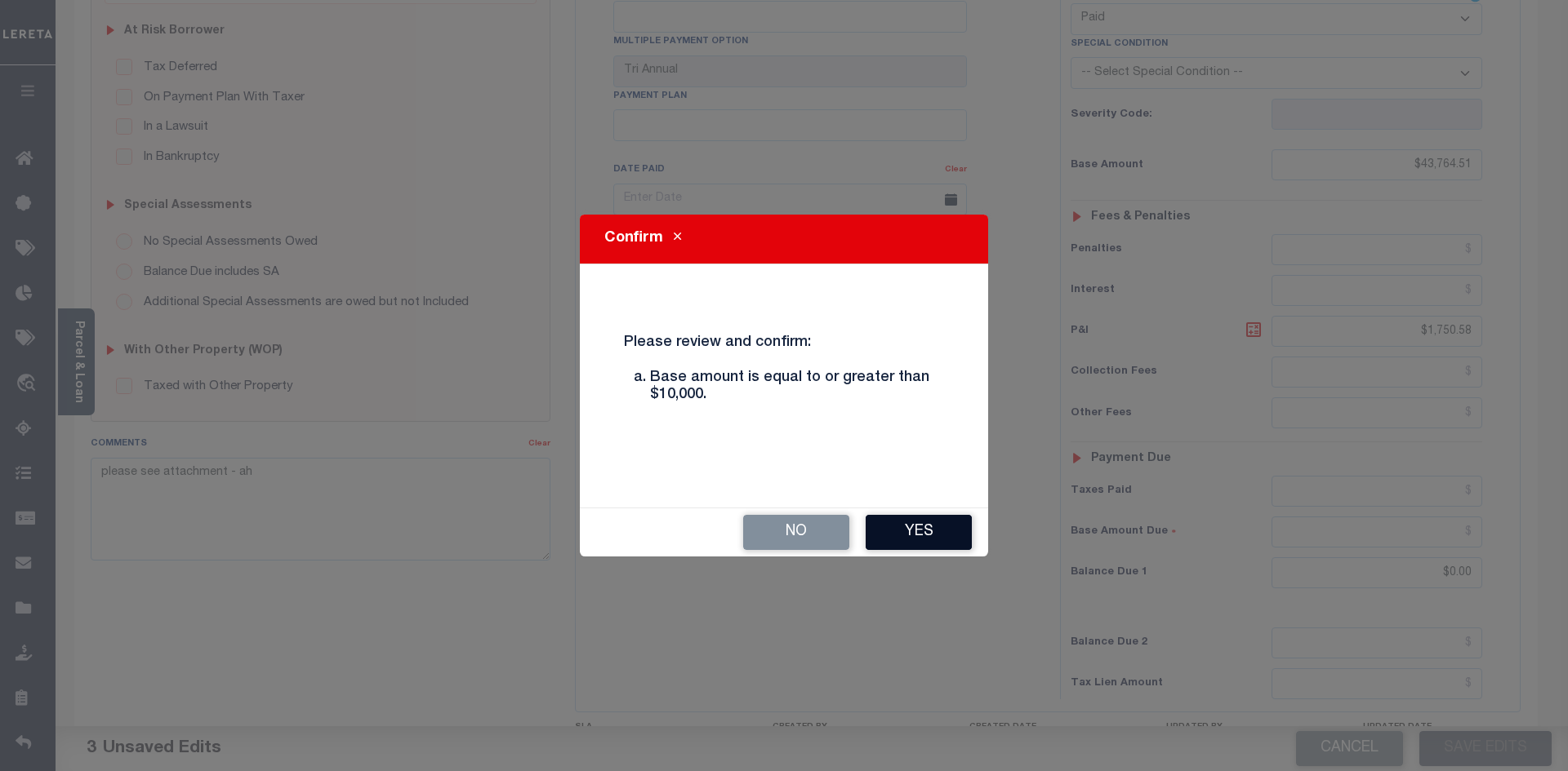
click at [934, 530] on button "Yes" at bounding box center [918, 532] width 106 height 35
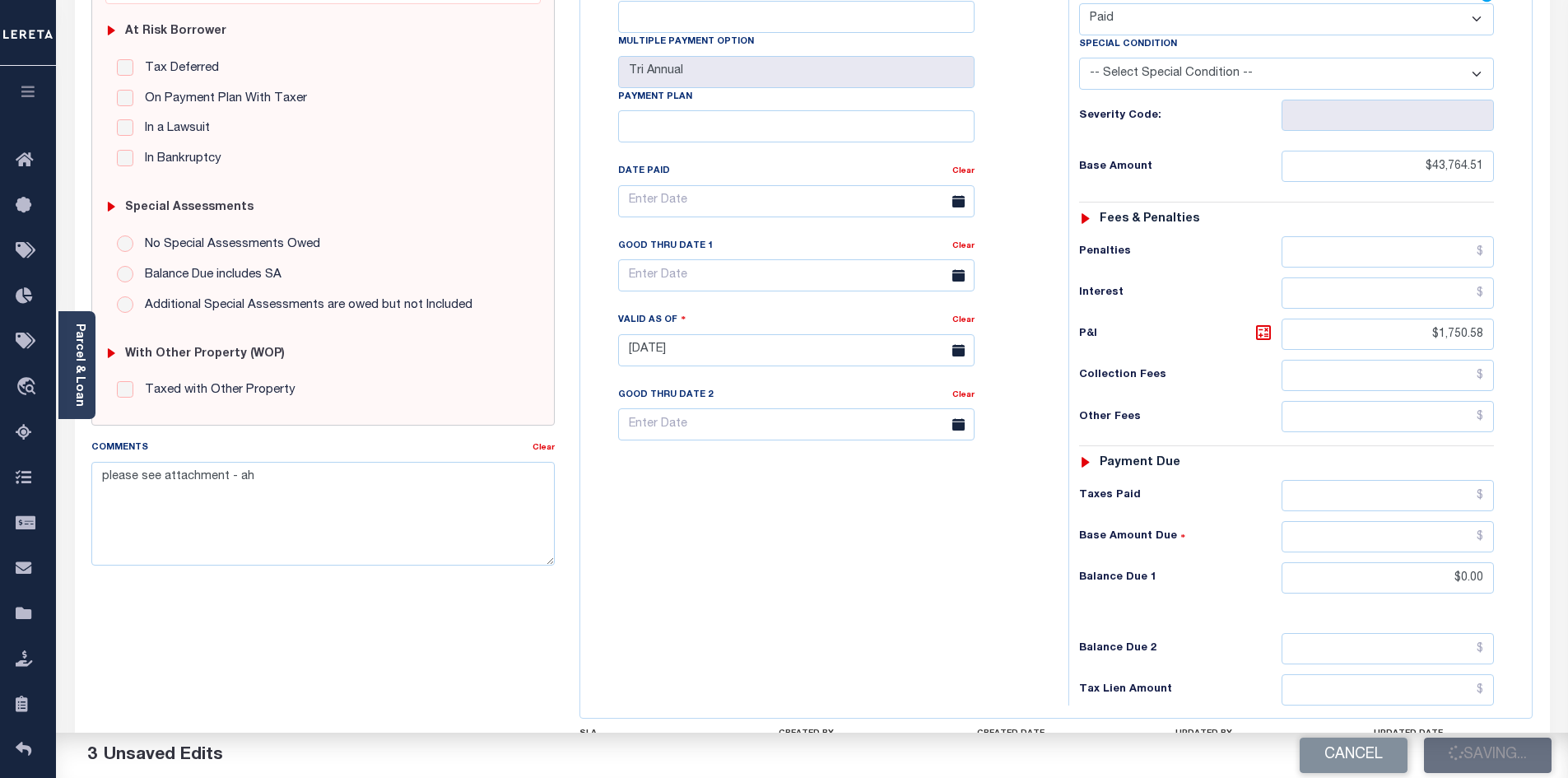
checkbox input "false"
type input "$43,764.51"
type input "$1,750.58"
type input "$0"
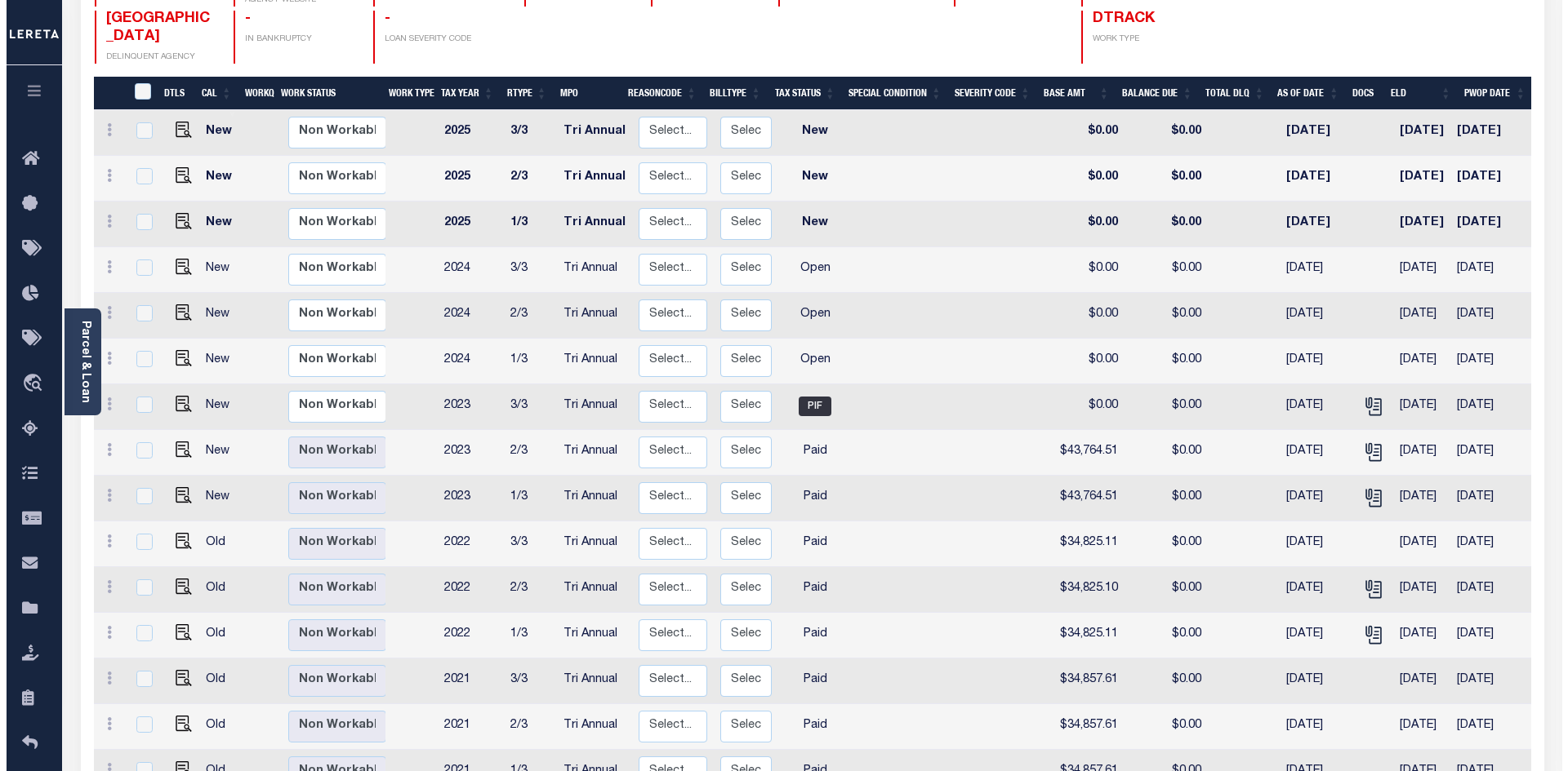
scroll to position [244, 0]
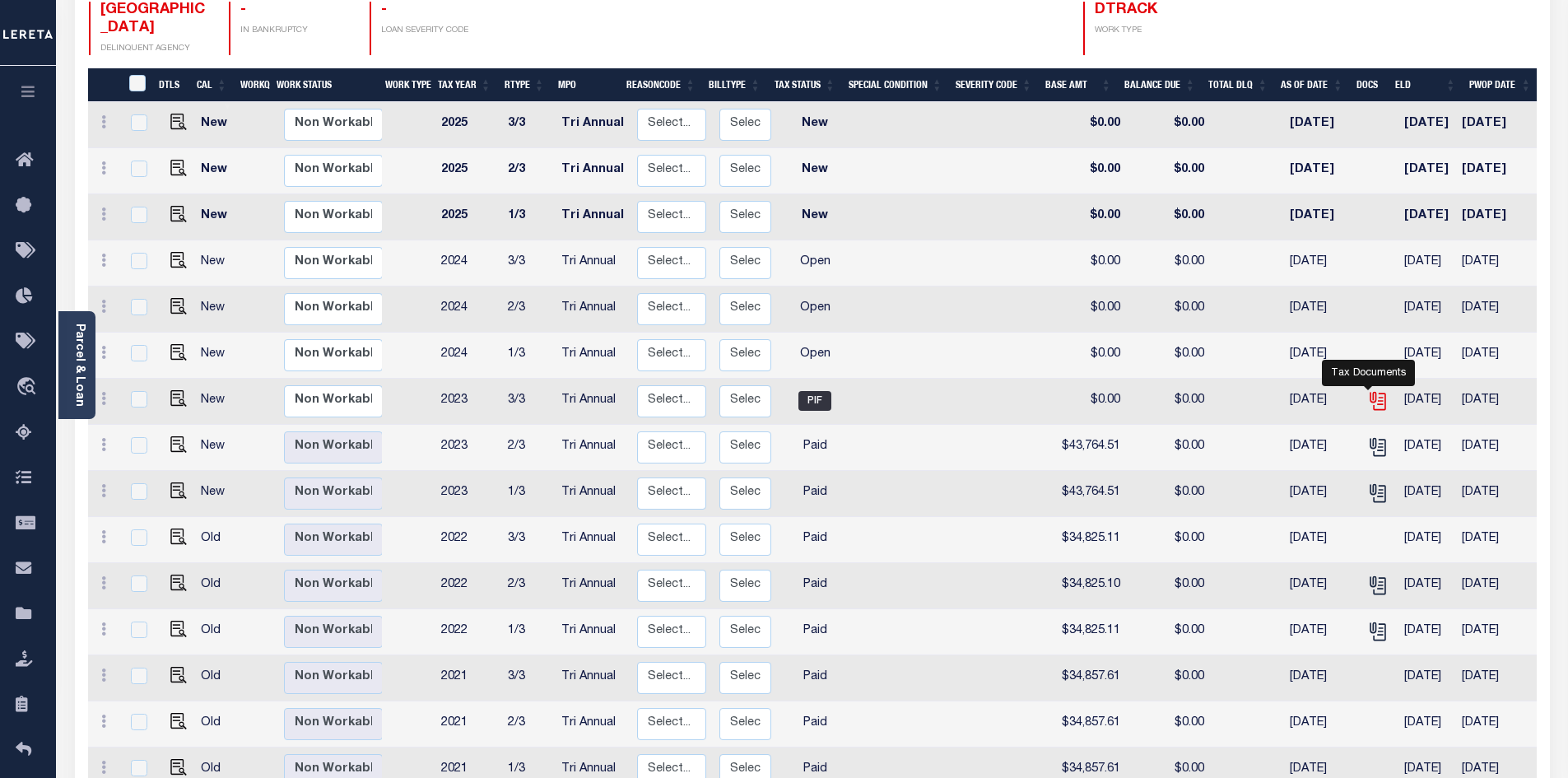
click at [1374, 390] on icon "" at bounding box center [1377, 400] width 21 height 21
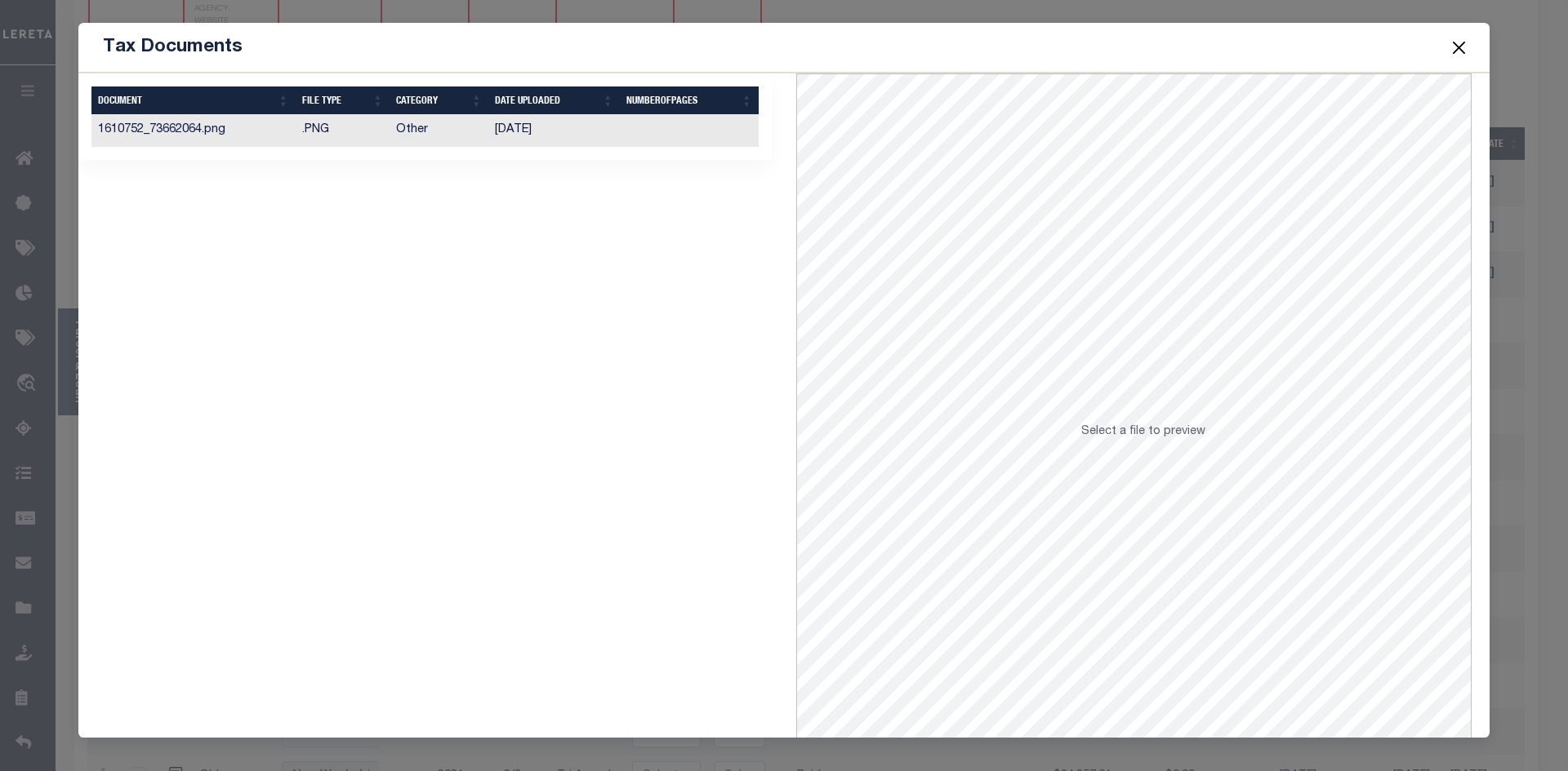
click at [559, 128] on td "07/16/2024" at bounding box center [554, 131] width 132 height 32
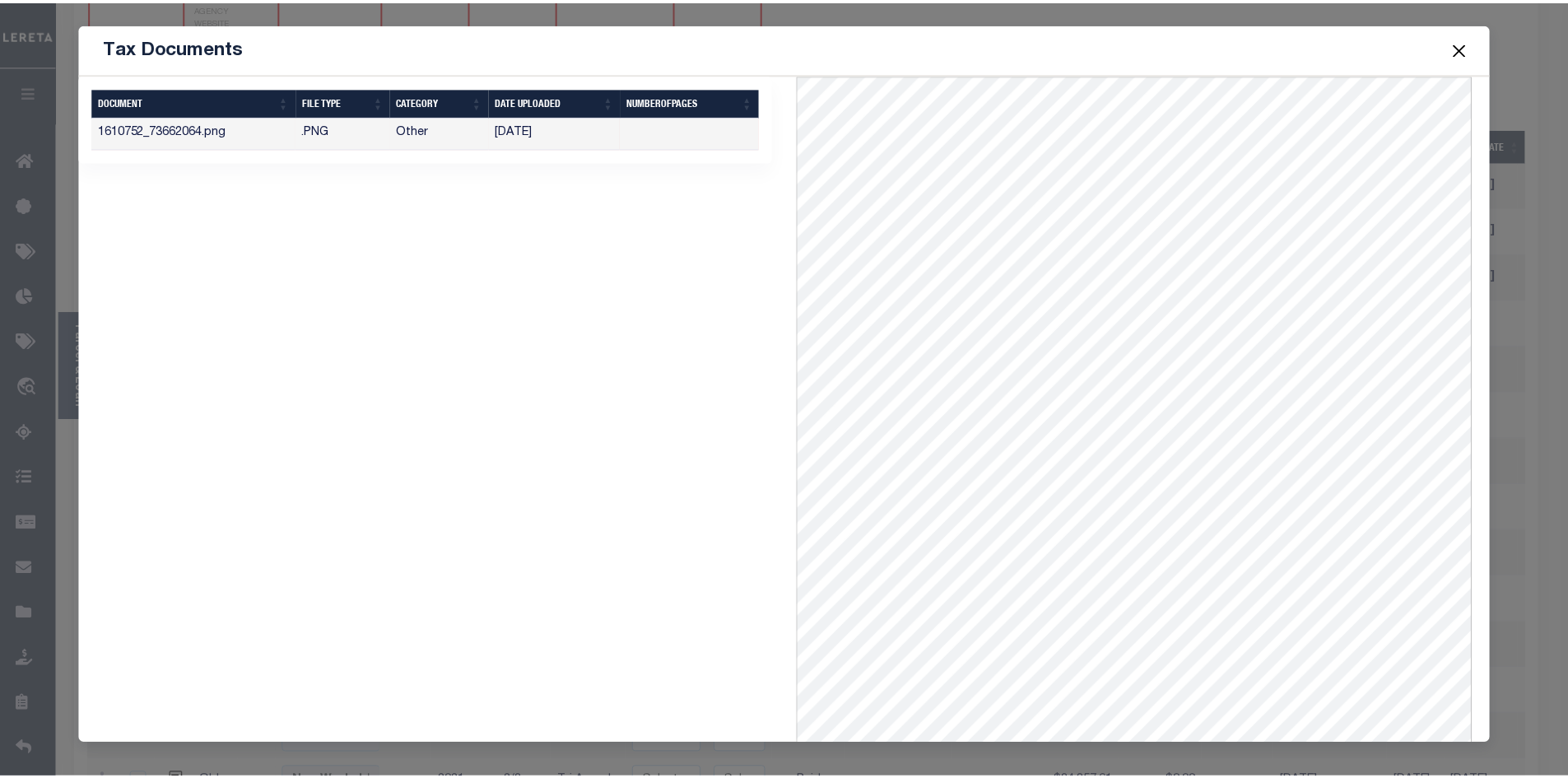
scroll to position [0, 0]
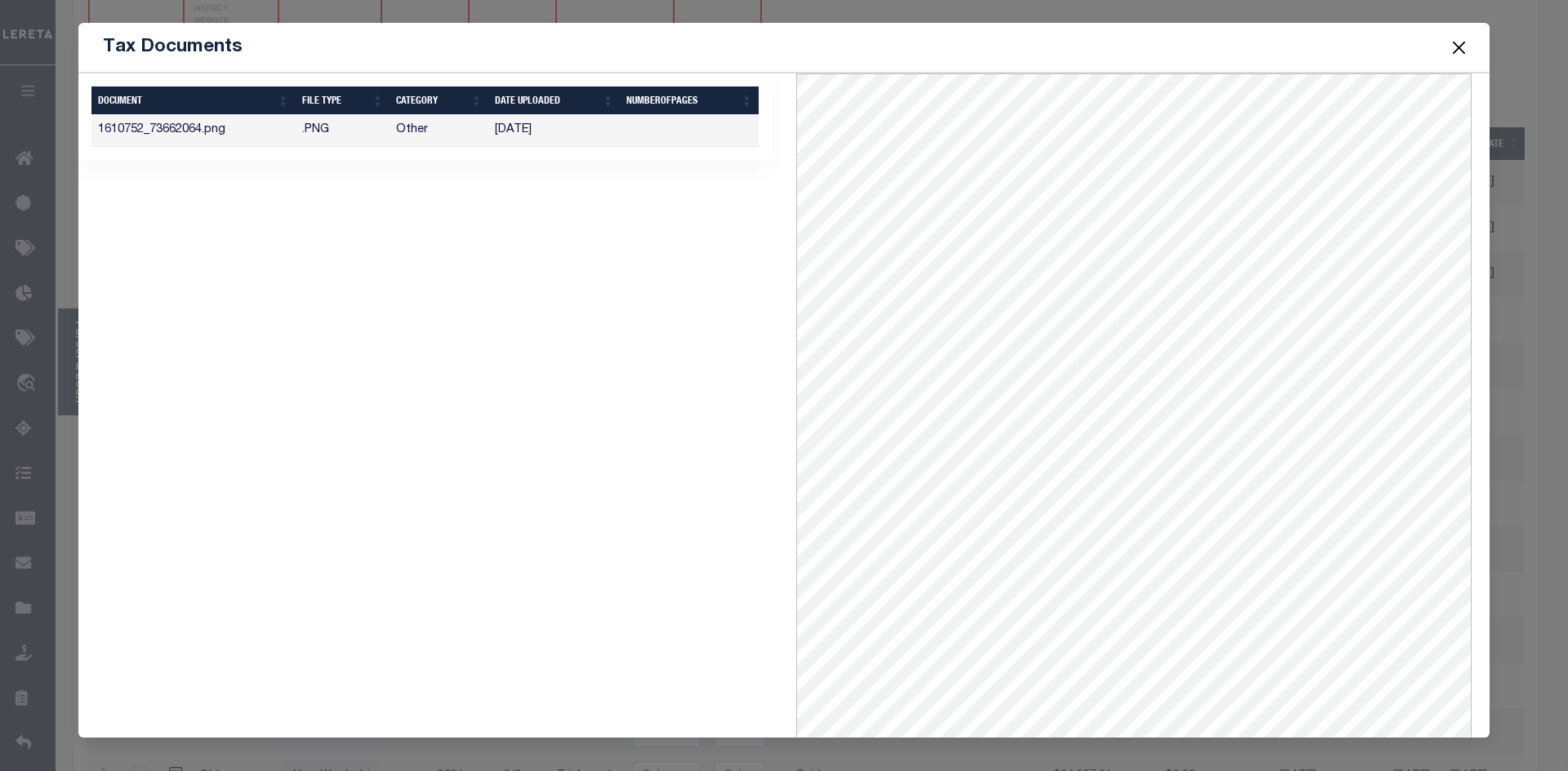
click at [1455, 38] on button "Close" at bounding box center [1458, 47] width 21 height 21
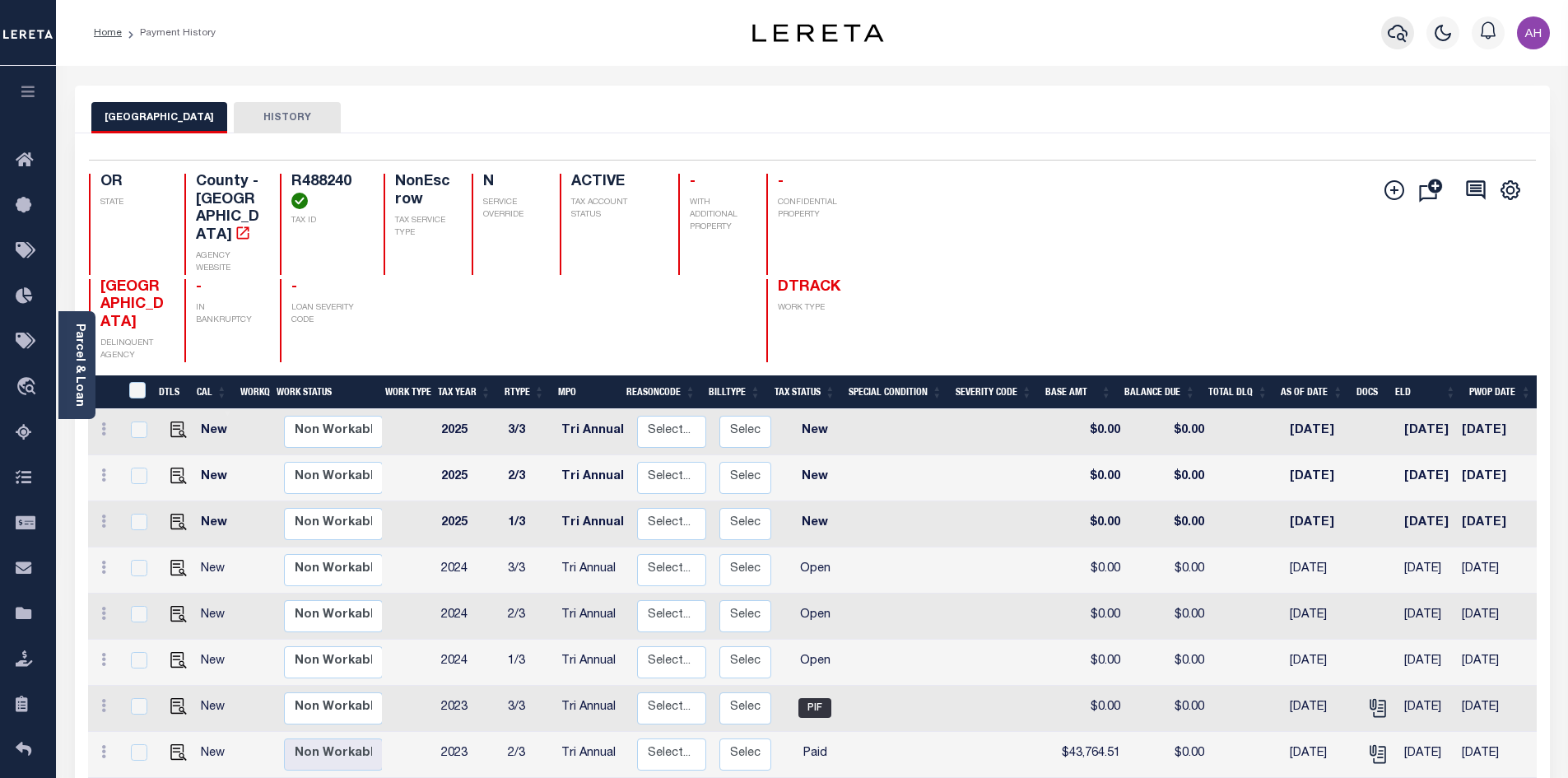
click at [1404, 35] on icon "button" at bounding box center [1397, 32] width 19 height 19
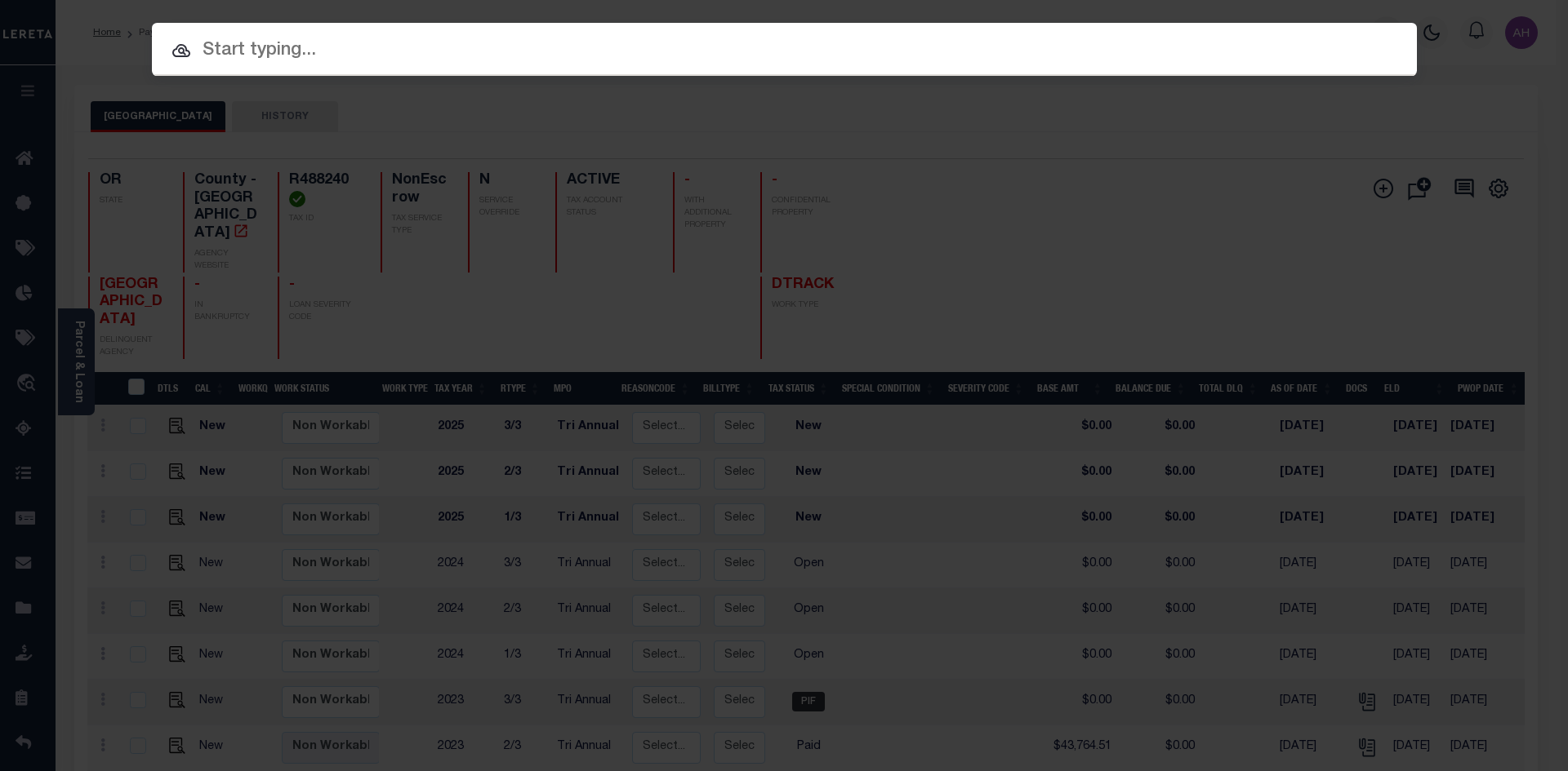
paste input "24039"
type input "24039"
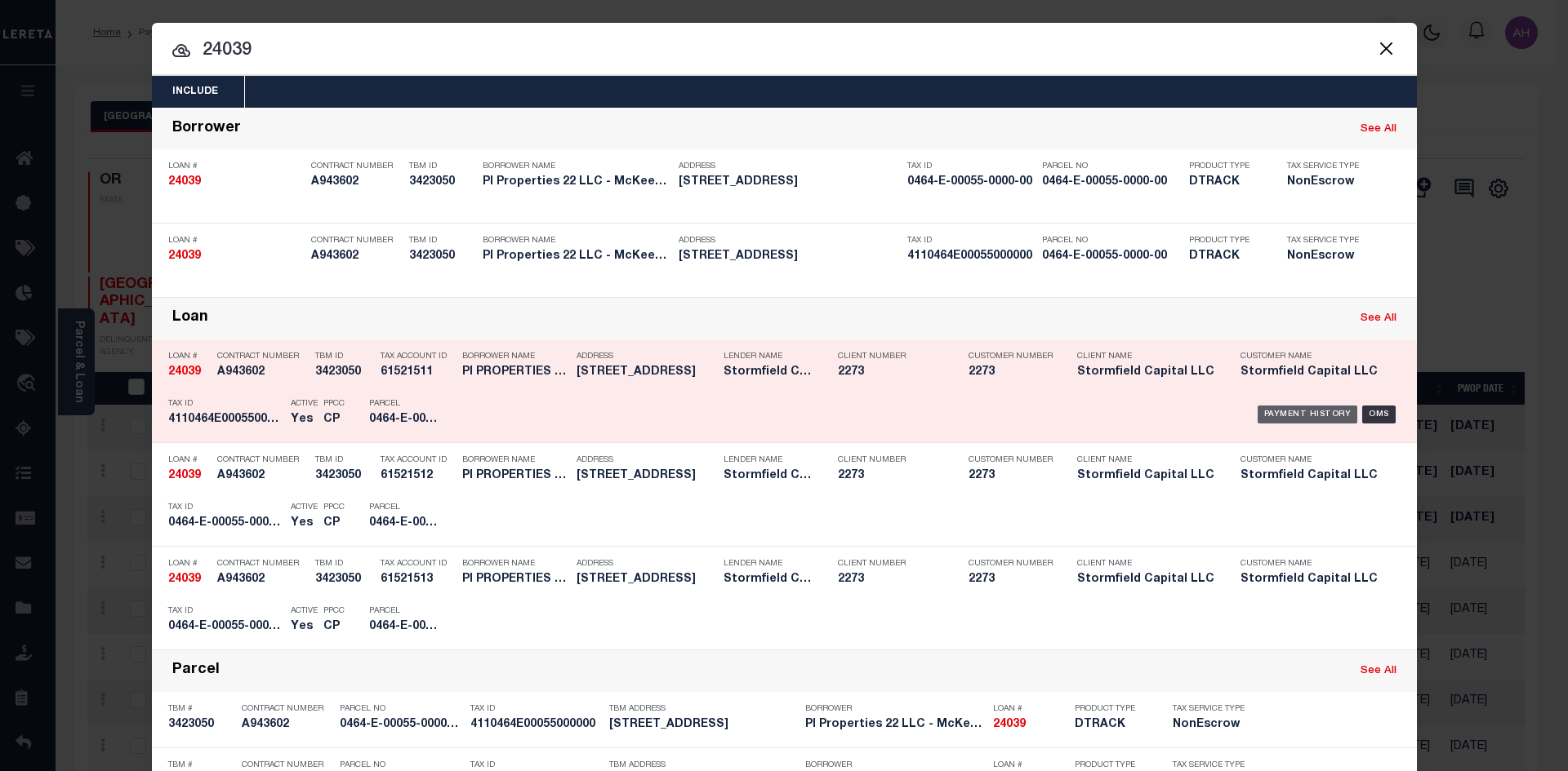
click at [1286, 419] on div "Payment History" at bounding box center [1308, 414] width 101 height 18
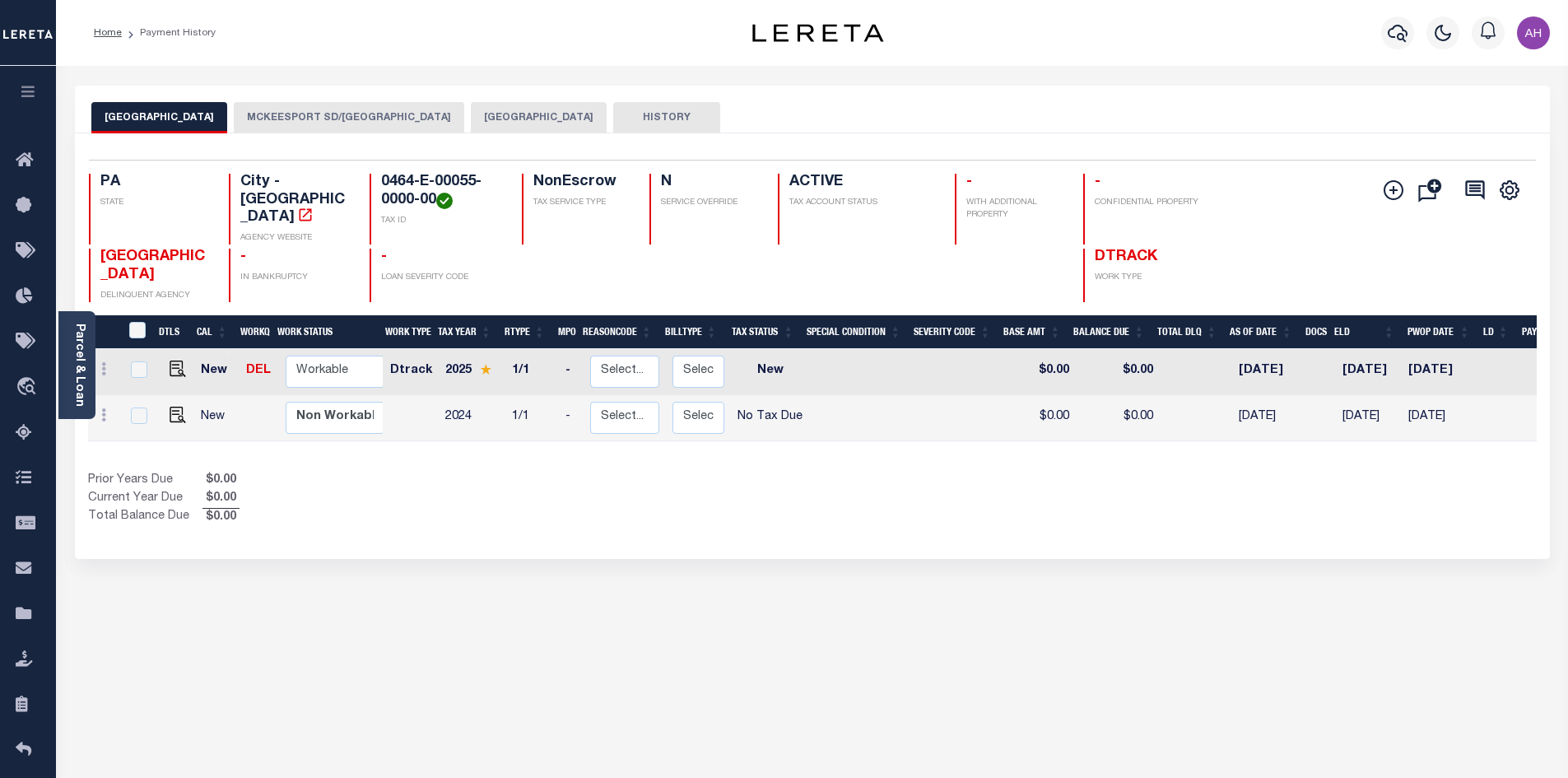
click at [511, 115] on button "[GEOGRAPHIC_DATA]" at bounding box center [539, 117] width 136 height 31
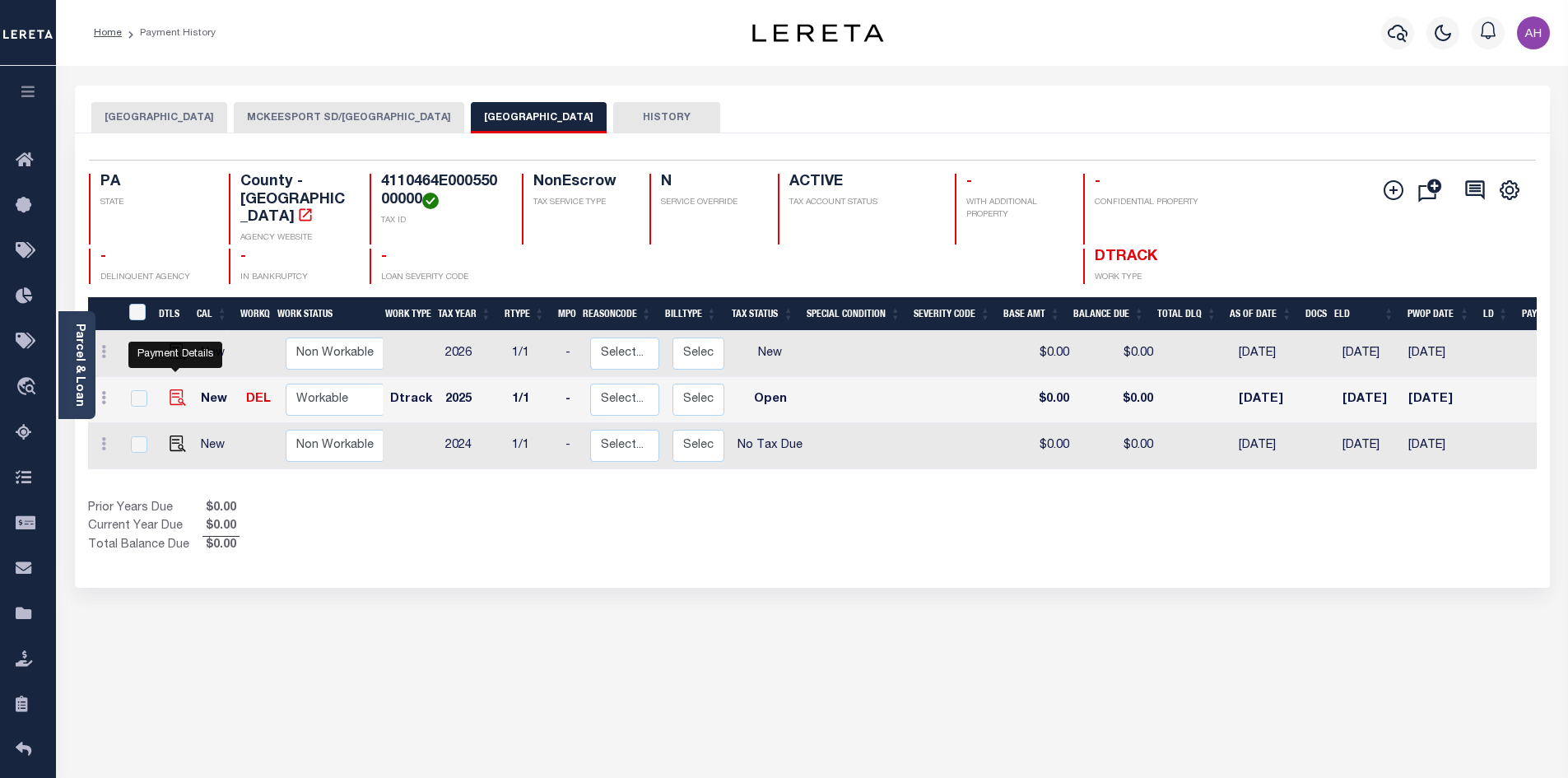
click at [177, 389] on img "" at bounding box center [177, 397] width 16 height 16
checkbox input "true"
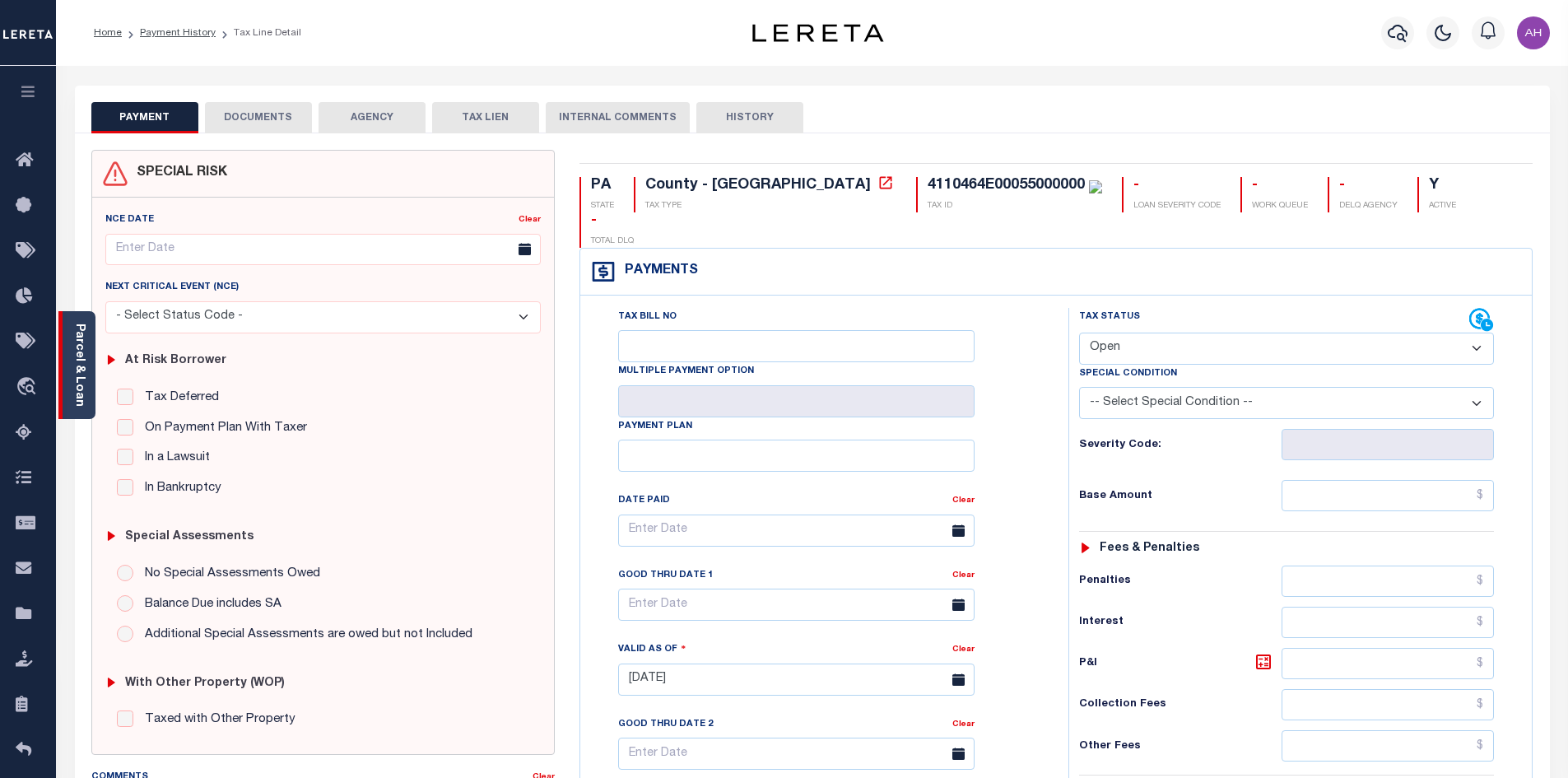
click at [84, 374] on link "Parcel & Loan" at bounding box center [79, 365] width 12 height 83
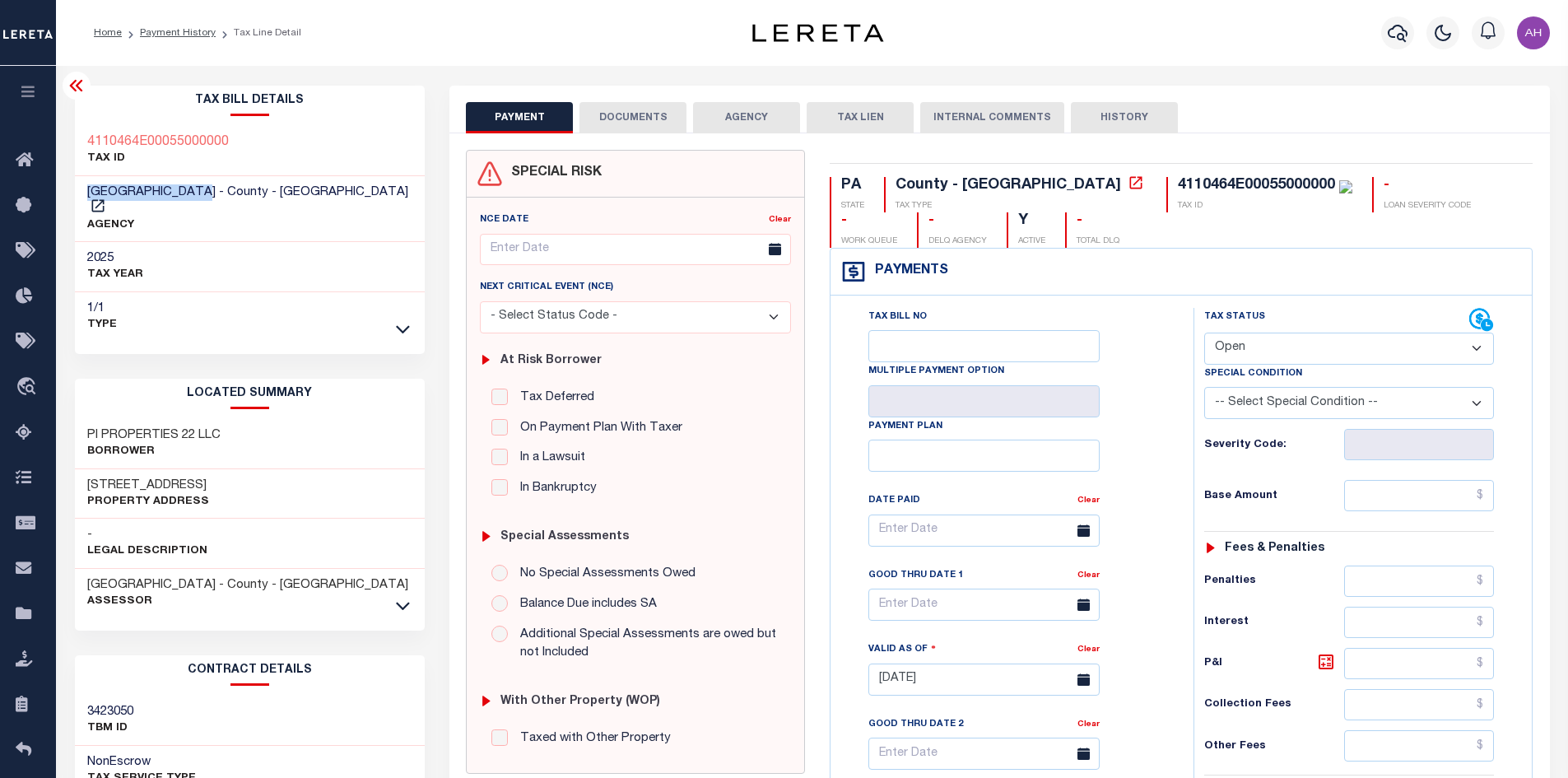
drag, startPoint x: 214, startPoint y: 190, endPoint x: 84, endPoint y: 191, distance: 130.0
click at [84, 191] on div "ALLEGHENY COUNTY - County - PA AGENCY" at bounding box center [250, 209] width 350 height 67
copy span "[GEOGRAPHIC_DATA]"
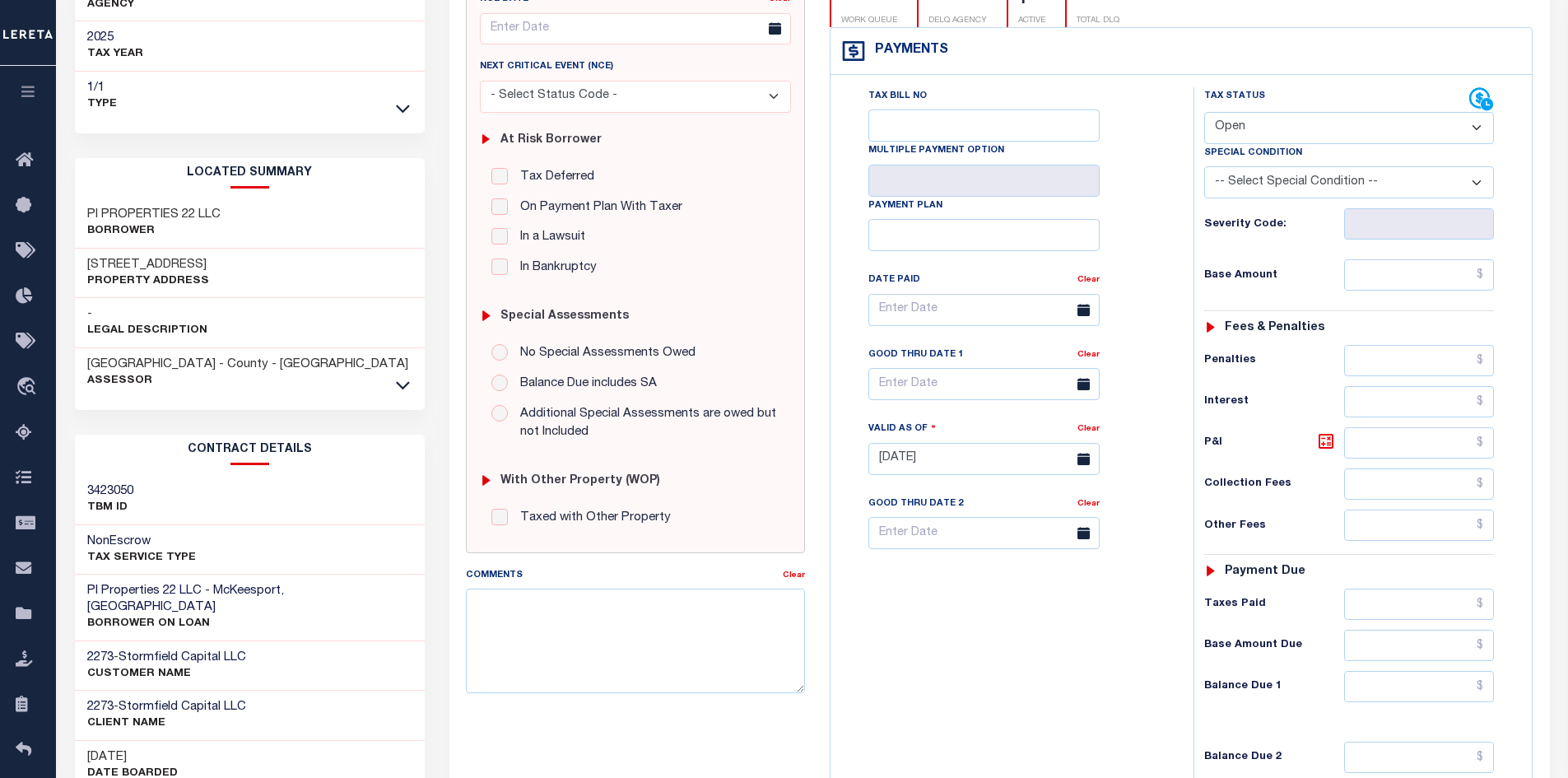
scroll to position [329, 0]
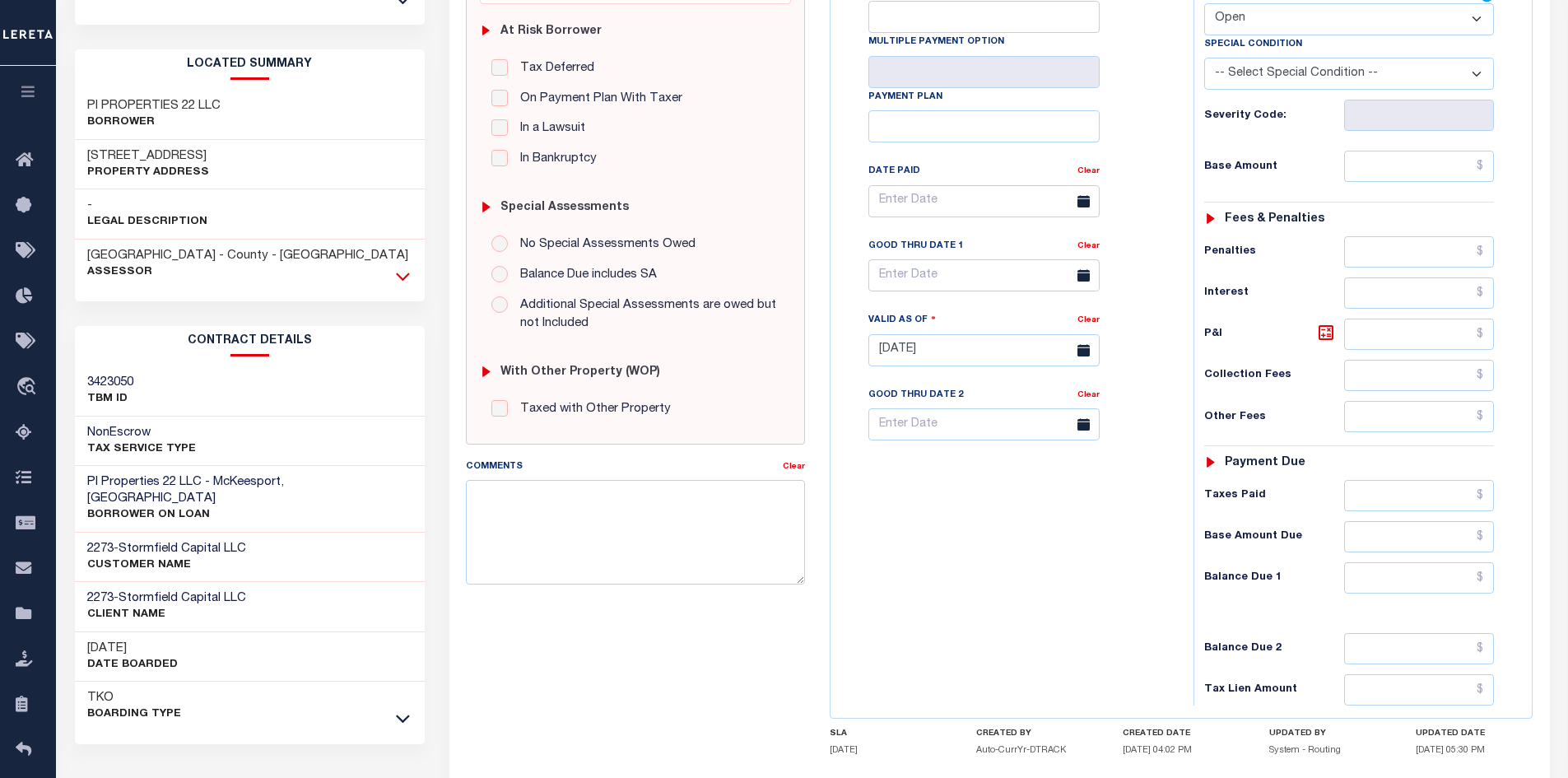
click at [399, 268] on icon at bounding box center [403, 276] width 14 height 17
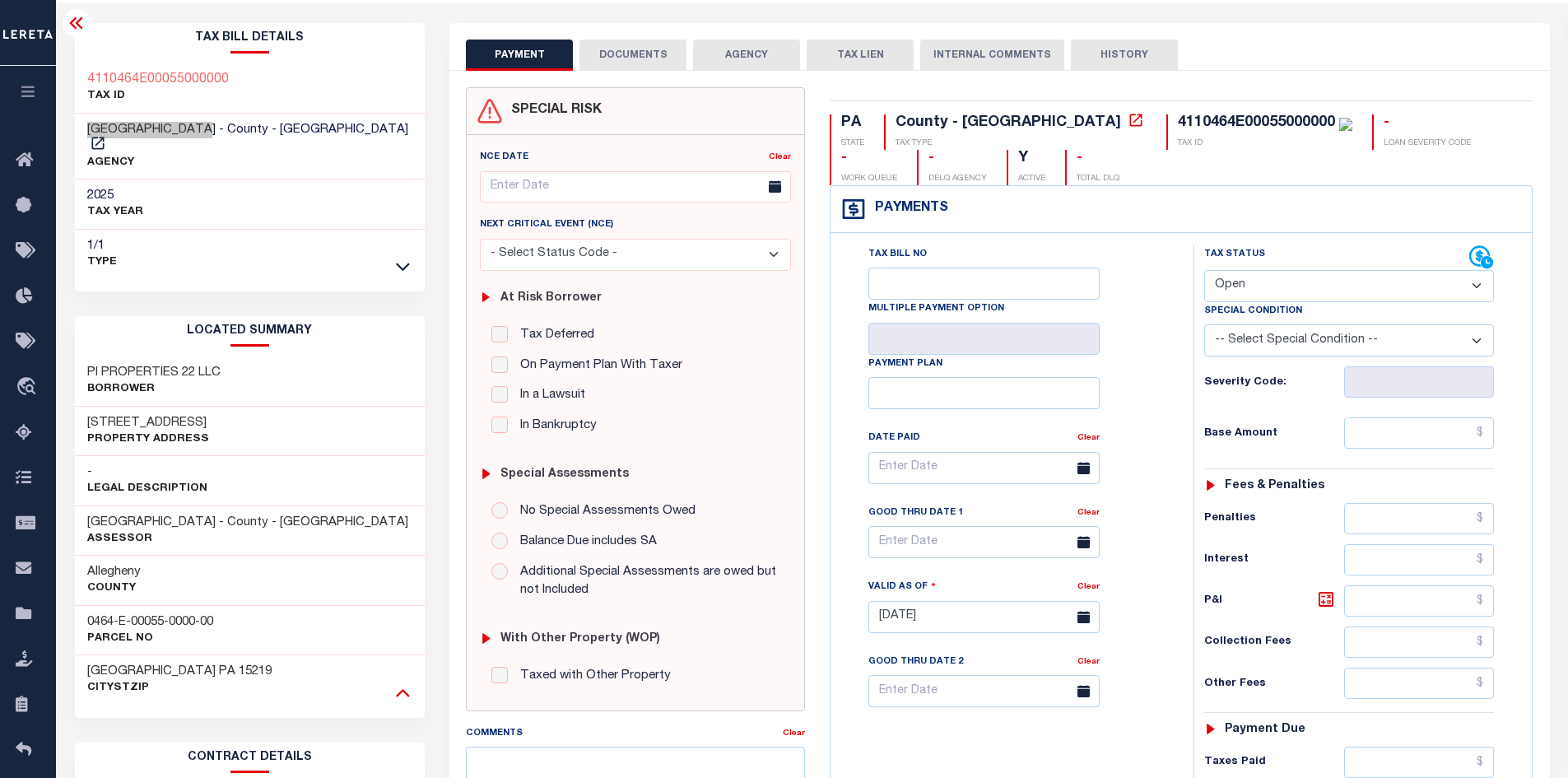
scroll to position [0, 0]
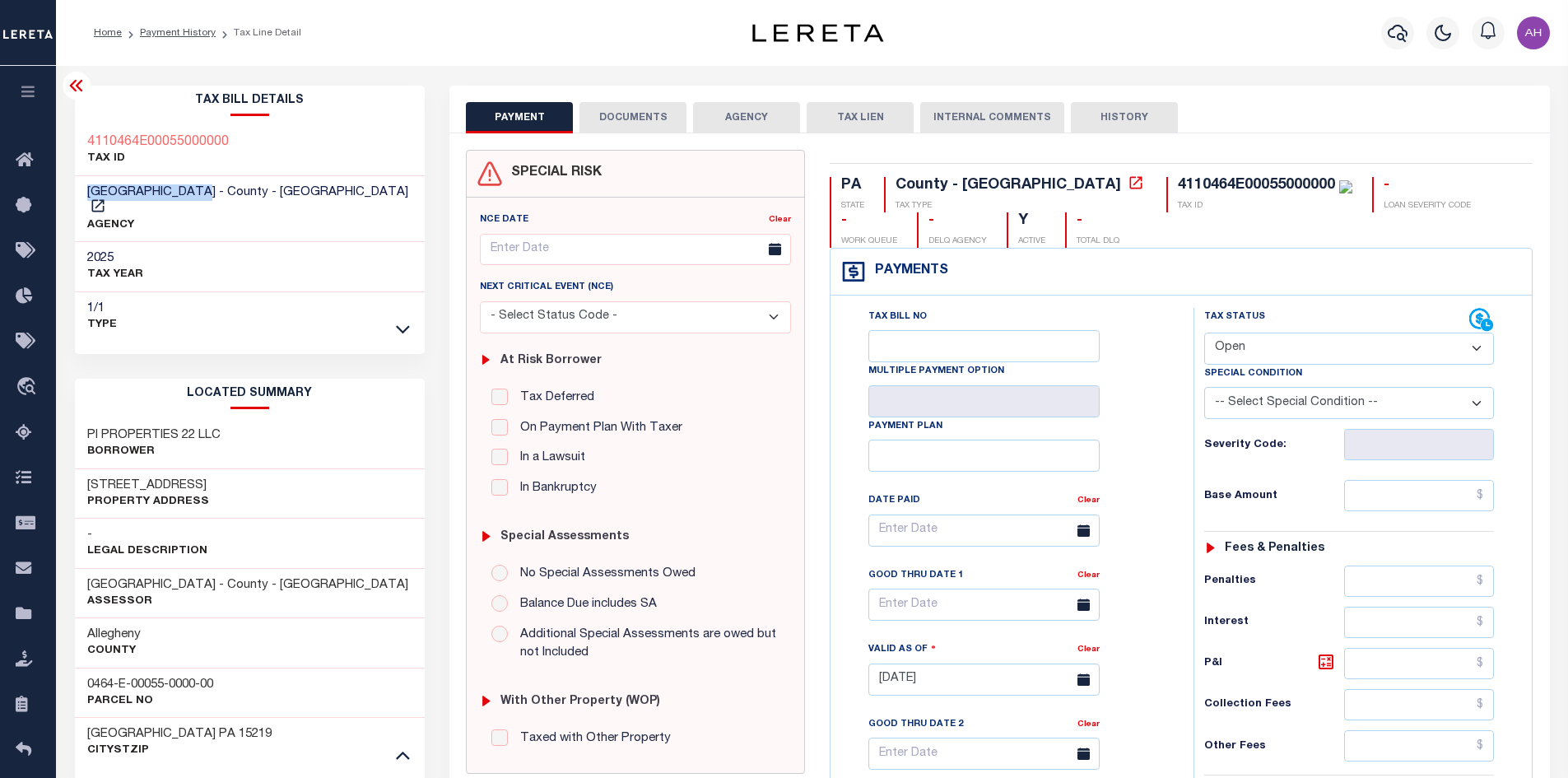
click at [1293, 348] on select "- Select Status Code - Open Due/Unpaid Paid Incomplete No Tax Due Internal Refu…" at bounding box center [1348, 349] width 290 height 32
select select "DUE"
click at [1204, 334] on select "- Select Status Code - Open Due/Unpaid Paid Incomplete No Tax Due Internal Refu…" at bounding box center [1348, 349] width 290 height 32
type input "10/08/2025"
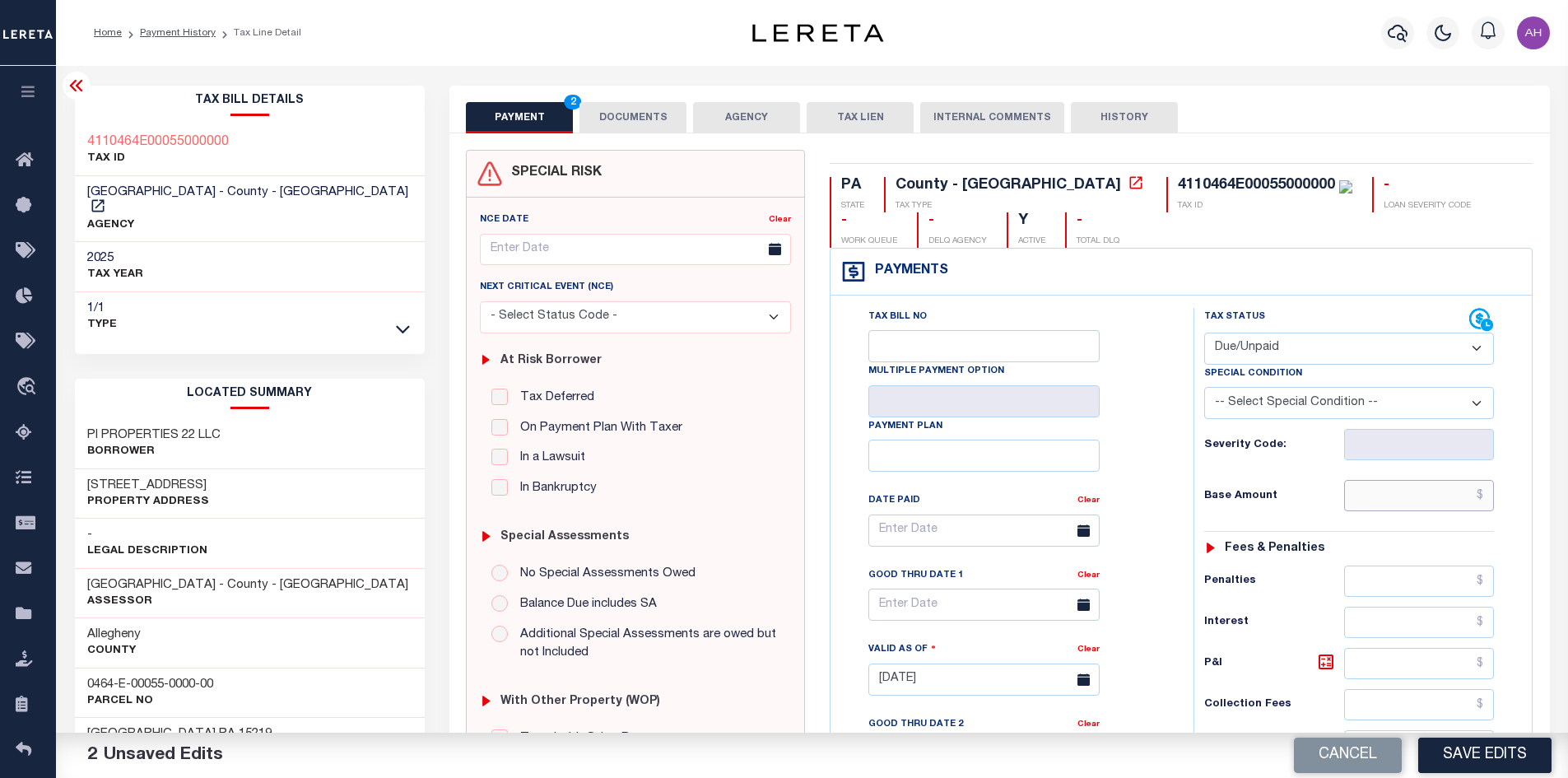
click at [1381, 498] on input "text" at bounding box center [1419, 495] width 150 height 31
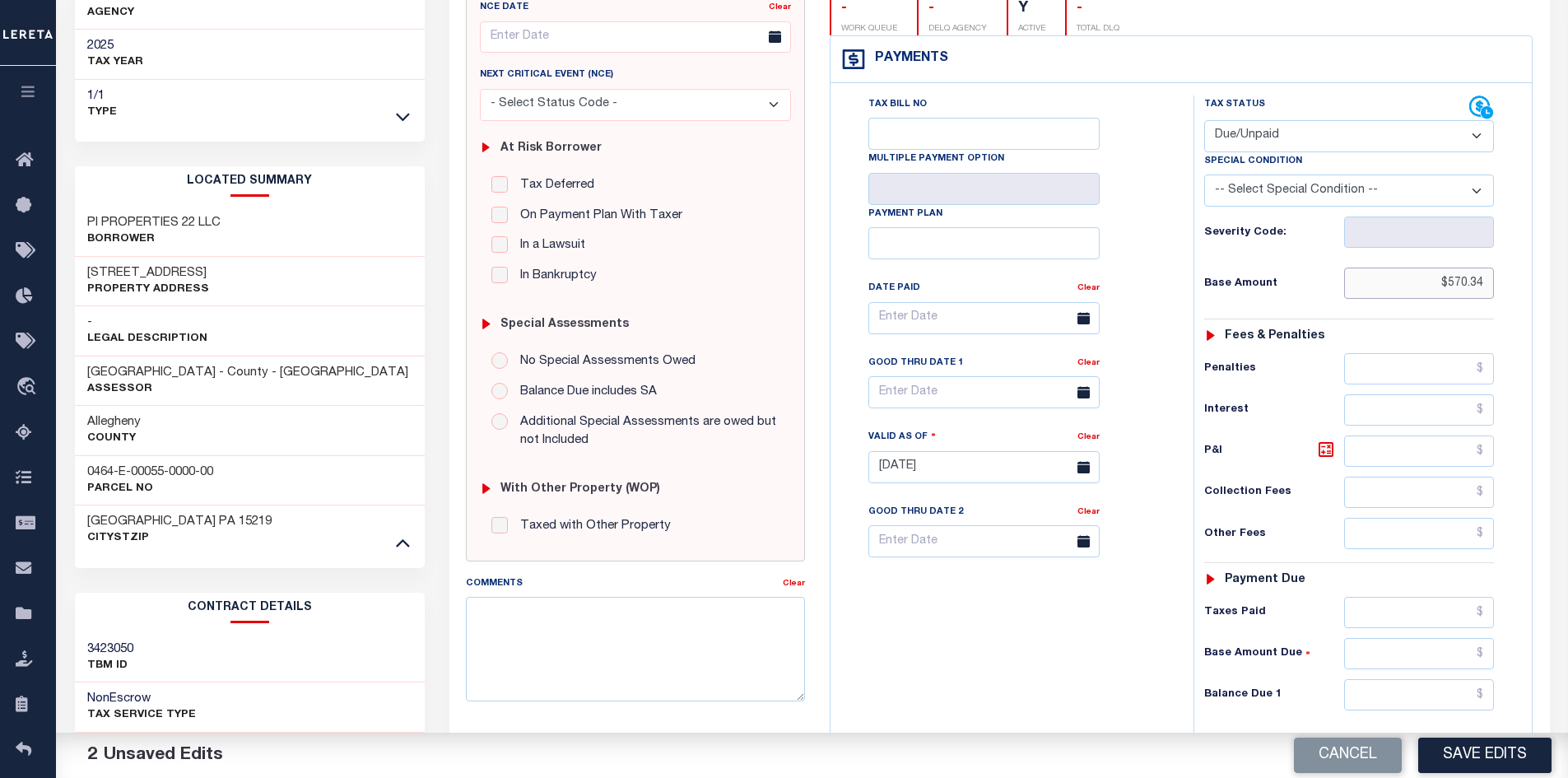
scroll to position [247, 0]
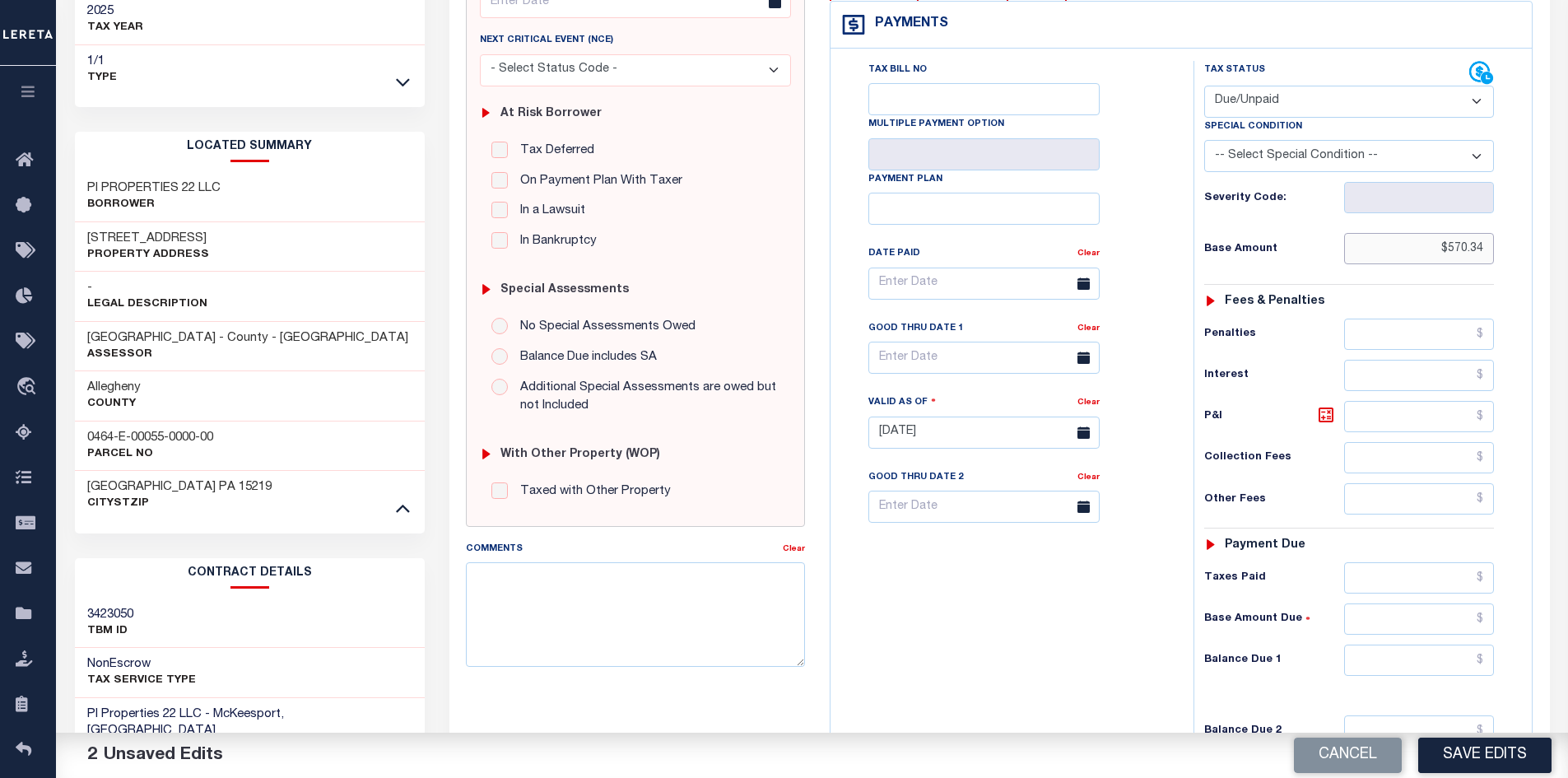
type input "$570.34"
click at [1410, 663] on input "text" at bounding box center [1419, 660] width 150 height 31
type input "$627.38"
click at [1327, 412] on icon at bounding box center [1326, 415] width 19 height 19
type input "$57.04"
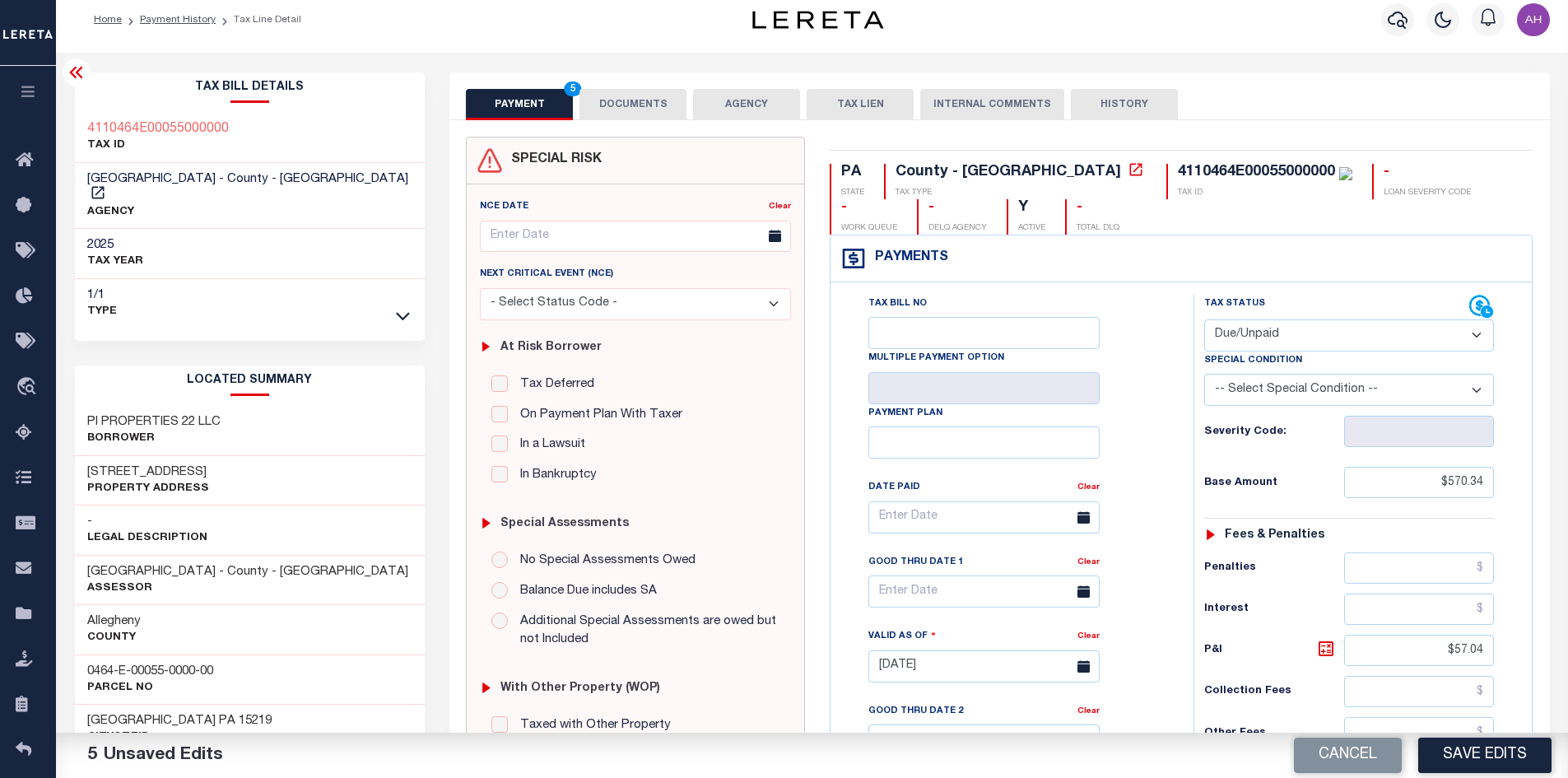
scroll to position [0, 0]
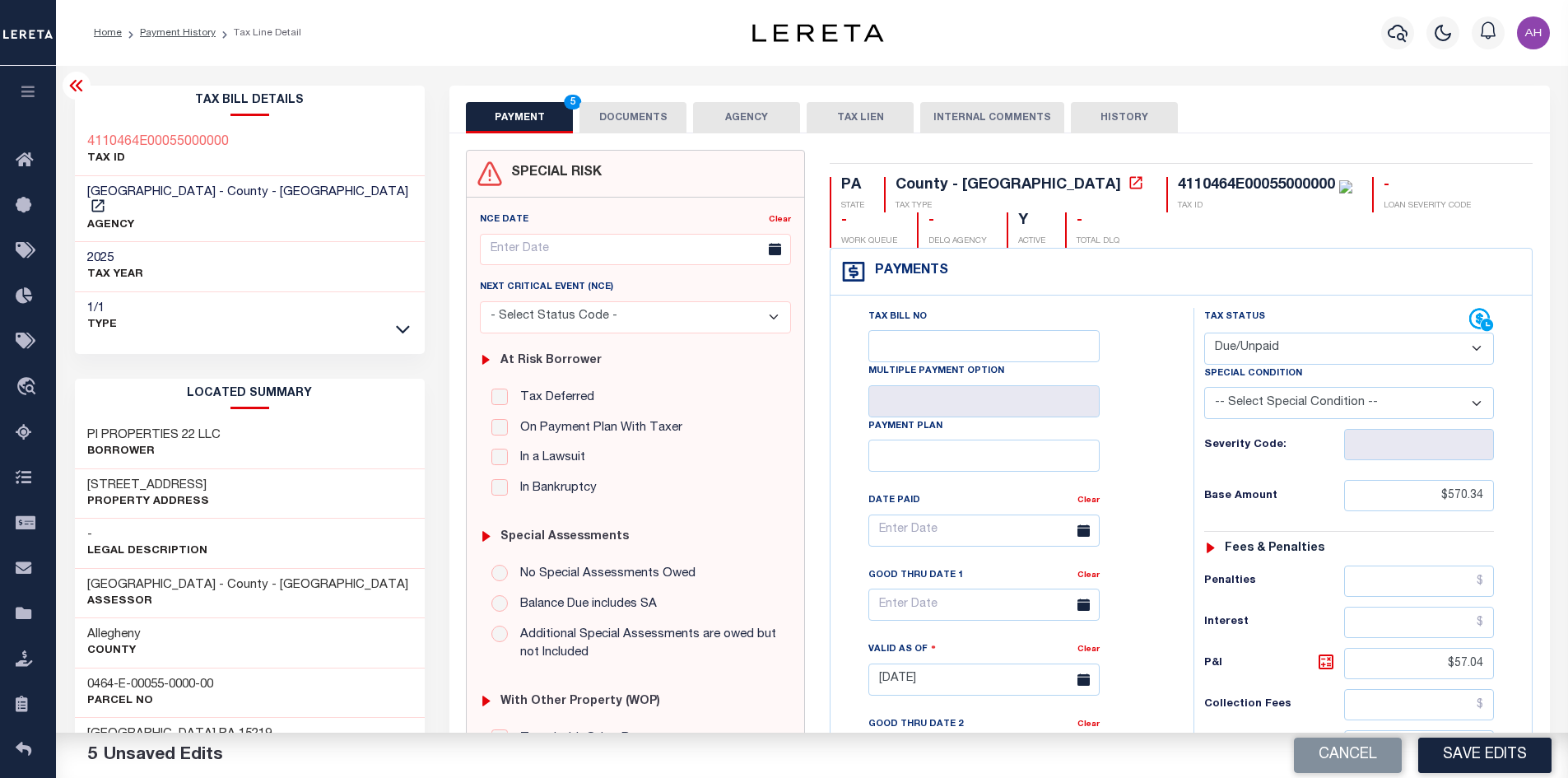
click at [606, 112] on button "DOCUMENTS" at bounding box center [632, 117] width 107 height 31
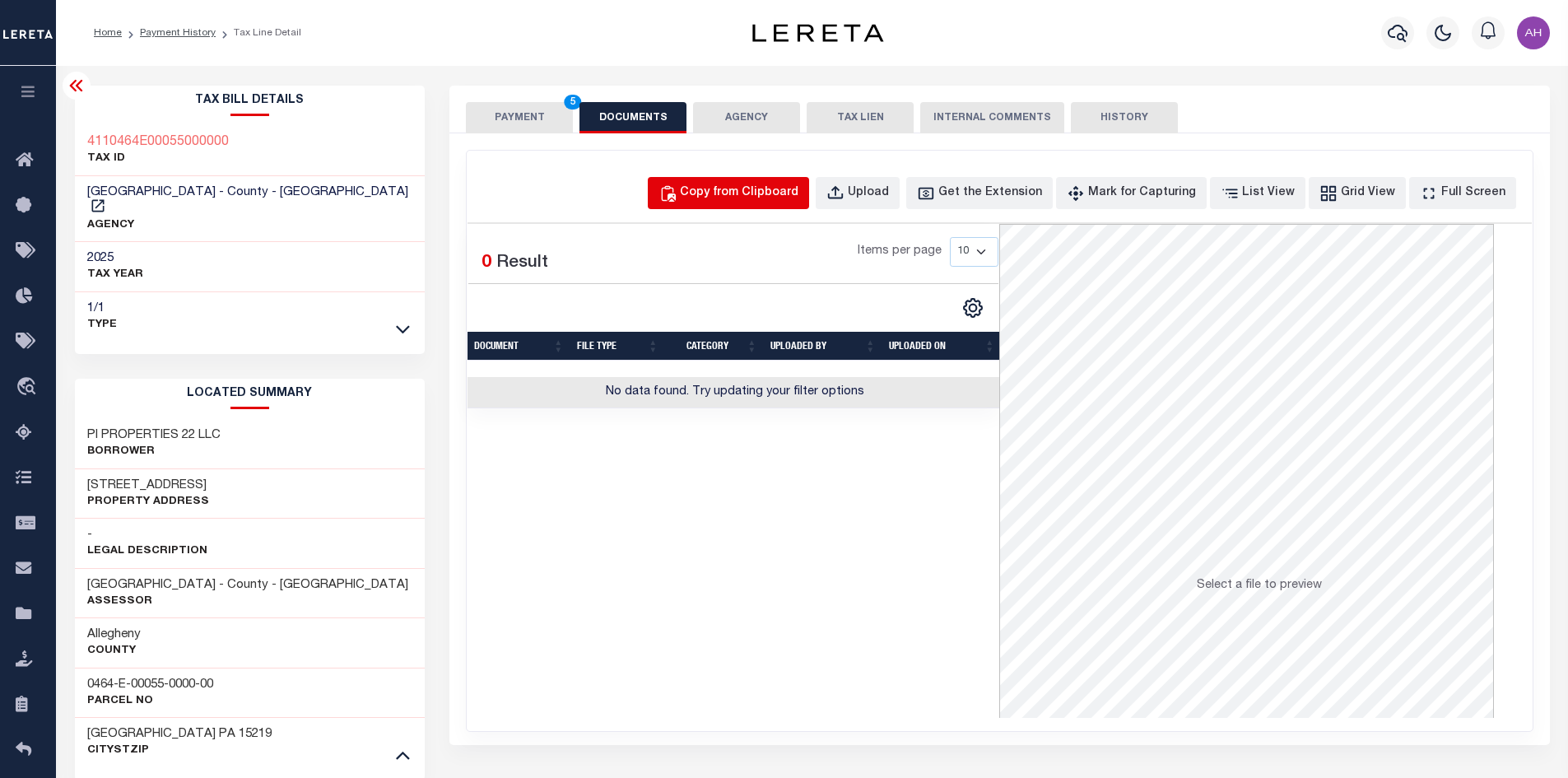
click at [730, 188] on div "Copy from Clipboard" at bounding box center [739, 193] width 118 height 18
select select "POP"
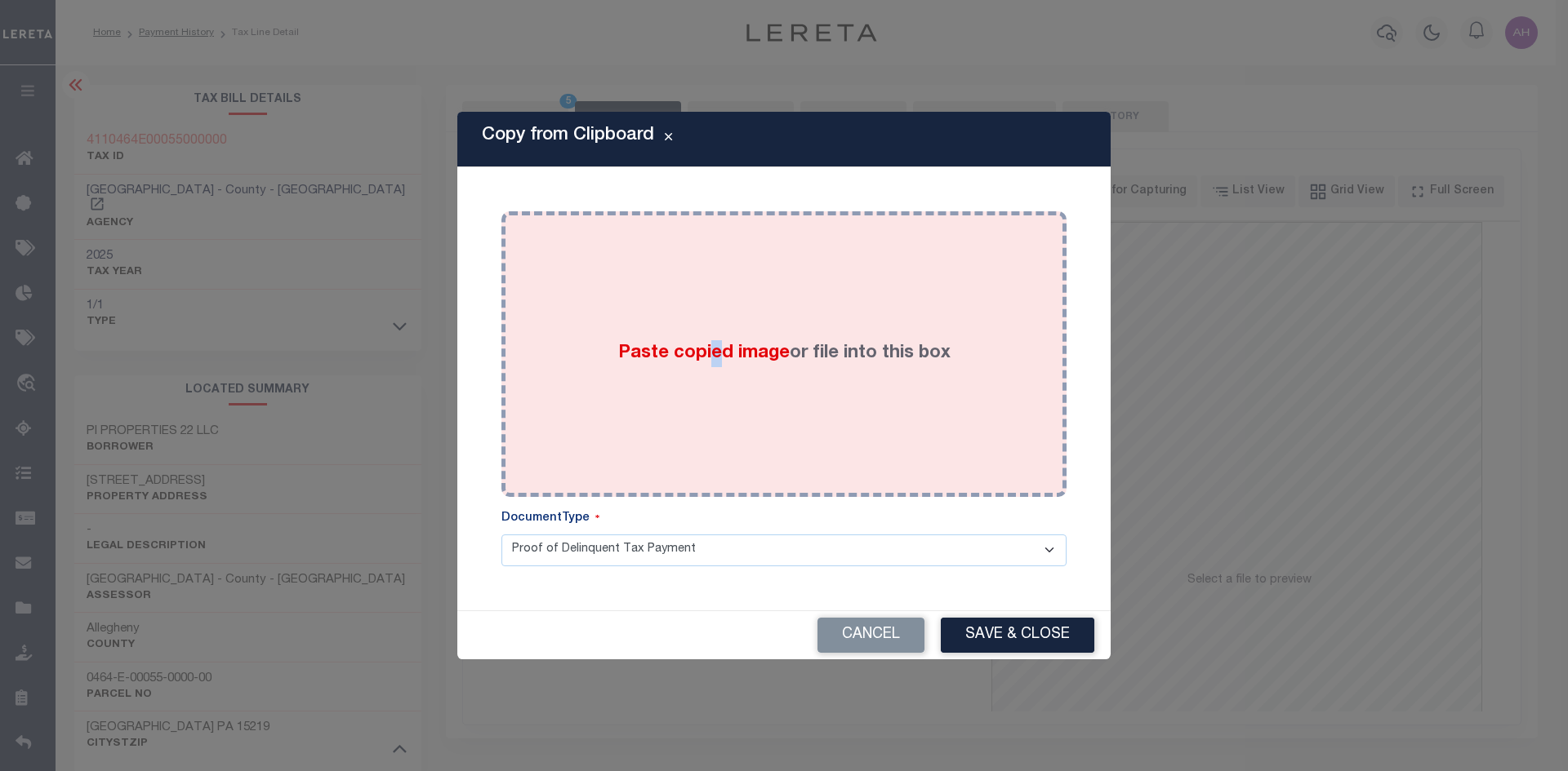
click at [712, 342] on label "Paste copied image or file into this box" at bounding box center [784, 353] width 333 height 27
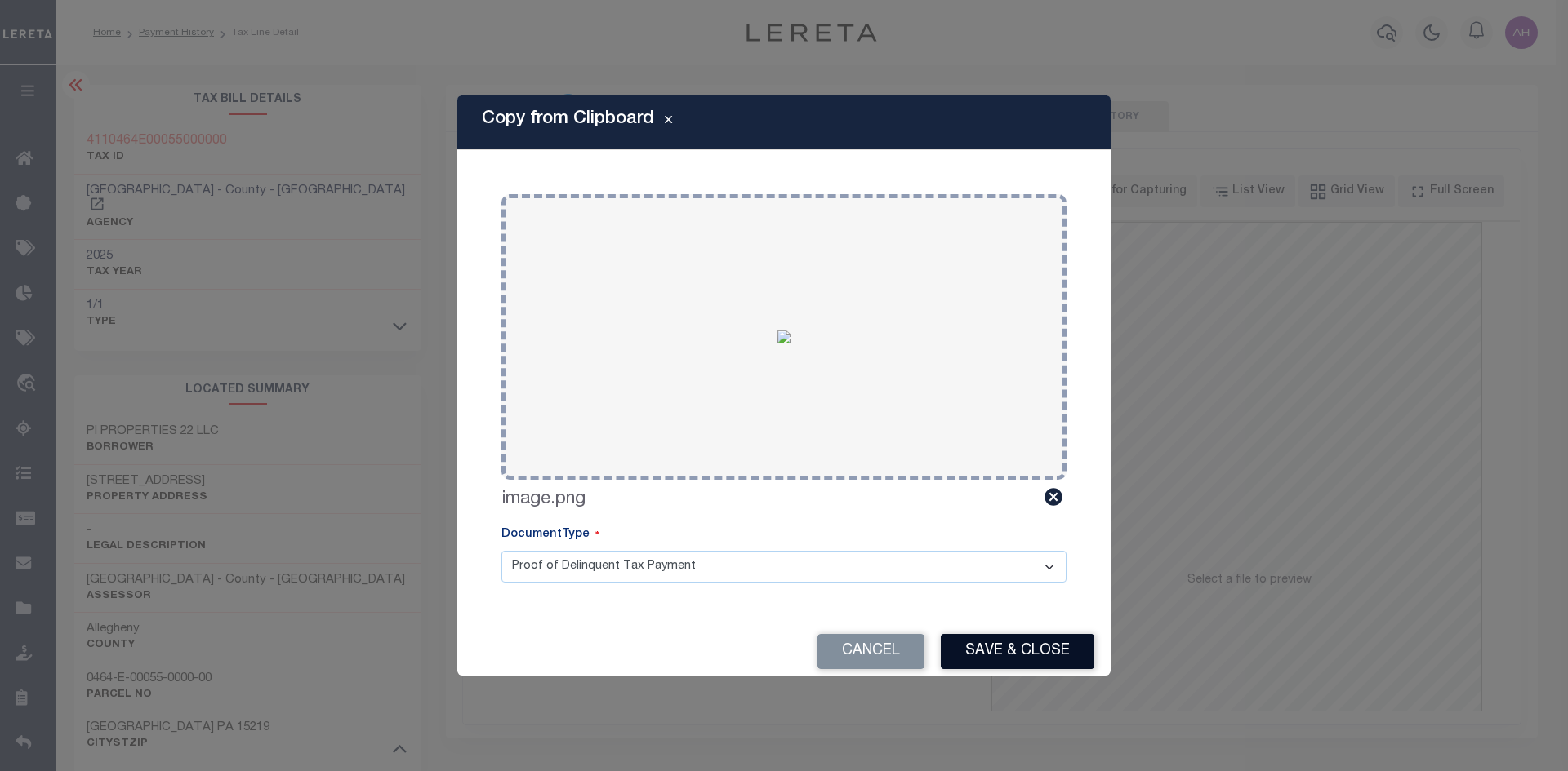
click at [1020, 654] on button "Save & Close" at bounding box center [1017, 651] width 153 height 35
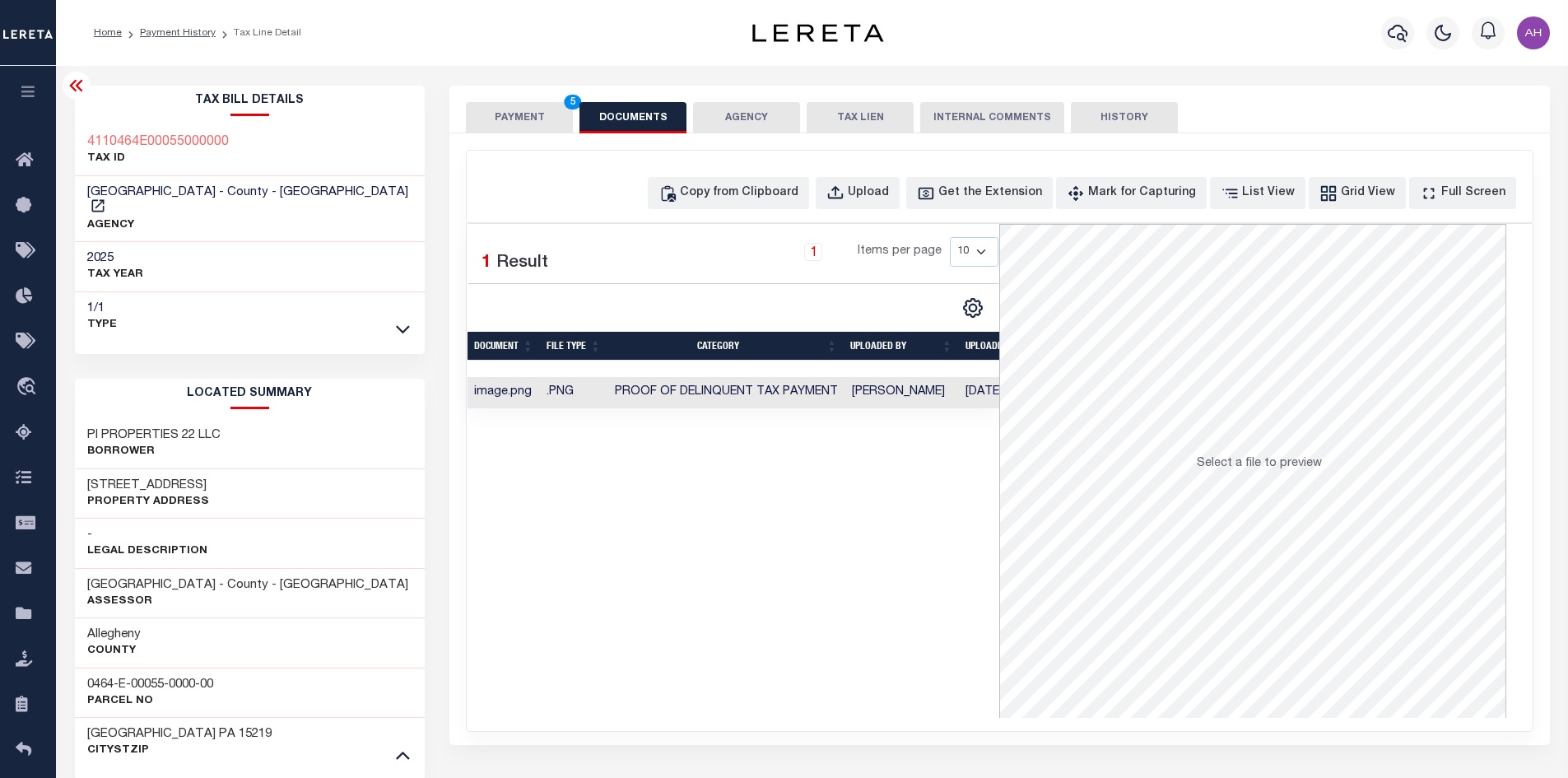
click at [532, 109] on button "PAYMENT 5" at bounding box center [519, 117] width 107 height 31
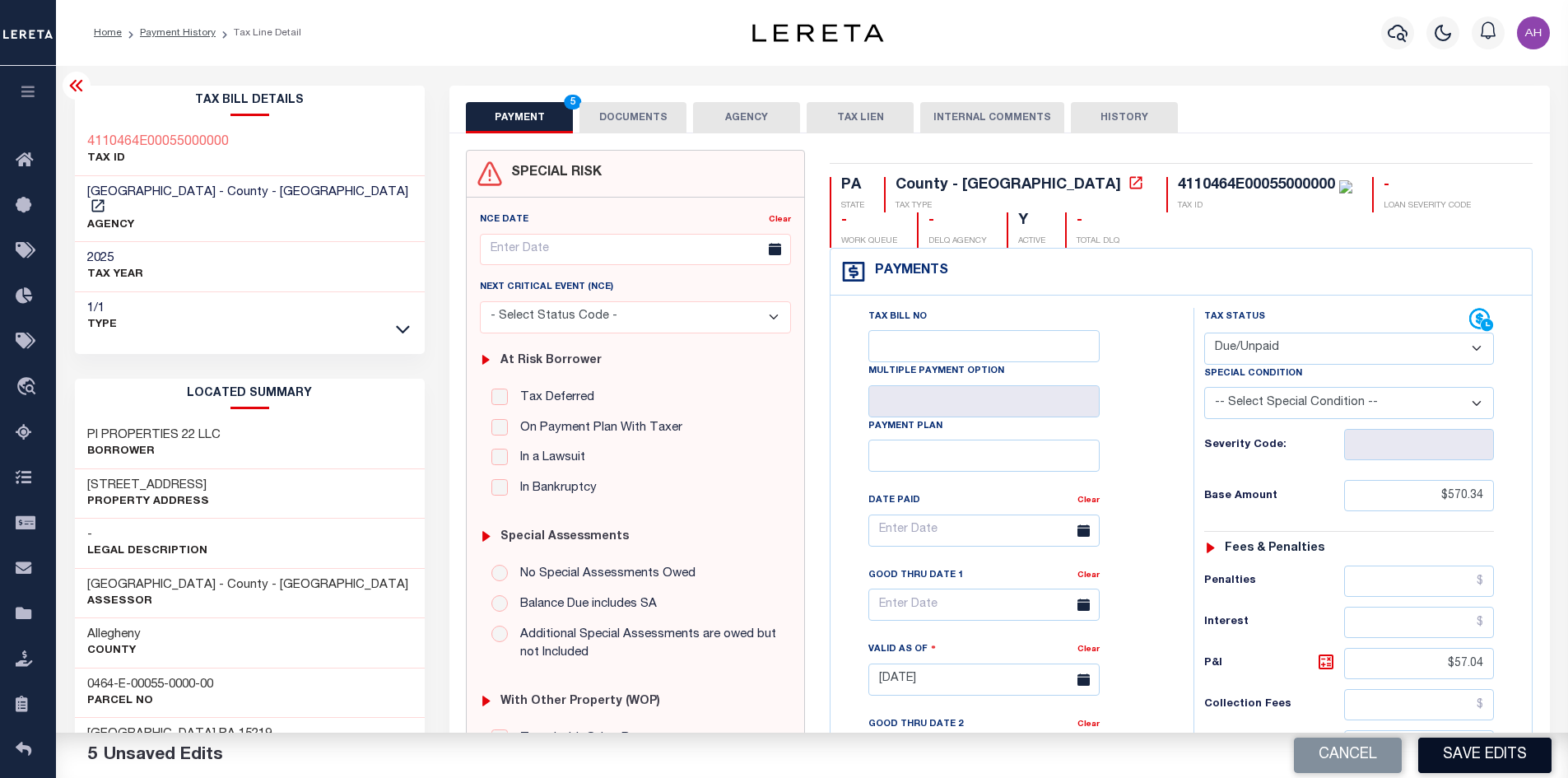
click at [1497, 756] on button "Save Edits" at bounding box center [1485, 755] width 133 height 35
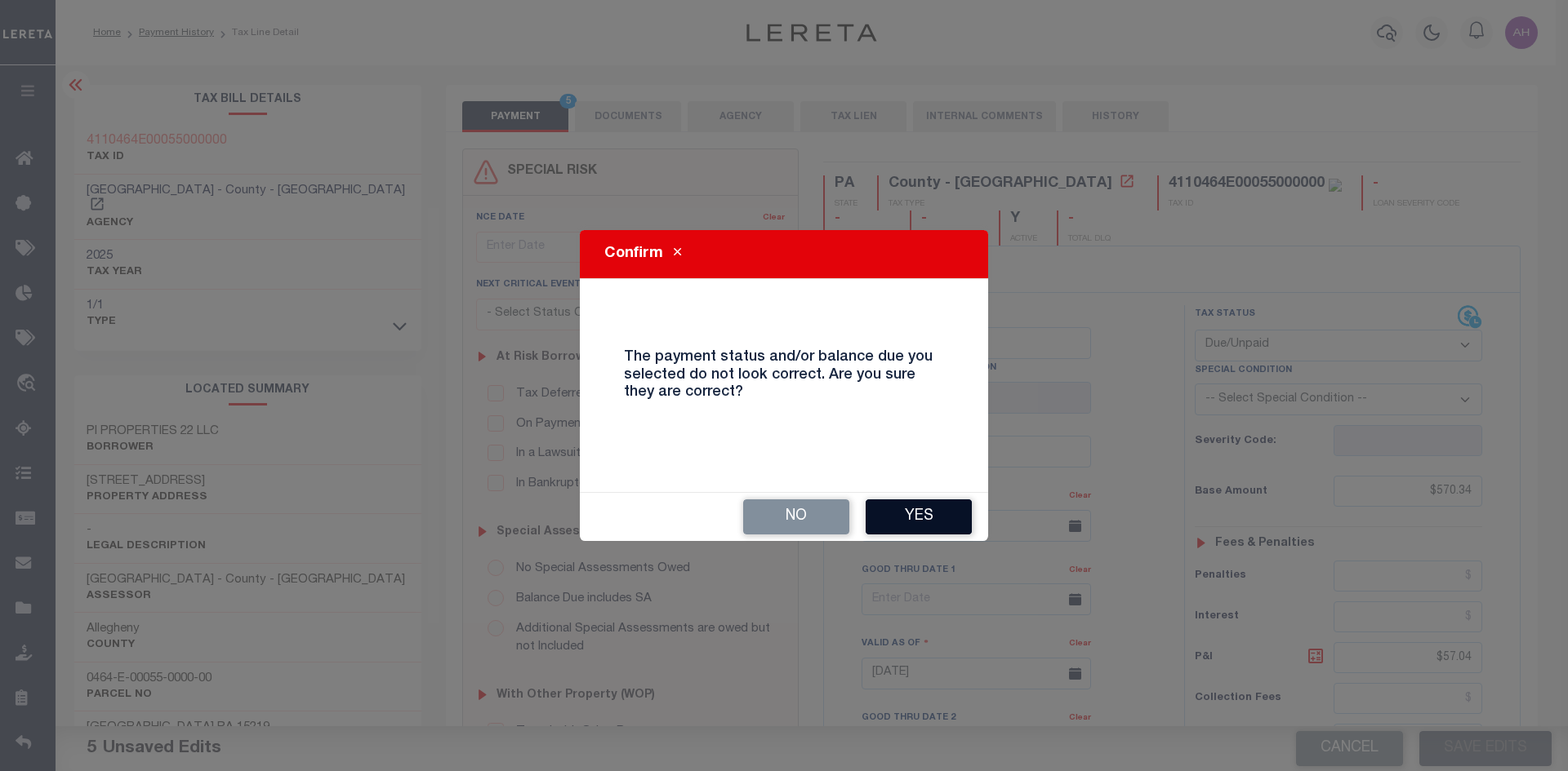
click at [915, 505] on button "Yes" at bounding box center [918, 517] width 106 height 35
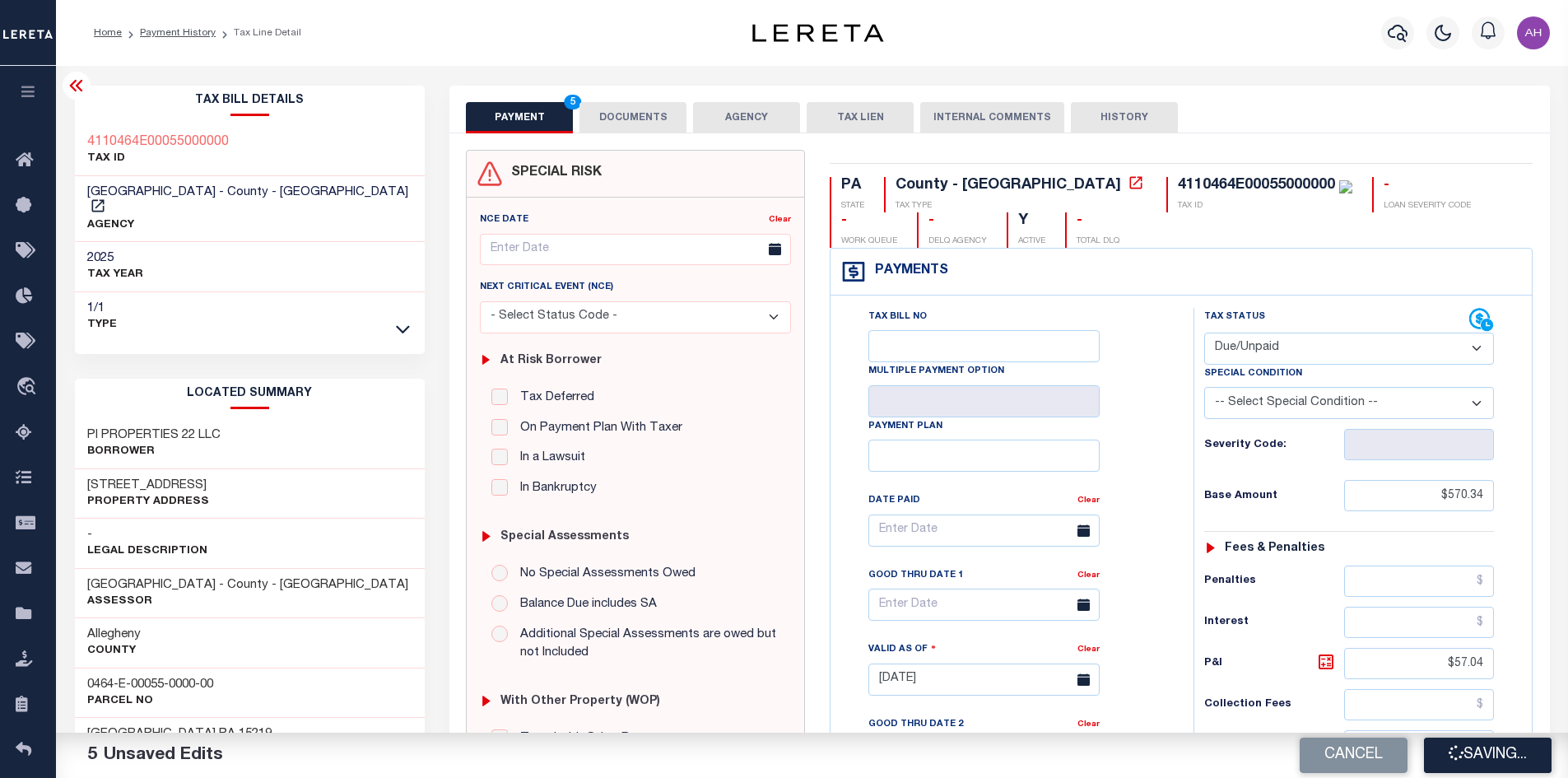
checkbox input "false"
type input "$570.34"
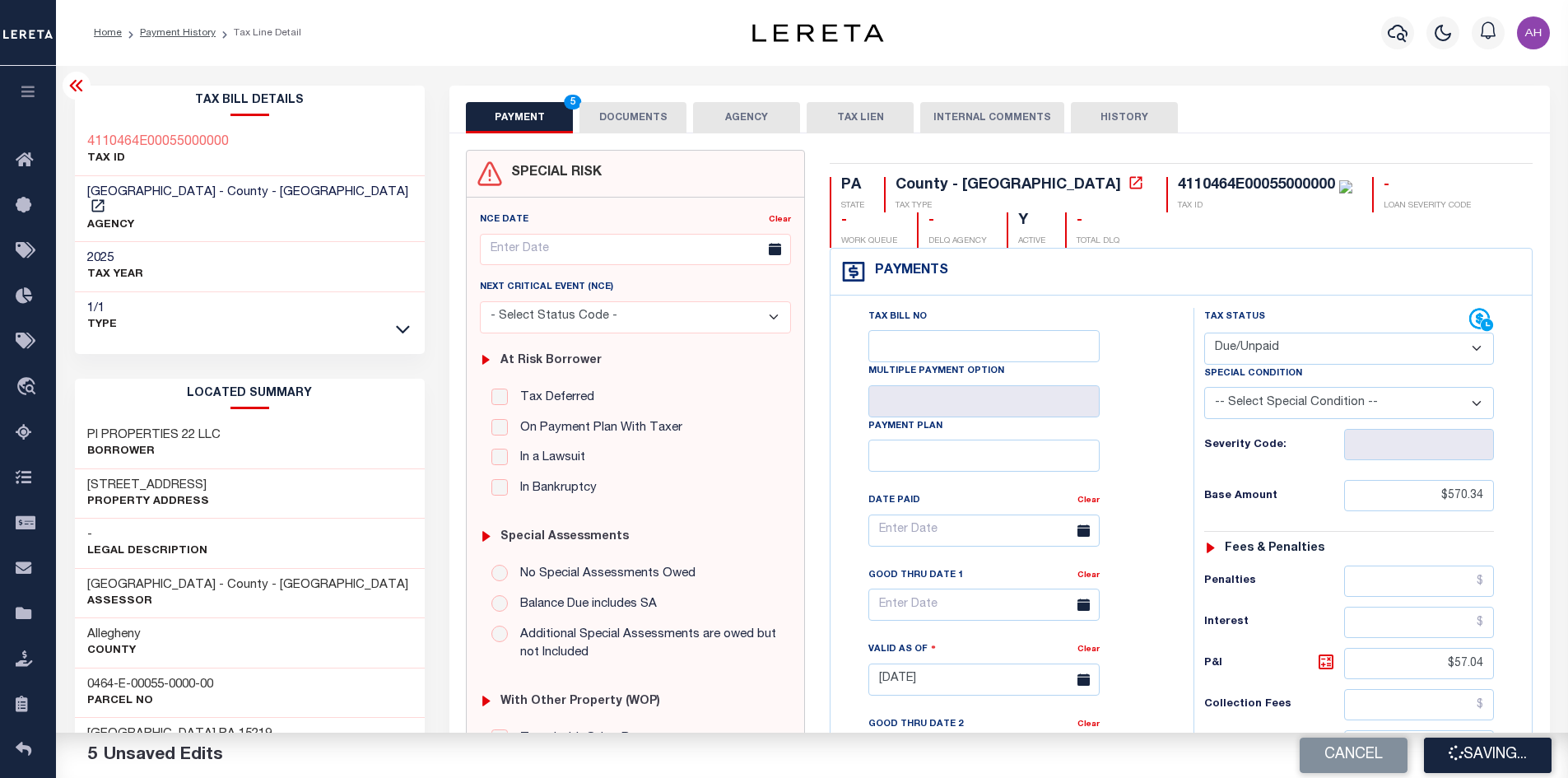
type input "$57.04"
type input "$627.38"
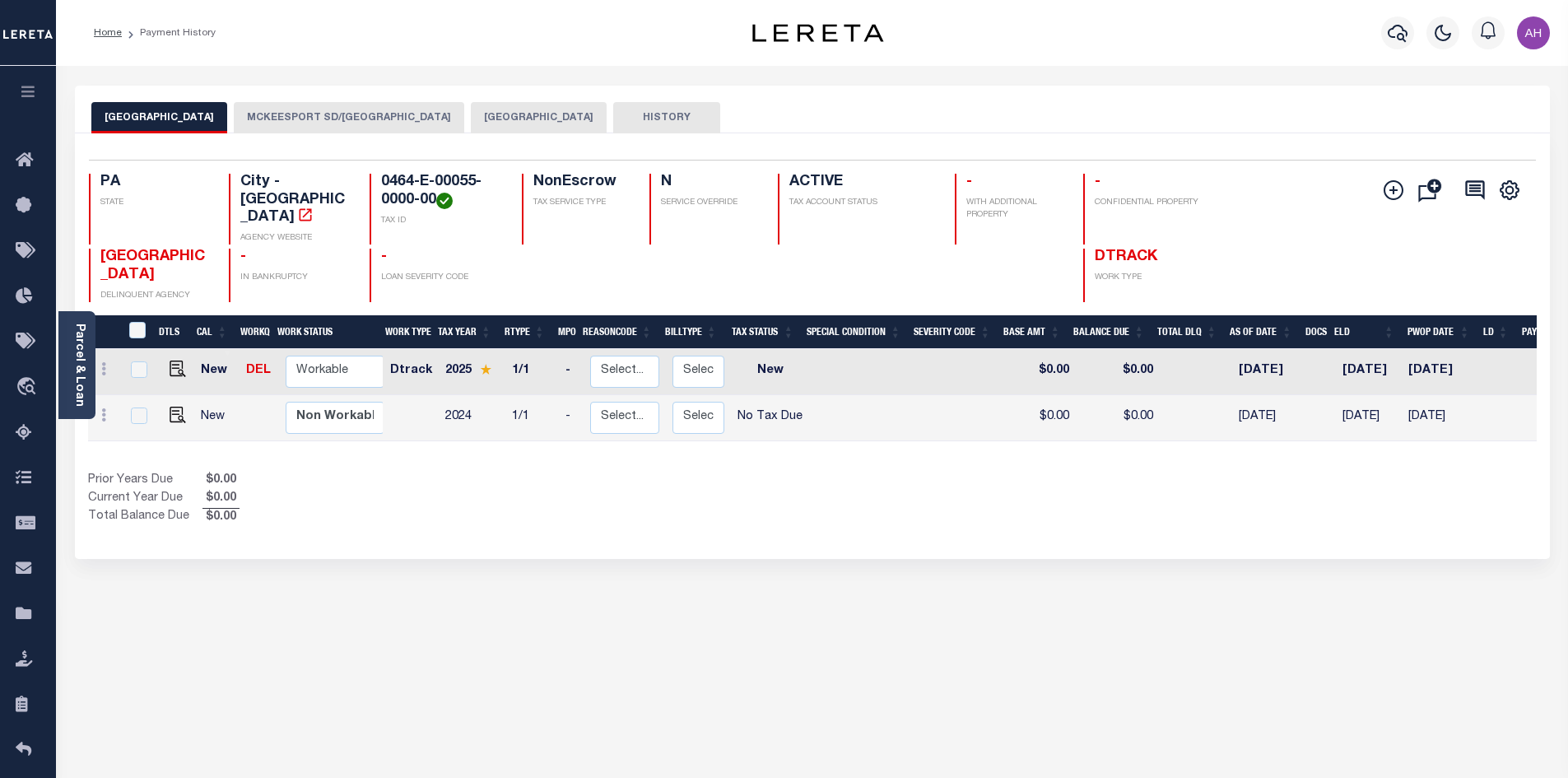
click at [299, 122] on button "MCKEESPORT SD/[GEOGRAPHIC_DATA]" at bounding box center [349, 117] width 231 height 31
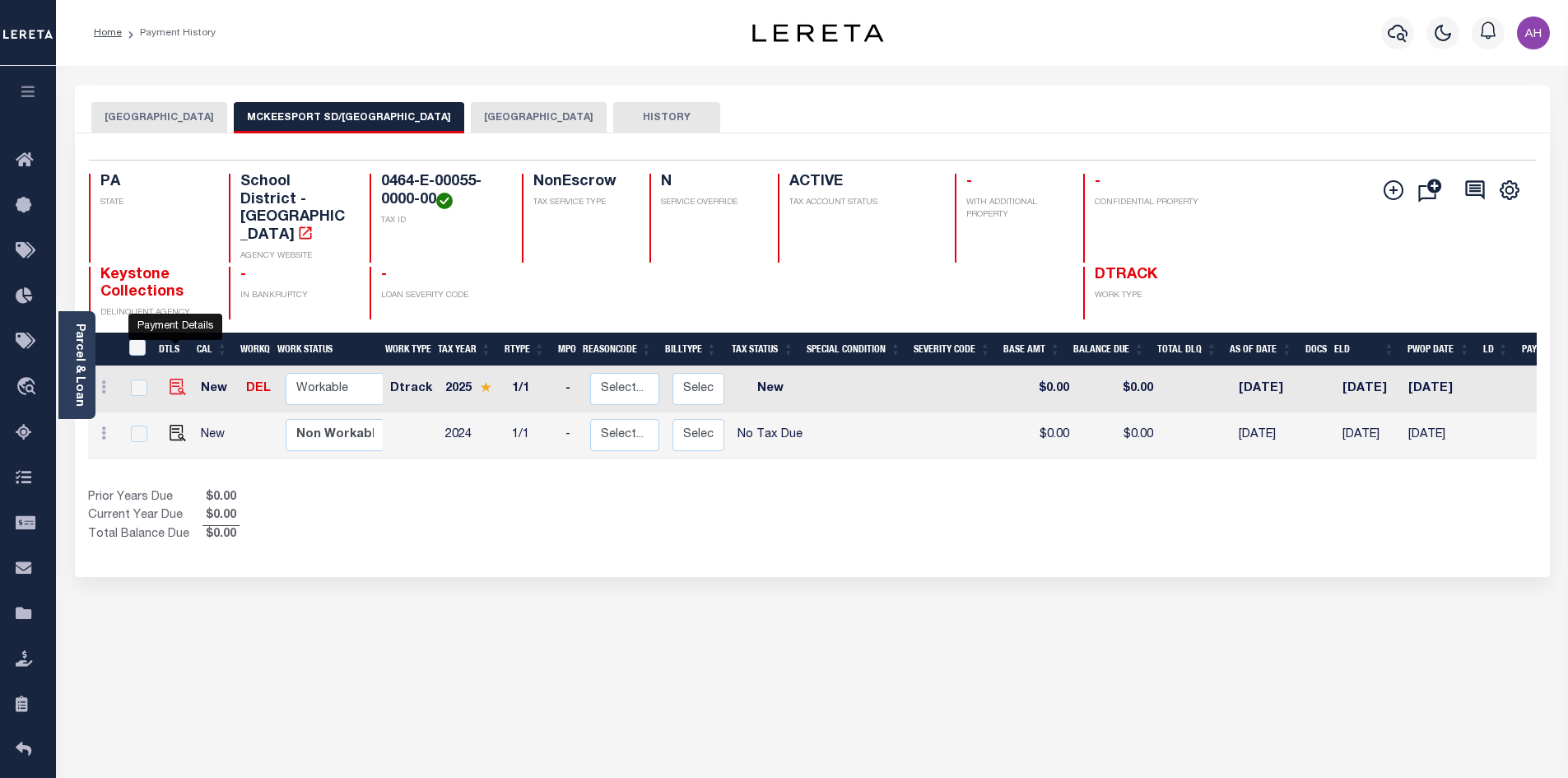
click at [176, 378] on img "" at bounding box center [177, 386] width 16 height 16
checkbox input "true"
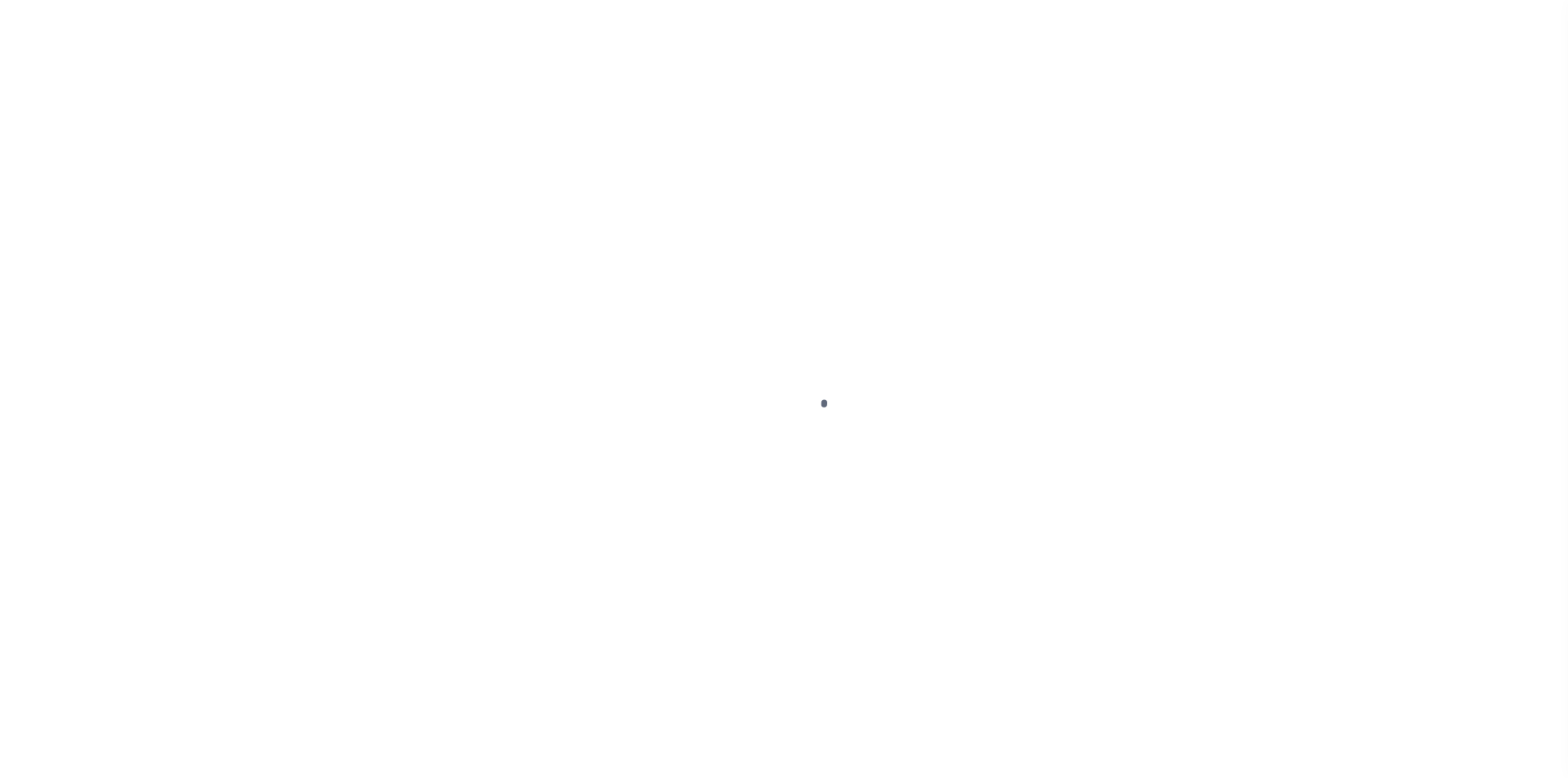
select select "NW2"
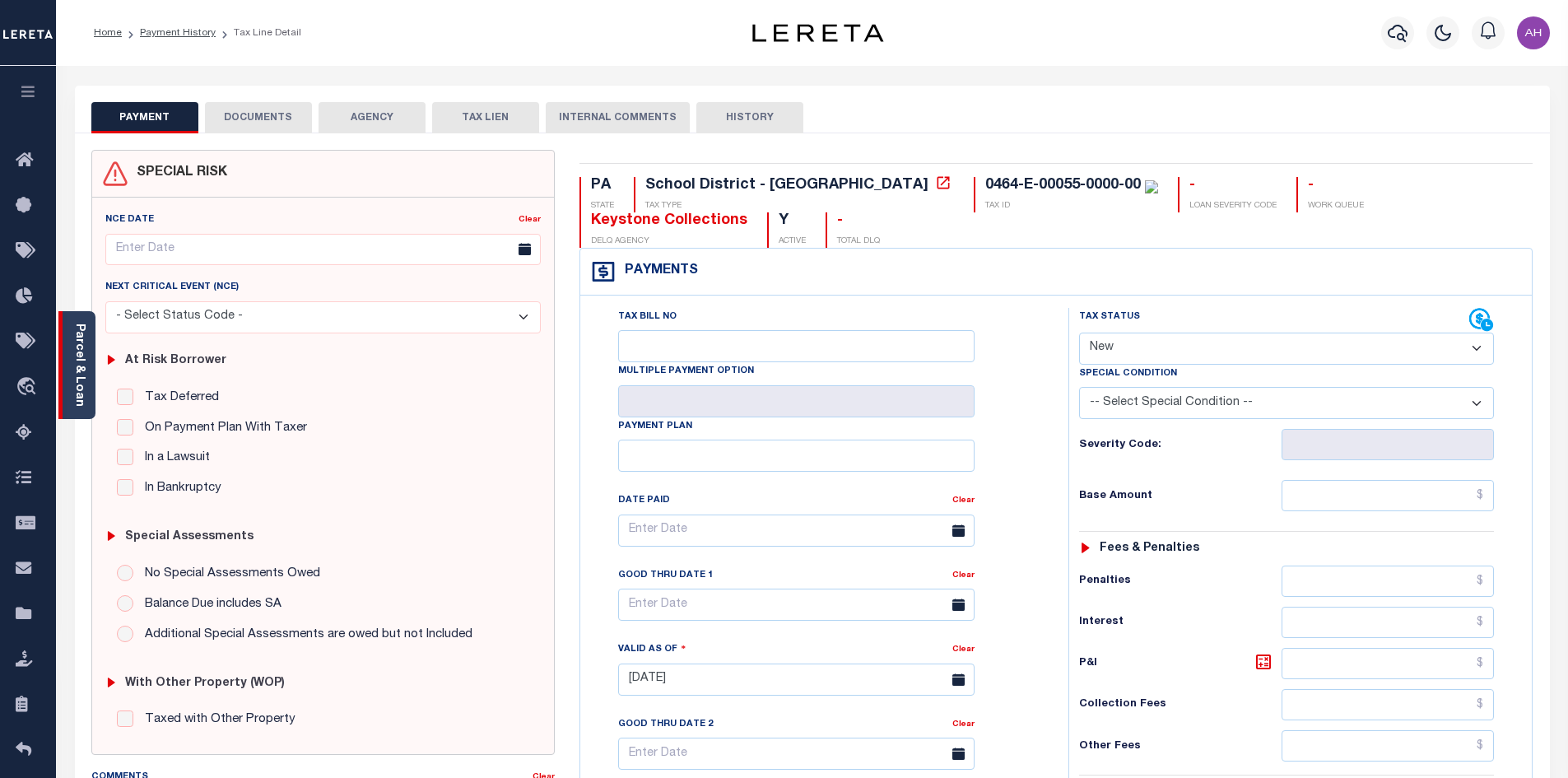
click at [87, 371] on div "Parcel & Loan" at bounding box center [77, 365] width 37 height 108
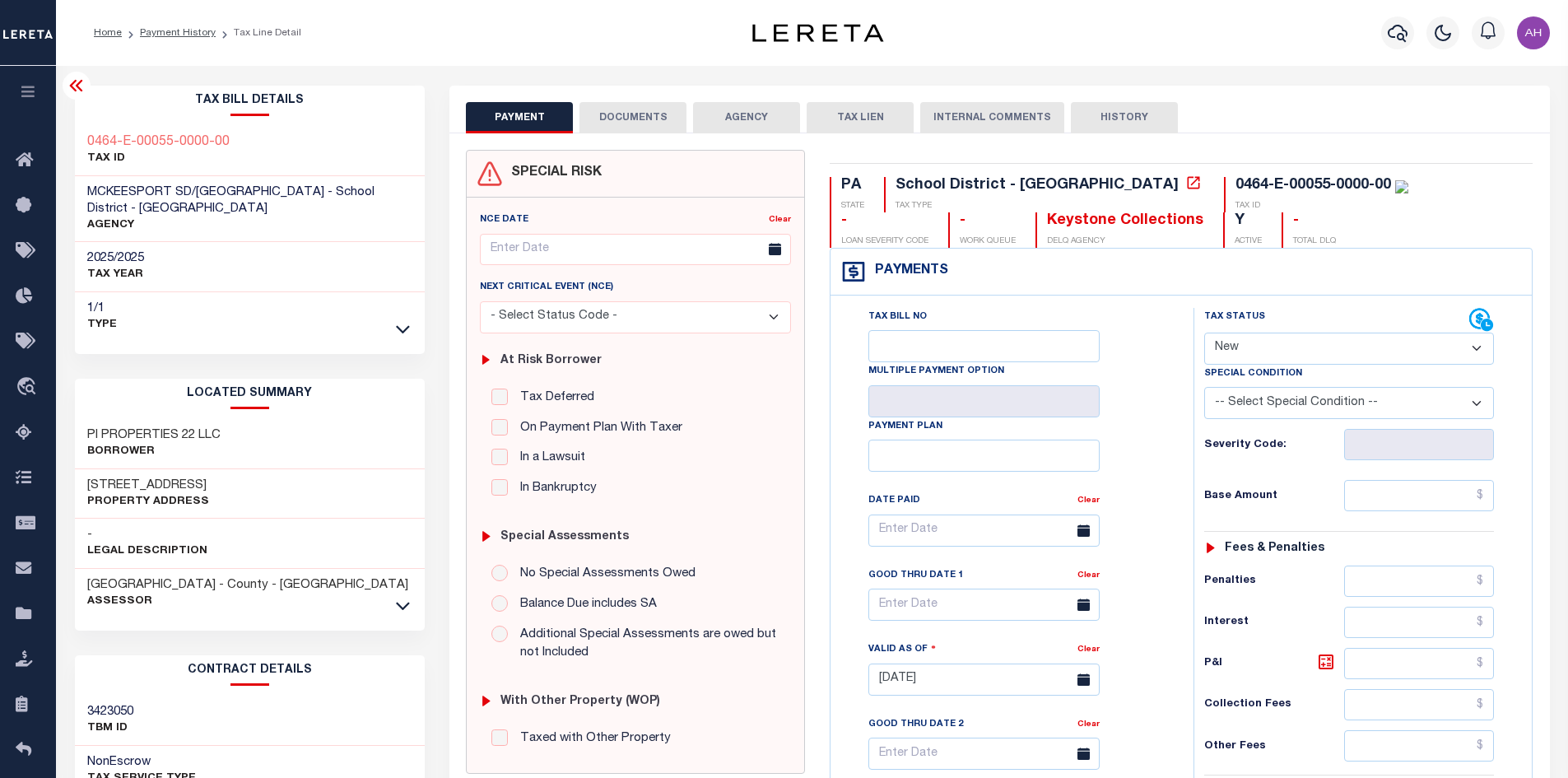
click at [393, 329] on div "1/1 Type" at bounding box center [250, 317] width 350 height 49
click at [397, 329] on icon at bounding box center [403, 329] width 14 height 17
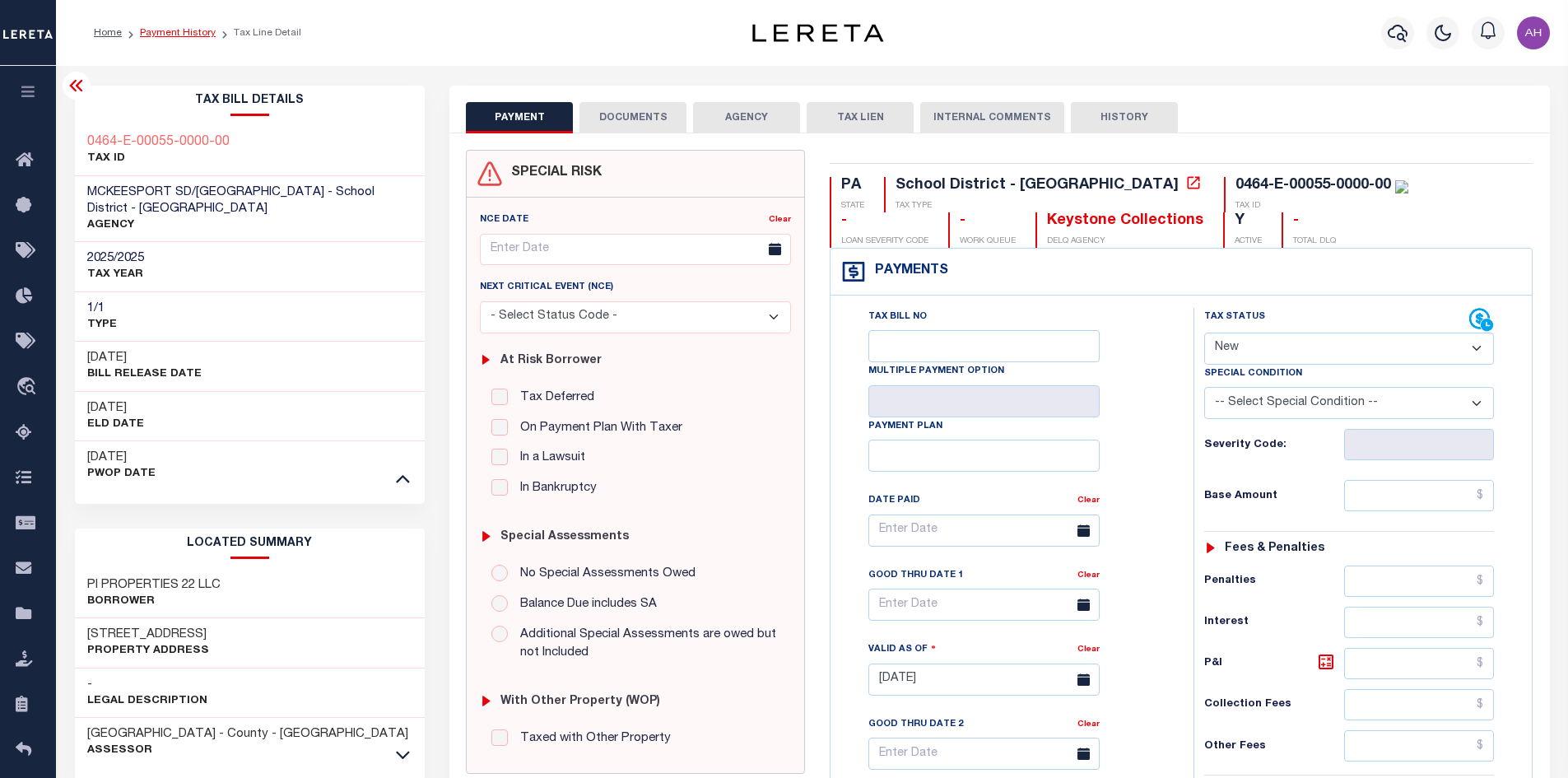
click at [187, 35] on link "Payment History" at bounding box center [178, 33] width 76 height 10
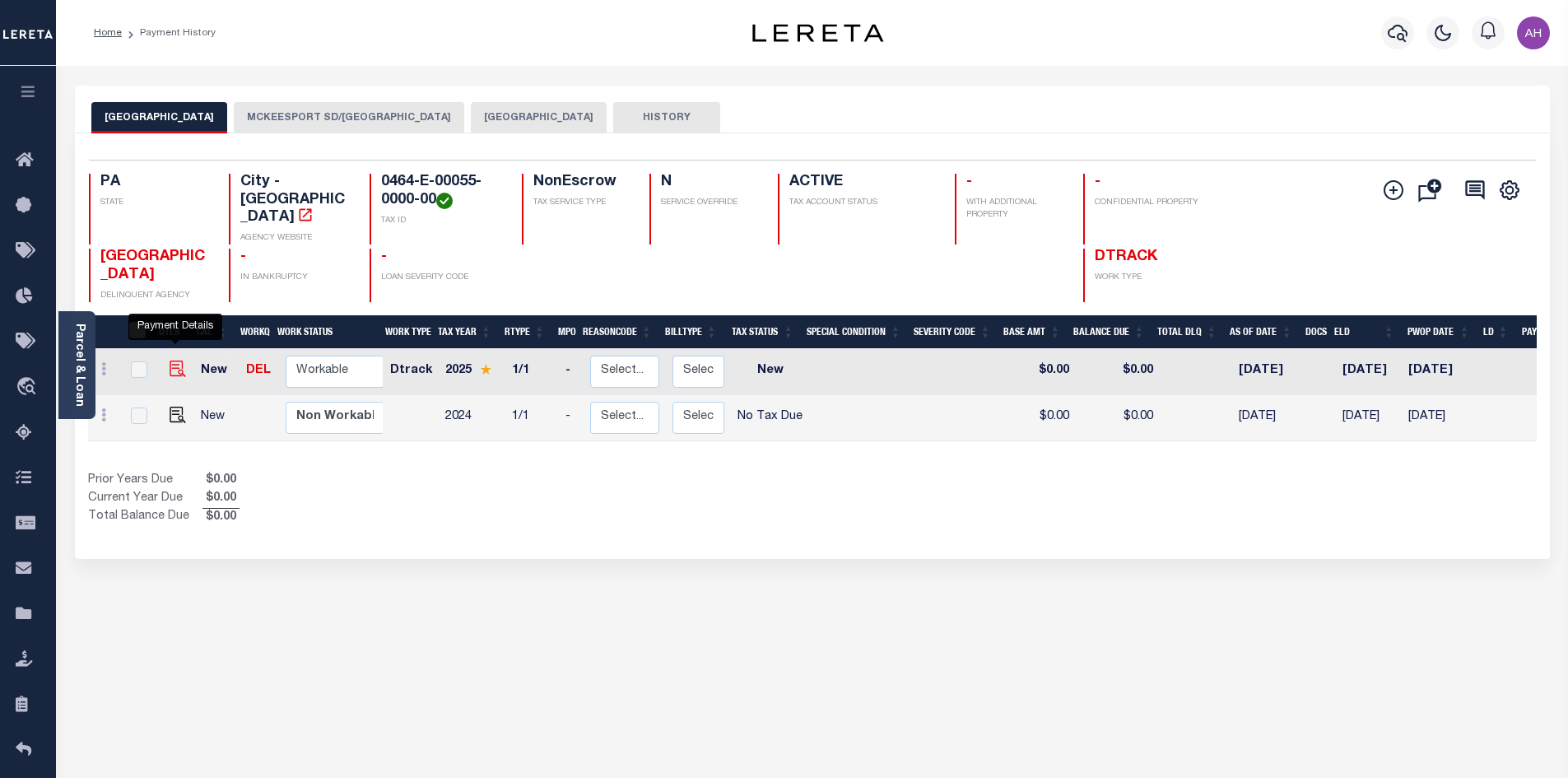
click at [174, 361] on img "" at bounding box center [177, 368] width 16 height 16
checkbox input "true"
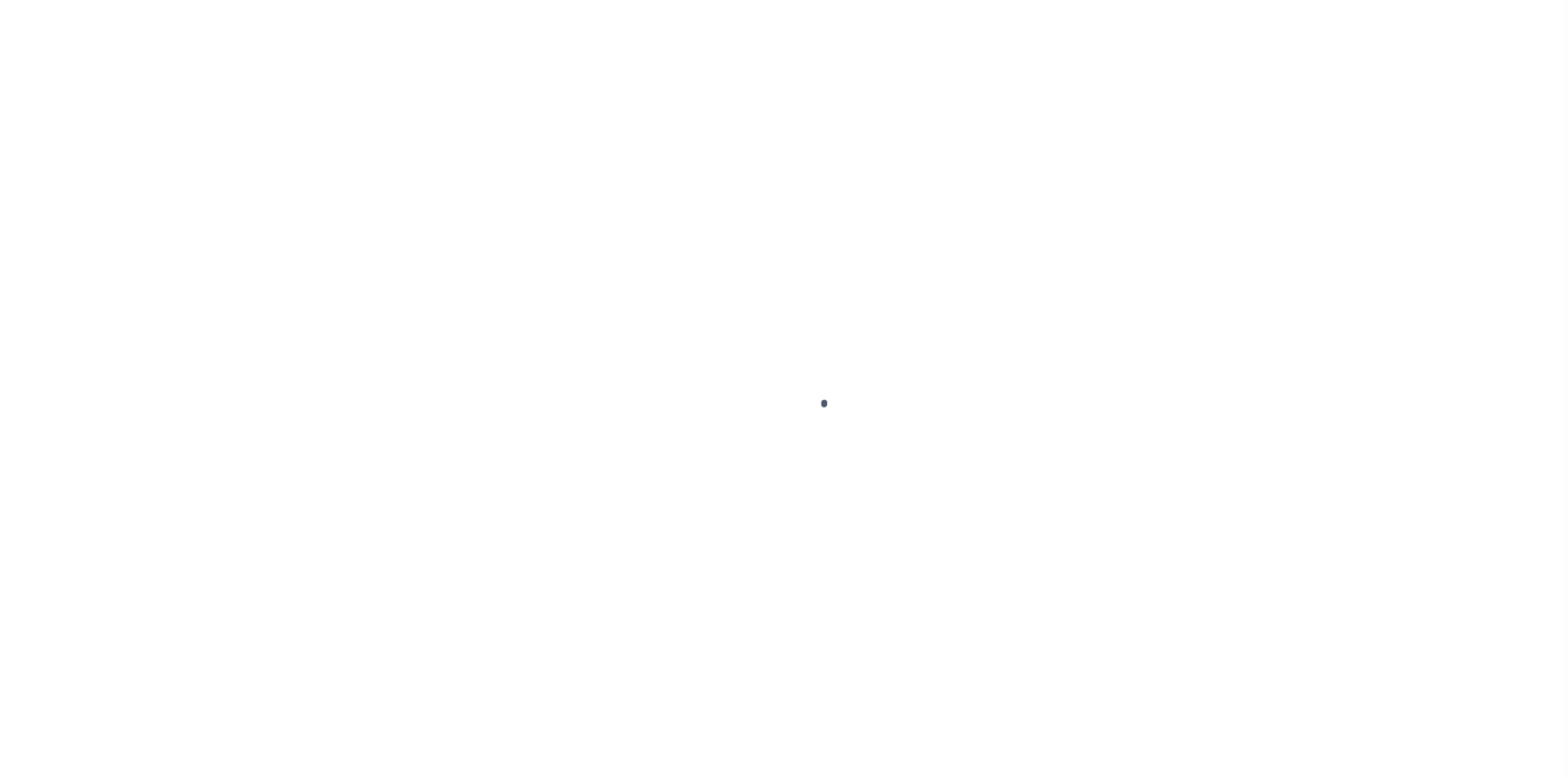
select select "NW2"
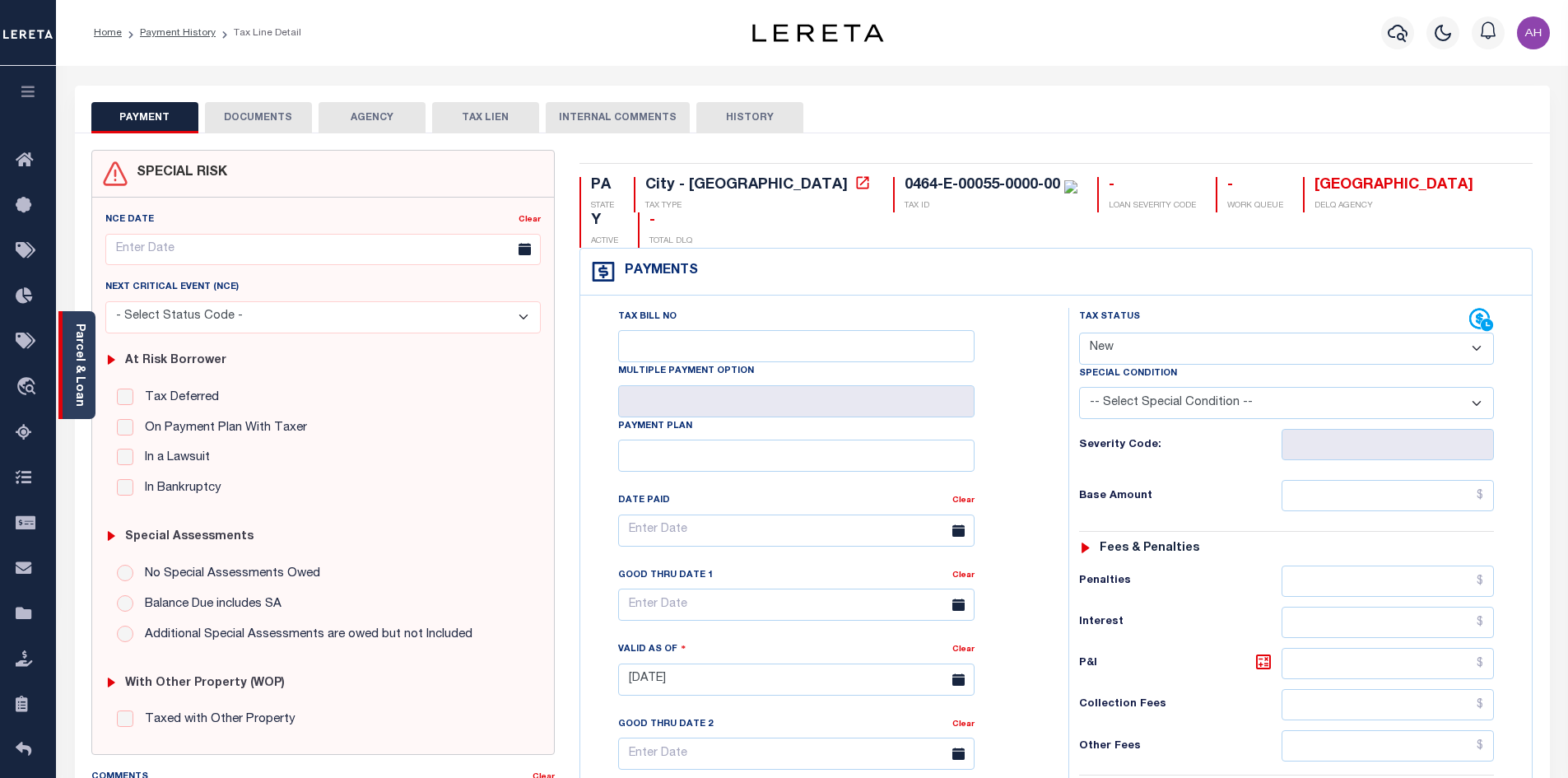
click at [84, 372] on link "Parcel & Loan" at bounding box center [79, 365] width 12 height 83
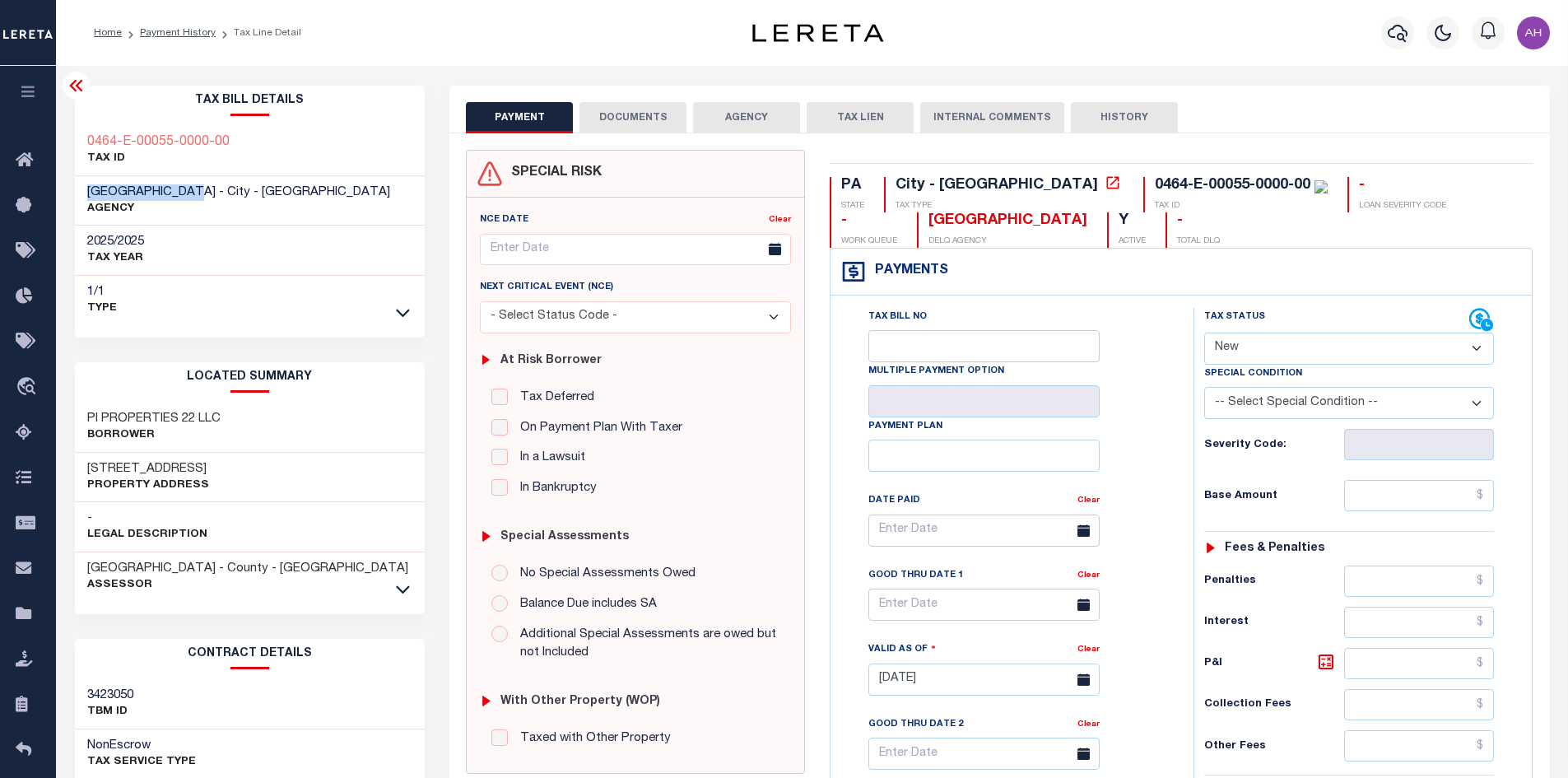
drag, startPoint x: 201, startPoint y: 187, endPoint x: 90, endPoint y: 195, distance: 111.3
click at [90, 195] on span "[GEOGRAPHIC_DATA] - City - [GEOGRAPHIC_DATA]" at bounding box center [238, 192] width 303 height 13
copy span "[GEOGRAPHIC_DATA]"
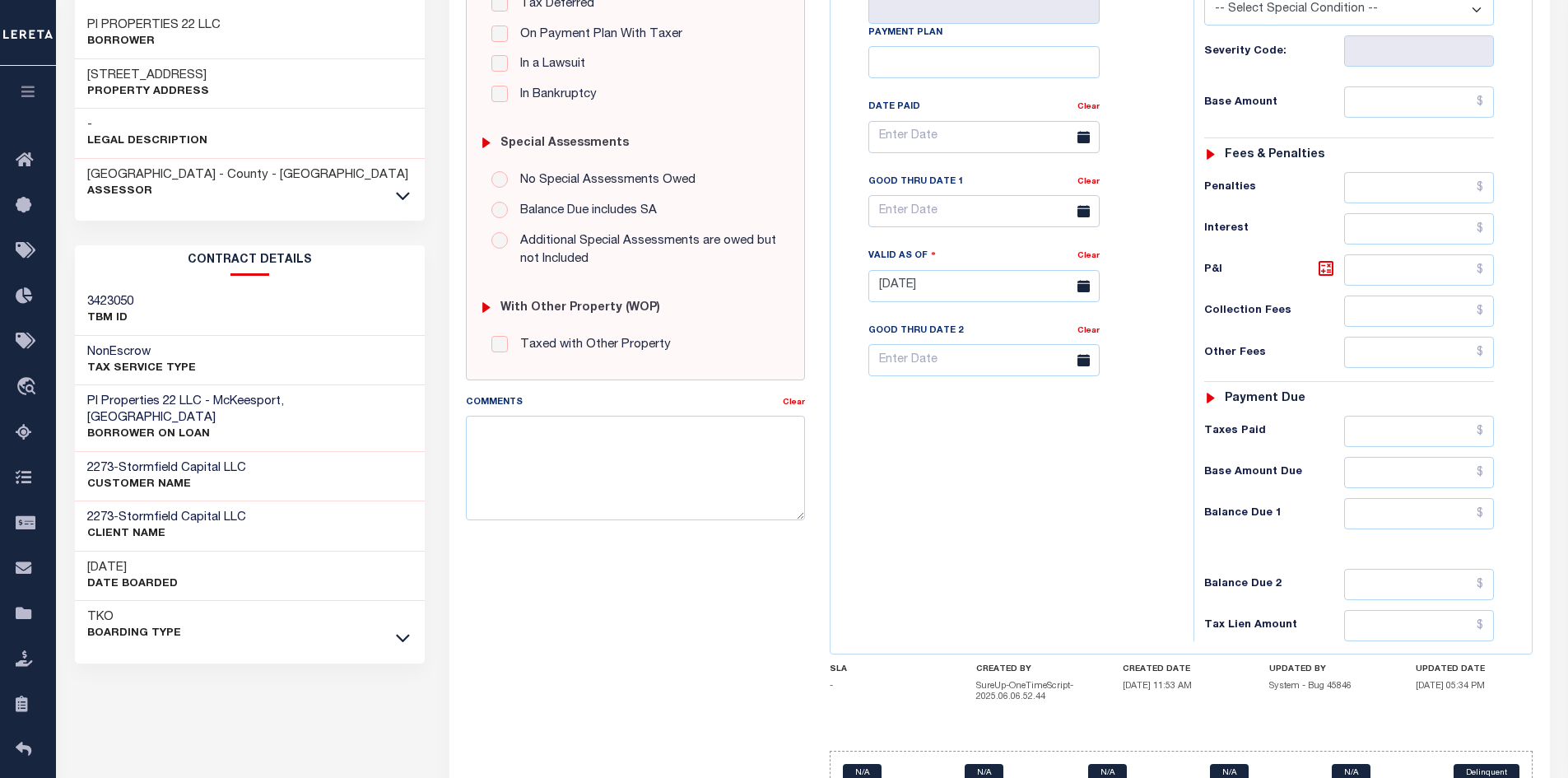
scroll to position [398, 0]
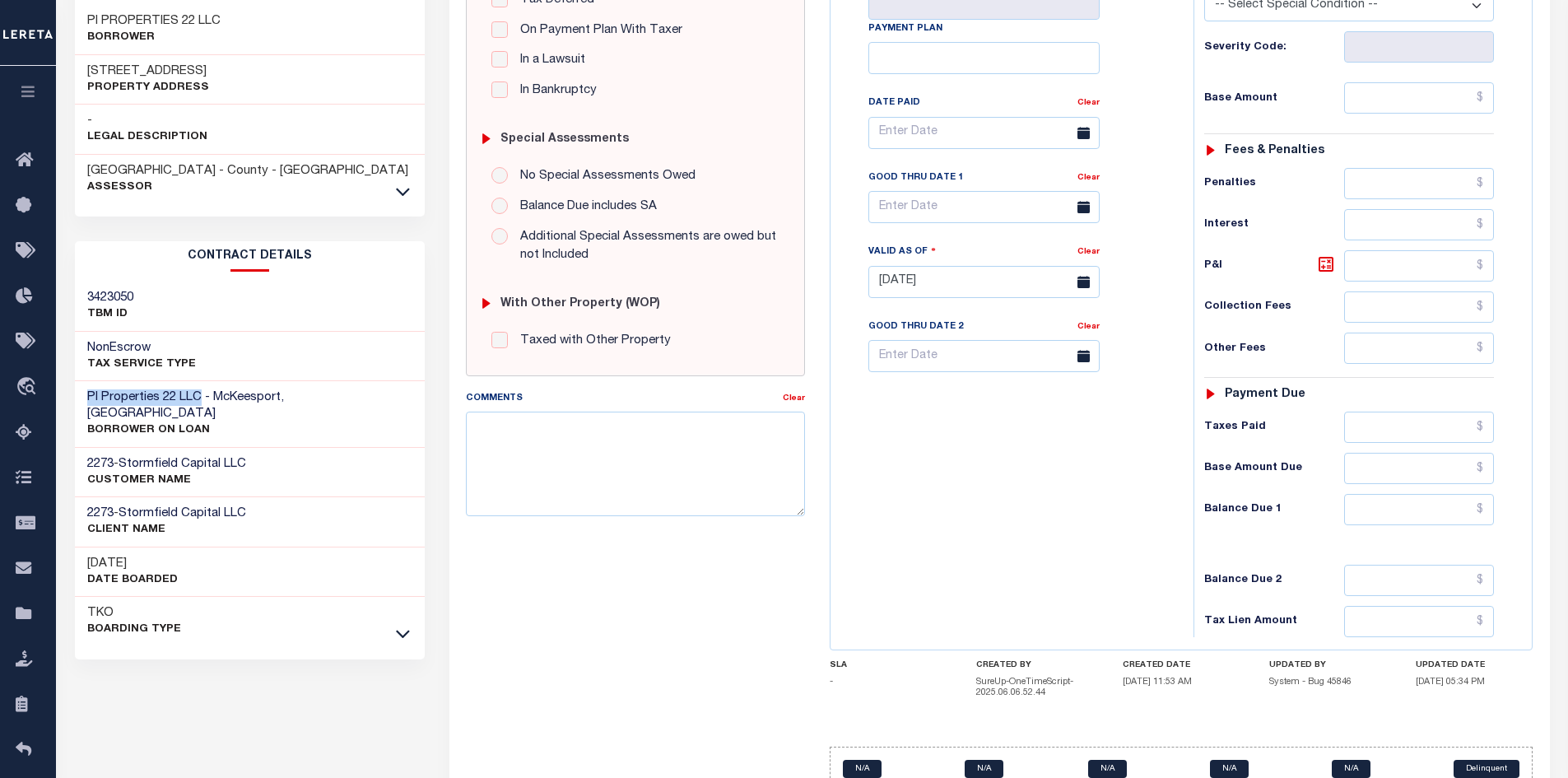
drag, startPoint x: 199, startPoint y: 393, endPoint x: 77, endPoint y: 392, distance: 122.0
click at [77, 392] on div "PI Properties 22 LLC - McKeesport, [GEOGRAPHIC_DATA] BORROWER ON LOAN" at bounding box center [250, 414] width 350 height 67
copy h3 "PI Properties 22 LLC"
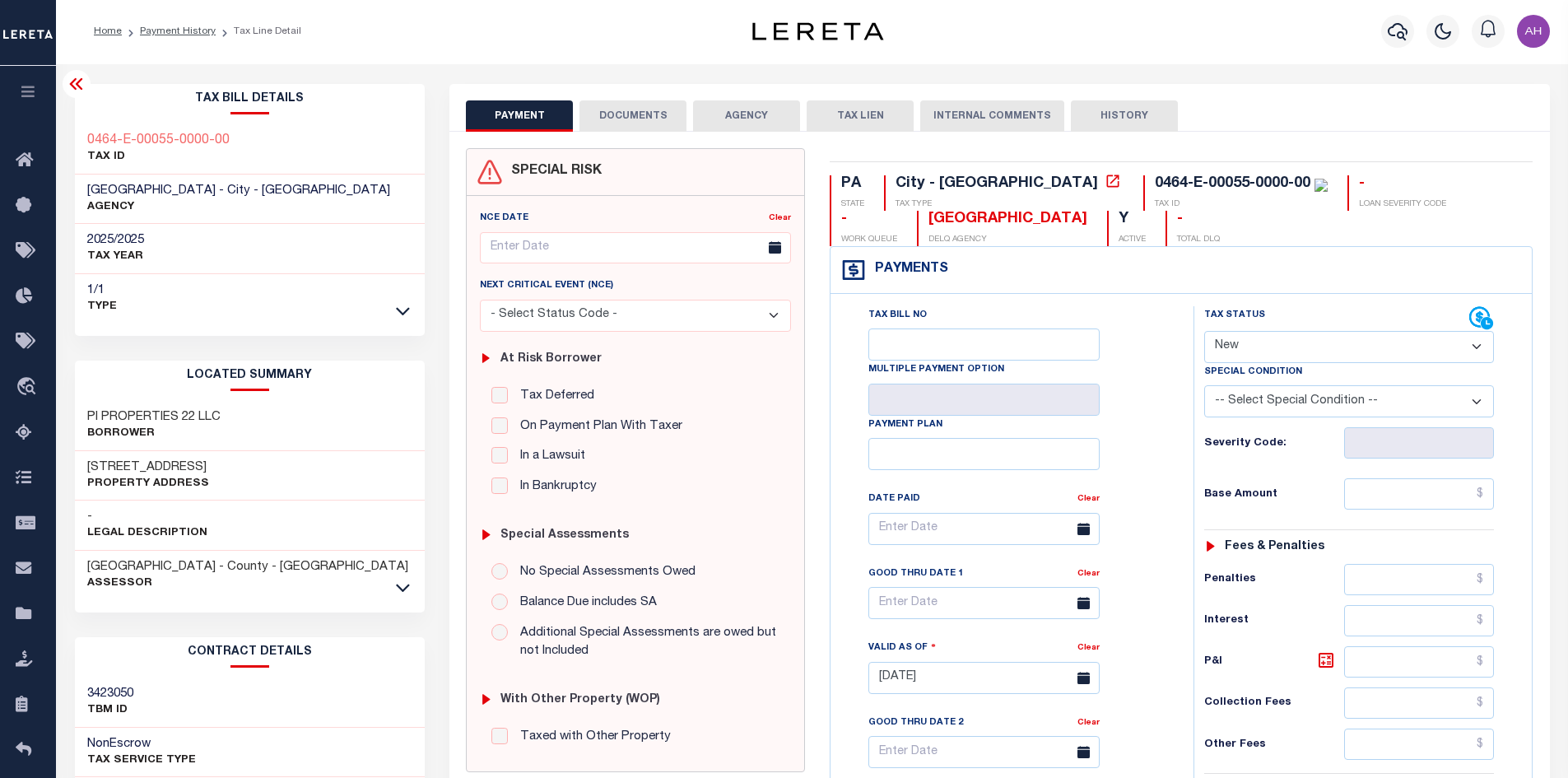
scroll to position [0, 0]
click at [194, 35] on link "Payment History" at bounding box center [178, 33] width 76 height 10
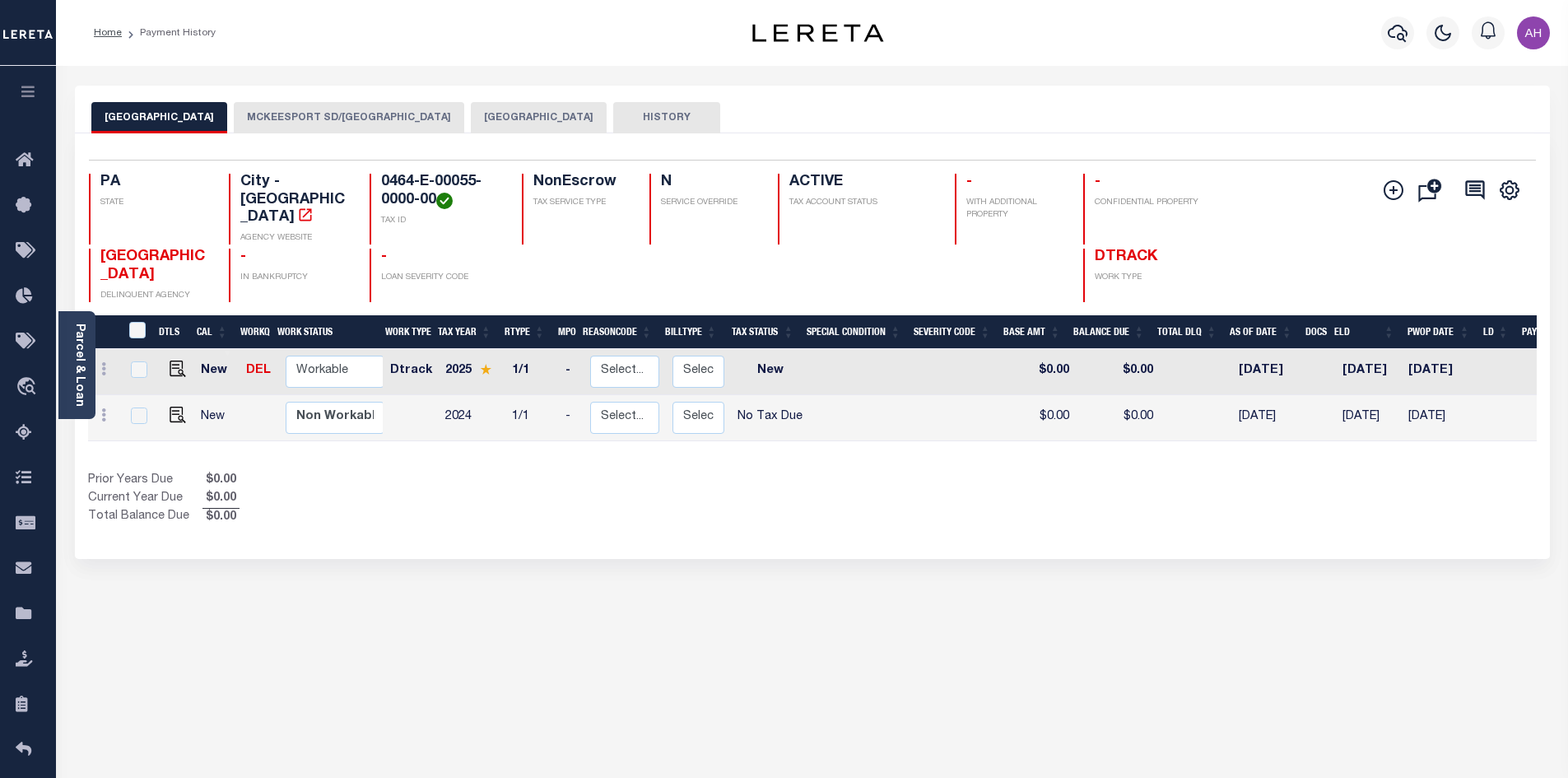
click at [350, 112] on button "MCKEESPORT SD/[GEOGRAPHIC_DATA]" at bounding box center [349, 117] width 231 height 31
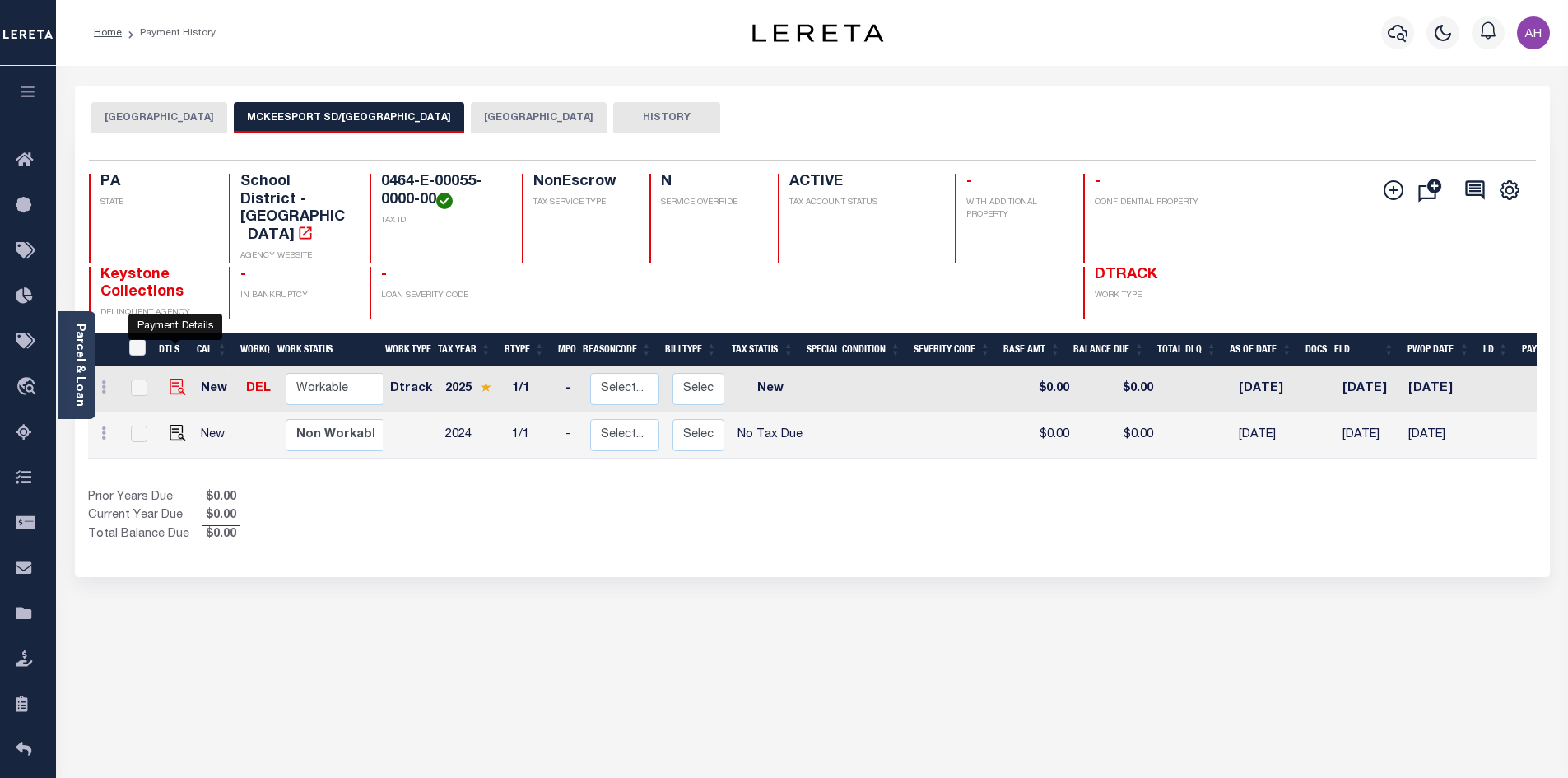
click at [175, 378] on img "" at bounding box center [177, 386] width 16 height 16
checkbox input "true"
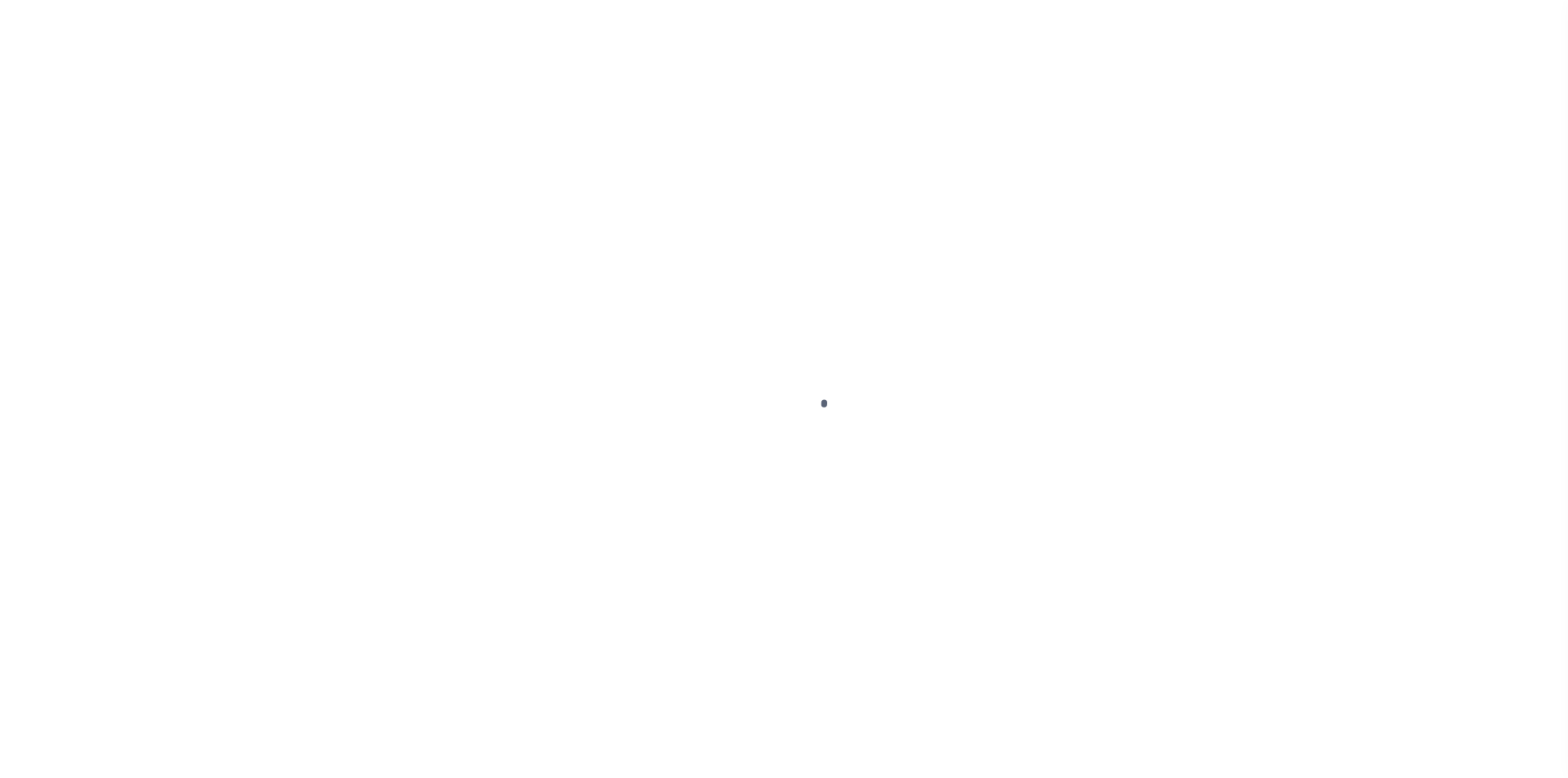
select select "NW2"
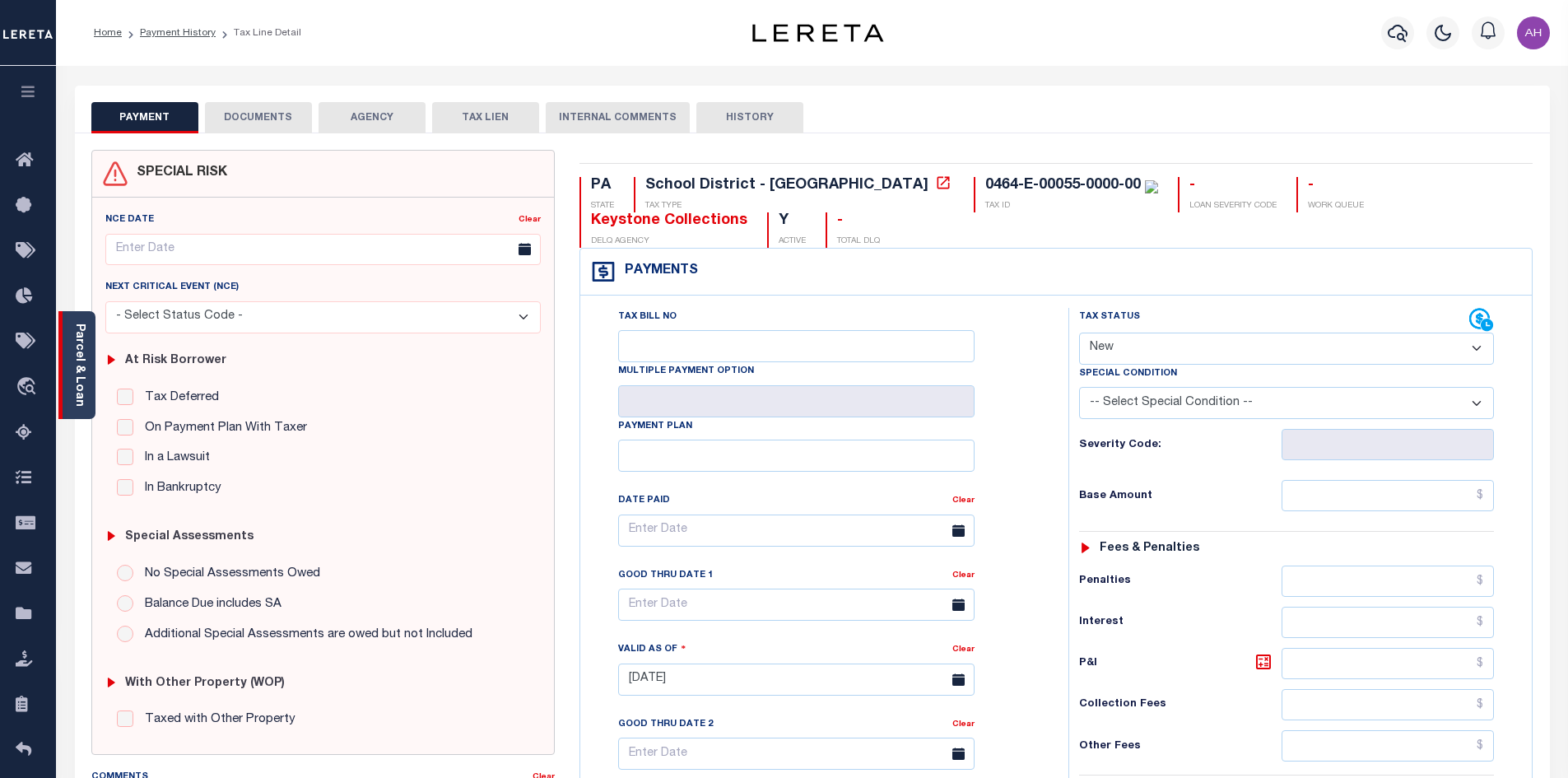
click at [72, 316] on div "Parcel & Loan" at bounding box center [77, 365] width 37 height 108
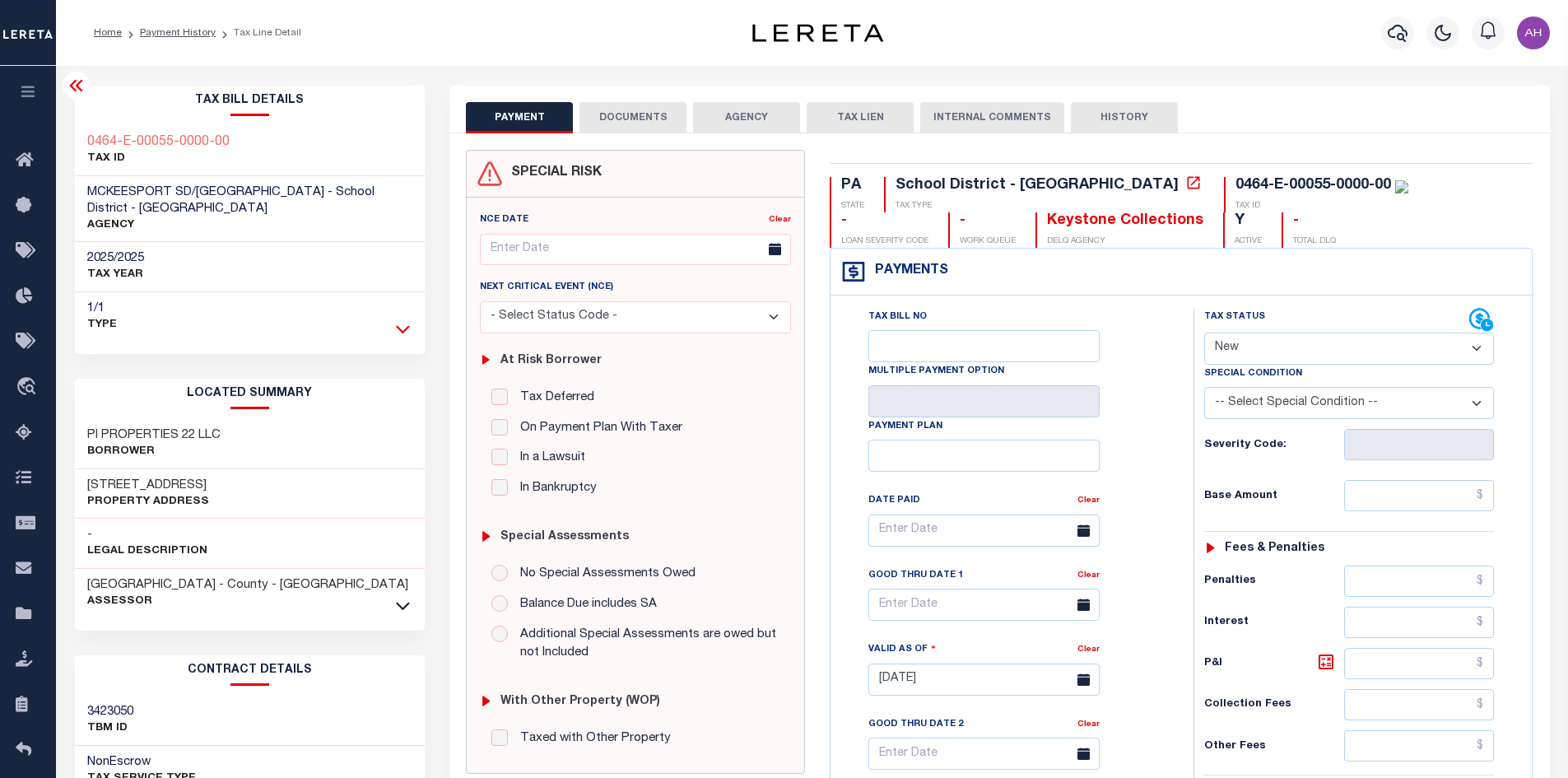
click at [405, 327] on icon at bounding box center [403, 329] width 14 height 17
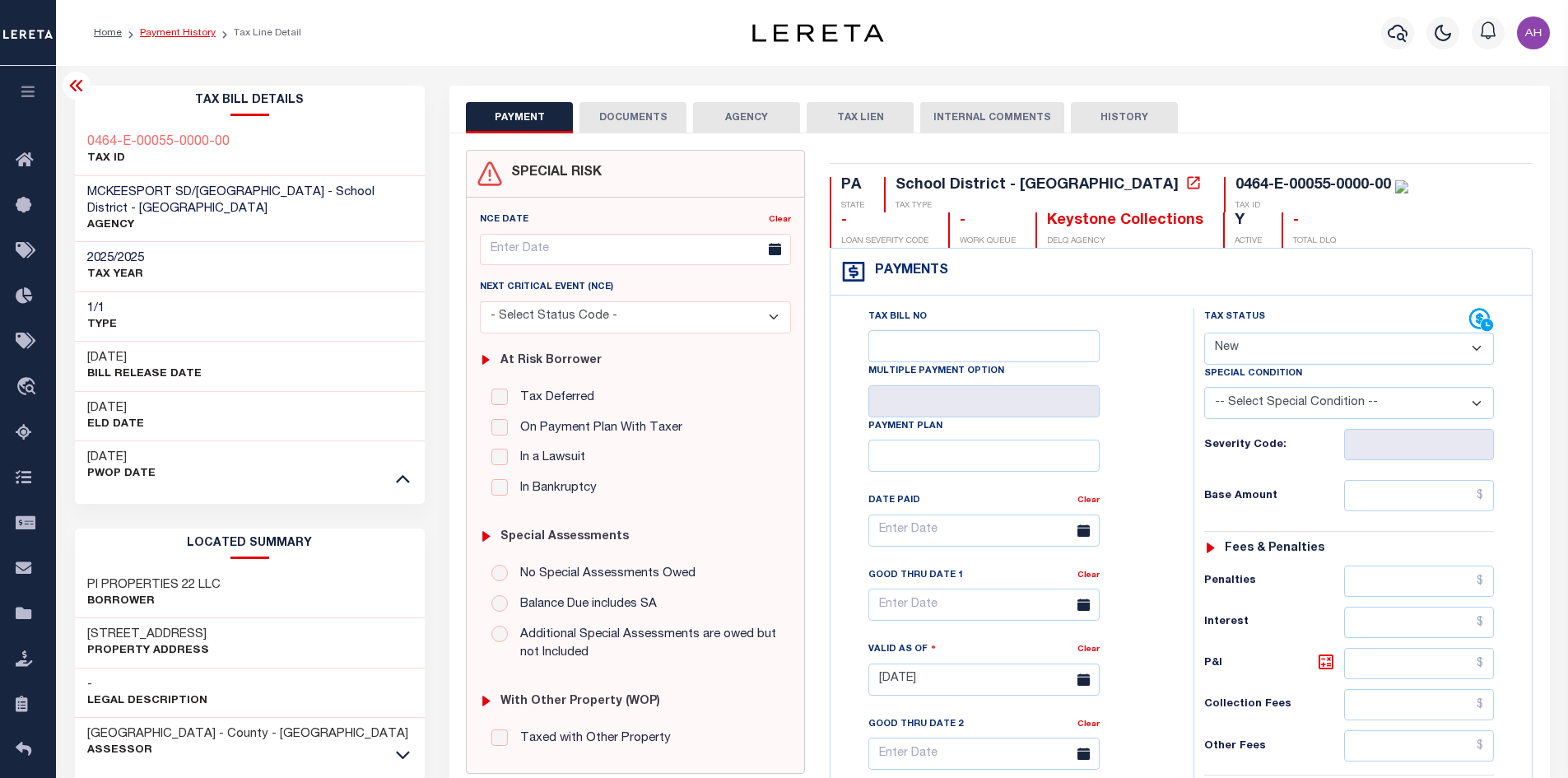
click at [169, 33] on link "Payment History" at bounding box center [178, 33] width 76 height 10
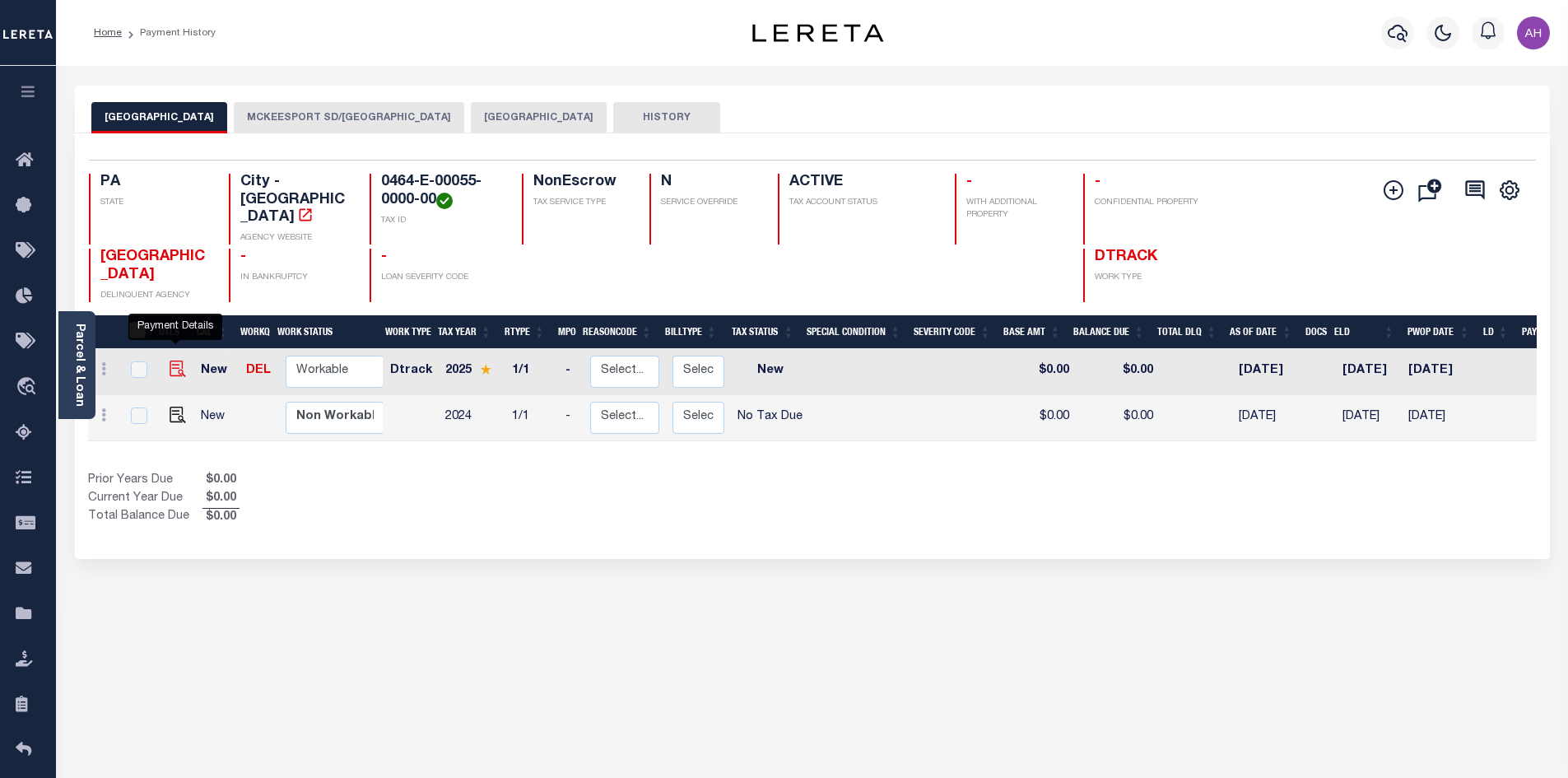
click at [171, 361] on img "" at bounding box center [177, 368] width 16 height 16
checkbox input "true"
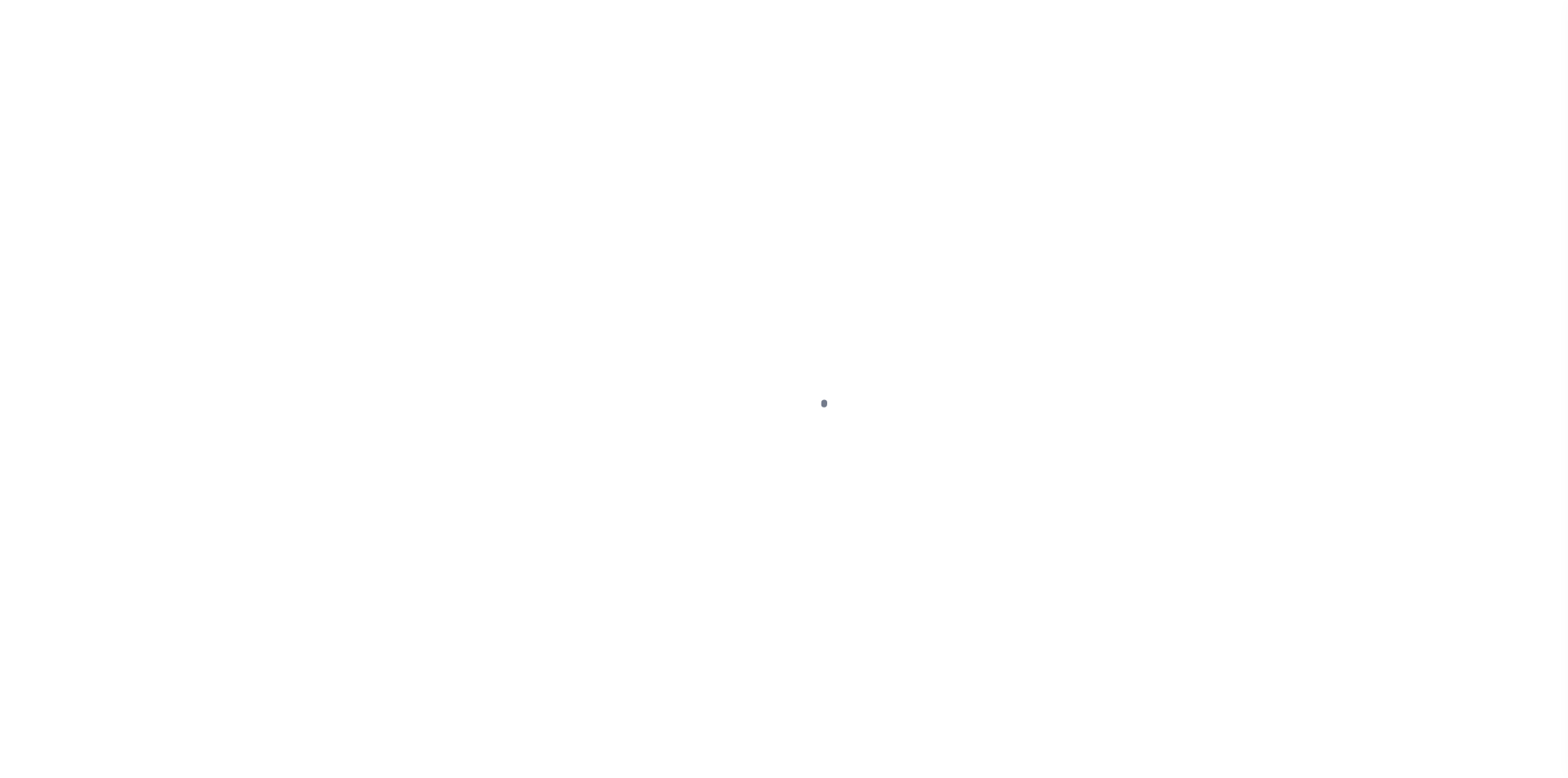
select select "NW2"
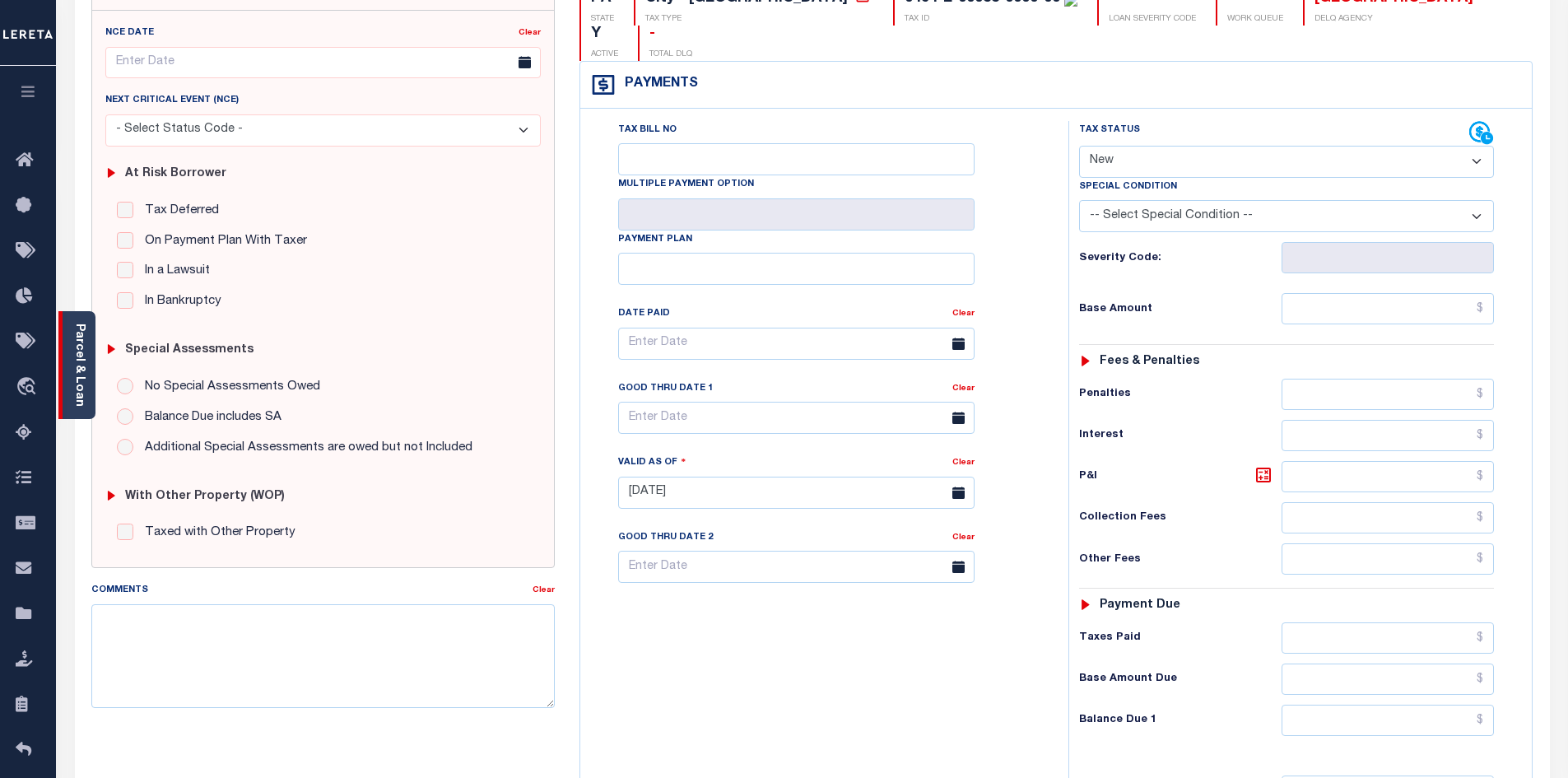
scroll to position [247, 0]
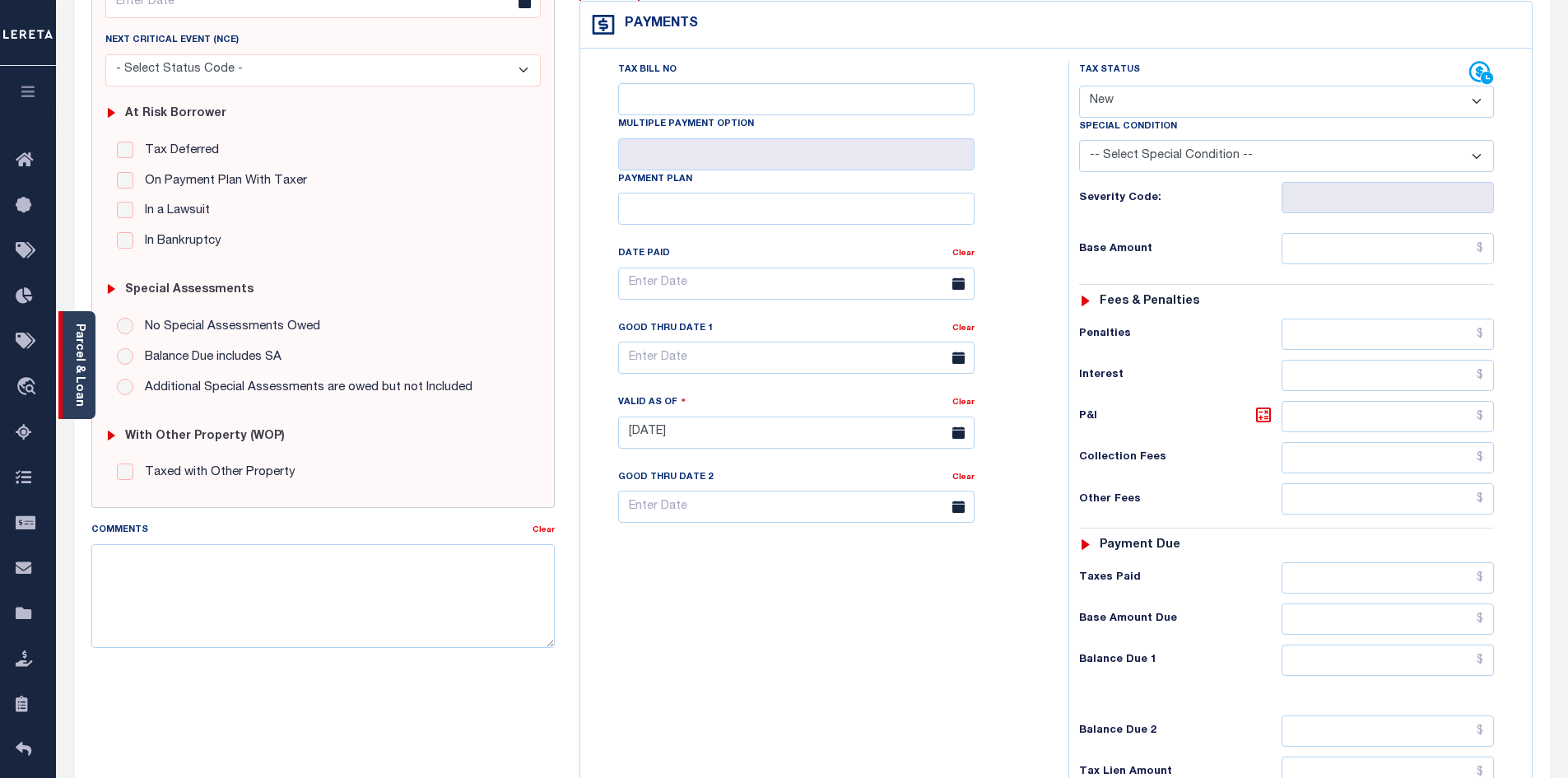
click at [76, 335] on link "Parcel & Loan" at bounding box center [79, 365] width 12 height 83
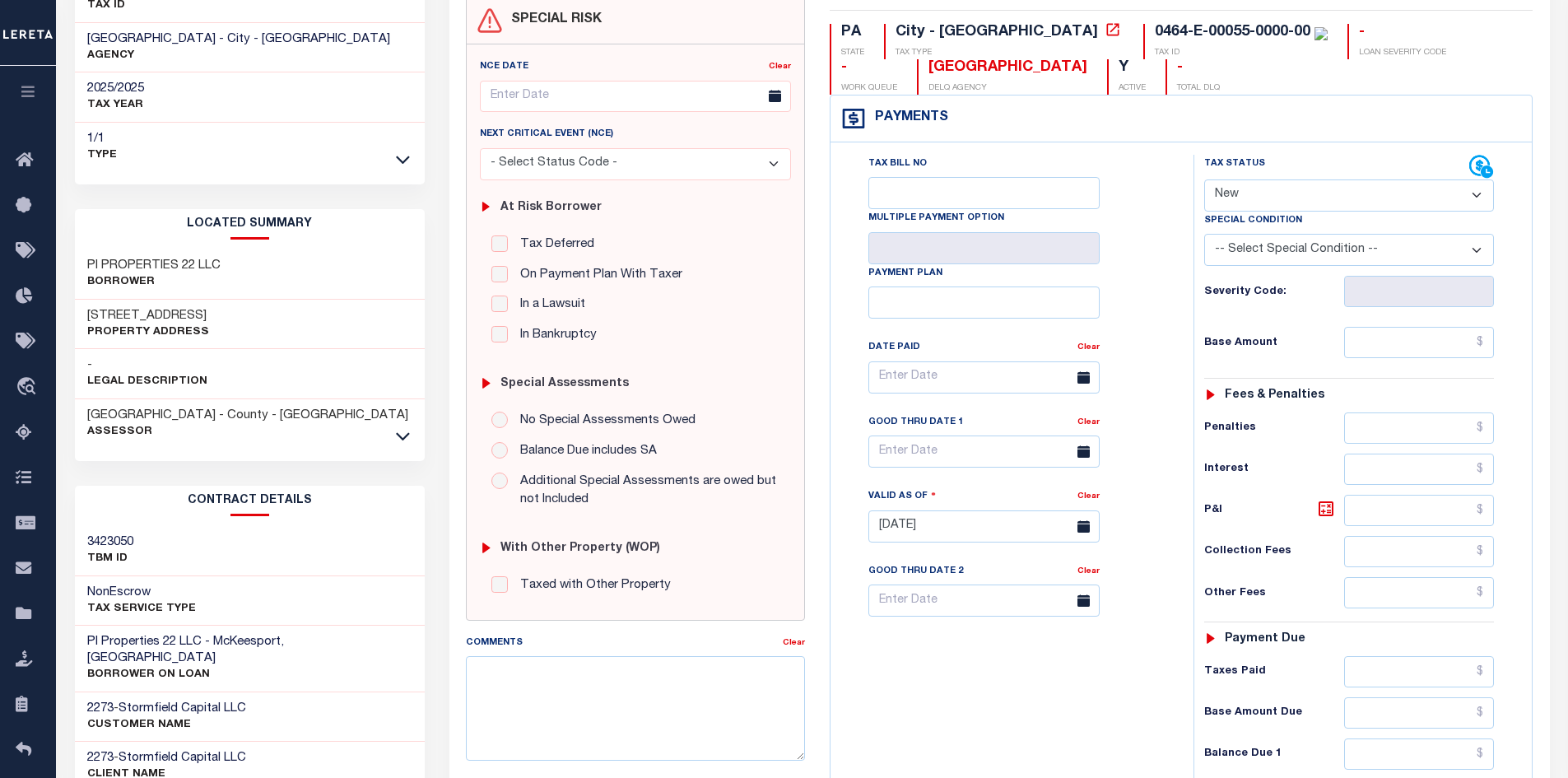
scroll to position [0, 0]
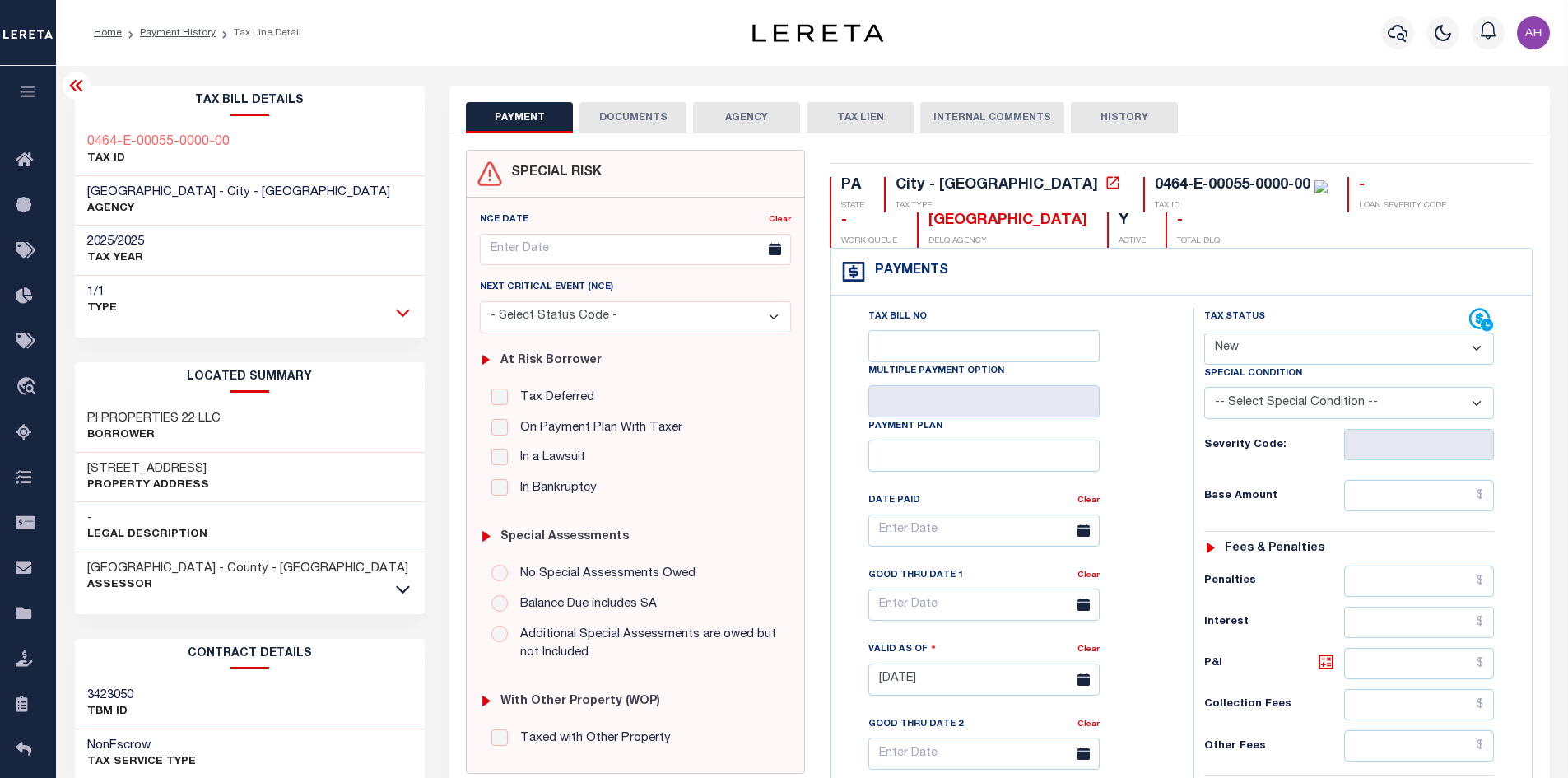
click at [406, 309] on icon at bounding box center [403, 313] width 14 height 17
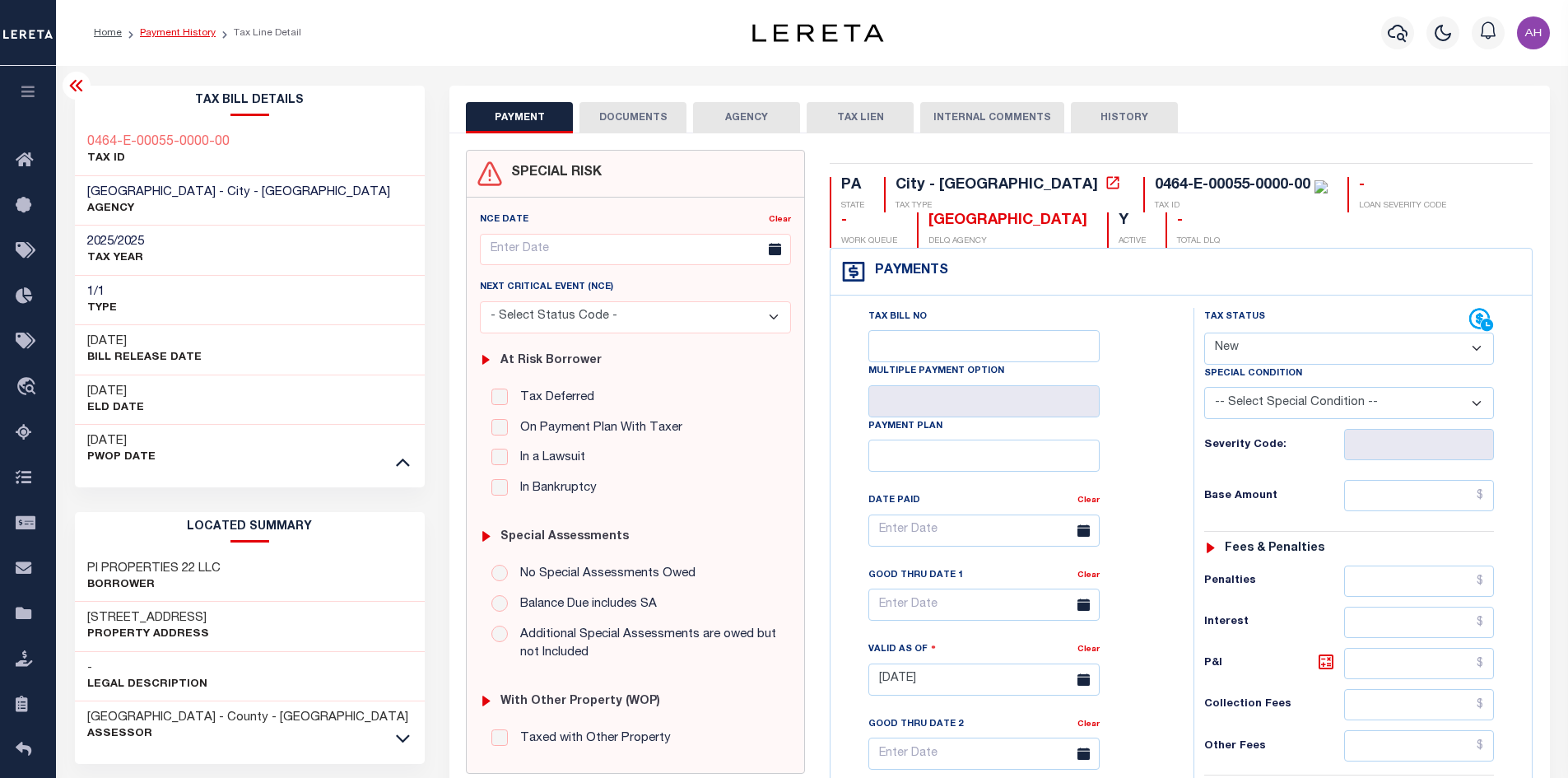
click at [184, 32] on link "Payment History" at bounding box center [178, 33] width 76 height 10
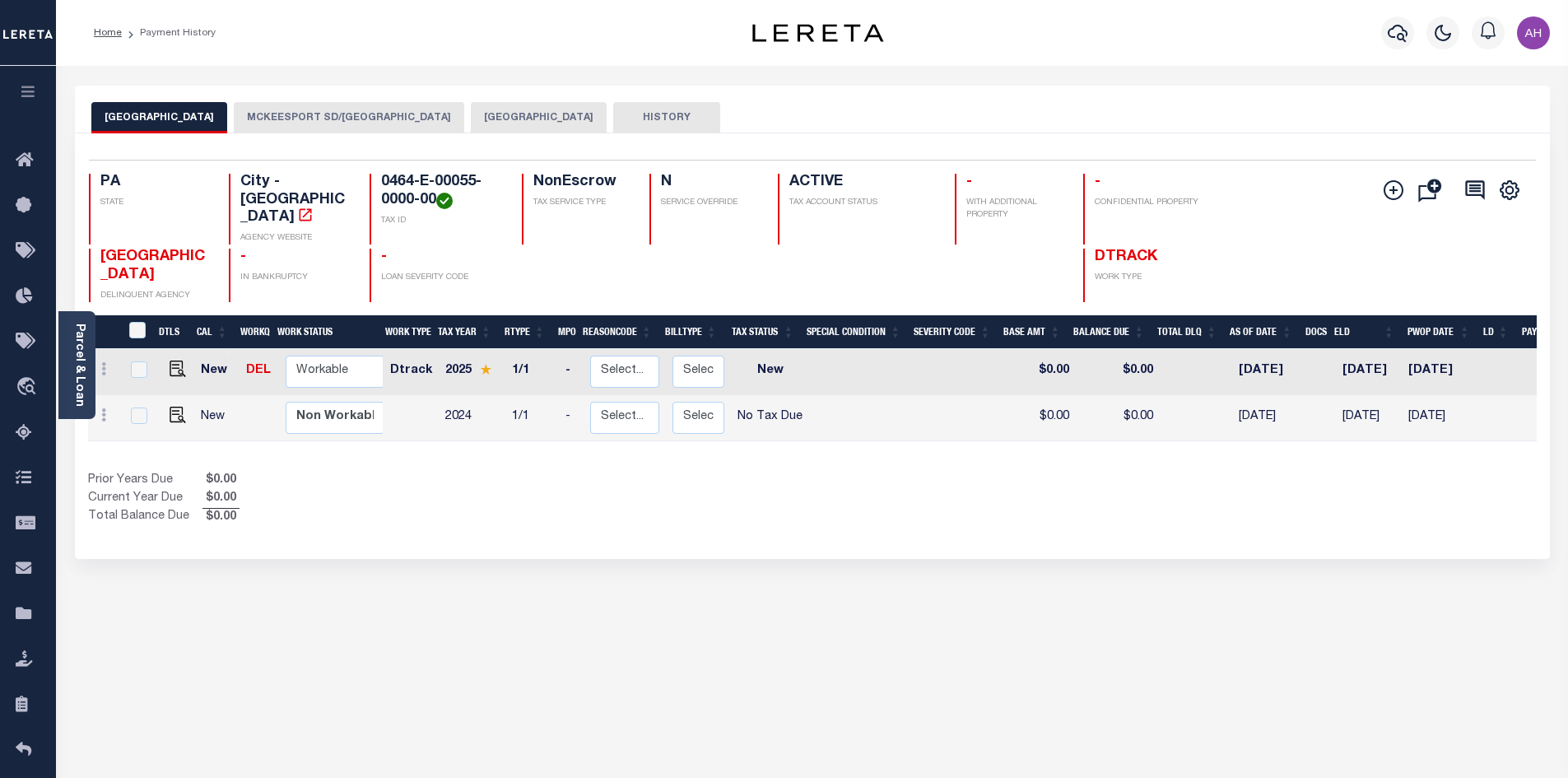
click at [380, 121] on button "MCKEESPORT SD/MCKEESPORT CITY" at bounding box center [349, 117] width 231 height 31
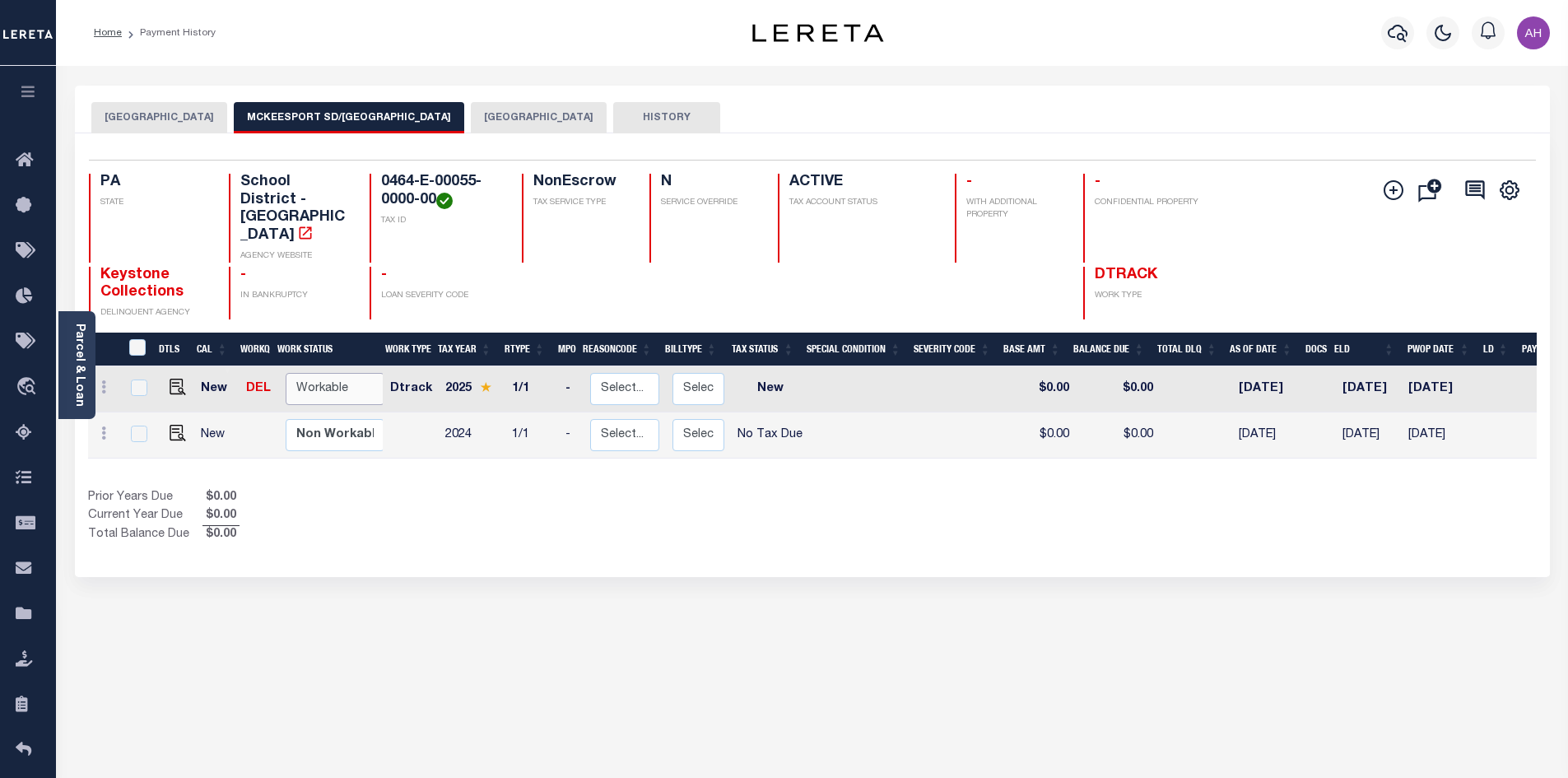
click at [367, 373] on select "Non Workable Workable" at bounding box center [334, 389] width 99 height 32
checkbox input "true"
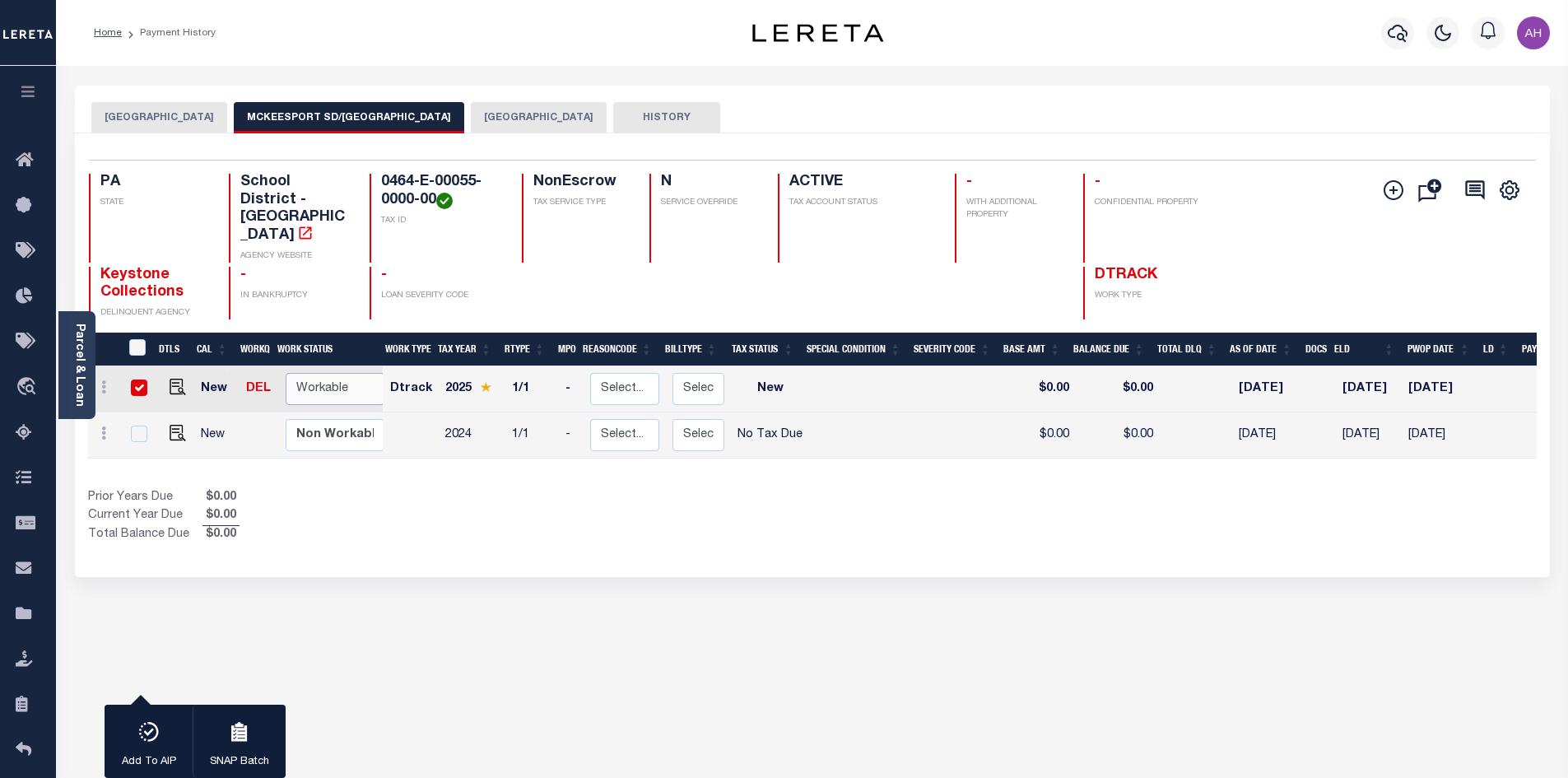
select select "true"
click at [285, 373] on select "Non Workable Workable" at bounding box center [334, 389] width 99 height 32
checkbox input "false"
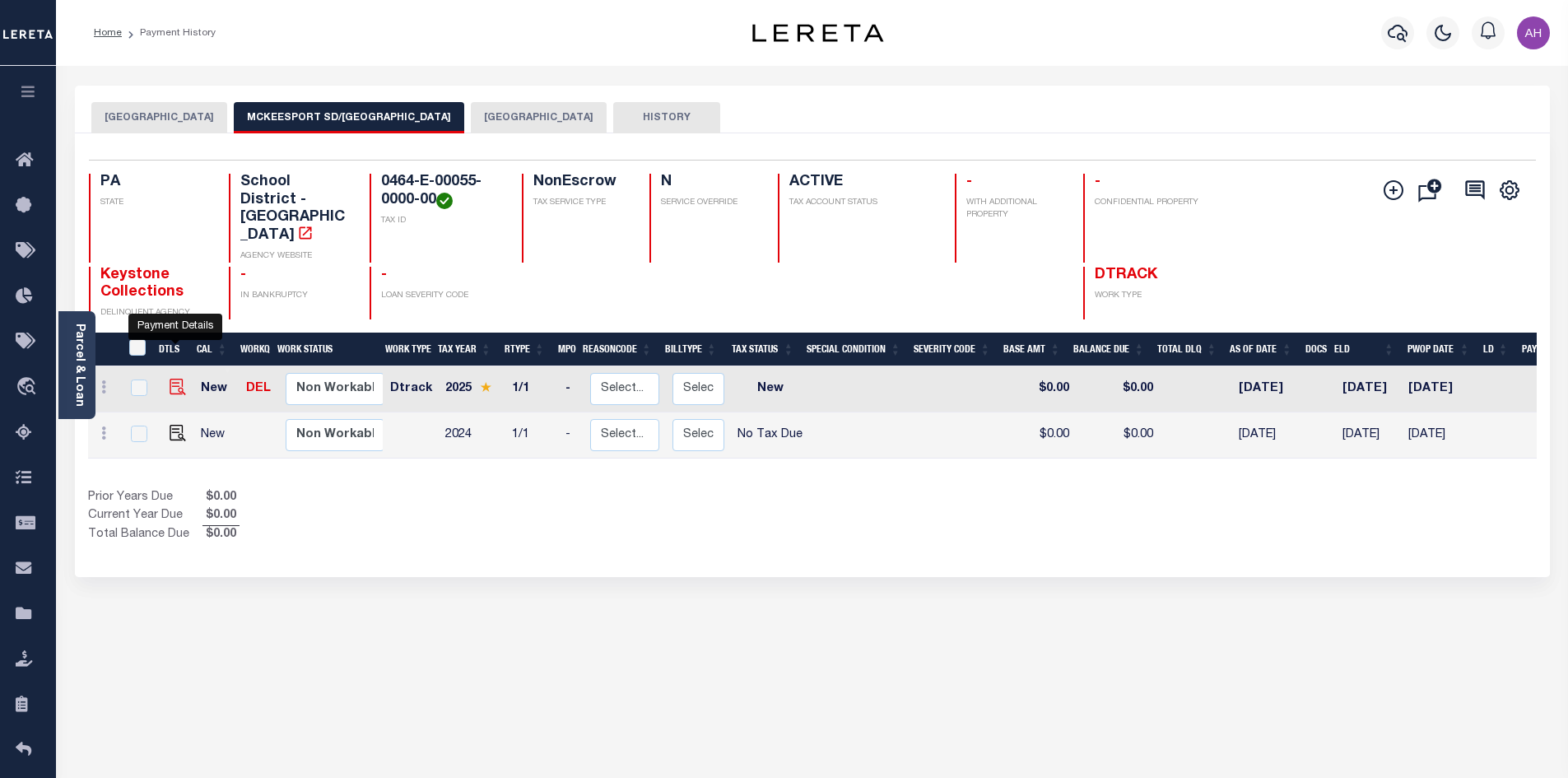
click at [171, 378] on img "" at bounding box center [177, 386] width 16 height 16
checkbox input "true"
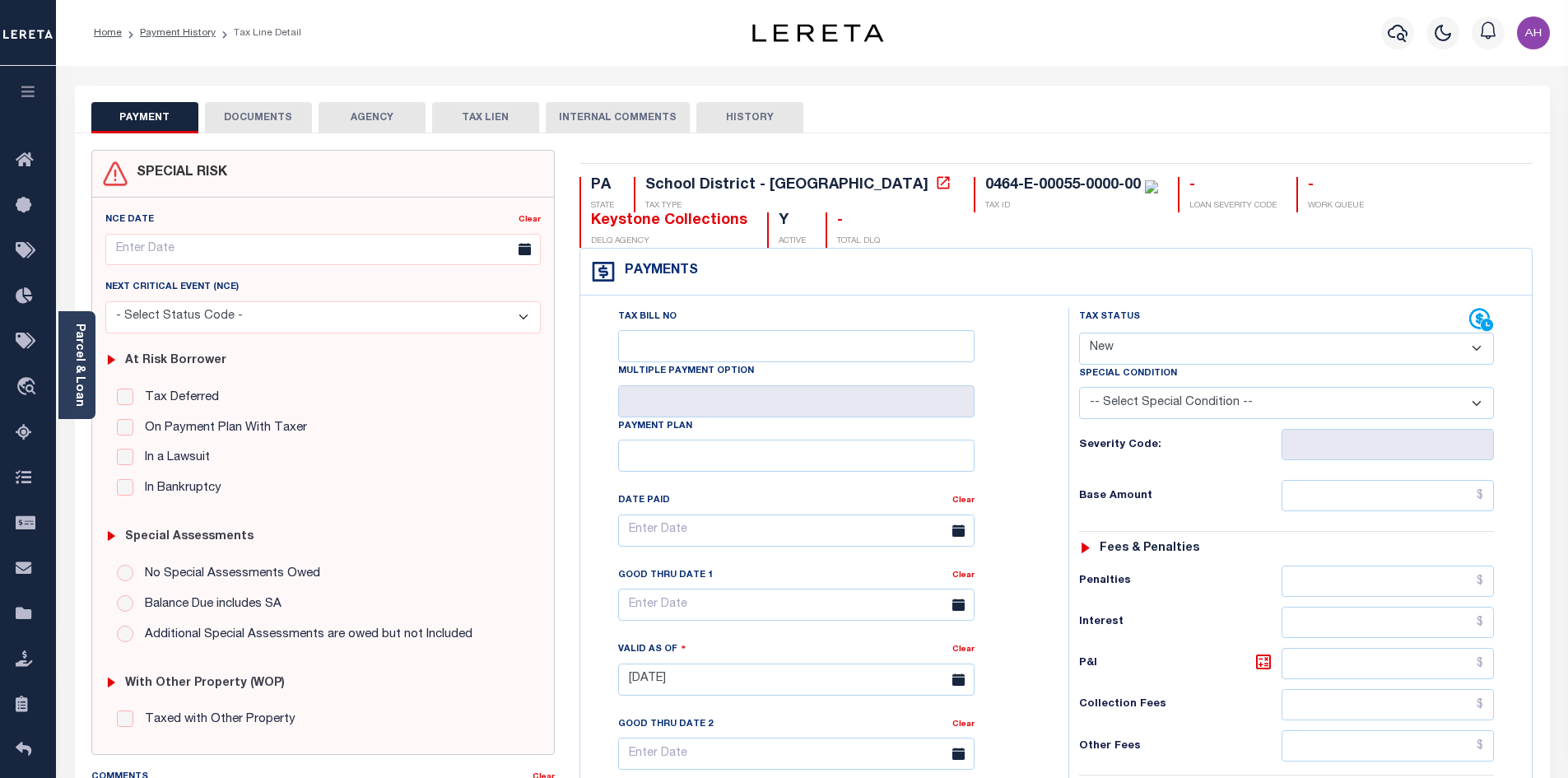
click at [1238, 350] on select "- Select Status Code - Open Due/Unpaid Paid Incomplete No Tax Due Internal Refu…" at bounding box center [1286, 349] width 415 height 32
select select "DUE"
click at [1079, 334] on select "- Select Status Code - Open Due/Unpaid Paid Incomplete No Tax Due Internal Refu…" at bounding box center [1286, 349] width 415 height 32
type input "[DATE]"
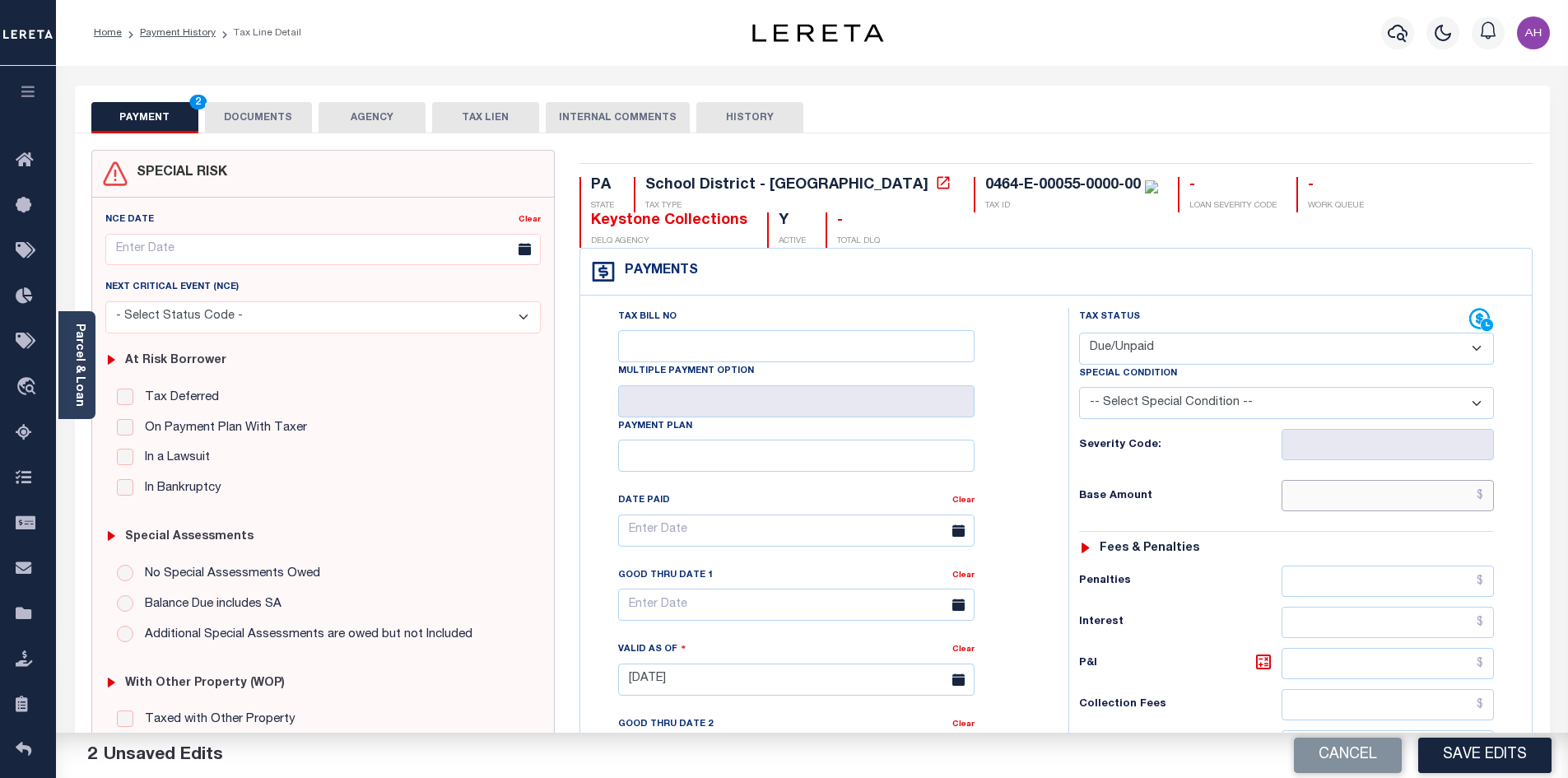
click at [1355, 492] on input "text" at bounding box center [1388, 495] width 213 height 31
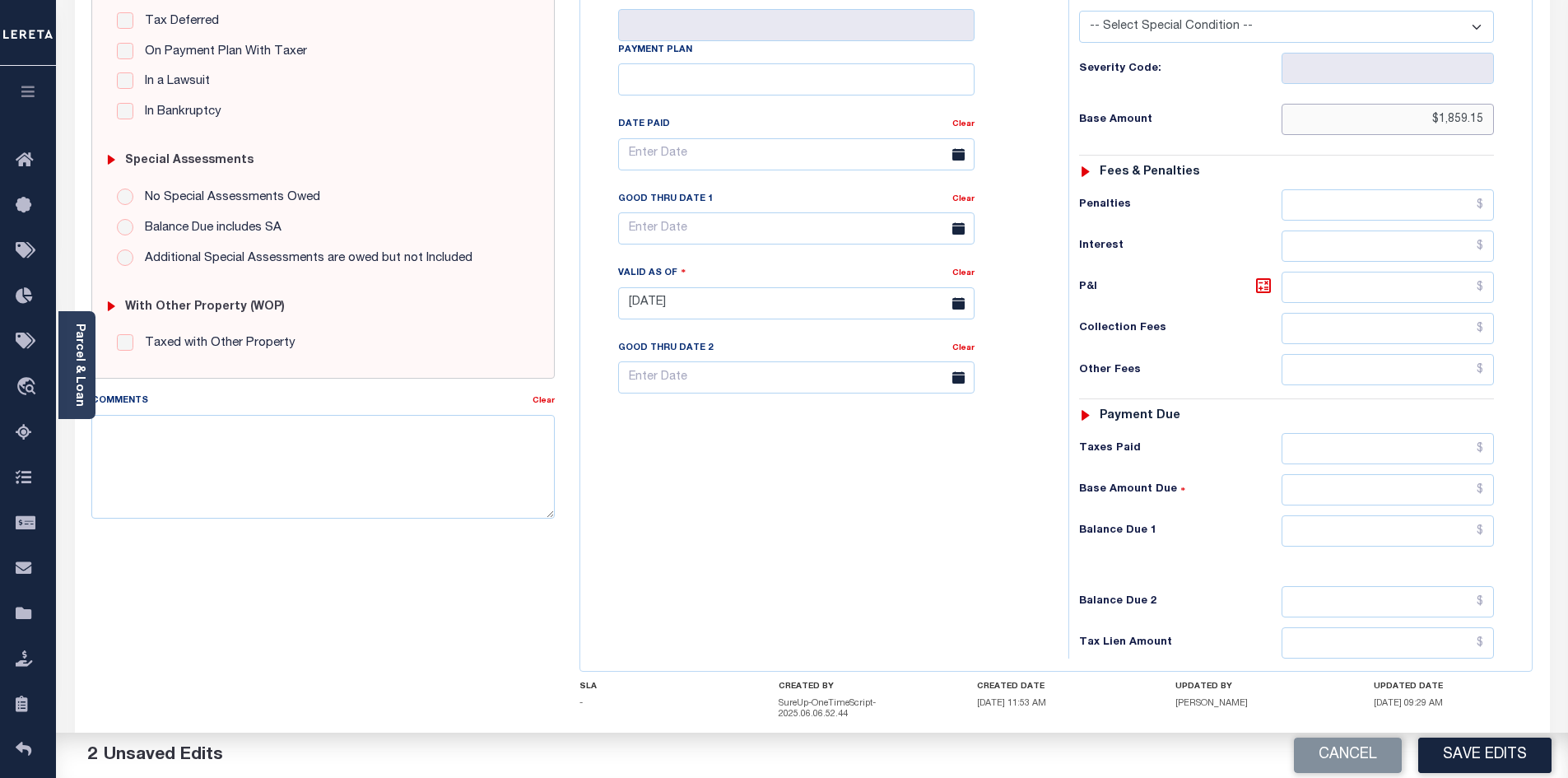
scroll to position [480, 0]
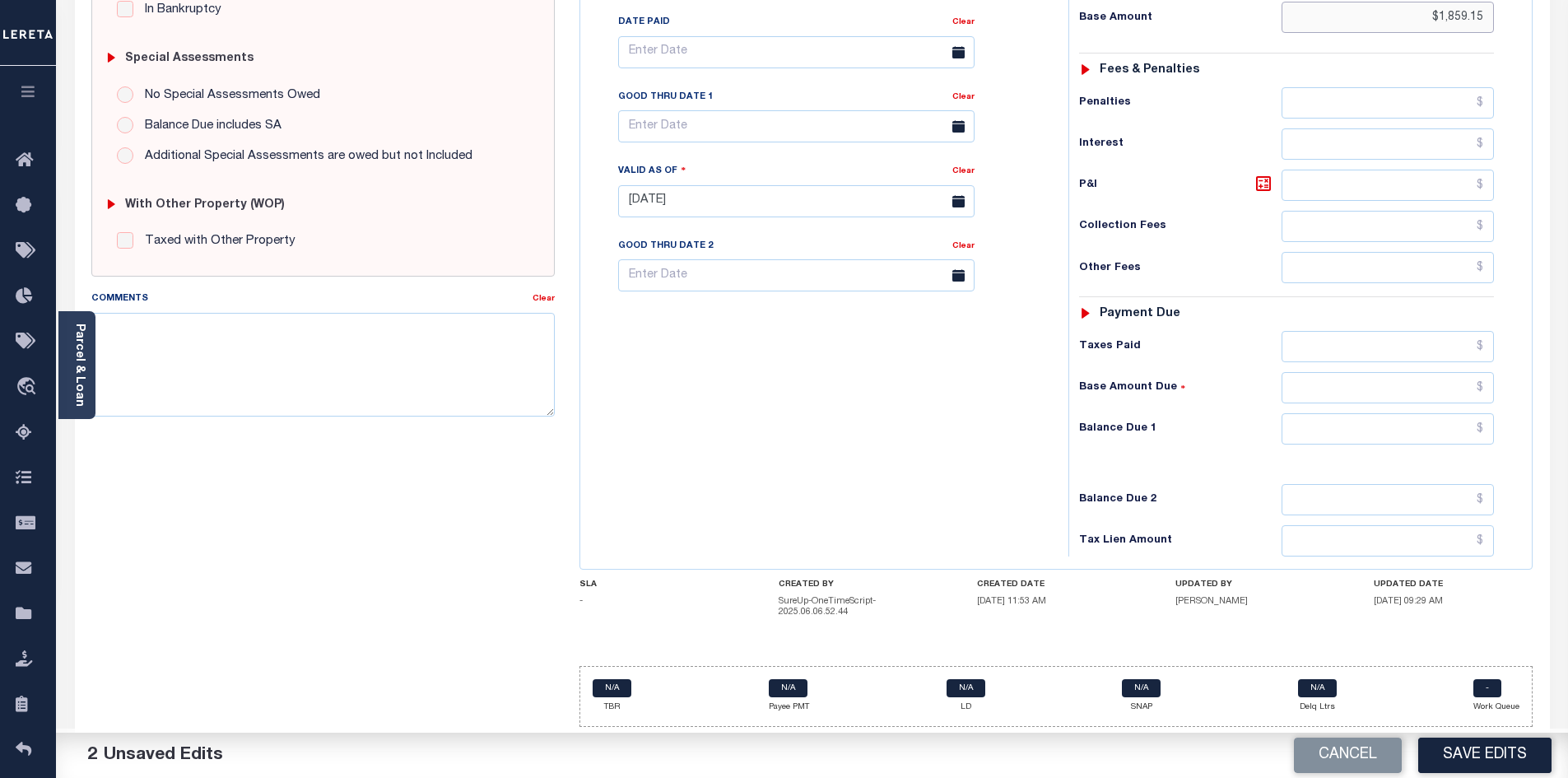
type input "$1,859.15"
click at [1374, 430] on input "text" at bounding box center [1388, 428] width 213 height 31
click at [272, 358] on textarea "Comments" at bounding box center [323, 364] width 464 height 104
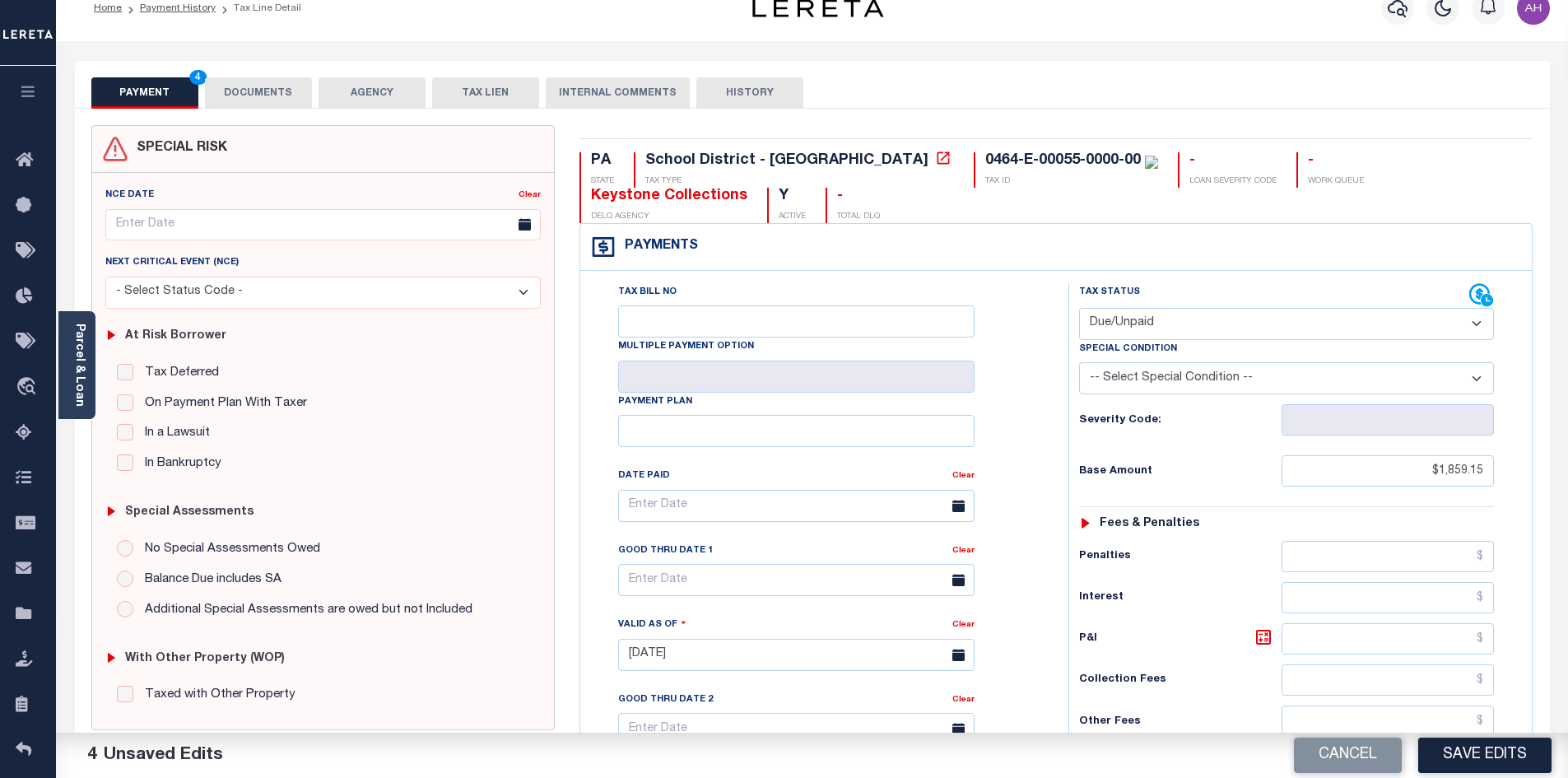
scroll to position [0, 0]
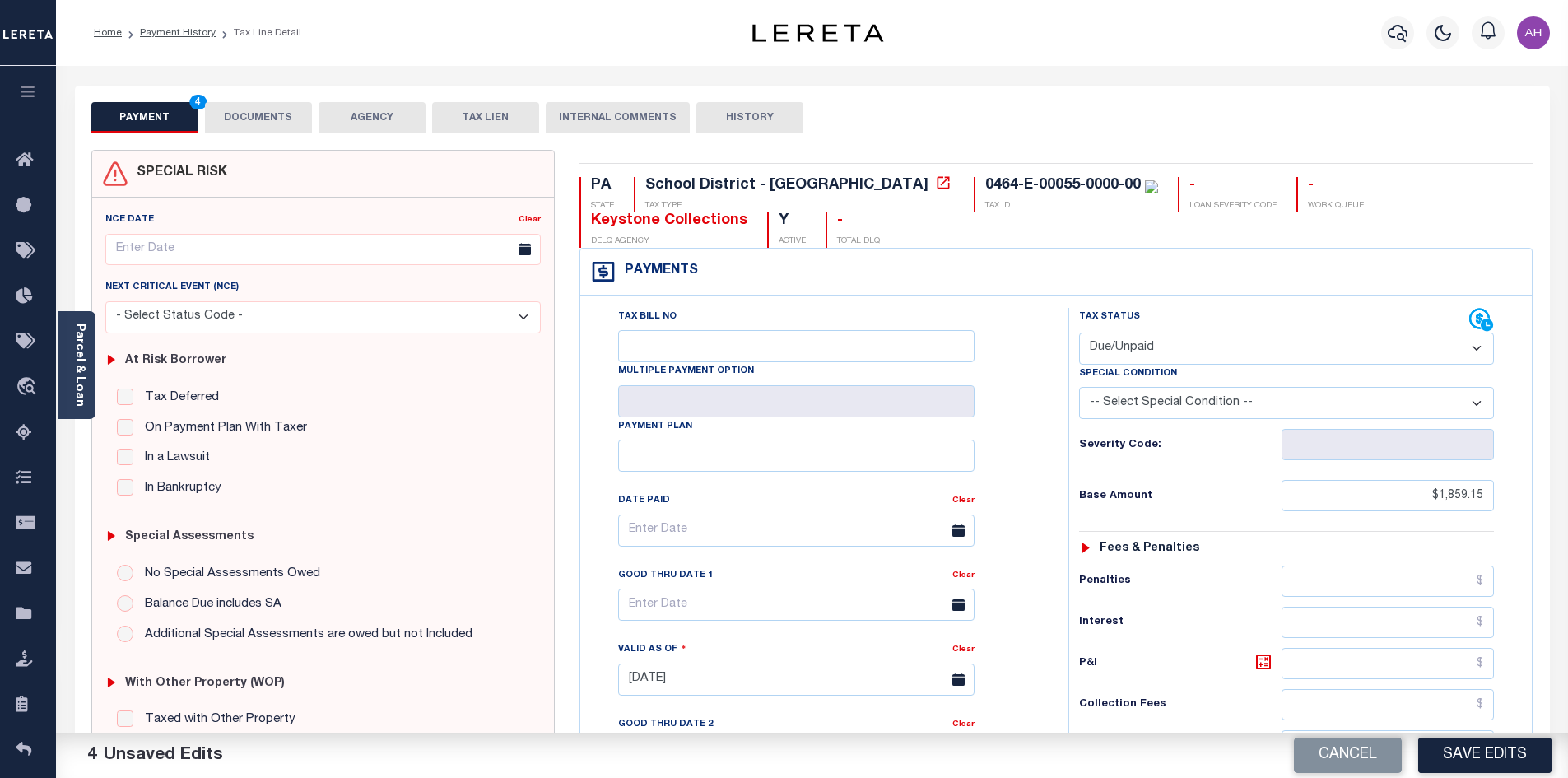
click at [267, 116] on button "DOCUMENTS" at bounding box center [258, 117] width 107 height 31
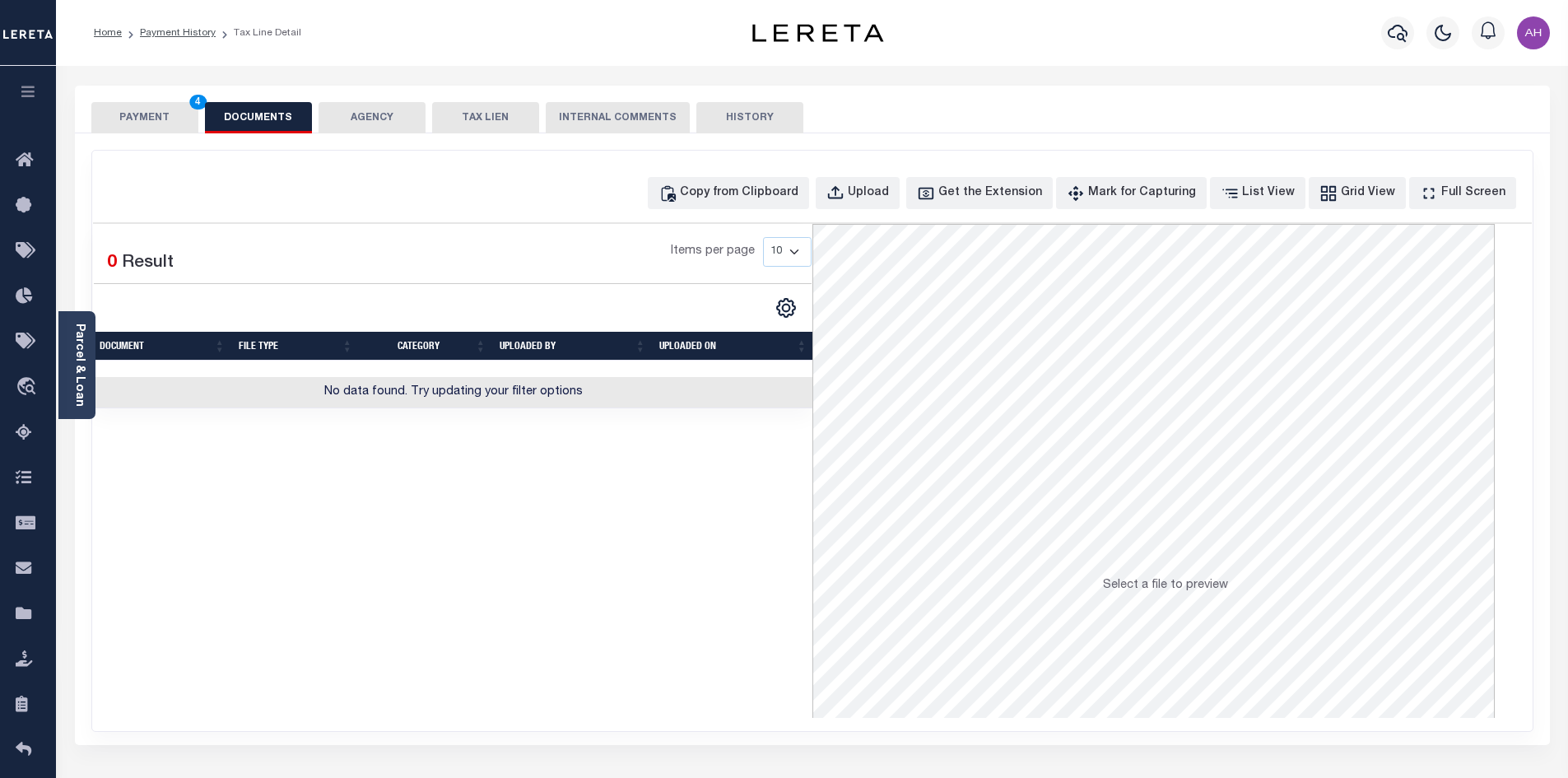
click at [138, 112] on button "PAYMENT 4" at bounding box center [144, 117] width 107 height 31
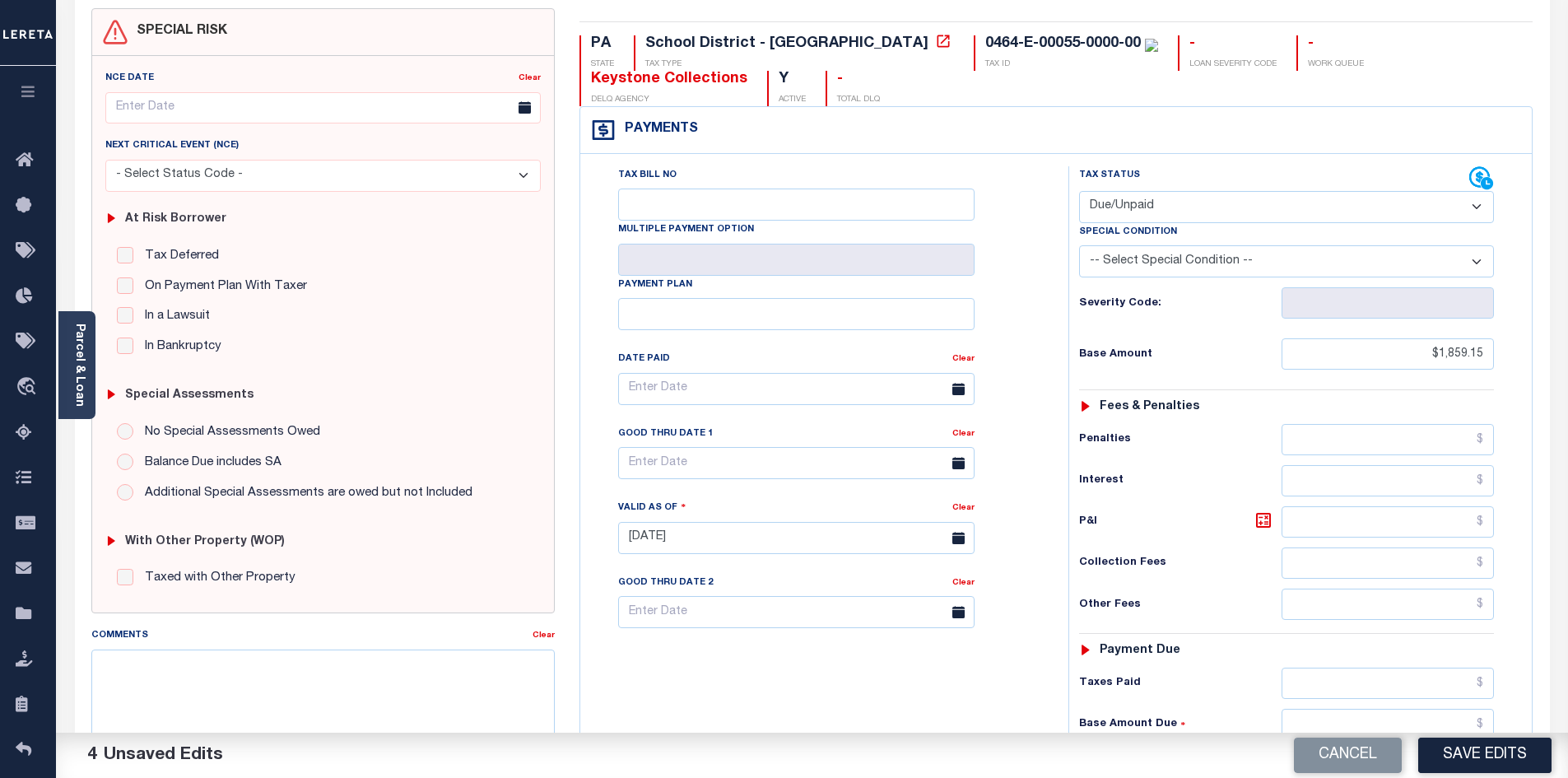
scroll to position [329, 0]
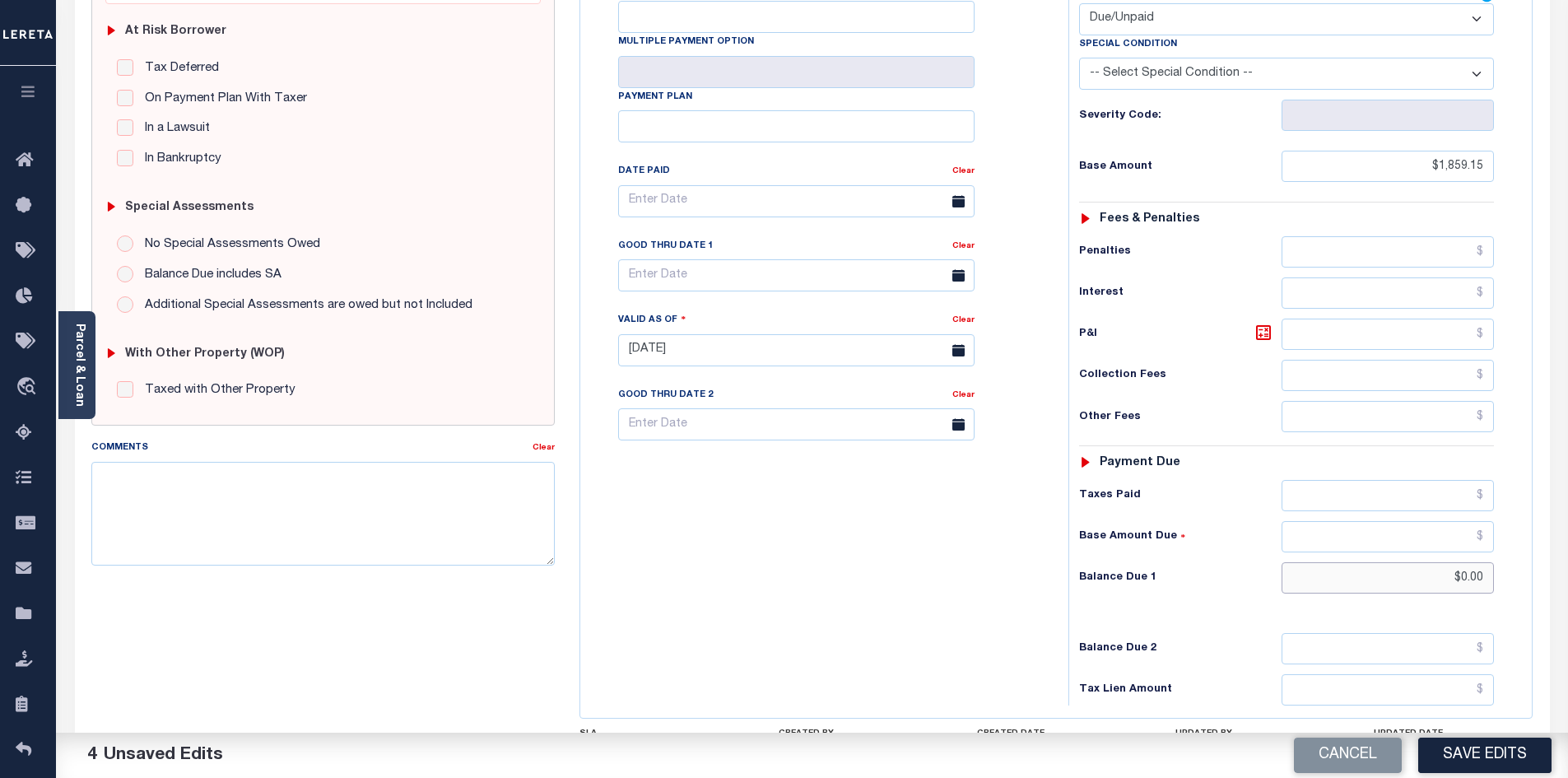
drag, startPoint x: 1415, startPoint y: 574, endPoint x: 1560, endPoint y: 579, distance: 145.1
click at [1560, 579] on div "PAYMENT 4 DOCUMENTS AGENCY DELINQUENT PAYEE" at bounding box center [812, 339] width 1500 height 1166
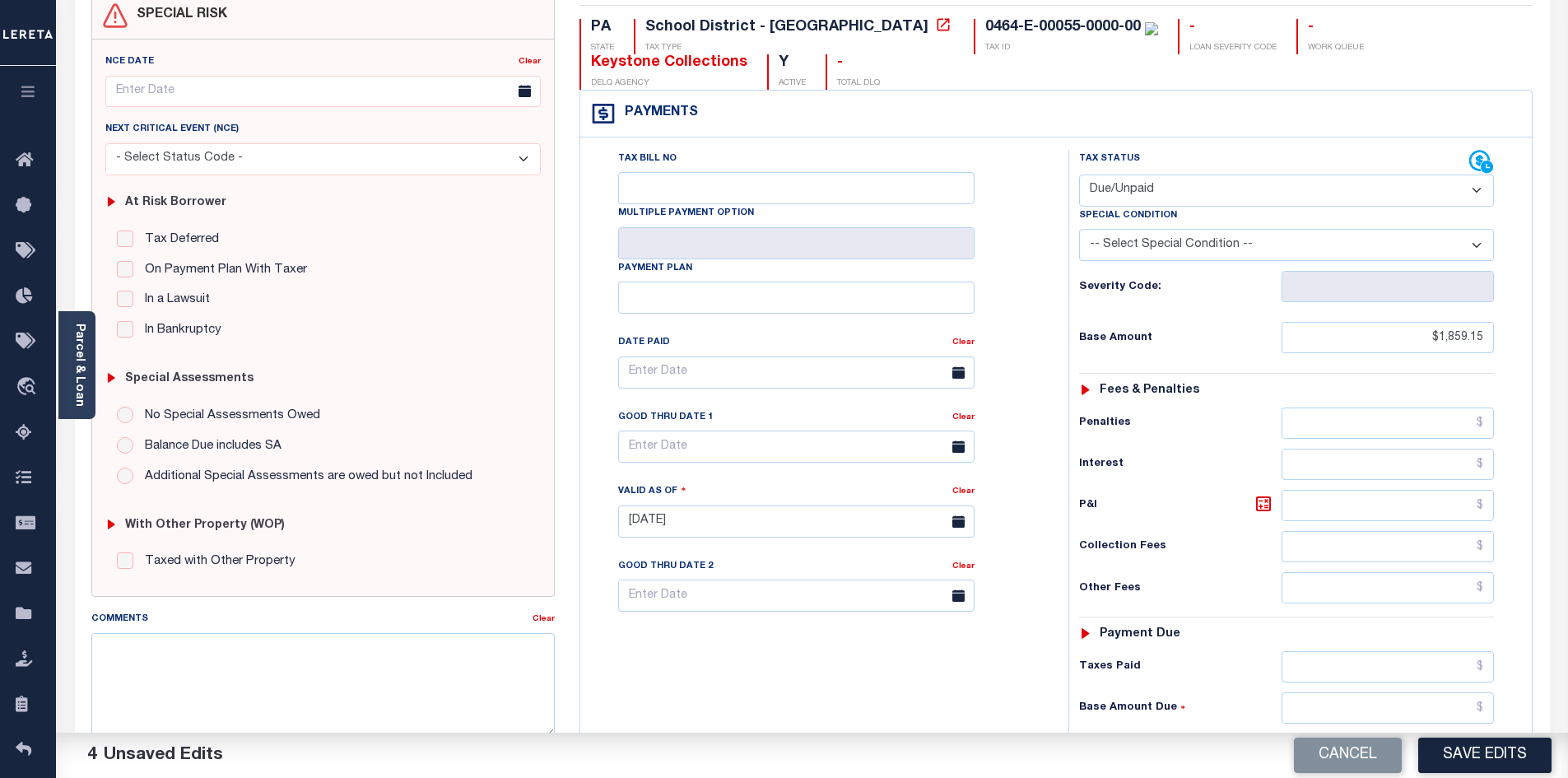
scroll to position [0, 0]
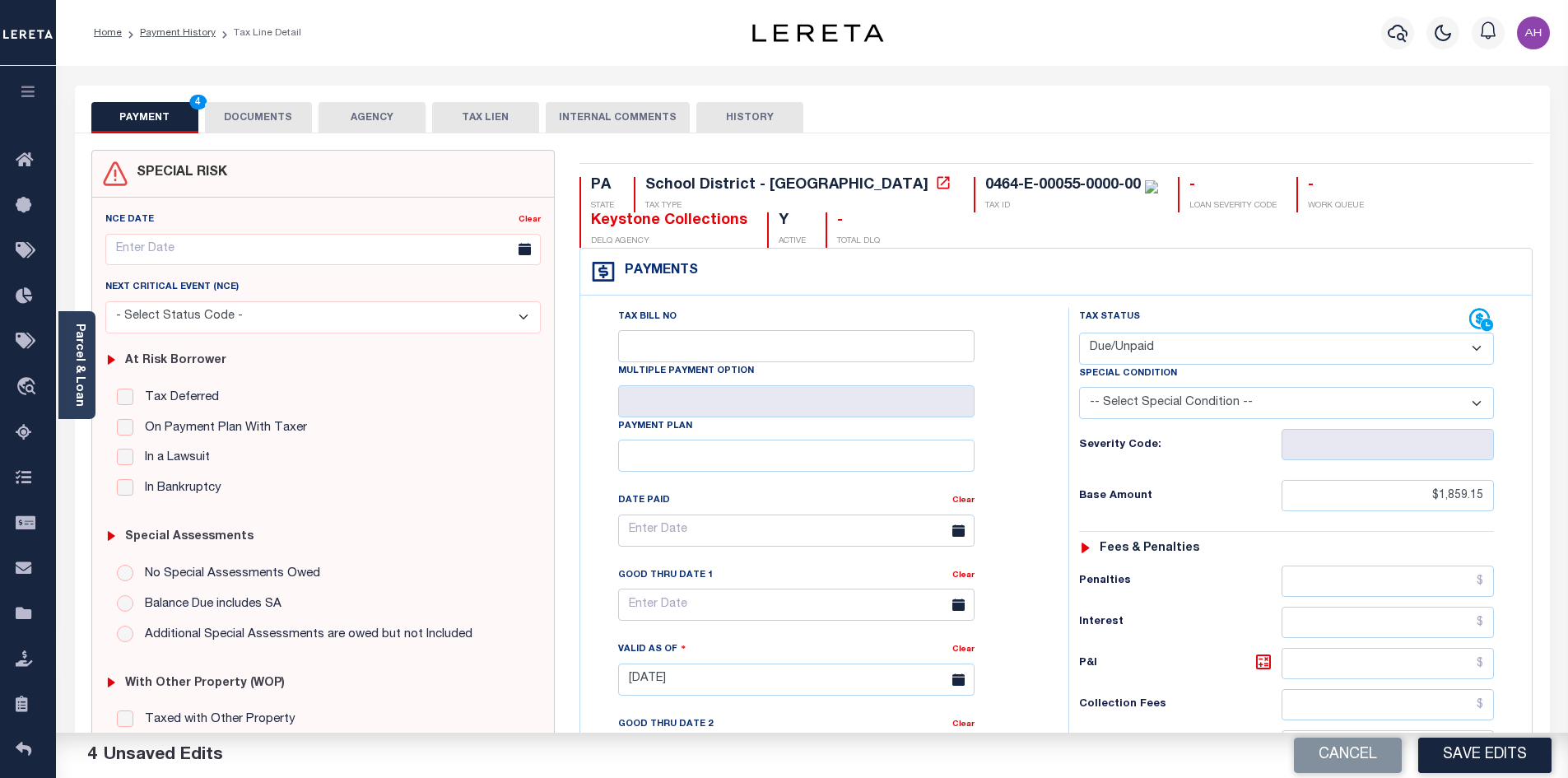
type input "$1,859.15"
click at [261, 114] on button "DOCUMENTS" at bounding box center [258, 117] width 107 height 31
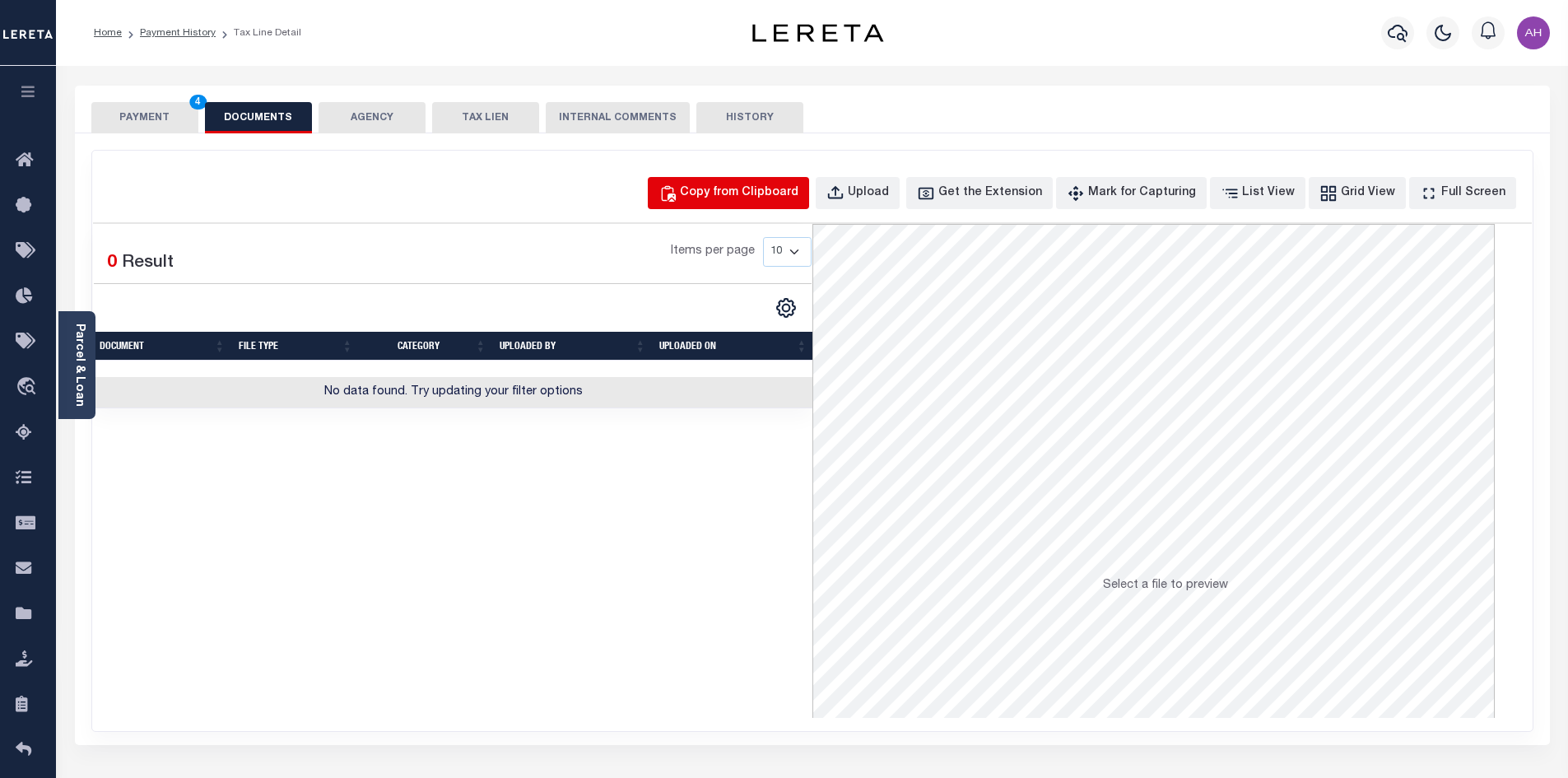
click at [768, 193] on div "Copy from Clipboard" at bounding box center [739, 193] width 118 height 18
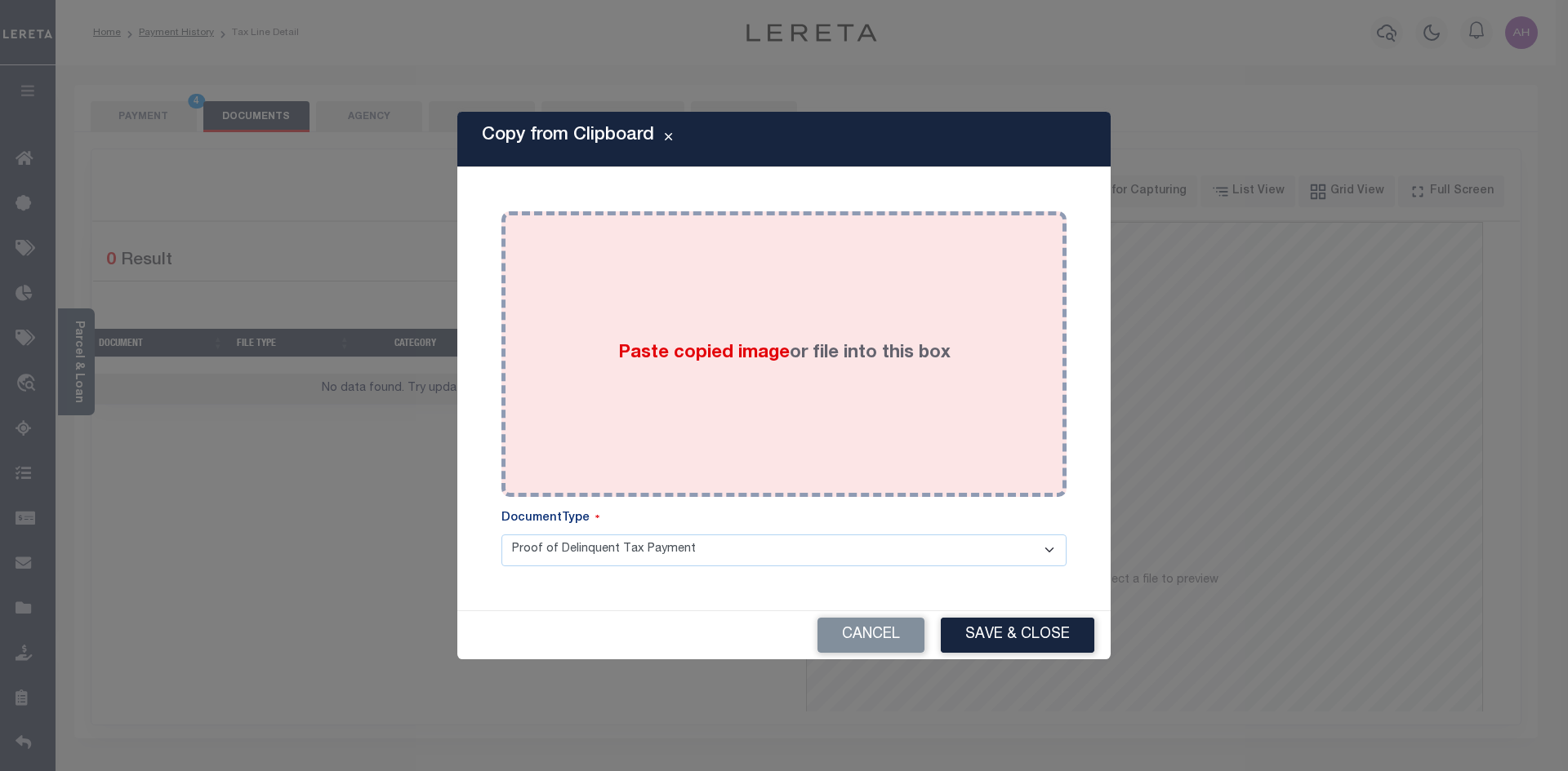
click at [806, 337] on div "Paste copied image or file into this box" at bounding box center [783, 354] width 540 height 261
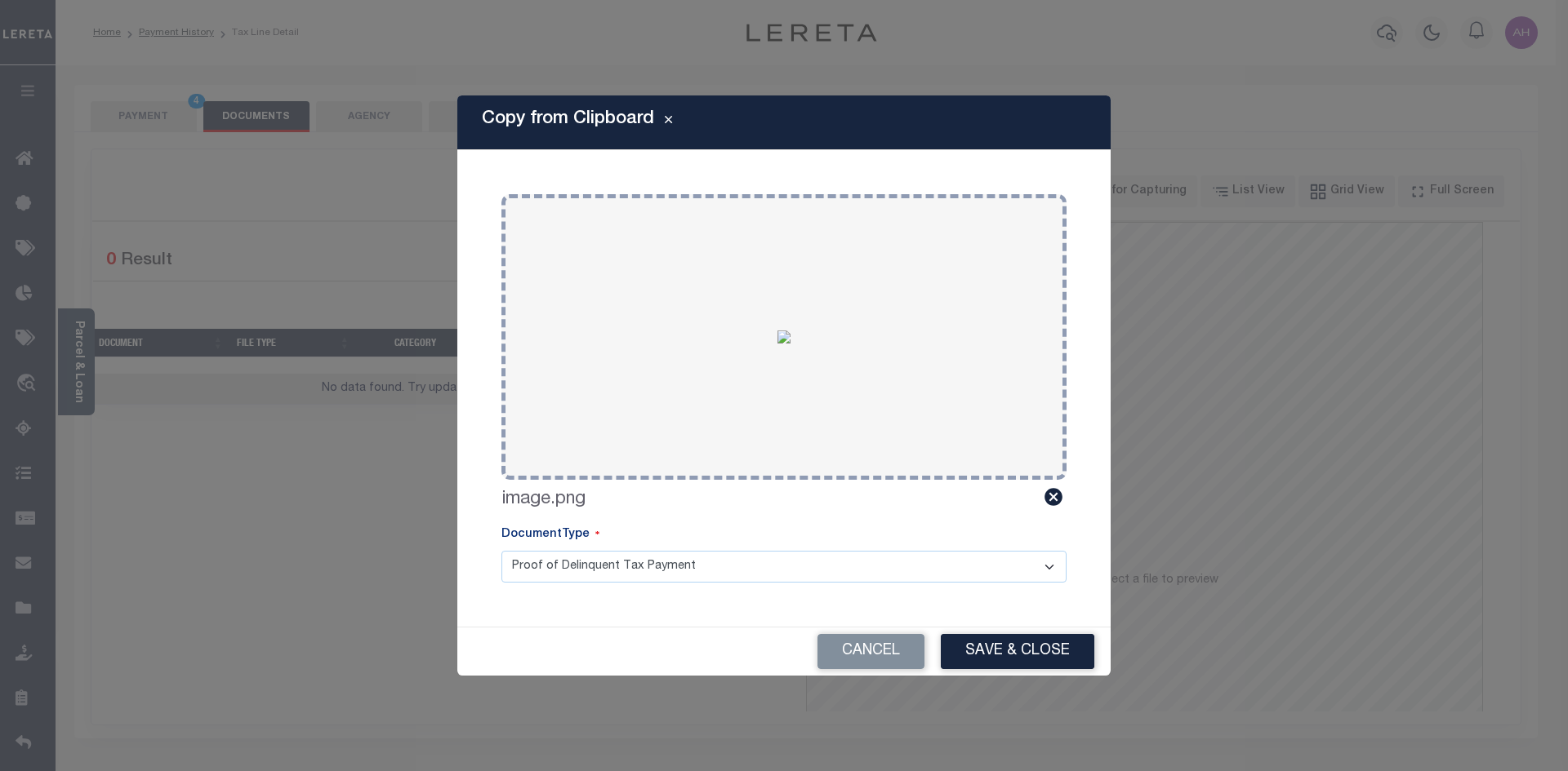
click at [1038, 653] on button "Save & Close" at bounding box center [1017, 651] width 153 height 35
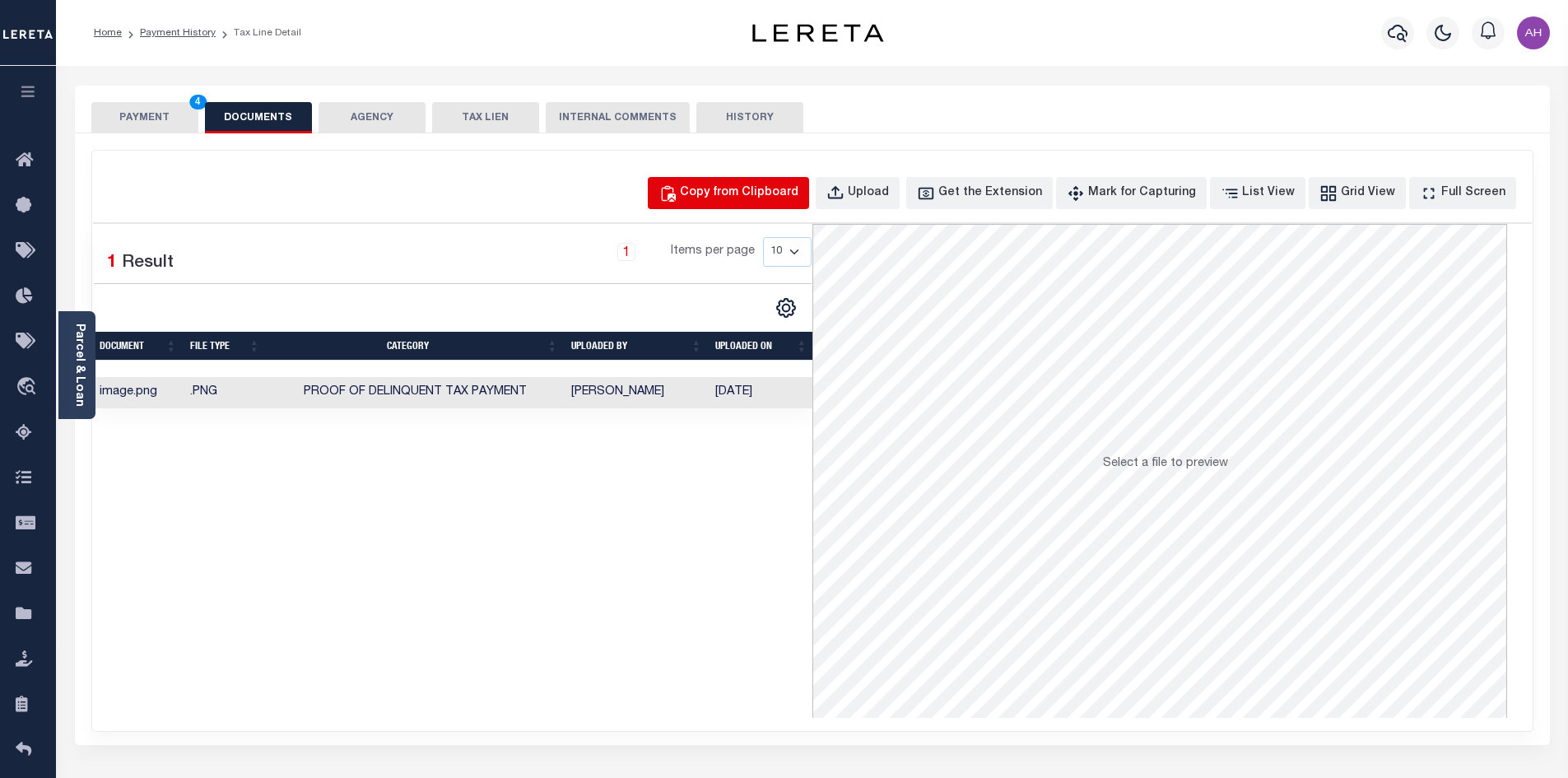
click at [751, 192] on div "Copy from Clipboard" at bounding box center [739, 193] width 118 height 18
select select "POP"
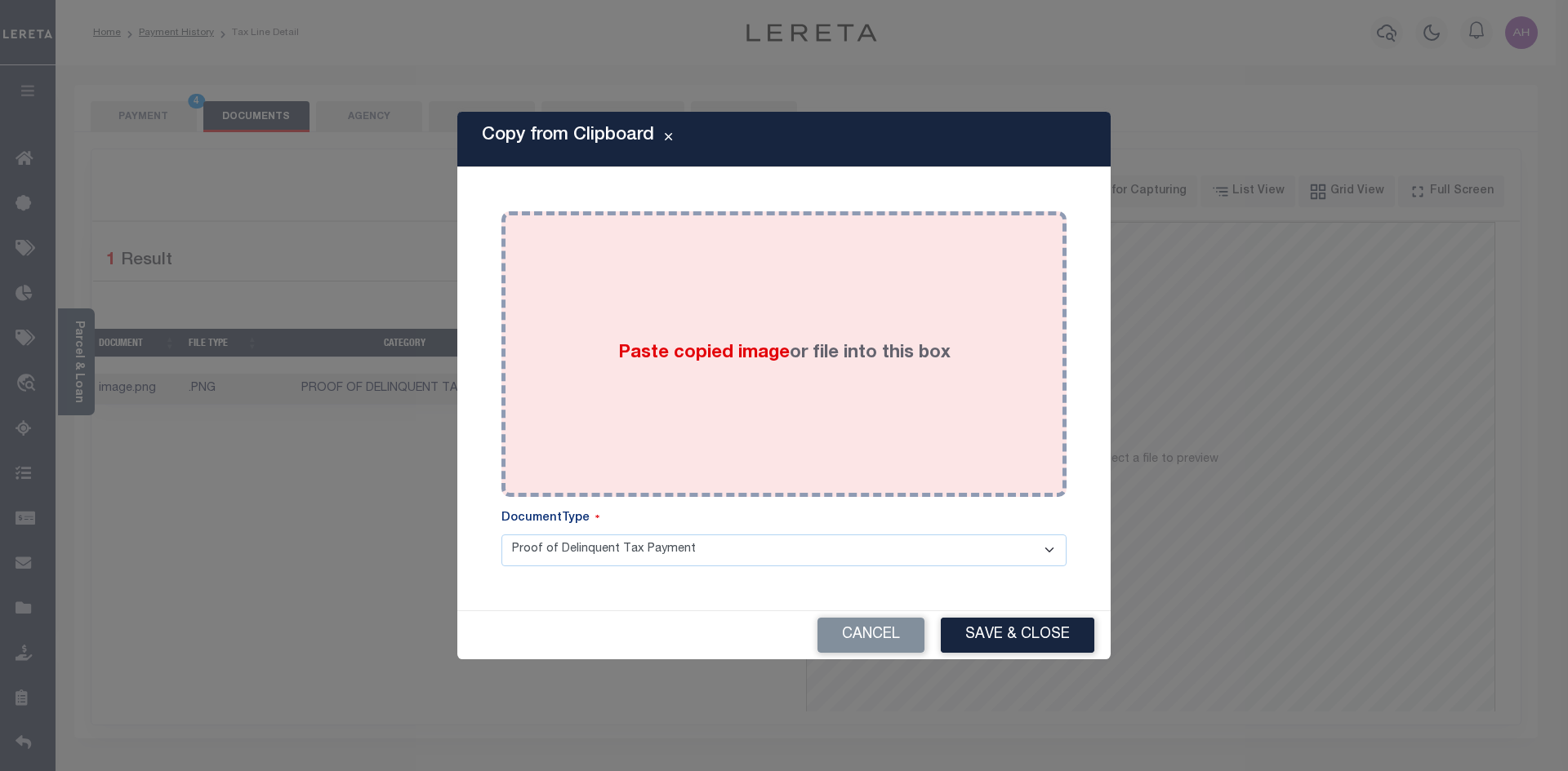
click at [706, 342] on label "Paste copied image or file into this box" at bounding box center [784, 353] width 333 height 27
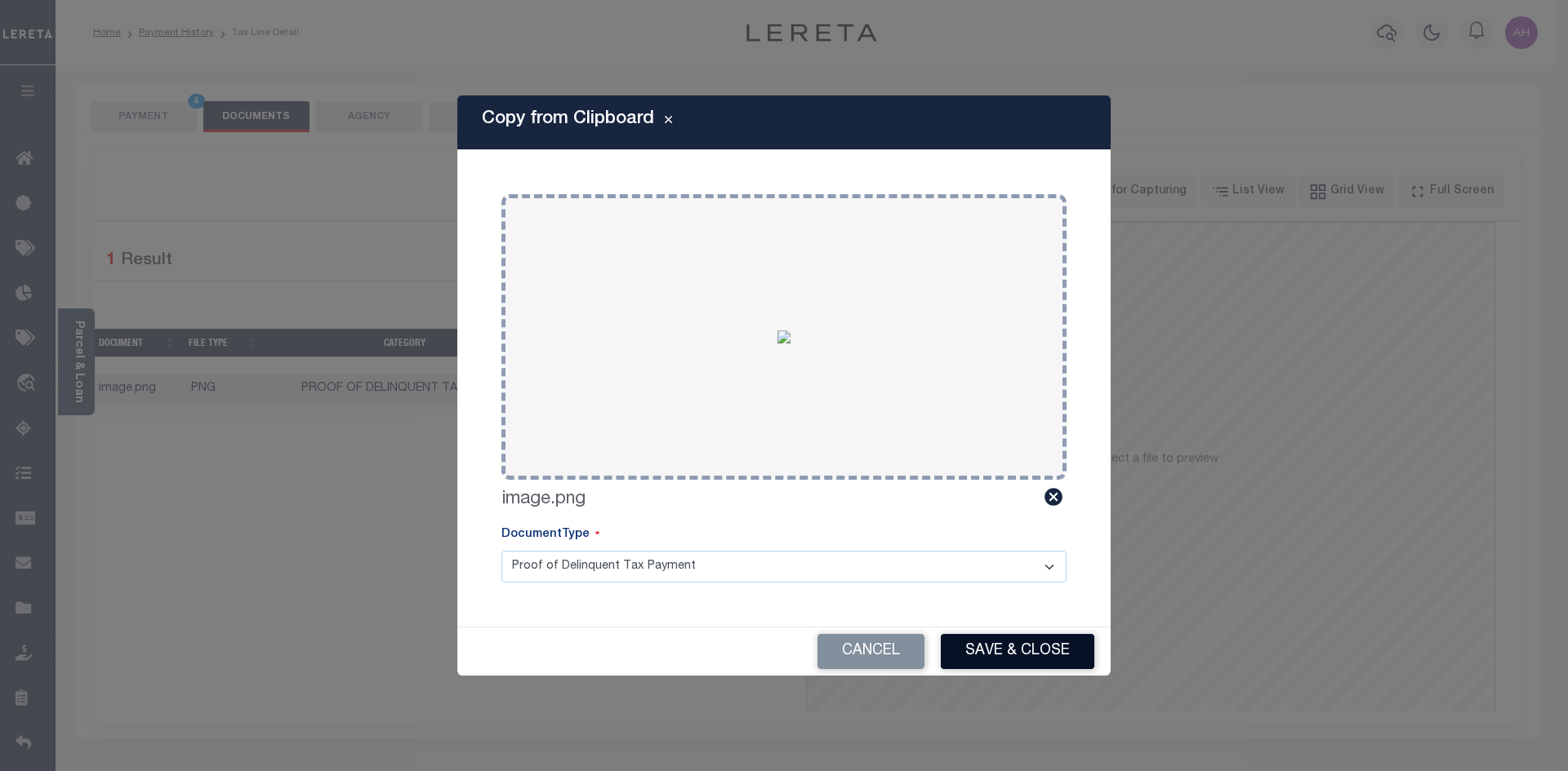
click at [1044, 652] on button "Save & Close" at bounding box center [1017, 651] width 153 height 35
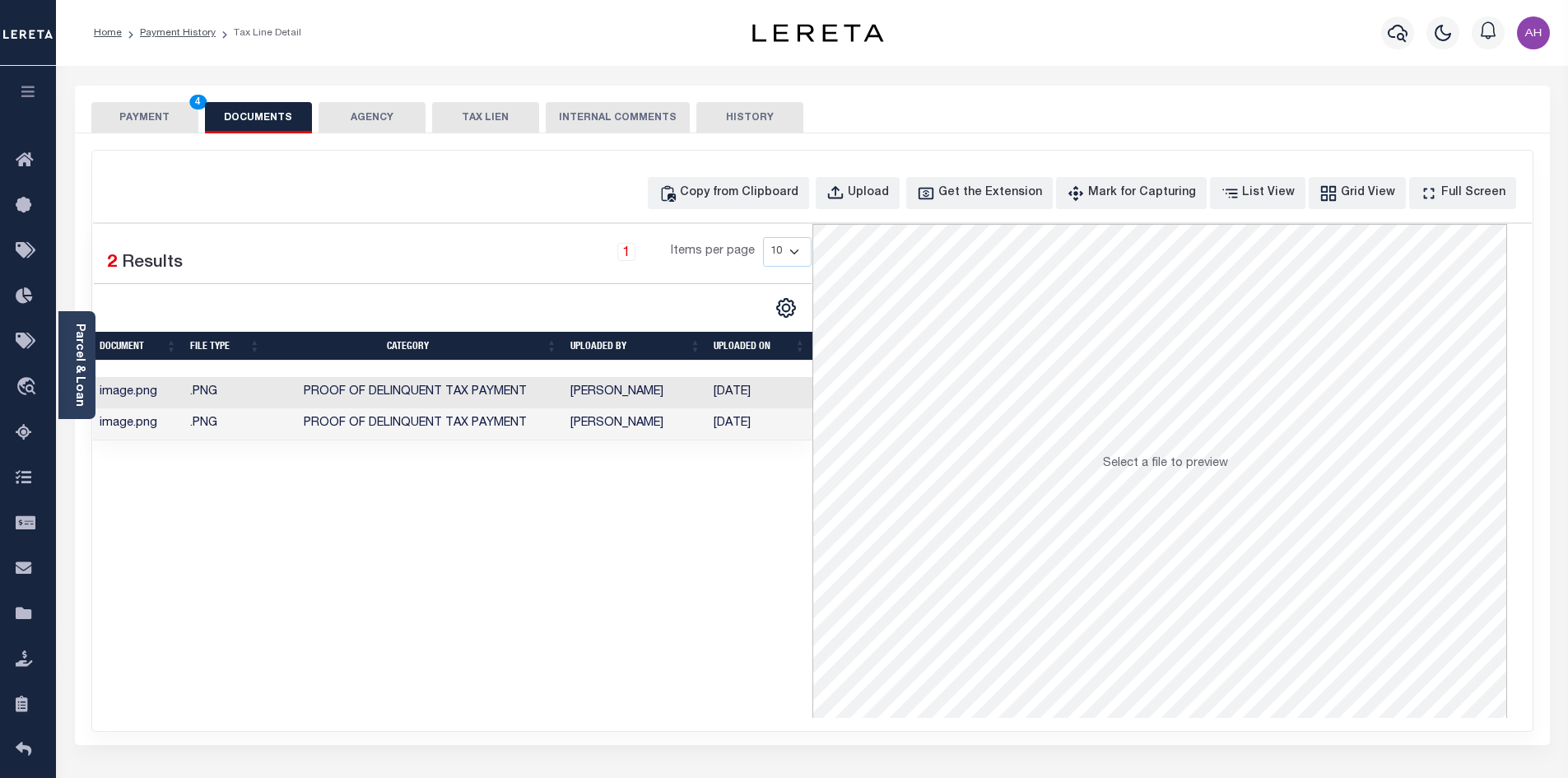
click at [155, 112] on button "PAYMENT 4" at bounding box center [144, 117] width 107 height 31
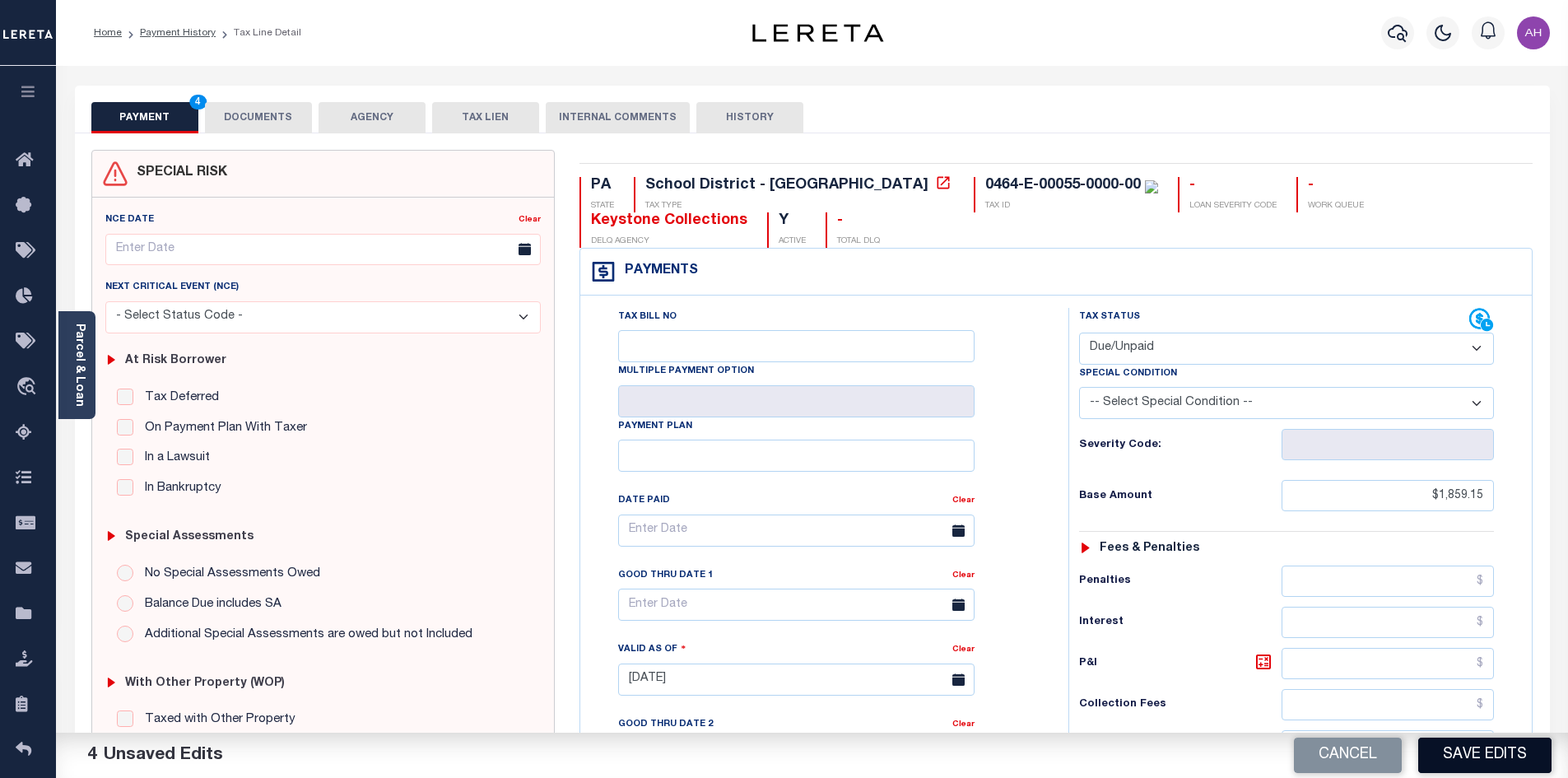
click at [1497, 761] on button "Save Edits" at bounding box center [1485, 755] width 133 height 35
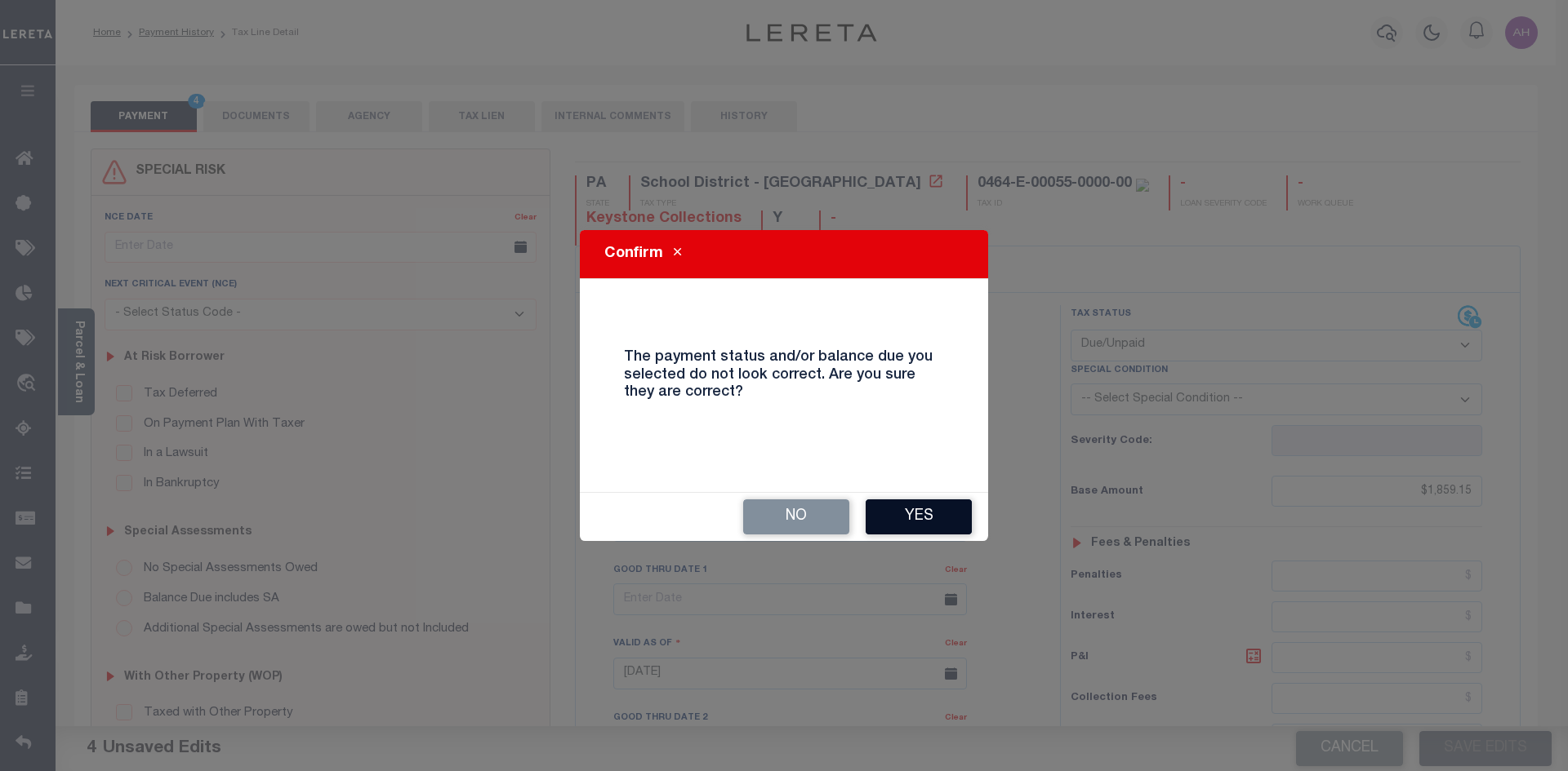
click at [914, 500] on button "Yes" at bounding box center [918, 517] width 106 height 35
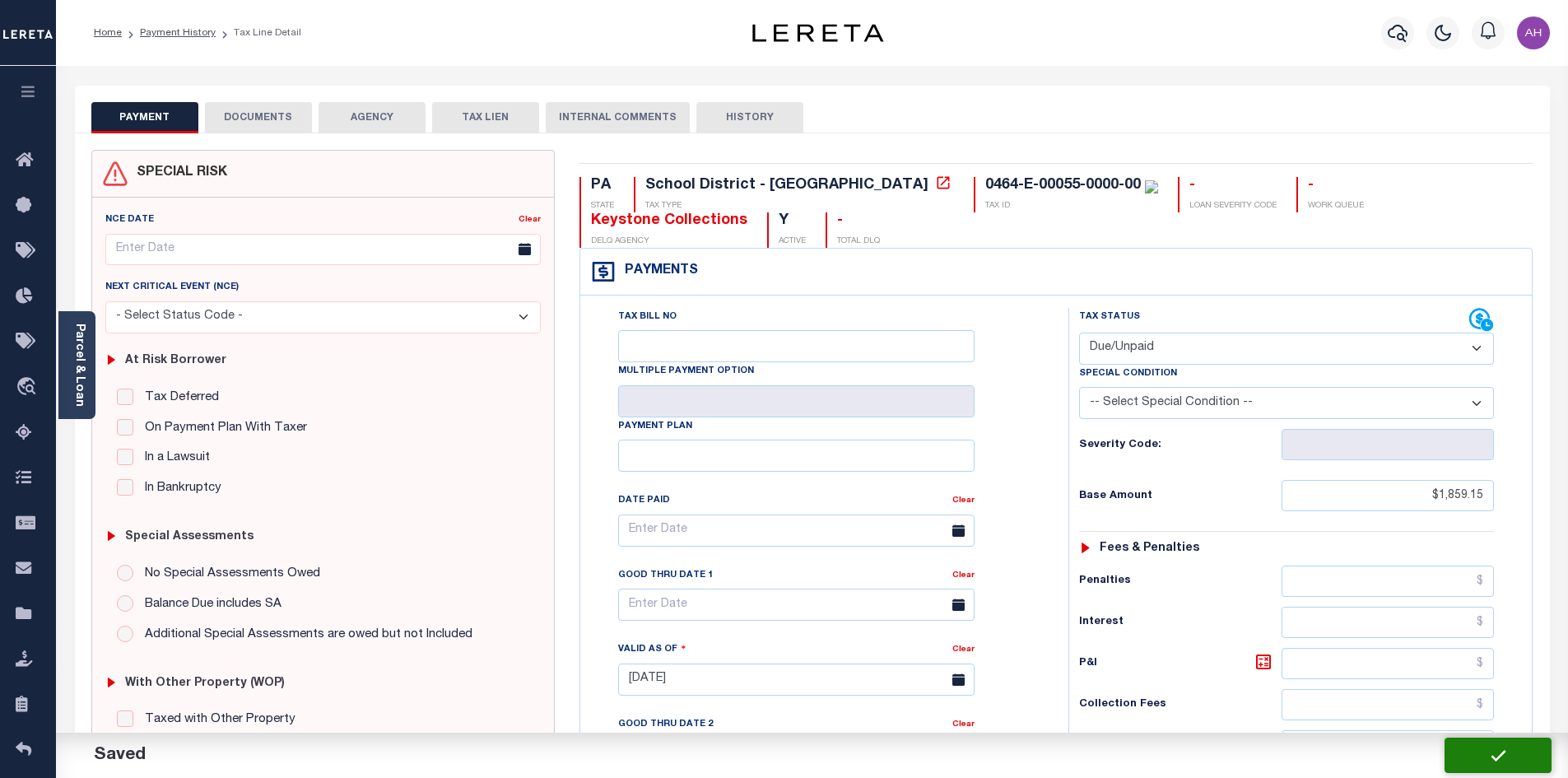
checkbox input "false"
type input "$1,859.15"
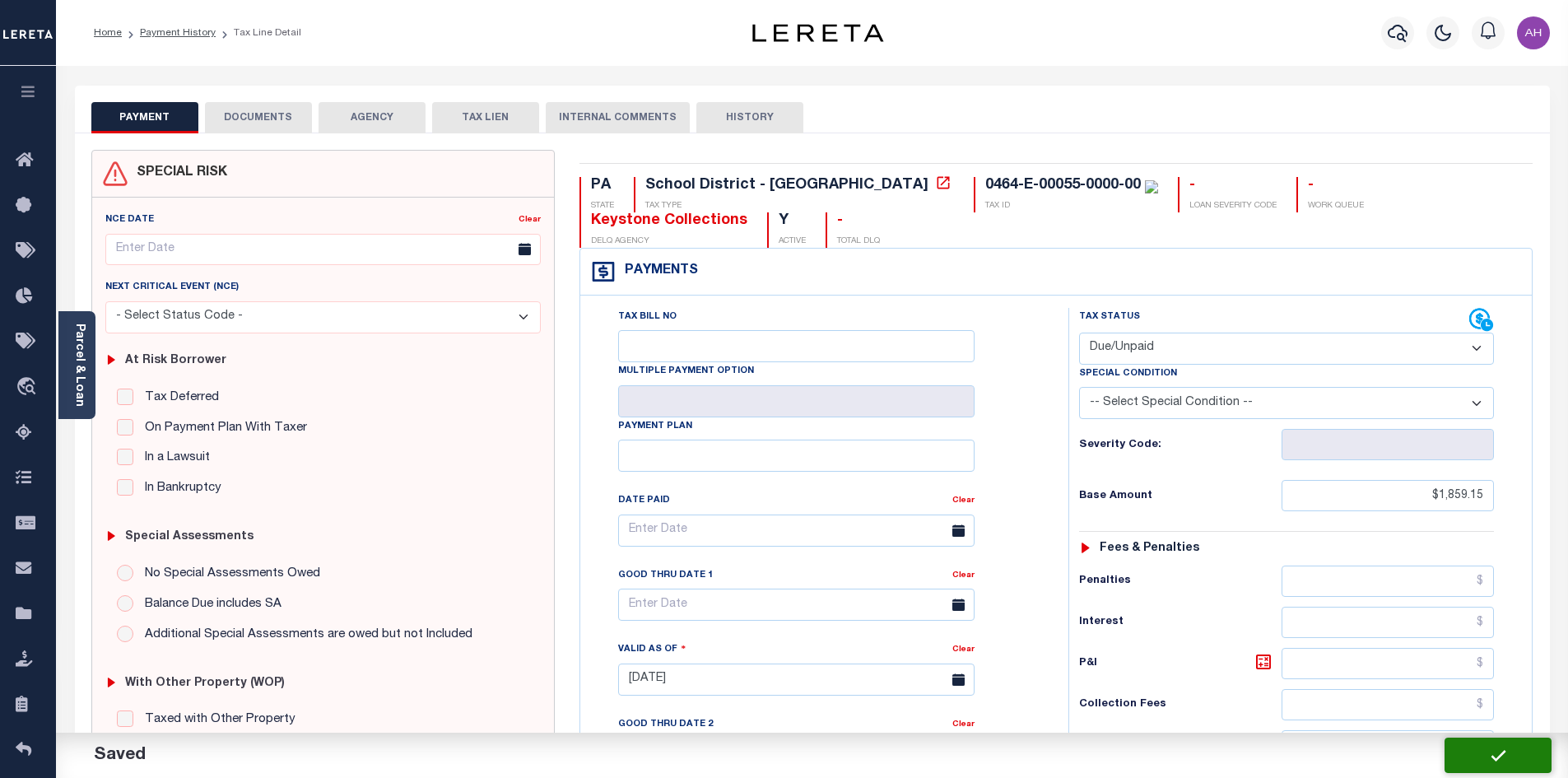
type input "$1,859.15"
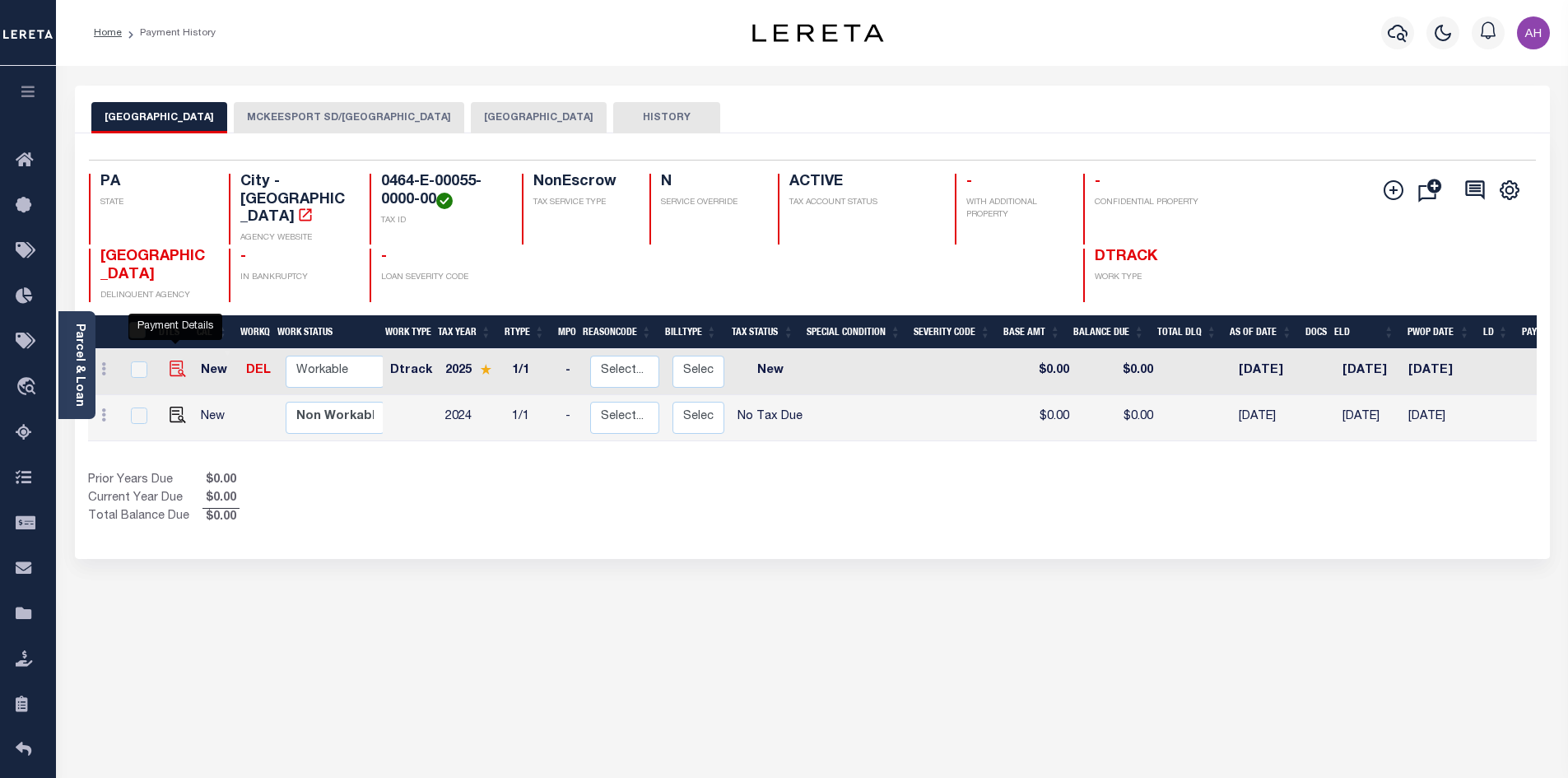
click at [173, 361] on img "" at bounding box center [177, 368] width 16 height 16
checkbox input "true"
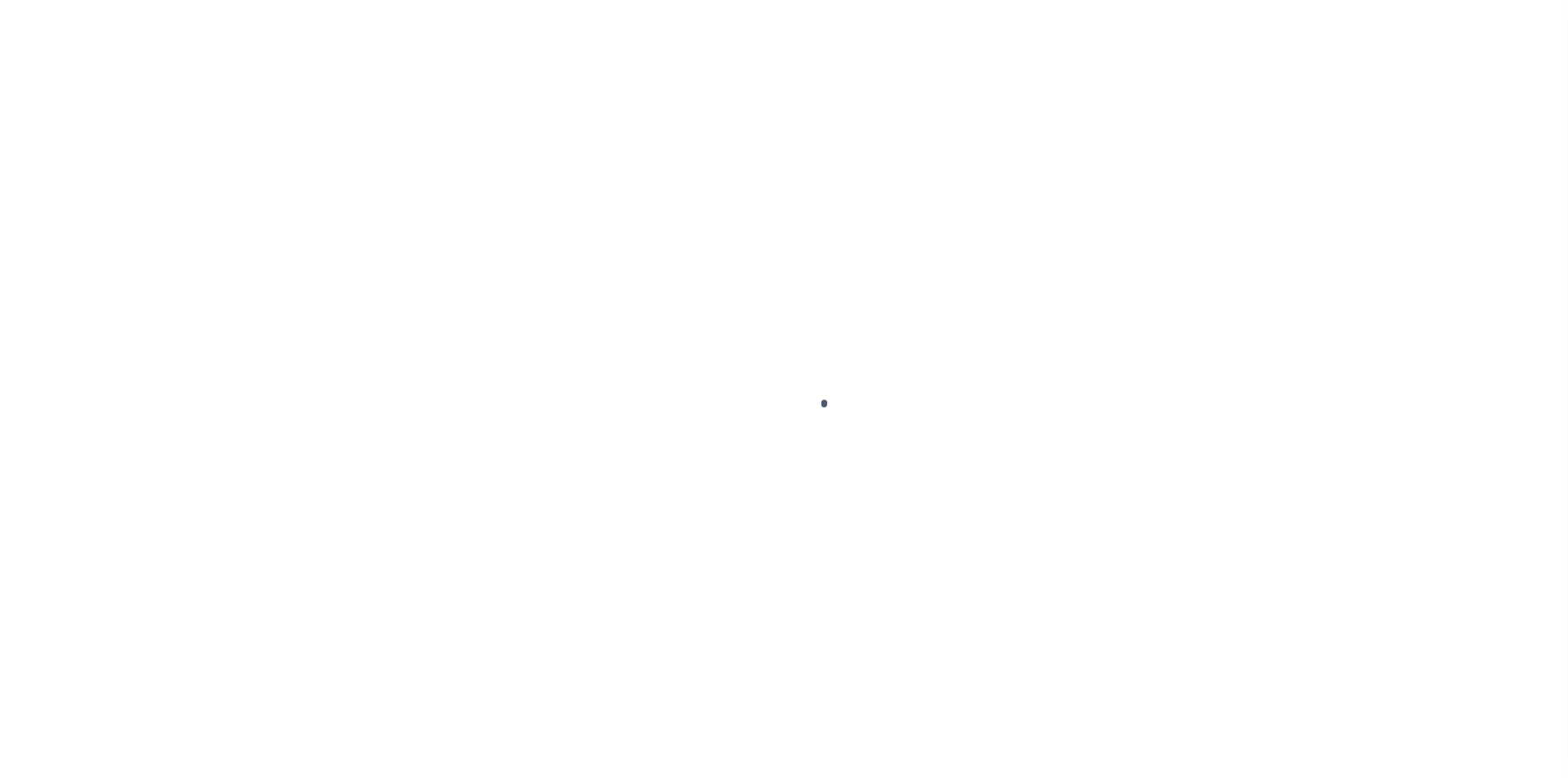
select select "NW2"
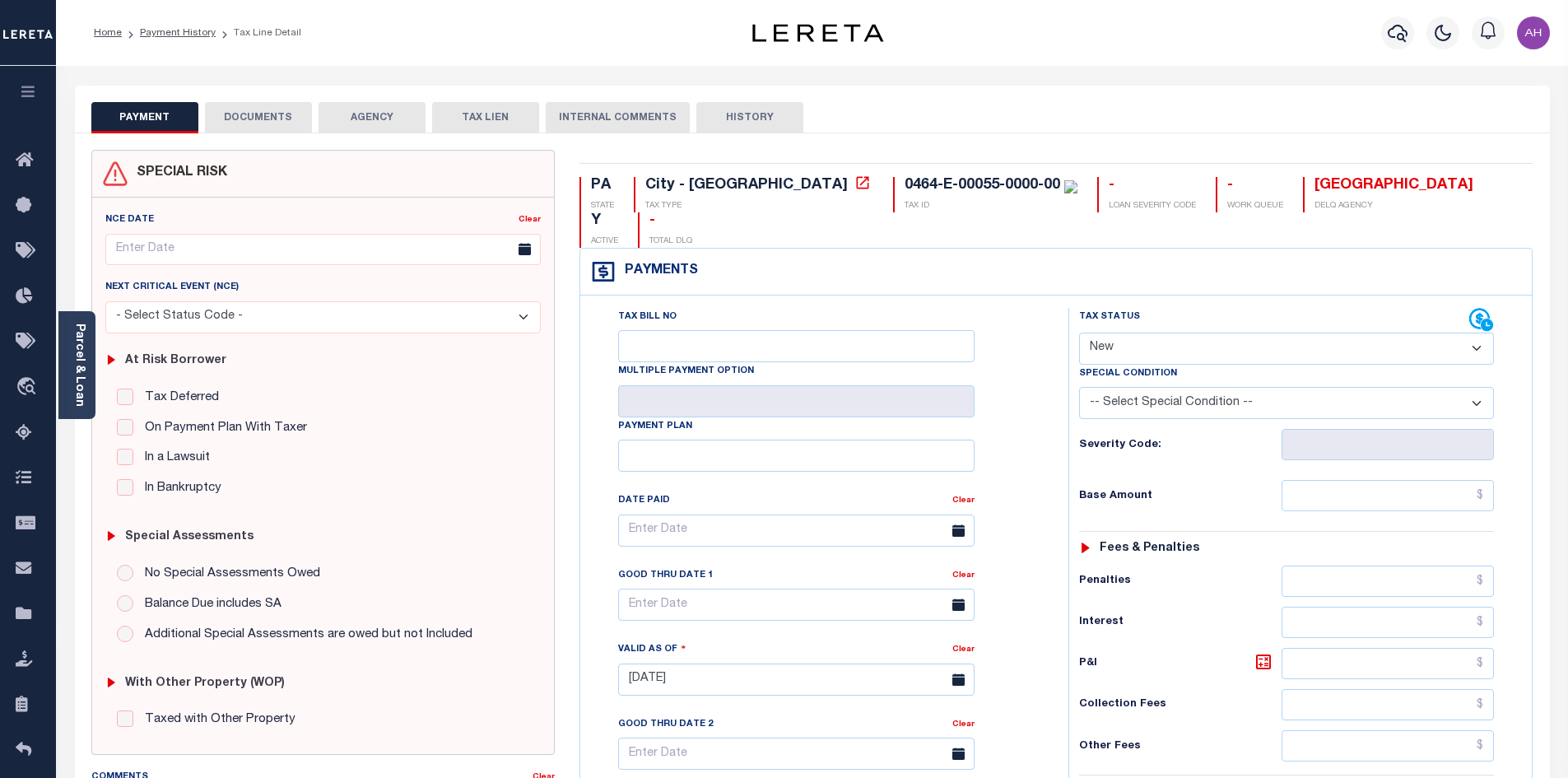
drag, startPoint x: 73, startPoint y: 381, endPoint x: 83, endPoint y: 378, distance: 10.4
click at [73, 381] on link "Parcel & Loan" at bounding box center [79, 365] width 12 height 83
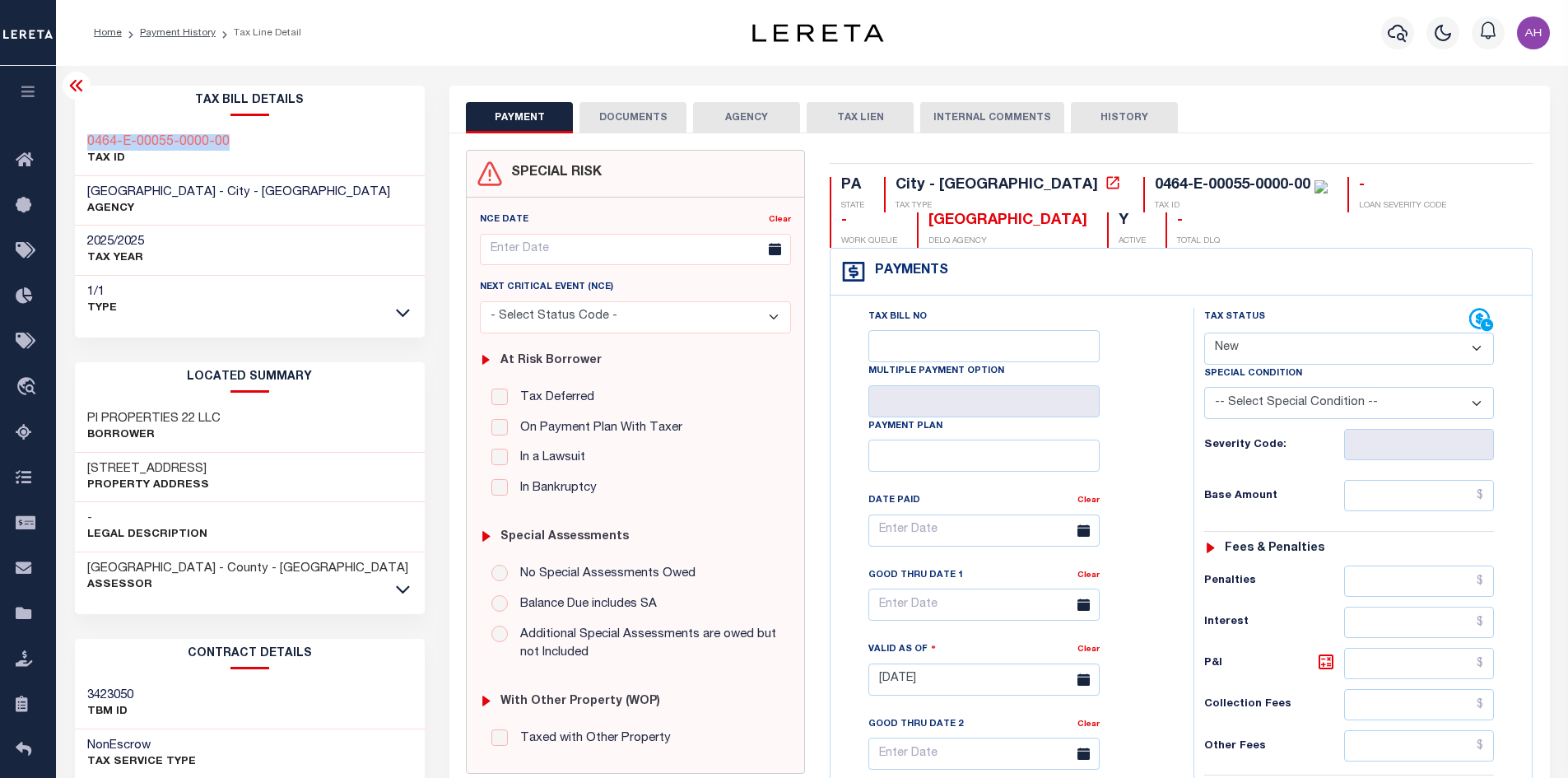
drag, startPoint x: 277, startPoint y: 144, endPoint x: 105, endPoint y: 133, distance: 172.4
click at [66, 139] on div "Tax Bill Details 0464-E-00055-0000-00 TAX ID AGENCY 2025/2025 TAX YEAR 2025 -" at bounding box center [250, 671] width 376 height 1171
copy h3 "0464-E-00055-0000-00"
drag, startPoint x: 317, startPoint y: 418, endPoint x: 71, endPoint y: 422, distance: 246.0
click at [71, 422] on div "Tax Bill Details 0464-E-00055-0000-00 TAX ID AGENCY 2025/2025 TAX YEAR 2025 -" at bounding box center [250, 671] width 376 height 1171
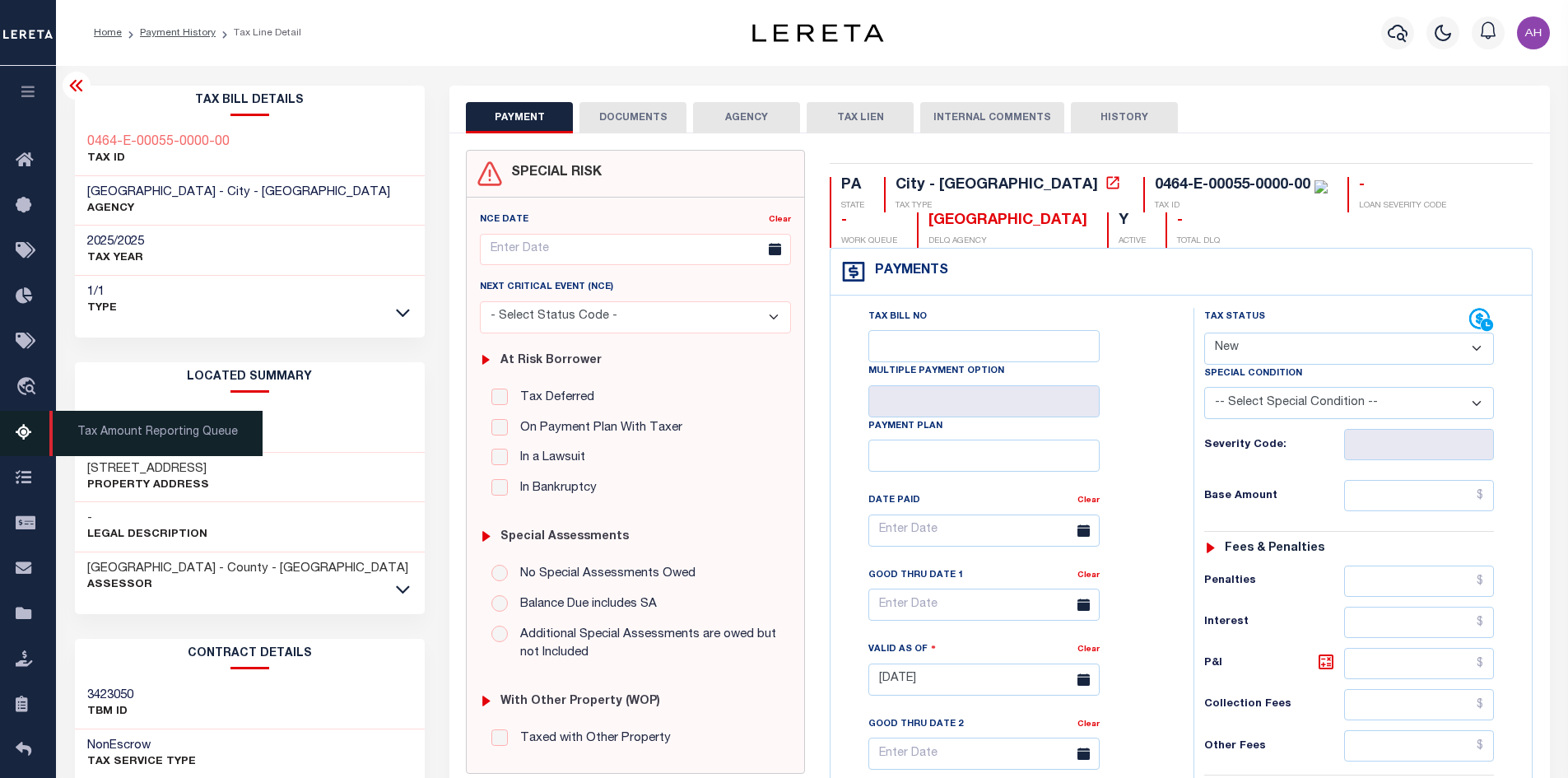
copy h3 "PI PROPERTIES 22 LLC"
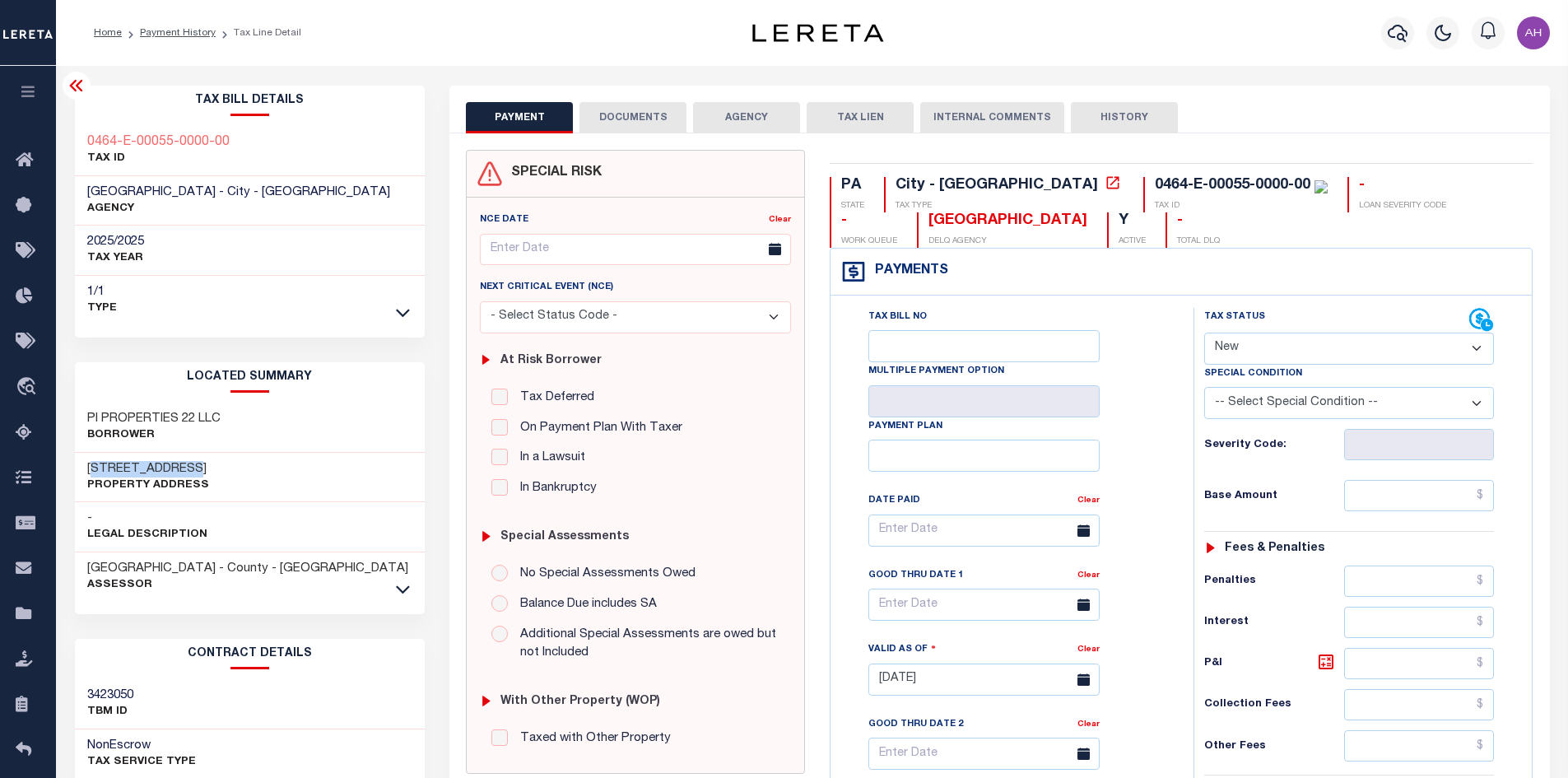
drag, startPoint x: 247, startPoint y: 467, endPoint x: 82, endPoint y: 468, distance: 165.0
click at [82, 468] on div "2725 WALNUT ST Property Address" at bounding box center [250, 477] width 350 height 50
copy h3 "2725 WALNUT ST"
click at [1403, 41] on icon "button" at bounding box center [1397, 33] width 19 height 17
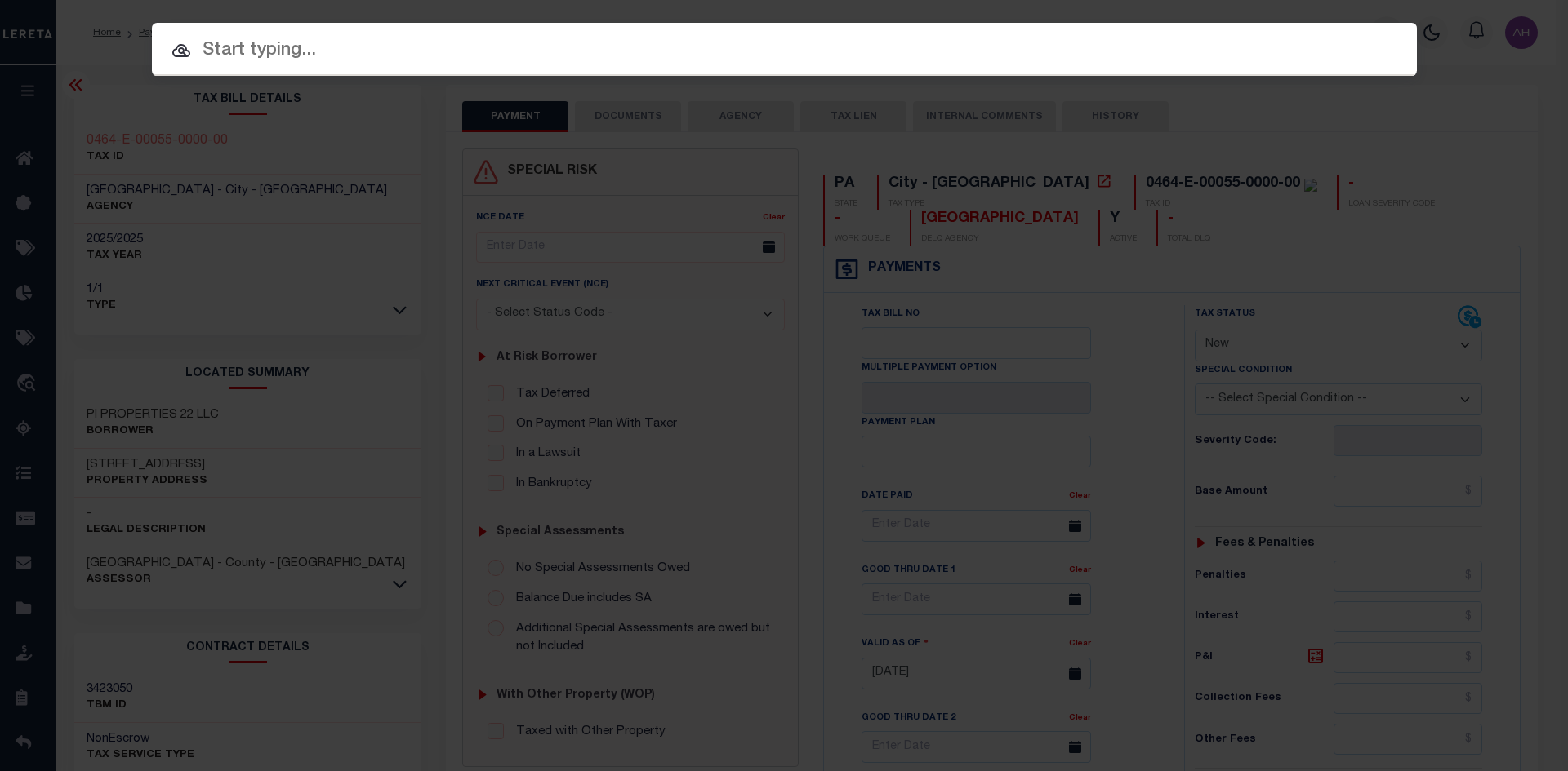
paste input "942100026239"
type input "942100026239"
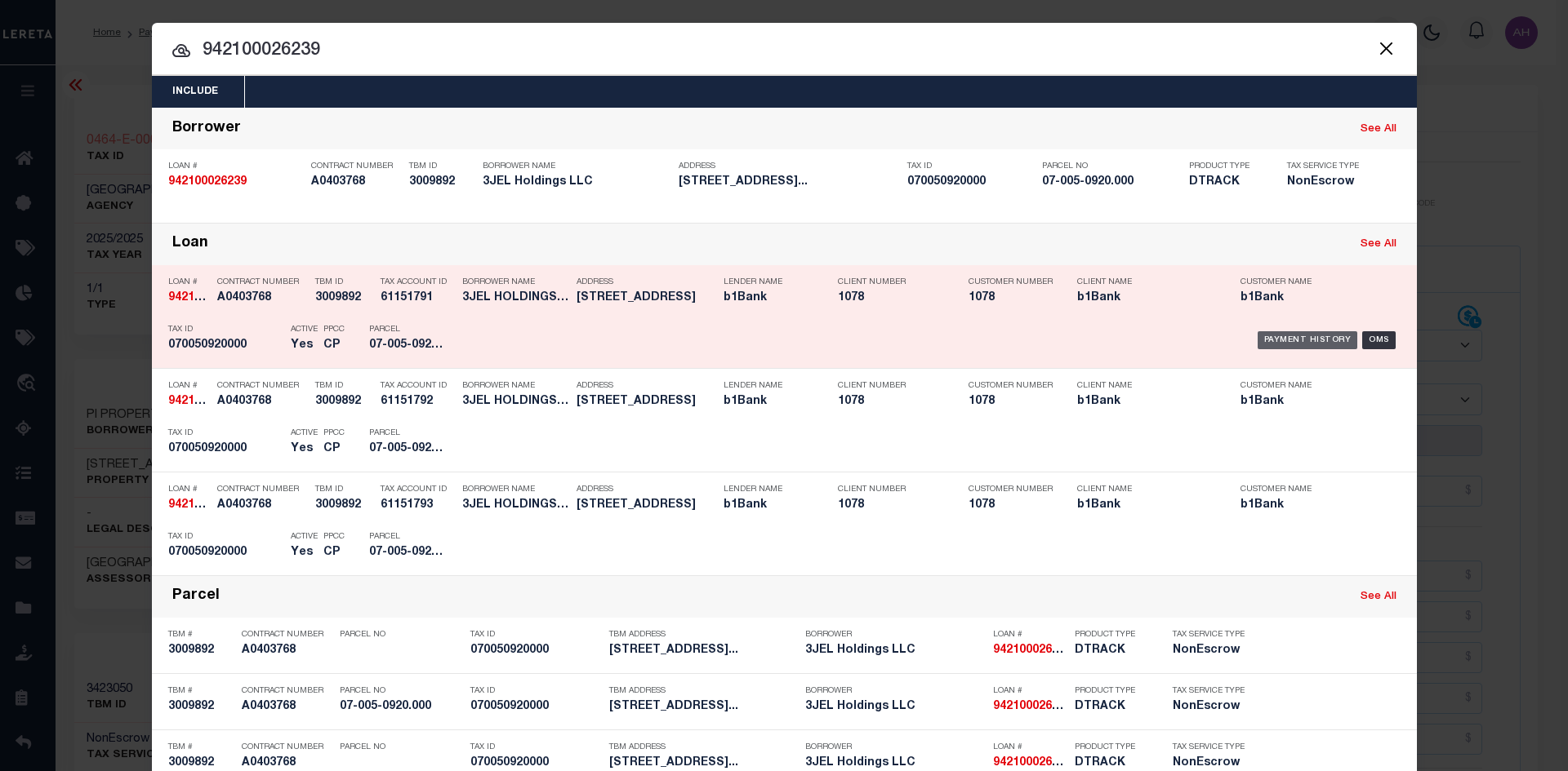
click at [1286, 341] on div "Payment History" at bounding box center [1308, 340] width 101 height 18
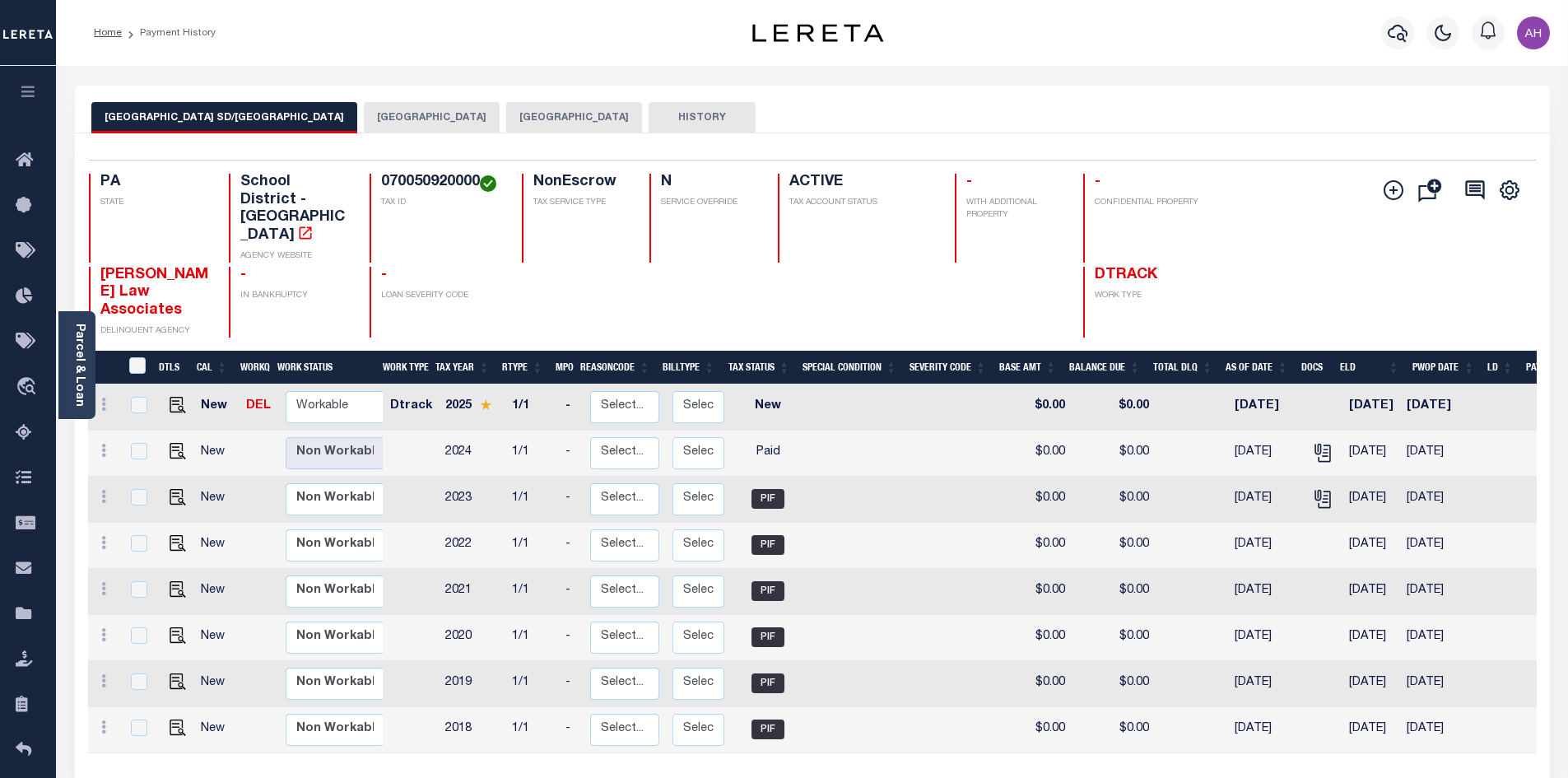
click at [377, 112] on button "BEAVER FALLS CITY" at bounding box center [431, 117] width 136 height 31
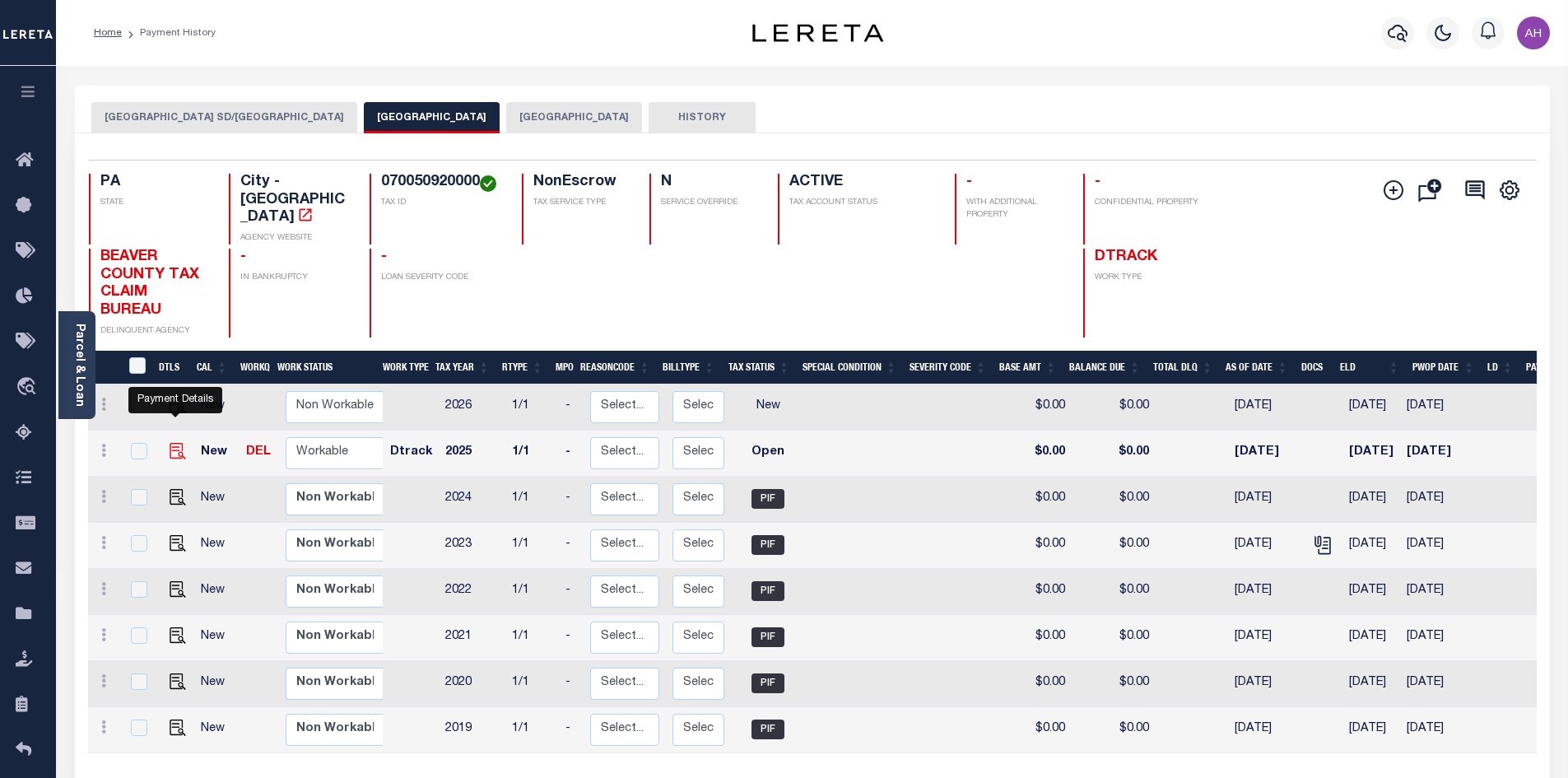
click at [171, 443] on img "" at bounding box center [177, 450] width 16 height 16
checkbox input "true"
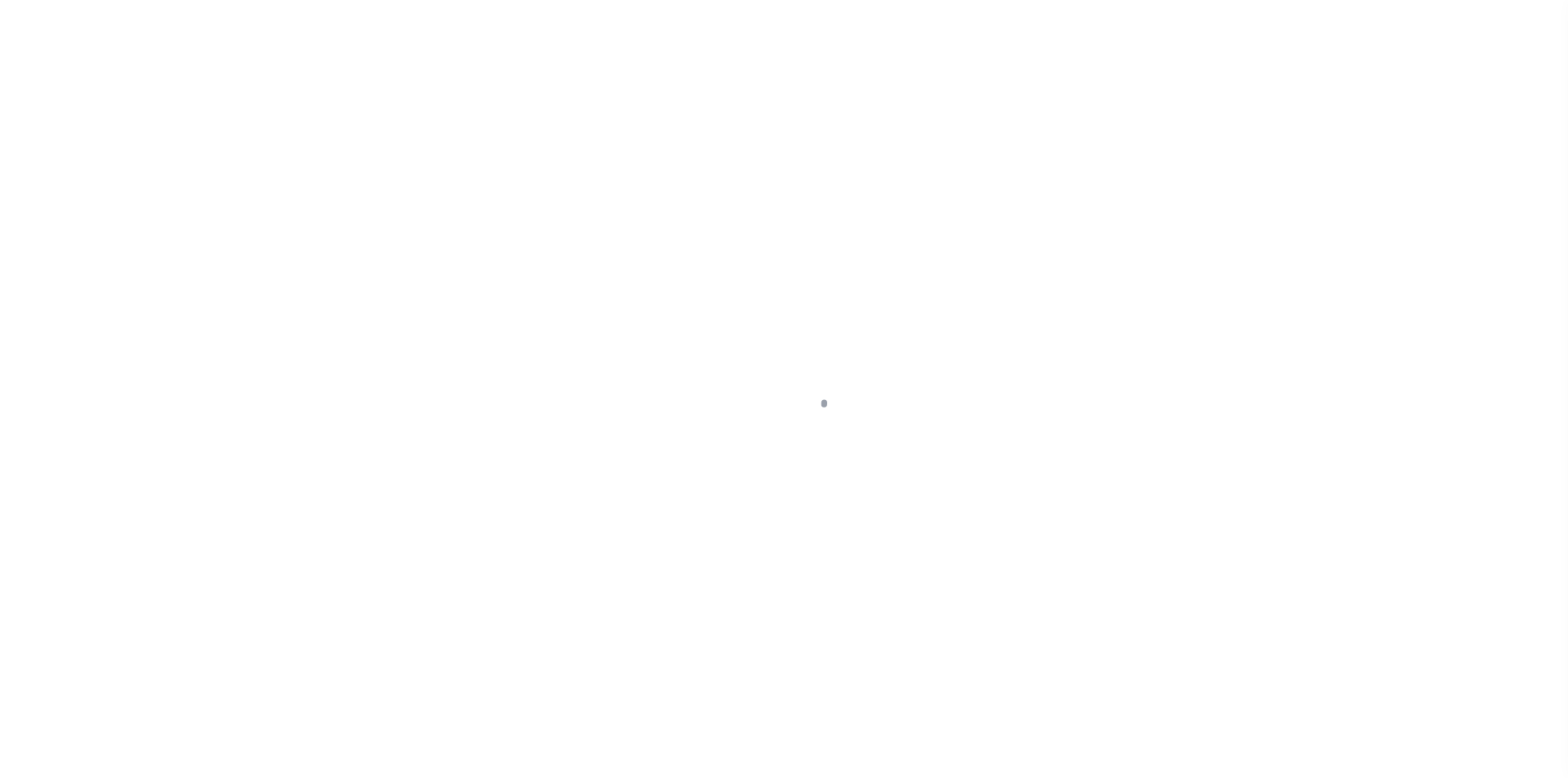
select select "OP2"
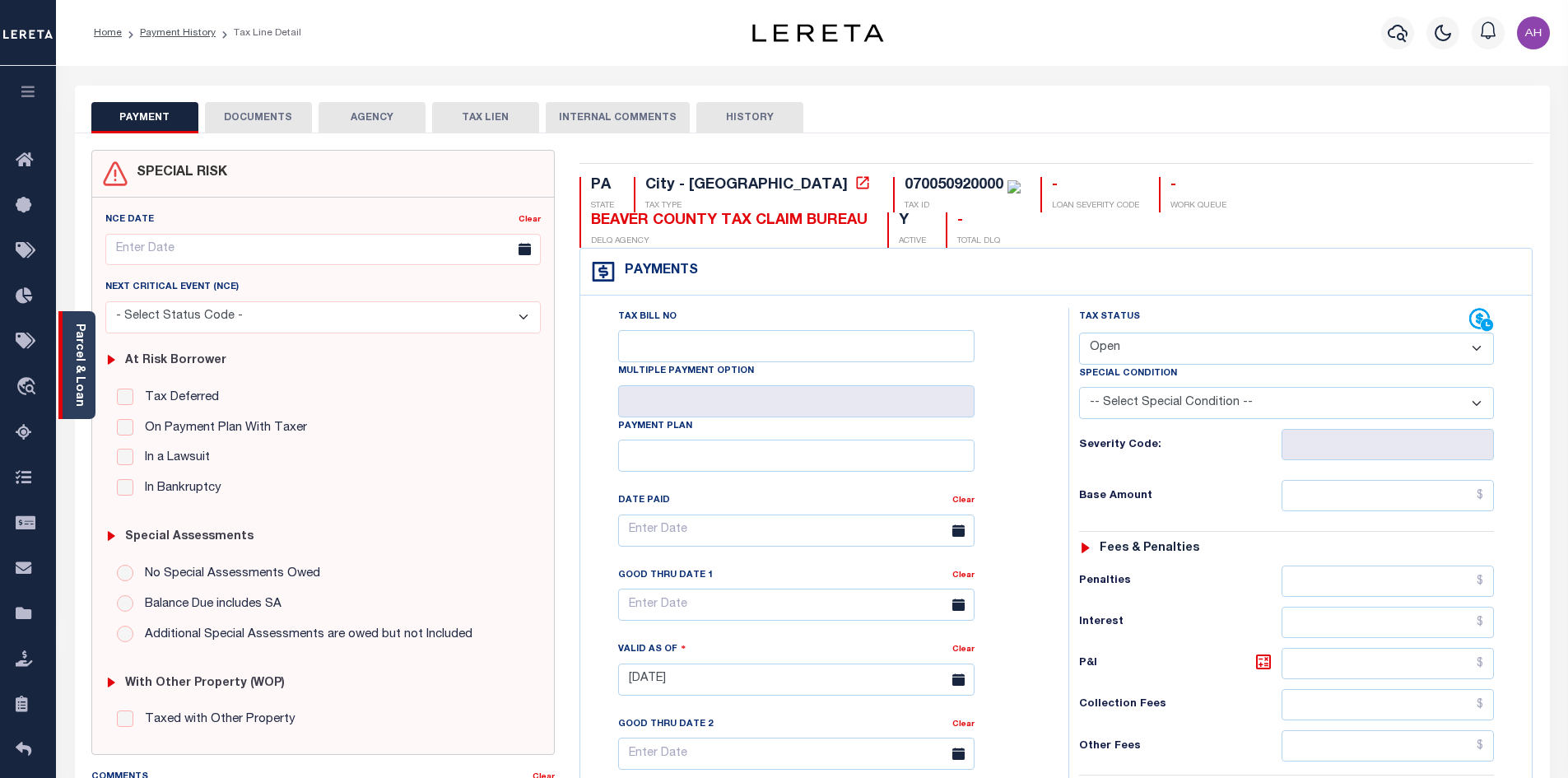
click at [82, 330] on link "Parcel & Loan" at bounding box center [79, 365] width 12 height 83
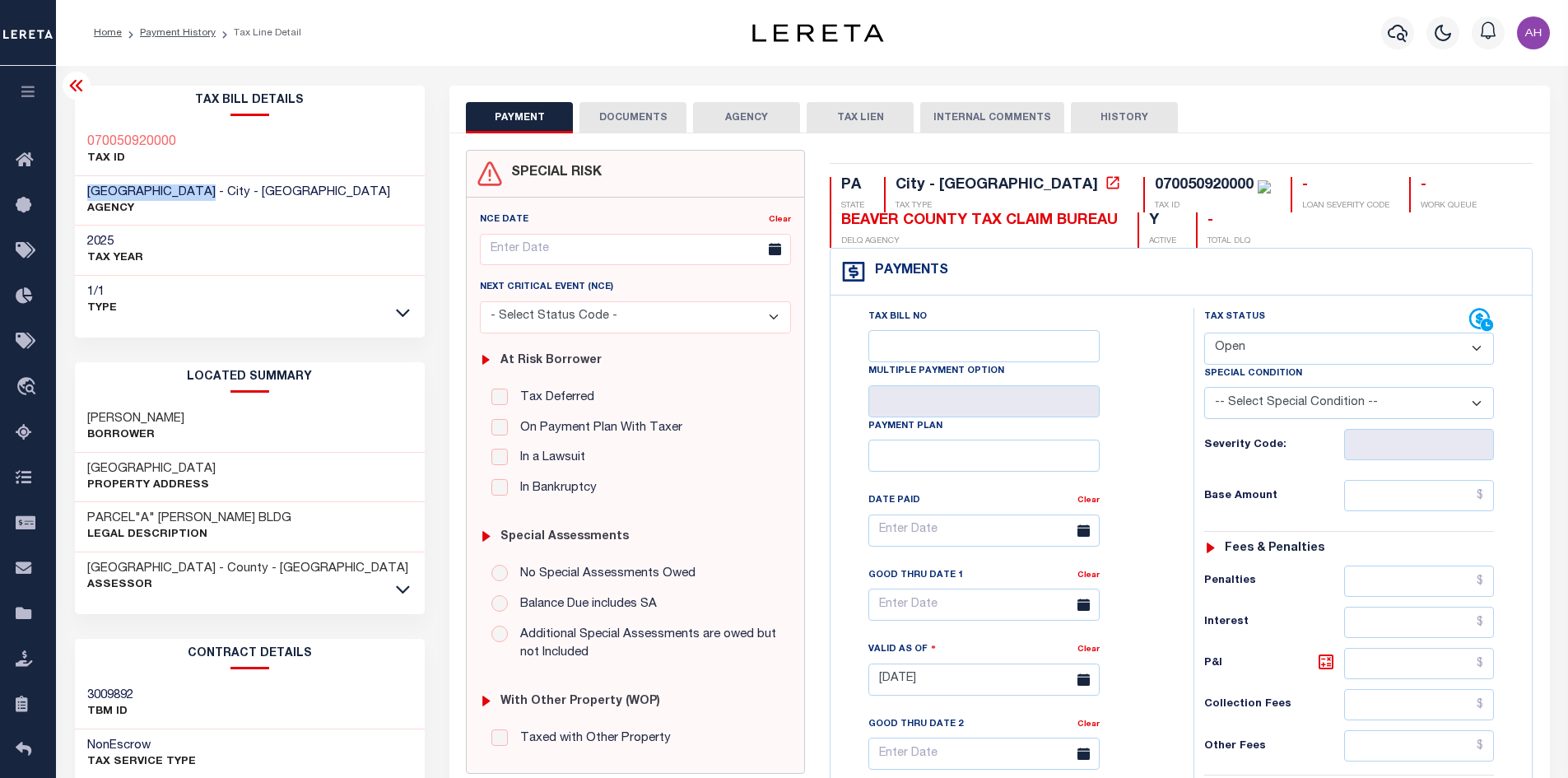
drag, startPoint x: 207, startPoint y: 189, endPoint x: 84, endPoint y: 189, distance: 123.0
click at [84, 189] on div "[GEOGRAPHIC_DATA] - City - [GEOGRAPHIC_DATA] AGENCY" at bounding box center [250, 201] width 350 height 50
click at [173, 34] on link "Payment History" at bounding box center [178, 33] width 76 height 10
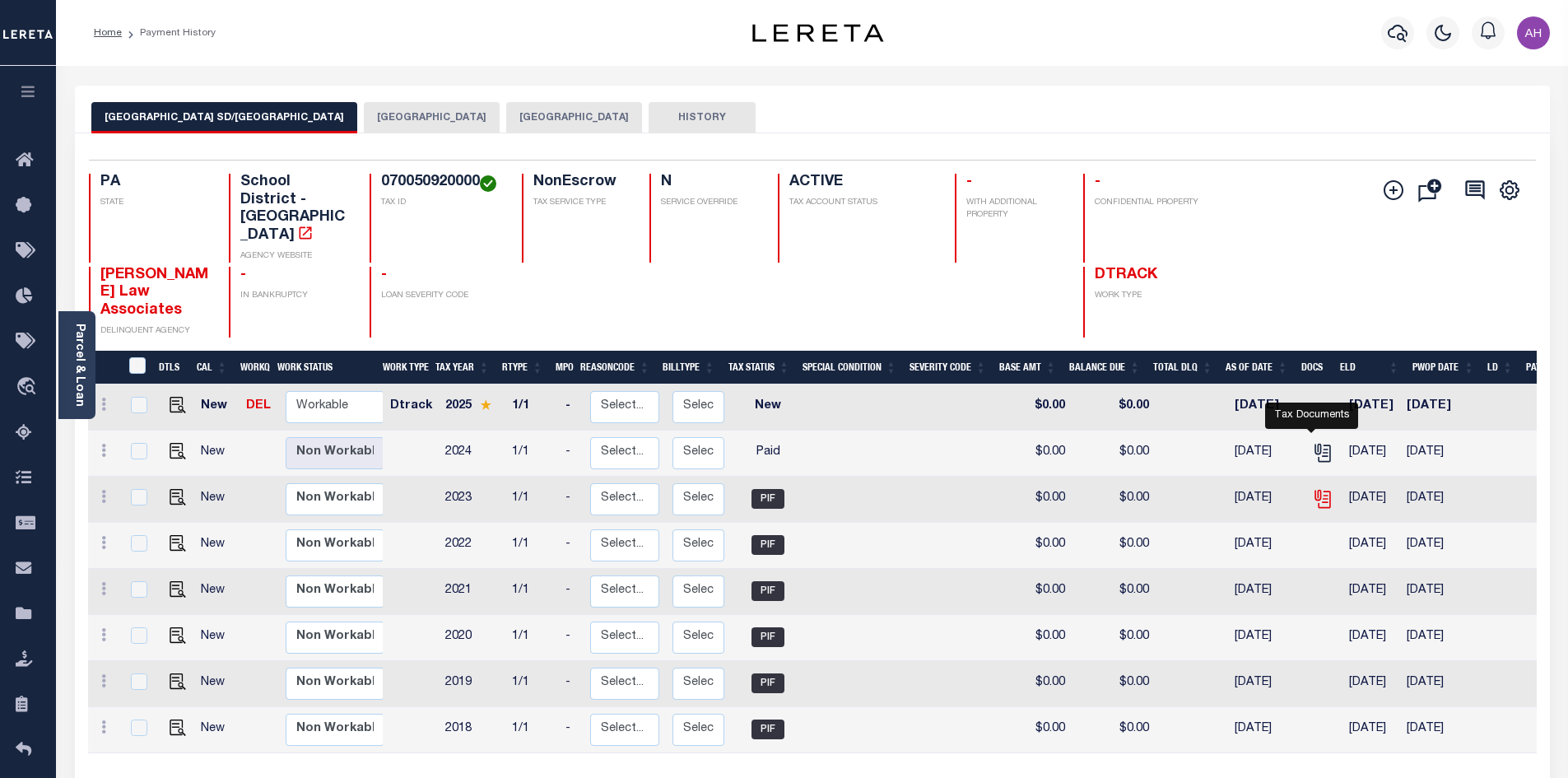
click at [1312, 488] on icon "" at bounding box center [1322, 498] width 21 height 21
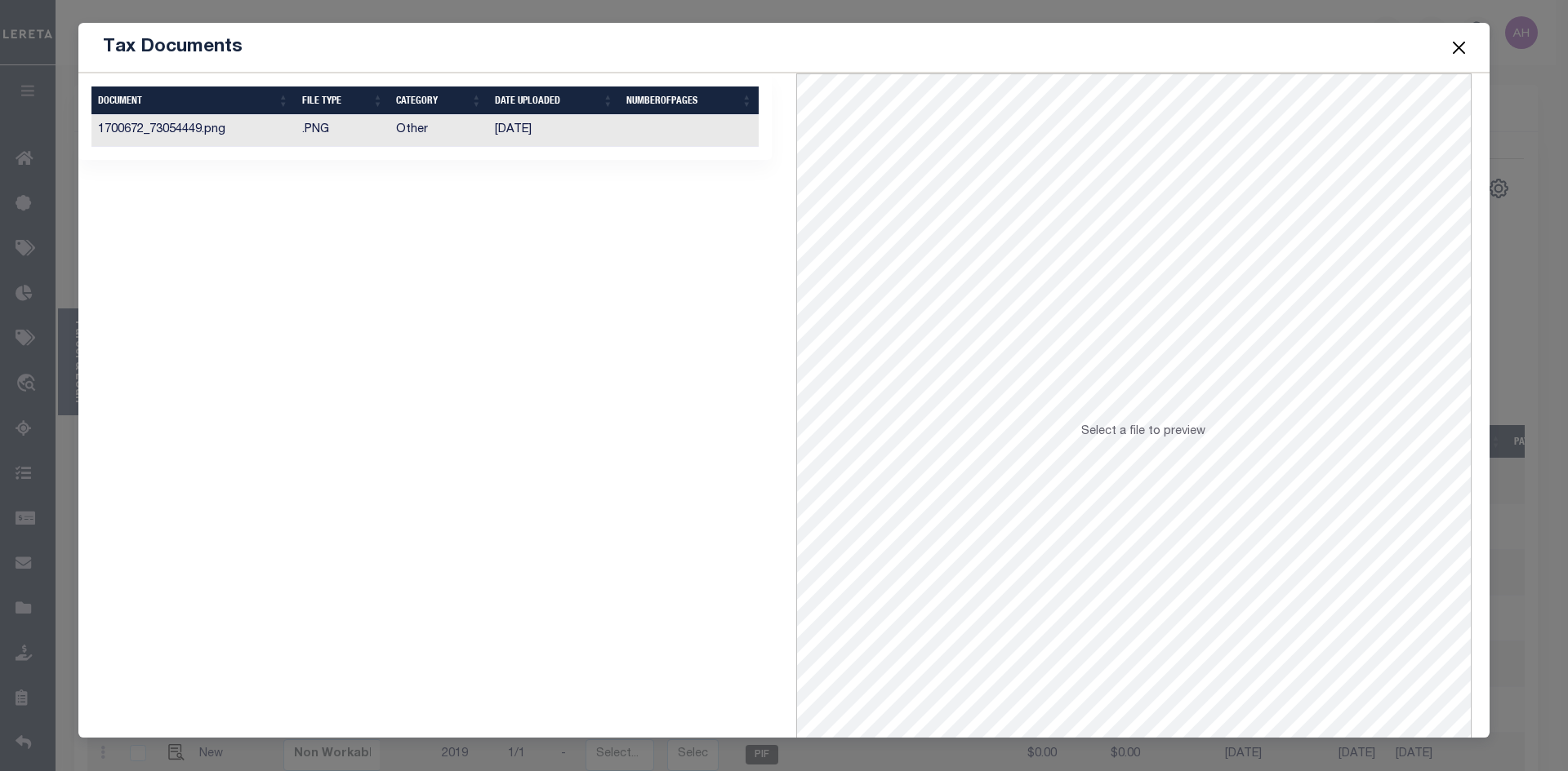
click at [396, 134] on td "Other" at bounding box center [439, 131] width 99 height 32
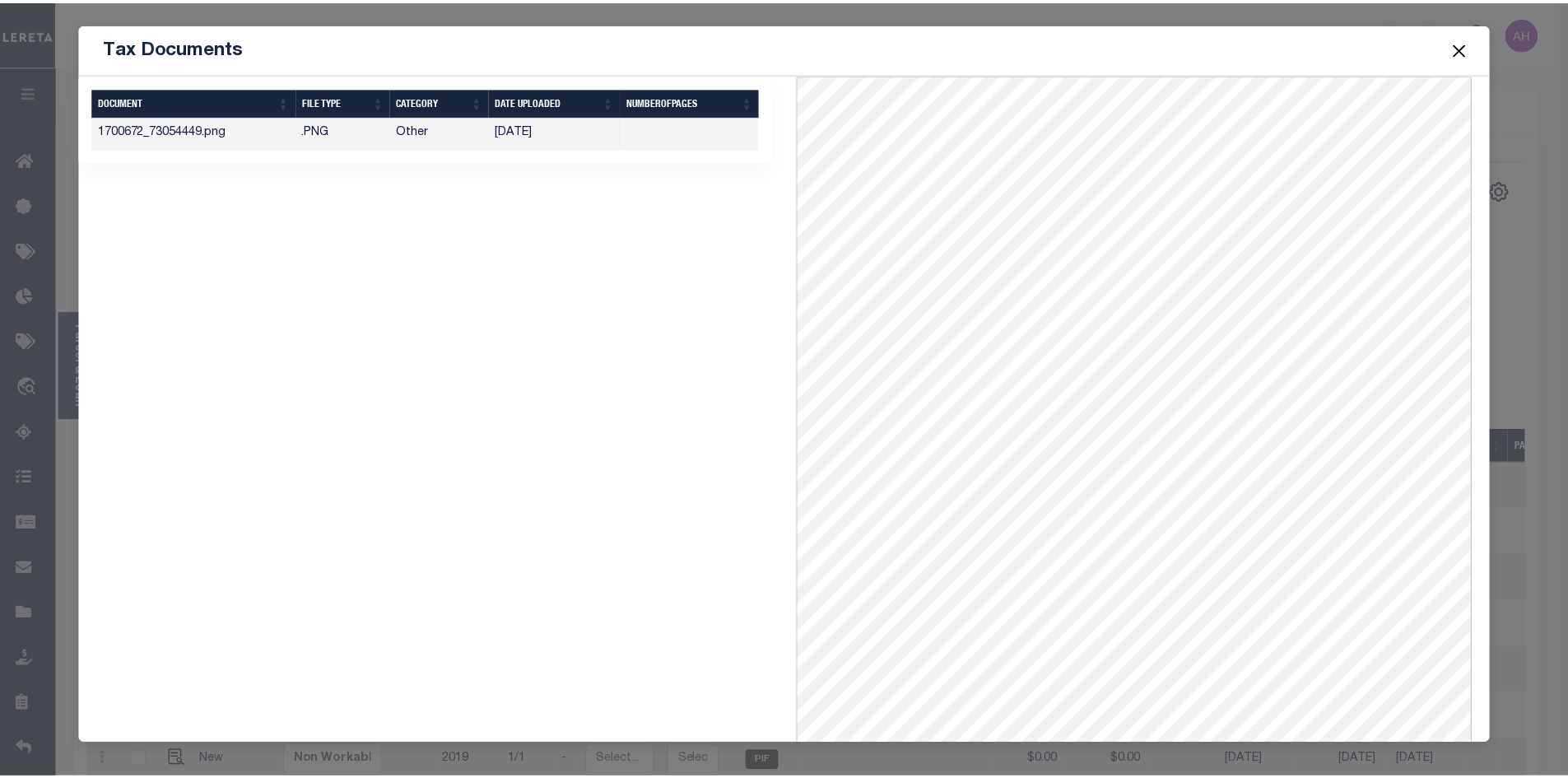
scroll to position [71, 0]
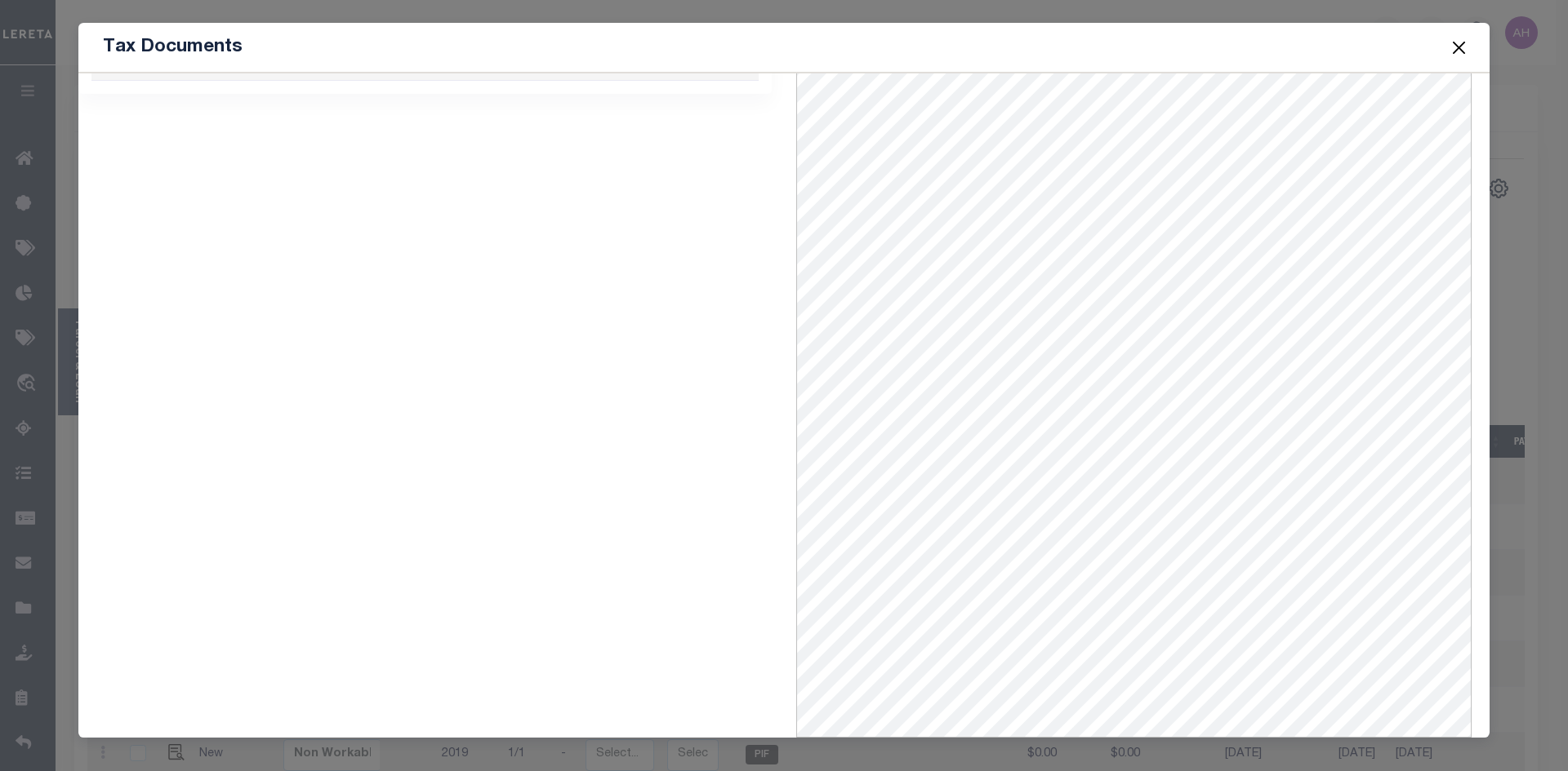
click at [1457, 46] on button "Close" at bounding box center [1458, 47] width 21 height 21
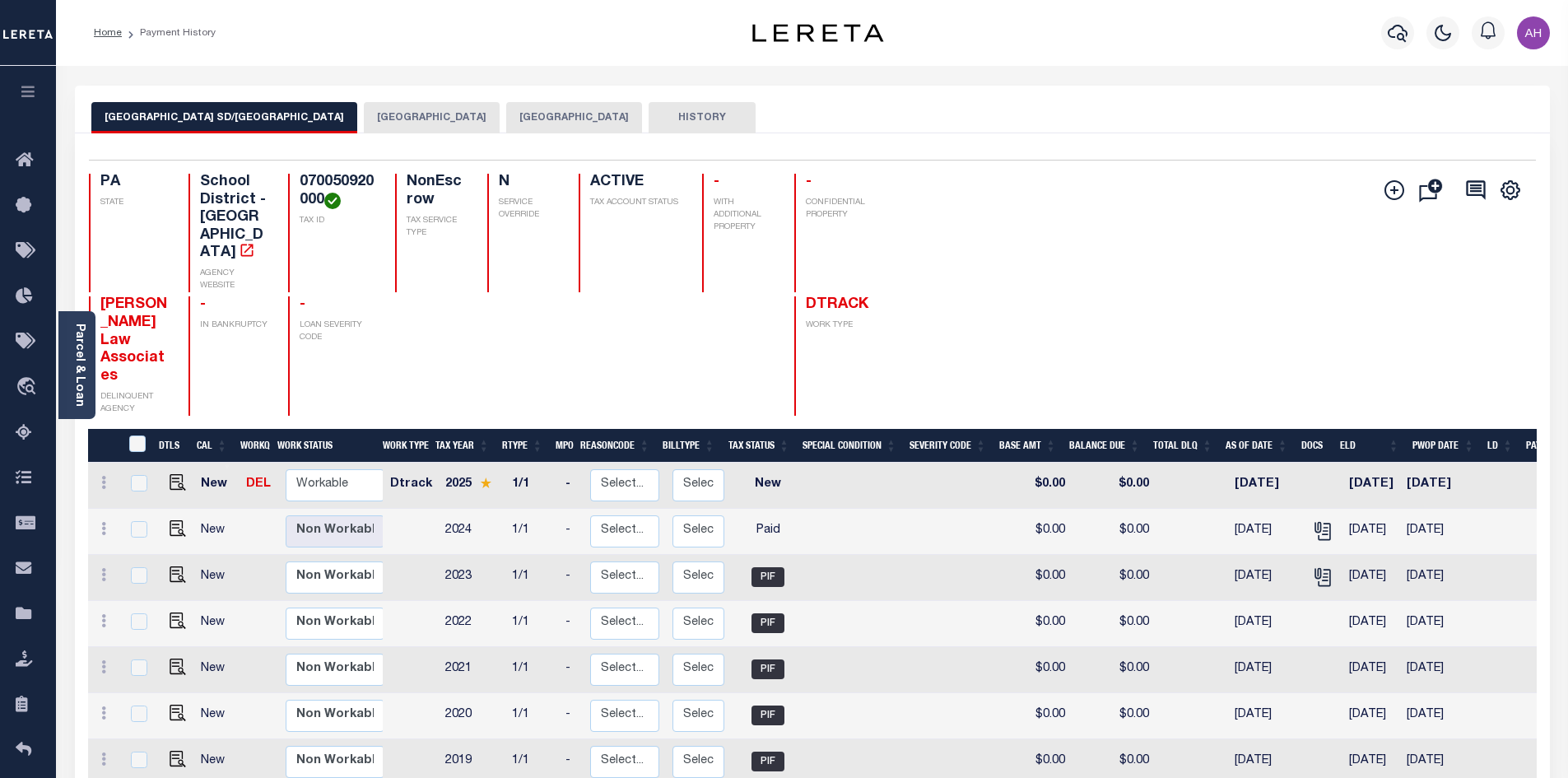
click at [395, 119] on button "[GEOGRAPHIC_DATA]" at bounding box center [431, 117] width 136 height 31
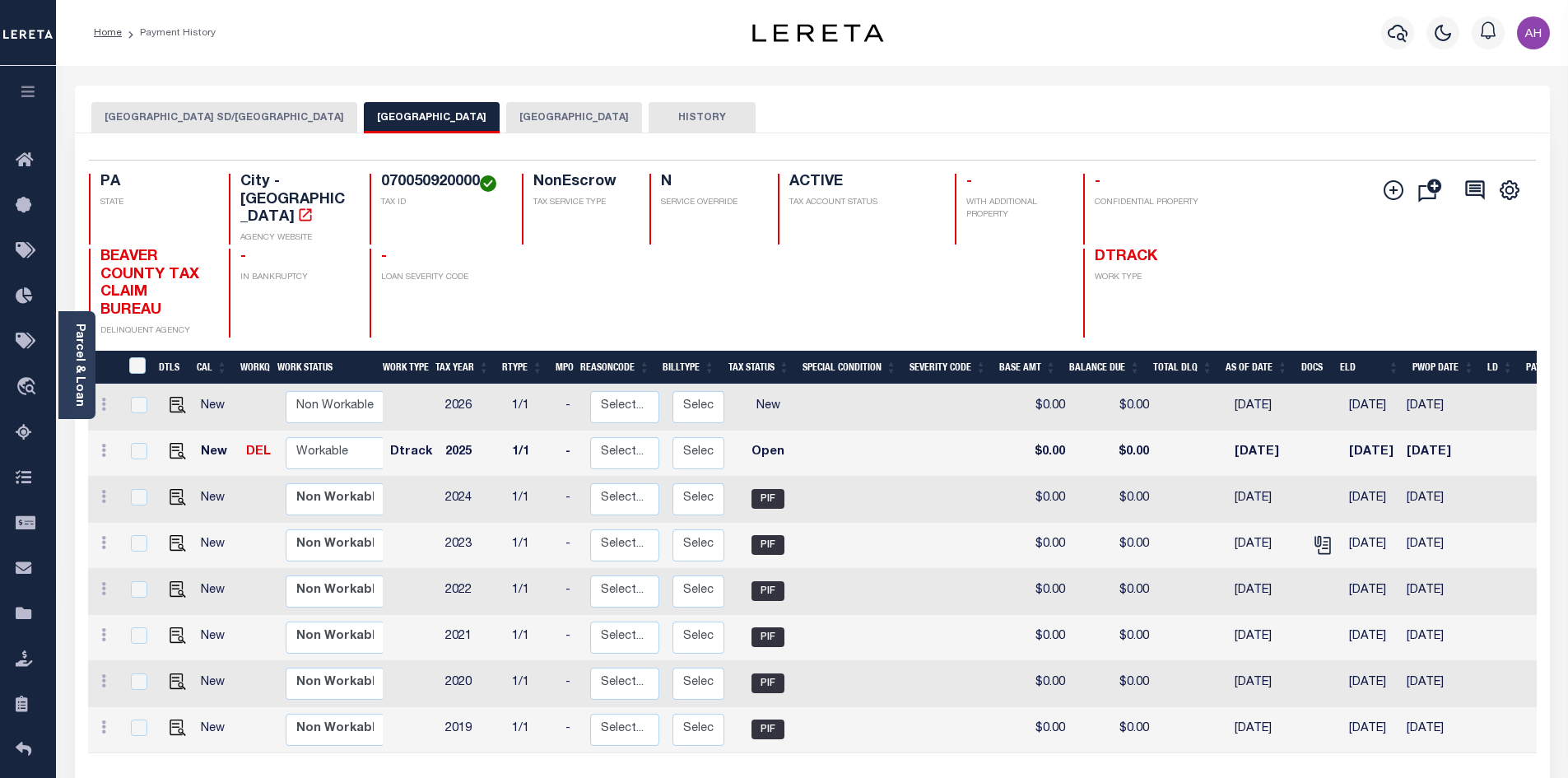
click at [511, 112] on button "[GEOGRAPHIC_DATA]" at bounding box center [574, 117] width 136 height 31
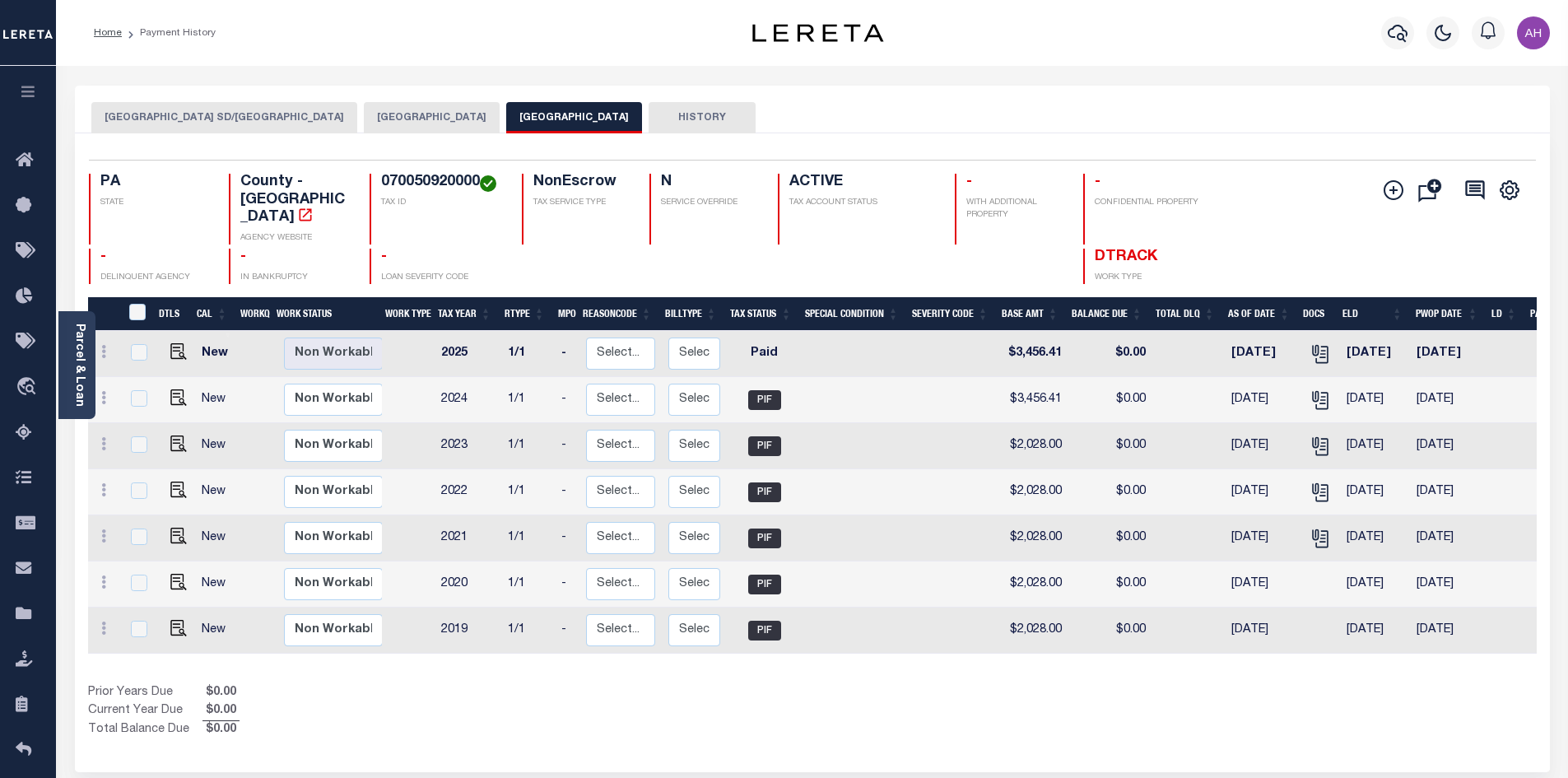
click at [224, 119] on button "[GEOGRAPHIC_DATA] SD/[GEOGRAPHIC_DATA]" at bounding box center [224, 117] width 266 height 31
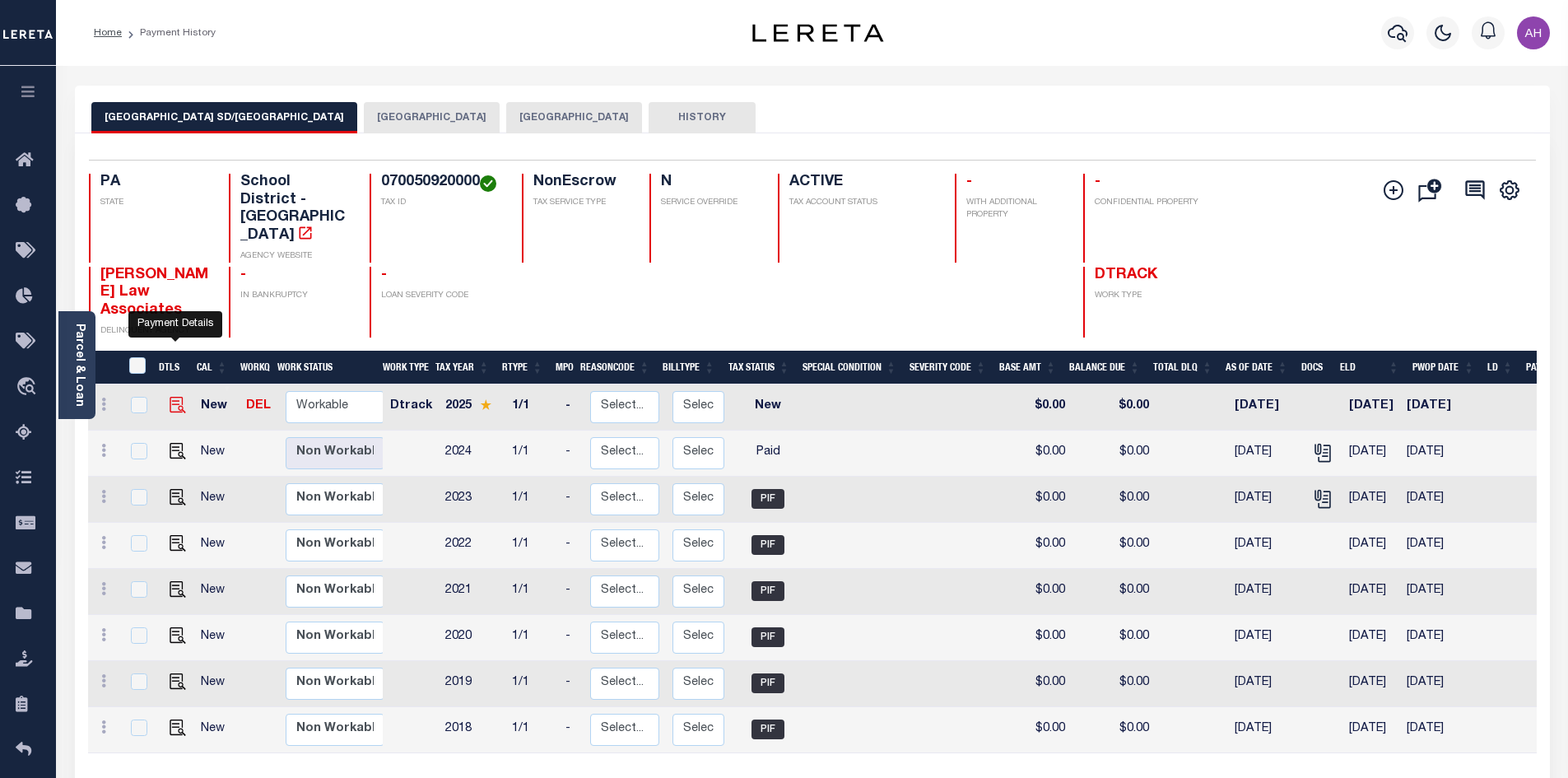
click at [176, 397] on img "" at bounding box center [177, 405] width 16 height 16
checkbox input "true"
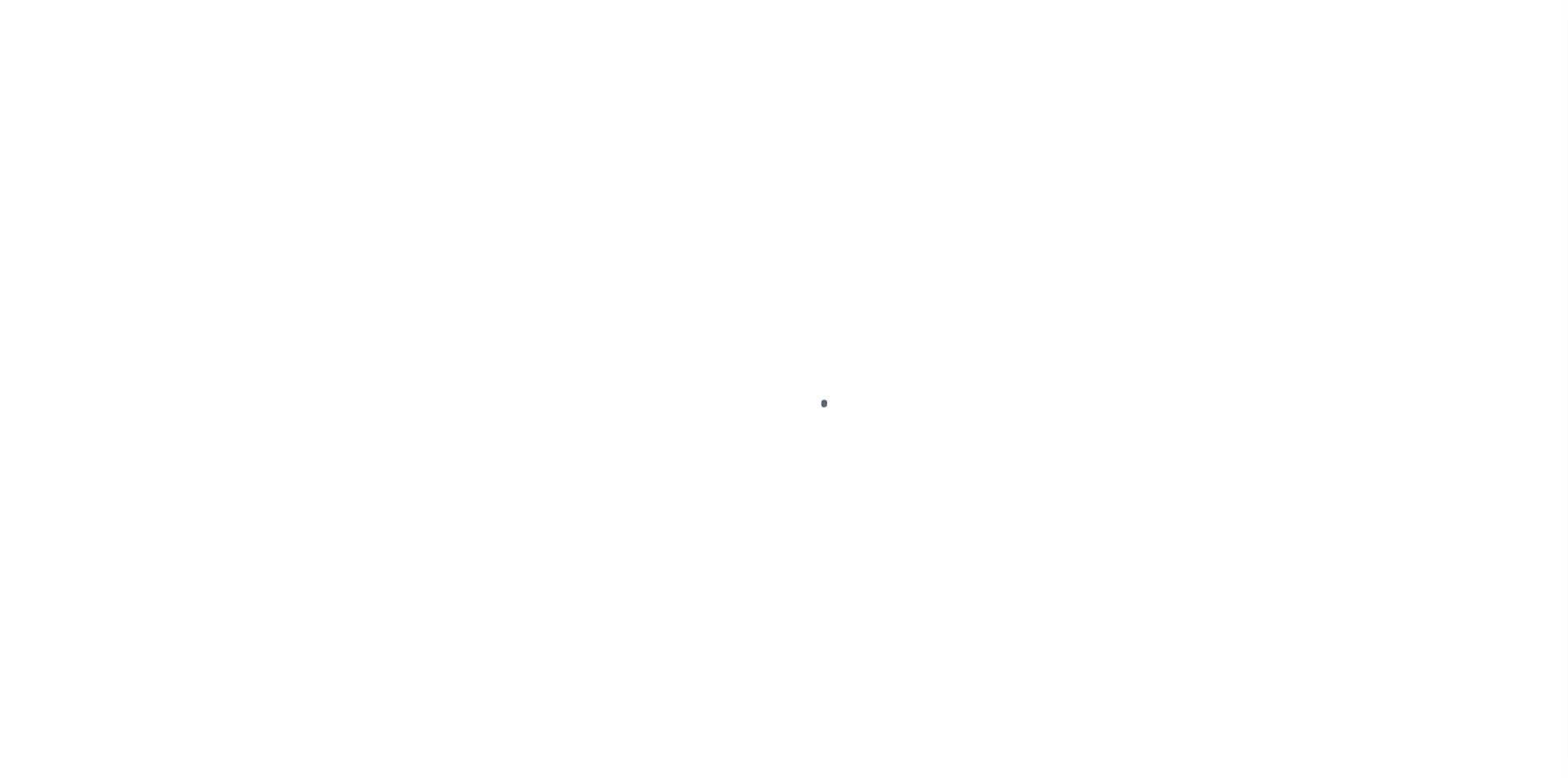
select select "NW2"
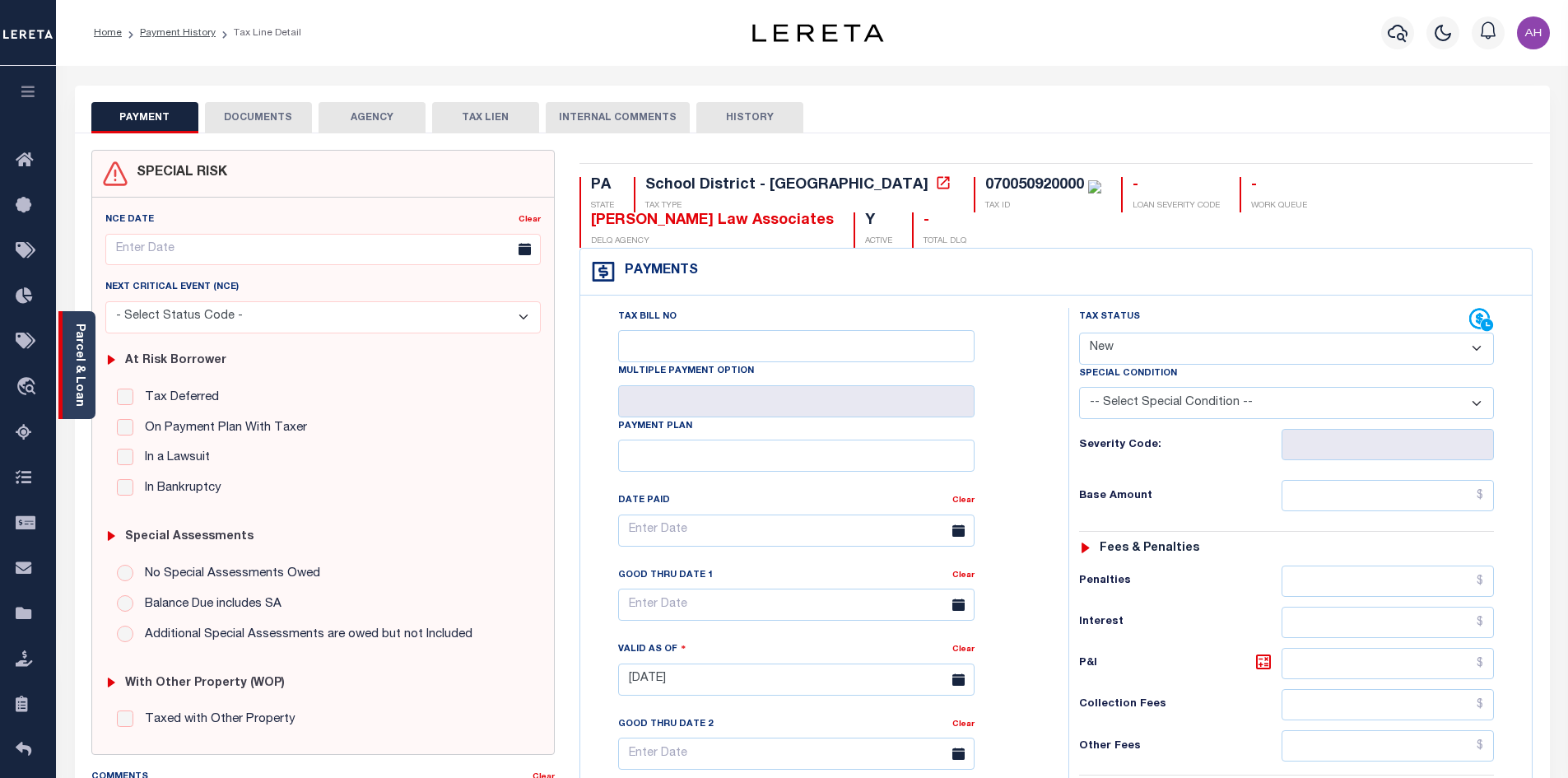
click at [79, 372] on link "Parcel & Loan" at bounding box center [79, 365] width 12 height 83
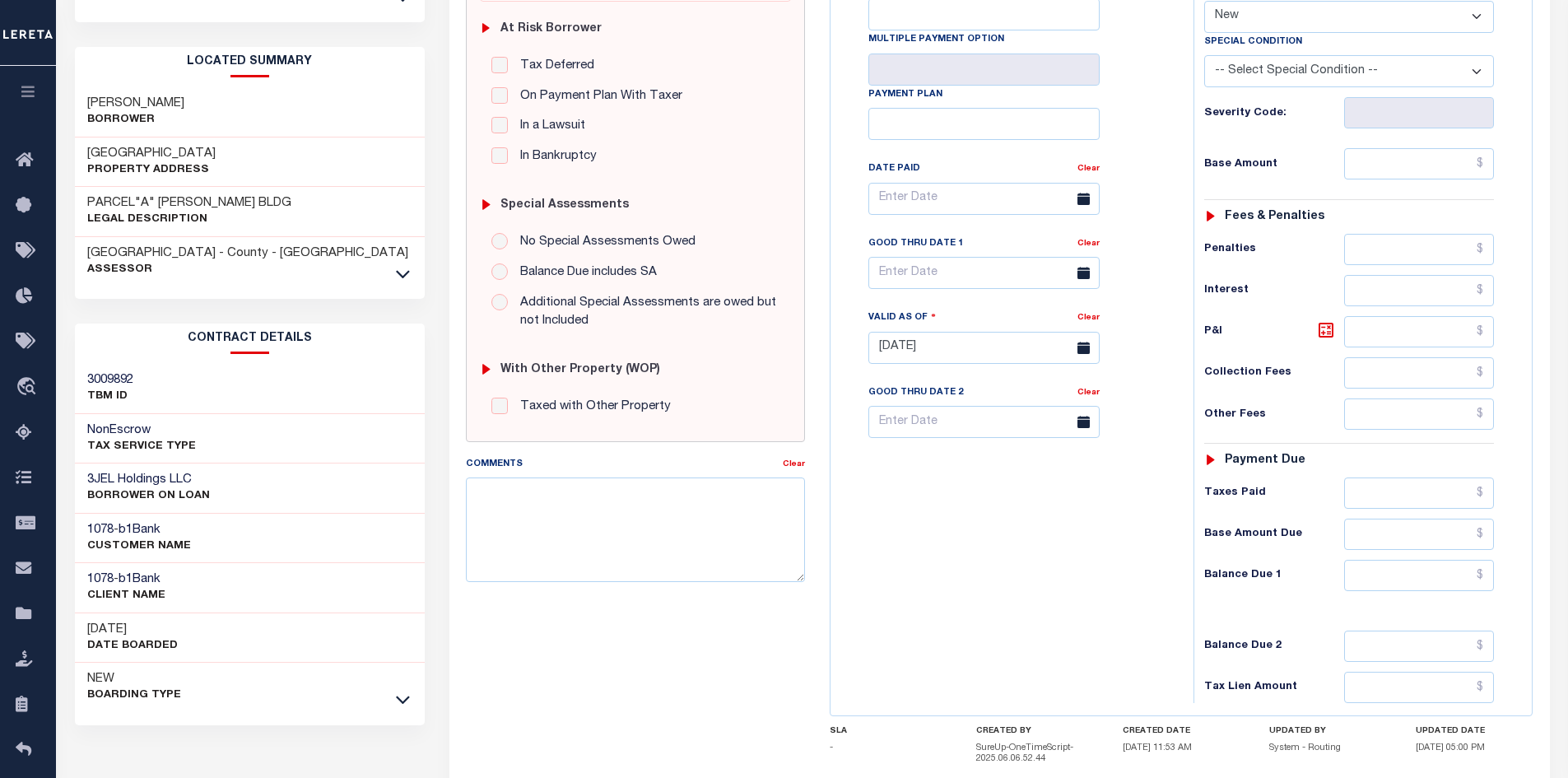
scroll to position [233, 0]
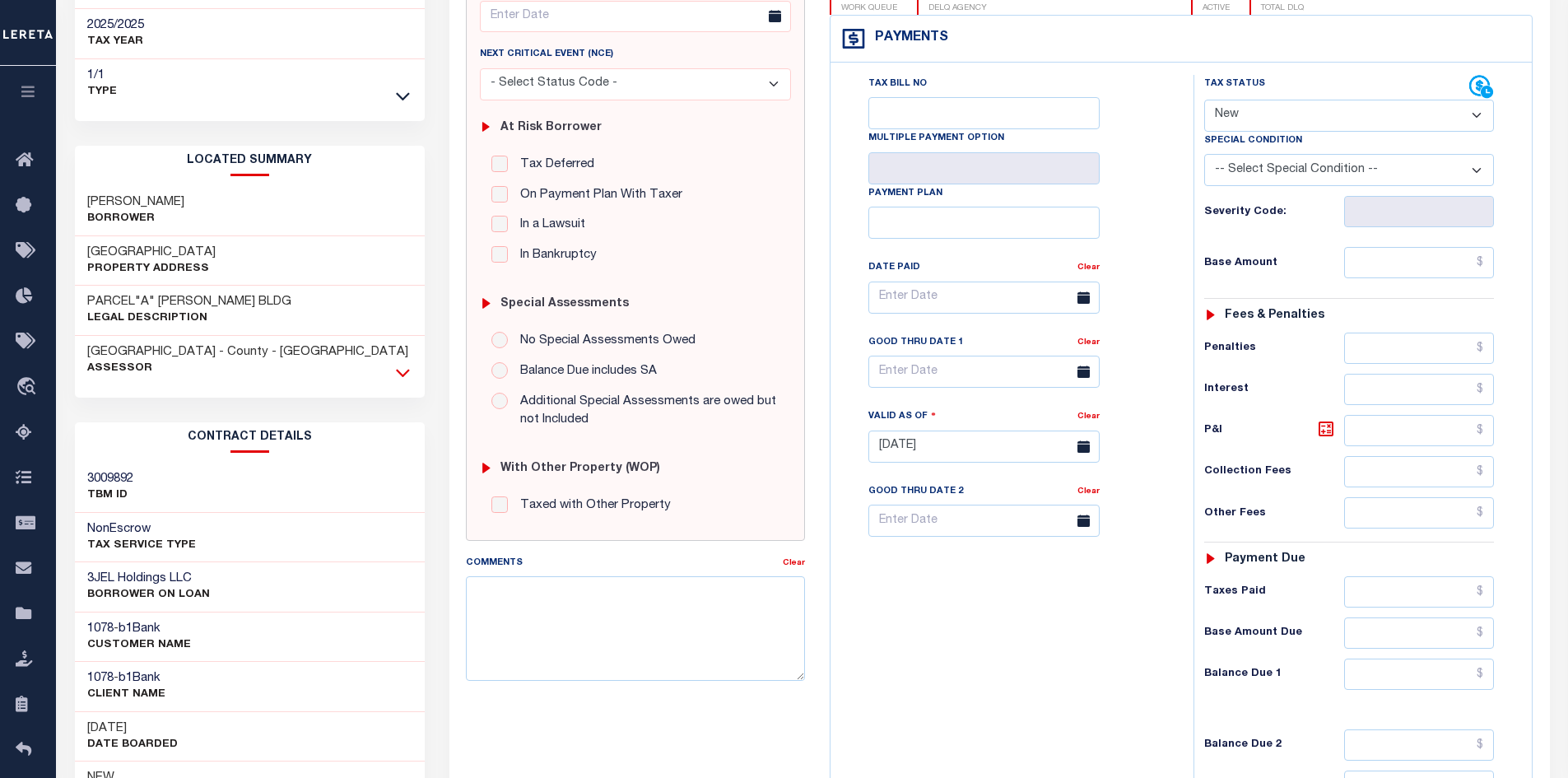
click at [409, 376] on icon at bounding box center [403, 373] width 14 height 17
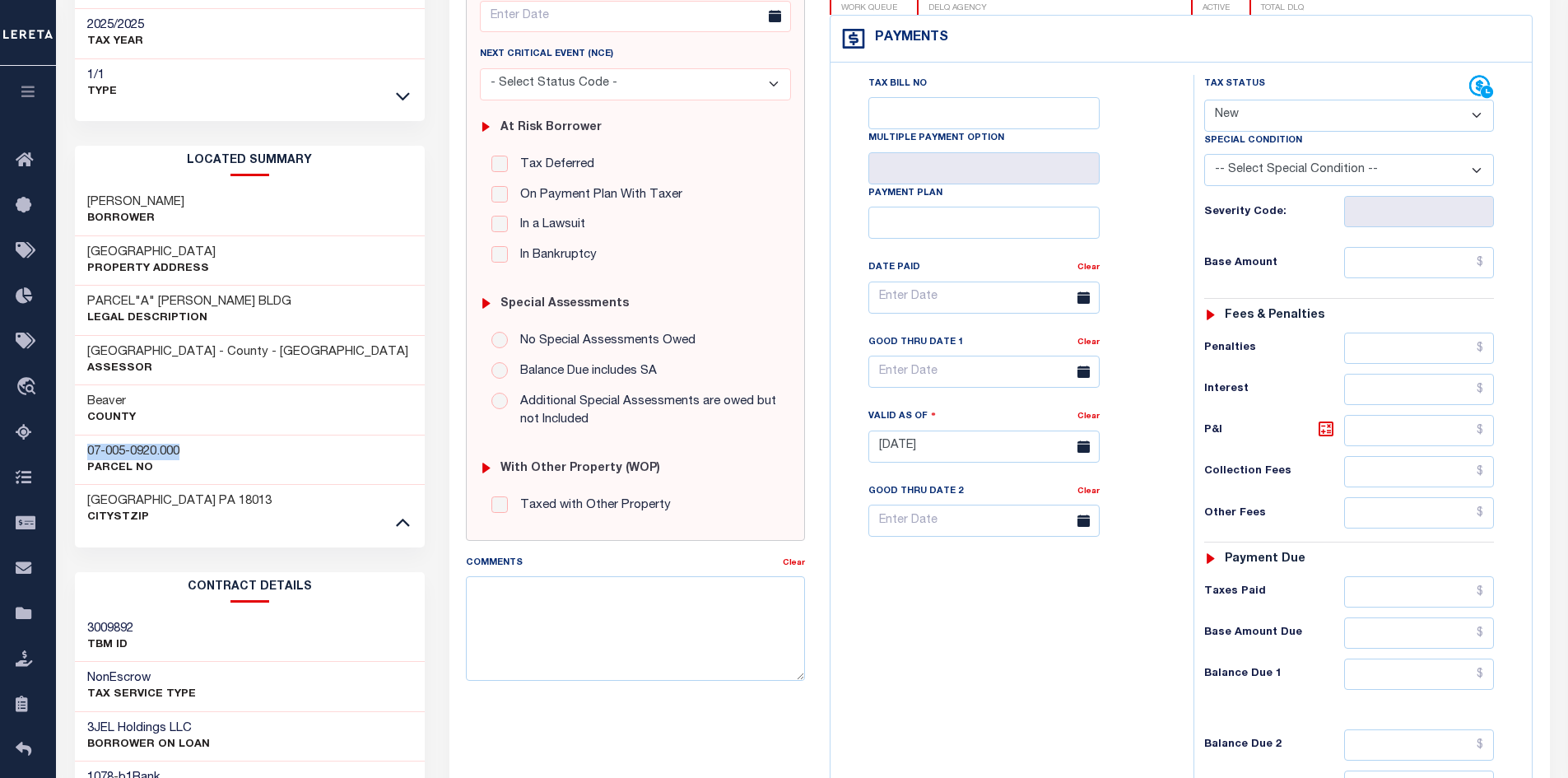
drag, startPoint x: 198, startPoint y: 454, endPoint x: 83, endPoint y: 445, distance: 115.4
click at [83, 445] on div "07-005-0920.000 Parcel No" at bounding box center [250, 460] width 350 height 50
drag, startPoint x: 152, startPoint y: 461, endPoint x: 206, endPoint y: 478, distance: 56.6
click at [206, 478] on div "07-005-0920.000 Parcel No" at bounding box center [250, 460] width 350 height 50
drag, startPoint x: 140, startPoint y: 449, endPoint x: 90, endPoint y: 449, distance: 50.0
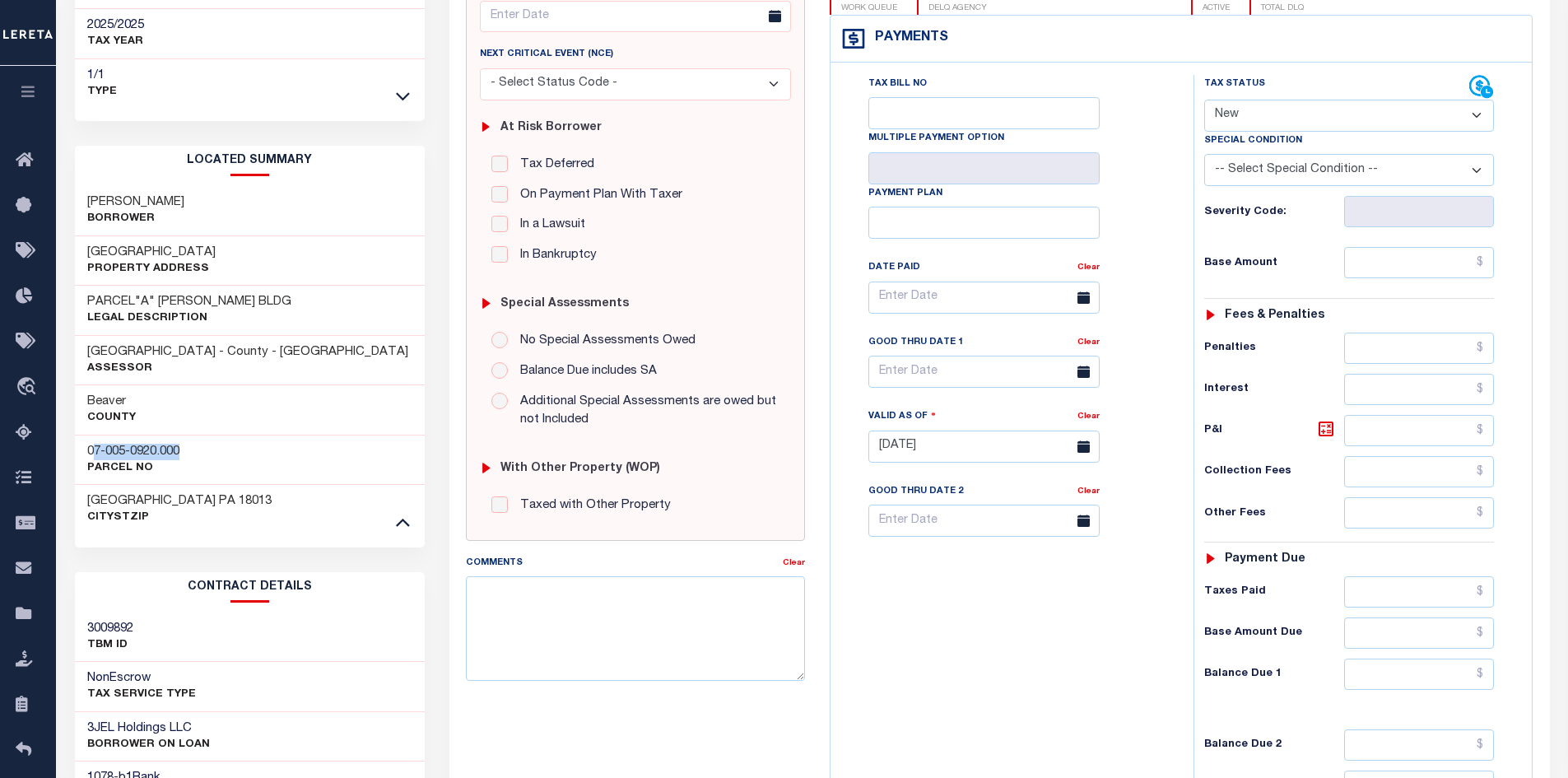
click at [90, 449] on div "07-005-0920.000 Parcel No" at bounding box center [250, 460] width 350 height 50
click at [238, 464] on div "07-005-0920.000 Parcel No" at bounding box center [250, 460] width 350 height 50
drag, startPoint x: 193, startPoint y: 455, endPoint x: 115, endPoint y: 450, distance: 78.2
click at [84, 450] on div "07-005-0920.000 Parcel No" at bounding box center [250, 460] width 350 height 50
copy h3 "07-005-0920.000"
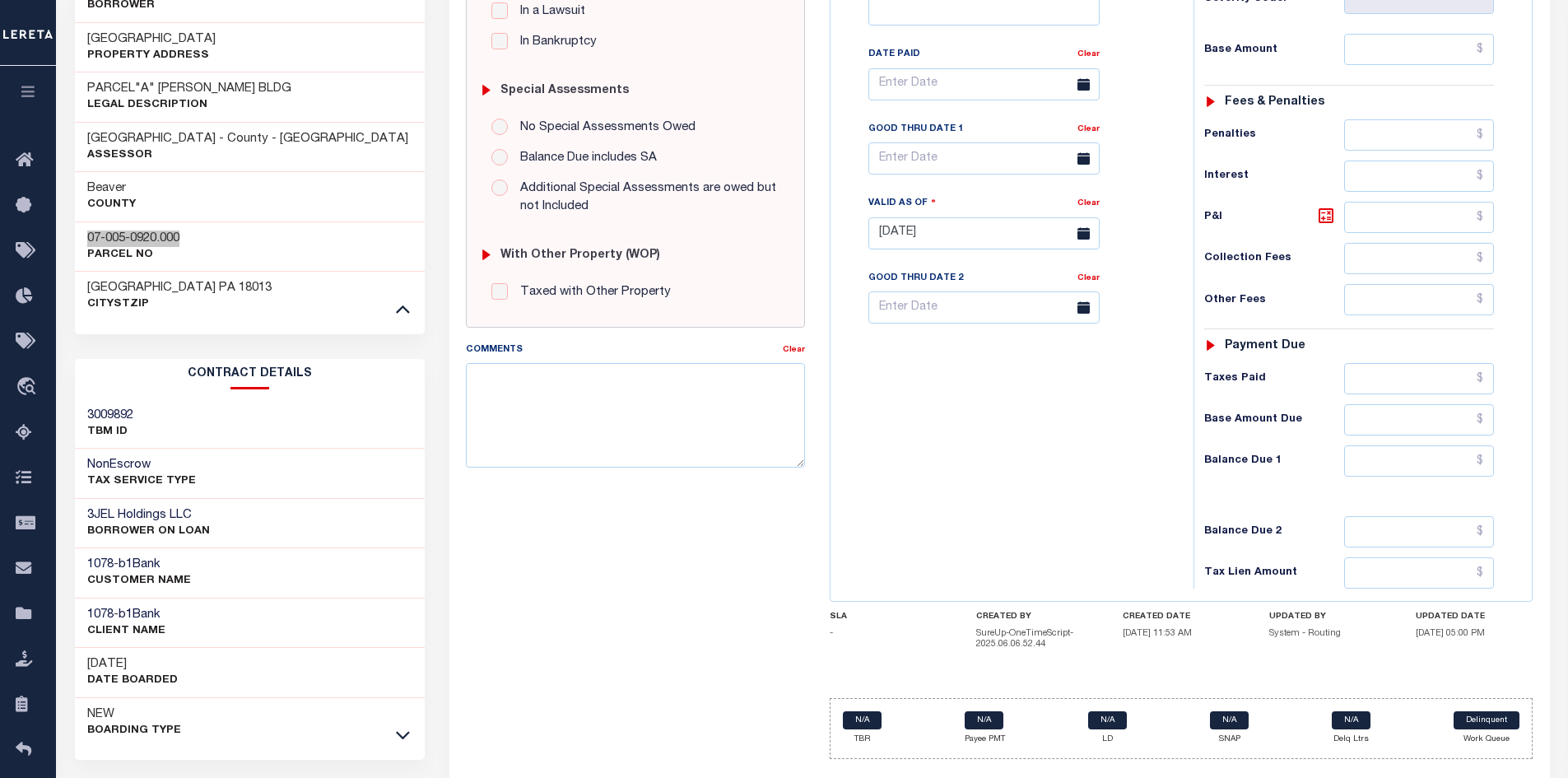
scroll to position [480, 0]
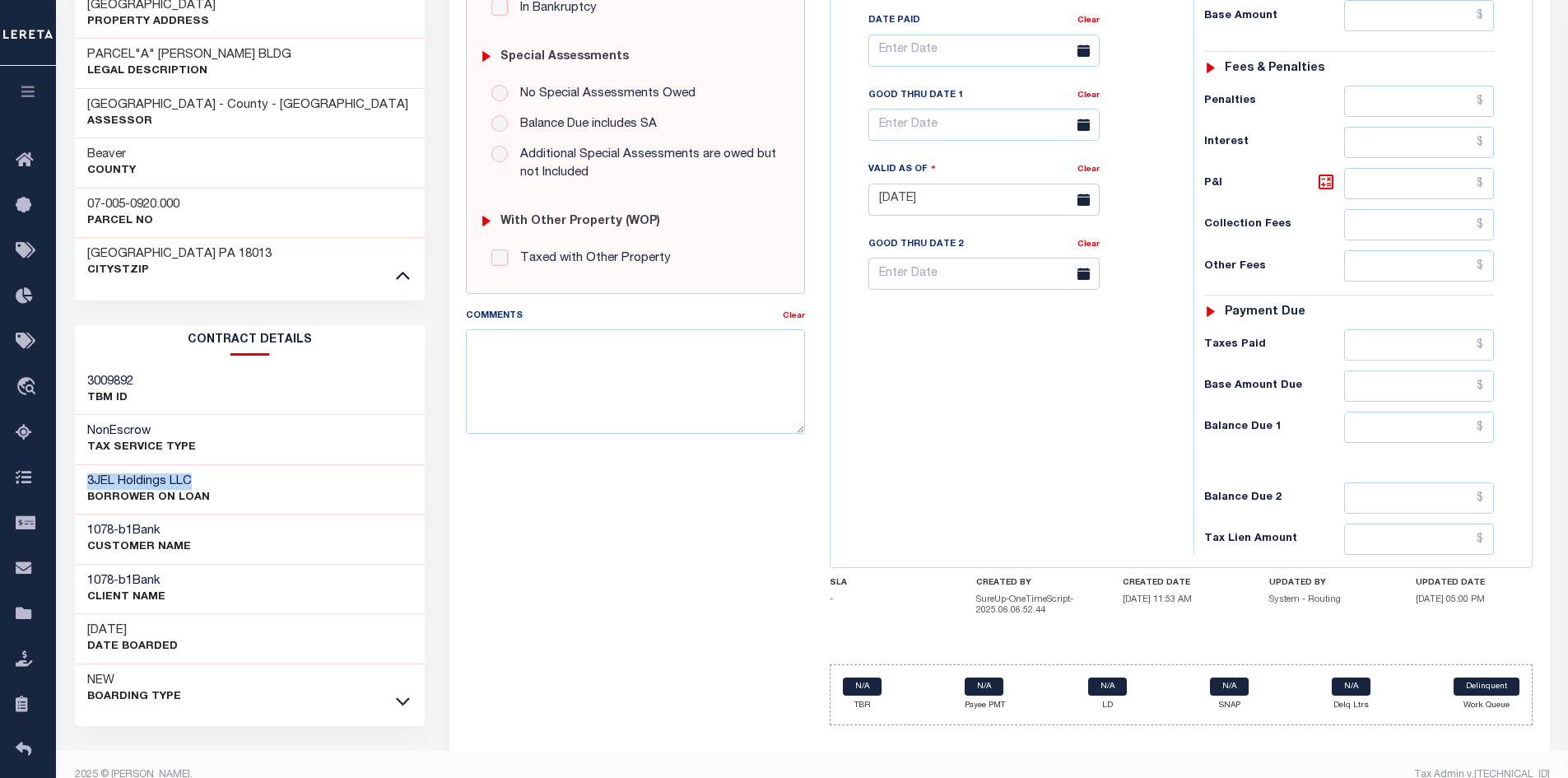
drag, startPoint x: 217, startPoint y: 476, endPoint x: 66, endPoint y: 467, distance: 151.3
click at [66, 467] on div "Tax Bill Details 070050920000 TAX ID" at bounding box center [250, 203] width 376 height 1194
copy h3 "3JEL Holdings LLC"
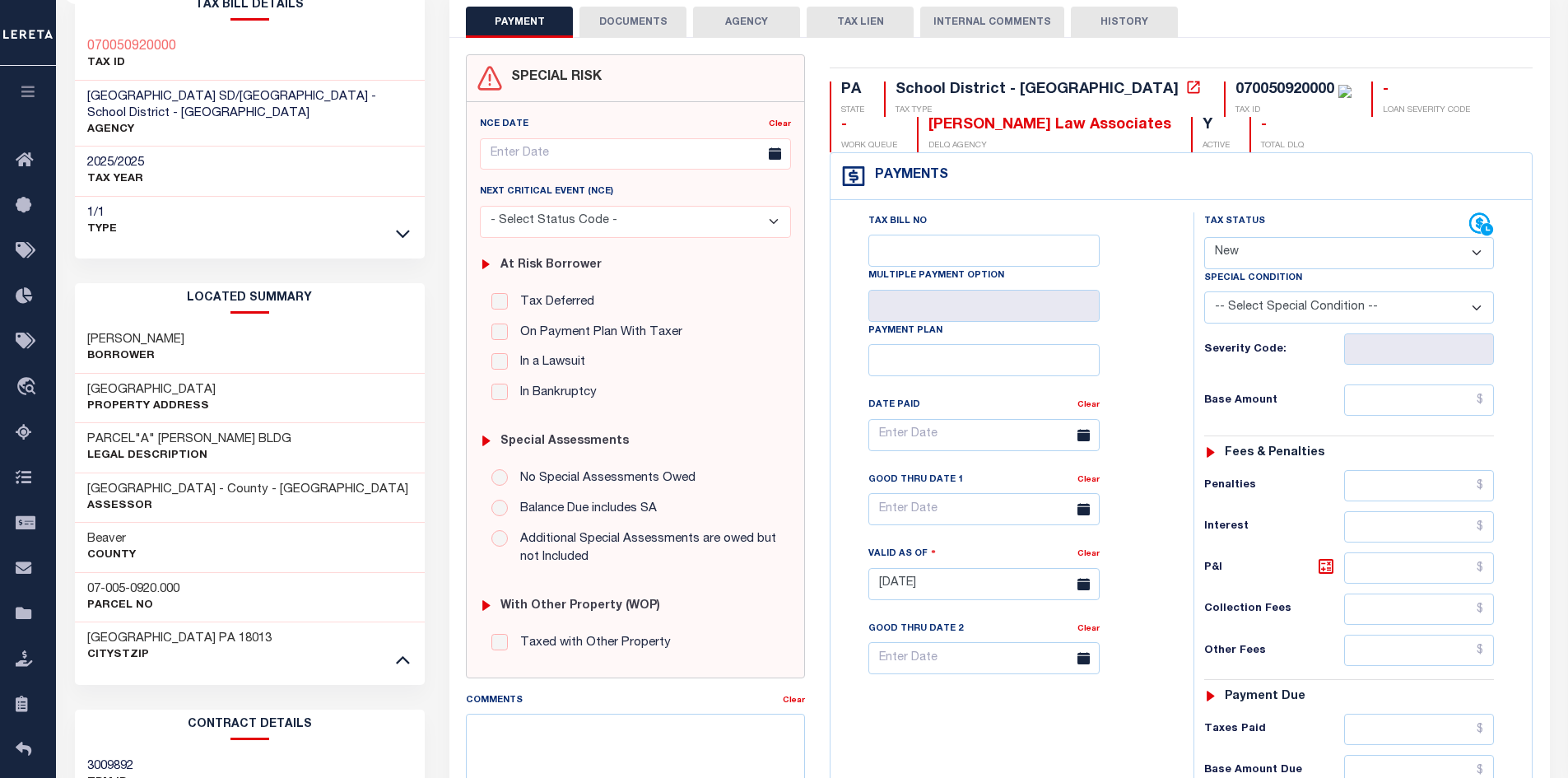
scroll to position [0, 0]
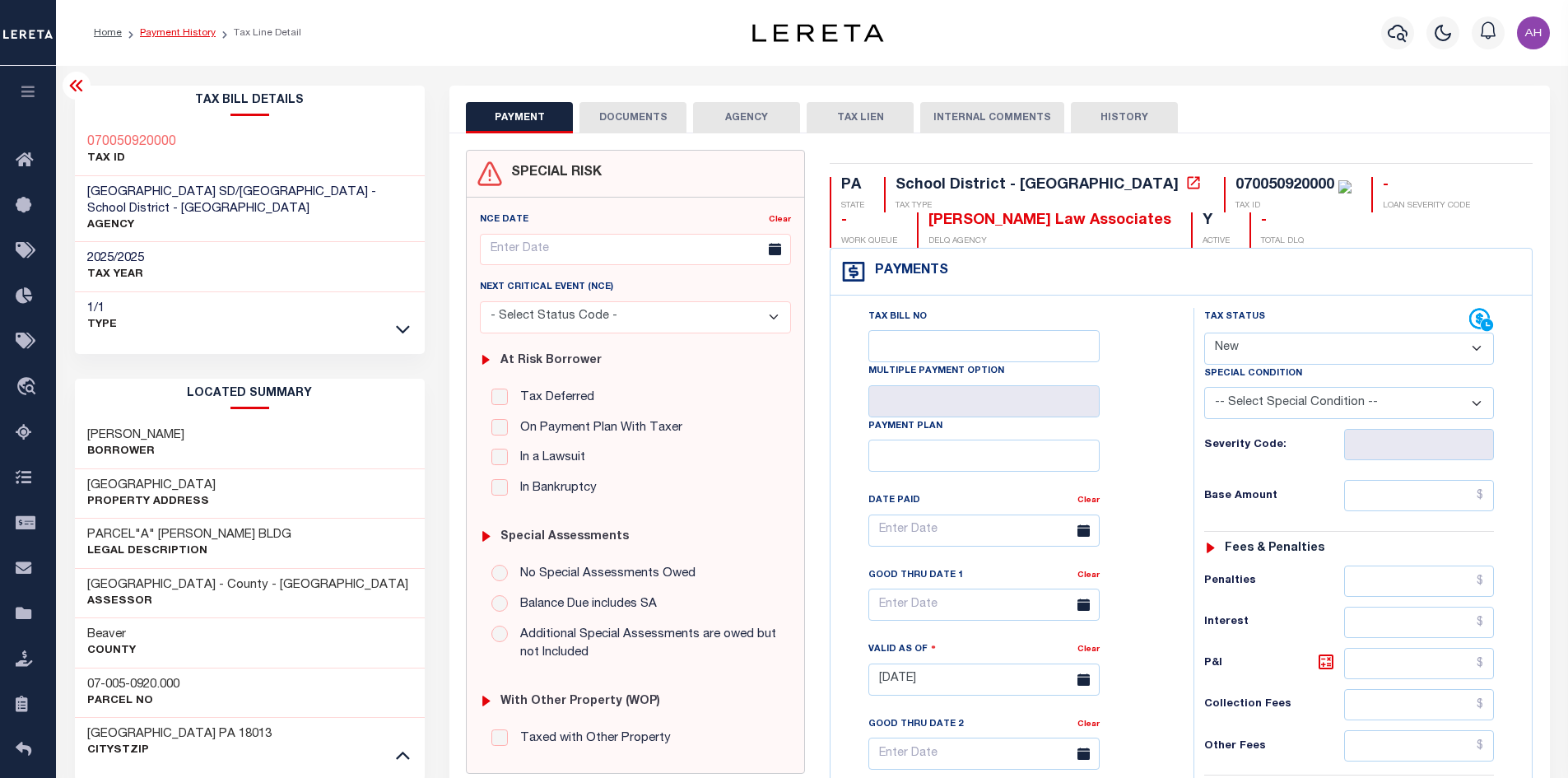
click at [173, 34] on link "Payment History" at bounding box center [178, 33] width 76 height 10
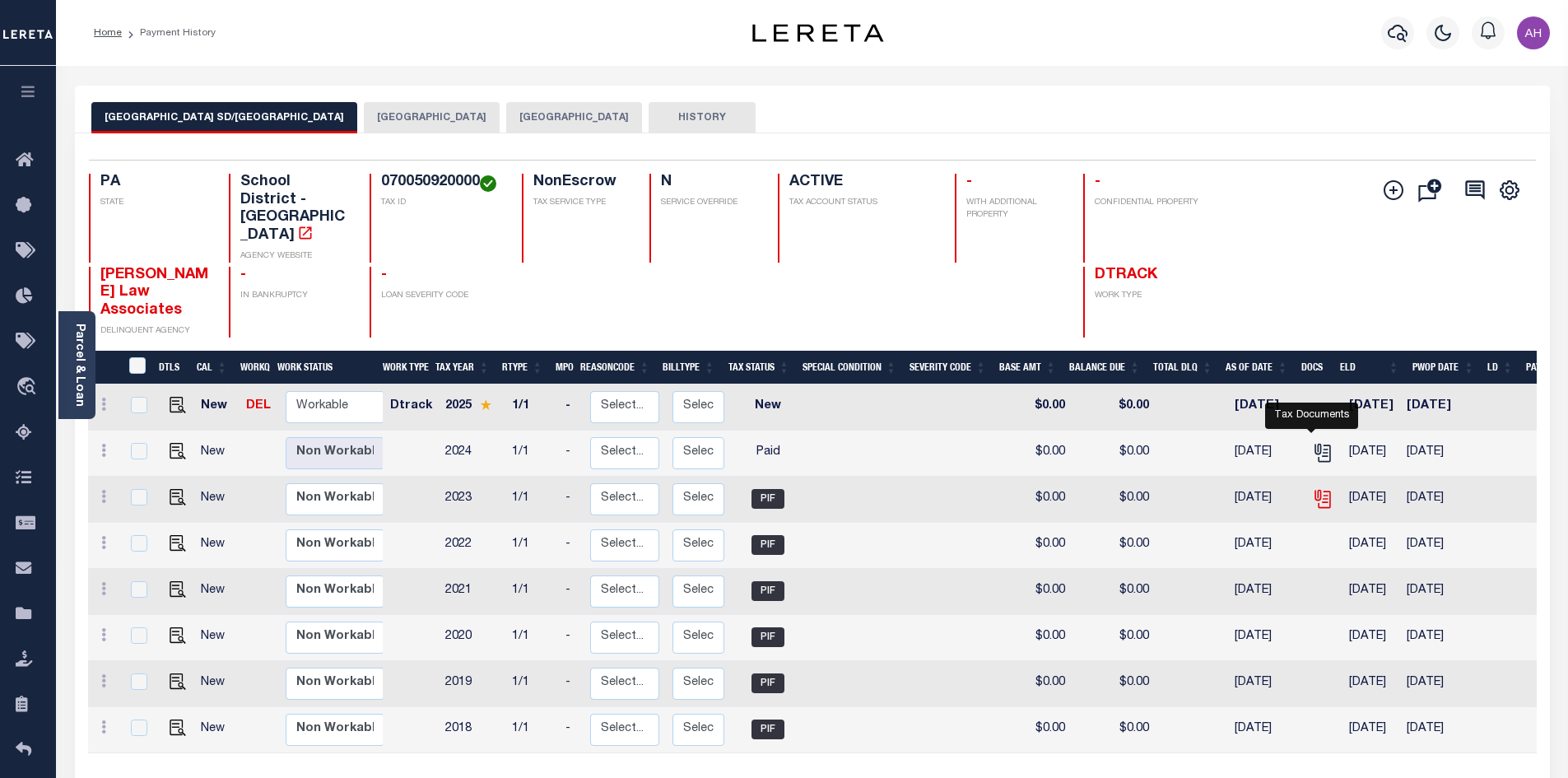
click at [1316, 490] on icon "" at bounding box center [1322, 497] width 14 height 14
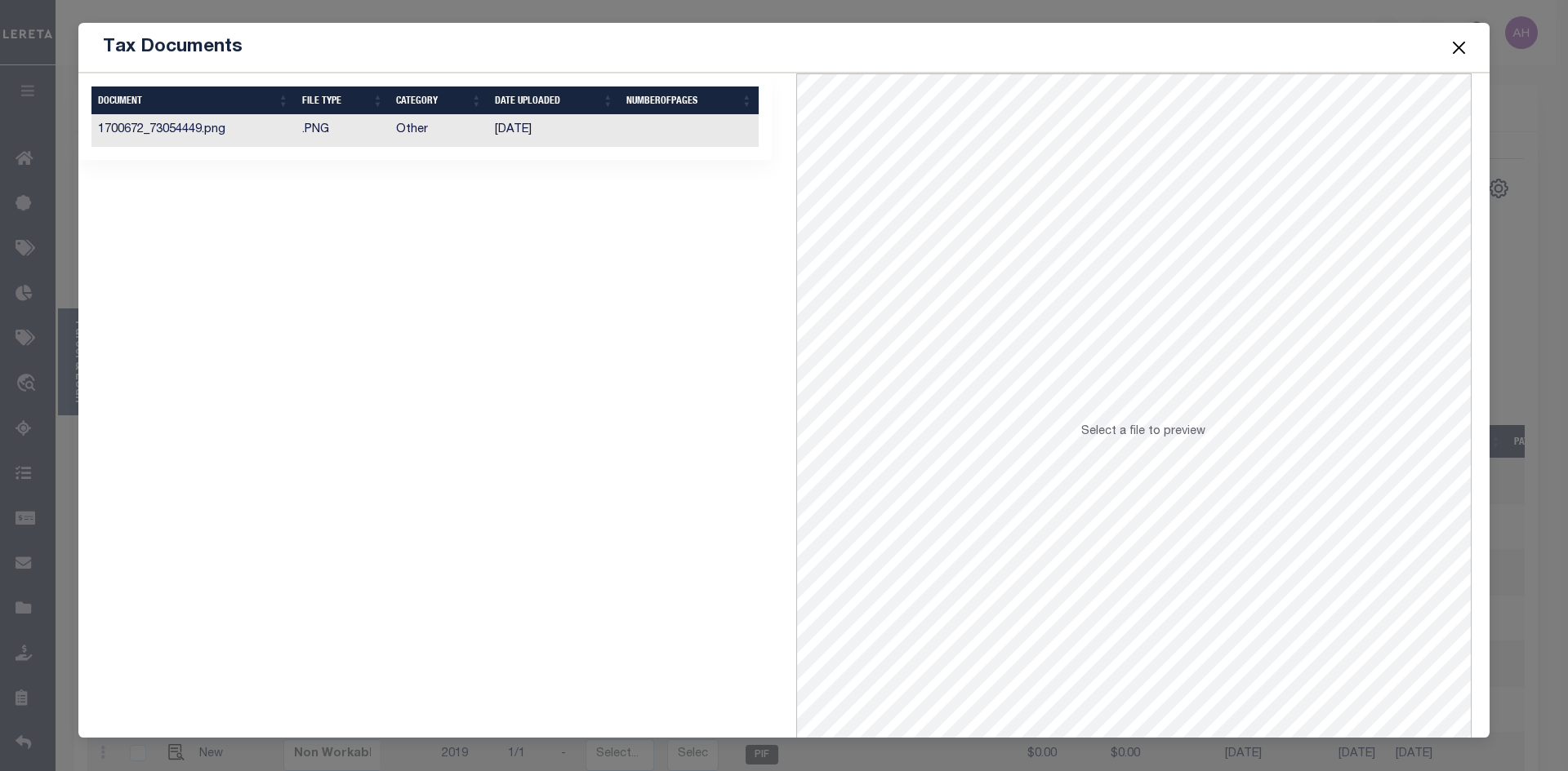
click at [534, 124] on td "[DATE]" at bounding box center [554, 131] width 132 height 32
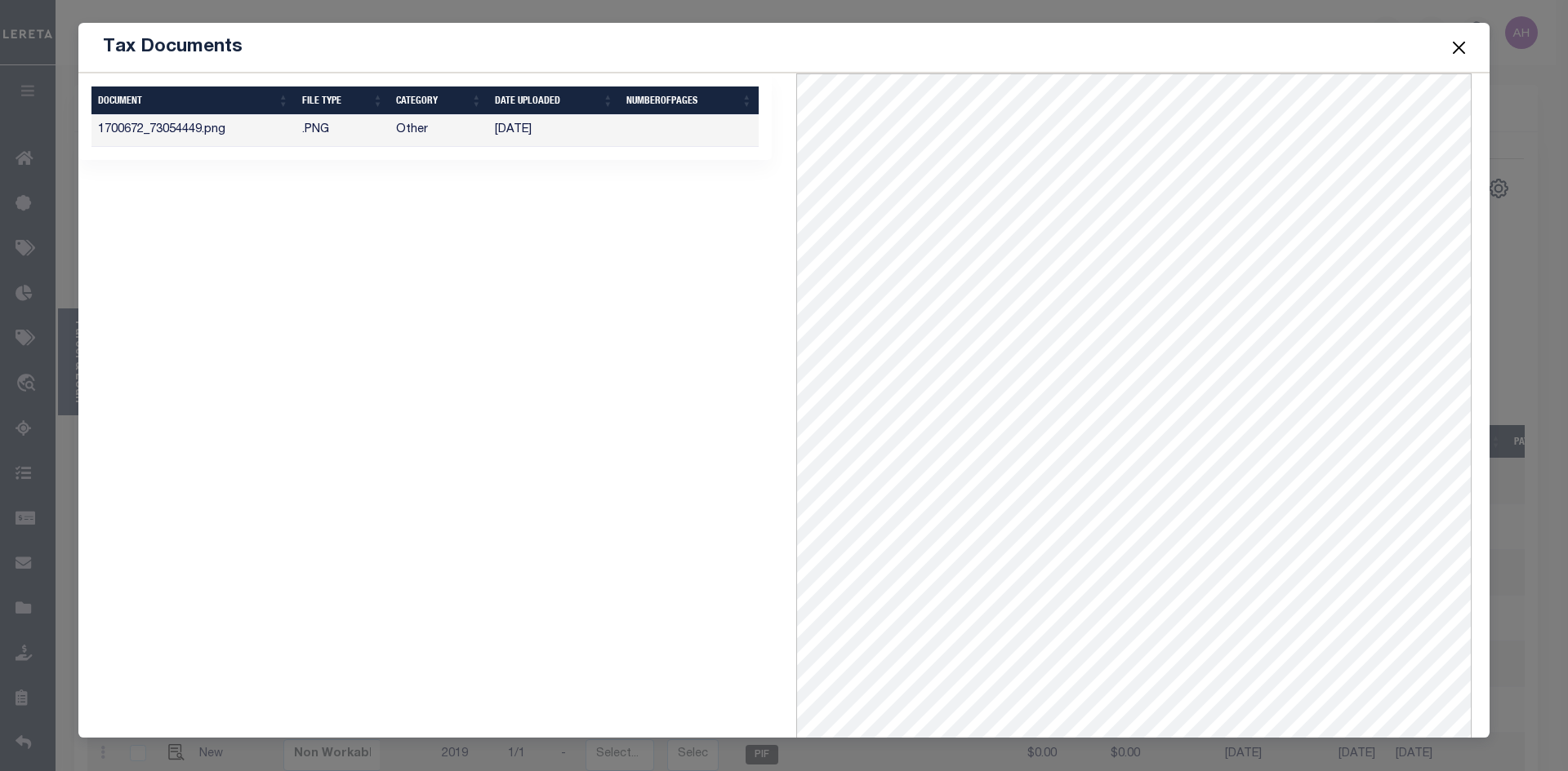
click at [1451, 46] on button "Close" at bounding box center [1458, 47] width 21 height 21
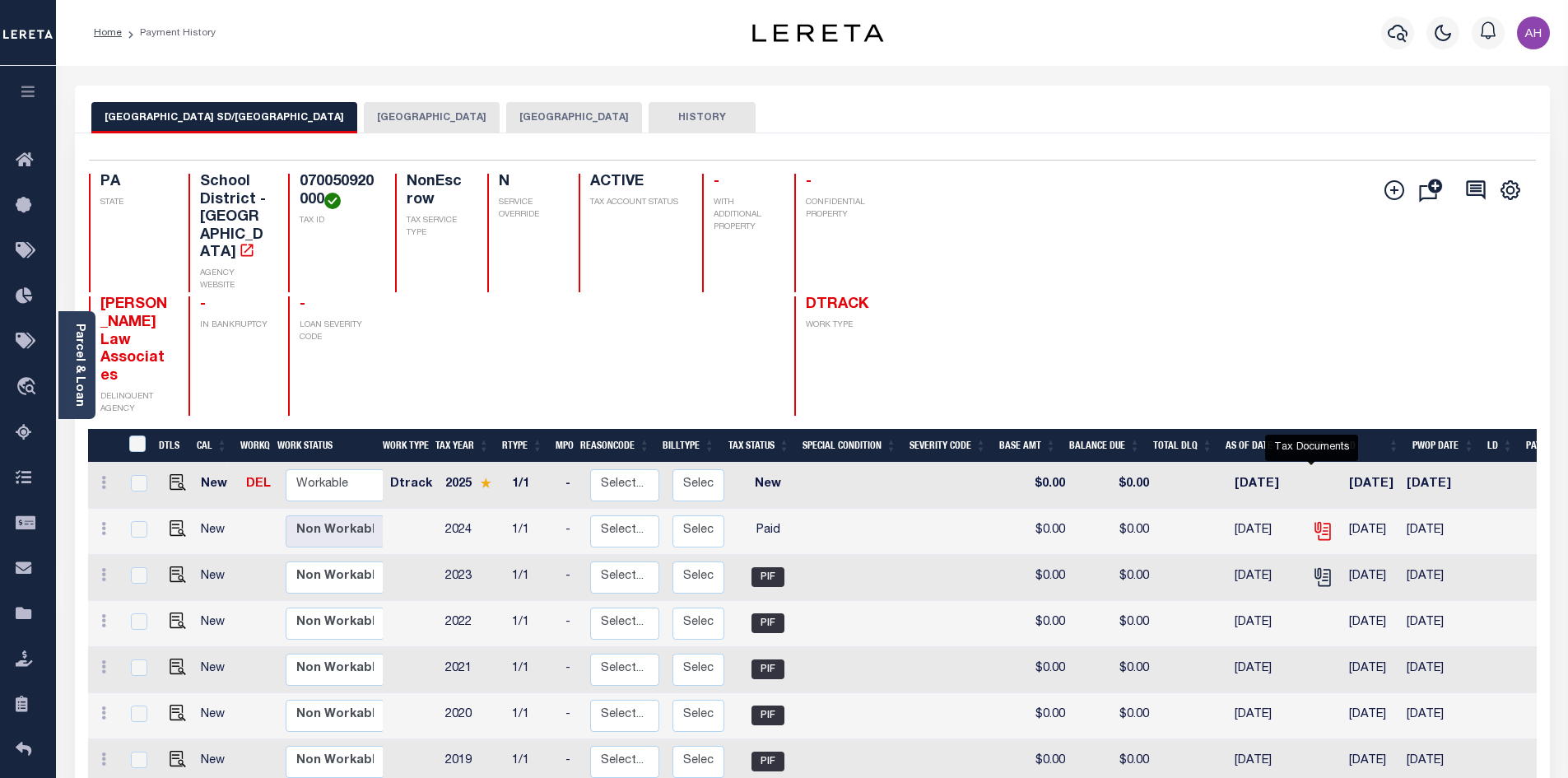
click at [1316, 522] on icon "" at bounding box center [1322, 529] width 14 height 14
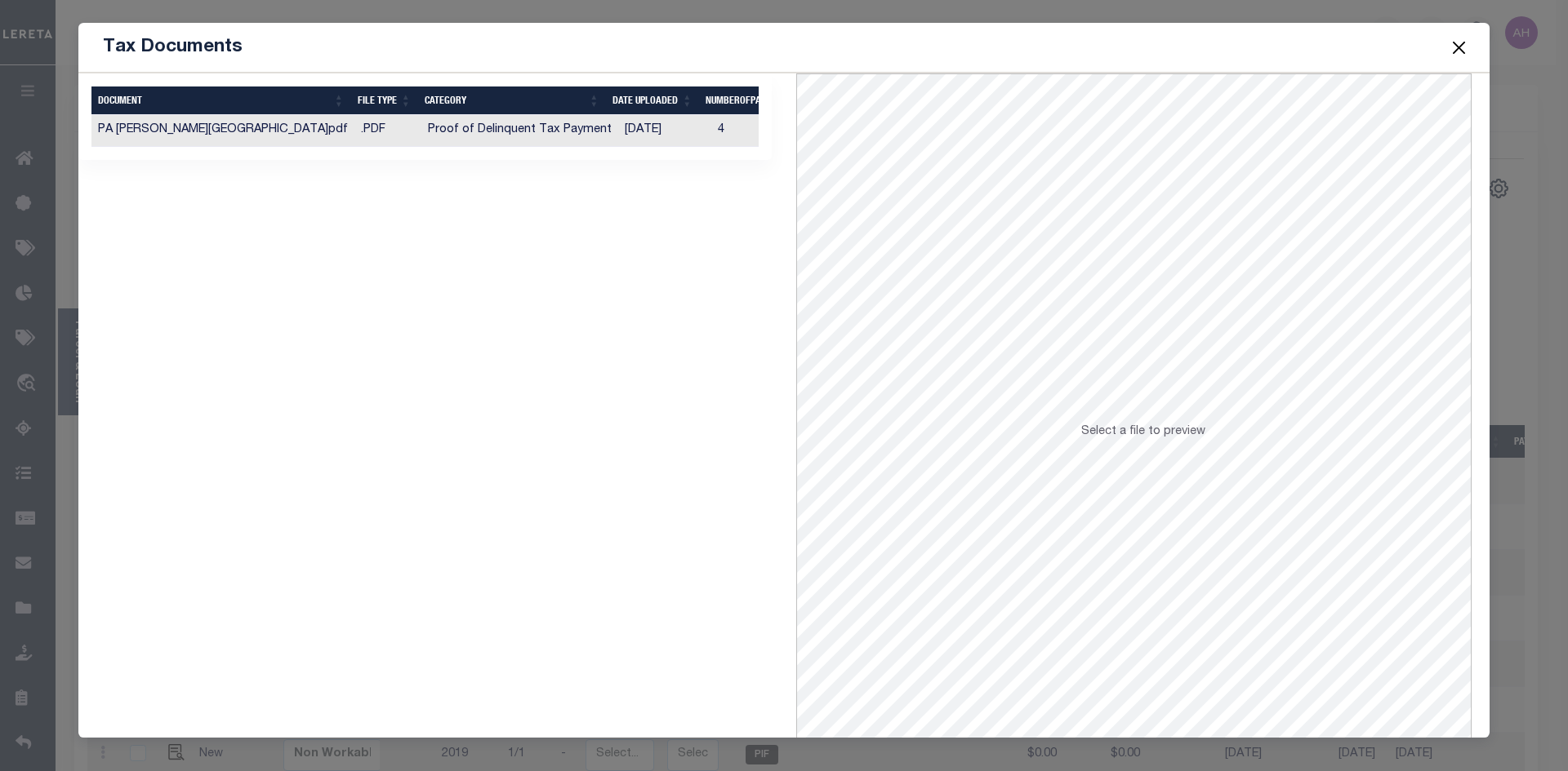
click at [511, 132] on td "Proof of Delinquent Tax Payment" at bounding box center [519, 131] width 197 height 32
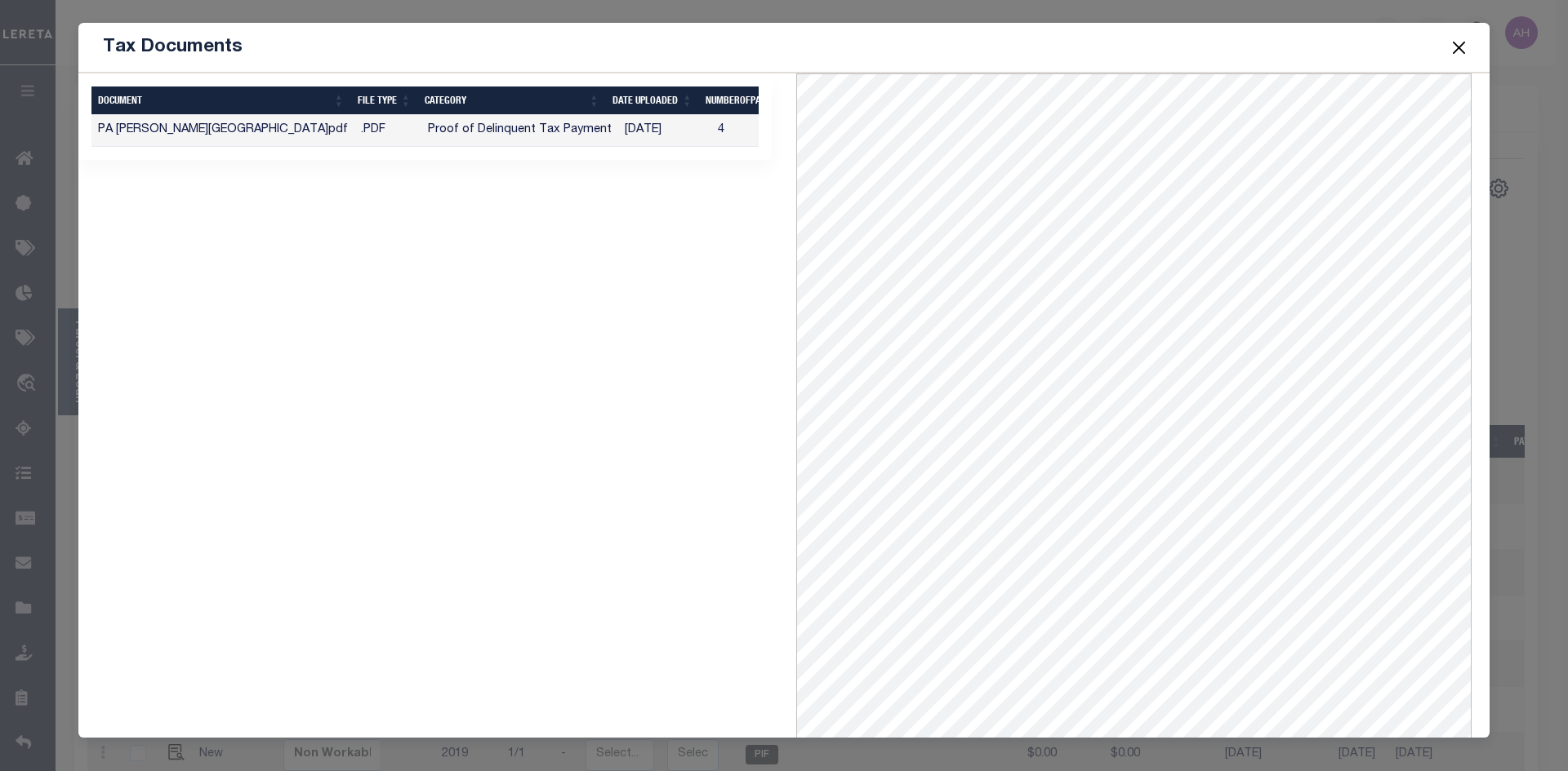
click at [1458, 58] on span at bounding box center [1458, 47] width 62 height 46
click at [1461, 43] on button "Close" at bounding box center [1458, 47] width 21 height 21
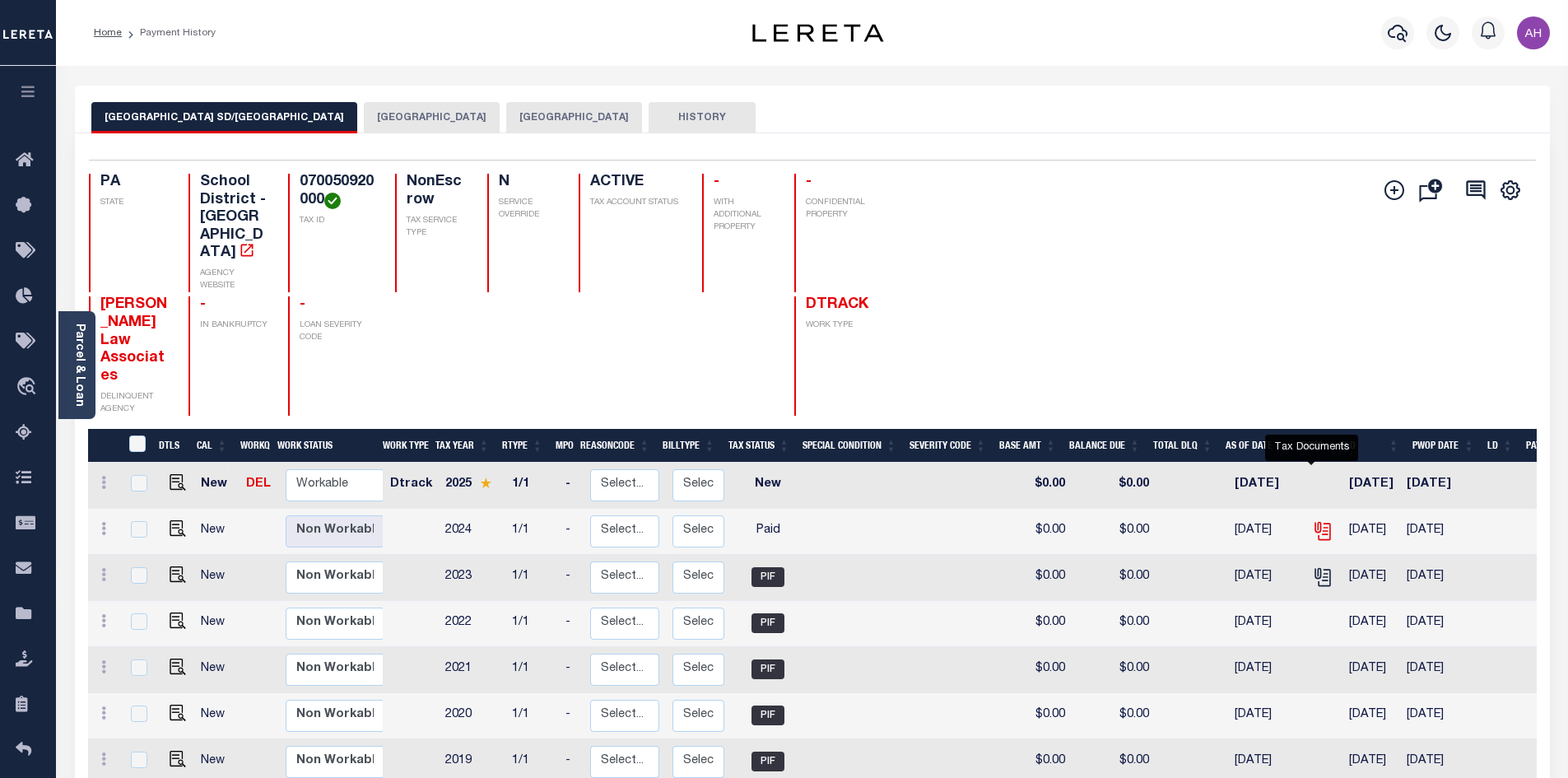
click at [1312, 520] on icon "" at bounding box center [1322, 530] width 21 height 21
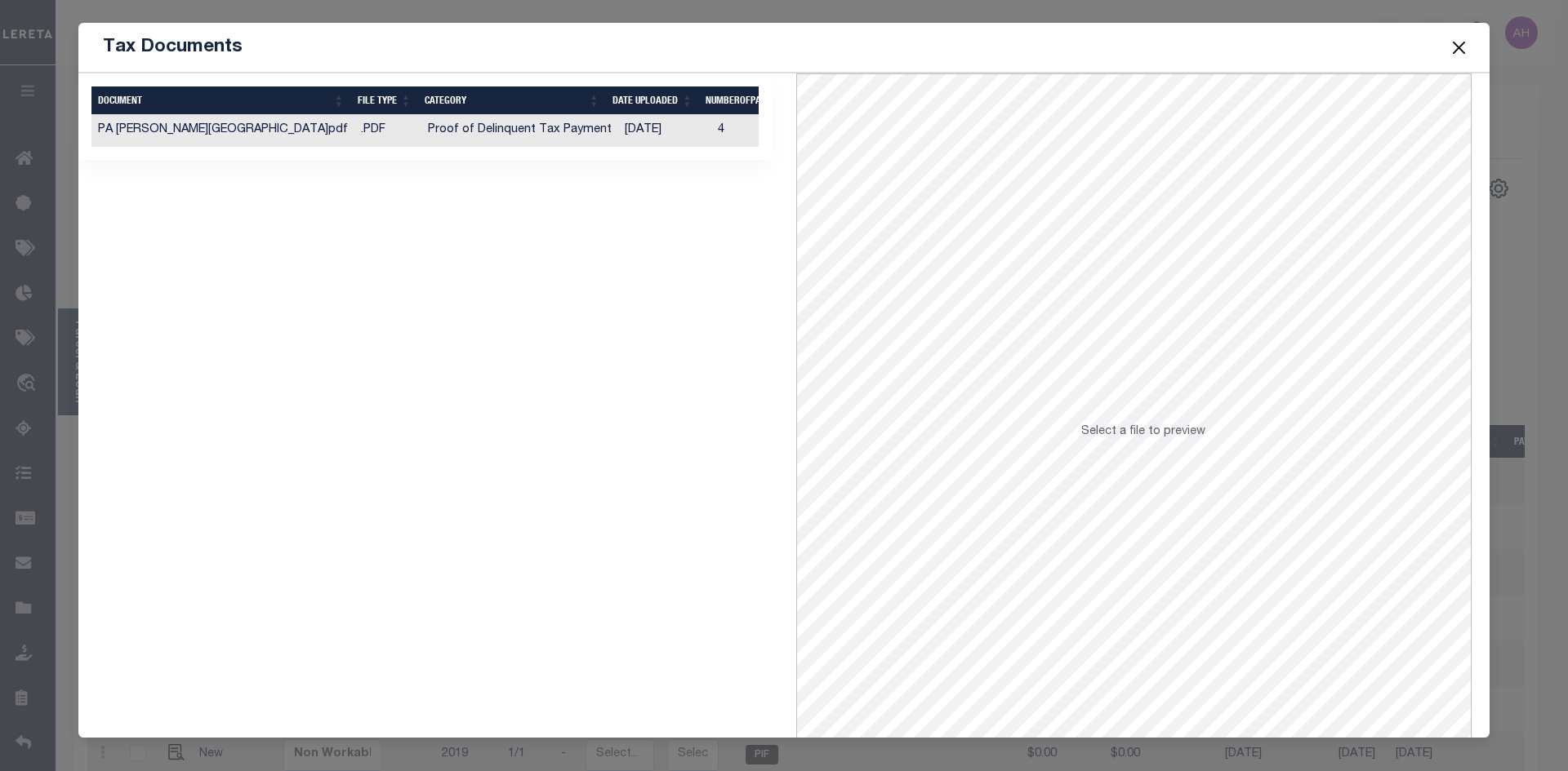
click at [1453, 52] on button "Close" at bounding box center [1458, 47] width 21 height 21
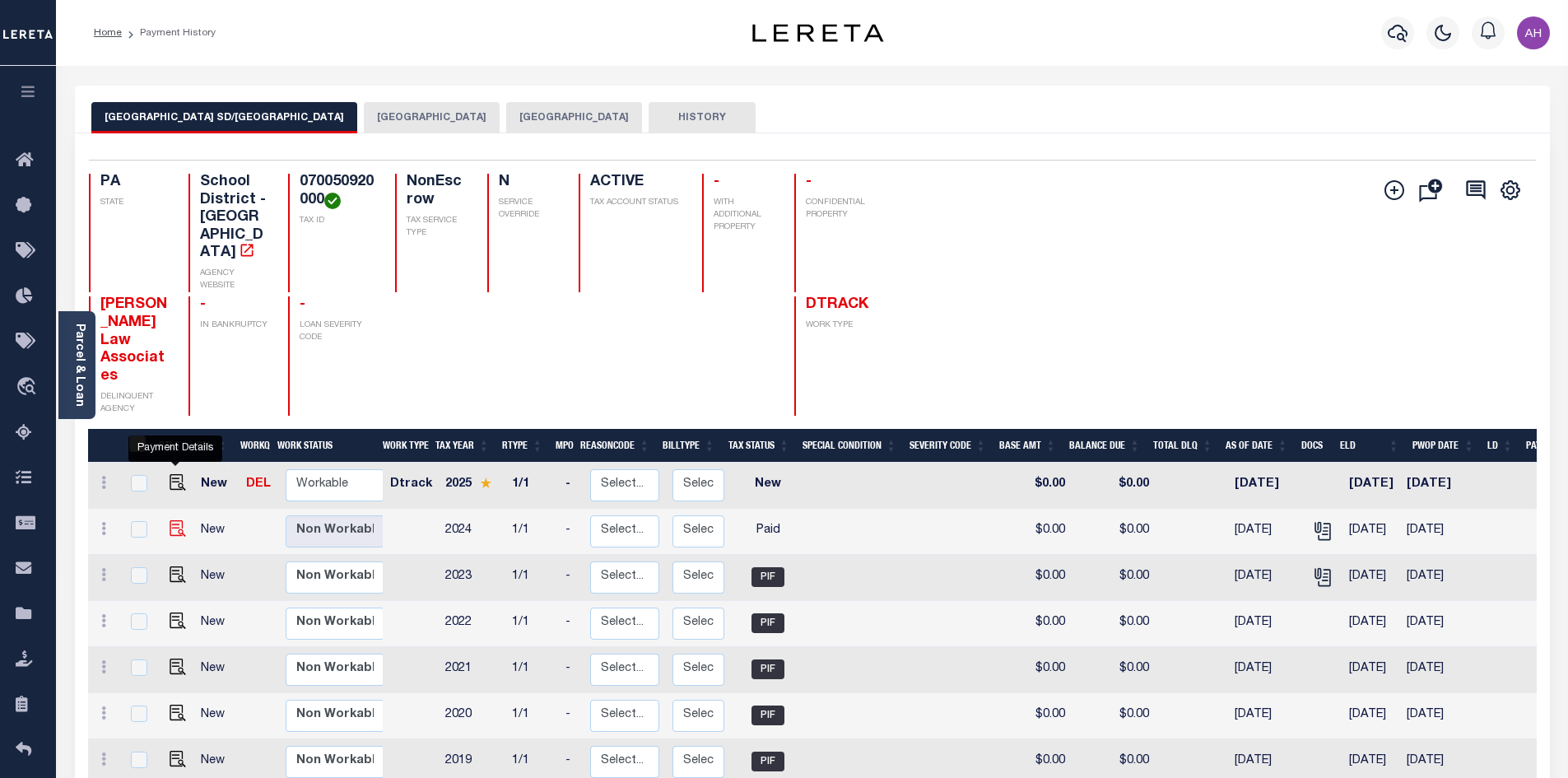
click at [176, 520] on img "" at bounding box center [177, 528] width 16 height 16
checkbox input "true"
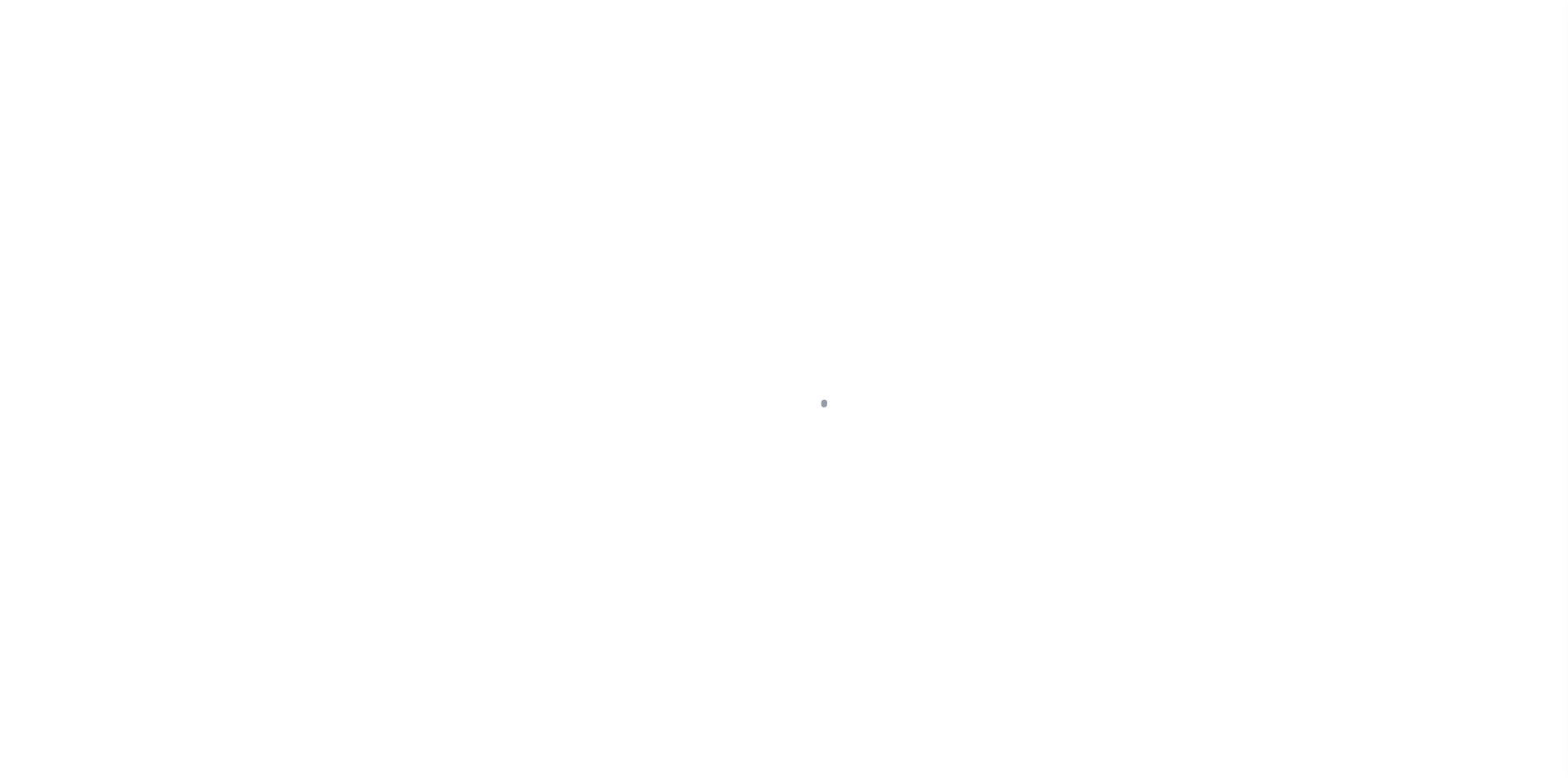
select select "PYD"
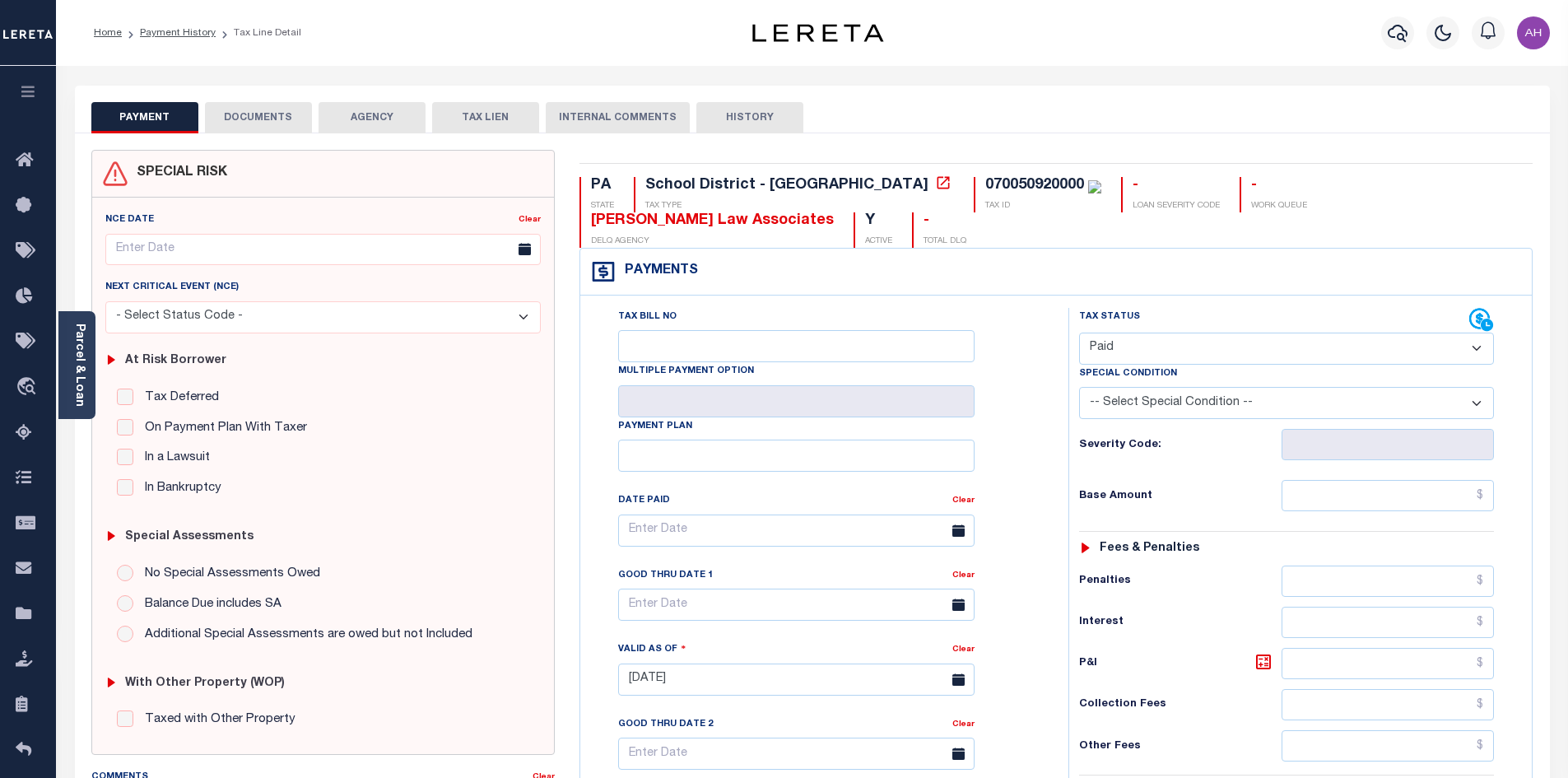
click at [287, 112] on button "DOCUMENTS" at bounding box center [258, 117] width 107 height 31
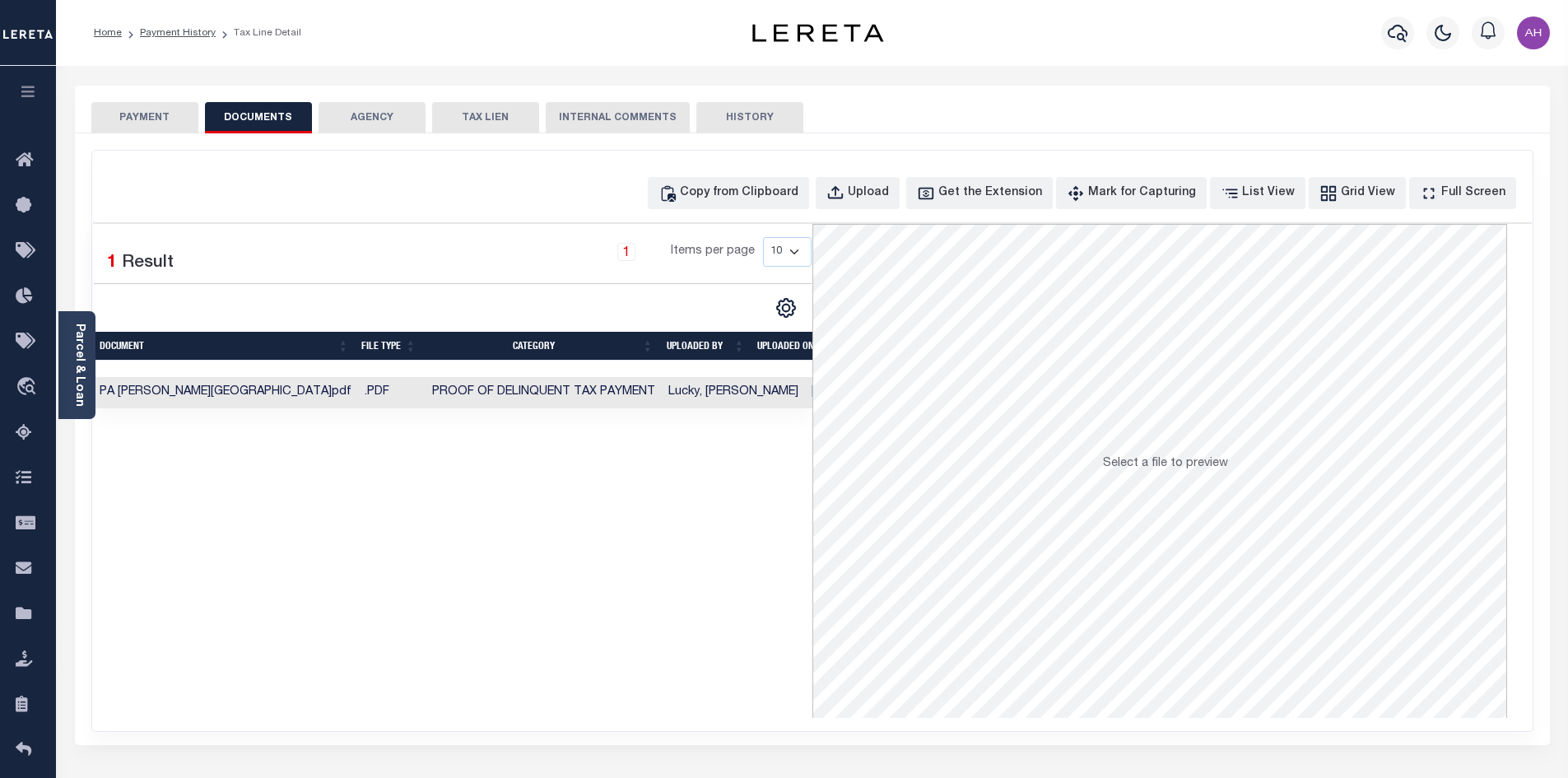
click at [544, 385] on td "Proof of Delinquent Tax Payment" at bounding box center [544, 393] width 236 height 32
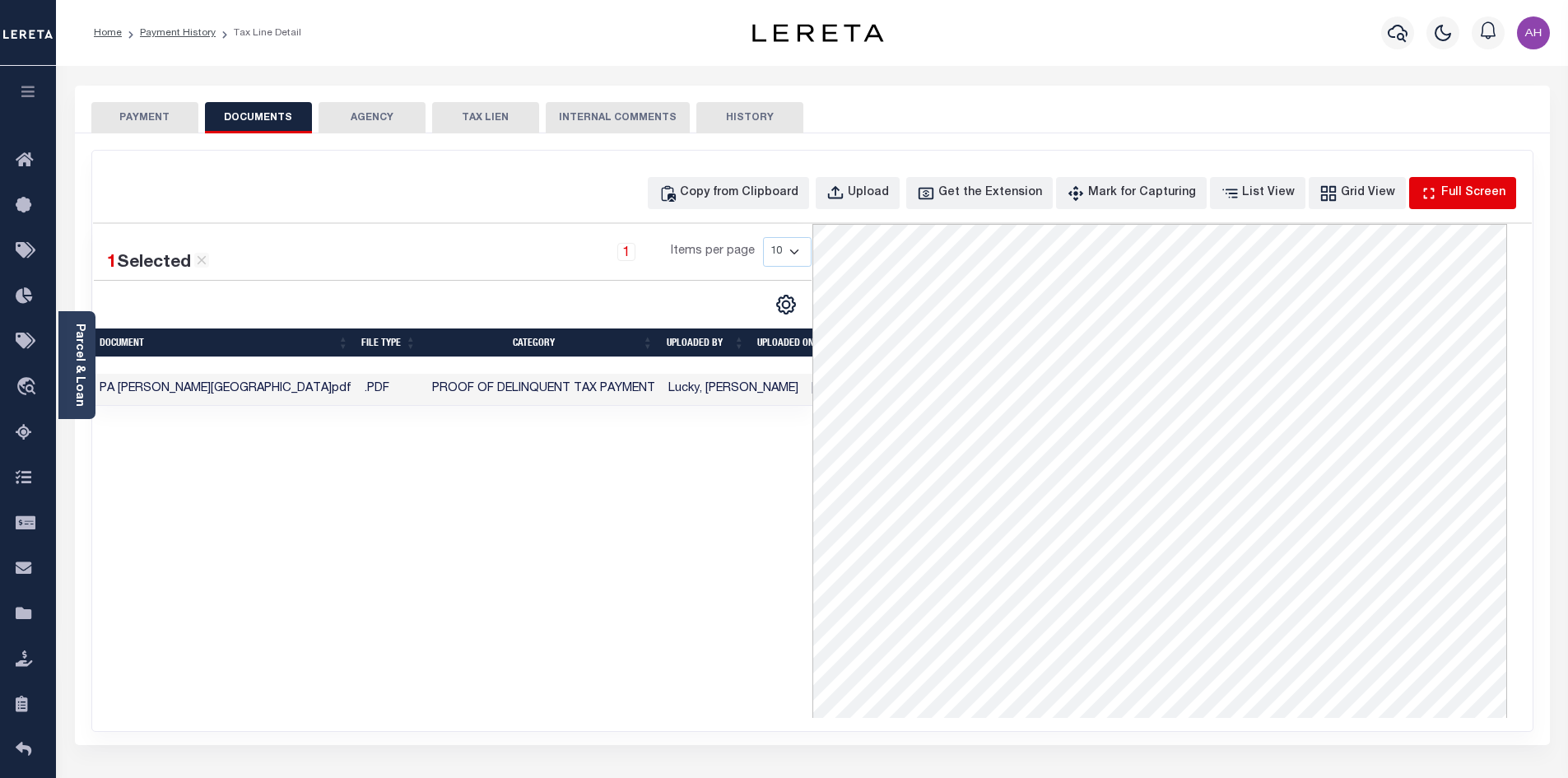
click at [1467, 189] on div "Full Screen" at bounding box center [1473, 193] width 64 height 18
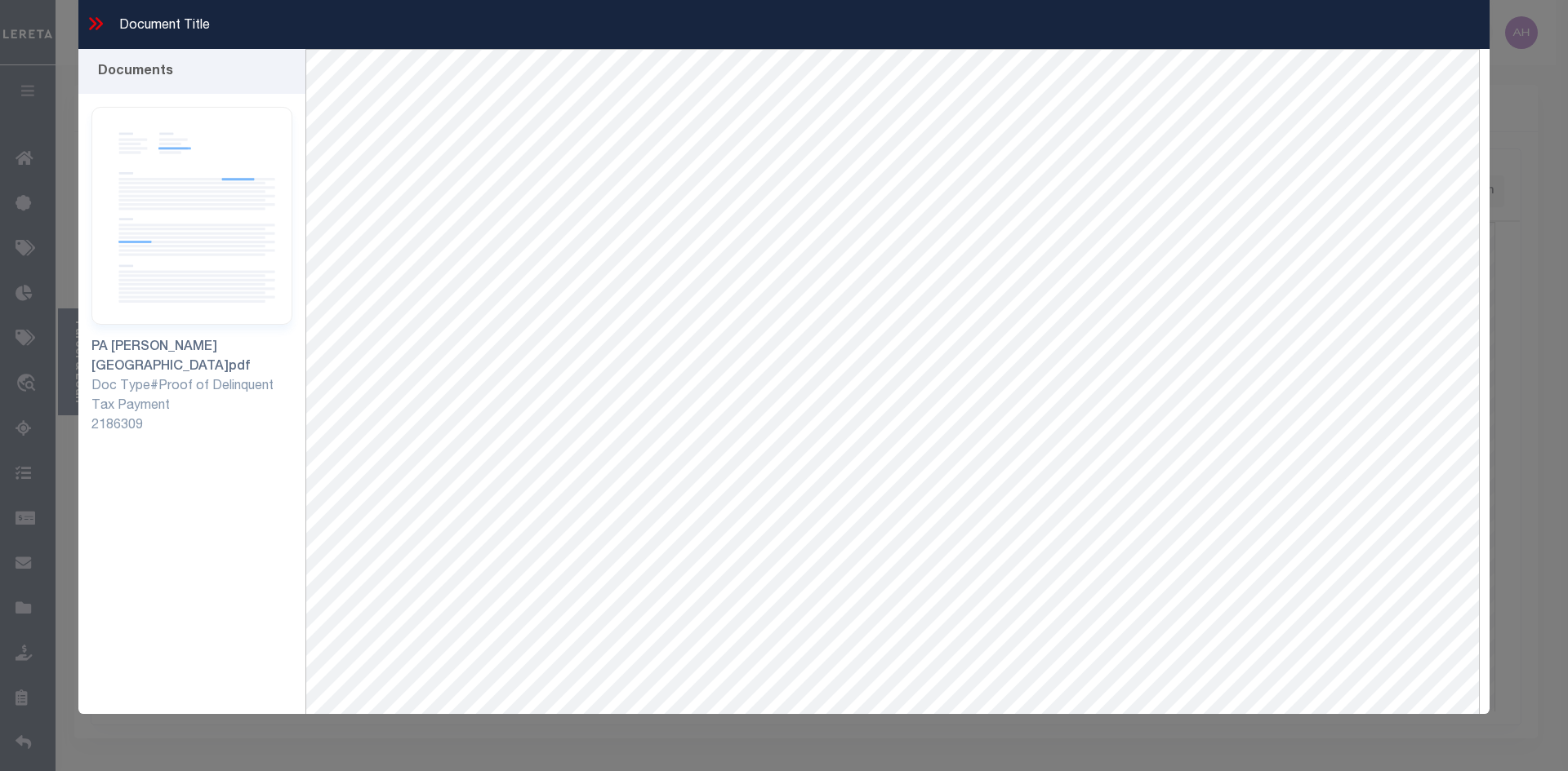
click at [100, 22] on icon at bounding box center [99, 23] width 8 height 13
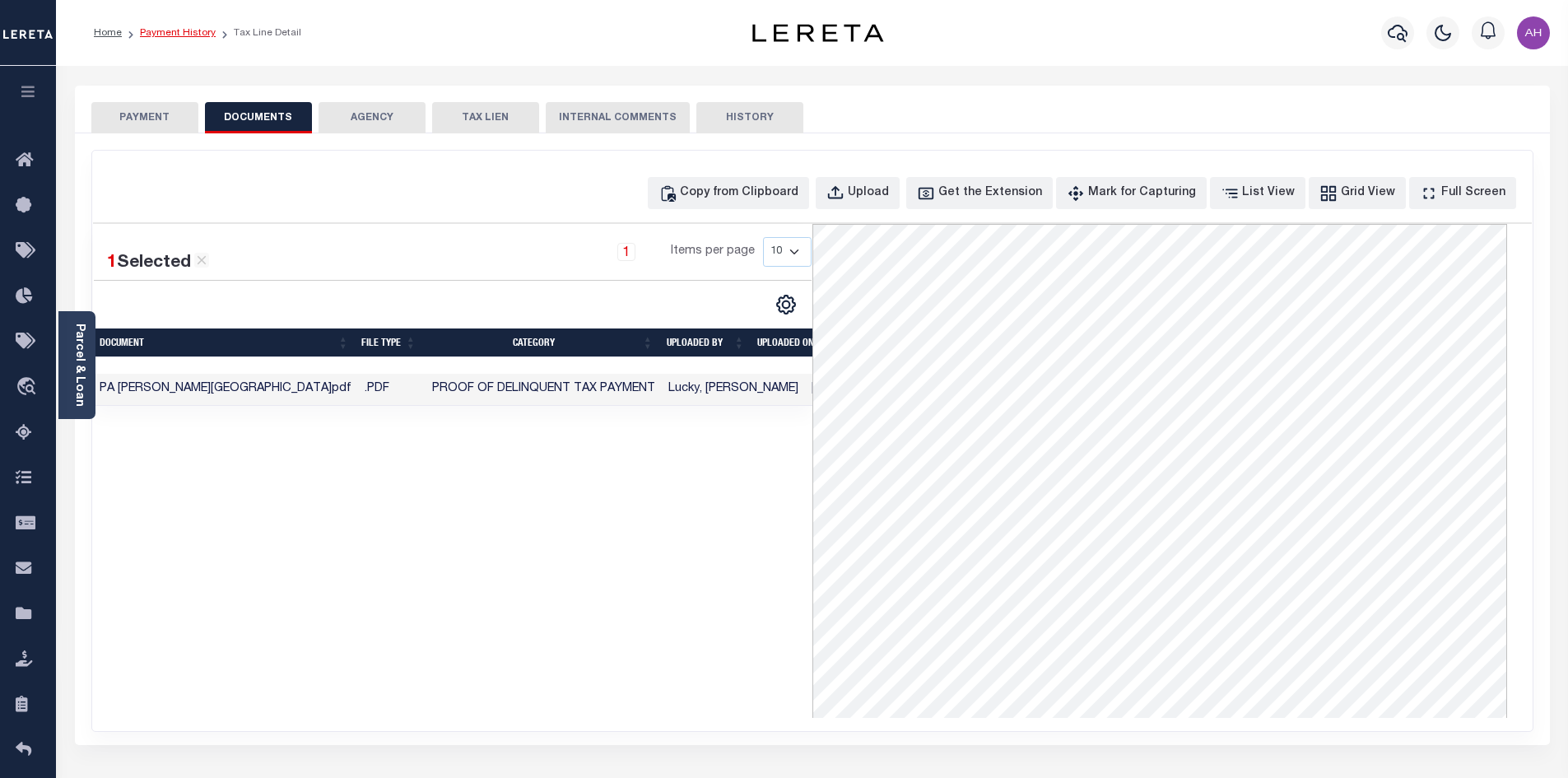
click at [181, 30] on link "Payment History" at bounding box center [178, 33] width 76 height 10
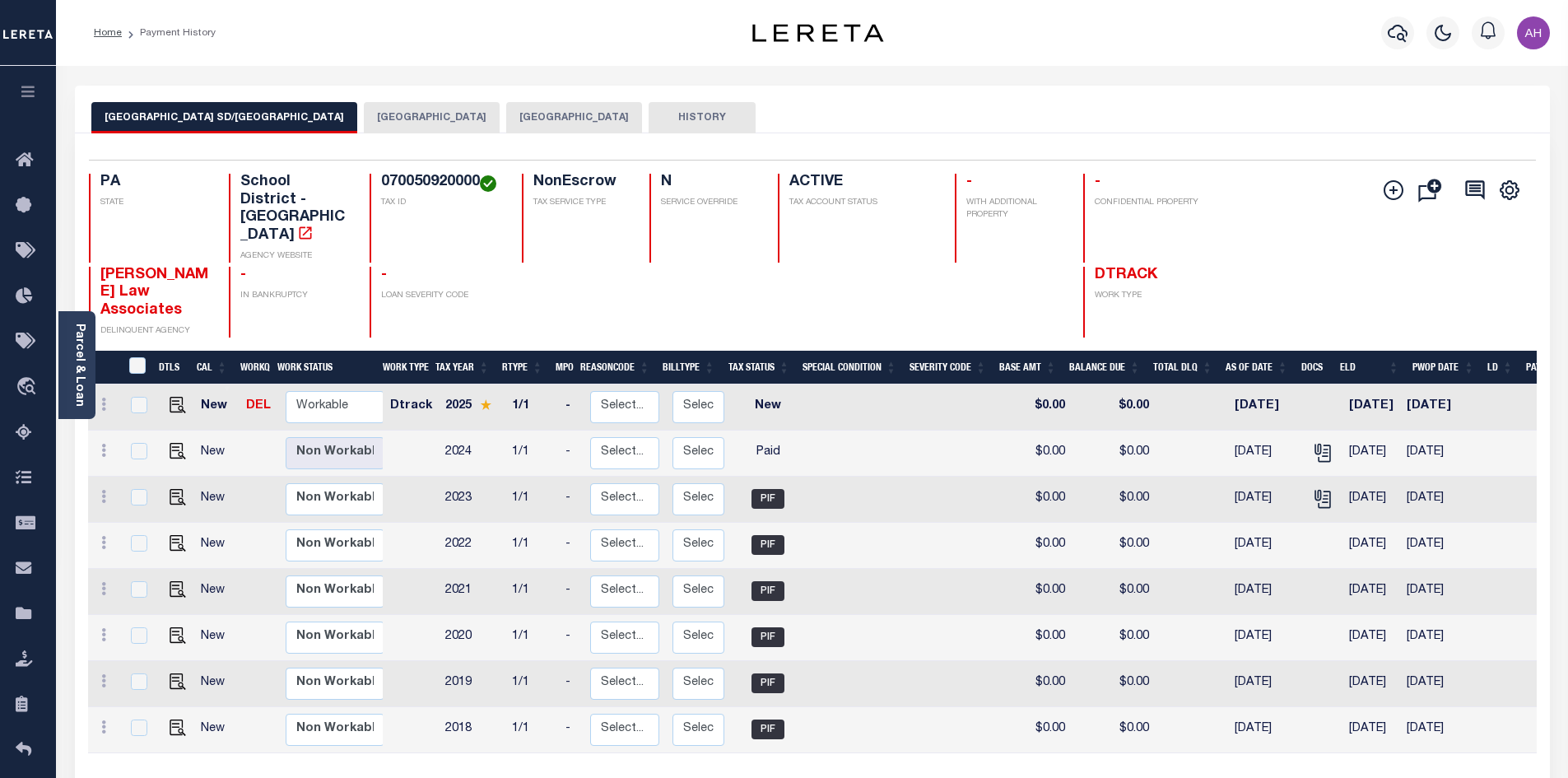
click at [516, 115] on button "[GEOGRAPHIC_DATA]" at bounding box center [574, 117] width 136 height 31
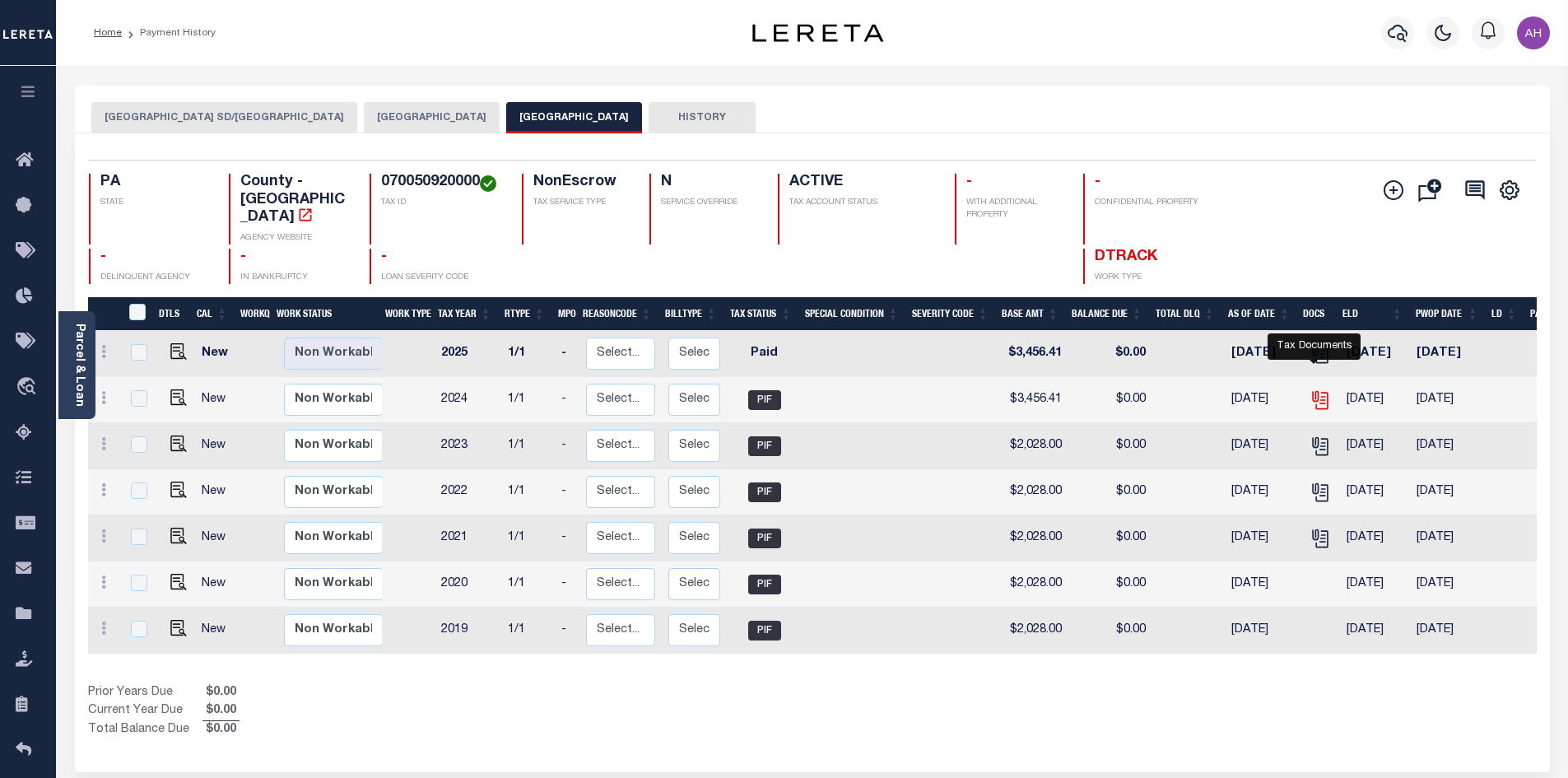
click at [1311, 389] on icon "" at bounding box center [1320, 400] width 21 height 21
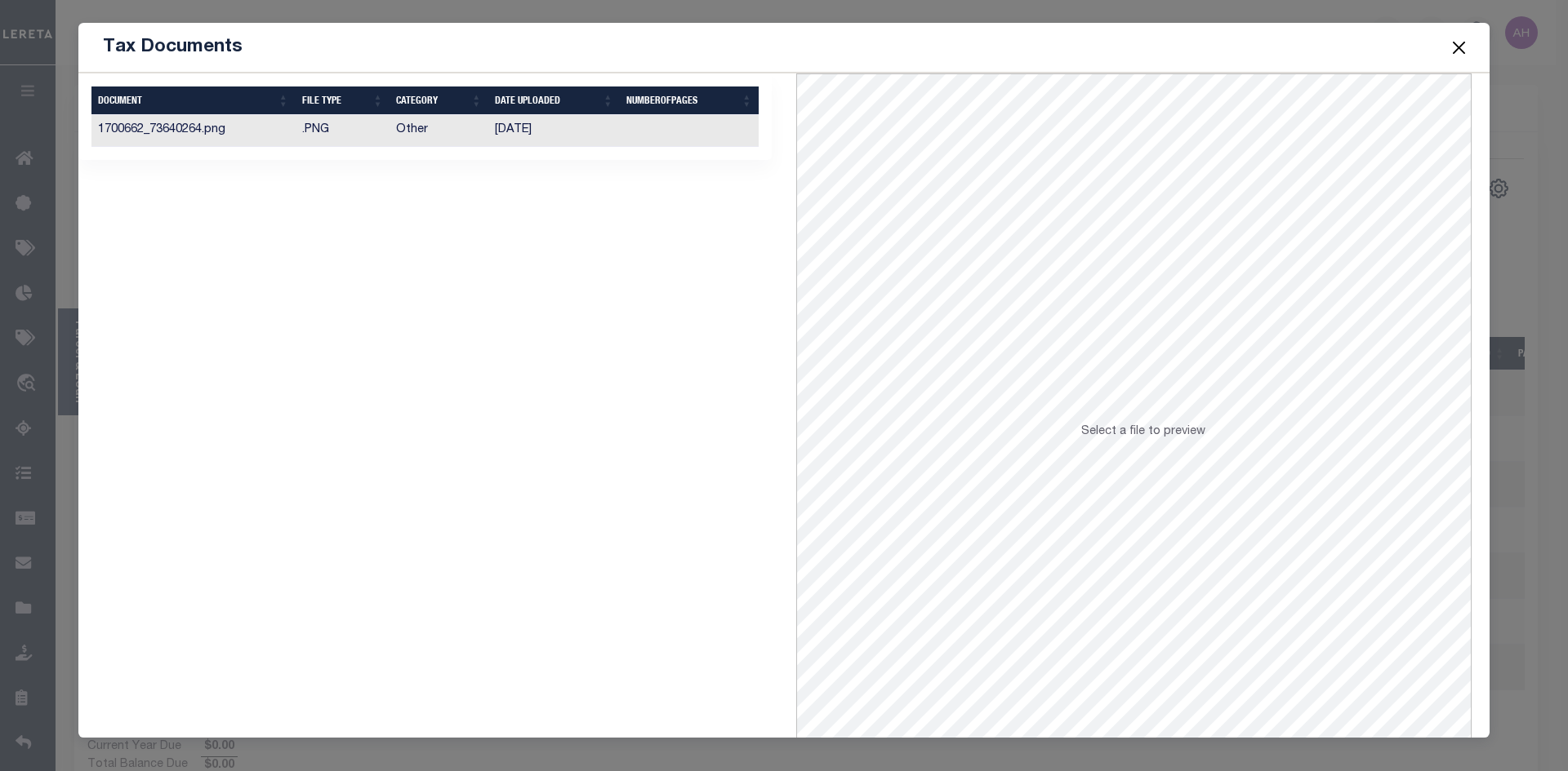
click at [431, 134] on td "Other" at bounding box center [439, 131] width 99 height 32
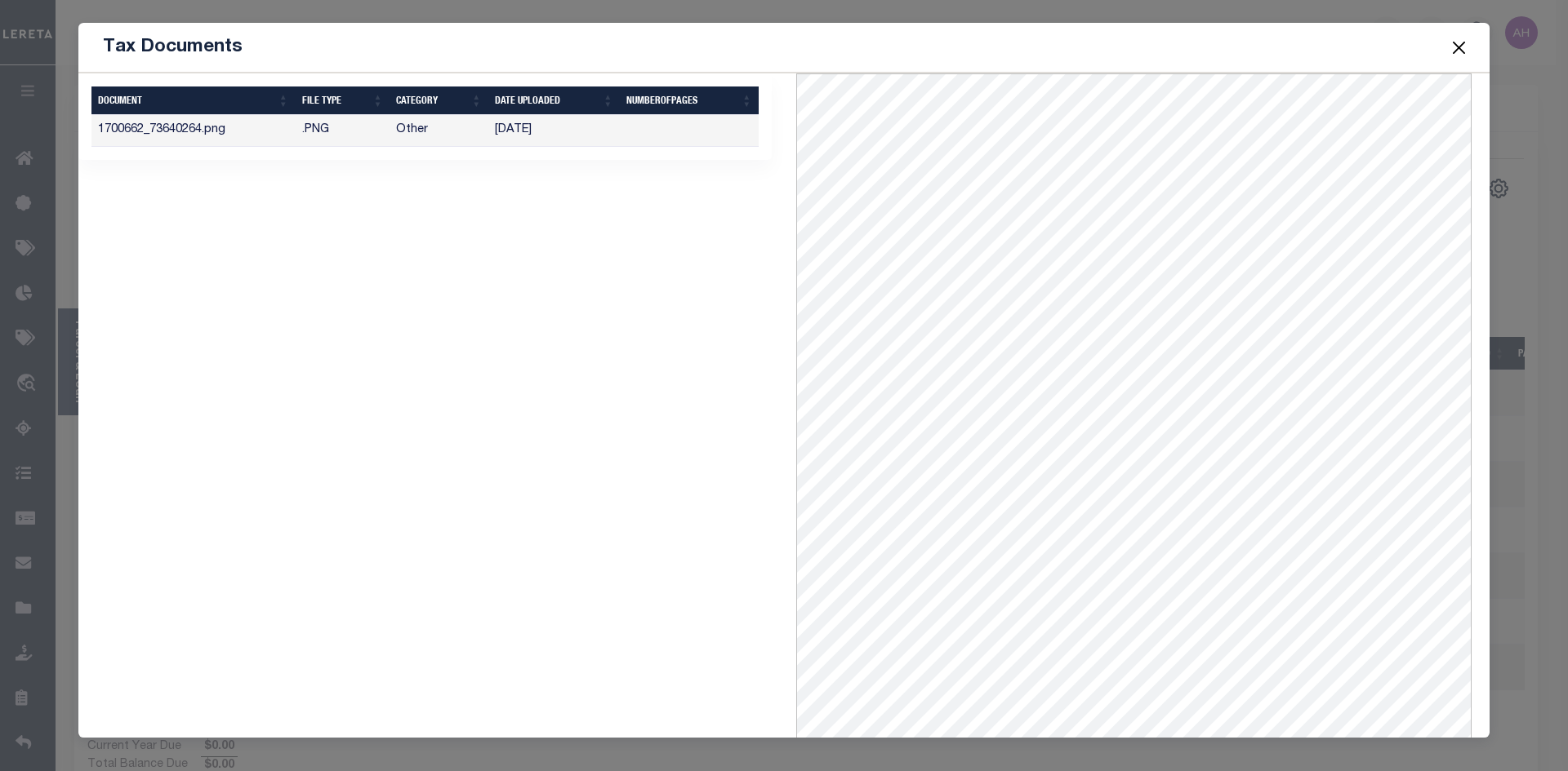
click at [1454, 42] on button "Close" at bounding box center [1458, 47] width 21 height 21
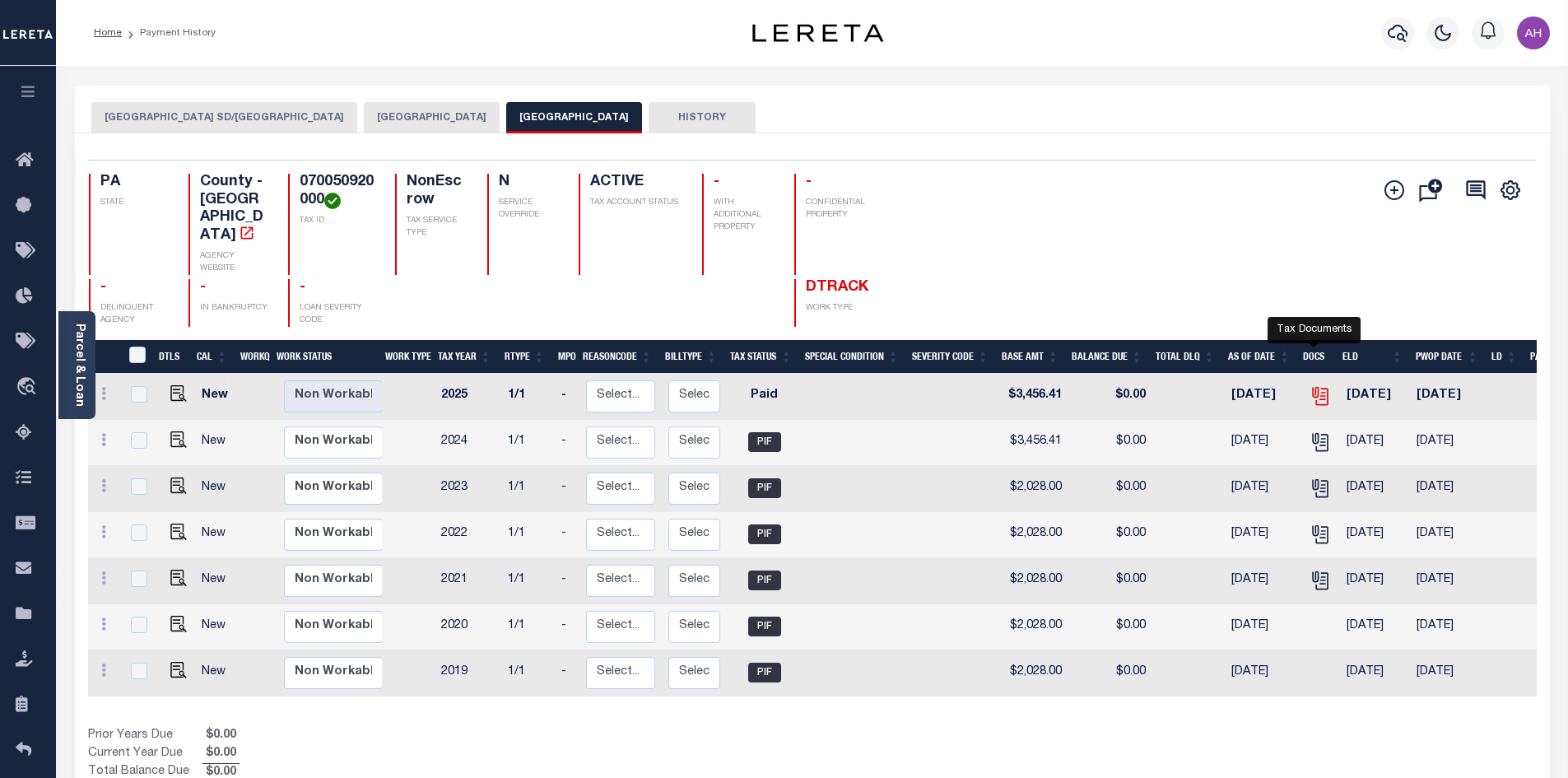
click at [1316, 385] on icon "" at bounding box center [1320, 395] width 21 height 21
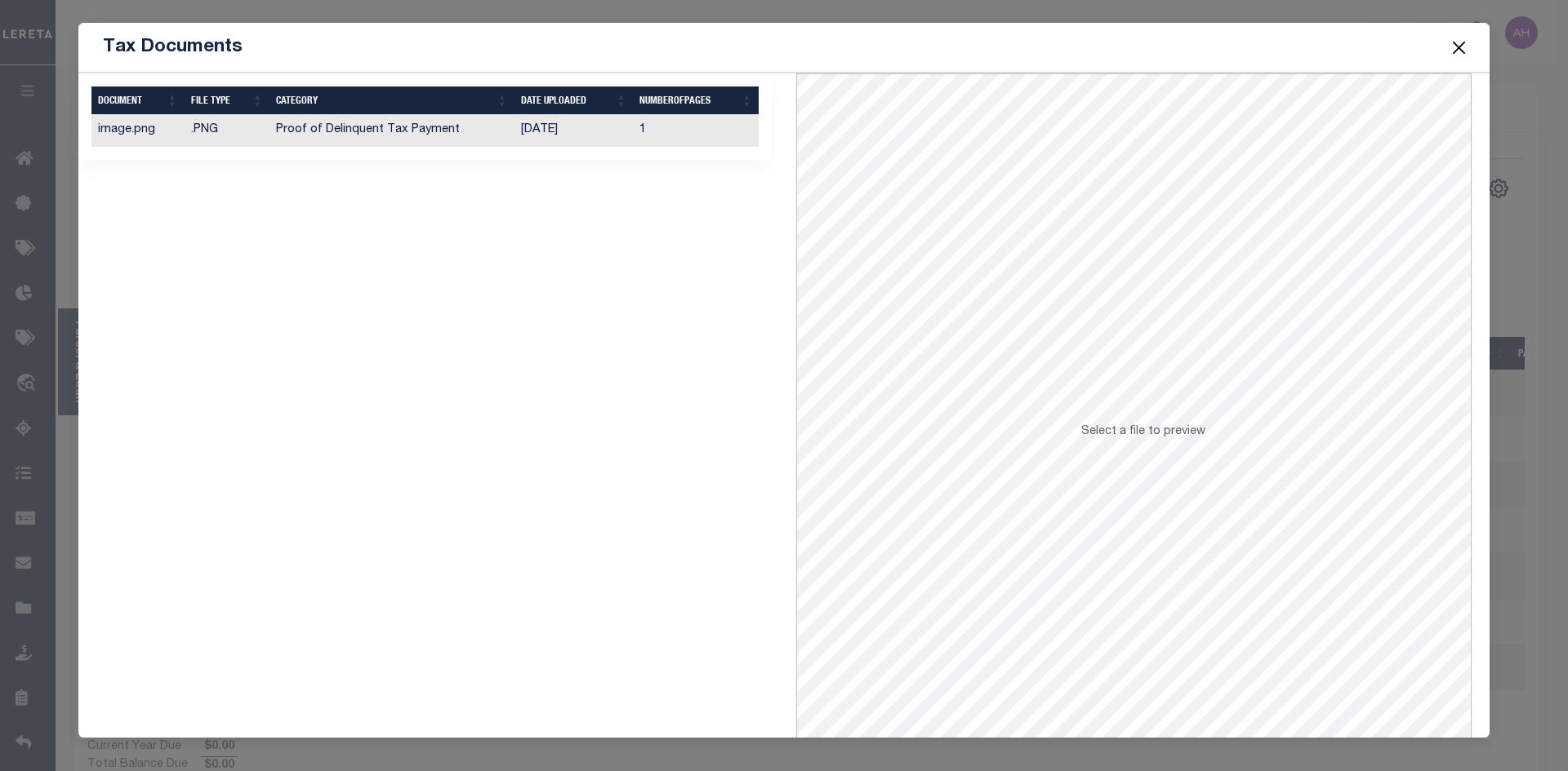
click at [391, 127] on td "Proof of Delinquent Tax Payment" at bounding box center [391, 131] width 244 height 32
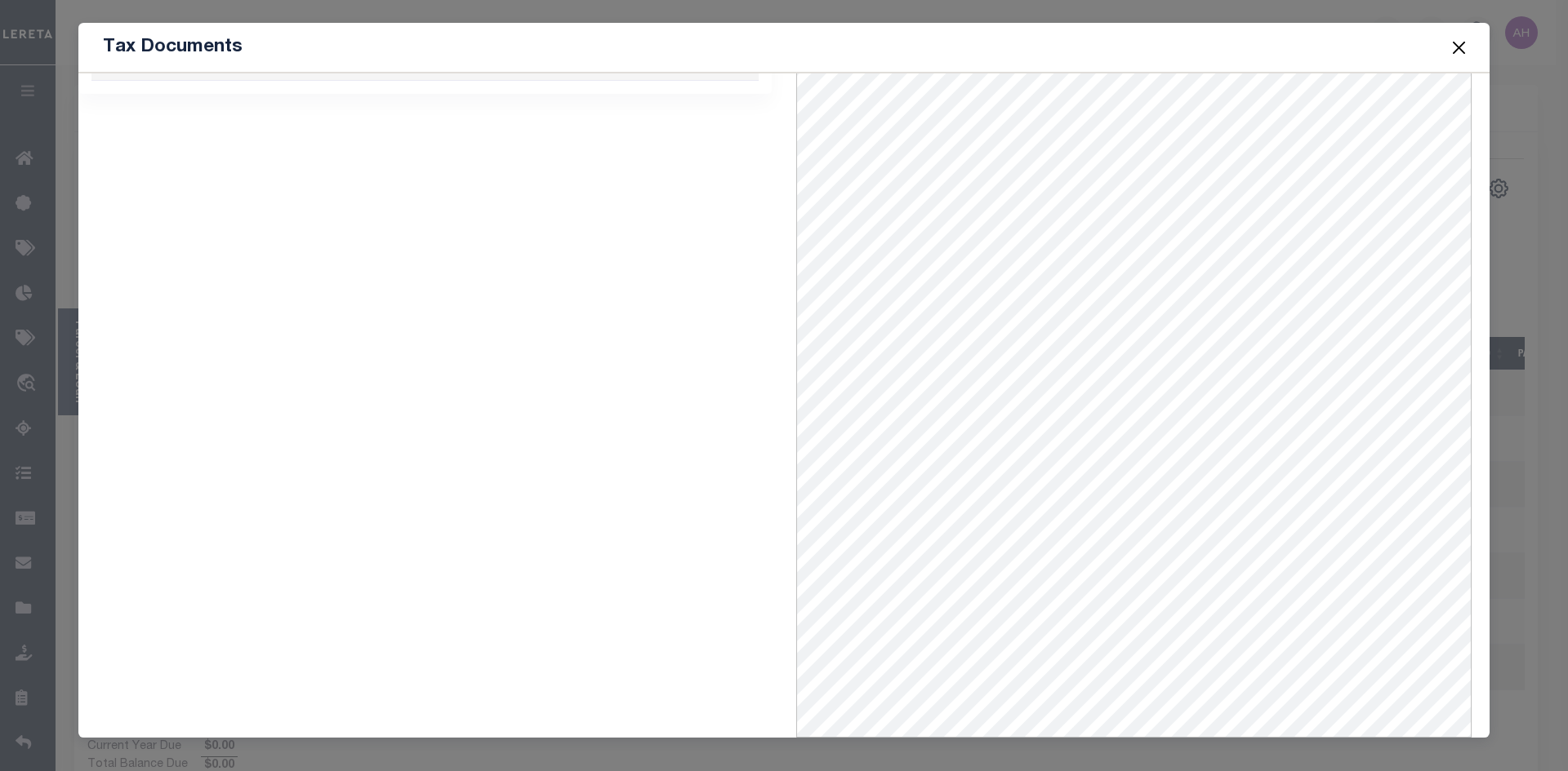
click at [1461, 45] on button "Close" at bounding box center [1458, 47] width 21 height 21
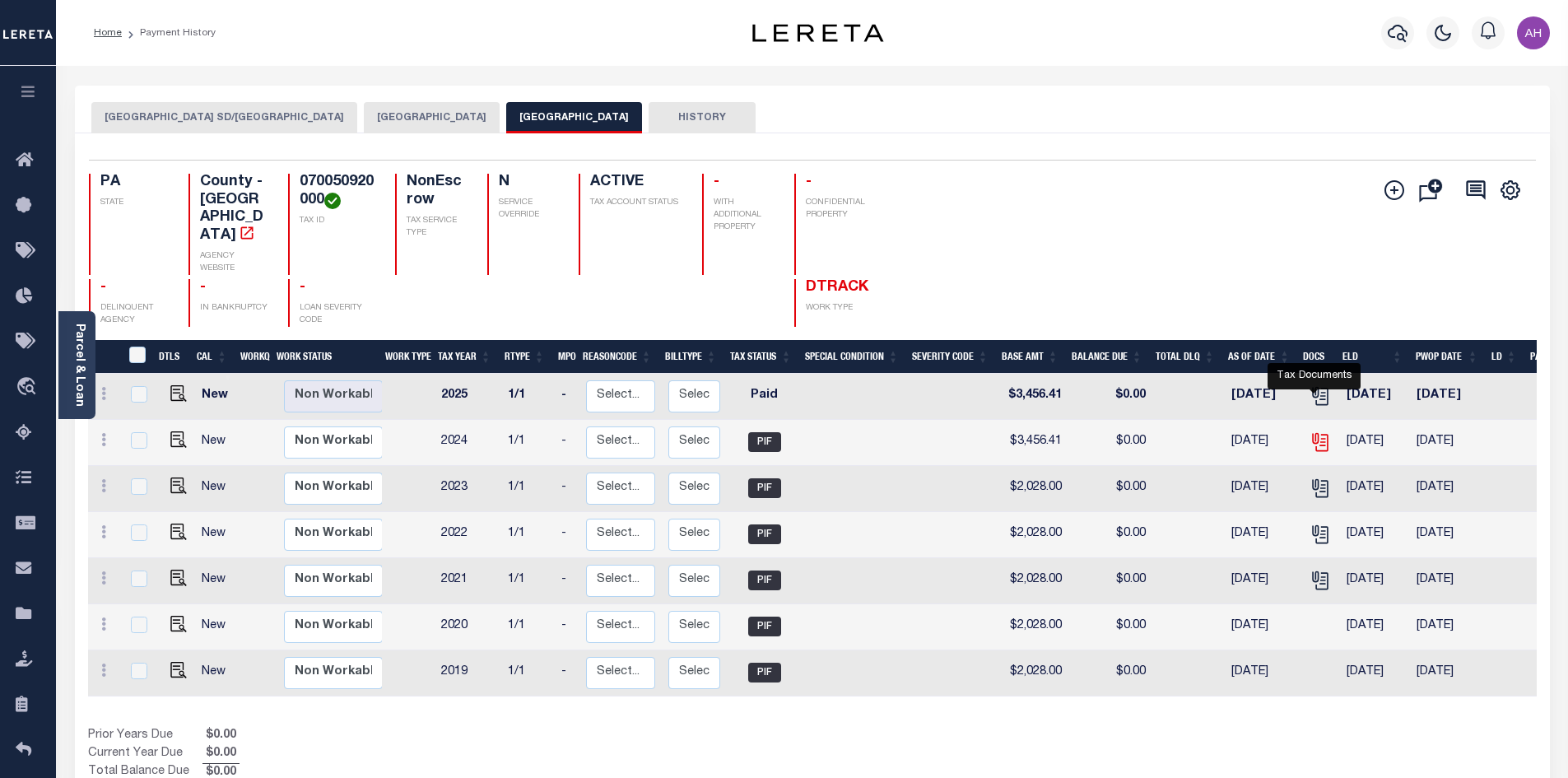
click at [1315, 432] on icon "" at bounding box center [1320, 442] width 21 height 21
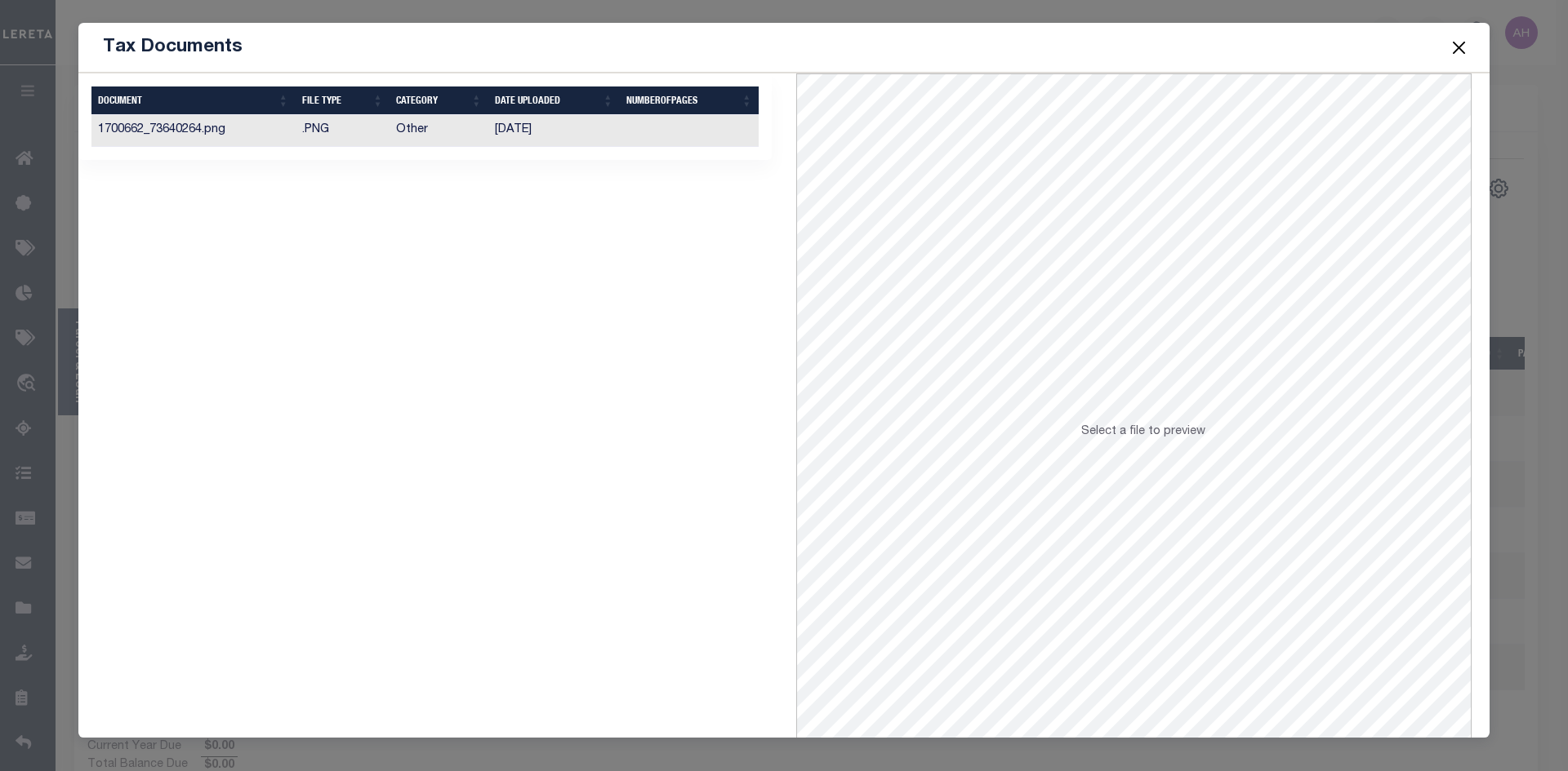
click at [526, 132] on td "[DATE]" at bounding box center [554, 131] width 132 height 32
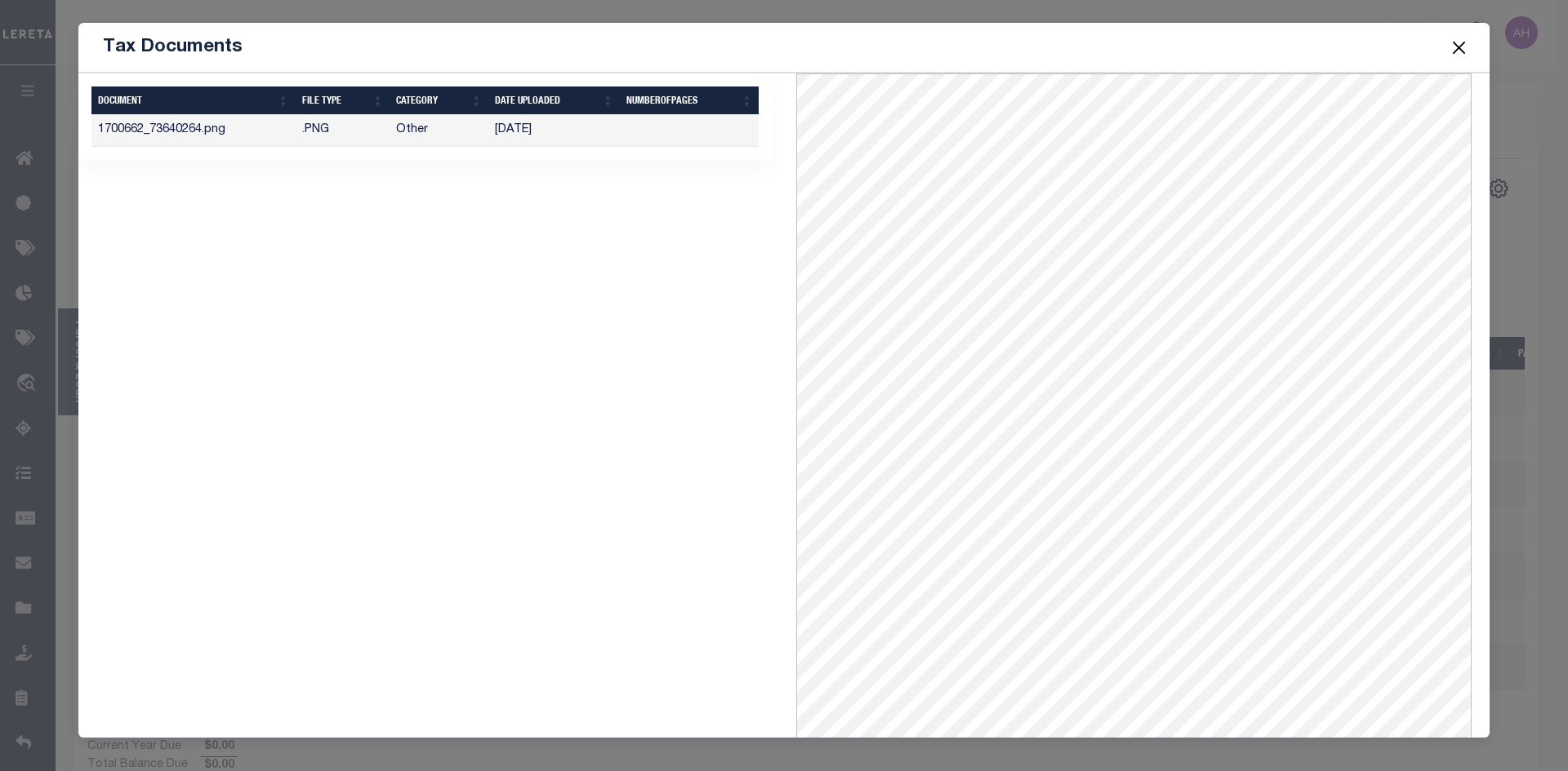
click at [1462, 48] on button "Close" at bounding box center [1458, 47] width 21 height 21
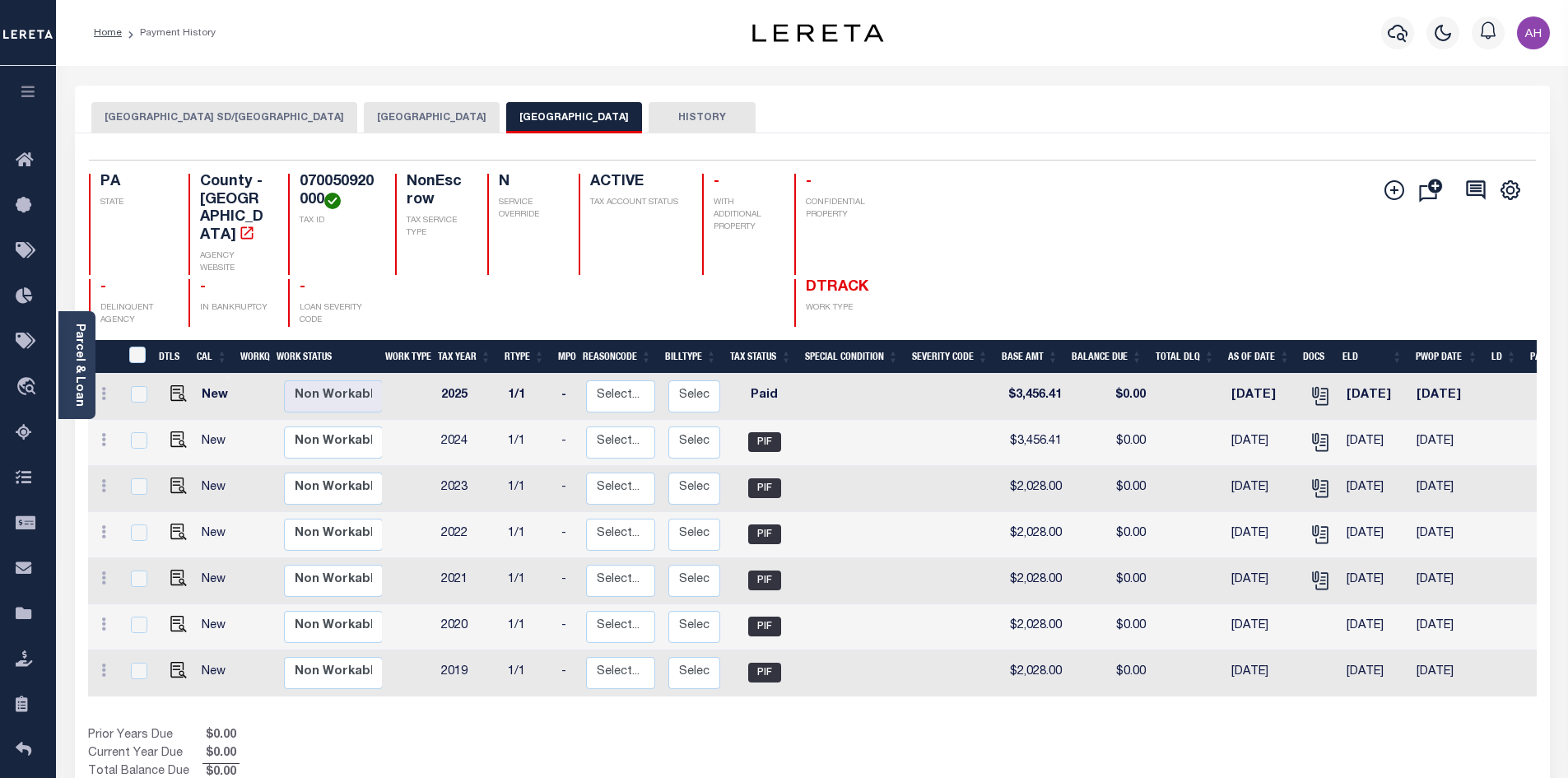
click at [391, 116] on button "[GEOGRAPHIC_DATA]" at bounding box center [431, 117] width 136 height 31
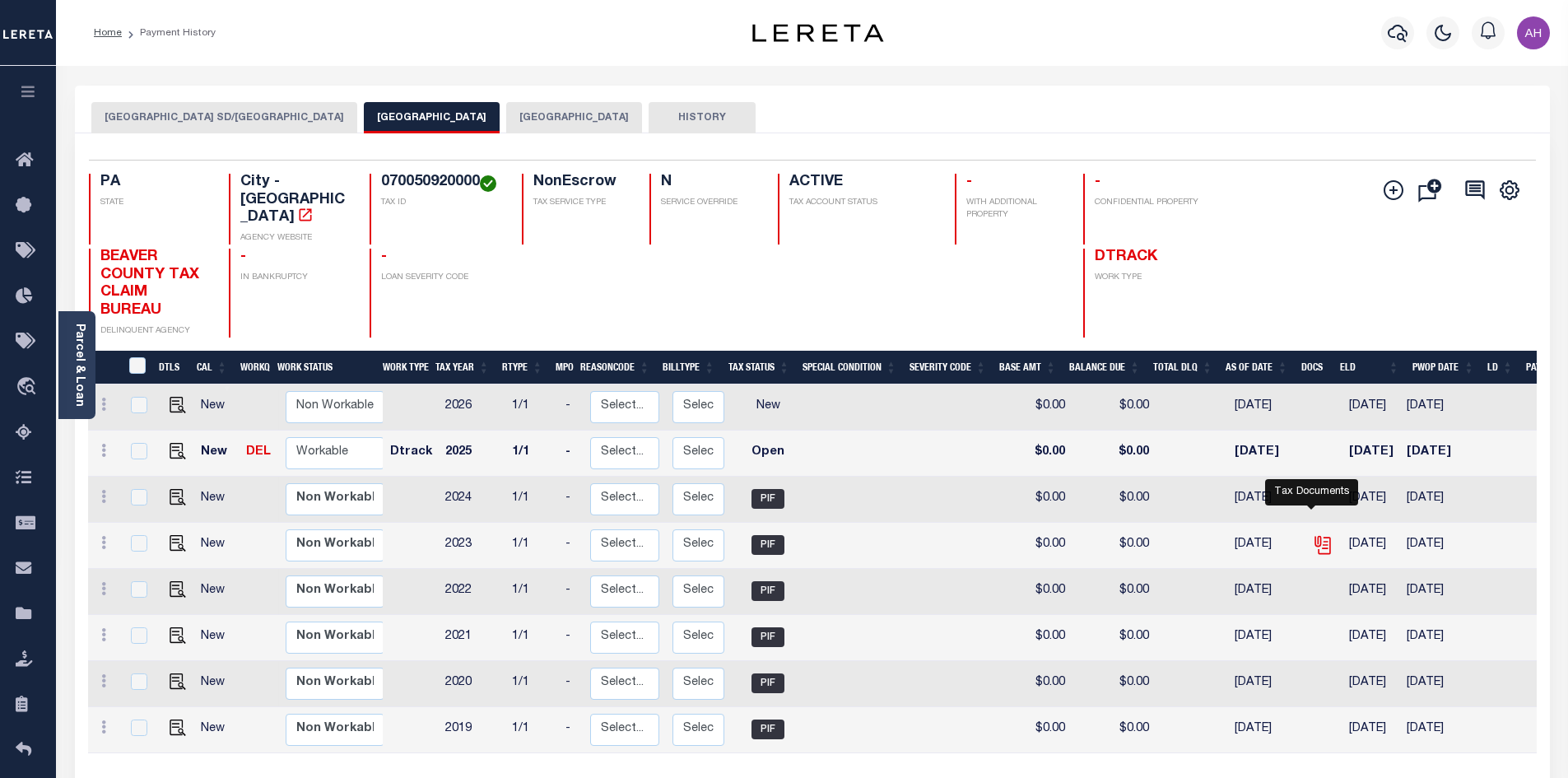
click at [1316, 535] on icon "" at bounding box center [1322, 545] width 21 height 21
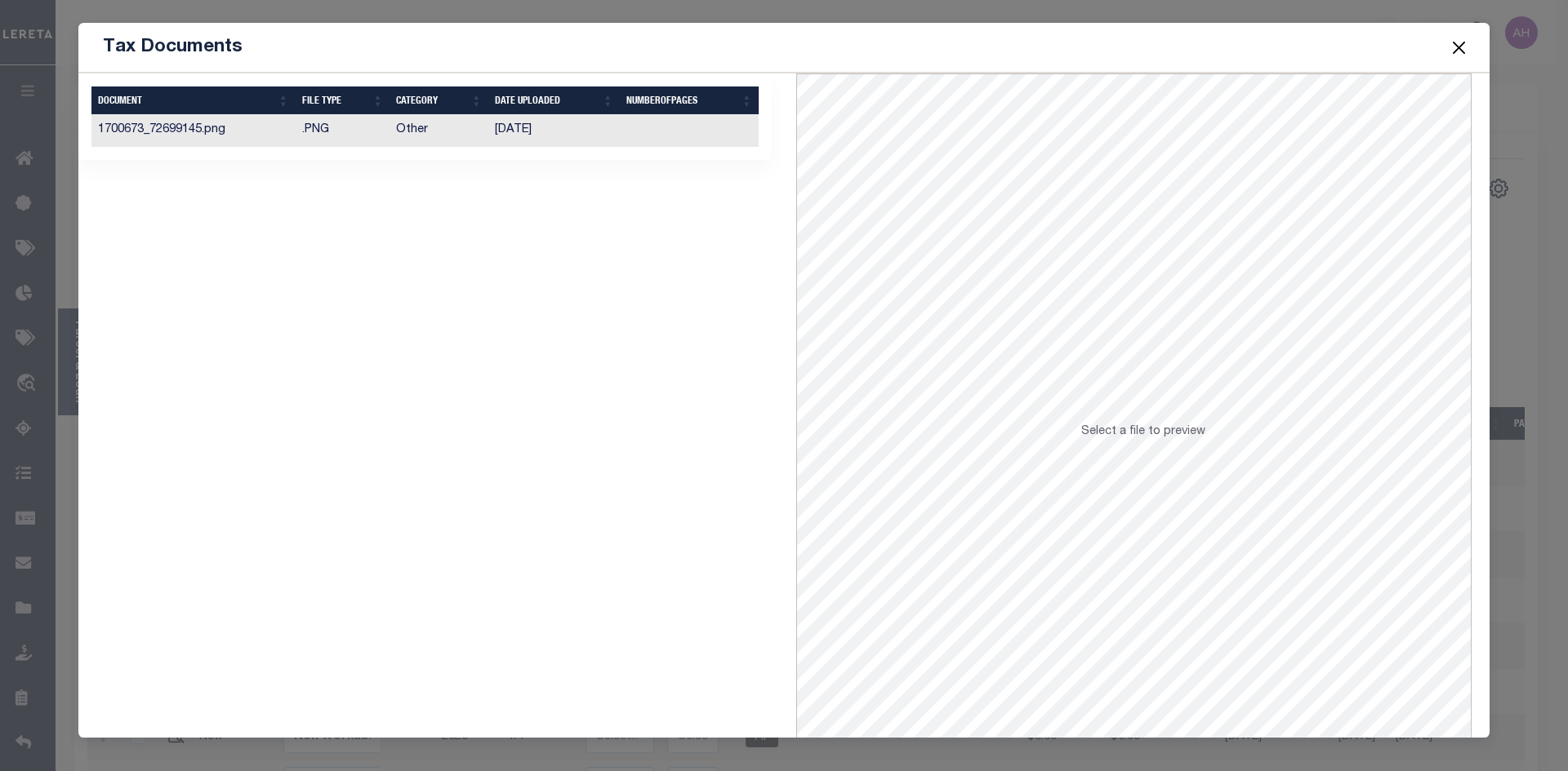
click at [493, 130] on td "[DATE]" at bounding box center [554, 131] width 132 height 32
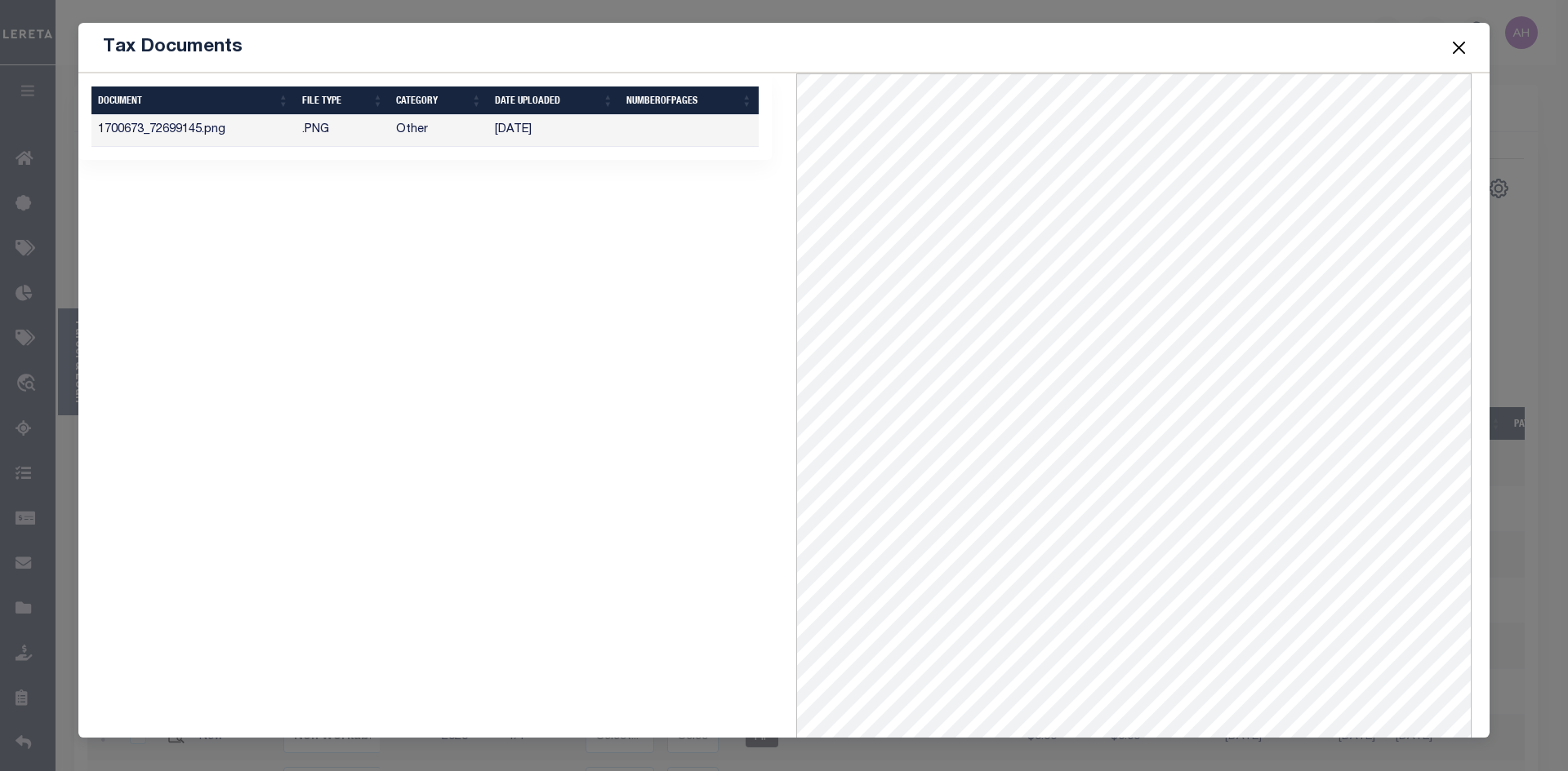
click at [1459, 48] on button "Close" at bounding box center [1458, 47] width 21 height 21
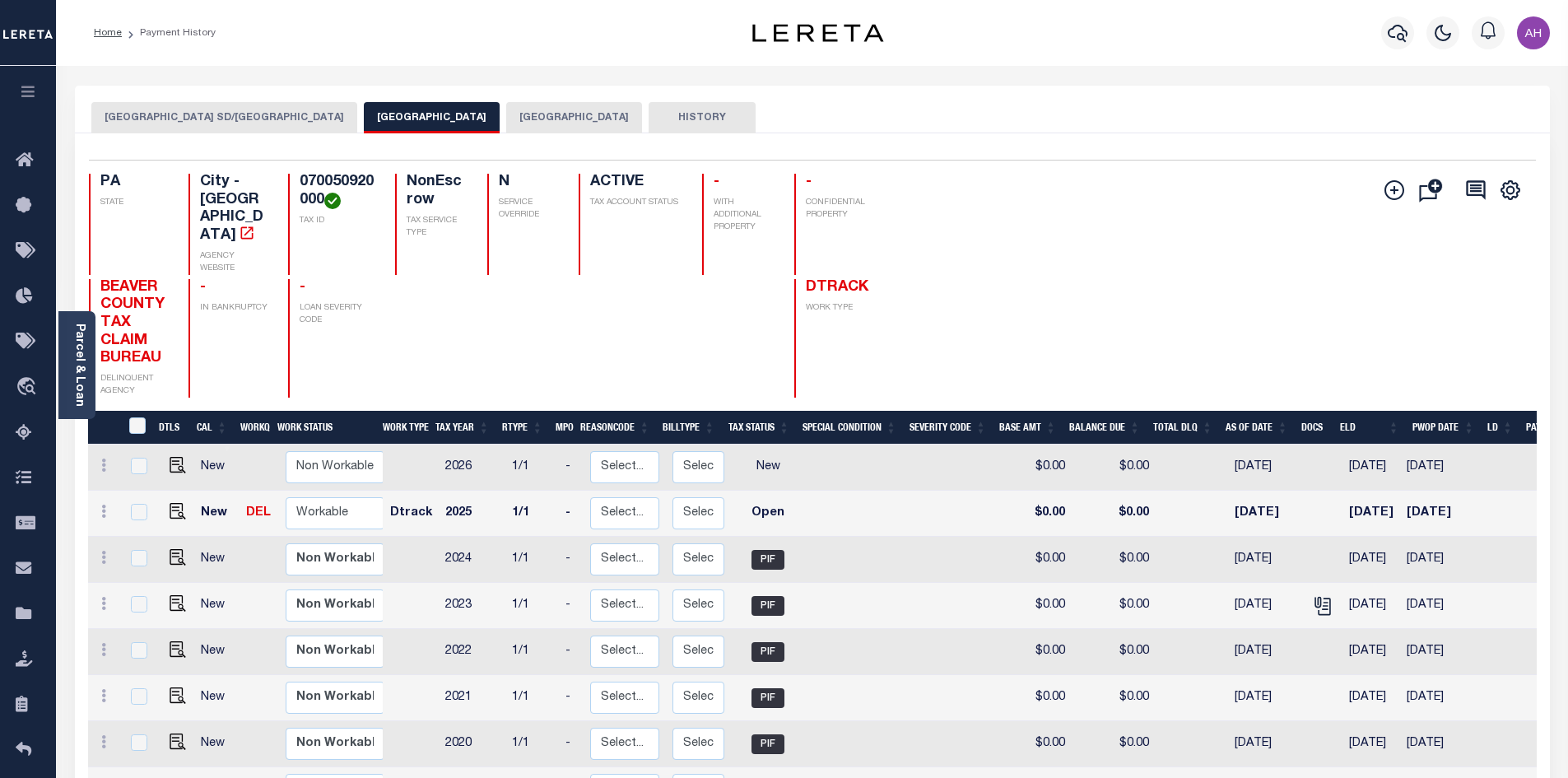
click at [252, 126] on button "[GEOGRAPHIC_DATA] SD/[GEOGRAPHIC_DATA]" at bounding box center [224, 117] width 266 height 31
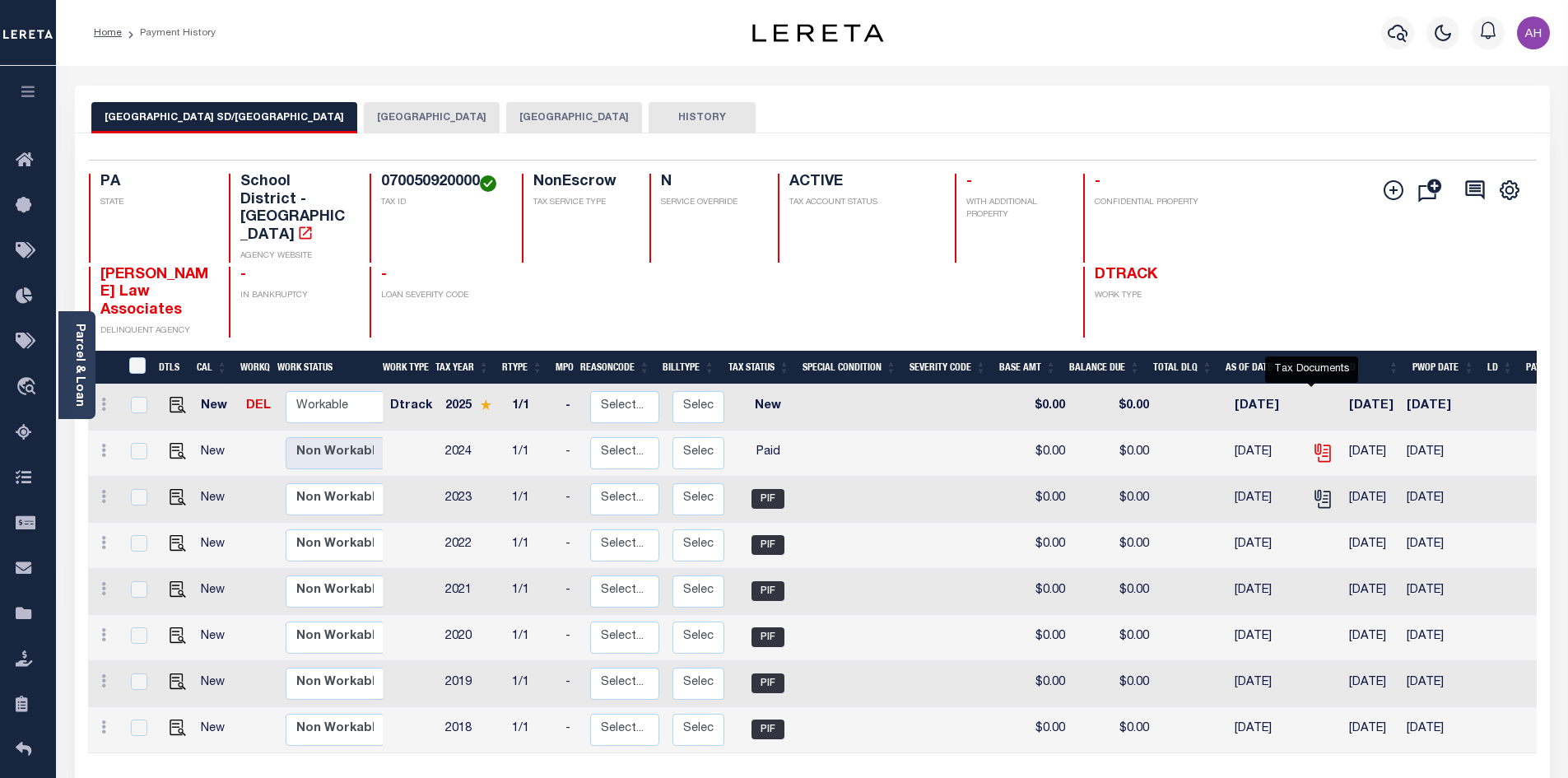
click at [1316, 443] on icon "" at bounding box center [1322, 450] width 14 height 14
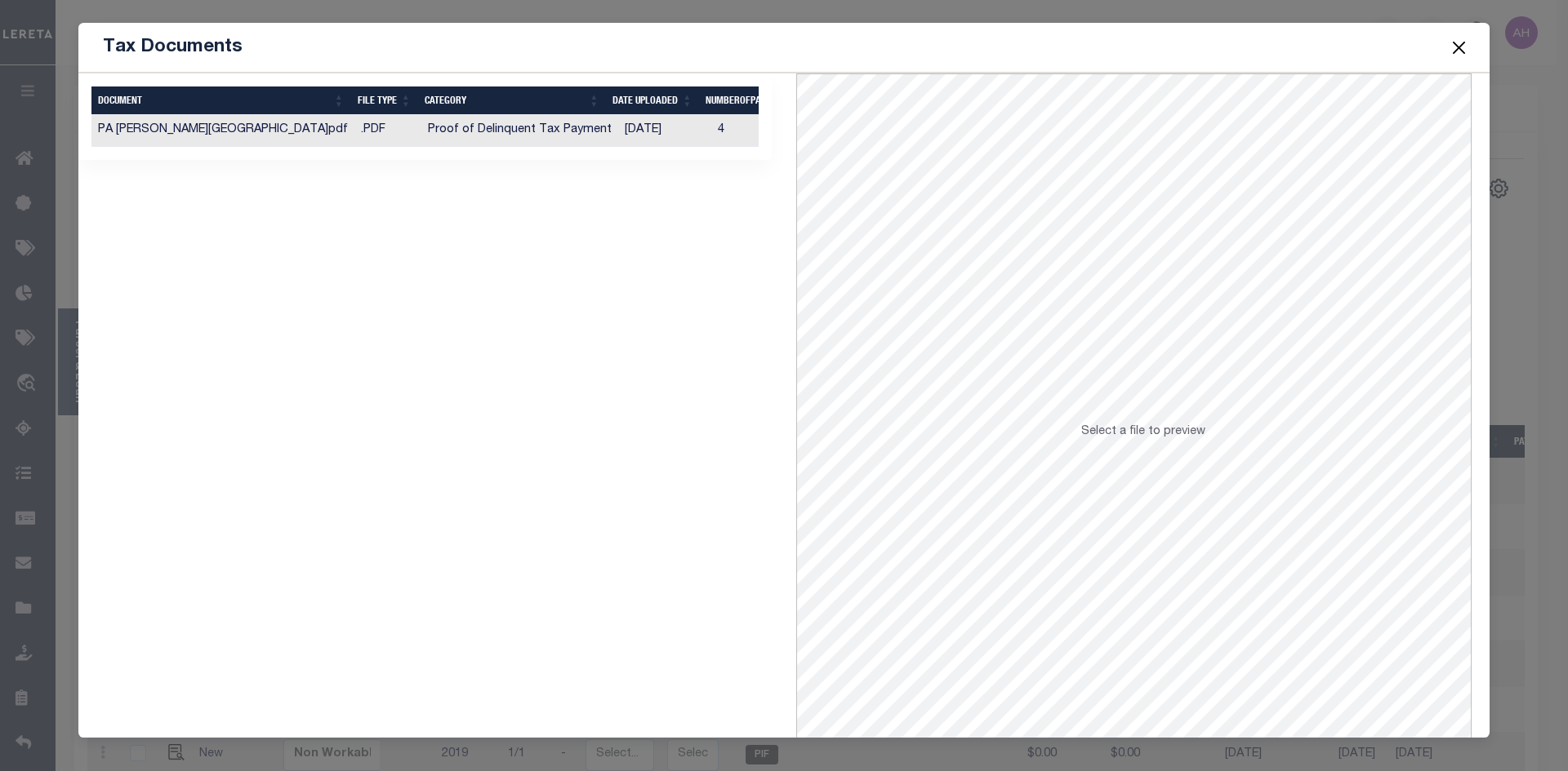
click at [538, 137] on td "Proof of Delinquent Tax Payment" at bounding box center [519, 131] width 197 height 32
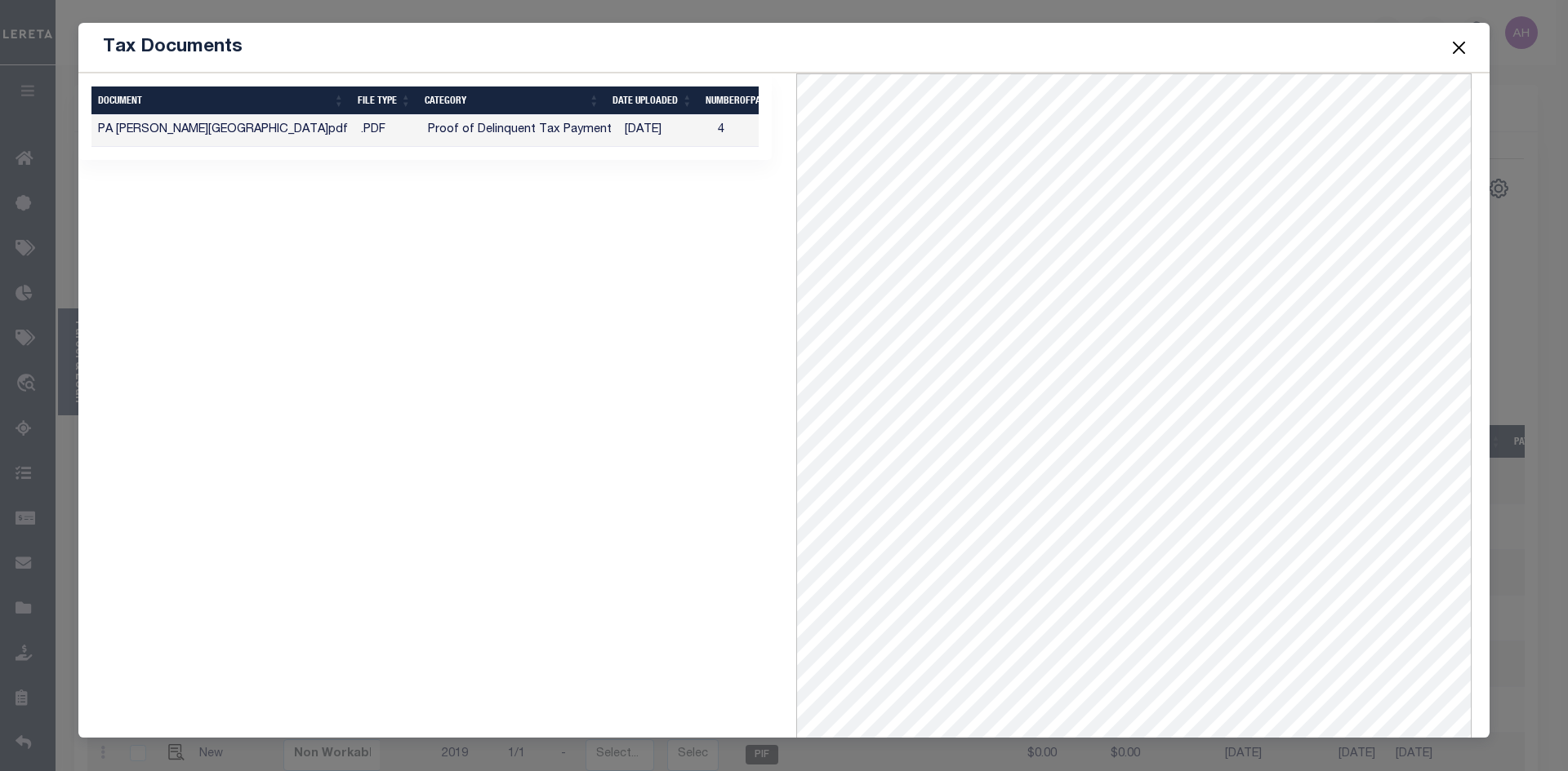
click at [1470, 44] on span at bounding box center [1458, 47] width 62 height 46
click at [1462, 43] on button "Close" at bounding box center [1458, 47] width 21 height 21
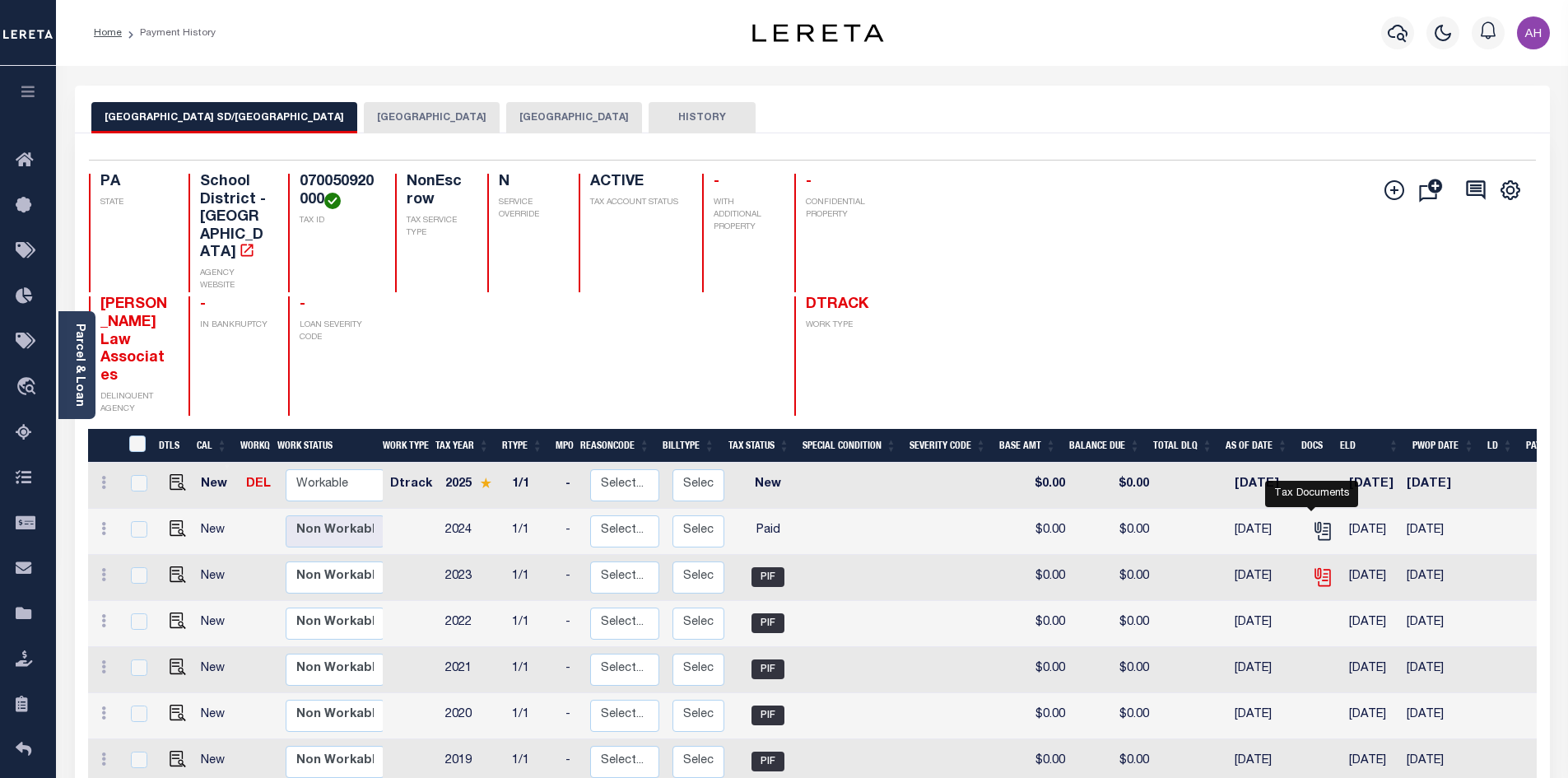
click at [1312, 567] on icon "" at bounding box center [1322, 577] width 21 height 21
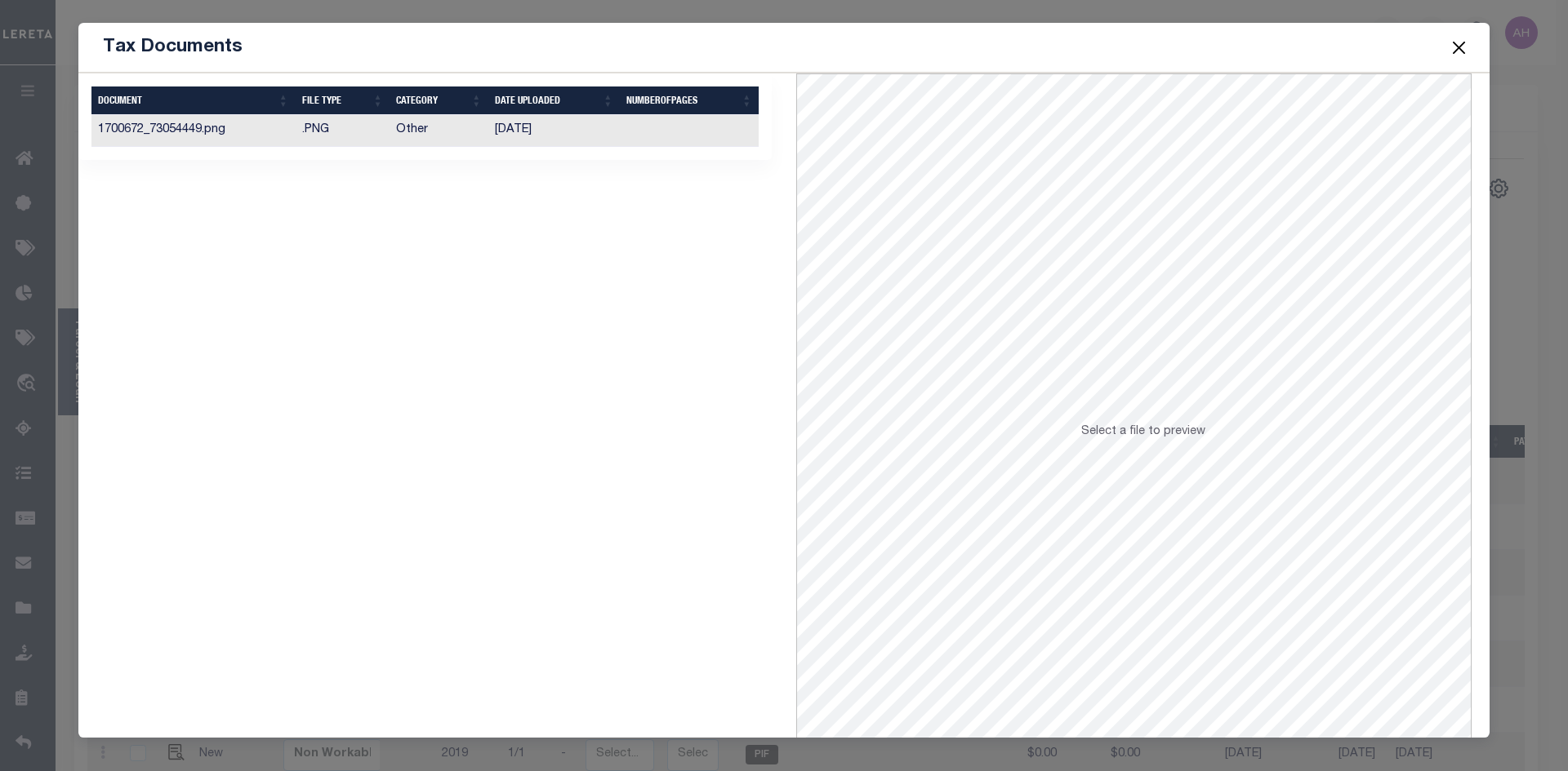
click at [507, 122] on td "10/11/2024" at bounding box center [554, 131] width 132 height 32
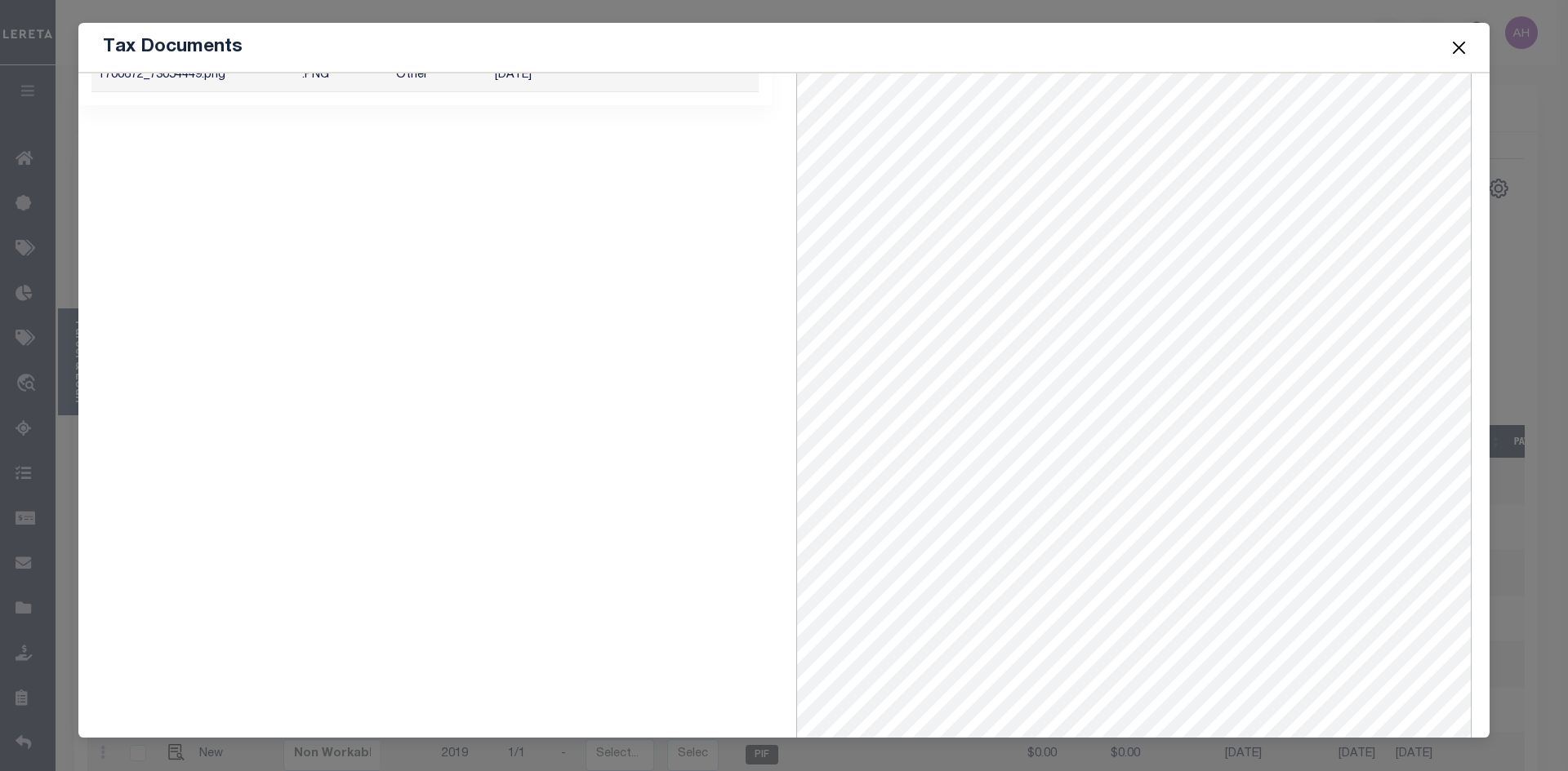
scroll to position [70, 0]
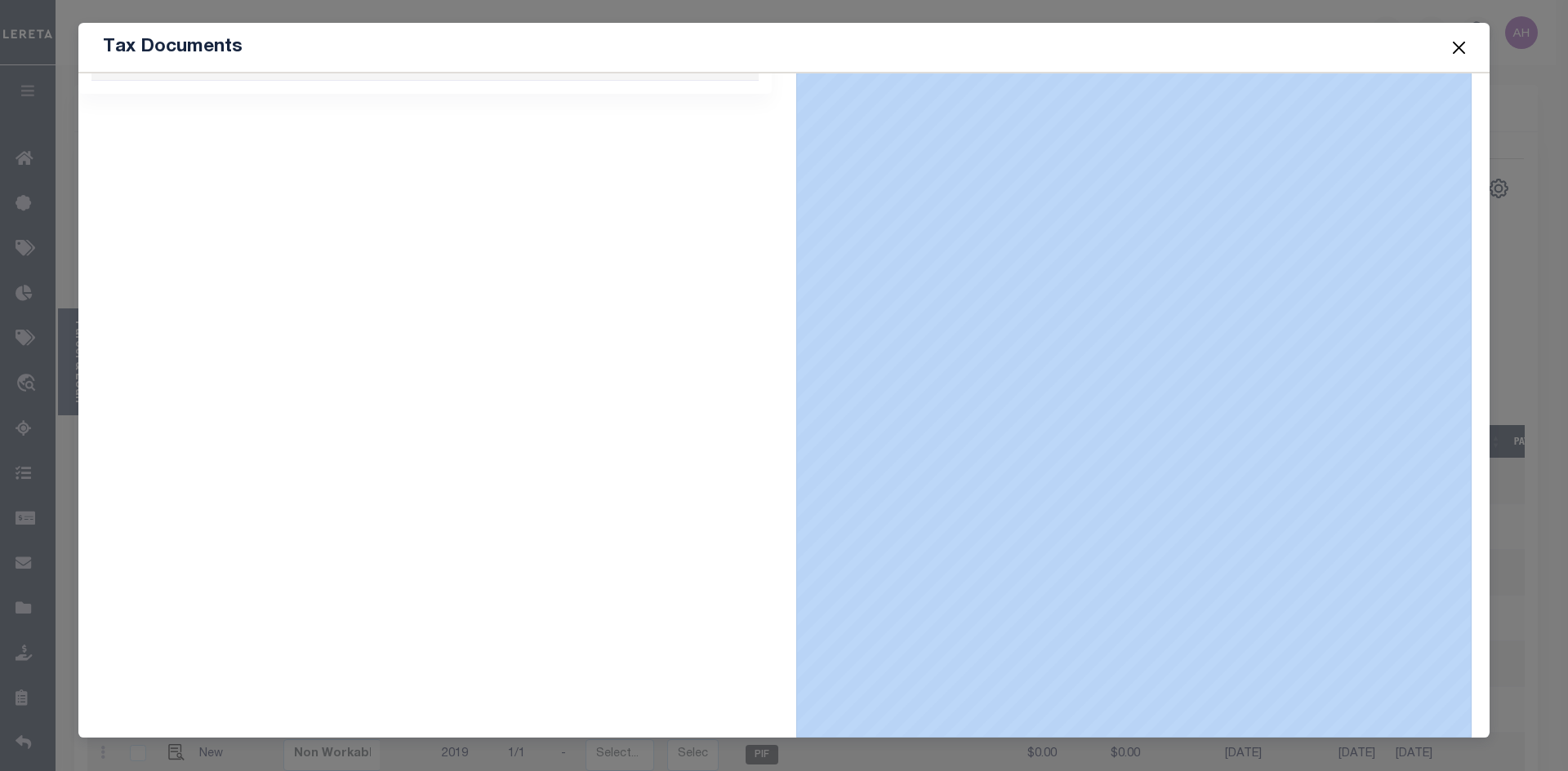
drag, startPoint x: 969, startPoint y: 735, endPoint x: 1183, endPoint y: 735, distance: 214.0
click at [1183, 735] on div "Select a file to preview" at bounding box center [1142, 373] width 694 height 730
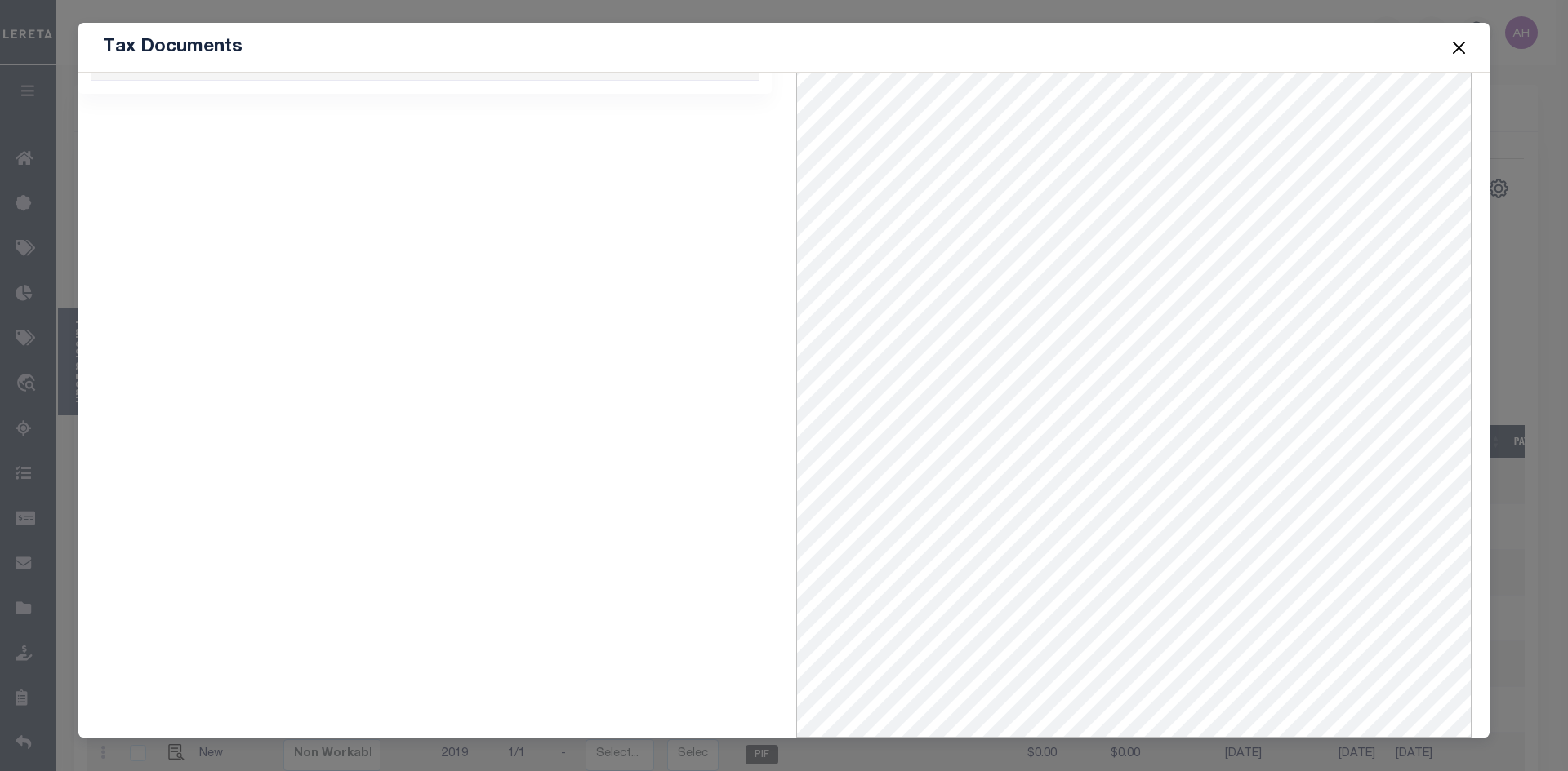
click at [1459, 43] on button "Close" at bounding box center [1458, 47] width 21 height 21
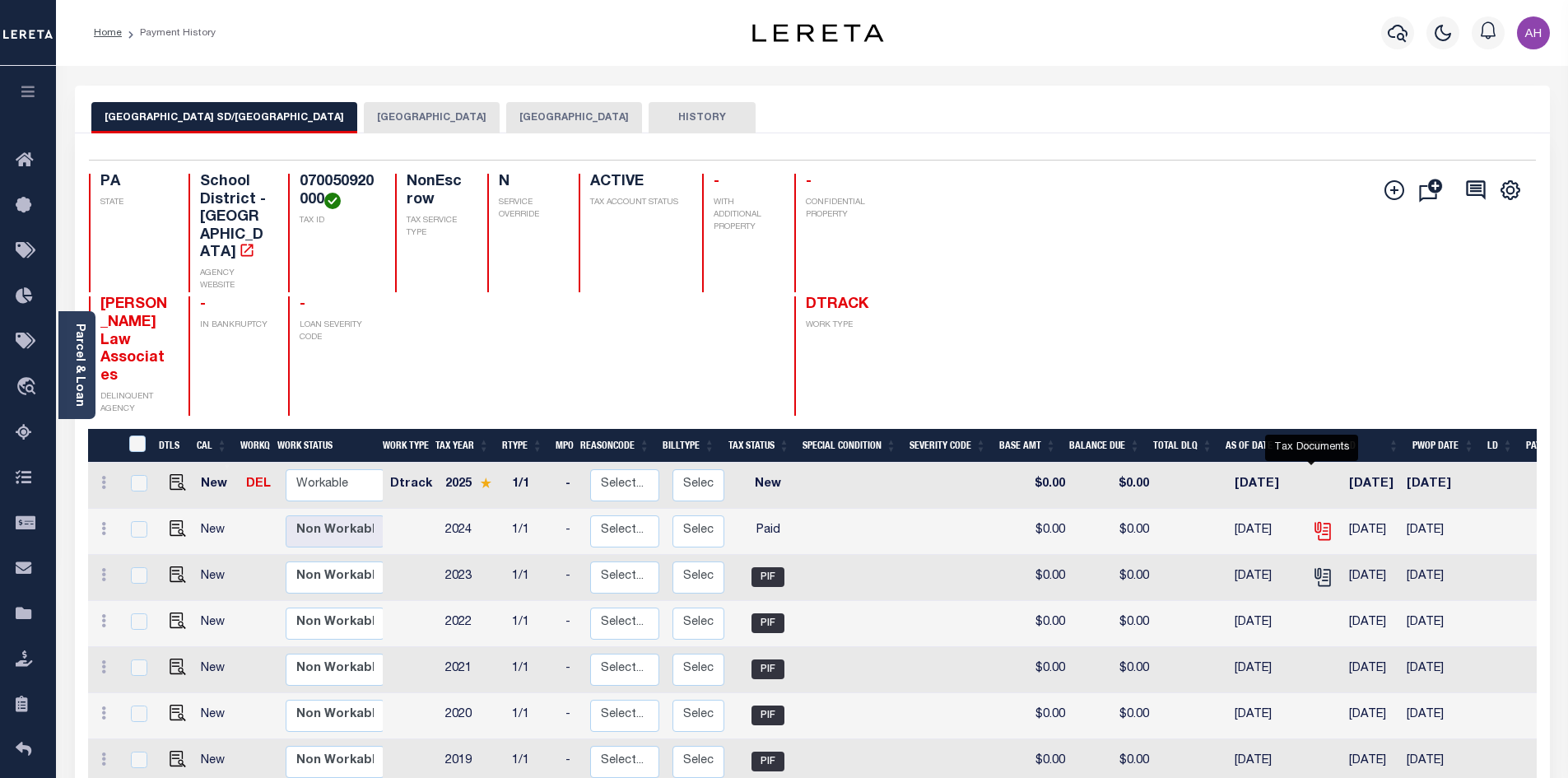
click at [1316, 522] on icon "" at bounding box center [1322, 529] width 14 height 14
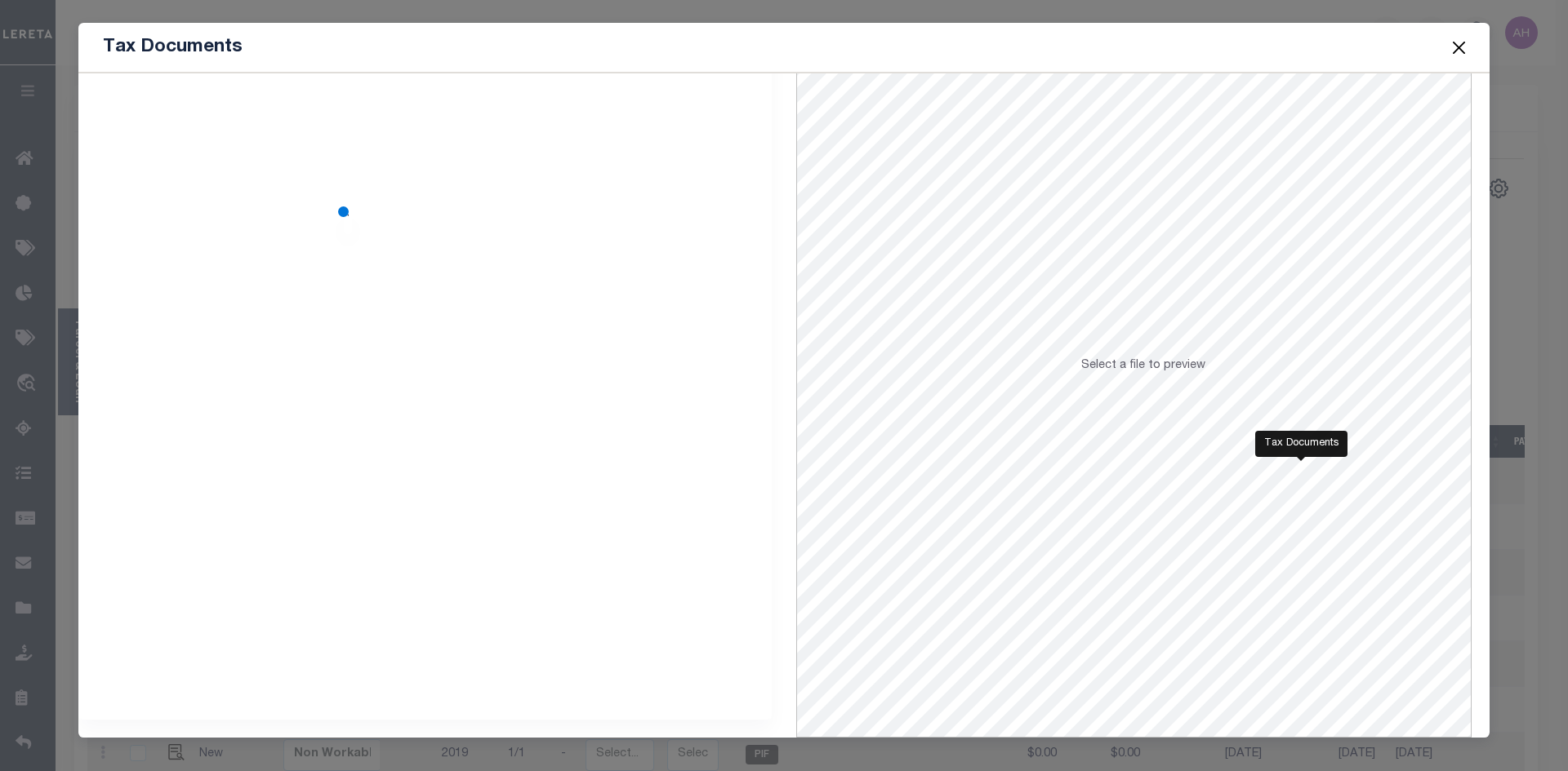
scroll to position [0, 0]
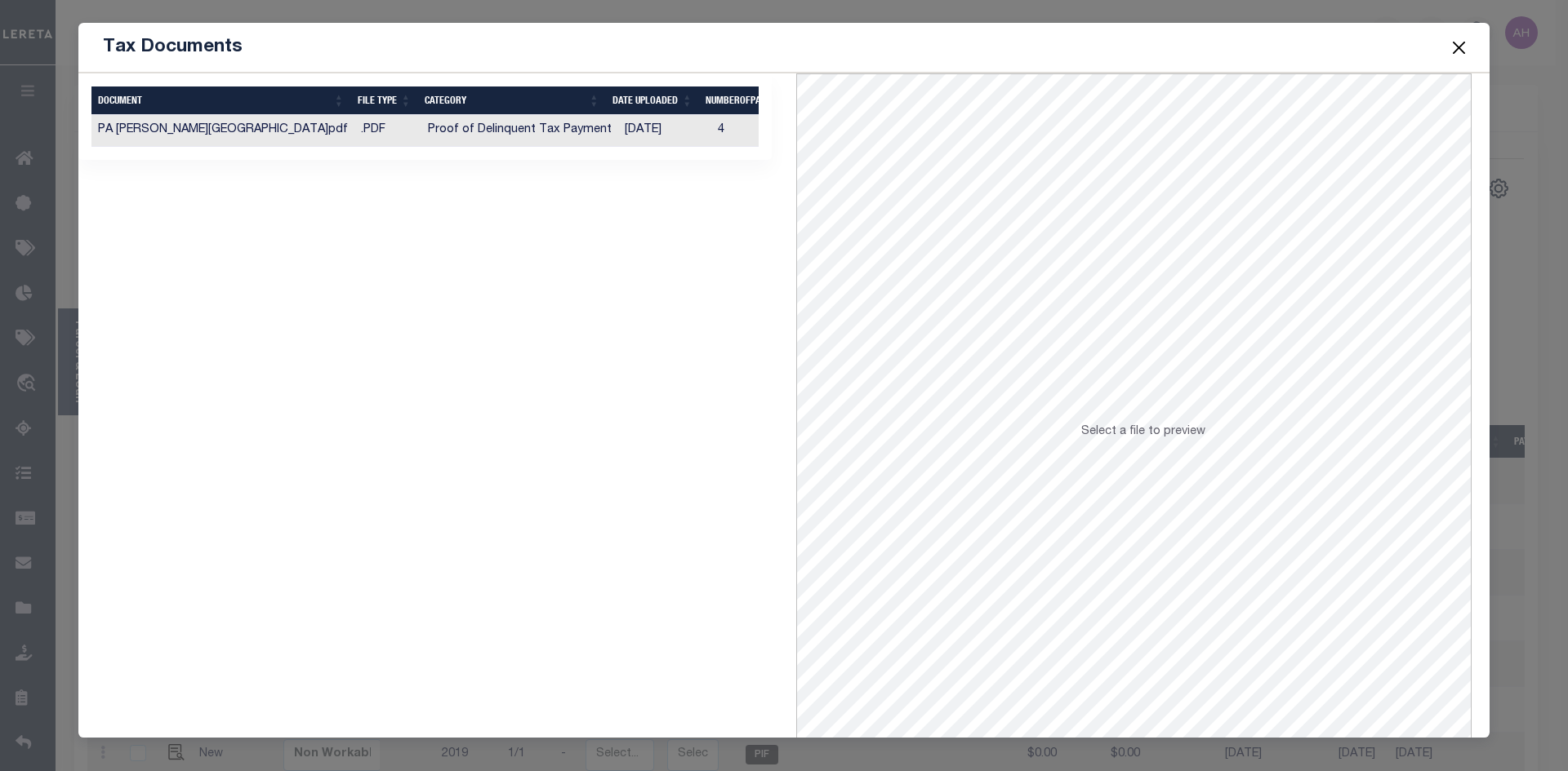
click at [1461, 53] on button "Close" at bounding box center [1458, 47] width 21 height 21
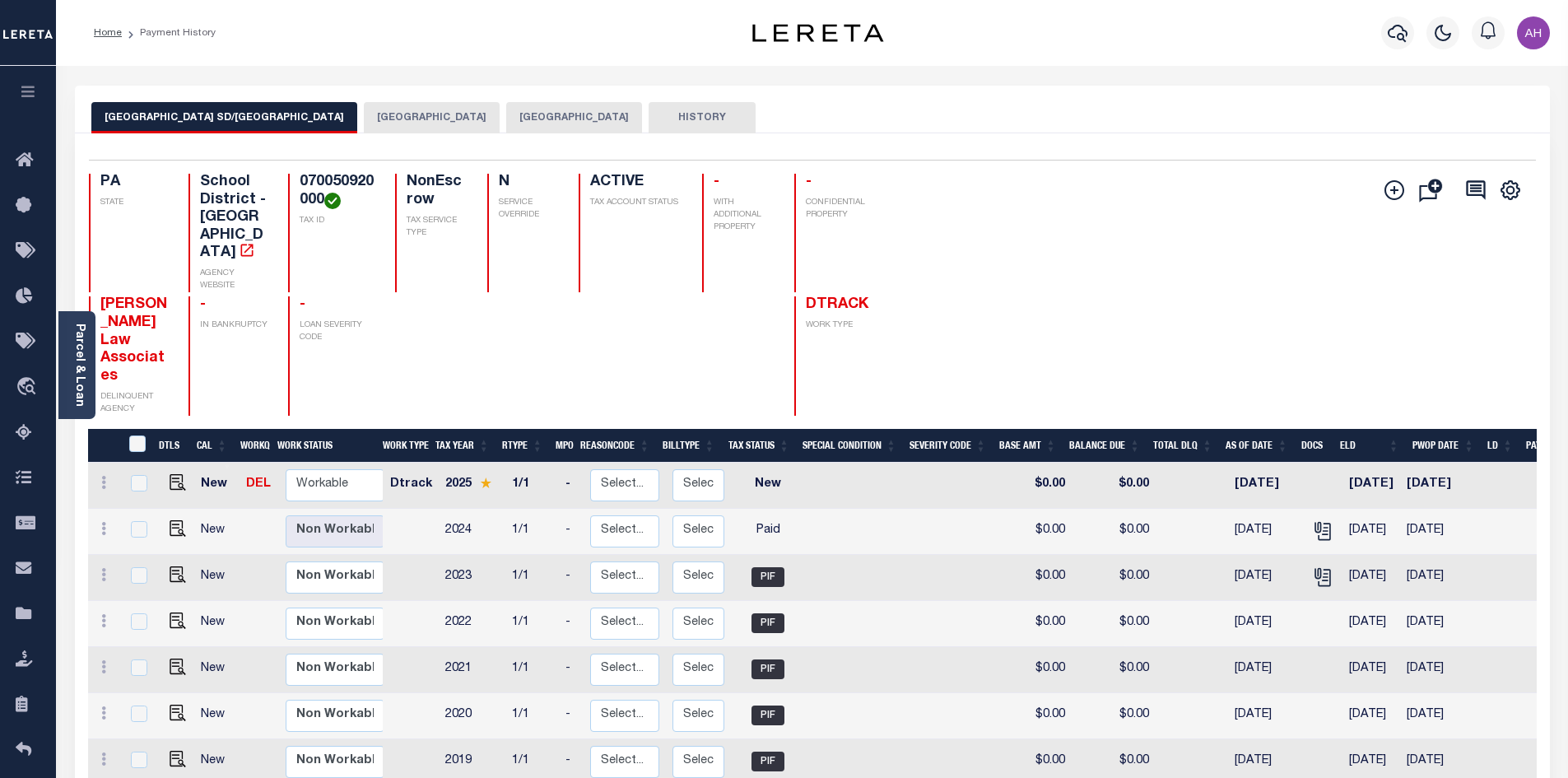
click at [510, 118] on button "BEAVER COUNTY" at bounding box center [574, 117] width 136 height 31
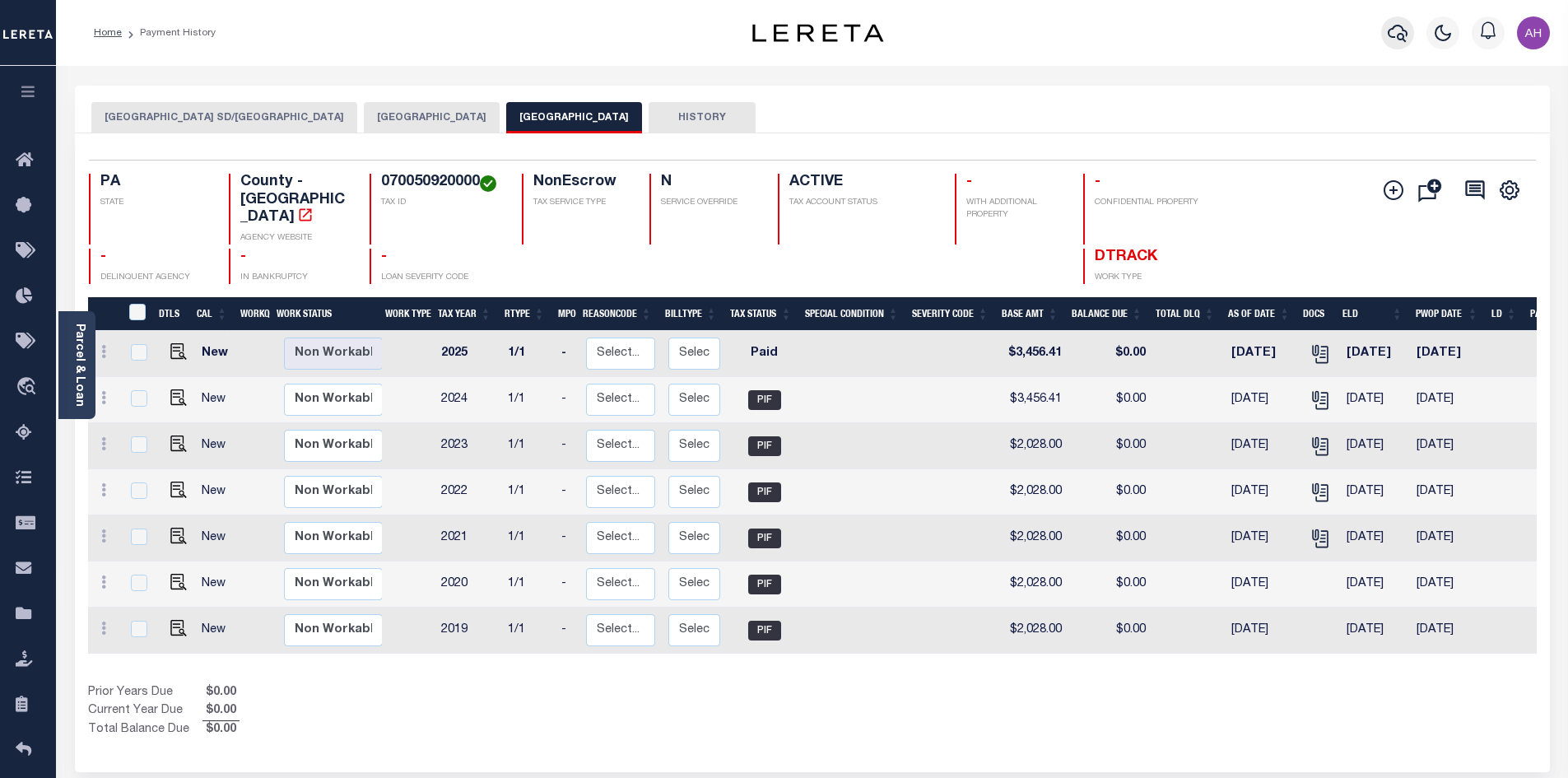
click at [1388, 33] on icon "button" at bounding box center [1397, 33] width 19 height 17
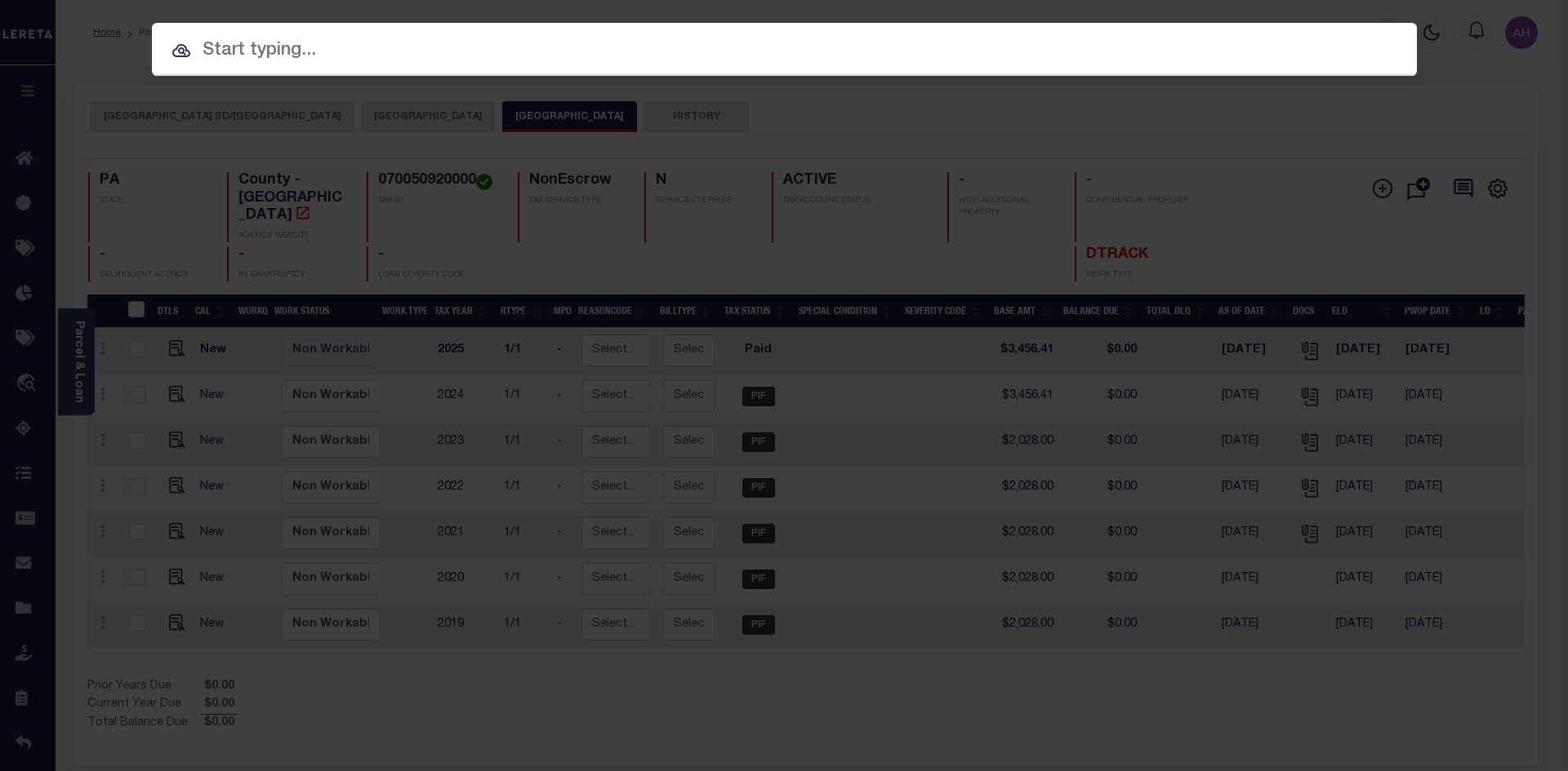
paste input "24039"
type input "24039"
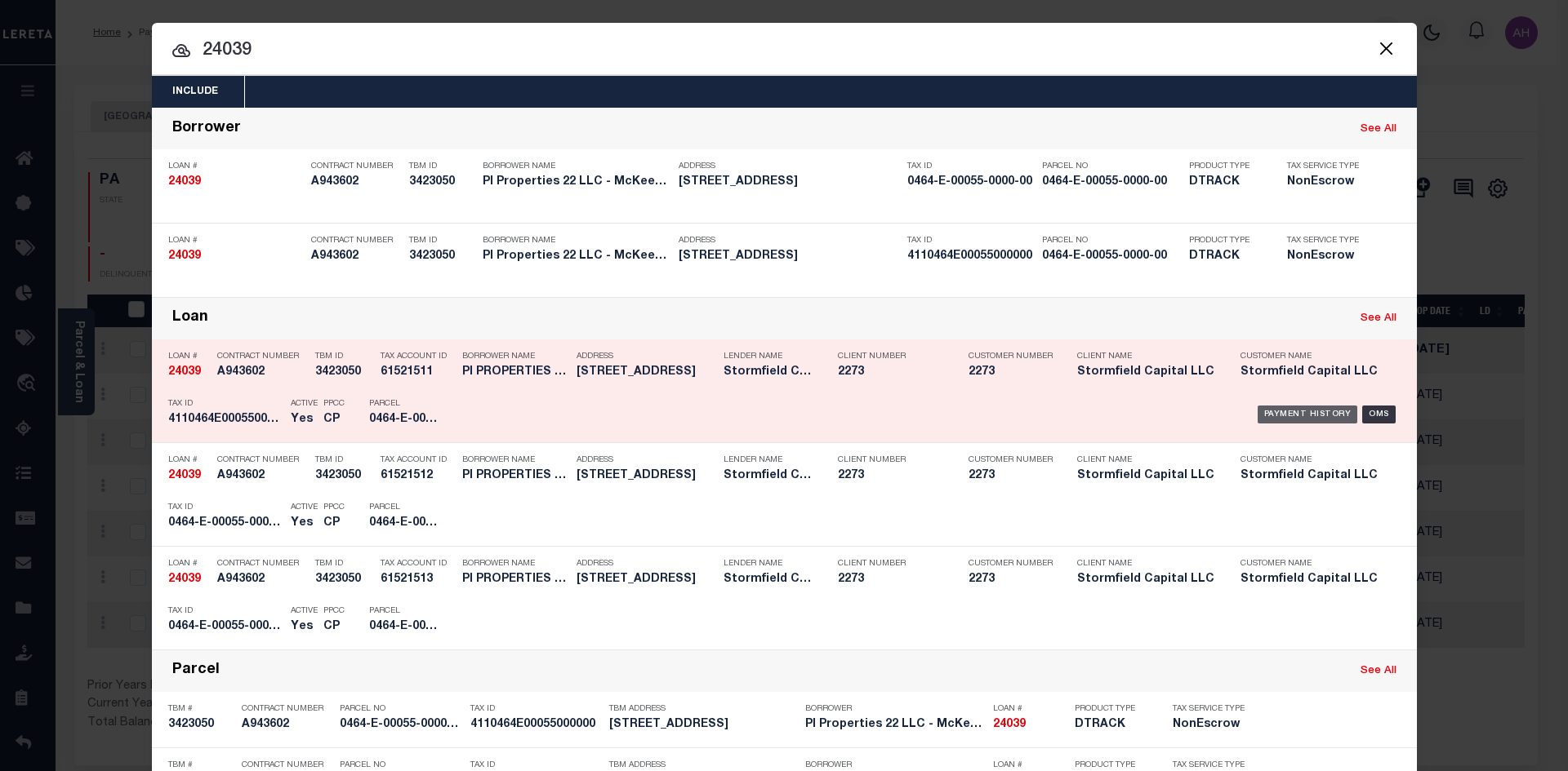
click at [1297, 414] on div "Payment History" at bounding box center [1308, 414] width 101 height 18
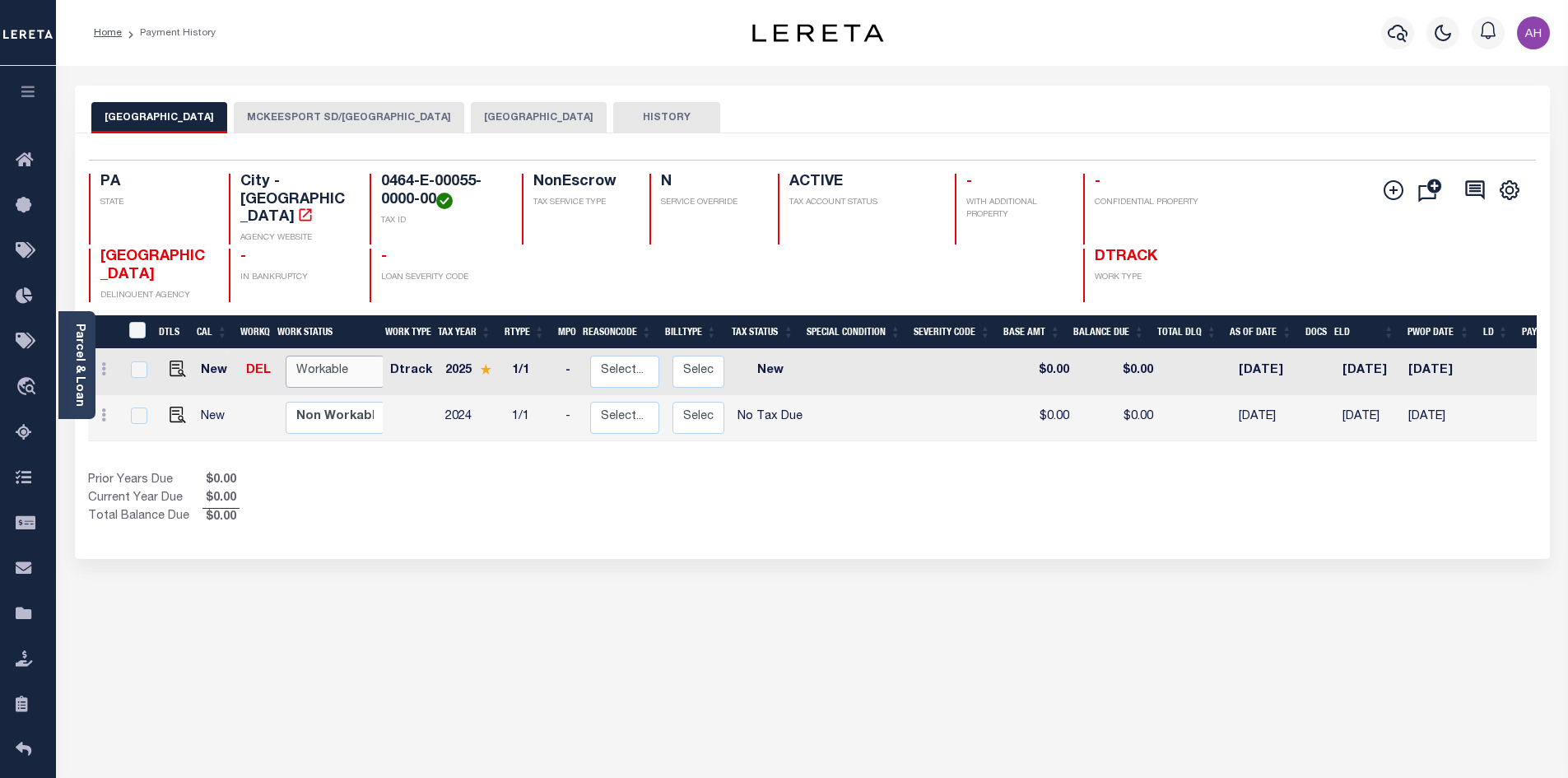
click at [334, 358] on select "Non Workable Workable" at bounding box center [334, 372] width 99 height 32
checkbox input "true"
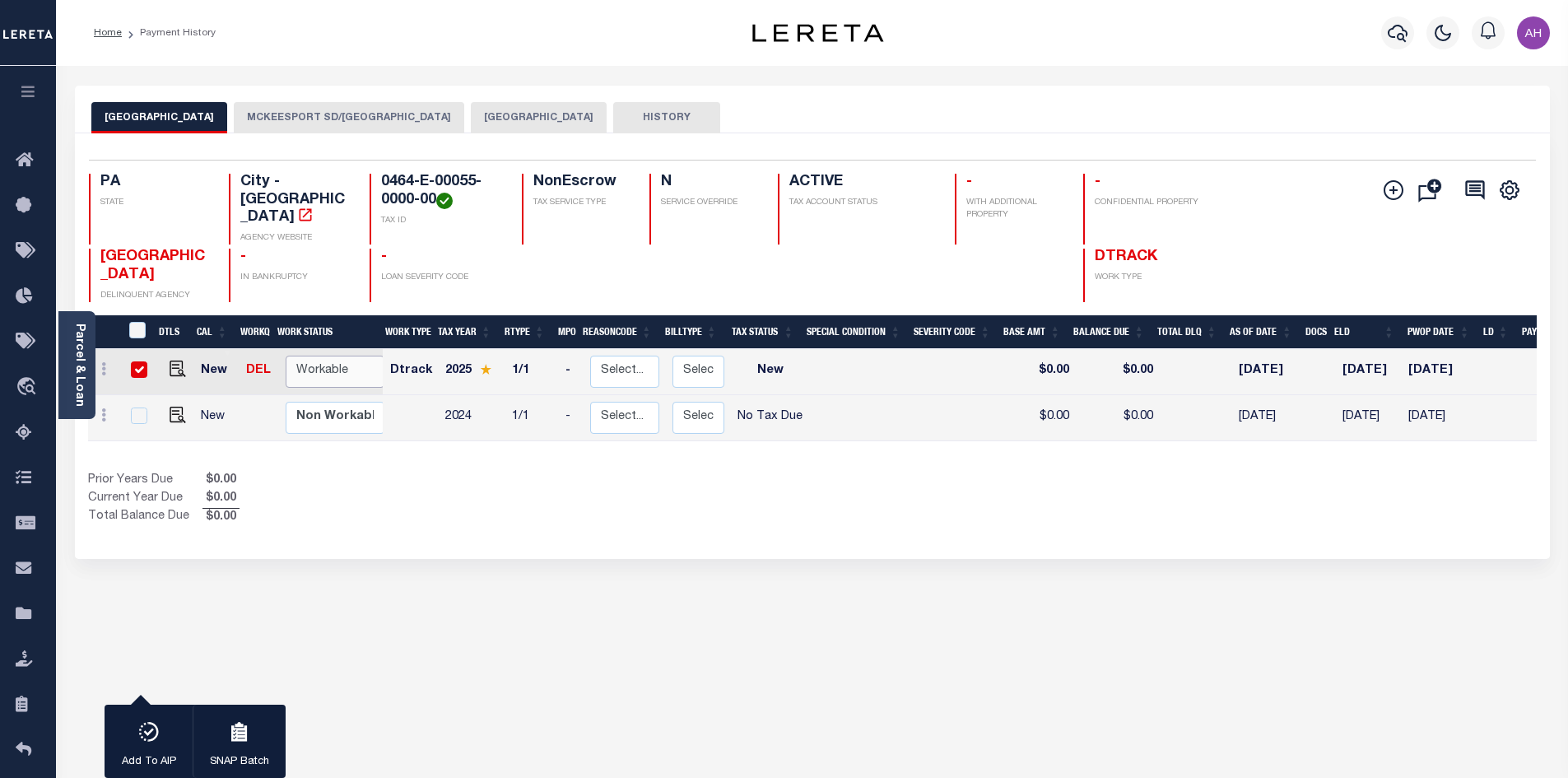
select select "true"
click at [285, 356] on select "Non Workable Workable" at bounding box center [334, 372] width 99 height 32
checkbox input "false"
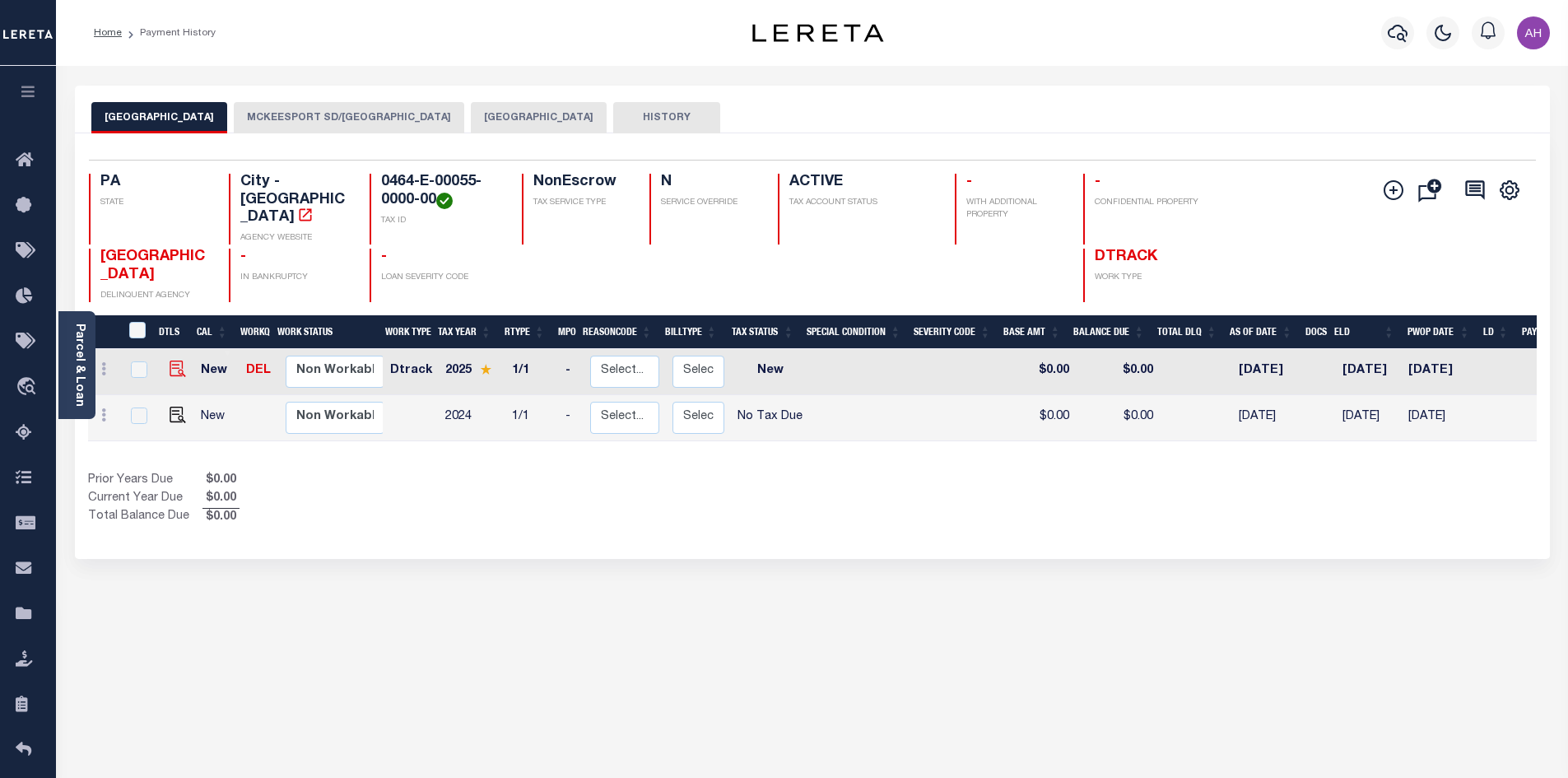
drag, startPoint x: 166, startPoint y: 355, endPoint x: 177, endPoint y: 355, distance: 11.0
click at [167, 365] on link at bounding box center [173, 371] width 24 height 12
checkbox input "true"
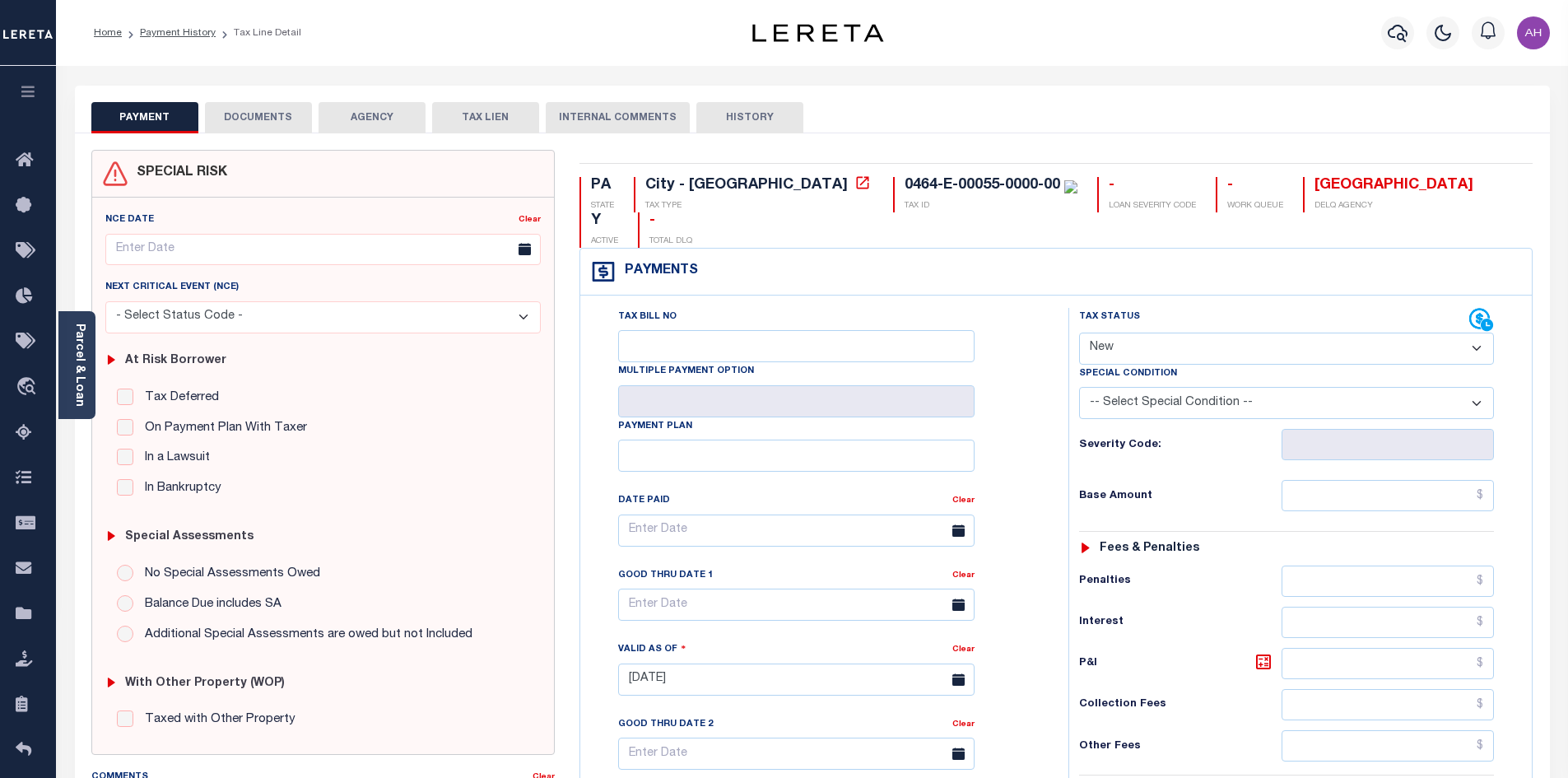
click at [1126, 333] on select "- Select Status Code - Open Due/Unpaid Paid Incomplete No Tax Due Internal Refu…" at bounding box center [1286, 349] width 415 height 32
select select "PYD"
click at [1079, 333] on select "- Select Status Code - Open Due/Unpaid Paid Incomplete No Tax Due Internal Refu…" at bounding box center [1286, 349] width 415 height 32
type input "[DATE]"
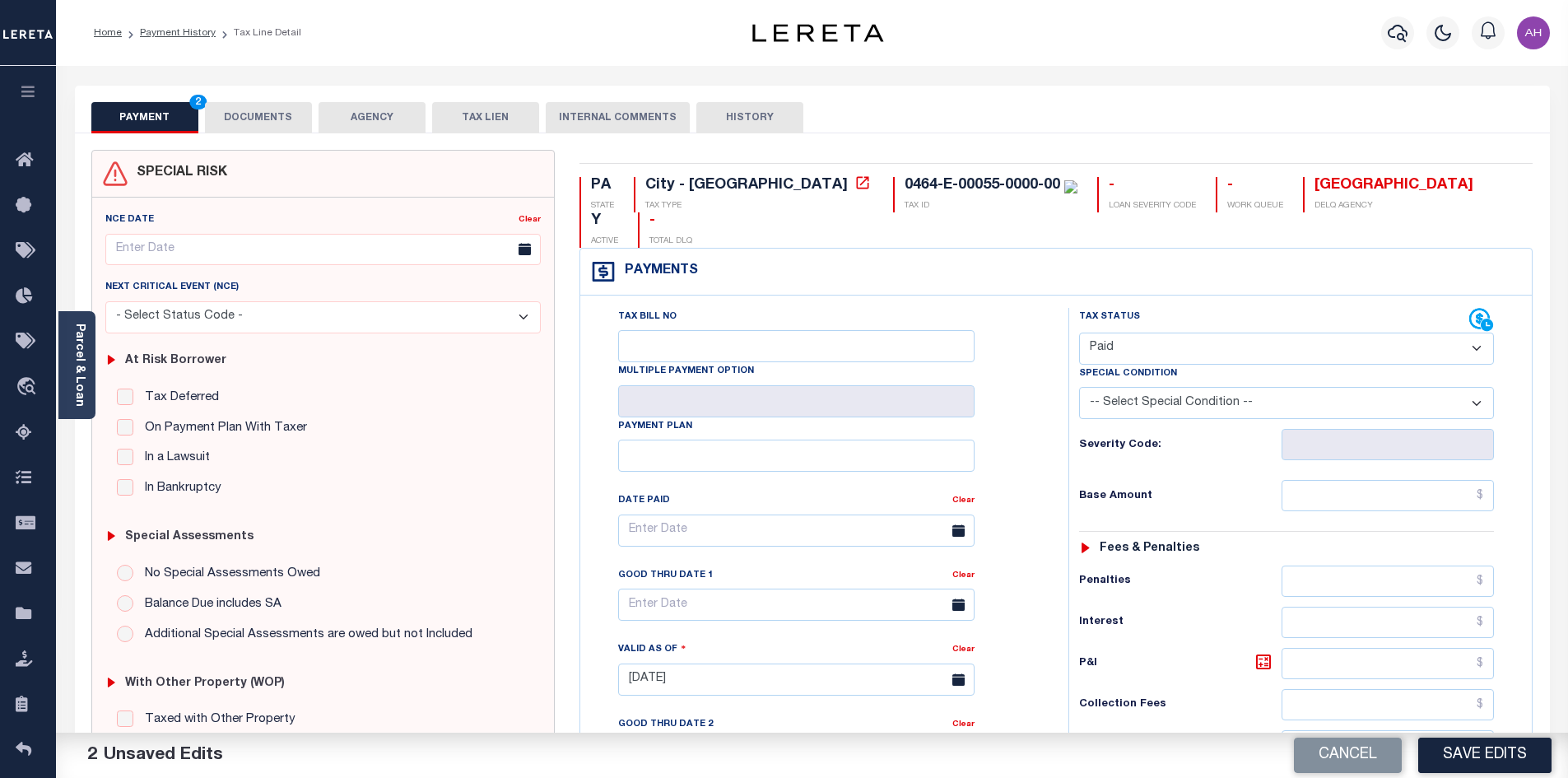
click at [1284, 333] on select "- Select Status Code - Open Due/Unpaid Paid Incomplete No Tax Due Internal Refu…" at bounding box center [1286, 349] width 415 height 32
select select "DUE"
click at [1079, 333] on select "- Select Status Code - Open Due/Unpaid Paid Incomplete No Tax Due Internal Refu…" at bounding box center [1286, 349] width 415 height 32
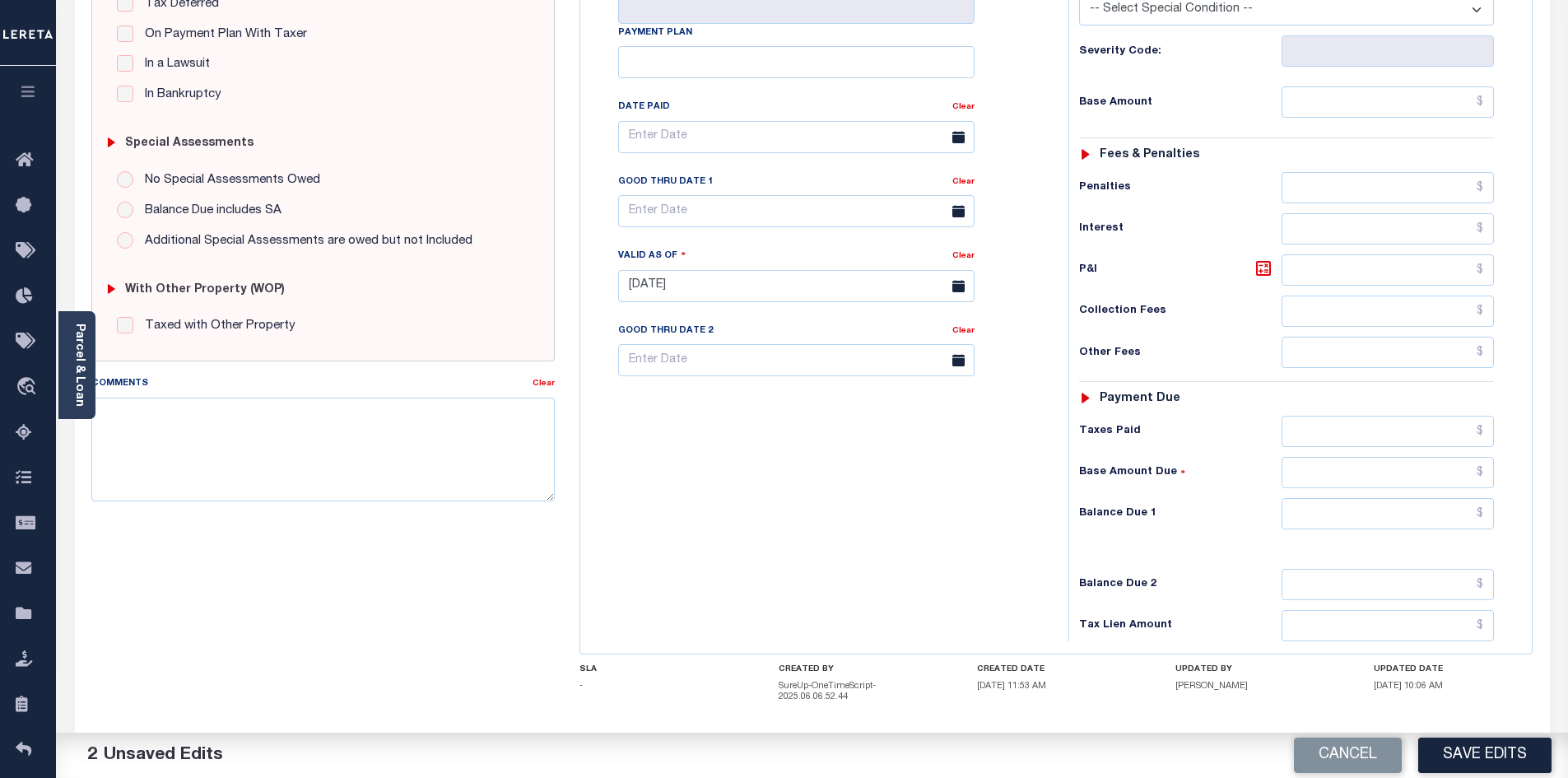
scroll to position [411, 0]
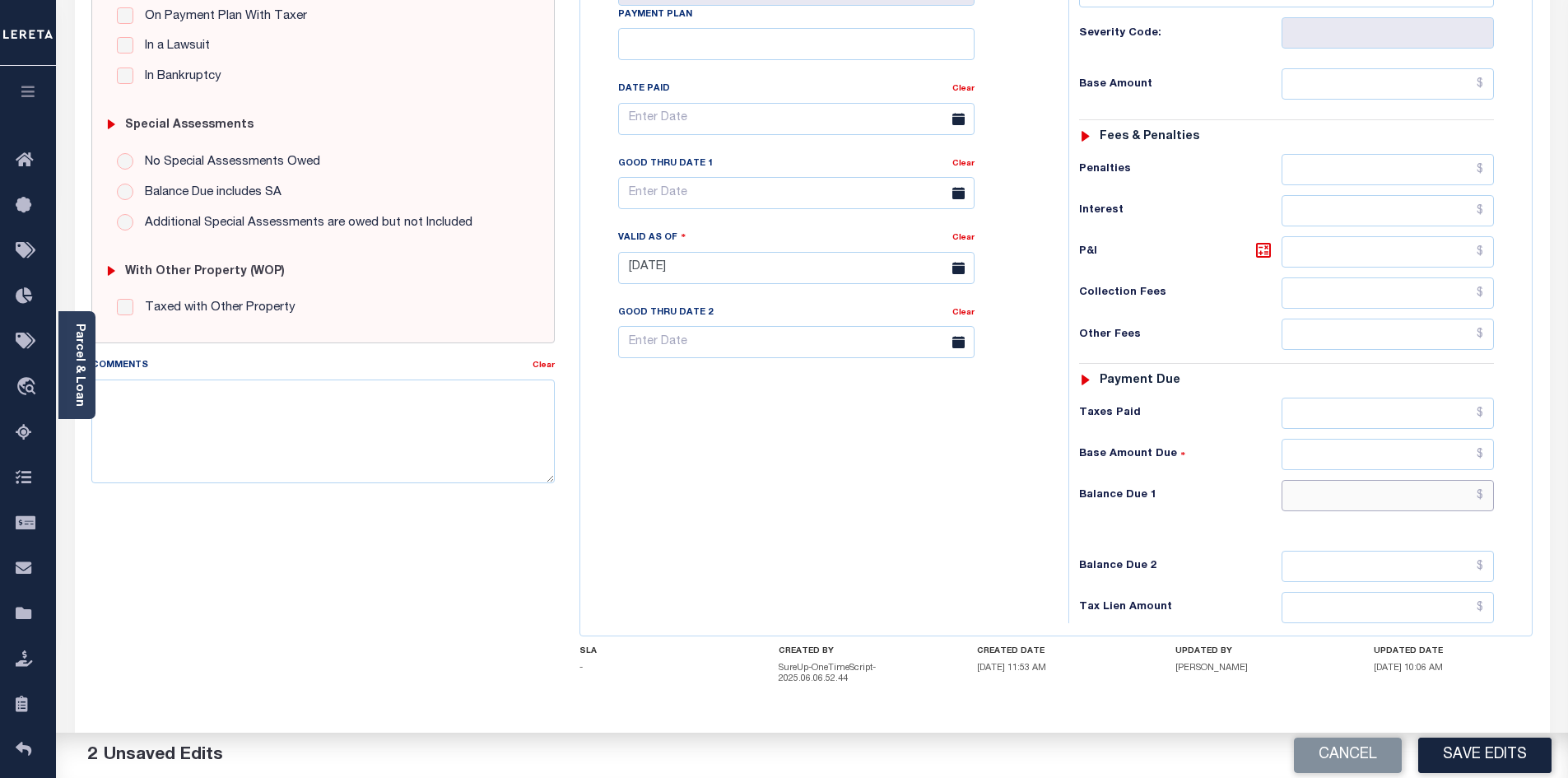
click at [1368, 480] on input "text" at bounding box center [1388, 495] width 213 height 31
type input "$1,481.82"
click at [324, 416] on textarea "Comments" at bounding box center [323, 431] width 464 height 104
type textarea "V"
click at [423, 397] on textarea "P&I or base amount were not given please see attachment _ ah" at bounding box center [323, 431] width 464 height 104
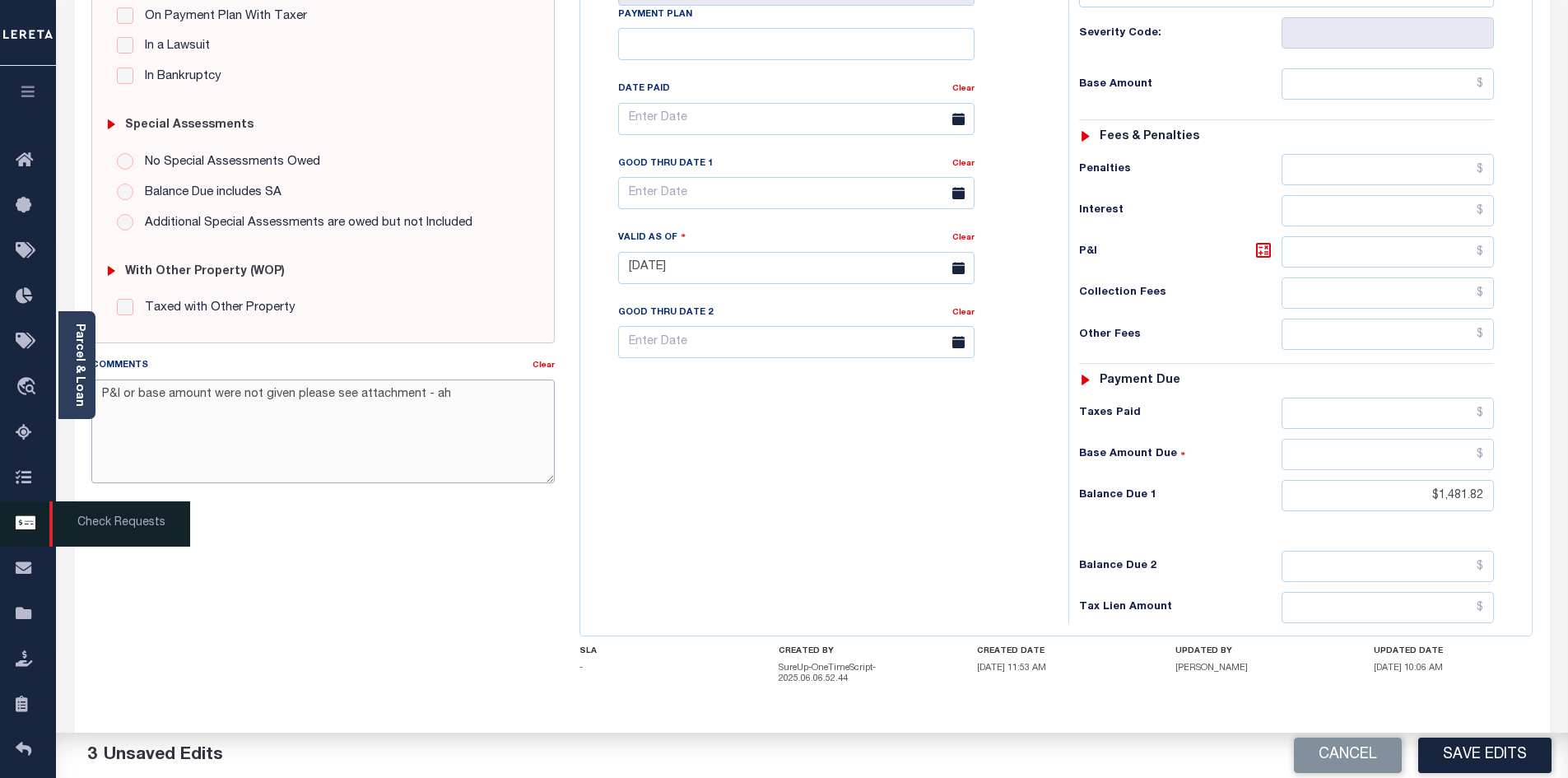
type textarea "P&I or base amount were not given please see attachment - ah"
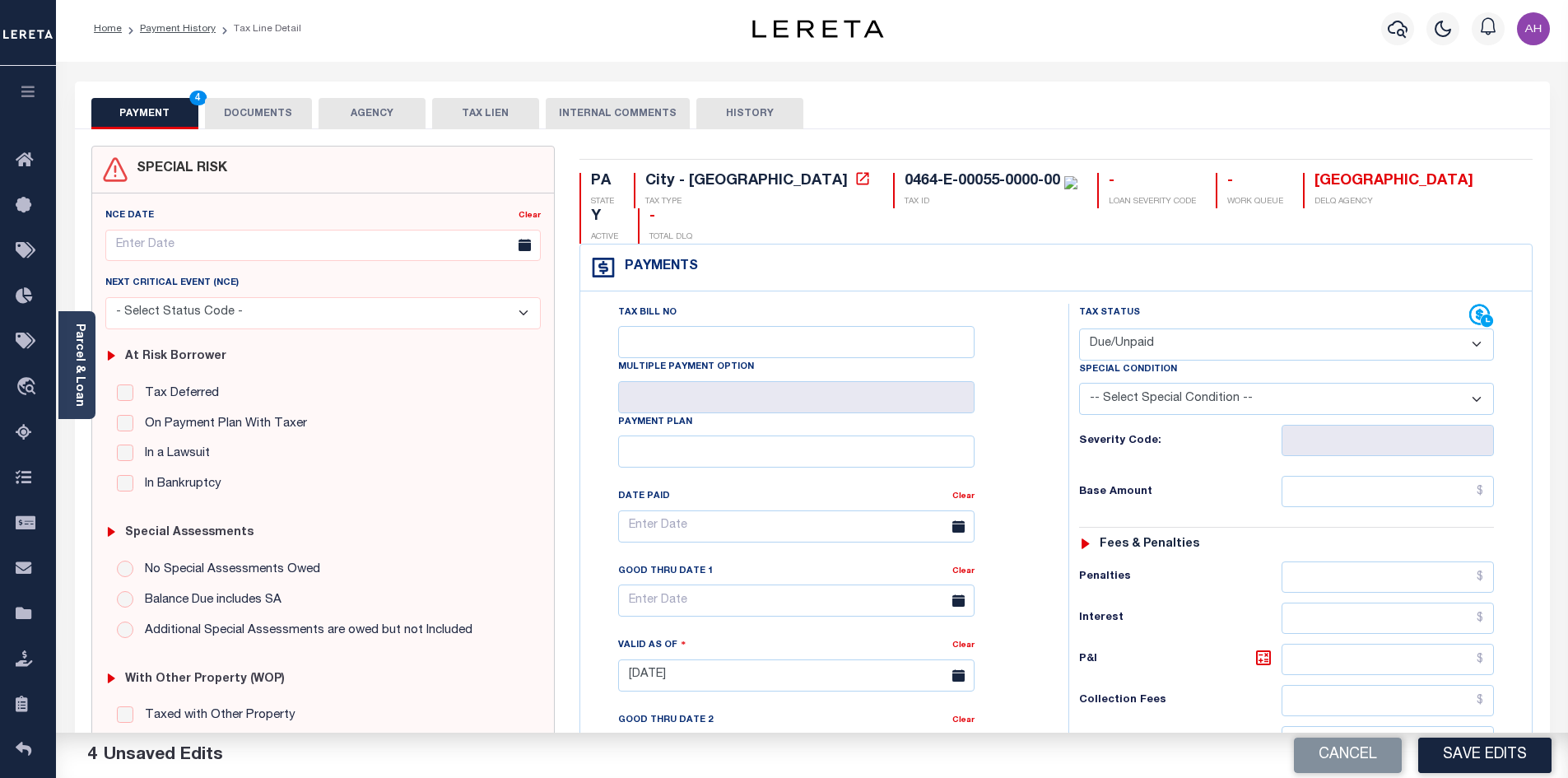
scroll to position [0, 0]
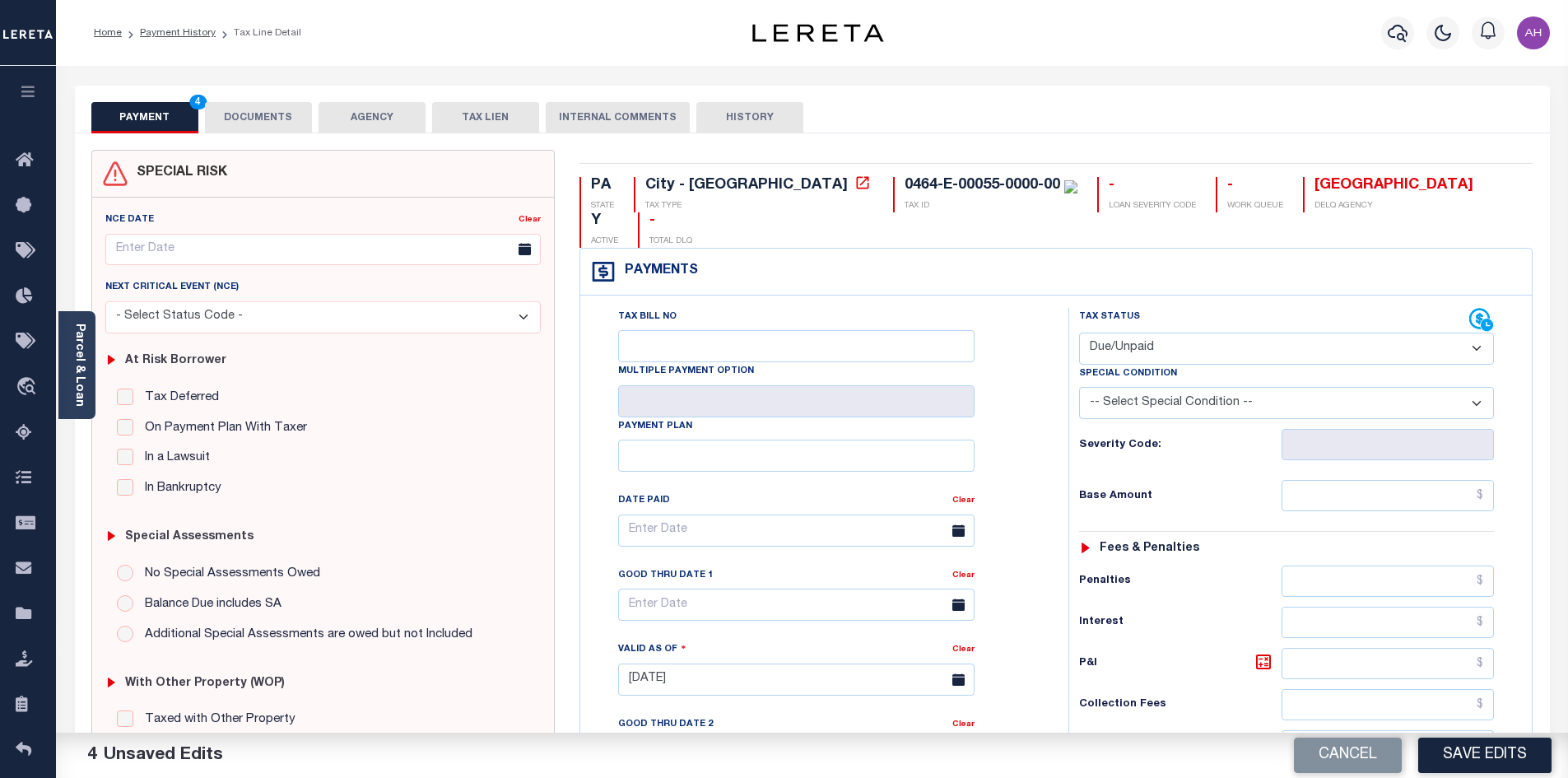
click at [252, 114] on button "DOCUMENTS" at bounding box center [258, 117] width 107 height 31
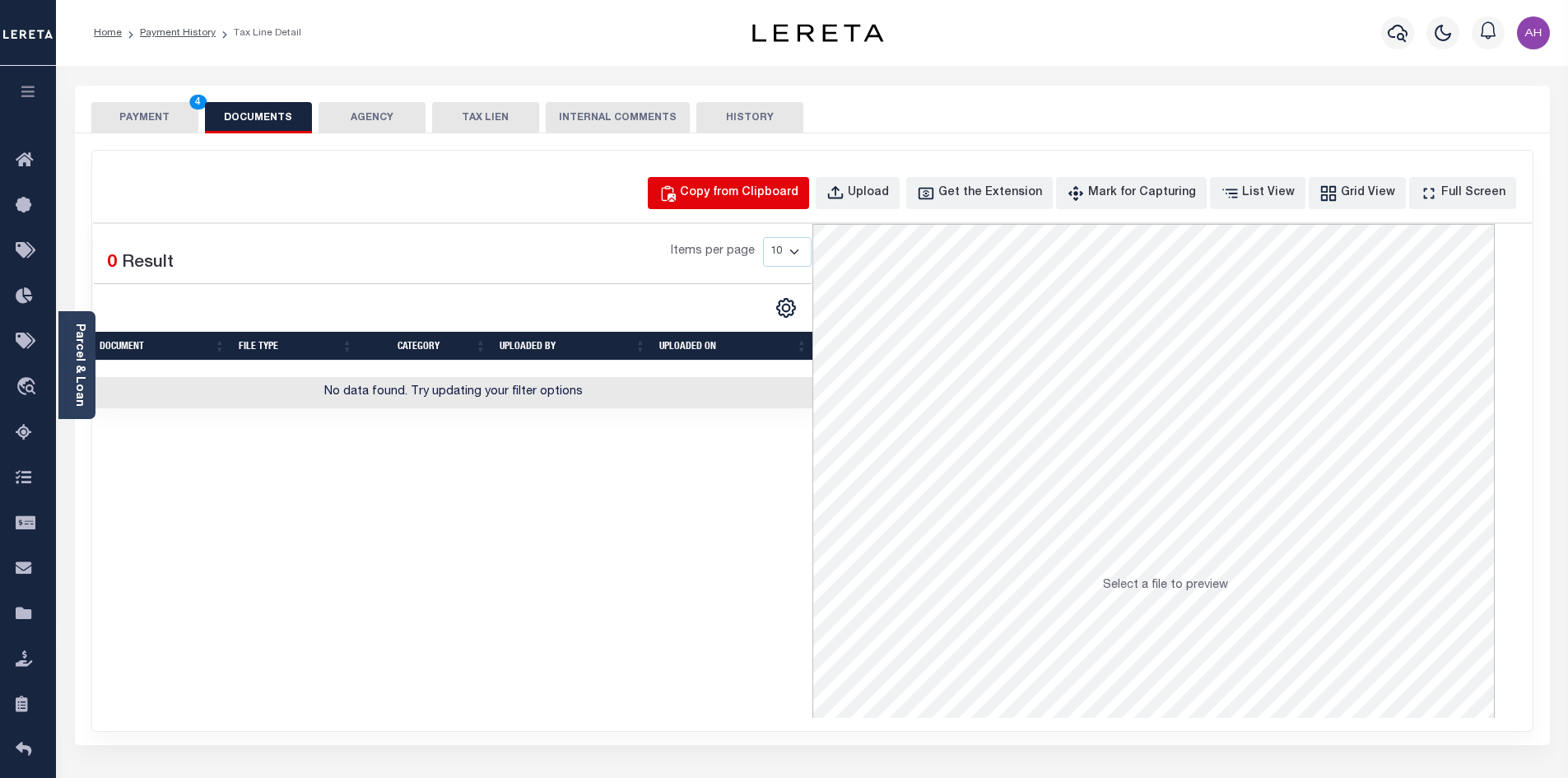
click at [774, 190] on div "Copy from Clipboard" at bounding box center [739, 193] width 118 height 18
select select "POP"
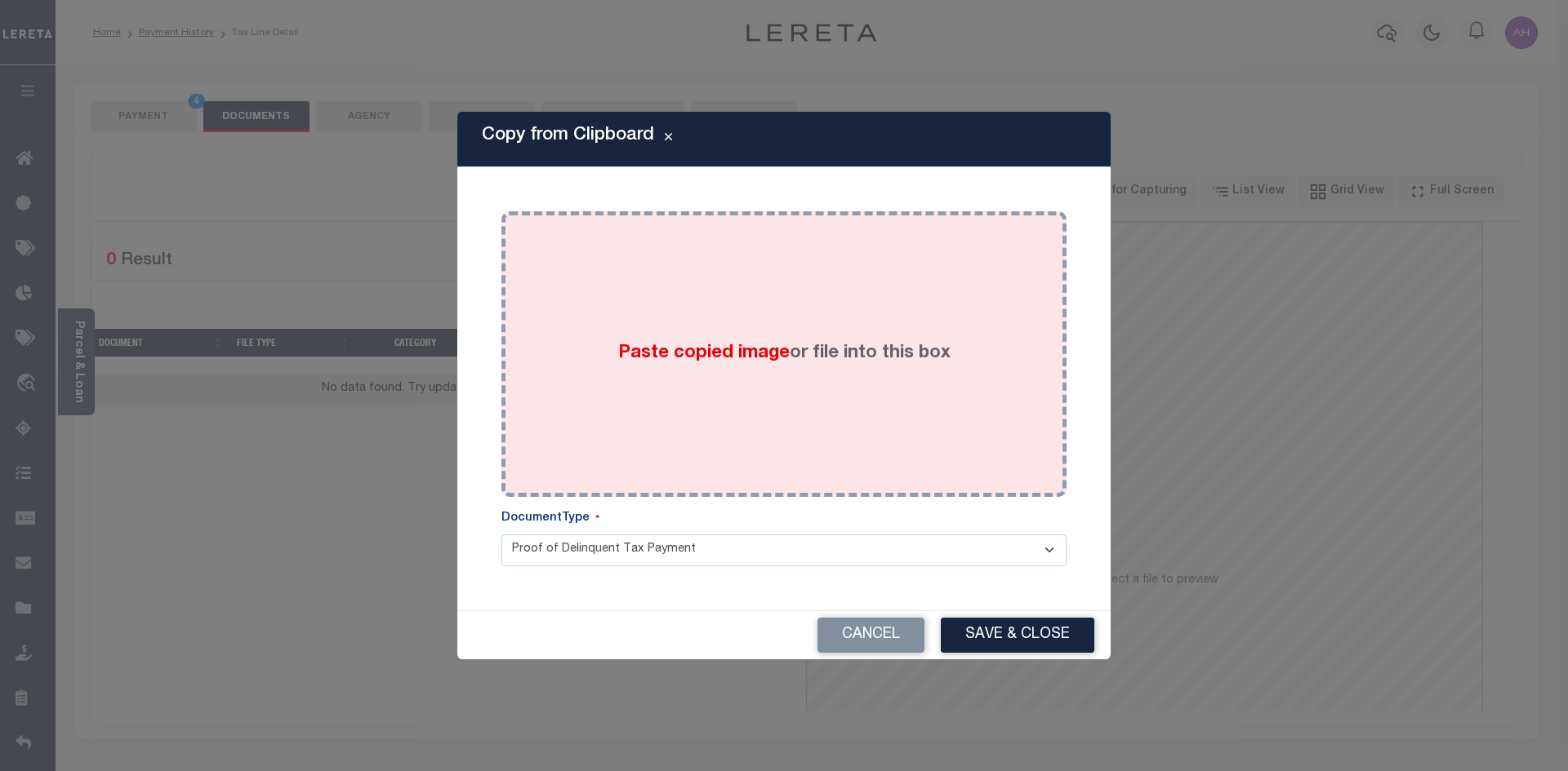
click at [697, 352] on span "Paste copied image" at bounding box center [704, 352] width 172 height 18
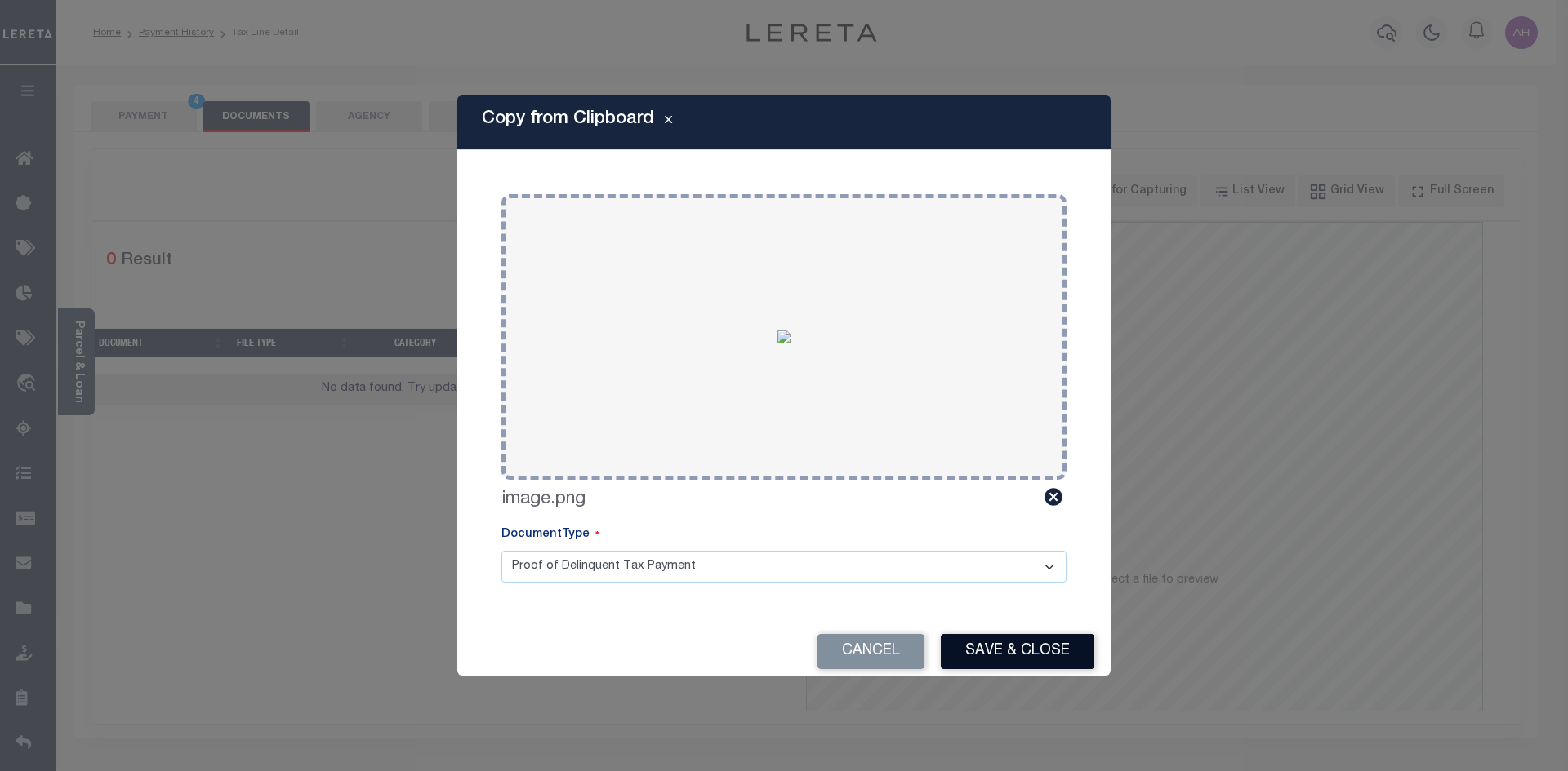
click at [1029, 655] on button "Save & Close" at bounding box center [1017, 651] width 153 height 35
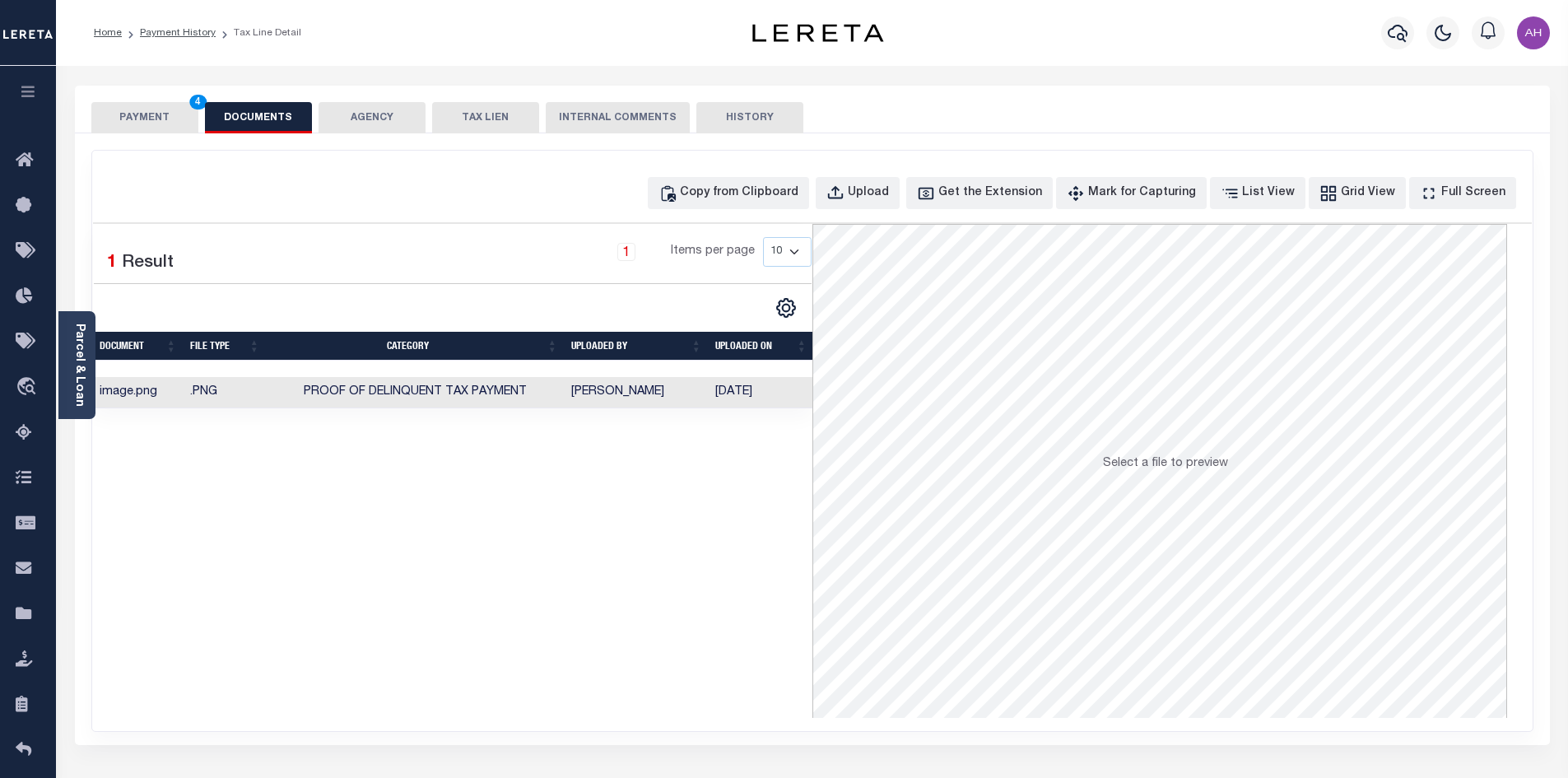
click at [141, 122] on button "PAYMENT 4" at bounding box center [144, 117] width 107 height 31
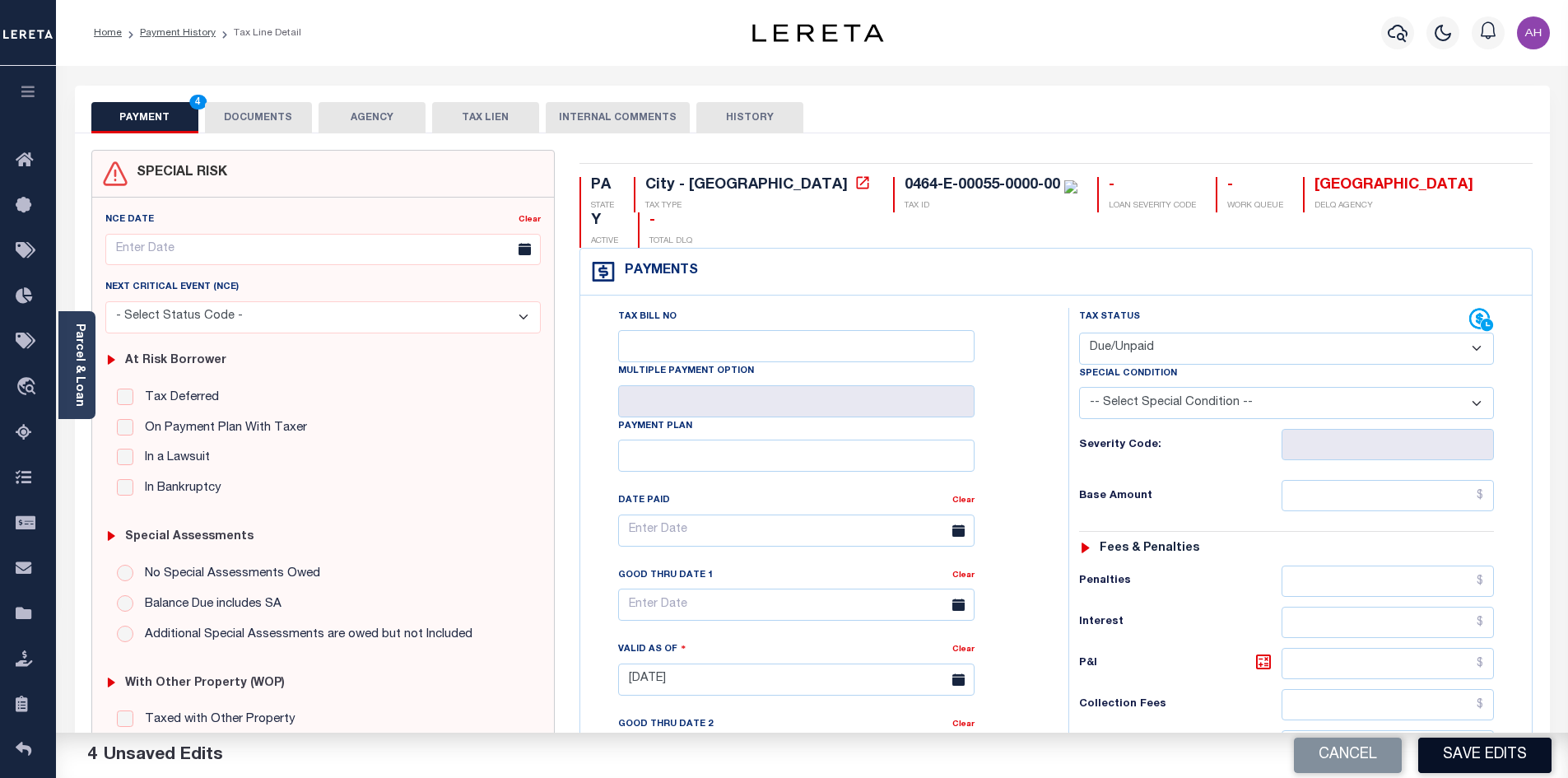
click at [1478, 752] on button "Save Edits" at bounding box center [1485, 755] width 133 height 35
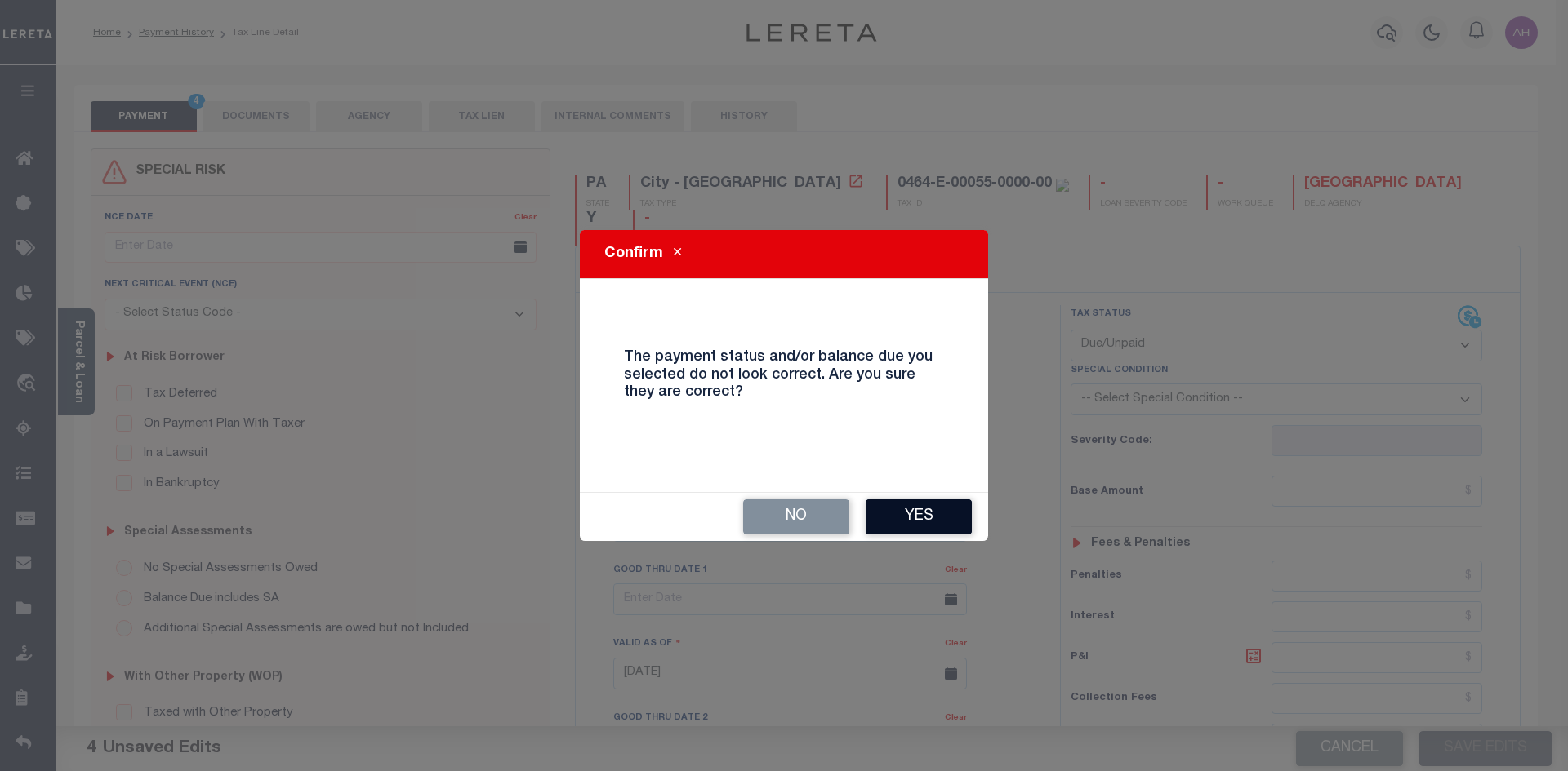
click at [911, 522] on button "Yes" at bounding box center [918, 517] width 106 height 35
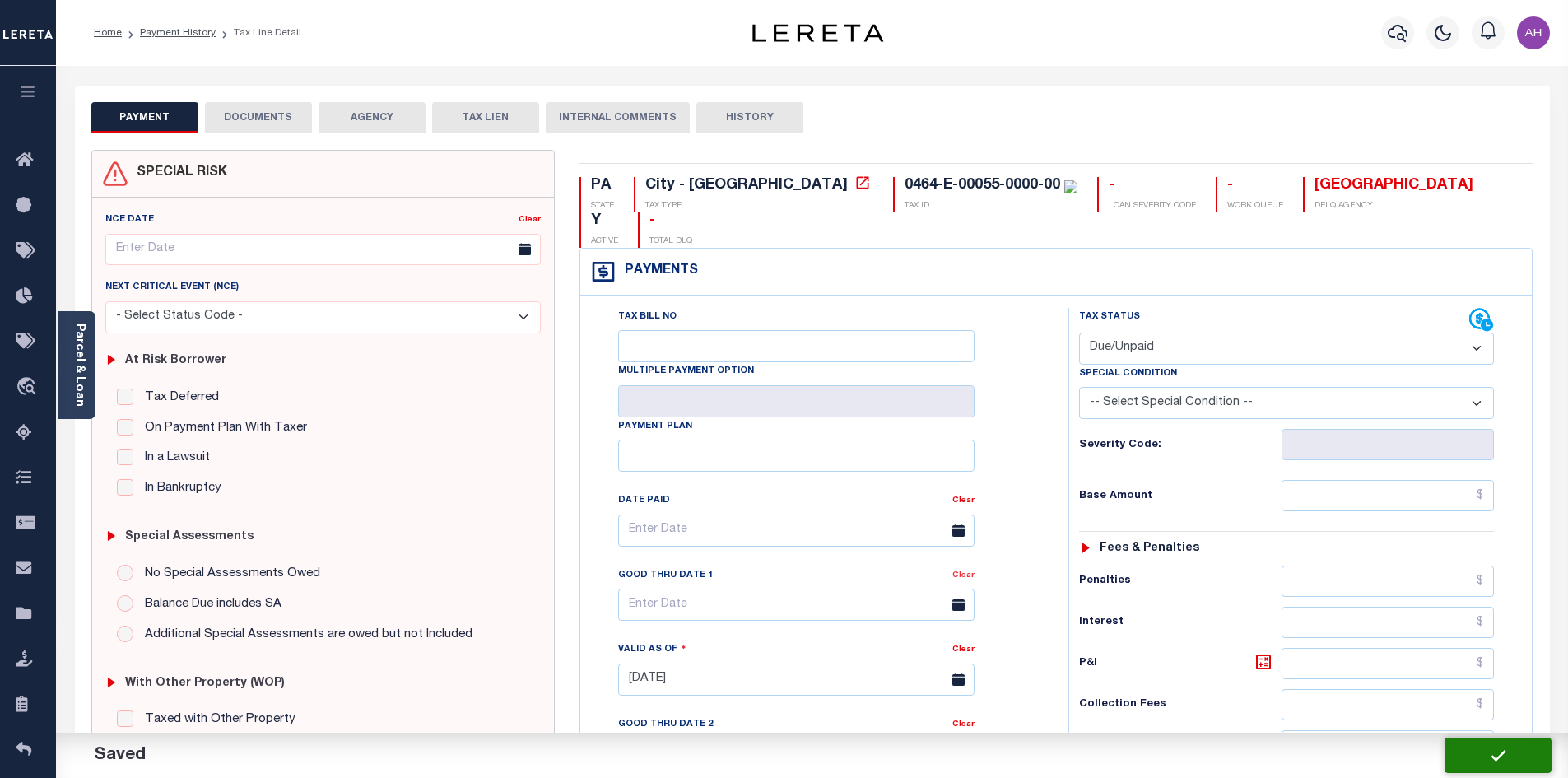
checkbox input "false"
type input "$1,481.82"
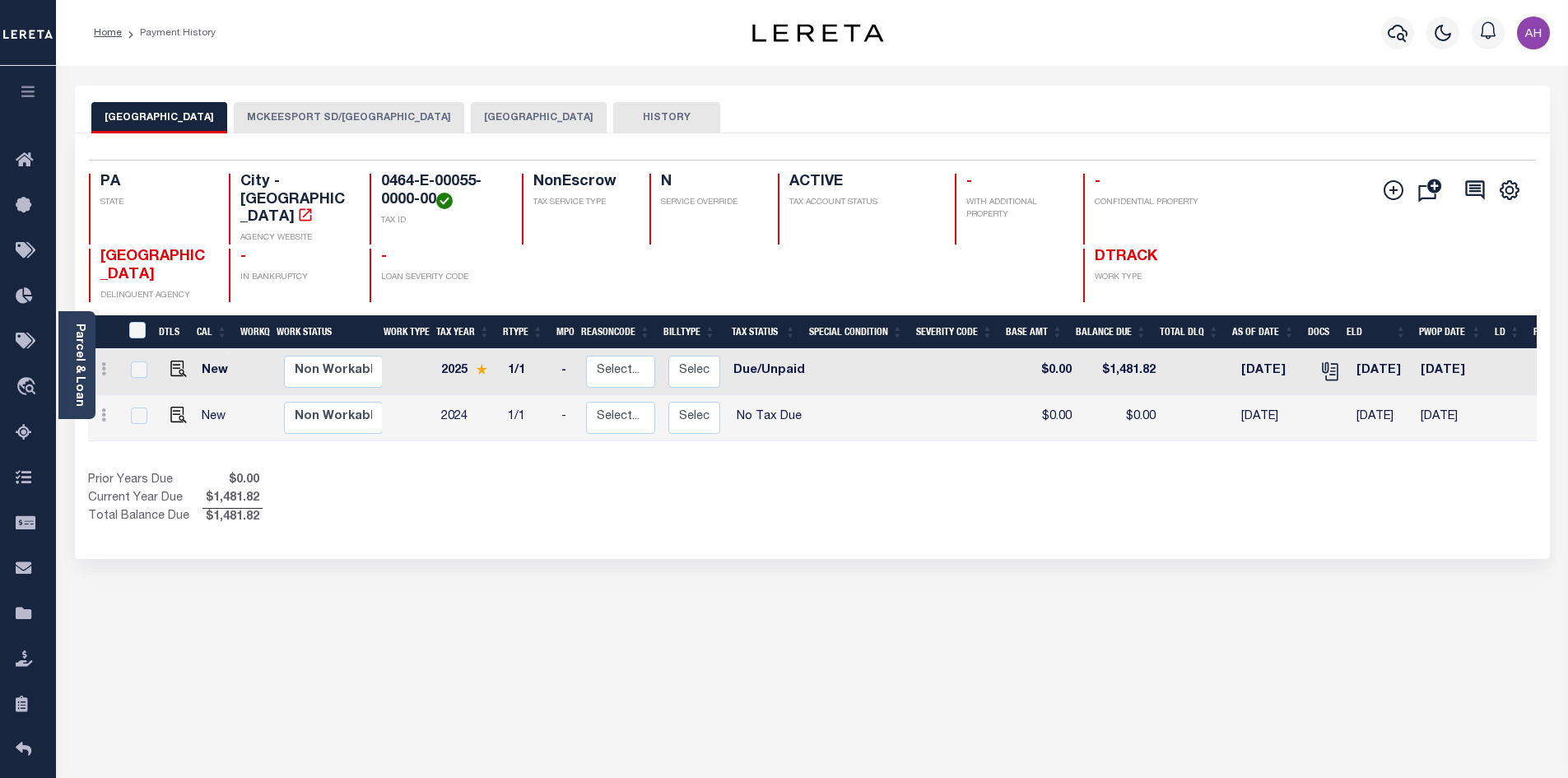
drag, startPoint x: 754, startPoint y: 674, endPoint x: 985, endPoint y: 636, distance: 234.1
click at [755, 674] on div "MCKEESPORT CITY MCKEESPORT SD/[GEOGRAPHIC_DATA] ALLEGHENY COUNTY HISTORY 2 1" at bounding box center [812, 550] width 1500 height 930
click at [1399, 25] on icon "button" at bounding box center [1397, 32] width 19 height 19
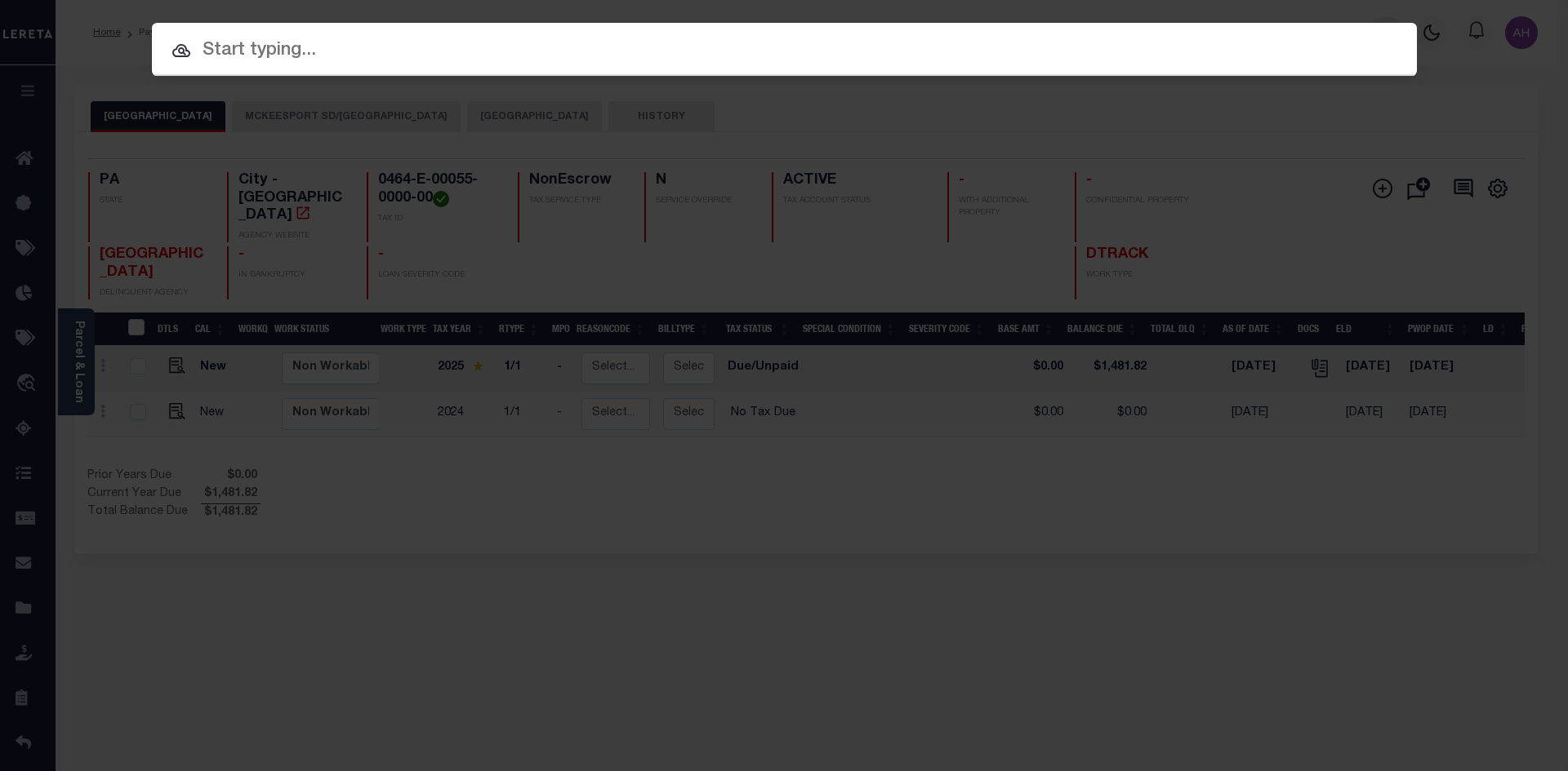
paste input "2022-RE30"
type input "2022-RE30"
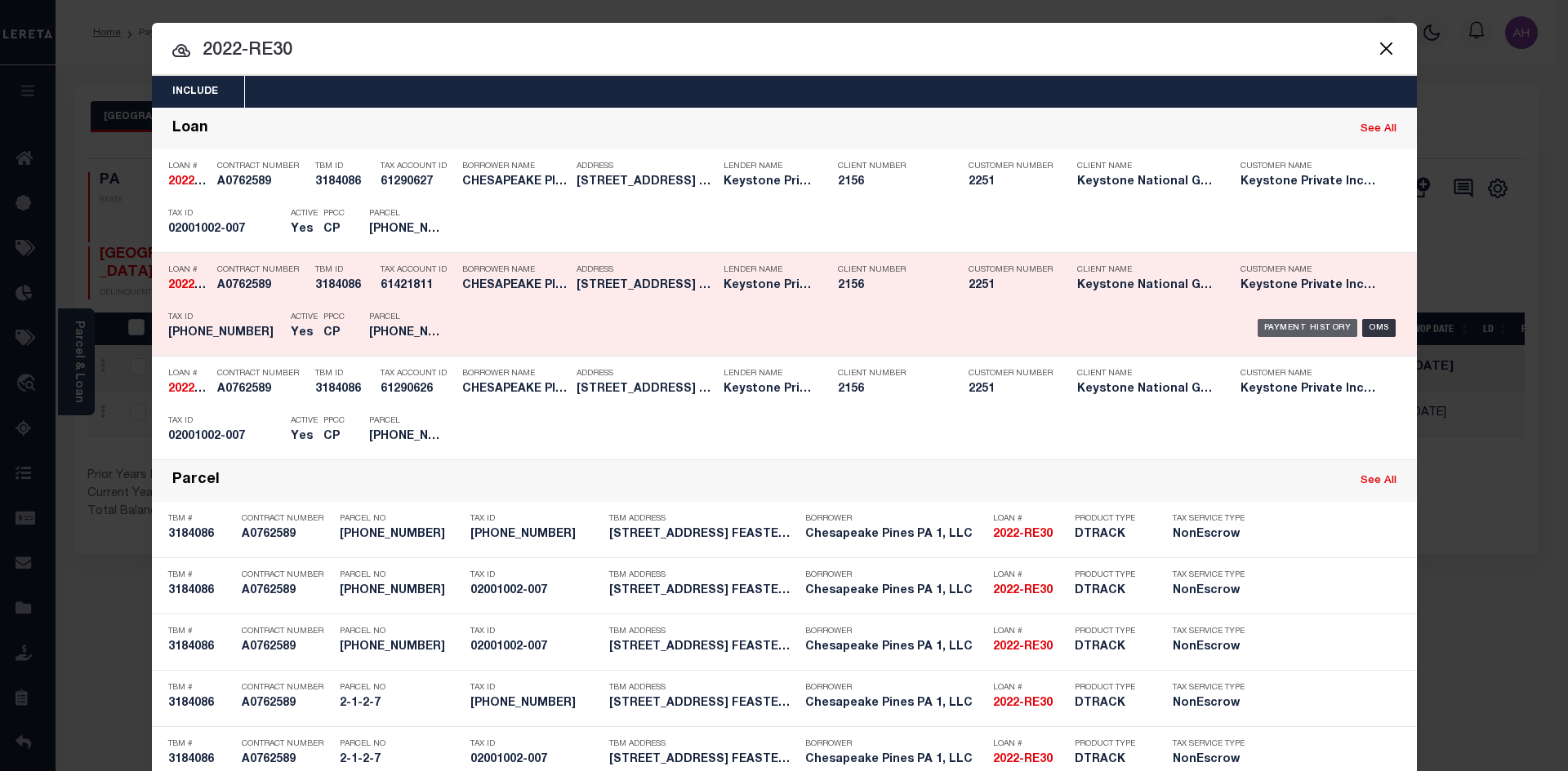
click at [1323, 325] on div "Payment History" at bounding box center [1308, 327] width 101 height 18
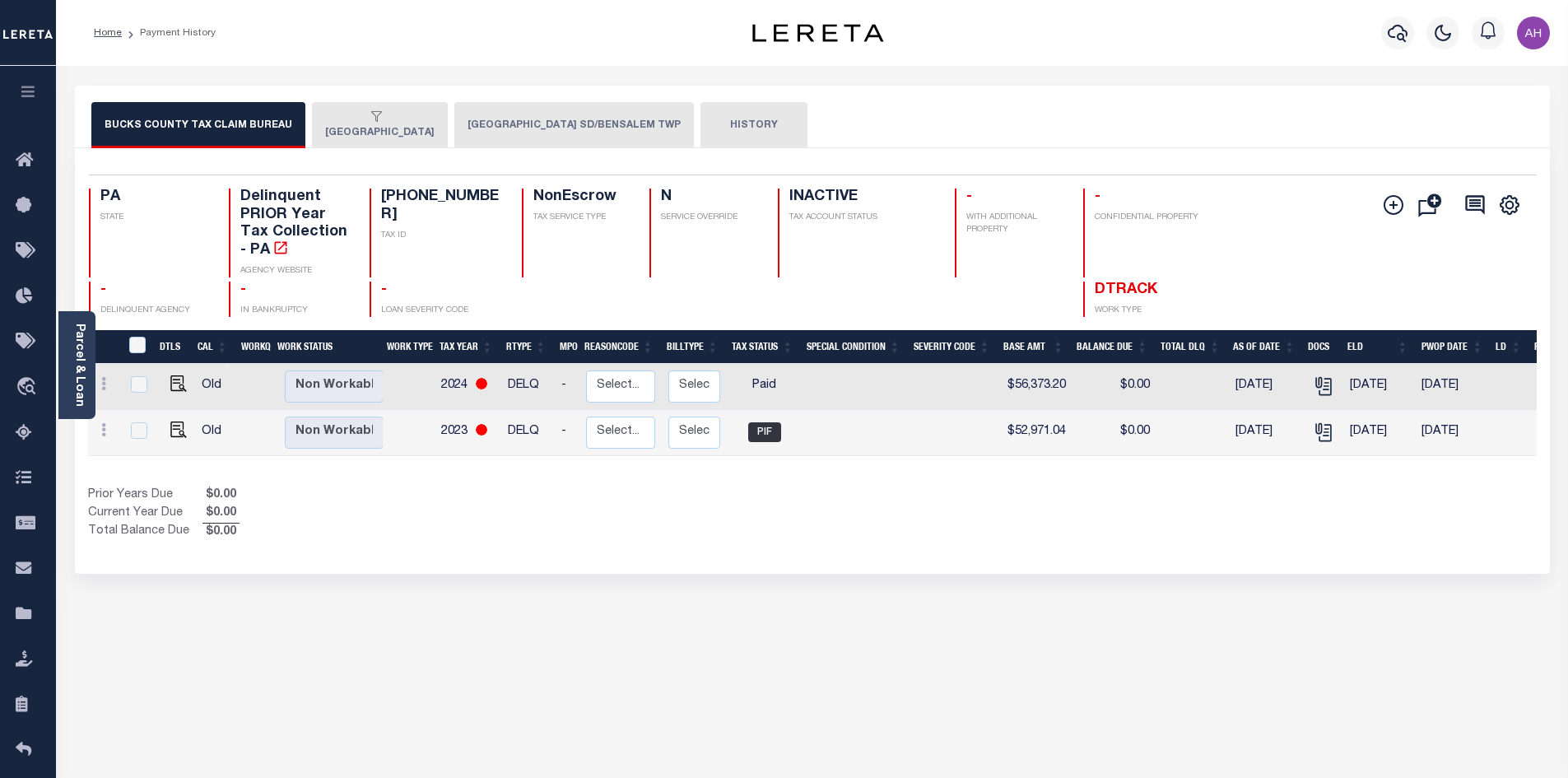
click at [540, 120] on button "[GEOGRAPHIC_DATA] SD/BENSALEM TWP" at bounding box center [574, 125] width 240 height 46
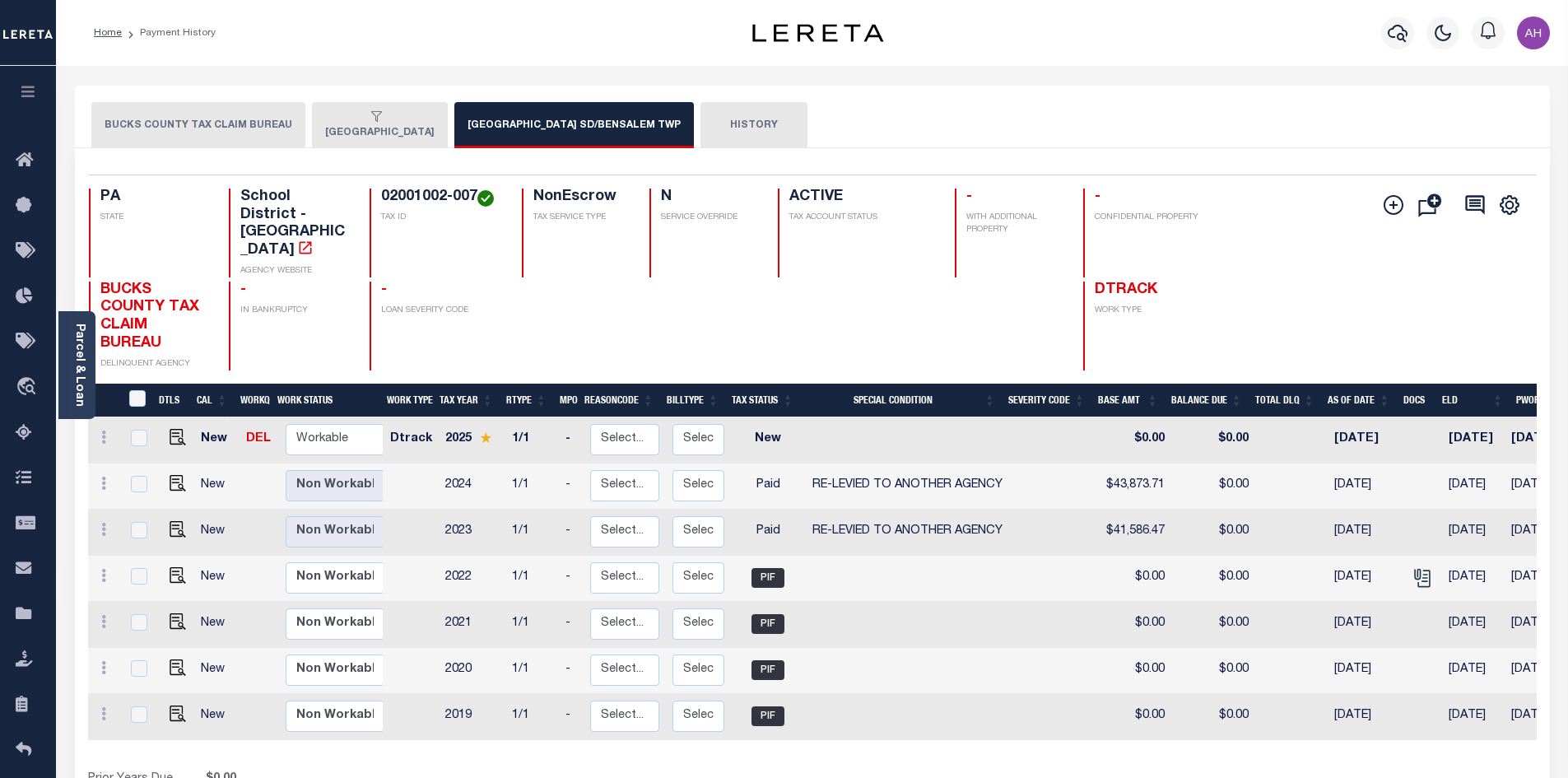
click at [371, 139] on button "BENSALEM TOWNSHIP" at bounding box center [379, 125] width 136 height 46
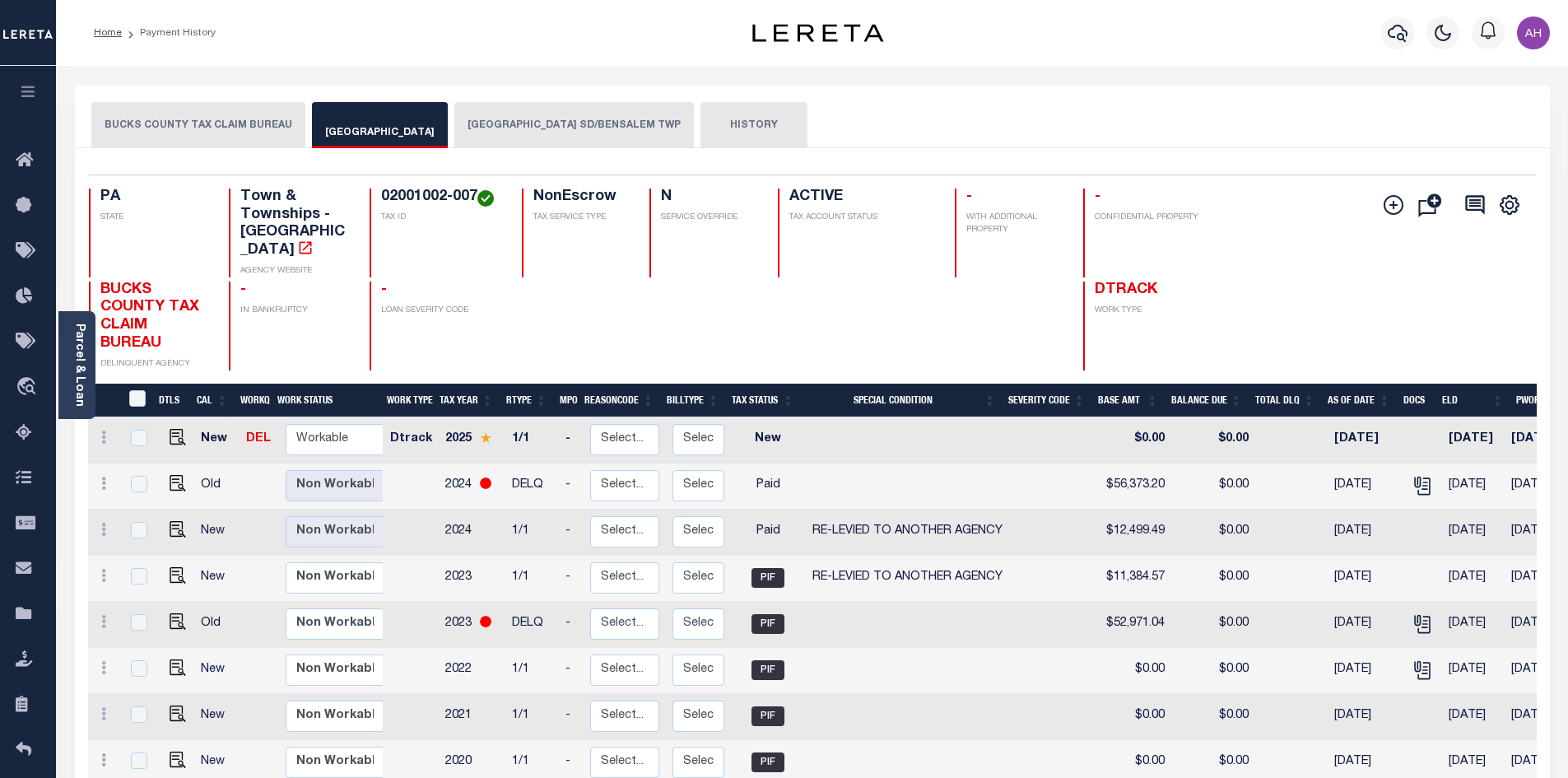
click at [522, 118] on button "[GEOGRAPHIC_DATA] SD/BENSALEM TWP" at bounding box center [574, 125] width 240 height 46
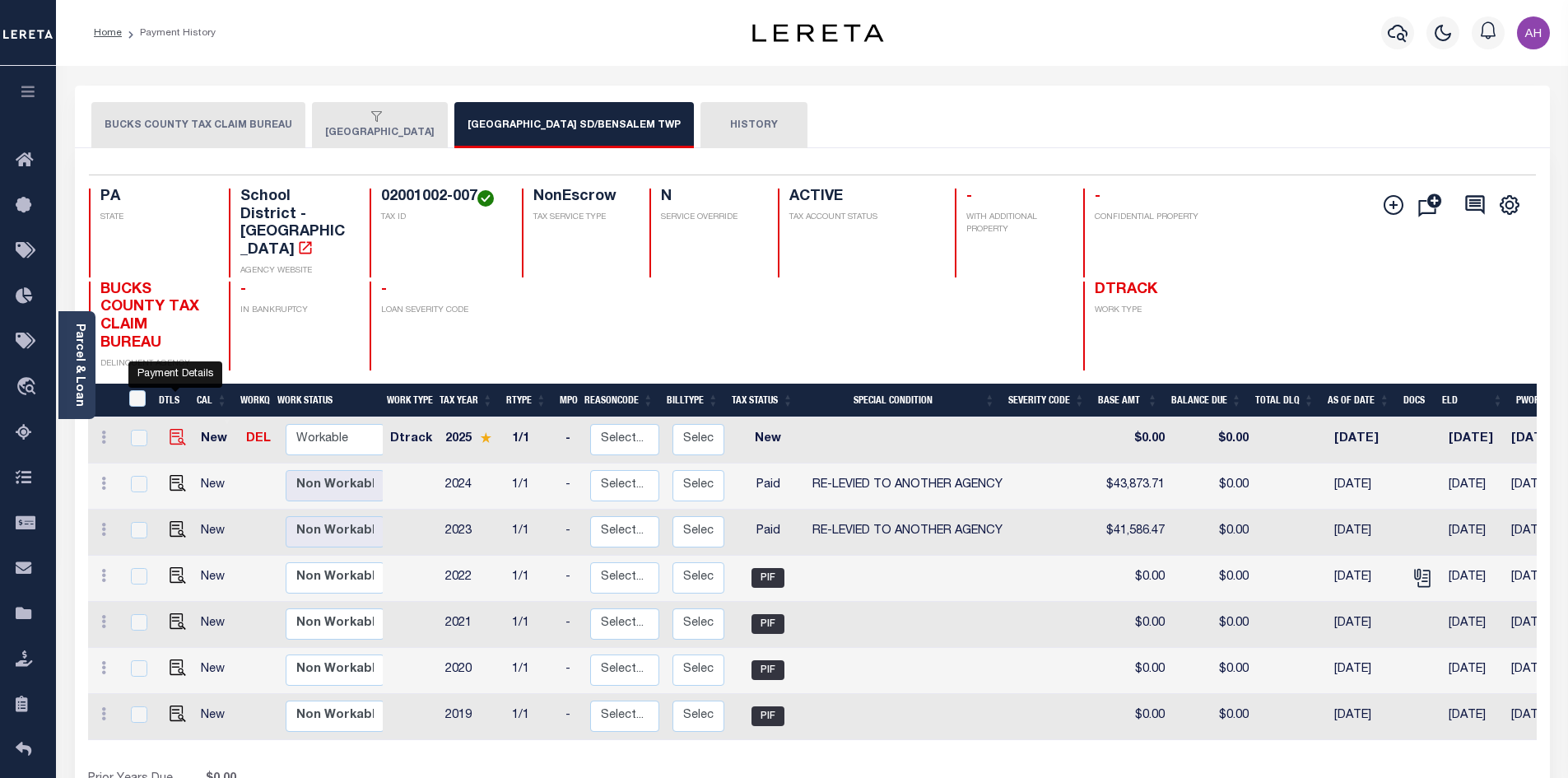
click at [176, 429] on img "" at bounding box center [177, 437] width 16 height 16
checkbox input "true"
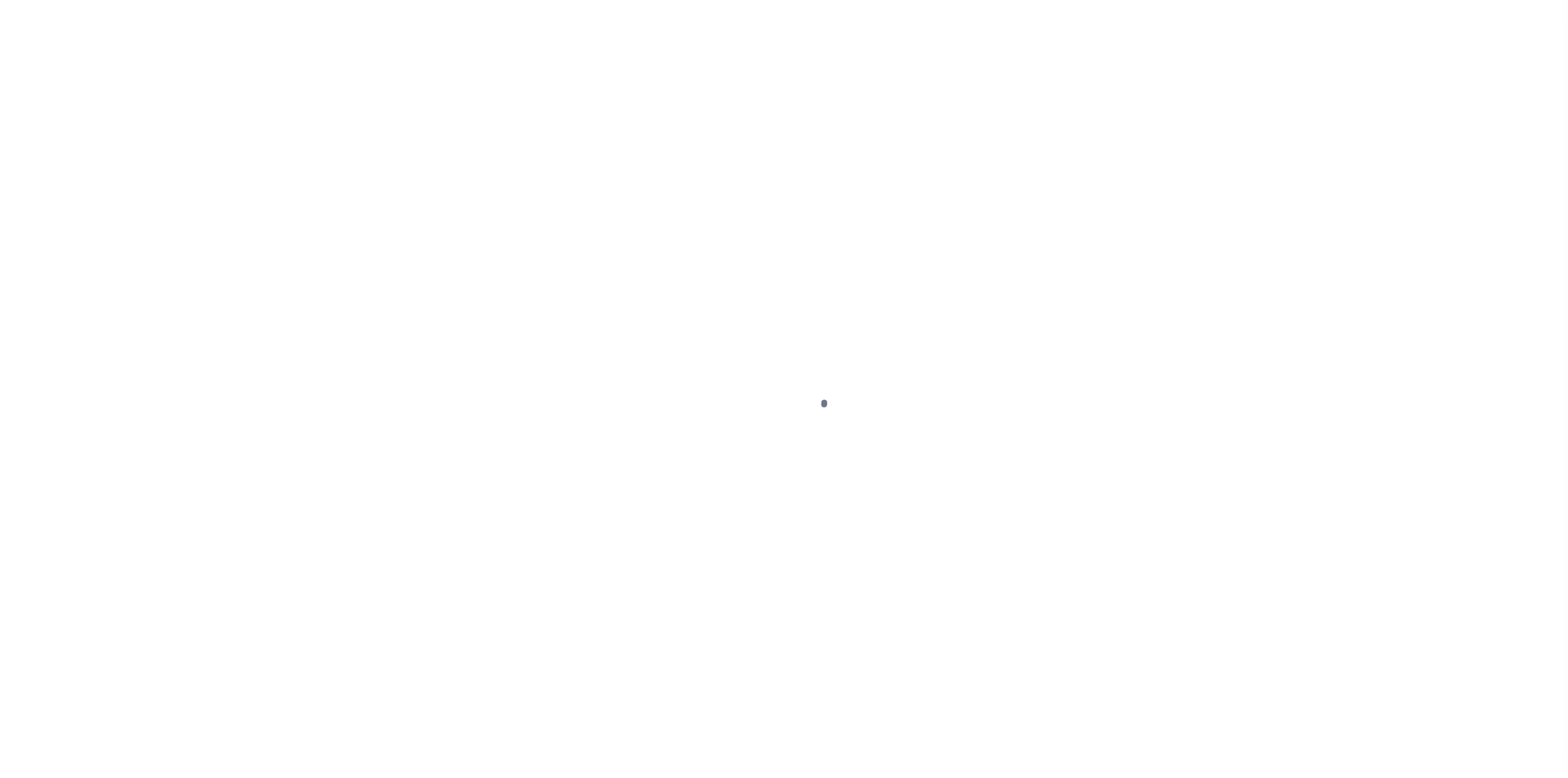
select select "NW2"
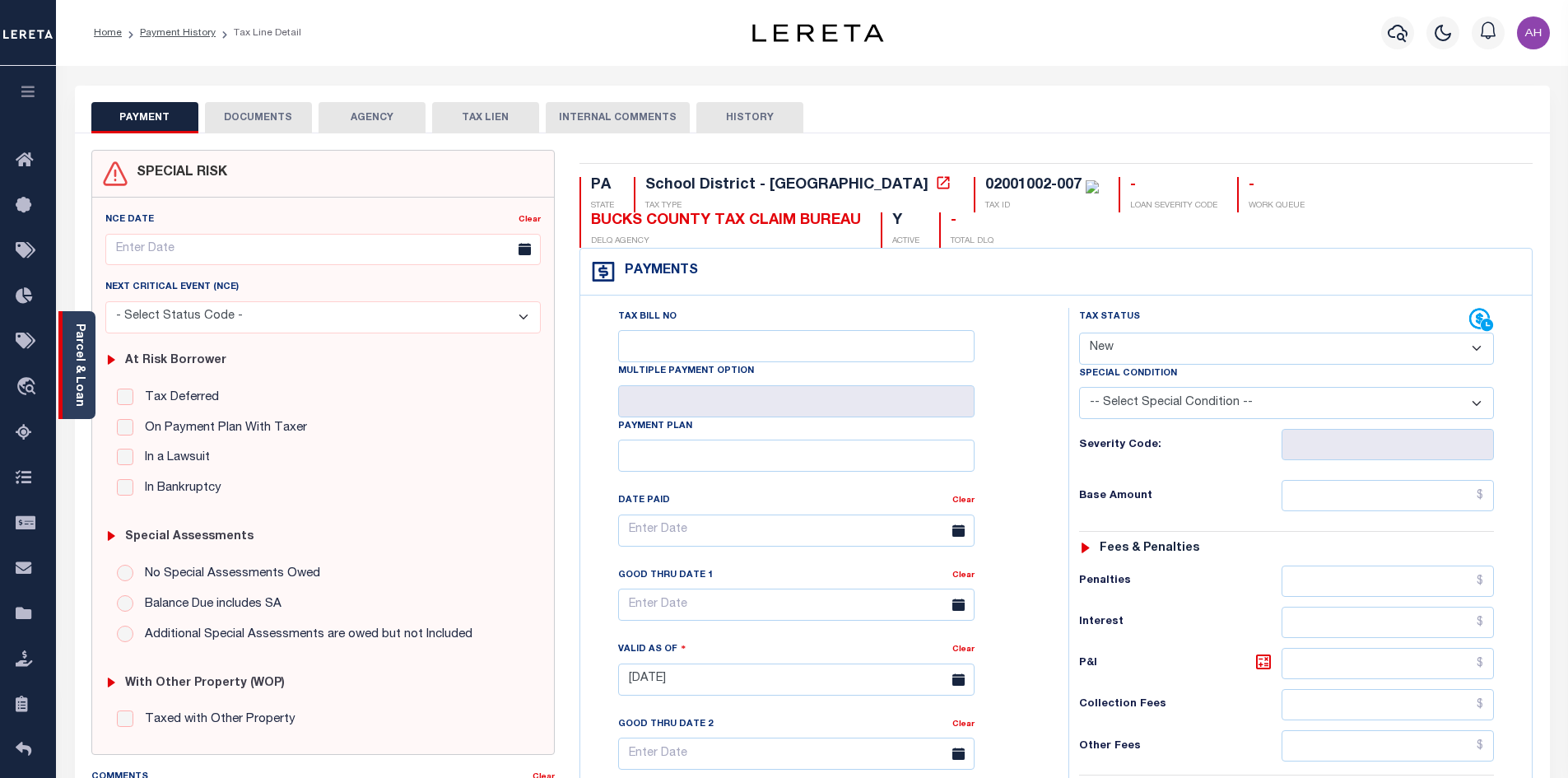
click at [79, 376] on link "Parcel & Loan" at bounding box center [79, 365] width 12 height 83
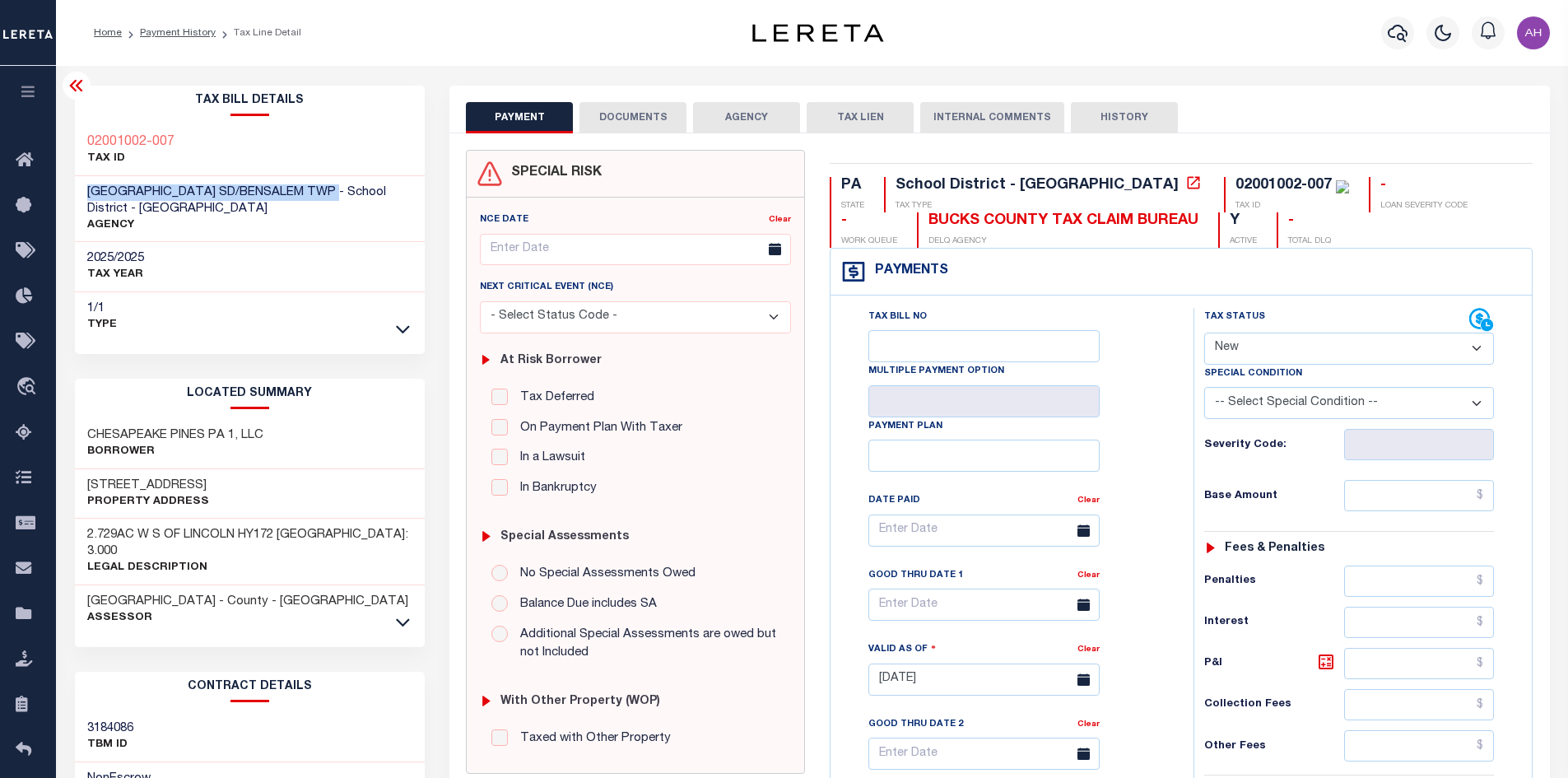
drag, startPoint x: 344, startPoint y: 193, endPoint x: 84, endPoint y: 183, distance: 260.2
click at [84, 183] on div "[GEOGRAPHIC_DATA] SD/BENSALEM TWP - School District - [GEOGRAPHIC_DATA] AGENCY" at bounding box center [250, 209] width 350 height 67
copy span "[GEOGRAPHIC_DATA] SD/BENSALEM TWP"
click at [176, 30] on link "Payment History" at bounding box center [178, 33] width 76 height 10
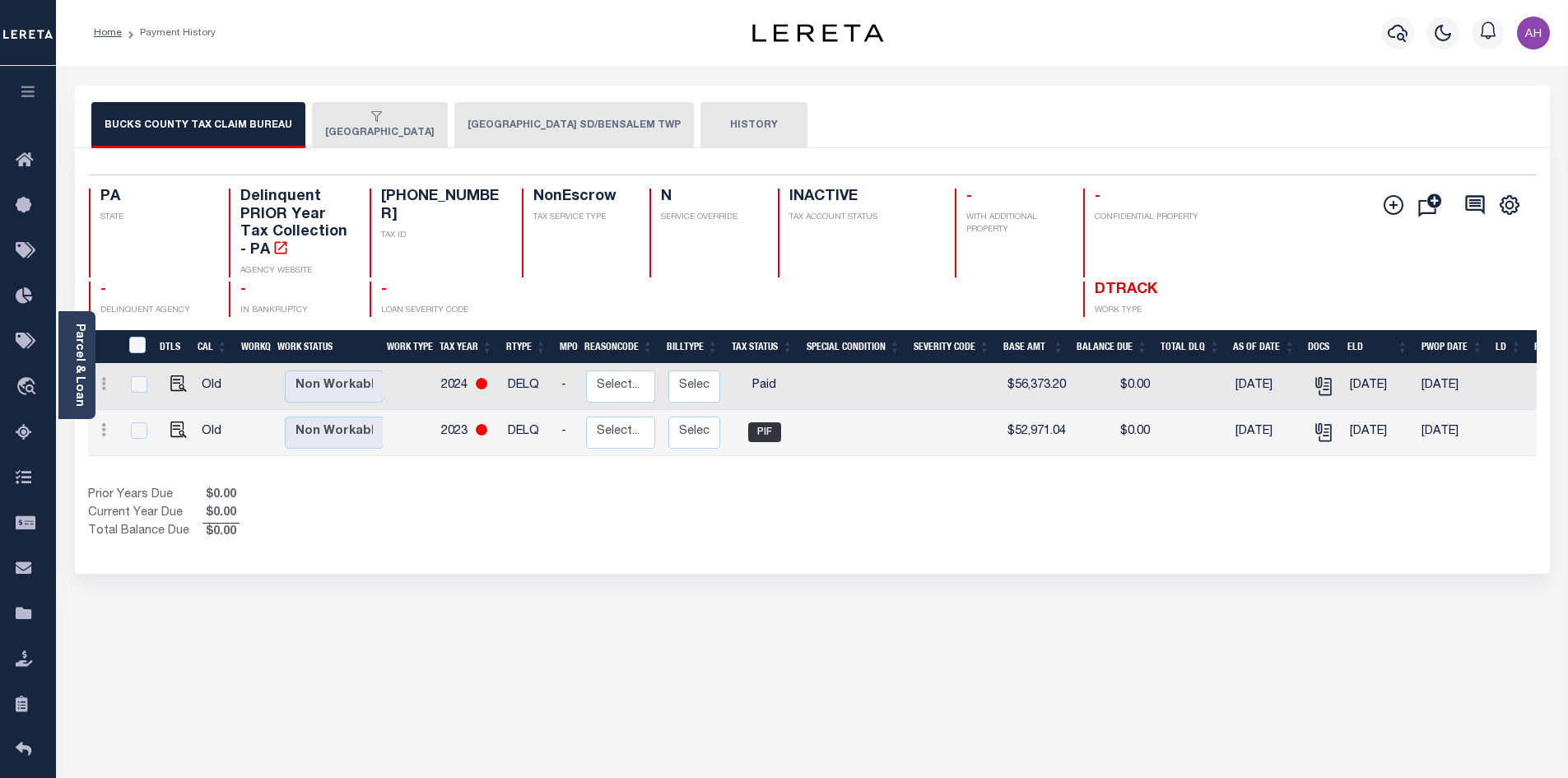
click at [170, 126] on button "BUCKS COUNTY TAX CLAIM BUREAU" at bounding box center [198, 125] width 214 height 46
click at [171, 385] on img "" at bounding box center [178, 384] width 16 height 16
checkbox input "true"
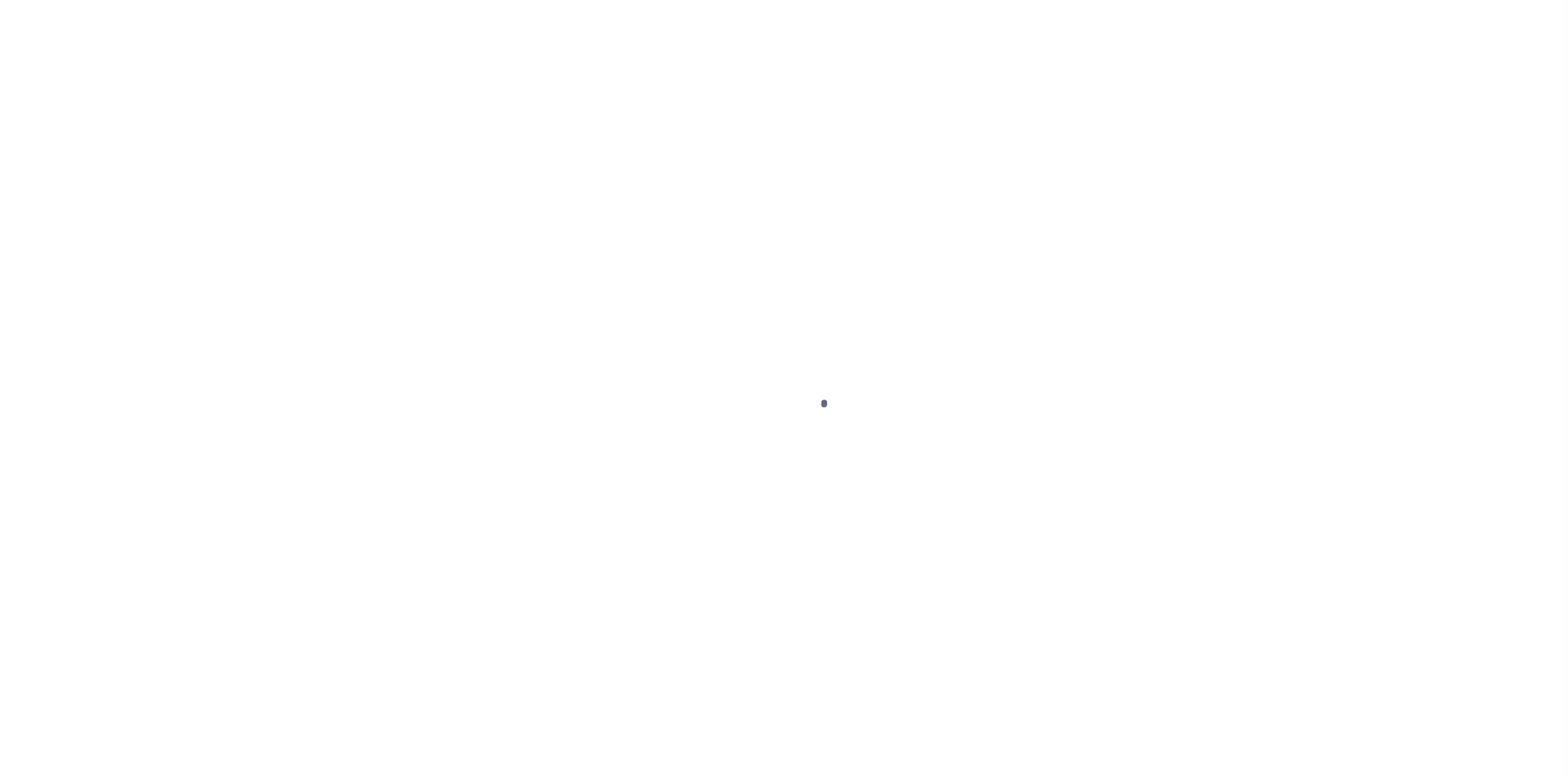
select select "PYD"
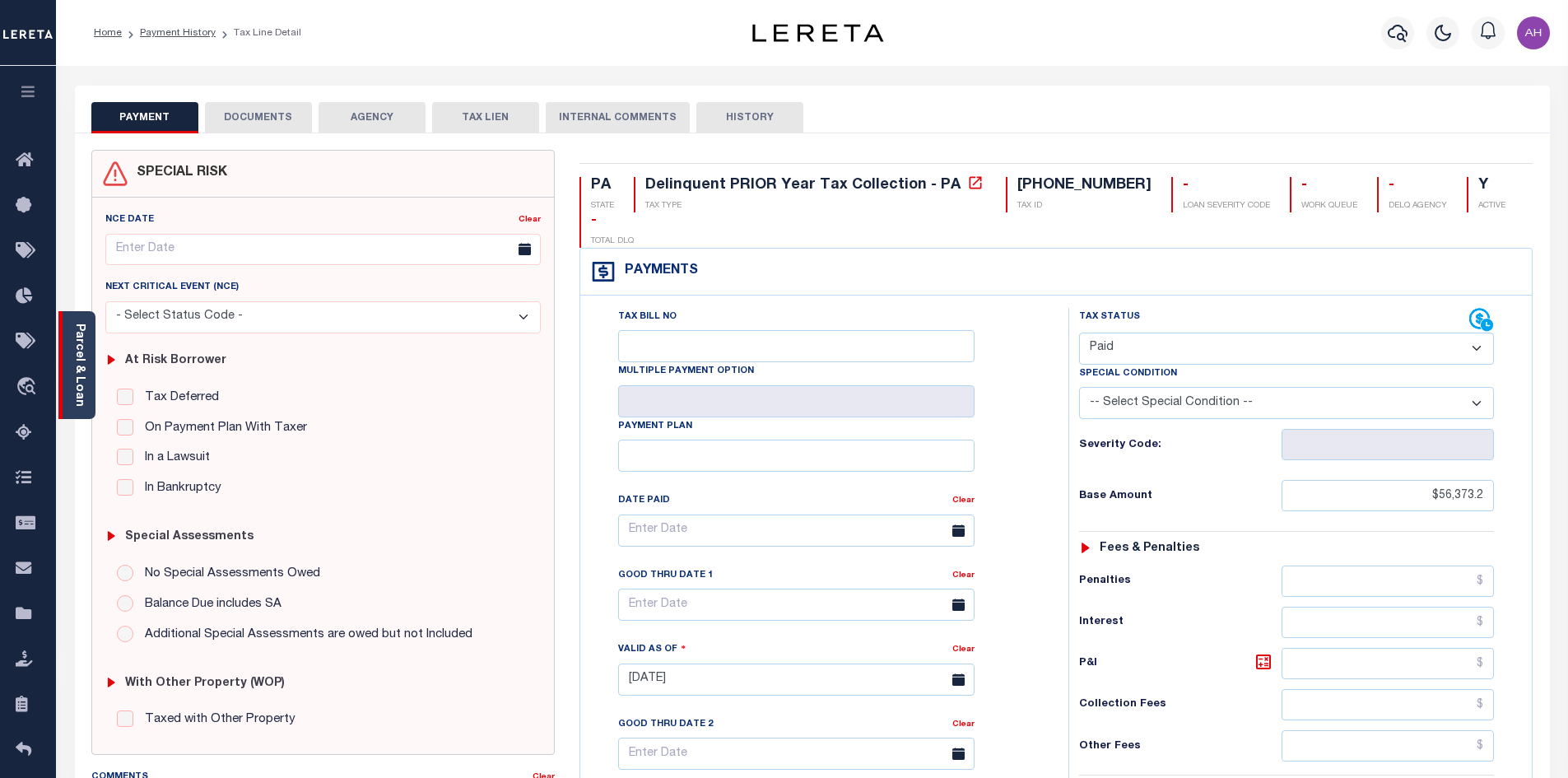
click at [84, 358] on link "Parcel & Loan" at bounding box center [79, 365] width 12 height 83
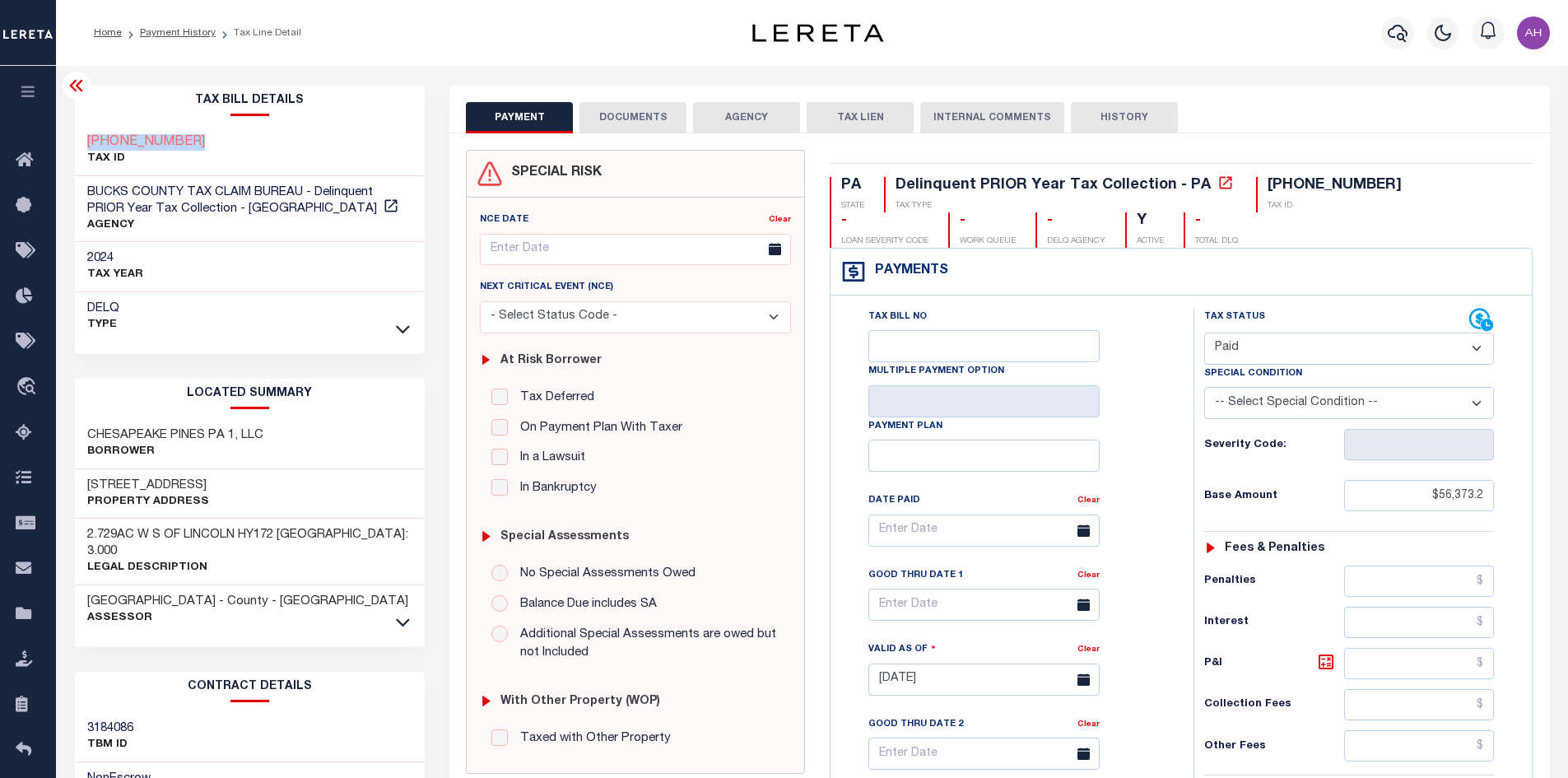
drag, startPoint x: 184, startPoint y: 140, endPoint x: 186, endPoint y: 150, distance: 10.2
click at [83, 143] on div "[PHONE_NUMBER] TAX ID" at bounding box center [250, 150] width 350 height 50
copy h3 "[PHONE_NUMBER]"
click at [173, 30] on link "Payment History" at bounding box center [178, 33] width 76 height 10
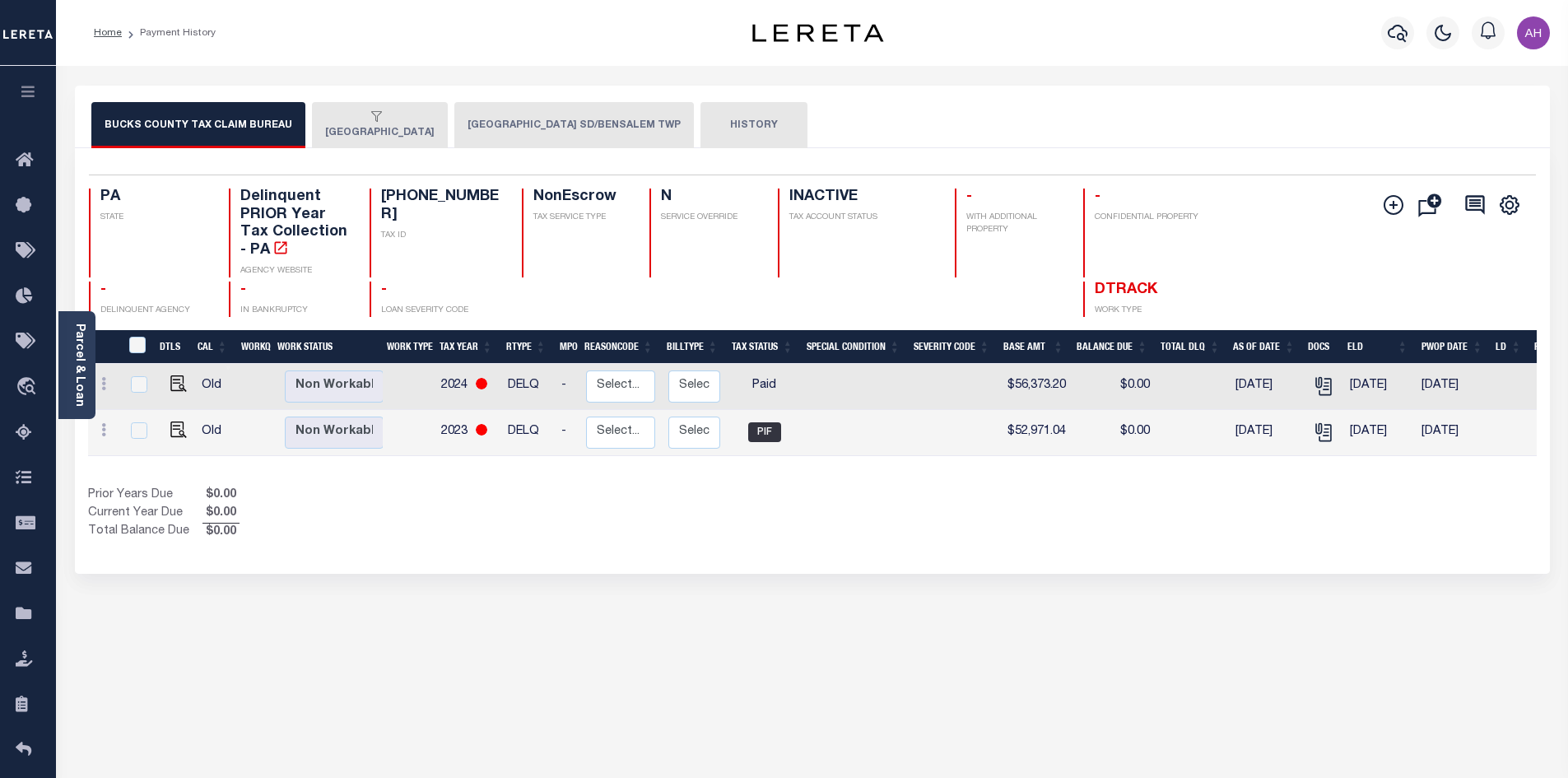
click at [379, 128] on button "[GEOGRAPHIC_DATA]" at bounding box center [379, 125] width 136 height 46
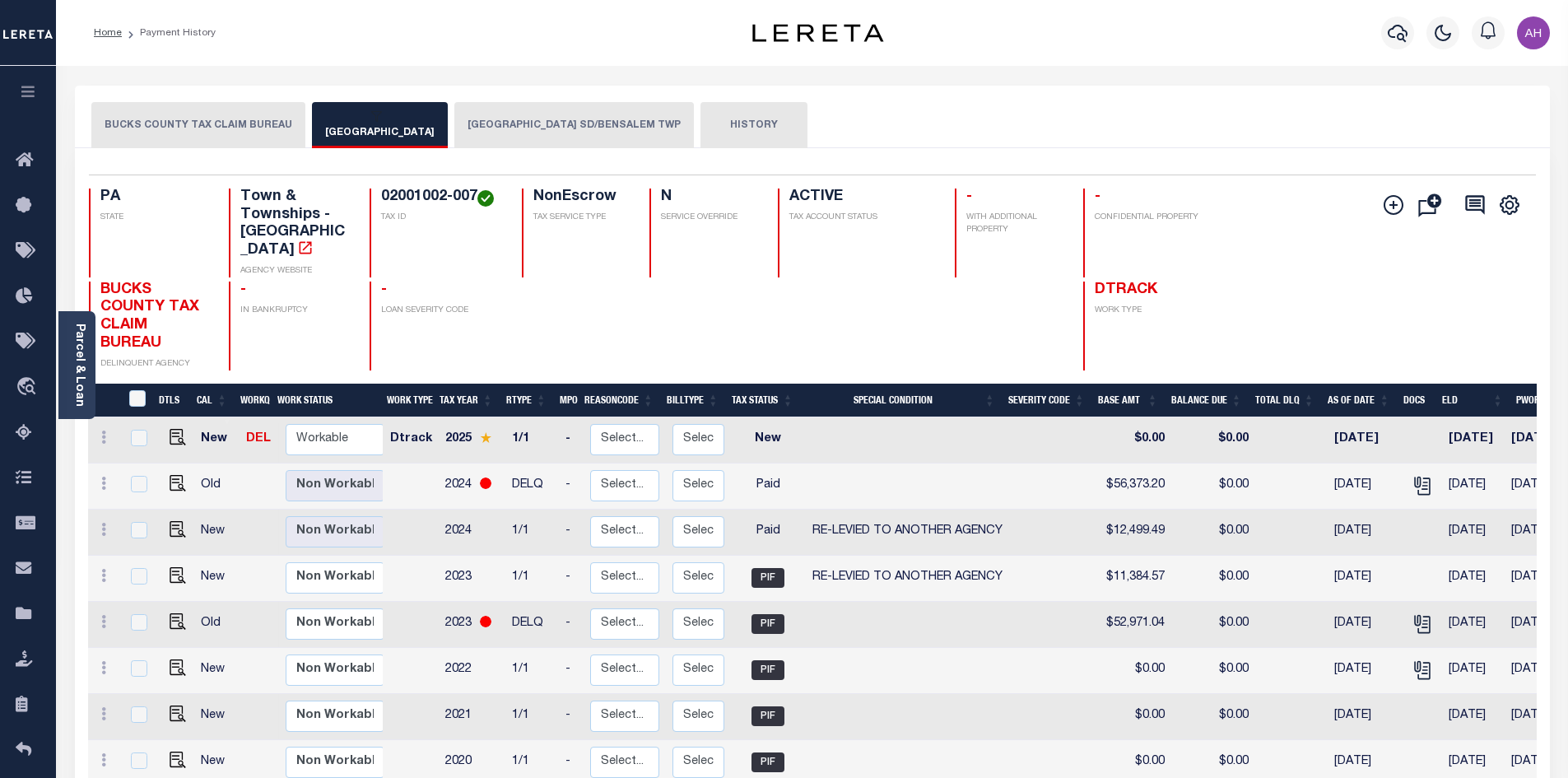
click at [554, 128] on button "BENSALEM TOWNSHIP SD/BENSALEM TWP" at bounding box center [574, 125] width 240 height 46
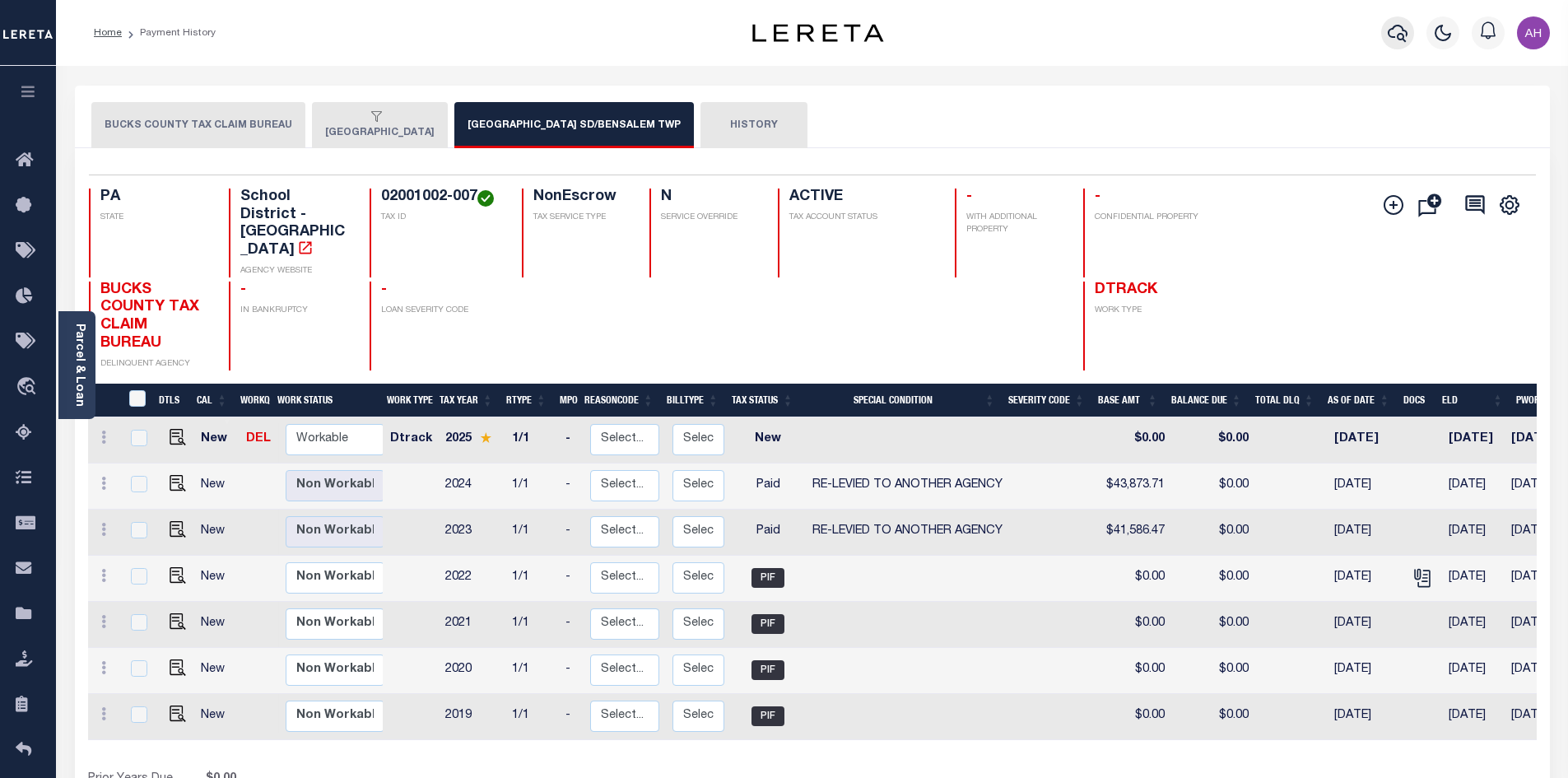
click at [1388, 34] on icon "button" at bounding box center [1397, 33] width 19 height 17
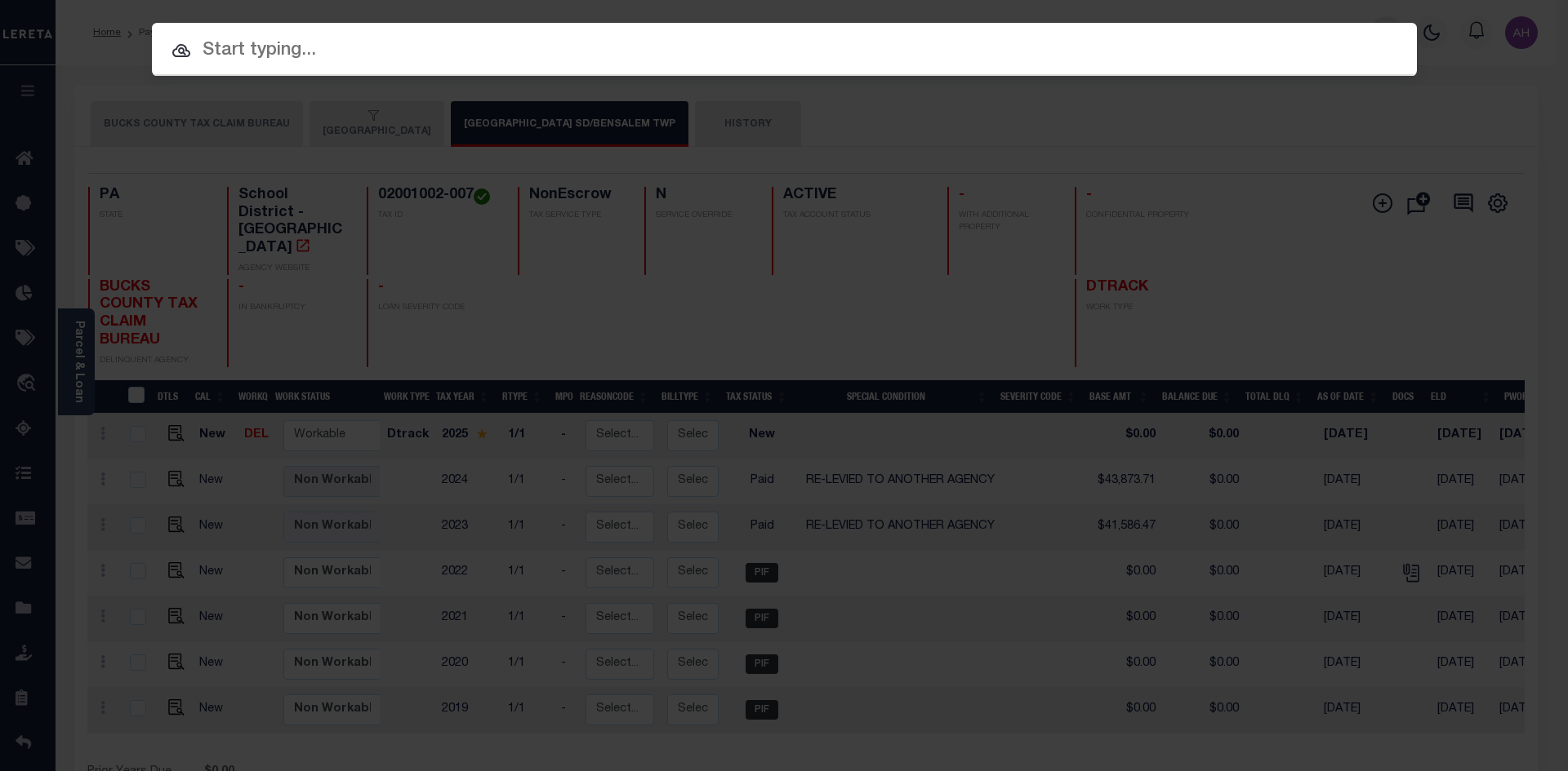
paste input "21203"
type input "21203"
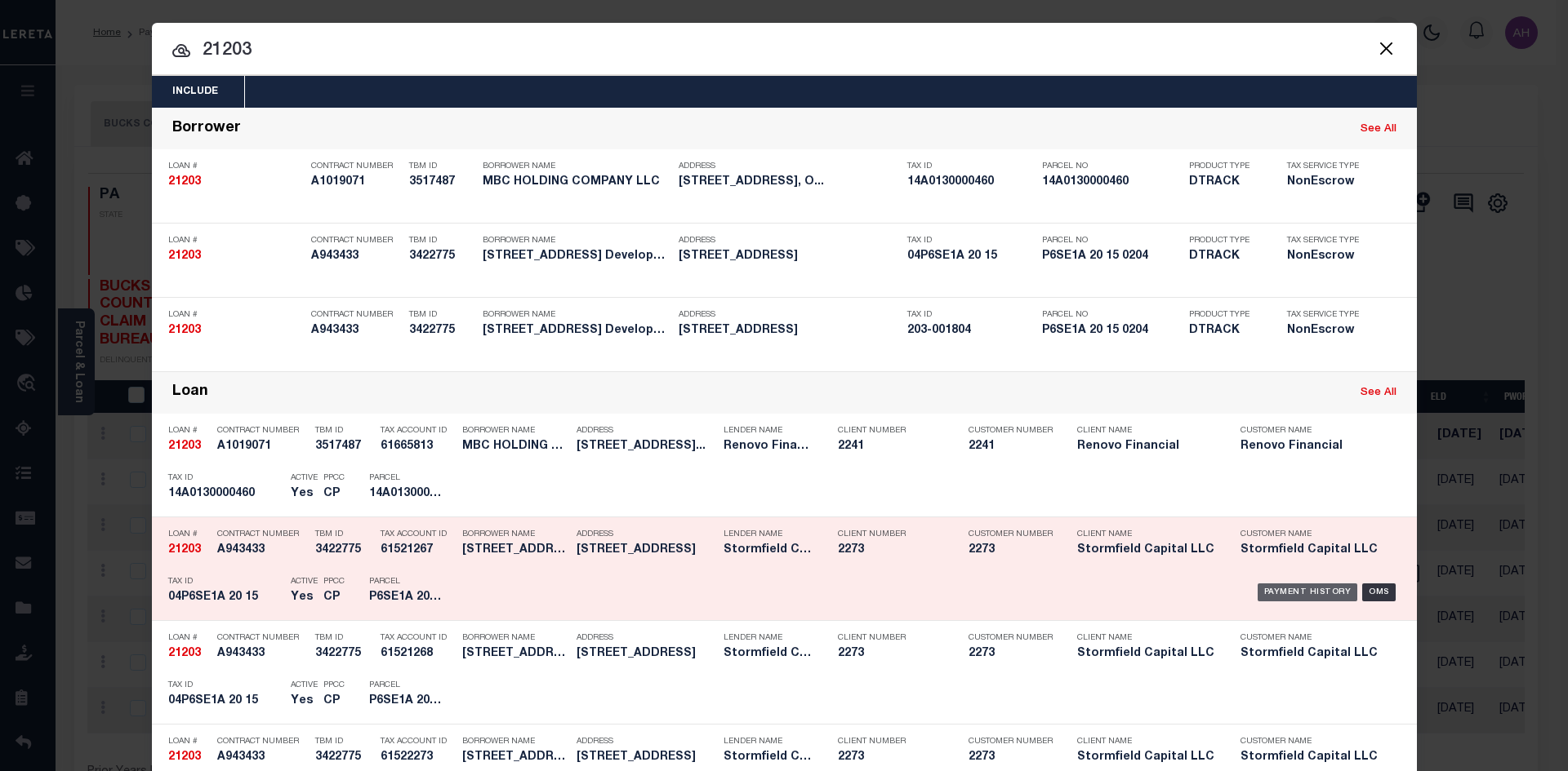
click at [1299, 597] on div "Payment History" at bounding box center [1308, 592] width 101 height 18
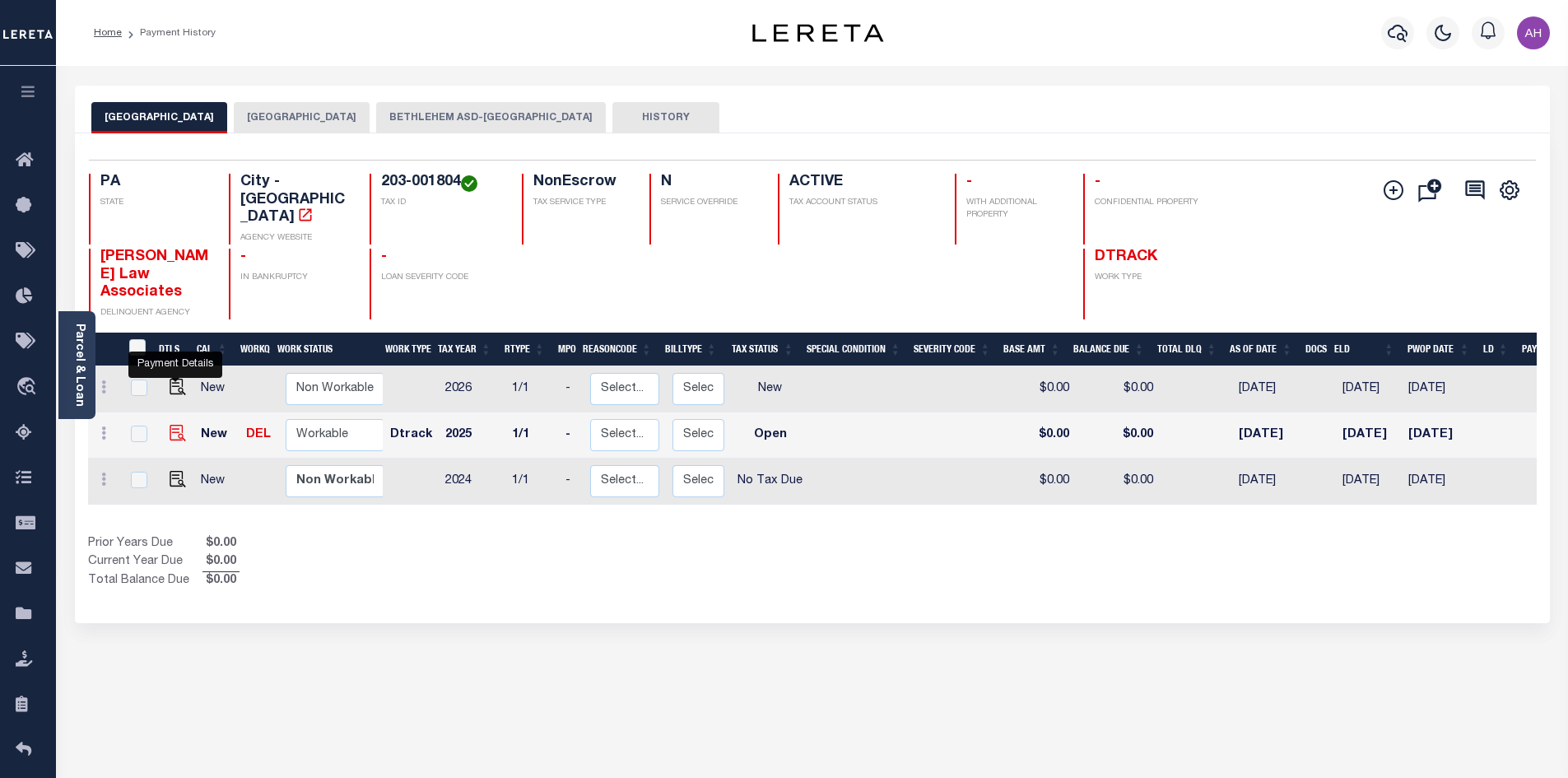
click at [177, 425] on img "" at bounding box center [177, 433] width 16 height 16
checkbox input "true"
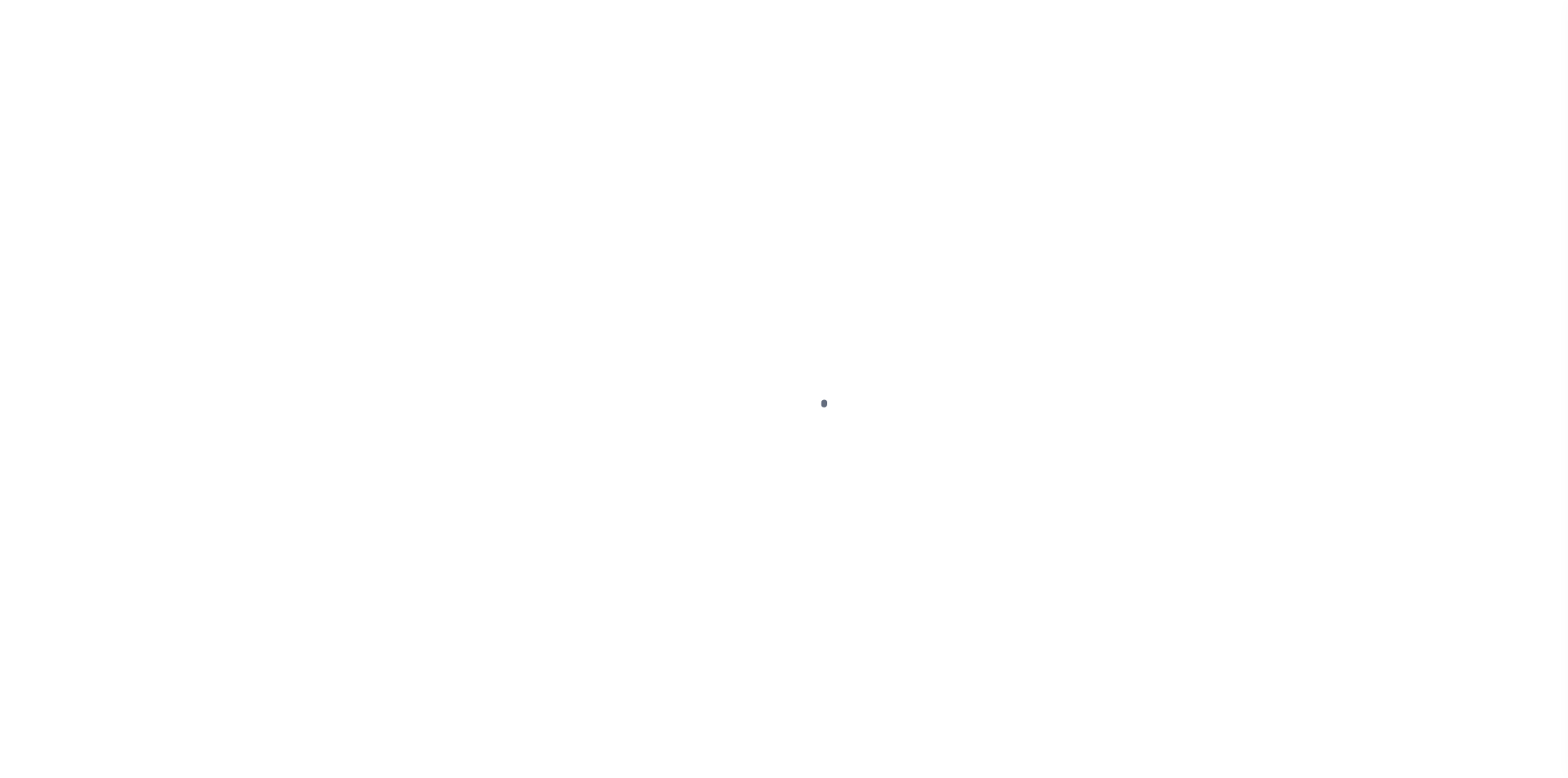
select select "OP2"
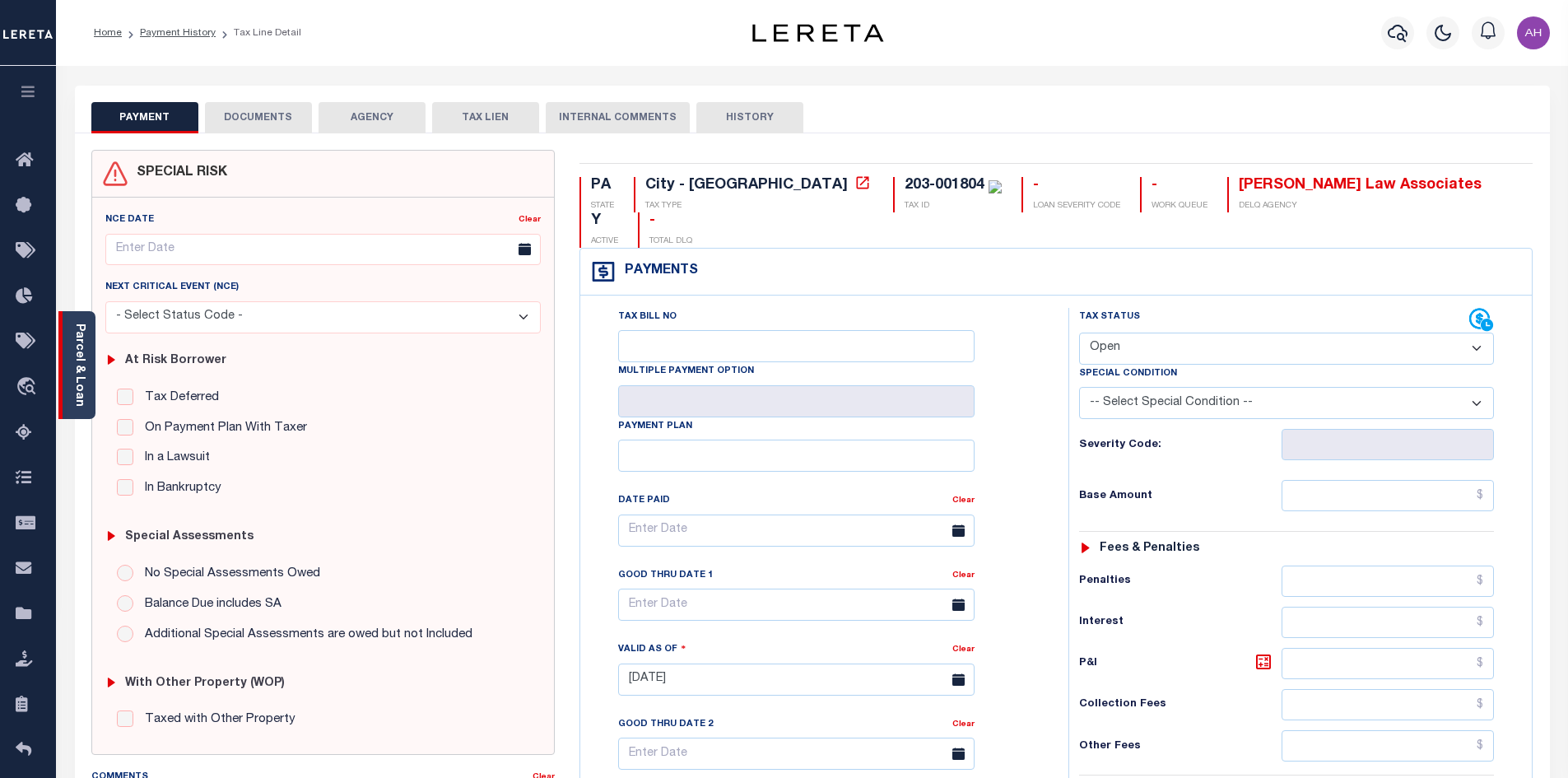
click at [84, 363] on link "Parcel & Loan" at bounding box center [79, 365] width 12 height 83
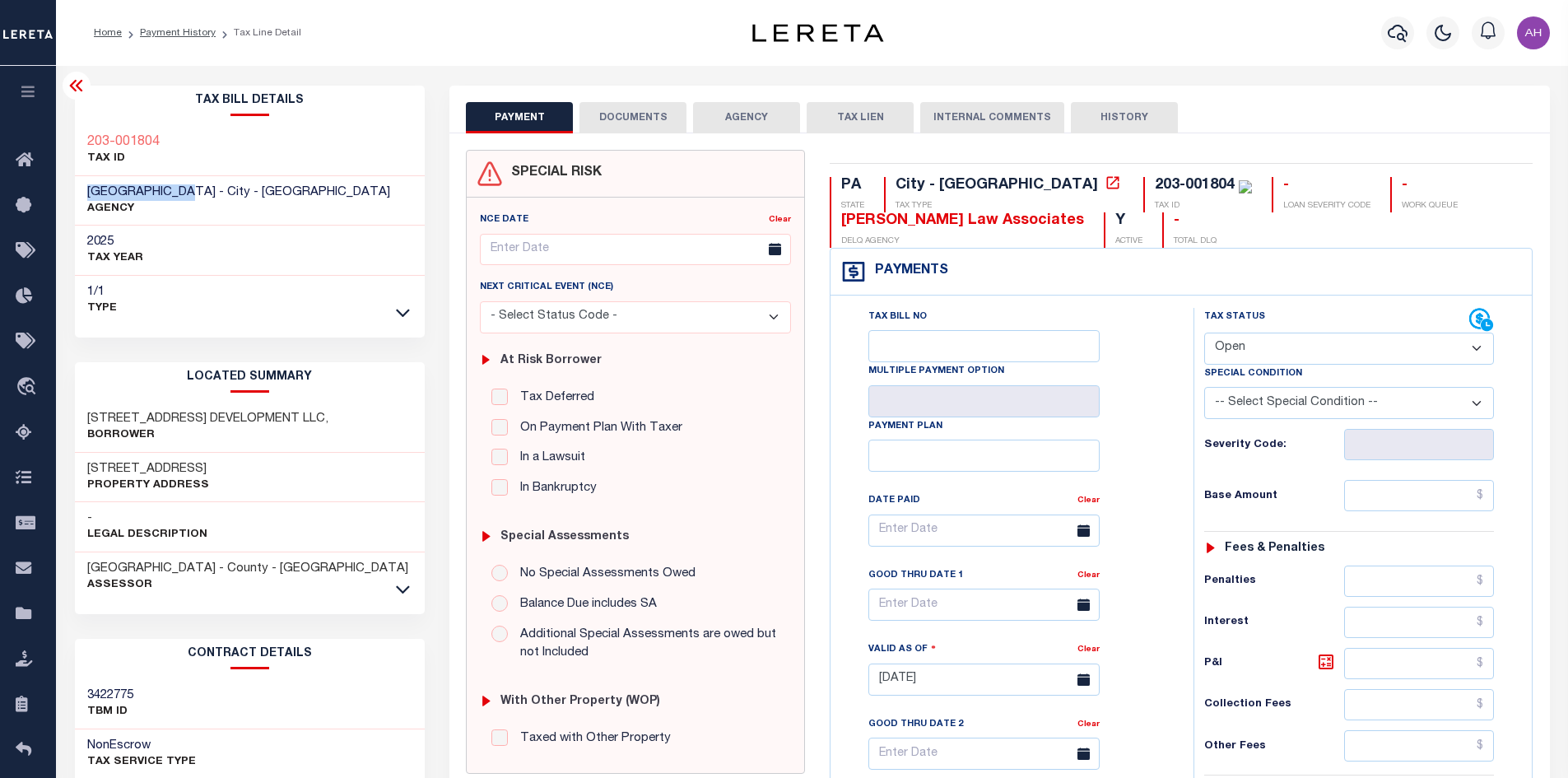
drag, startPoint x: 190, startPoint y: 189, endPoint x: 71, endPoint y: 188, distance: 119.0
click at [71, 188] on div "Tax Bill Details 203-001804 TAX ID 2025" at bounding box center [250, 665] width 376 height 1160
copy span "[GEOGRAPHIC_DATA]"
click at [185, 34] on link "Payment History" at bounding box center [178, 33] width 76 height 10
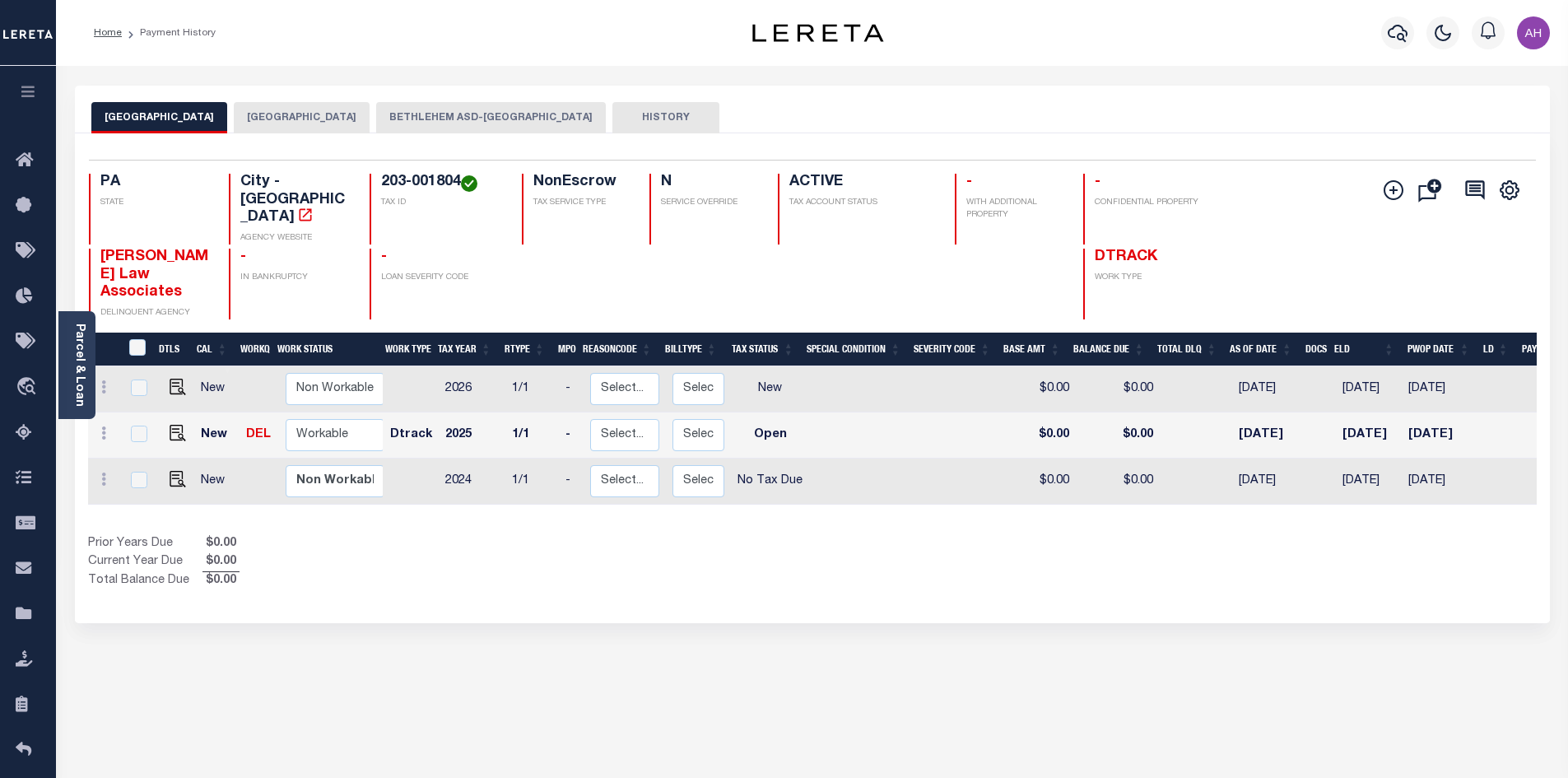
click at [497, 121] on button "BETHLEHEM ASD-[GEOGRAPHIC_DATA]" at bounding box center [491, 117] width 230 height 31
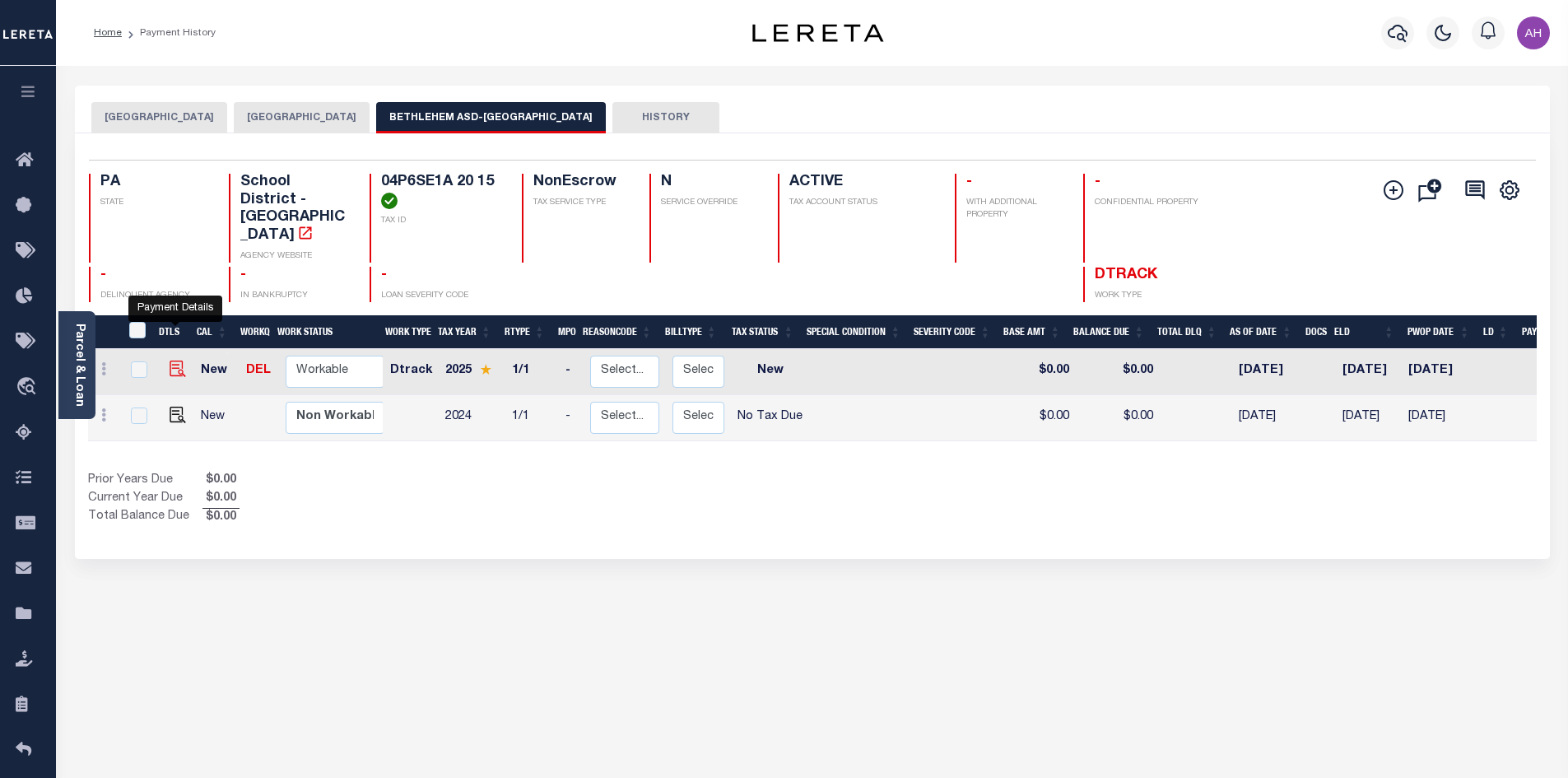
click at [173, 361] on img "" at bounding box center [177, 368] width 16 height 16
checkbox input "true"
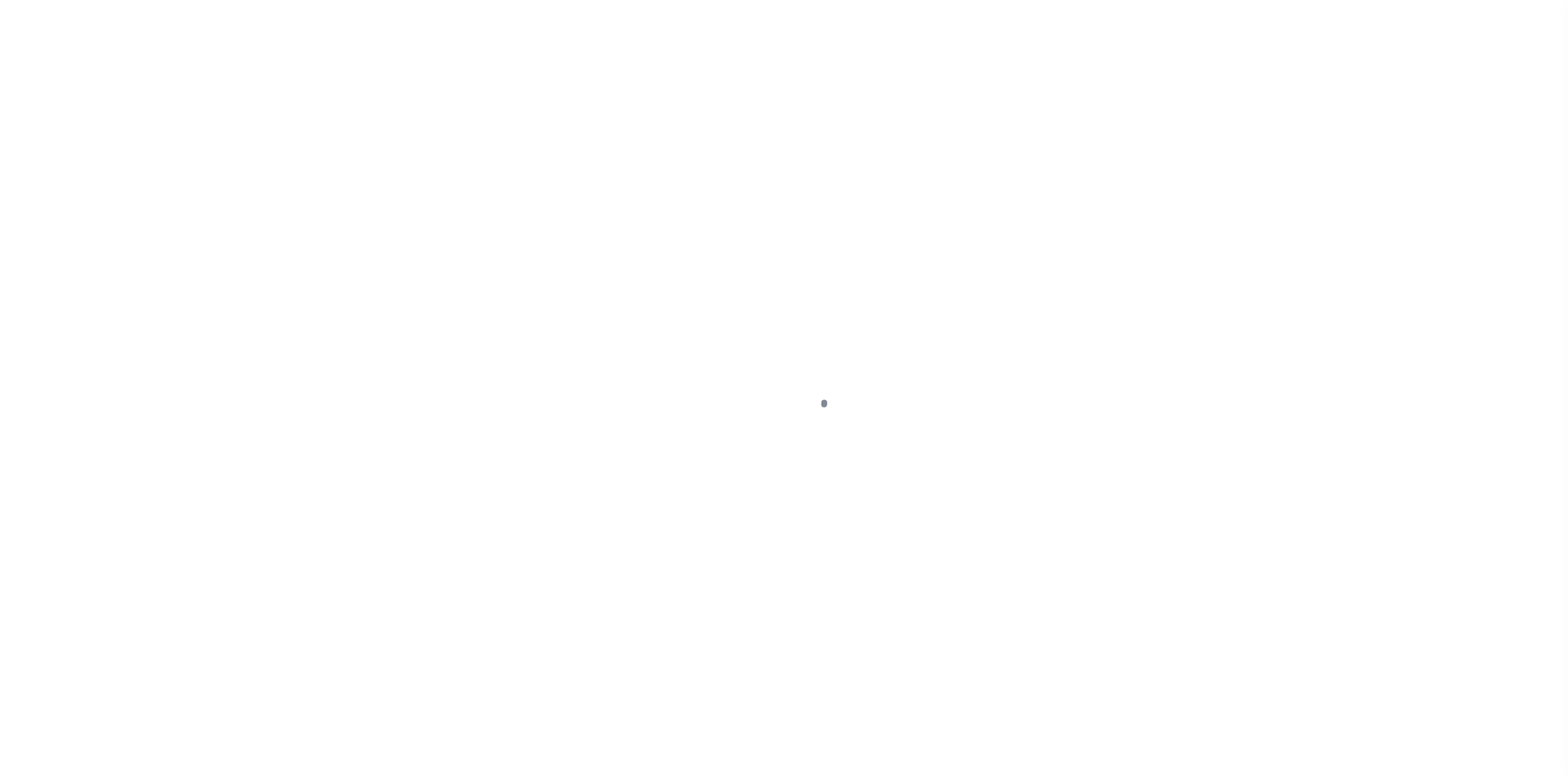
select select "NW2"
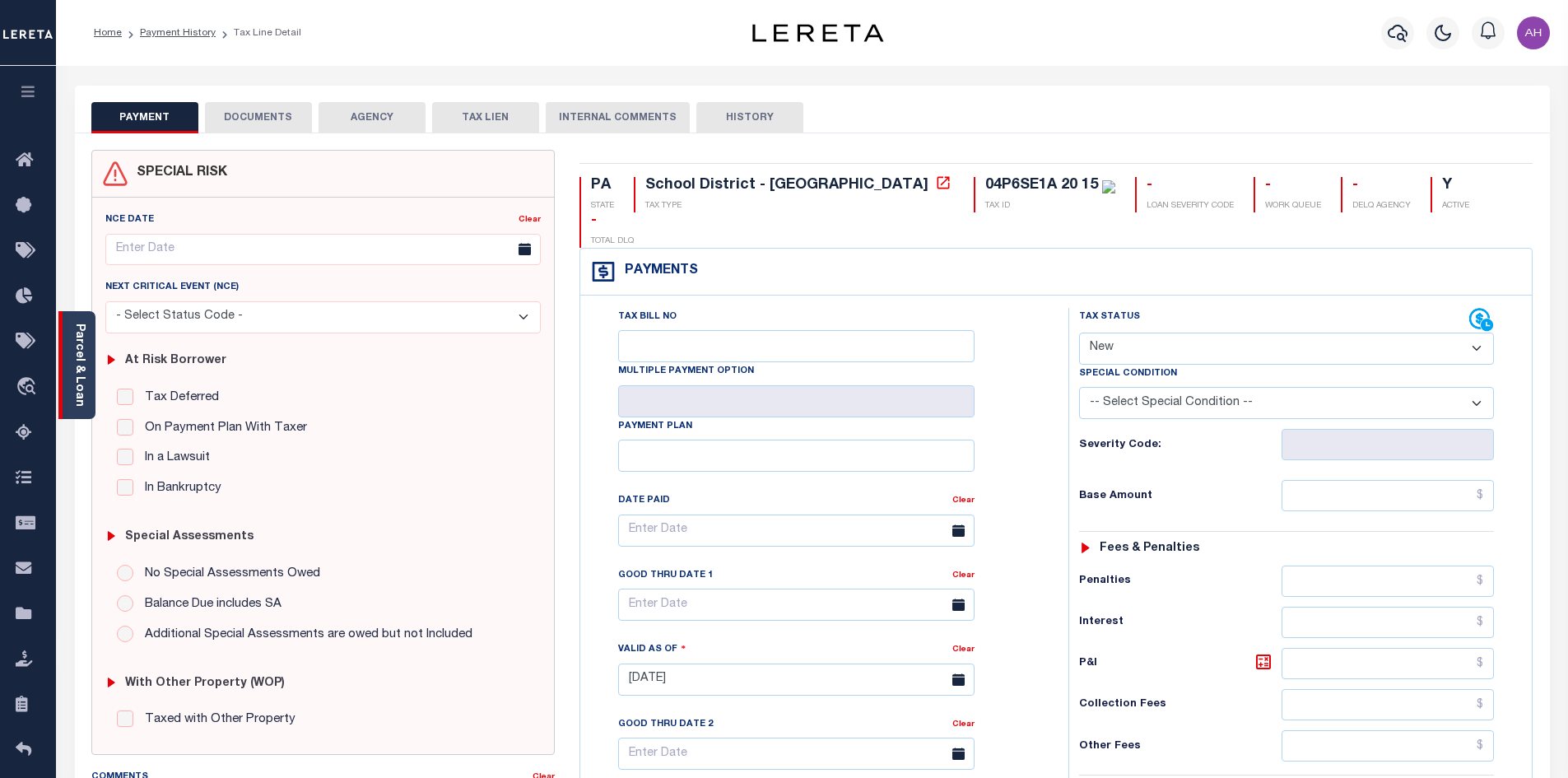
click at [80, 362] on link "Parcel & Loan" at bounding box center [79, 365] width 12 height 83
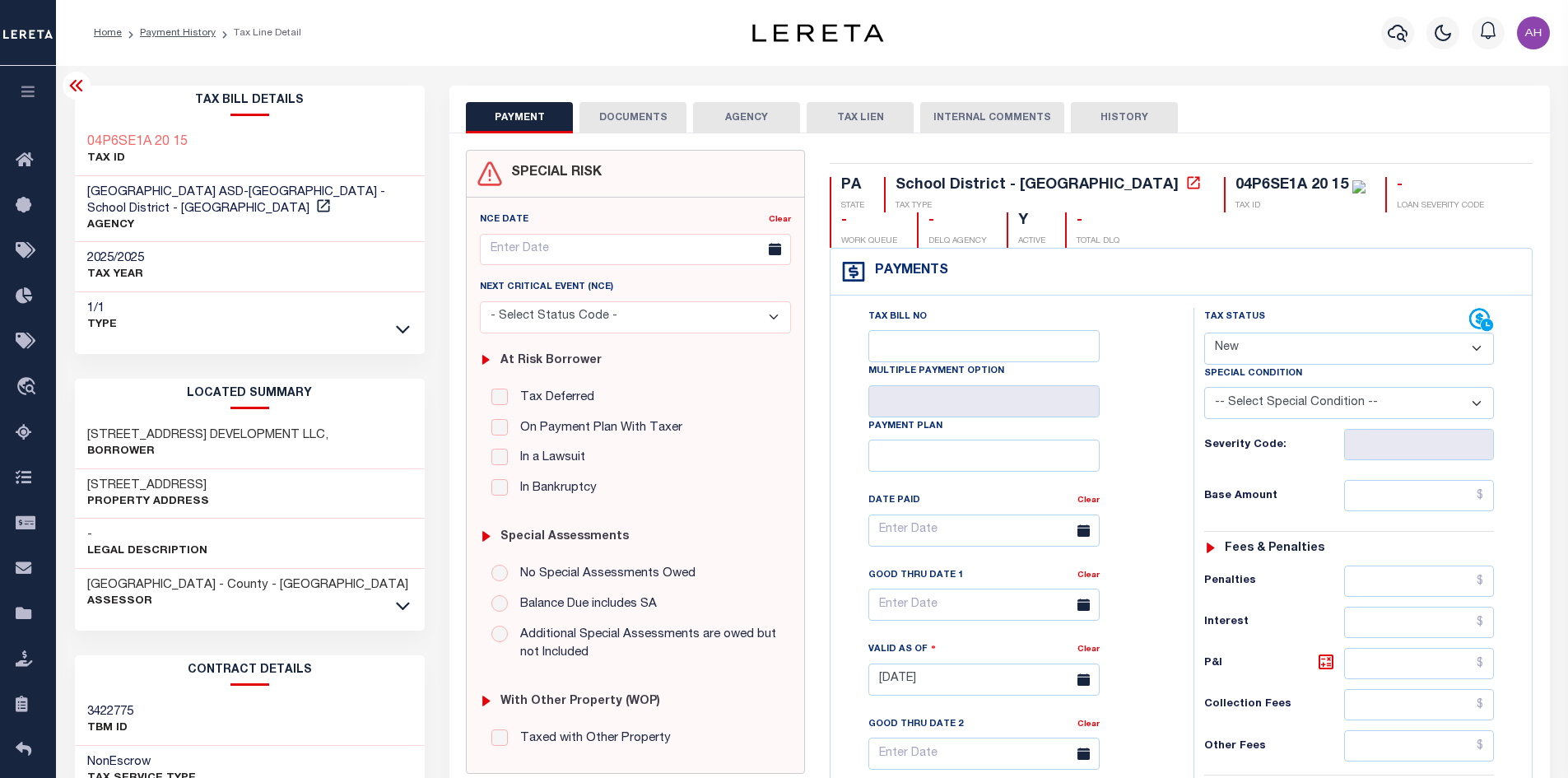
click at [310, 241] on div "[GEOGRAPHIC_DATA] ASD-[GEOGRAPHIC_DATA] - School District - [GEOGRAPHIC_DATA] A…" at bounding box center [250, 209] width 350 height 67
click at [174, 31] on link "Payment History" at bounding box center [178, 33] width 76 height 10
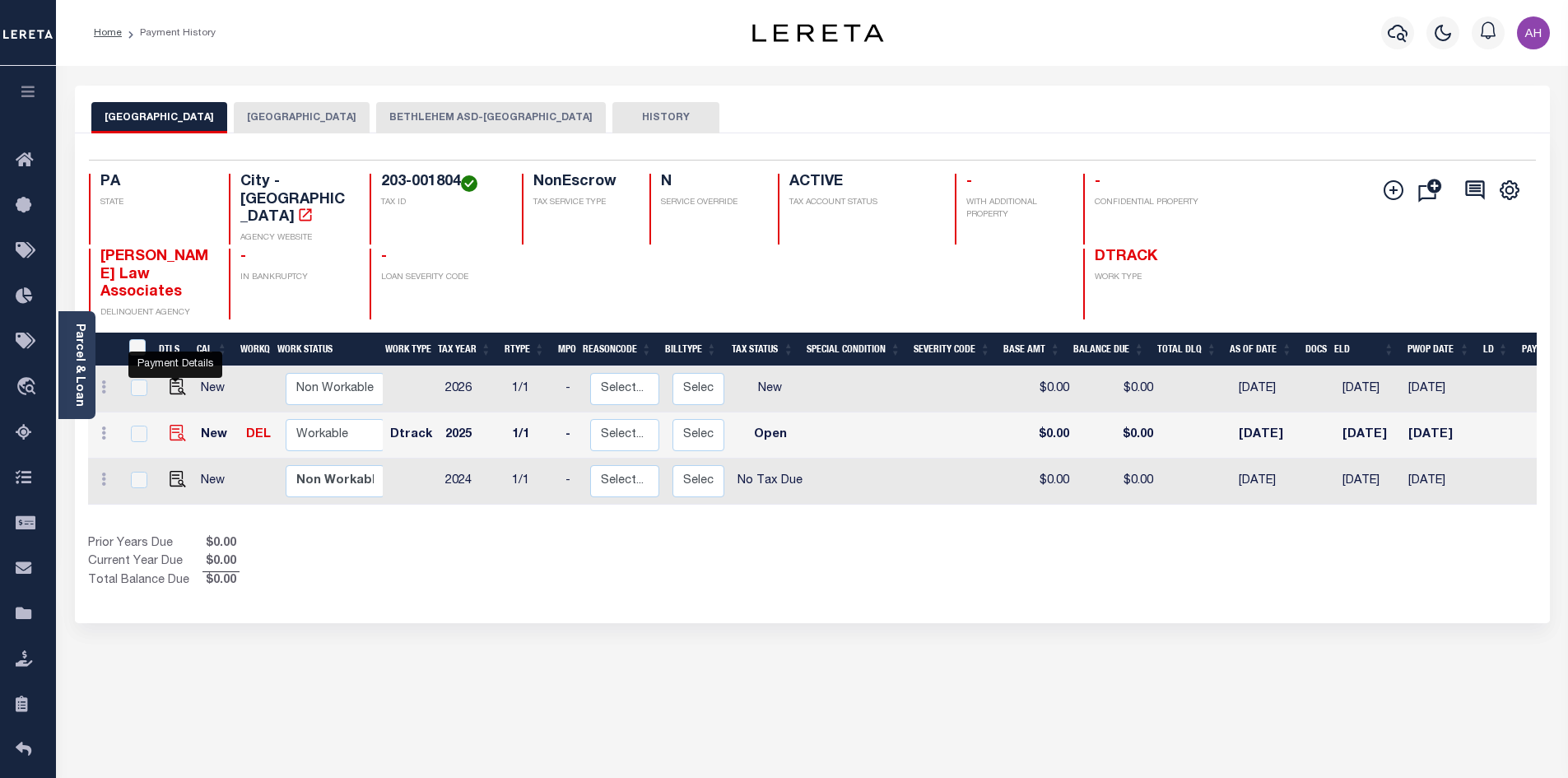
click at [179, 425] on img "" at bounding box center [177, 433] width 16 height 16
checkbox input "true"
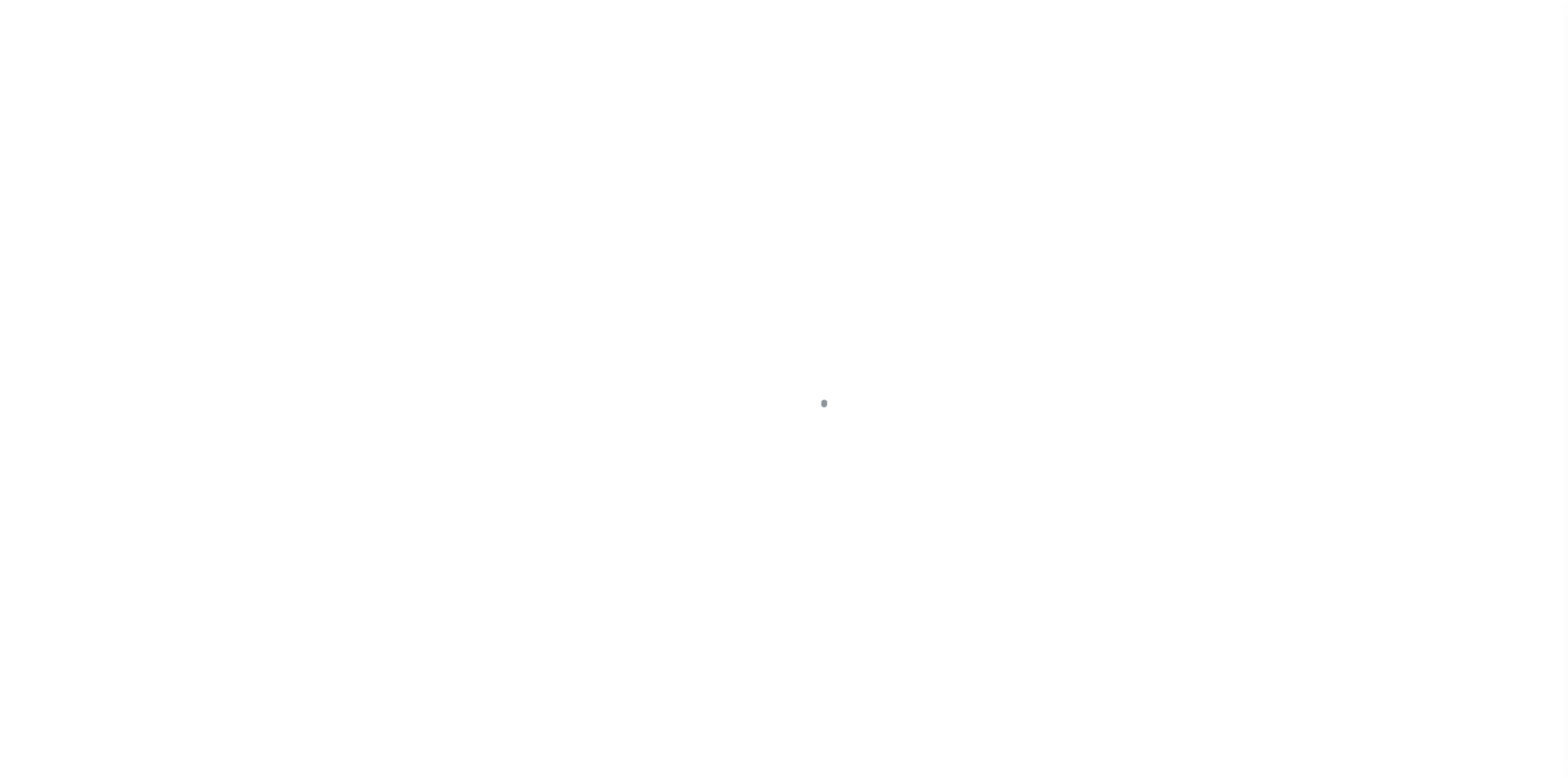
select select "OP2"
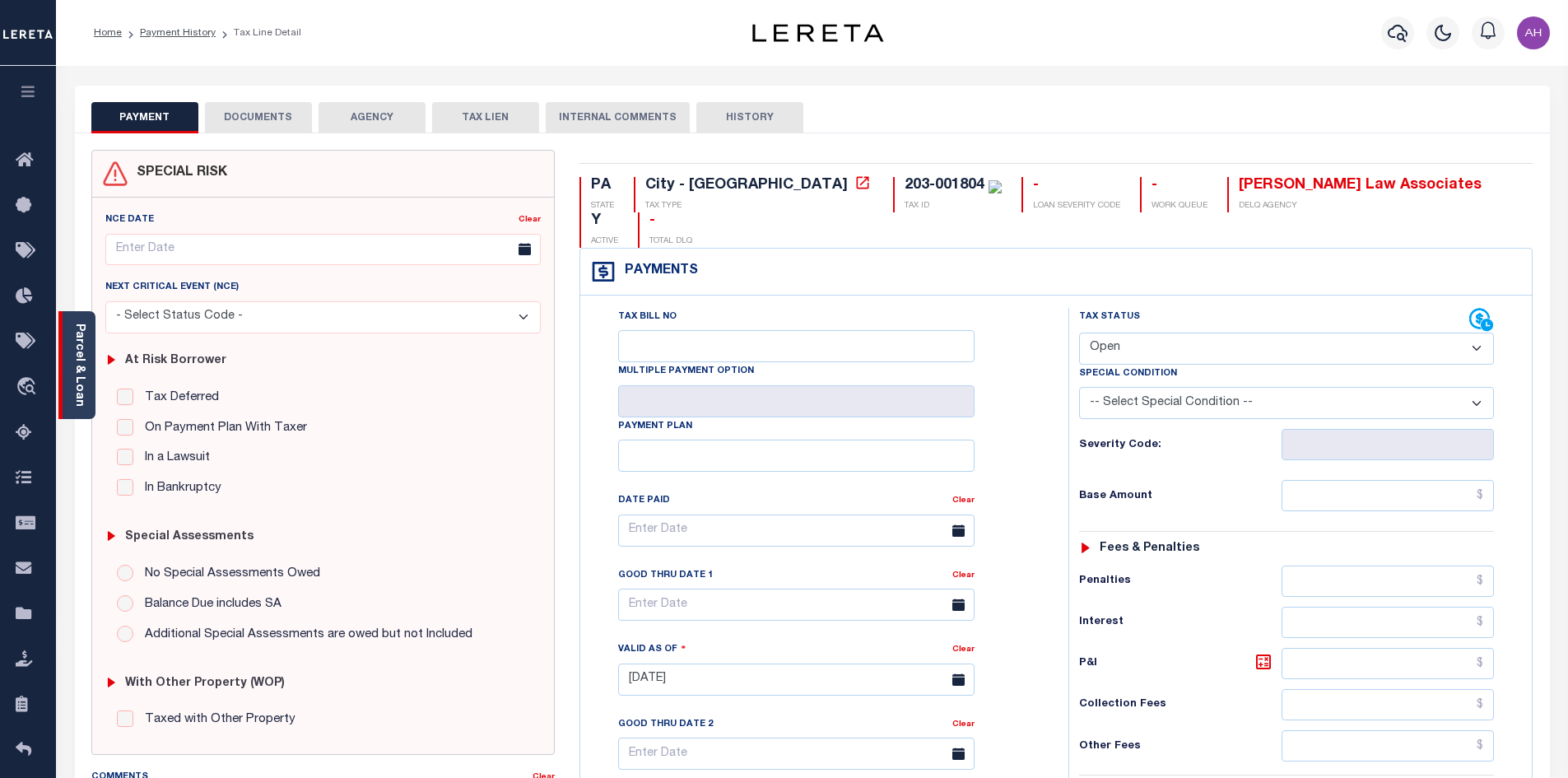
click at [84, 384] on link "Parcel & Loan" at bounding box center [79, 365] width 12 height 83
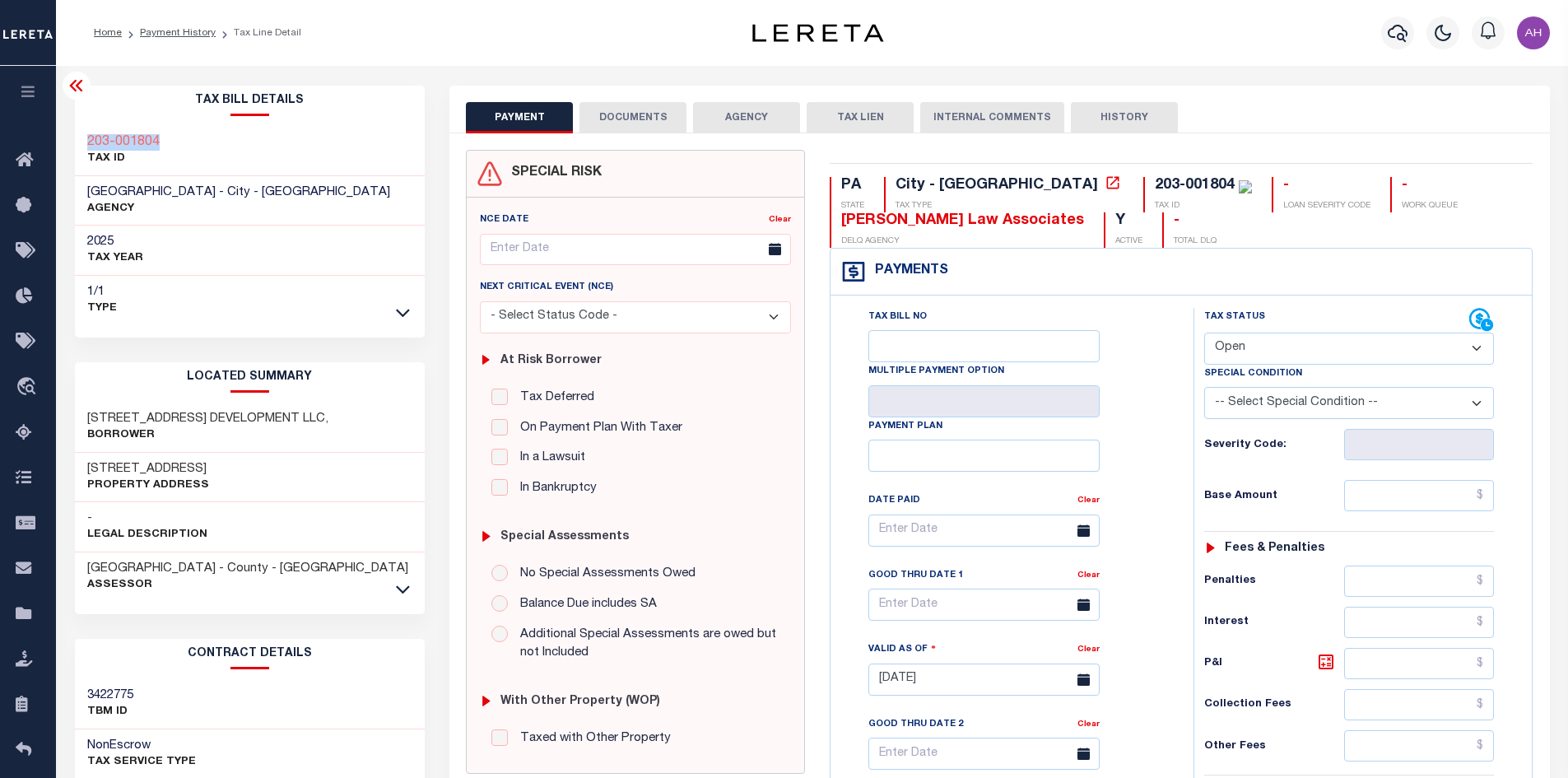
drag, startPoint x: 188, startPoint y: 144, endPoint x: 88, endPoint y: 147, distance: 100.0
click at [88, 147] on div "203-001804 TAX ID" at bounding box center [250, 150] width 350 height 50
copy h3 "203-001804"
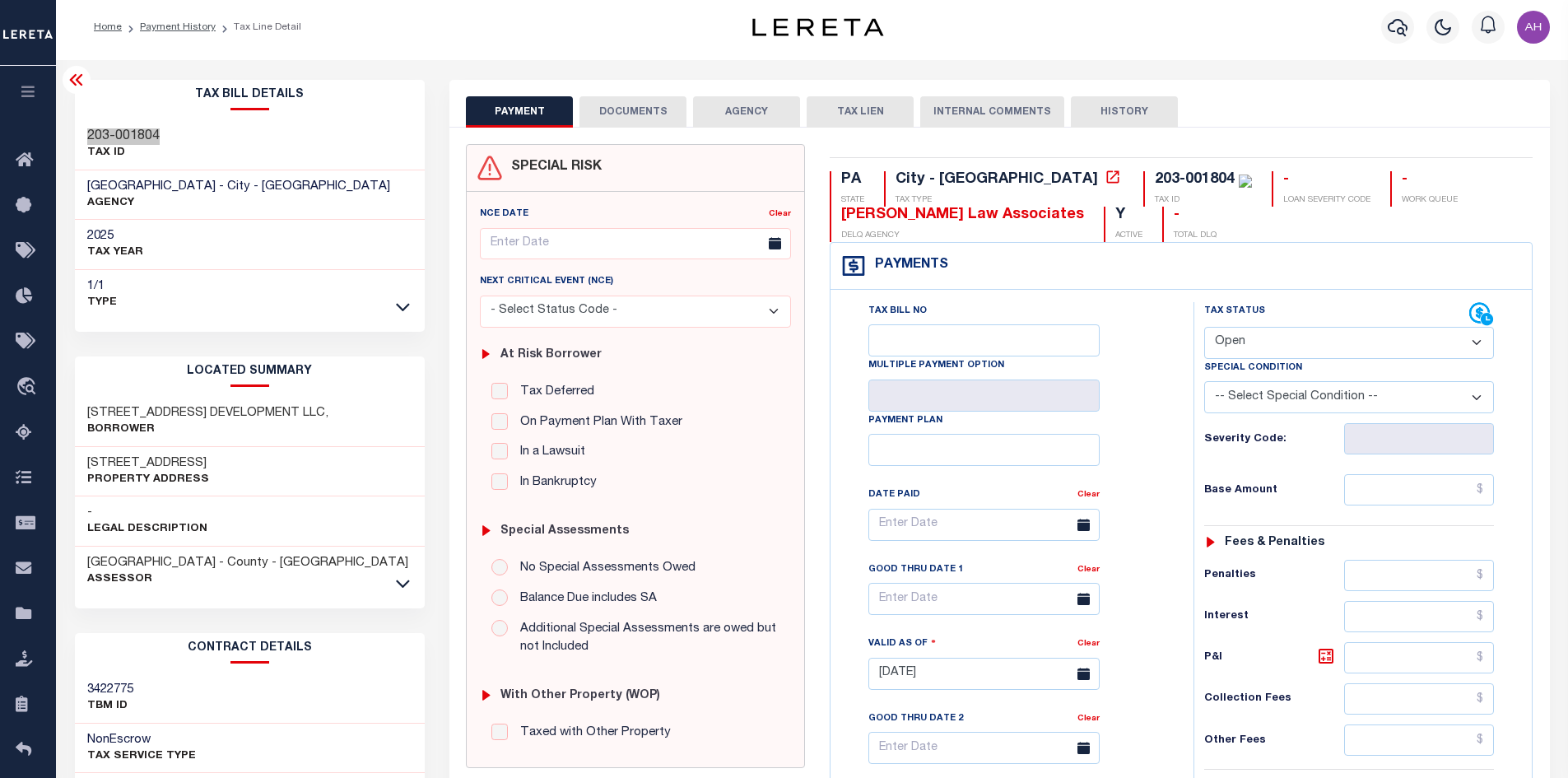
scroll to position [329, 0]
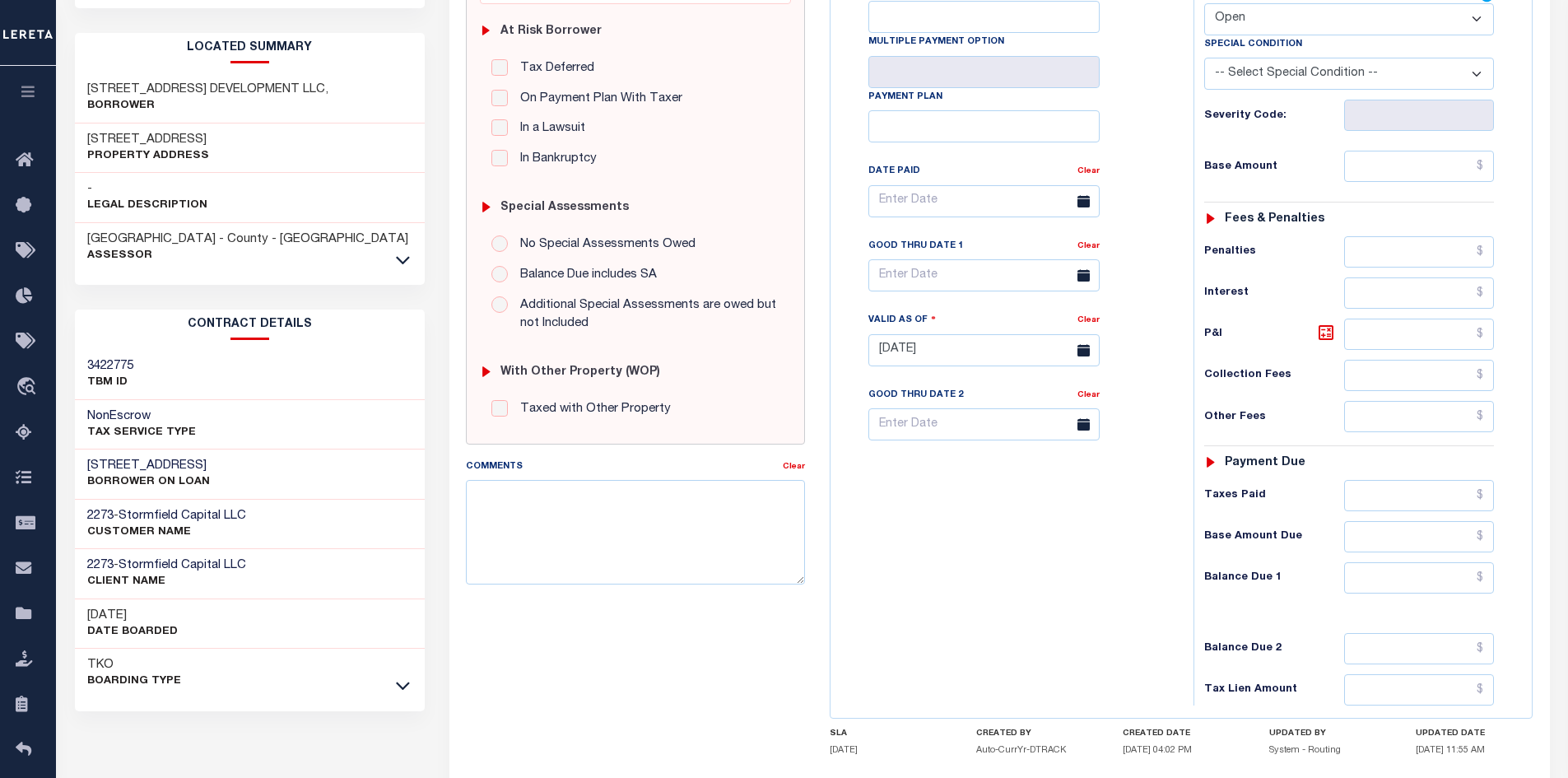
drag, startPoint x: 311, startPoint y: 462, endPoint x: 85, endPoint y: 465, distance: 226.0
click at [85, 465] on div "325 South New Street Development LLC - Bethlehem, PA BORROWER ON LOAN" at bounding box center [250, 474] width 350 height 50
copy h3 "325 South New Street Development LLC"
drag, startPoint x: 182, startPoint y: 135, endPoint x: 82, endPoint y: 140, distance: 100.1
click at [82, 140] on div "[STREET_ADDRESS] Property Address" at bounding box center [250, 148] width 350 height 50
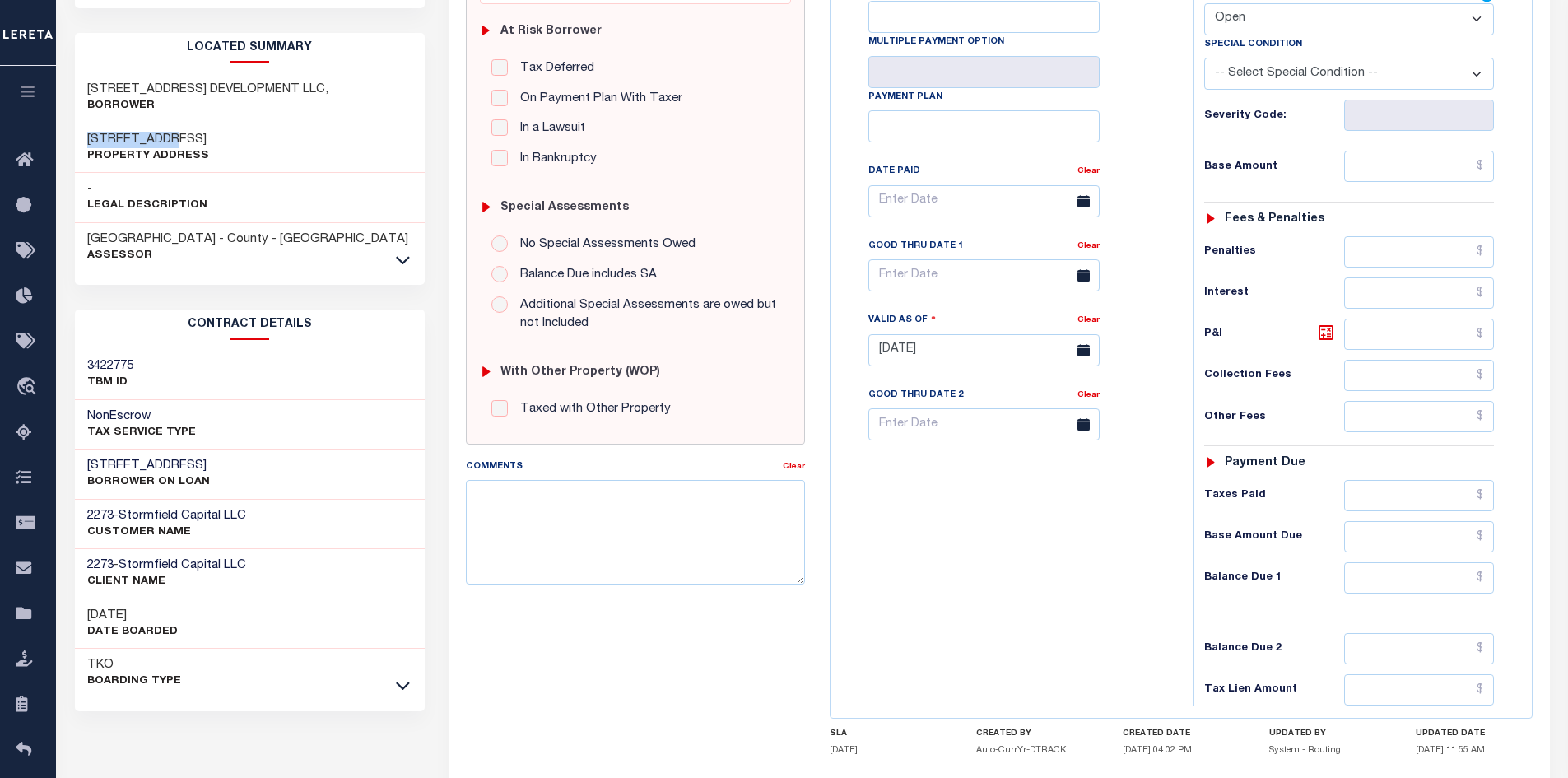
copy h3 "[STREET_ADDRESS]"
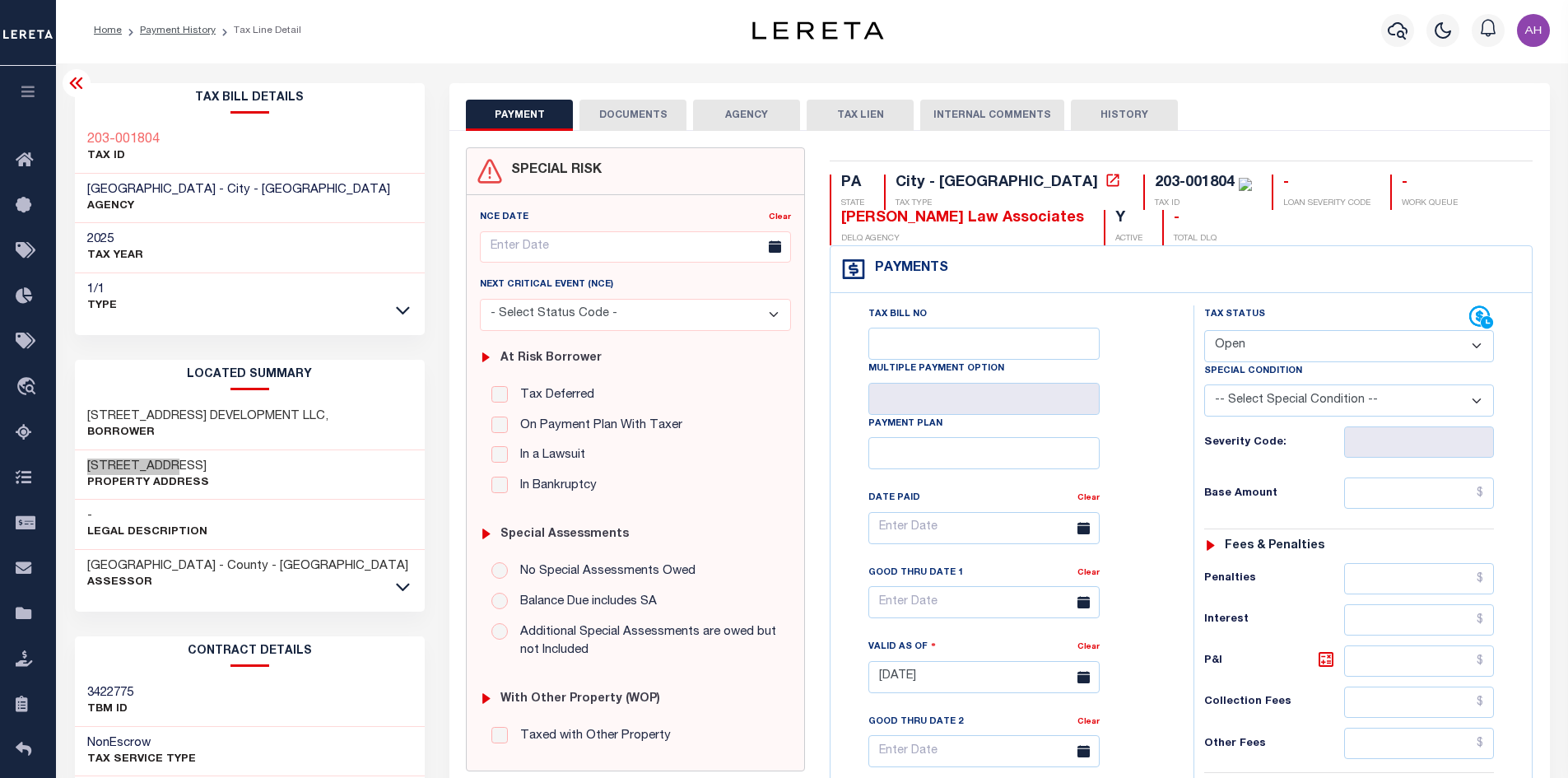
scroll to position [0, 0]
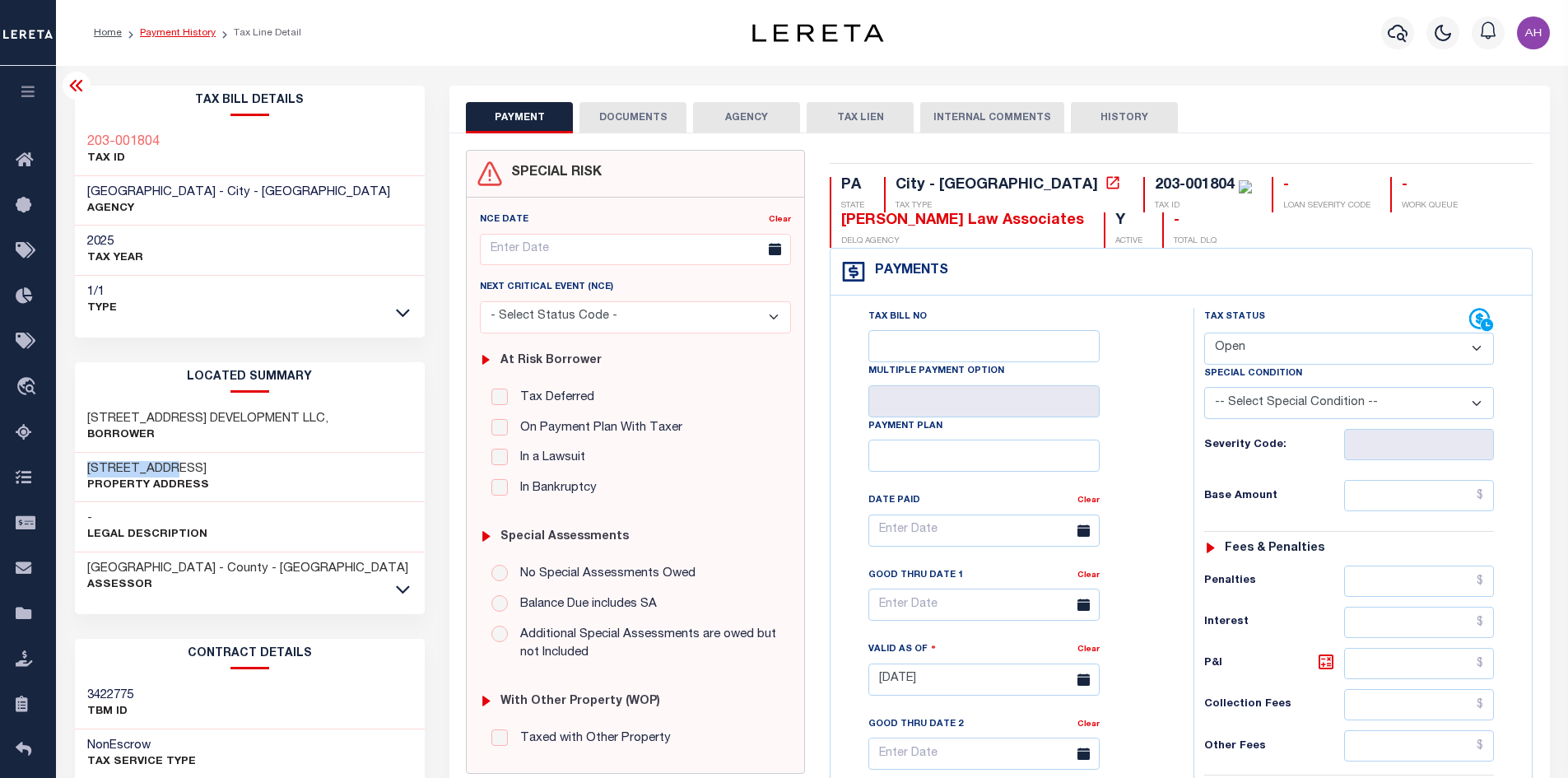
click at [176, 30] on link "Payment History" at bounding box center [178, 33] width 76 height 10
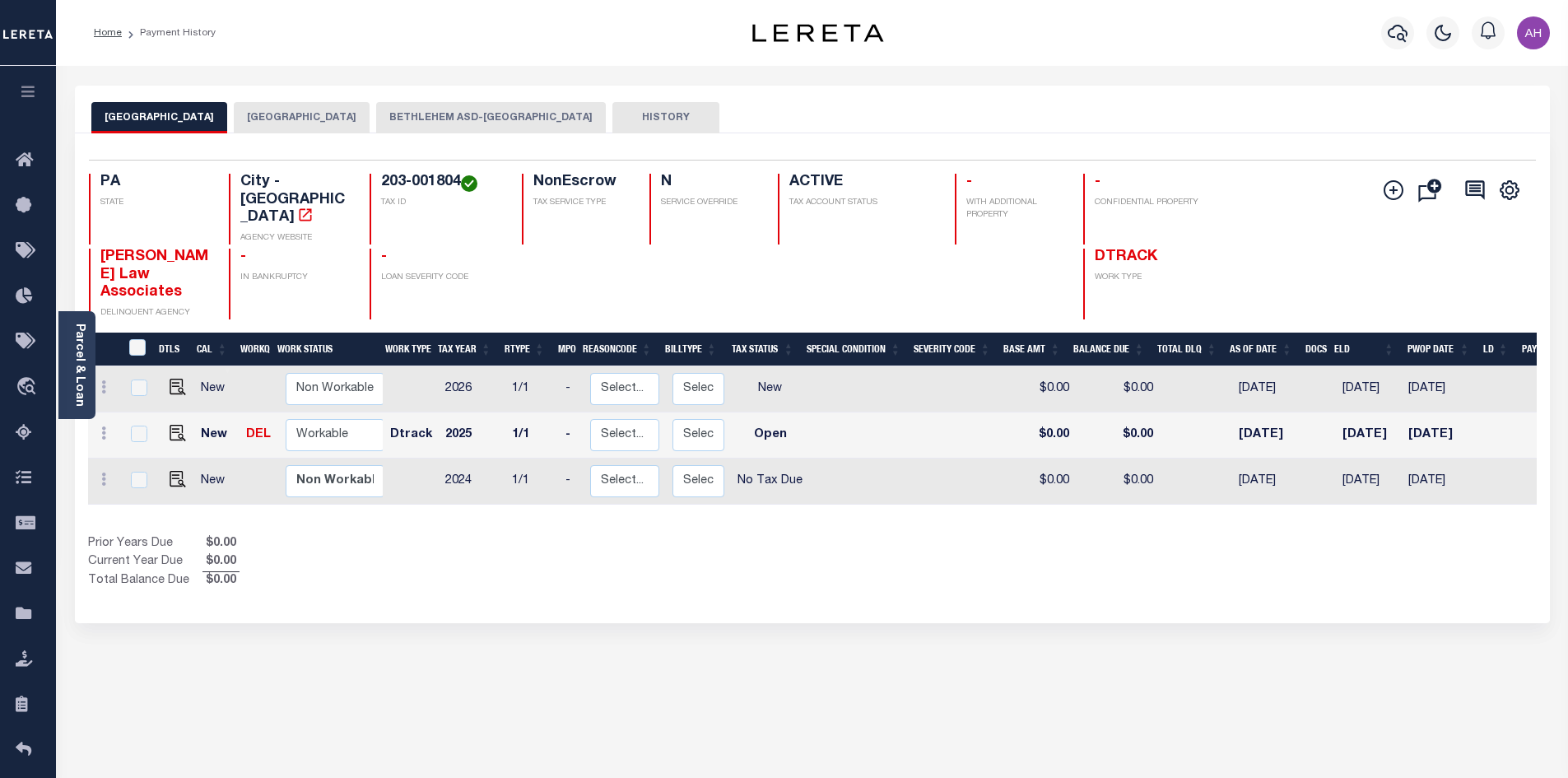
click at [454, 121] on button "BETHLEHEM ASD-[GEOGRAPHIC_DATA]" at bounding box center [491, 117] width 230 height 31
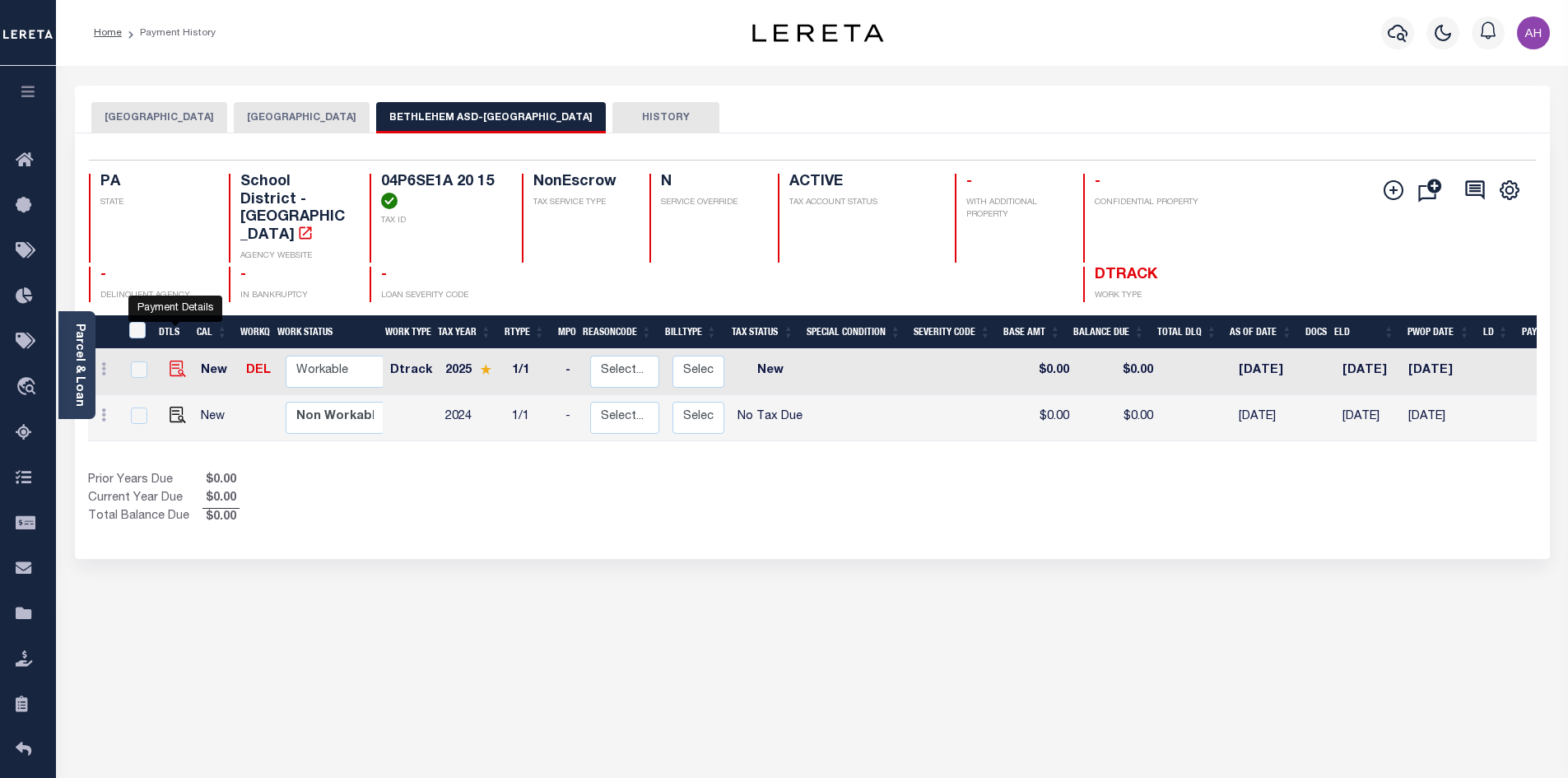
click at [176, 361] on img "" at bounding box center [177, 368] width 16 height 16
checkbox input "true"
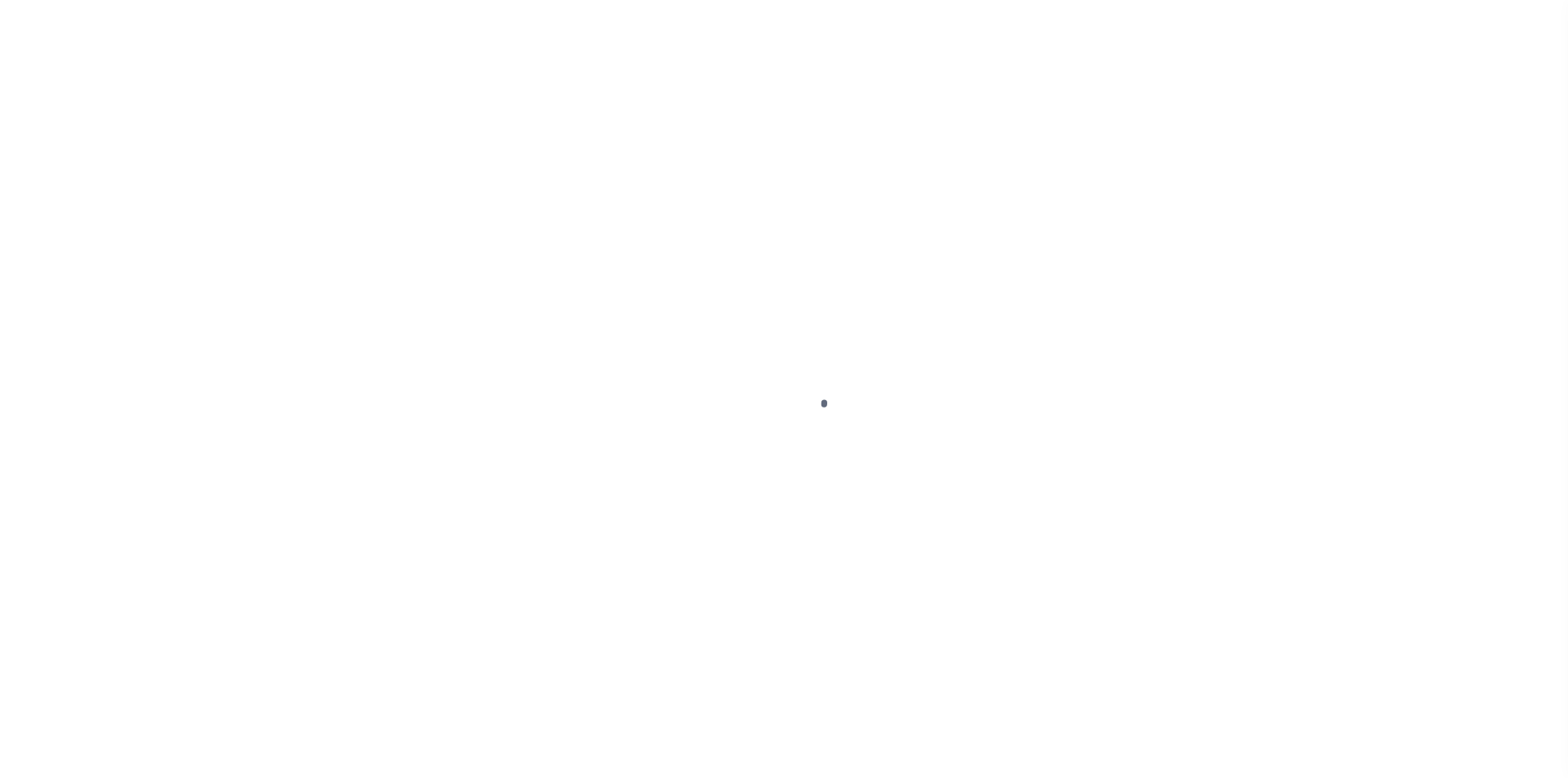
select select "NW2"
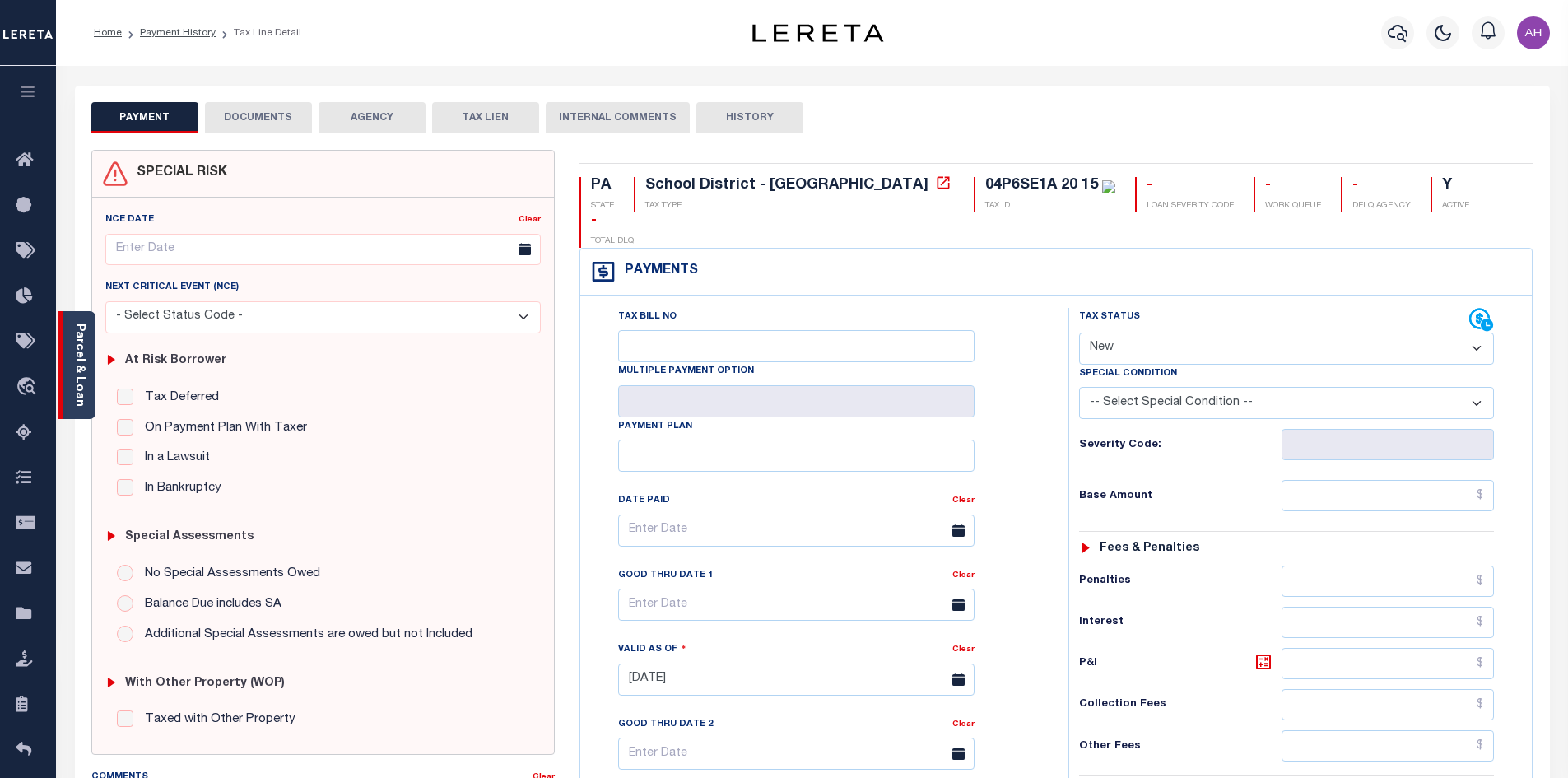
click at [89, 363] on div "Parcel & Loan" at bounding box center [77, 365] width 37 height 108
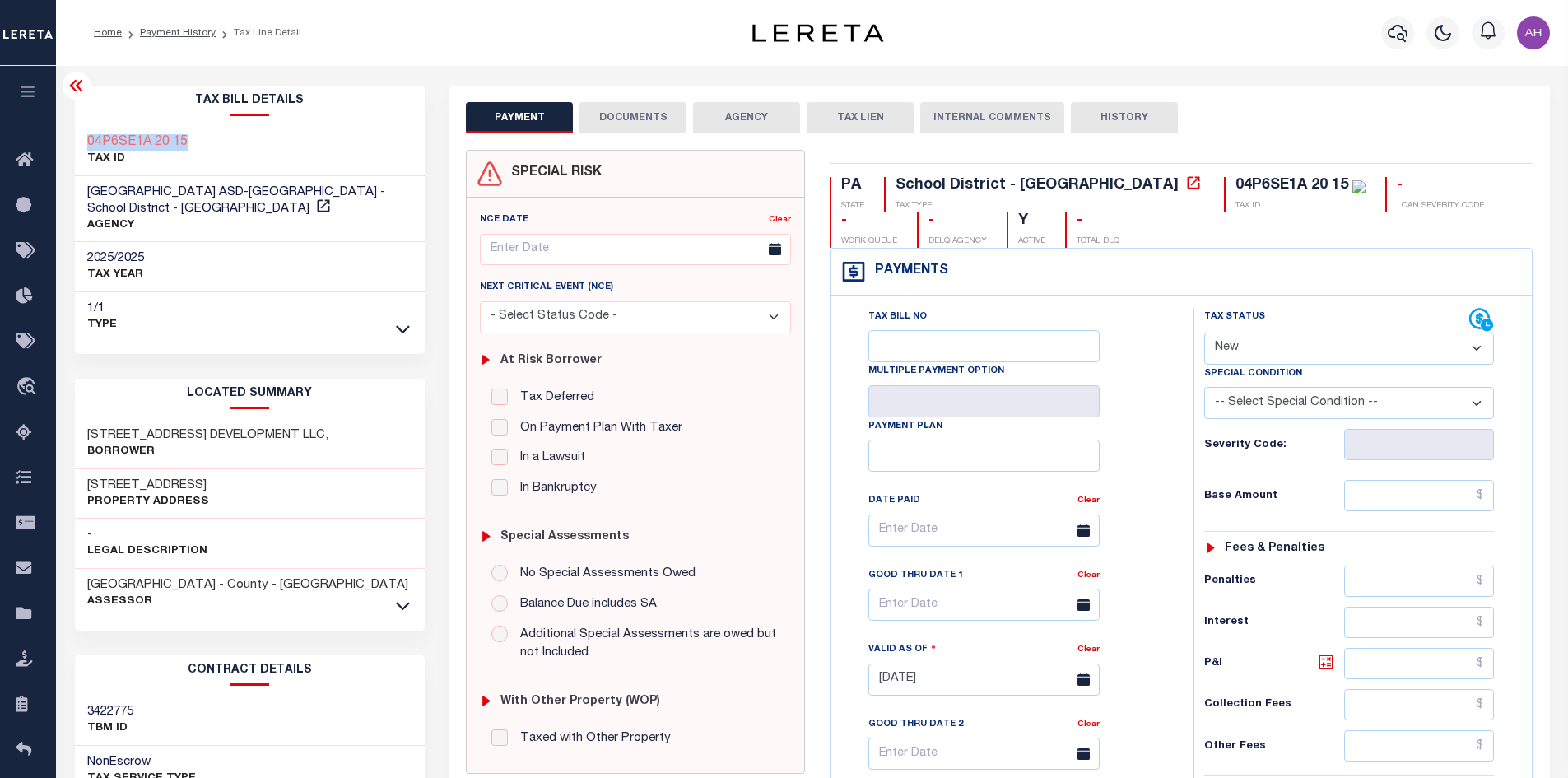
drag, startPoint x: 200, startPoint y: 147, endPoint x: 85, endPoint y: 145, distance: 115.0
click at [85, 145] on div "04P6SE1A 20 15 TAX ID" at bounding box center [250, 150] width 350 height 50
copy h3 "04P6SE1A 20 15"
drag, startPoint x: 353, startPoint y: 433, endPoint x: 87, endPoint y: 435, distance: 266.0
click at [87, 435] on h3 "[STREET_ADDRESS] DEVELOPMENT LLC," at bounding box center [208, 435] width 241 height 16
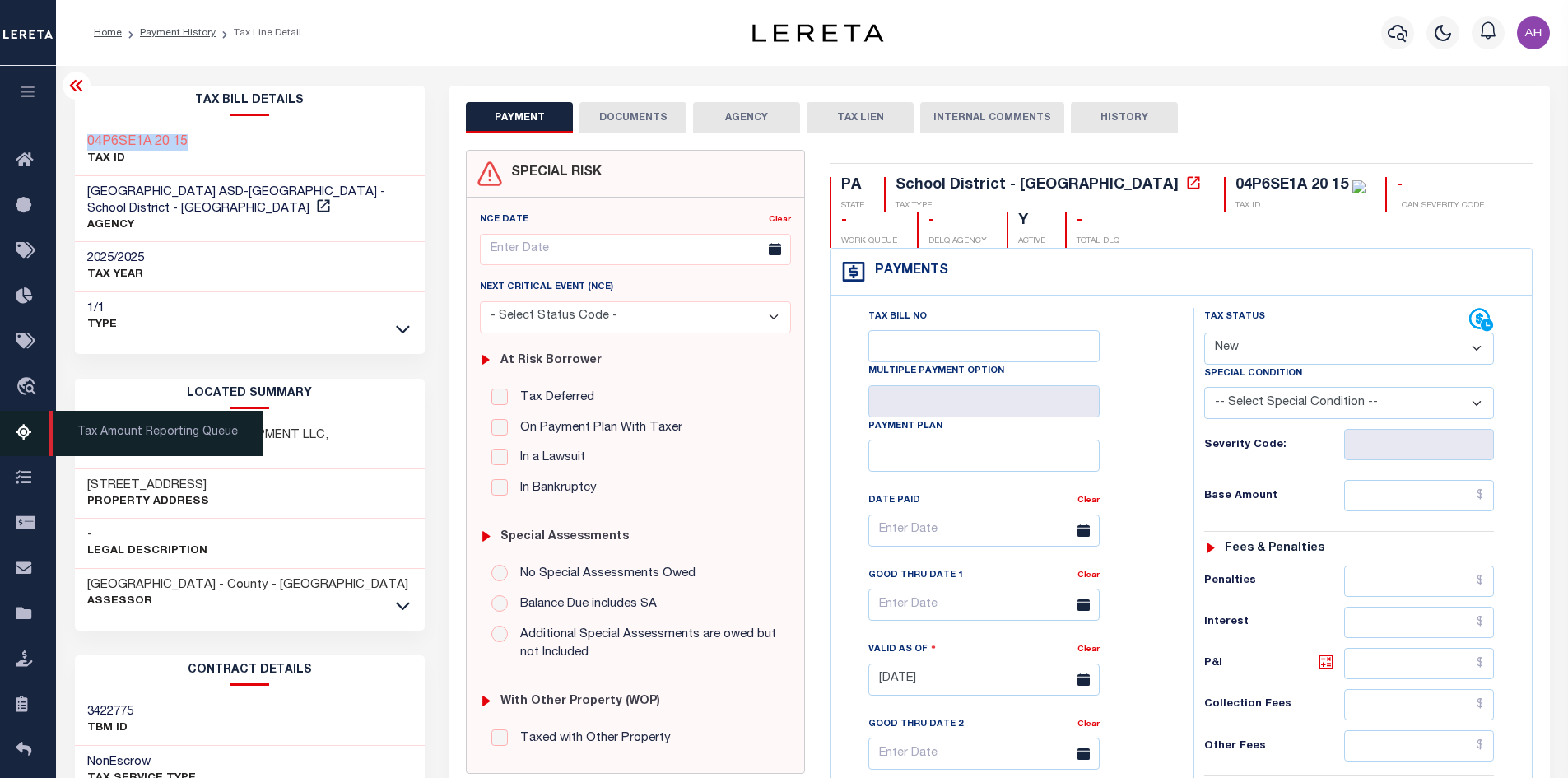
copy h3 "[STREET_ADDRESS] DEVELOPMENT LLC"
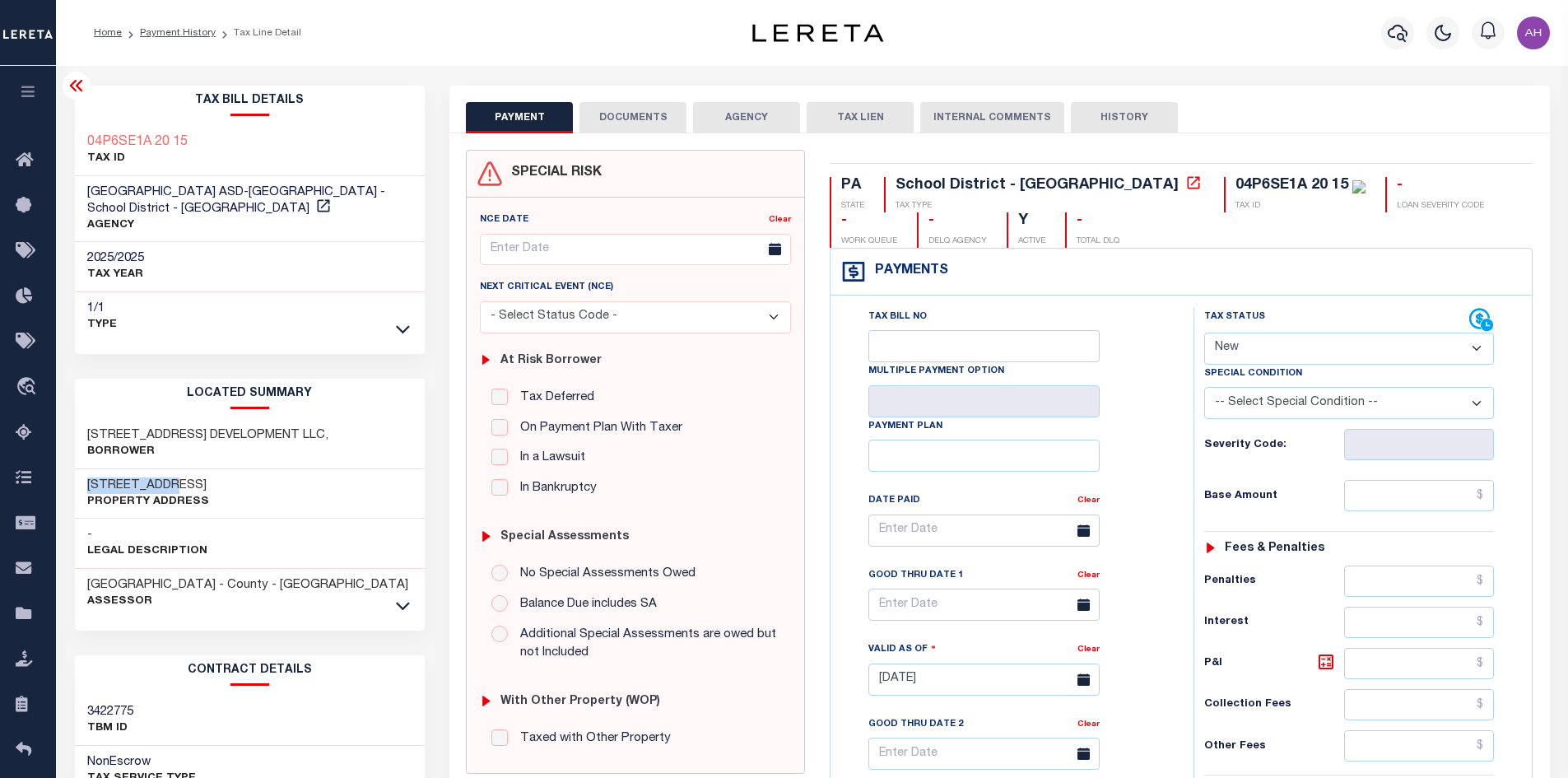
drag, startPoint x: 185, startPoint y: 487, endPoint x: 84, endPoint y: 481, distance: 101.2
click at [84, 481] on div "[STREET_ADDRESS] Property Address" at bounding box center [250, 494] width 350 height 50
copy h3 "[STREET_ADDRESS]"
click at [193, 34] on link "Payment History" at bounding box center [178, 33] width 76 height 10
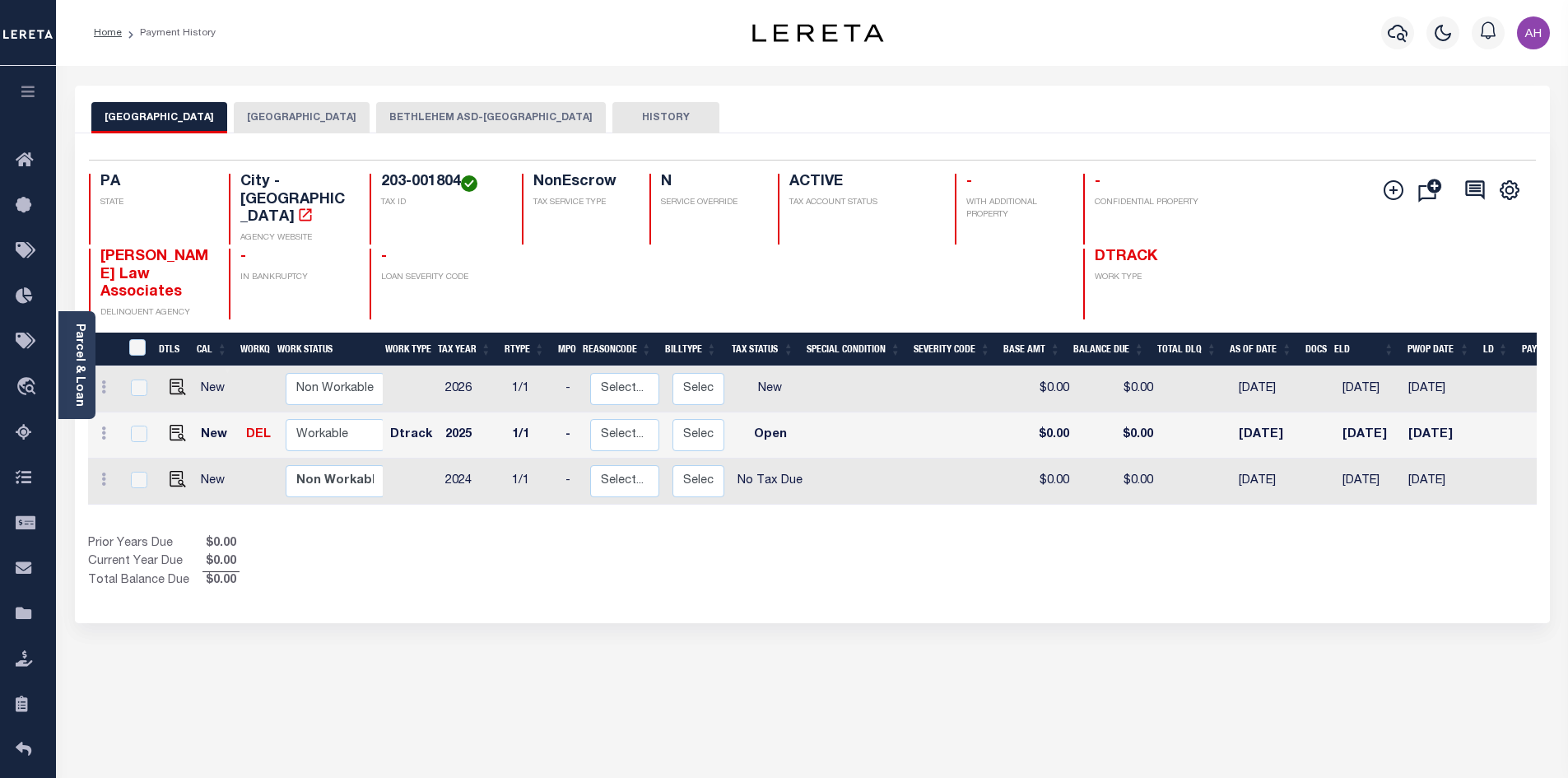
click at [286, 120] on button "[GEOGRAPHIC_DATA]" at bounding box center [301, 117] width 136 height 31
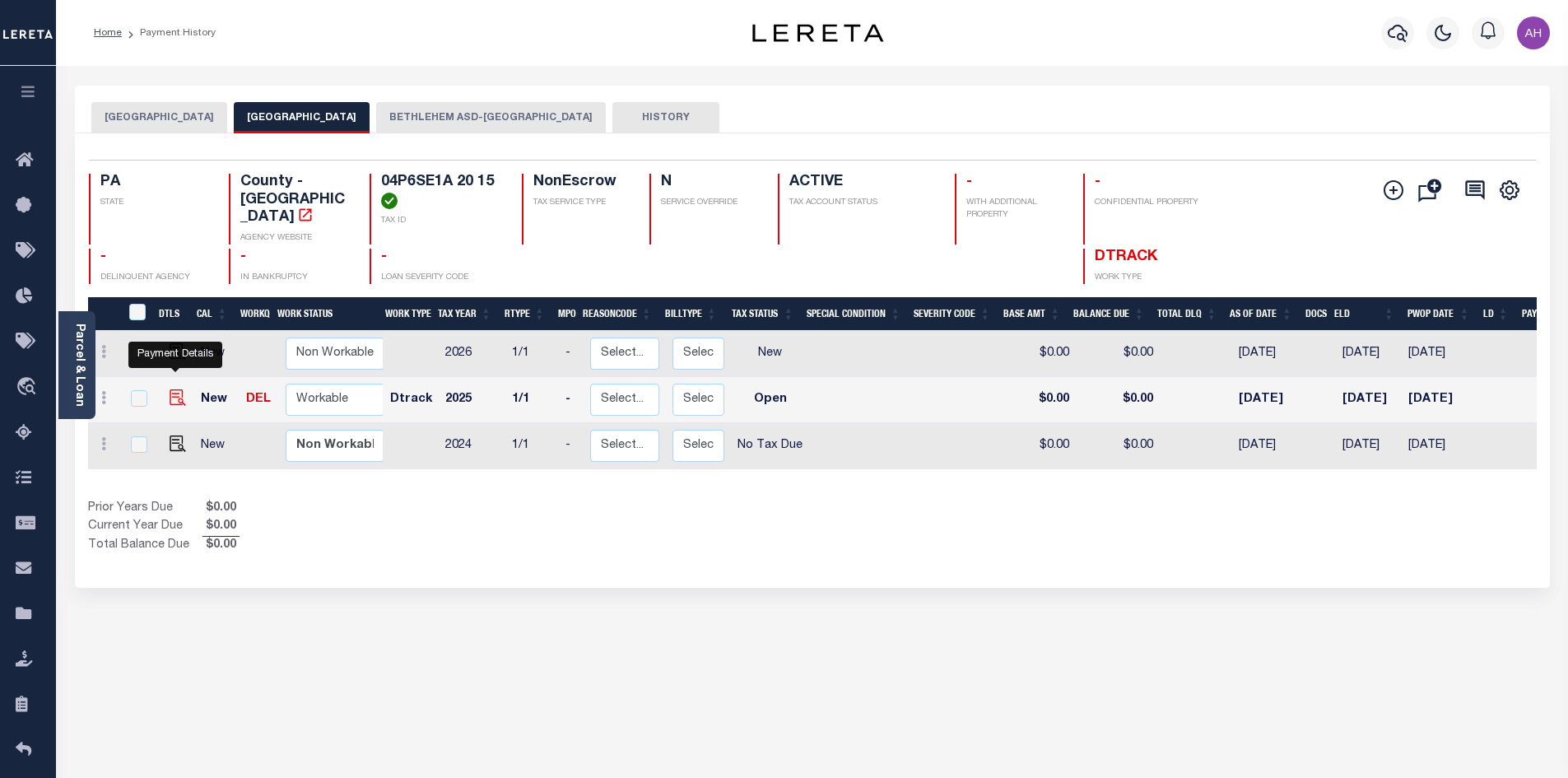
click at [176, 389] on img "" at bounding box center [177, 397] width 16 height 16
checkbox input "true"
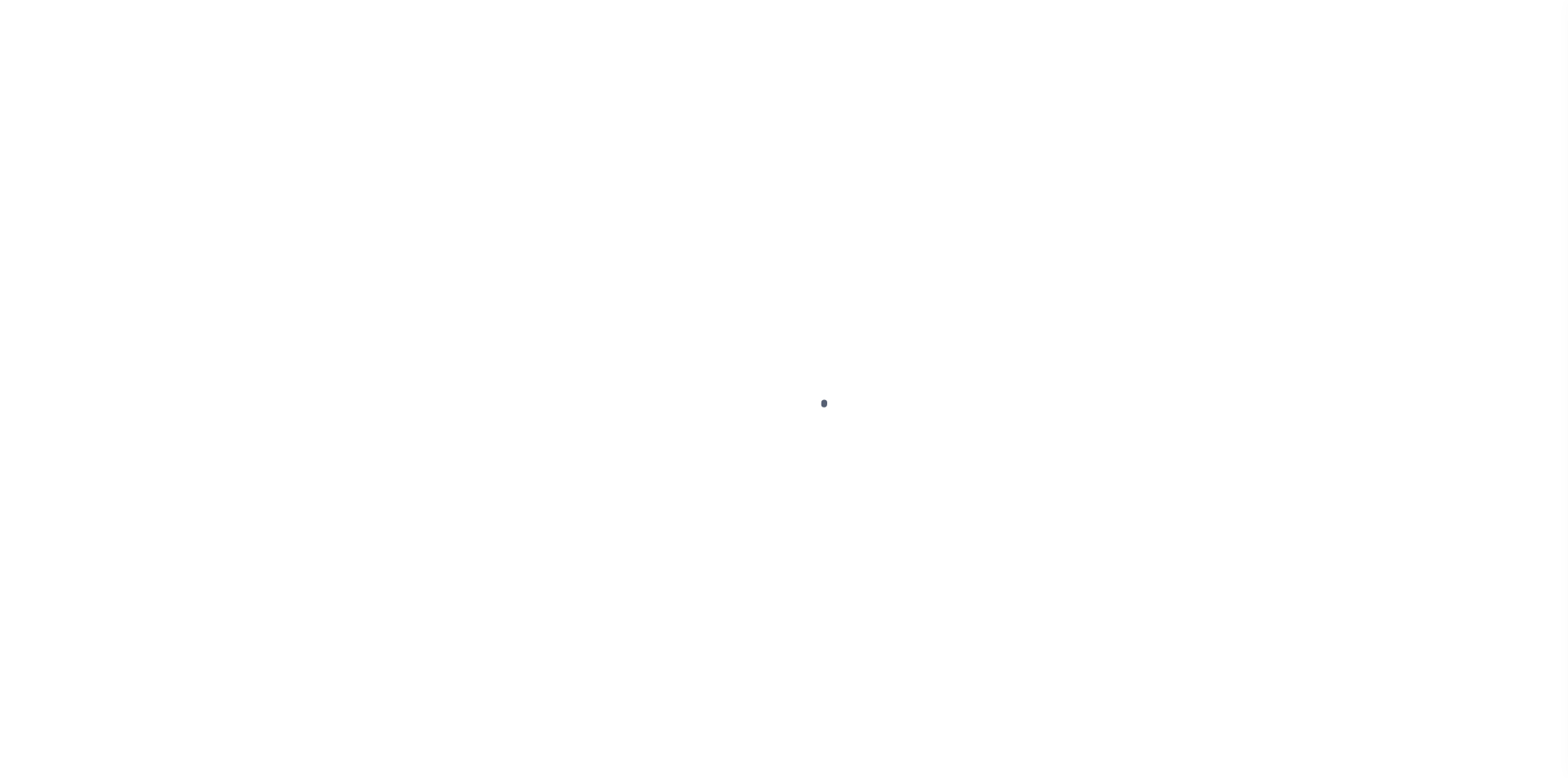
select select "OP2"
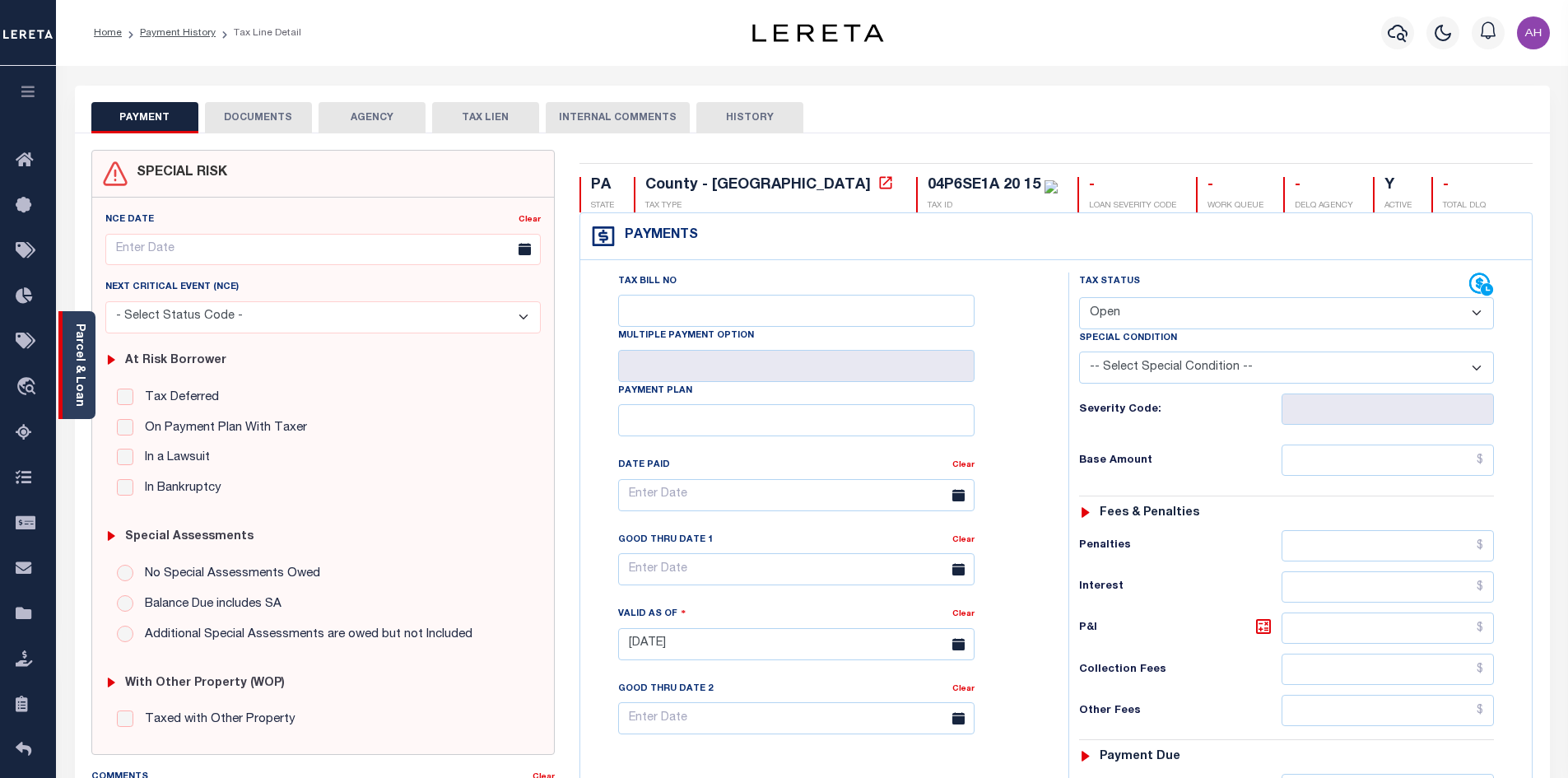
click at [88, 373] on div "Parcel & Loan" at bounding box center [77, 365] width 37 height 108
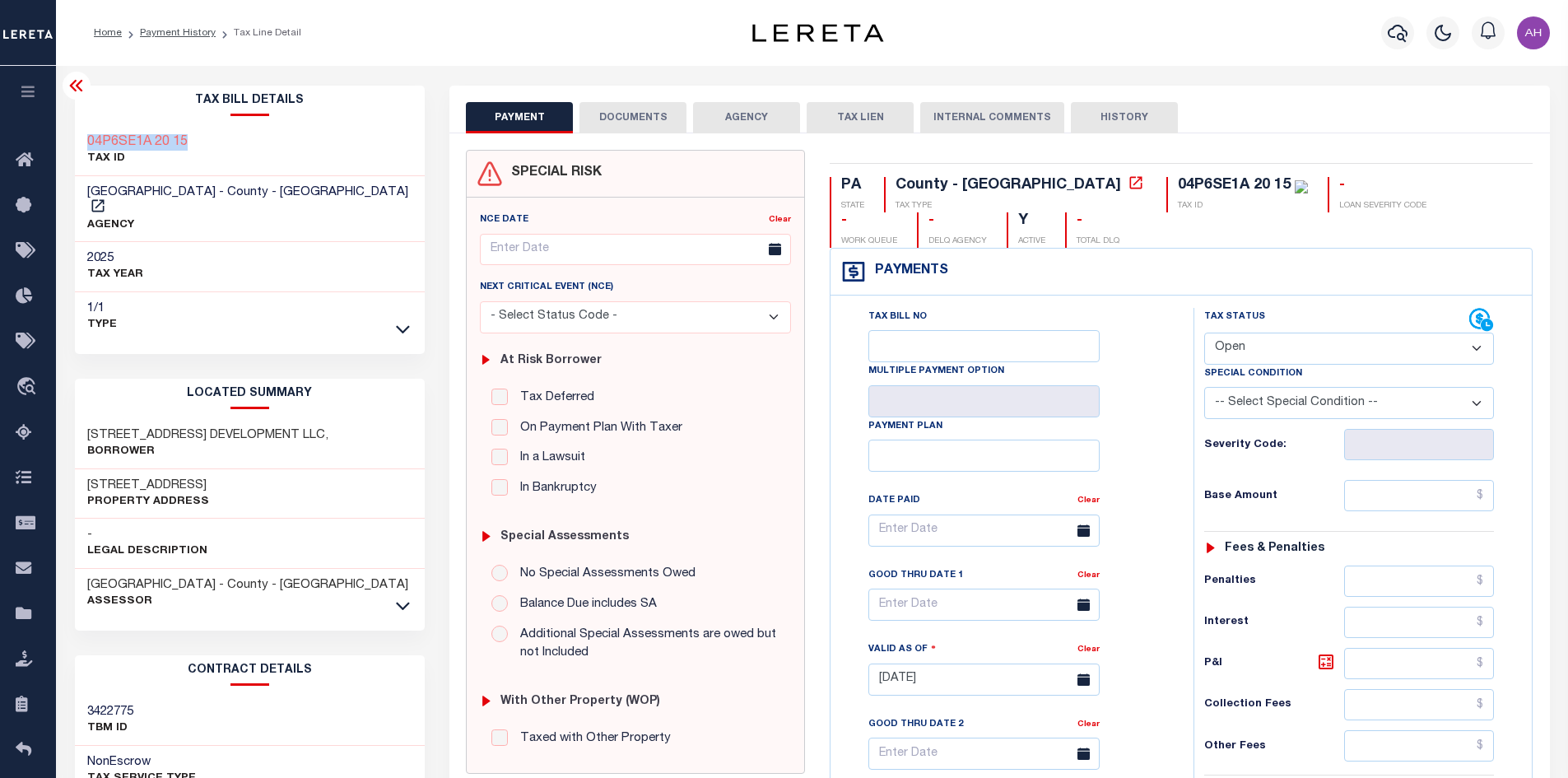
drag, startPoint x: 208, startPoint y: 133, endPoint x: 79, endPoint y: 133, distance: 129.0
click at [79, 133] on div "04P6SE1A 20 15 TAX ID" at bounding box center [250, 150] width 350 height 50
copy h3 "04P6SE1A 20 15"
click at [409, 597] on icon at bounding box center [403, 606] width 14 height 17
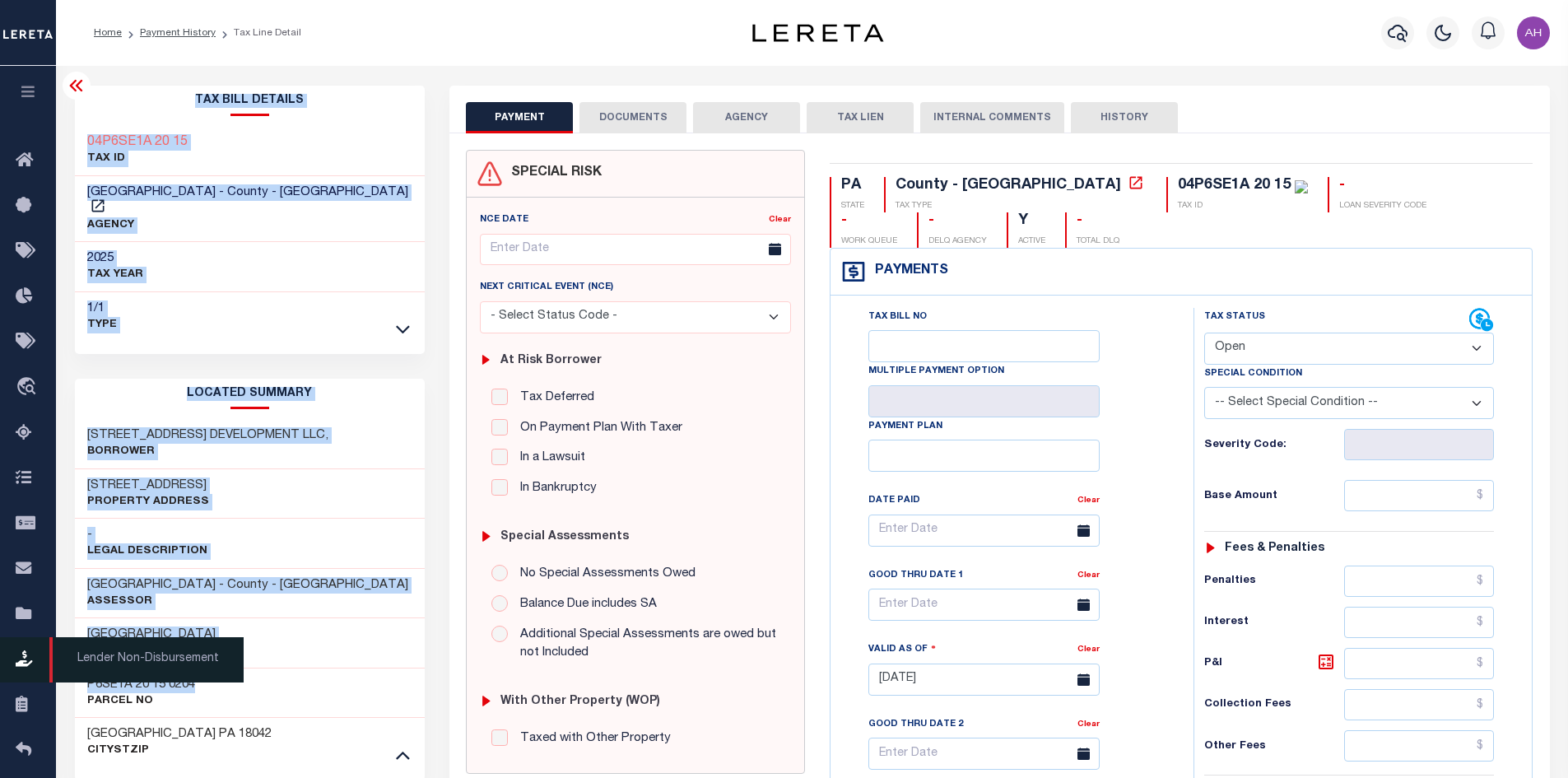
drag, startPoint x: 216, startPoint y: 667, endPoint x: 52, endPoint y: 663, distance: 164.0
click at [52, 663] on div "Home Payment History Tax Line Detail Profile Sign out" at bounding box center [784, 640] width 1568 height 1281
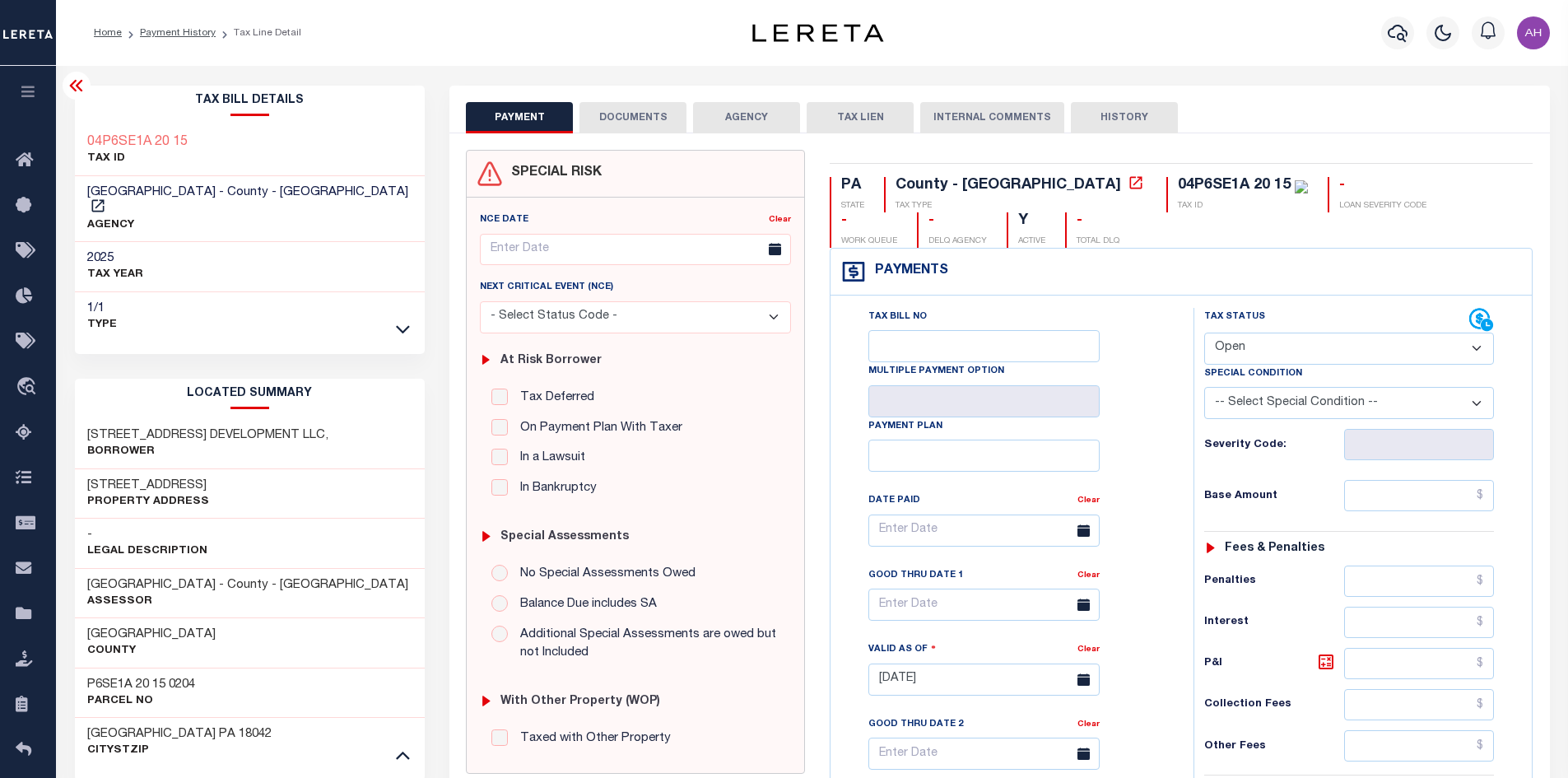
click at [306, 668] on div "P6SE1A 20 15 0204 Parcel No" at bounding box center [250, 693] width 350 height 50
drag, startPoint x: 214, startPoint y: 667, endPoint x: 77, endPoint y: 663, distance: 137.1
click at [77, 668] on div "P6SE1A 20 15 0204 Parcel No" at bounding box center [250, 693] width 350 height 50
copy h3 "P6SE1A 20 15 0204"
click at [171, 28] on link "Payment History" at bounding box center [178, 33] width 76 height 10
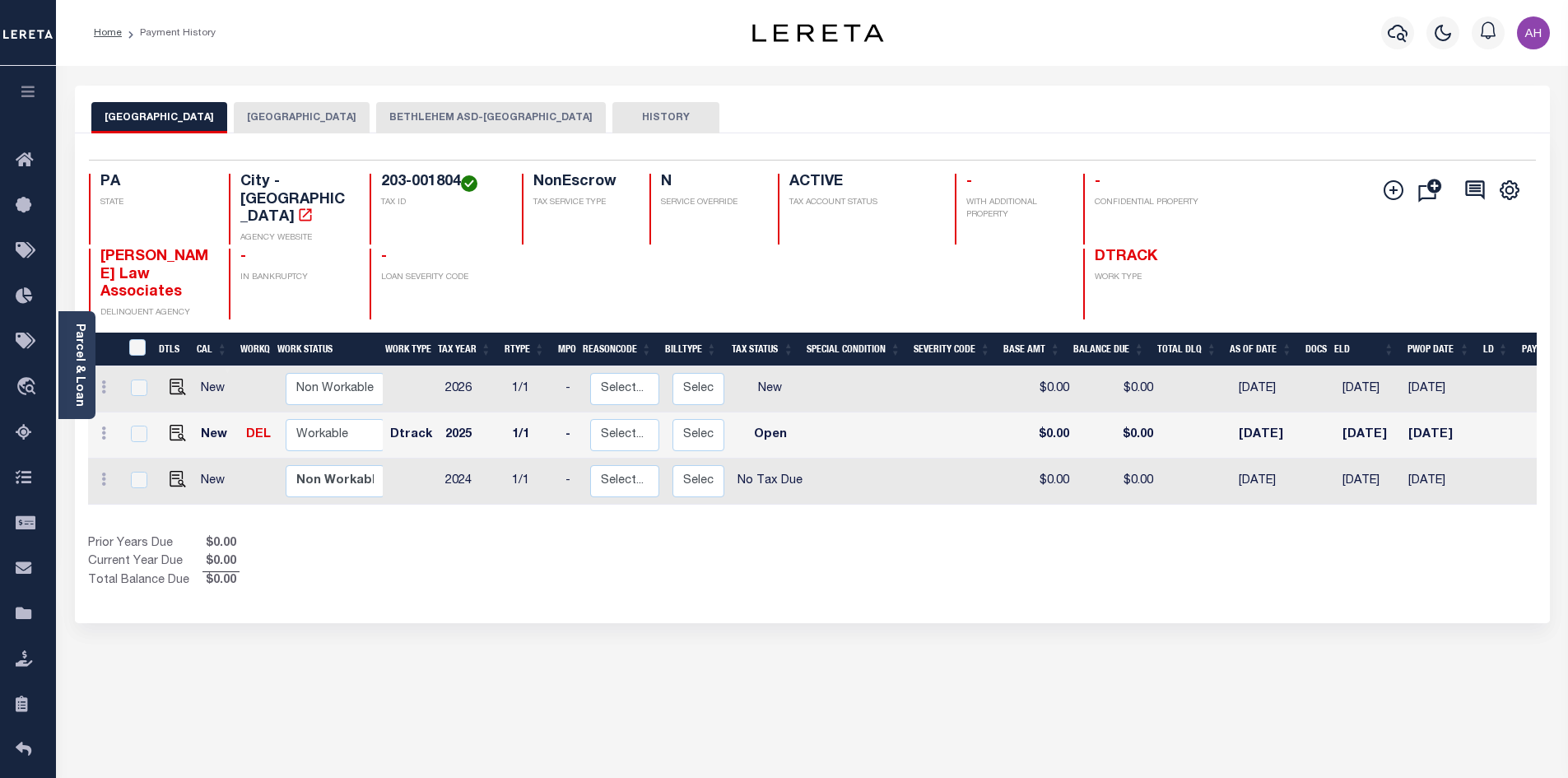
click at [279, 129] on button "NORTHAMPTON COUNTY" at bounding box center [301, 117] width 136 height 31
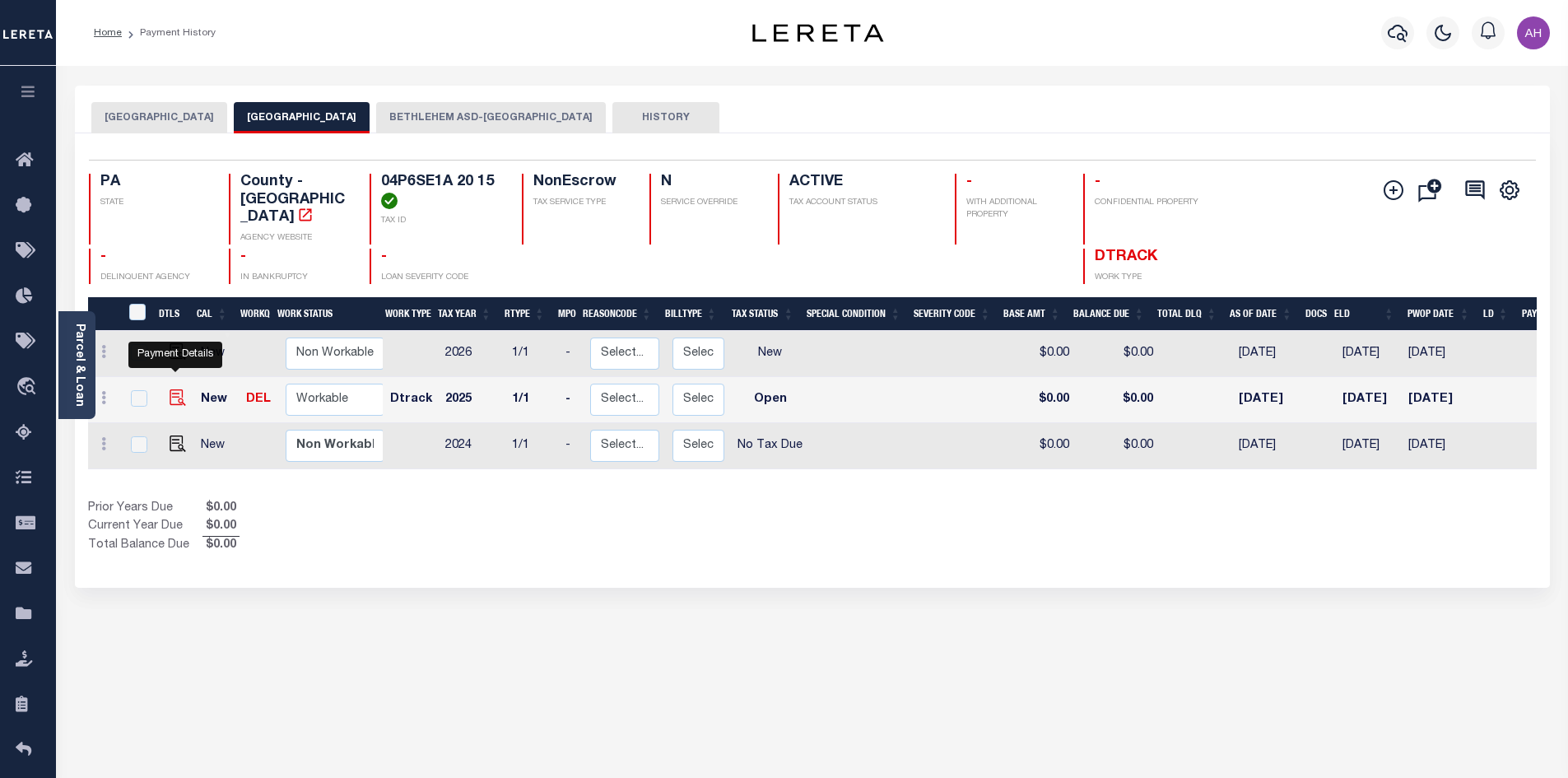
click at [175, 389] on img "" at bounding box center [177, 397] width 16 height 16
checkbox input "true"
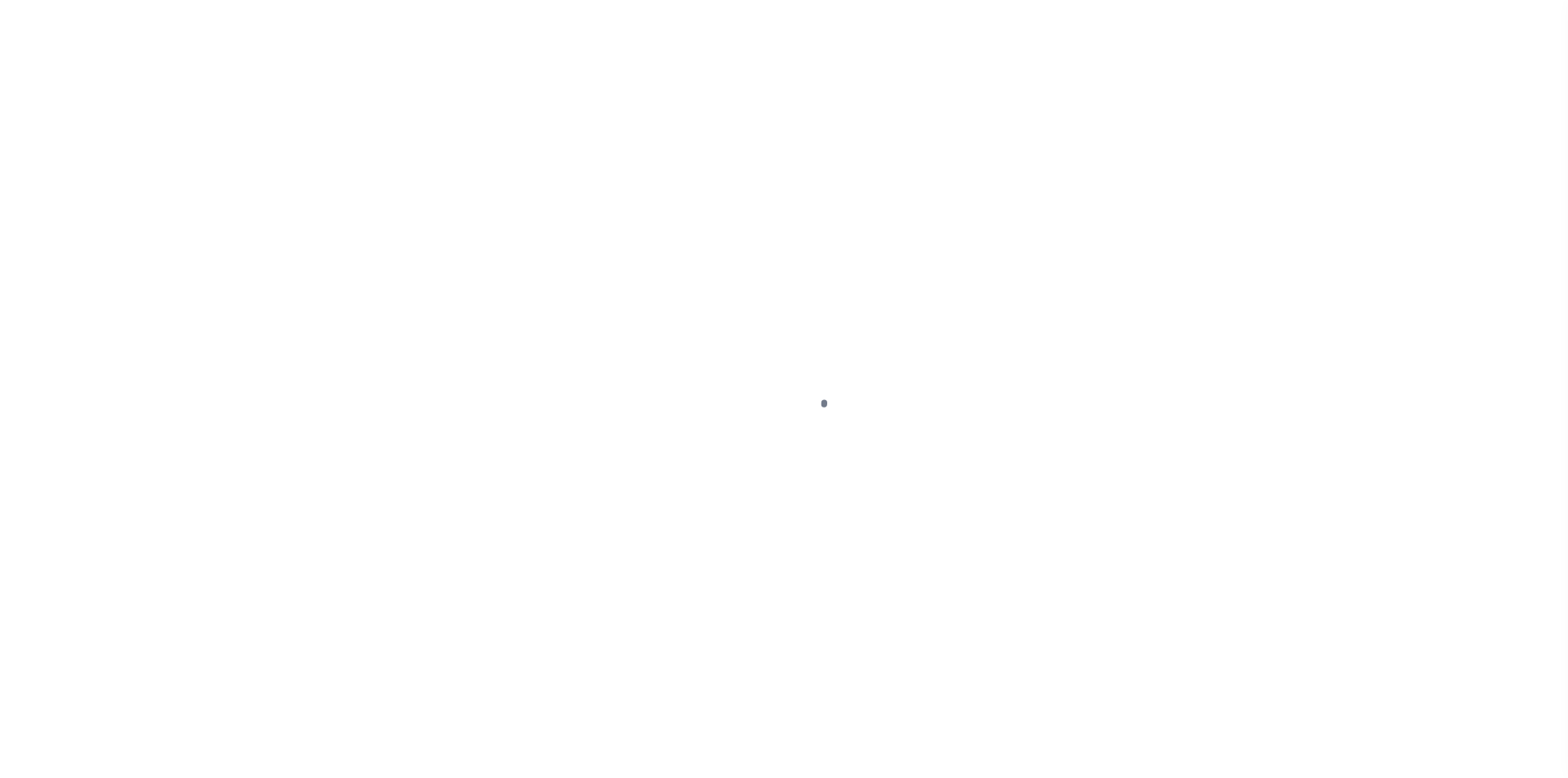
select select "OP2"
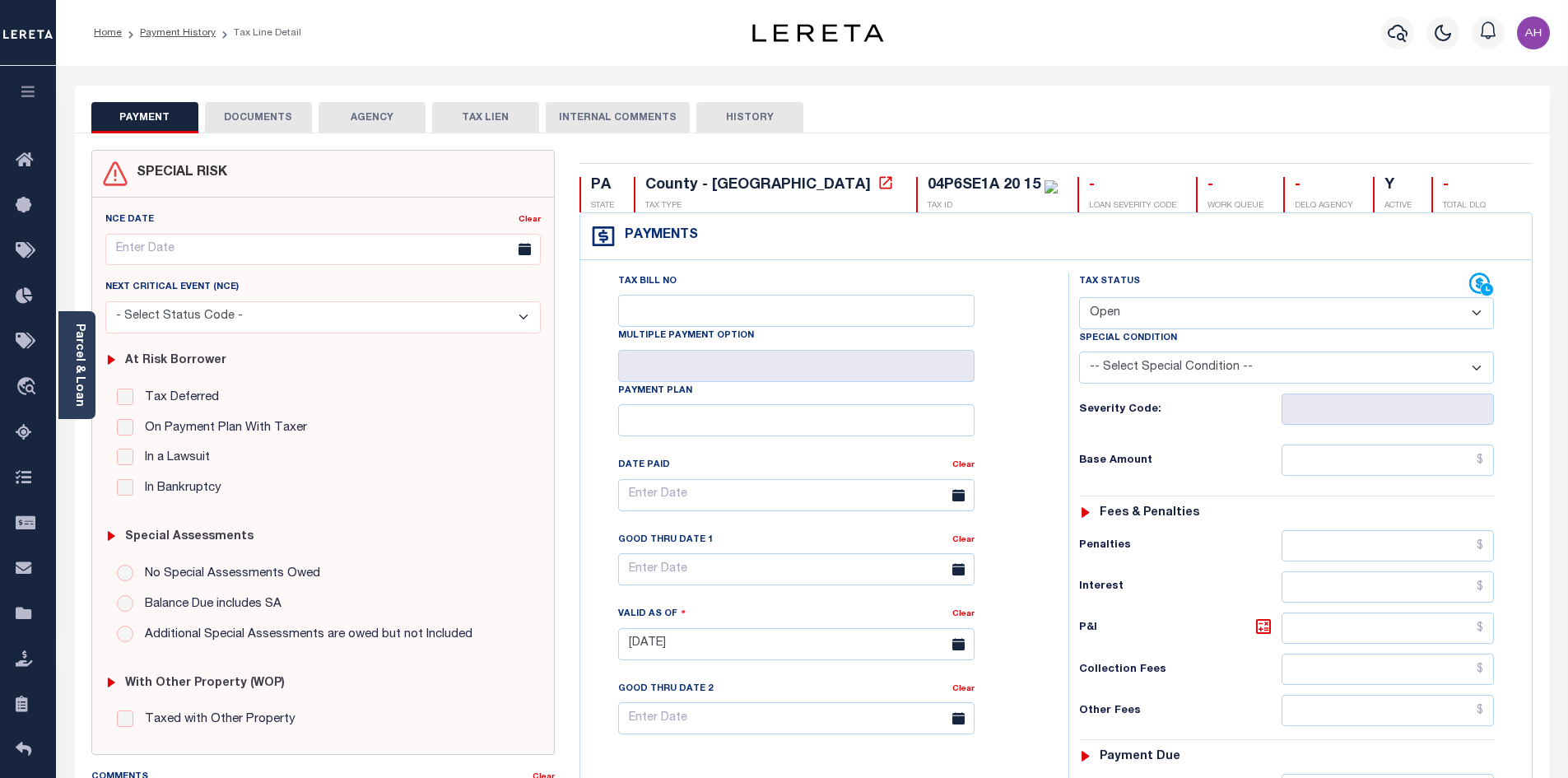
drag, startPoint x: 75, startPoint y: 378, endPoint x: 85, endPoint y: 378, distance: 10.0
click at [75, 378] on link "Parcel & Loan" at bounding box center [79, 365] width 12 height 83
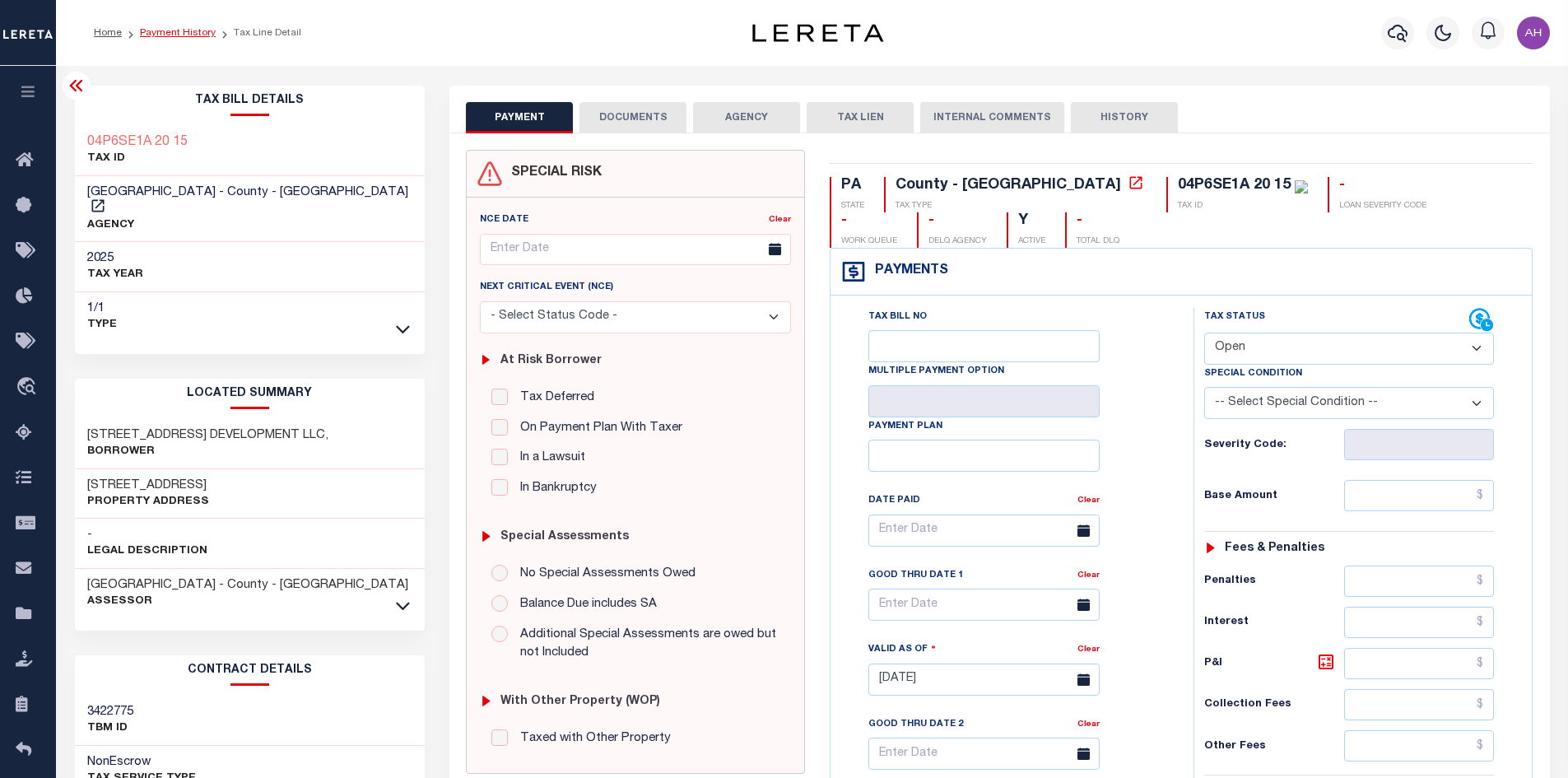
click at [177, 35] on link "Payment History" at bounding box center [178, 33] width 76 height 10
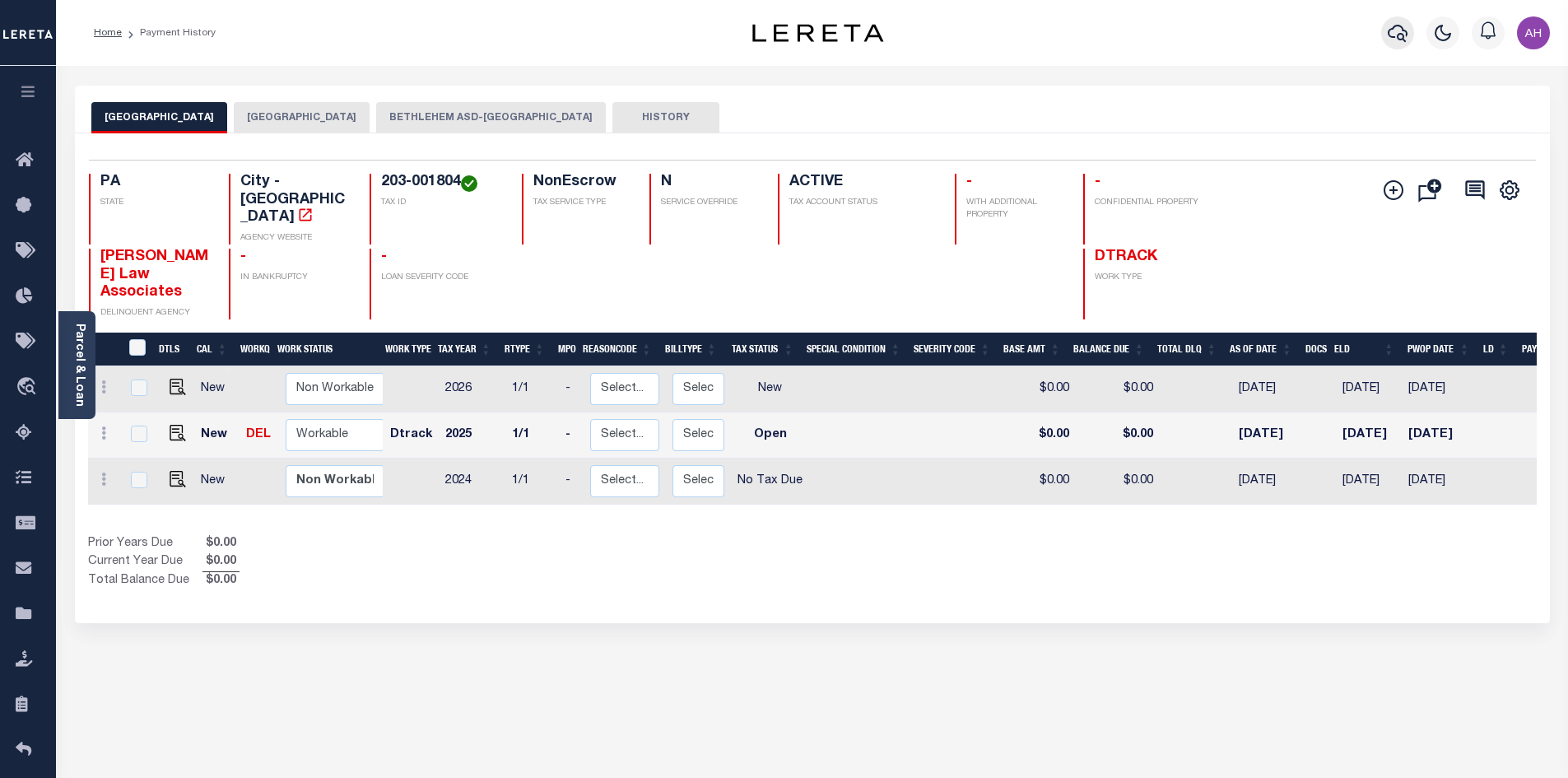
click at [1407, 30] on icon "button" at bounding box center [1397, 32] width 19 height 19
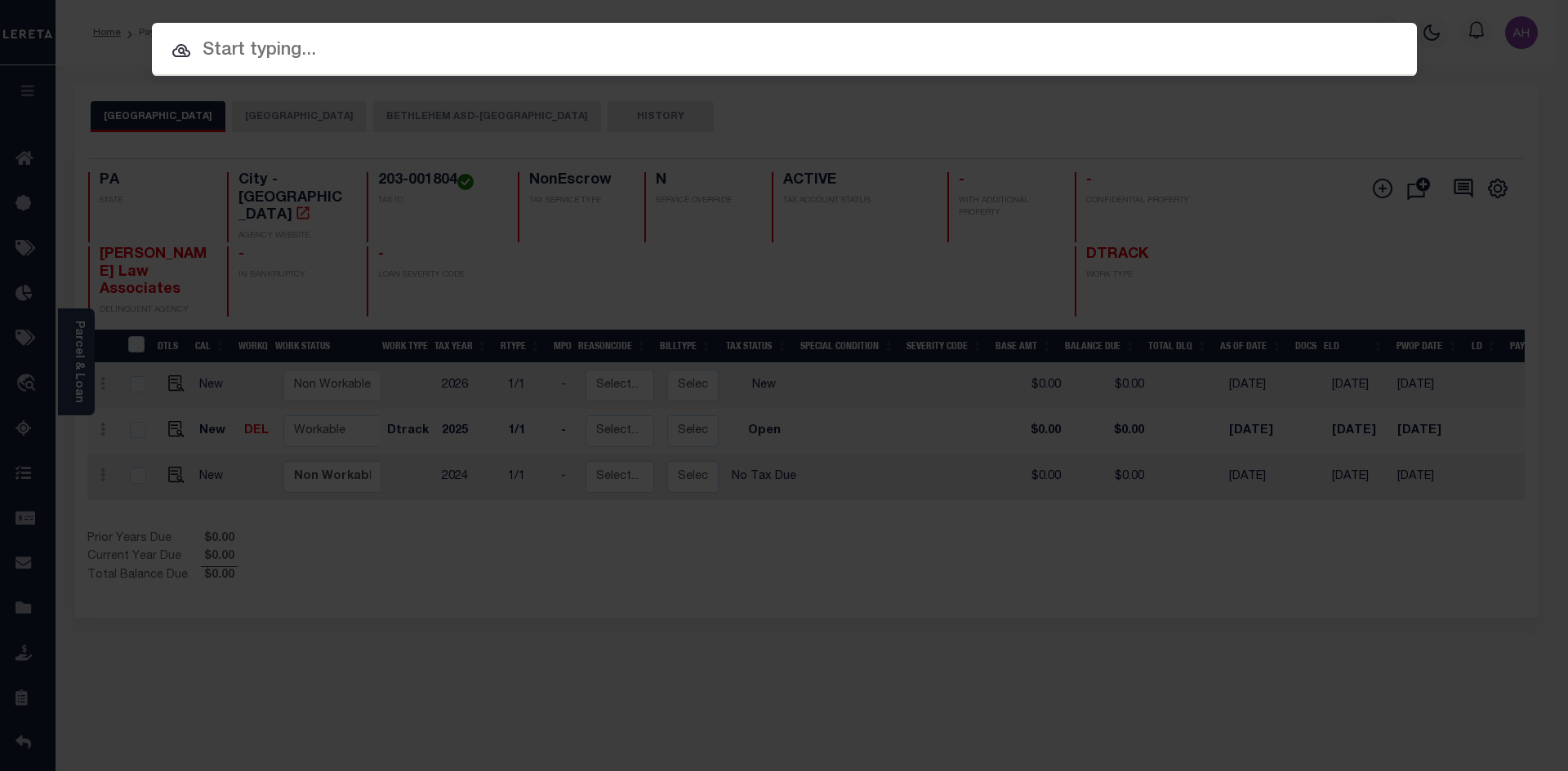
paste input "942100026239"
type input "942100026239"
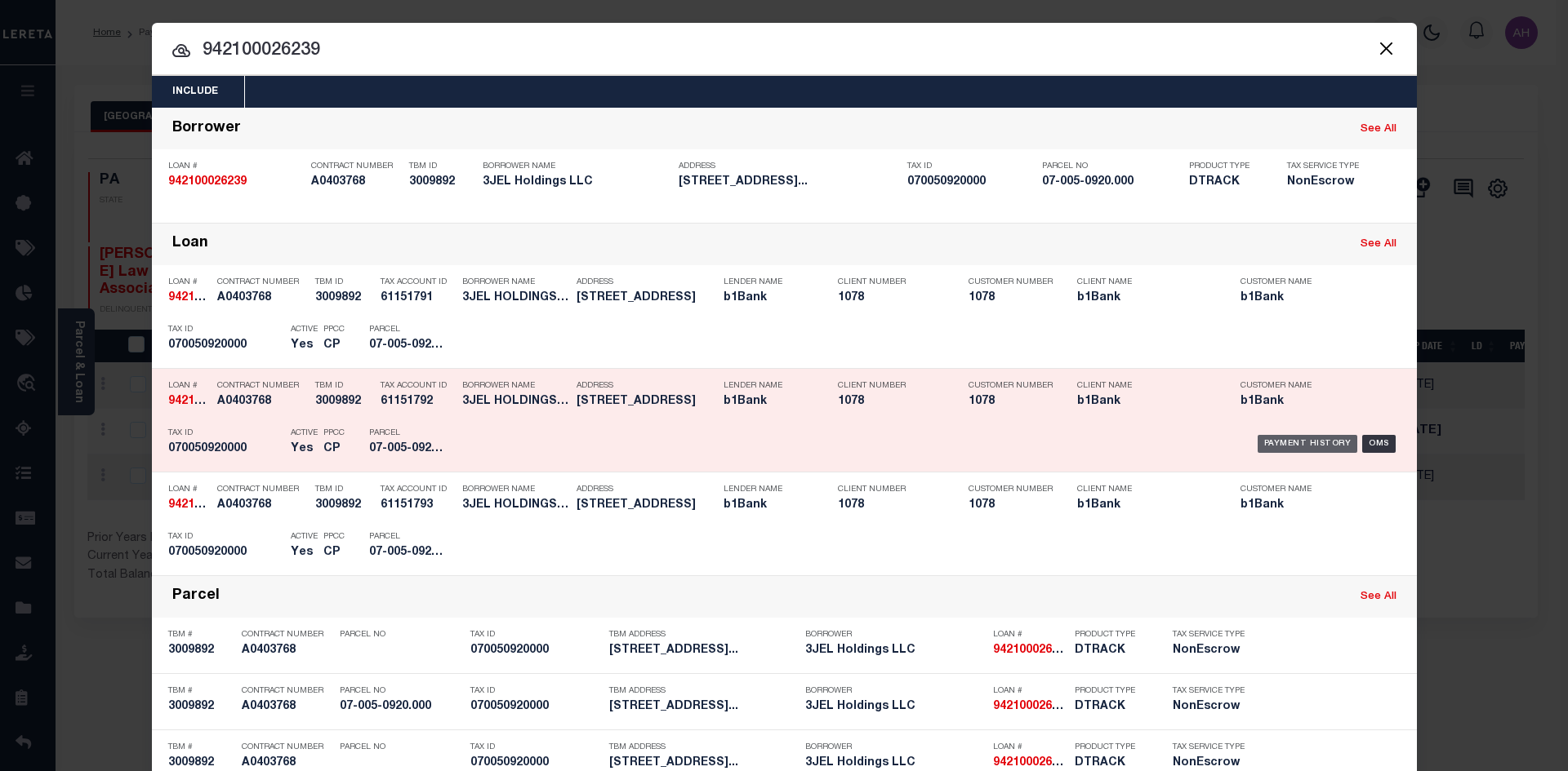
click at [1309, 449] on div "Payment History" at bounding box center [1308, 444] width 101 height 18
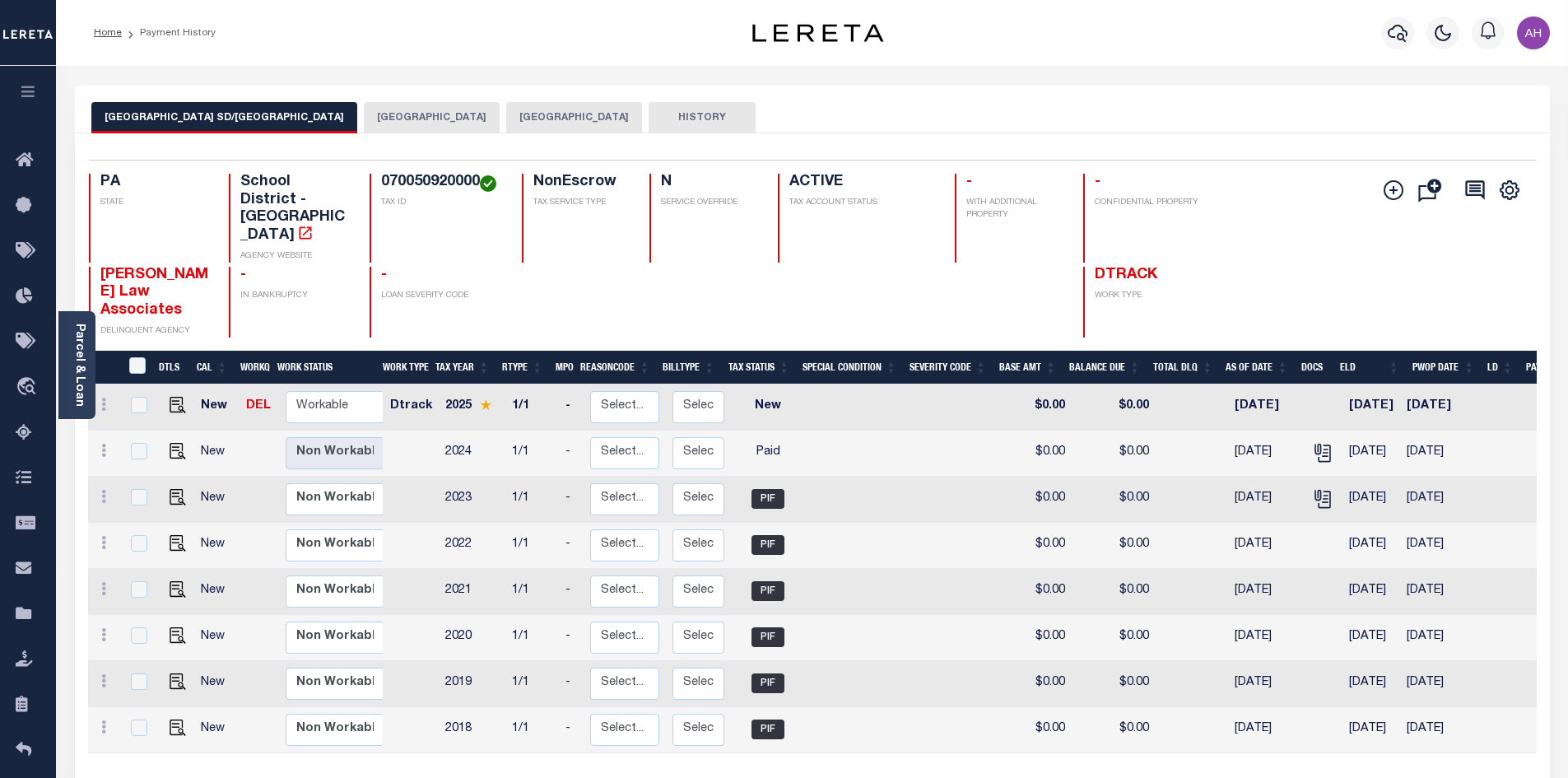
click at [507, 115] on button "[GEOGRAPHIC_DATA]" at bounding box center [574, 117] width 136 height 31
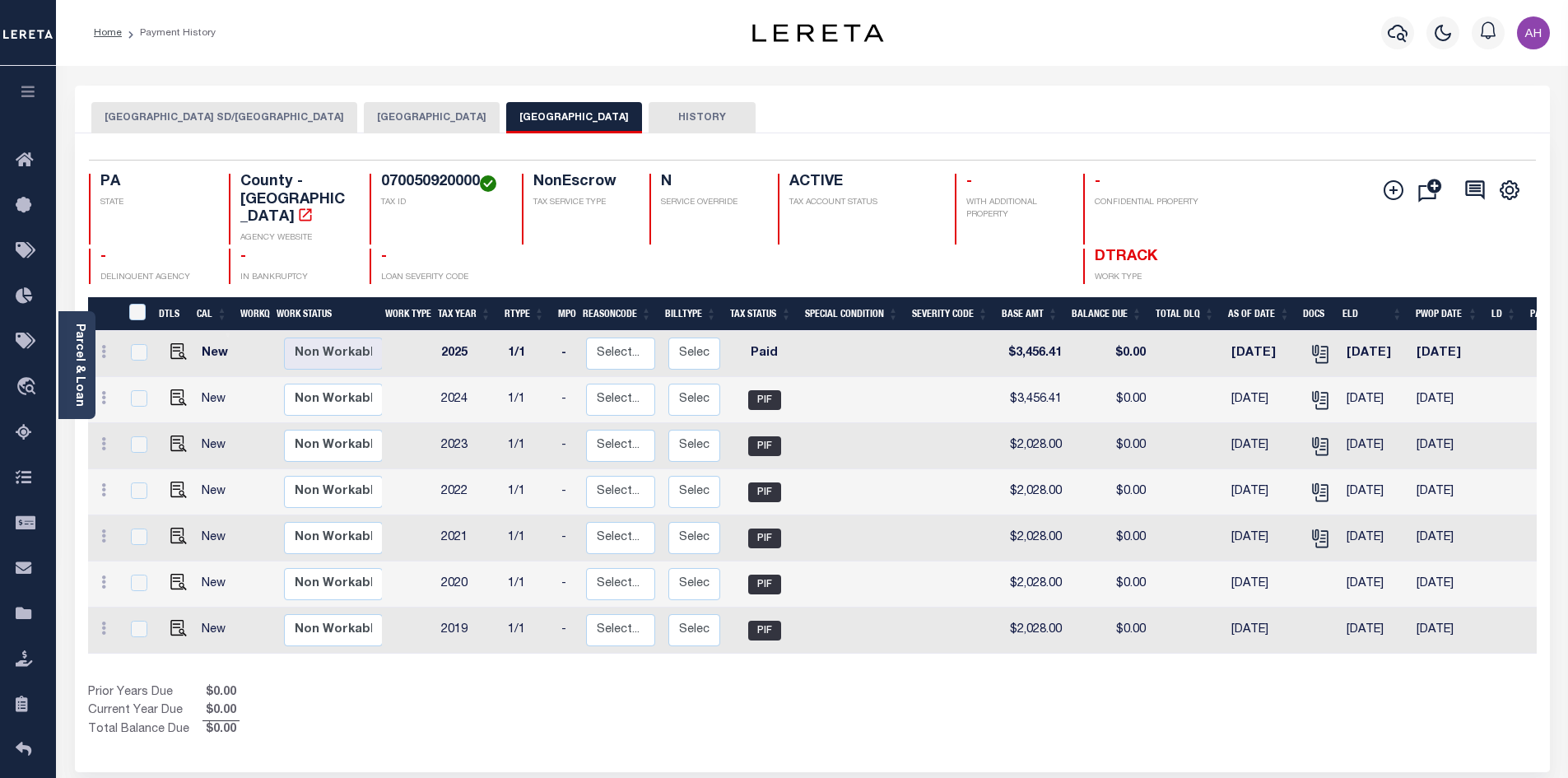
click at [376, 127] on button "[GEOGRAPHIC_DATA]" at bounding box center [431, 117] width 136 height 31
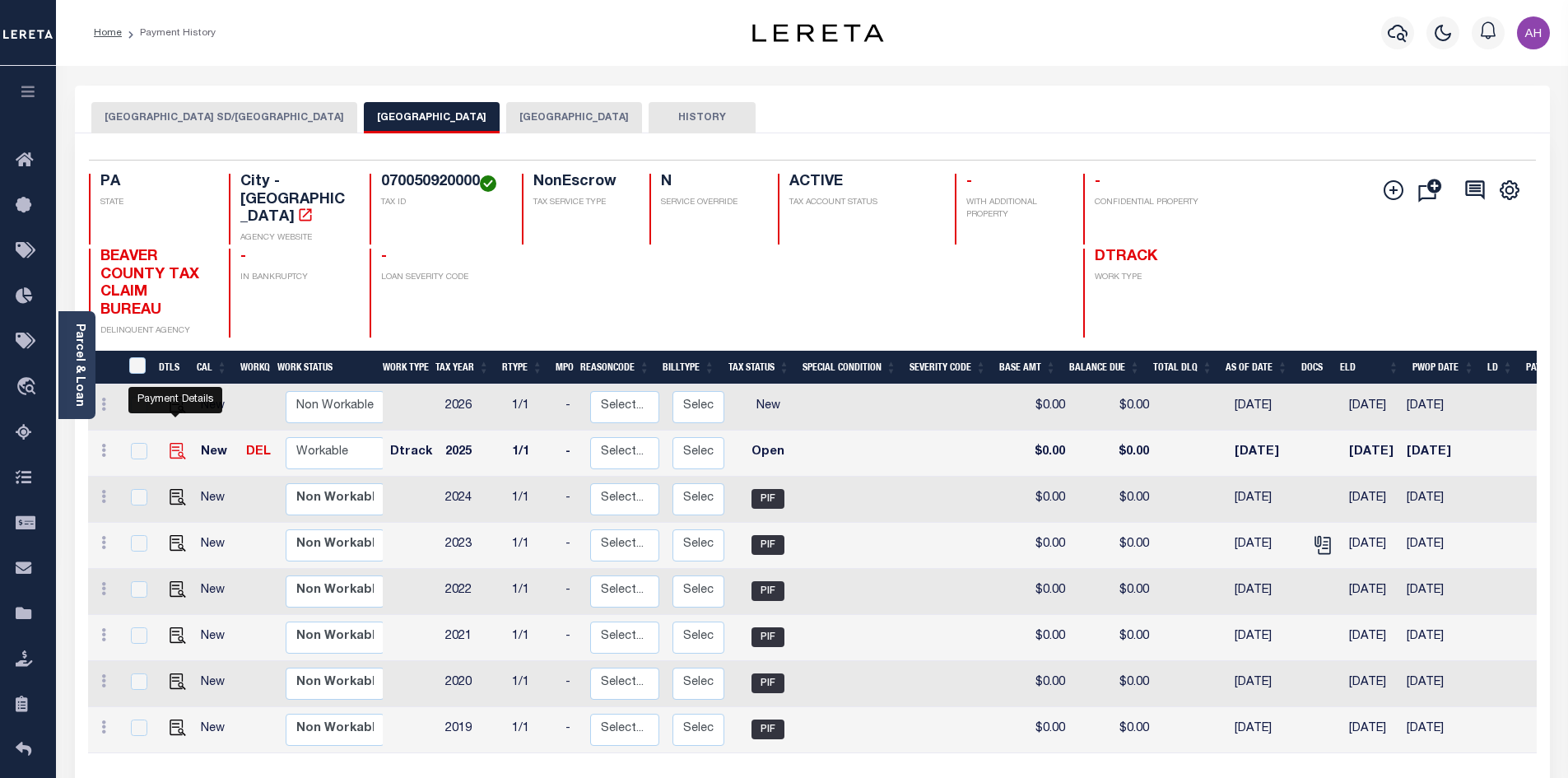
click at [174, 443] on img "" at bounding box center [177, 450] width 16 height 16
checkbox input "true"
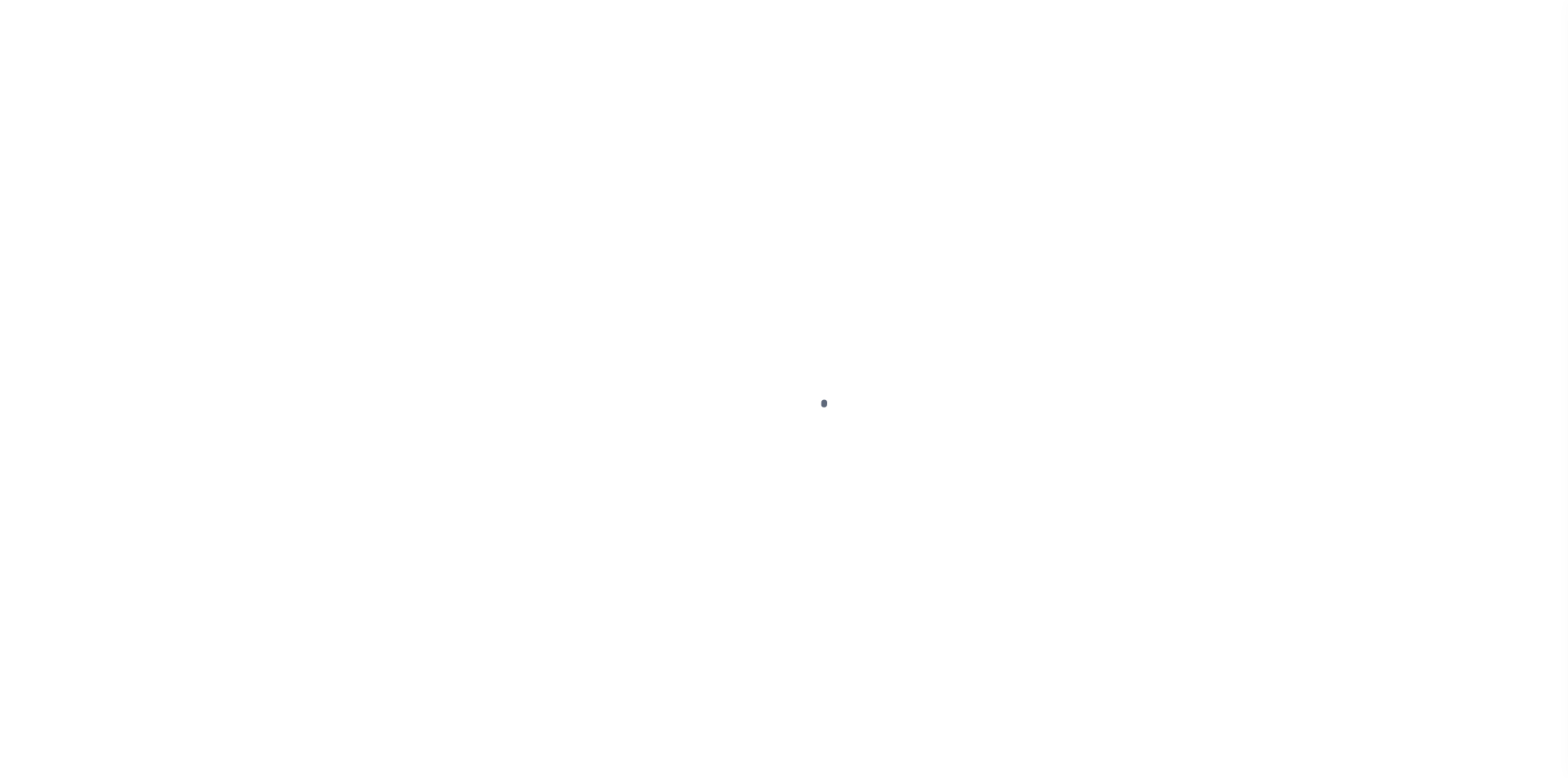
select select "OP2"
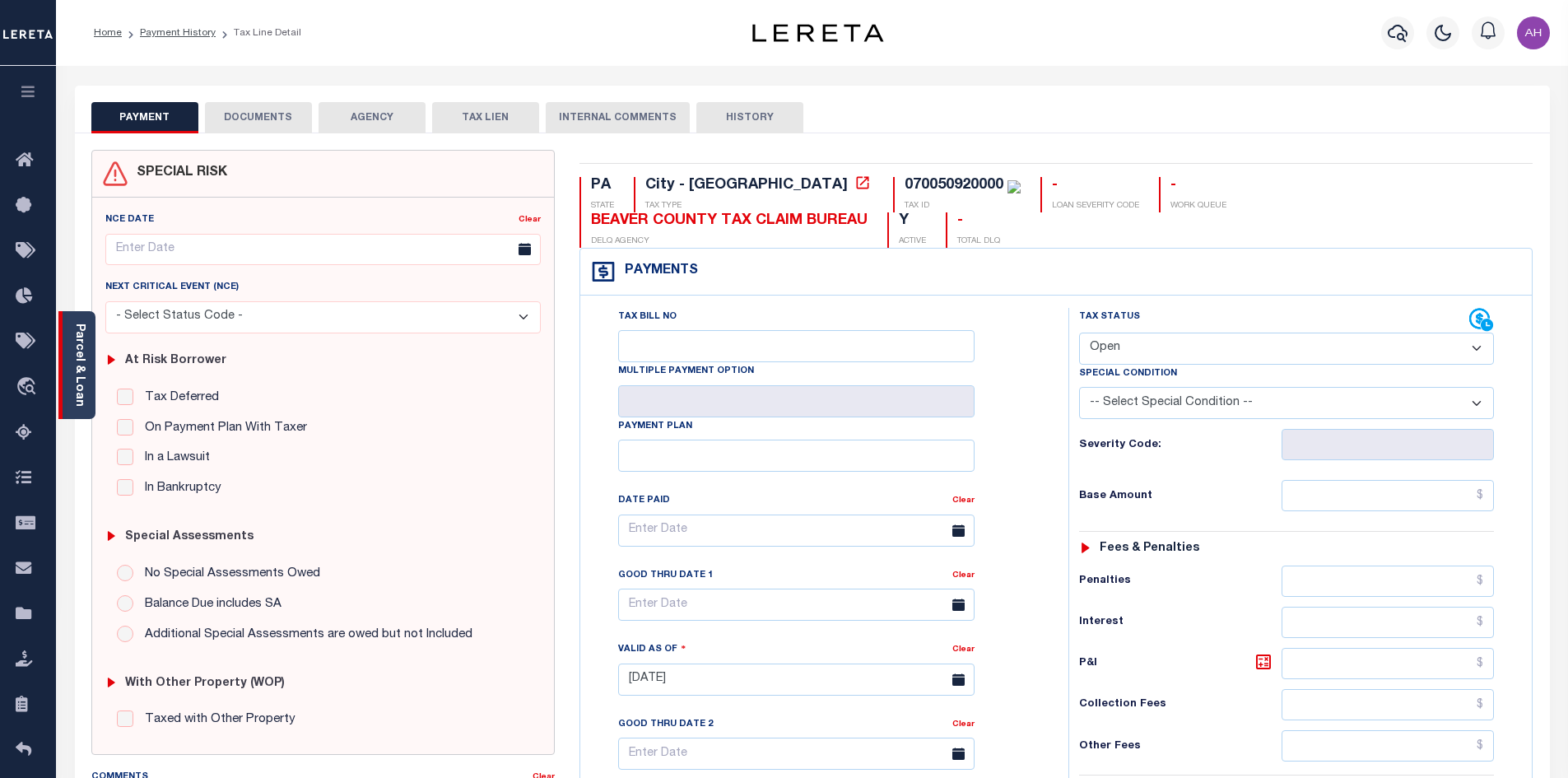
click at [80, 371] on link "Parcel & Loan" at bounding box center [79, 365] width 12 height 83
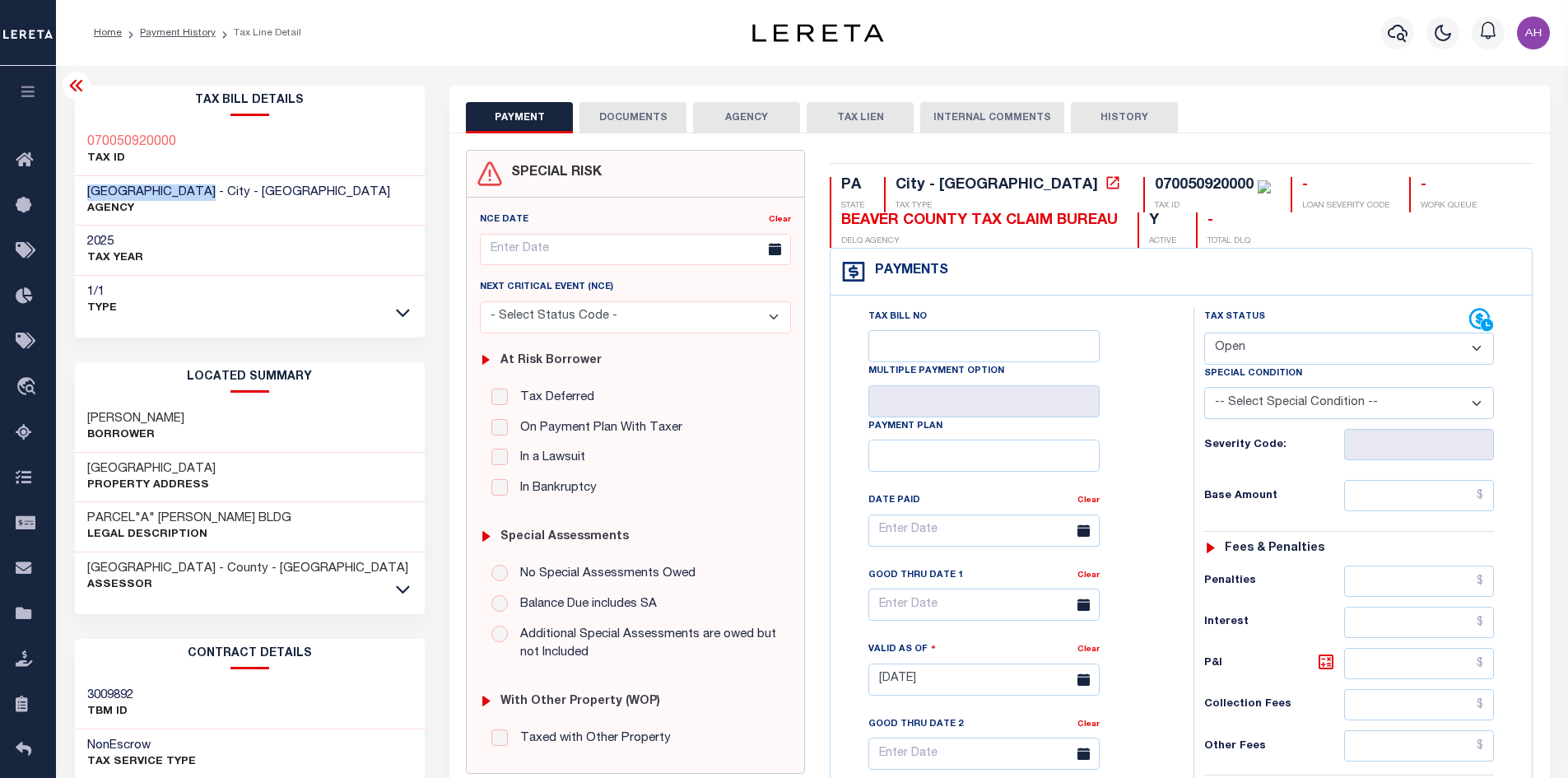
drag, startPoint x: 204, startPoint y: 190, endPoint x: 82, endPoint y: 190, distance: 122.0
click at [82, 190] on div "BEAVER FALLS CITY - City - PA AGENCY" at bounding box center [250, 201] width 350 height 50
copy span "BEAVER FALLS CITY"
click at [1391, 35] on icon "button" at bounding box center [1397, 32] width 19 height 19
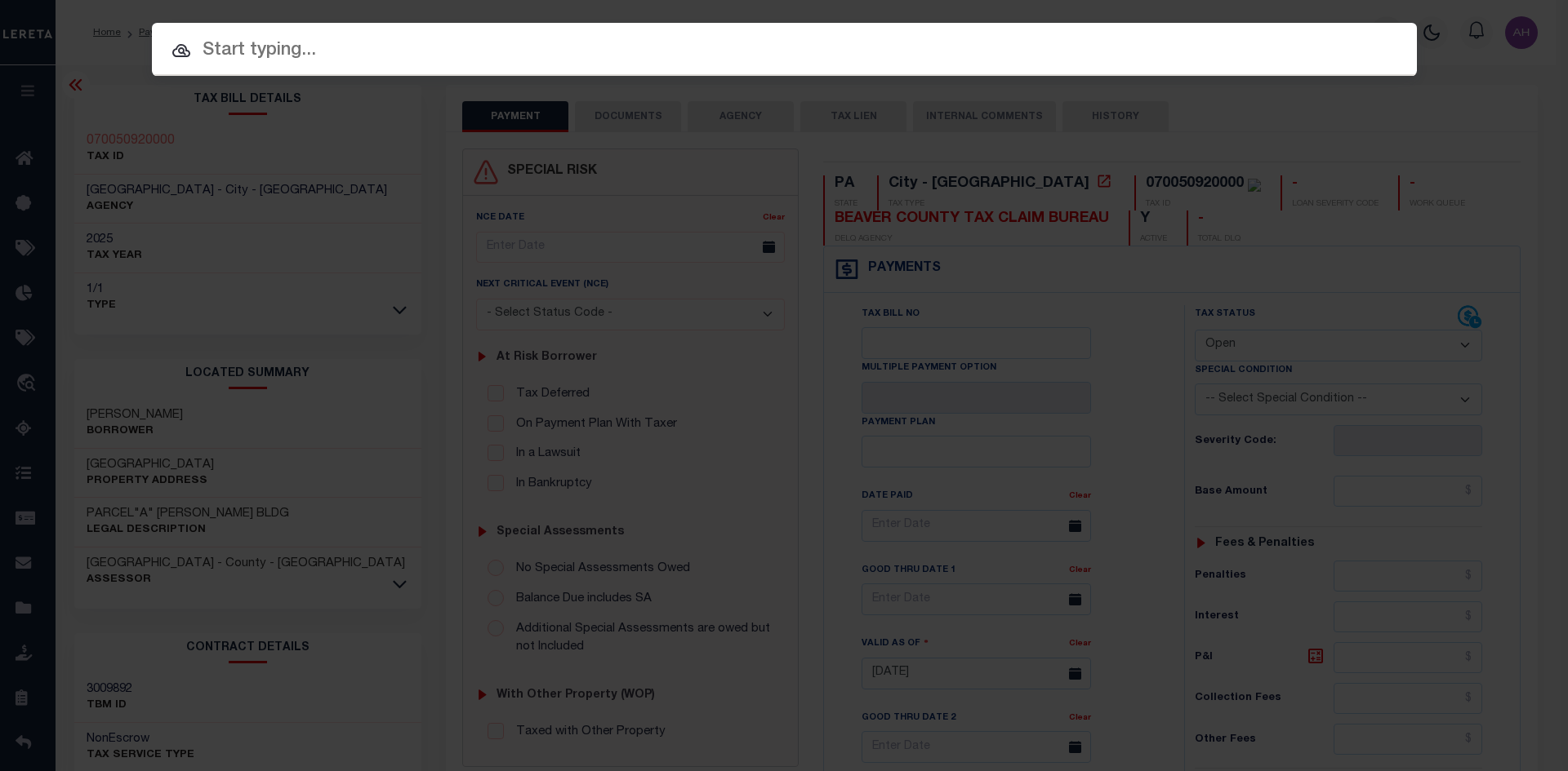
paste input "23206"
type input "23206"
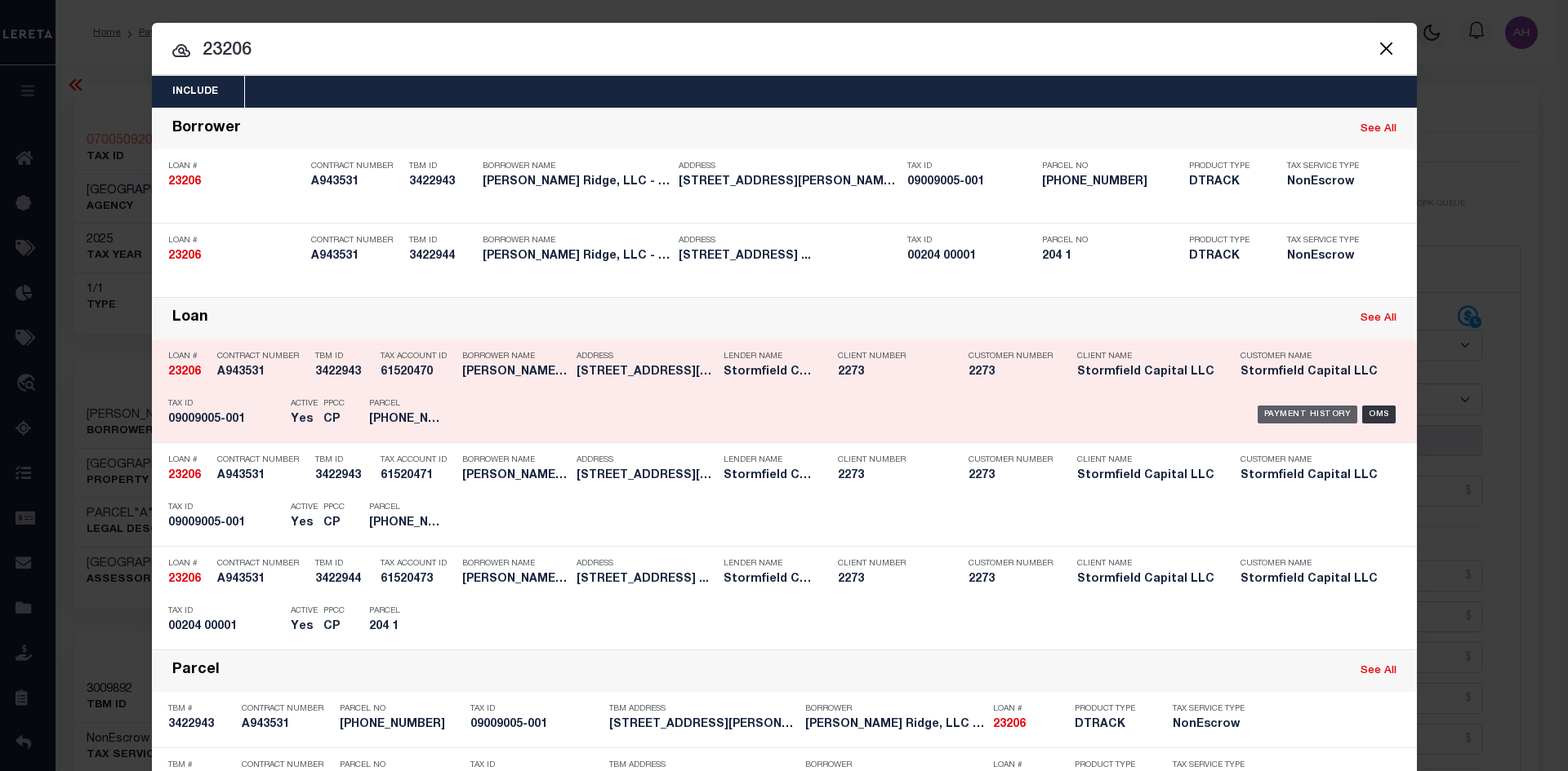
click at [1279, 415] on div "Payment History" at bounding box center [1308, 414] width 101 height 18
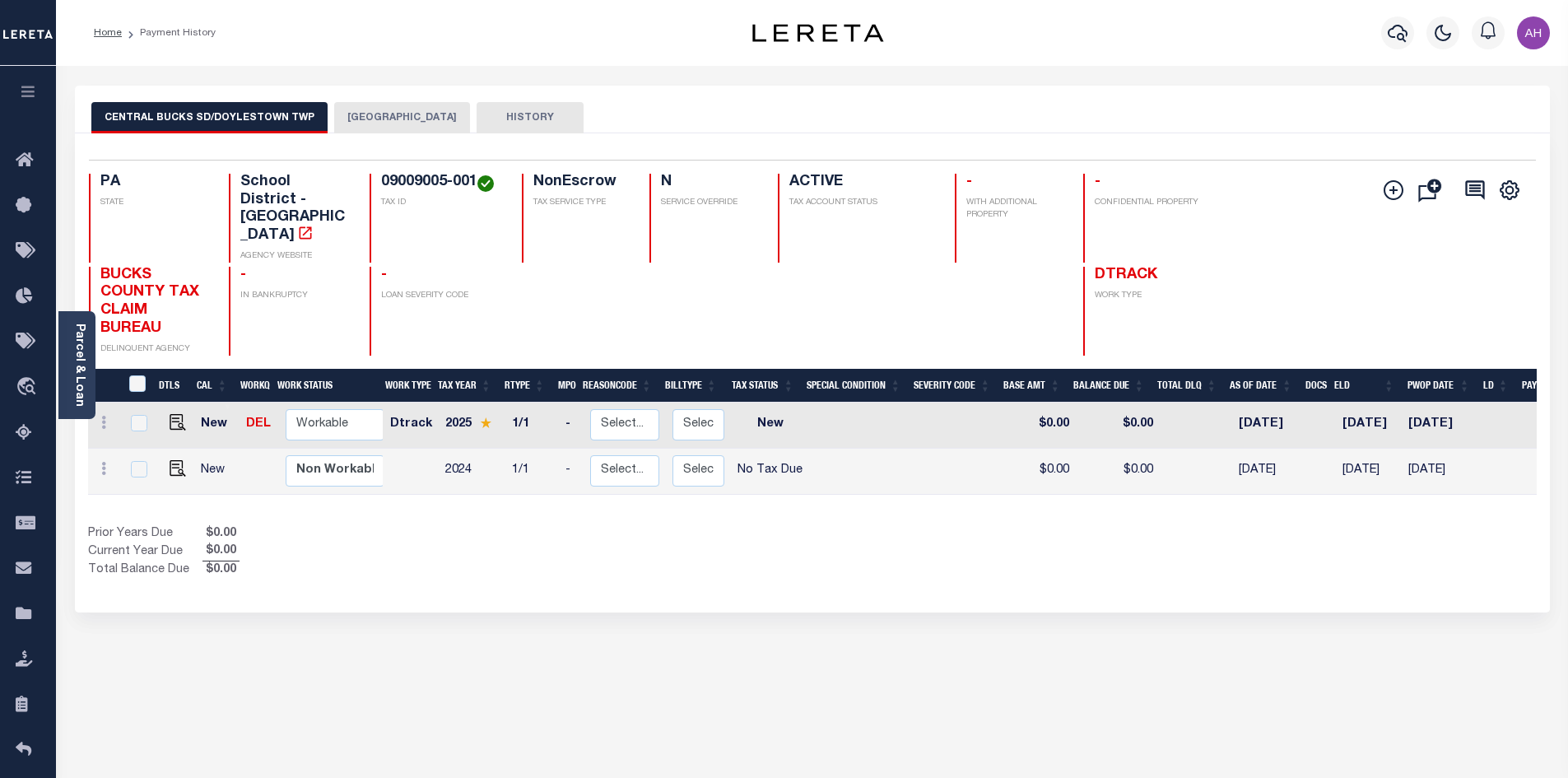
click at [408, 125] on button "[GEOGRAPHIC_DATA]" at bounding box center [402, 117] width 136 height 31
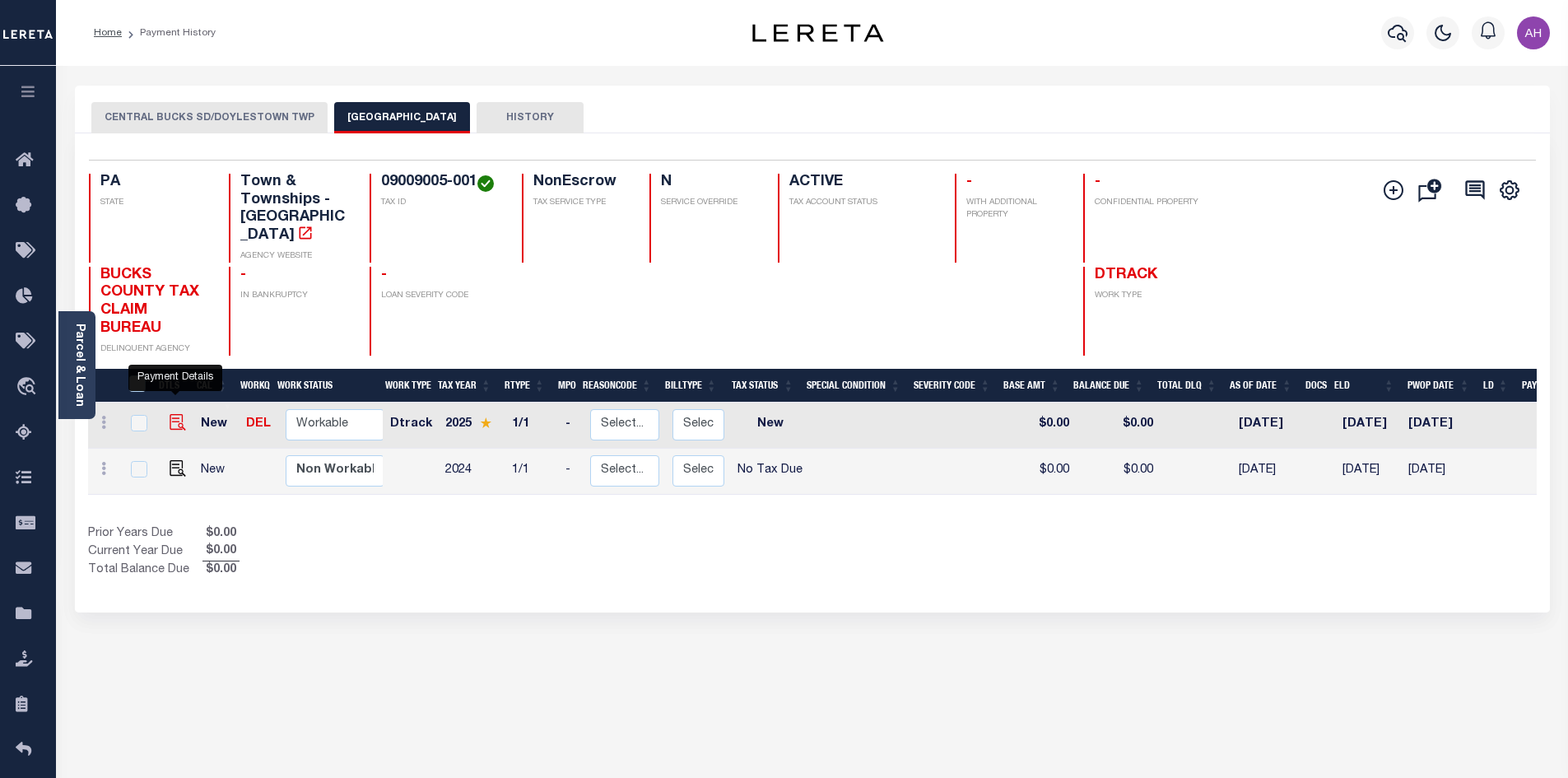
click at [177, 414] on img "" at bounding box center [177, 422] width 16 height 16
checkbox input "true"
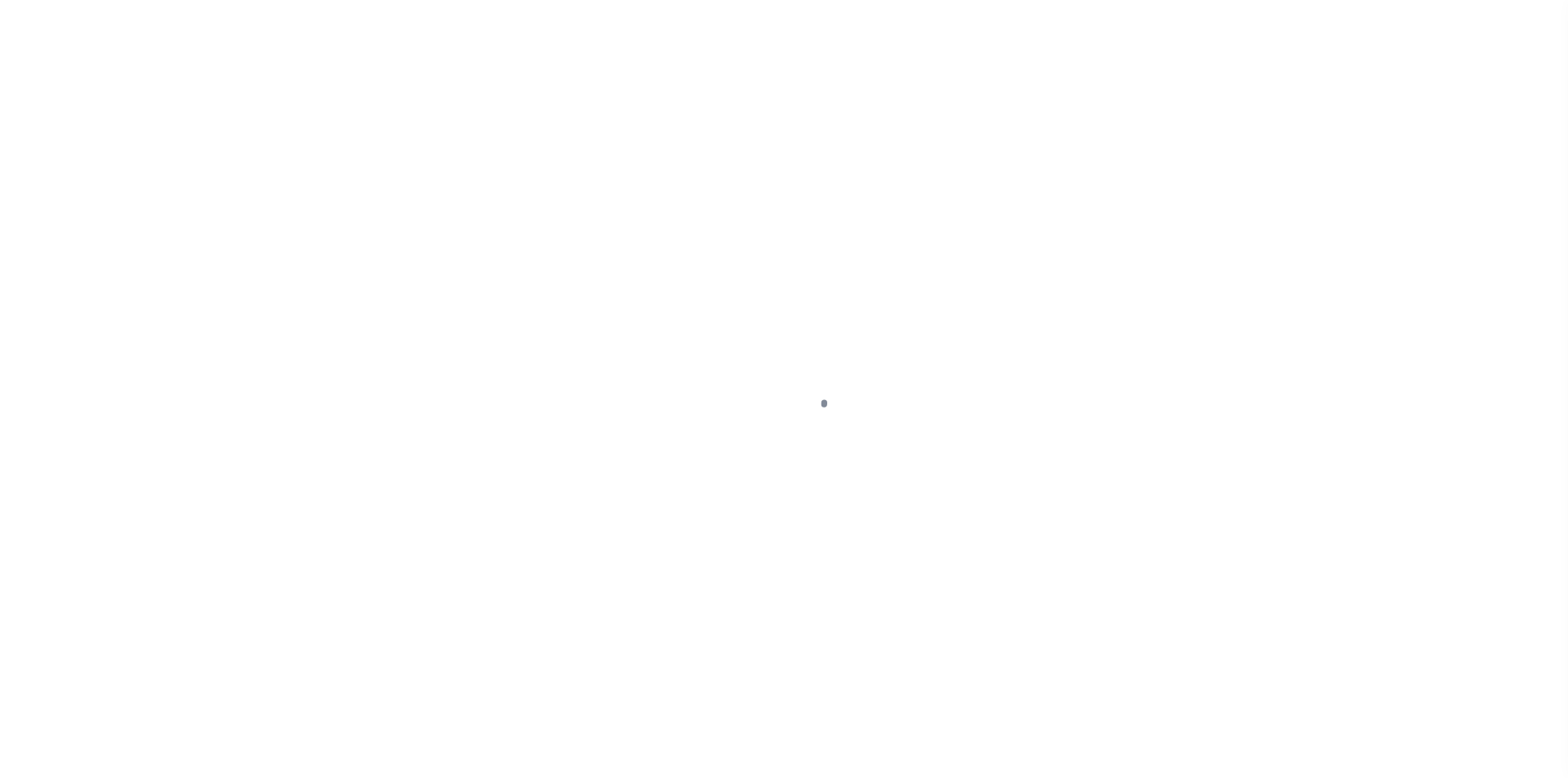
select select "NW2"
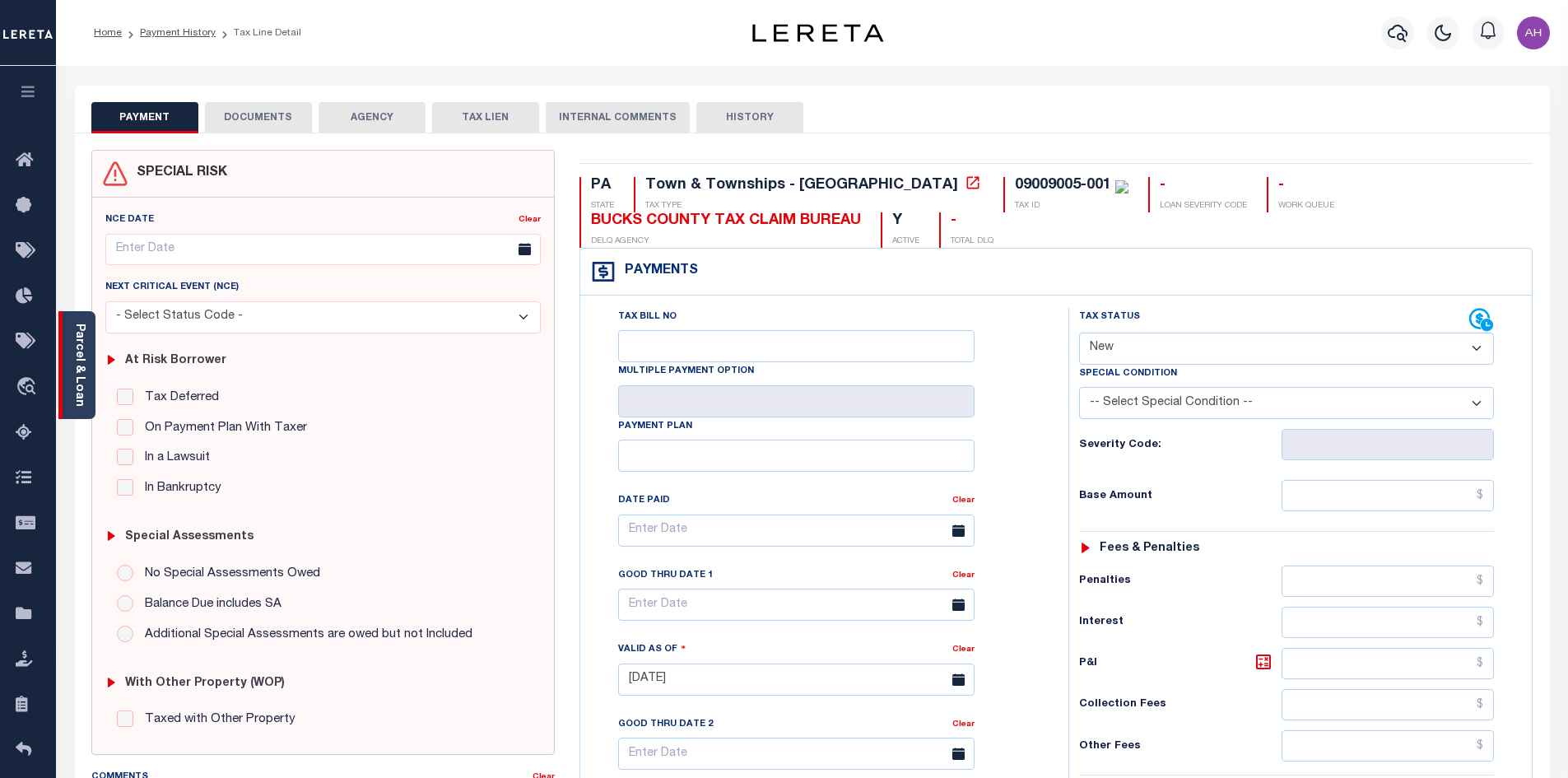
click at [82, 362] on link "Parcel & Loan" at bounding box center [79, 365] width 12 height 83
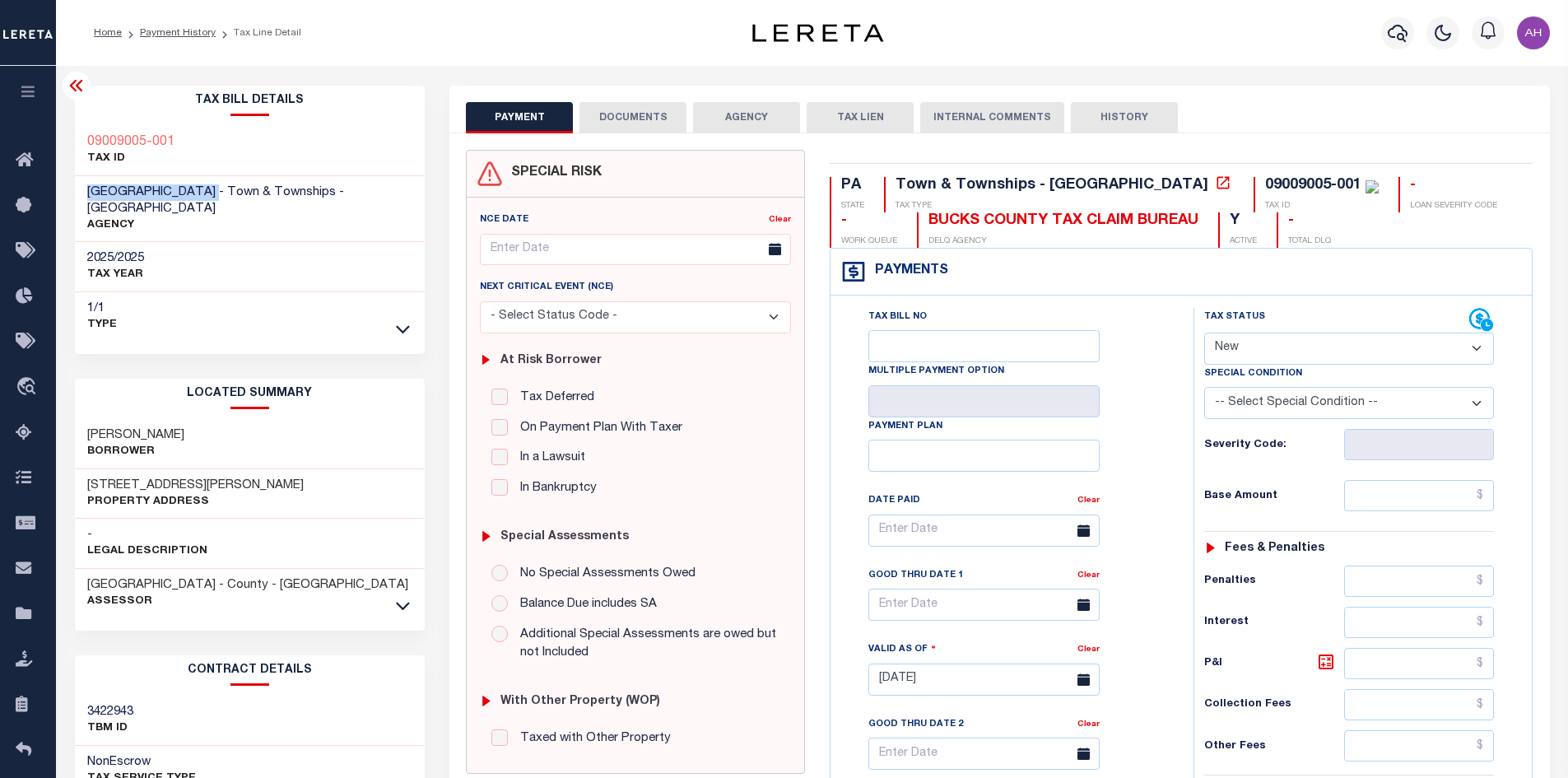
drag, startPoint x: 241, startPoint y: 189, endPoint x: 80, endPoint y: 185, distance: 161.0
click at [80, 185] on div "[GEOGRAPHIC_DATA] - Town & Townships - [GEOGRAPHIC_DATA] AGENCY" at bounding box center [250, 209] width 350 height 67
click at [193, 31] on link "Payment History" at bounding box center [178, 33] width 76 height 10
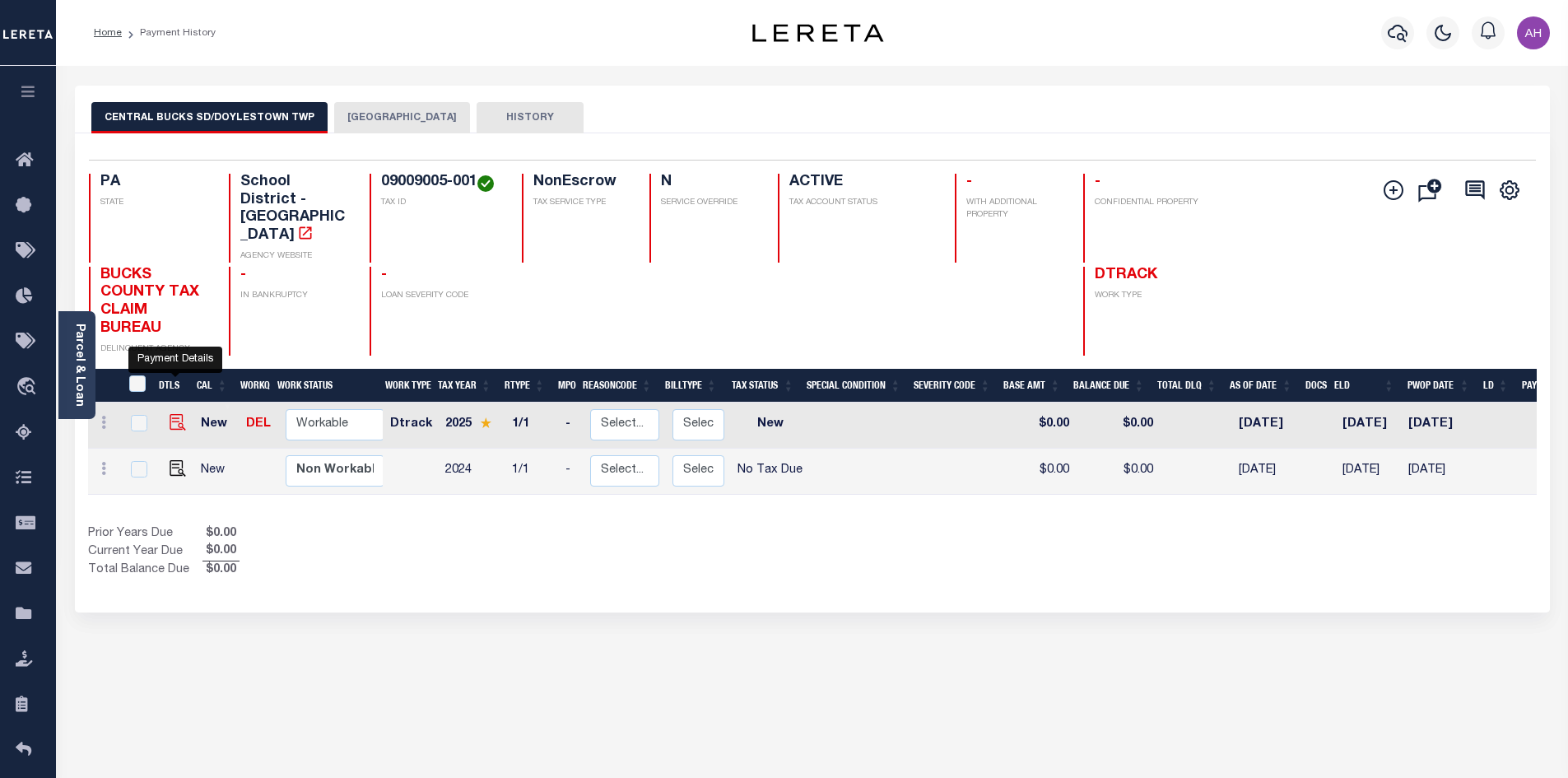
click at [179, 414] on img "" at bounding box center [177, 422] width 16 height 16
checkbox input "true"
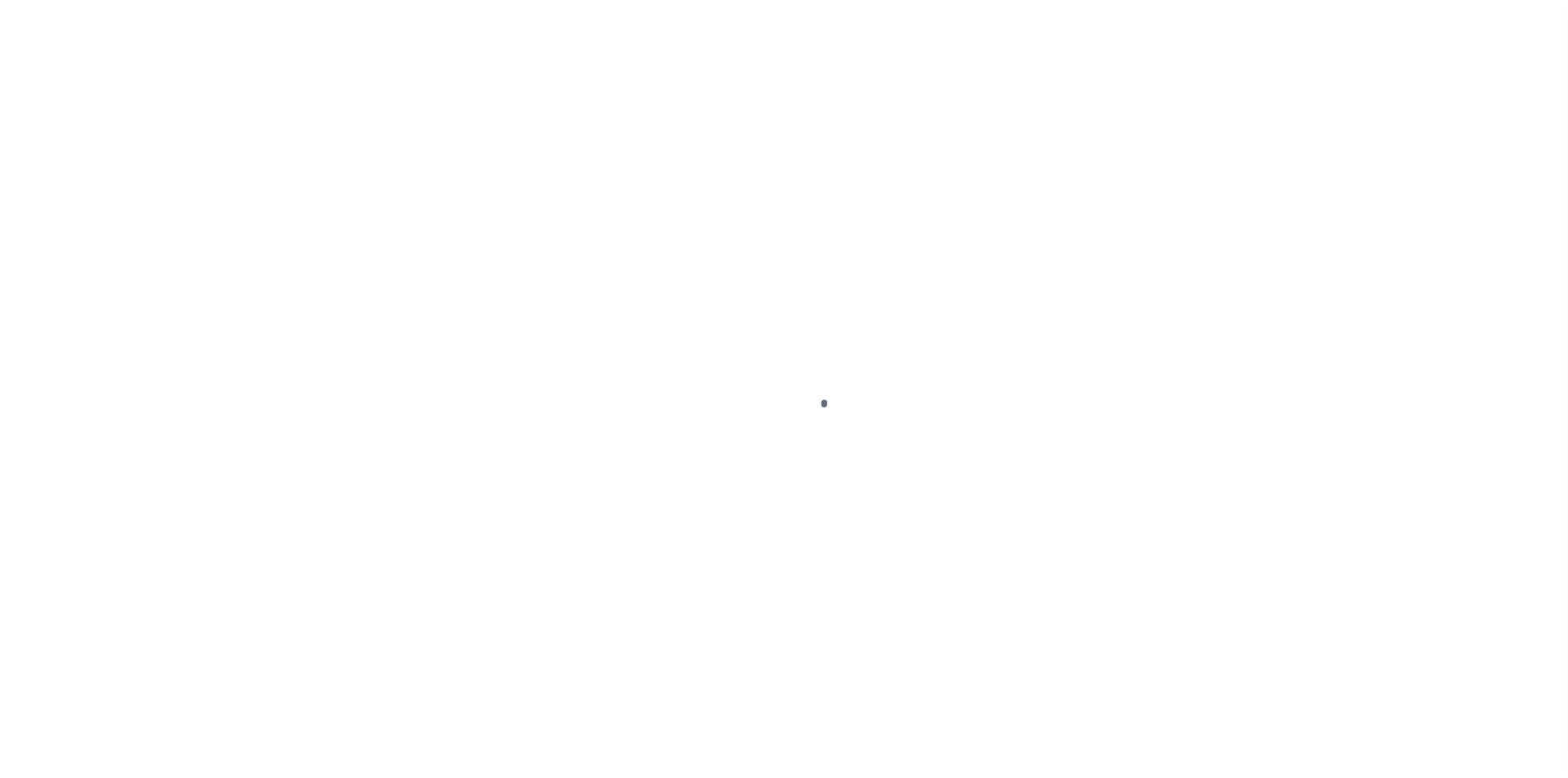
select select "NW2"
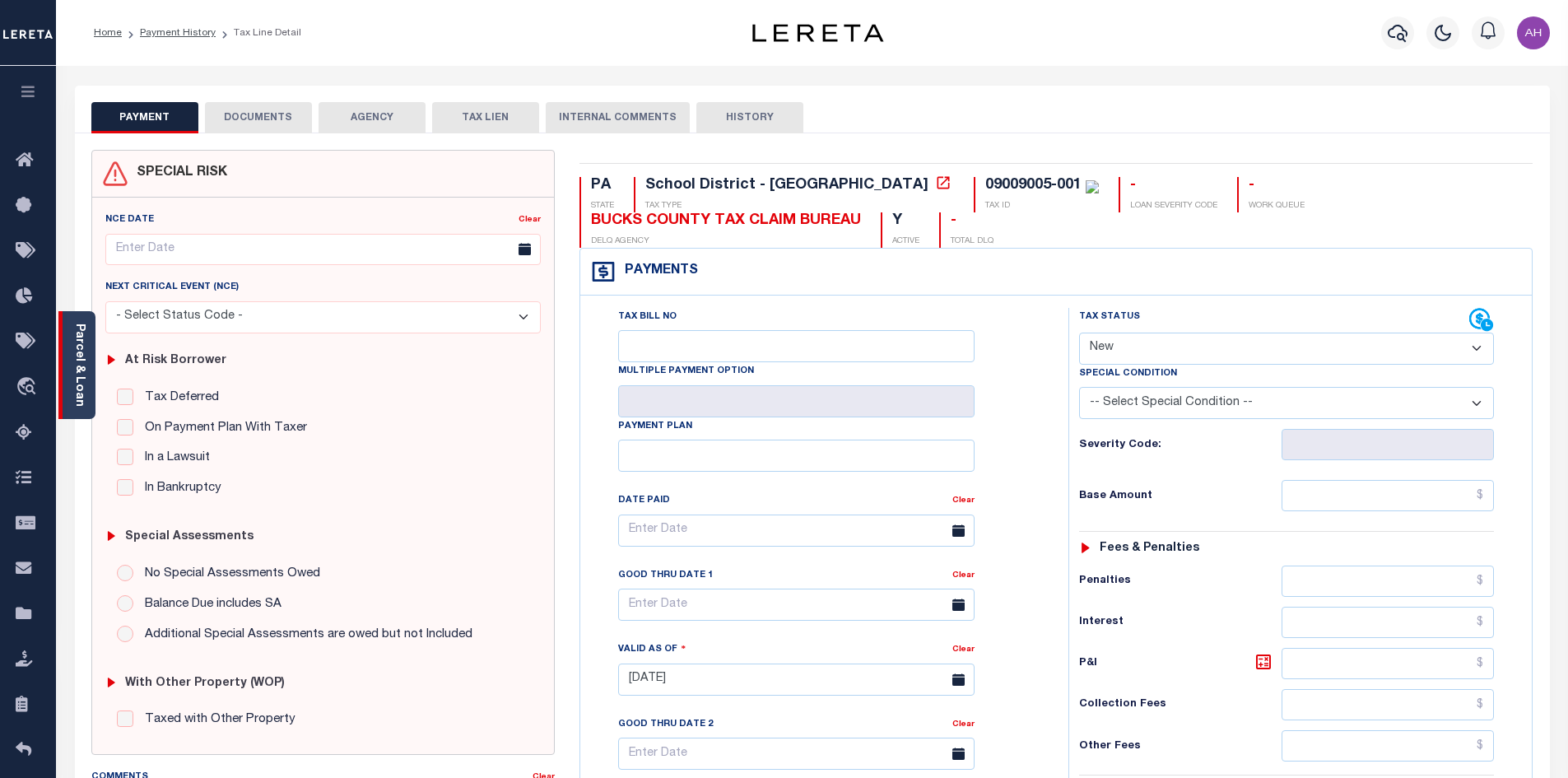
click at [85, 366] on div "Parcel & Loan" at bounding box center [77, 365] width 37 height 108
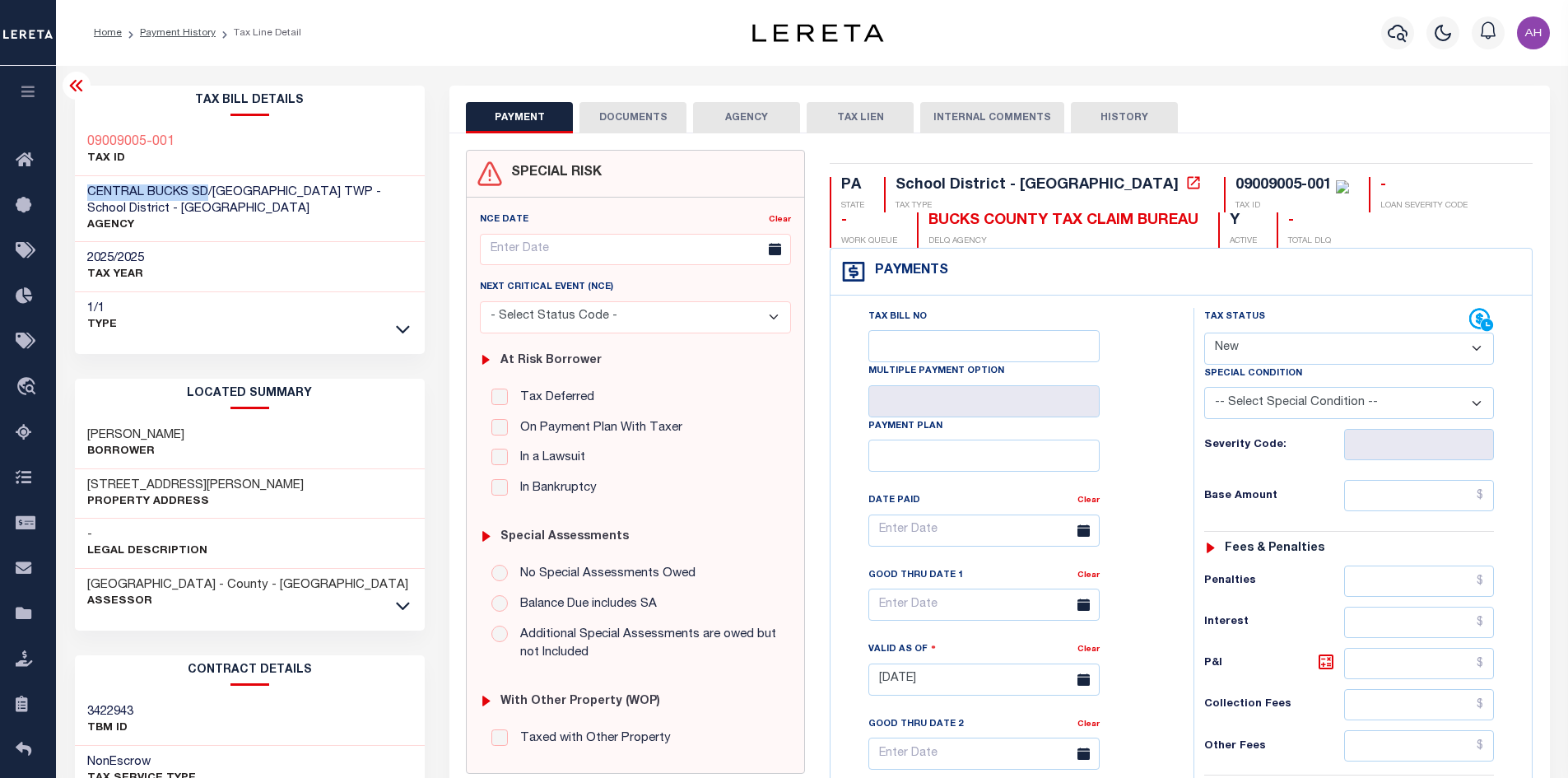
drag, startPoint x: 85, startPoint y: 191, endPoint x: 206, endPoint y: 193, distance: 121.0
click at [206, 193] on div "CENTRAL BUCKS SD/[GEOGRAPHIC_DATA] TWP - School District - [GEOGRAPHIC_DATA] AG…" at bounding box center [250, 209] width 350 height 67
copy span "CENTRAL BUCKS SD"
drag, startPoint x: 182, startPoint y: 144, endPoint x: 79, endPoint y: 141, distance: 103.0
click at [79, 141] on div "09009005-001 TAX ID" at bounding box center [250, 150] width 350 height 50
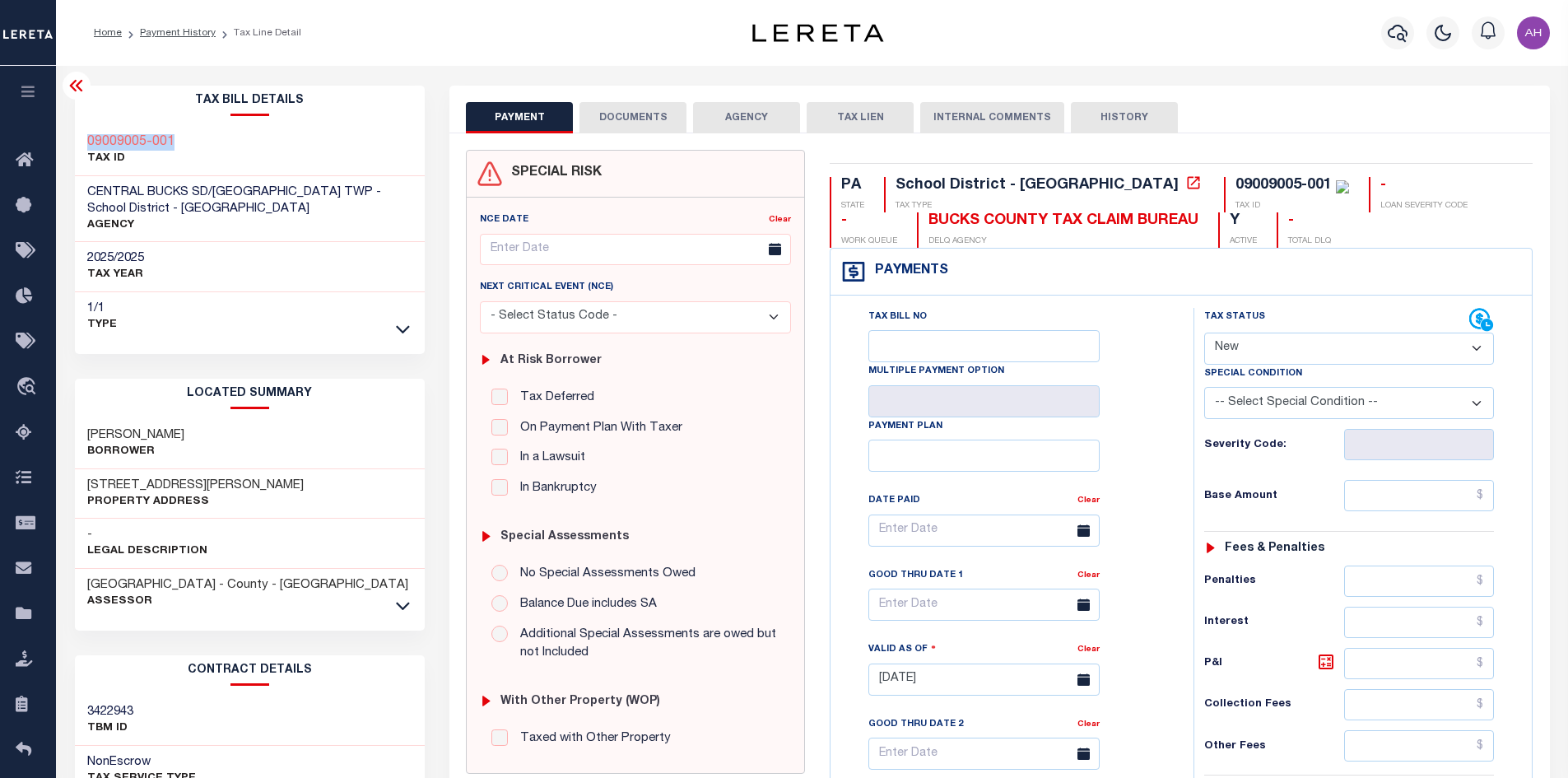
copy h3 "09009005-001"
drag, startPoint x: 239, startPoint y: 426, endPoint x: 81, endPoint y: 439, distance: 158.5
click at [81, 439] on div "[PERSON_NAME]" at bounding box center [250, 443] width 350 height 50
copy h3 "[PERSON_NAME]"
drag, startPoint x: 224, startPoint y: 483, endPoint x: 89, endPoint y: 482, distance: 135.0
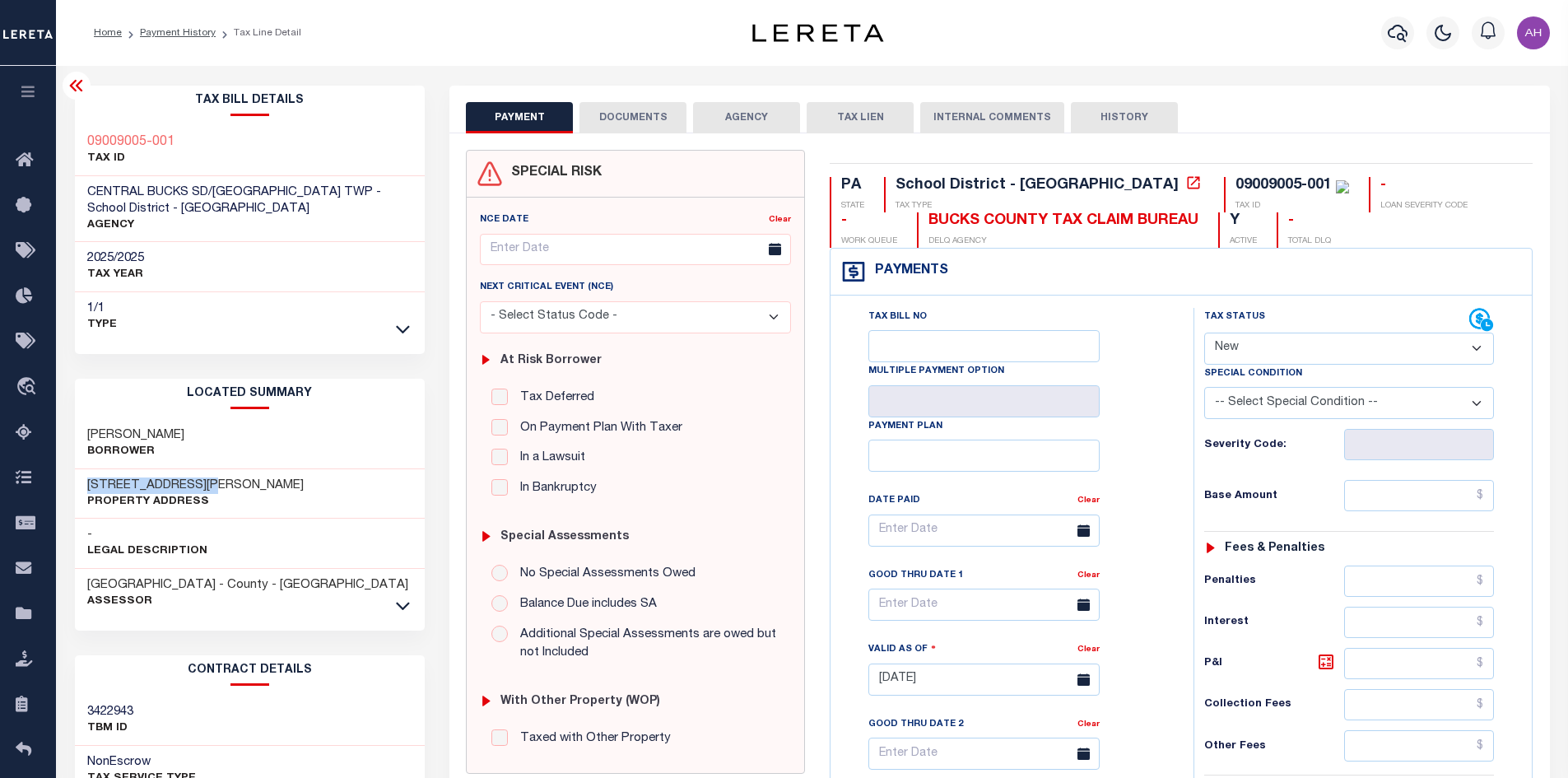
click at [89, 482] on div "[STREET_ADDRESS][PERSON_NAME] Property Address" at bounding box center [250, 494] width 350 height 50
copy h3 "[STREET_ADDRESS][PERSON_NAME]"
click at [1396, 25] on icon "button" at bounding box center [1397, 32] width 19 height 19
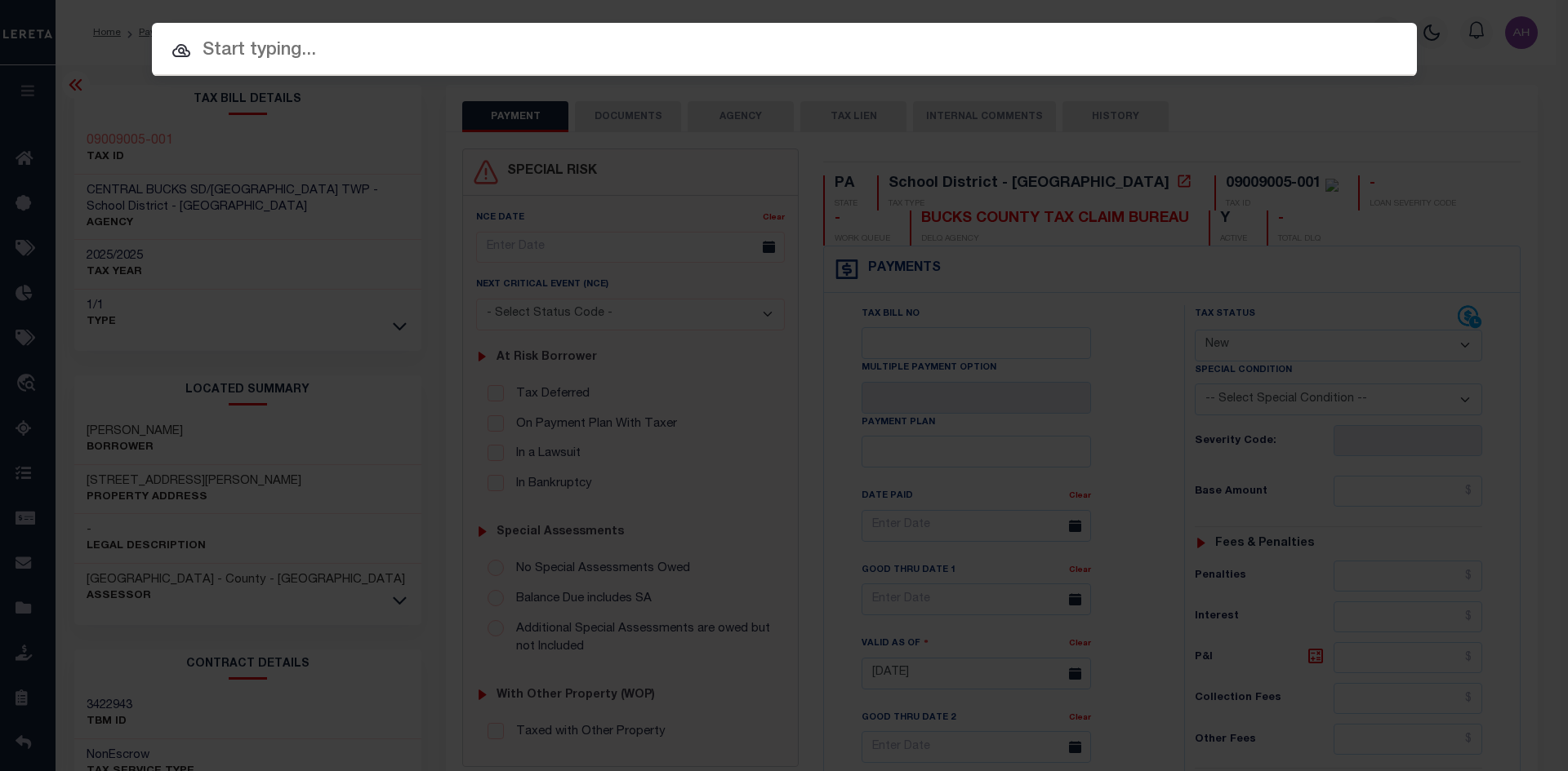
paste input "21203"
type input "21203"
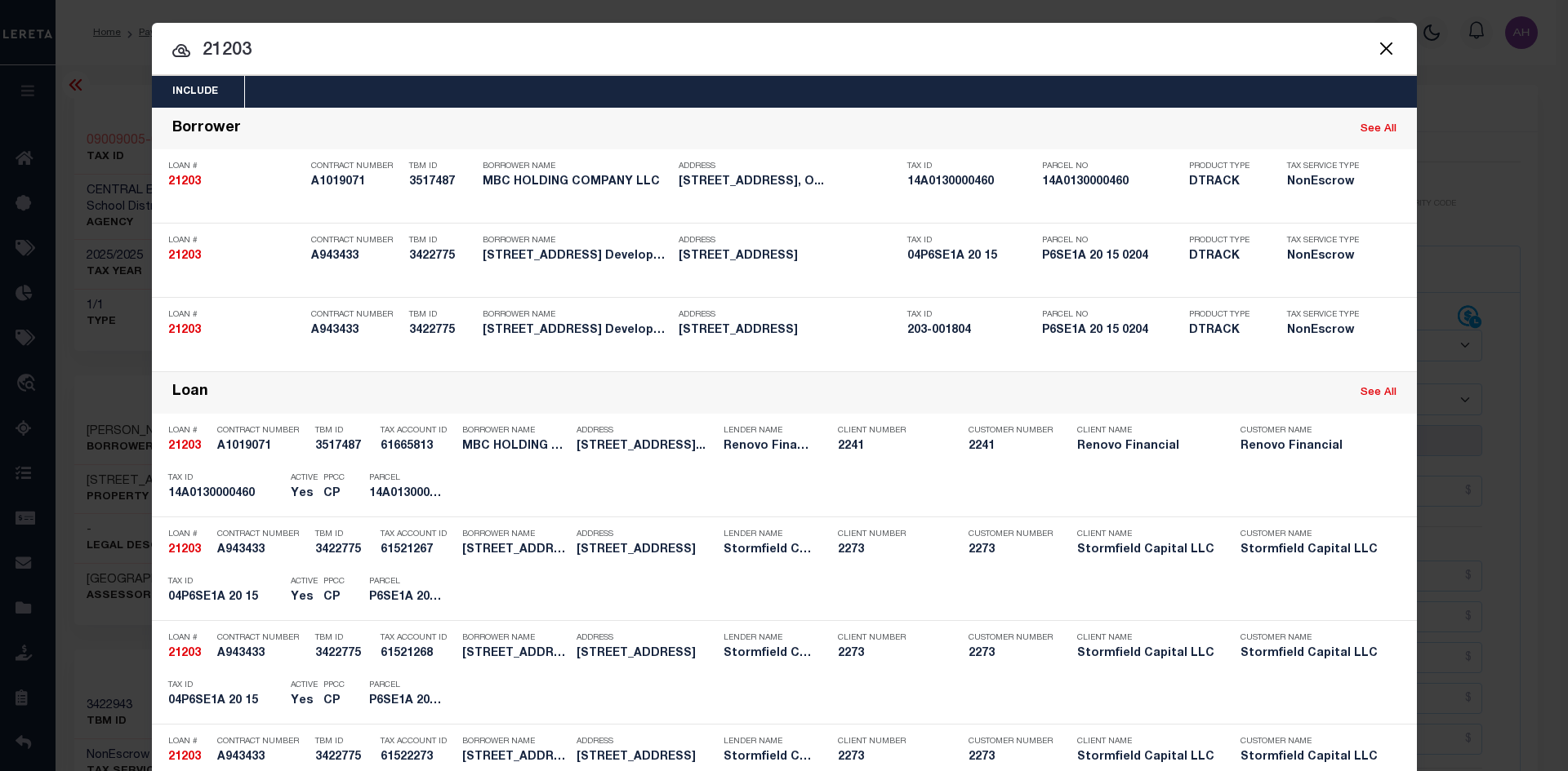
click at [1386, 50] on button "Close" at bounding box center [1386, 48] width 21 height 21
